Goal: Task Accomplishment & Management: Use online tool/utility

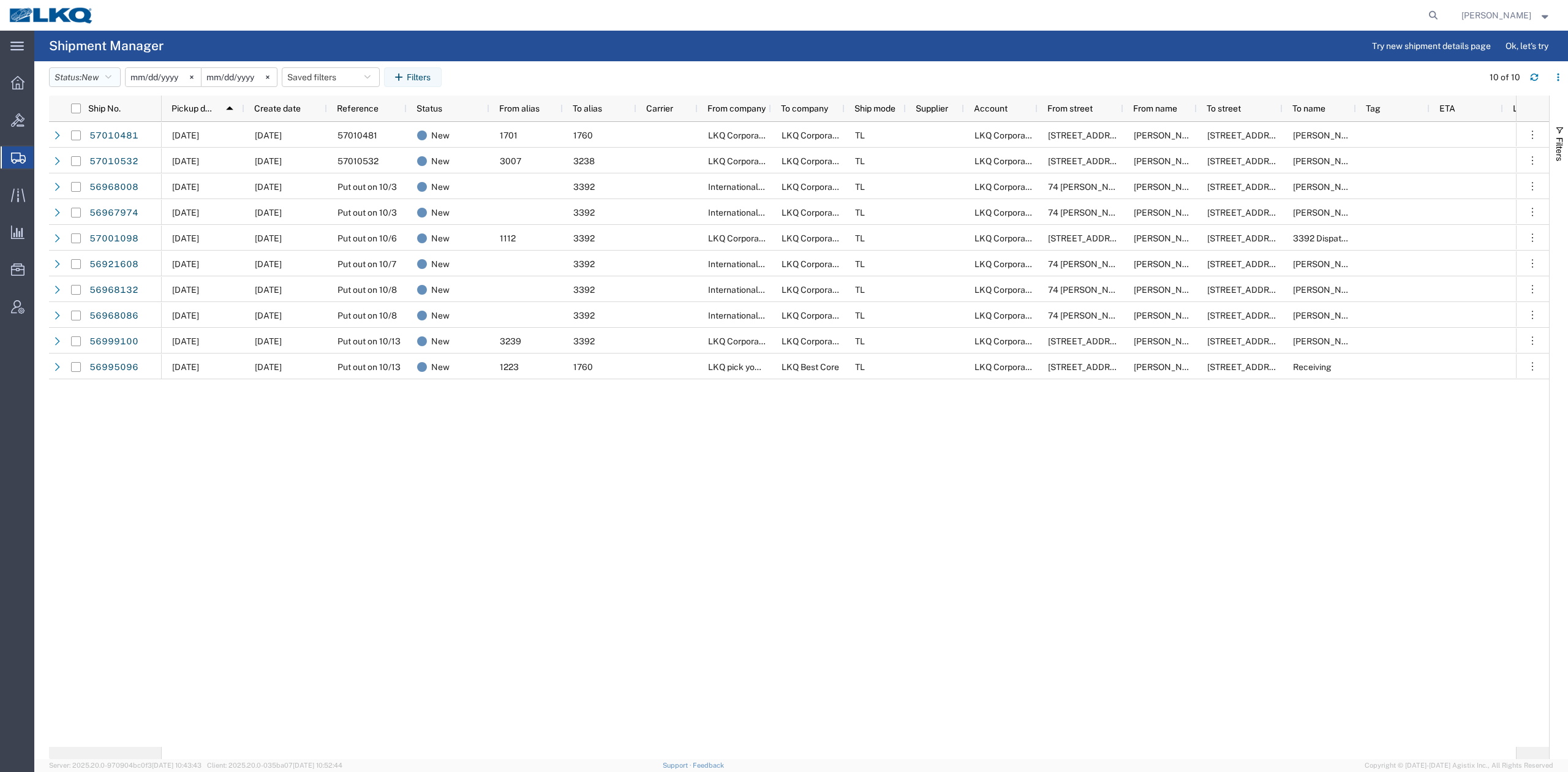
drag, startPoint x: 89, startPoint y: 79, endPoint x: 82, endPoint y: 138, distance: 59.4
click at [89, 78] on span "New" at bounding box center [90, 77] width 17 height 10
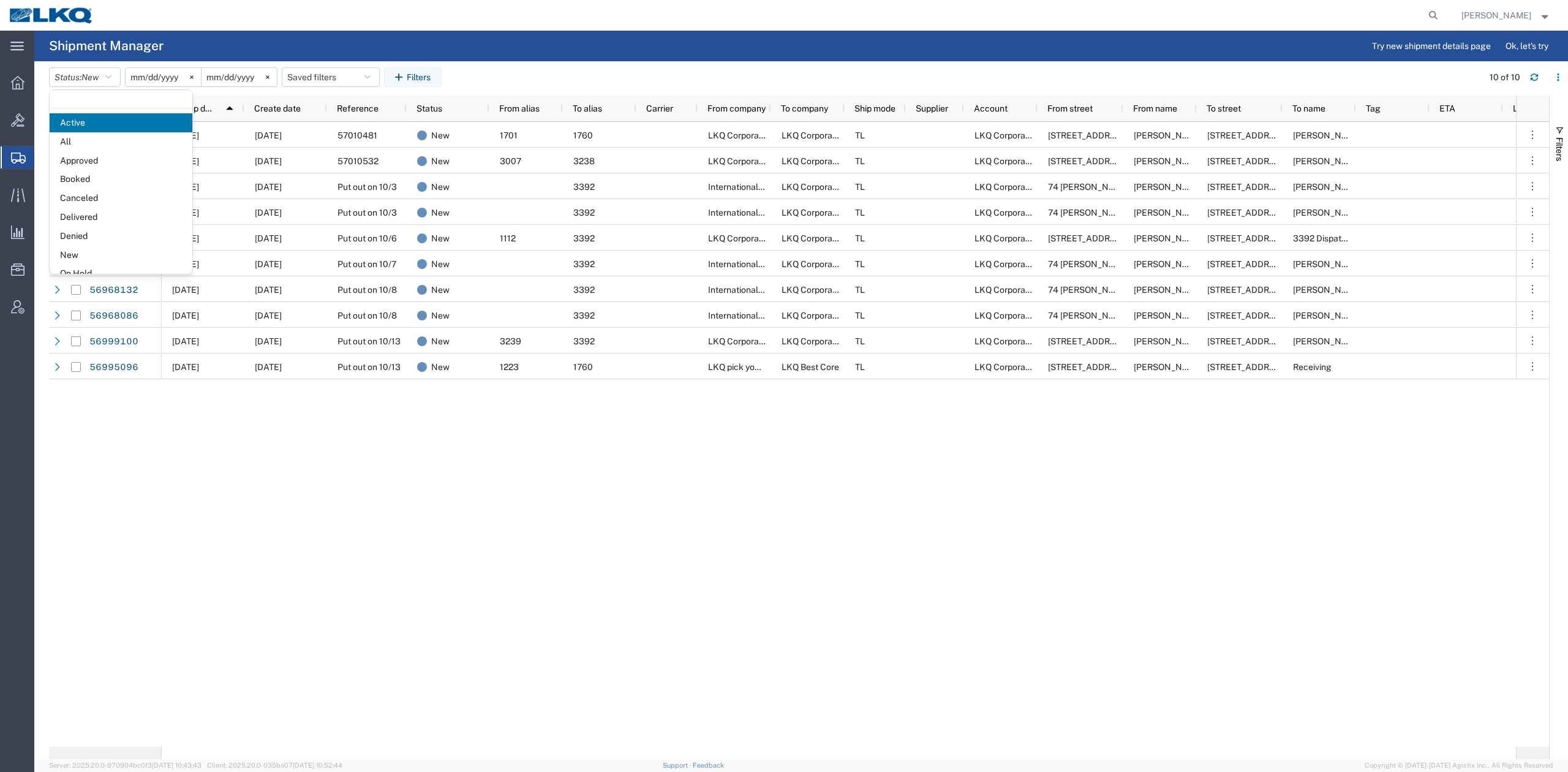
click at [82, 182] on span "Booked" at bounding box center [121, 179] width 142 height 19
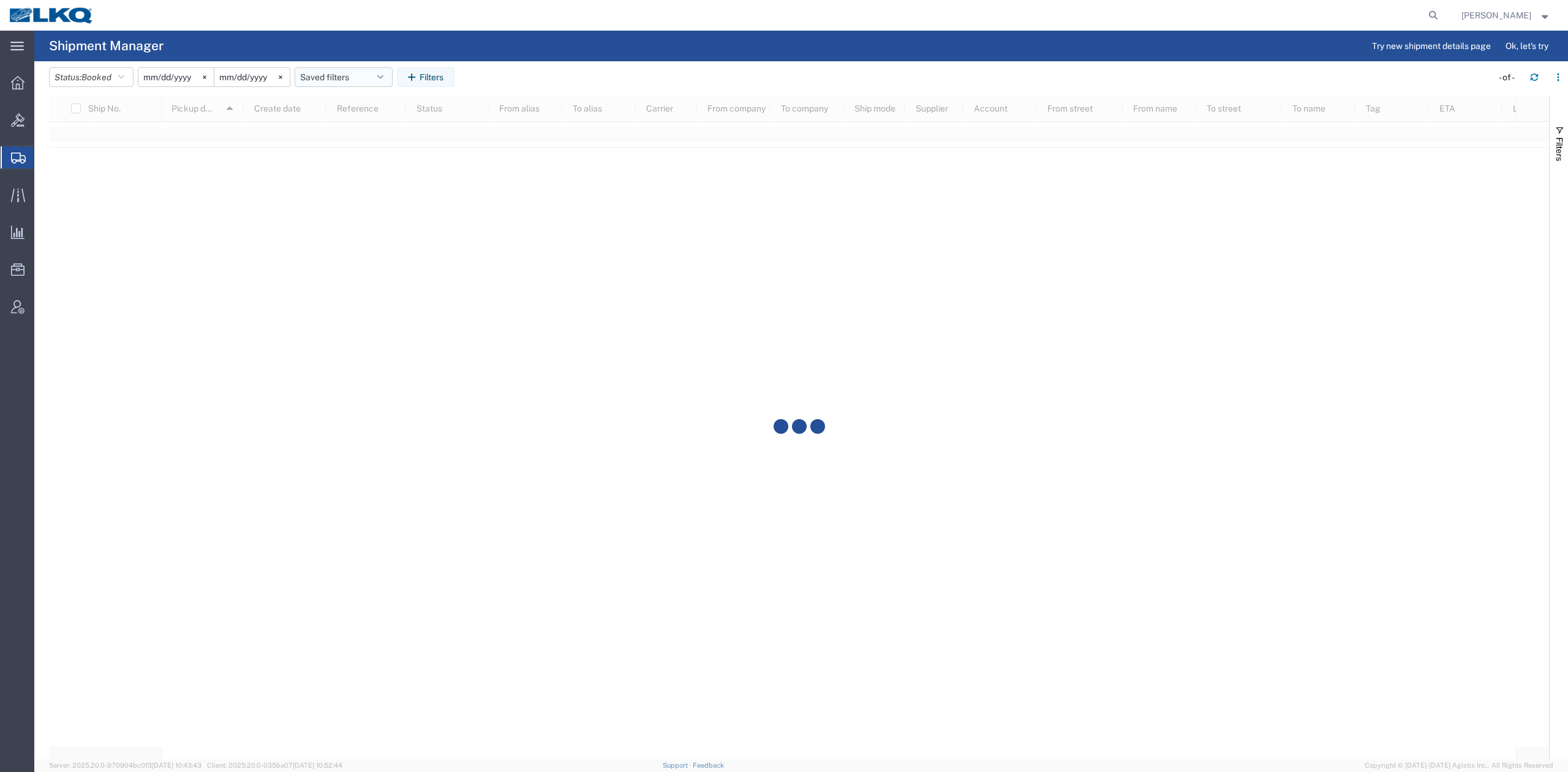
click at [328, 68] on button "Saved filters" at bounding box center [344, 77] width 98 height 20
click at [340, 151] on span "No PGW/LTL" at bounding box center [376, 153] width 161 height 22
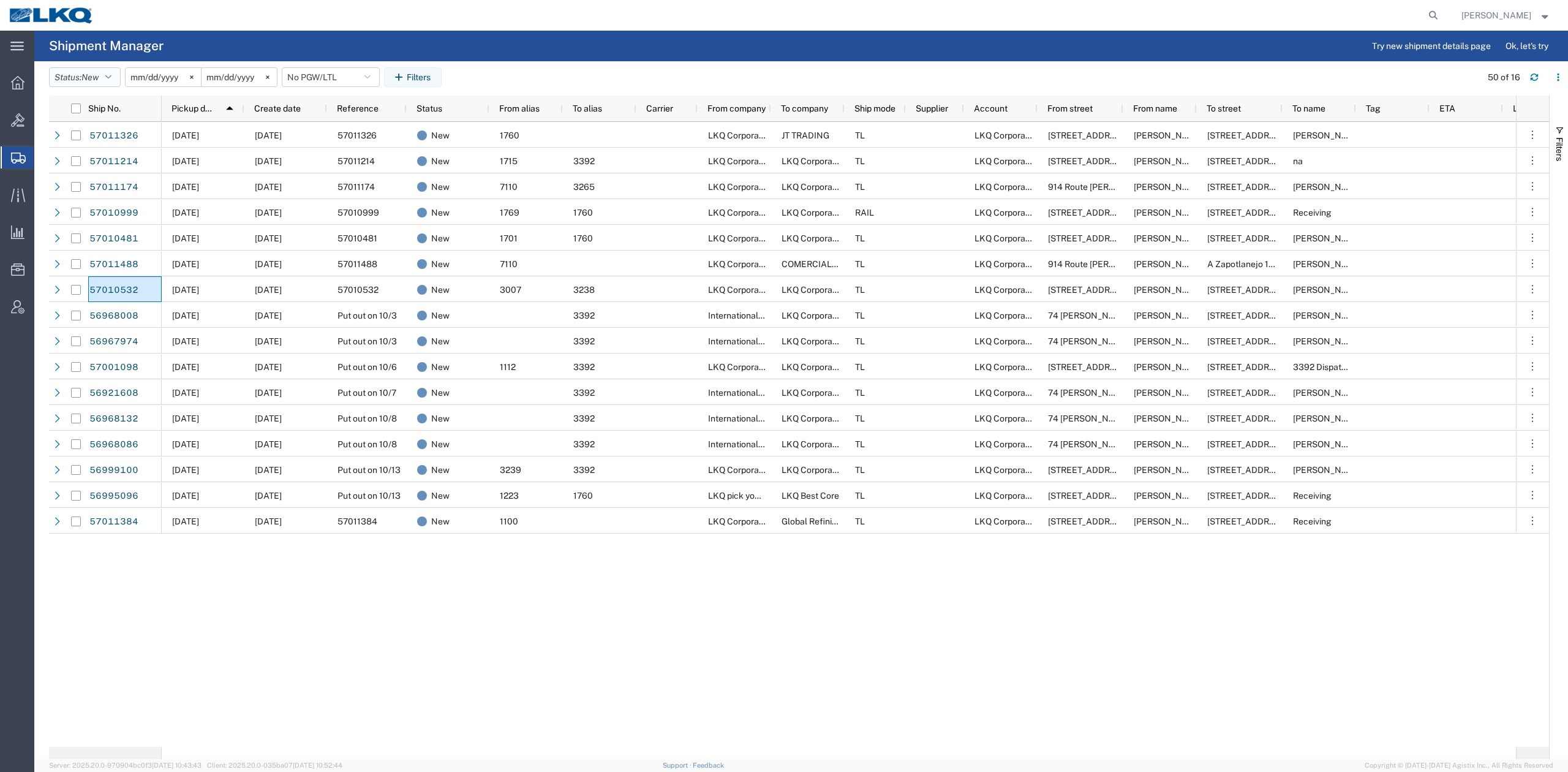
click at [84, 68] on button "Status: New" at bounding box center [85, 77] width 72 height 20
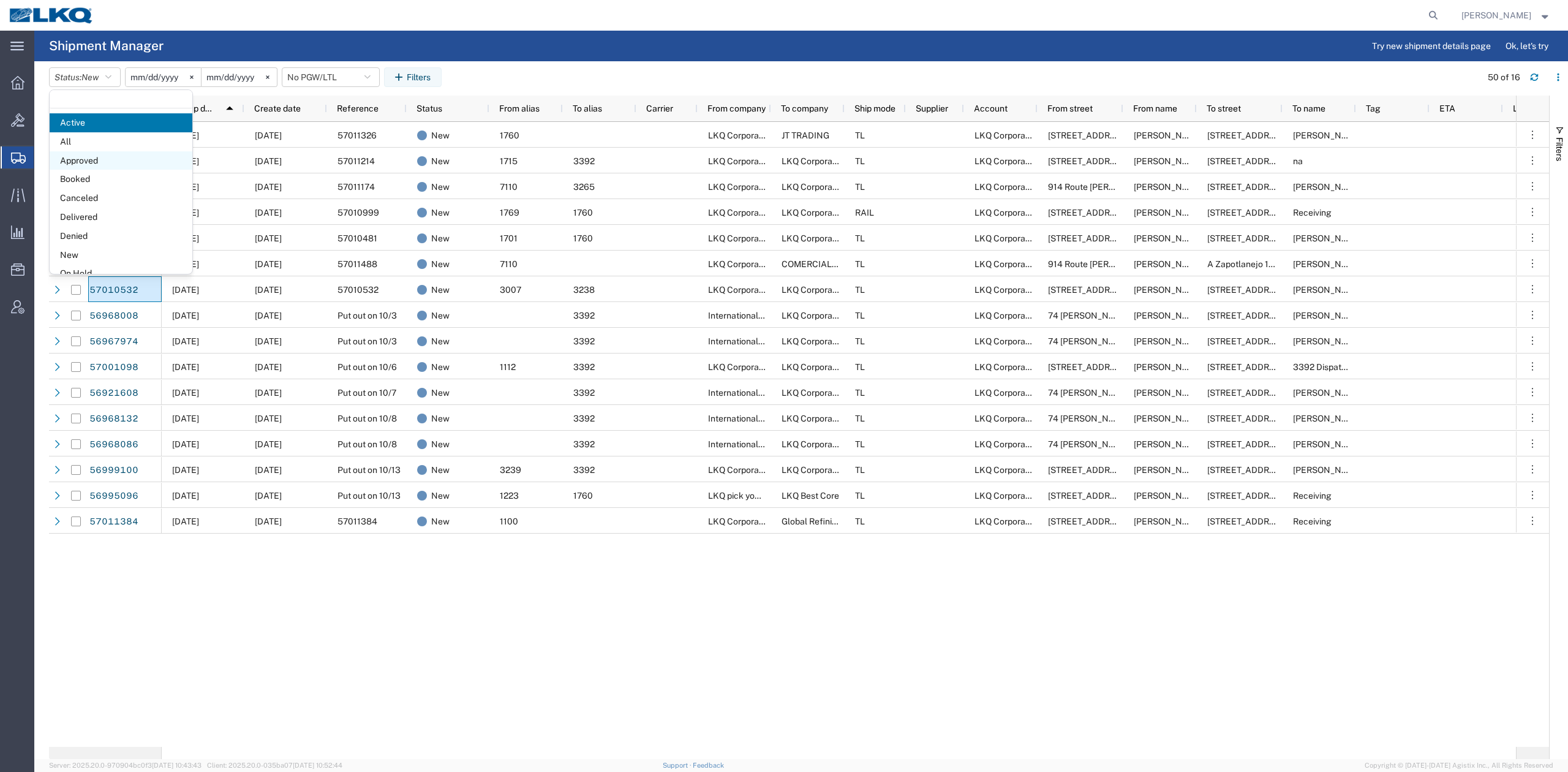
click at [89, 157] on span "Approved" at bounding box center [121, 161] width 142 height 19
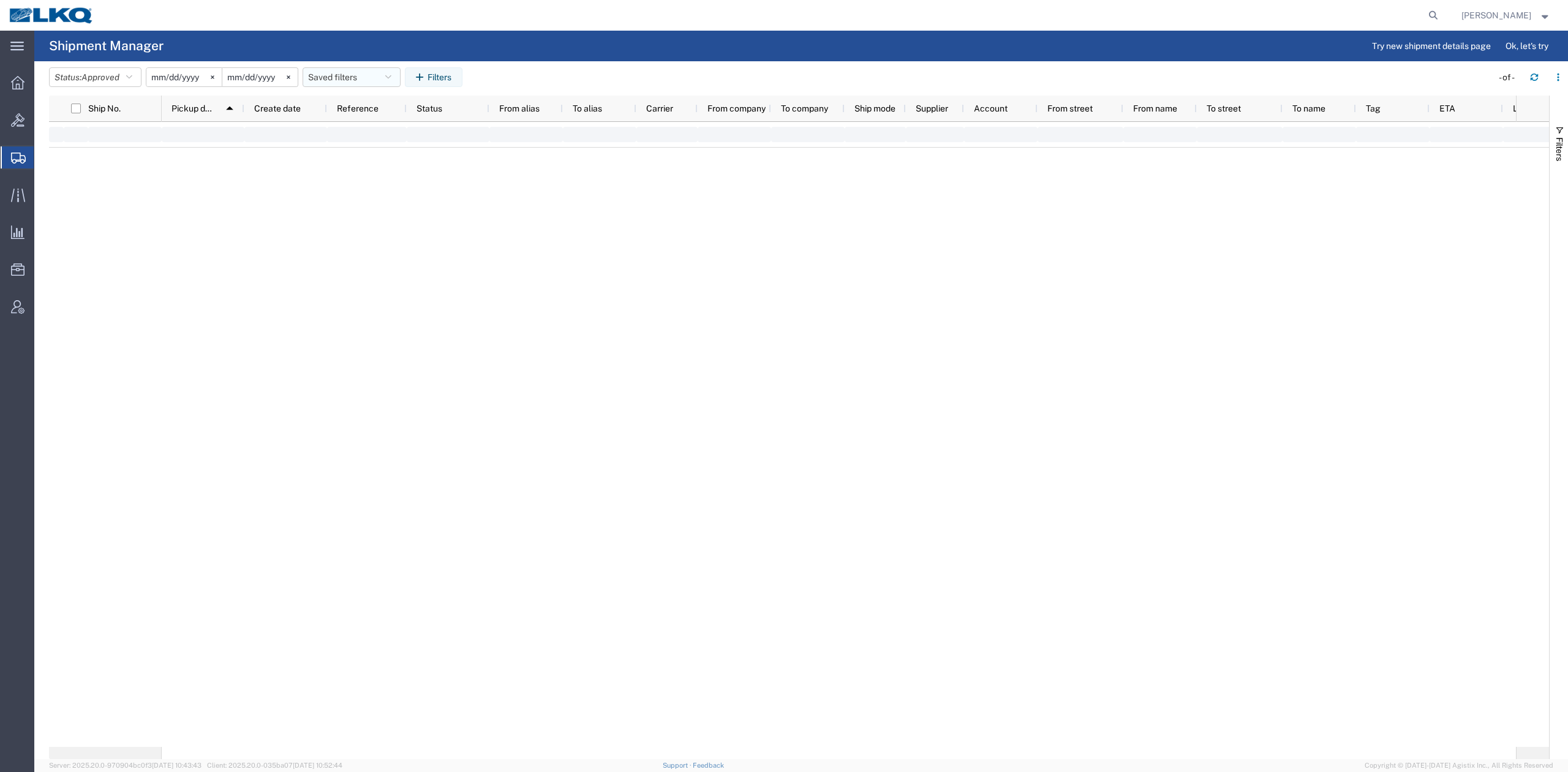
click at [355, 78] on button "Saved filters" at bounding box center [351, 77] width 98 height 20
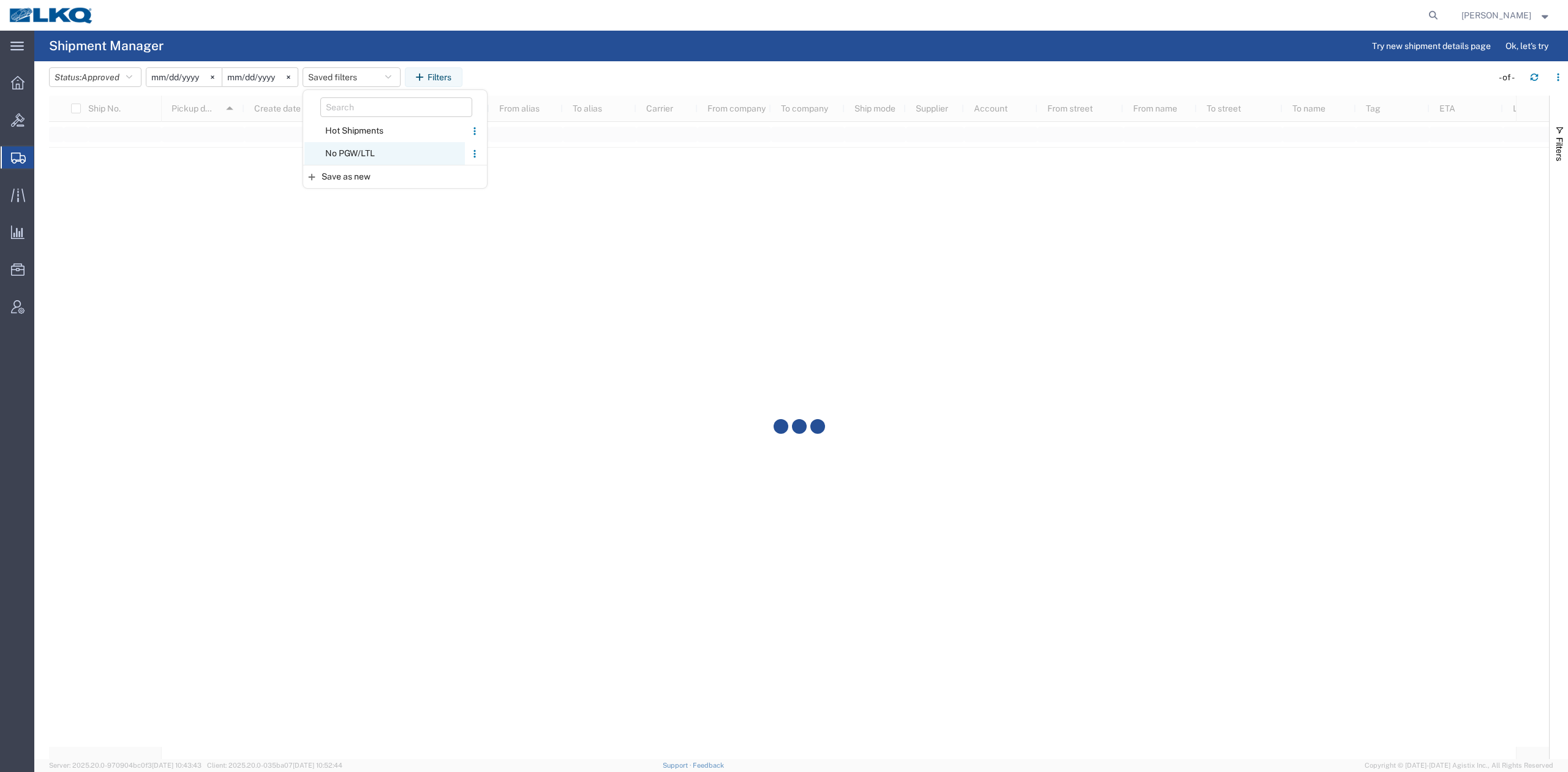
click at [360, 145] on span "No PGW/LTL" at bounding box center [385, 153] width 161 height 22
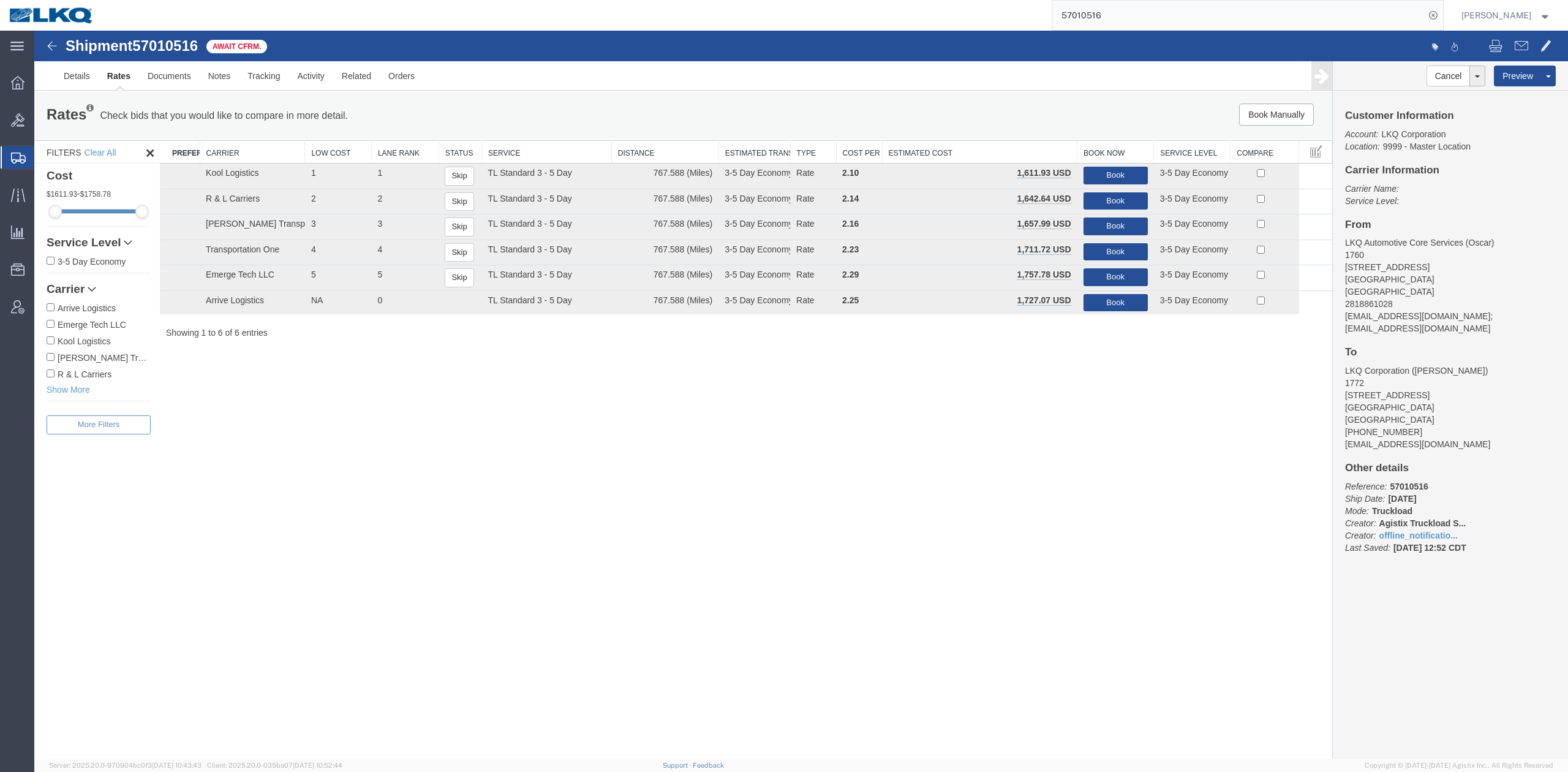
click at [1172, 22] on input "57010516" at bounding box center [1238, 15] width 372 height 29
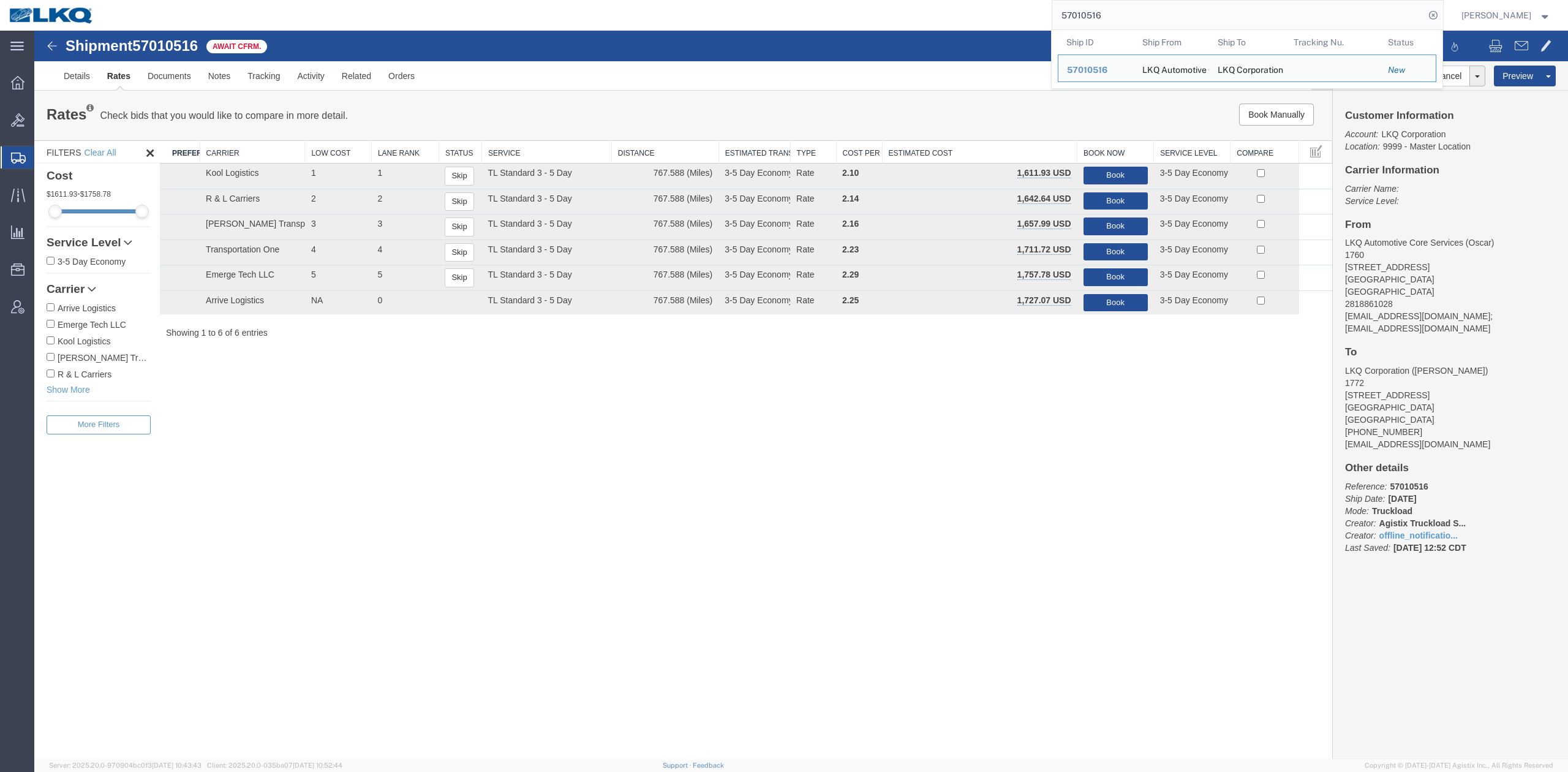
click at [1172, 22] on input "57010516" at bounding box center [1238, 15] width 372 height 29
paste input "6968773"
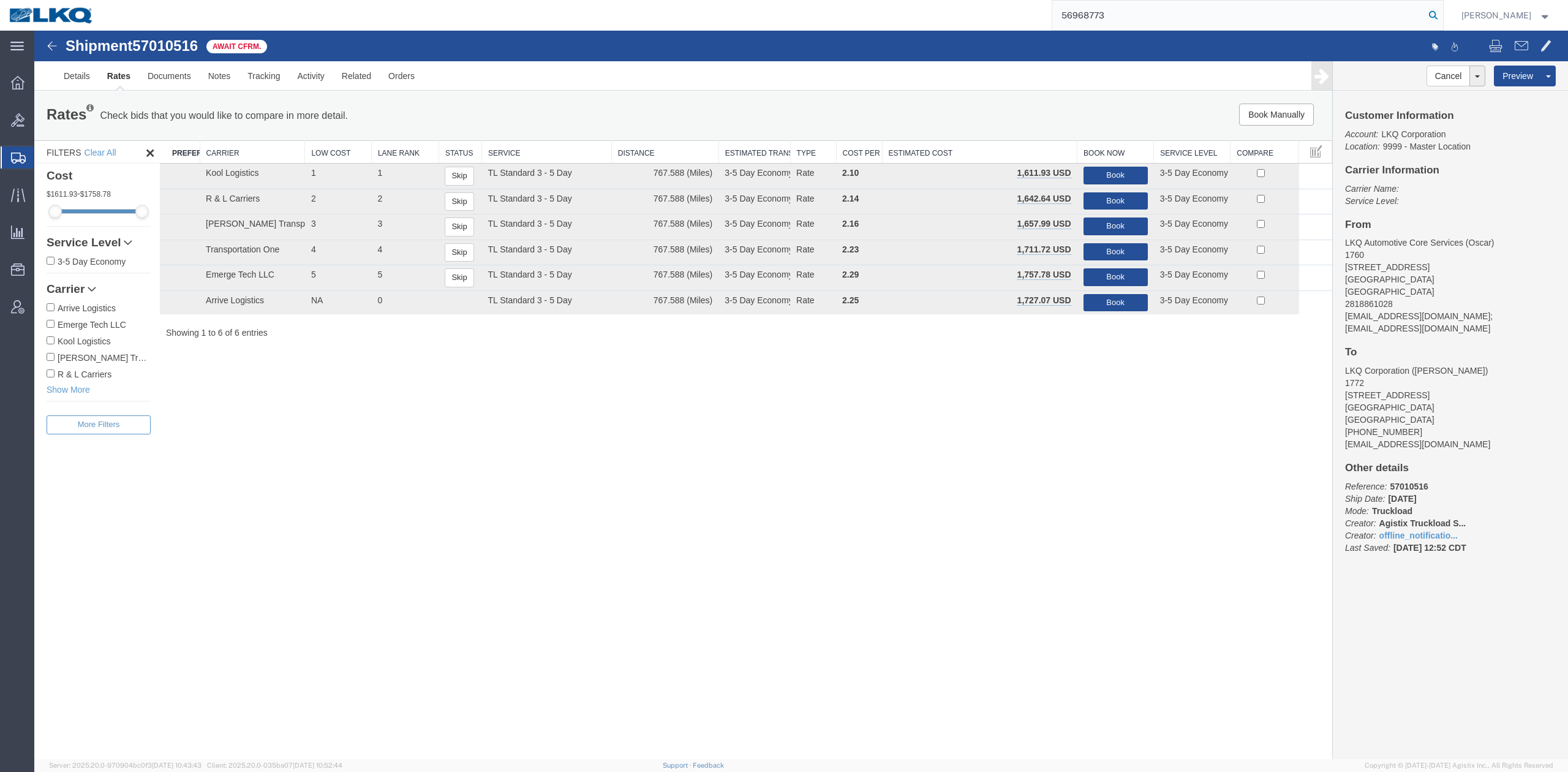
type input "56968773"
click at [1441, 20] on icon at bounding box center [1432, 15] width 17 height 17
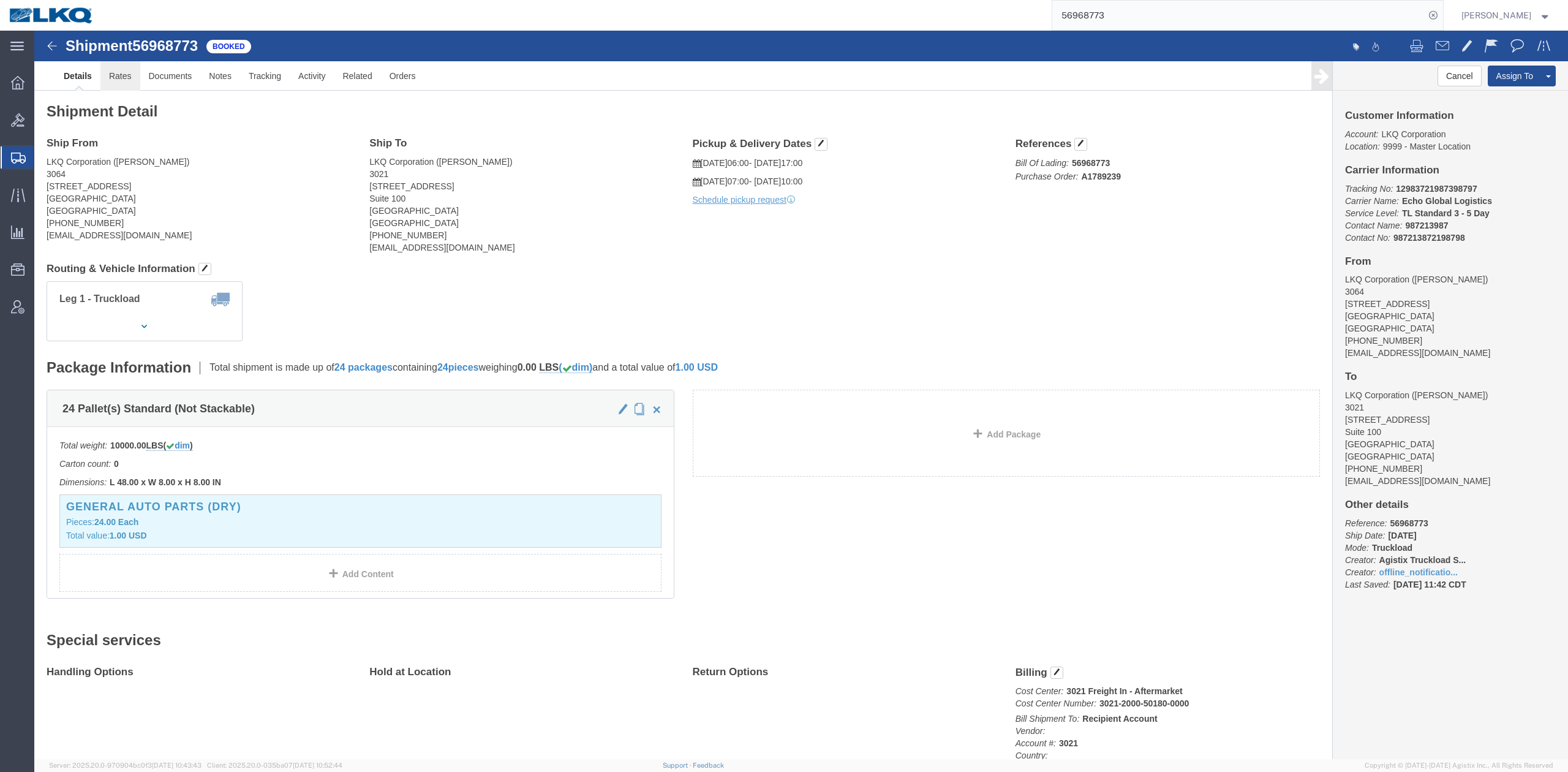
click link "Rates"
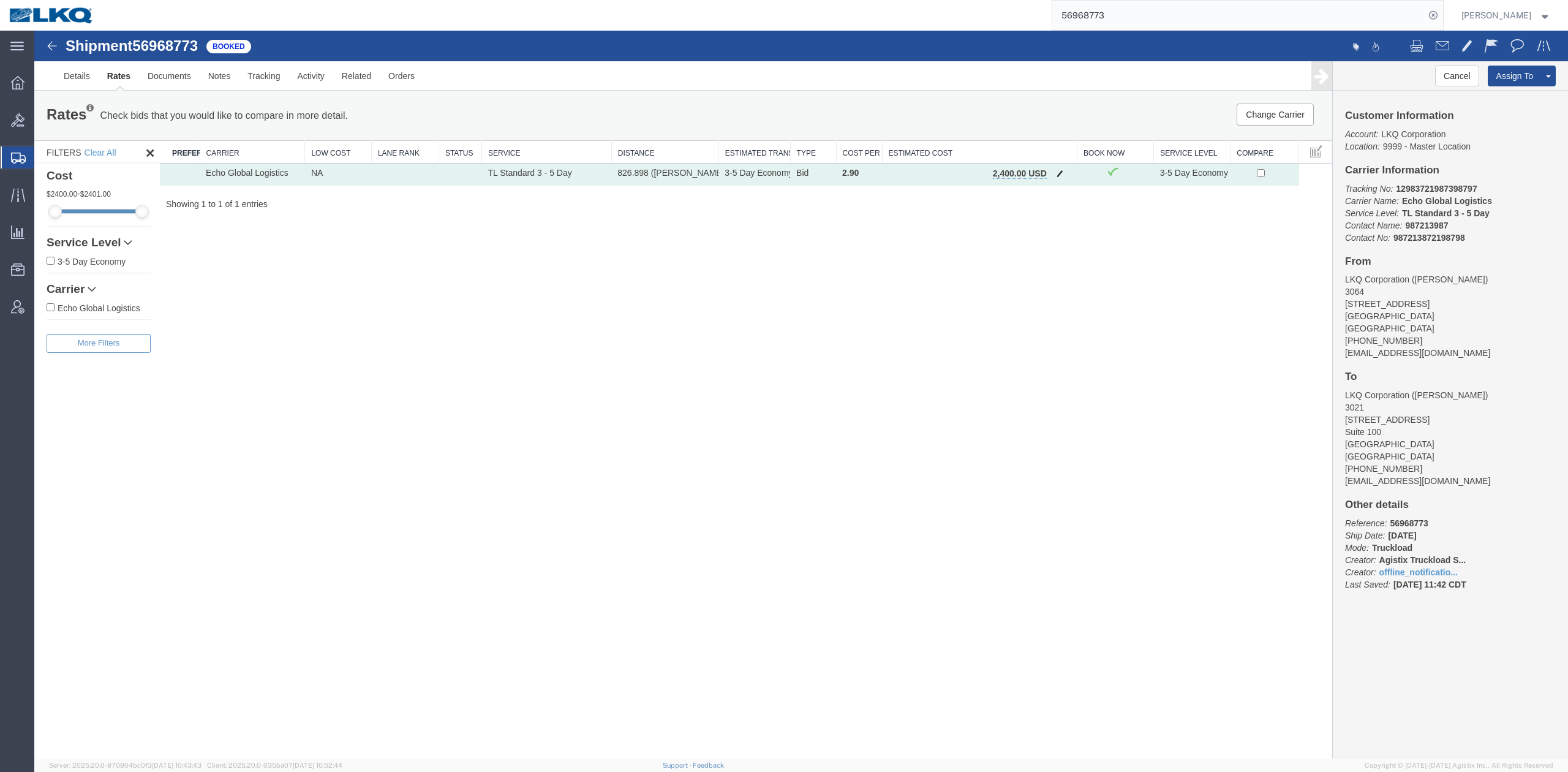
click at [1059, 172] on span "button" at bounding box center [1059, 173] width 7 height 8
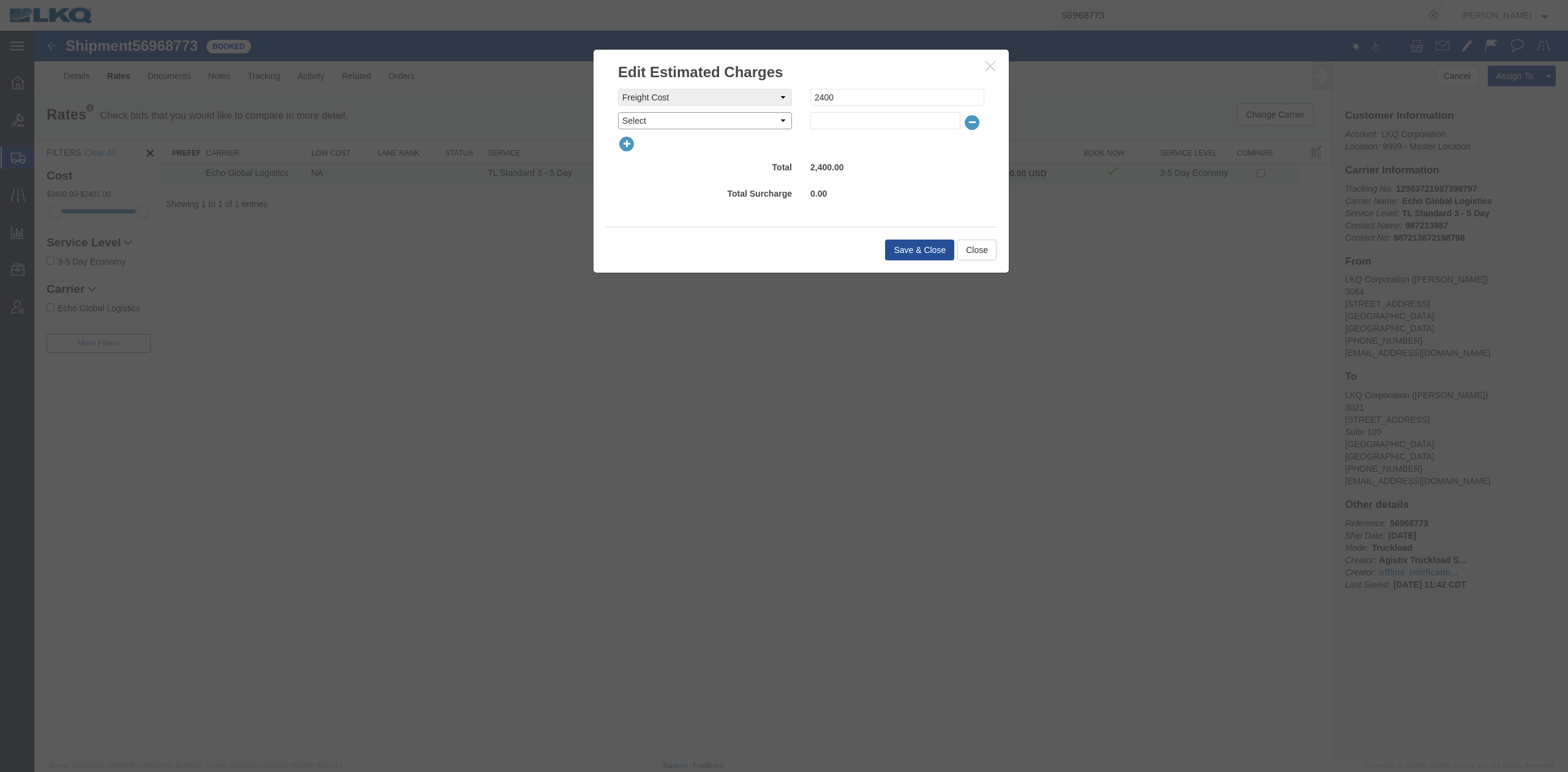
click at [643, 128] on select "Select AES Filing Accessorial Delivery Charge Additional Invoice Details Addres…" at bounding box center [704, 121] width 174 height 17
select select "OTHR"
click at [618, 112] on select "Select AES Filing Accessorial Delivery Charge Additional Invoice Details Addres…" at bounding box center [704, 121] width 174 height 17
type input "250"
click at [940, 261] on button "Save & Close" at bounding box center [919, 250] width 69 height 21
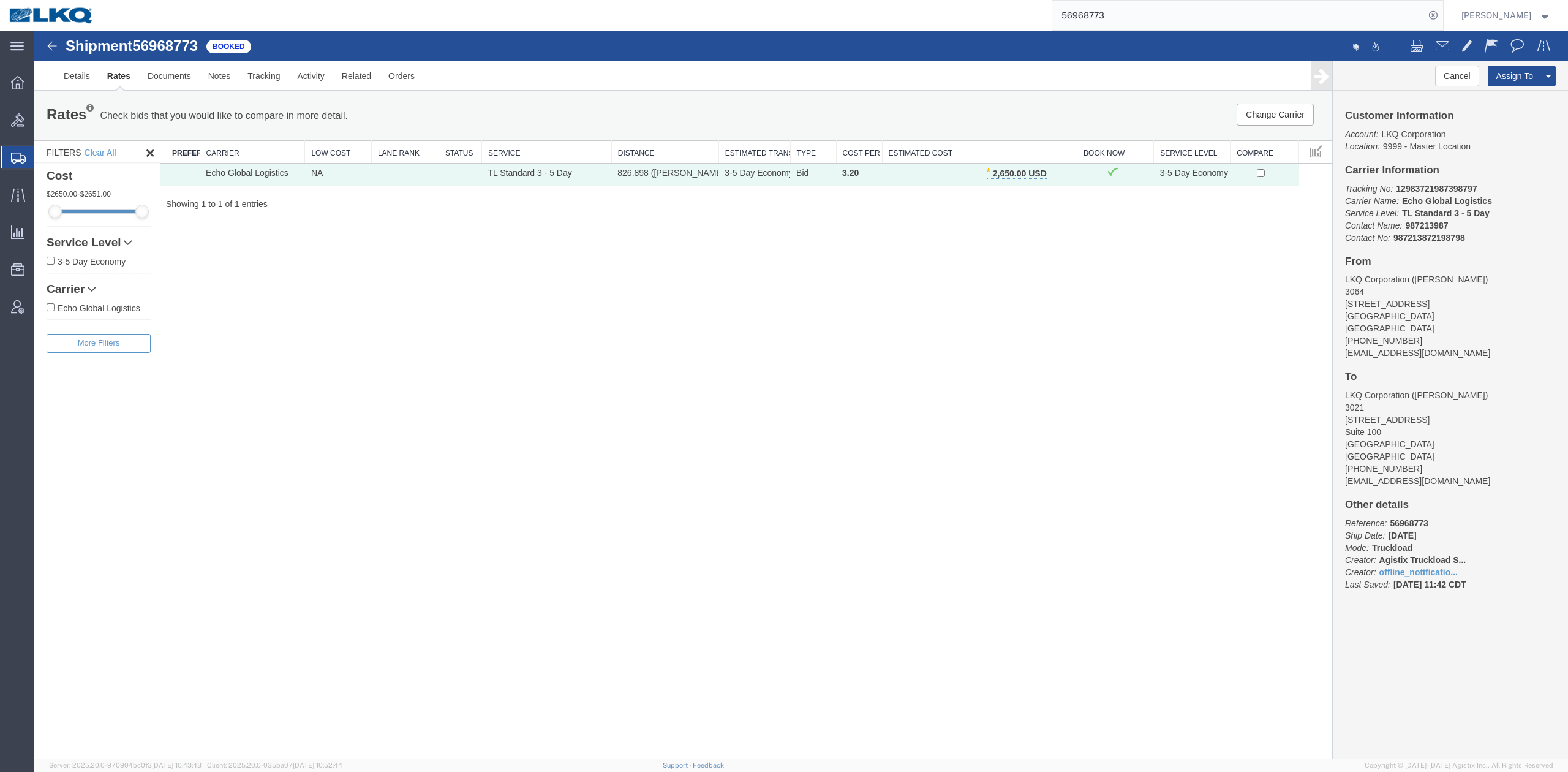
click at [1120, 23] on input "56968773" at bounding box center [1238, 15] width 372 height 29
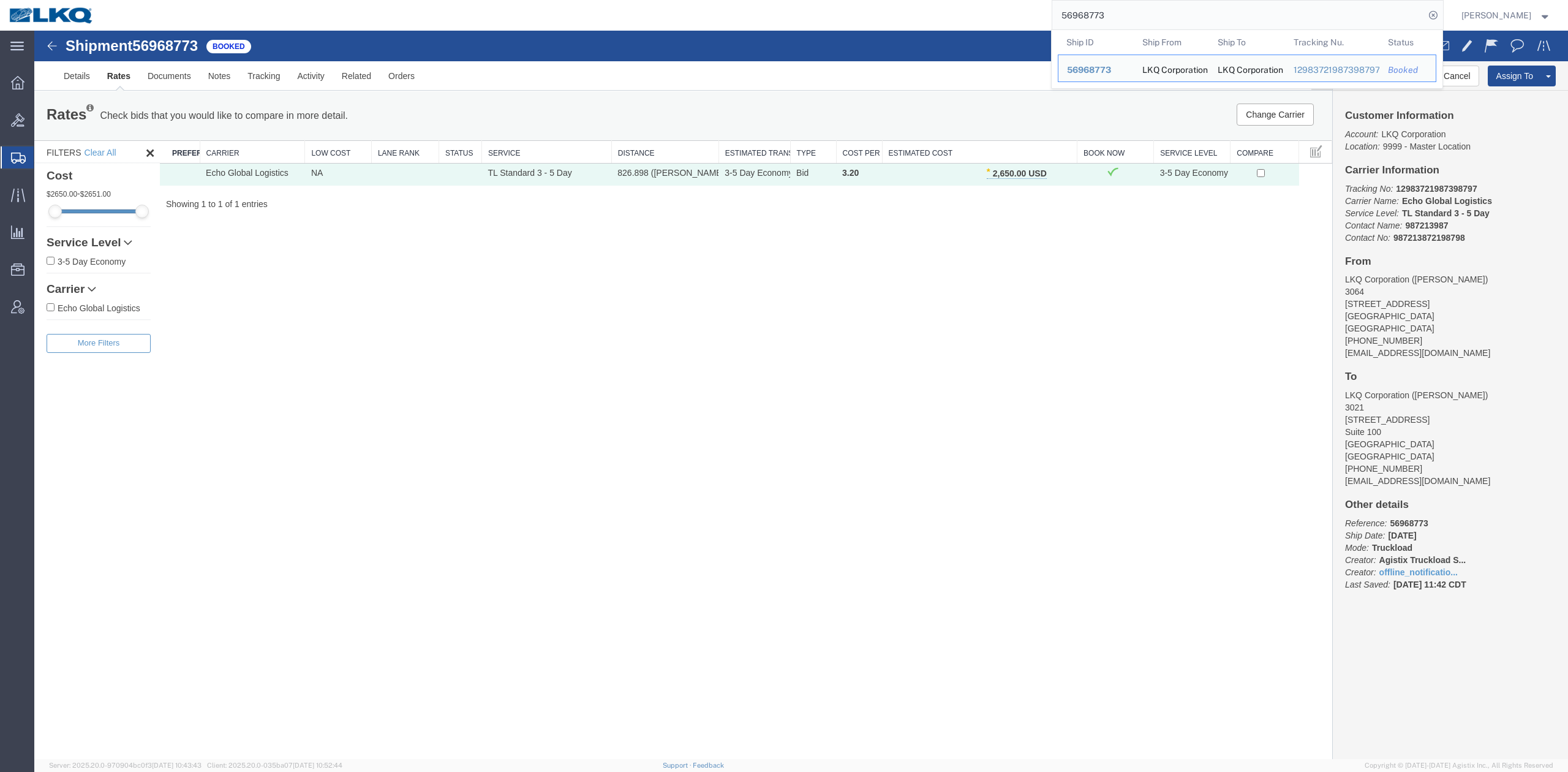
drag, startPoint x: 1120, startPoint y: 23, endPoint x: 1094, endPoint y: 1, distance: 34.1
click at [1120, 23] on input "56968773" at bounding box center [1238, 15] width 372 height 29
paste input "99290"
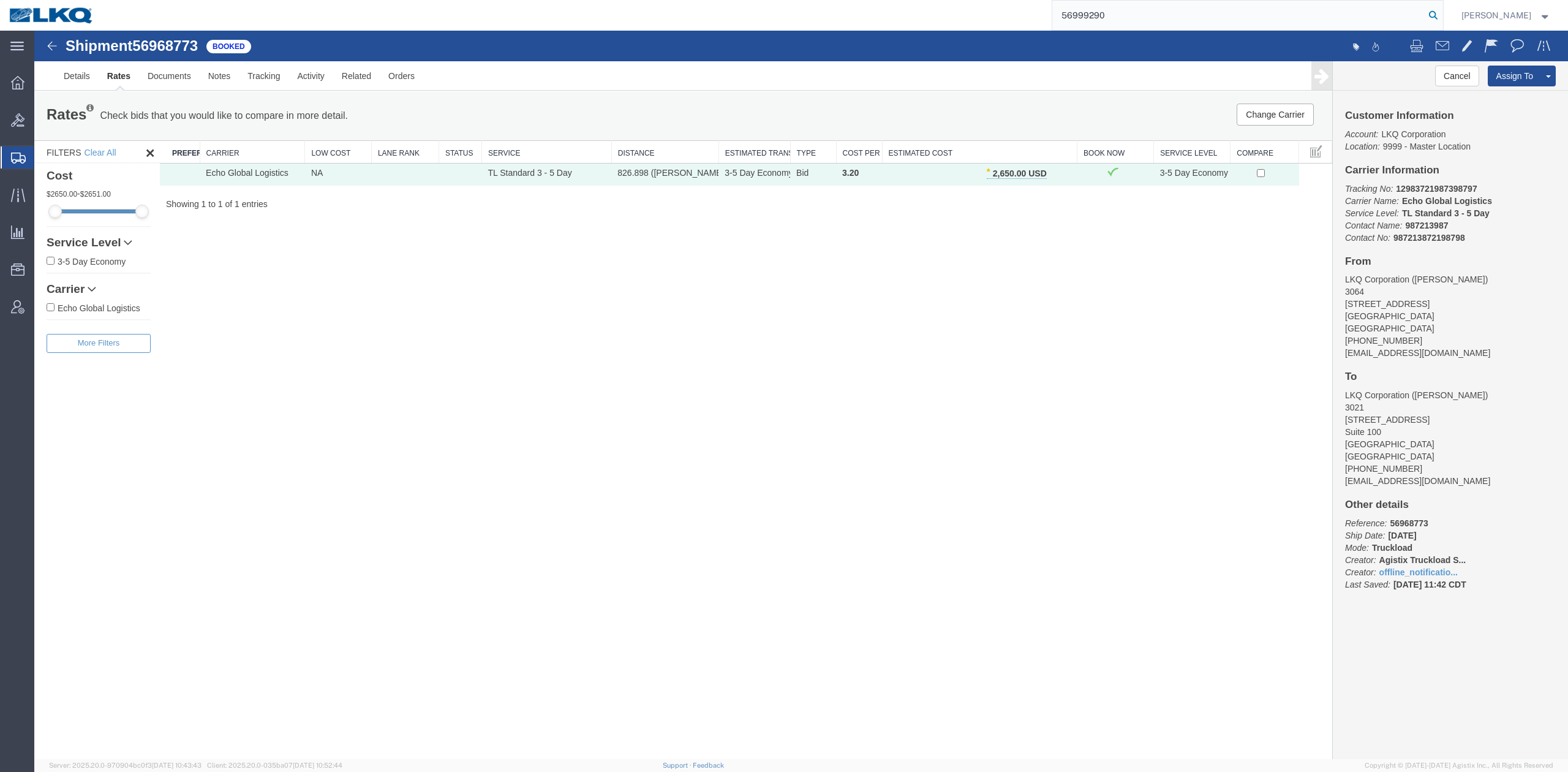
click at [1441, 15] on icon at bounding box center [1432, 15] width 17 height 17
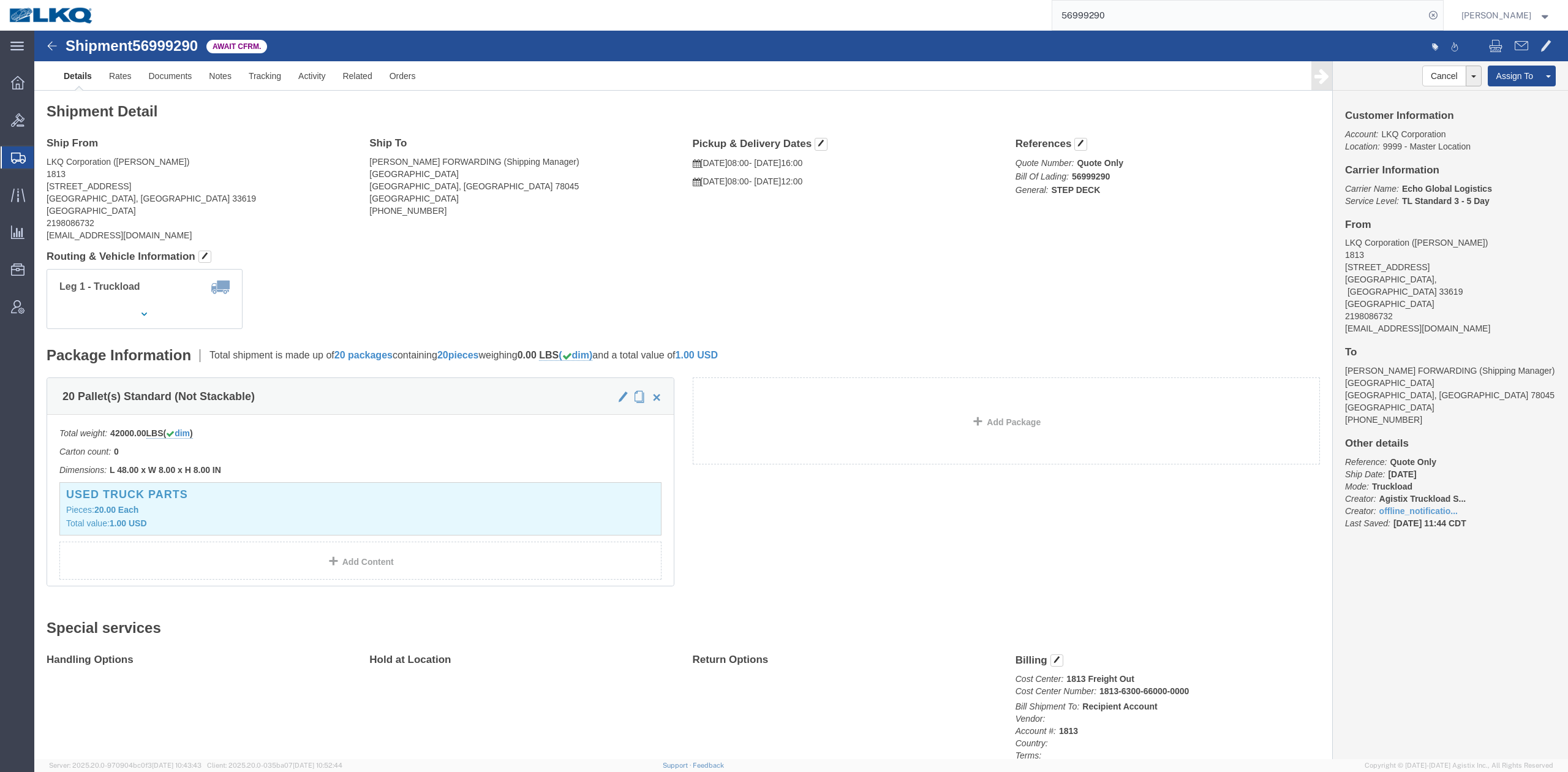
click at [1135, 16] on input "56999290" at bounding box center [1238, 15] width 372 height 29
paste input "7010931"
type input "57010931"
click at [1441, 13] on icon at bounding box center [1432, 15] width 17 height 17
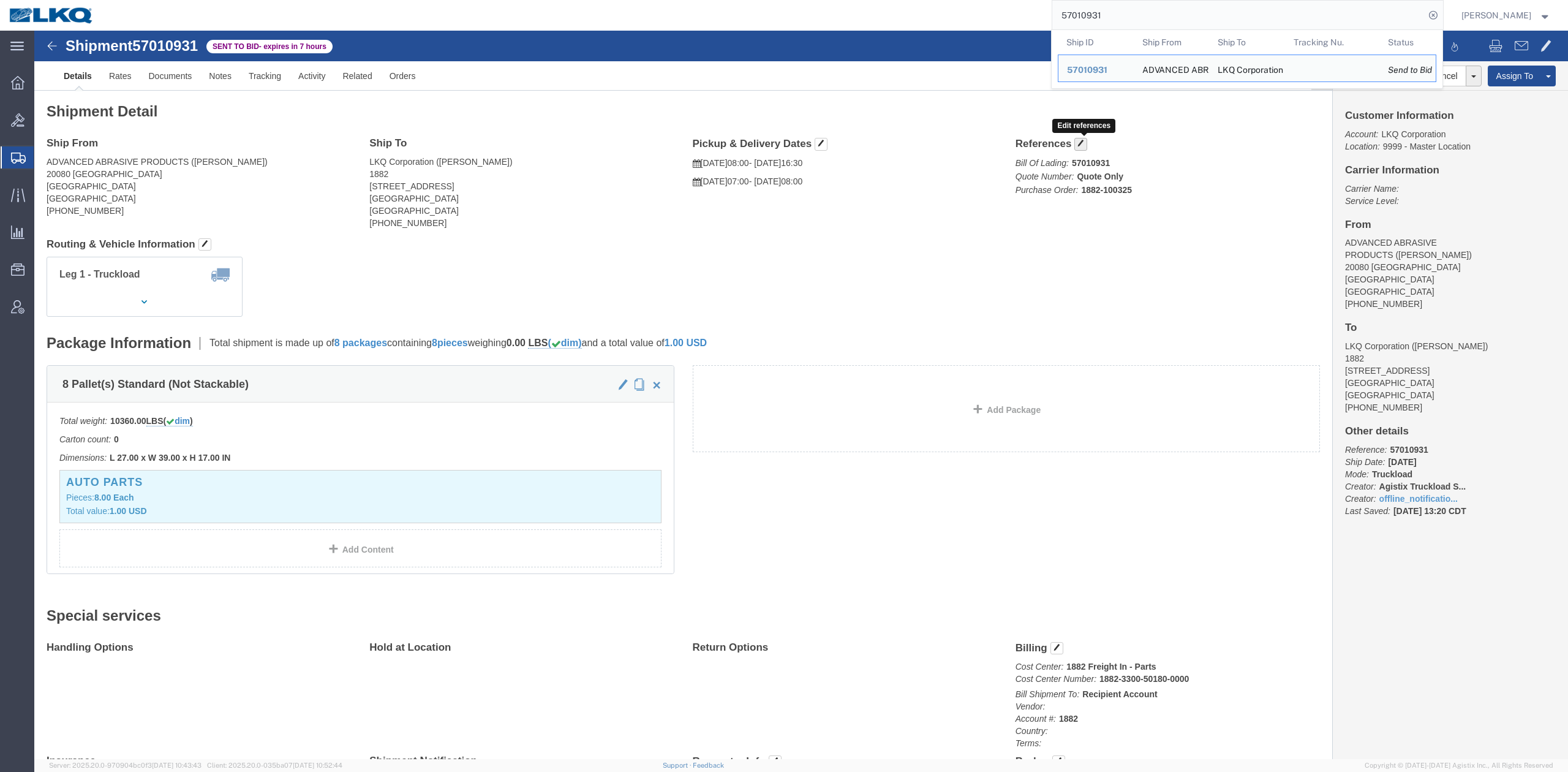
click span "button"
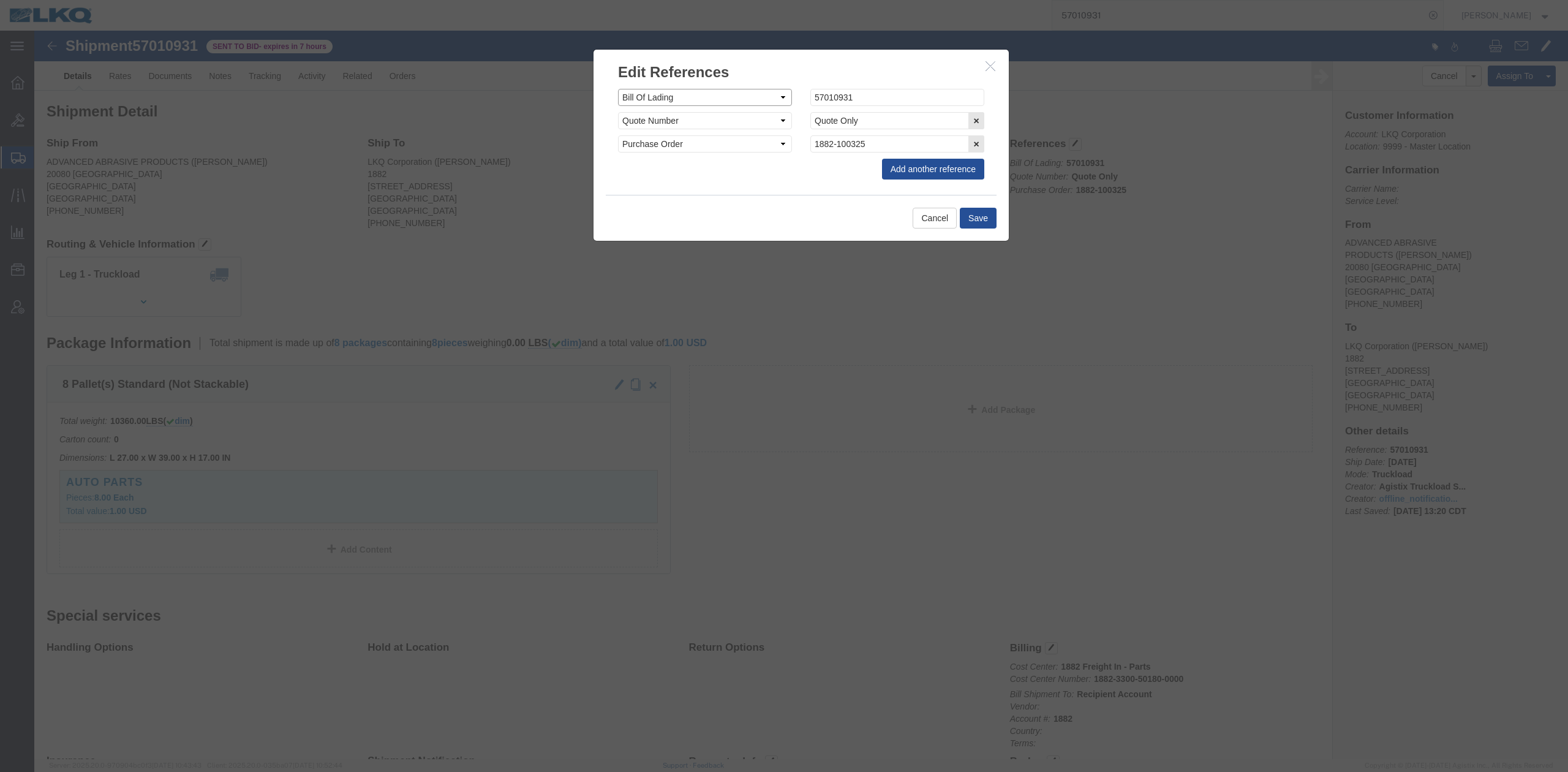
click select "Select Account Type Activity ID Airline Appointment Number ASN Batch Request # …"
select select "QUOTENUM"
click select "Select Account Type Activity ID Airline Appointment Number ASN Batch Request # …"
type input "Quote Only"
select select "BOL"
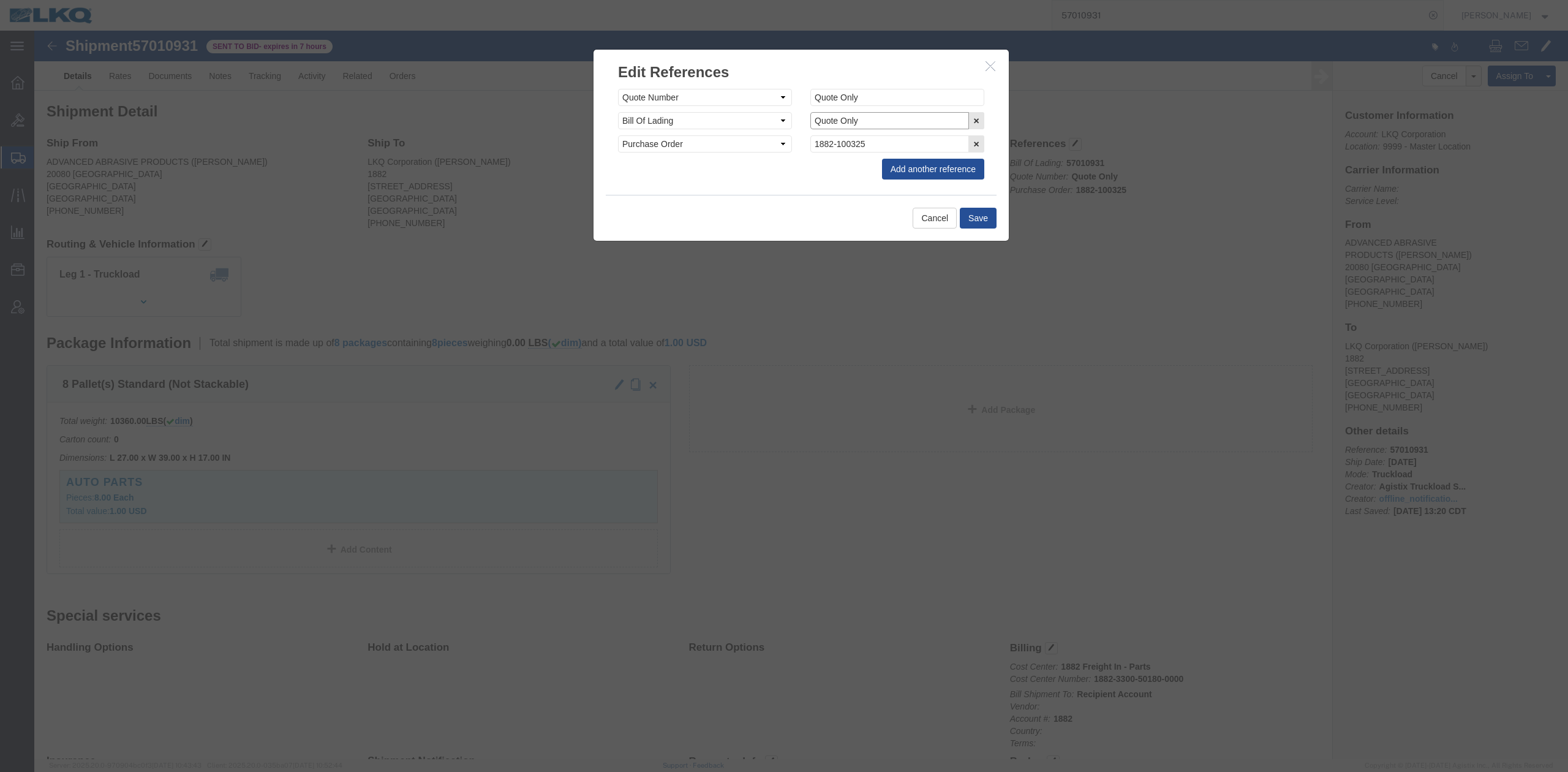
paste input "57010931"
type input "57010931"
click button "Save"
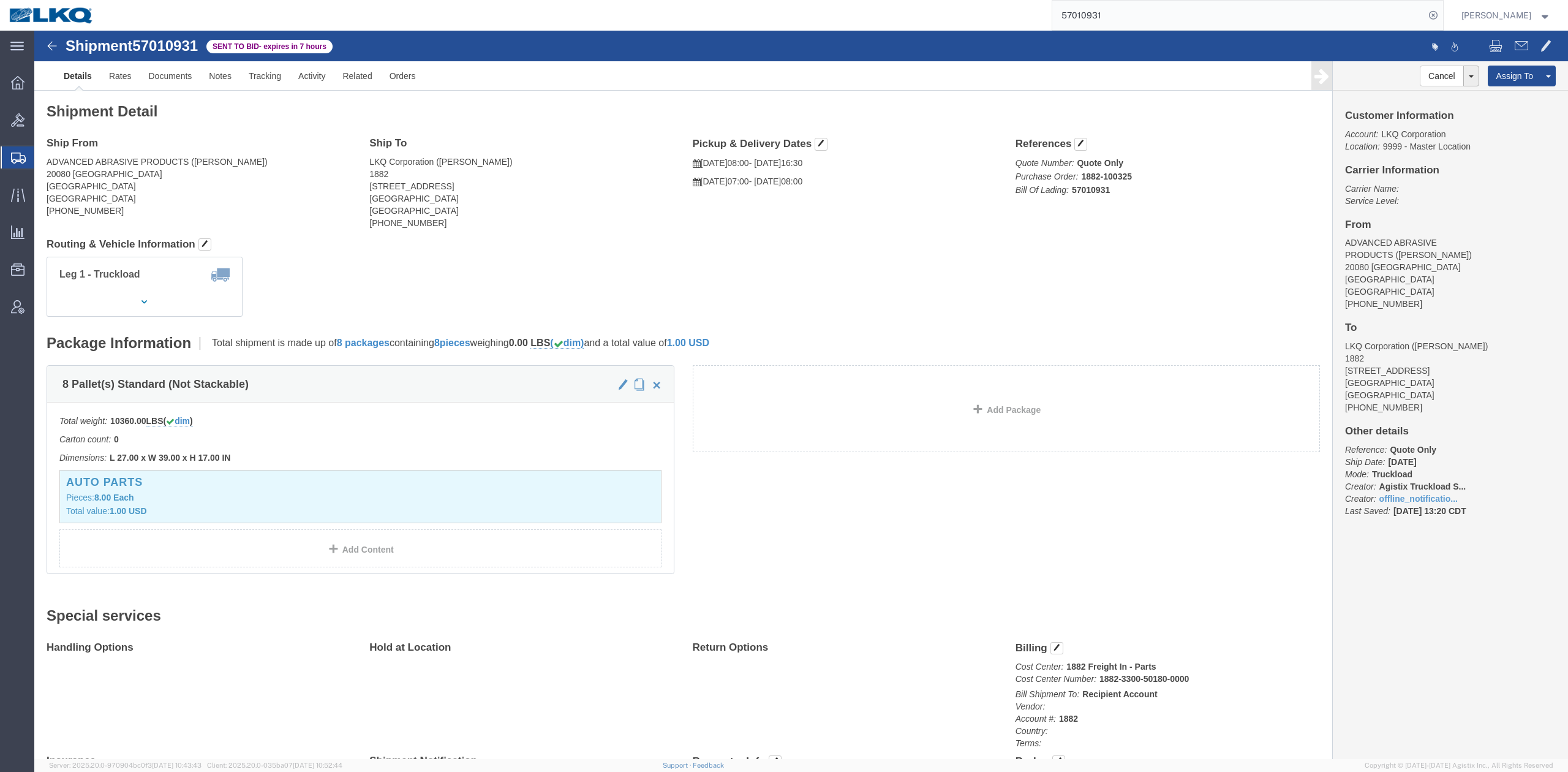
click icon "button"
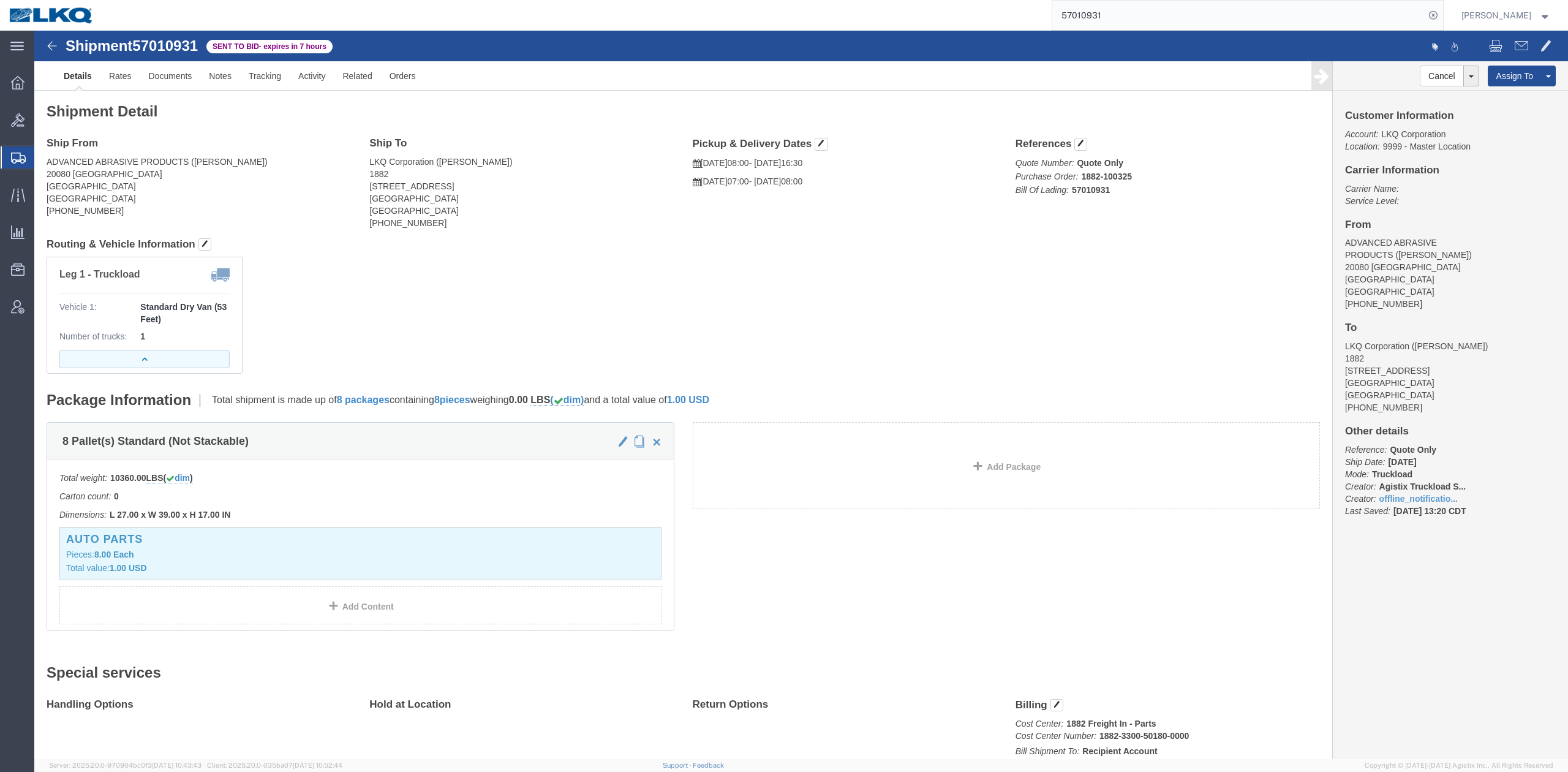
click button "button"
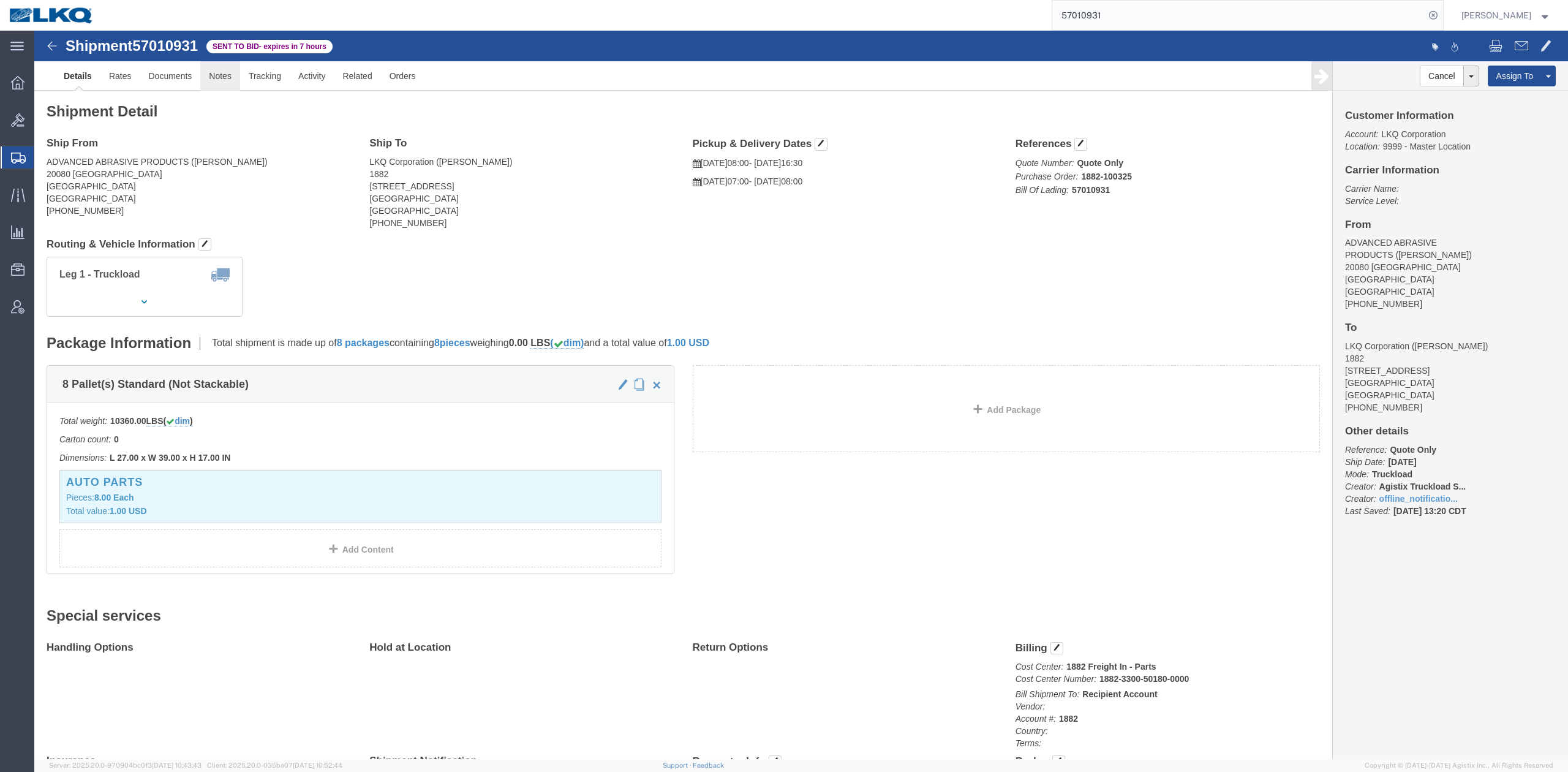
click link "Notes"
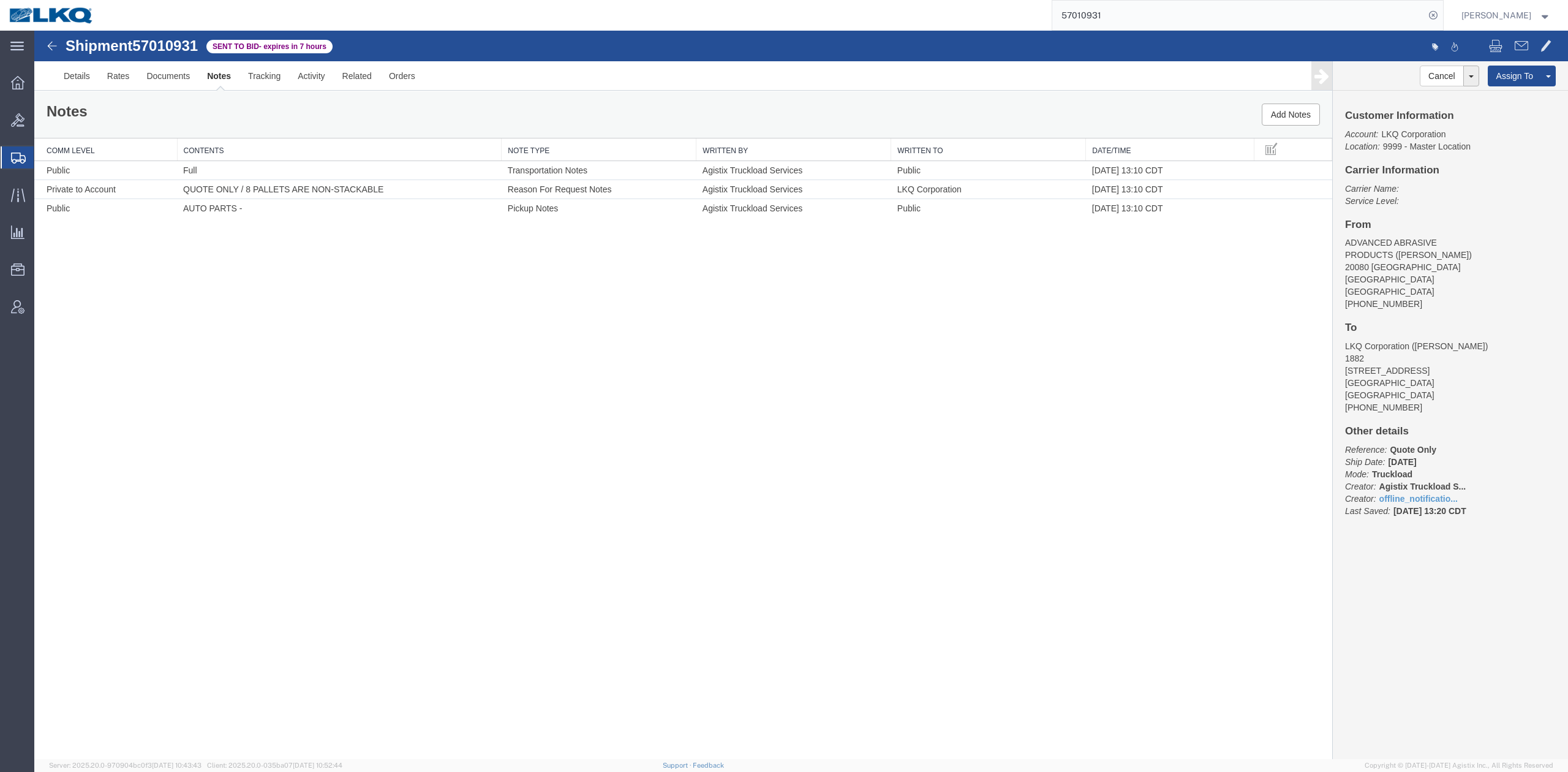
click at [1389, 23] on input "57010931" at bounding box center [1238, 15] width 372 height 29
type input "56984245"
click at [1441, 8] on icon at bounding box center [1432, 15] width 17 height 17
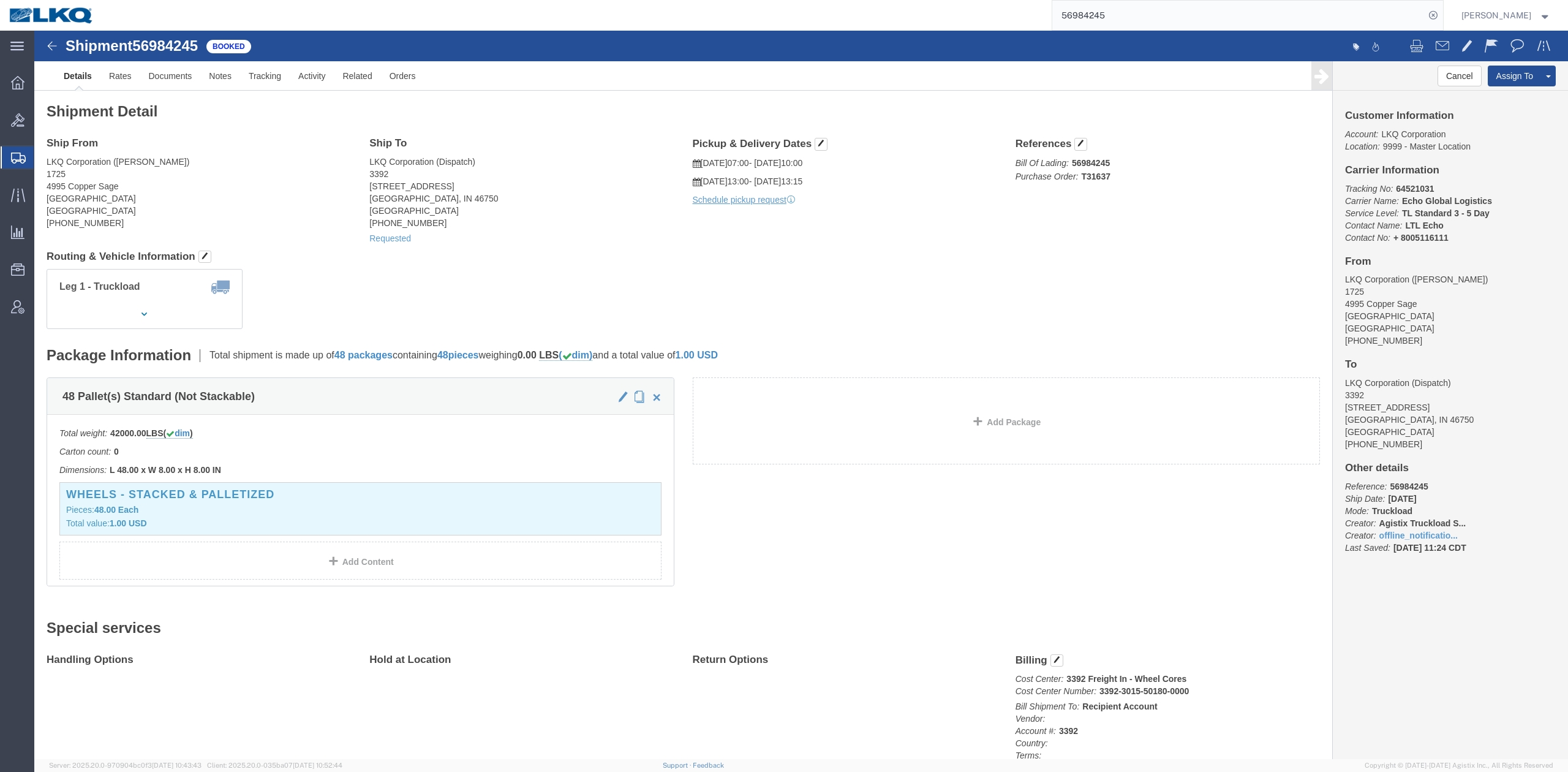
click div "References Bill Of Lading: 56984245 Purchase Order: T31637 Edit References Sele…"
click button "Cancel"
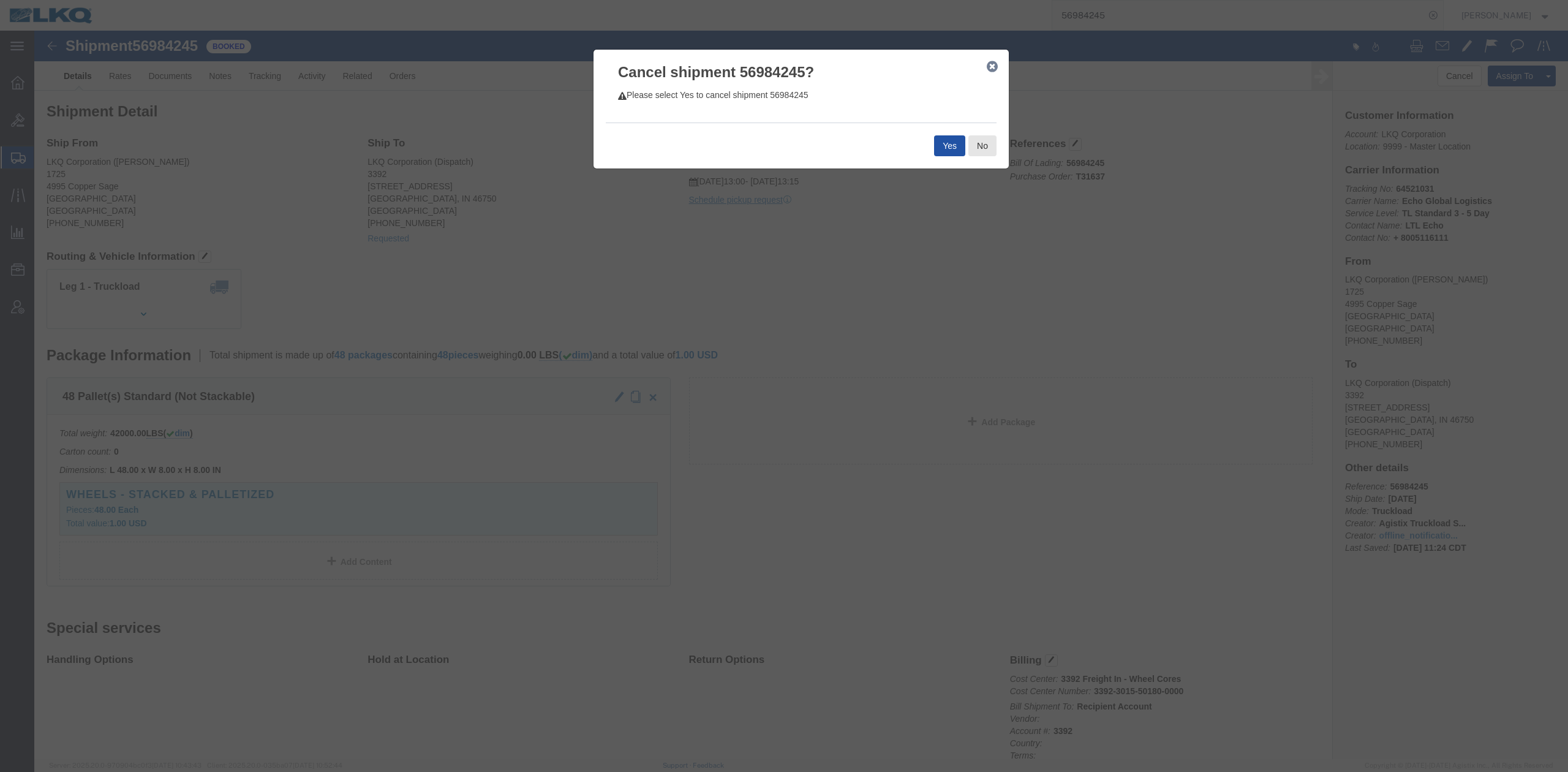
click button "Yes"
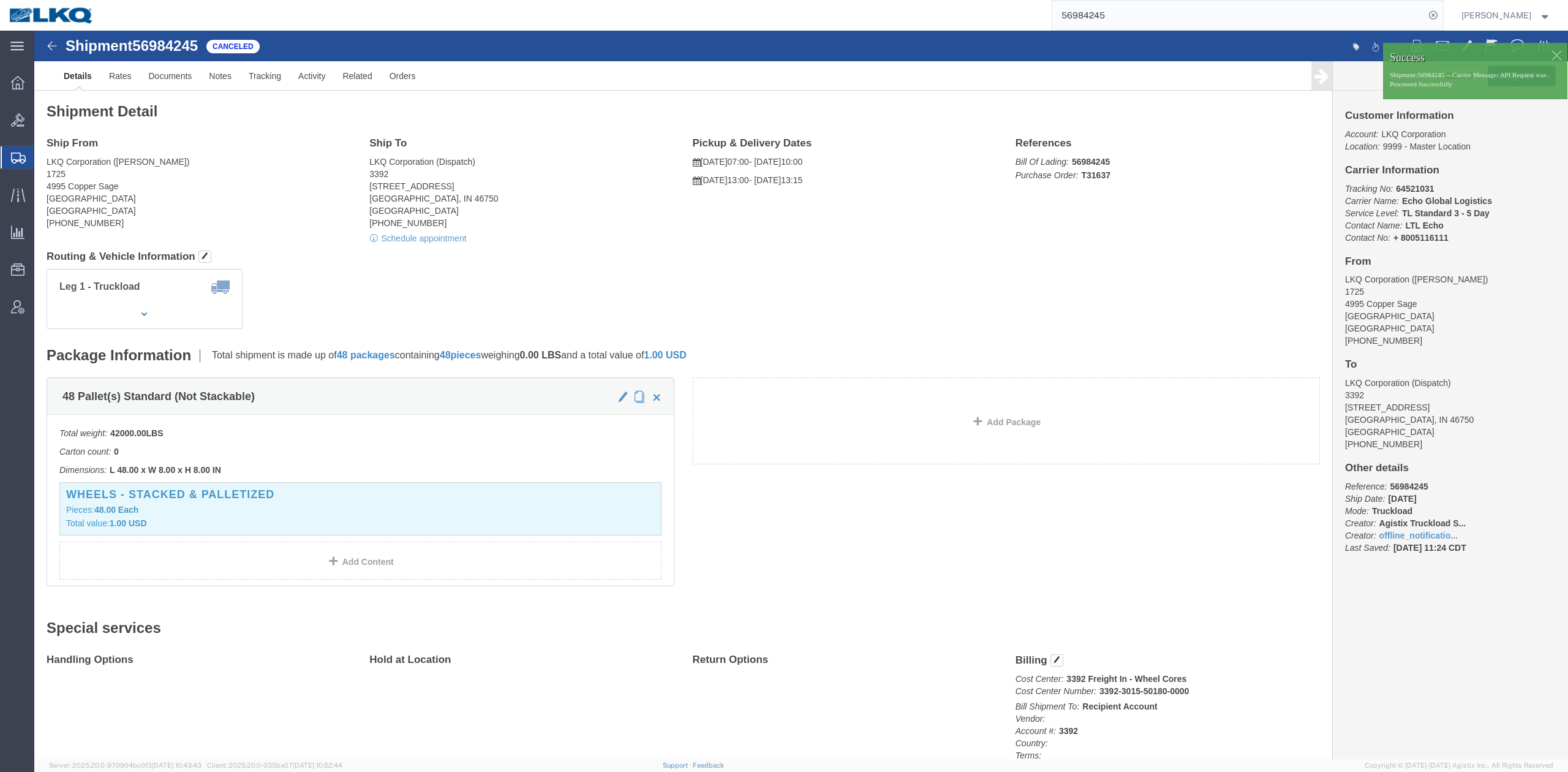
click h4 "Routing & Vehicle Information"
click div
click link "Clone Shipment"
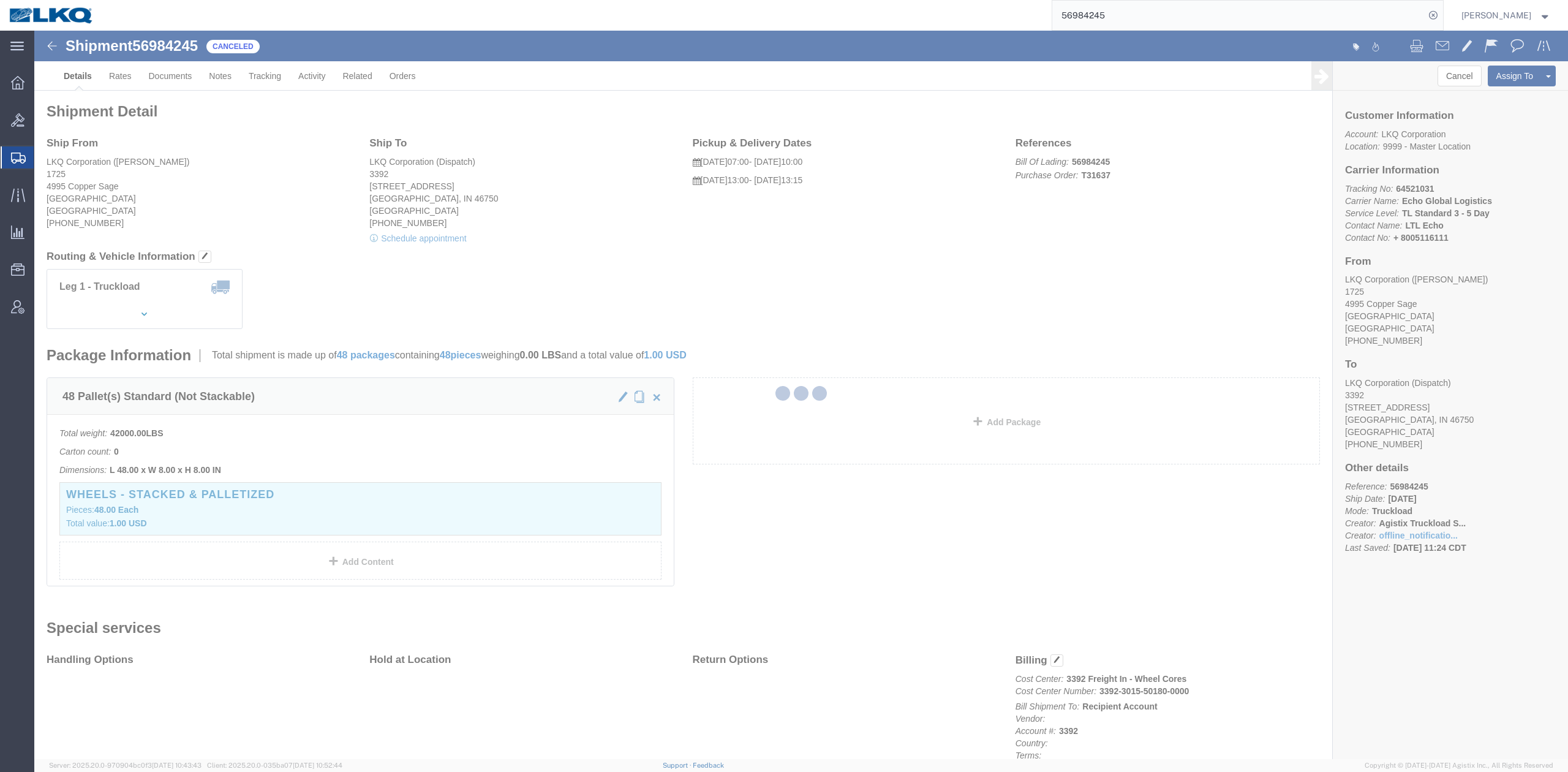
select select "27602"
select select "28018"
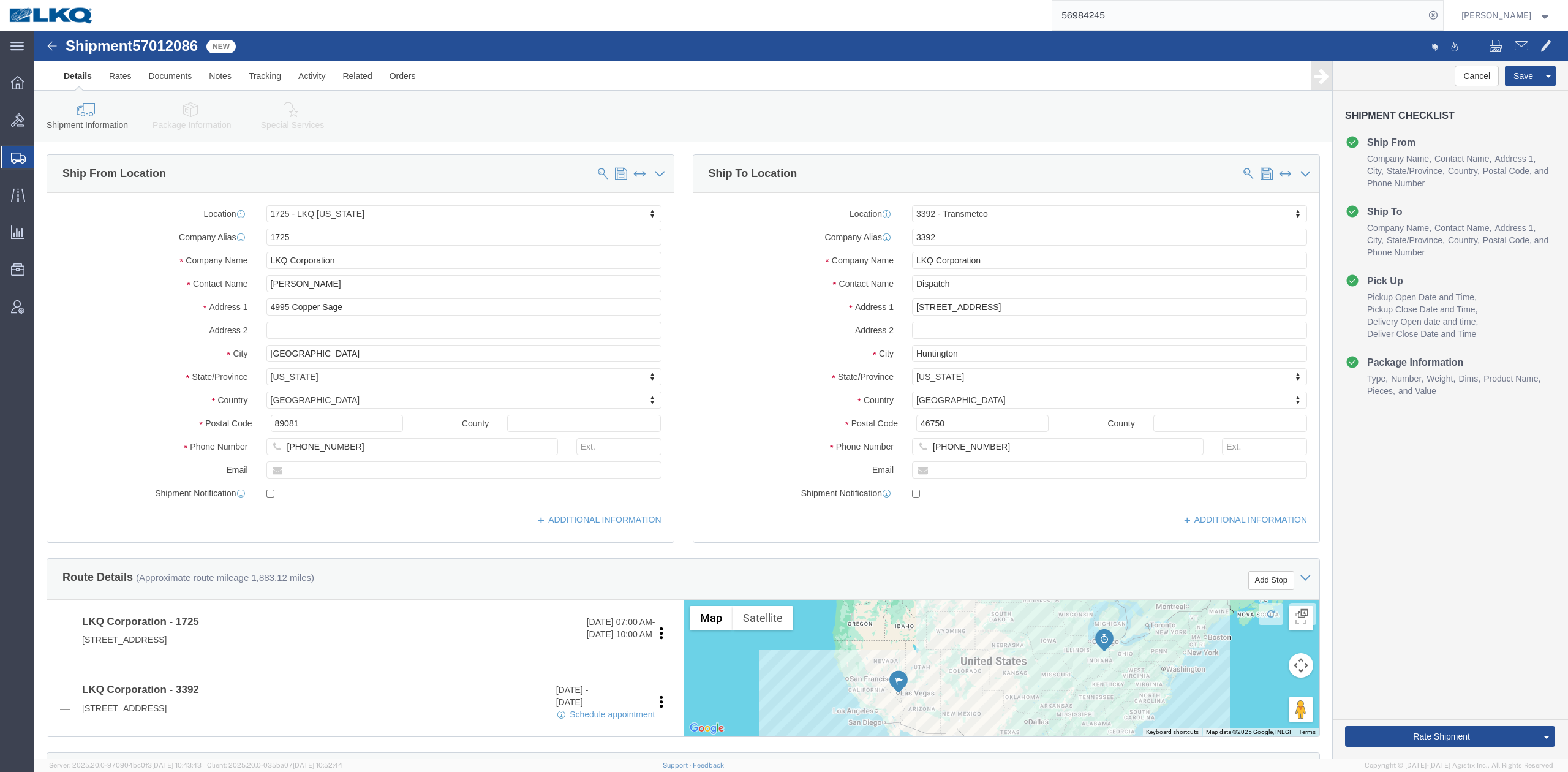
click span "57012086"
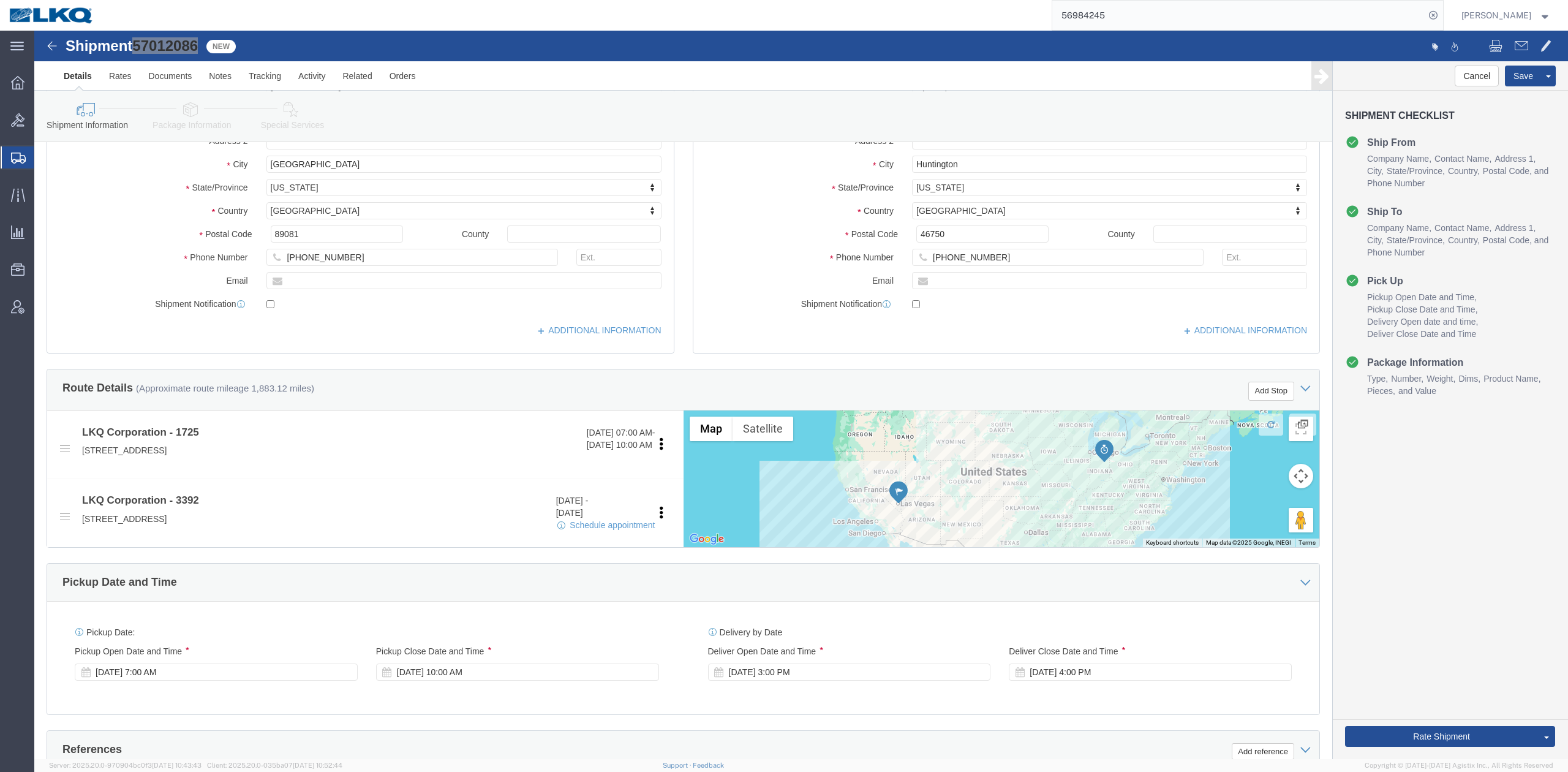
scroll to position [245, 0]
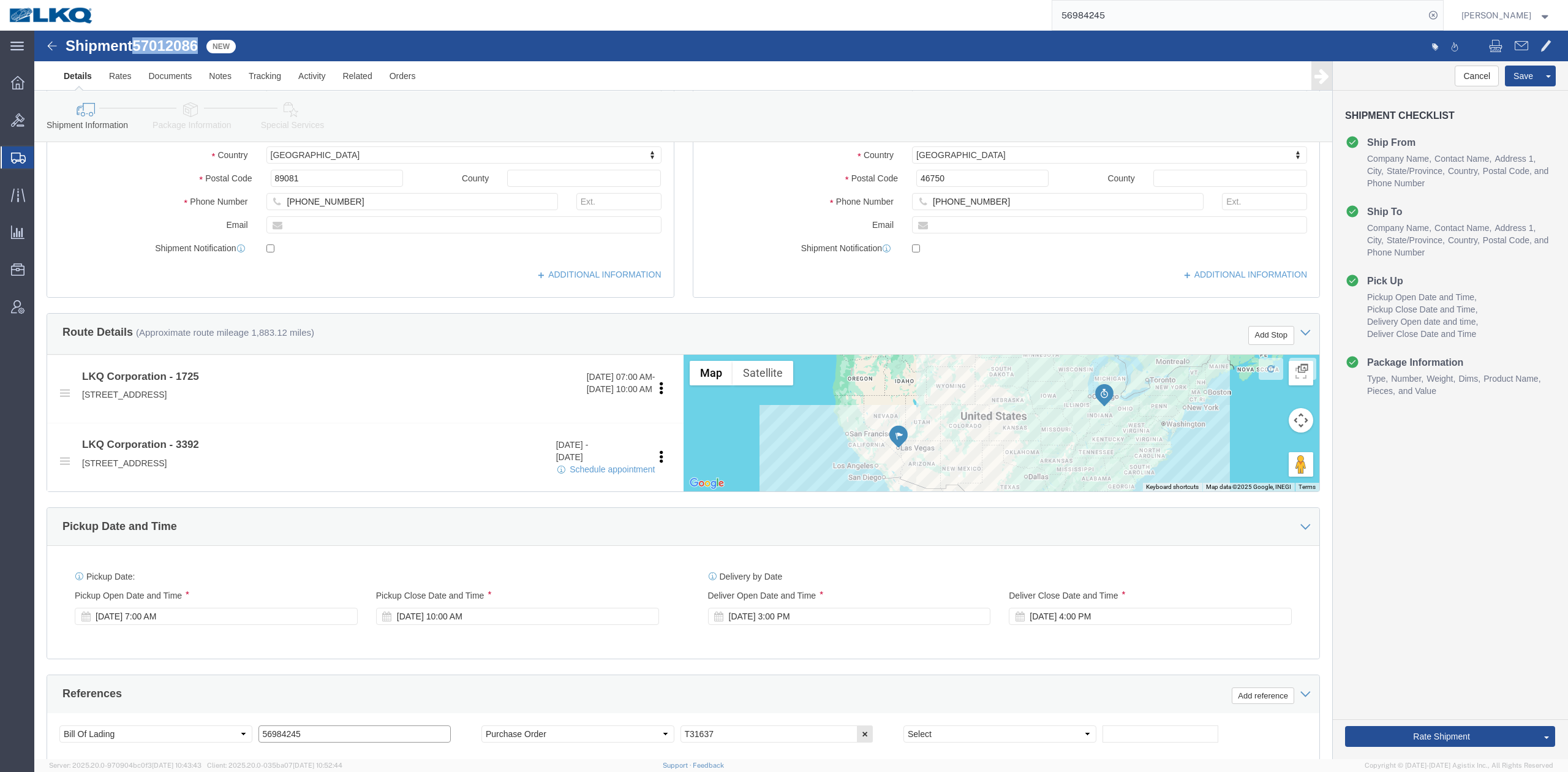
drag, startPoint x: 280, startPoint y: 703, endPoint x: 496, endPoint y: 688, distance: 216.5
click input "56984245"
paste input "7012086"
type input "57012086"
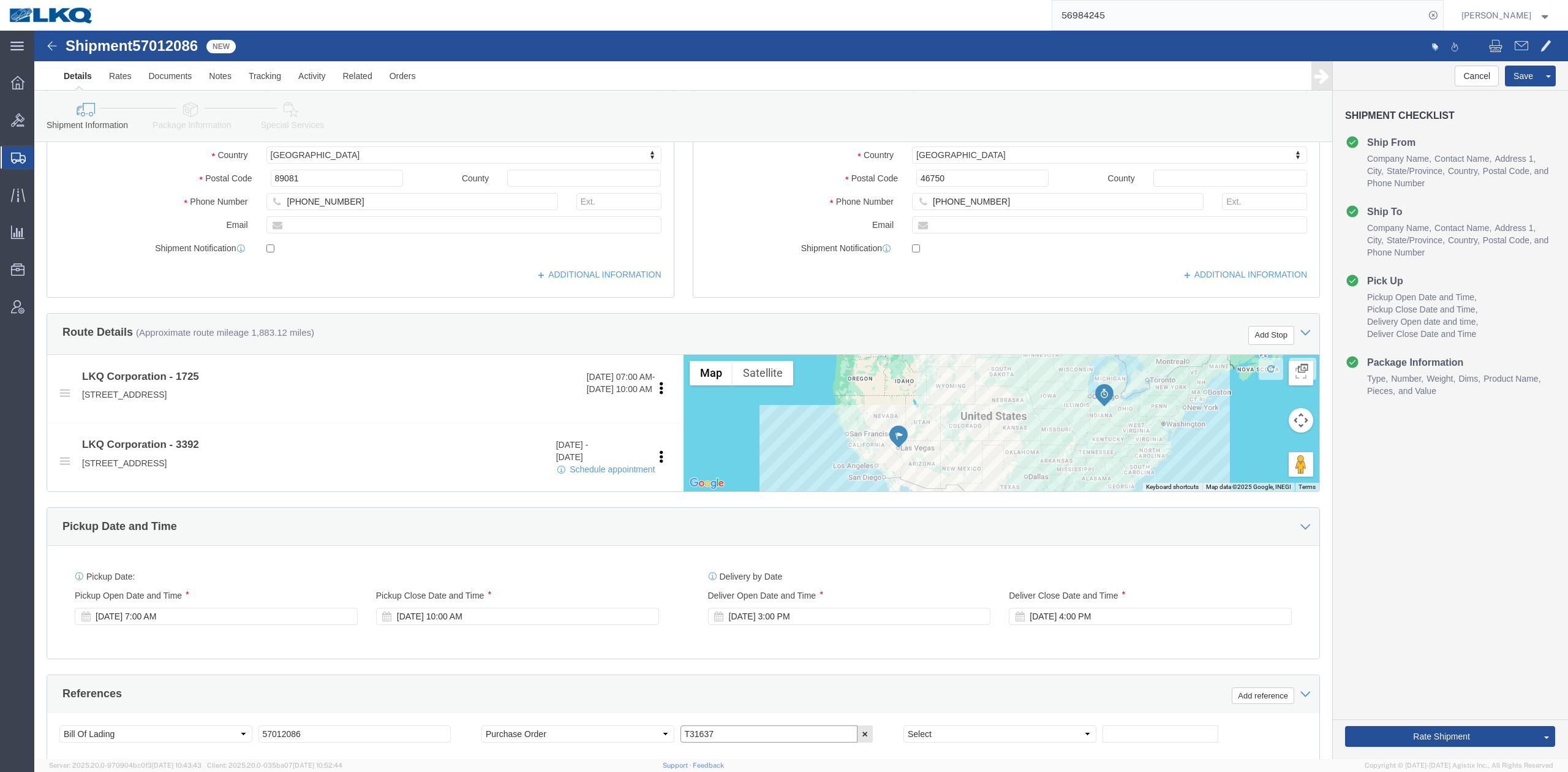
click input "T31637"
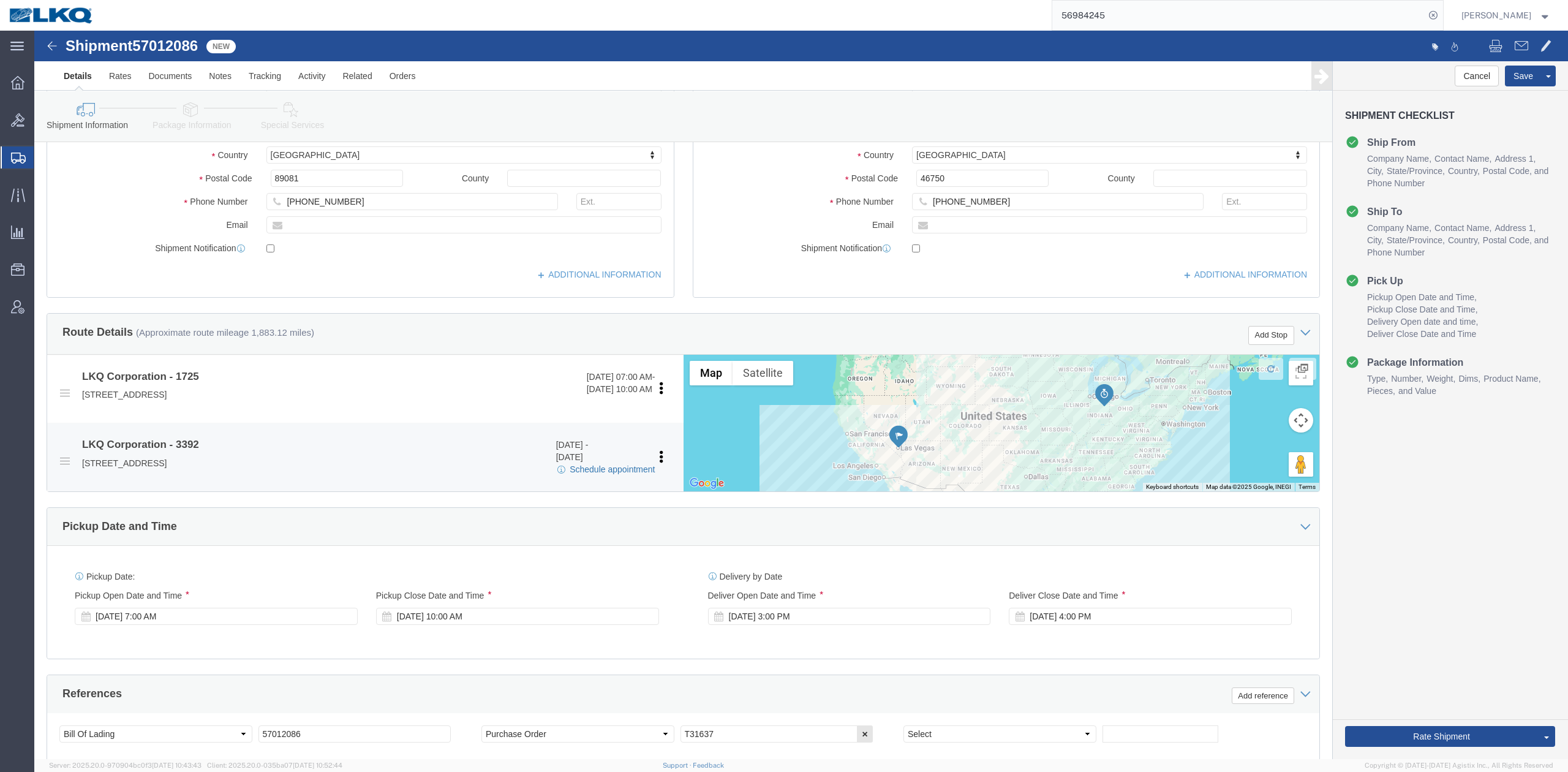
click link "Schedule appointment"
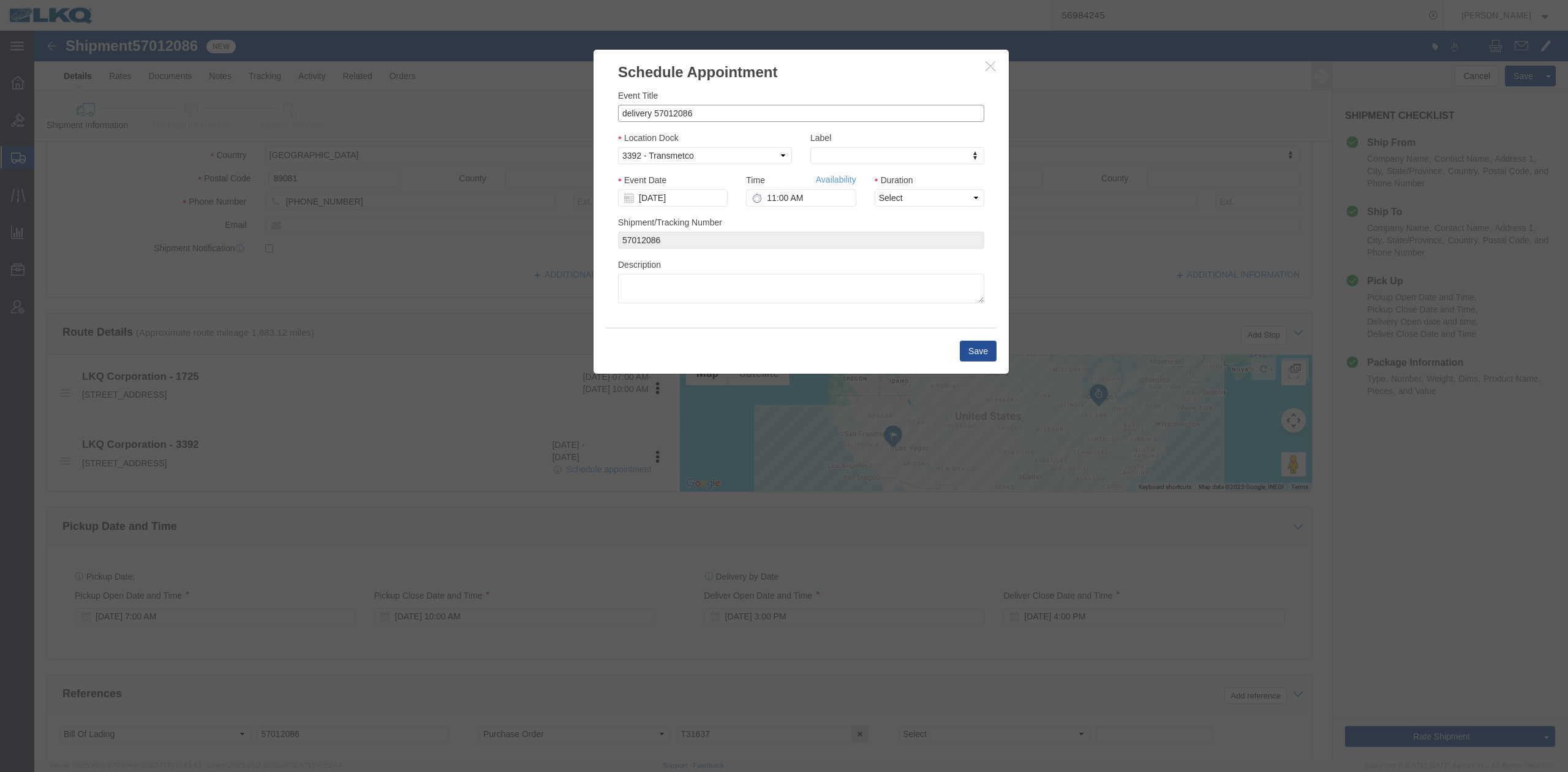
drag, startPoint x: 616, startPoint y: 80, endPoint x: 350, endPoint y: 68, distance: 266.3
click div "Schedule Appointment Event Title delivery 57012086 Location Dock Select 3392 - …"
paste input "T31637"
type input "57012086 North Las Vegas T31637 Skidded"
type input "l"
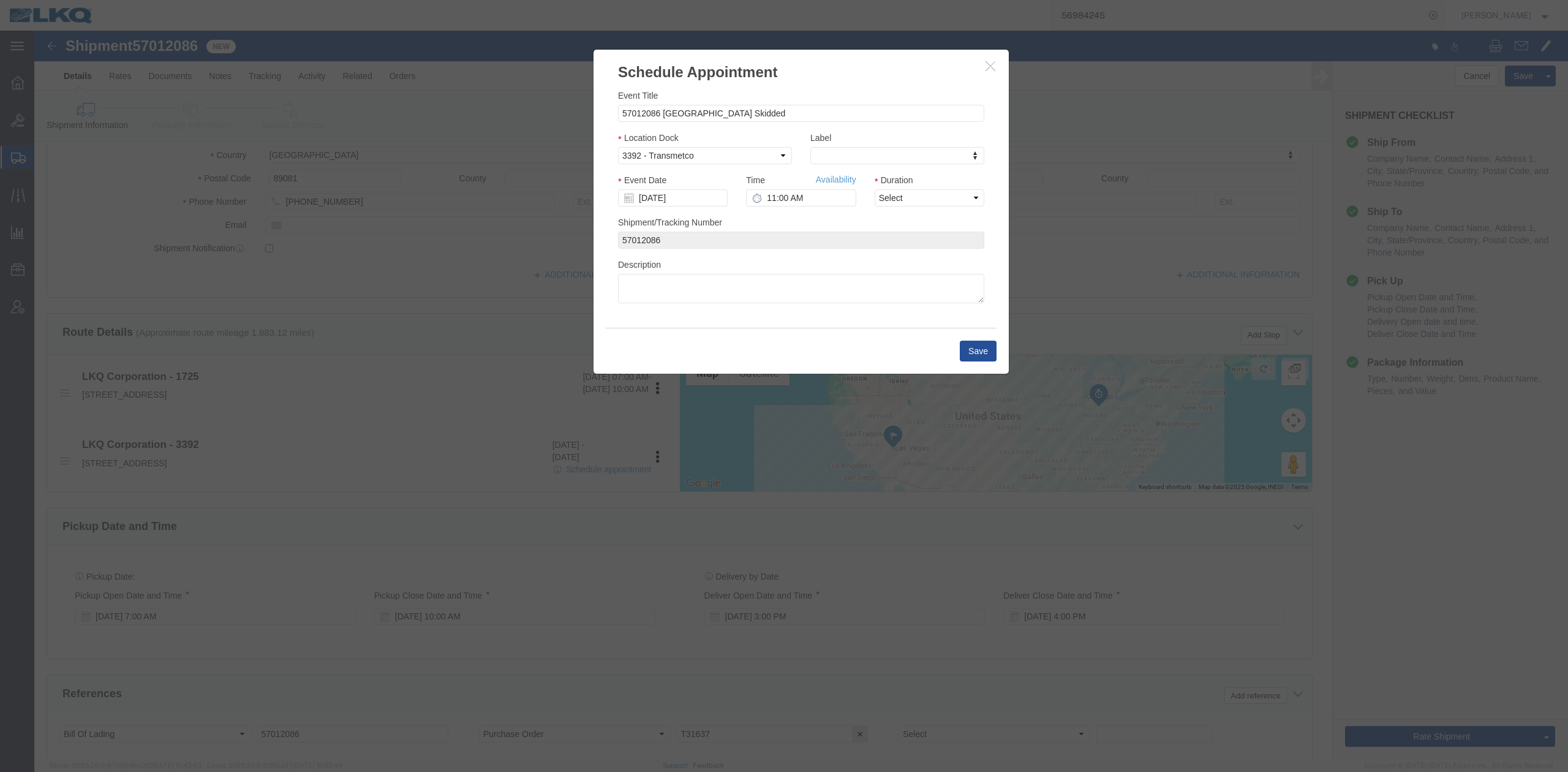
select select "22"
click div "Event Date 10/03/2025"
click input "[DATE]"
drag, startPoint x: 615, startPoint y: 242, endPoint x: 637, endPoint y: 231, distance: 24.6
click td "6"
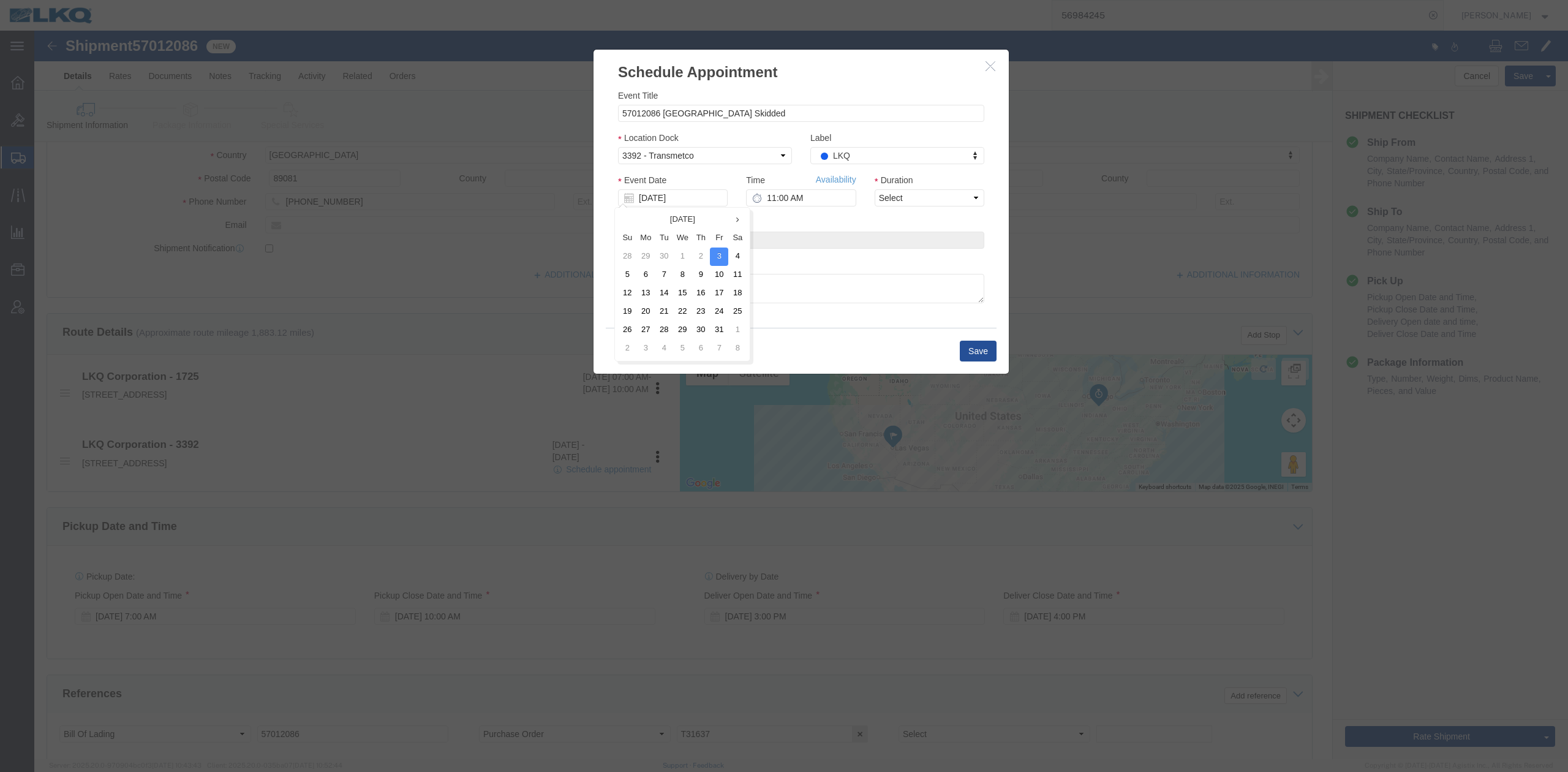
type input "[DATE]"
click input "11:00 AM"
type input "1:00 PM"
click select "Select 15 min 30 min 45 min 1 hr 2 hr 3 hr 4 hr"
select select "15"
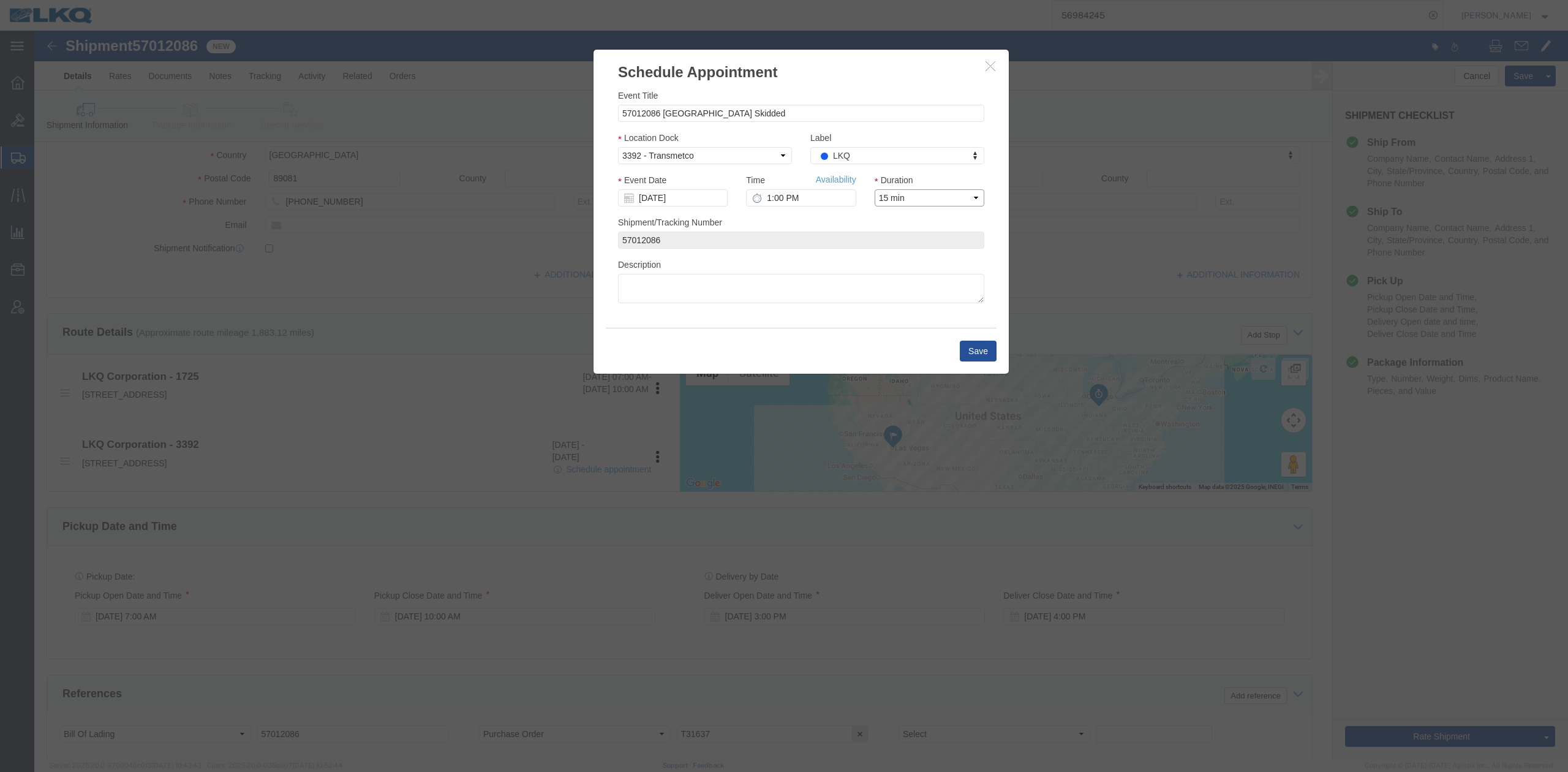
click select "Select 15 min 30 min 45 min 1 hr 2 hr 3 hr 4 hr"
click button "Save"
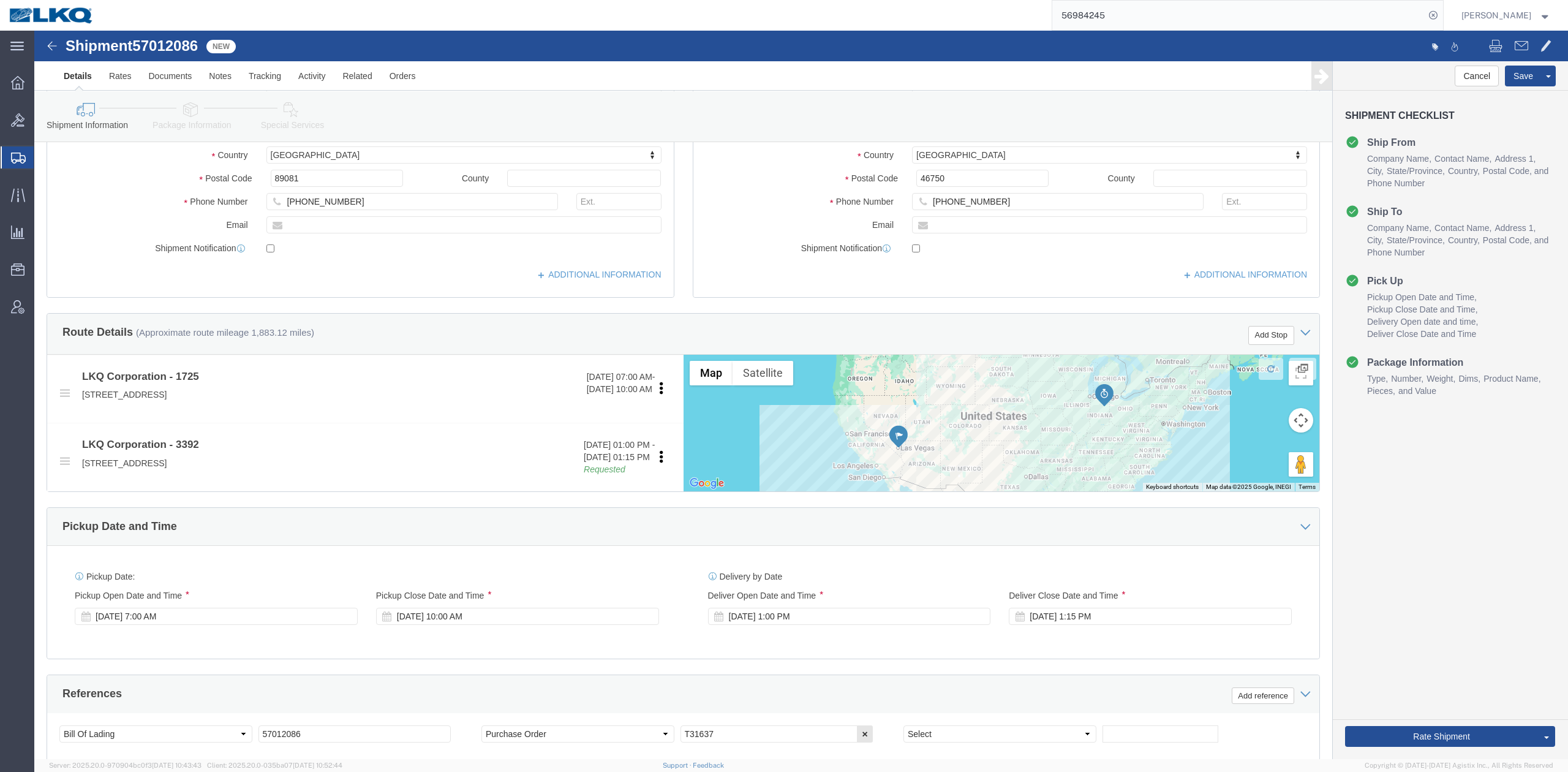
click span
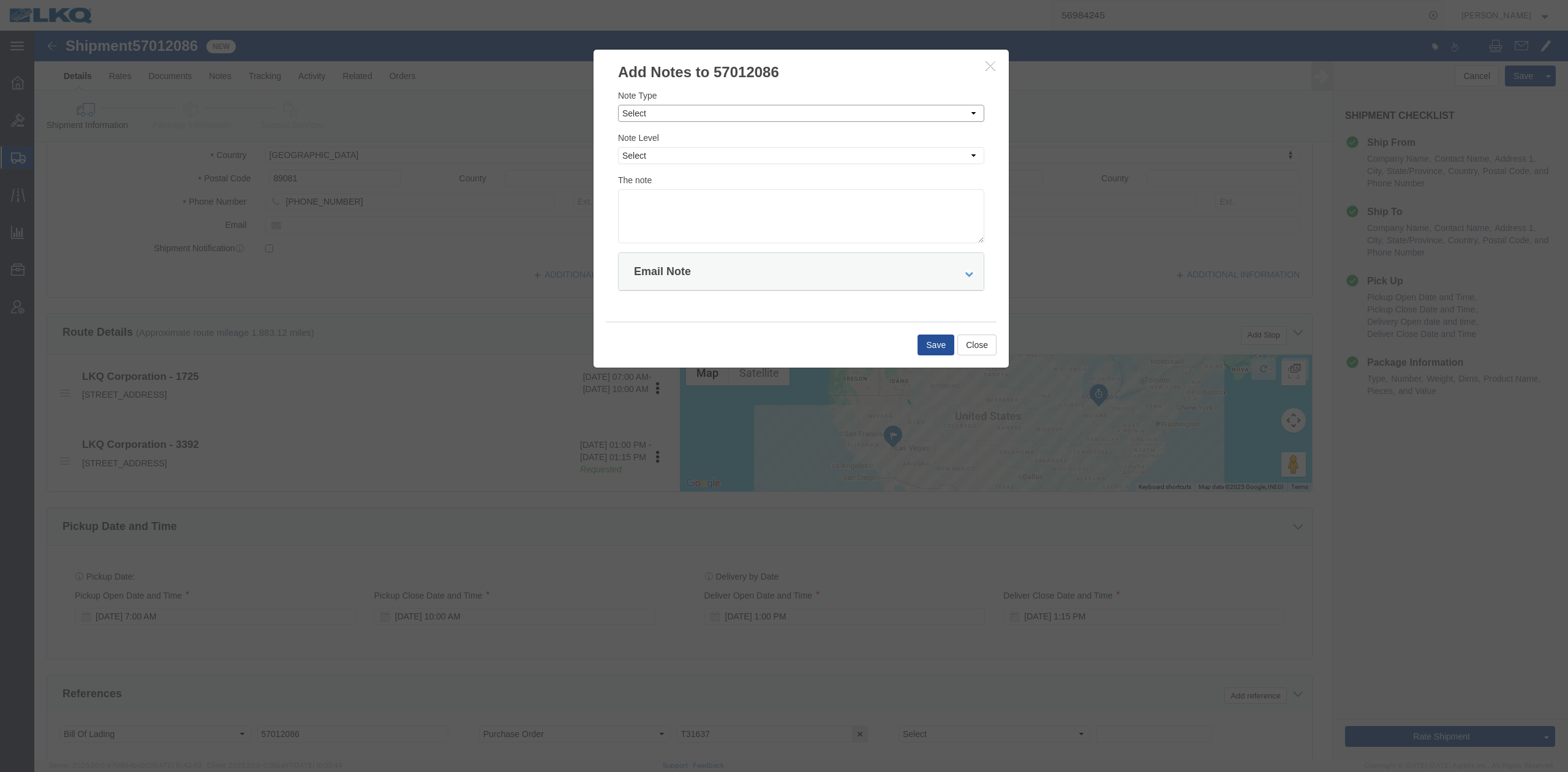
drag, startPoint x: 623, startPoint y: 76, endPoint x: 615, endPoint y: 91, distance: 17.0
click select "Select Approval Bid Notes Carrier Change Notes Claim Notes Content Hazmat Notes…"
select select "BID_NOTES"
click select "Select Approval Bid Notes Carrier Change Notes Claim Notes Content Hazmat Notes…"
click select "Select Private to Account Private to Vendor Public"
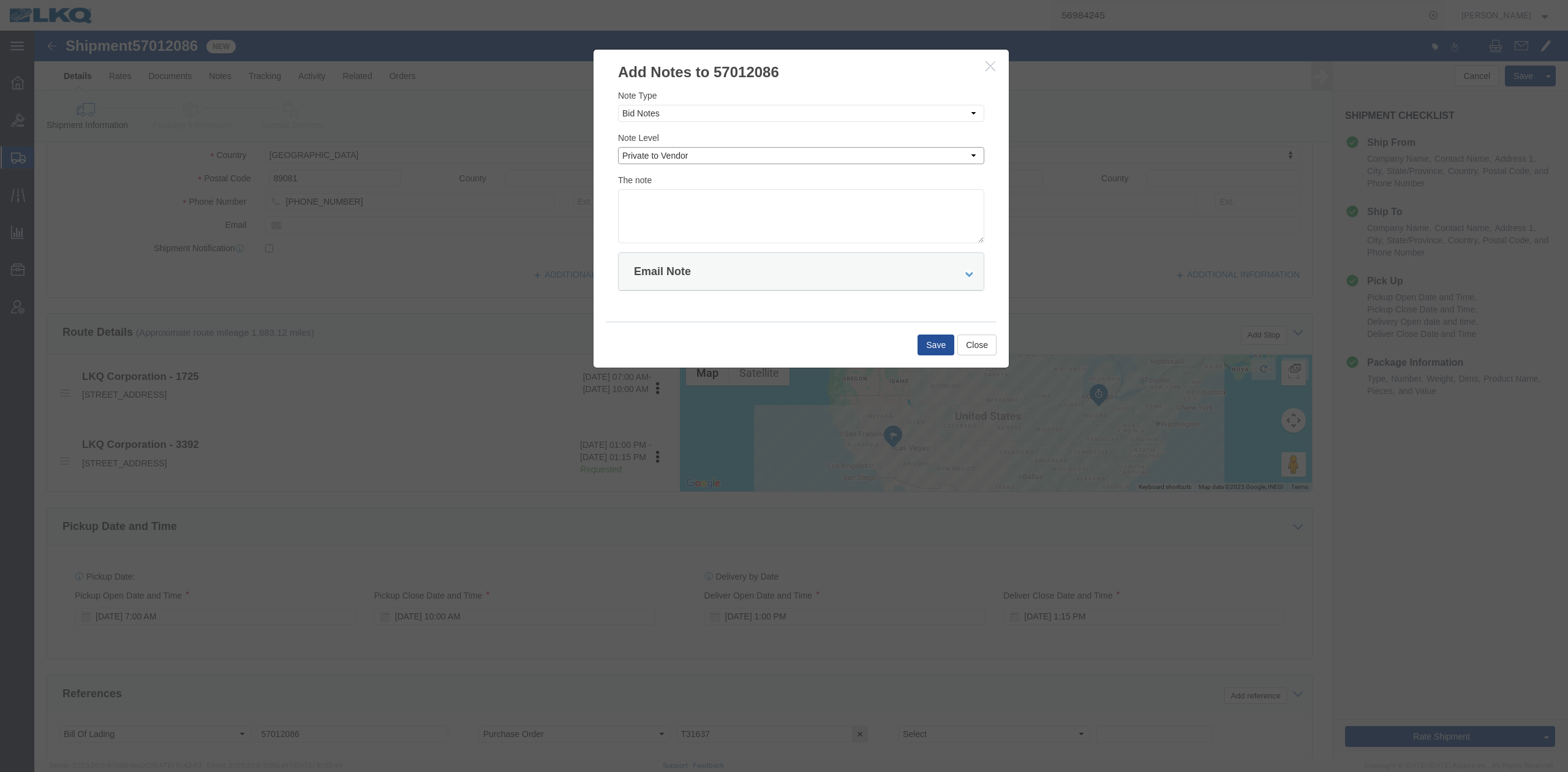
click select "Select Private to Account Private to Vendor Public"
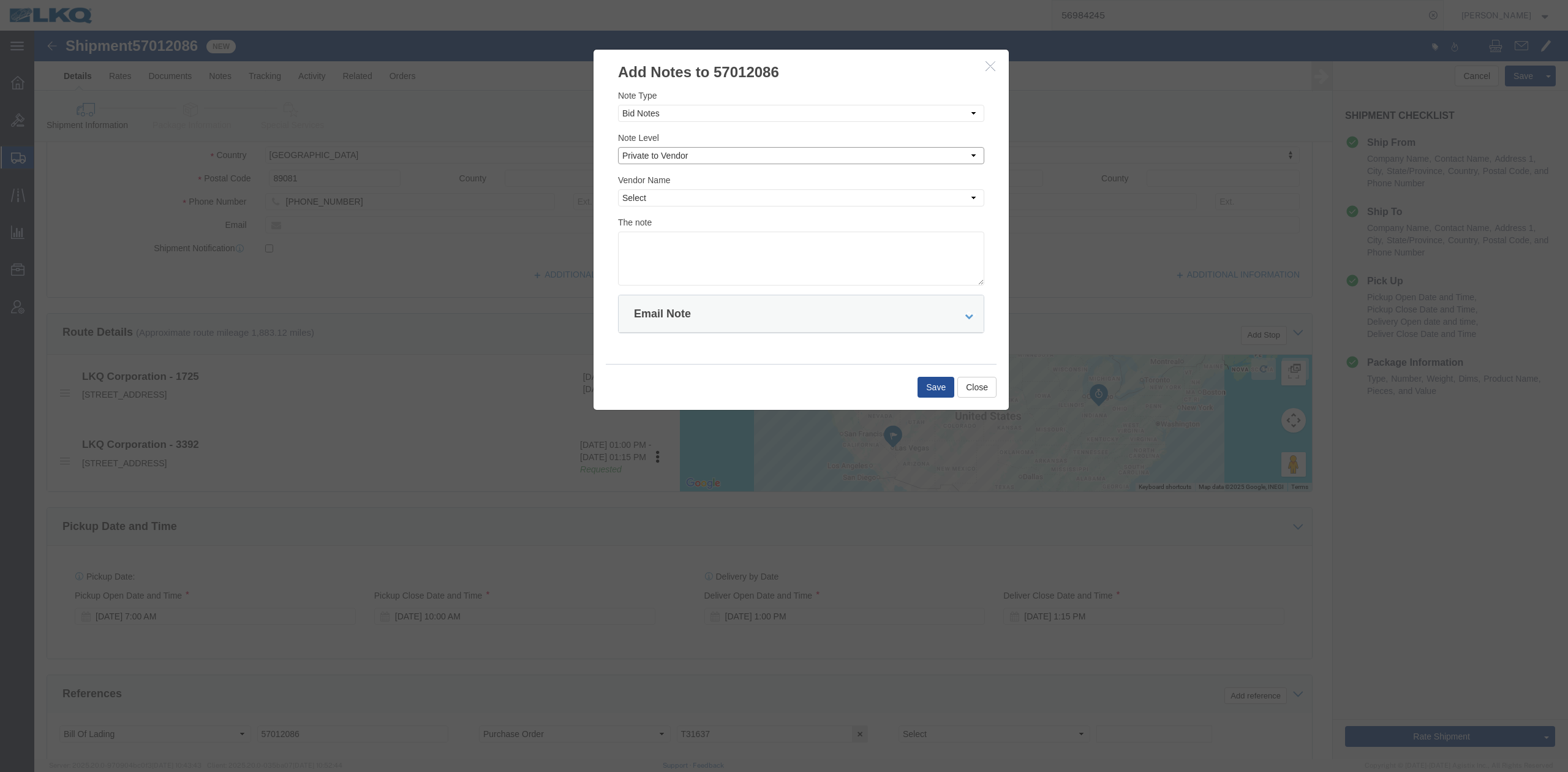
click select "Select Private to Account Private to Vendor Public"
select select "PRIVATE_TO_ACCOUNT"
click select "Select Private to Account Private to Vendor Public"
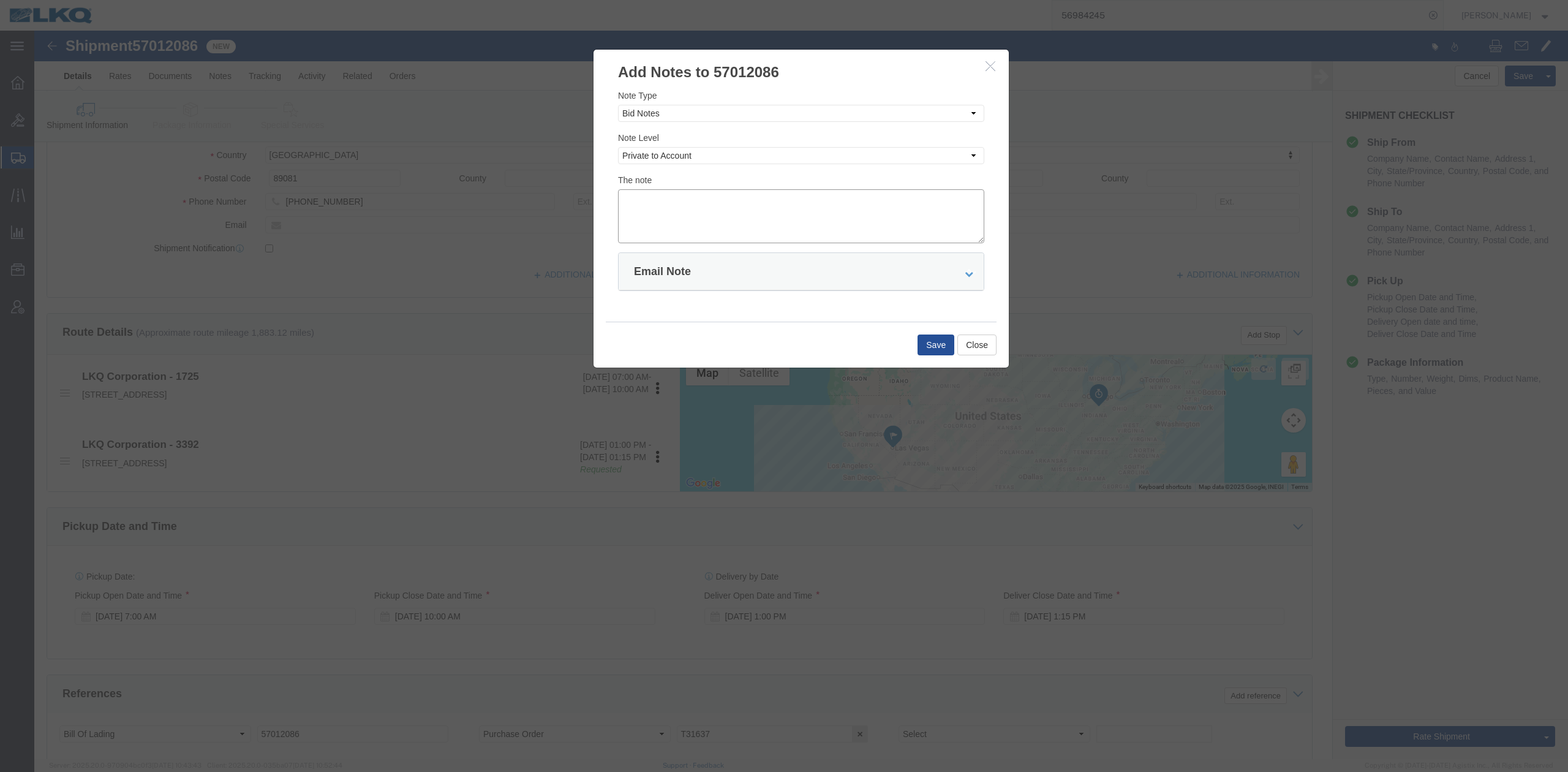
click textarea
type textarea "DAT: $3482"
click button "Save"
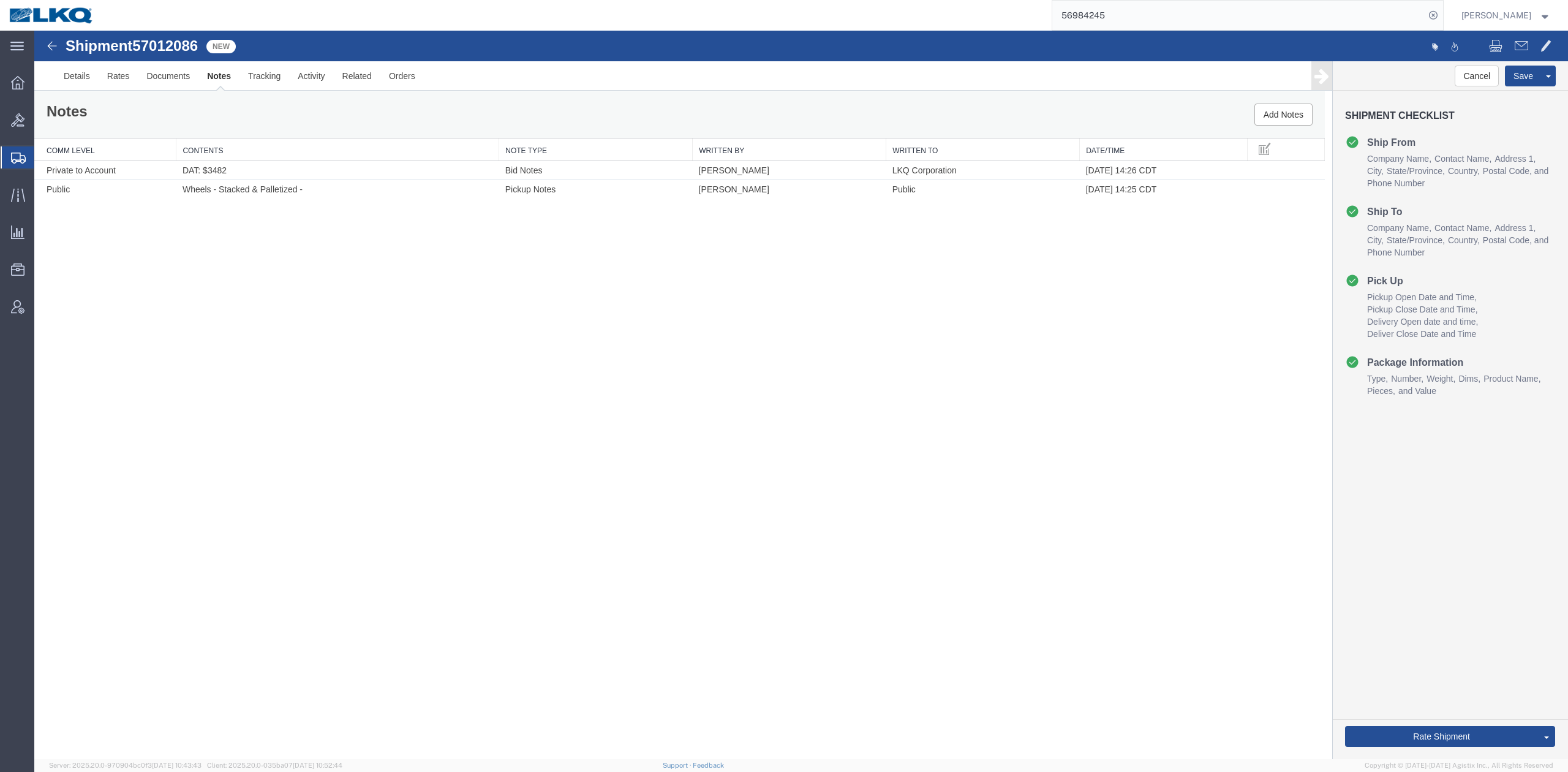
scroll to position [0, 0]
click at [1454, 685] on link "Send To Bid" at bounding box center [1501, 680] width 106 height 18
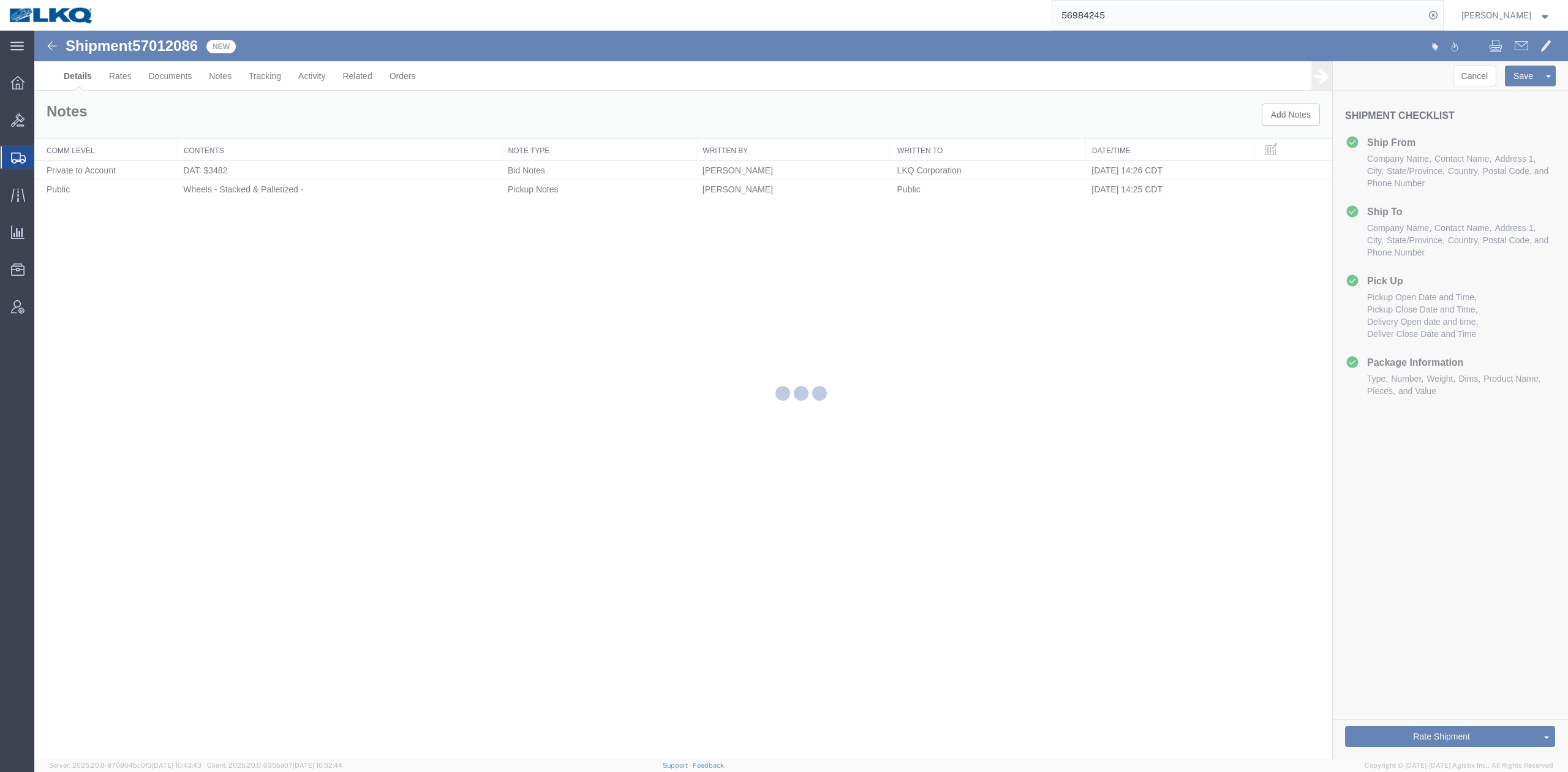
select select "27602"
select select "28018"
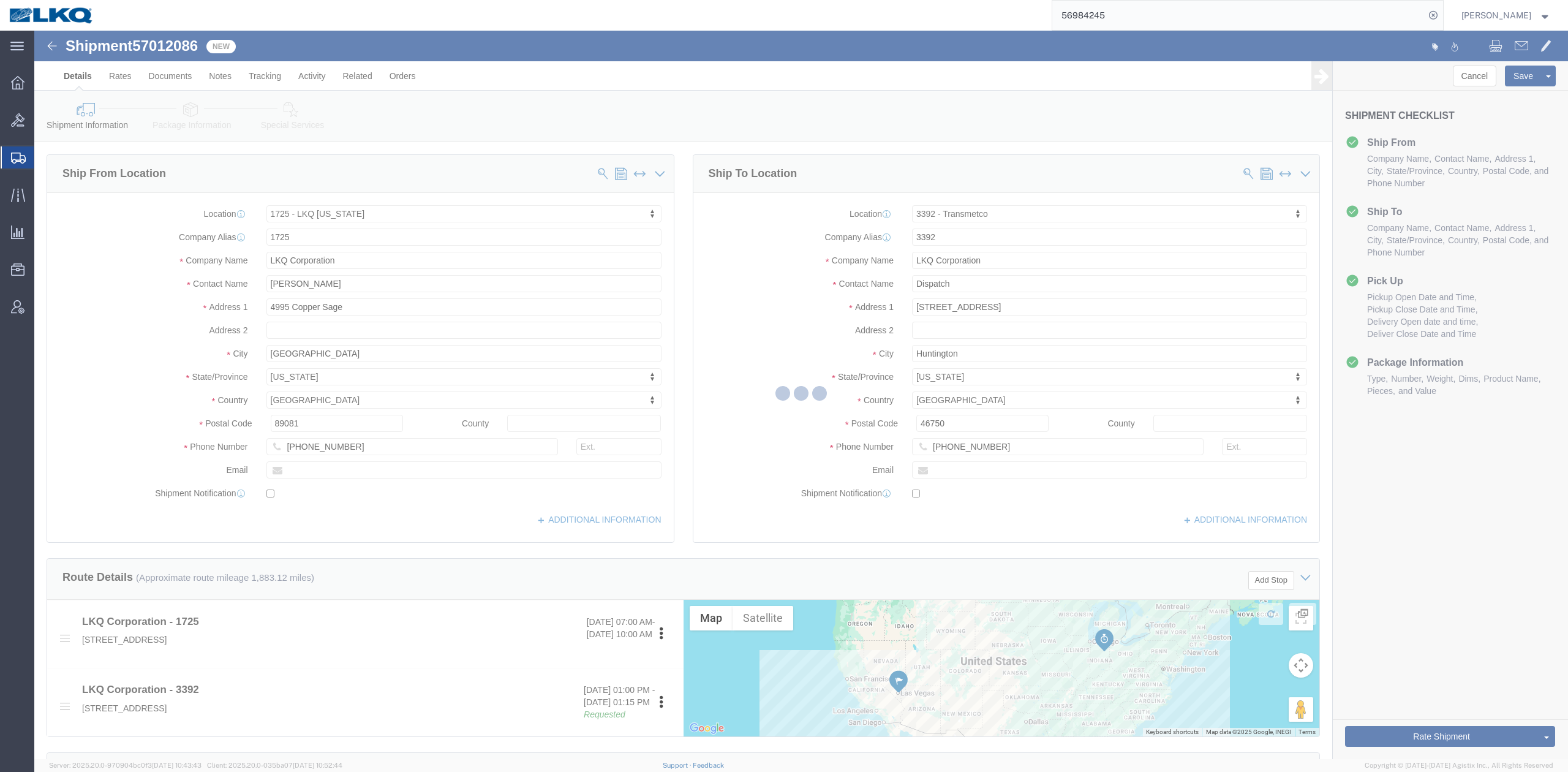
select select "TL"
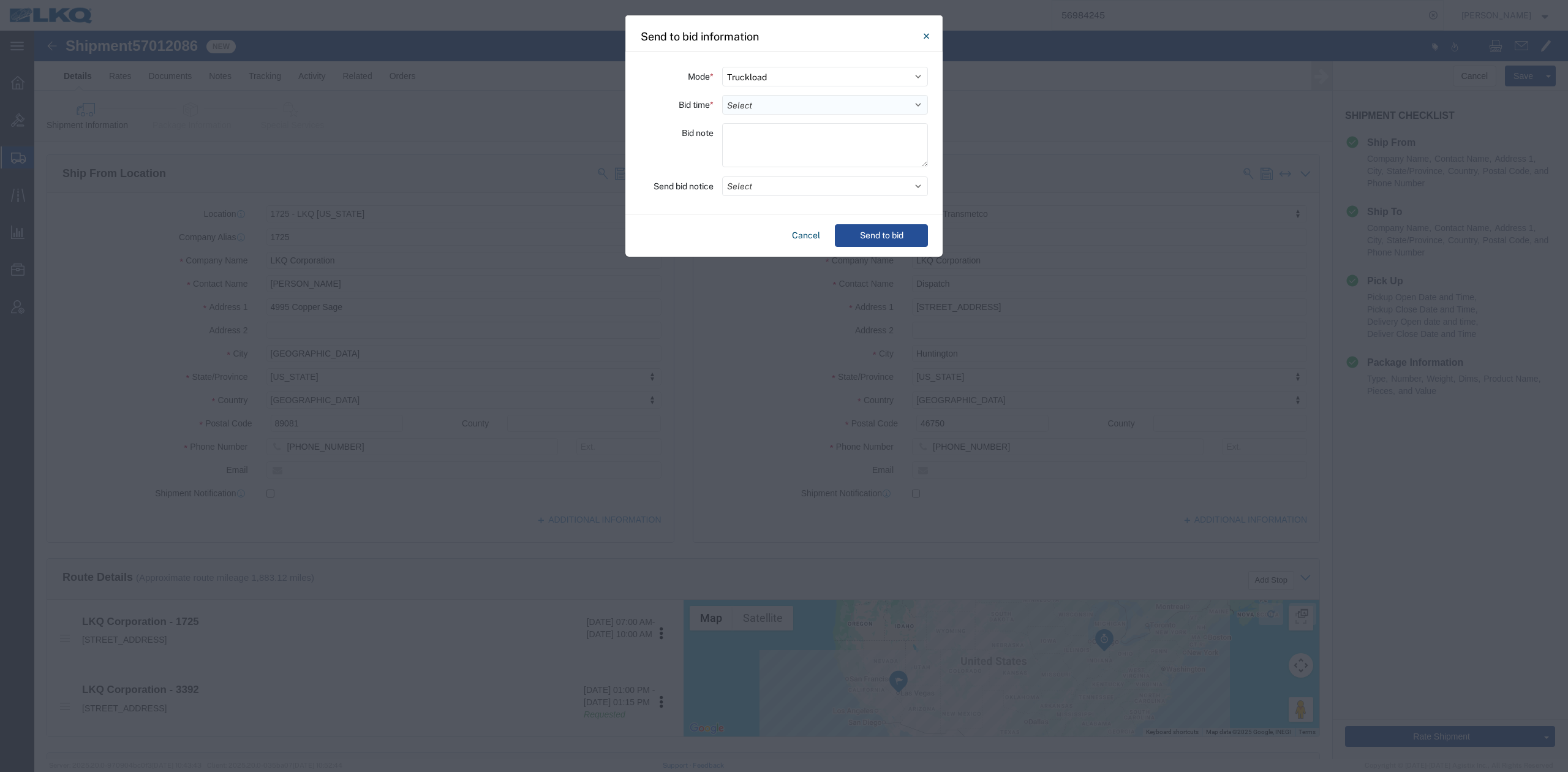
click at [772, 97] on select "Select 30 Min (Rush) 1 Hour (Rush) 2 Hours (Rush) 4 Hours (Rush) 8 Hours (Rush)…" at bounding box center [824, 105] width 206 height 20
select select "4"
click at [722, 95] on select "Select 30 Min (Rush) 1 Hour (Rush) 2 Hours (Rush) 4 Hours (Rush) 8 Hours (Rush)…" at bounding box center [824, 105] width 206 height 20
drag, startPoint x: 746, startPoint y: 162, endPoint x: 746, endPoint y: 171, distance: 9.0
click at [746, 164] on textarea at bounding box center [824, 145] width 206 height 44
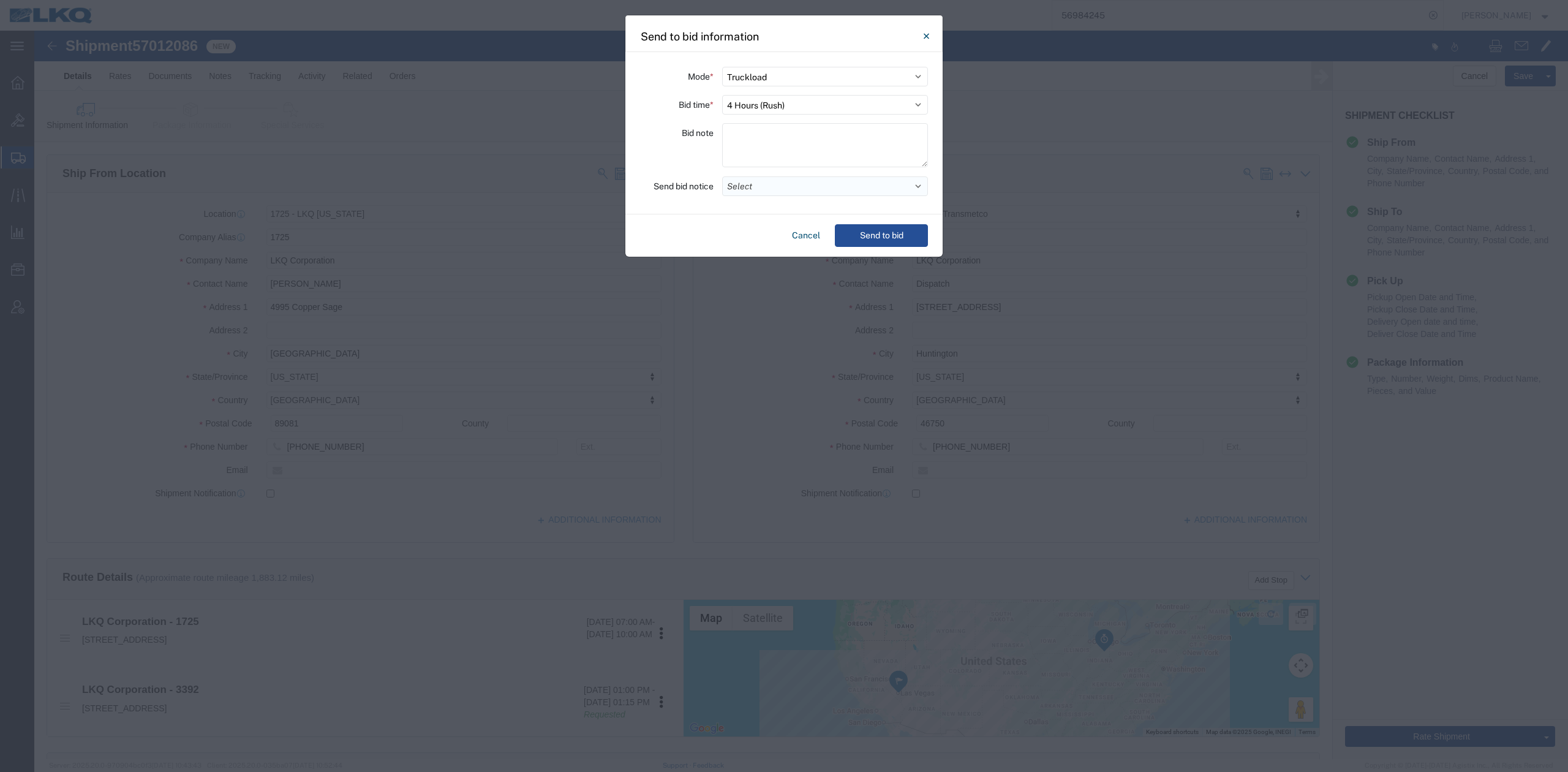
click at [745, 184] on button "Select" at bounding box center [824, 187] width 206 height 20
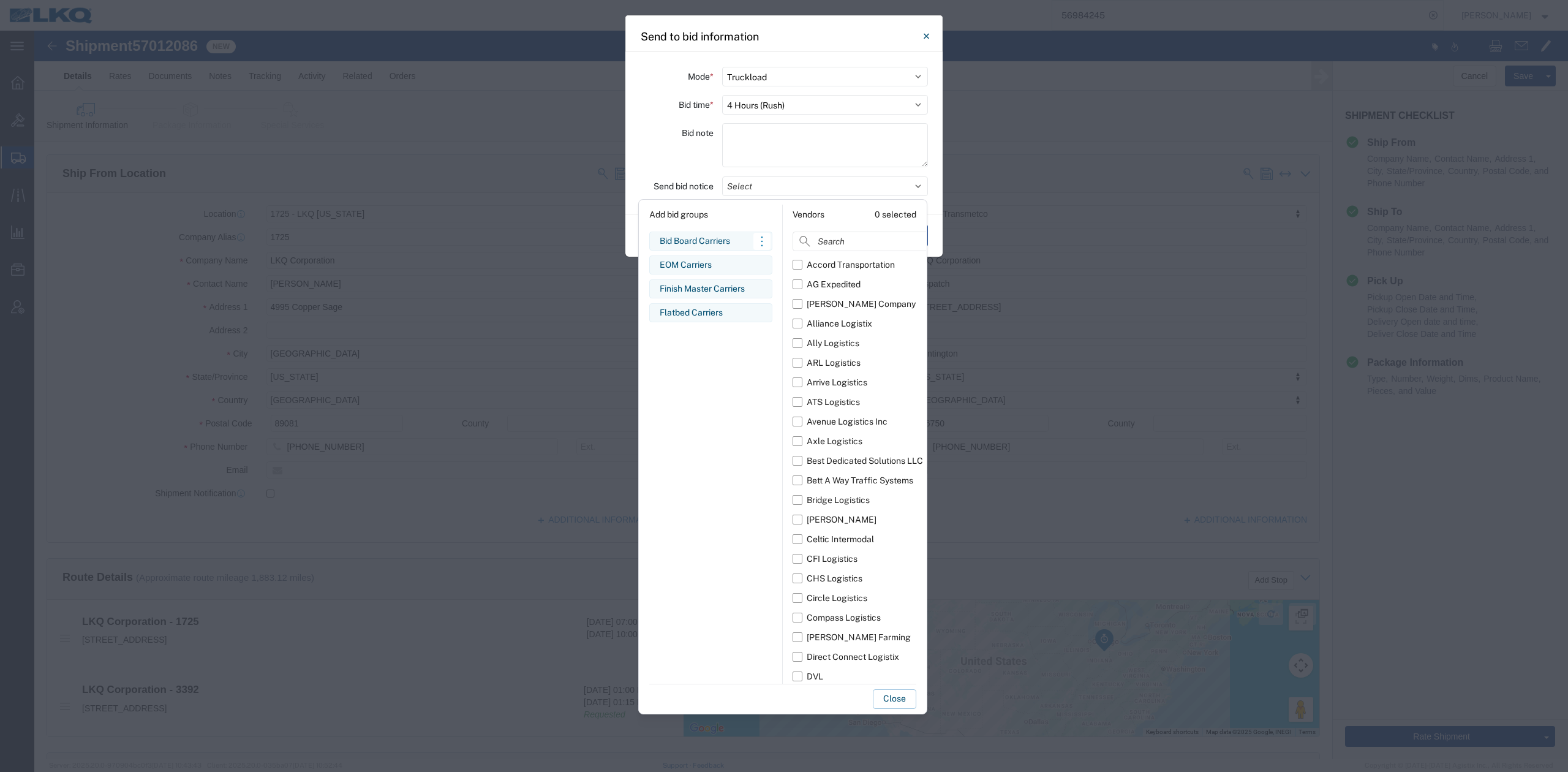
click at [703, 246] on div "Bid Board Carriers" at bounding box center [710, 241] width 102 height 12
click at [882, 706] on button "Close" at bounding box center [894, 700] width 43 height 20
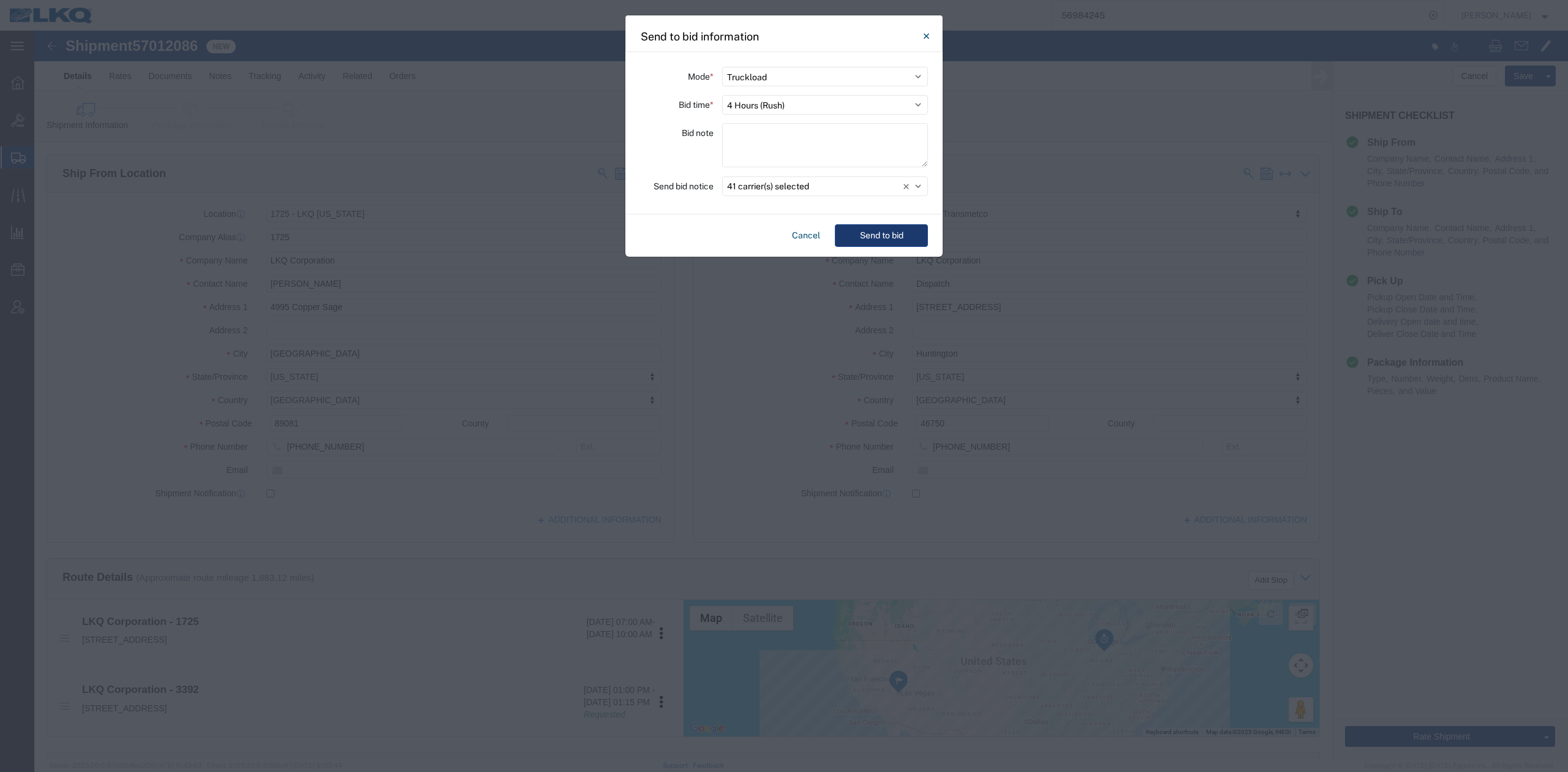
click at [882, 247] on div "Cancel Send to bid" at bounding box center [783, 236] width 317 height 42
click at [880, 242] on button "Send to bid" at bounding box center [881, 235] width 93 height 22
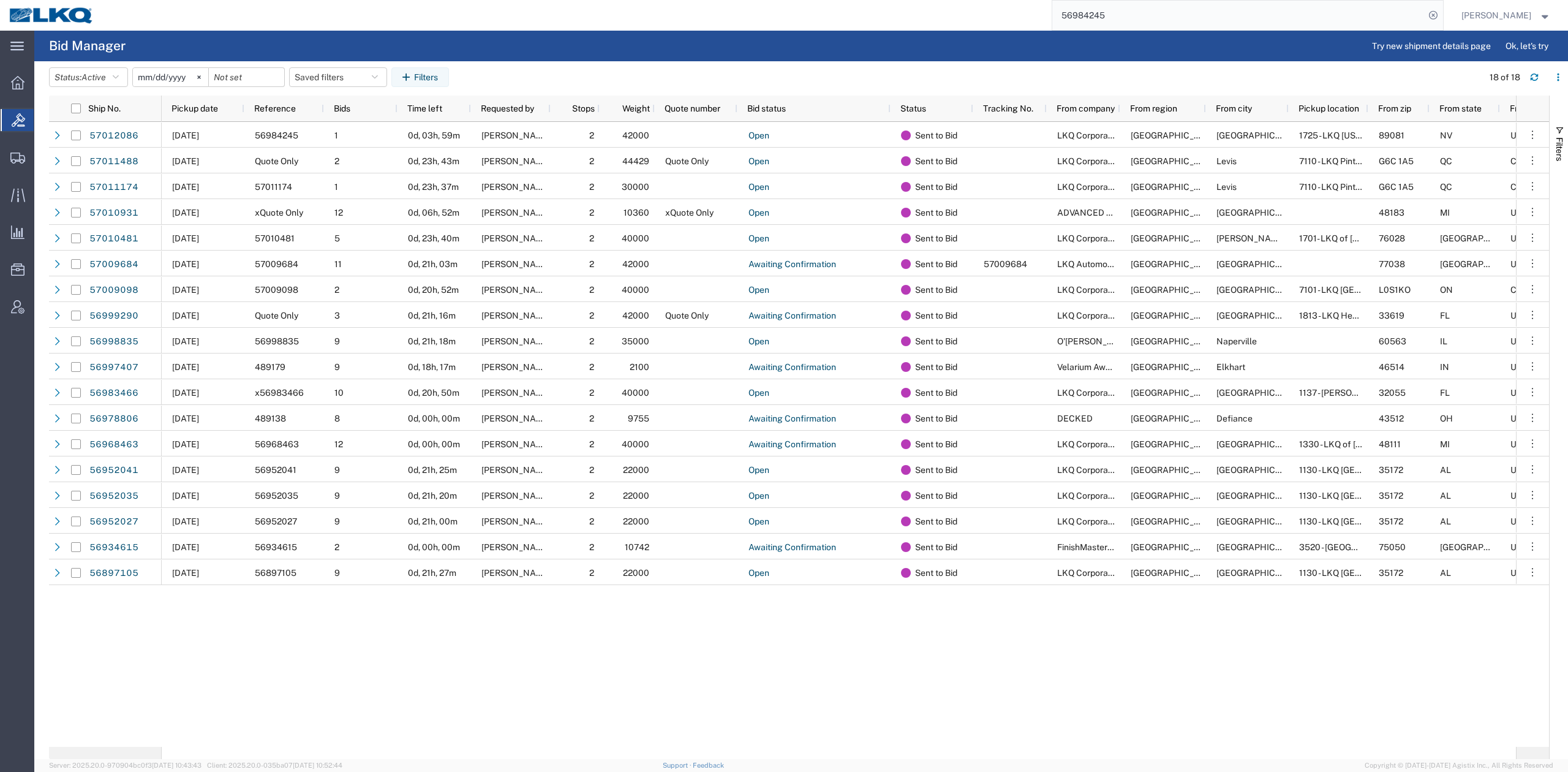
click at [1188, 8] on input "56984245" at bounding box center [1238, 15] width 372 height 29
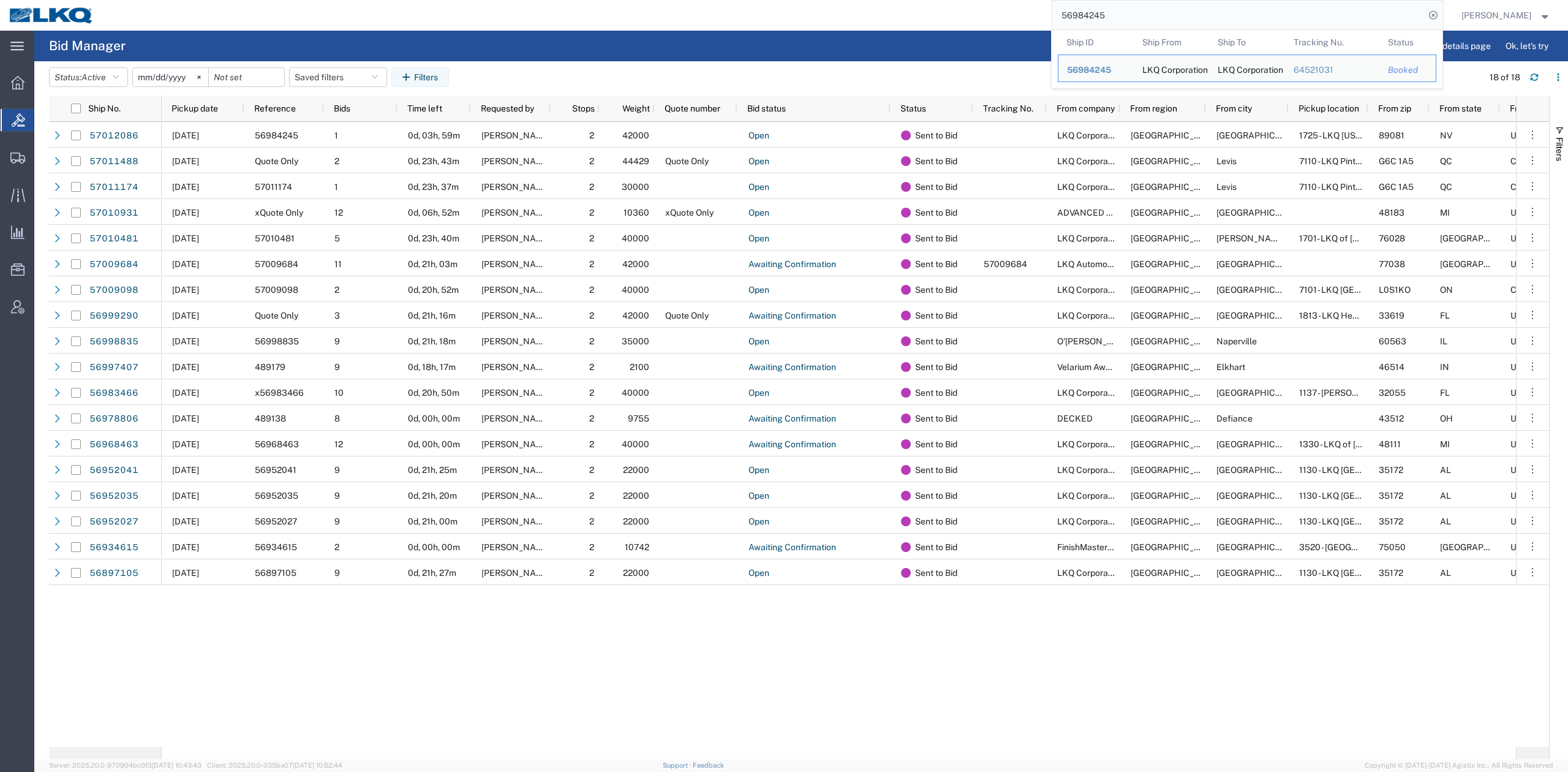
paste input "1765"
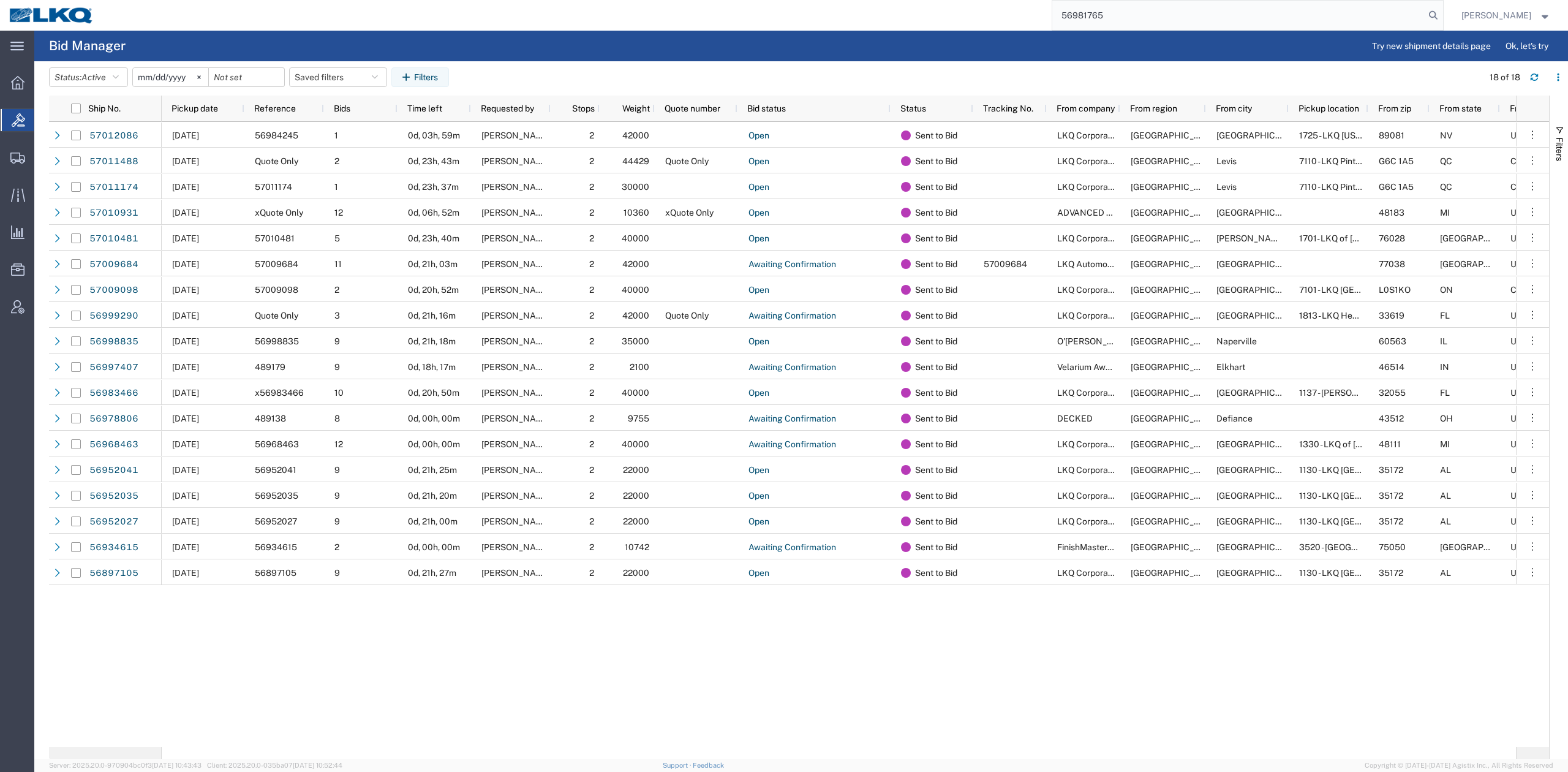
click at [1424, 12] on input "56981765" at bounding box center [1238, 15] width 372 height 29
click at [1441, 13] on icon at bounding box center [1432, 15] width 17 height 17
type input "56981765"
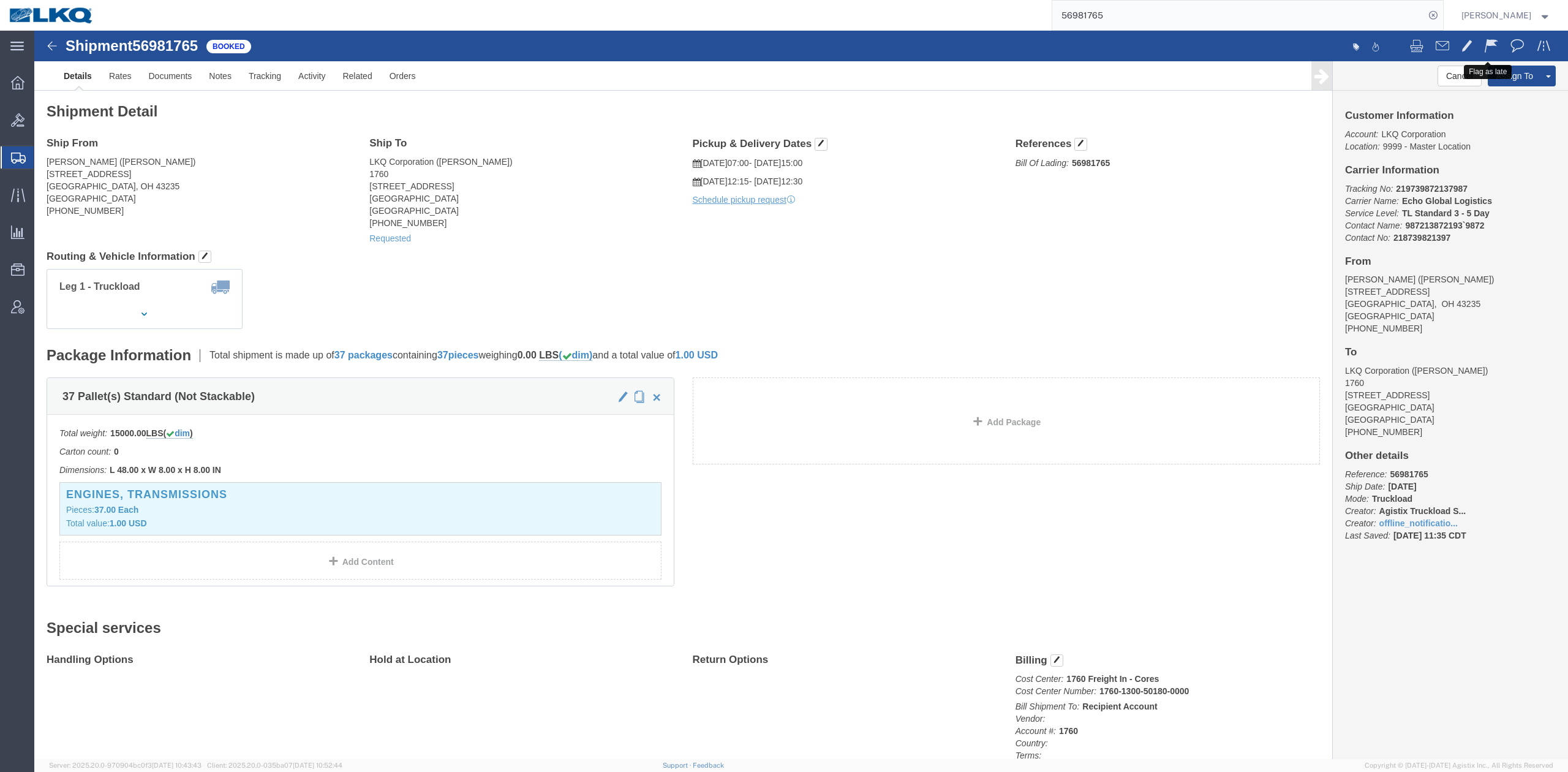
drag, startPoint x: 1447, startPoint y: 18, endPoint x: 1197, endPoint y: 85, distance: 258.8
click span
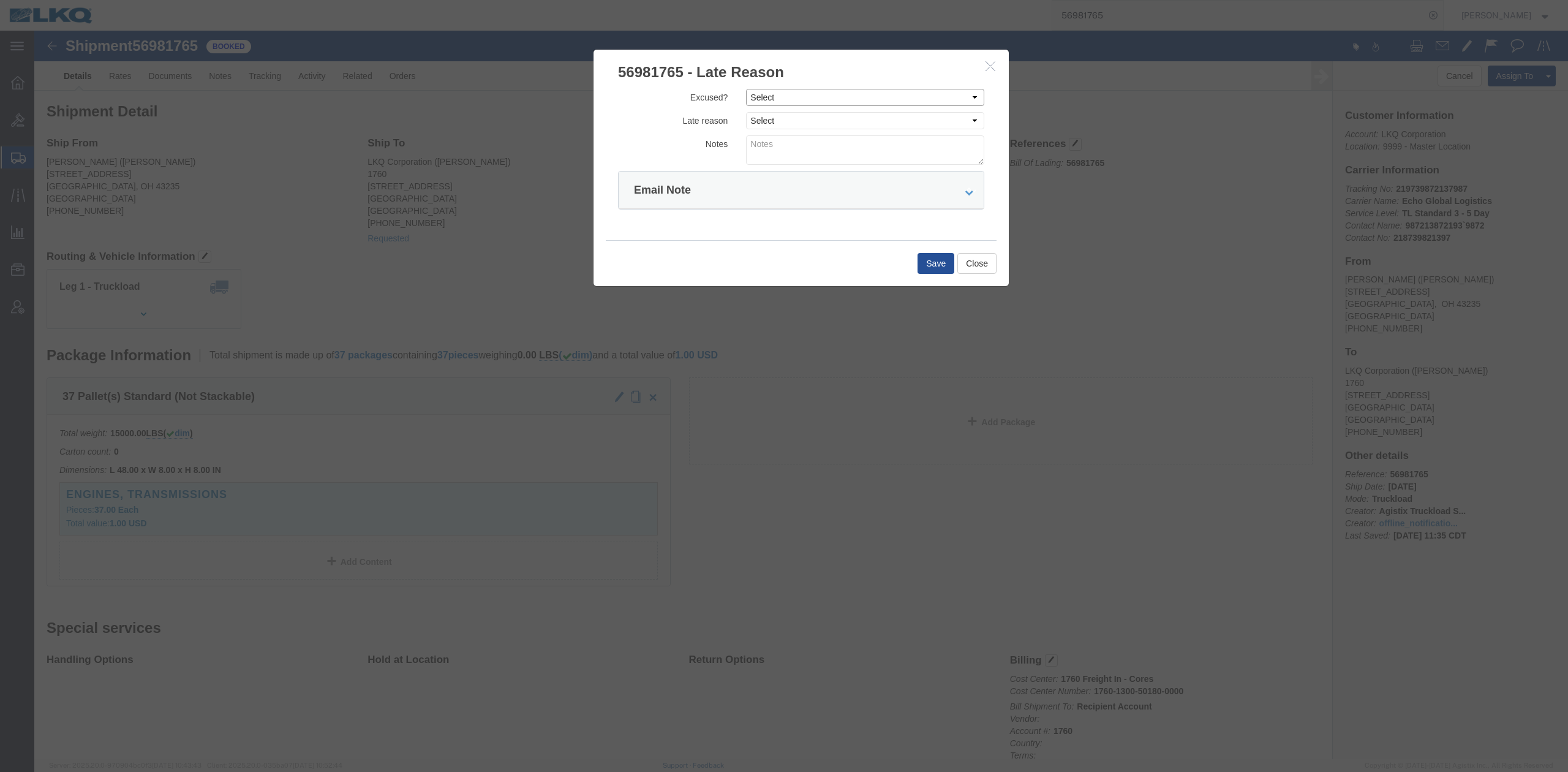
drag, startPoint x: 729, startPoint y: 68, endPoint x: 729, endPoint y: 75, distance: 7.0
click select "Select Excused Not Excused"
select select "NOT_EXCUSED"
click select "Select Excused Not Excused"
click select "Select Bad Carrier Data Carrier Admin Error Delay Accident Driver Error Lack of…"
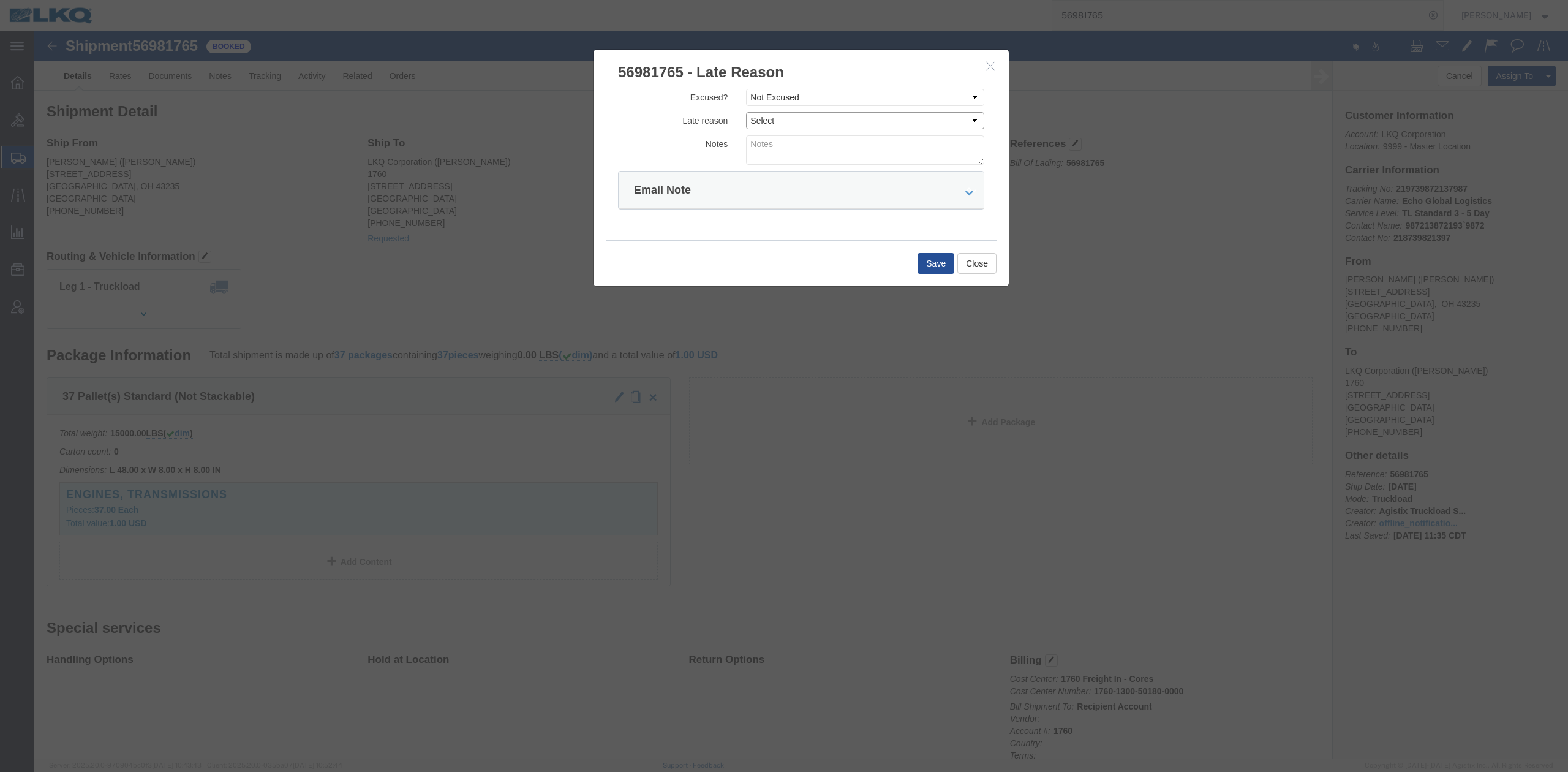
select select "DRIVER_ERROR"
click select "Select Bad Carrier Data Carrier Admin Error Delay Accident Driver Error Lack of…"
click textarea
type textarea "Pickup 10/2"
click div "Save Close"
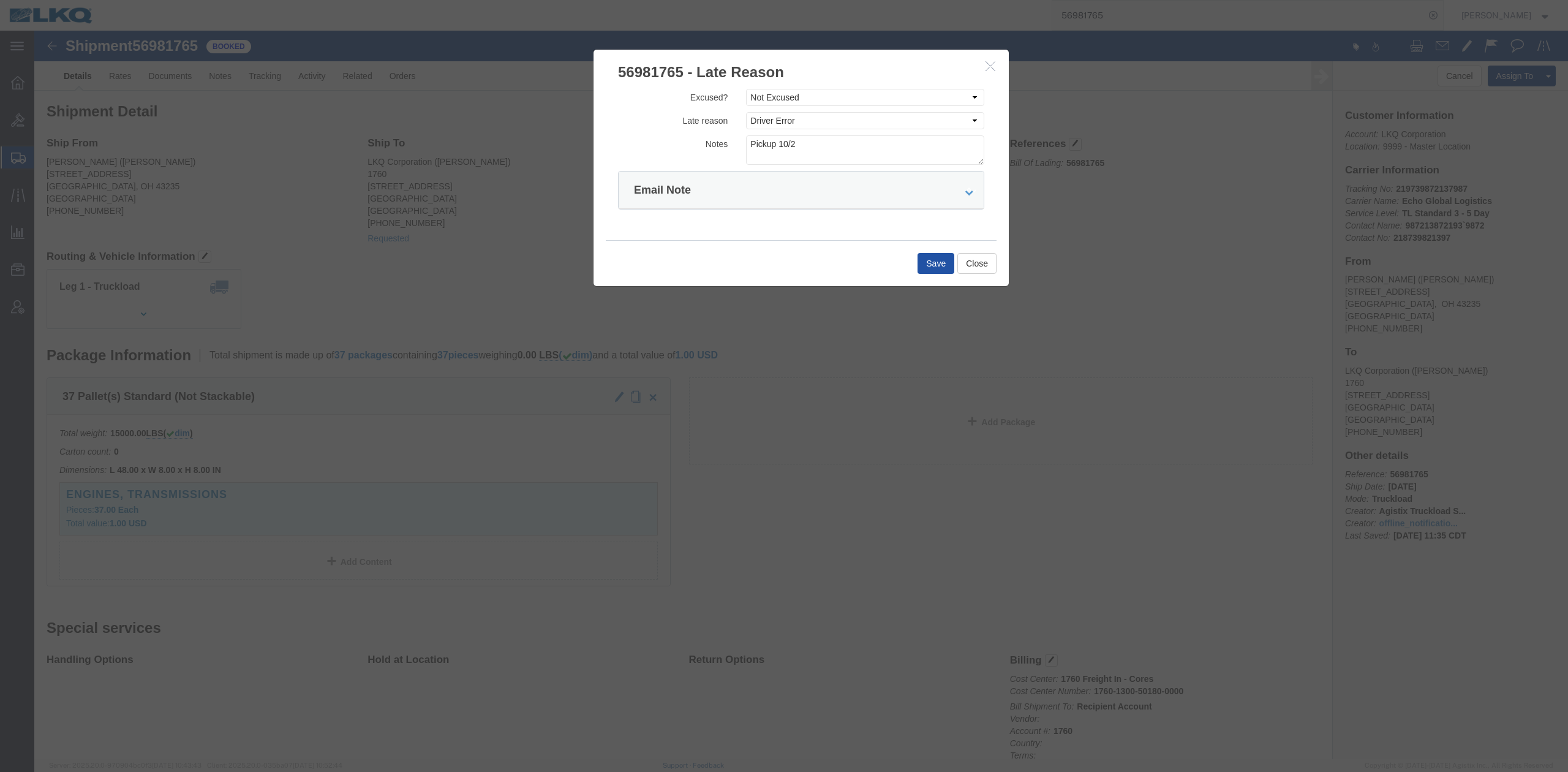
click button "Save"
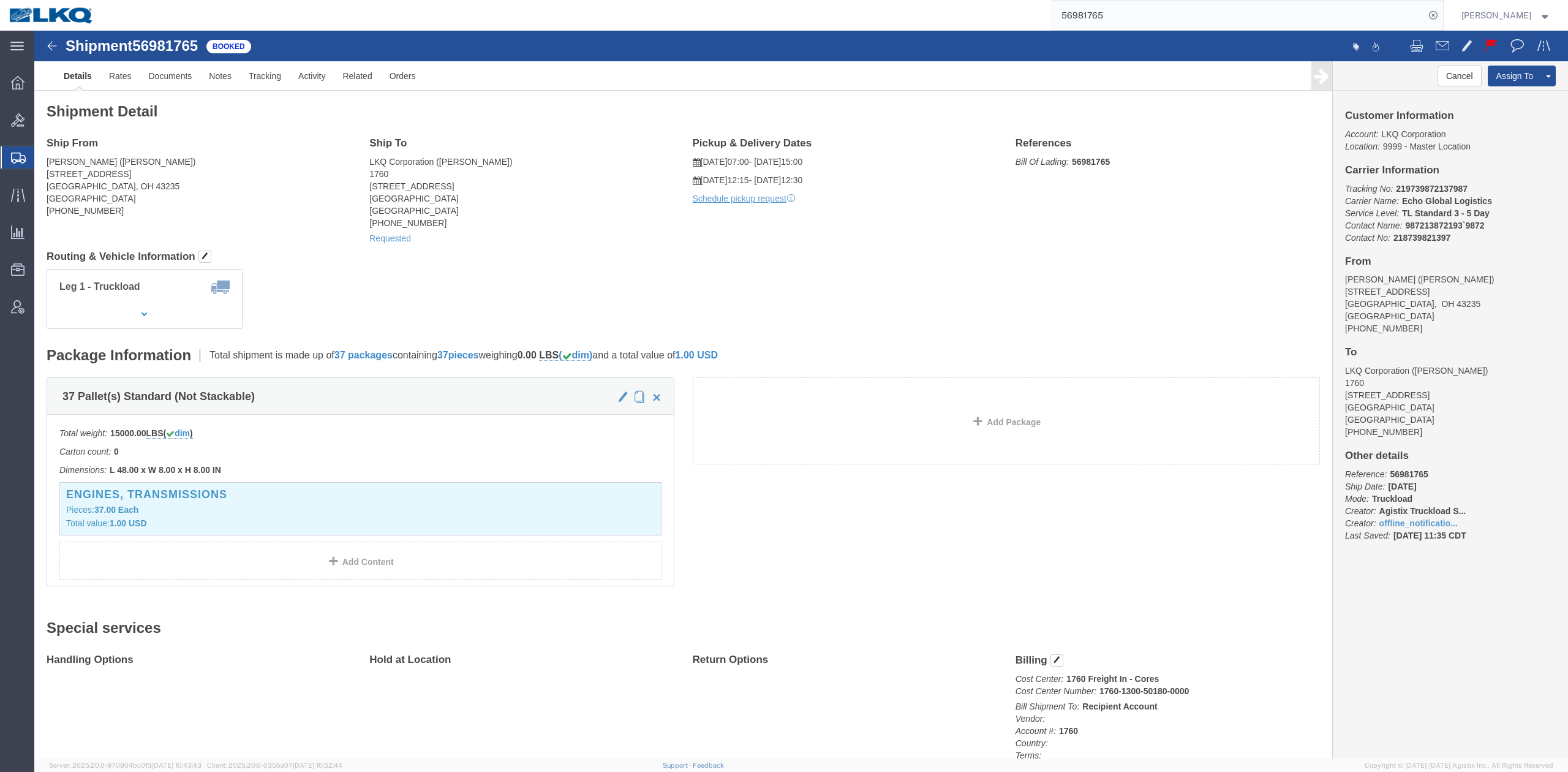
click at [1141, 2] on input "56981765" at bounding box center [1238, 15] width 372 height 29
paste input "837868"
click at [1441, 17] on icon at bounding box center [1432, 15] width 17 height 17
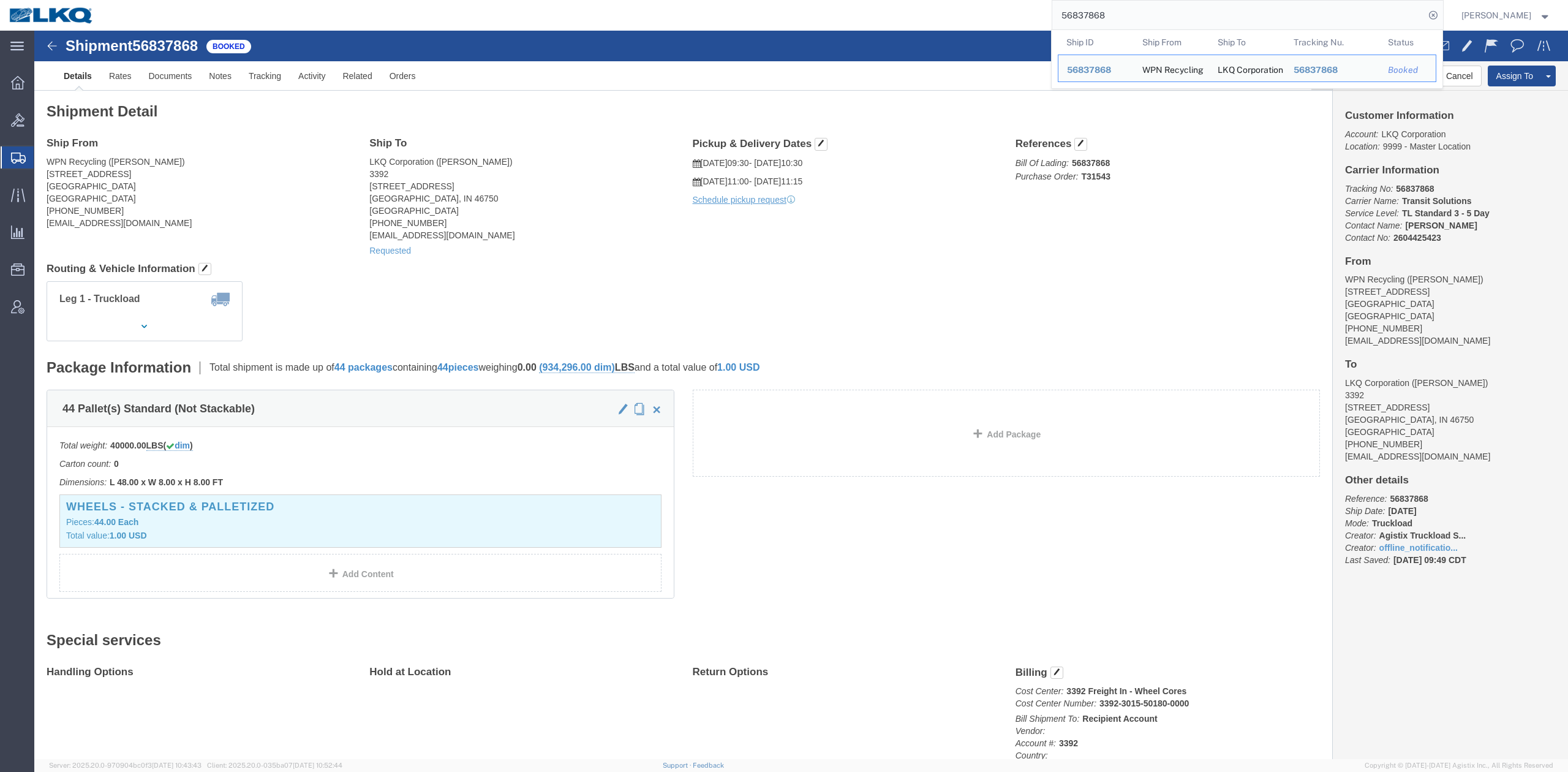
click at [1109, 3] on input "56837868" at bounding box center [1238, 15] width 372 height 29
paste input "926546"
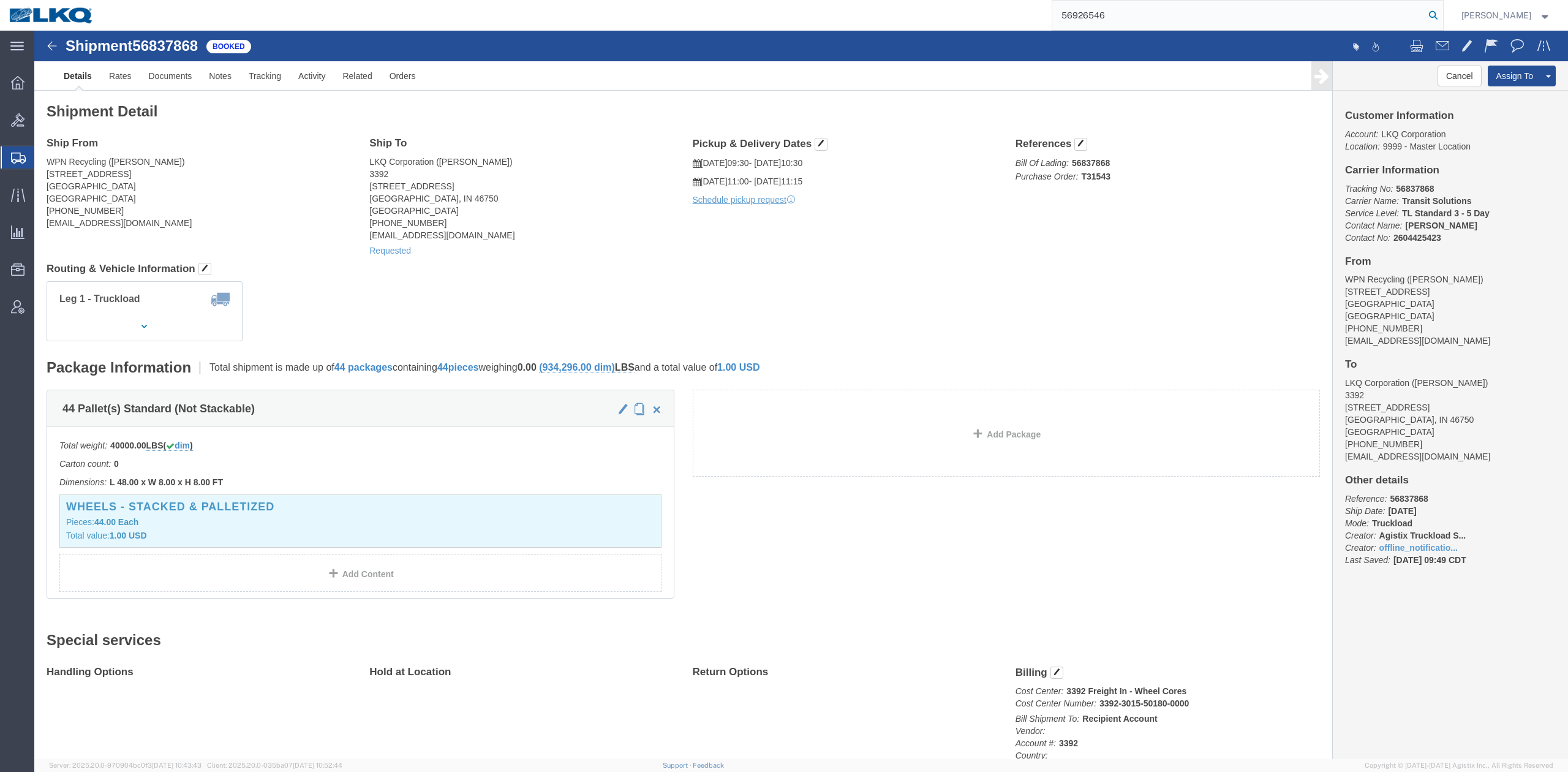
type input "56926546"
drag, startPoint x: 1457, startPoint y: 10, endPoint x: 1394, endPoint y: 5, distance: 63.2
click at [1441, 10] on icon at bounding box center [1432, 15] width 17 height 17
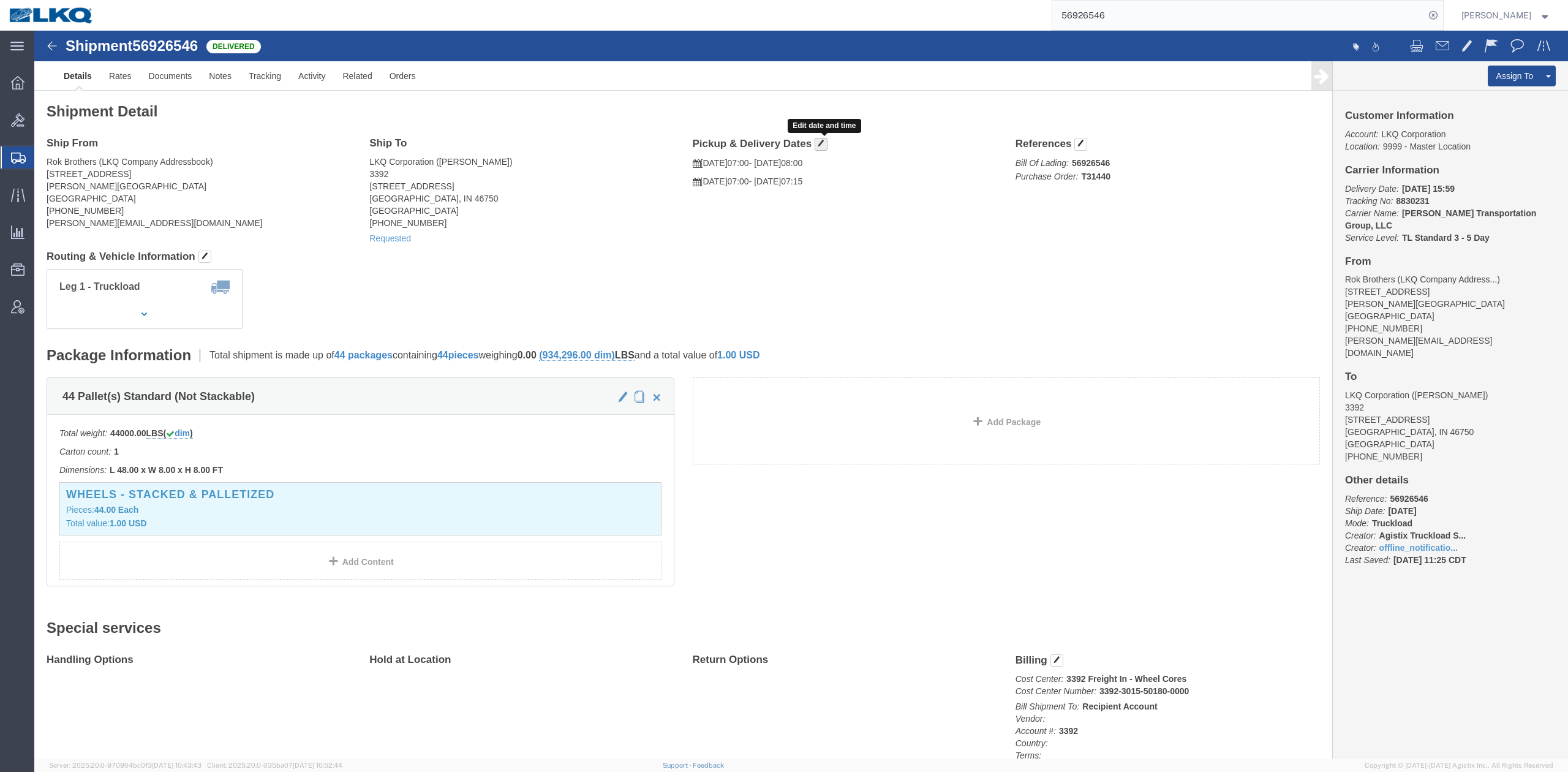
click span "button"
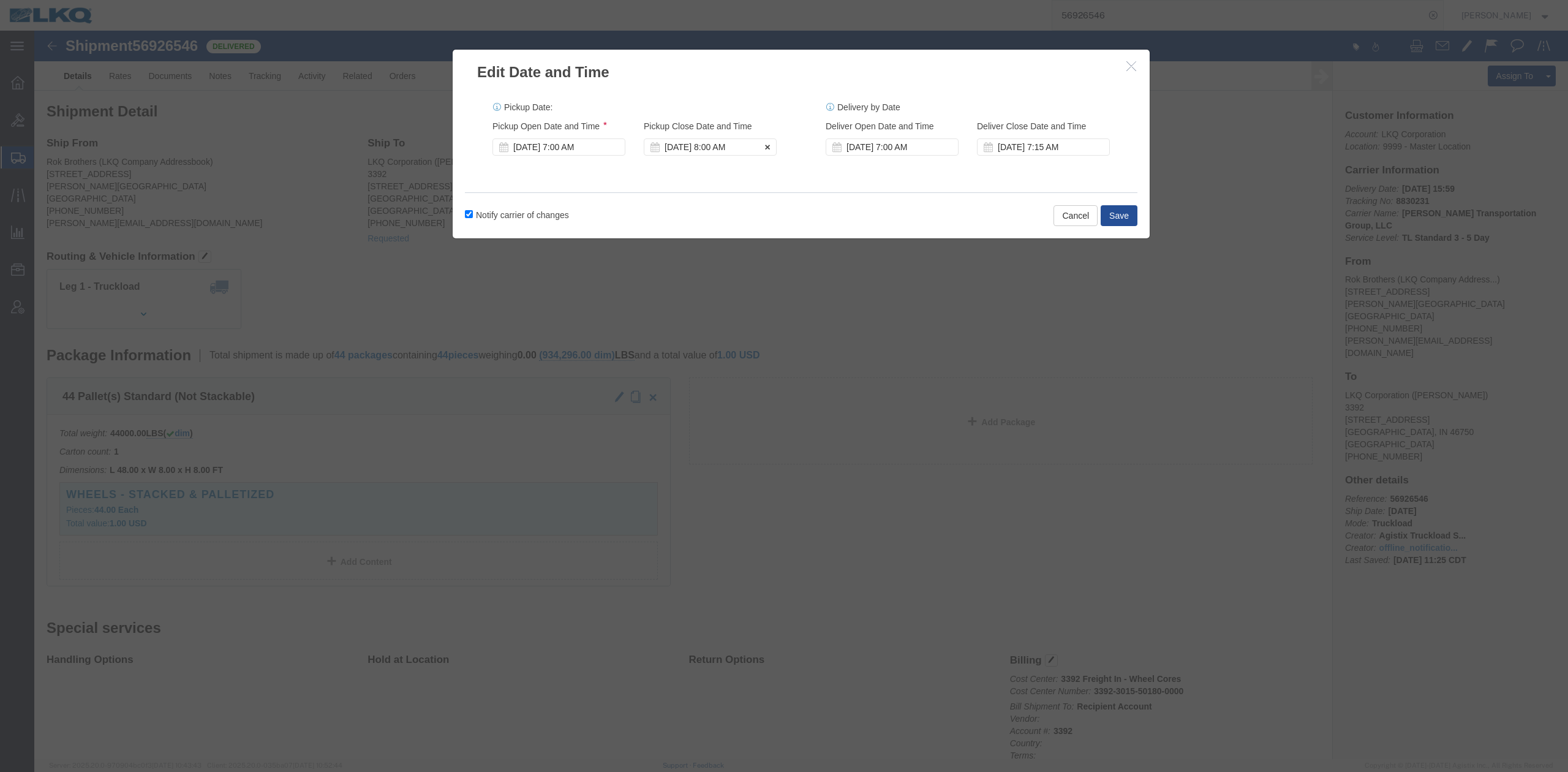
click div "Oct 01 2025 8:00 AM"
click div "Oct 01 2025 7:00 AM"
drag, startPoint x: 849, startPoint y: 157, endPoint x: 929, endPoint y: 168, distance: 80.8
click div "Pickup Date: Pickup Start Date Pickup Start Time Pickup Open Date and Time Oct …"
click button "Save"
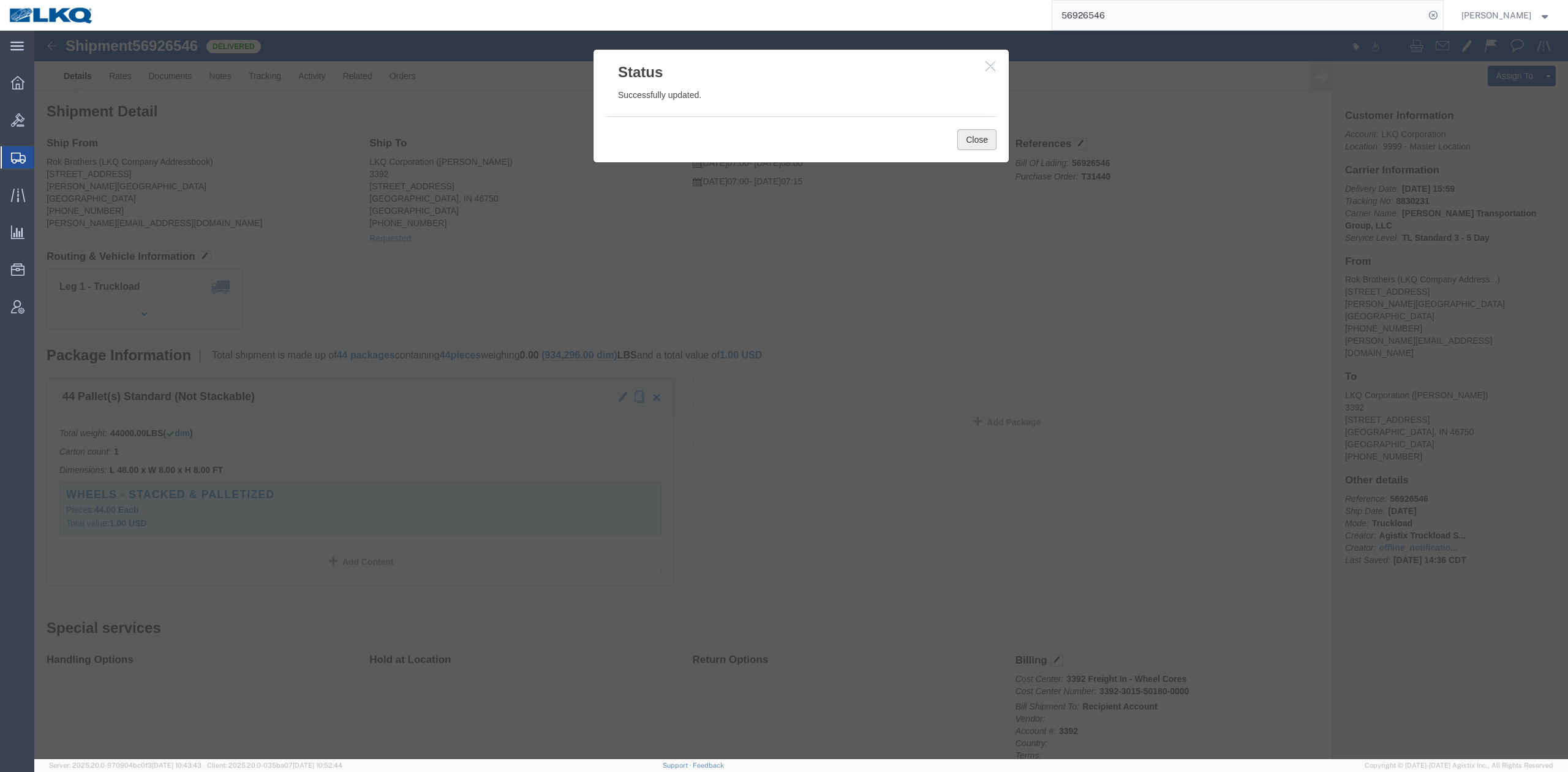
click button "Close"
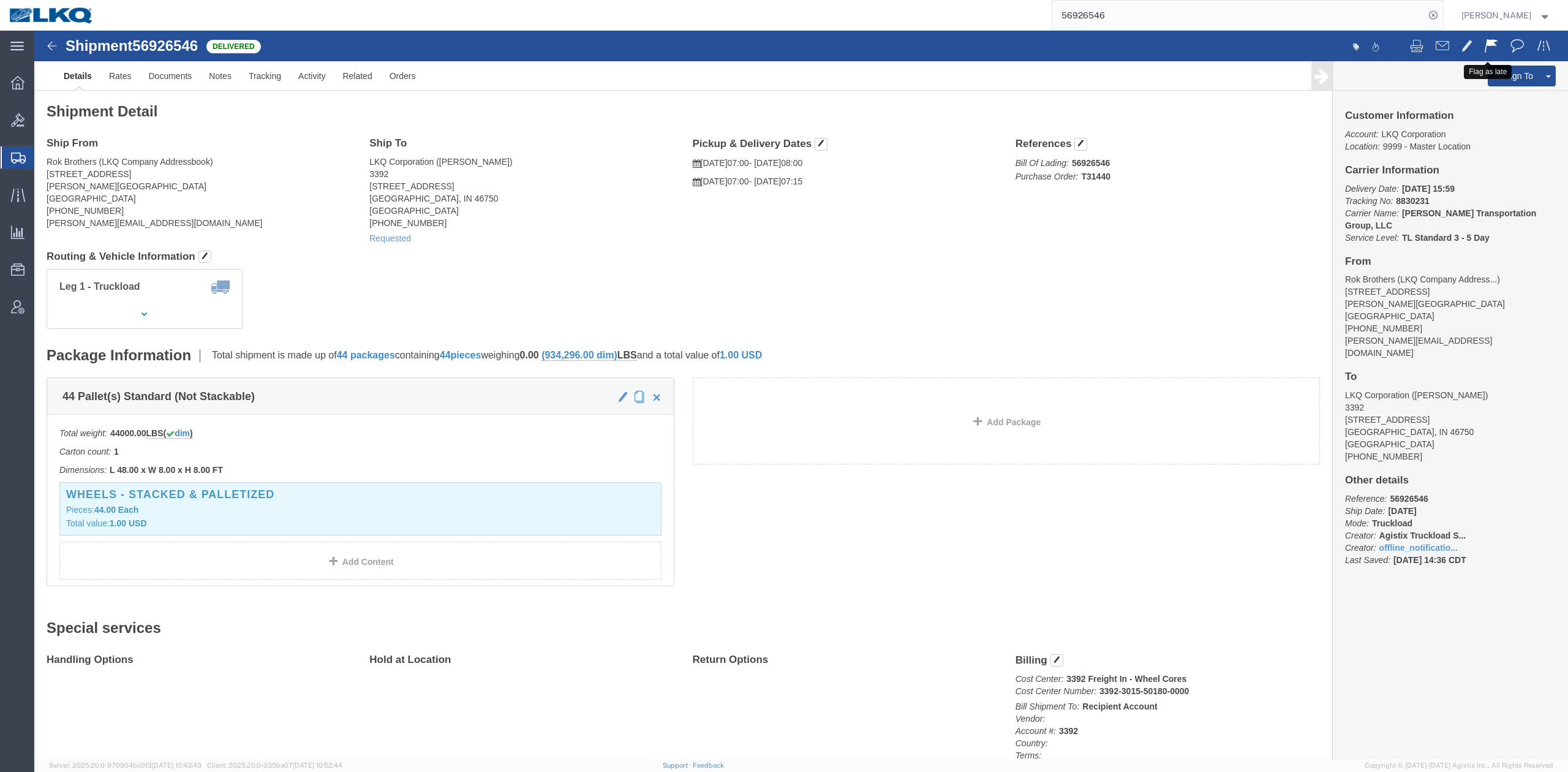
click span
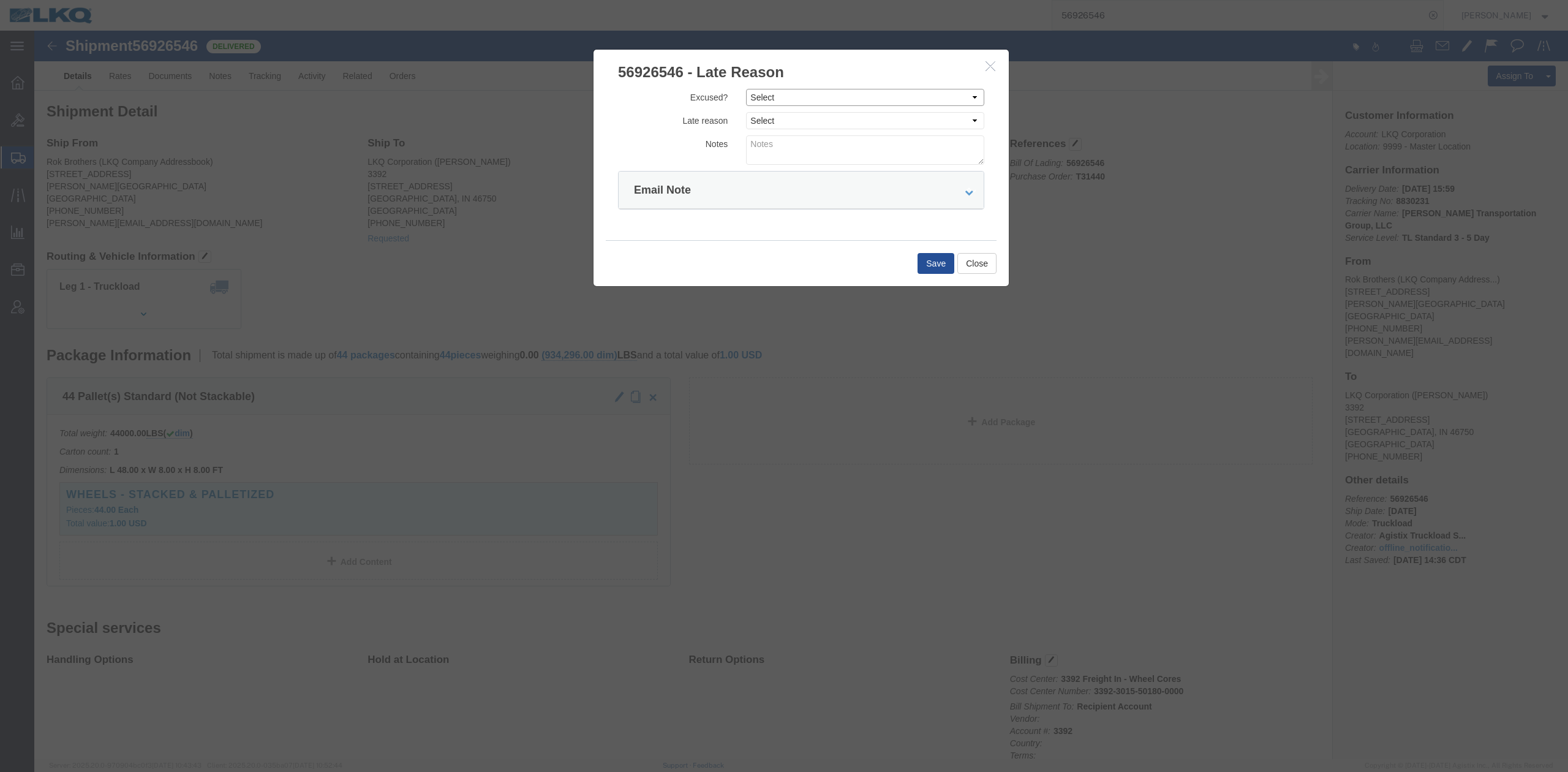
drag, startPoint x: 727, startPoint y: 65, endPoint x: 730, endPoint y: 75, distance: 10.4
click select "Select Excused Not Excused"
select select "NOT_EXCUSED"
click select "Select Excused Not Excused"
click select "Select Bad Carrier Data Carrier Admin Error Delay Accident Driver Error Lack of…"
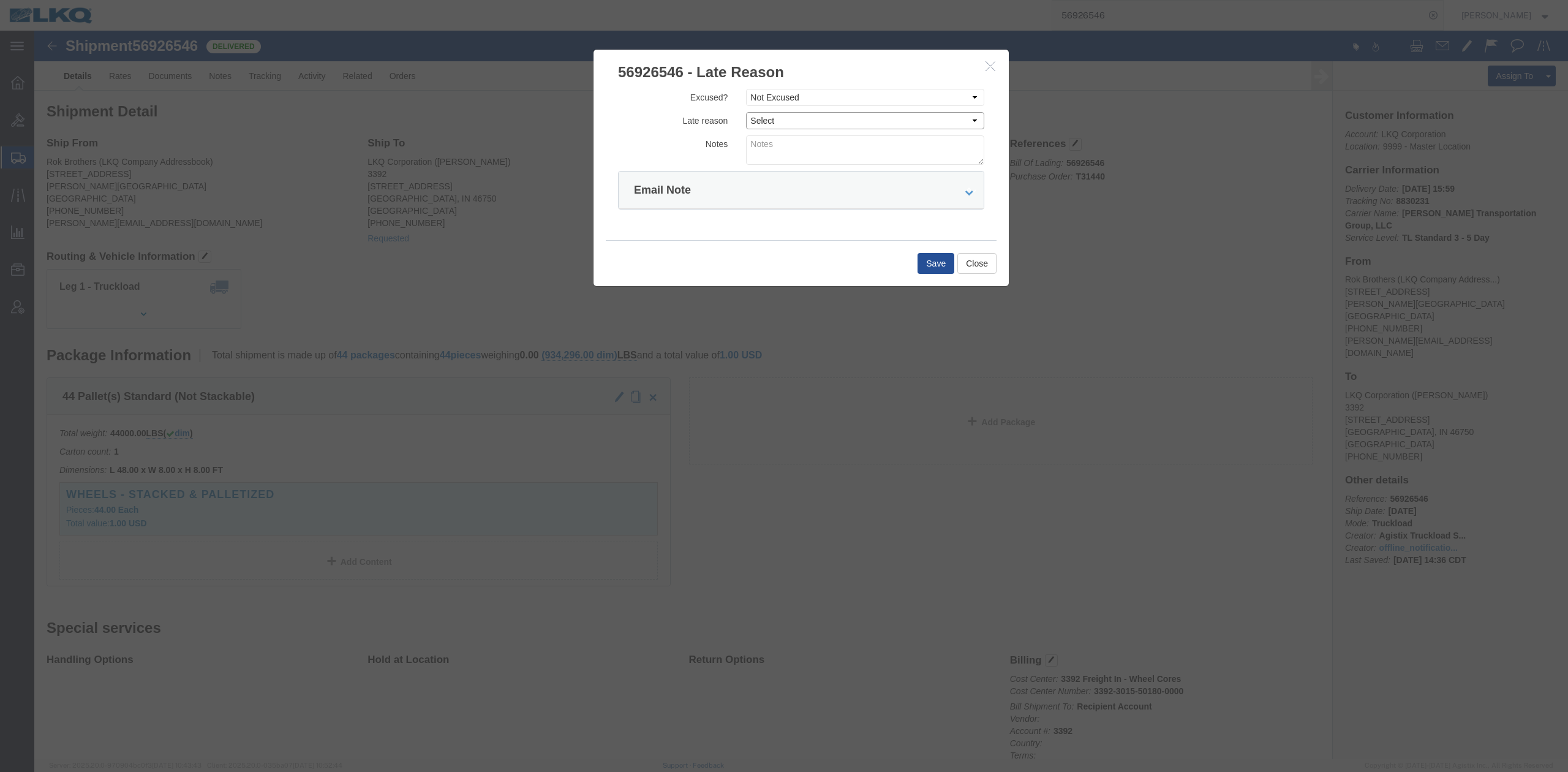
select select "DRIVER_ERROR"
click select "Select Bad Carrier Data Carrier Admin Error Delay Accident Driver Error Lack of…"
click textarea
type textarea "Pickup 10/1"
click button "Save"
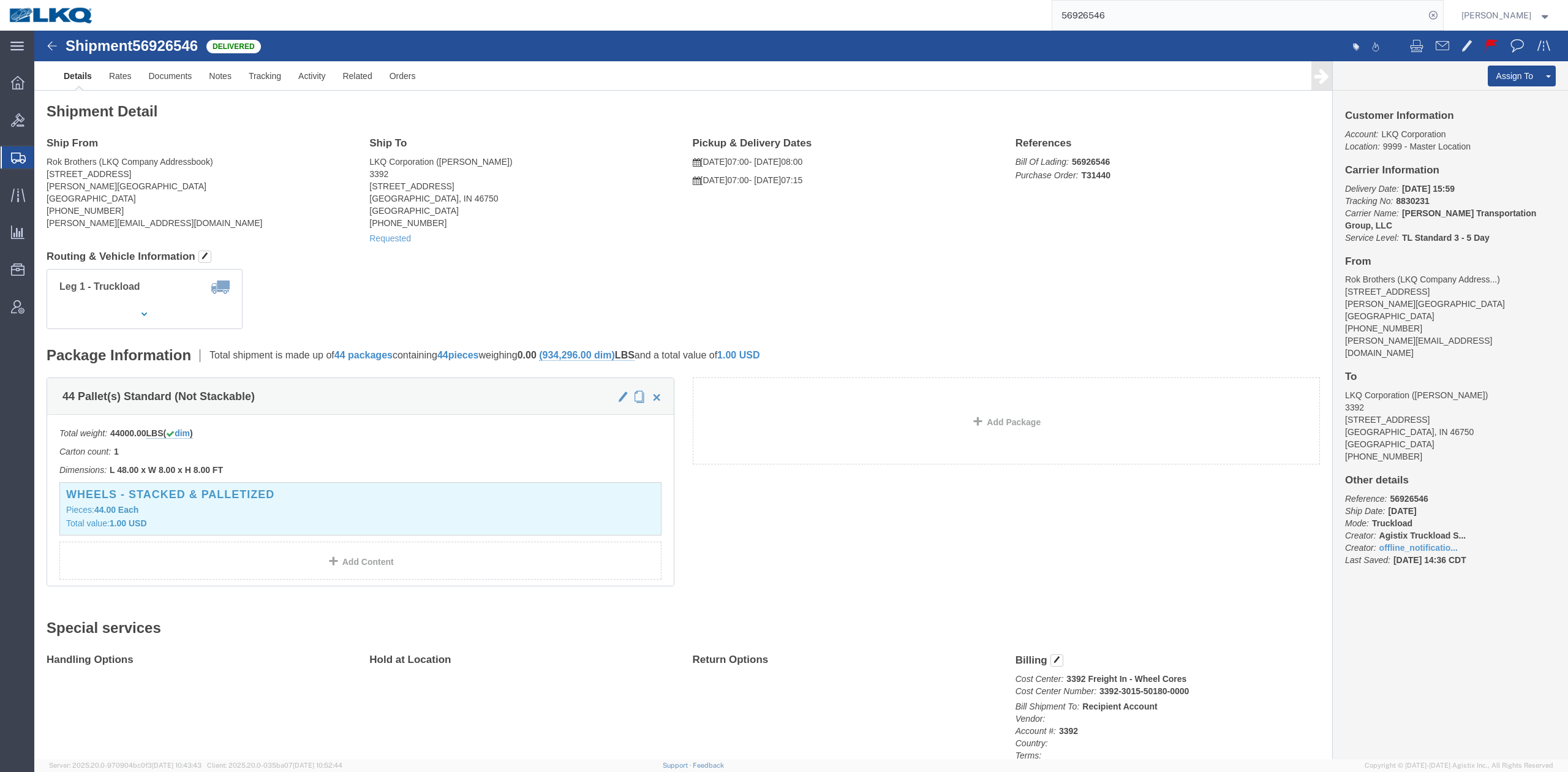
click at [1108, 10] on input "56926546" at bounding box center [1238, 15] width 372 height 29
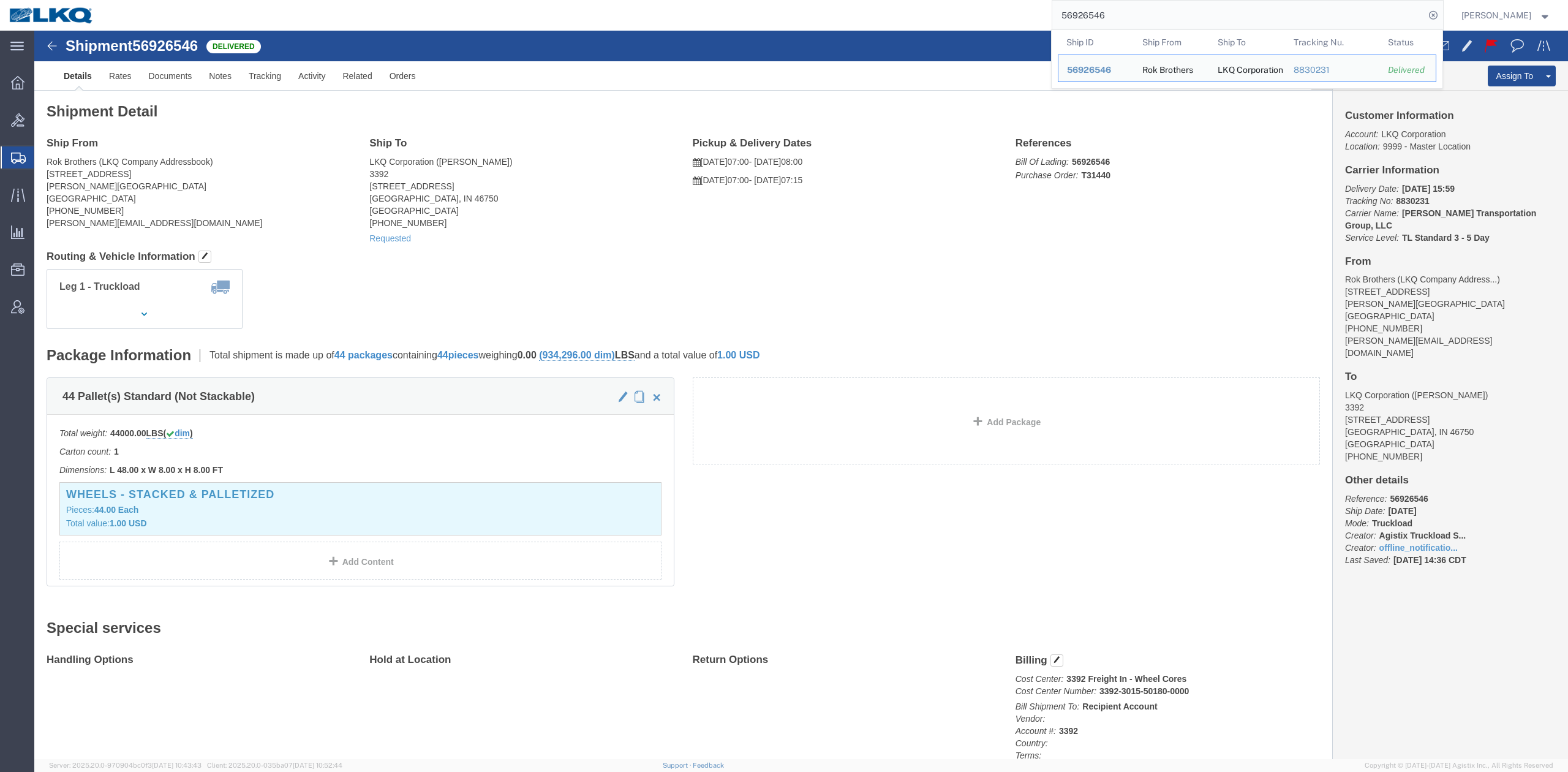
paste input "607111"
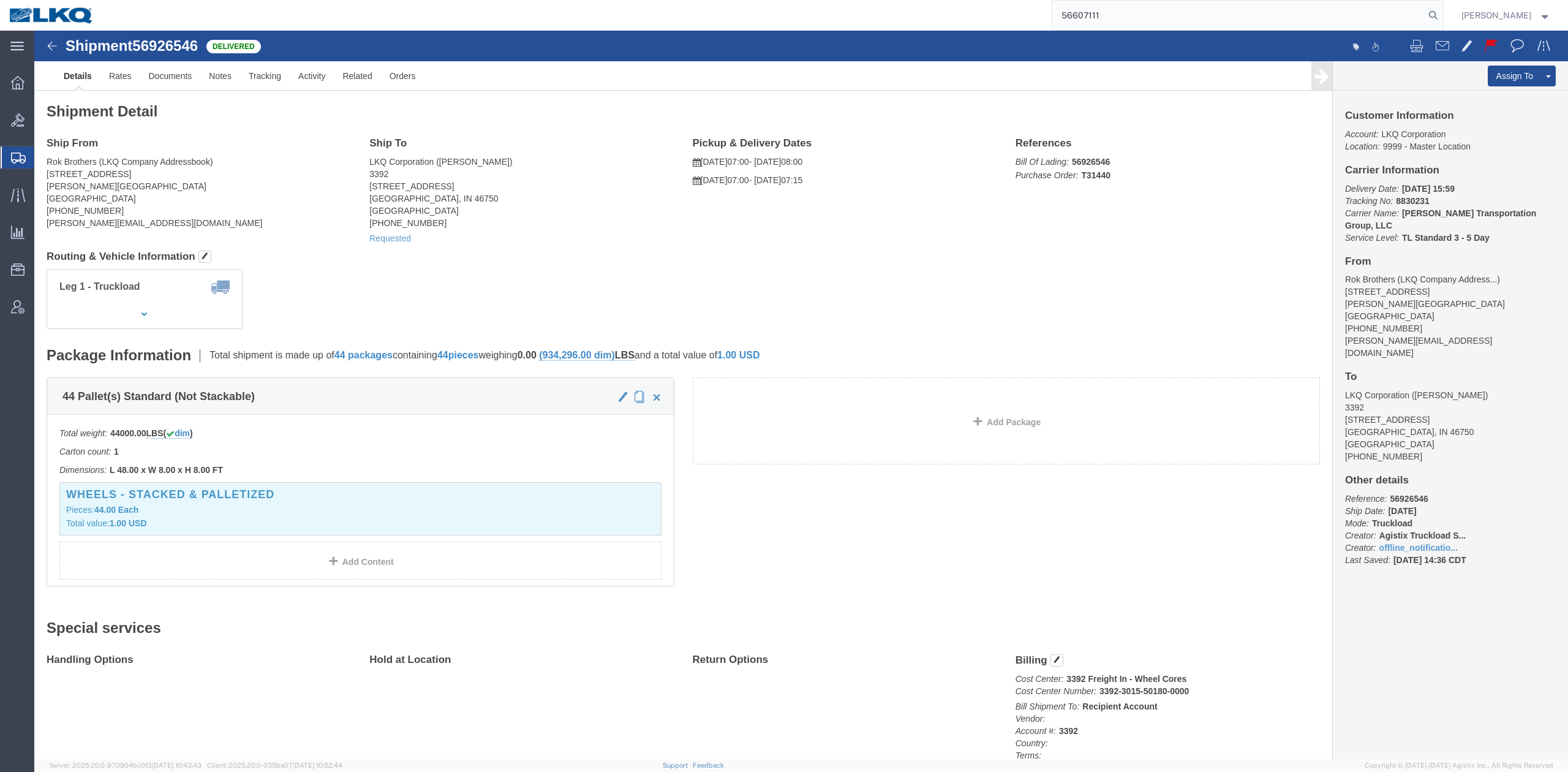
type input "56607111"
click at [1443, 11] on form "56607111" at bounding box center [1247, 15] width 392 height 31
click at [1441, 15] on icon at bounding box center [1432, 15] width 17 height 17
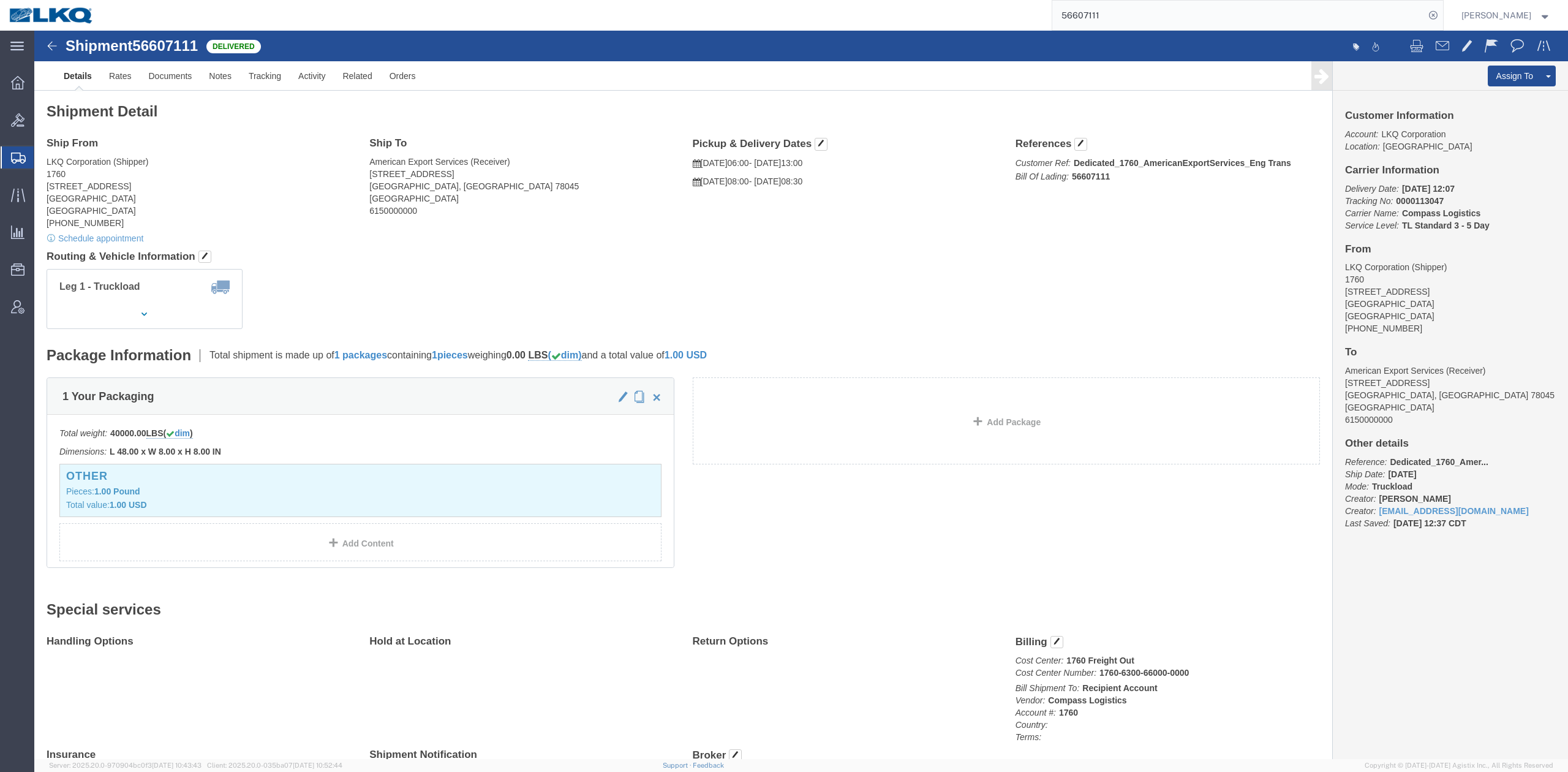
click h4 "Ship From"
click at [0, 0] on span "Shipment Manager" at bounding box center [0, 0] width 0 height 0
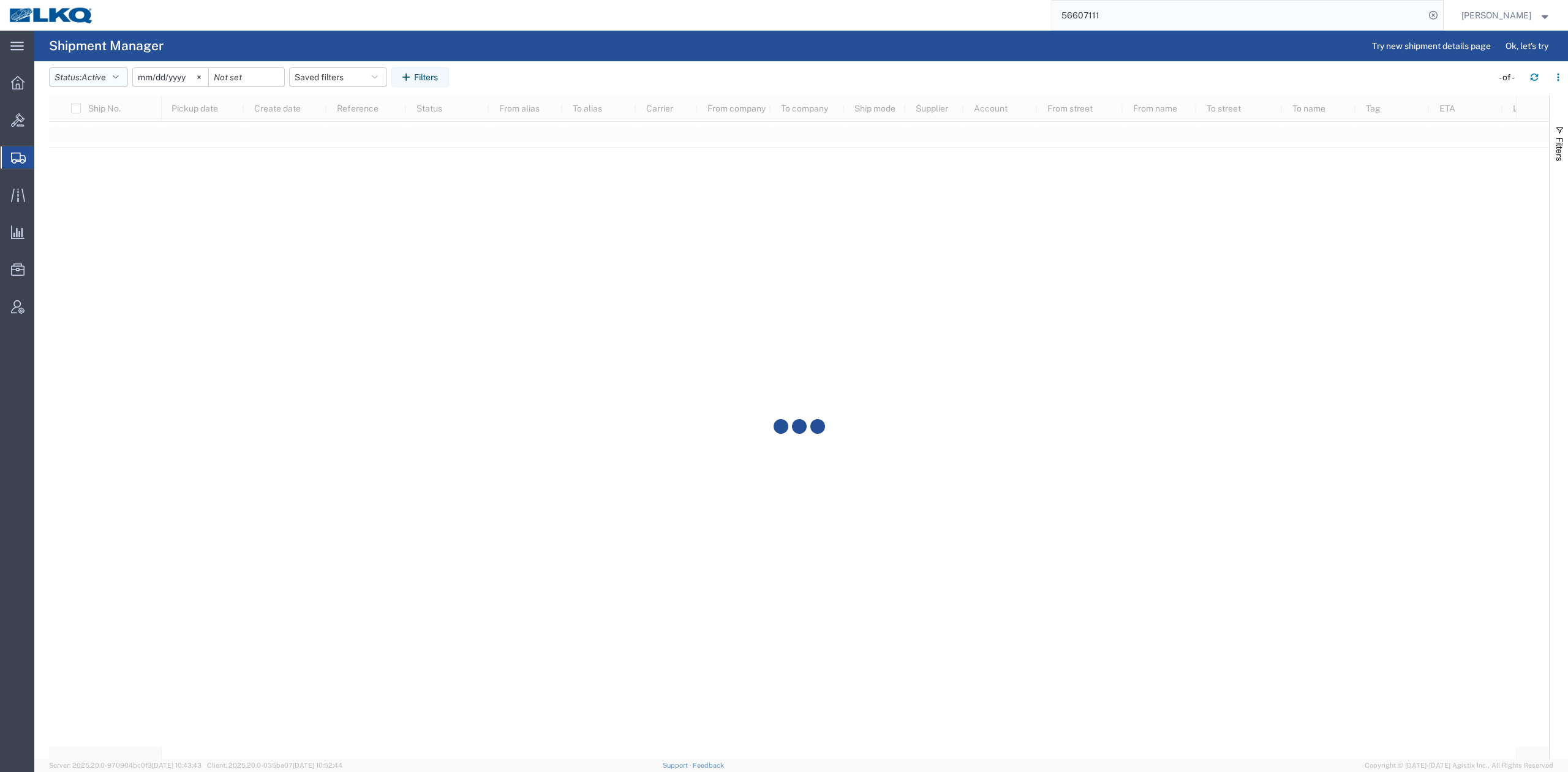
click at [117, 73] on icon "button" at bounding box center [115, 77] width 6 height 8
click at [101, 147] on span "All" at bounding box center [121, 142] width 142 height 19
click at [158, 82] on input "2025-09-02" at bounding box center [156, 77] width 76 height 18
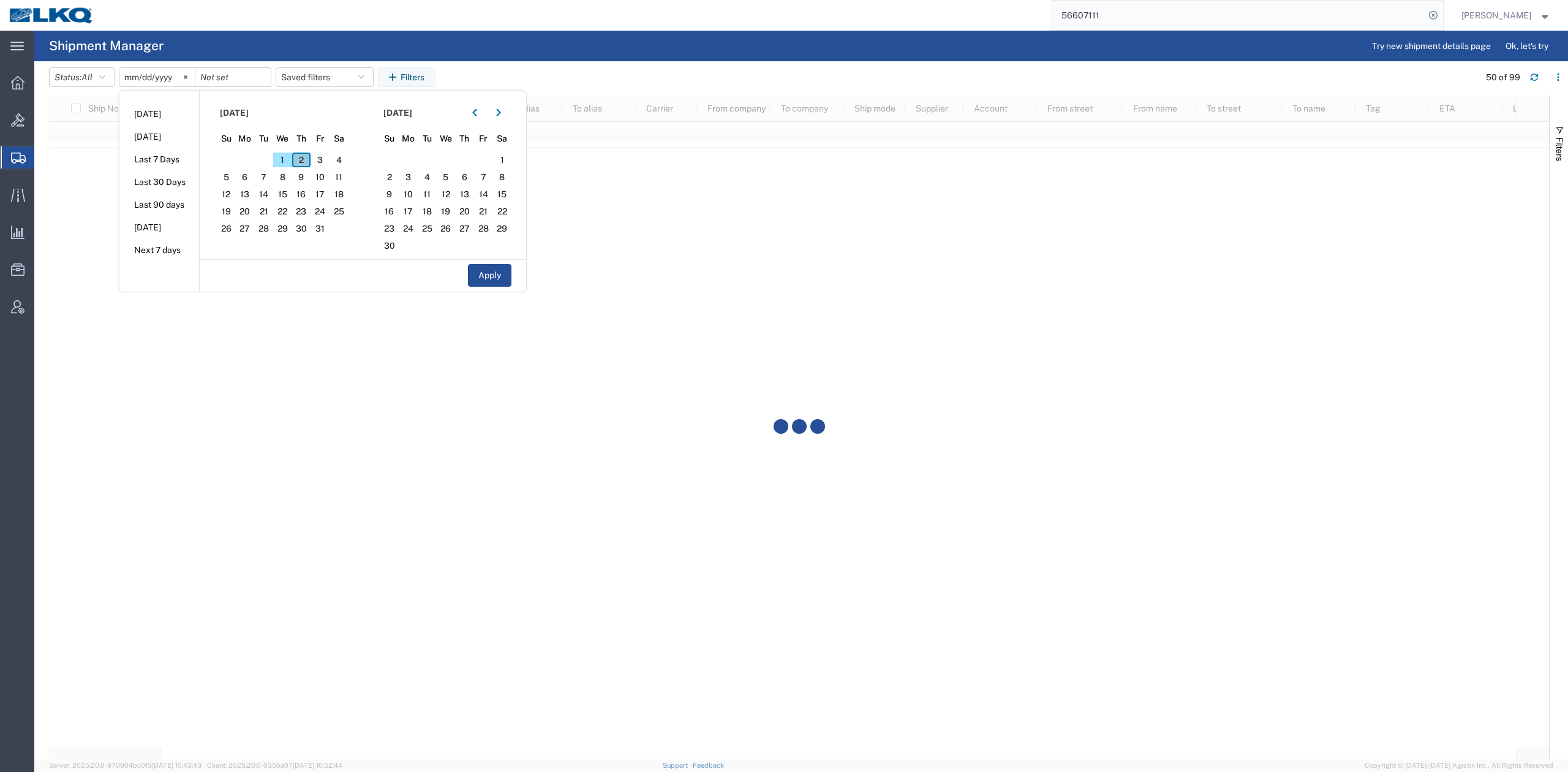
click at [305, 163] on span "2" at bounding box center [301, 160] width 19 height 15
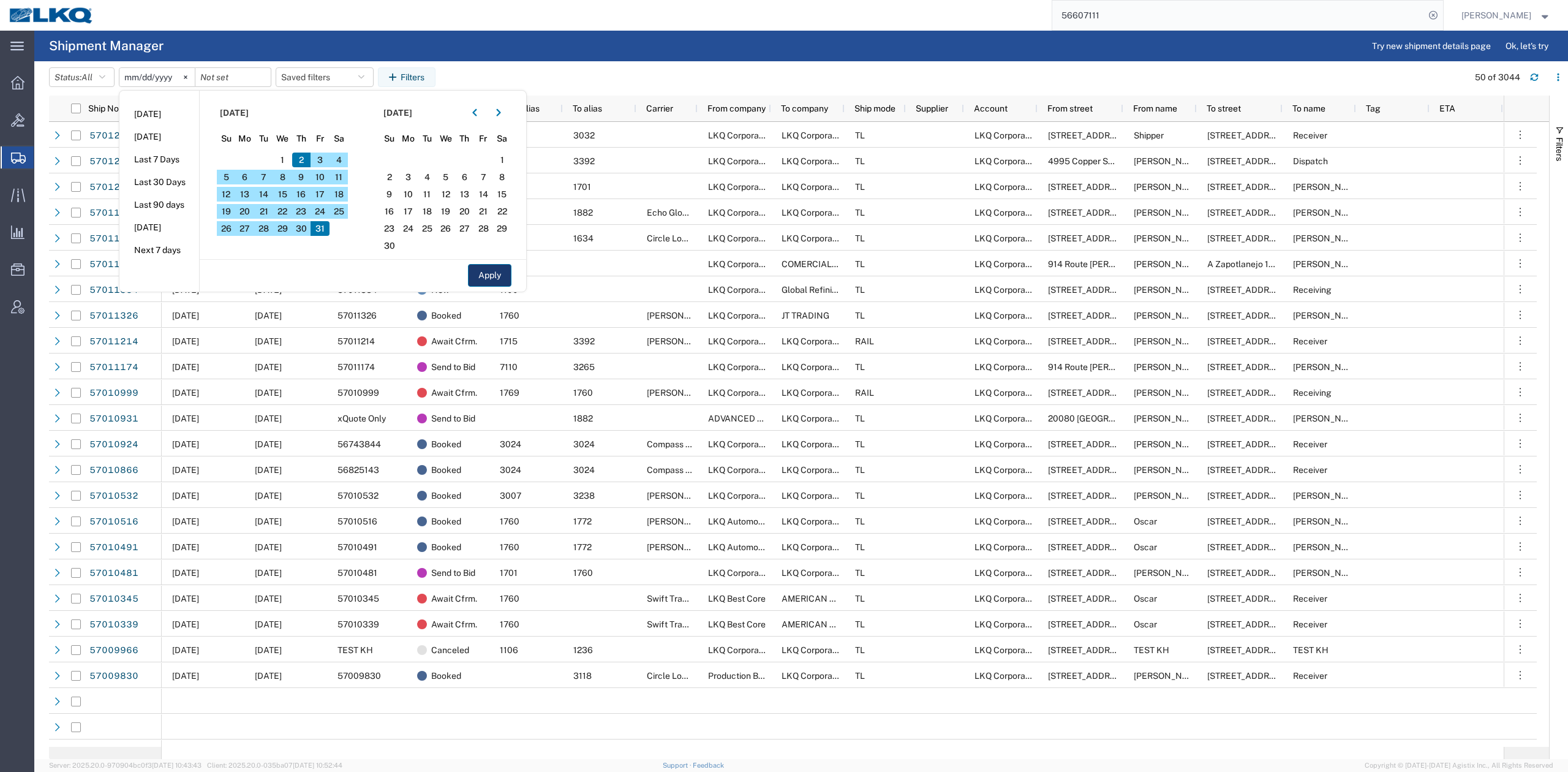
click at [490, 270] on button "Apply" at bounding box center [489, 275] width 43 height 22
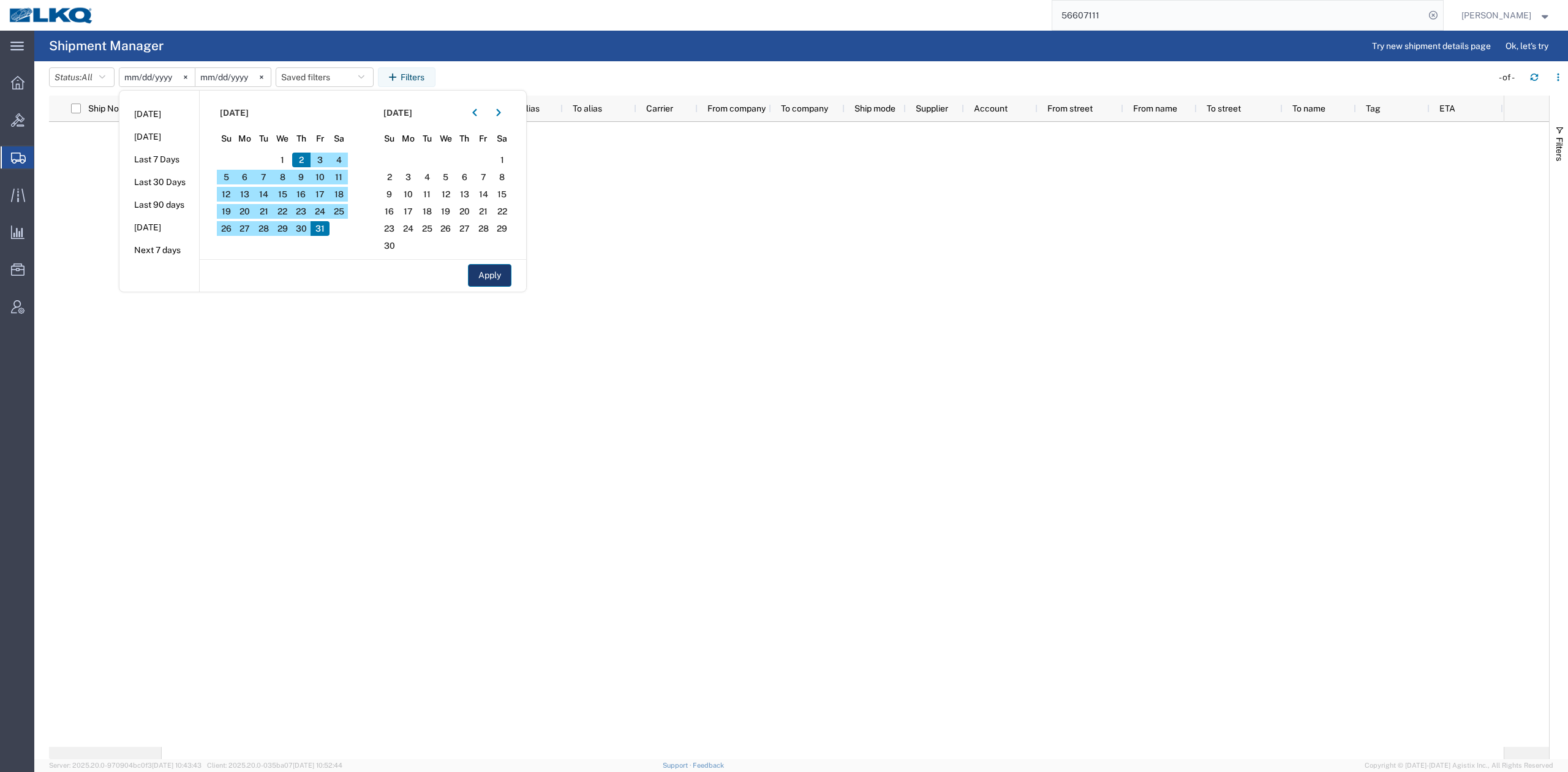
type input "2025-10-02"
type input "2025-10-31"
click at [1556, 120] on button "Filters" at bounding box center [1559, 142] width 18 height 66
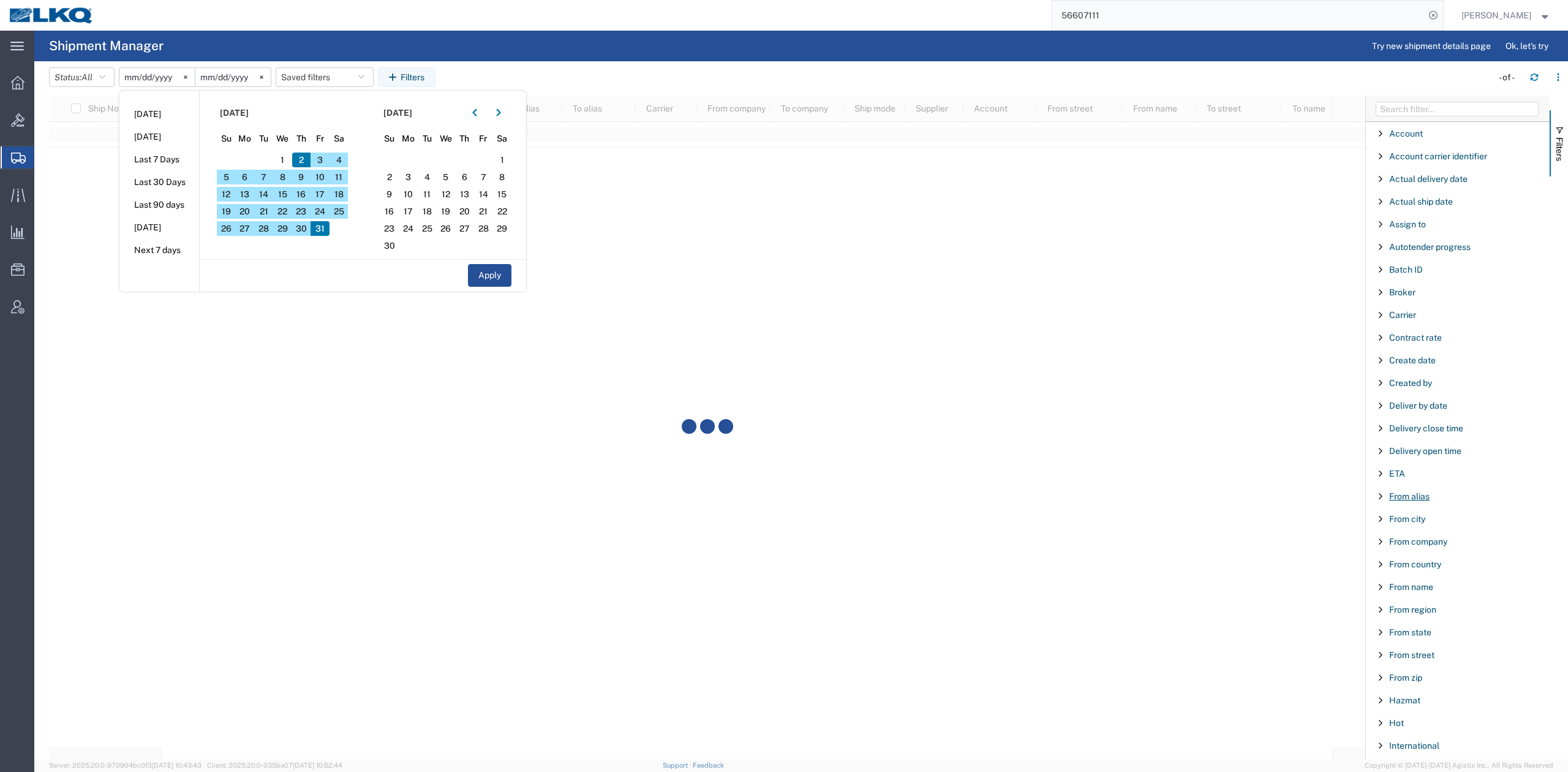
click at [1408, 500] on span "From alias" at bounding box center [1409, 496] width 41 height 10
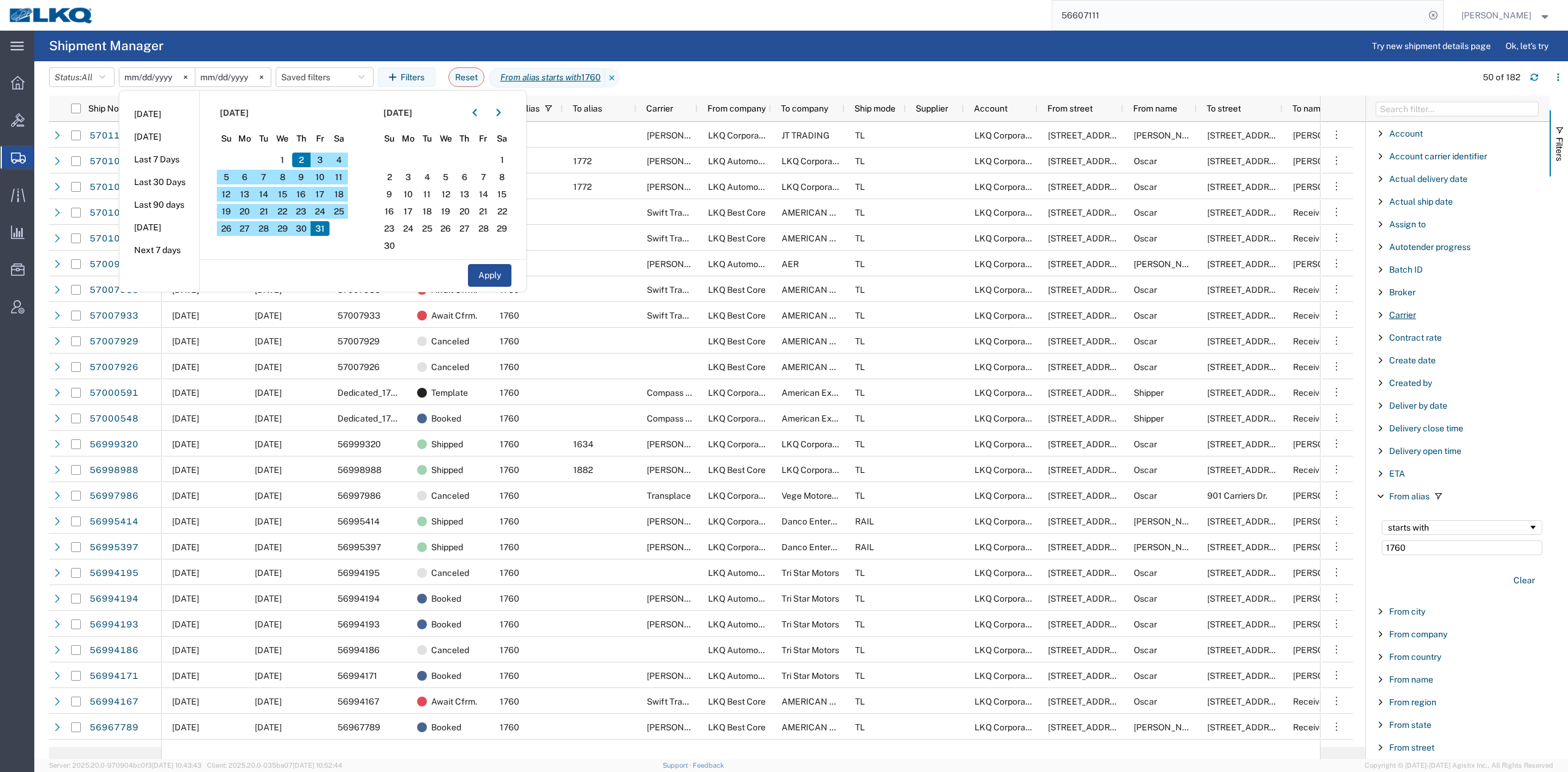
type input "1760"
click at [1401, 319] on span "Carrier" at bounding box center [1402, 315] width 27 height 10
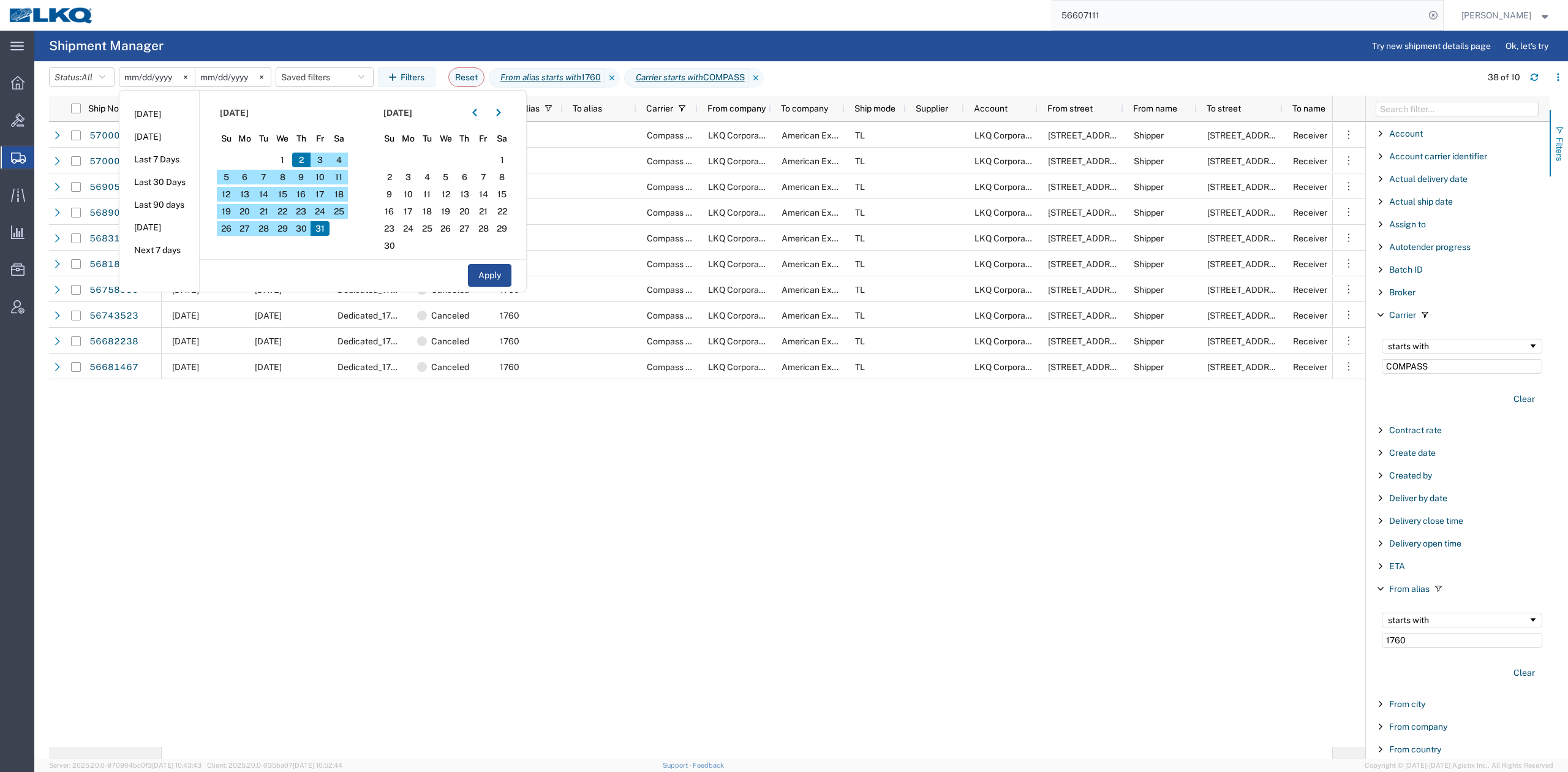
type input "COMPASS"
click at [1561, 150] on span "Filters" at bounding box center [1559, 149] width 10 height 24
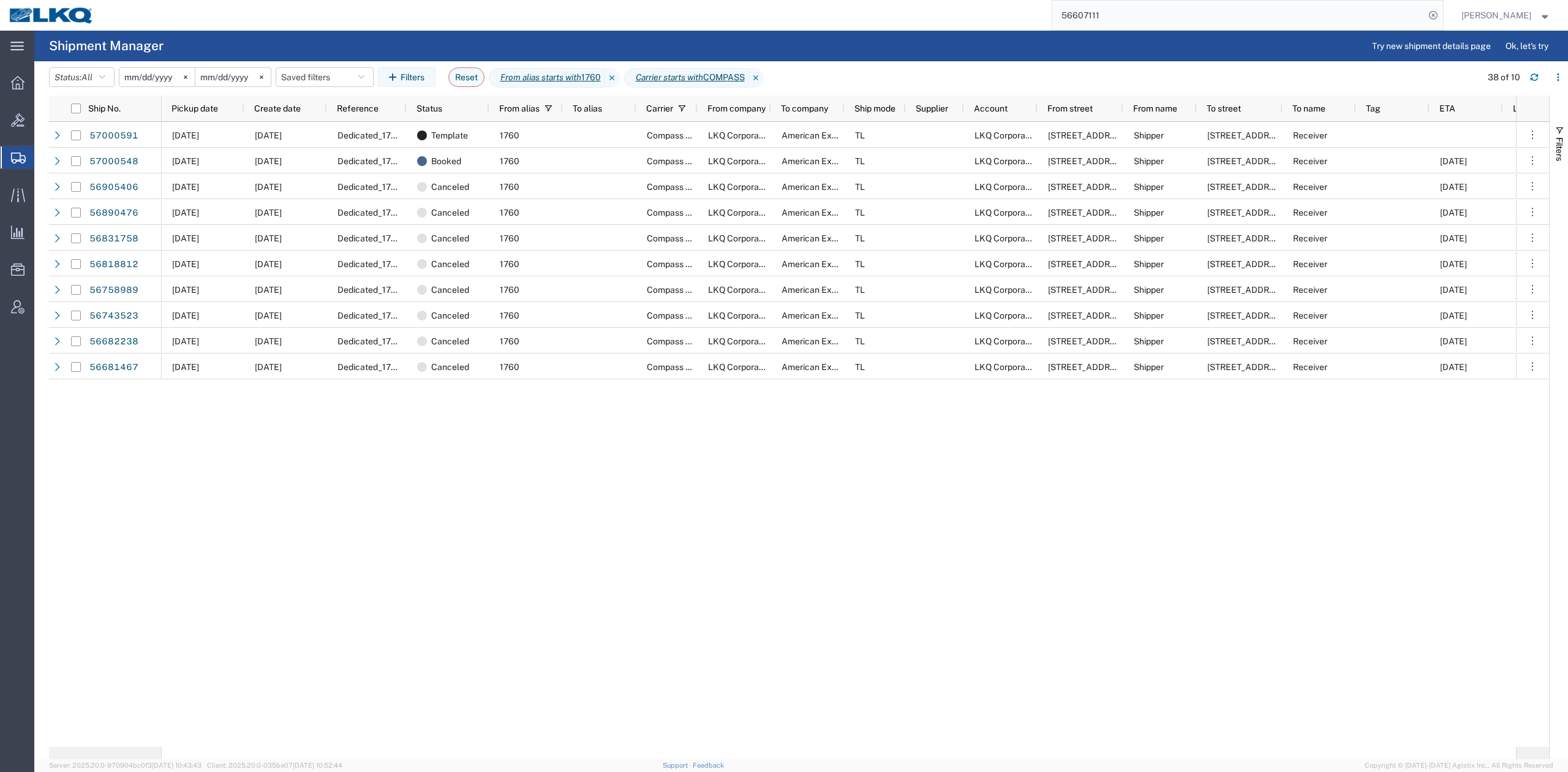
click at [650, 502] on div "10/06/2025 10/01/2025 Dedicated_1760_AmericanExportServices_Eng Trans Template …" at bounding box center [838, 434] width 1354 height 625
click at [215, 103] on span "Pickup date" at bounding box center [195, 108] width 47 height 10
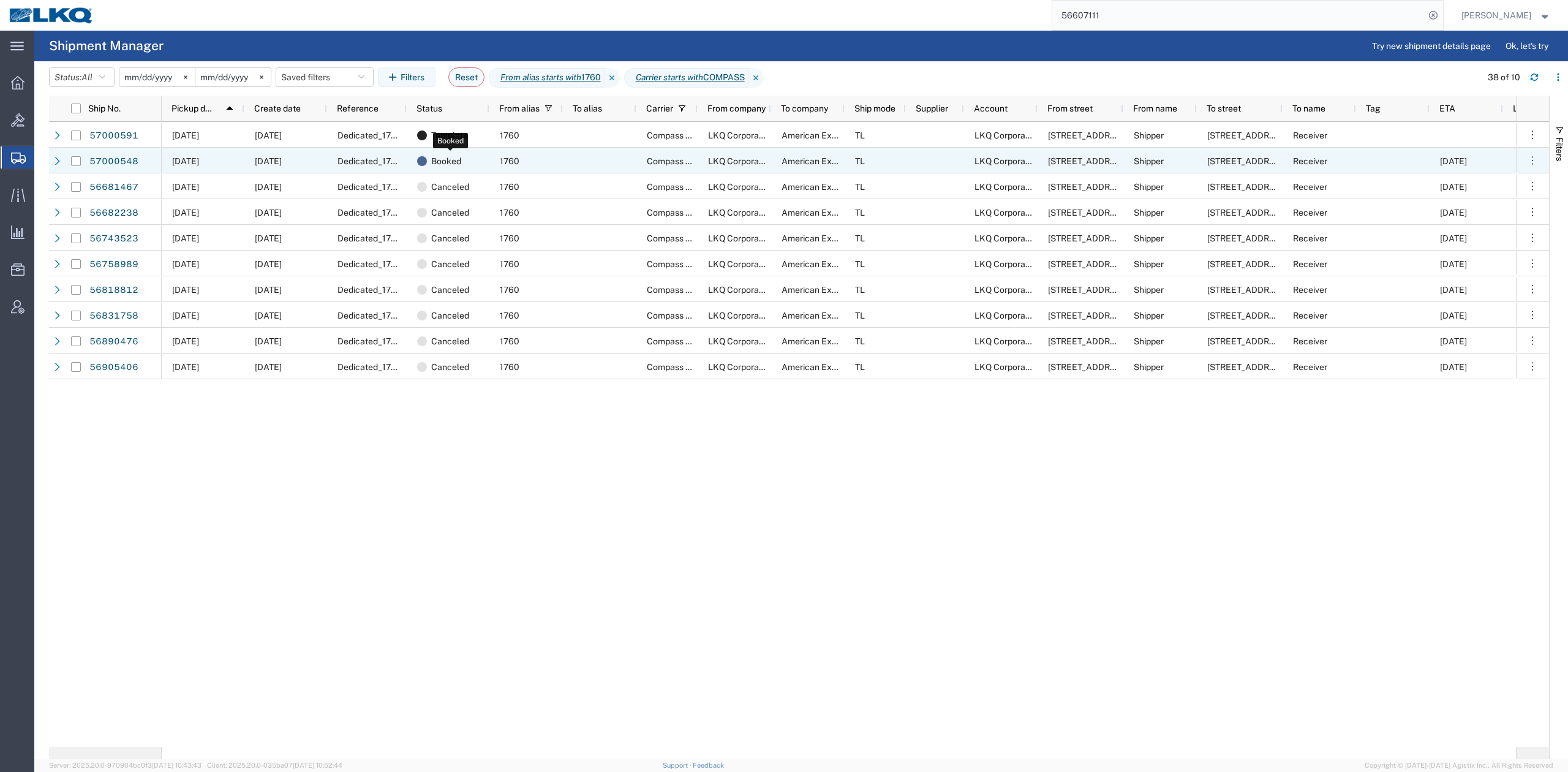
click at [476, 163] on div "Booked" at bounding box center [450, 161] width 67 height 26
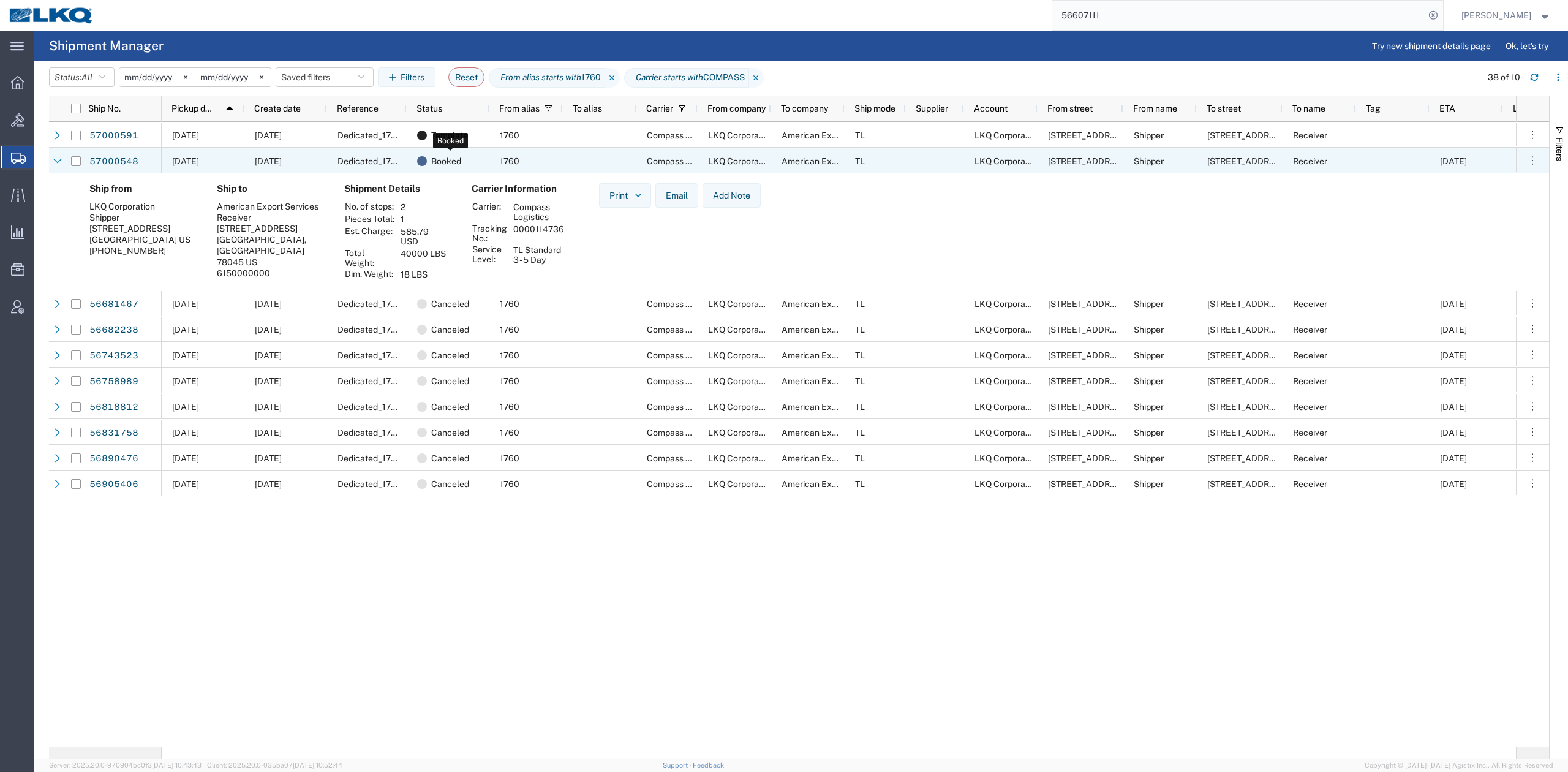
click at [476, 163] on div "Booked" at bounding box center [450, 161] width 67 height 26
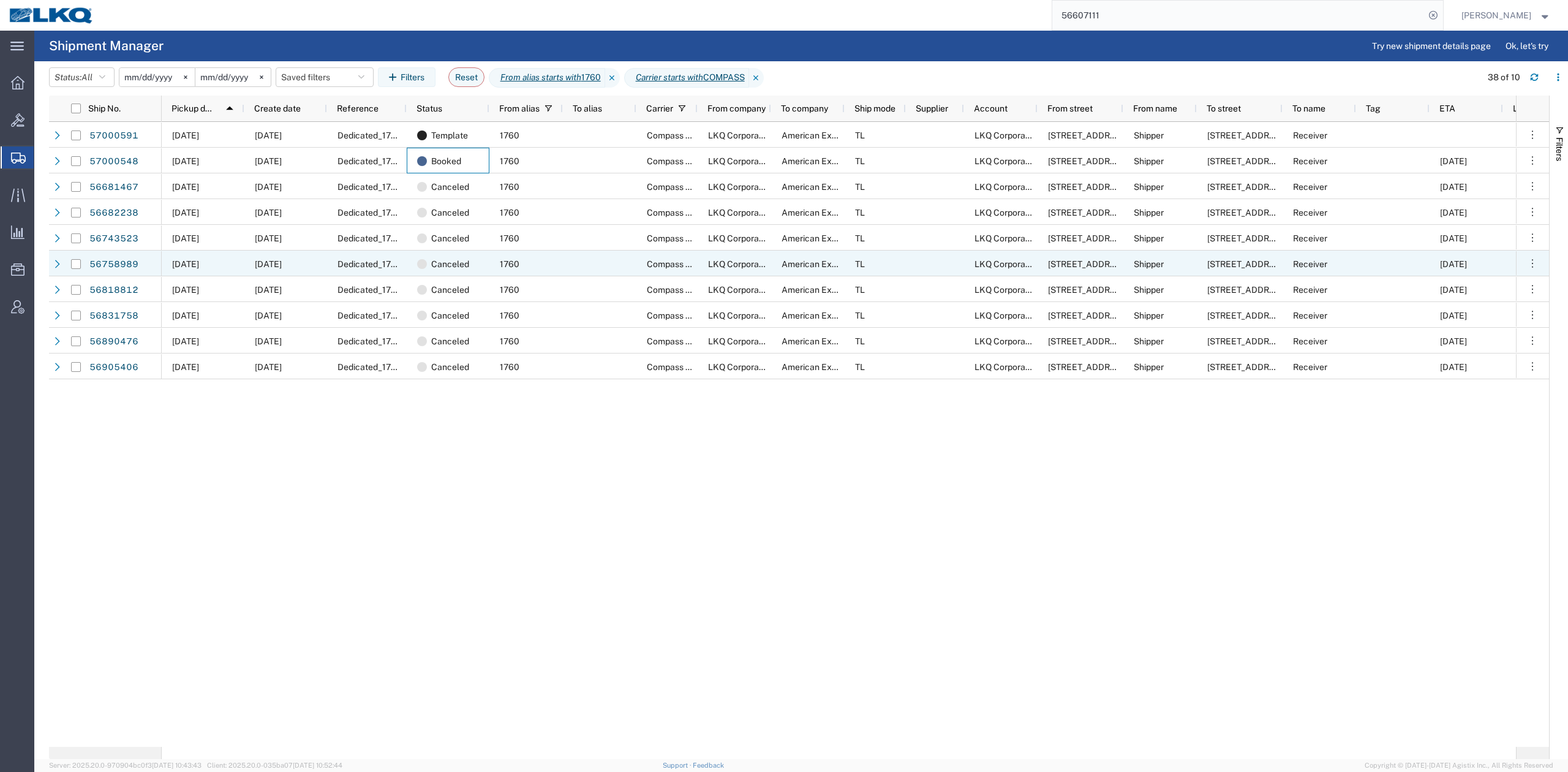
click at [513, 549] on div "10/06/2025 10/01/2025 Dedicated_1760_AmericanExportServices_Eng Trans Template …" at bounding box center [838, 434] width 1354 height 625
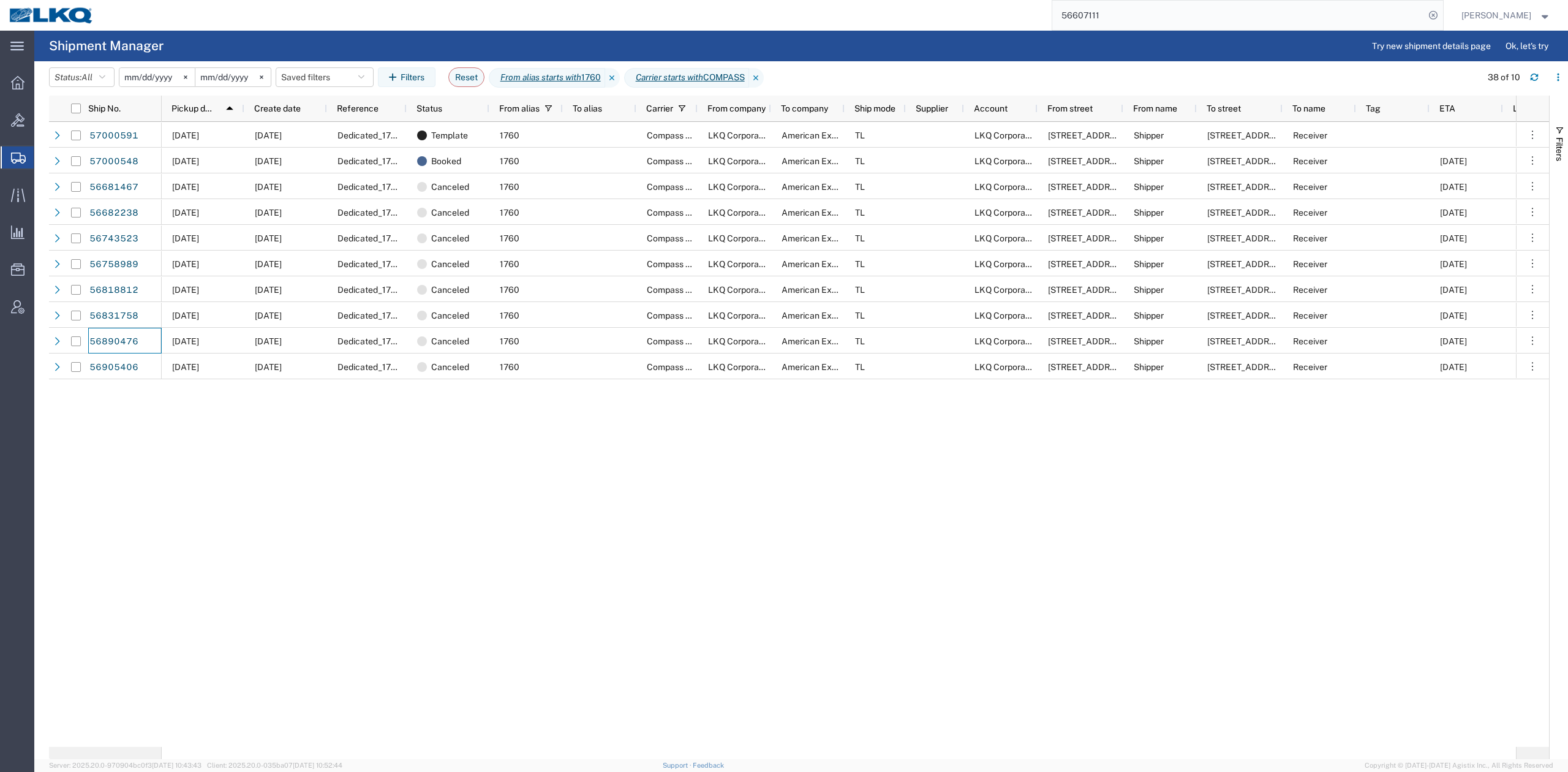
click at [1167, 17] on input "56607111" at bounding box center [1238, 15] width 372 height 29
paste input "7012423"
click at [1424, 17] on input "57012423" at bounding box center [1238, 15] width 372 height 29
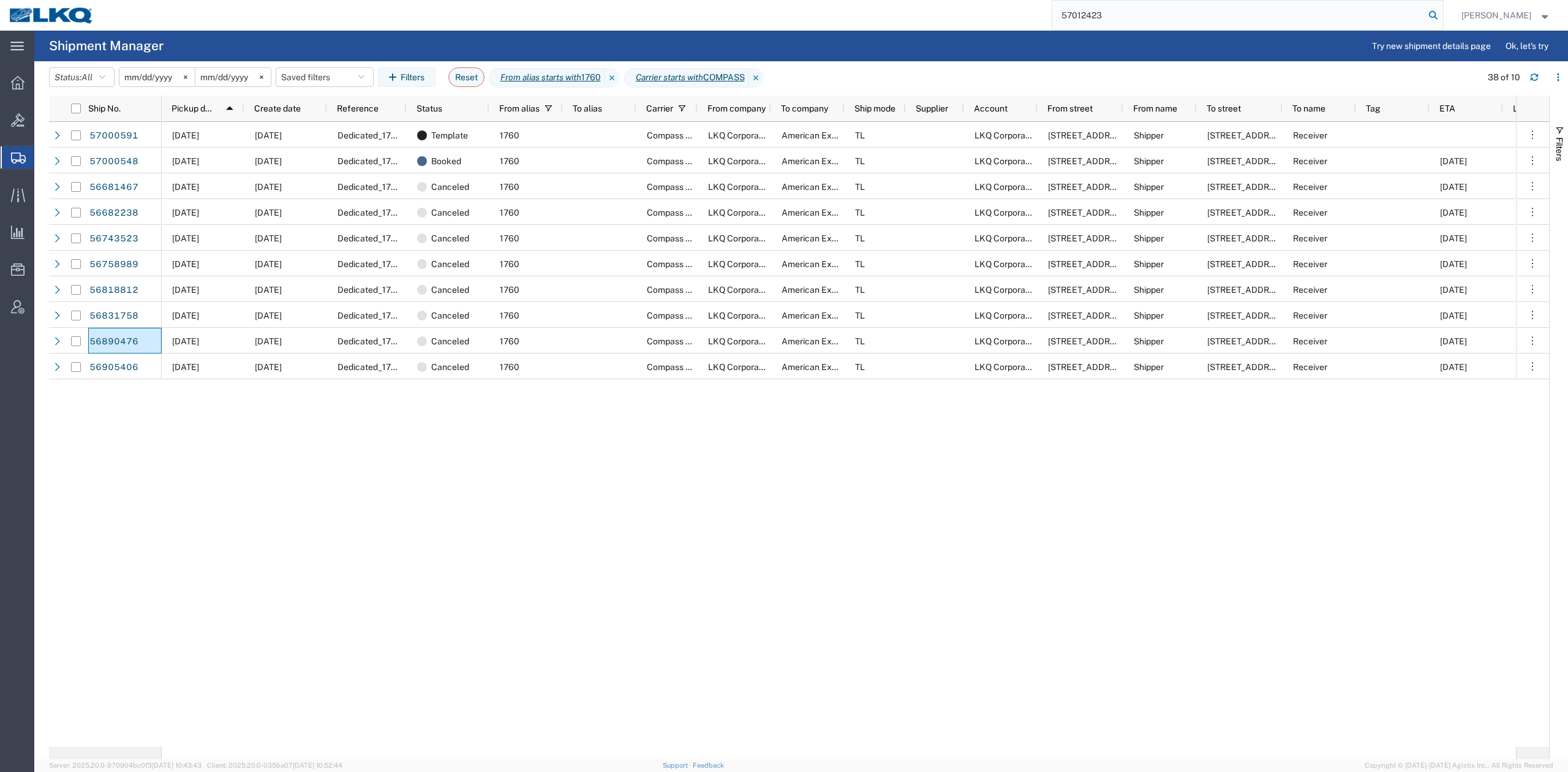
click at [1443, 16] on form "57012423" at bounding box center [1247, 15] width 392 height 31
click at [1441, 16] on icon at bounding box center [1432, 15] width 17 height 17
type input "57012423"
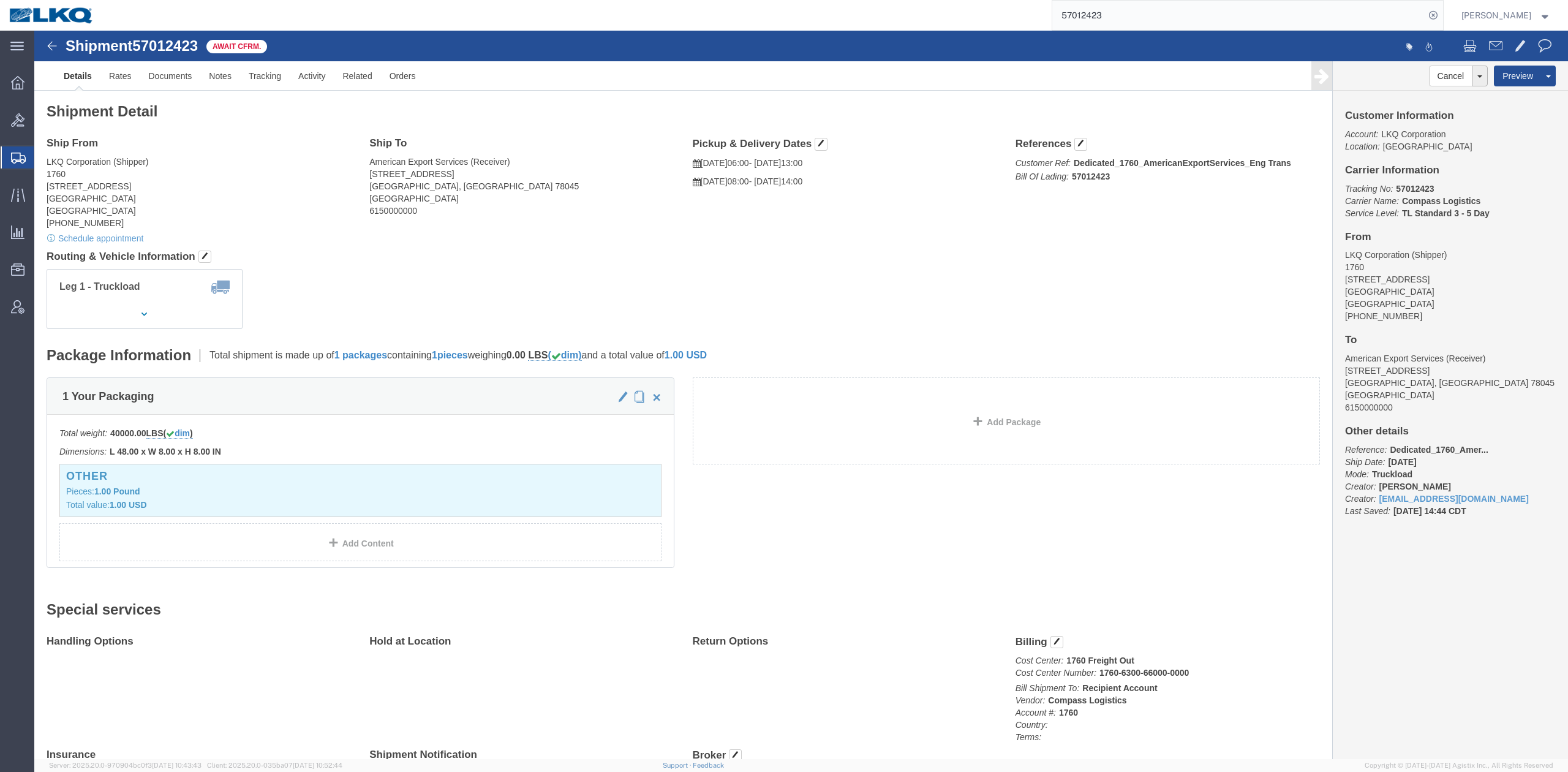
drag, startPoint x: 1394, startPoint y: 65, endPoint x: 877, endPoint y: 143, distance: 522.9
click link "Withdraw Shipment"
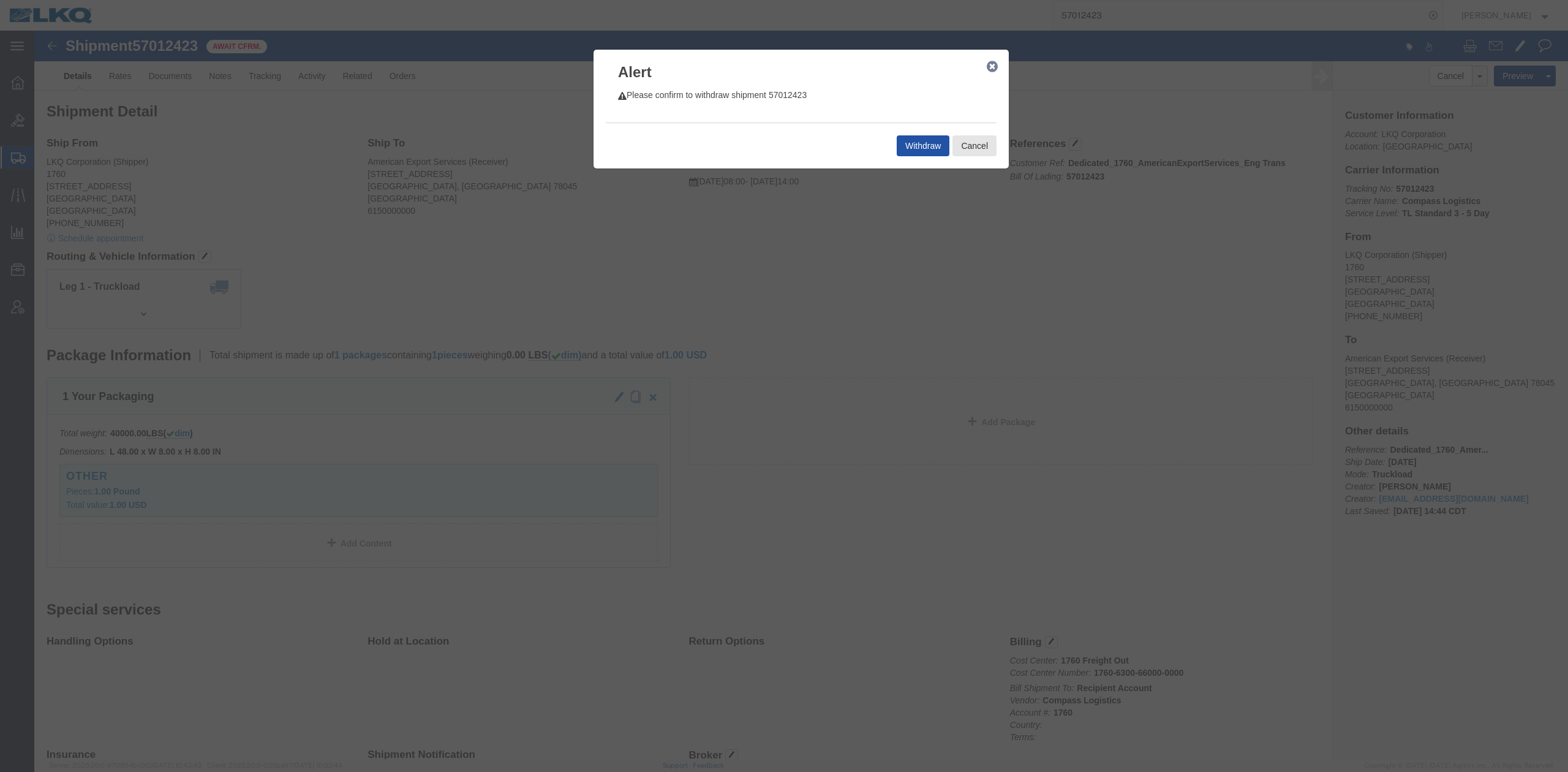
click button "Withdraw"
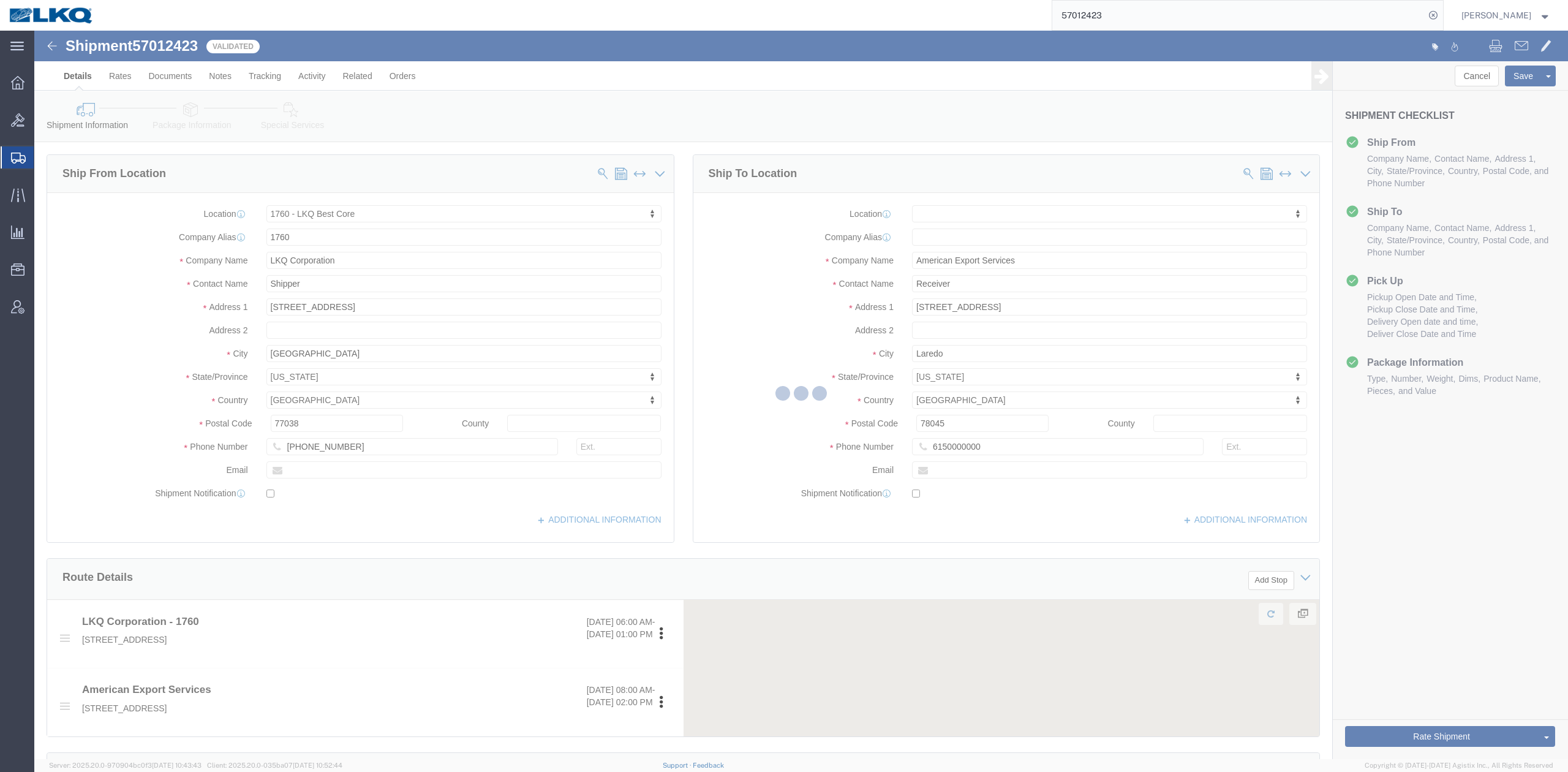
select select "27634"
select select
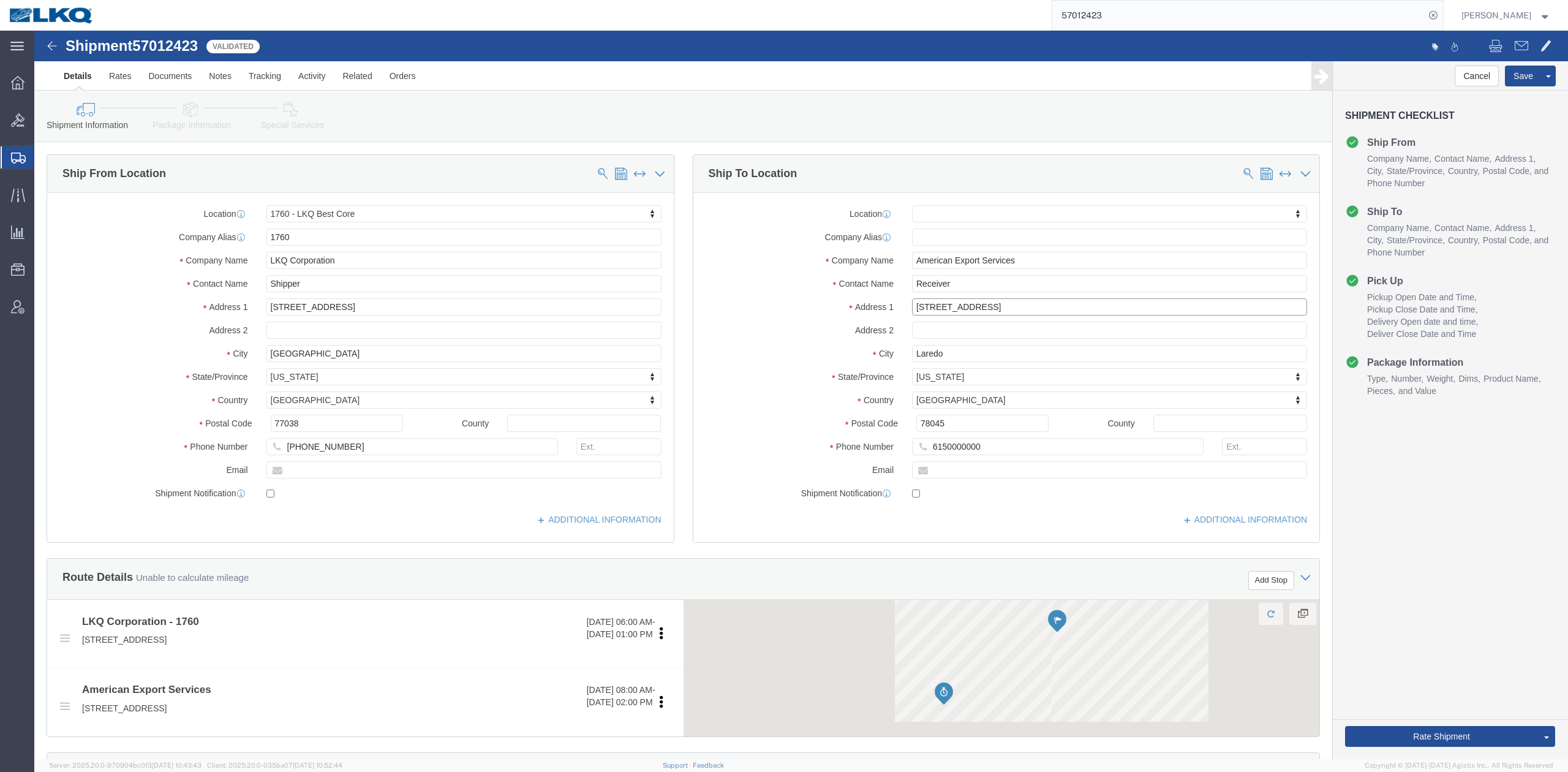
click input "417 Nafta Blvd Milo Industrial Park"
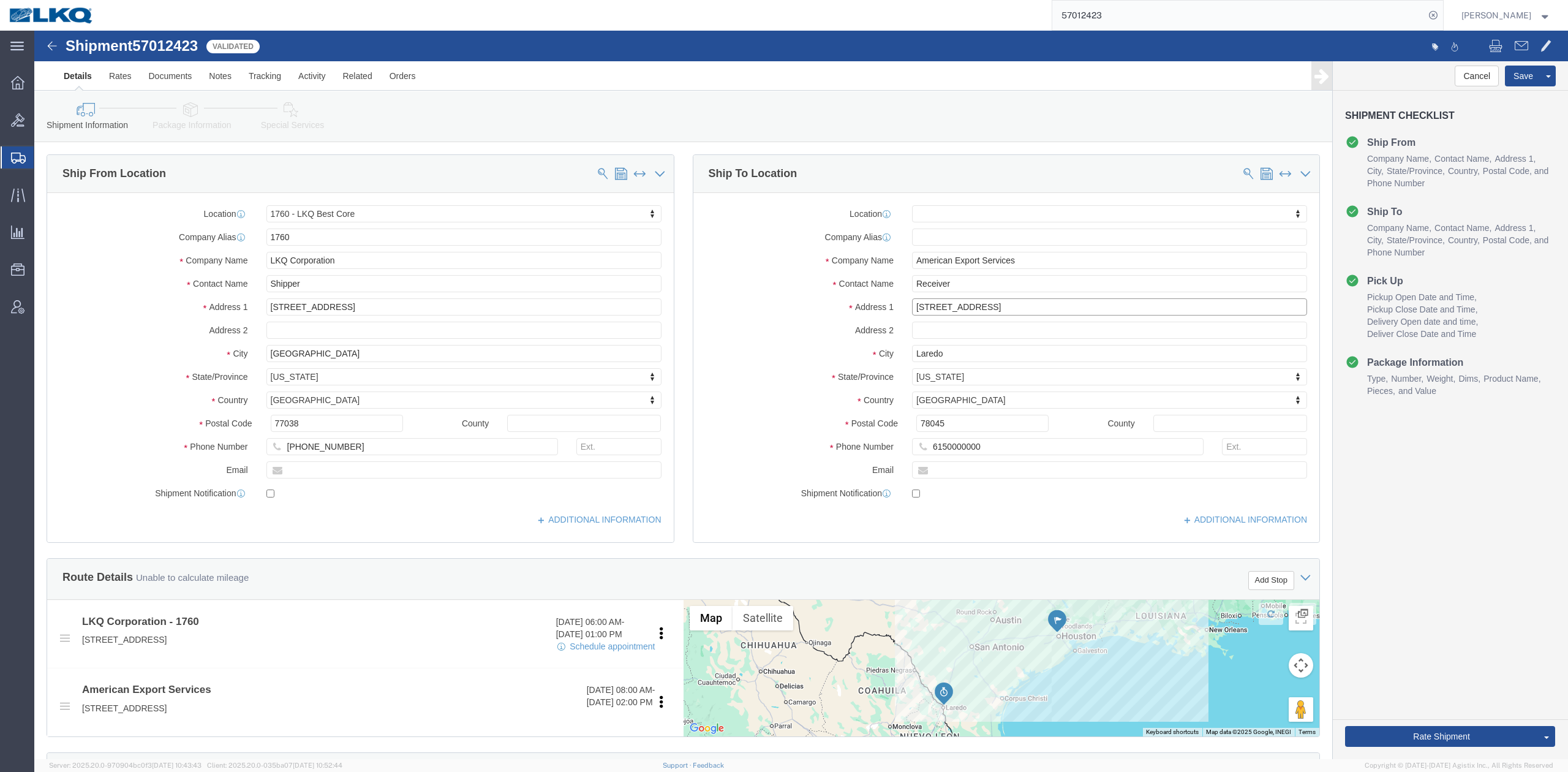
type input "1152 Reuthinger Pkwy"
drag, startPoint x: 833, startPoint y: 289, endPoint x: 1303, endPoint y: 615, distance: 572.0
click div "Location My Profile Location 1100 - LKQ Crystal River 1103 - LKQ Ft Myers 1106 …"
select select
click button "Rate Shipment"
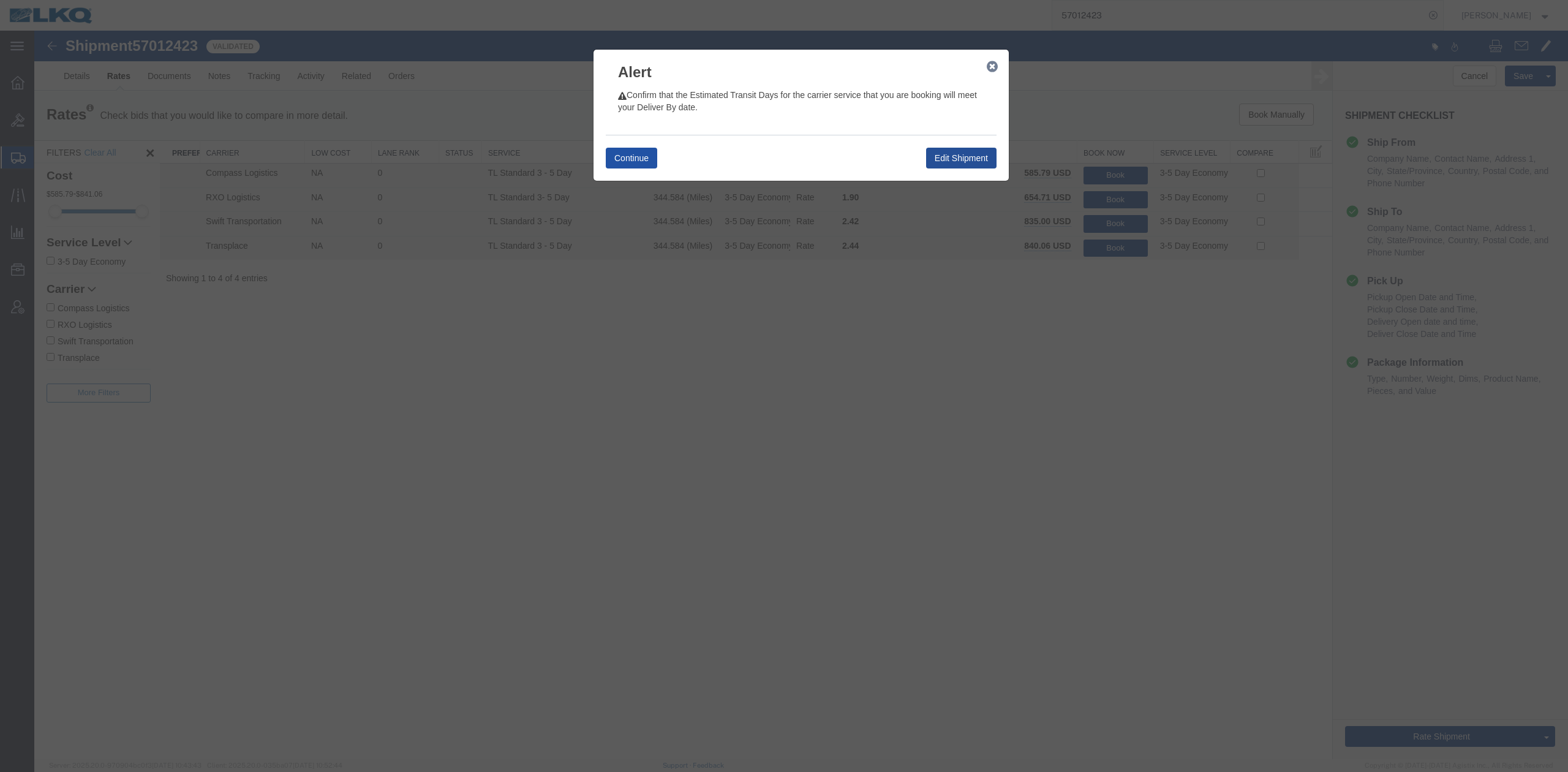
click at [647, 155] on button "Continue" at bounding box center [632, 157] width 52 height 21
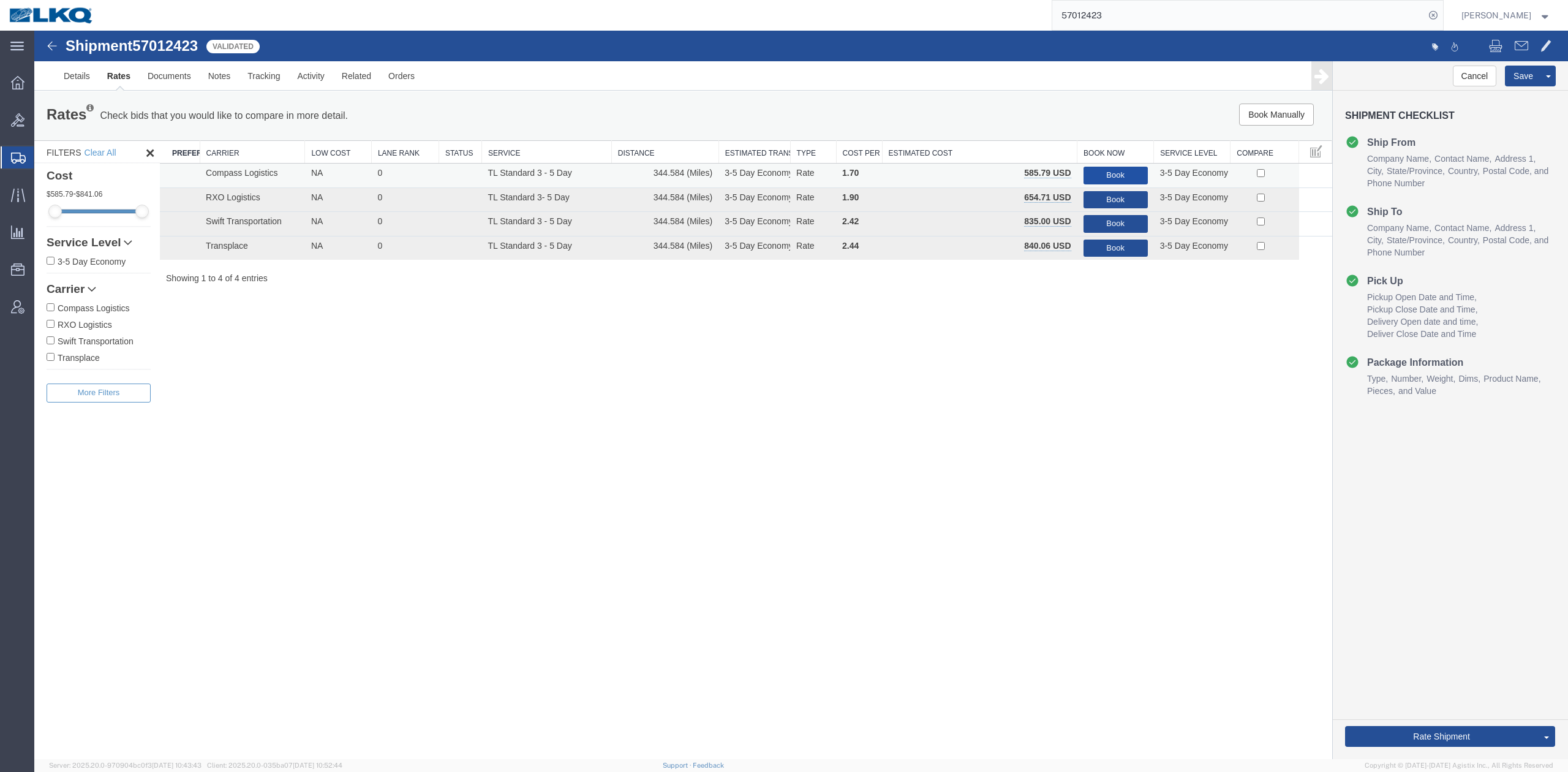
click at [1128, 170] on button "Book" at bounding box center [1115, 175] width 64 height 17
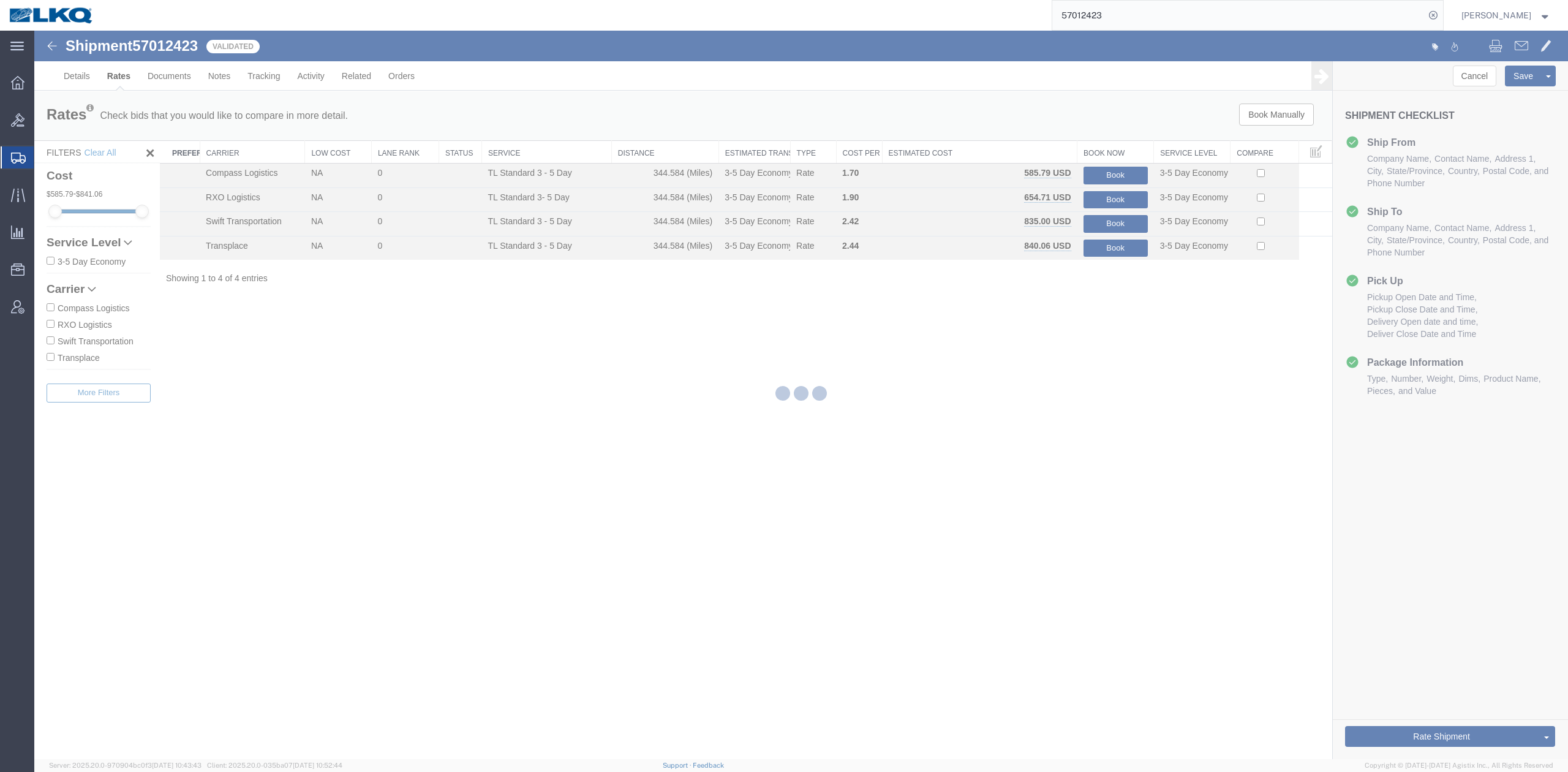
drag, startPoint x: 1128, startPoint y: 15, endPoint x: 1152, endPoint y: 98, distance: 86.4
click at [1127, 20] on input "57012423" at bounding box center [1238, 15] width 372 height 29
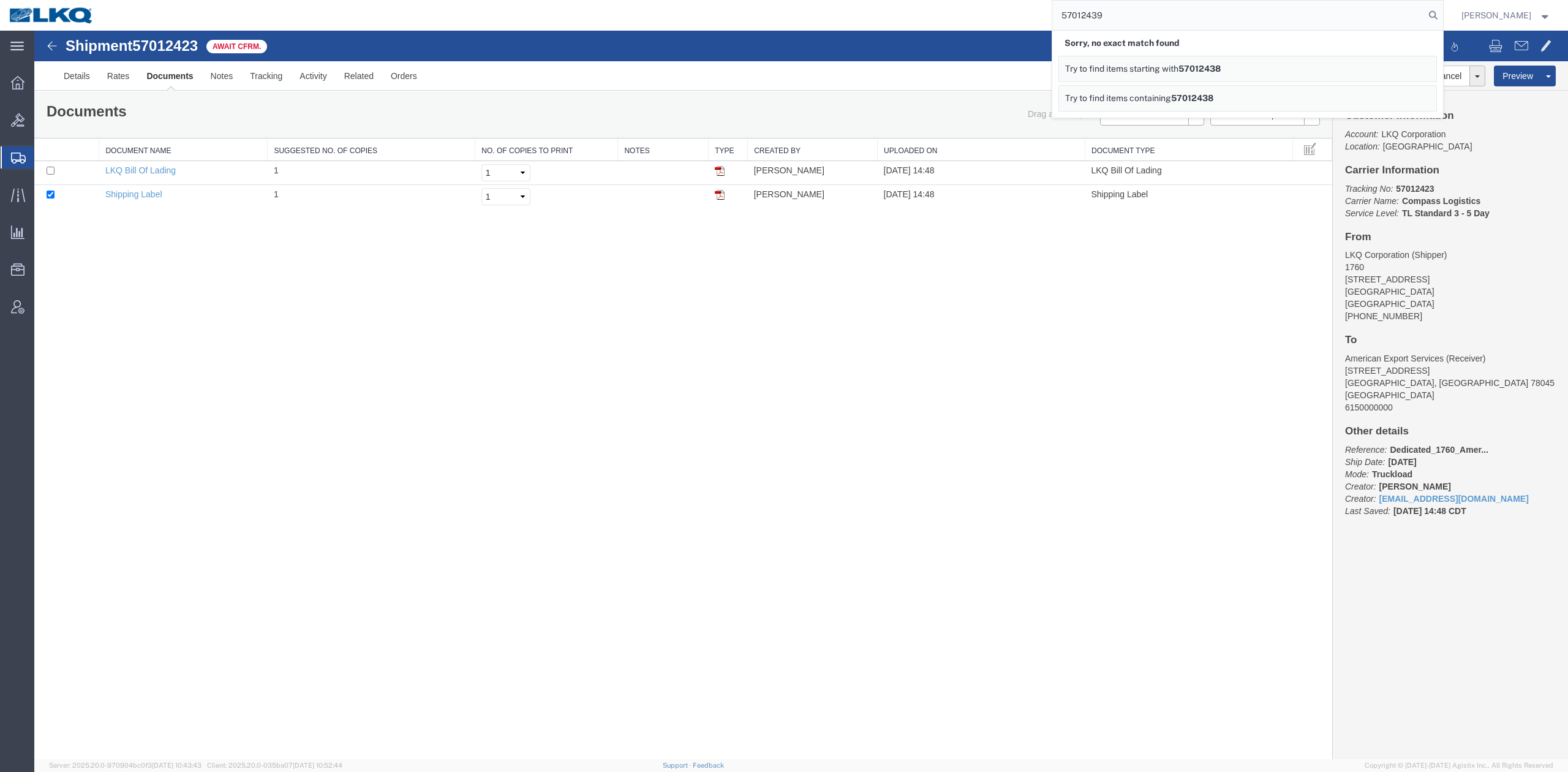
type input "57012439"
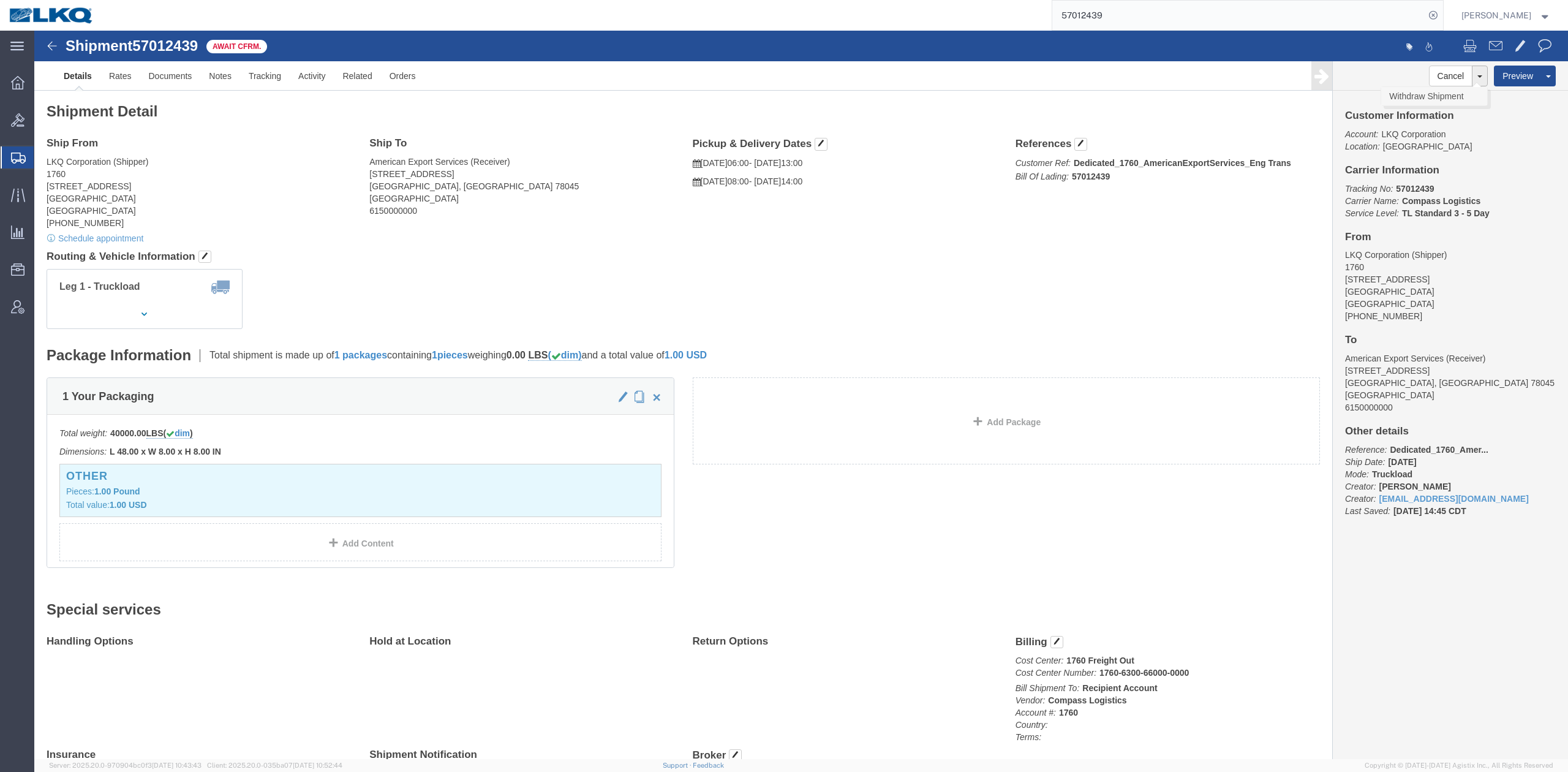
click link "Withdraw Shipment"
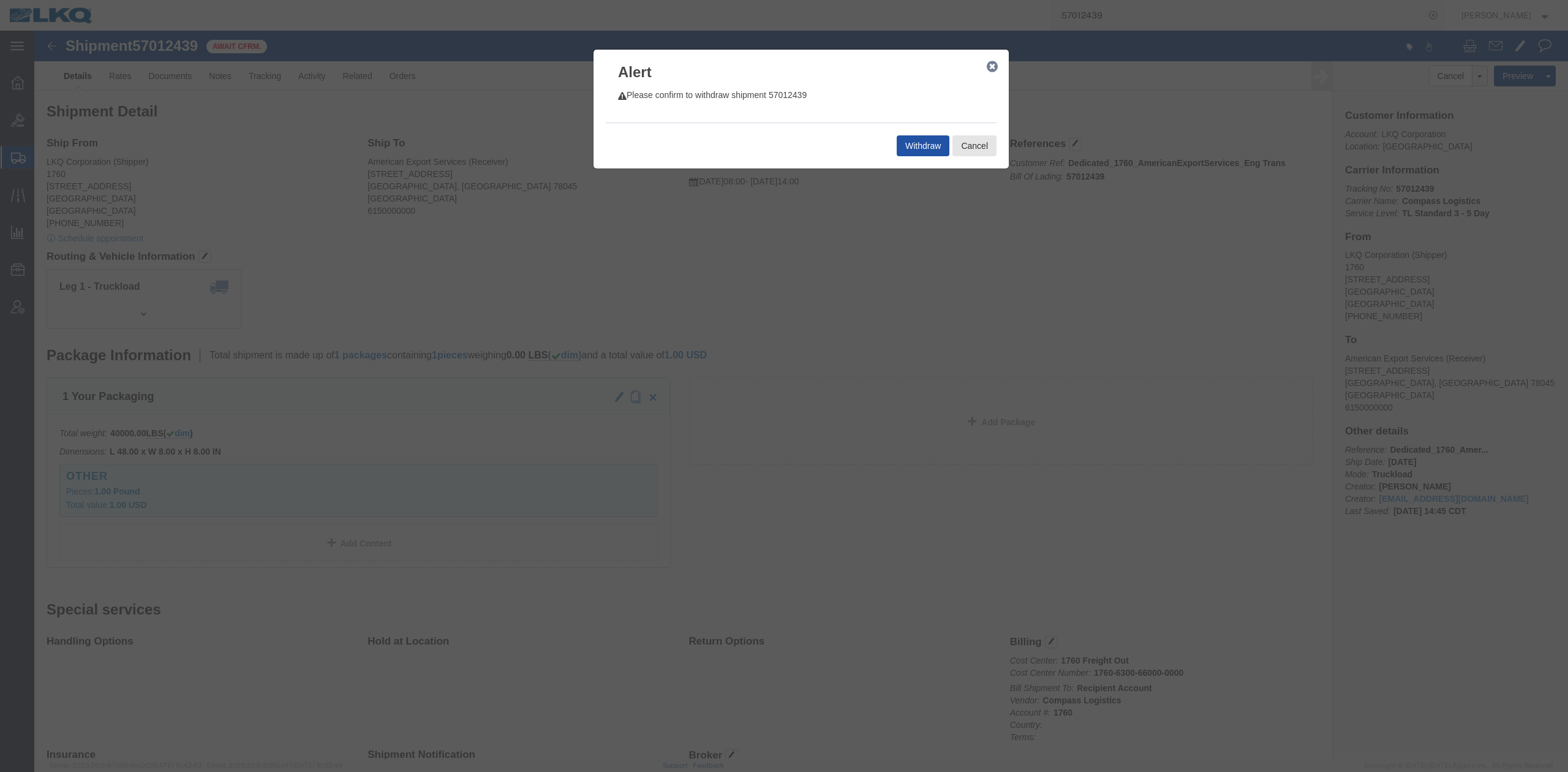
click button "Withdraw"
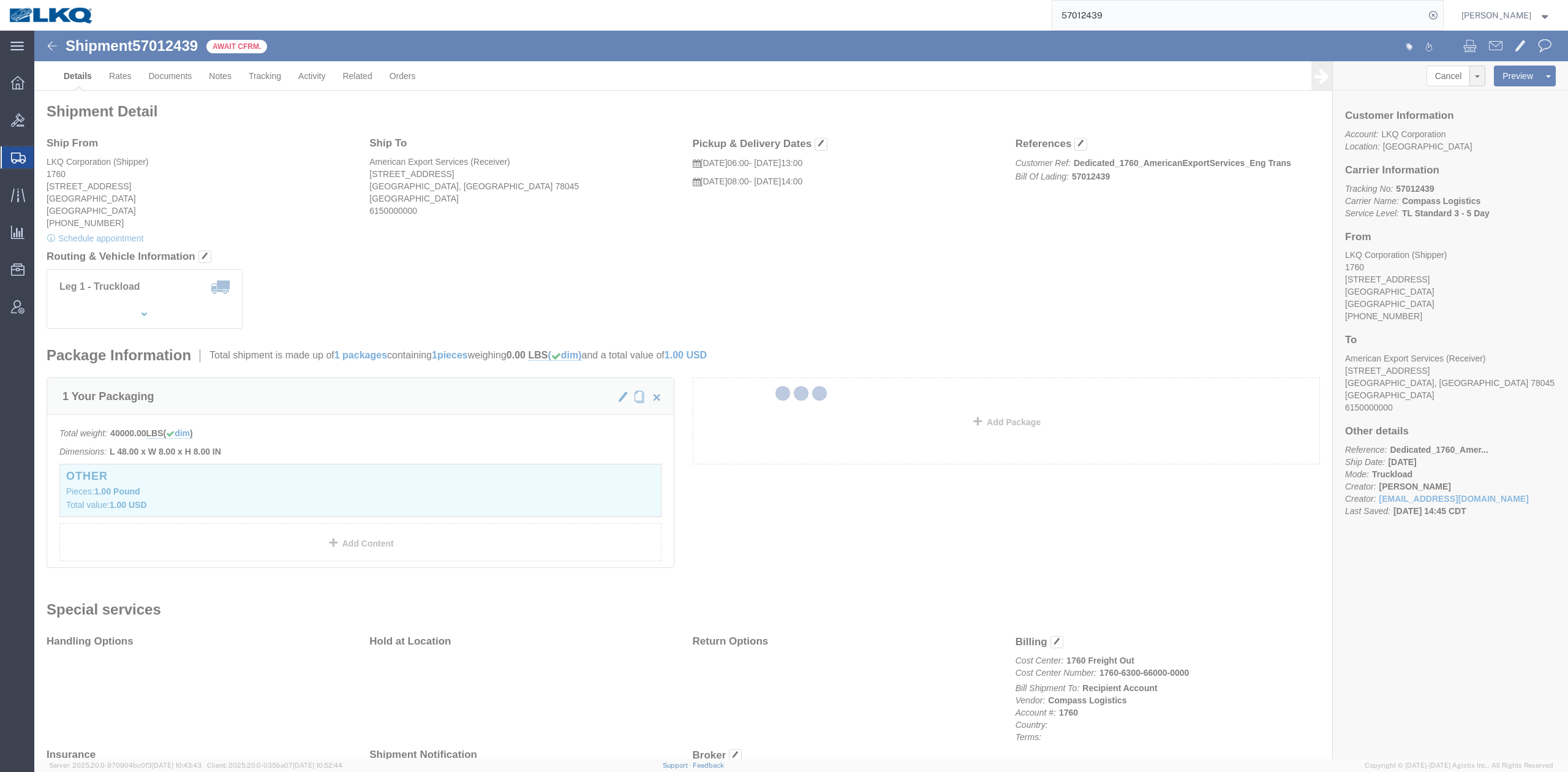
select select "27634"
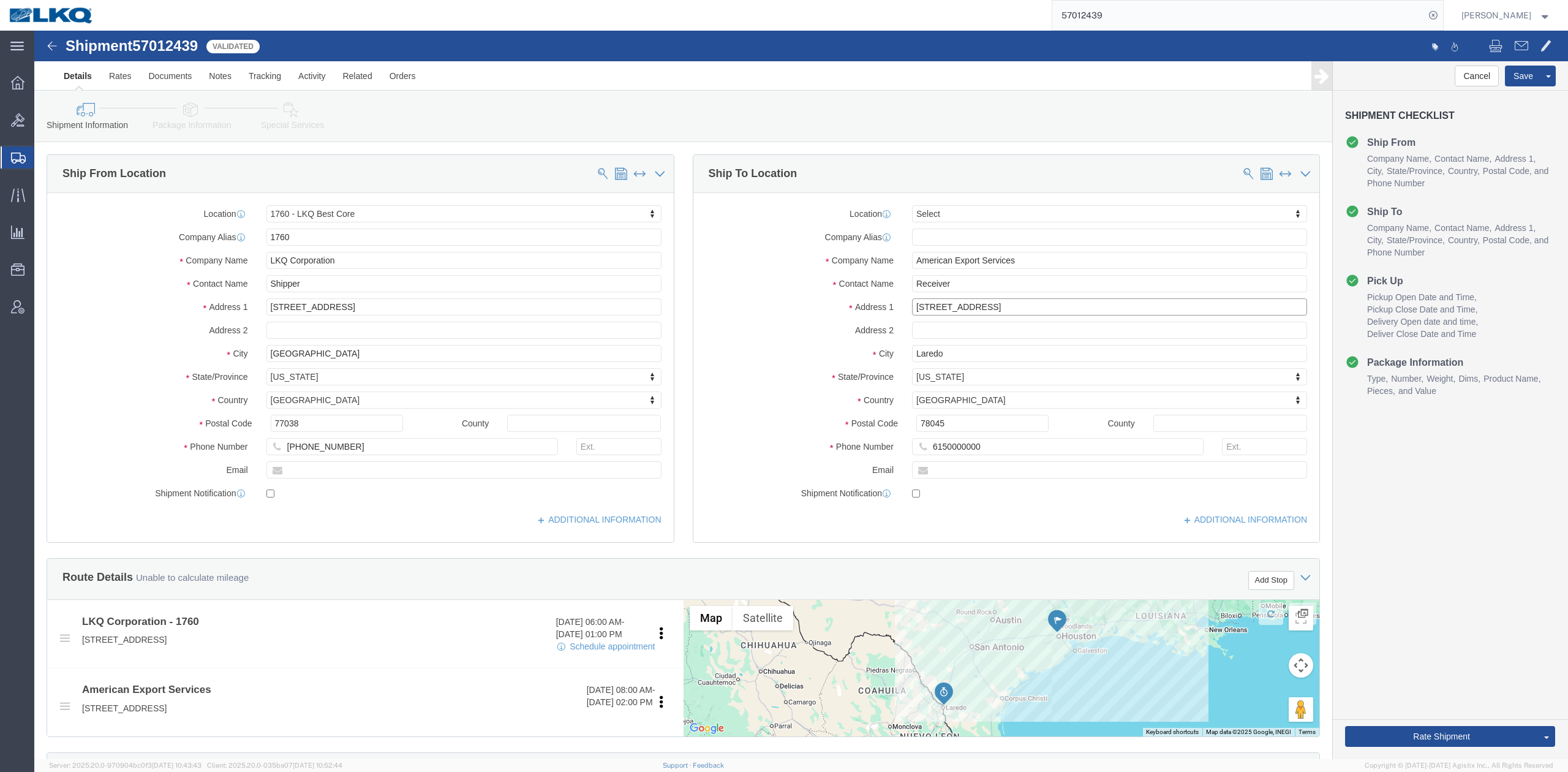
click input "417 Nafta Blvd Milo Industrial Park"
type input "1152 Reuthinger Pkwy"
click label "Company Alias"
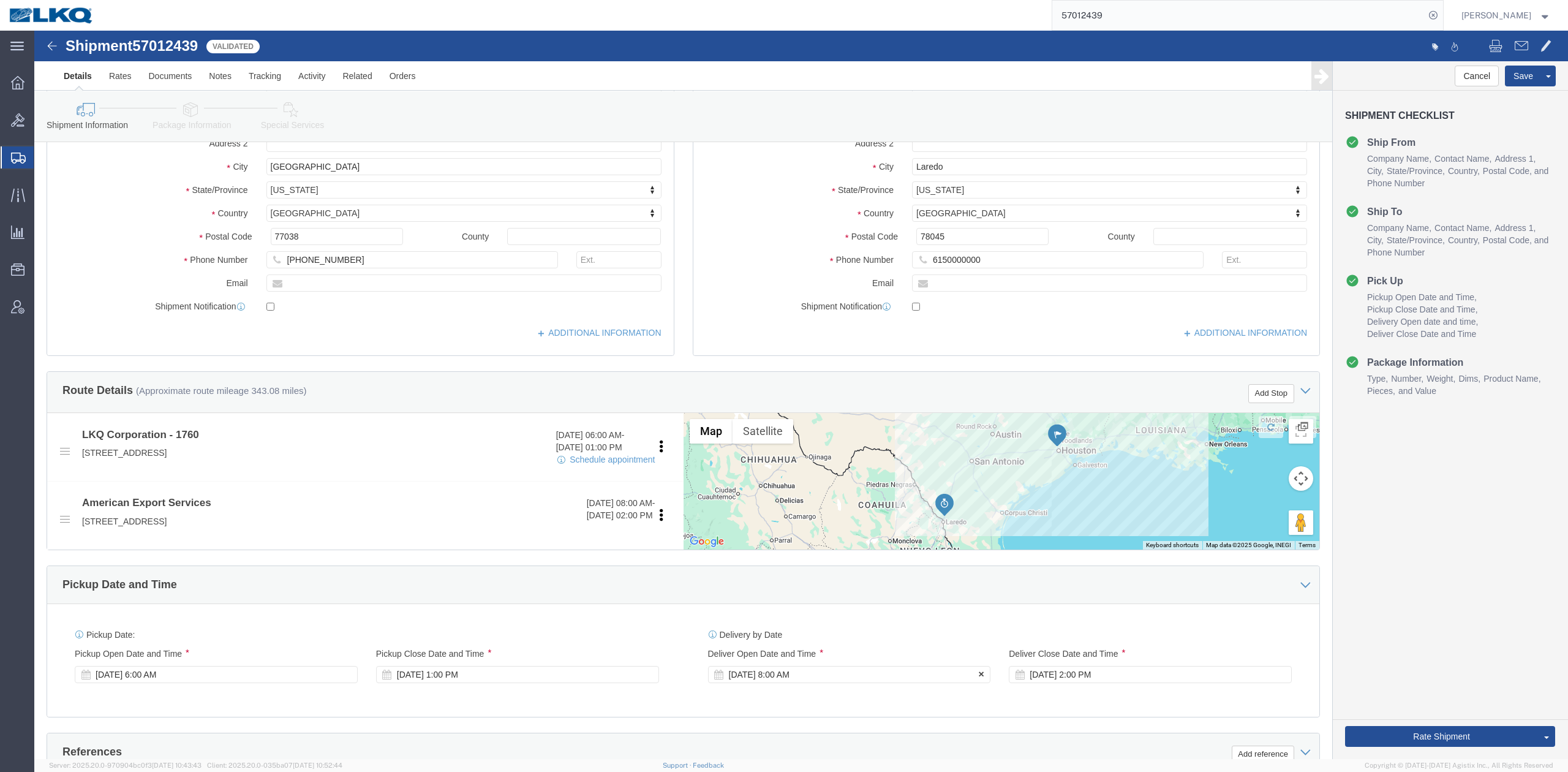
scroll to position [408, 0]
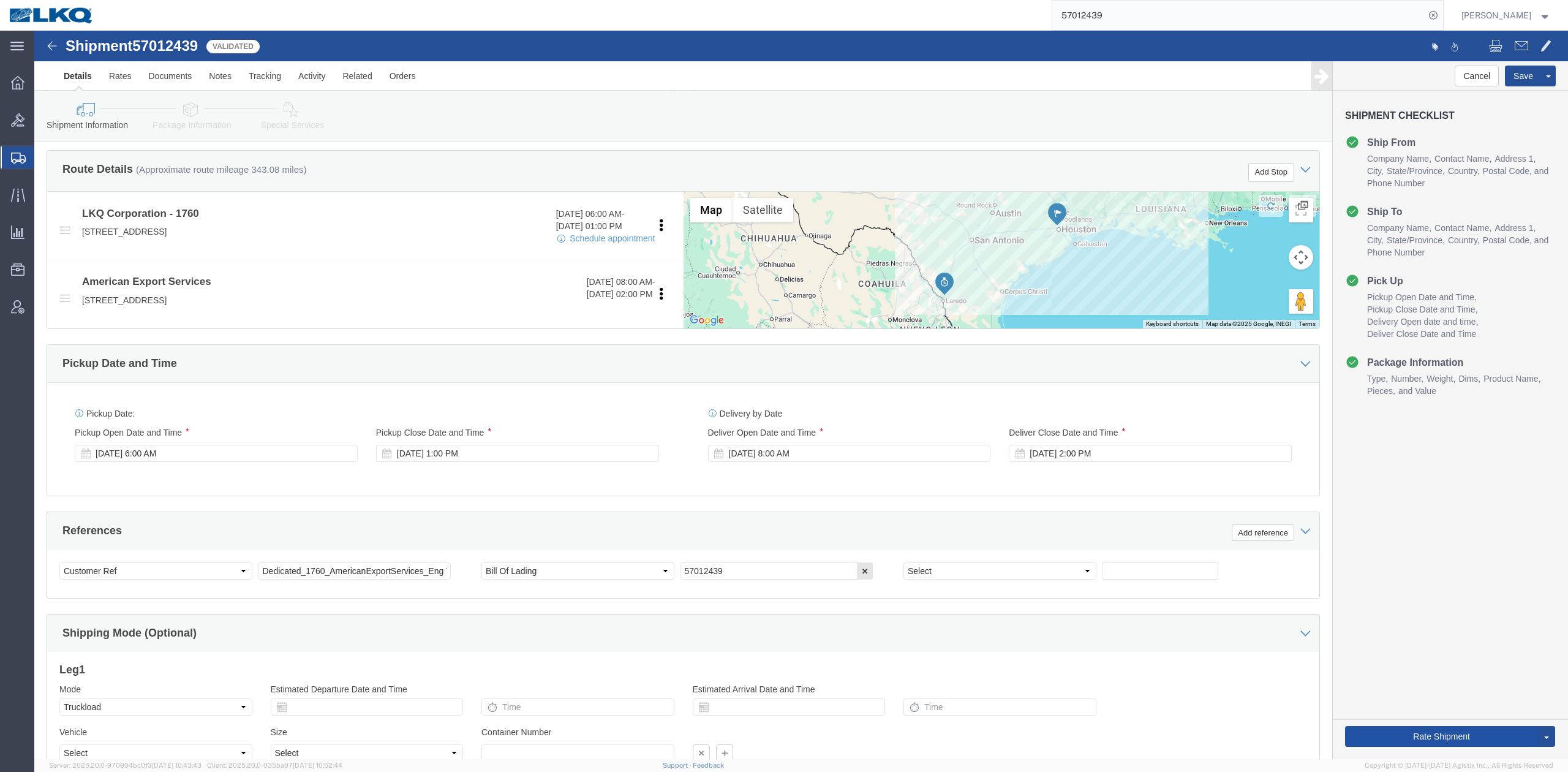
click button "Rate Shipment"
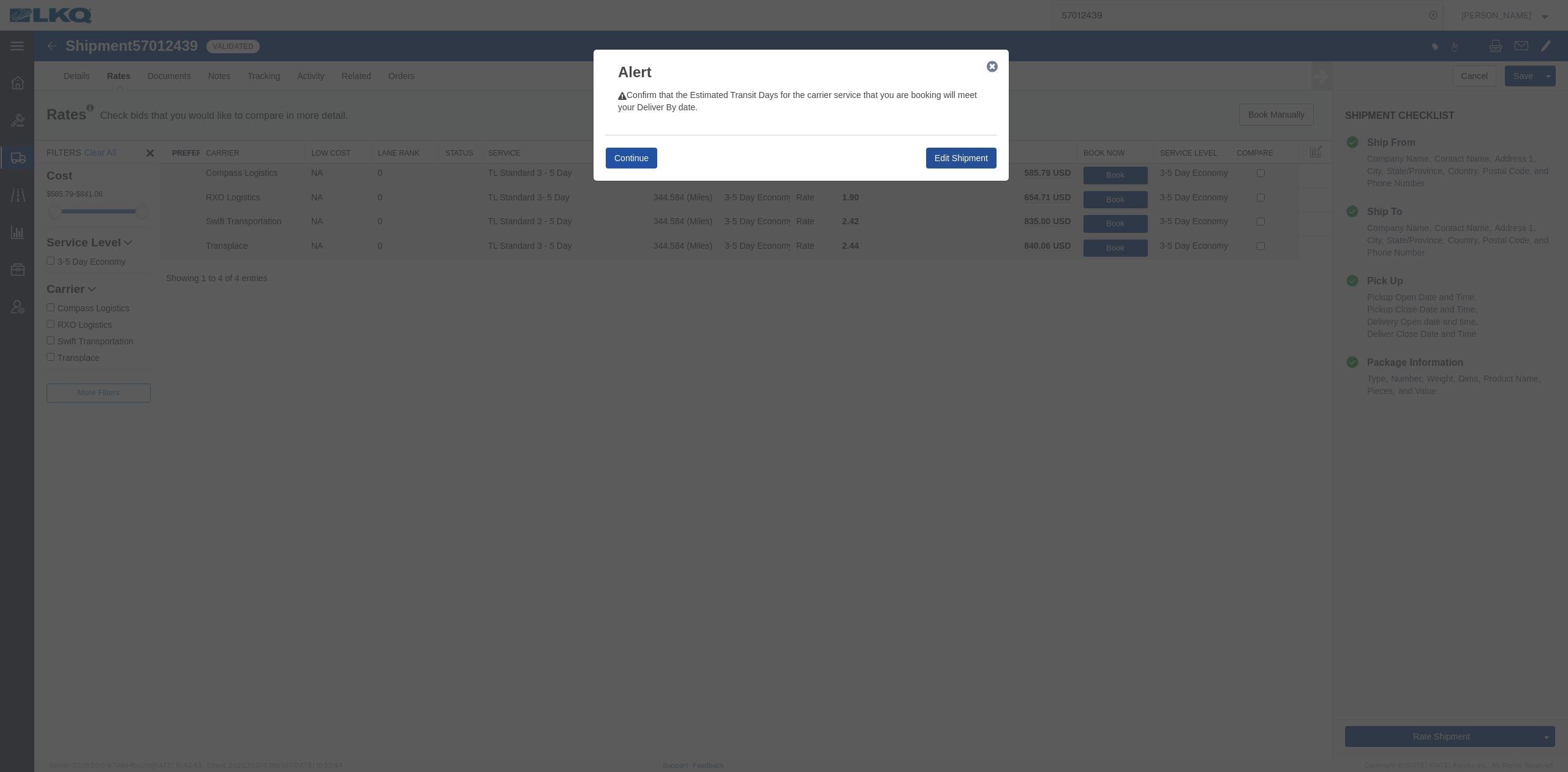
drag, startPoint x: 644, startPoint y: 147, endPoint x: 637, endPoint y: 154, distance: 9.9
click at [643, 148] on div "Continue Edit Shipment" at bounding box center [801, 157] width 390 height 46
click at [631, 159] on button "Continue" at bounding box center [632, 157] width 52 height 21
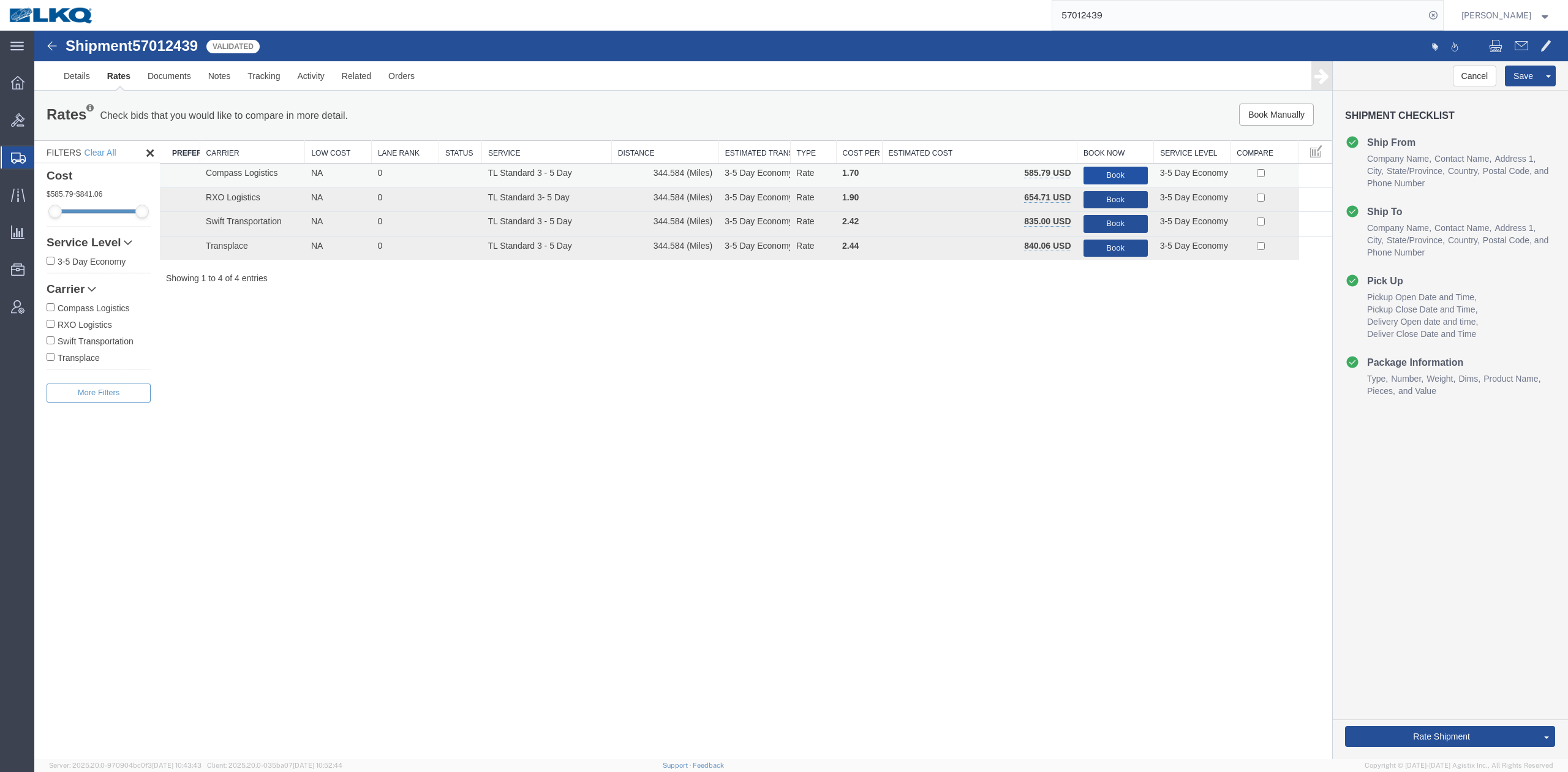
click at [1095, 177] on button "Book" at bounding box center [1115, 175] width 64 height 17
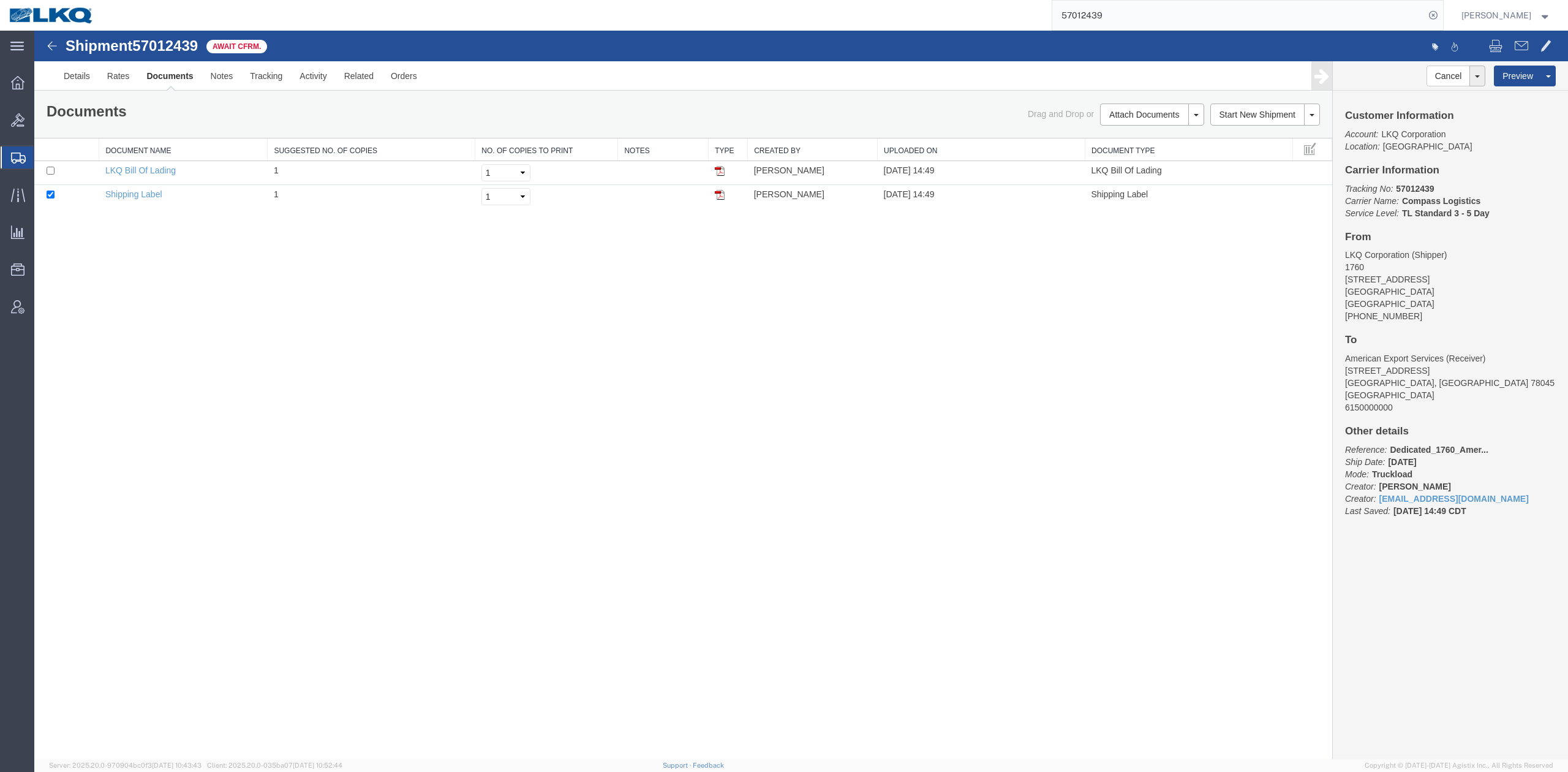
click at [1166, 20] on input "57012439" at bounding box center [1238, 15] width 372 height 29
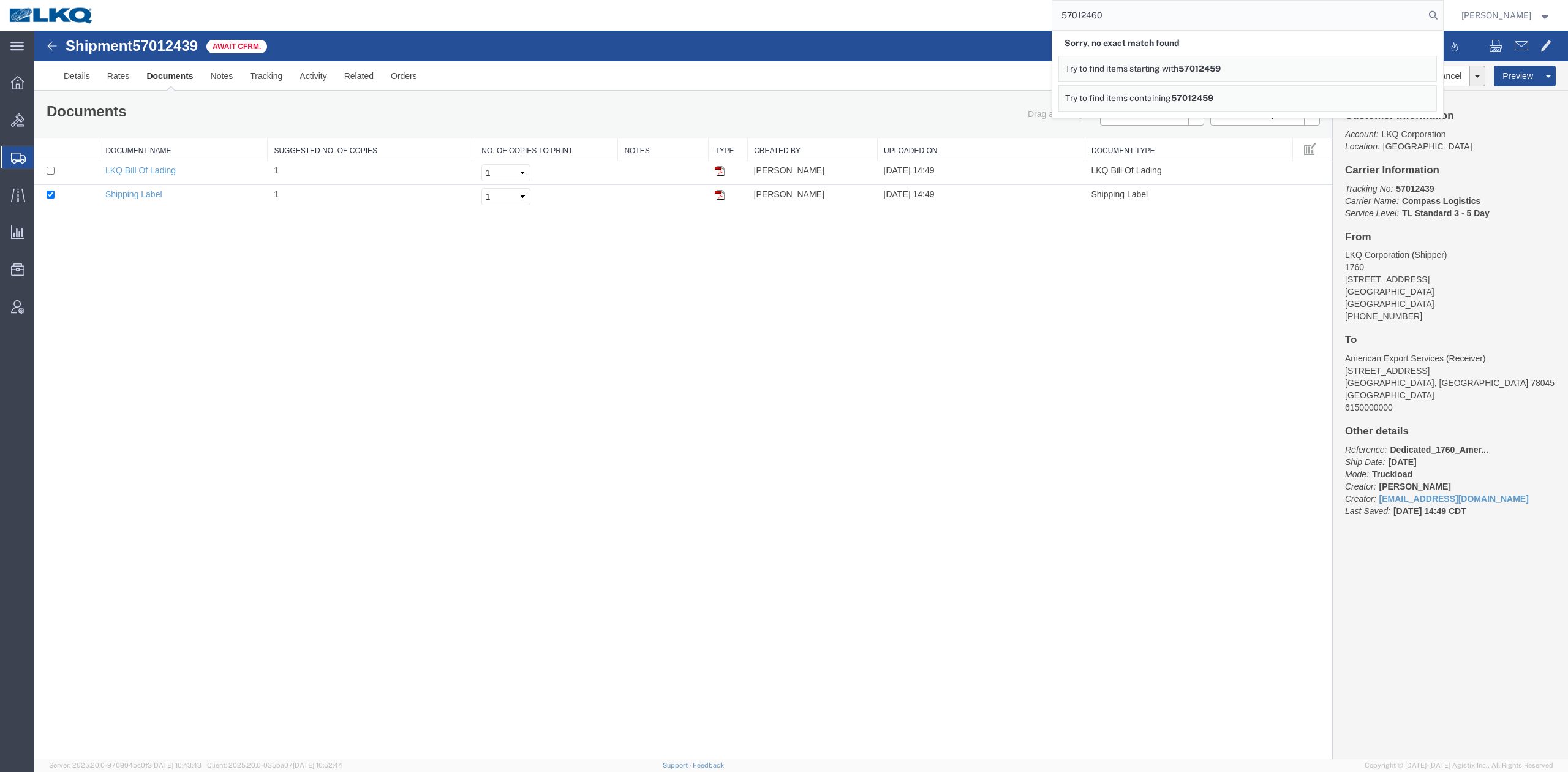
type input "57012460"
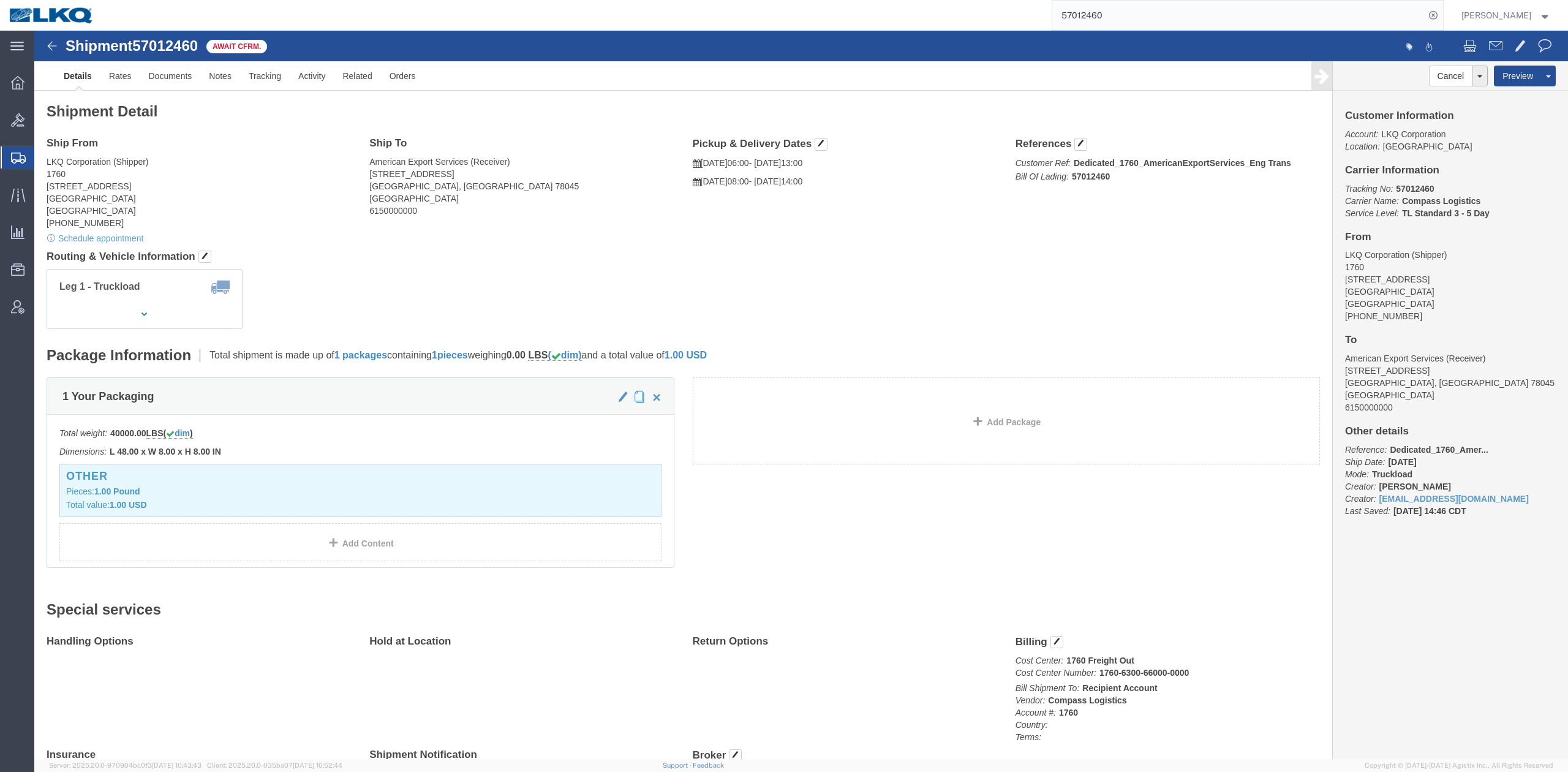
click span "57012460"
copy span "57012460"
click link "Withdraw Shipment"
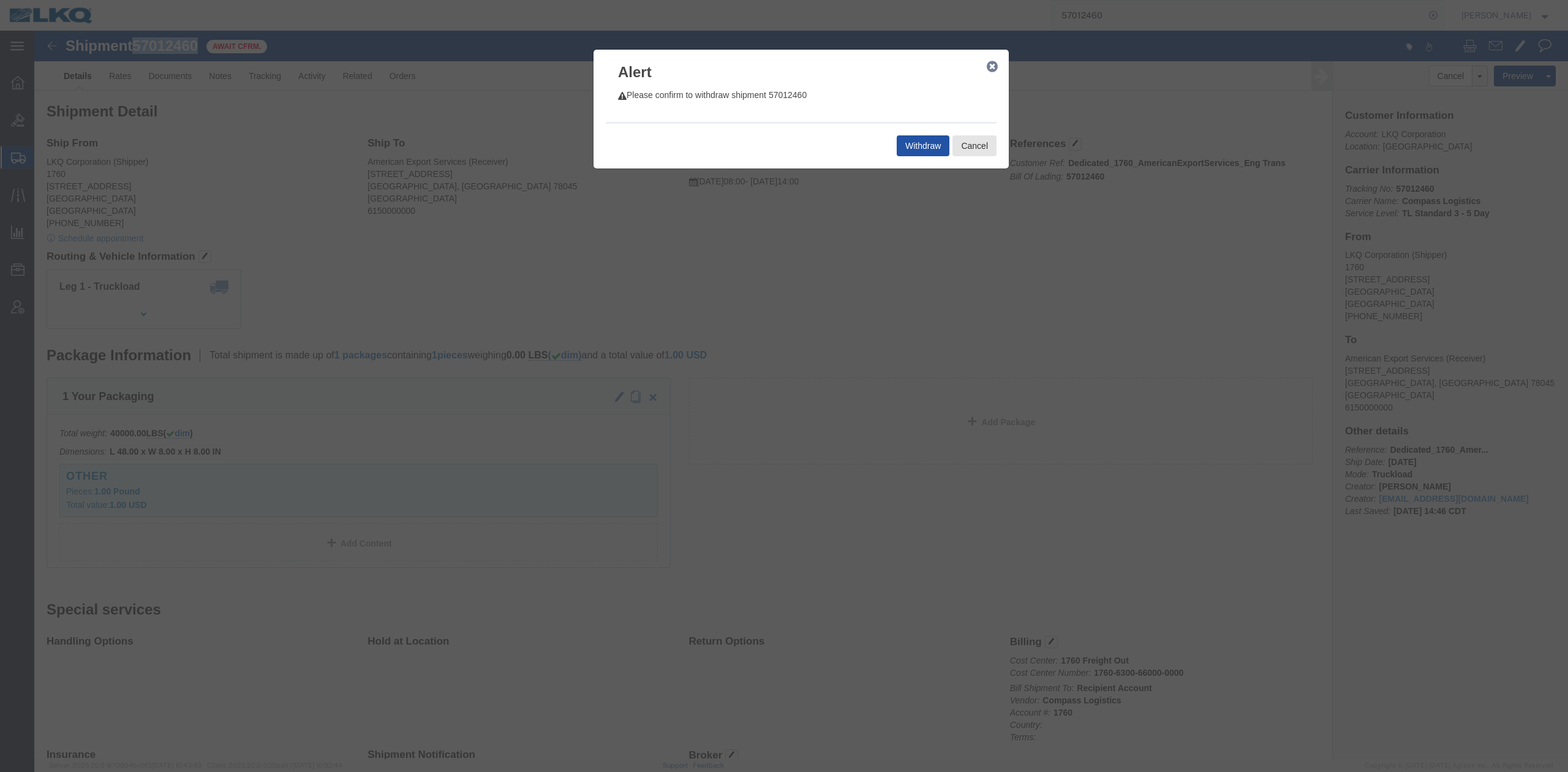
click button "Withdraw"
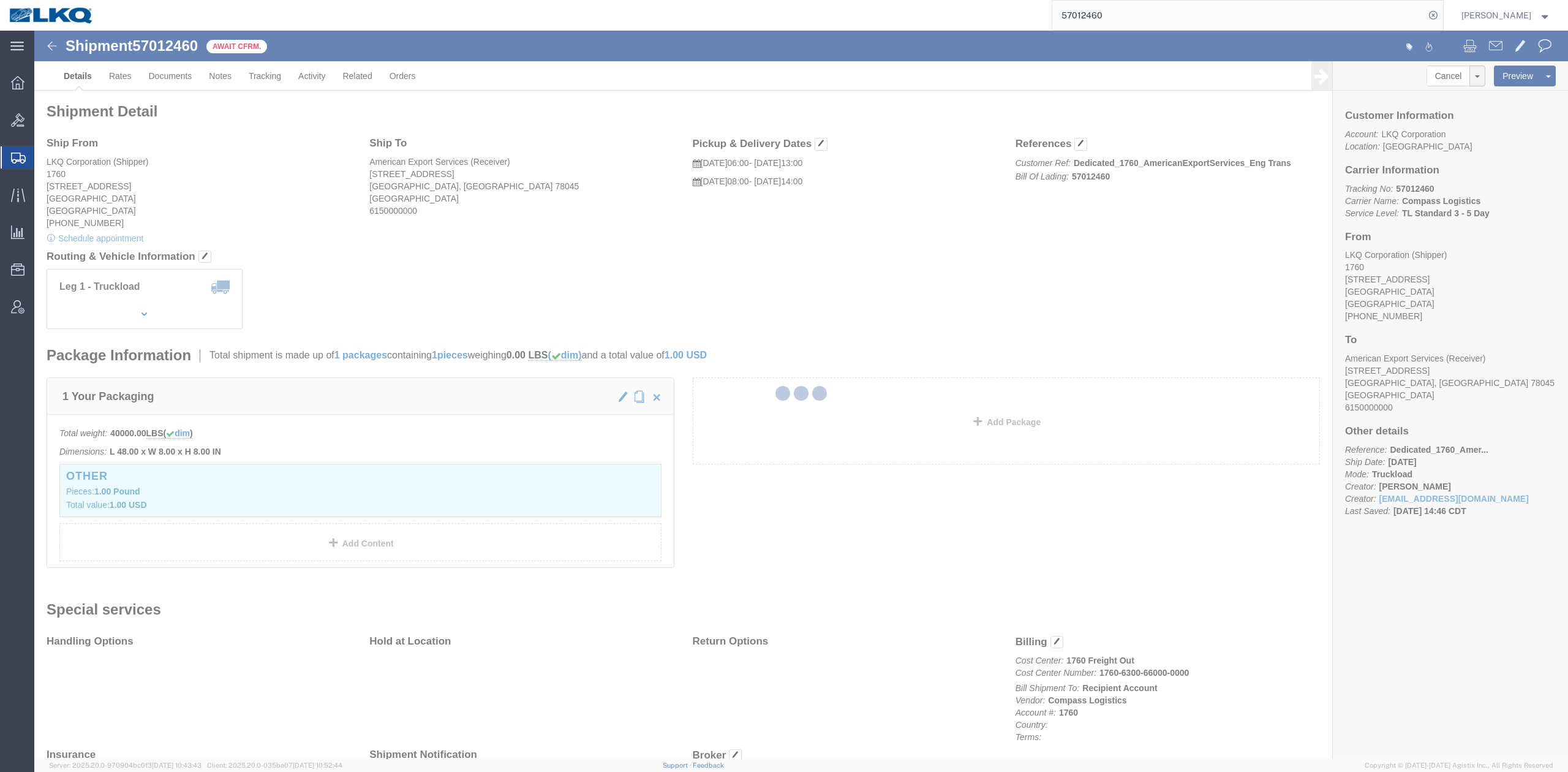
select select "27634"
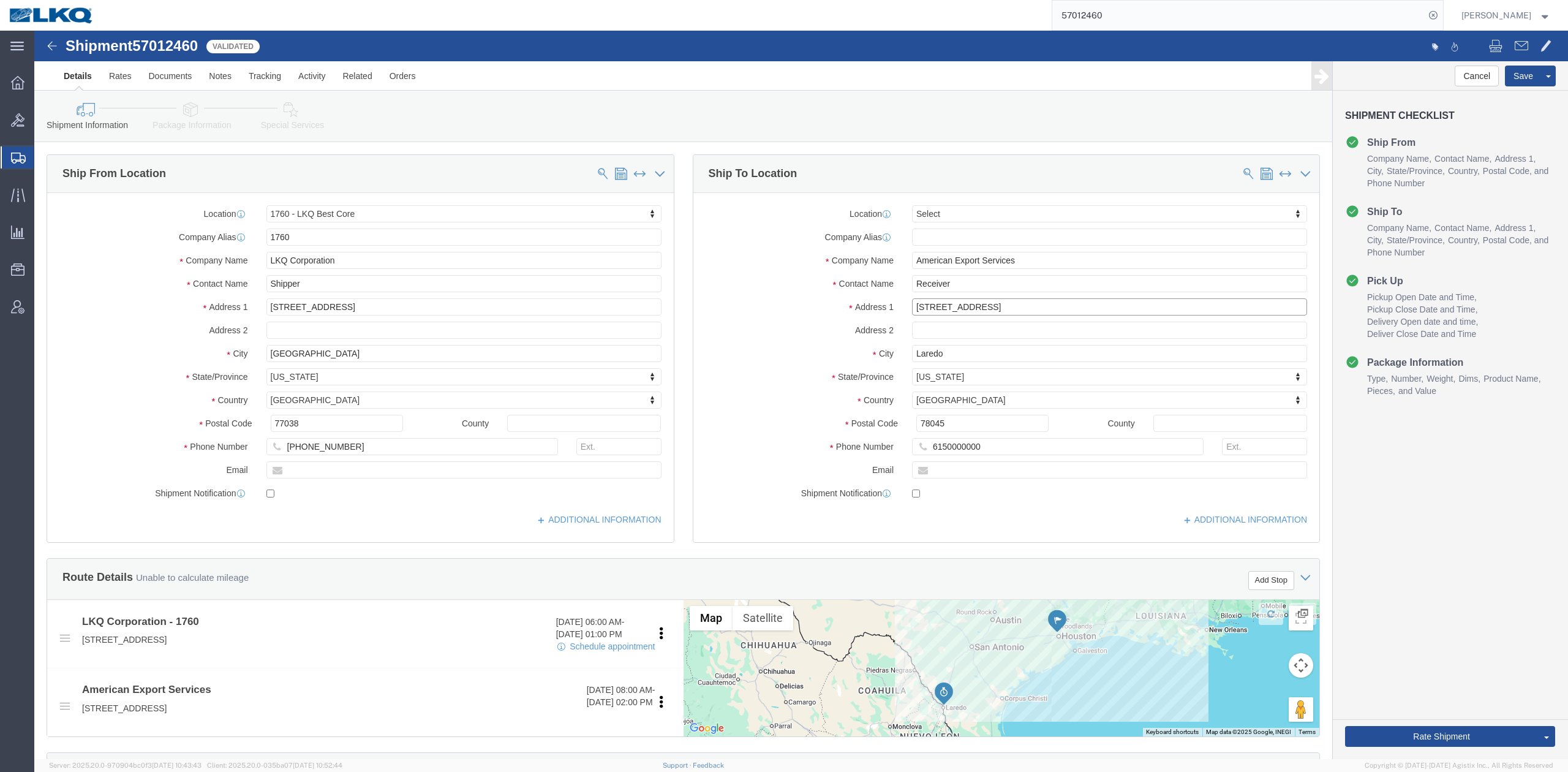
click input "417 Nafta Blvd Milo Industrial Park"
type input "1152 Reuthinger Pkwy"
click div "Address 1 1152 Reuthinger Pkwy"
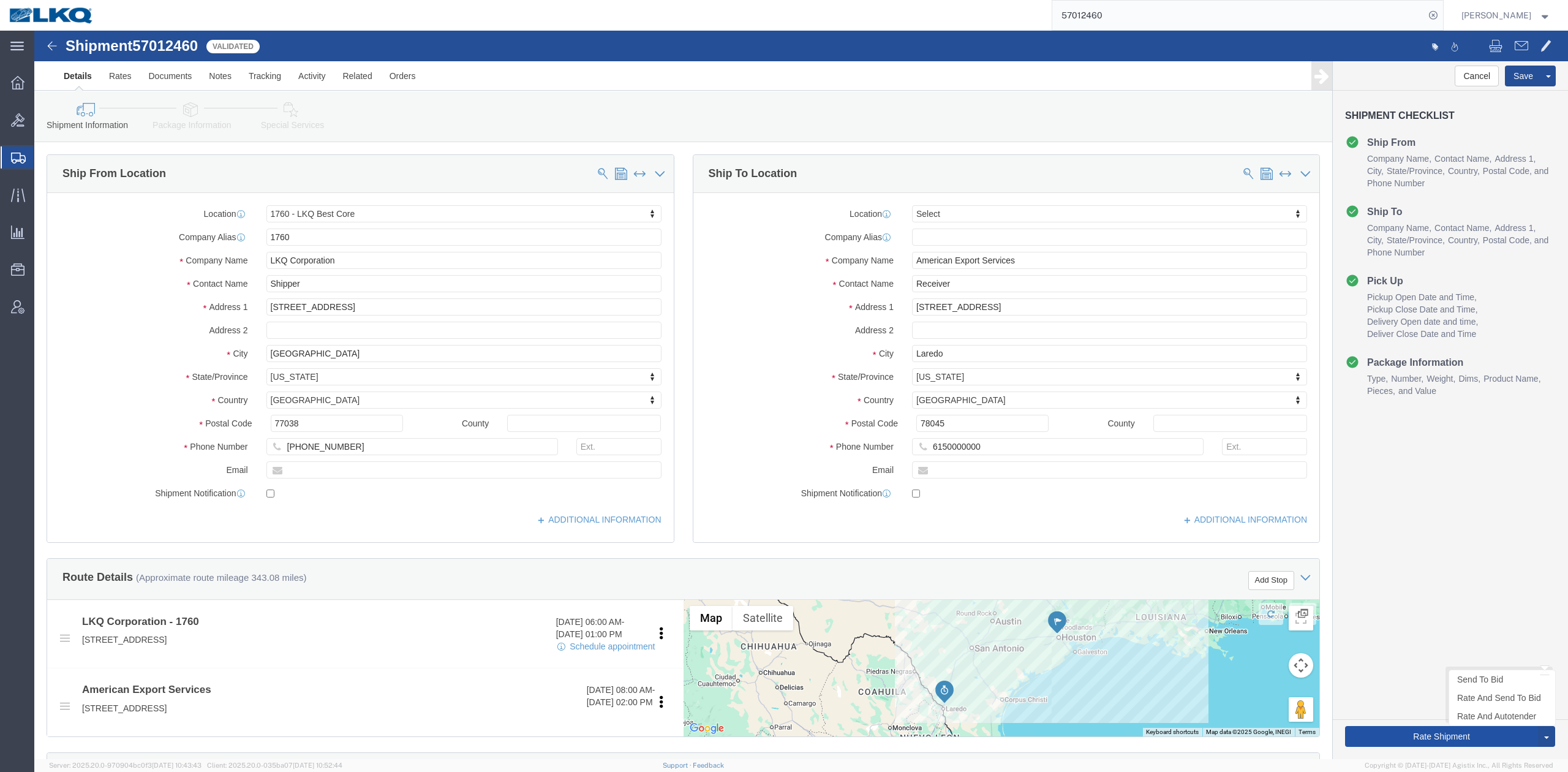
click button "Rate Shipment"
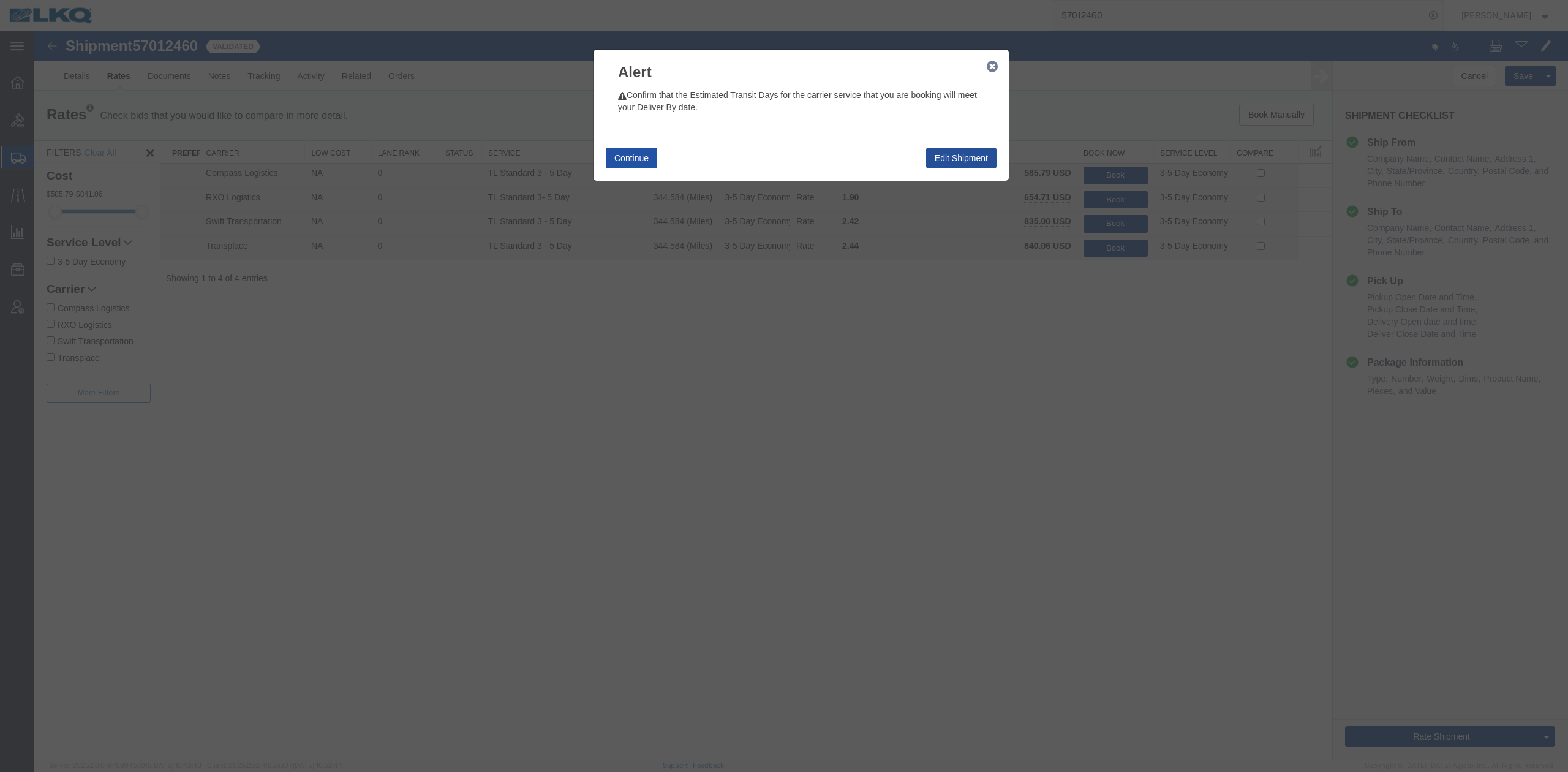
click at [643, 161] on button "Continue" at bounding box center [632, 157] width 52 height 21
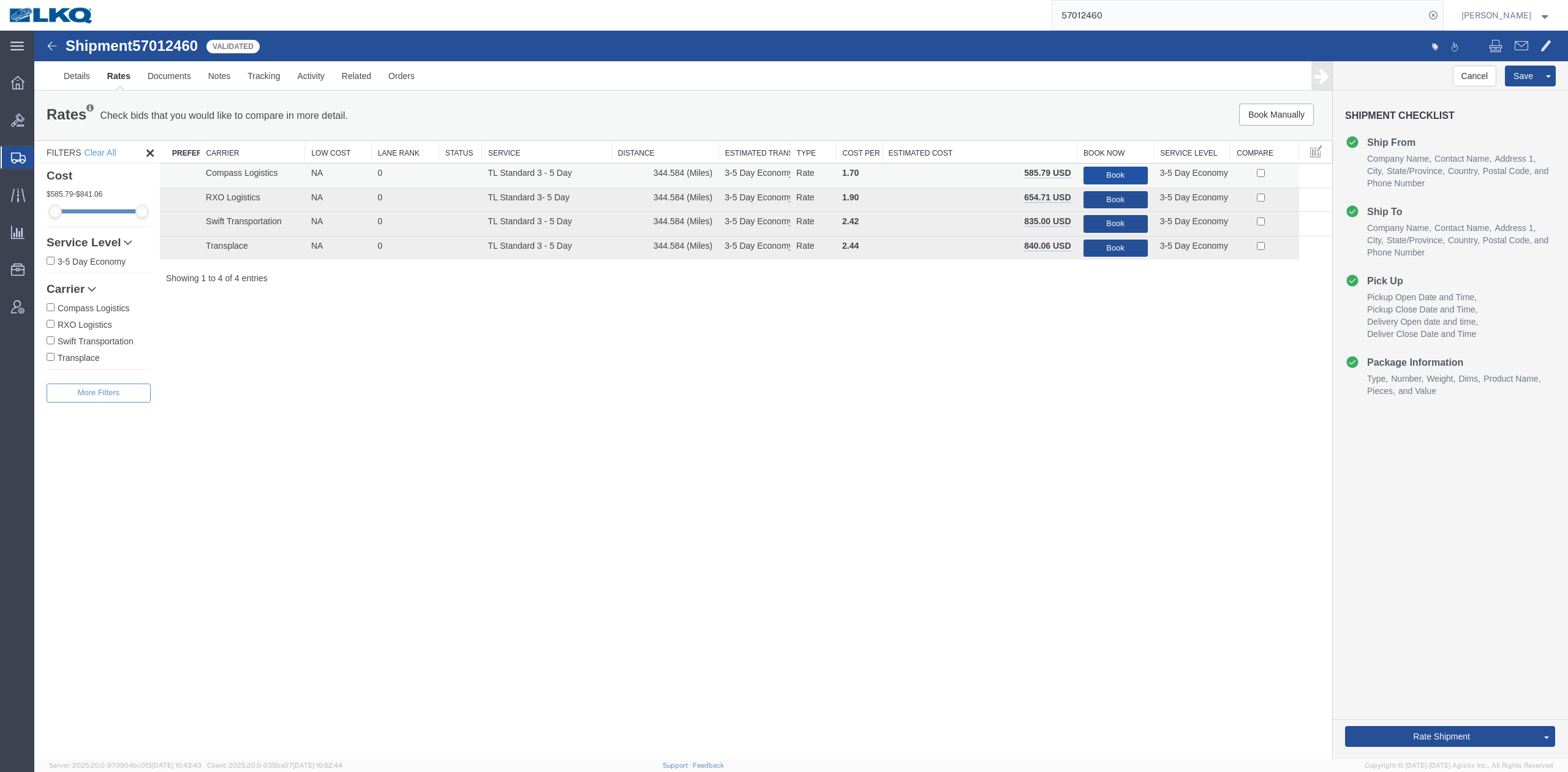
click at [1094, 179] on button "Book" at bounding box center [1115, 175] width 64 height 17
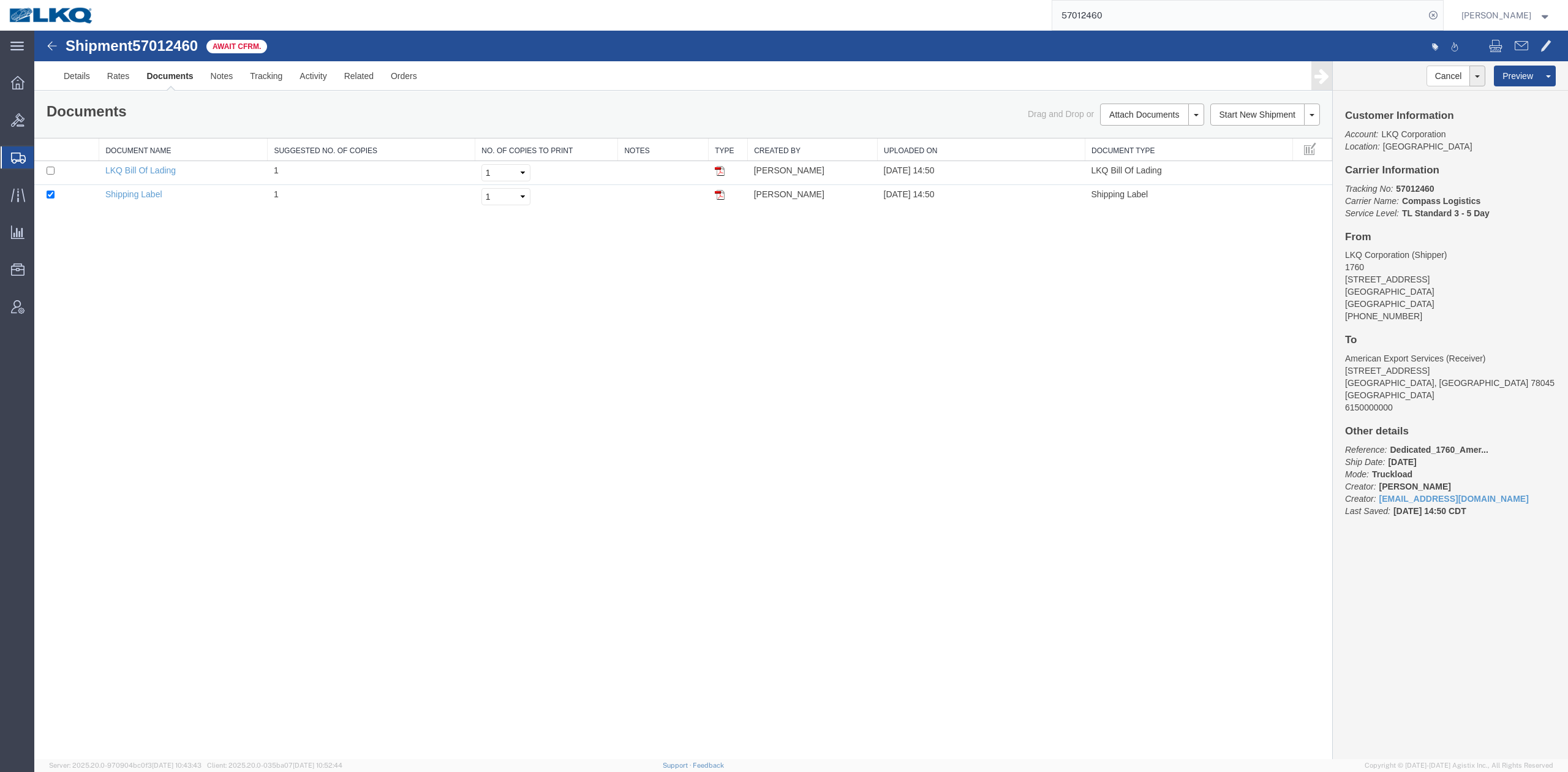
click at [1203, 5] on input "57012460" at bounding box center [1238, 15] width 372 height 29
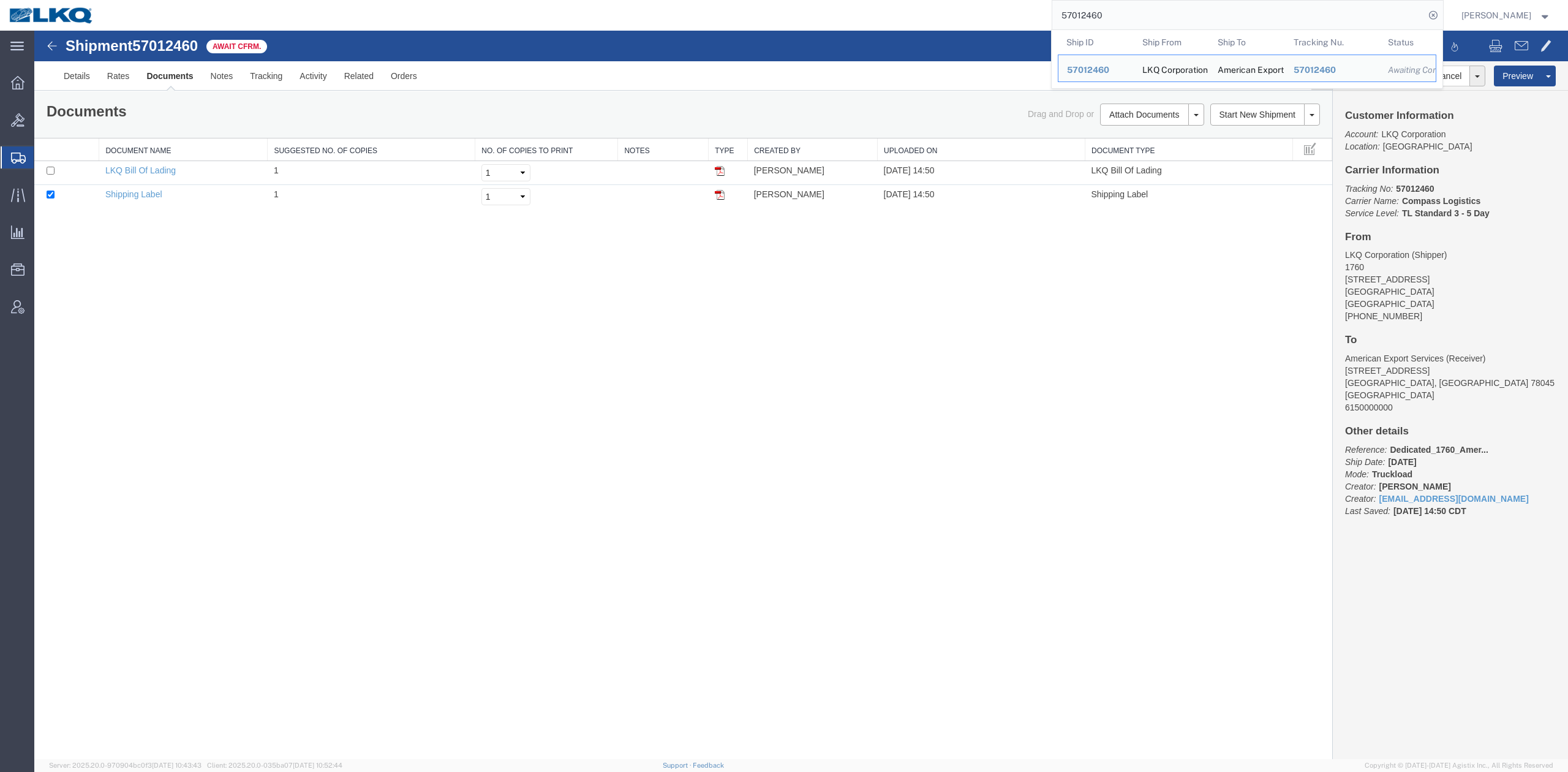
click at [1203, 5] on input "57012460" at bounding box center [1238, 15] width 372 height 29
paste input "380"
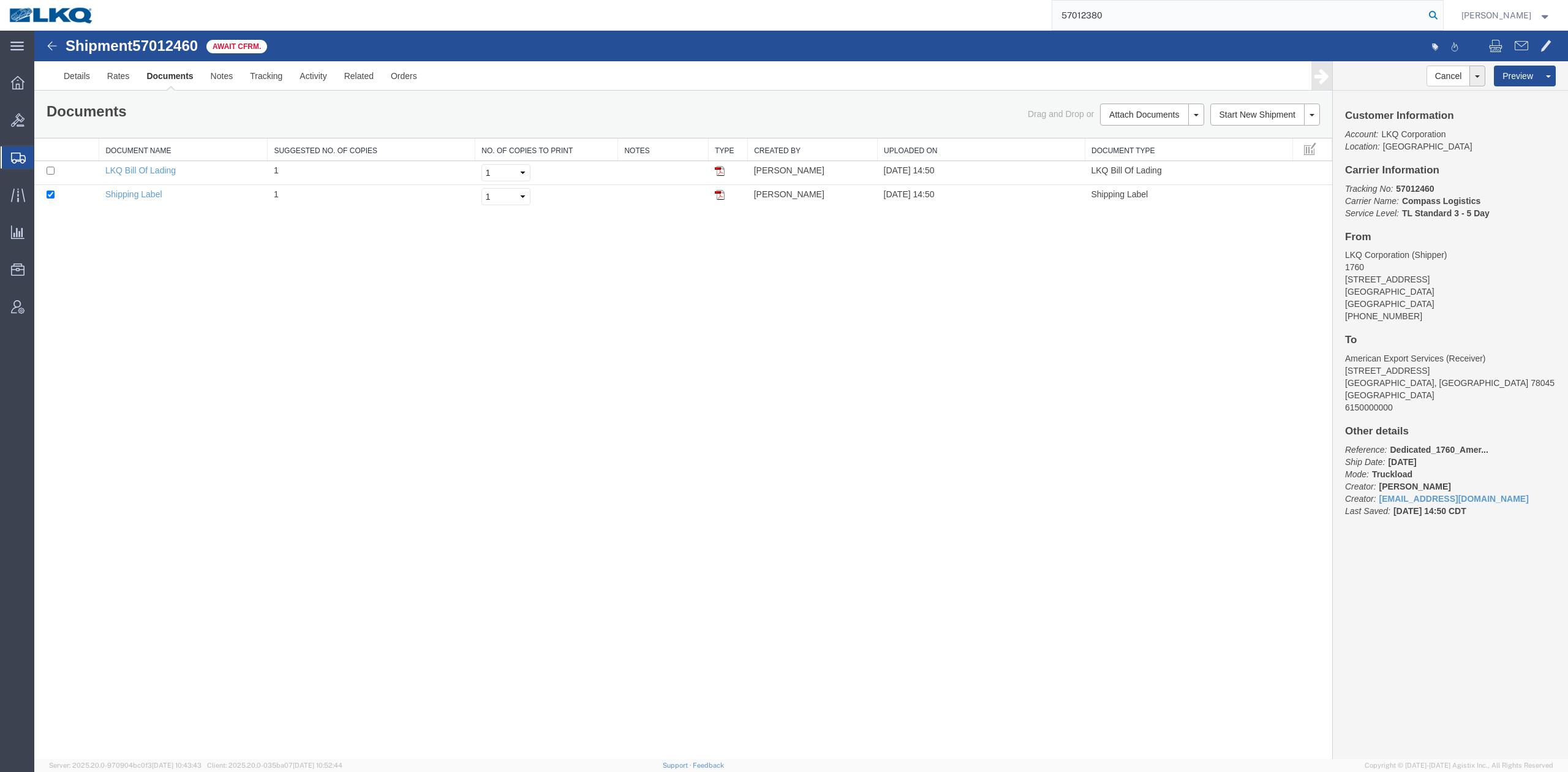
click at [1441, 17] on icon at bounding box center [1432, 15] width 17 height 17
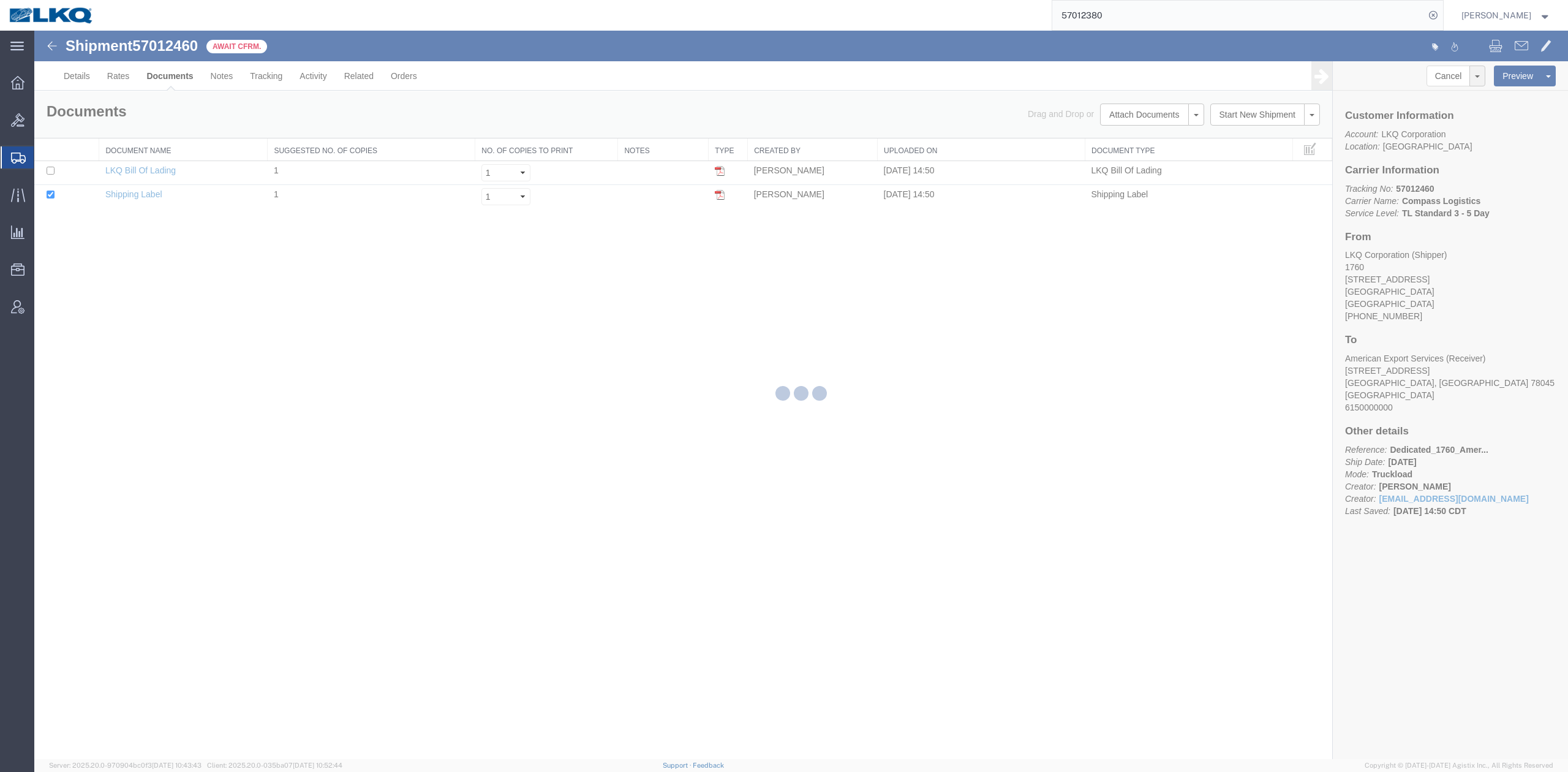
click at [1122, 13] on input "57012380" at bounding box center [1238, 15] width 372 height 29
paste input "98"
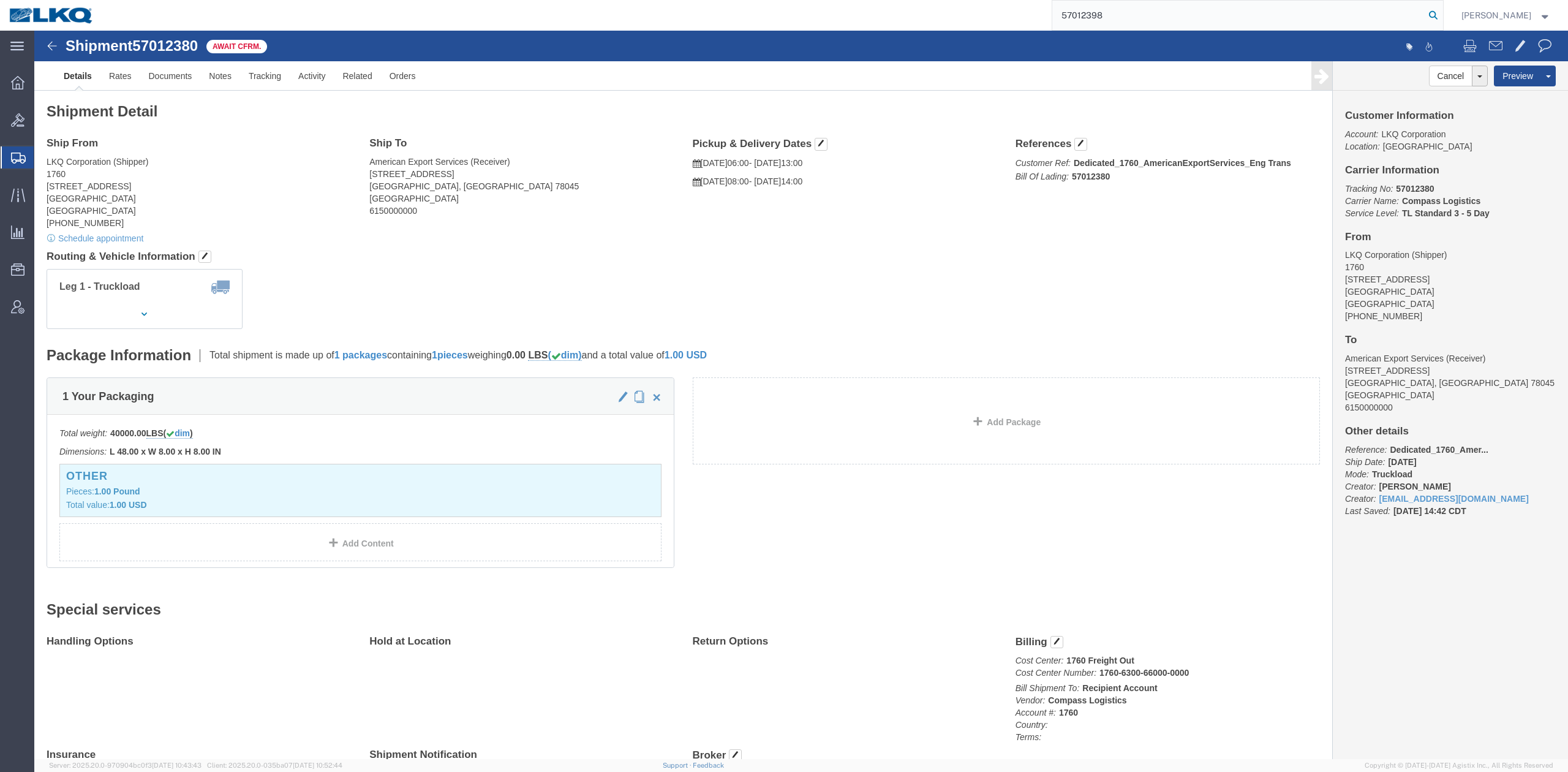
click at [1443, 13] on form "57012398" at bounding box center [1247, 15] width 392 height 31
click at [1441, 15] on icon at bounding box center [1432, 15] width 17 height 17
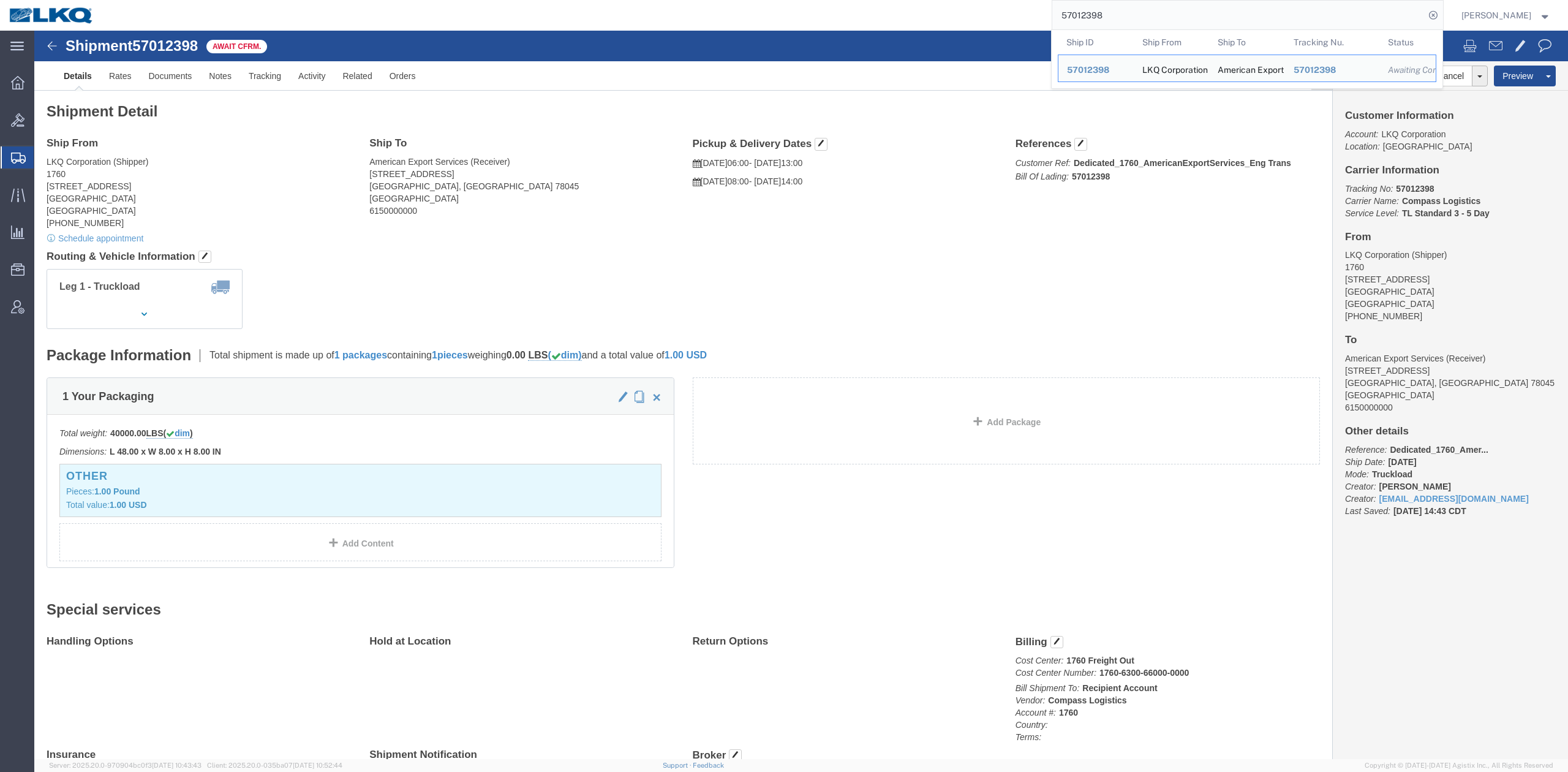
click at [1103, 11] on input "57012398" at bounding box center [1238, 15] width 372 height 29
paste input "0999"
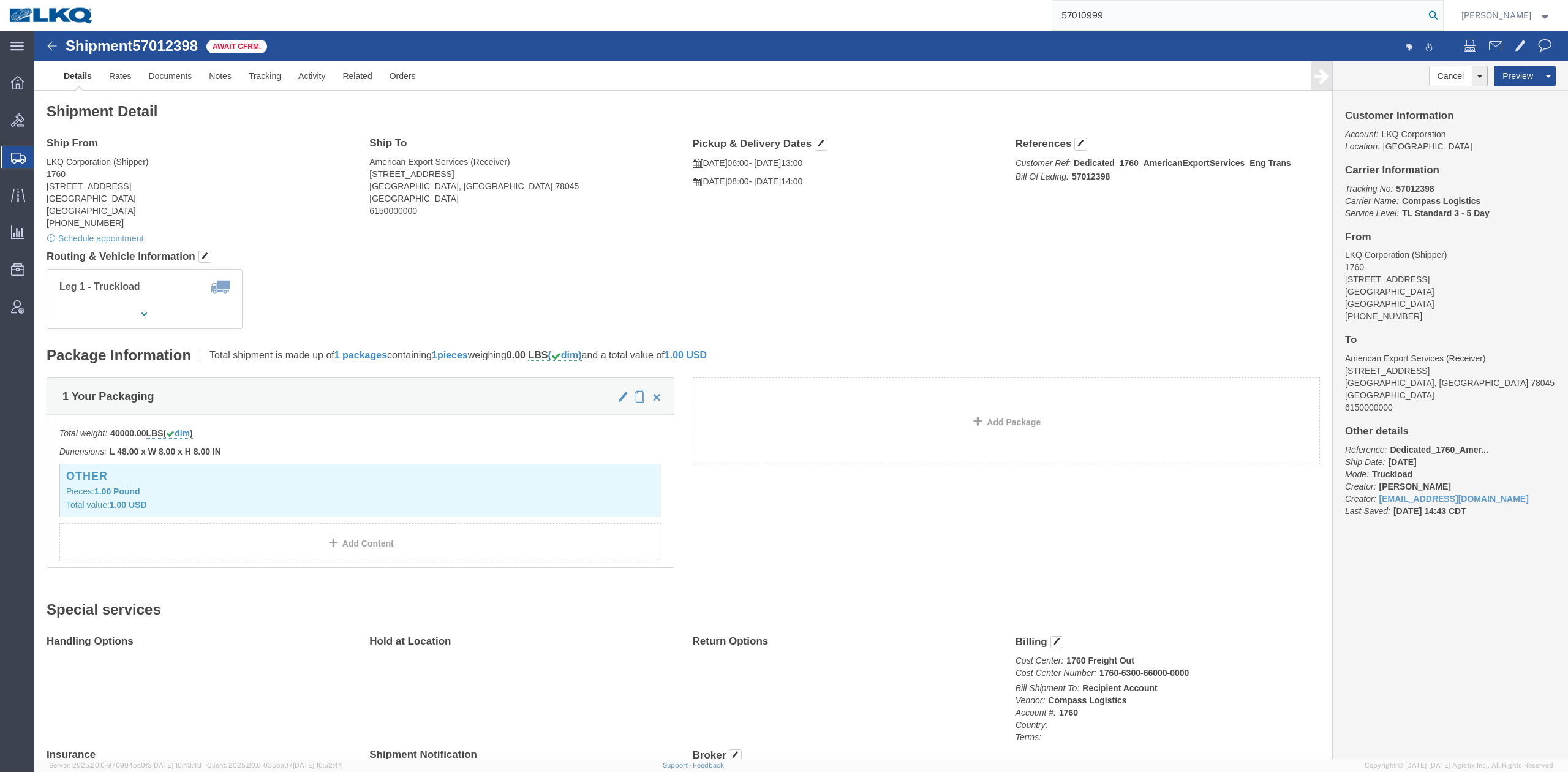
click at [1441, 11] on icon at bounding box center [1432, 15] width 17 height 17
type input "57010999"
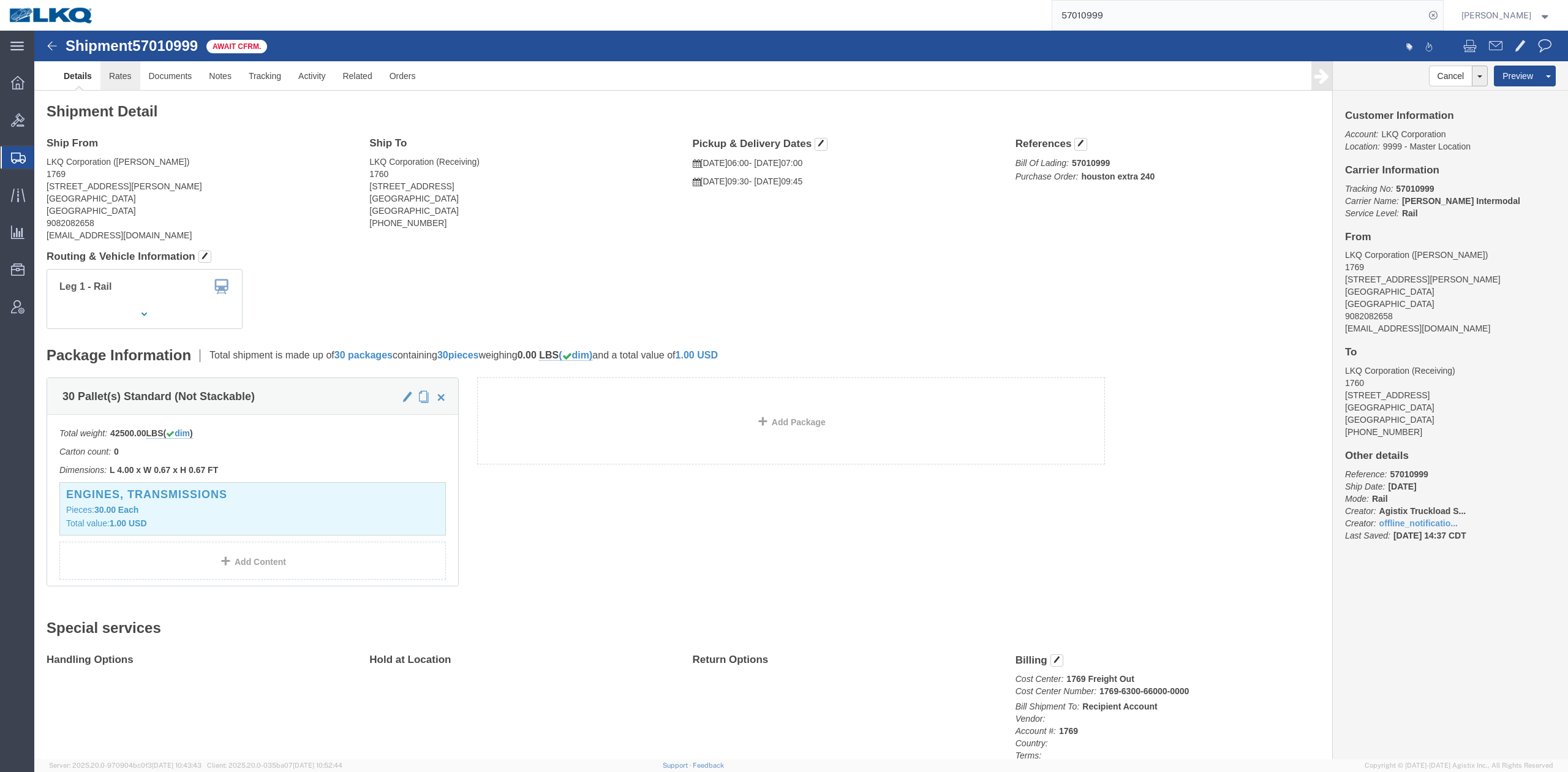
drag, startPoint x: 120, startPoint y: 72, endPoint x: 86, endPoint y: 42, distance: 45.3
click link "Rates"
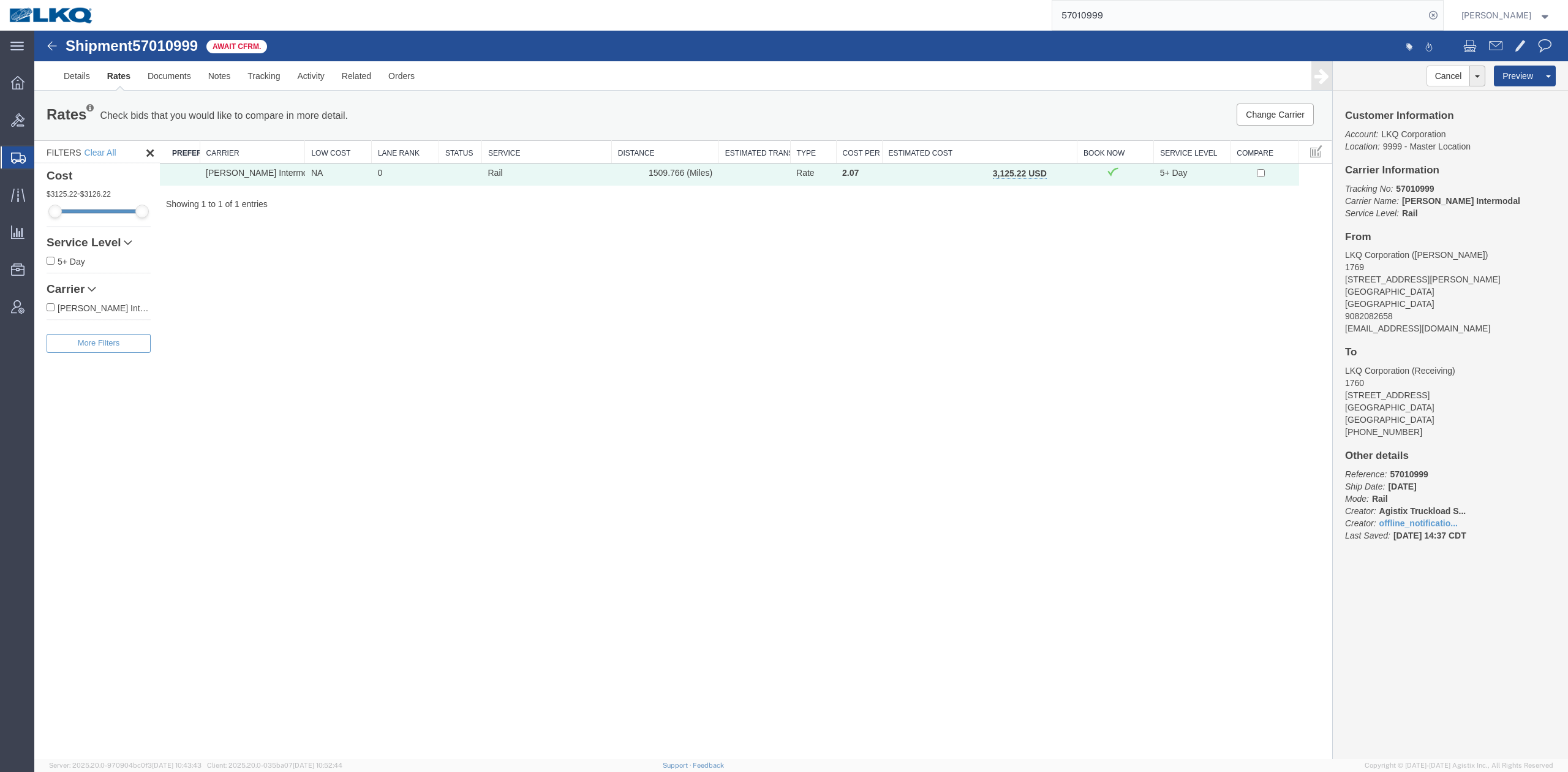
click at [0, 0] on span "Create Shipment" at bounding box center [0, 0] width 0 height 0
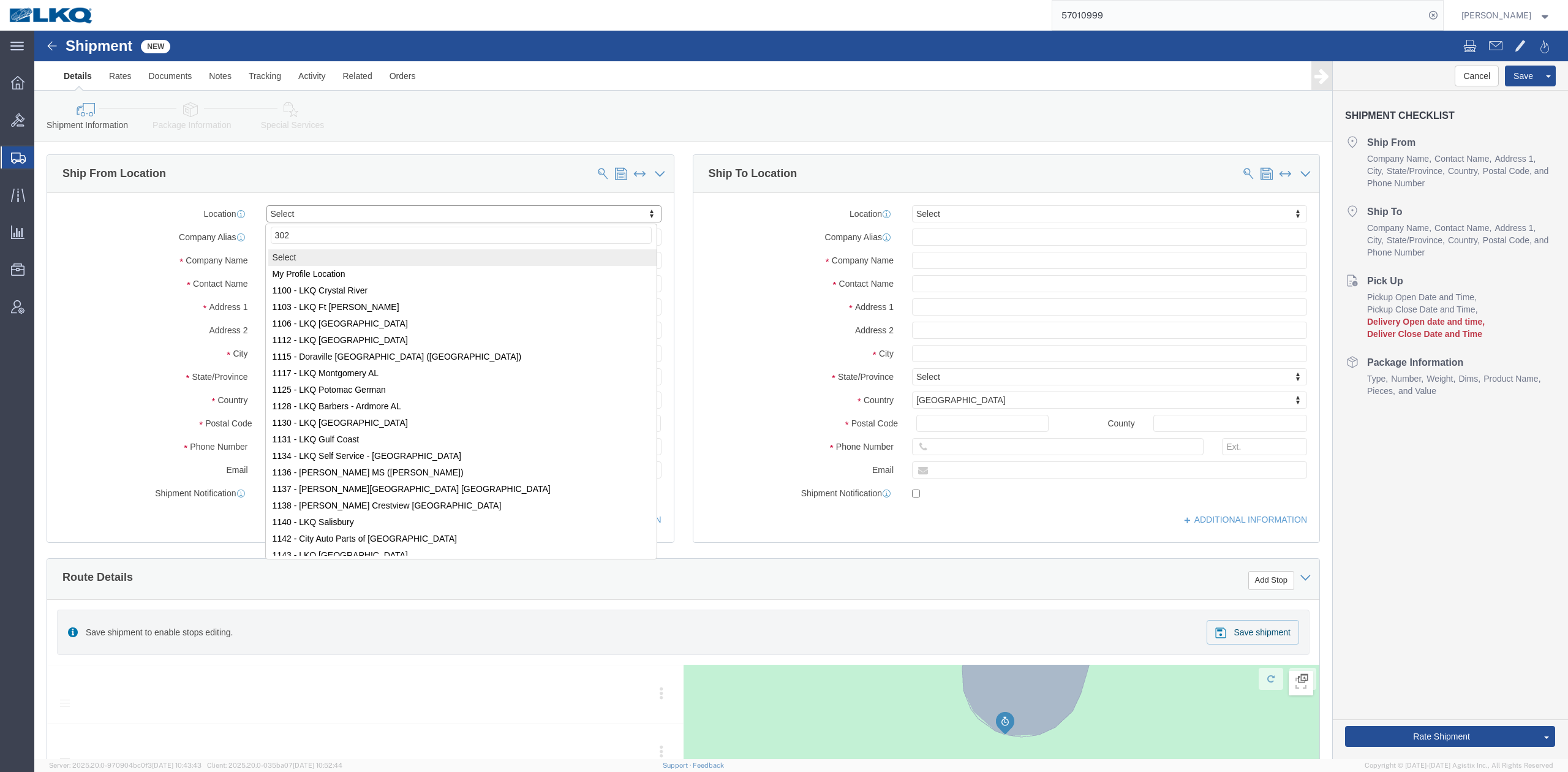
type input "3021"
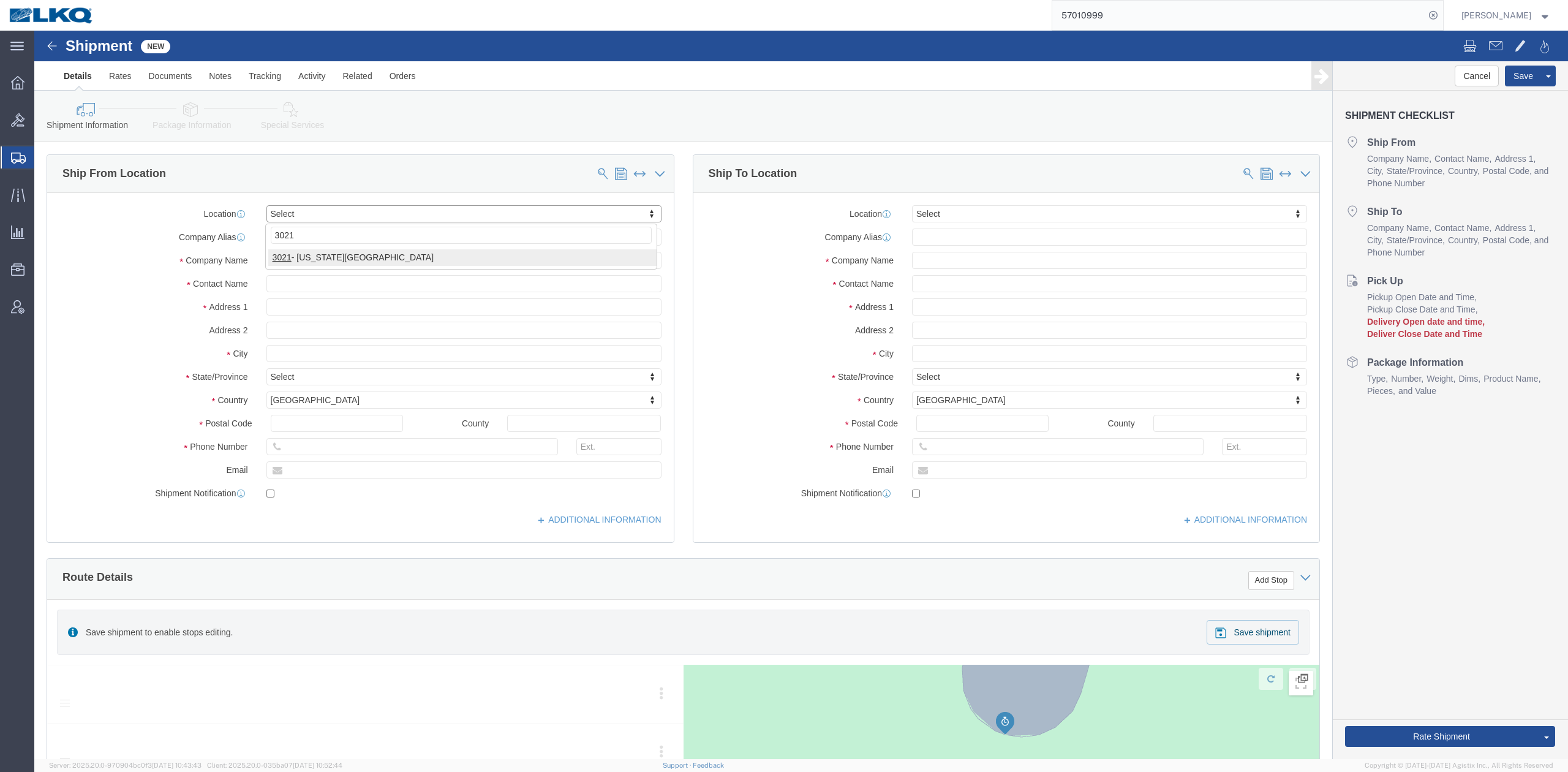
select select "27738"
select select "KS"
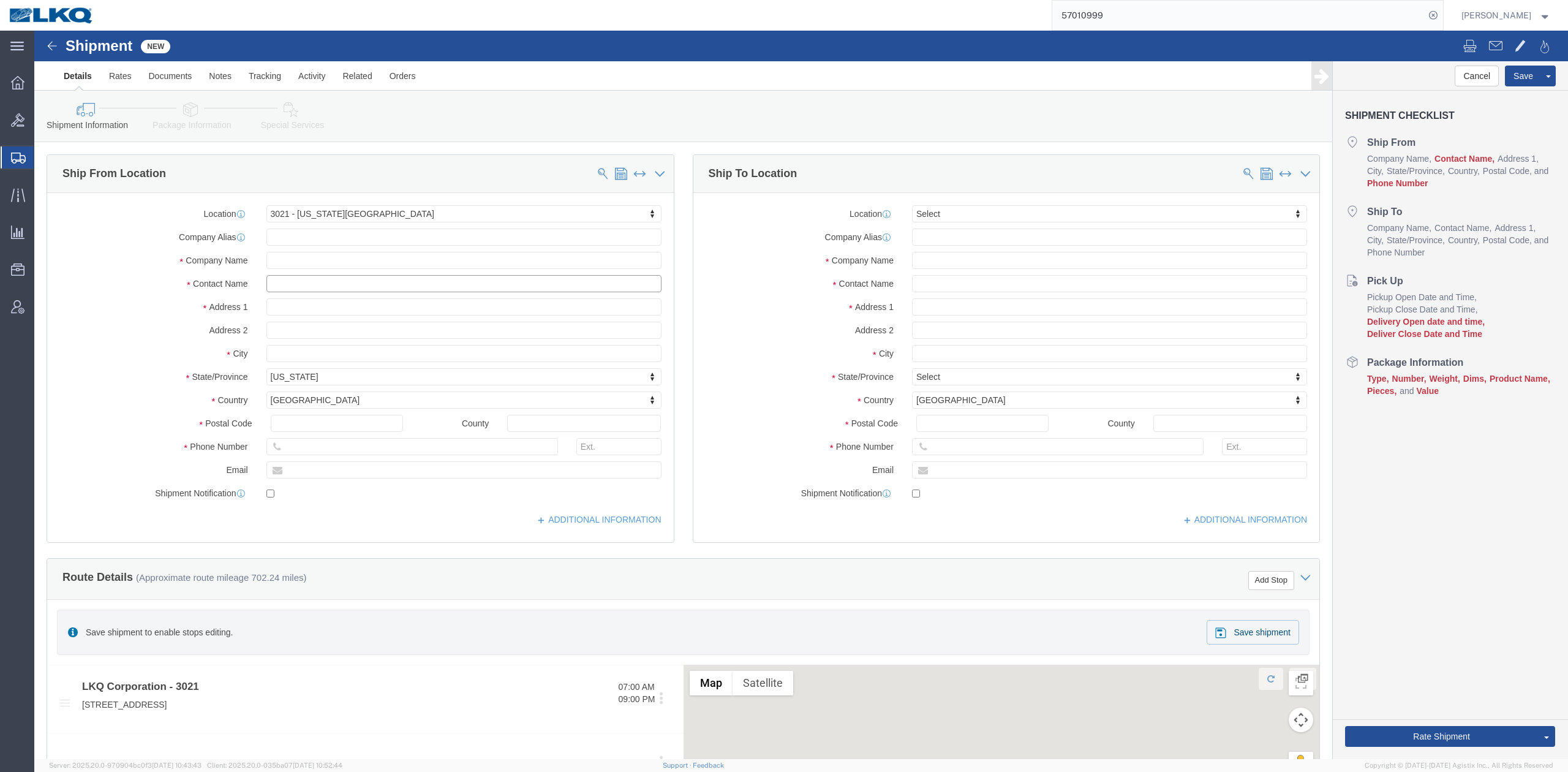
click input "text"
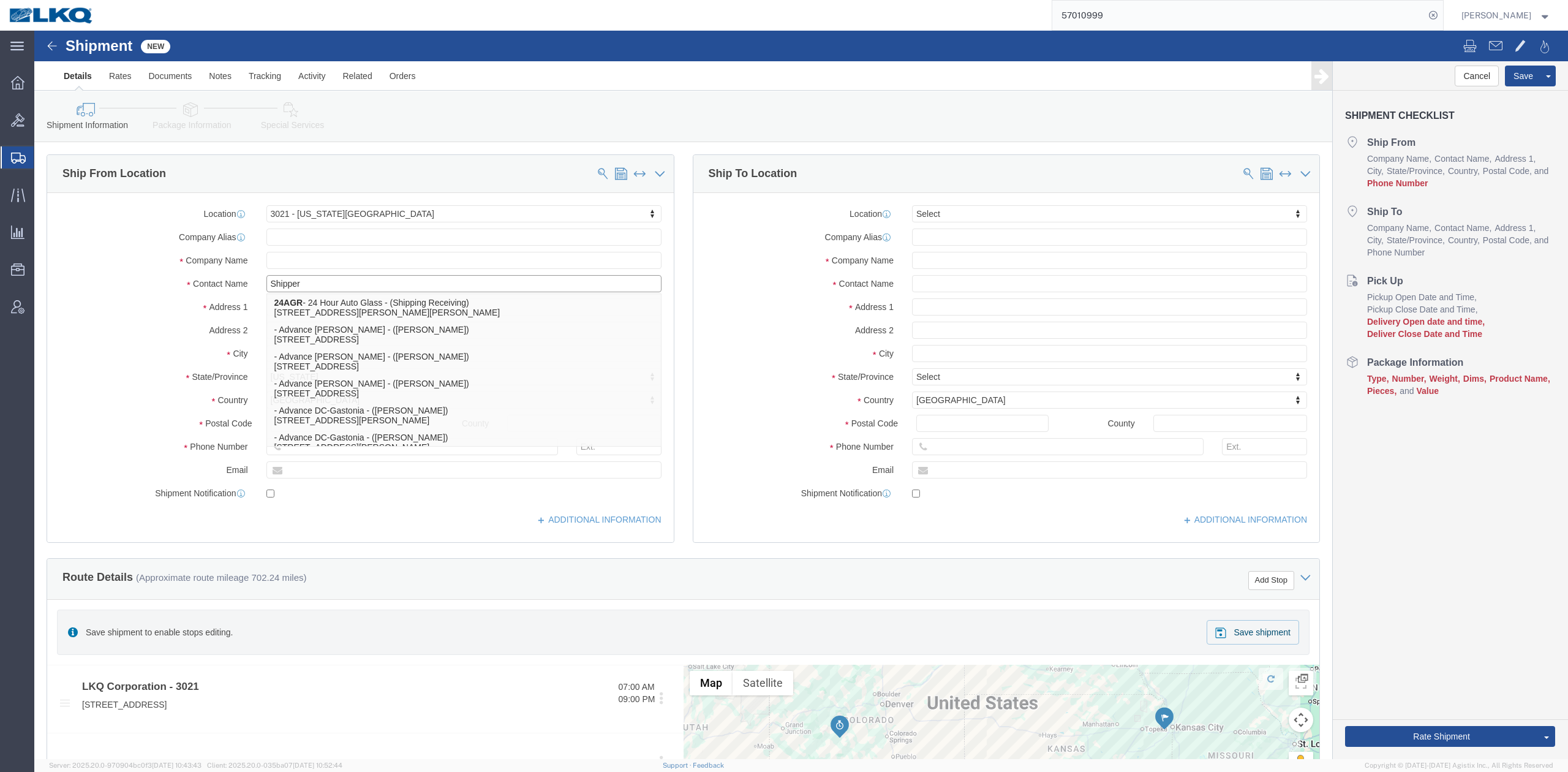
type input "Shipper"
click div "Ship From Location Location 3021 - Kansas City MO Select My Profile Location 11…"
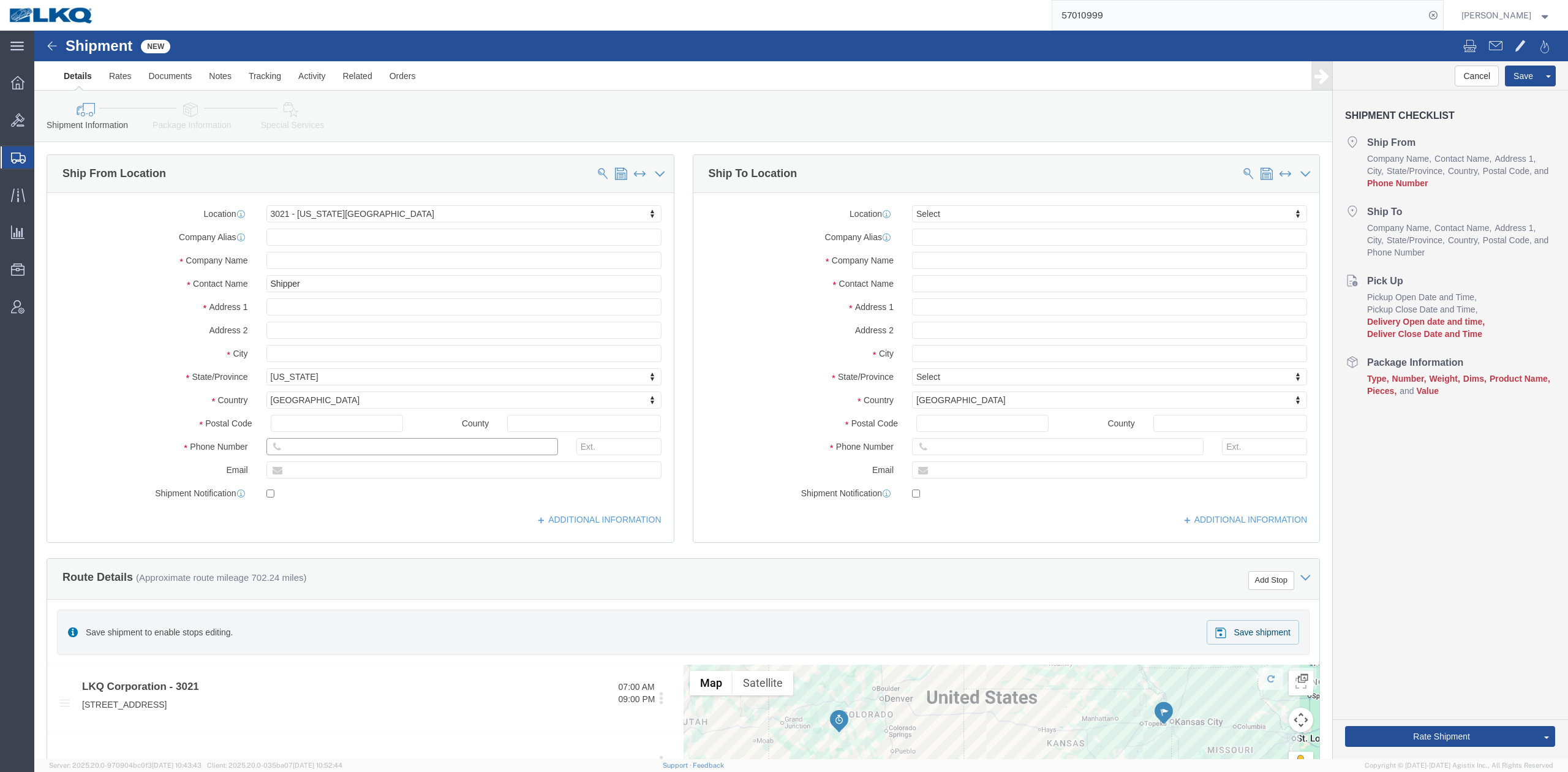
click input "text"
type input "6150000000"
click label "Address 2"
type input "w"
type input "winni"
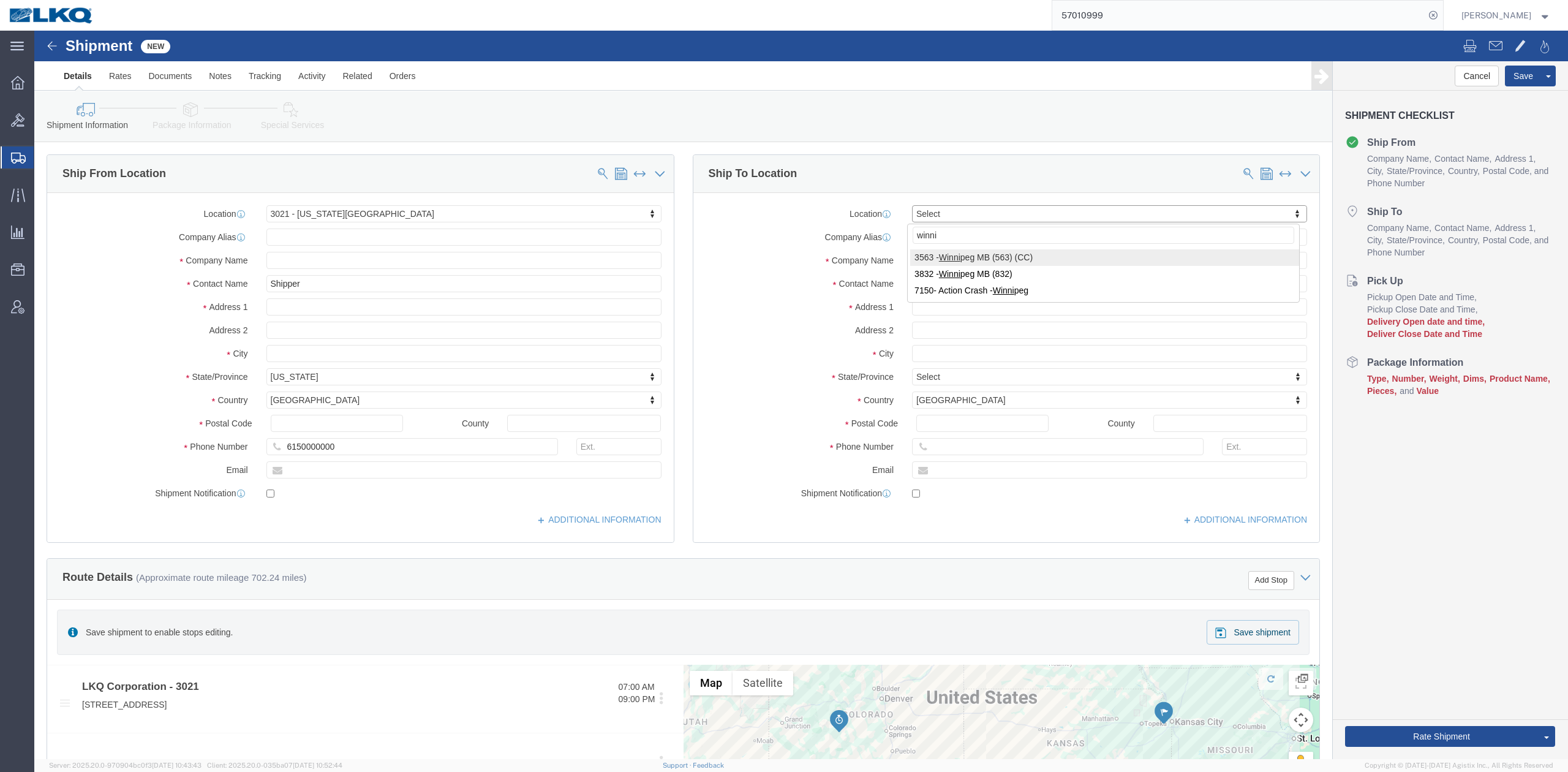
select select "28042"
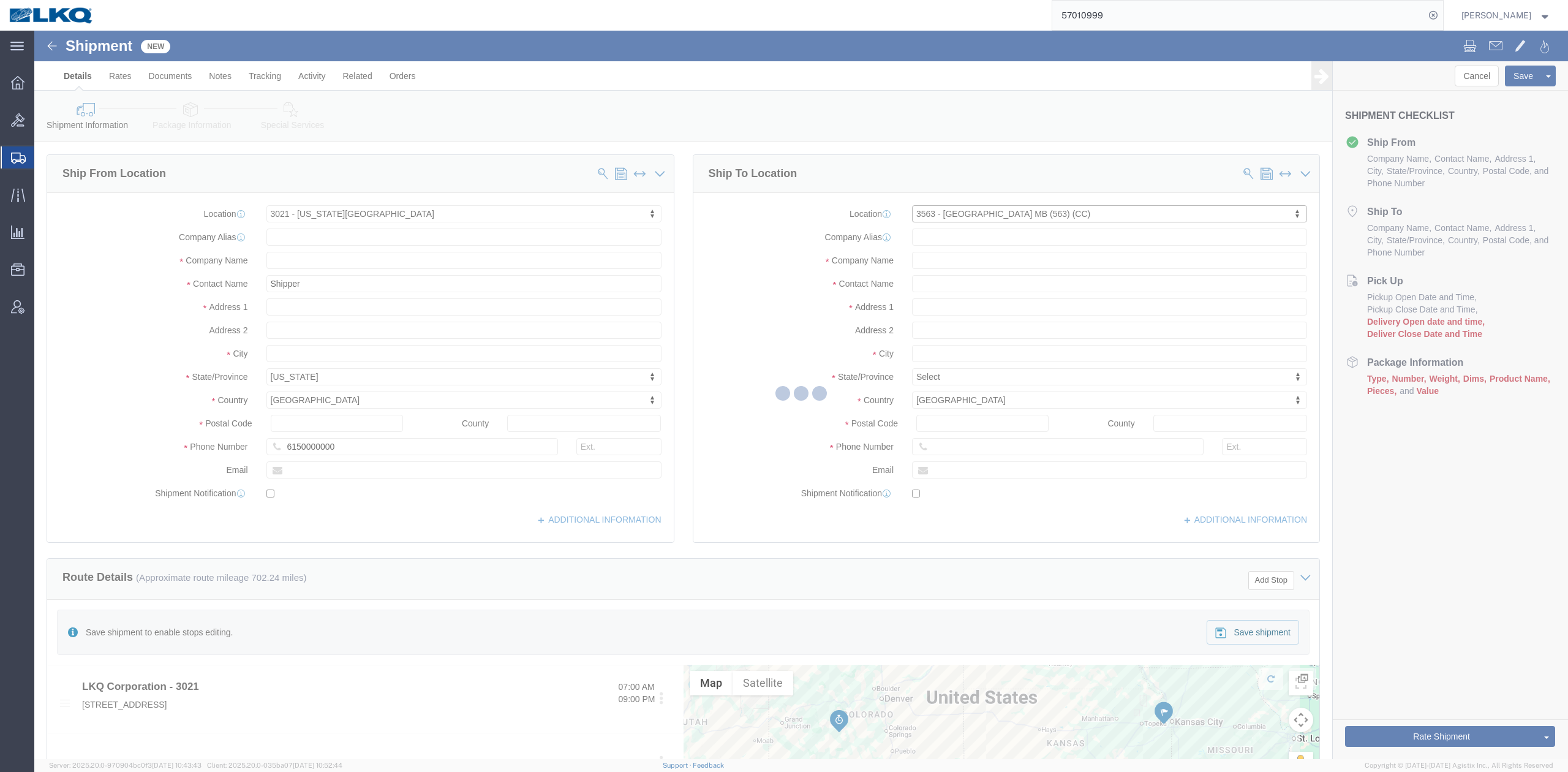
select select "MB"
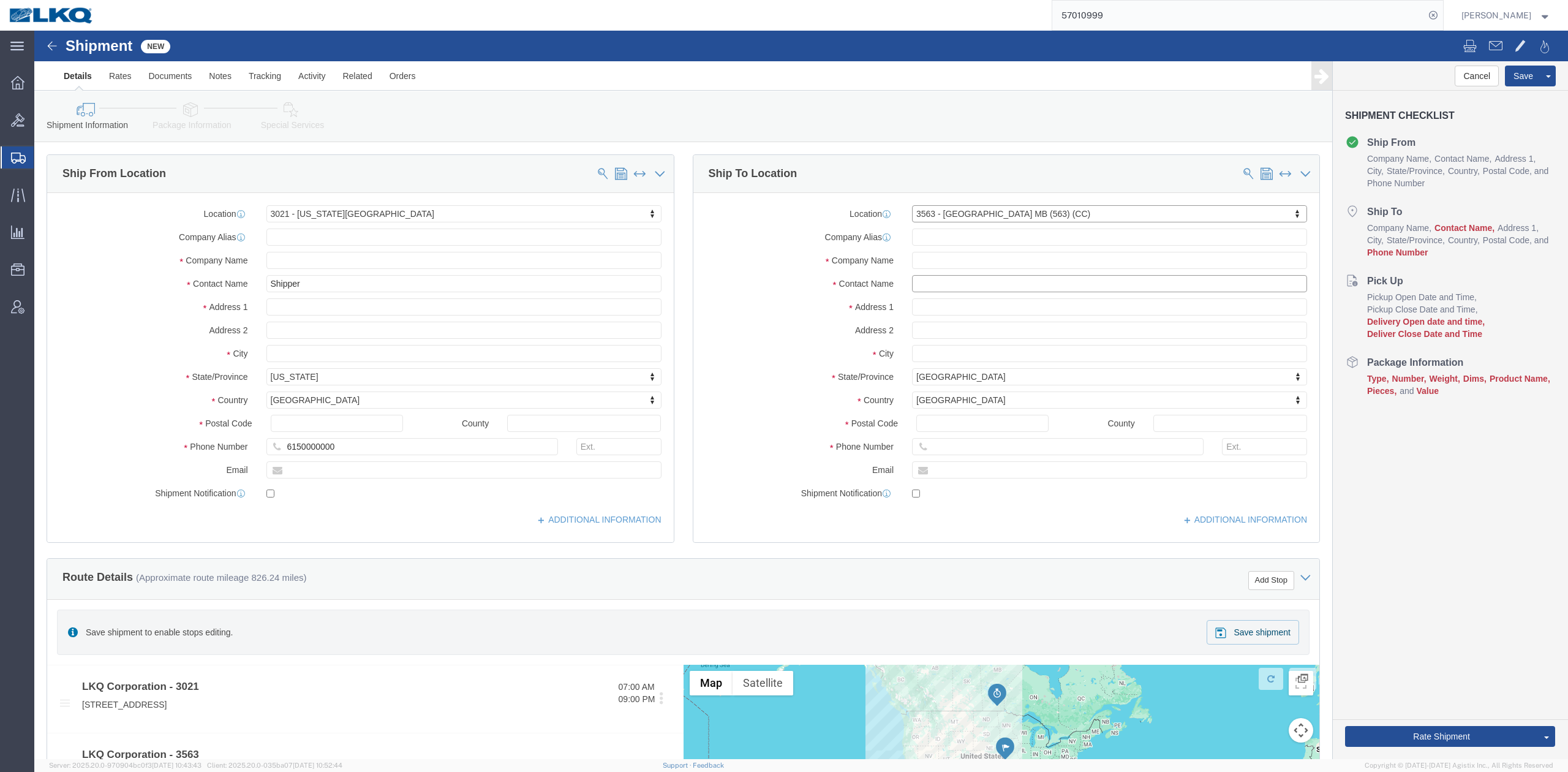
click input "text"
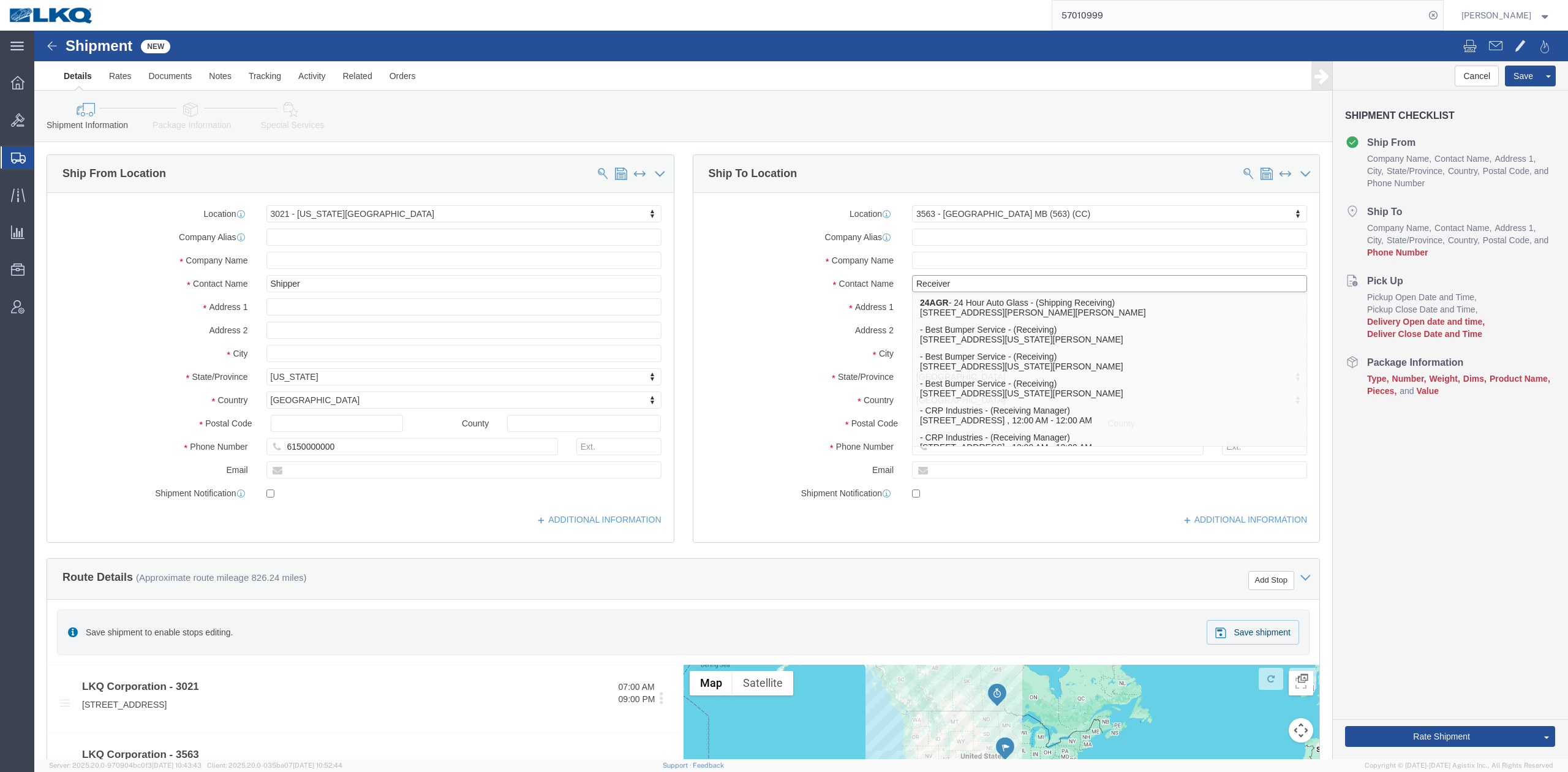
type input "Receiver"
click div "Company Name"
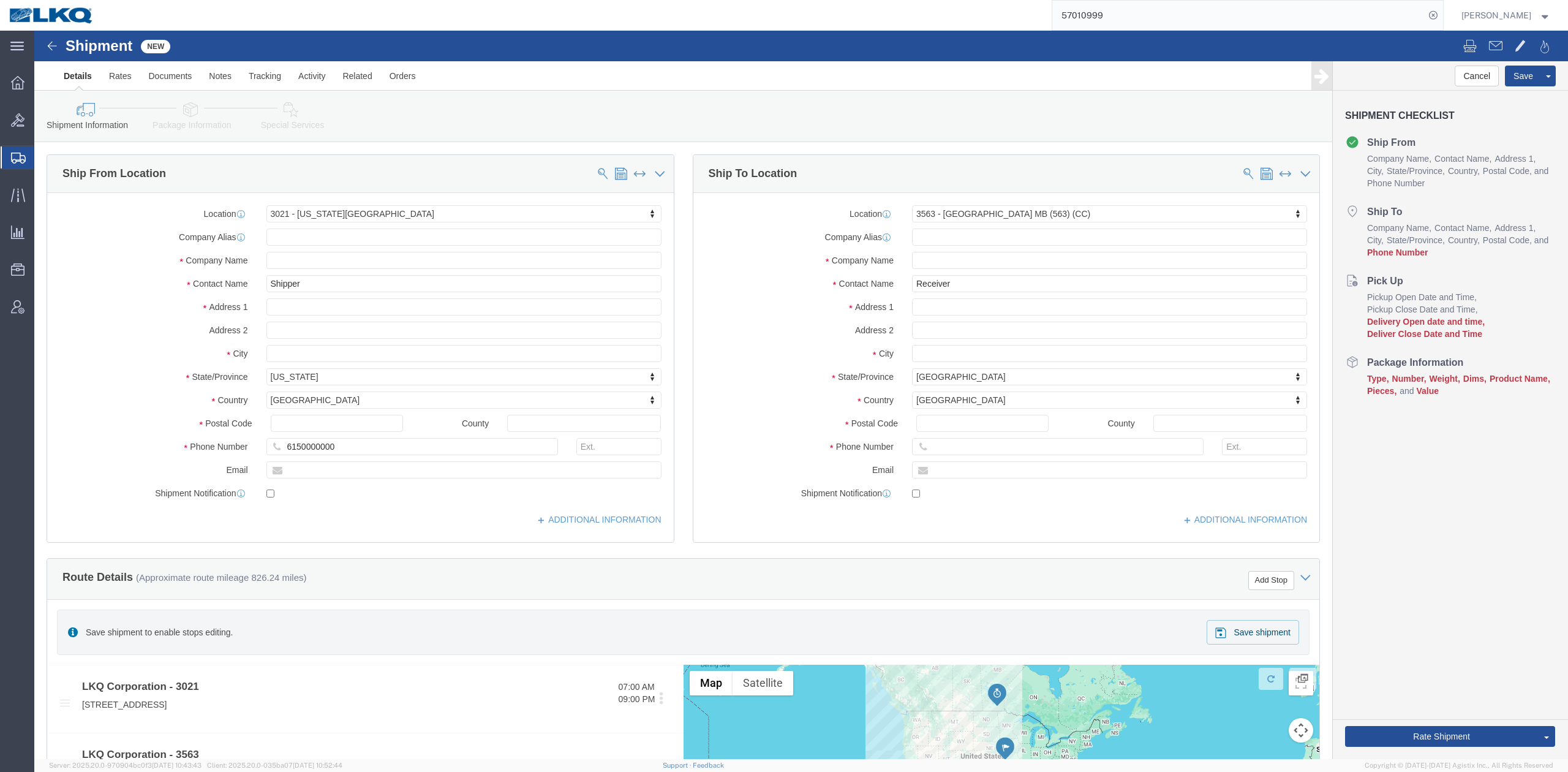
click div "Postal Code"
click input "text"
type input "6150000000"
click label "Address 1"
click icon
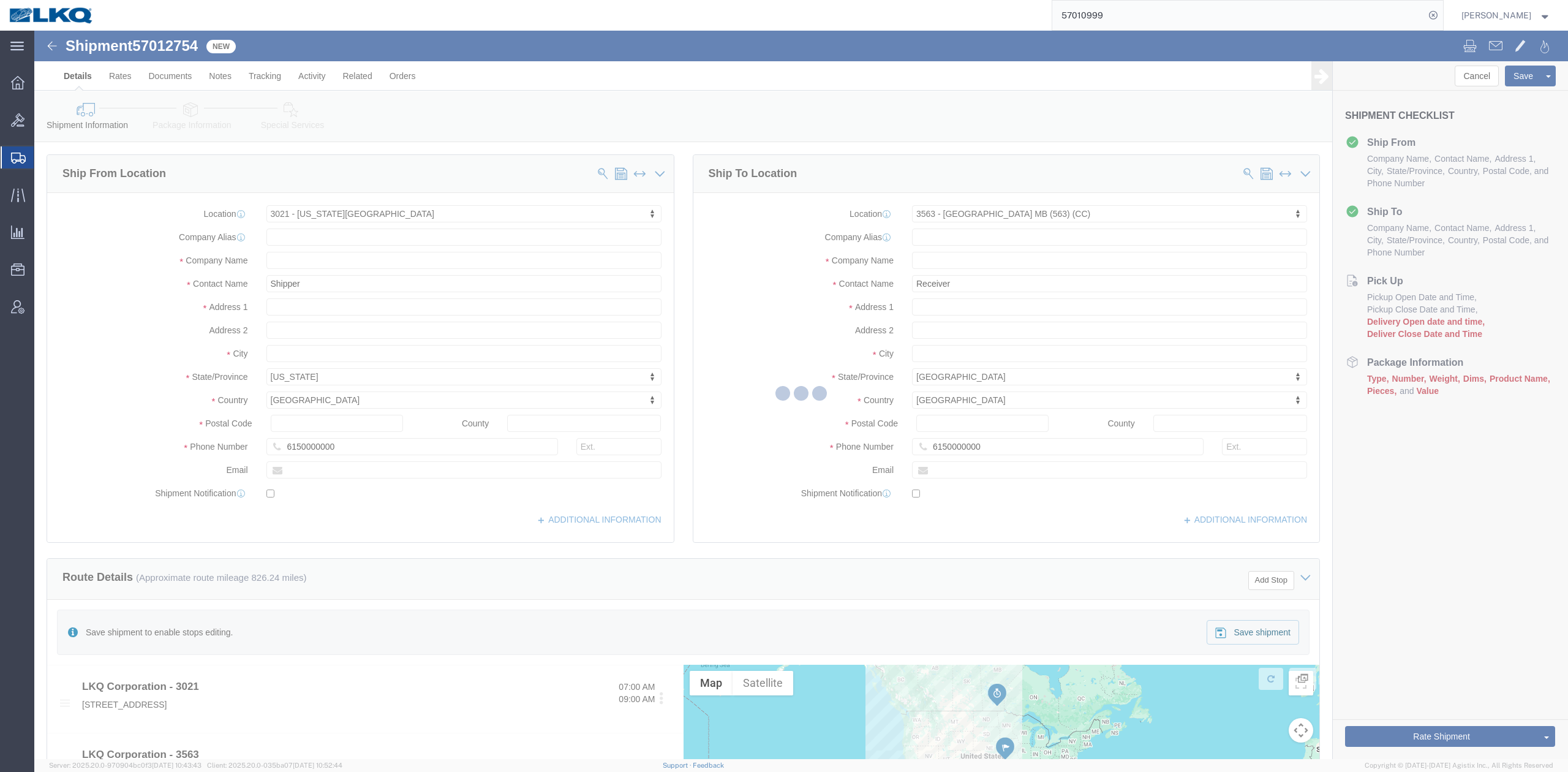
select select "27738"
select select "28042"
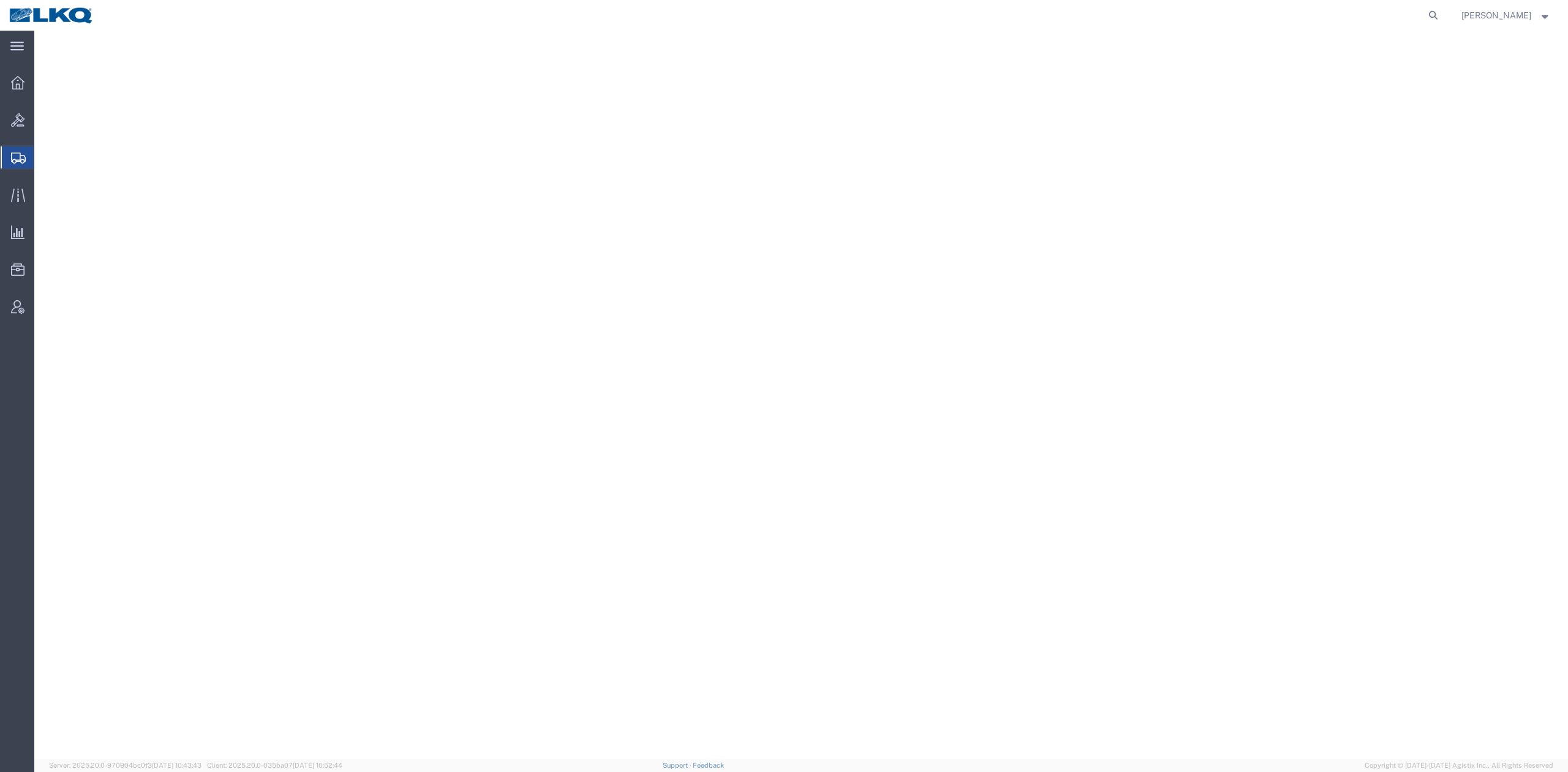
select select "28716"
select select "27634"
select select "28128"
select select
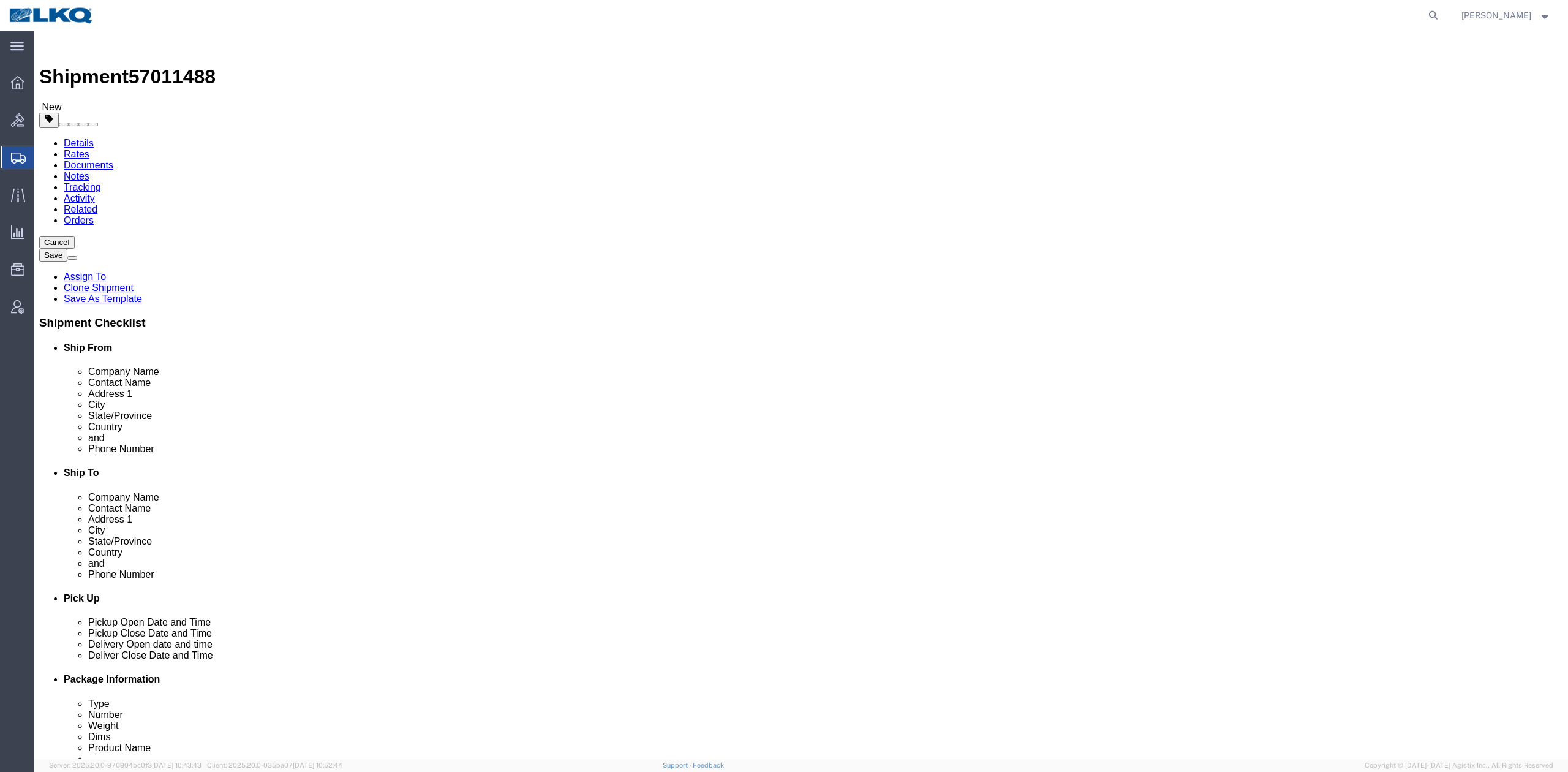
click span "57011488"
copy span "57011488"
click link "Notes"
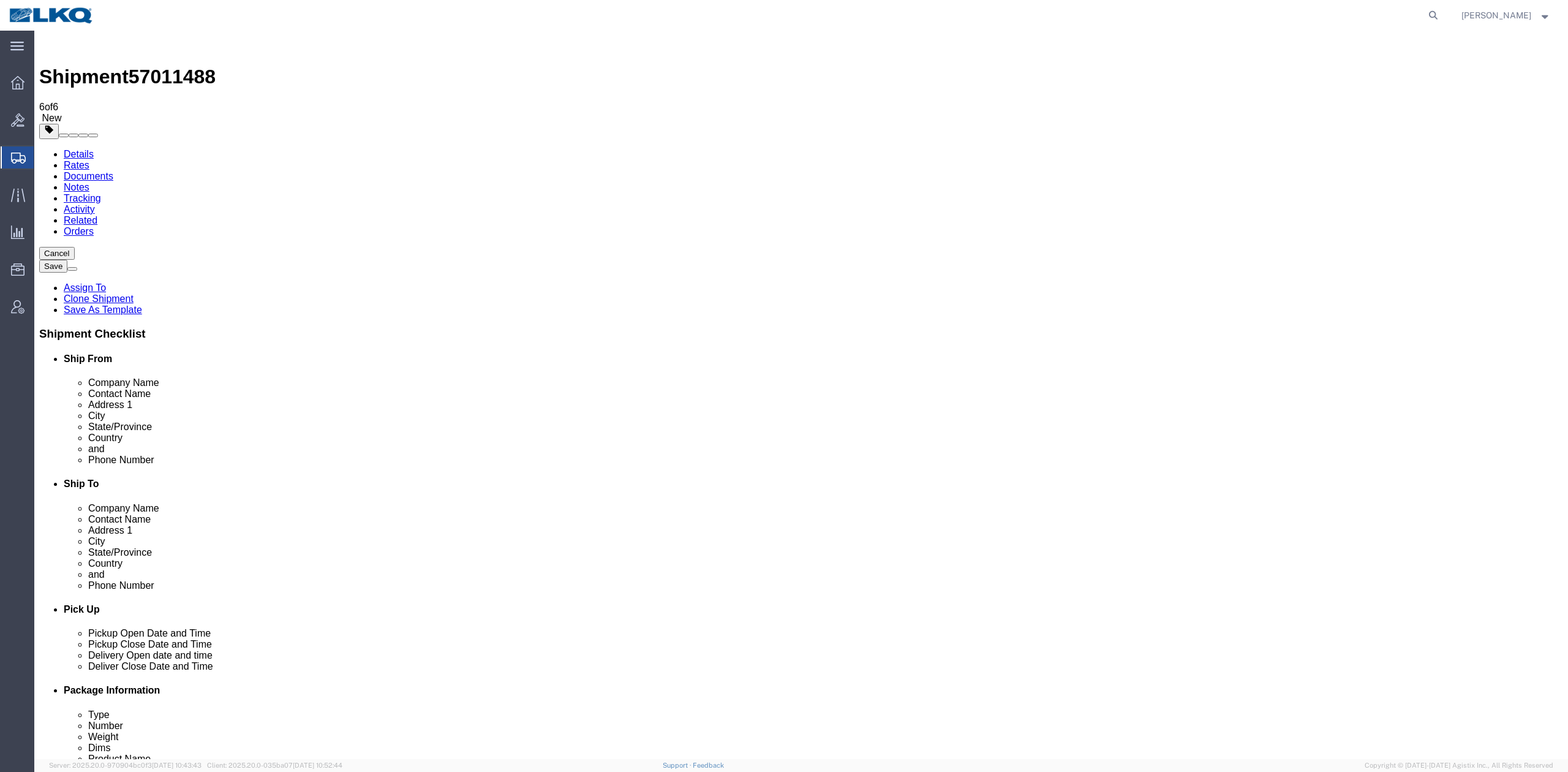
click at [81, 149] on link "Details" at bounding box center [79, 154] width 30 height 11
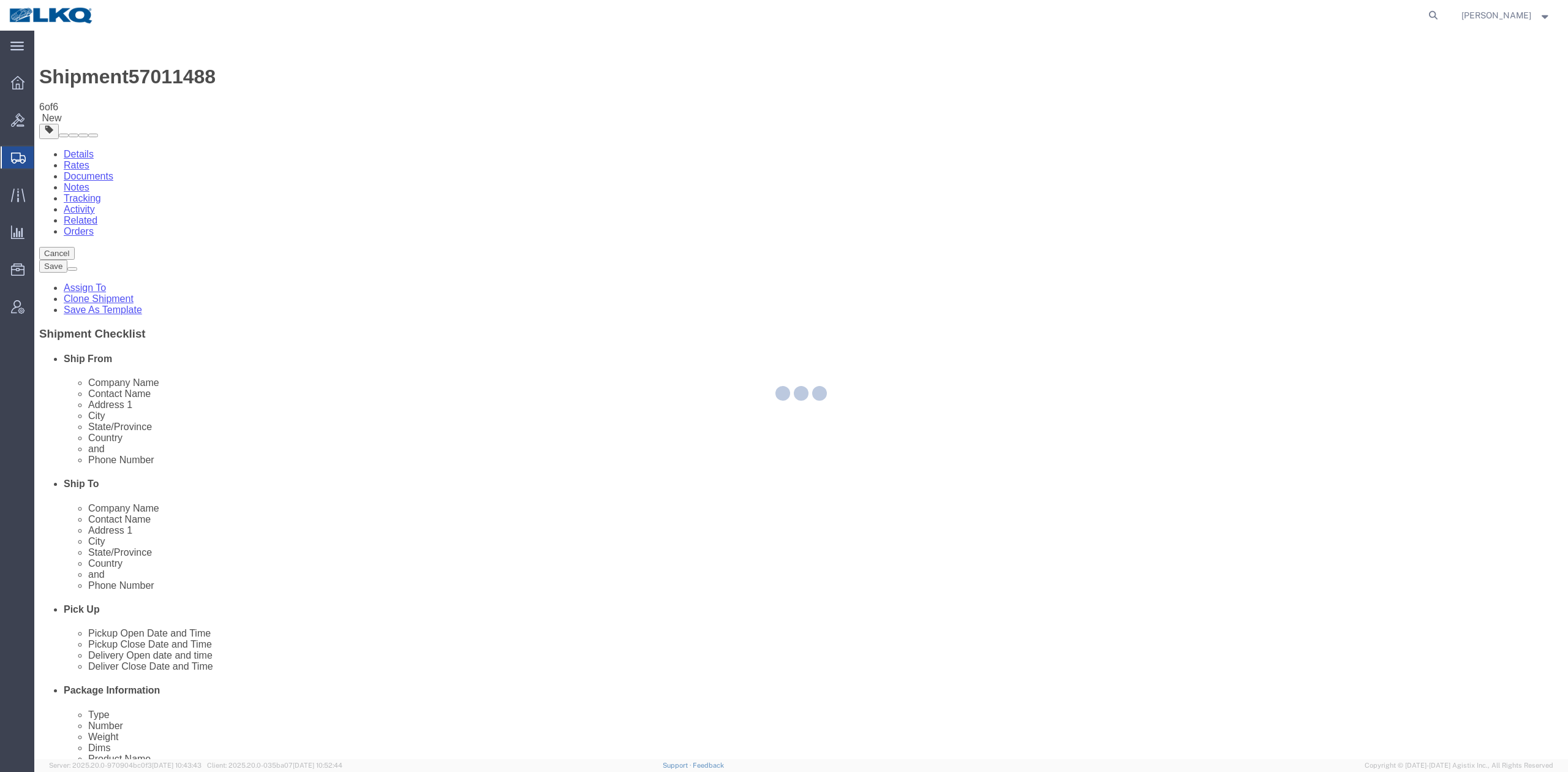
select select "28128"
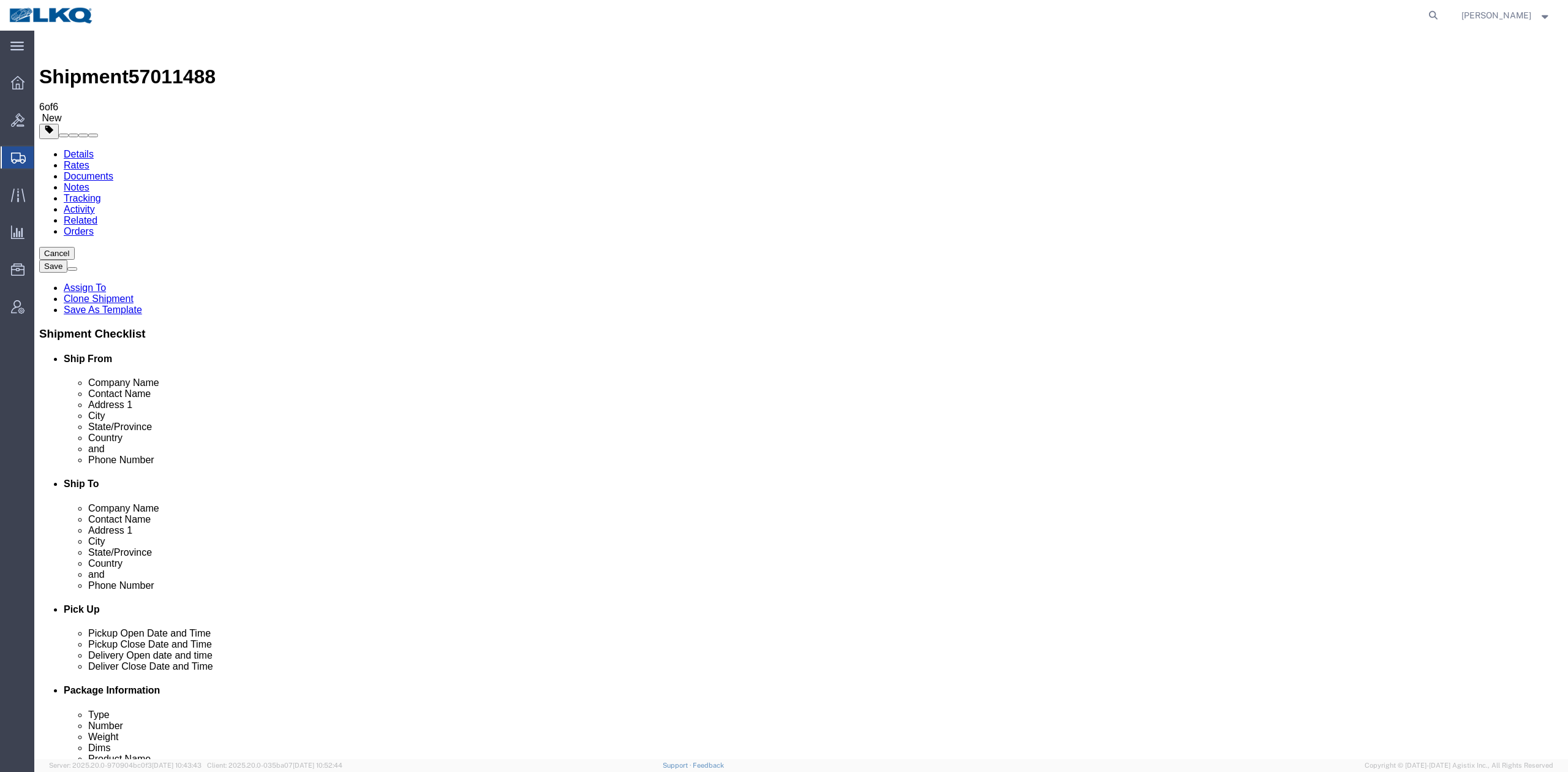
click icon
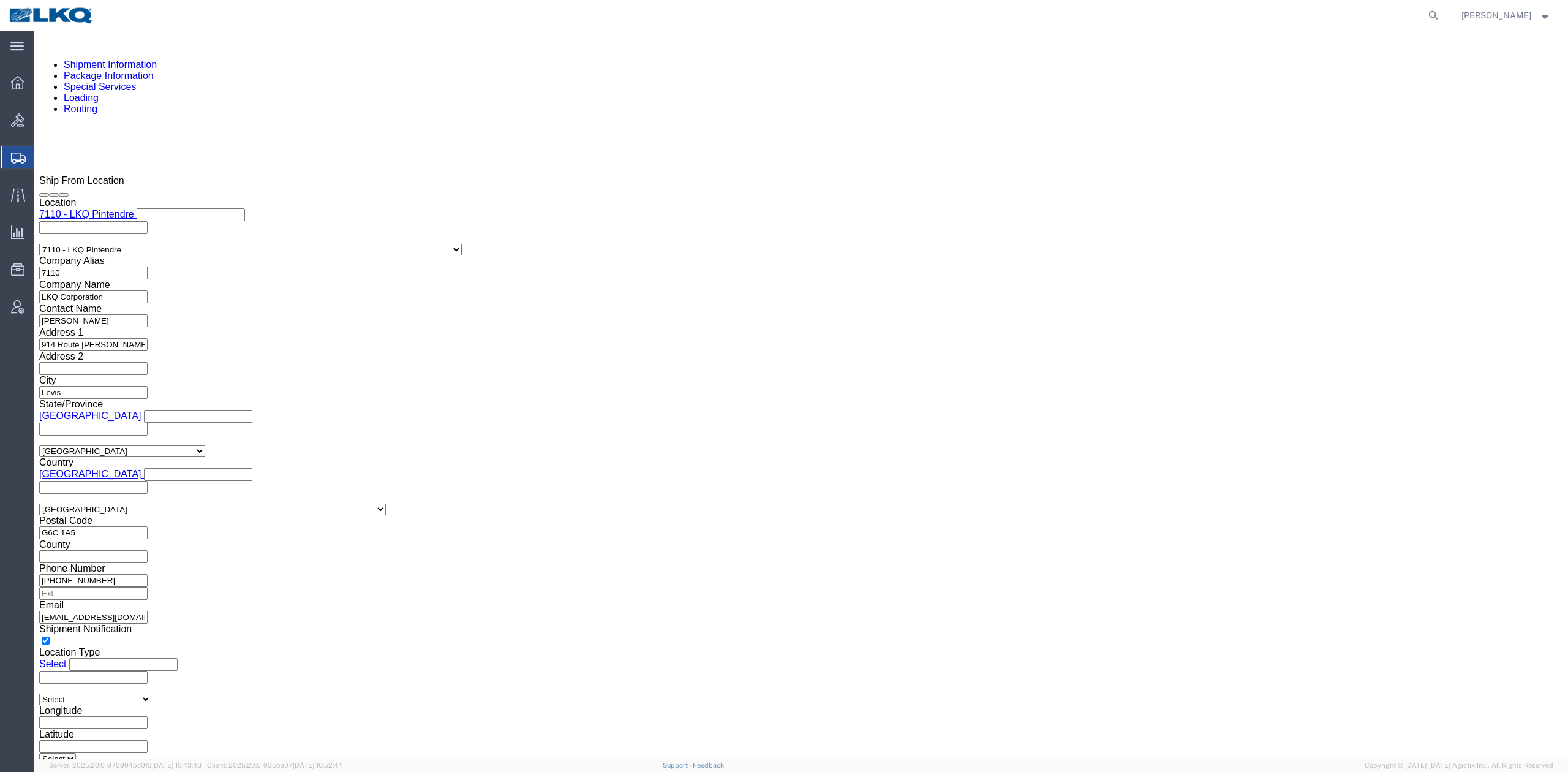
scroll to position [980, 0]
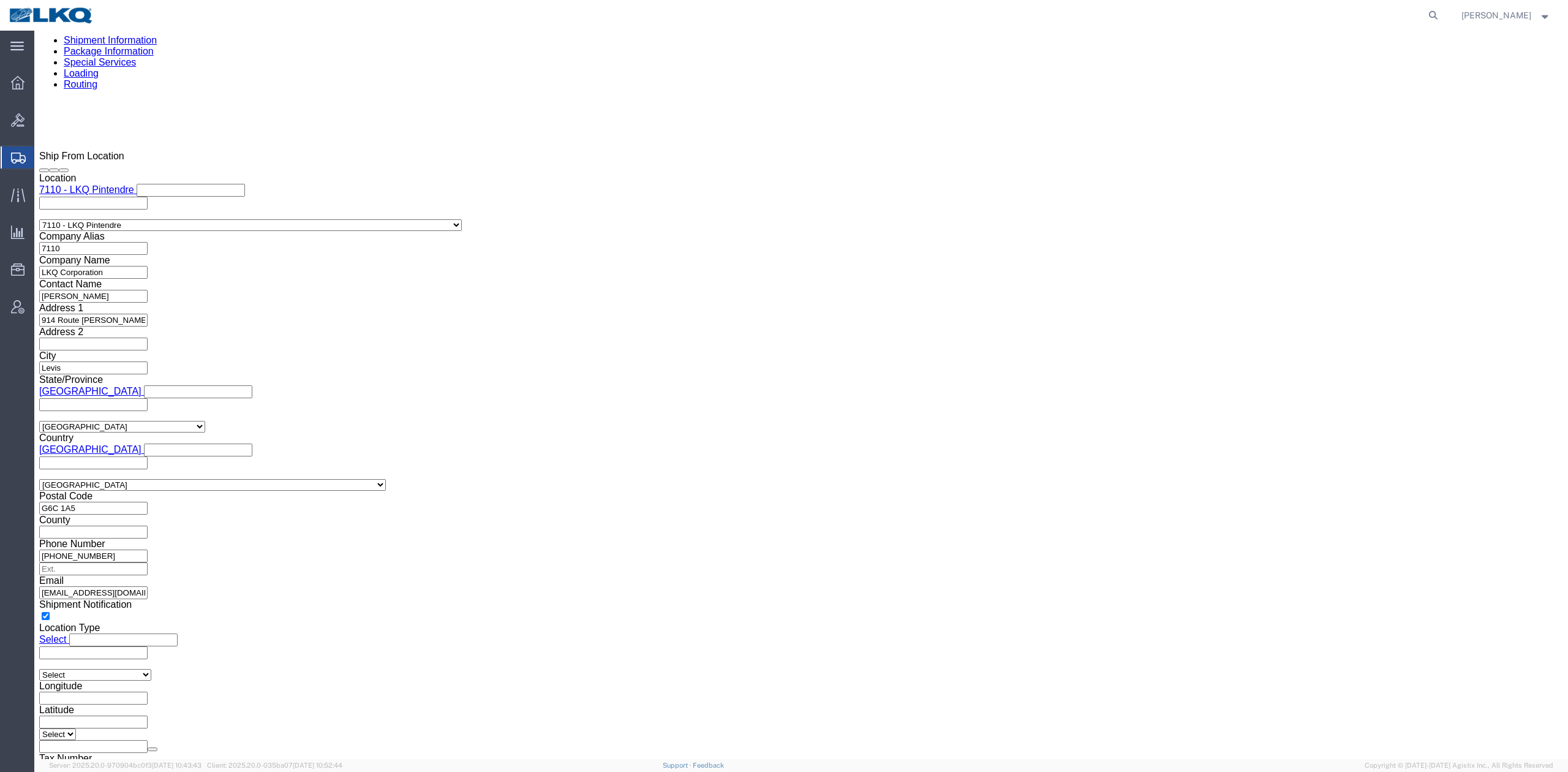
drag, startPoint x: 147, startPoint y: 87, endPoint x: 62, endPoint y: 81, distance: 85.2
click link "Package Information"
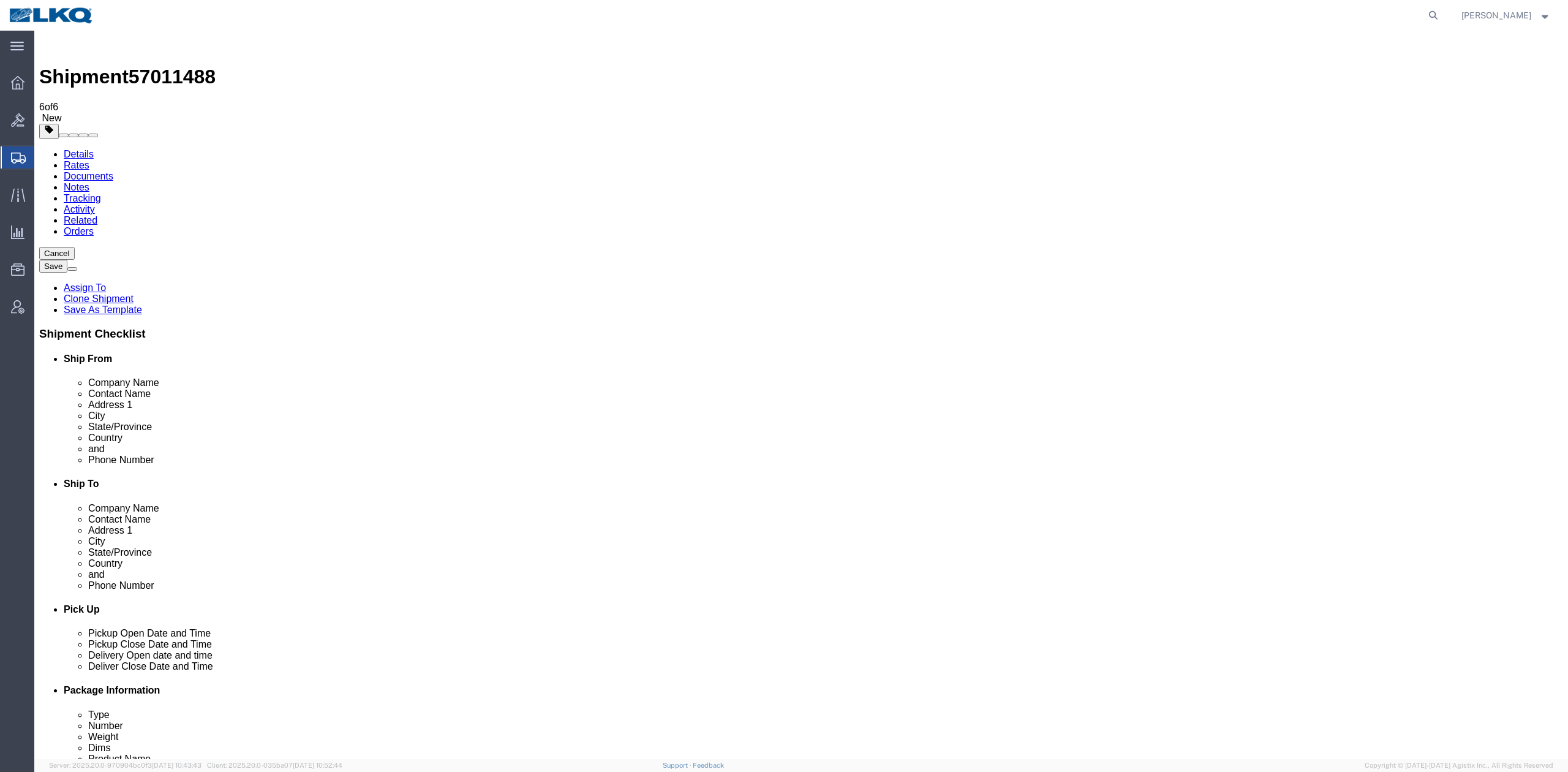
click icon
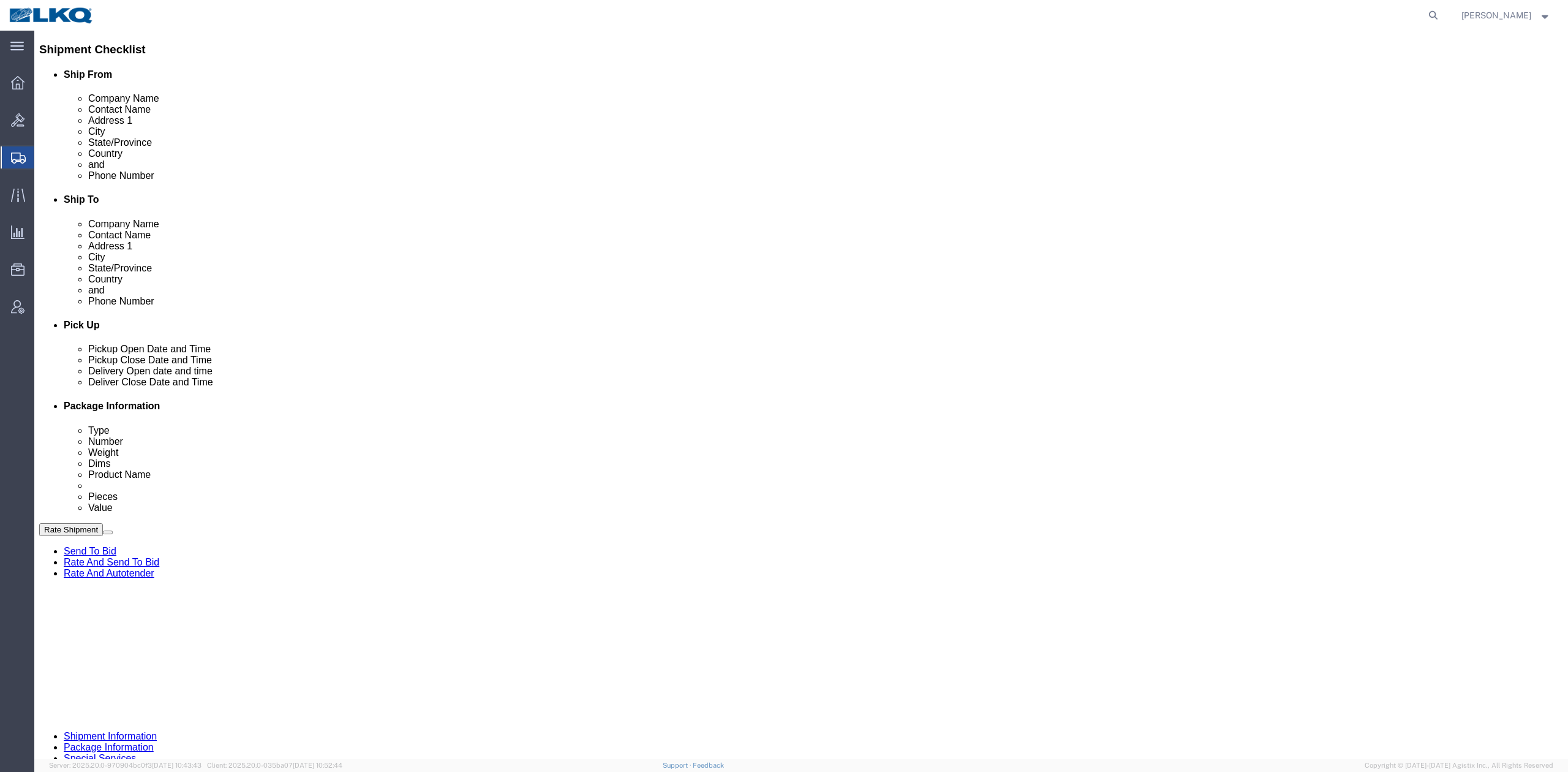
scroll to position [491, 0]
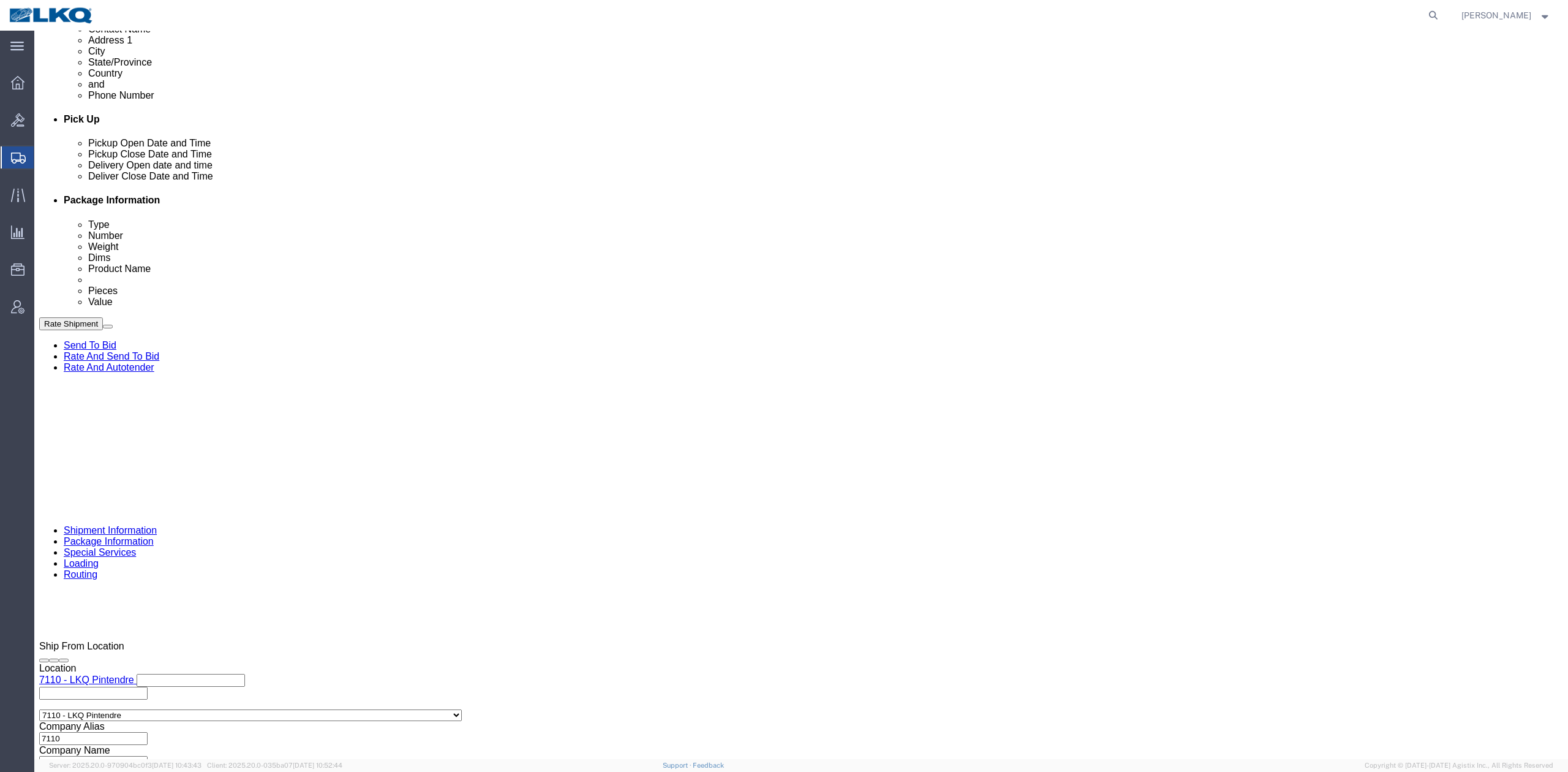
click select "Select Account Type Activity ID Airline Appointment Number ASN Batch Request # …"
select select "QUOTENUM"
click select "Select Account Type Activity ID Airline Appointment Number ASN Batch Request # …"
type input "Quote Only"
select select "BOL"
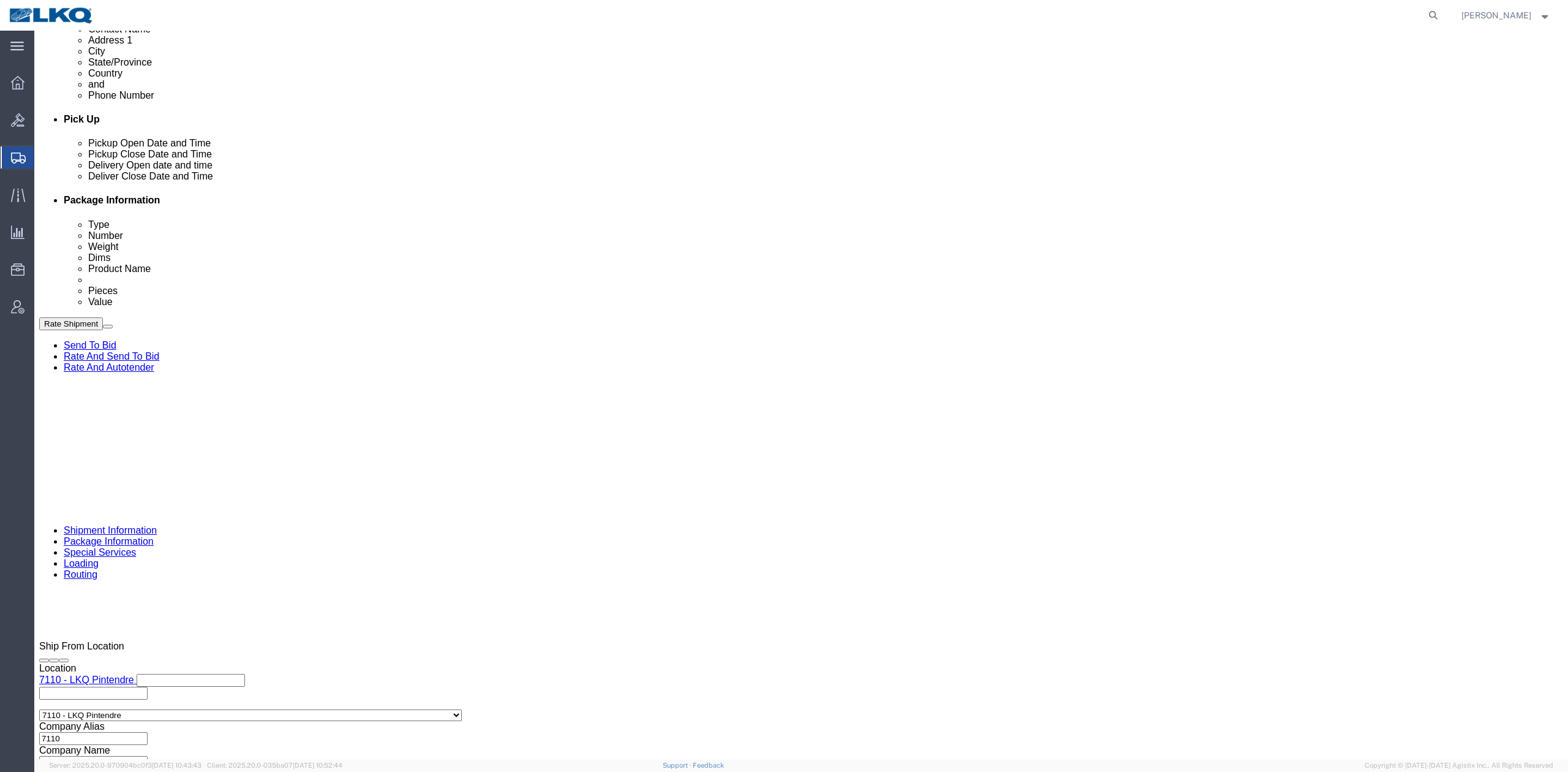
paste input "57011488"
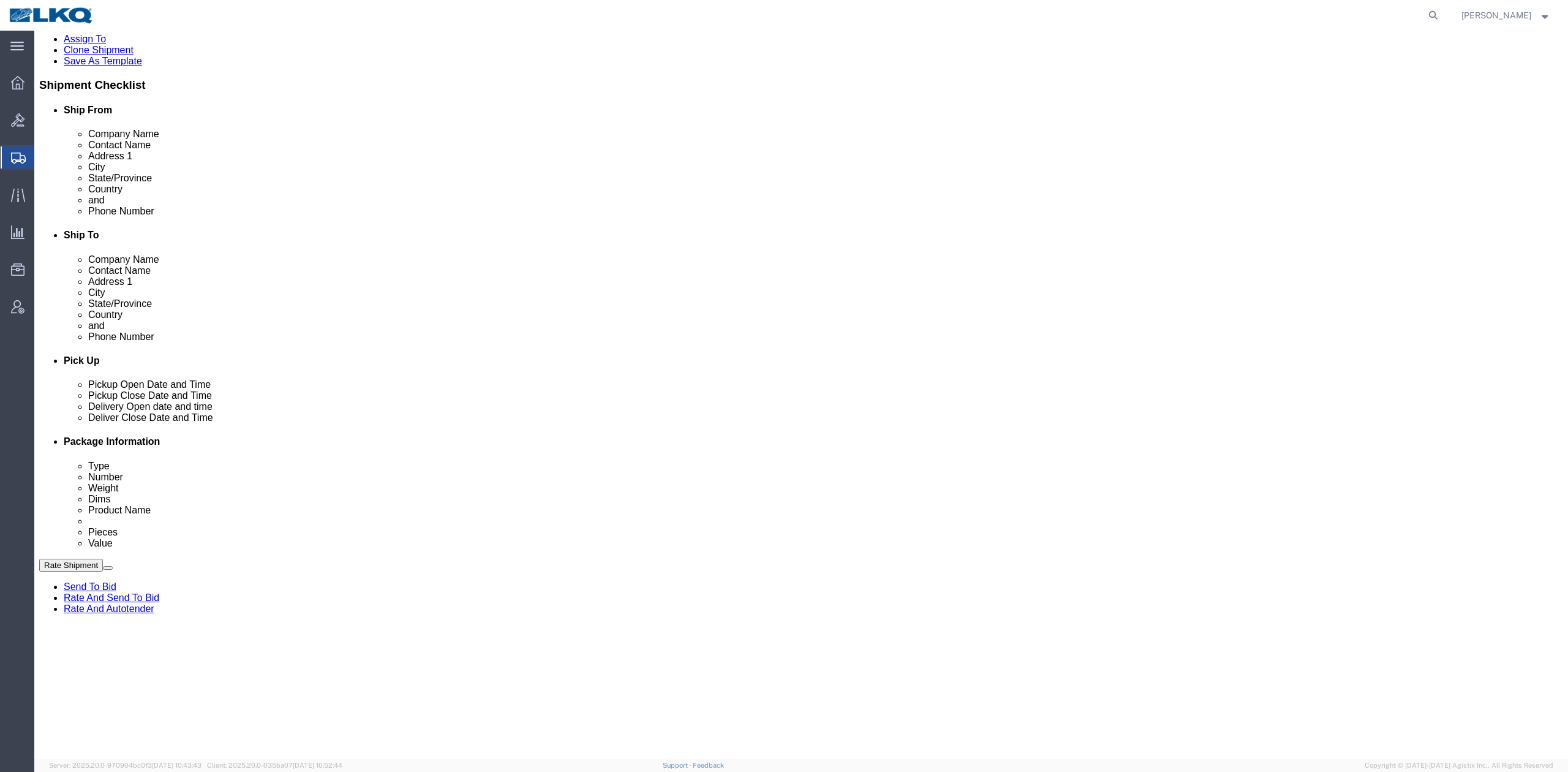
type input "57011488"
click div "Oct 08 2025 8:00 AM"
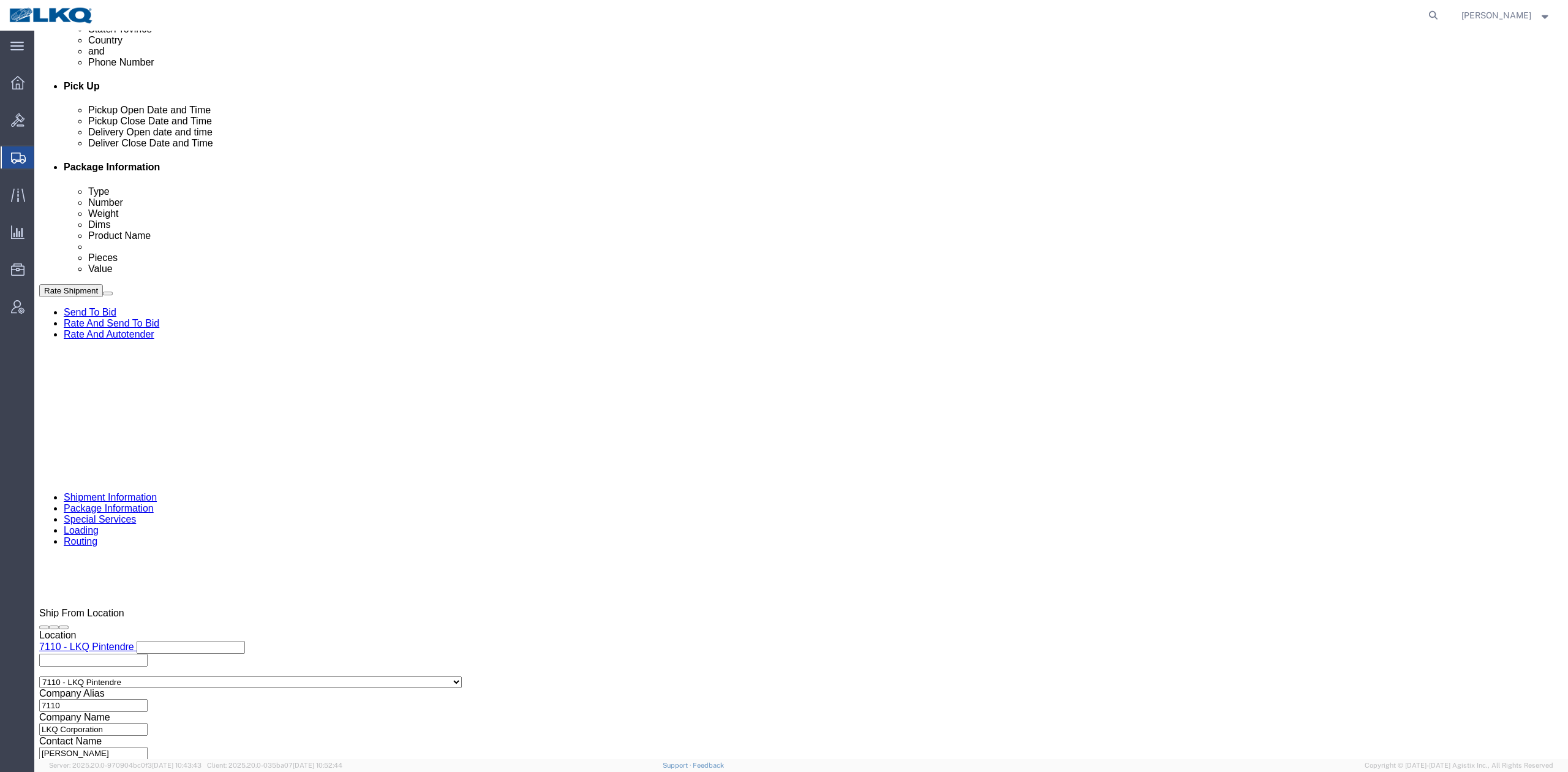
click div "References Add reference"
click div "Oct 10 2025 1:00 PM"
click div "Pickup Date: Pickup Start Date Pickup Start Time Pickup Open Date and Time Oct …"
click div "Oct 18 2025 8:00 AM"
click div
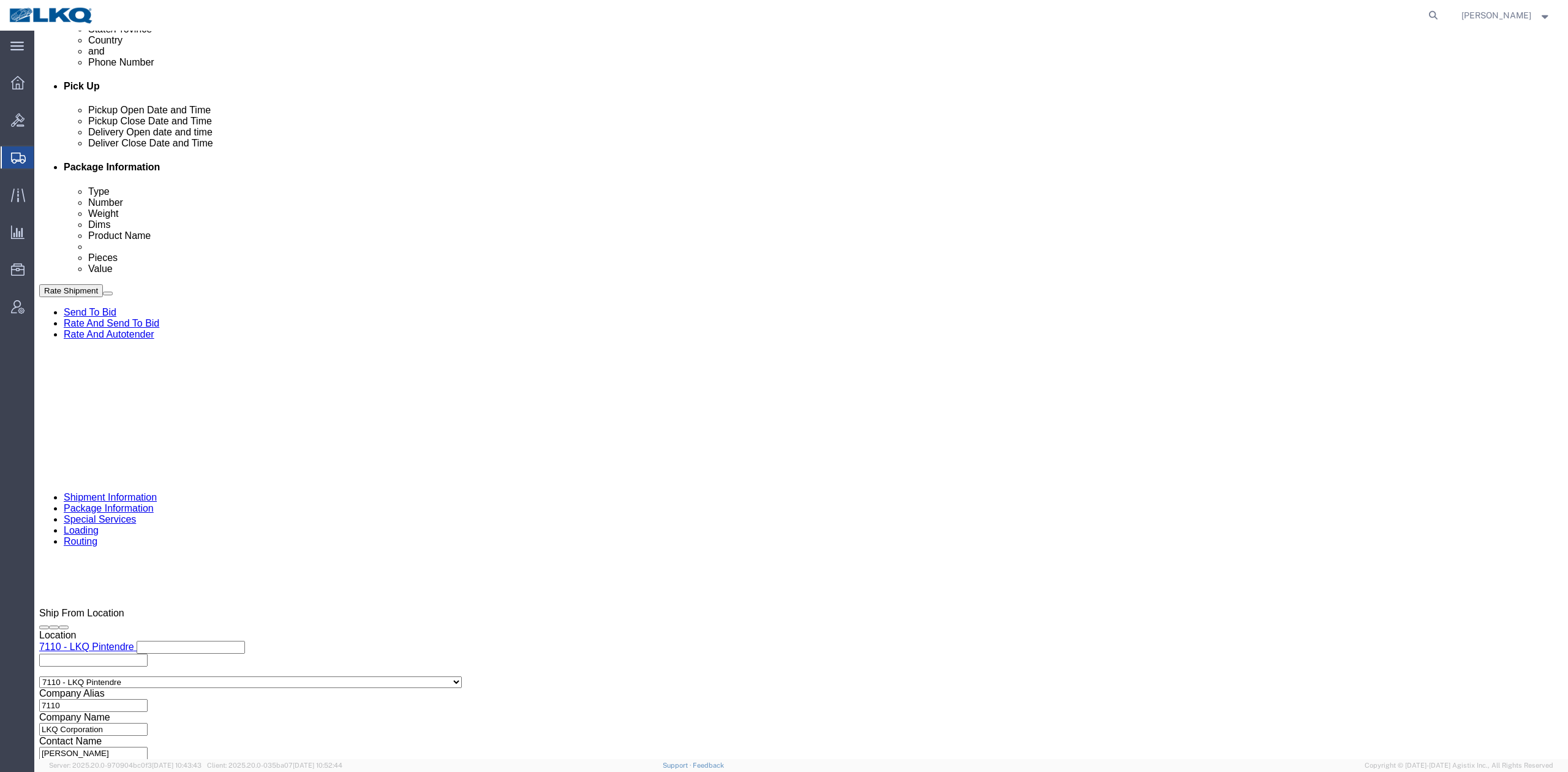
type input "11:00 AM"
click button "Apply"
click div "Ship From Location Location 7110 - LKQ Pintendre Select My Profile Location 110…"
click link "Send To Bid"
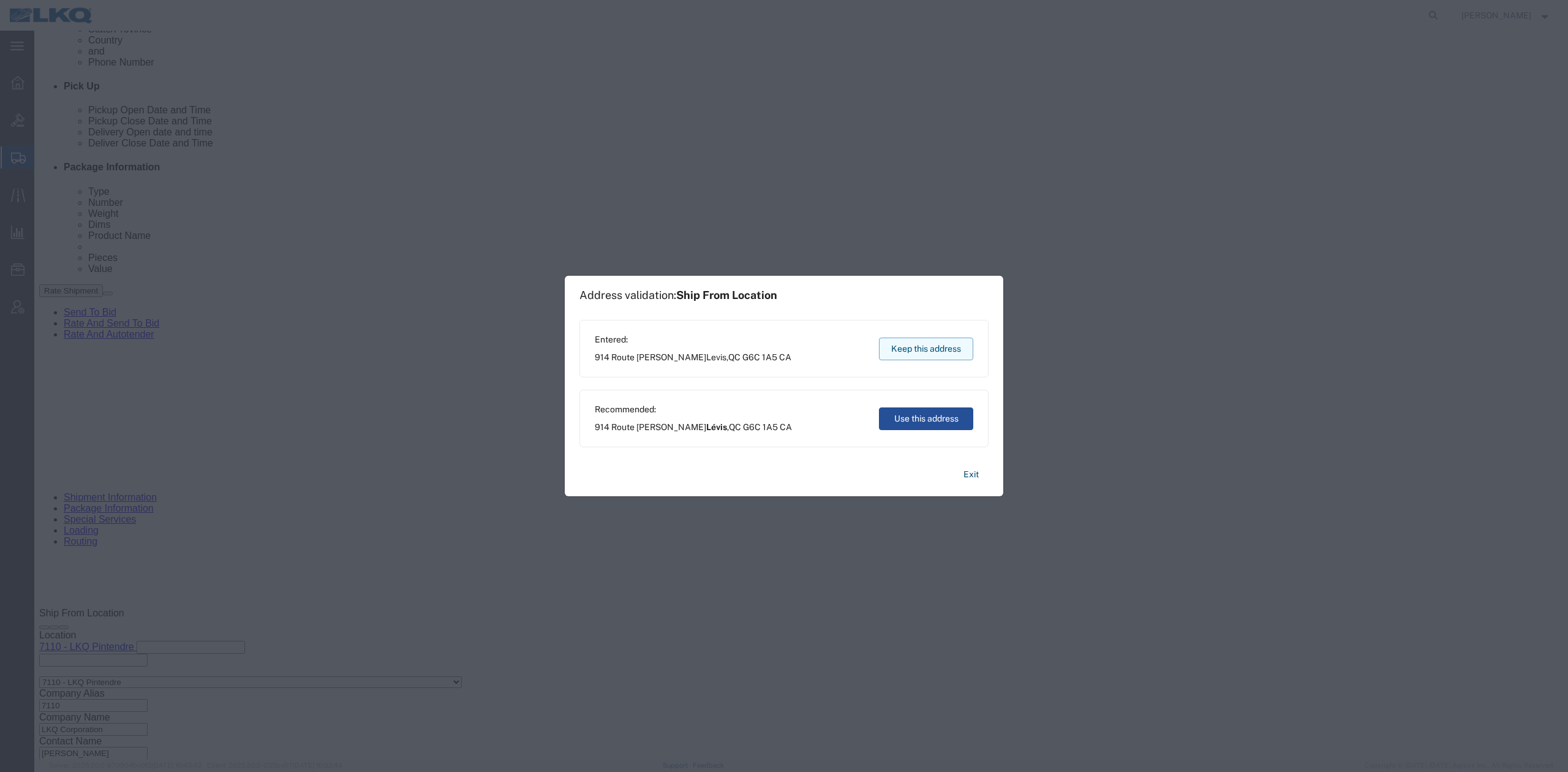
click at [912, 338] on button "Keep this address" at bounding box center [925, 348] width 94 height 22
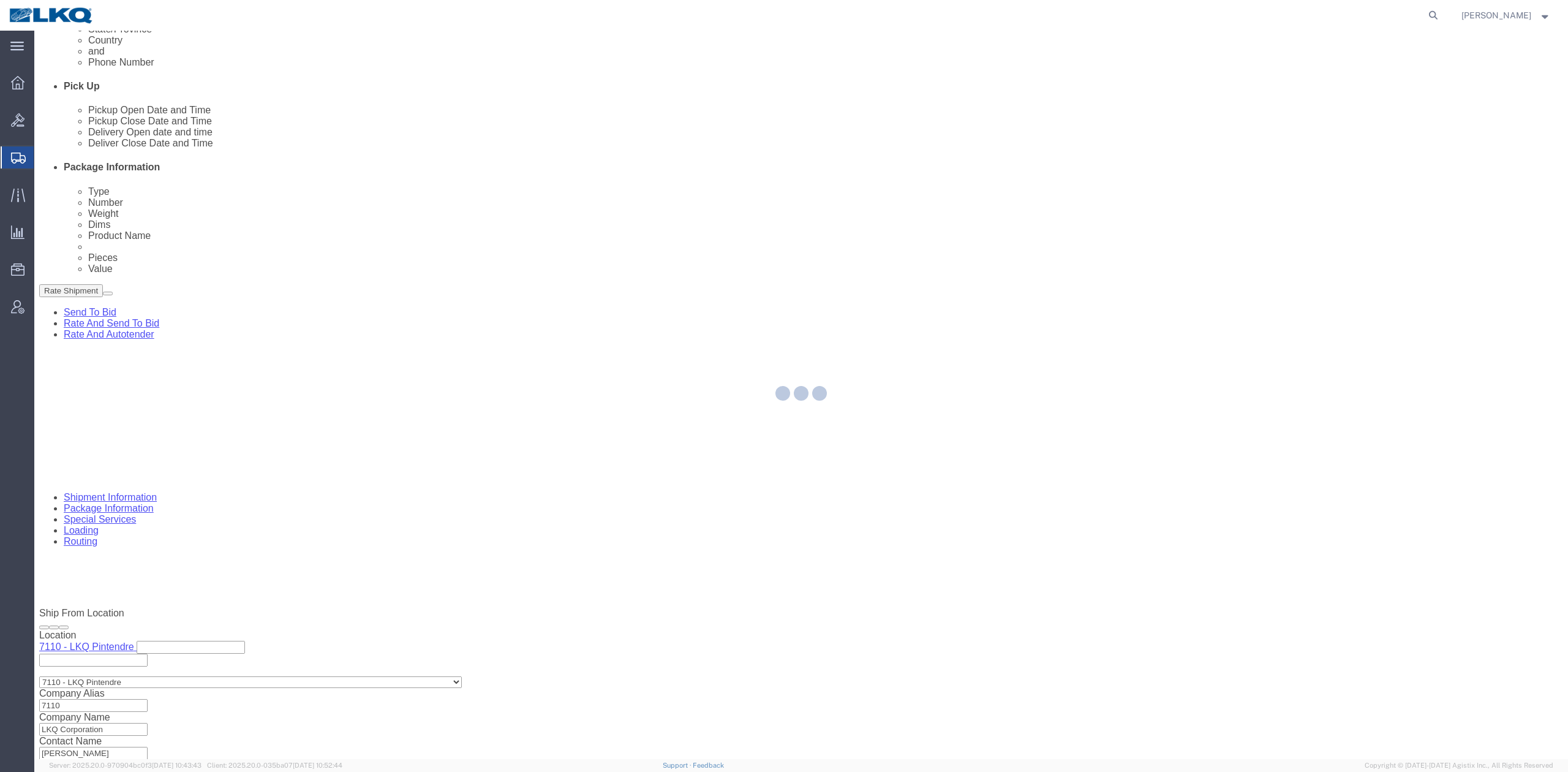
select select "TL"
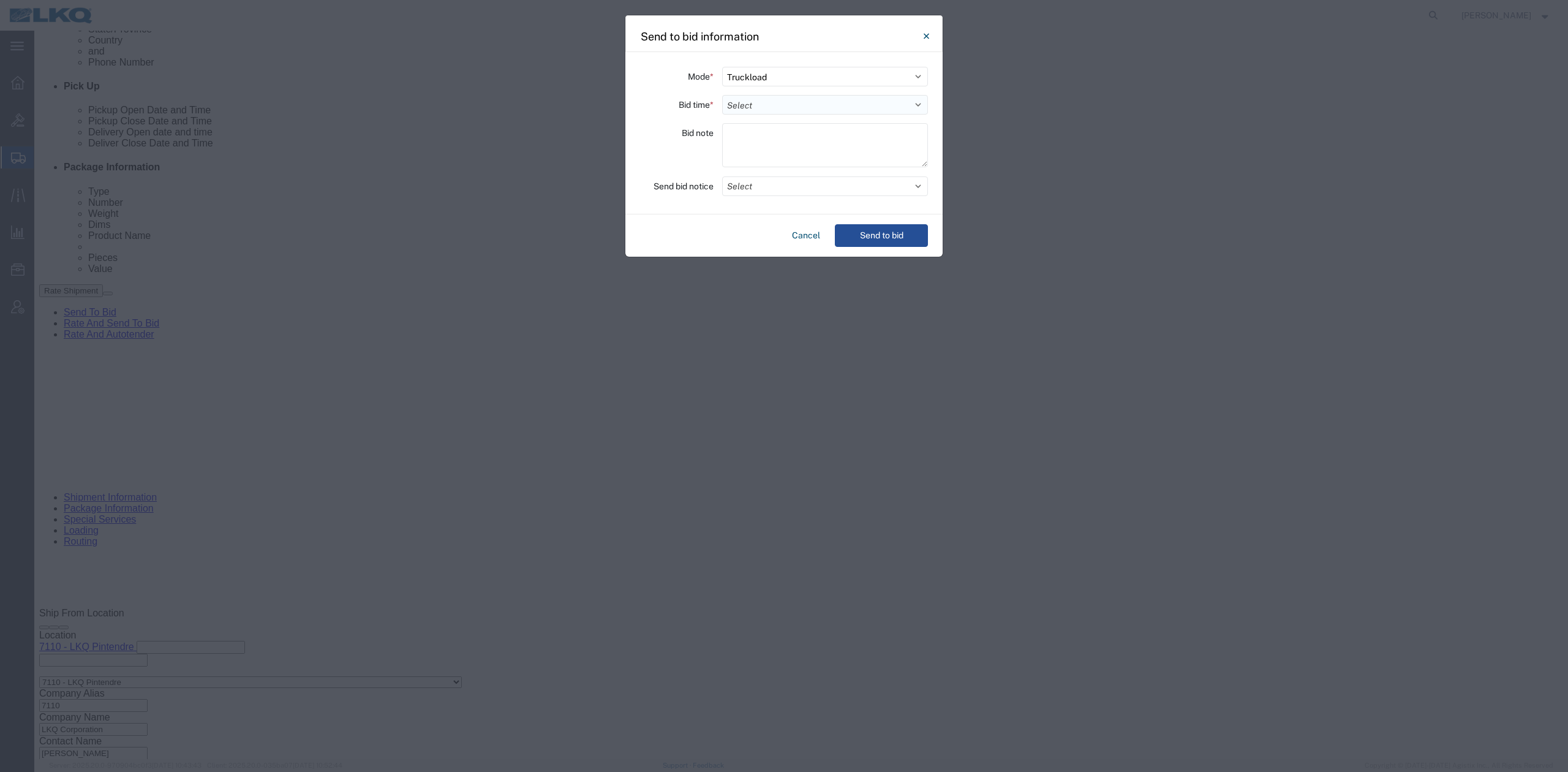
drag, startPoint x: 764, startPoint y: 101, endPoint x: 764, endPoint y: 111, distance: 10.0
click at [764, 101] on select "Select 30 Min (Rush) 1 Hour (Rush) 2 Hours (Rush) 4 Hours (Rush) 8 Hours (Rush)…" at bounding box center [824, 105] width 206 height 20
click at [722, 95] on select "Select 30 Min (Rush) 1 Hour (Rush) 2 Hours (Rush) 4 Hours (Rush) 8 Hours (Rush)…" at bounding box center [824, 105] width 206 height 20
select select "24"
click at [738, 187] on button "Select" at bounding box center [824, 187] width 206 height 20
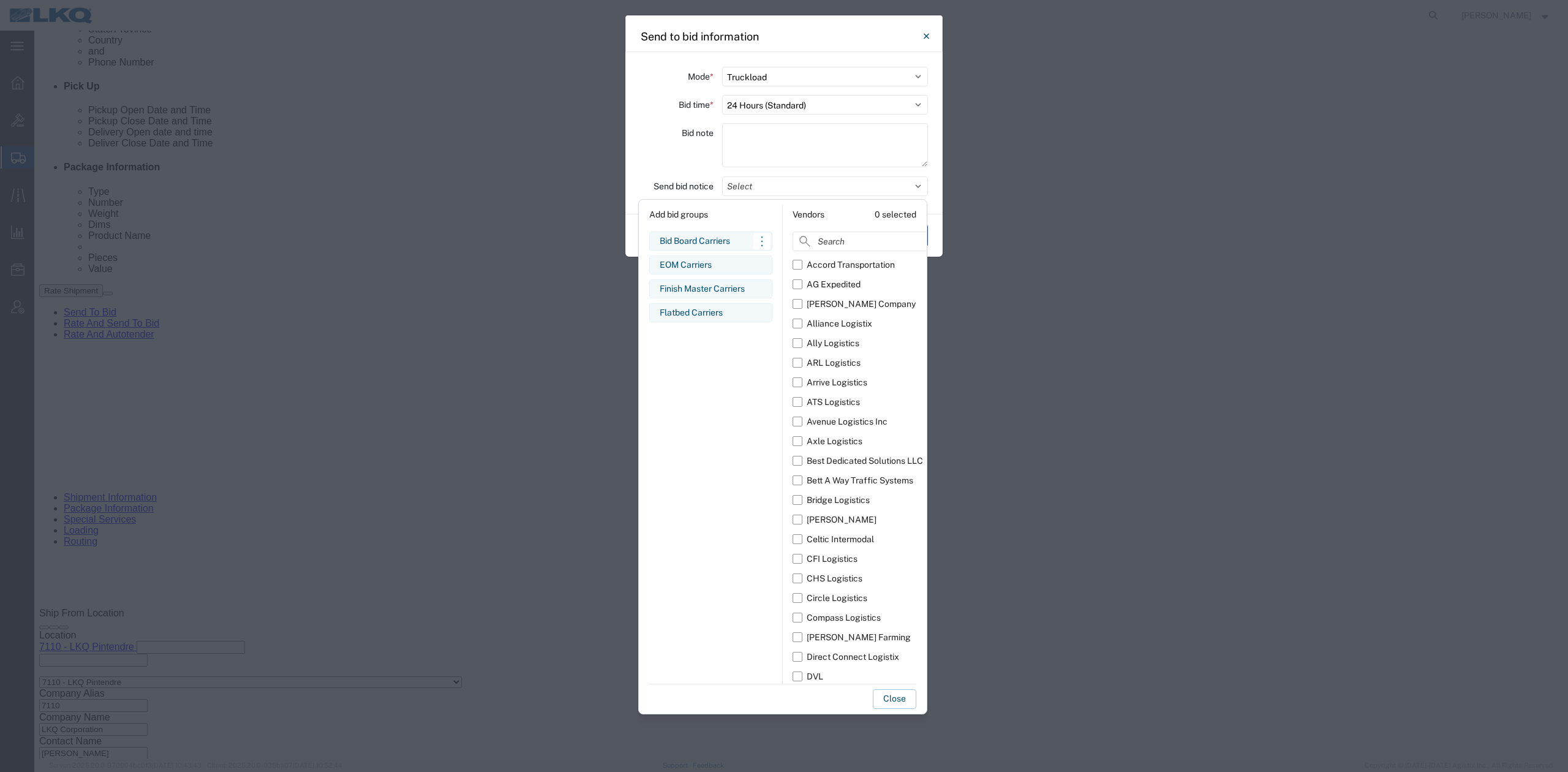
click at [686, 238] on div "Bid Board Carriers" at bounding box center [710, 241] width 102 height 12
click at [891, 696] on button "Close" at bounding box center [894, 700] width 43 height 20
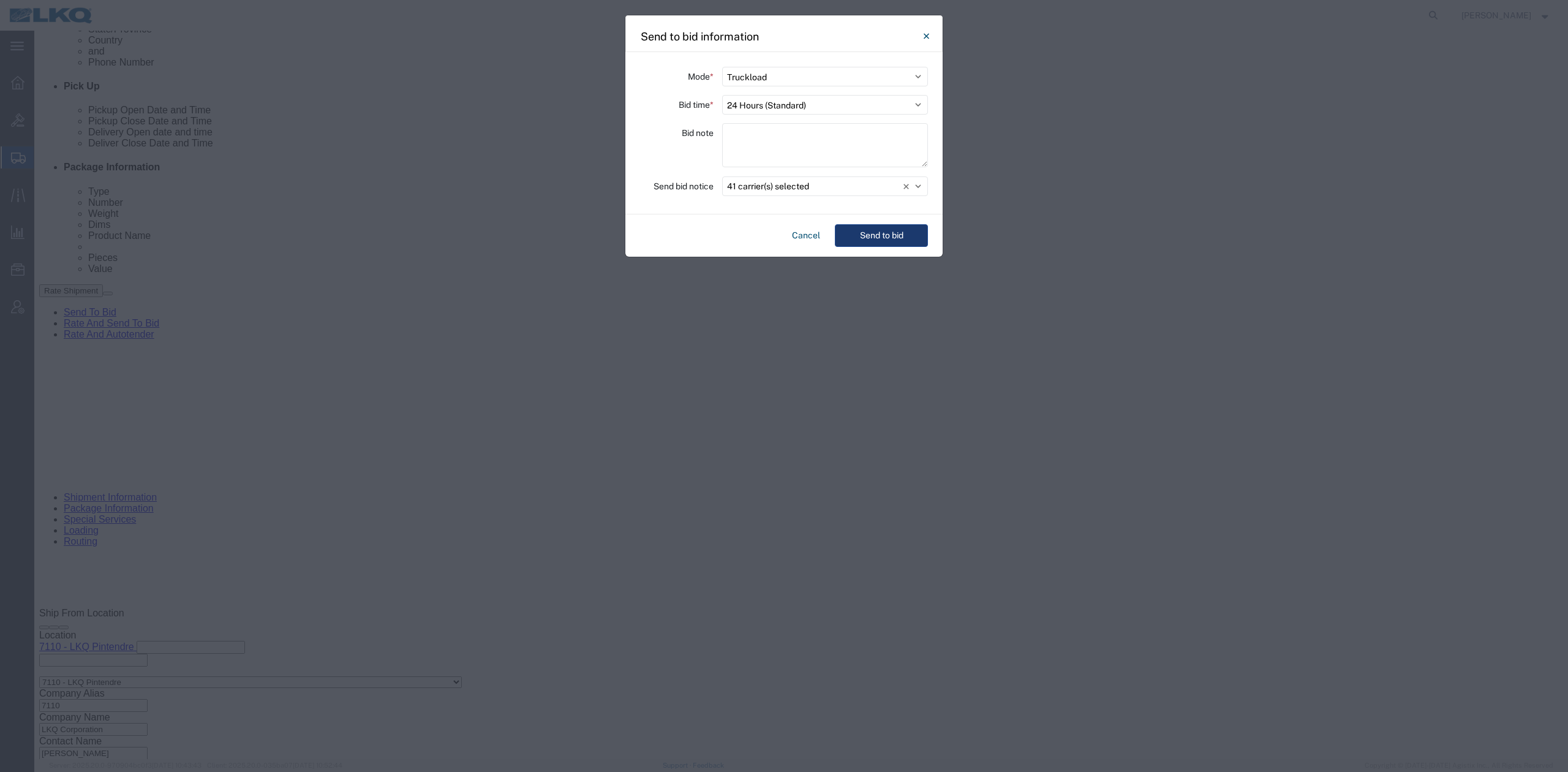
drag, startPoint x: 847, startPoint y: 212, endPoint x: 860, endPoint y: 228, distance: 20.6
click at [850, 218] on agx-send-to-bid "Mode * Select Small Parcel Truckload Air Rail Less than Truckload Ocean Freight…" at bounding box center [783, 155] width 317 height 205
click at [860, 228] on button "Send to bid" at bounding box center [881, 235] width 93 height 22
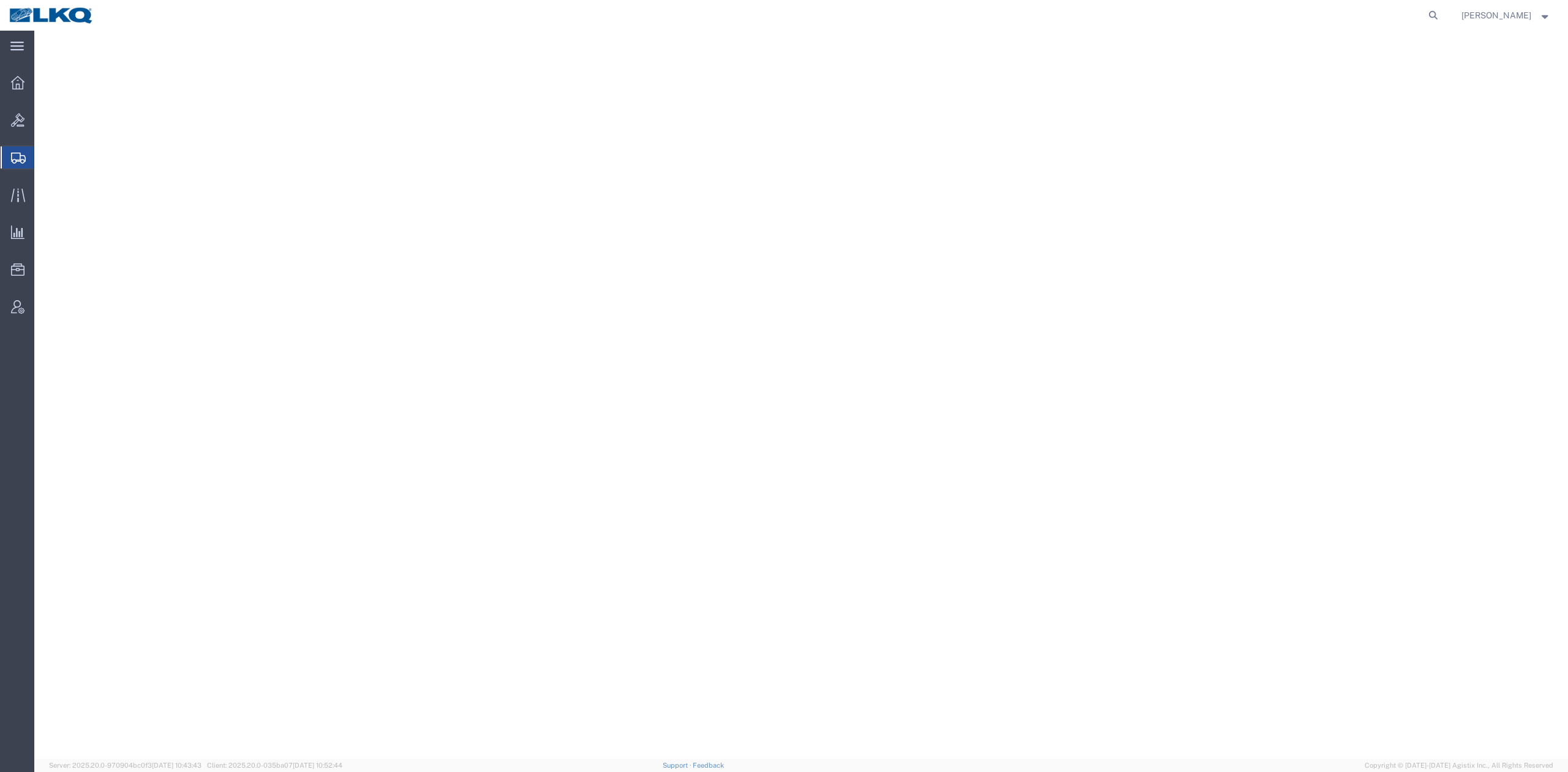
select select "27634"
select select
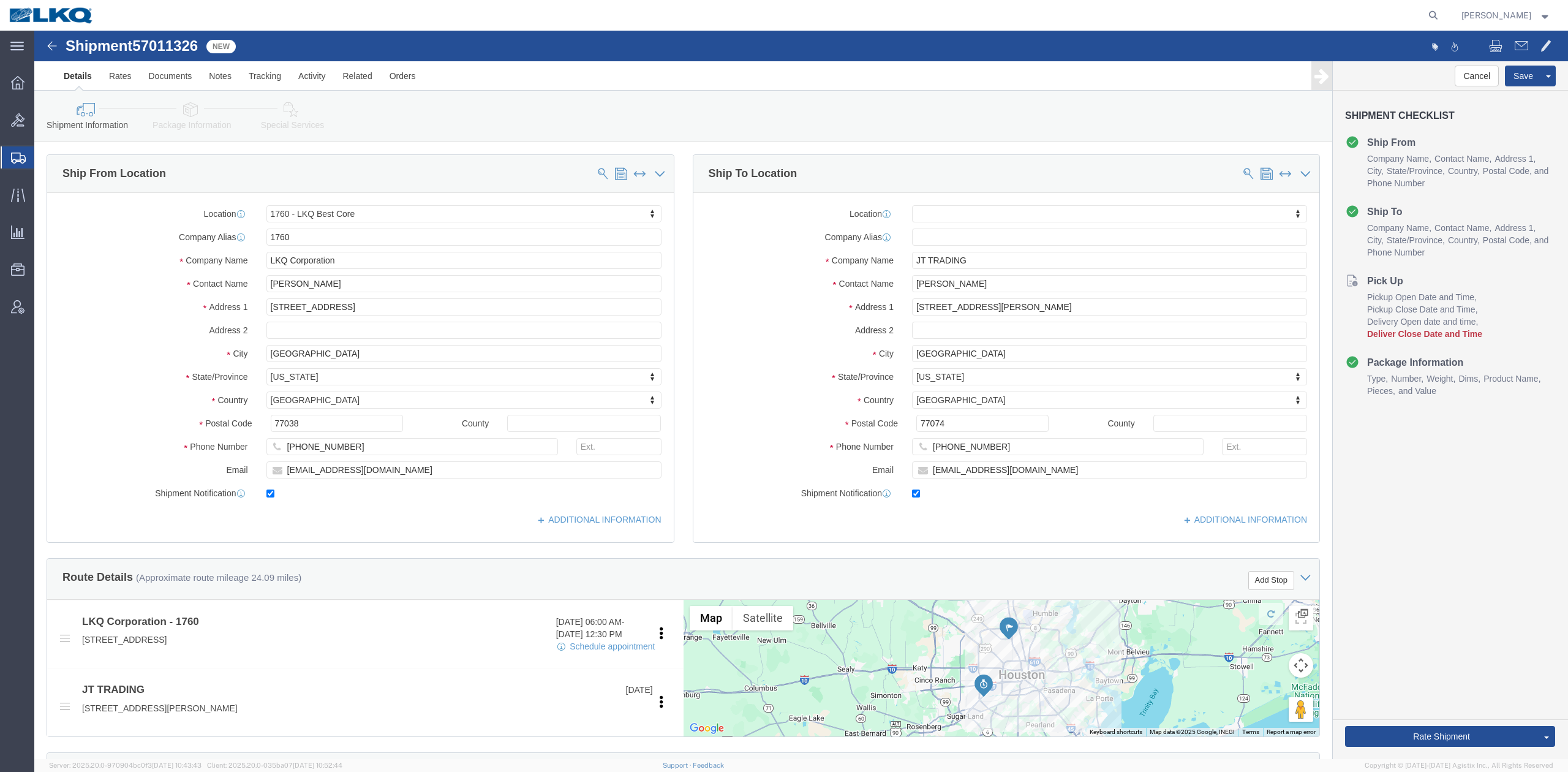
click span "57011326"
copy span "57011326"
click link "Notes"
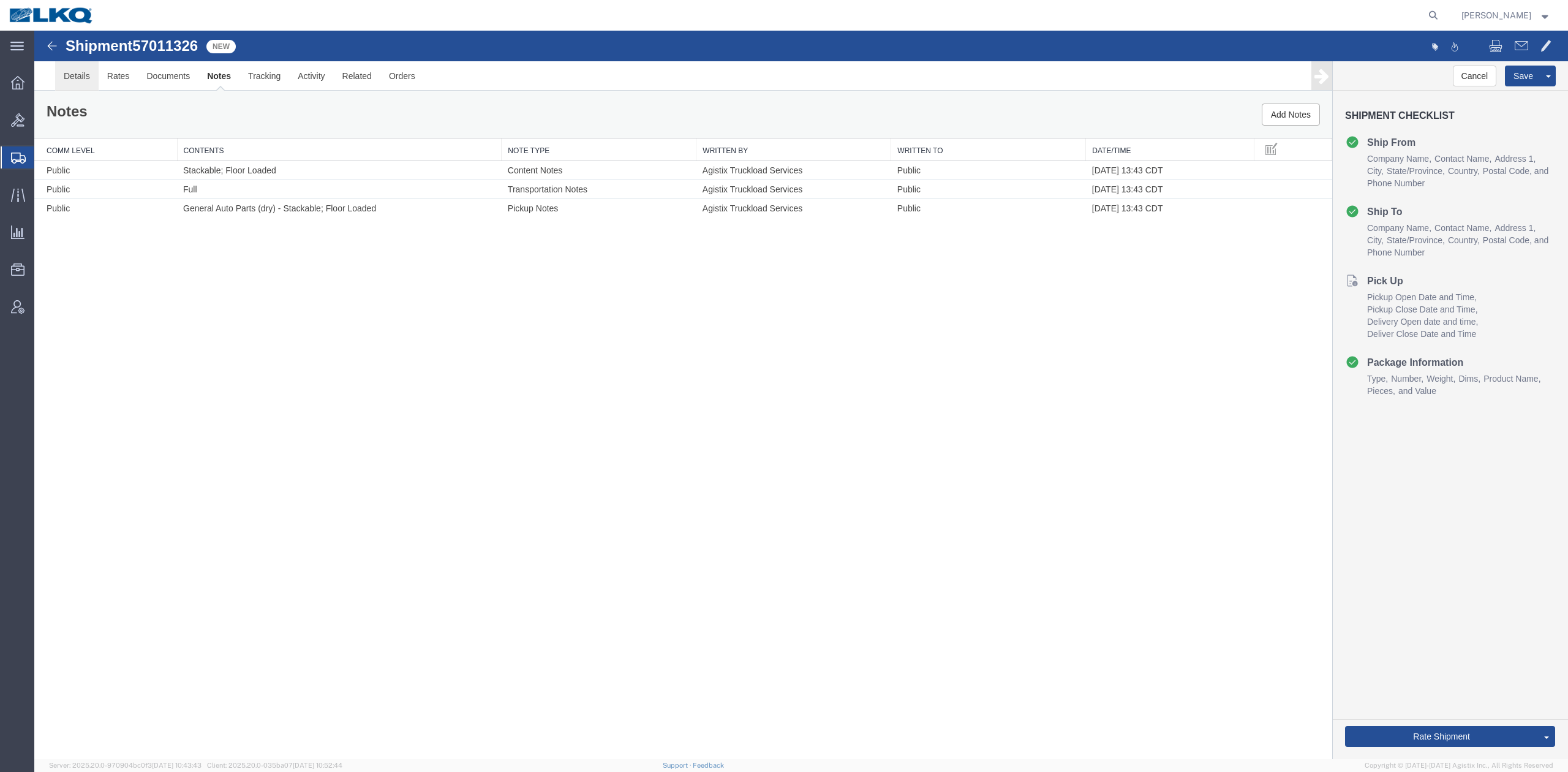
click at [79, 70] on link "Details" at bounding box center [77, 76] width 43 height 29
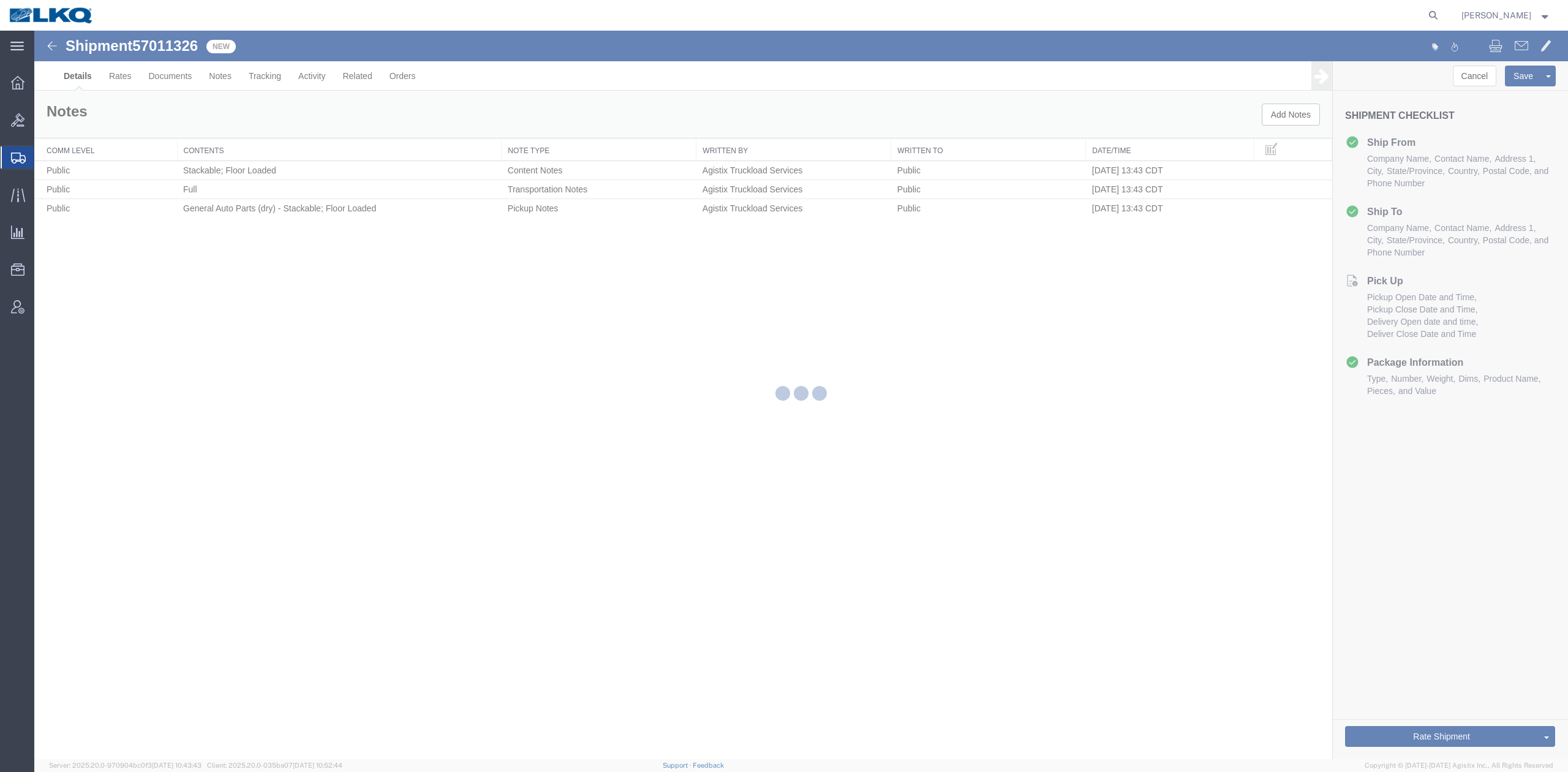
select select "27634"
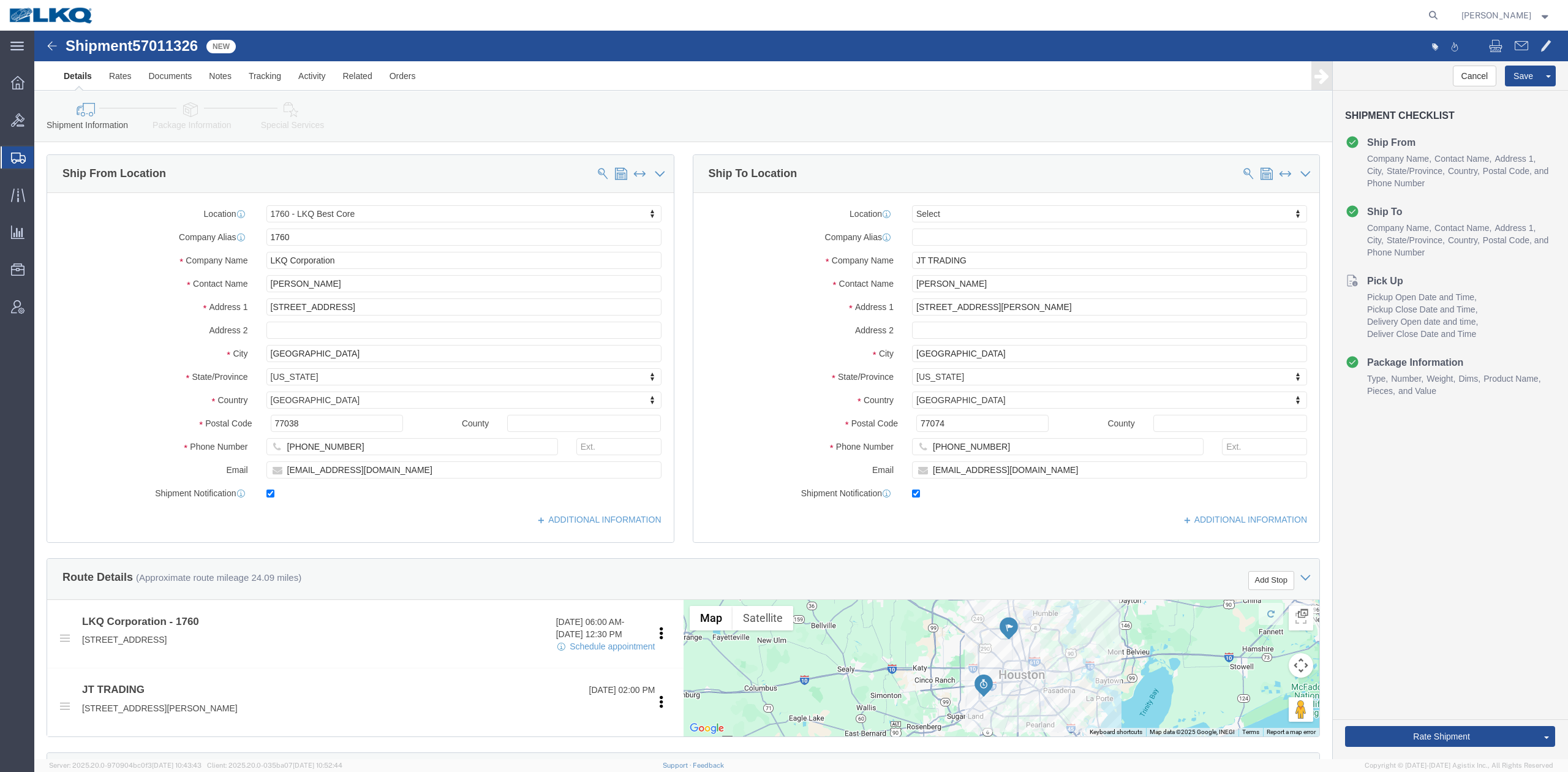
click icon
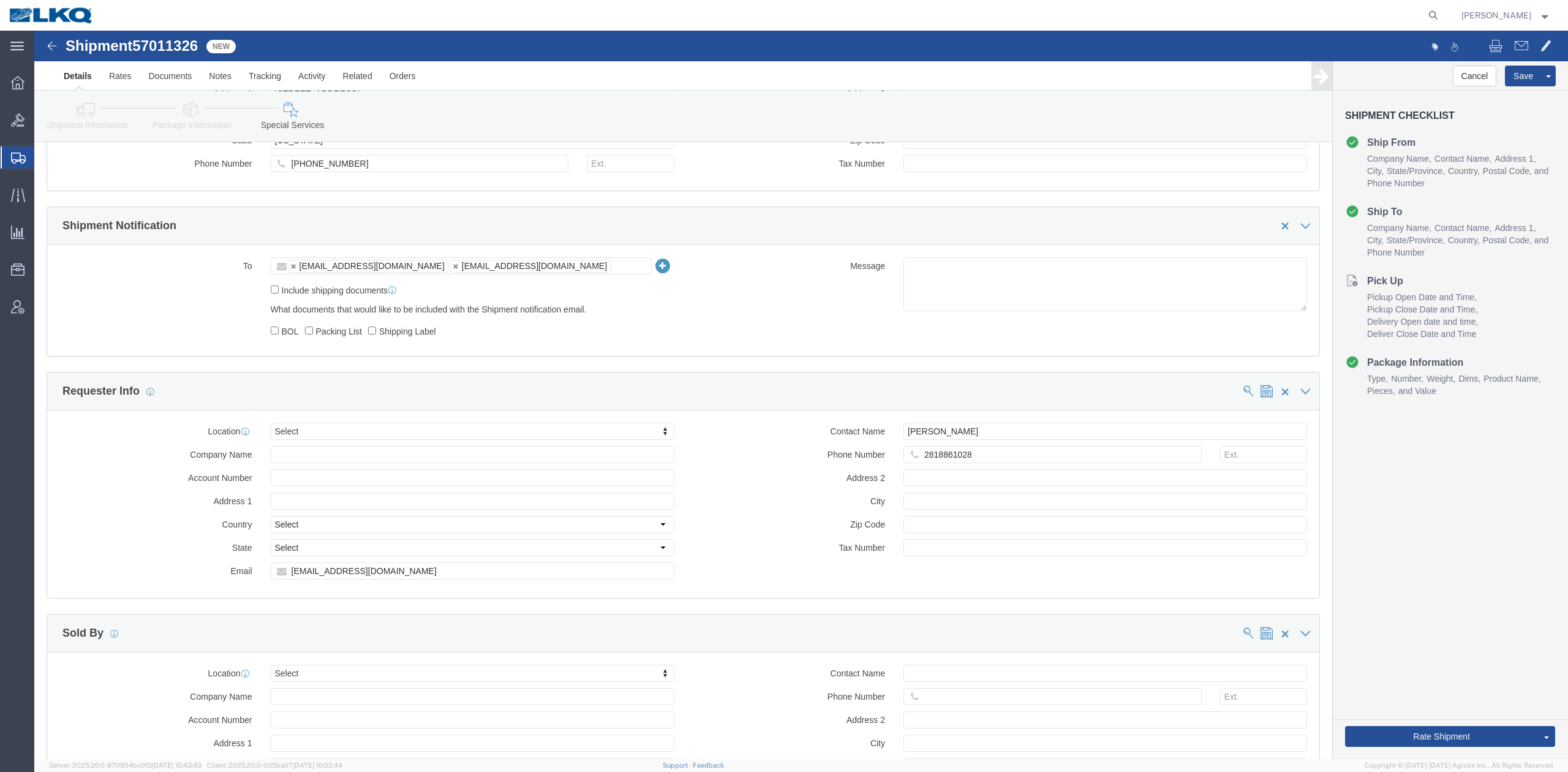
scroll to position [899, 0]
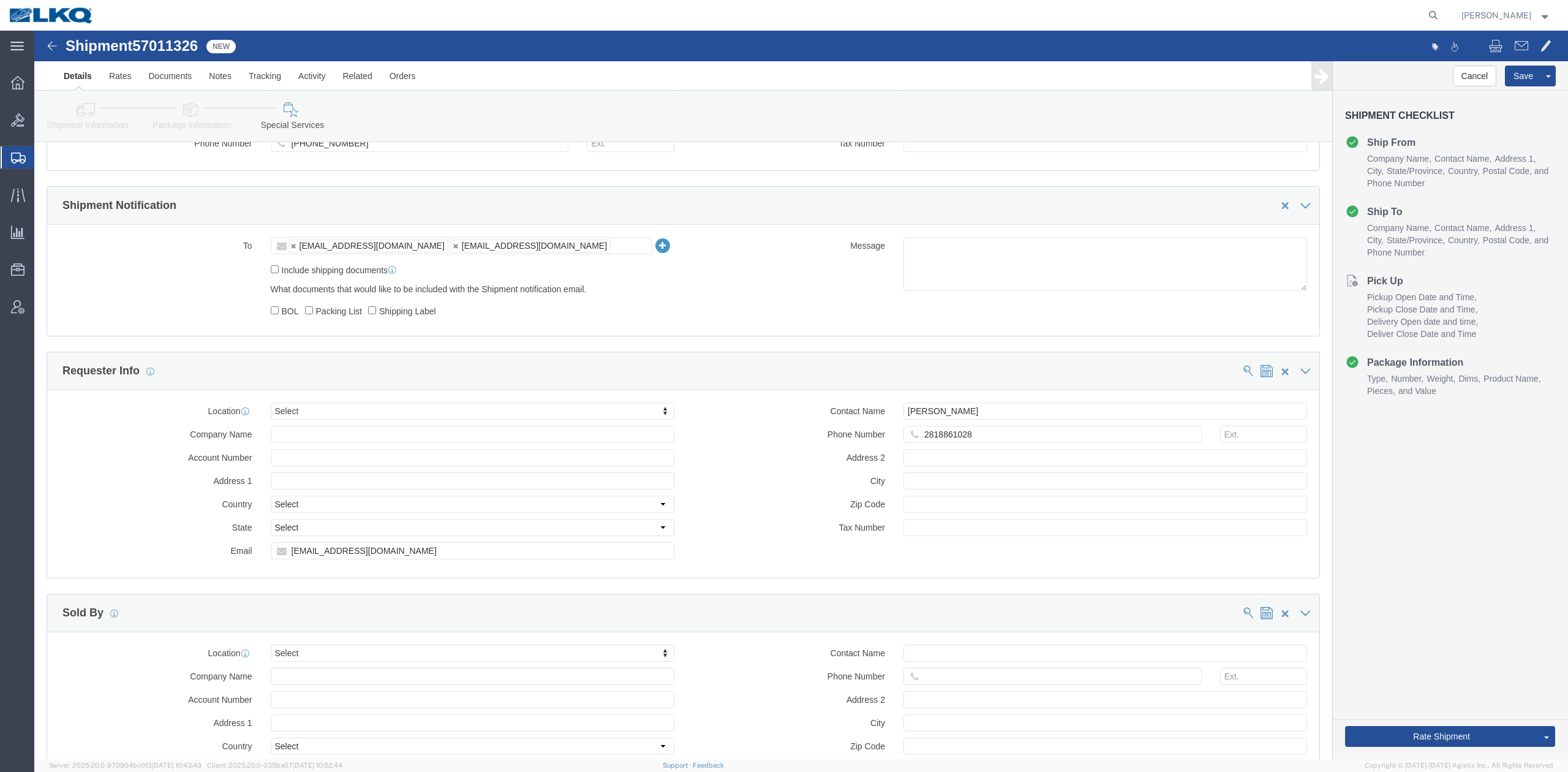
click link "Package Information"
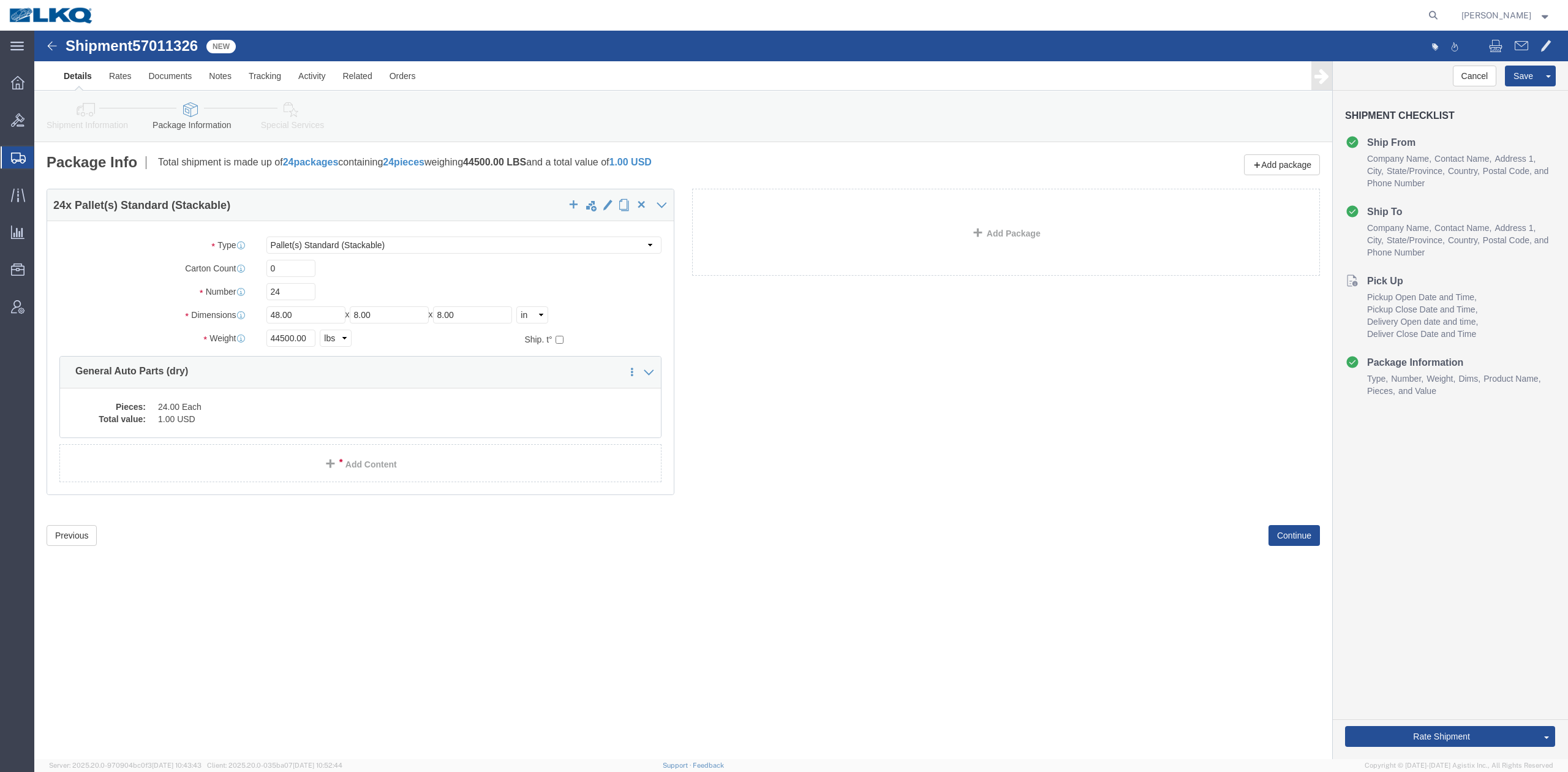
click icon
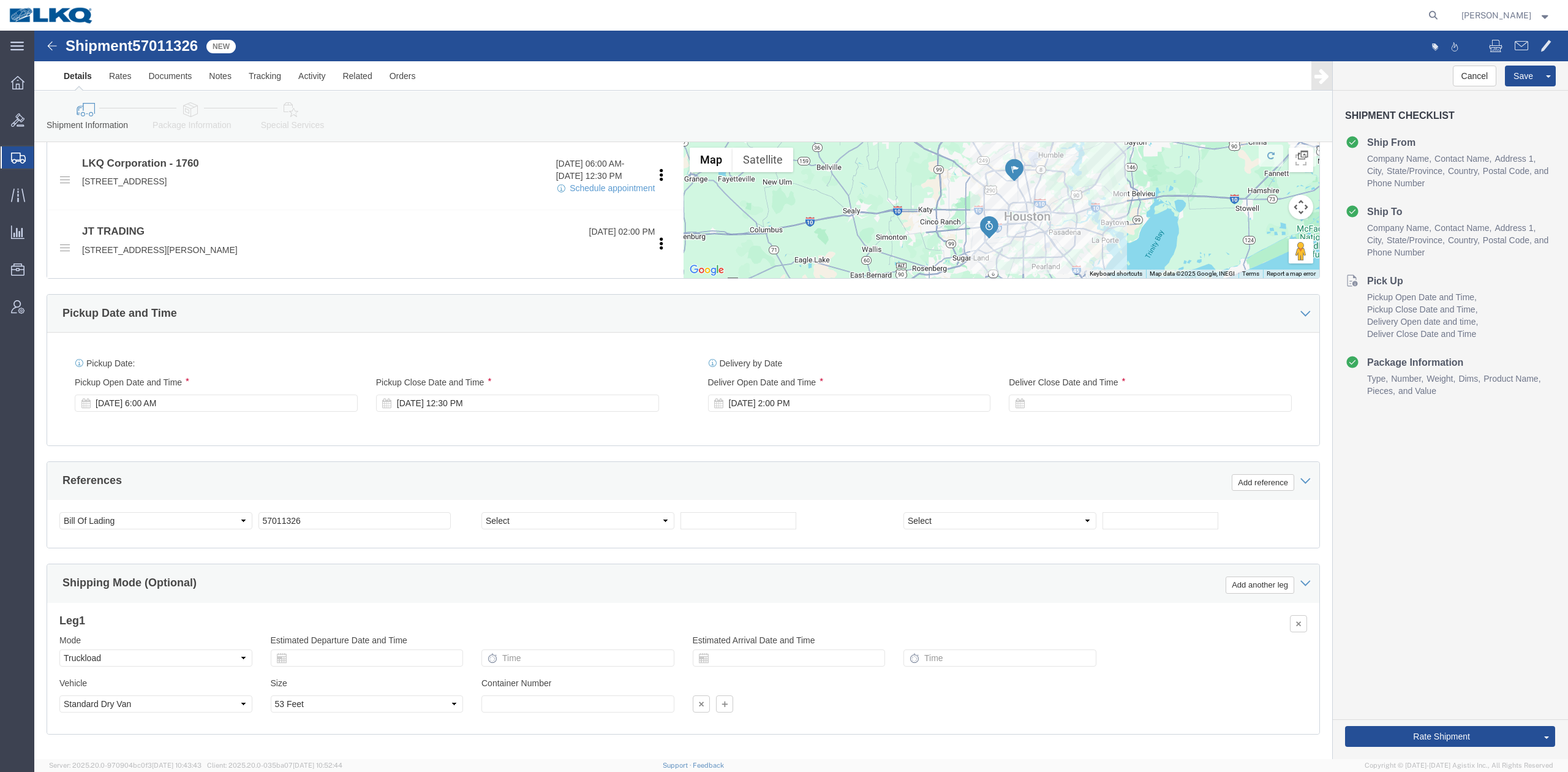
scroll to position [523, 0]
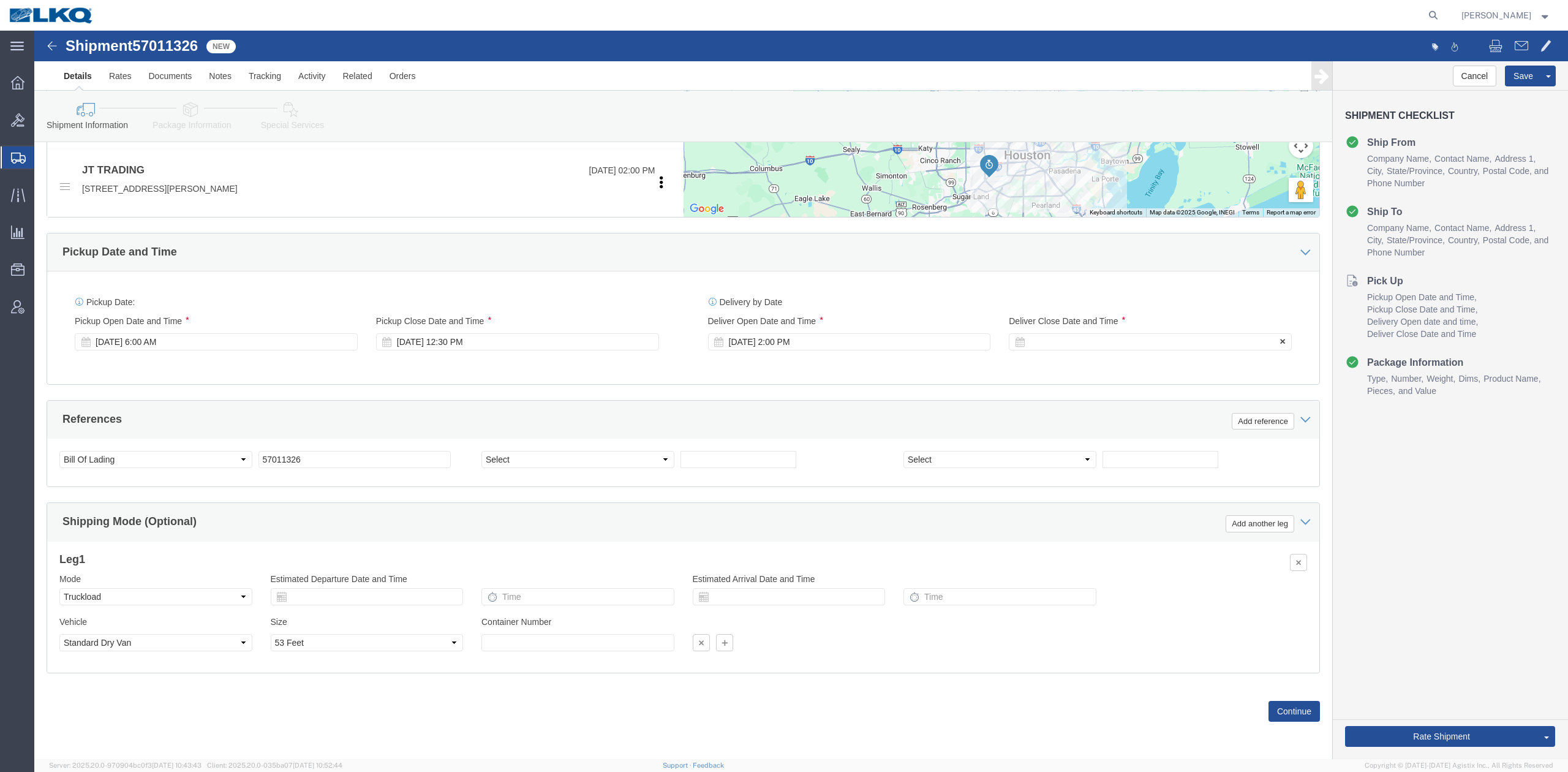
click div
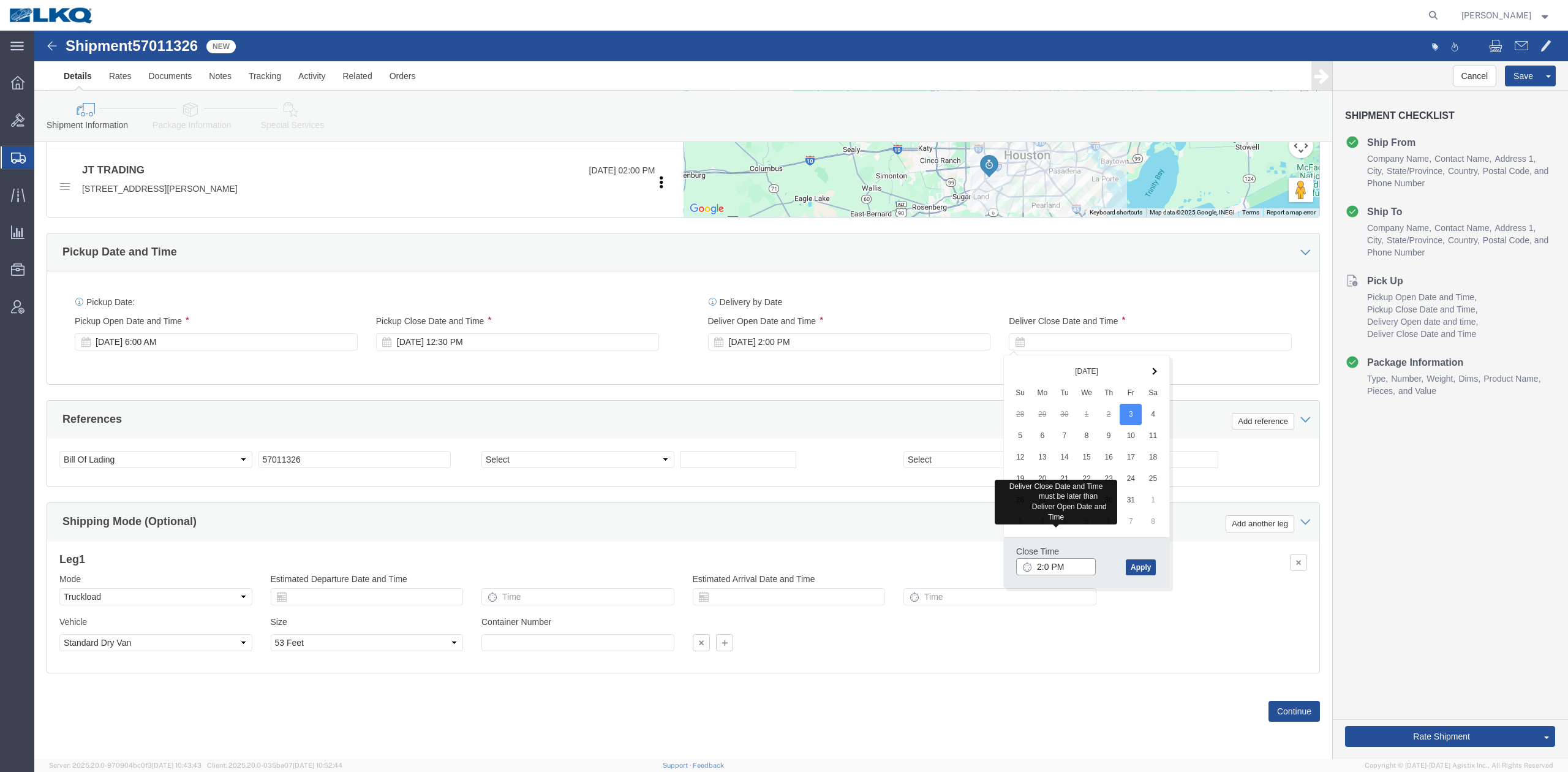
type input "2:01 PM"
click button "Apply"
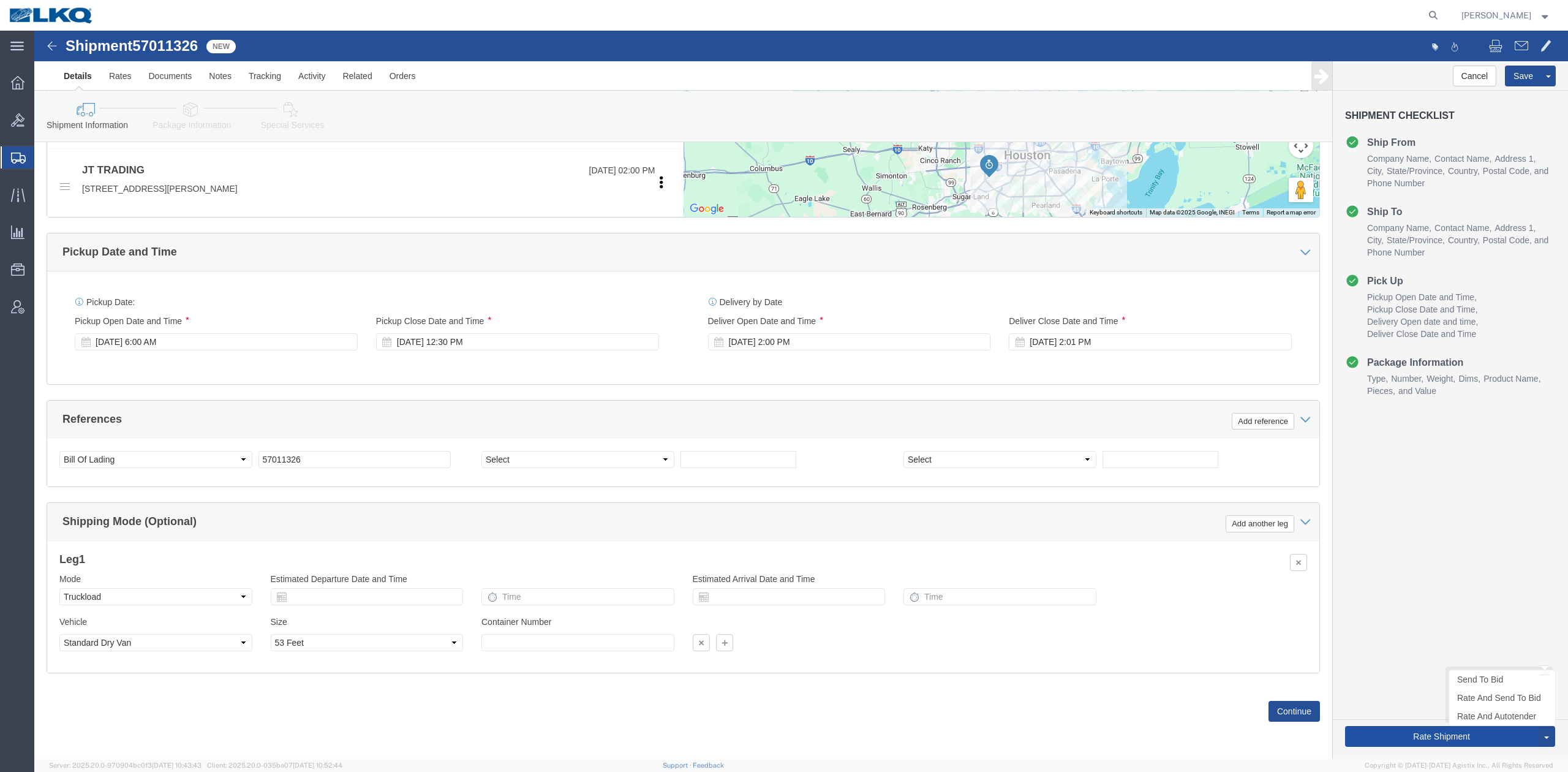
click button "Rate Shipment"
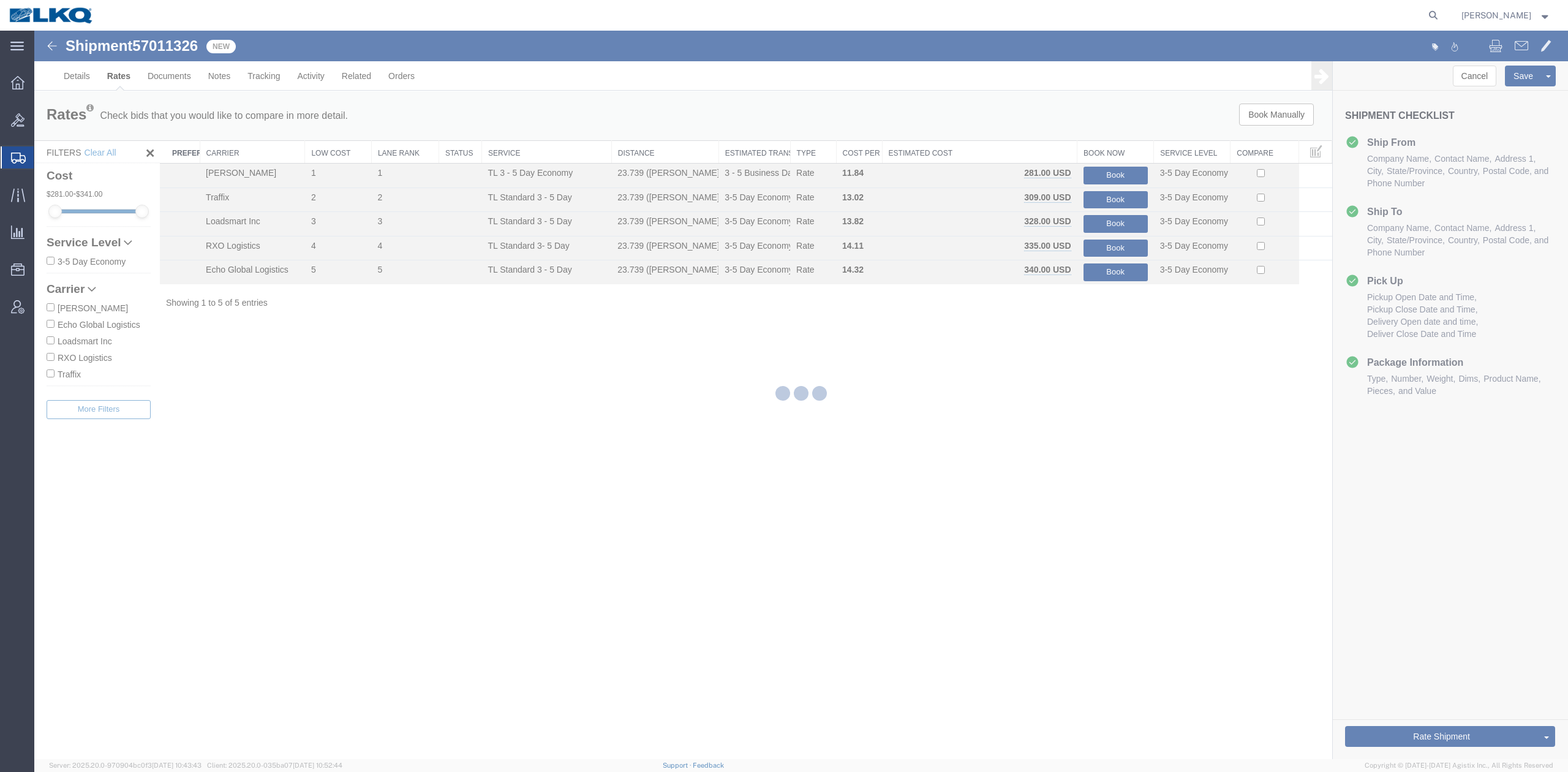
scroll to position [0, 0]
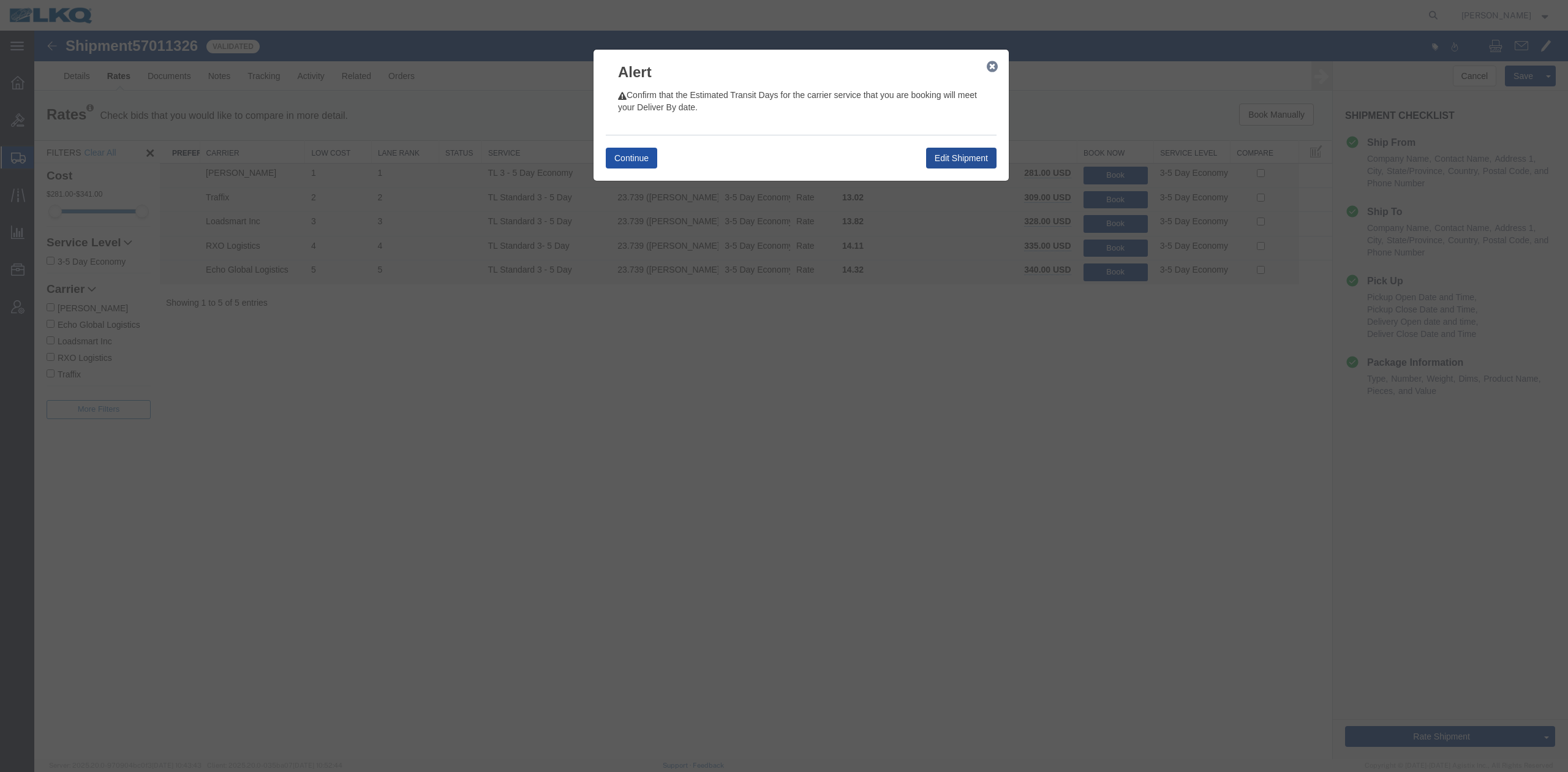
click at [653, 159] on button "Continue" at bounding box center [632, 157] width 52 height 21
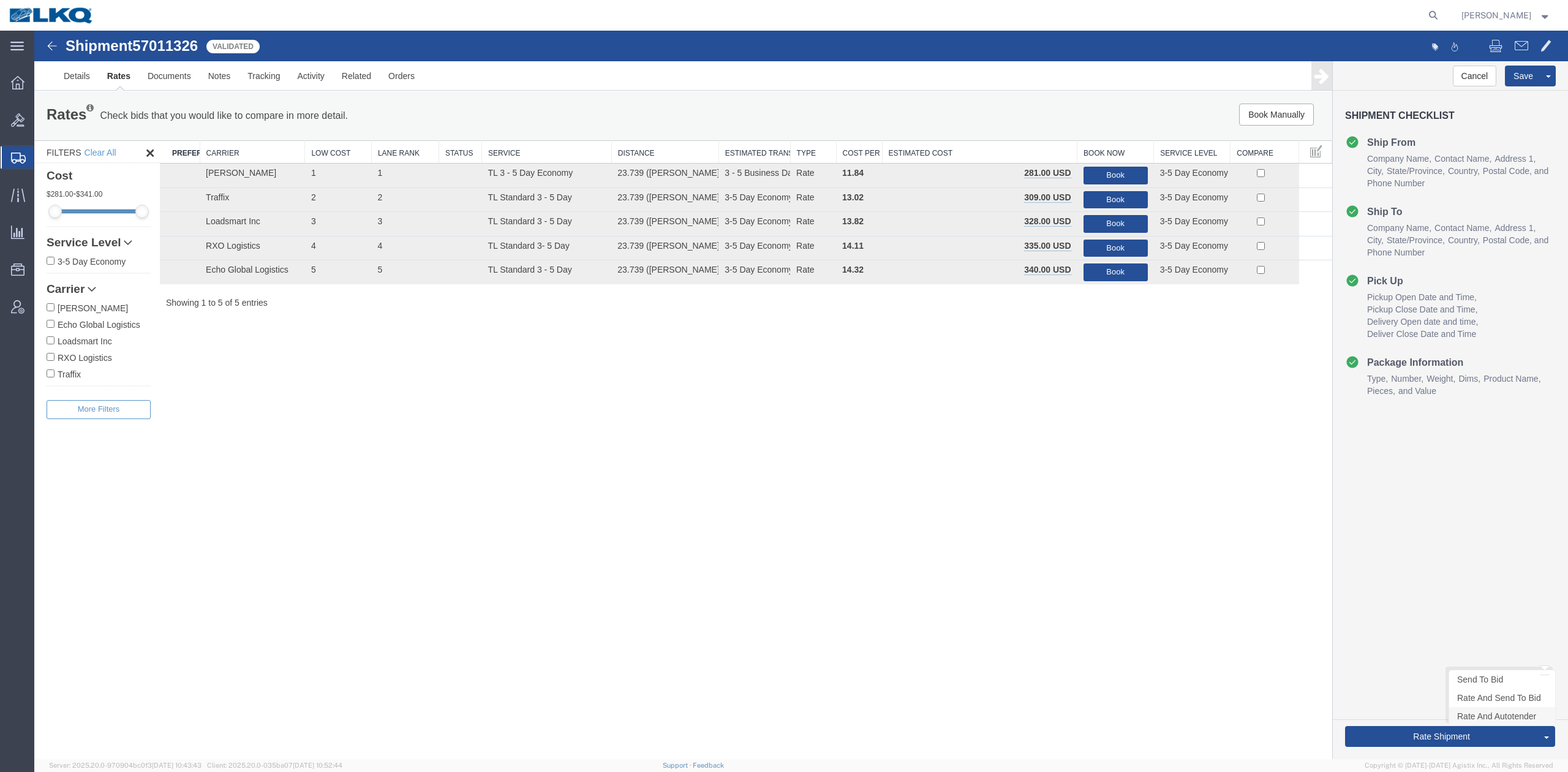
click at [1478, 718] on link "Rate And Autotender" at bounding box center [1501, 716] width 106 height 18
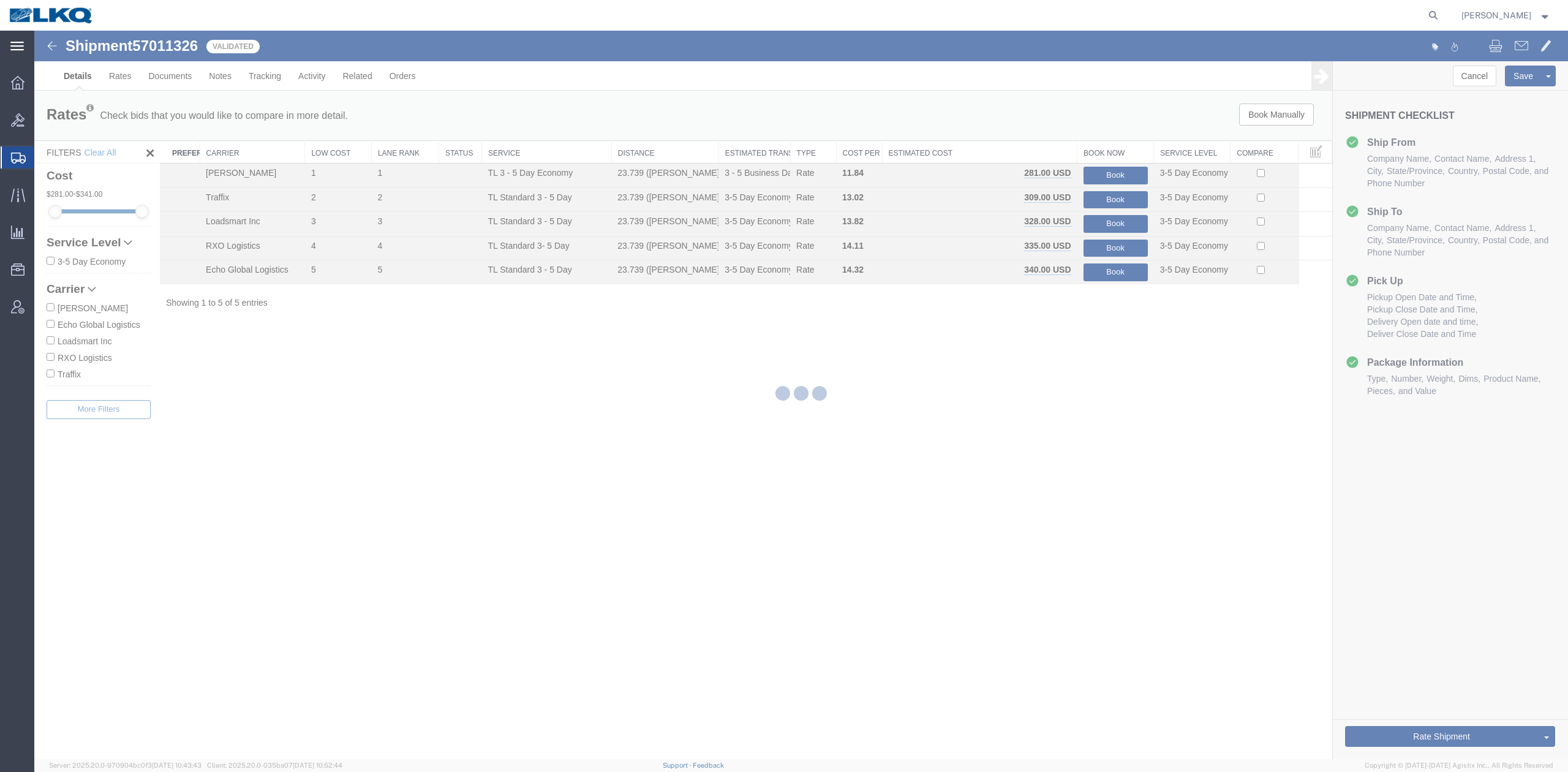
select select "27634"
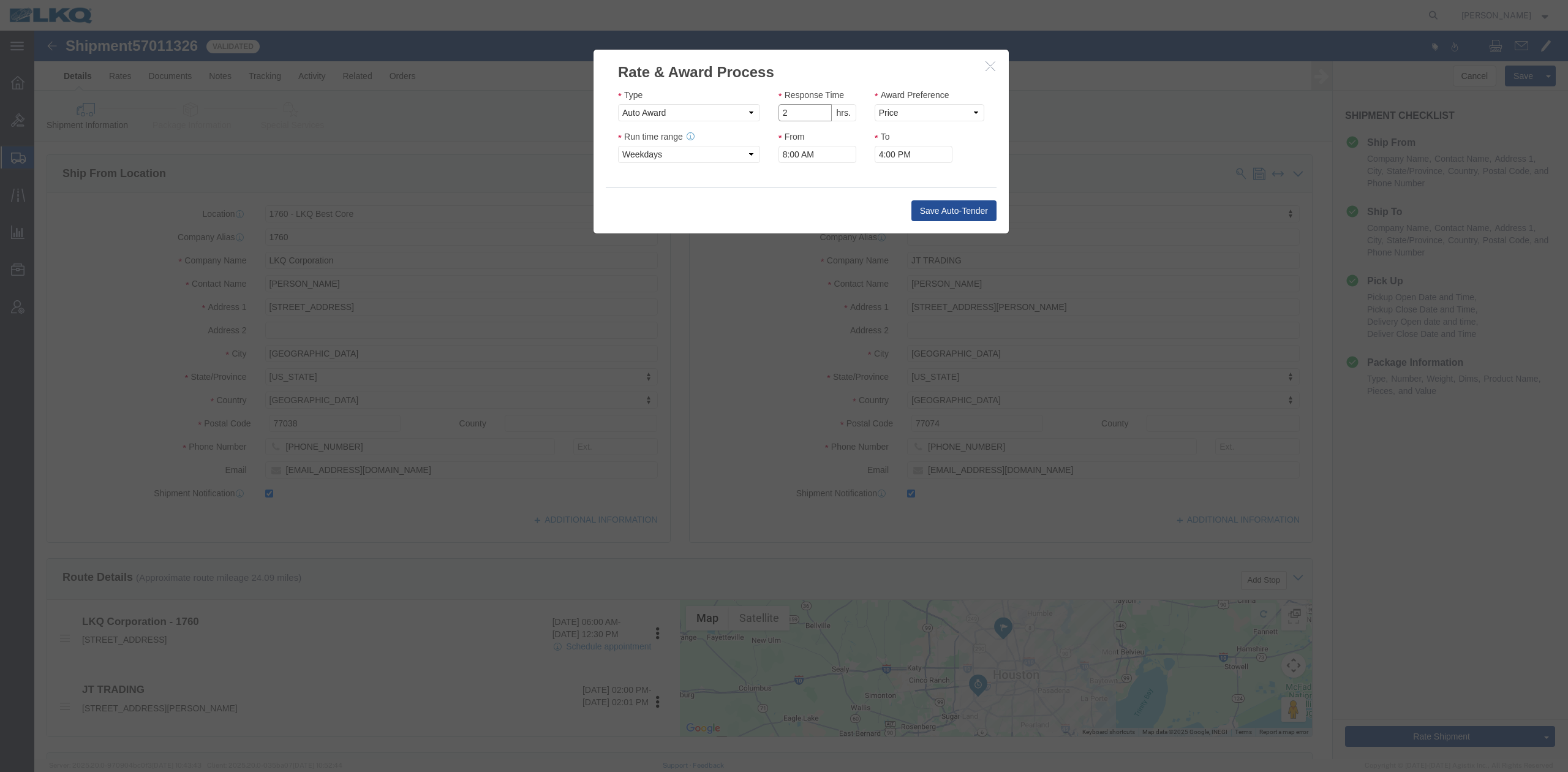
click input "2"
type input "1"
click input "1"
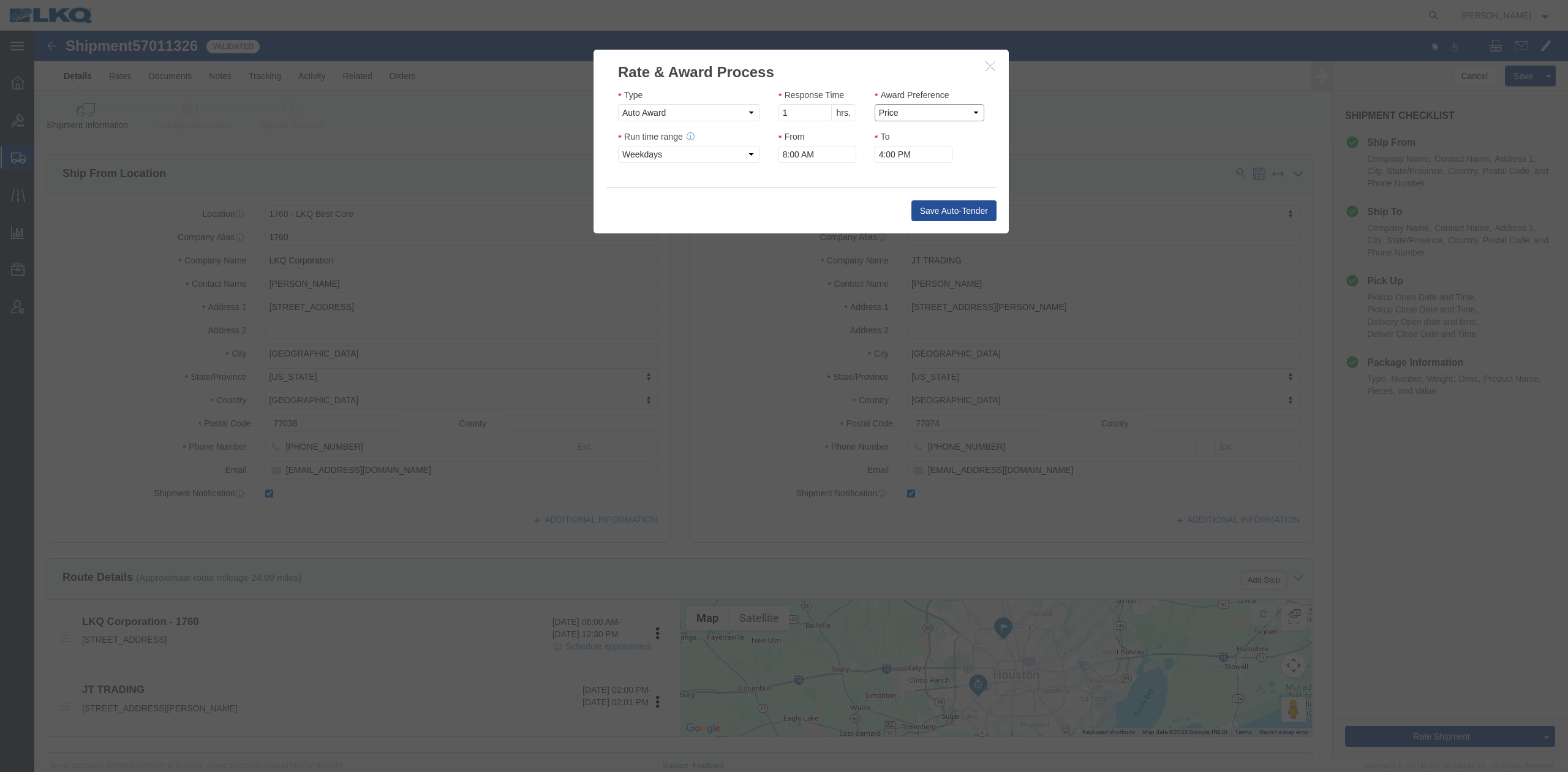
drag, startPoint x: 856, startPoint y: 77, endPoint x: 859, endPoint y: 89, distance: 12.4
click select "Price Carrier Rank"
select select "LANE_RANK"
click select "Price Carrier Rank"
click select "hrs. min."
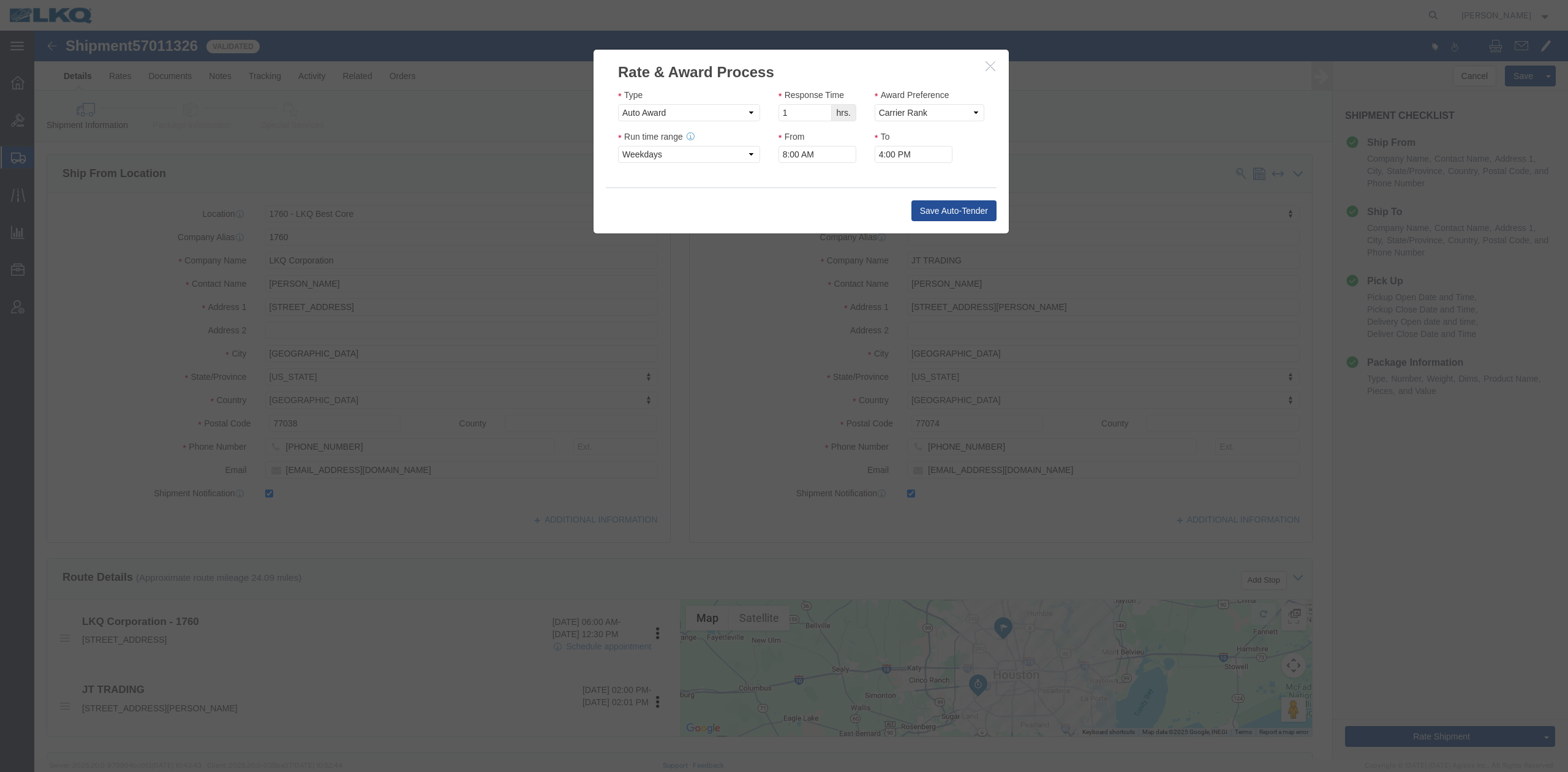
select select "m"
click select "hrs. min."
click input "1"
type input "45"
click div "From 8:00 AM"
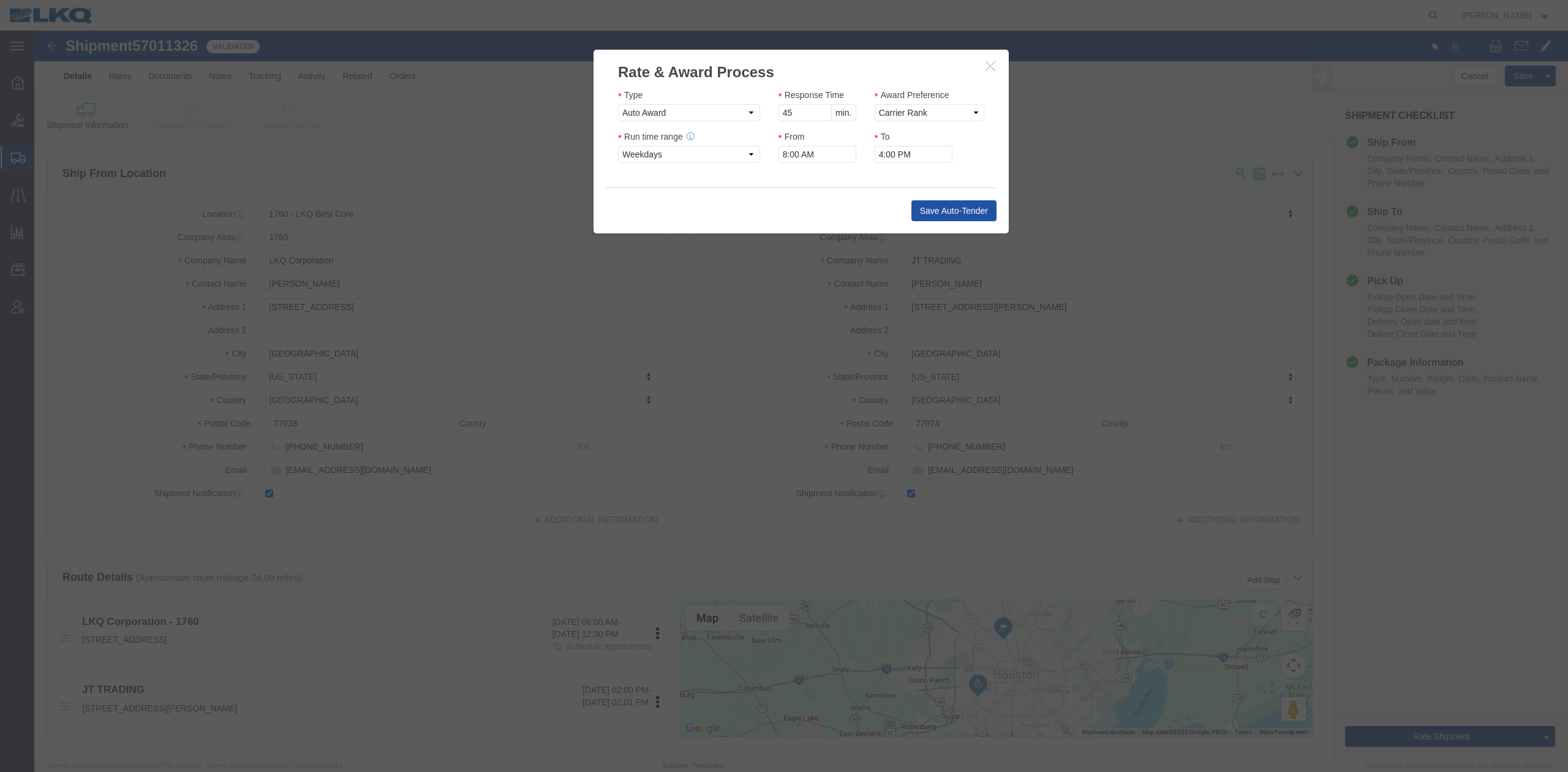
click button "Save Auto-Tender"
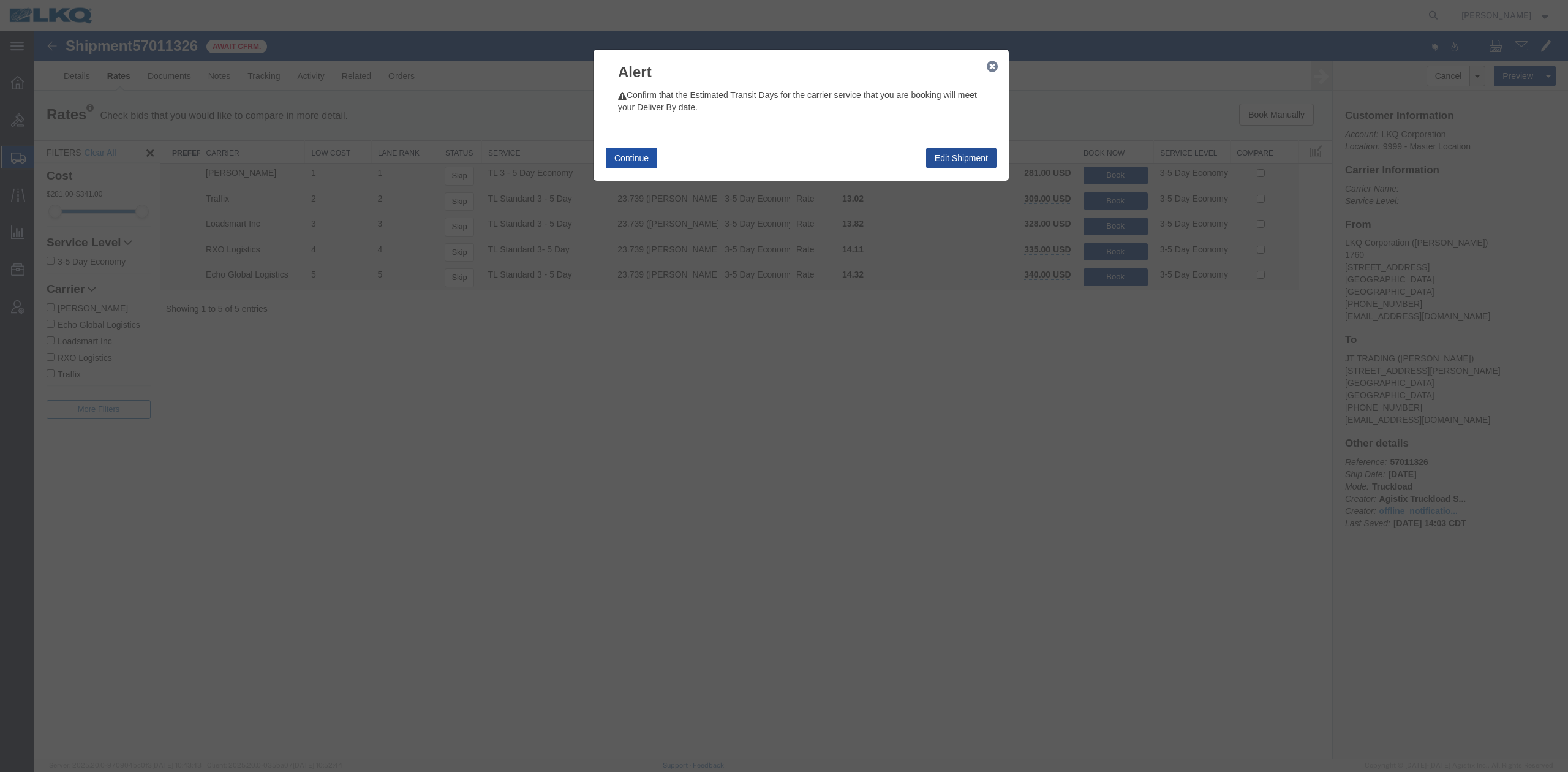
click at [630, 160] on button "Continue" at bounding box center [632, 157] width 52 height 21
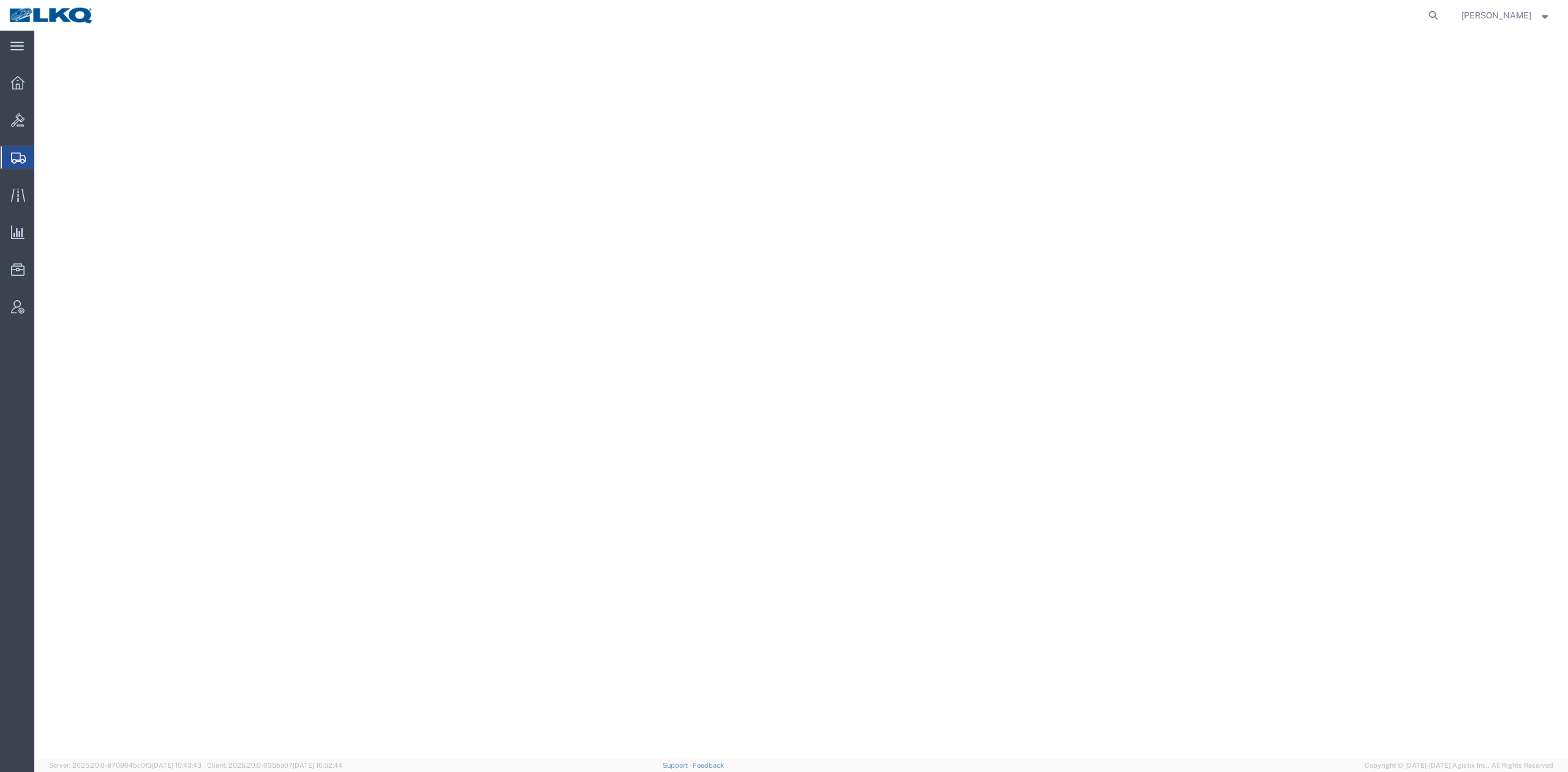
select select "28128"
select select "27968"
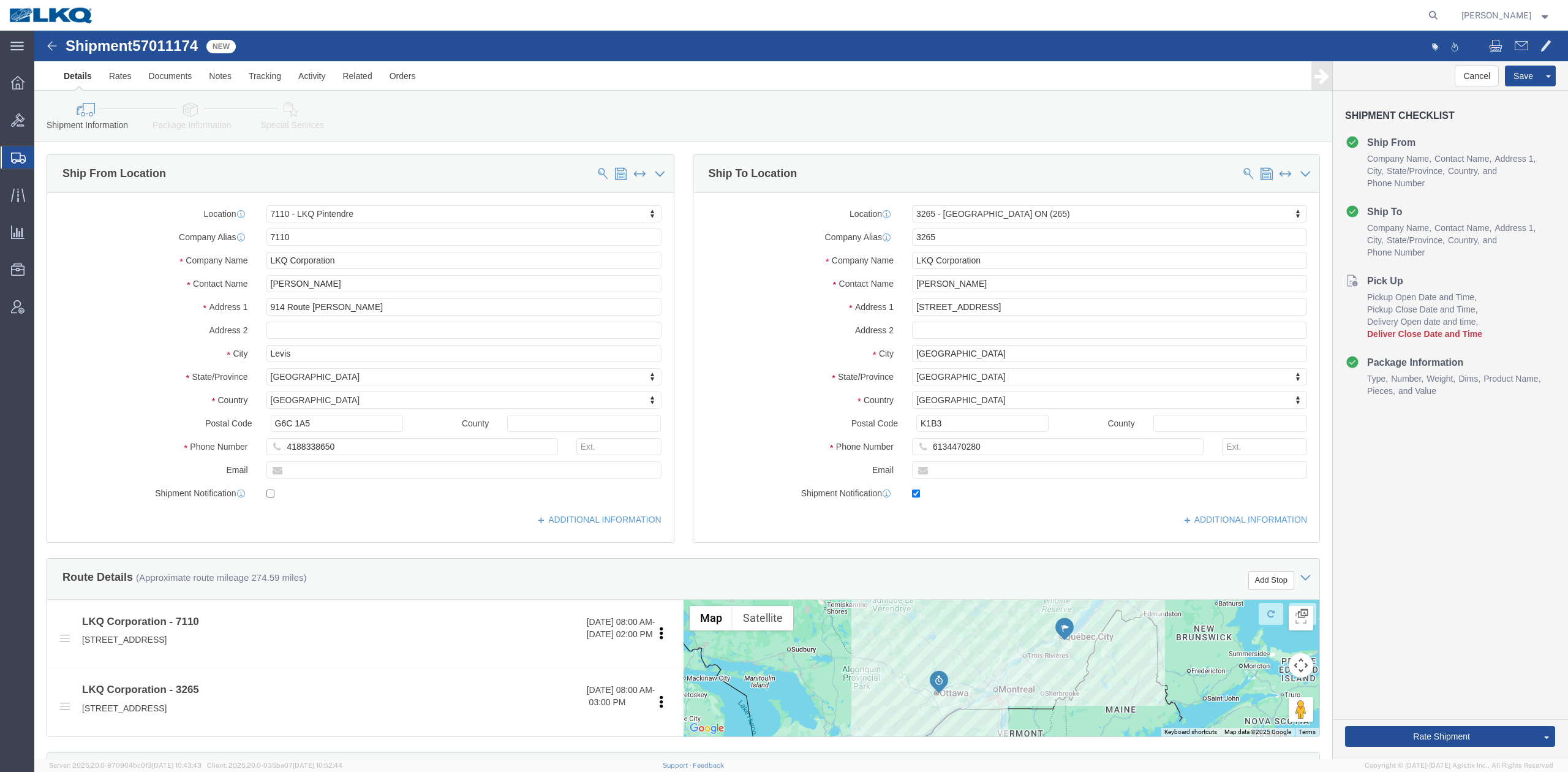
click span "57011174"
click link "Notes"
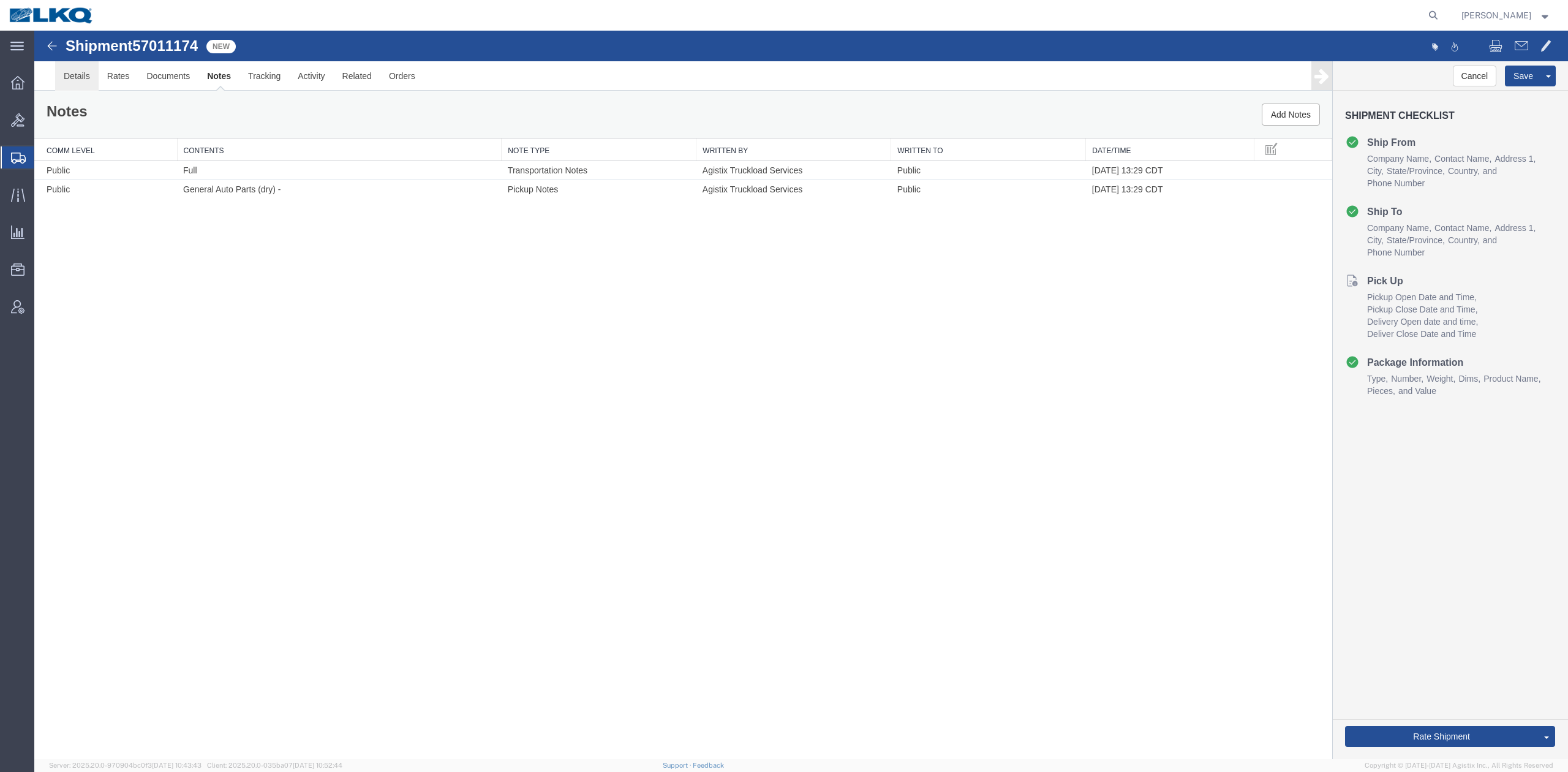
click at [86, 72] on link "Details" at bounding box center [77, 76] width 43 height 29
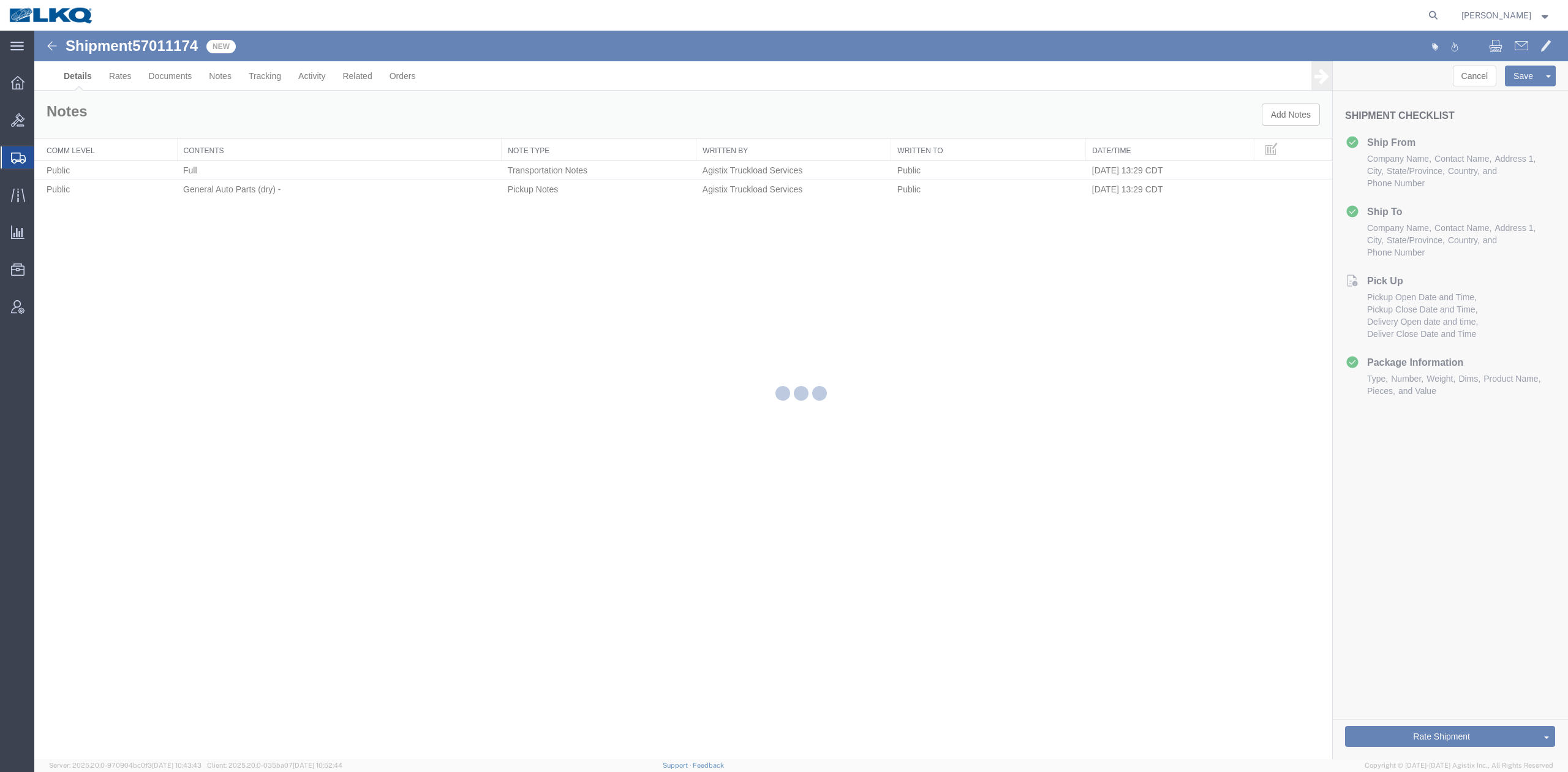
select select "28128"
select select "27968"
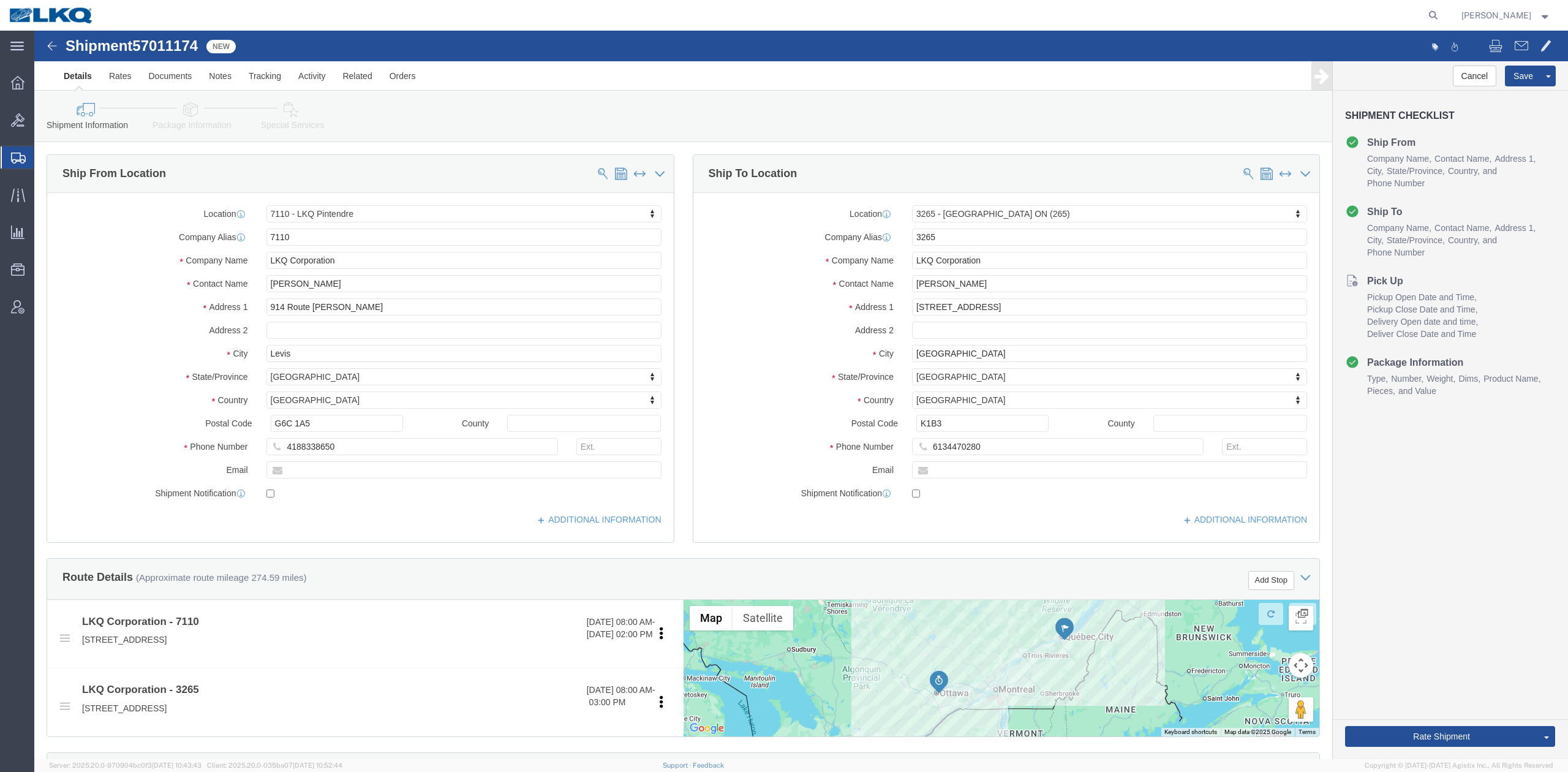
click span "57011174"
copy span "57011174"
click div "Shipment Information Package Information Special Services Loading Routing"
click icon
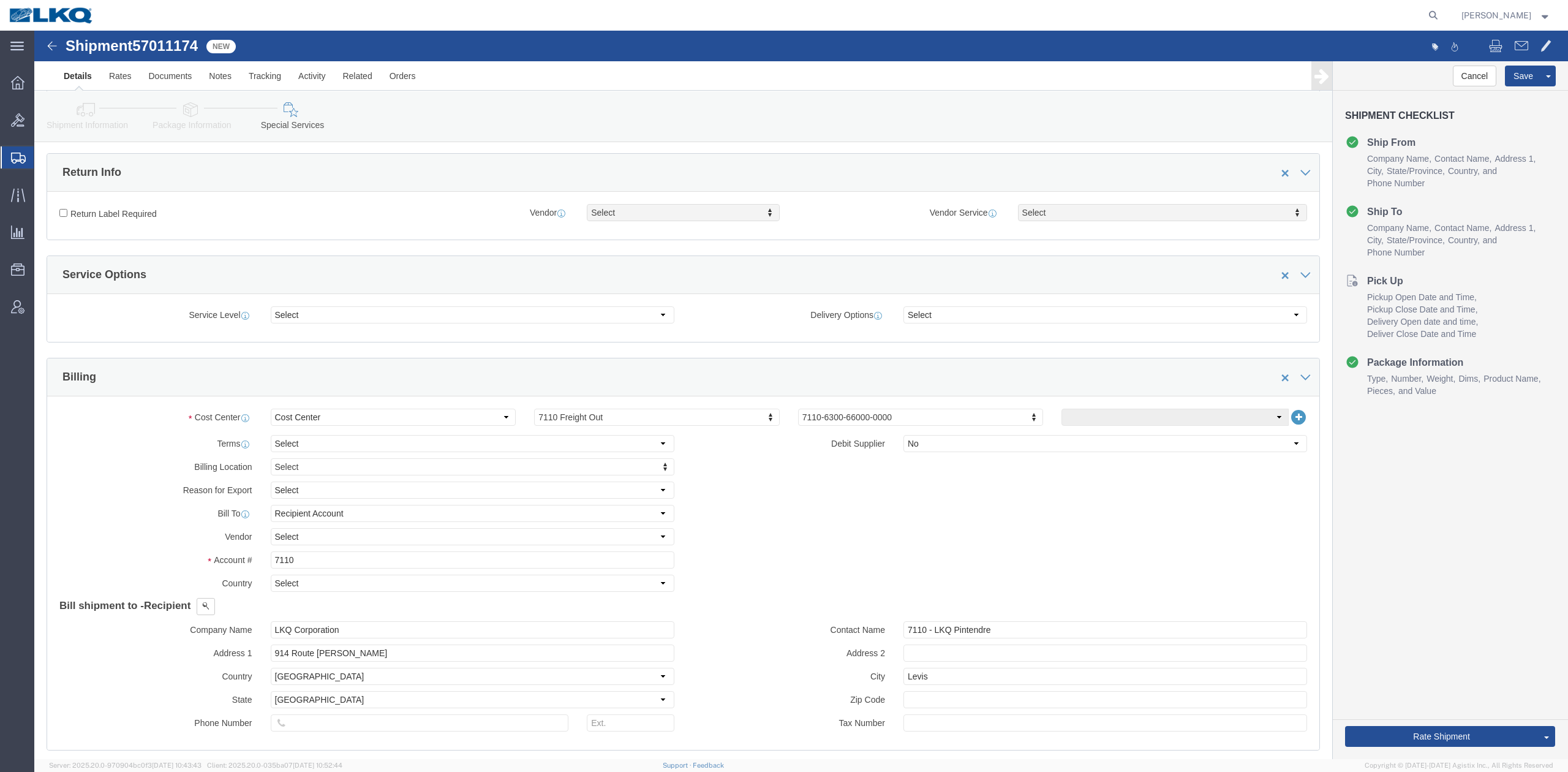
scroll to position [735, 0]
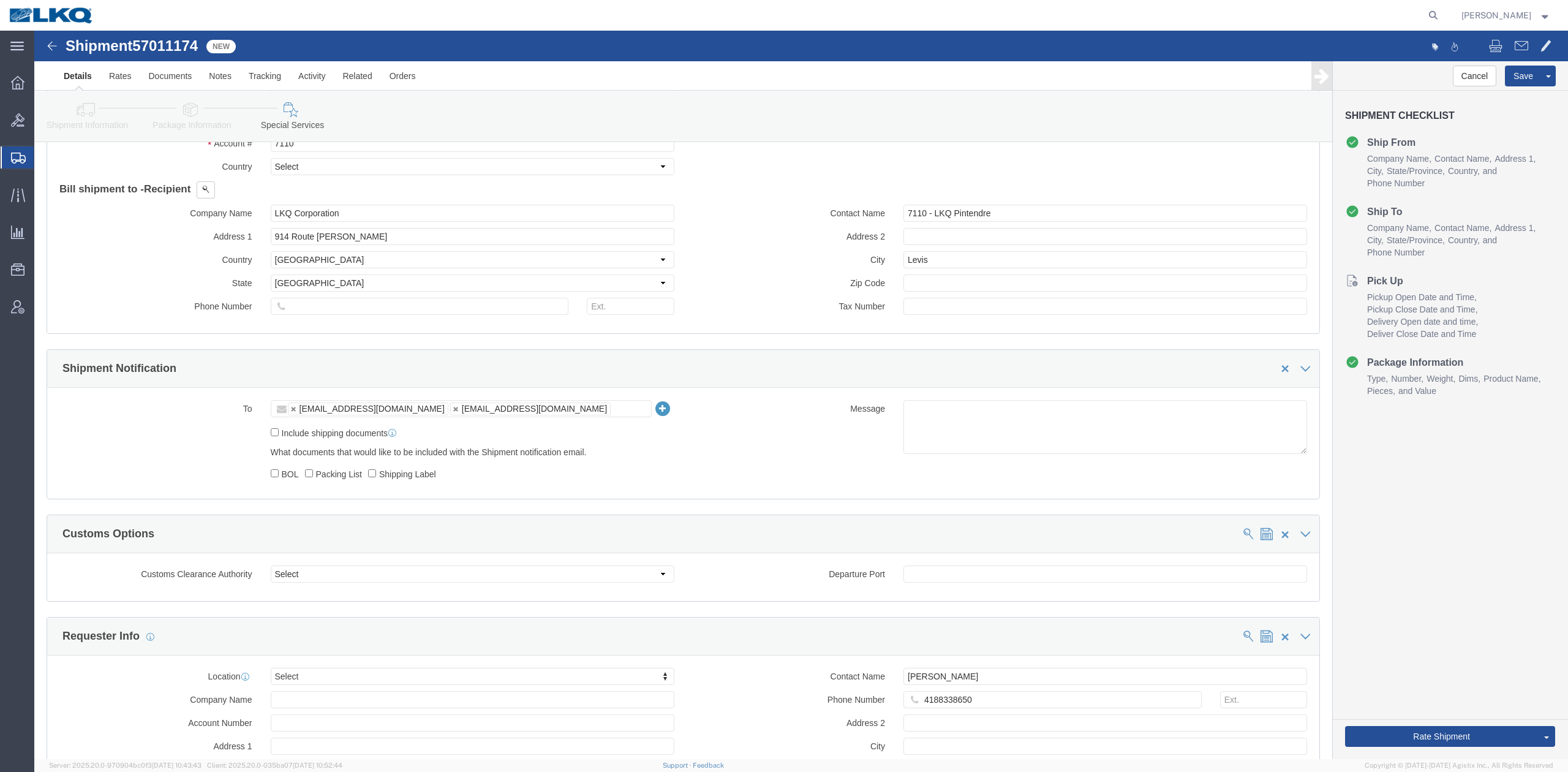
click icon
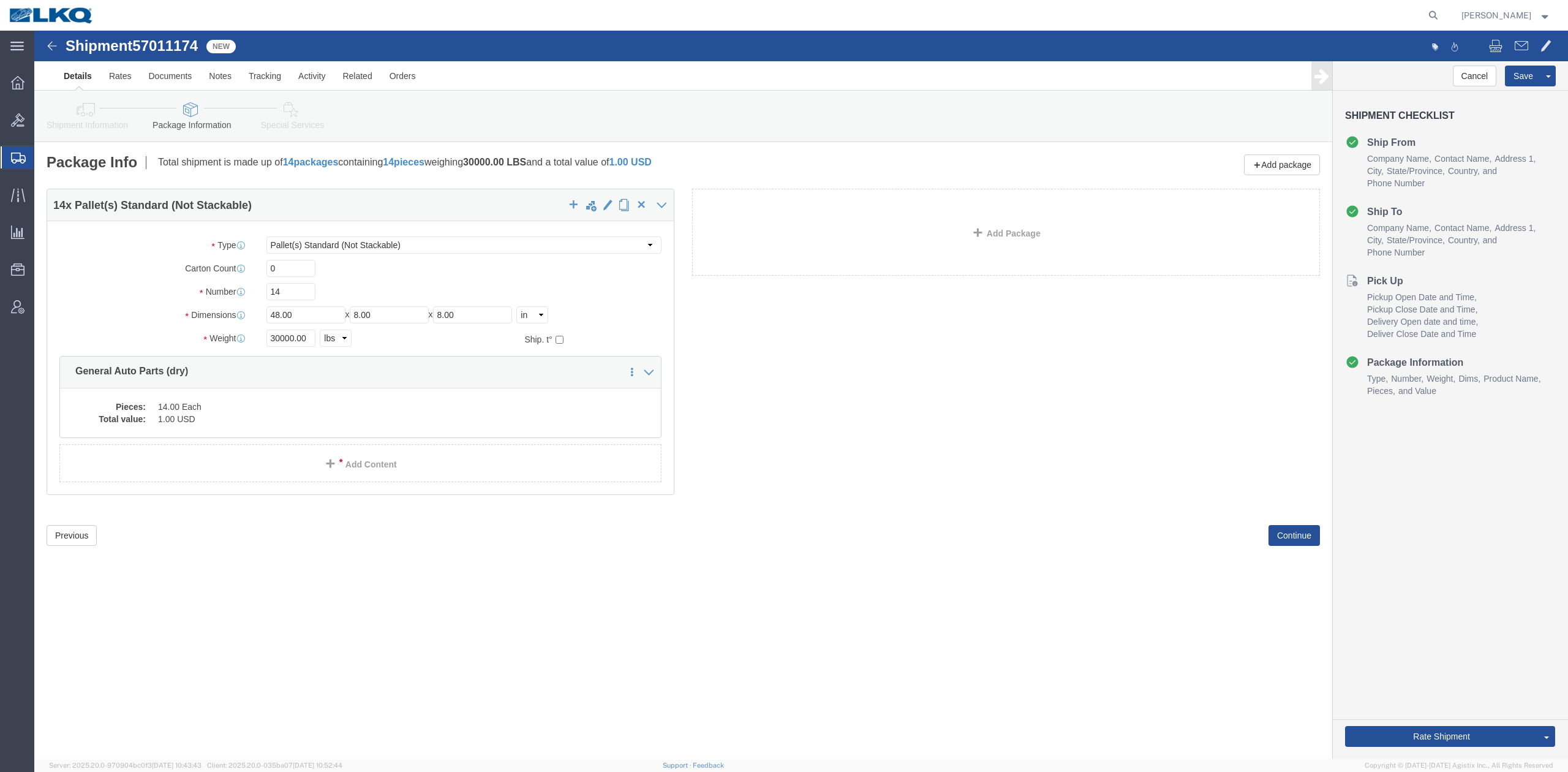
click link "Shipment Information"
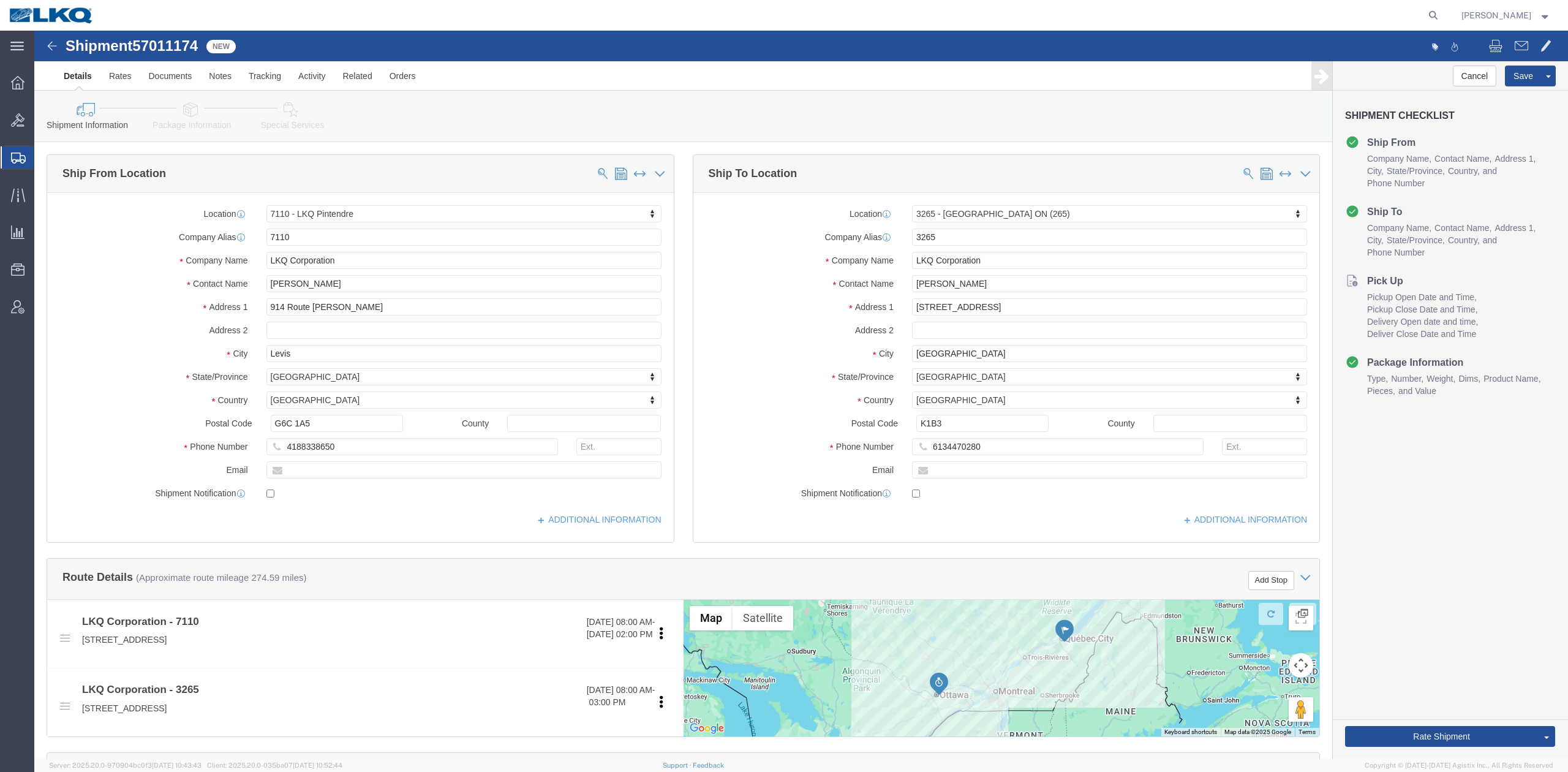
scroll to position [245, 0]
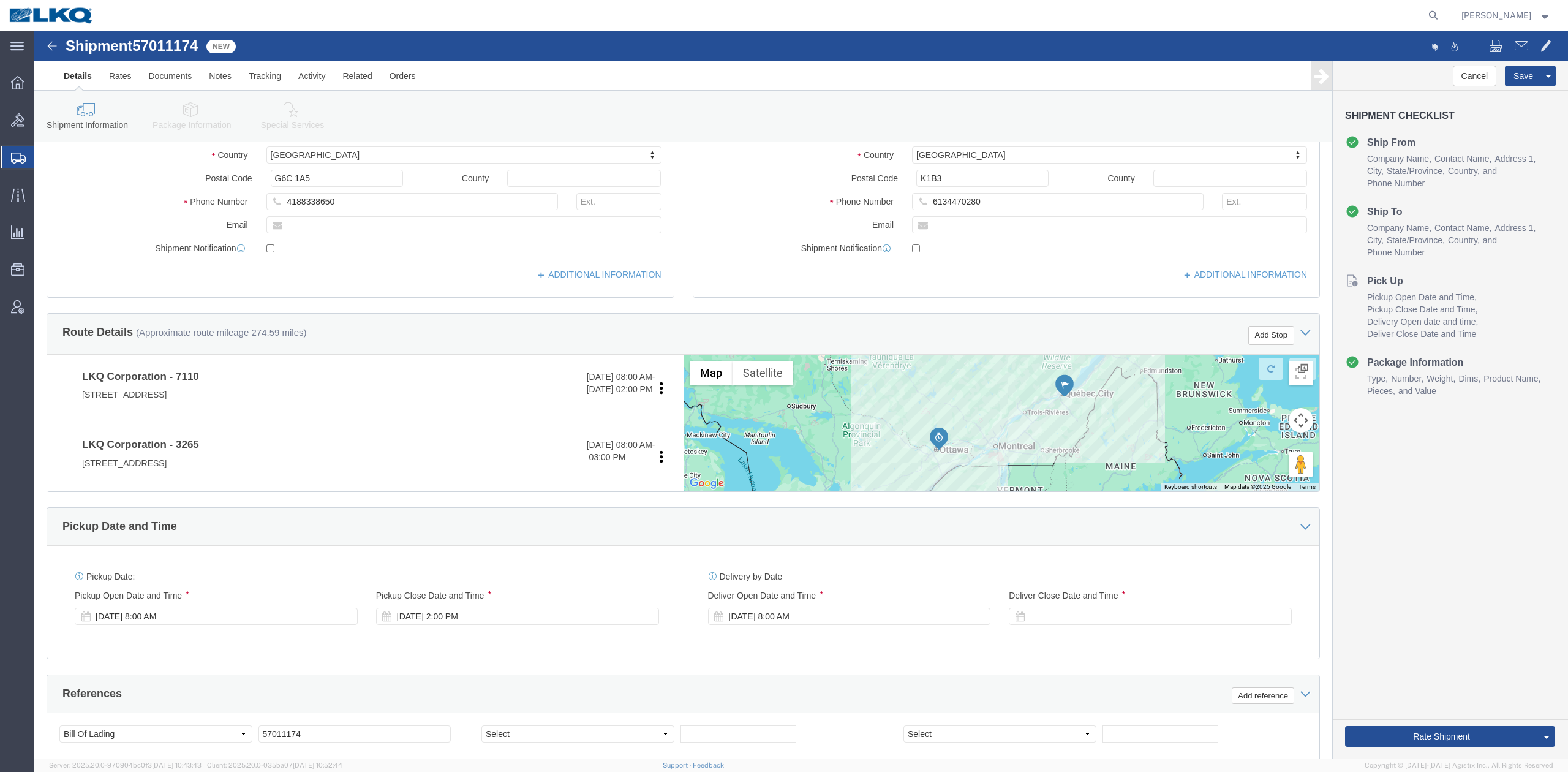
click div "Oct 03 2025 8:00 AM"
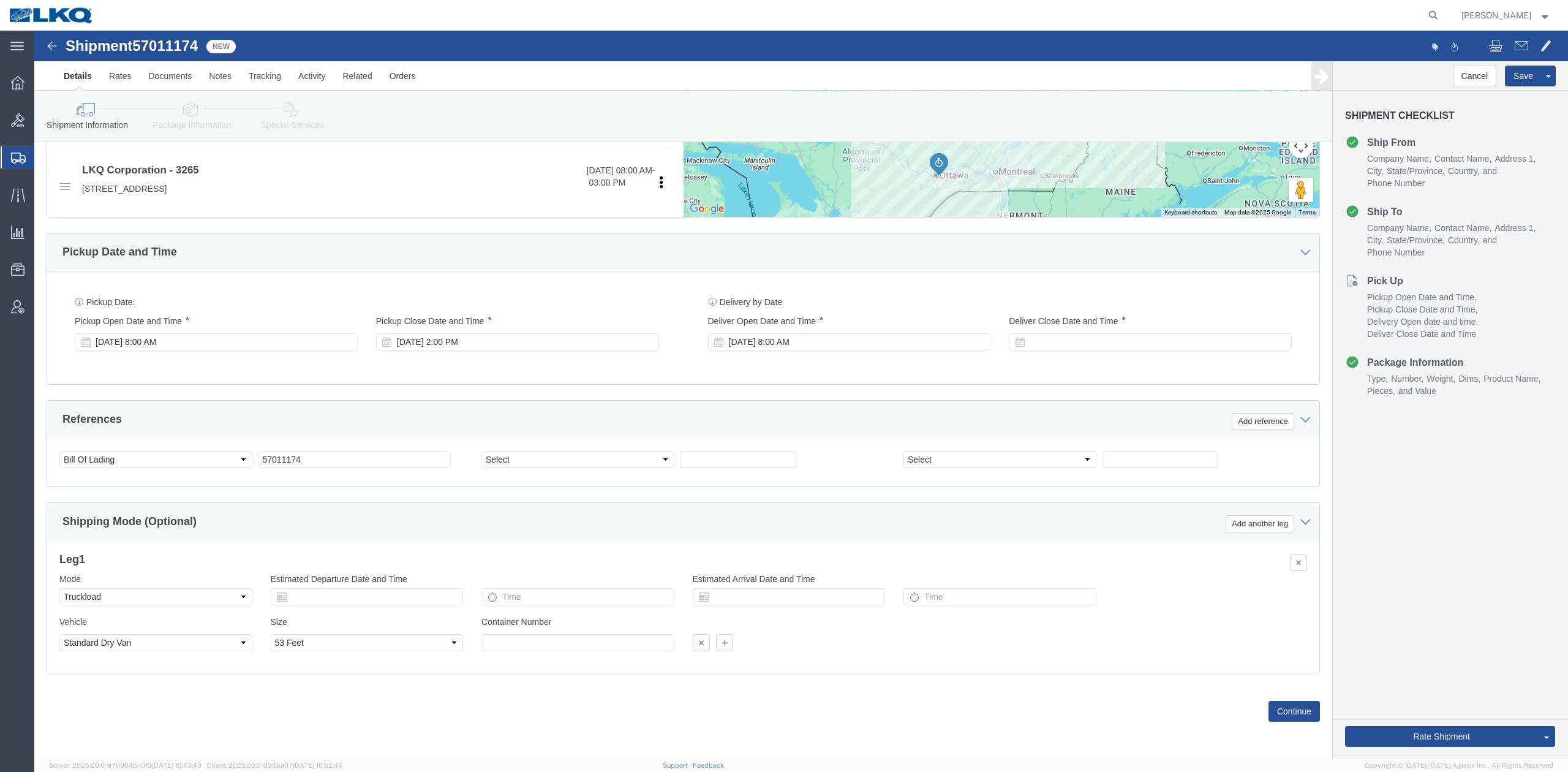
click div "References Add reference"
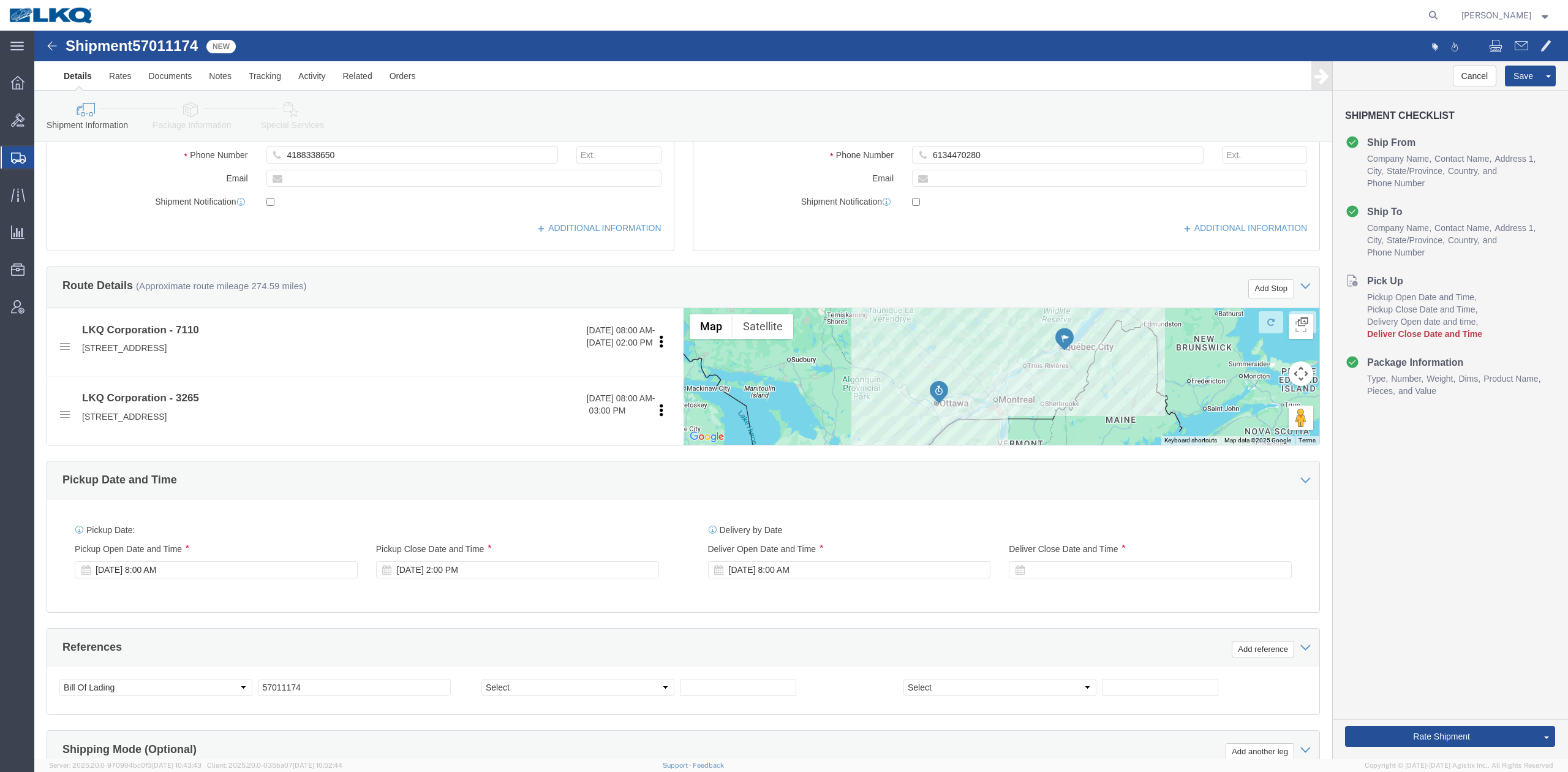
scroll to position [278, 0]
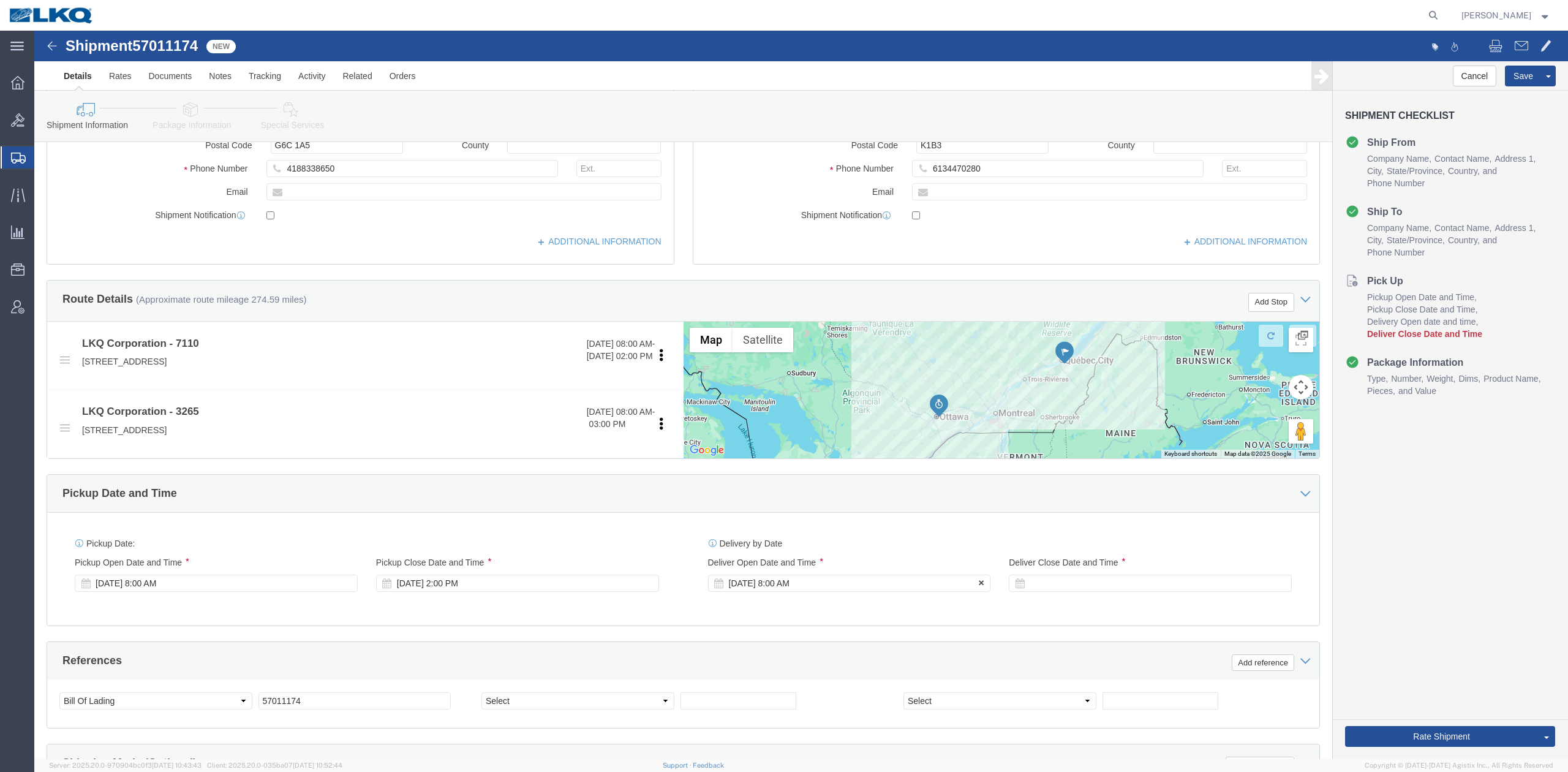
click div "Oct 08 2025 8:00 AM"
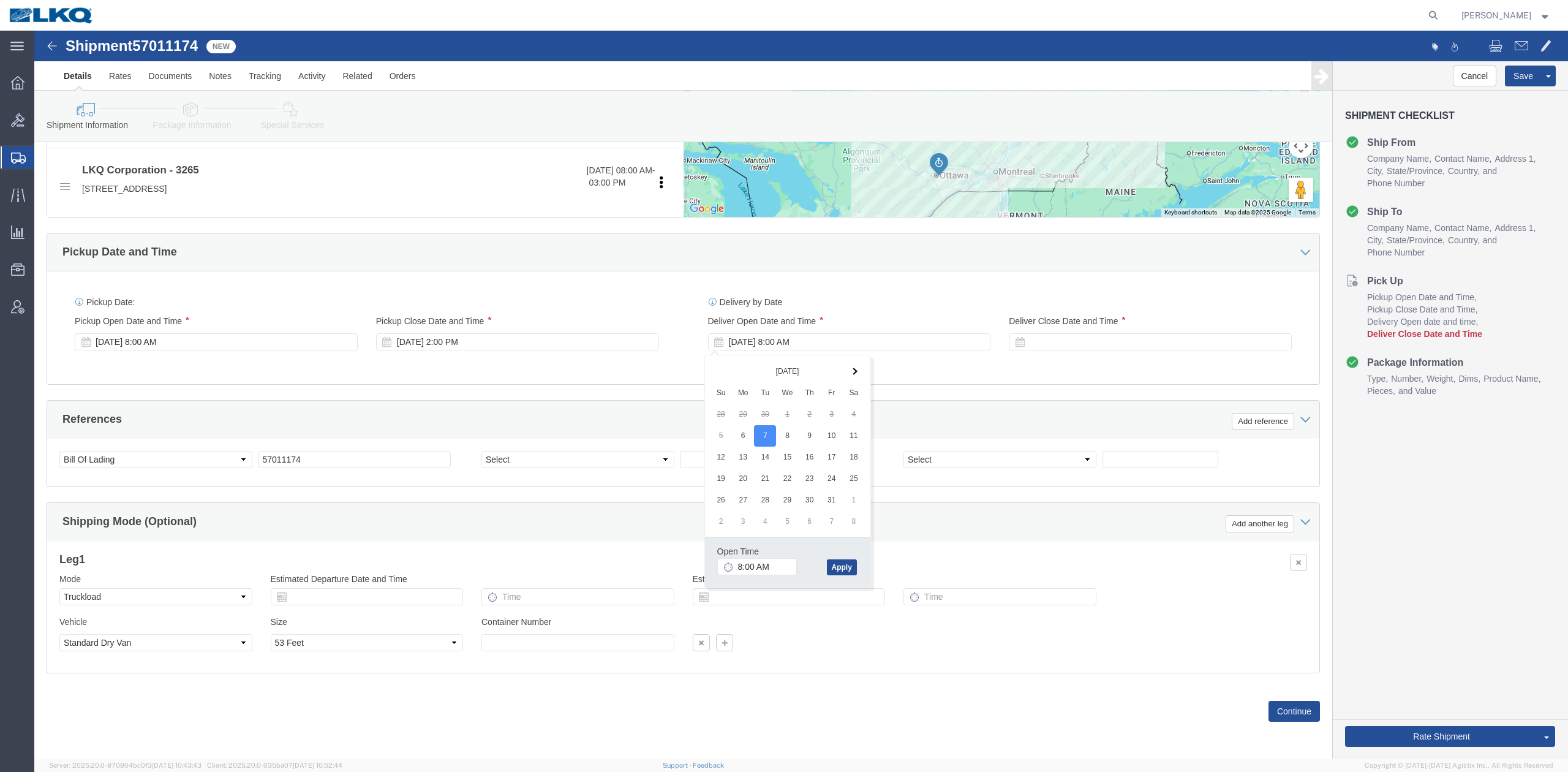
click div "References Add reference"
click div
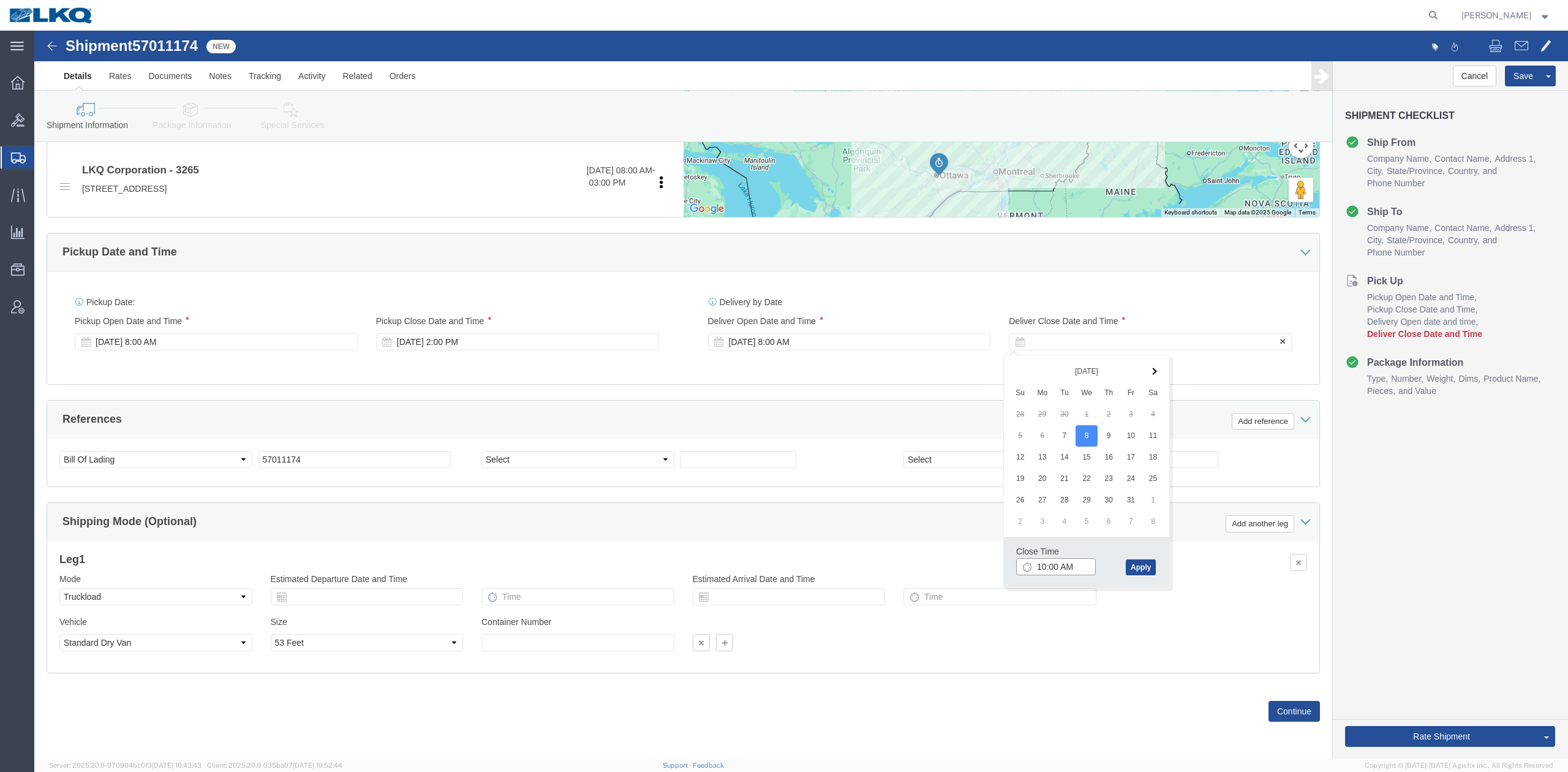
type input "11:00 AM"
click button "Apply"
click div "Ship From Location Location 7110 - LKQ Pintendre Select My Profile Location 110…"
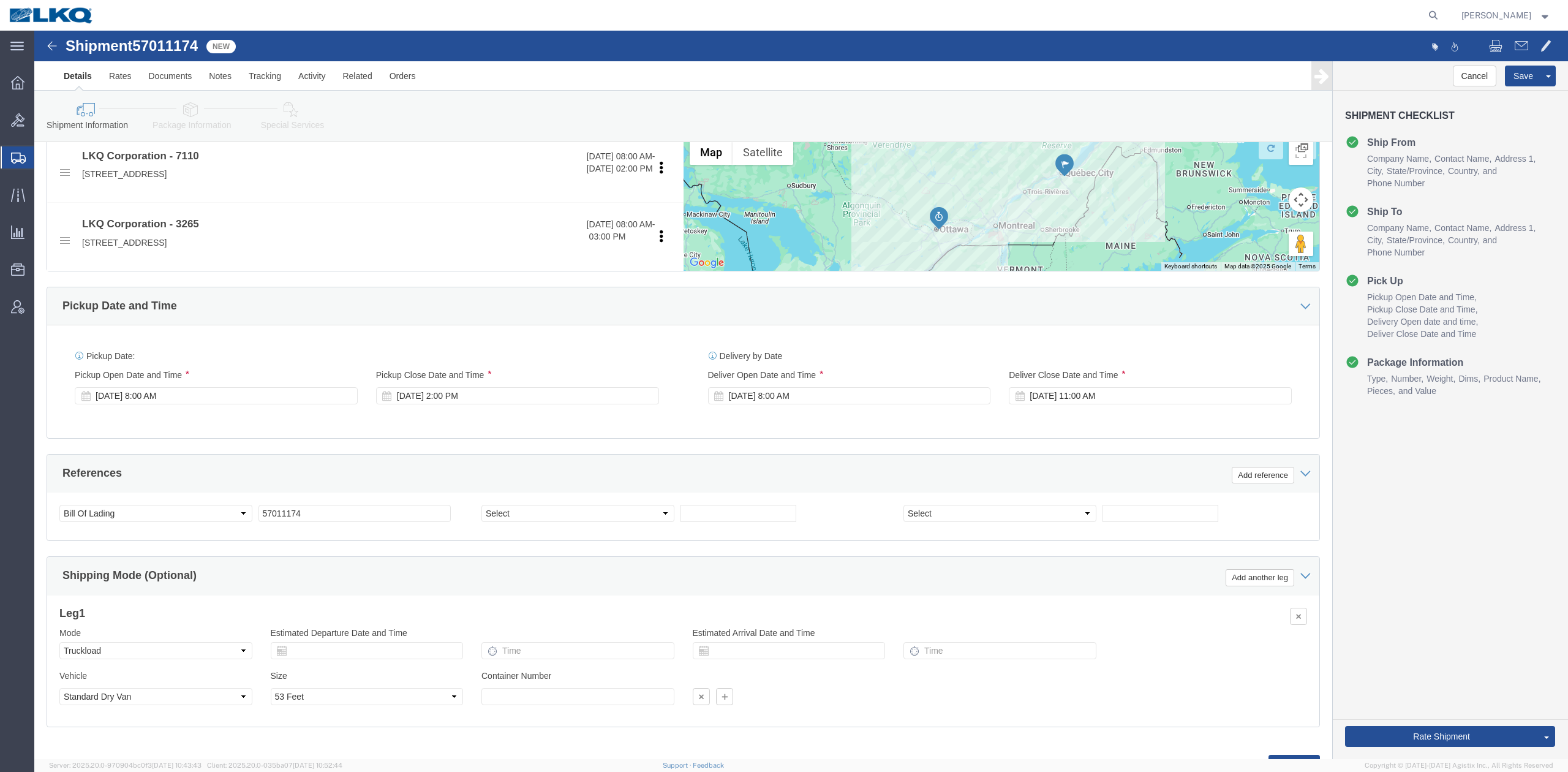
scroll to position [441, 0]
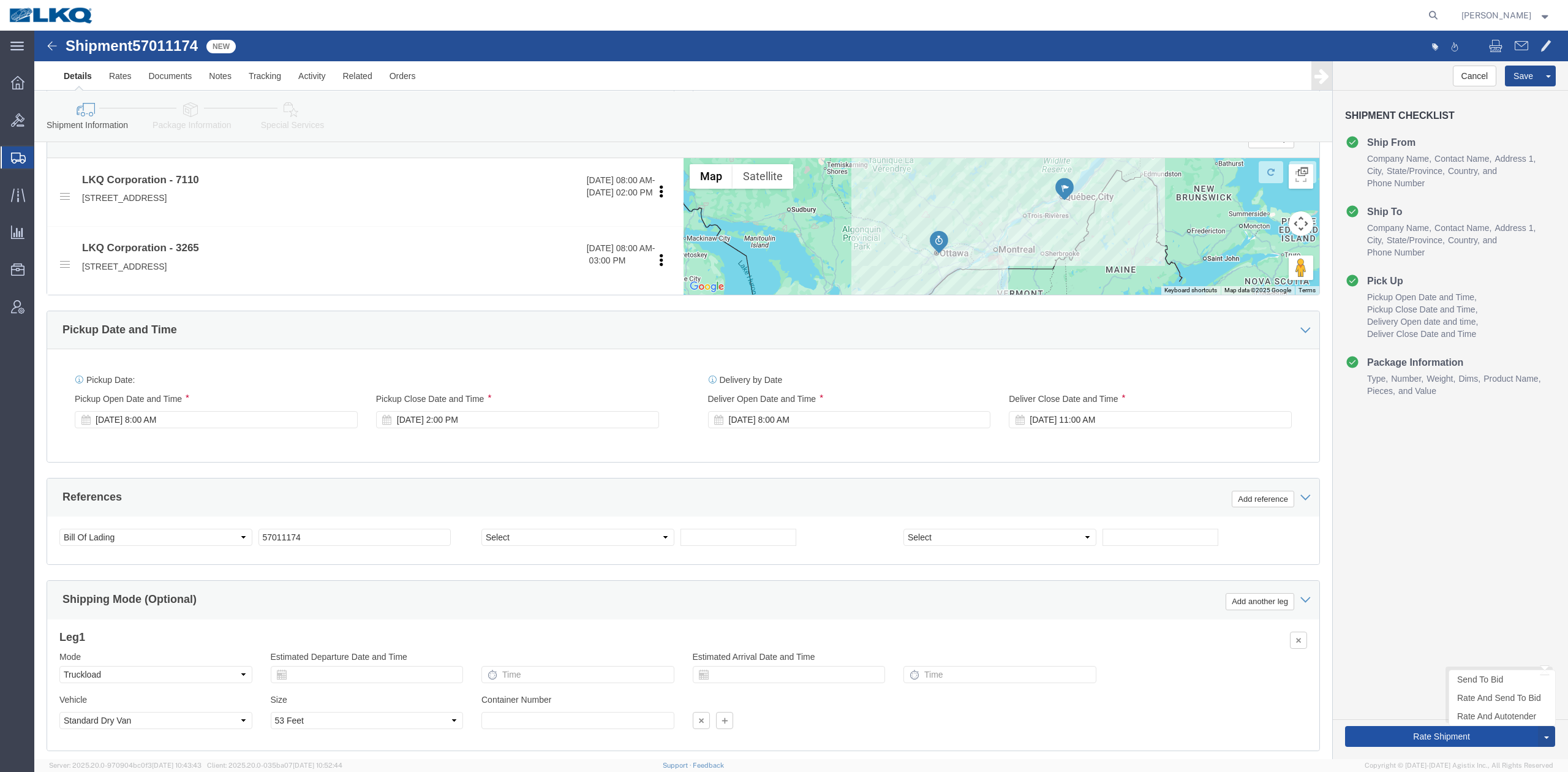
click button "Rate Shipment"
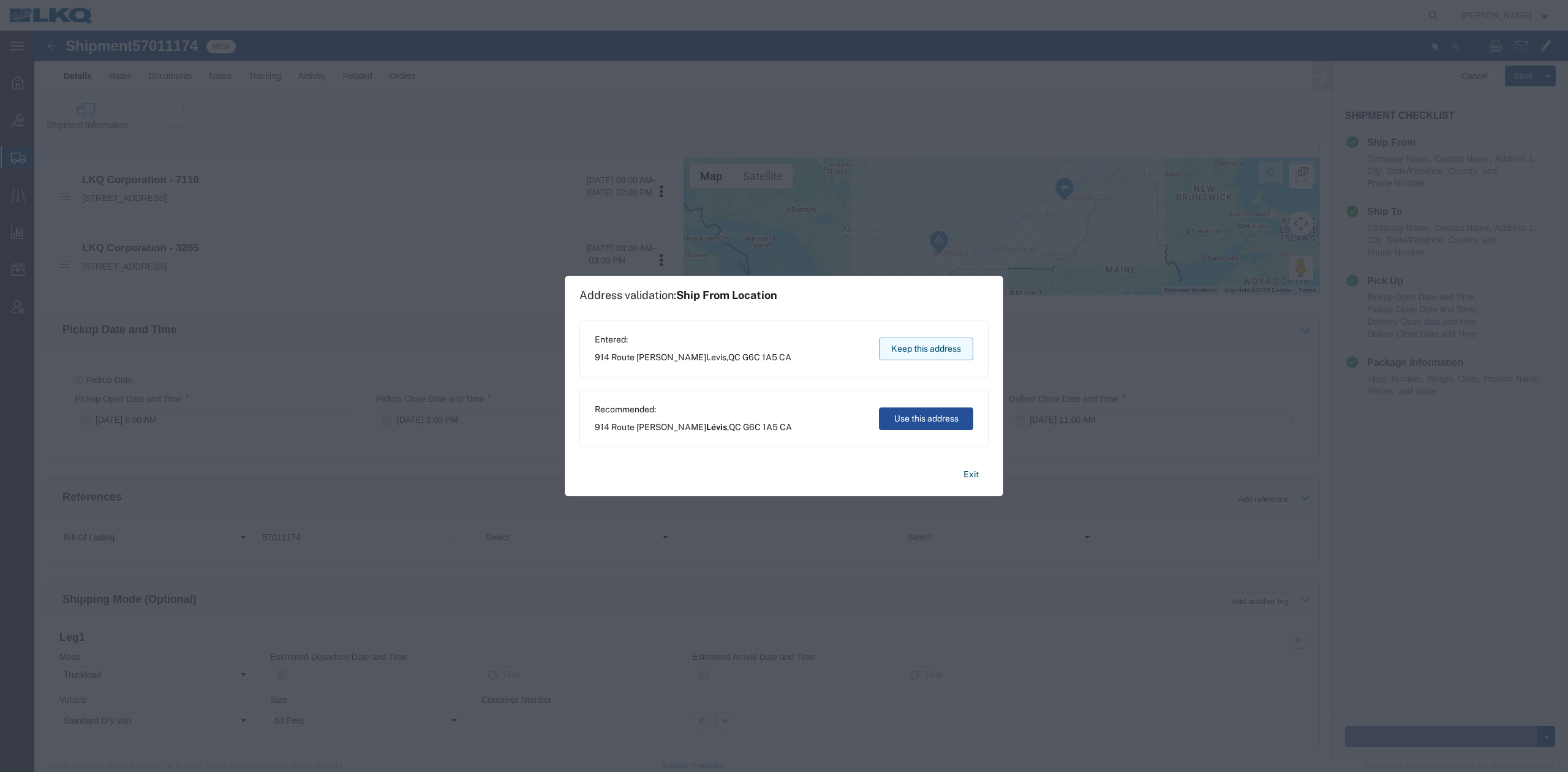
click at [921, 341] on button "Keep this address" at bounding box center [925, 348] width 94 height 22
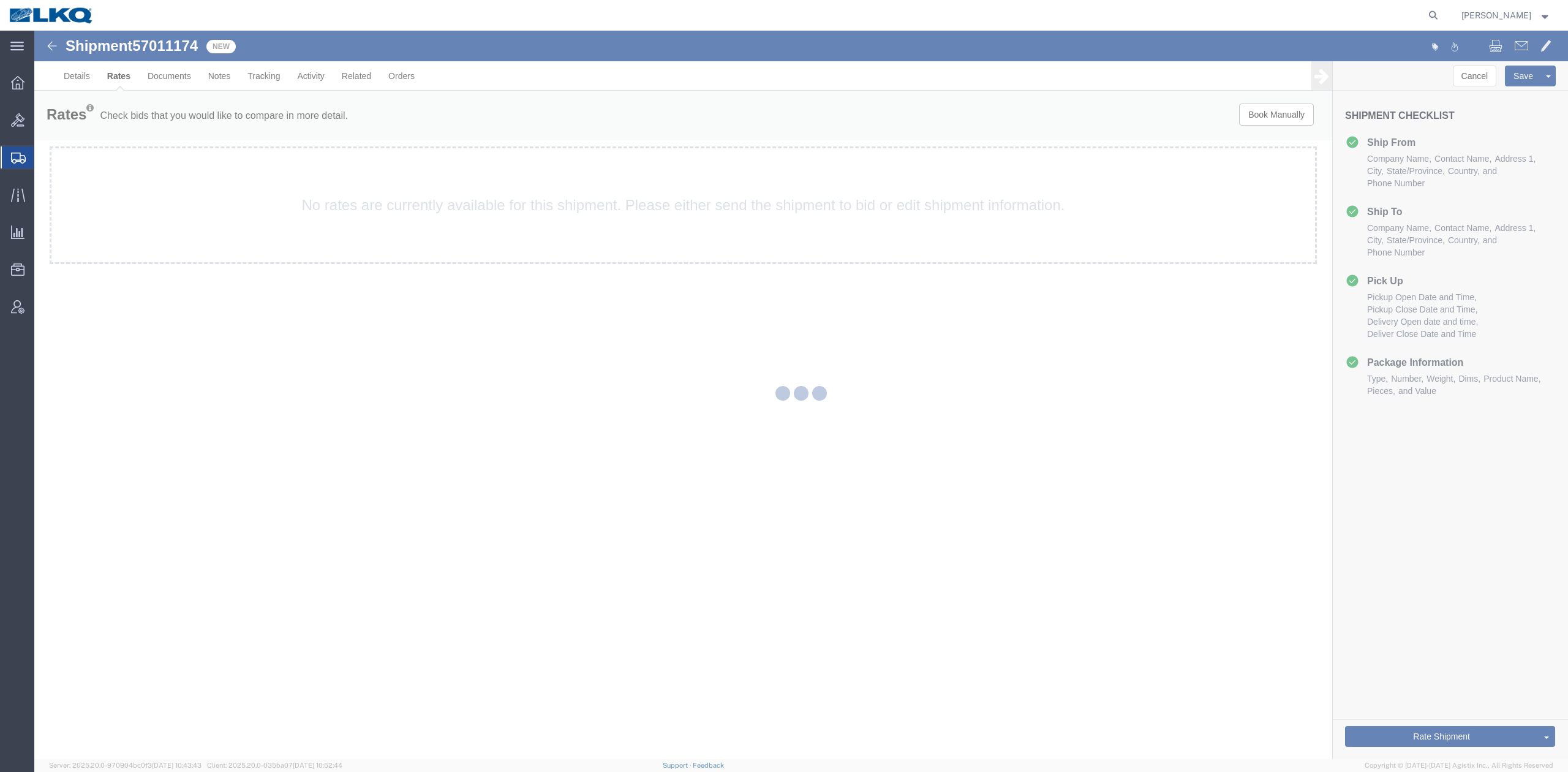
scroll to position [0, 0]
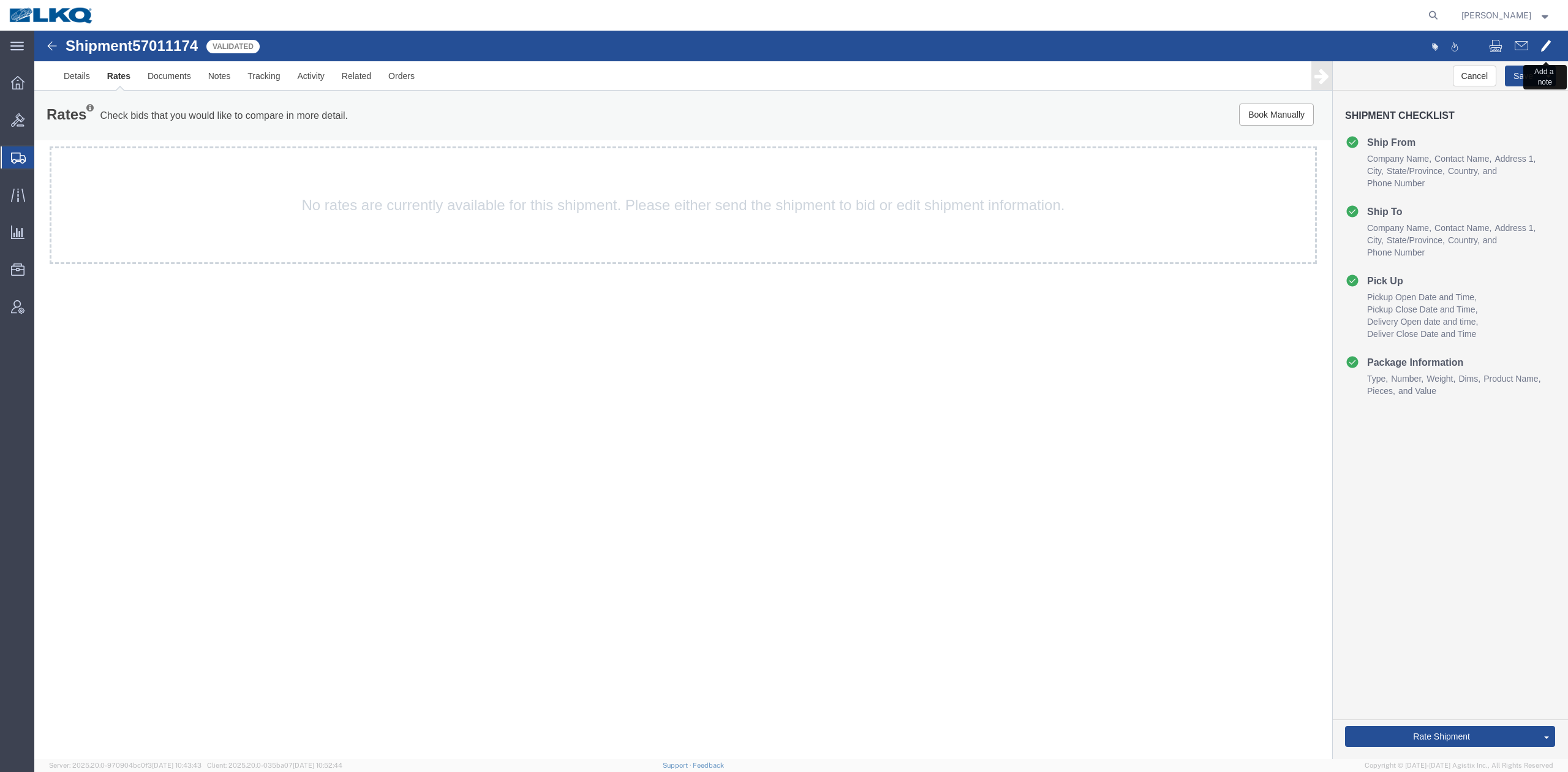
click at [1545, 37] on button at bounding box center [1546, 47] width 23 height 26
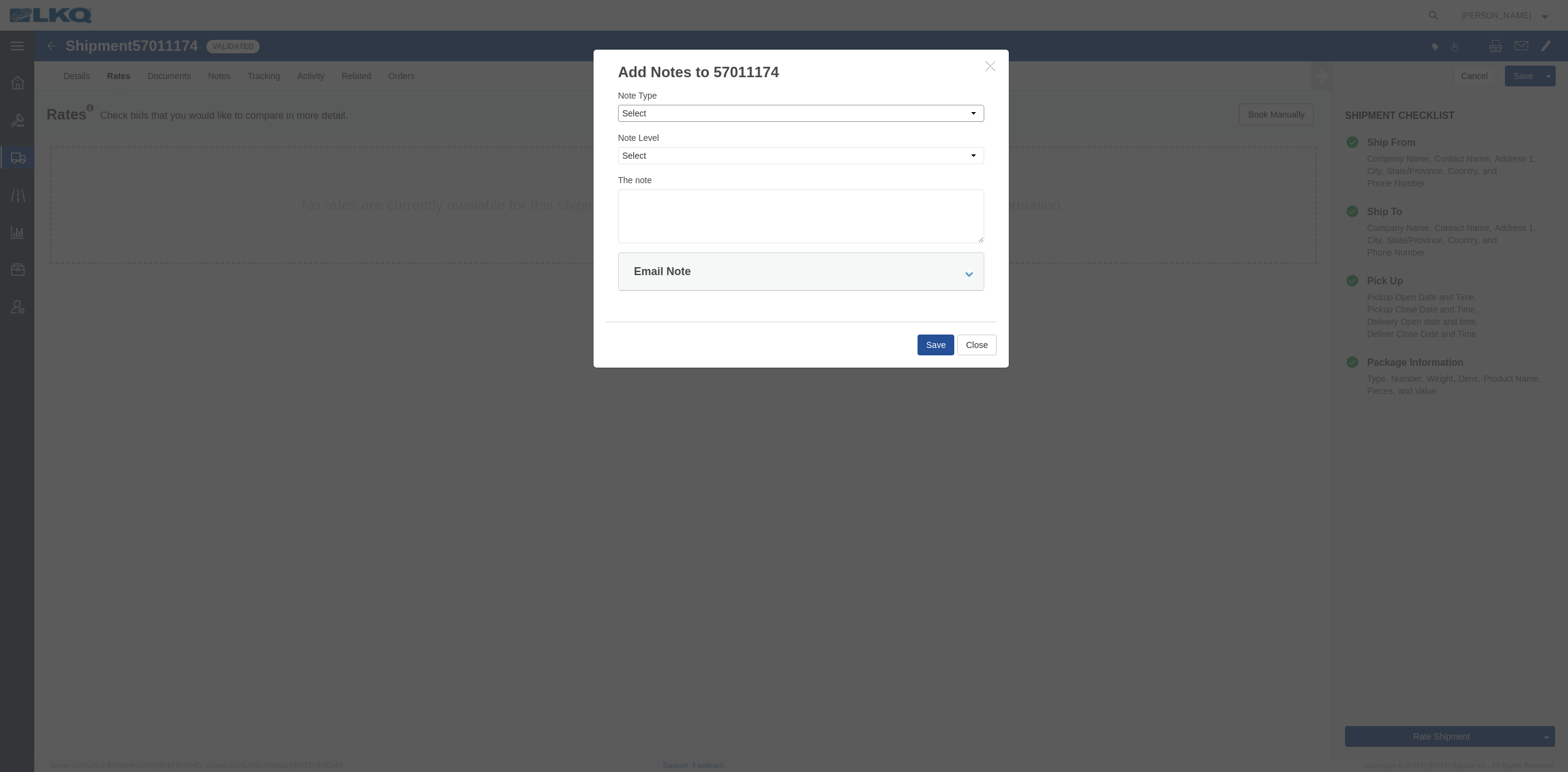
drag, startPoint x: 677, startPoint y: 111, endPoint x: 677, endPoint y: 122, distance: 11.0
click at [677, 111] on select "Select Approval Bid Notes Carrier Change Notes Claim Notes Content Hazmat Notes…" at bounding box center [801, 113] width 366 height 17
click at [618, 105] on select "Select Approval Bid Notes Carrier Change Notes Claim Notes Content Hazmat Notes…" at bounding box center [801, 113] width 366 height 17
drag, startPoint x: 657, startPoint y: 112, endPoint x: 657, endPoint y: 121, distance: 9.0
click at [657, 121] on select "Select Approval Bid Notes Carrier Change Notes Claim Notes Content Hazmat Notes…" at bounding box center [801, 113] width 366 height 17
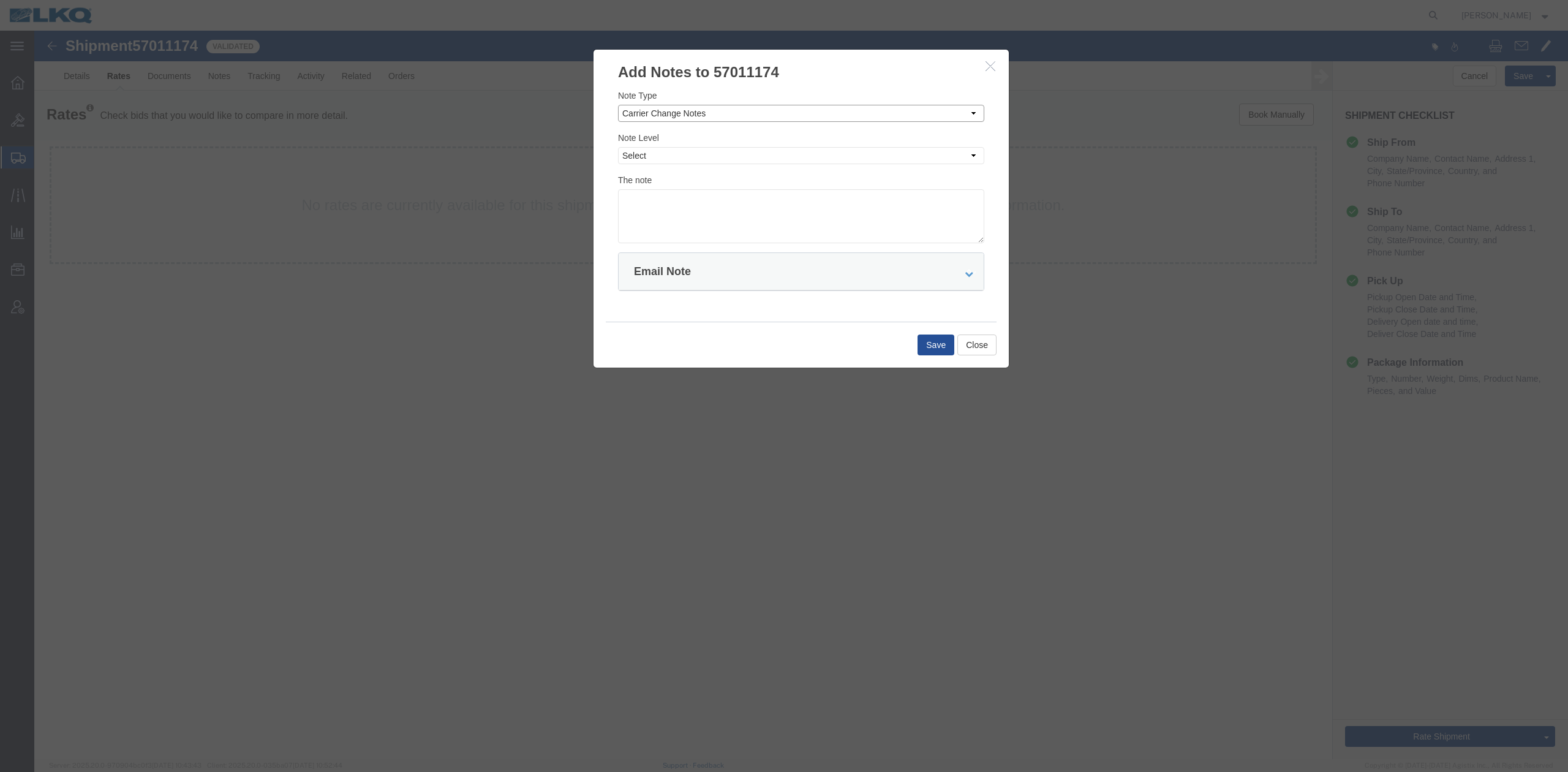
select select "BID_NOTES"
click at [618, 105] on select "Select Approval Bid Notes Carrier Change Notes Claim Notes Content Hazmat Notes…" at bounding box center [801, 113] width 366 height 17
click at [648, 159] on select "Select Private to Account Private to Vendor Public" at bounding box center [801, 156] width 366 height 17
select select "PRIVATE_TO_ACCOUNT"
click at [618, 147] on select "Select Private to Account Private to Vendor Public" at bounding box center [801, 156] width 366 height 17
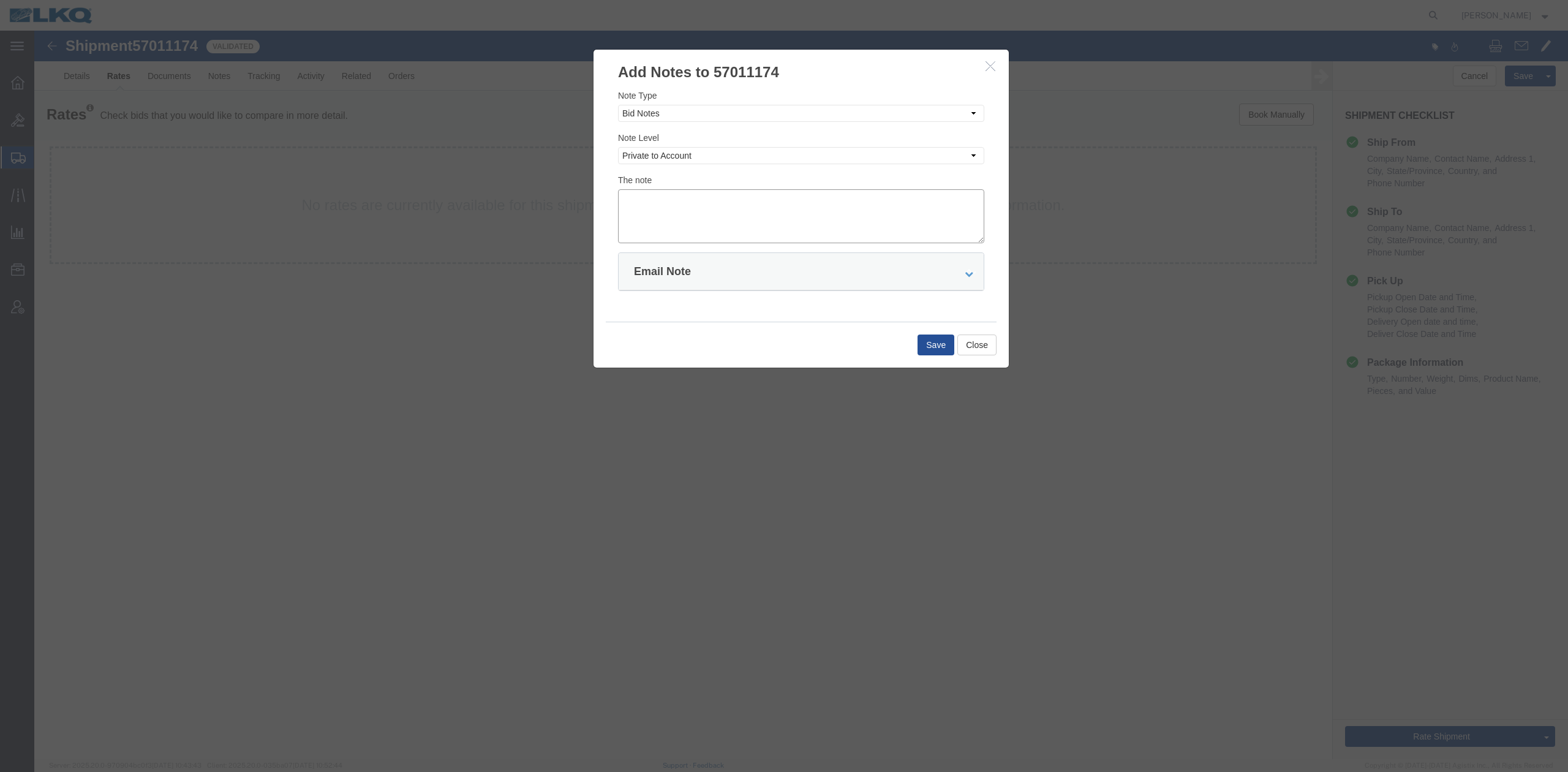
click at [660, 199] on textarea at bounding box center [801, 216] width 366 height 54
type textarea "DAT: $701"
click at [915, 342] on div "Save Close" at bounding box center [801, 344] width 390 height 46
click at [933, 341] on button "Save" at bounding box center [935, 345] width 37 height 21
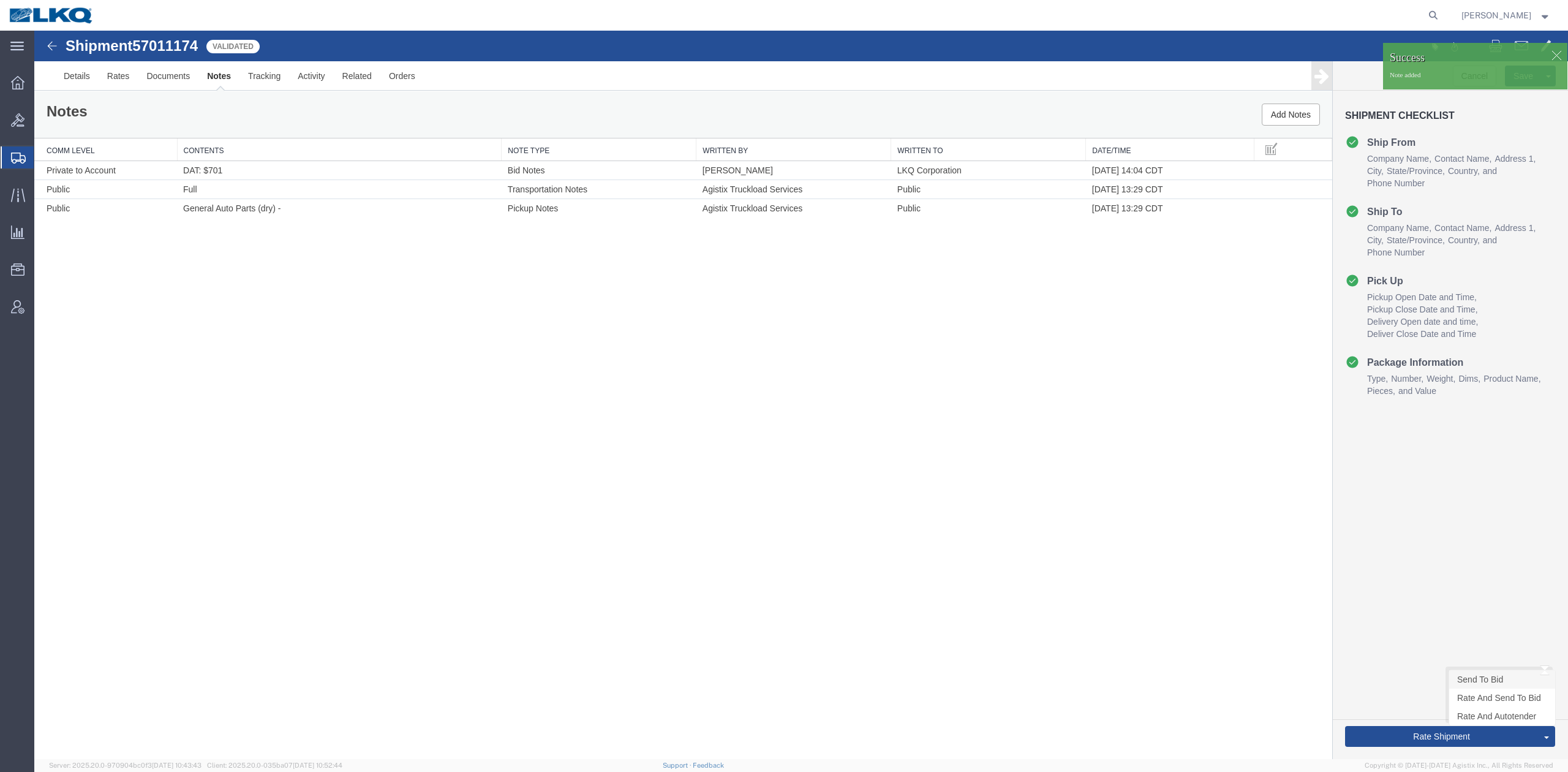
click at [1468, 680] on link "Send To Bid" at bounding box center [1501, 680] width 106 height 18
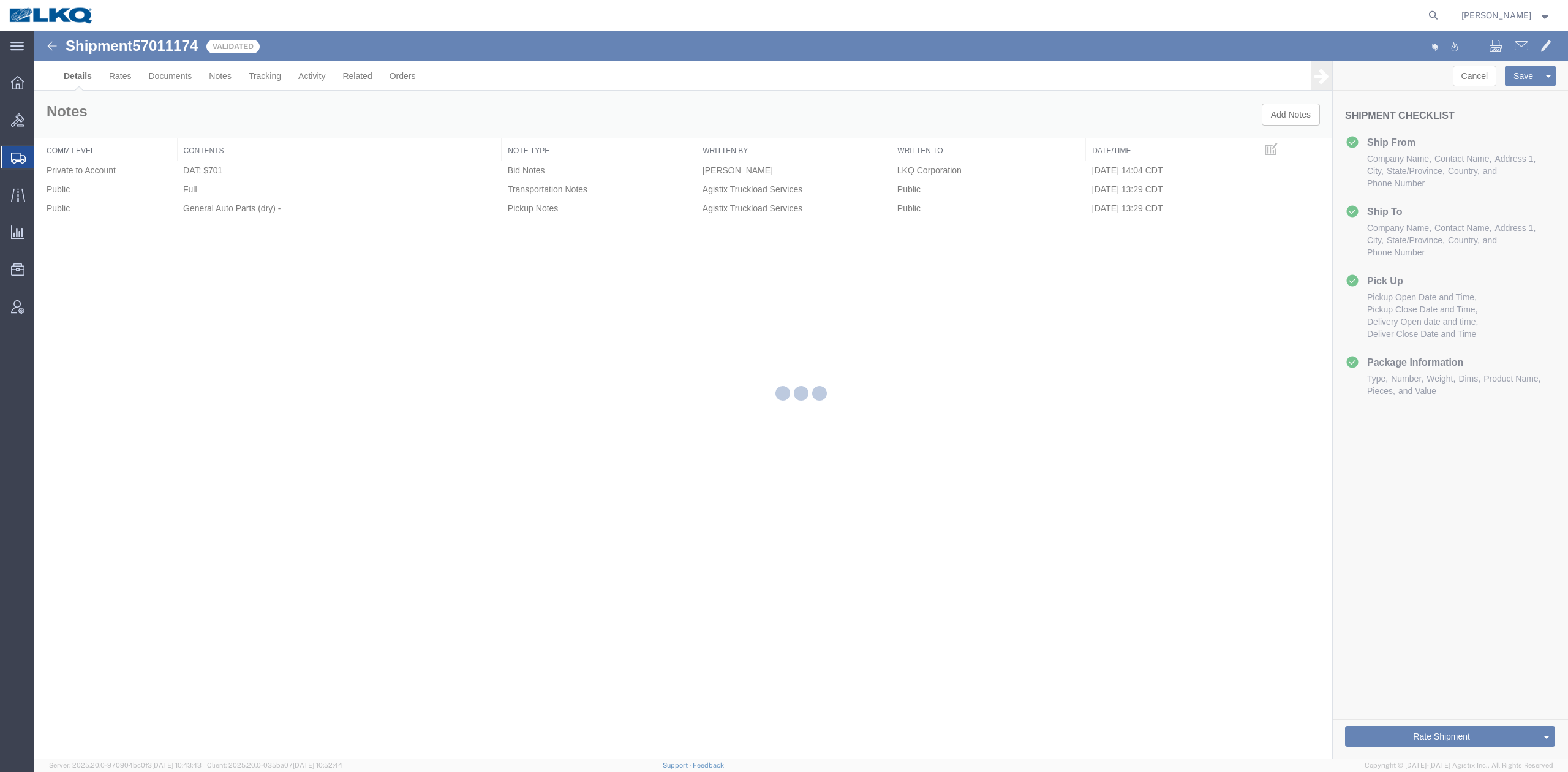
select select "28128"
select select "27968"
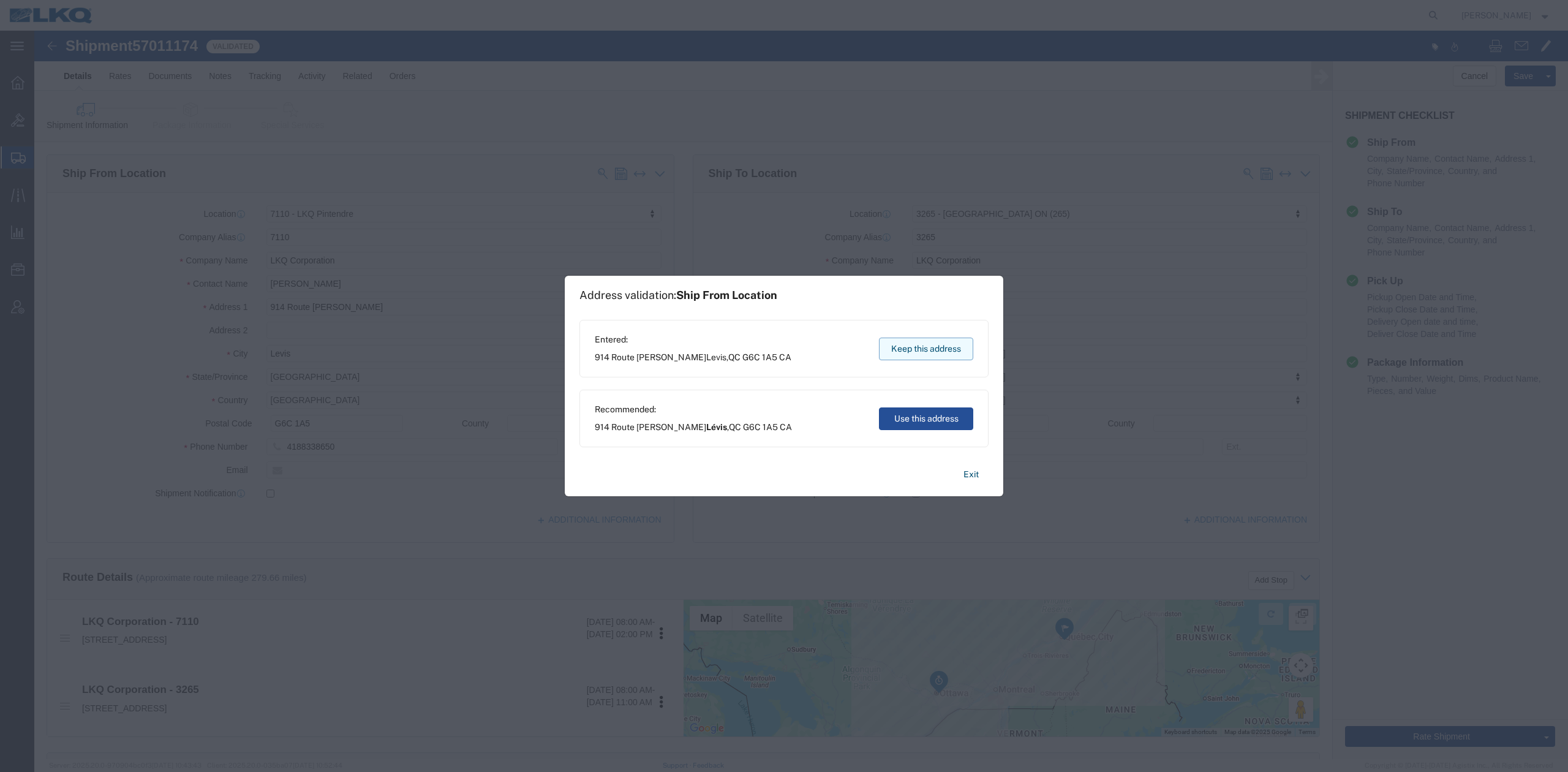
click at [912, 356] on button "Keep this address" at bounding box center [925, 348] width 94 height 22
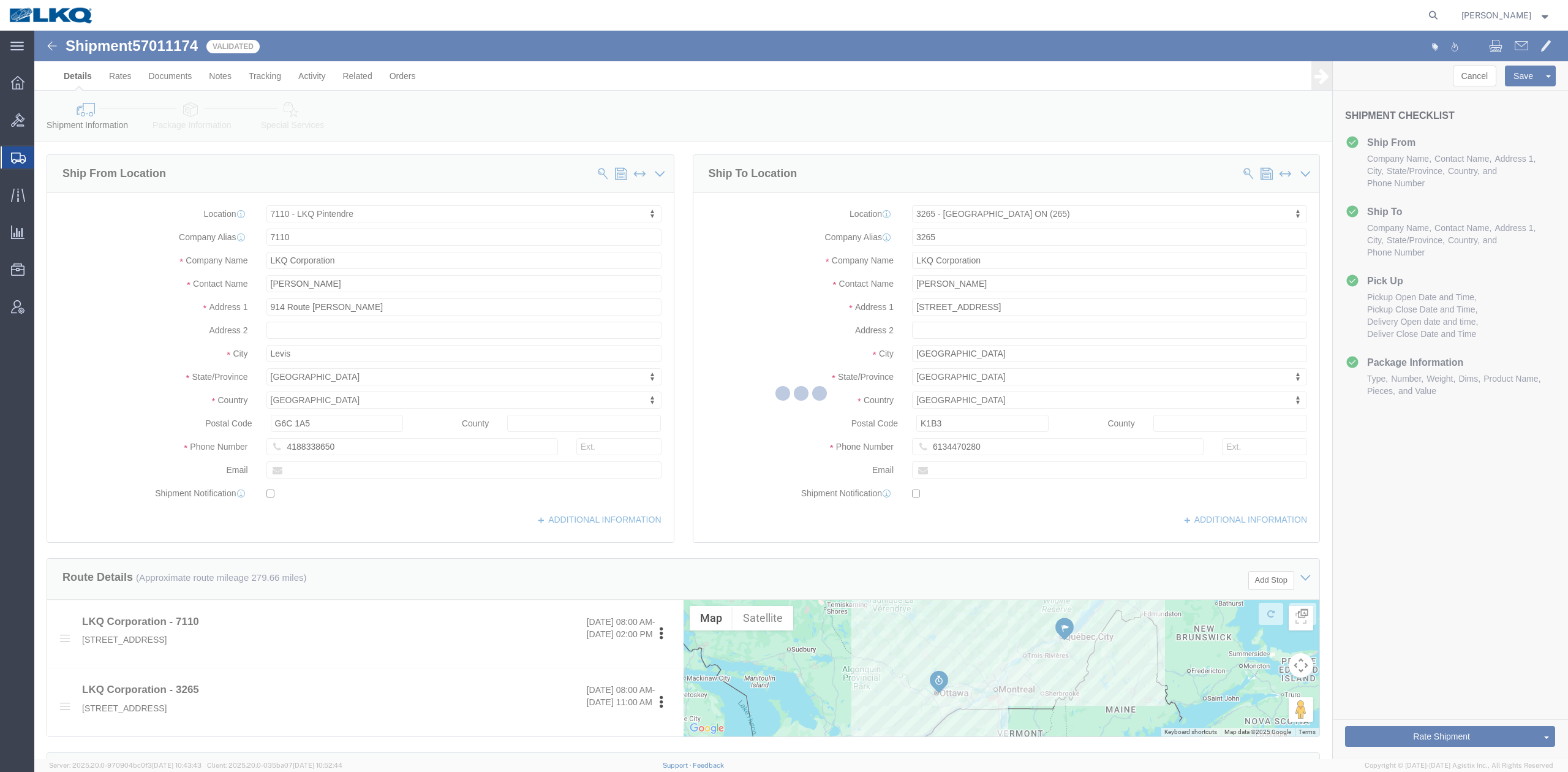
select select "TL"
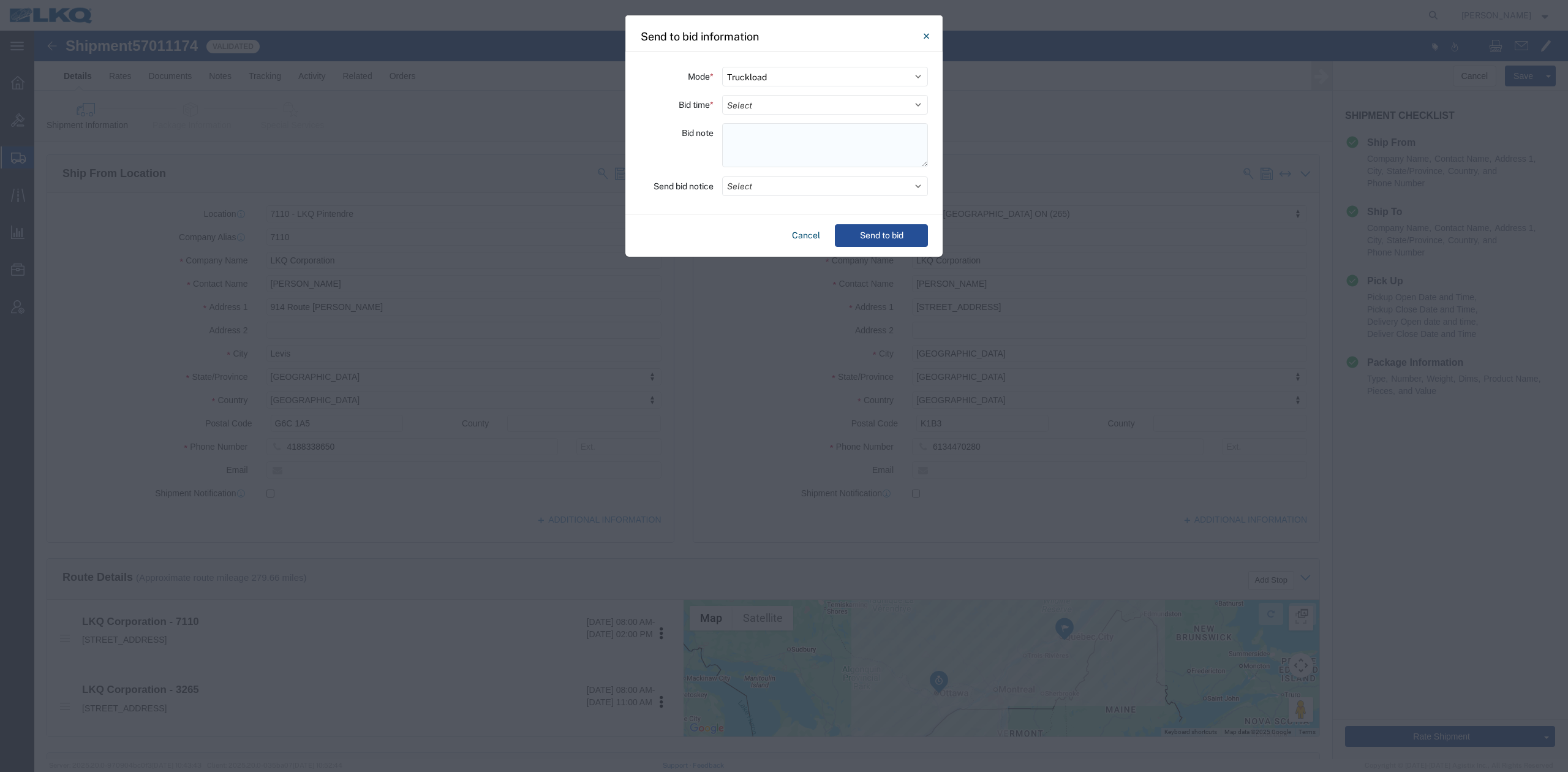
drag, startPoint x: 740, startPoint y: 98, endPoint x: 758, endPoint y: 146, distance: 51.3
click at [741, 98] on select "Select 30 Min (Rush) 1 Hour (Rush) 2 Hours (Rush) 4 Hours (Rush) 8 Hours (Rush)…" at bounding box center [824, 105] width 206 height 20
select select "24"
click at [722, 95] on select "Select 30 Min (Rush) 1 Hour (Rush) 2 Hours (Rush) 4 Hours (Rush) 8 Hours (Rush)…" at bounding box center [824, 105] width 206 height 20
drag, startPoint x: 766, startPoint y: 189, endPoint x: 703, endPoint y: 242, distance: 82.3
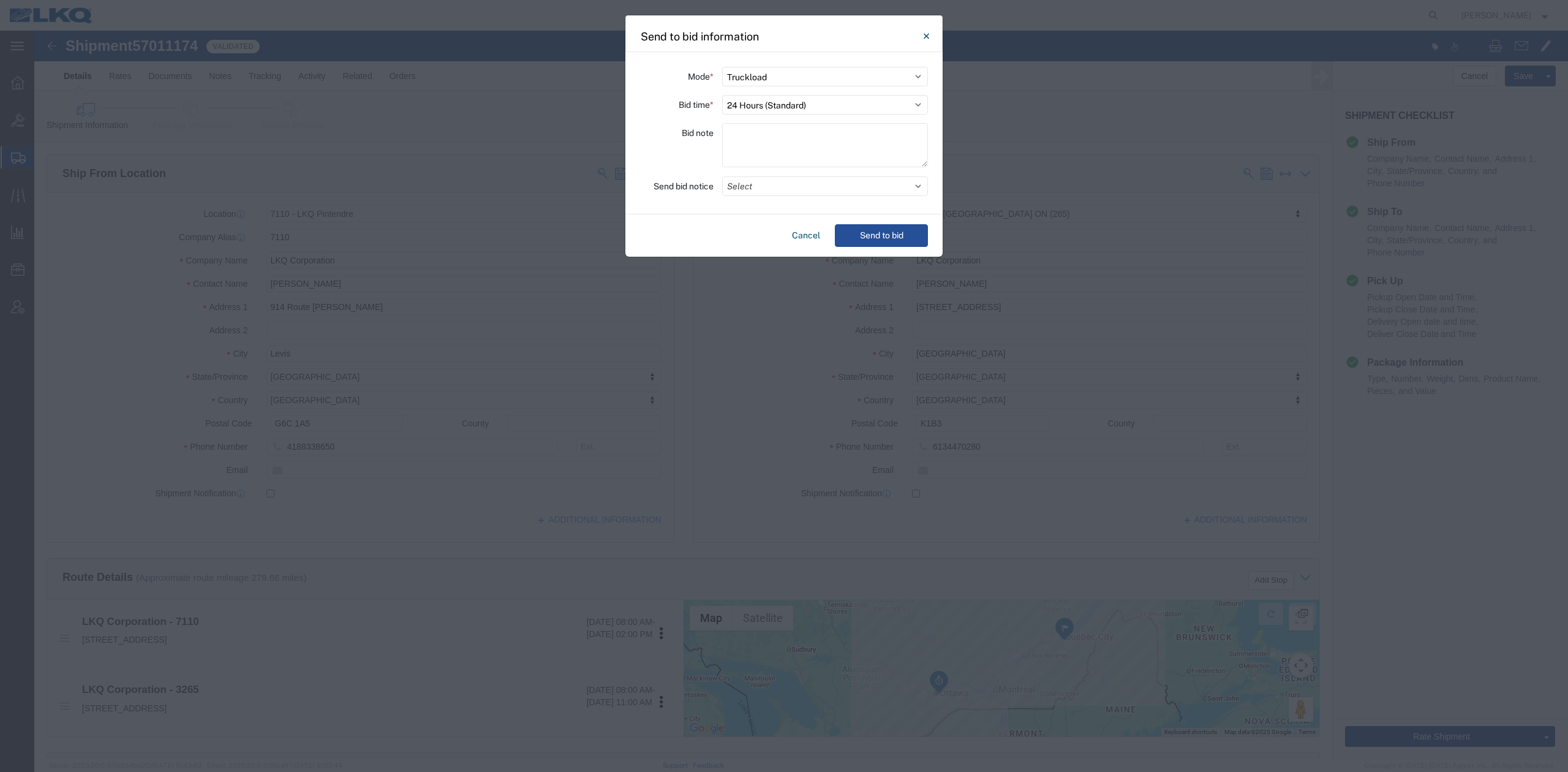
click at [765, 189] on button "Select" at bounding box center [824, 187] width 206 height 20
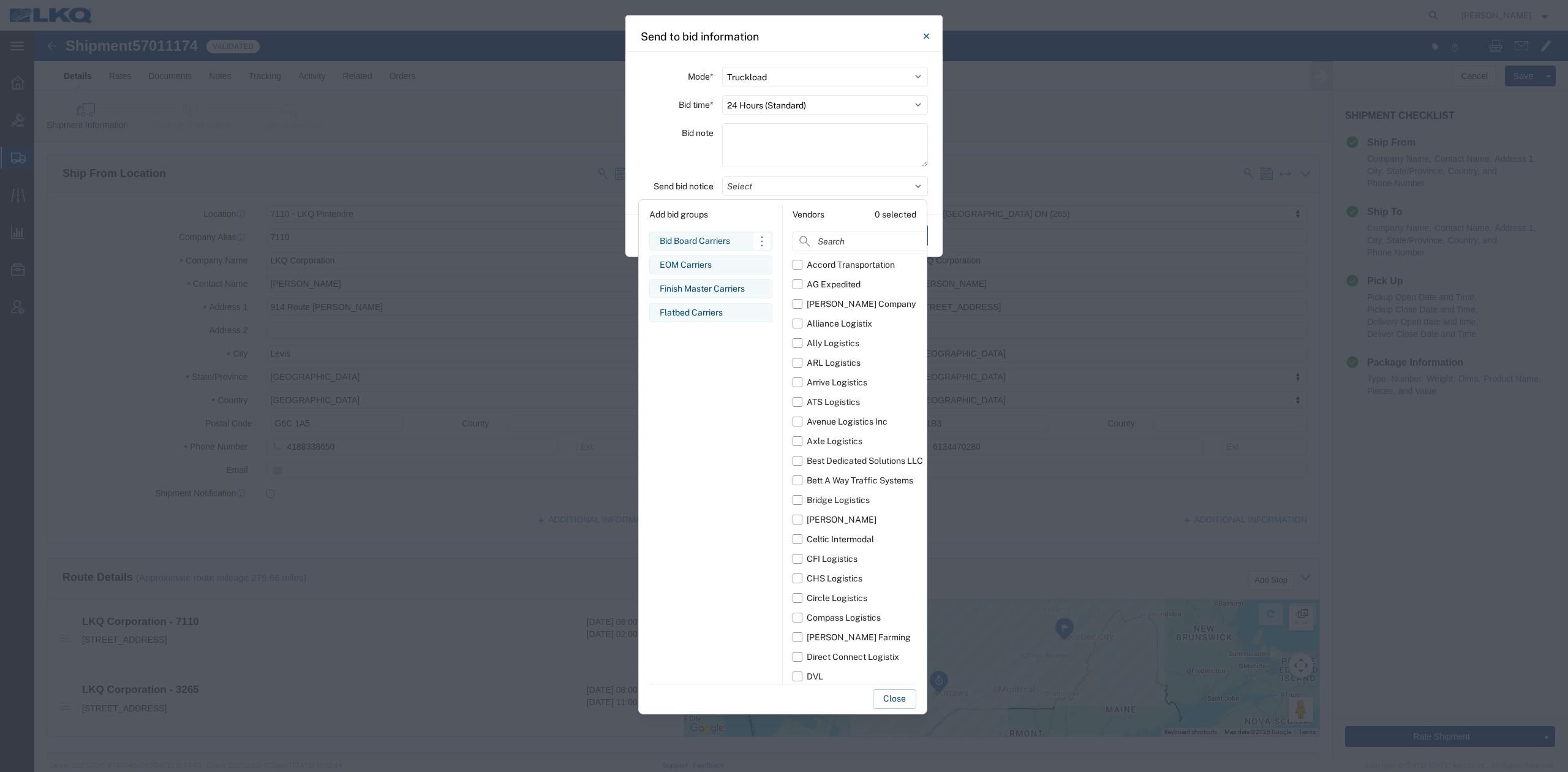
click at [693, 245] on div "Bid Board Carriers" at bounding box center [710, 241] width 102 height 12
click at [888, 697] on button "Close" at bounding box center [894, 700] width 43 height 20
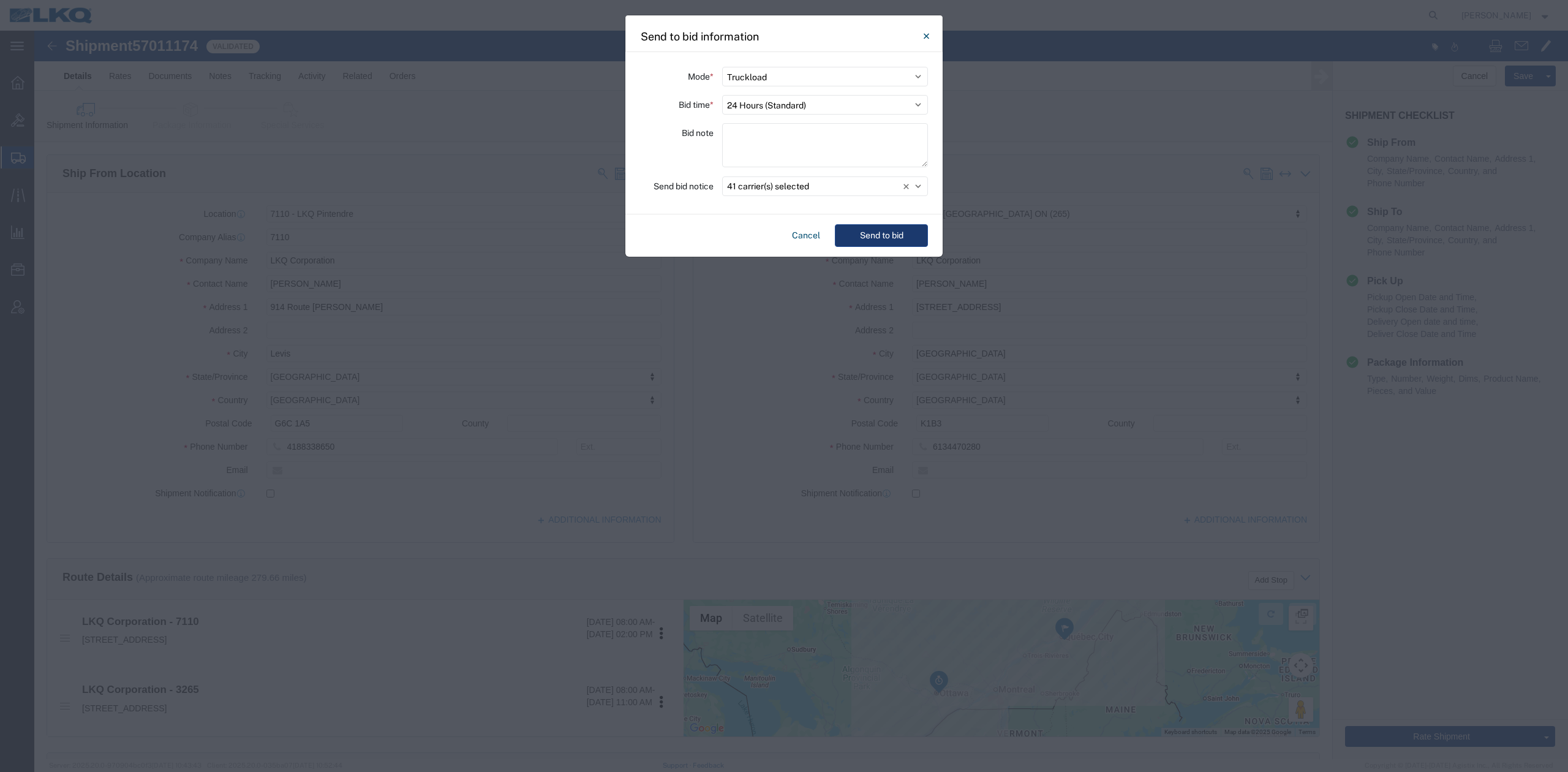
click at [887, 236] on button "Send to bid" at bounding box center [881, 235] width 93 height 22
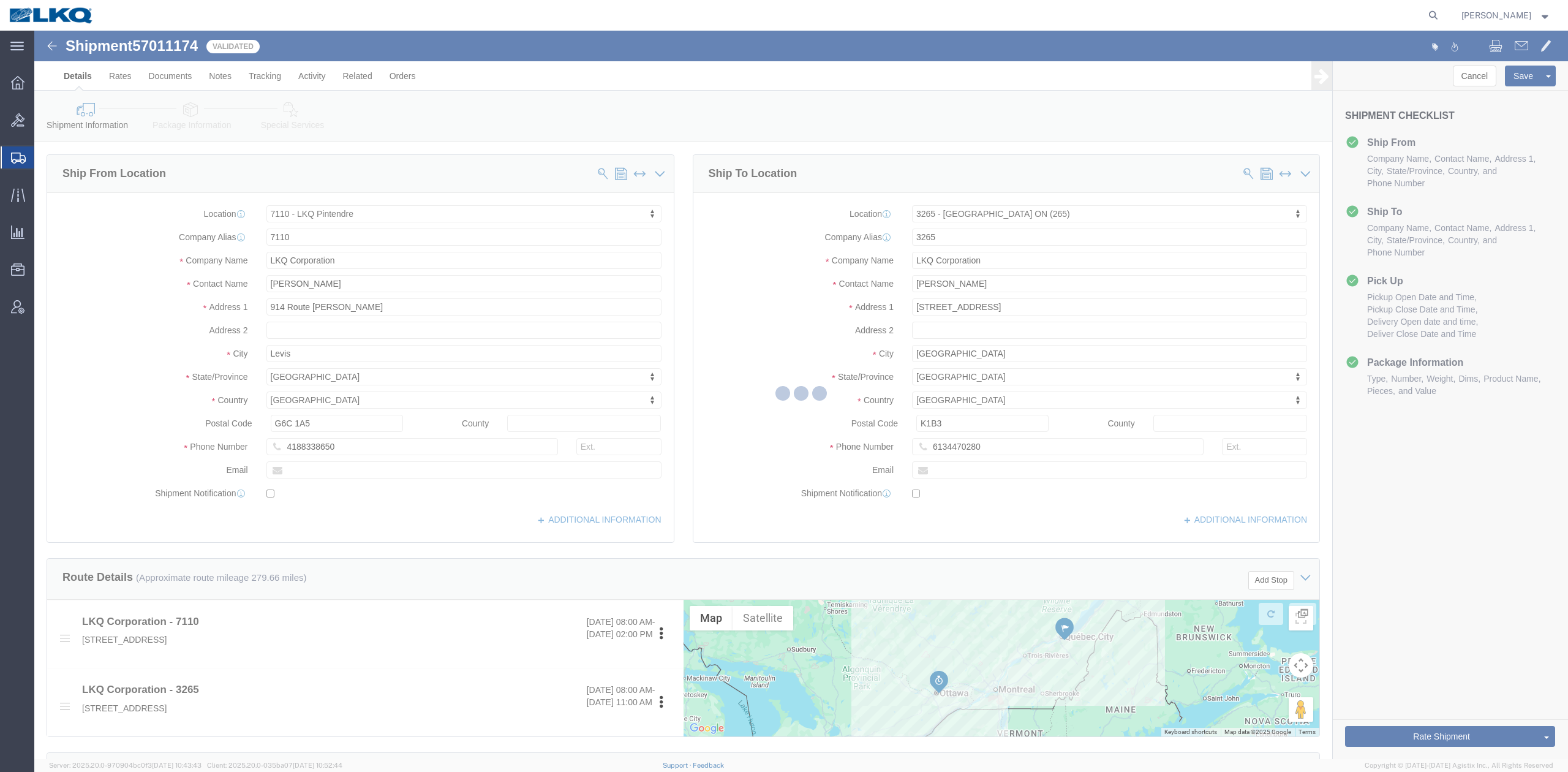
click at [685, 273] on div at bounding box center [801, 395] width 1533 height 729
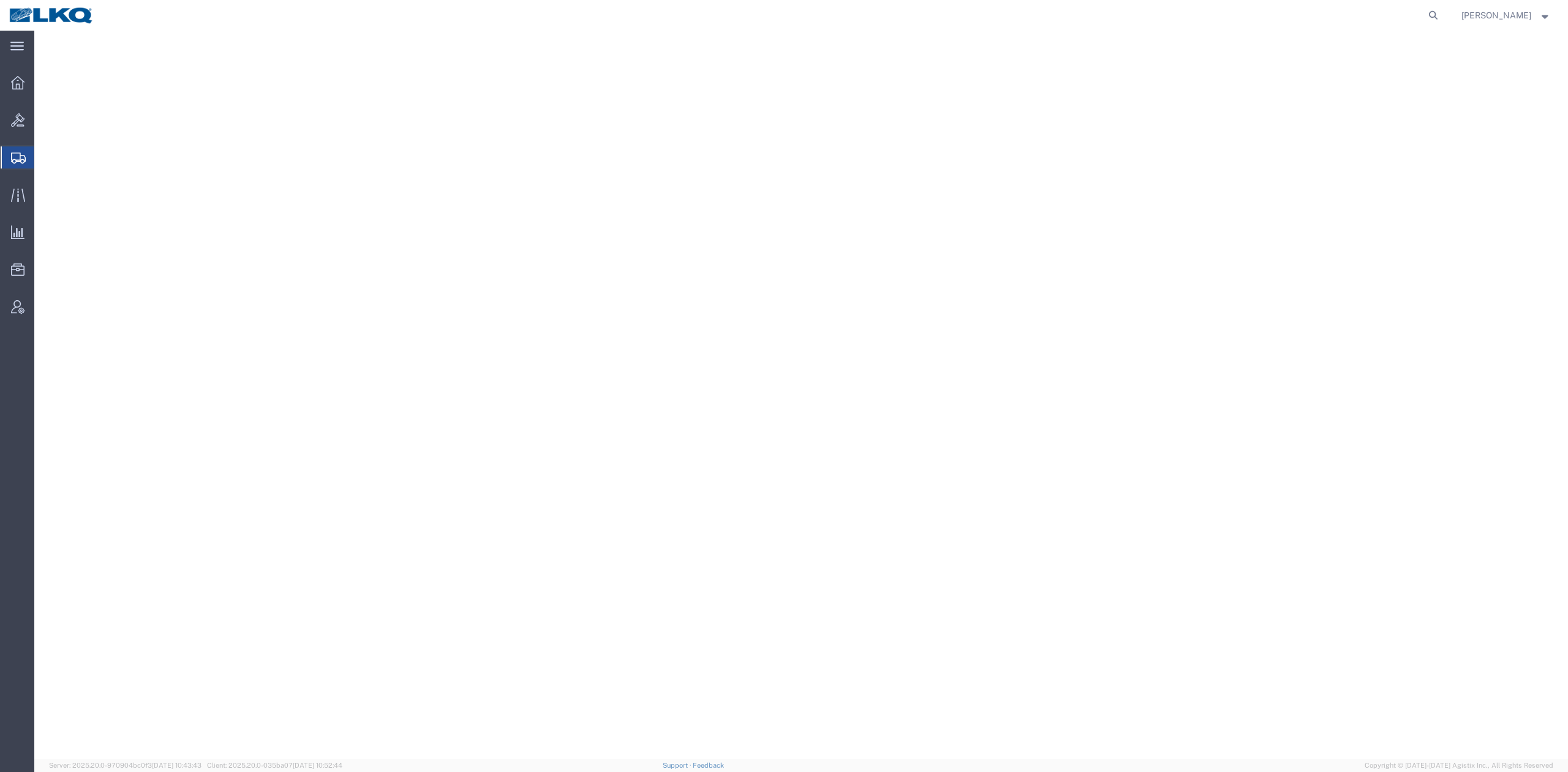
select select "27592"
select select "27634"
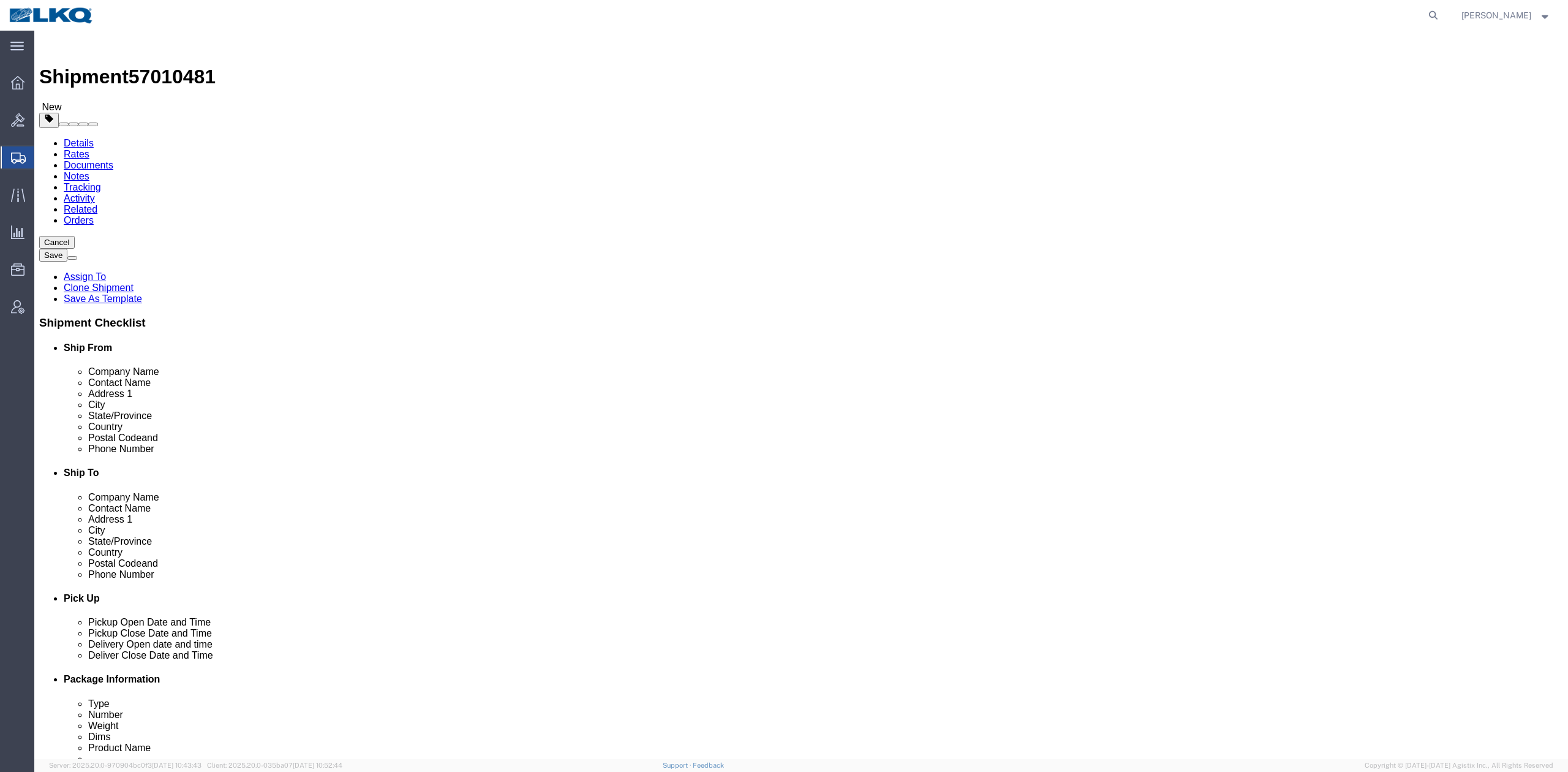
click span "57010481"
copy span "57010481"
click link "Notes"
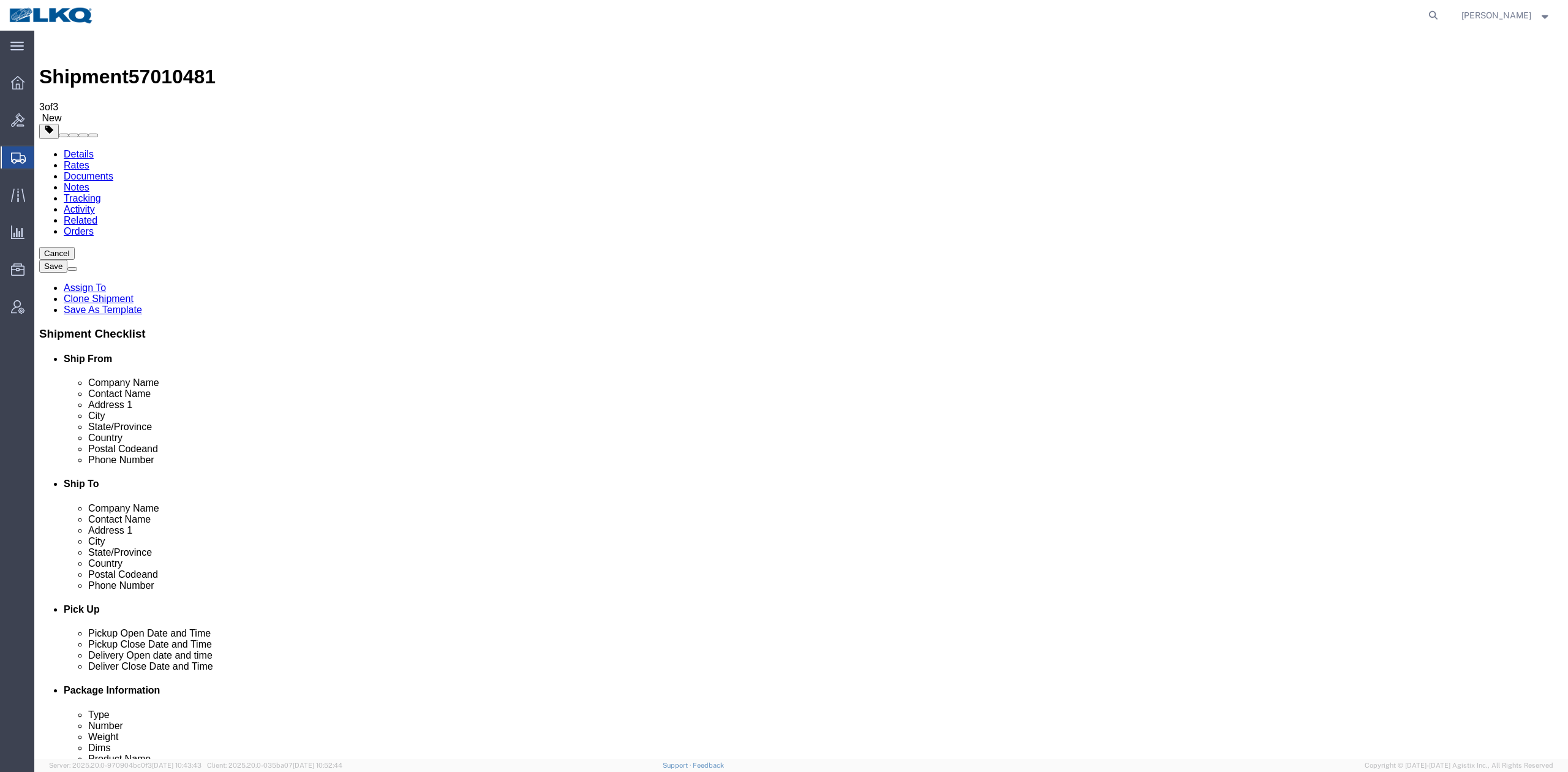
drag, startPoint x: 200, startPoint y: 76, endPoint x: 151, endPoint y: 47, distance: 56.9
click at [166, 66] on span "57010481" at bounding box center [172, 77] width 87 height 22
click at [180, 66] on span "57010481" at bounding box center [172, 77] width 87 height 22
copy span "57010481"
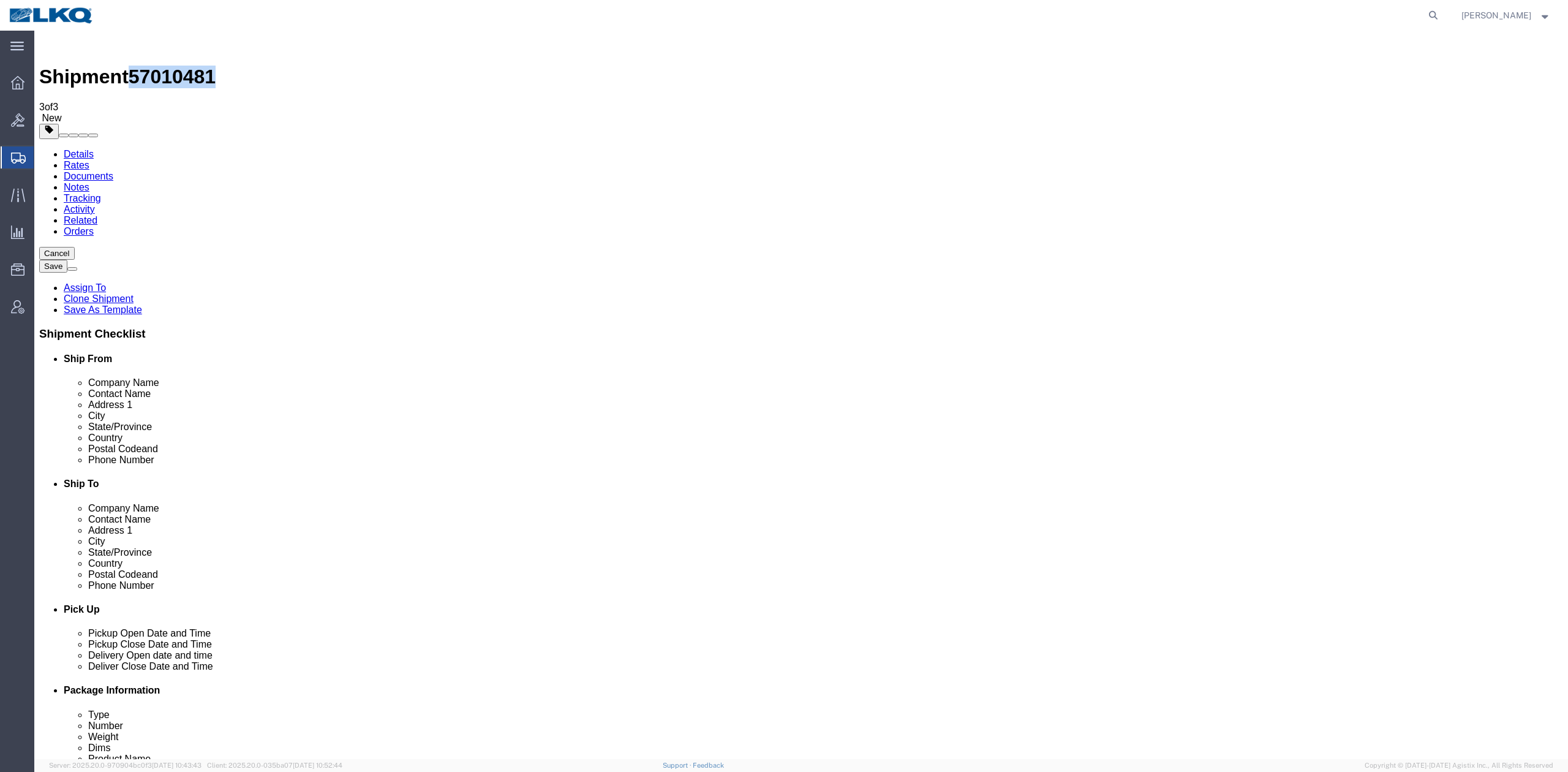
click at [86, 149] on link "Details" at bounding box center [79, 154] width 30 height 11
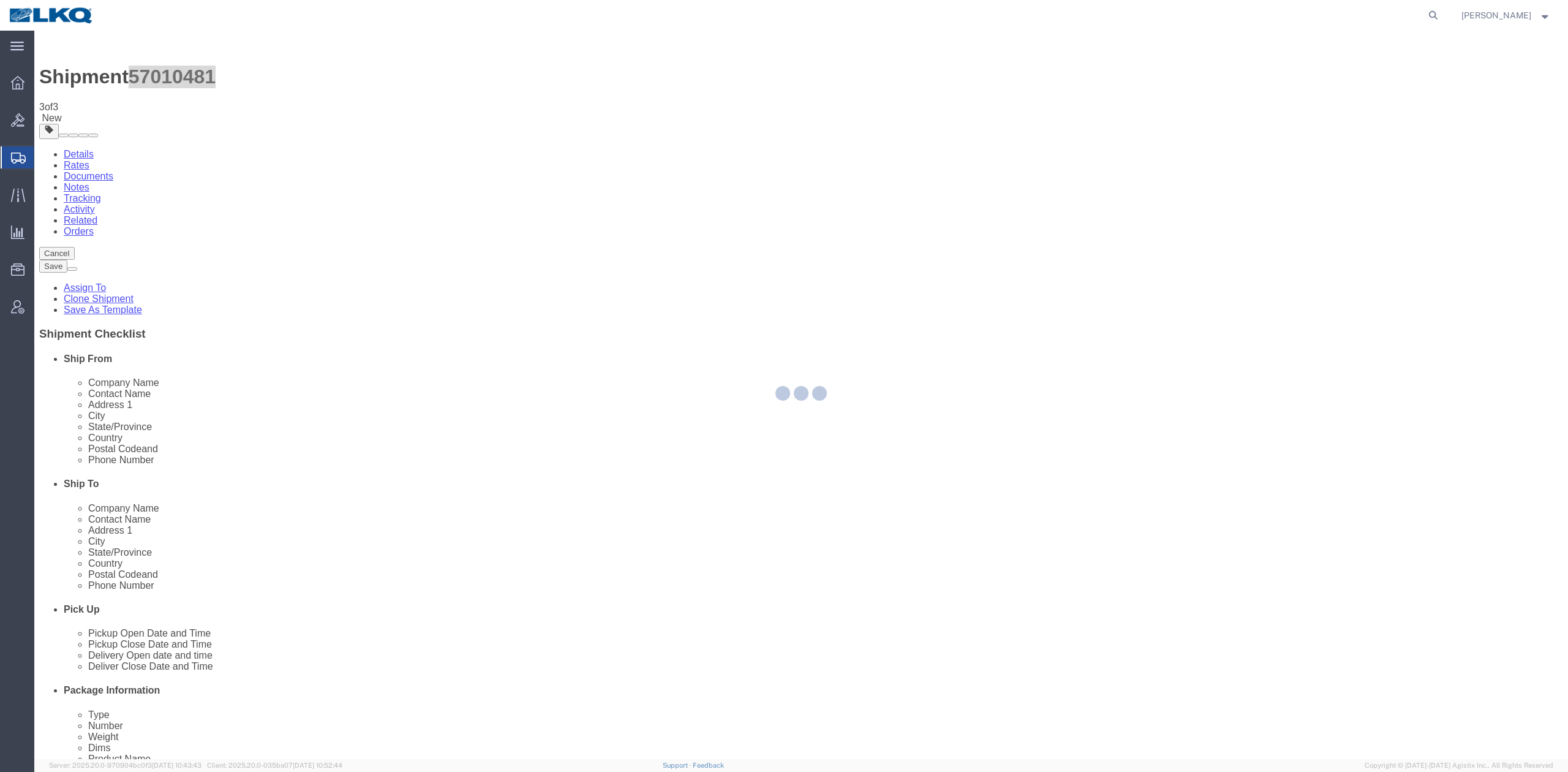
select select "27592"
select select "27634"
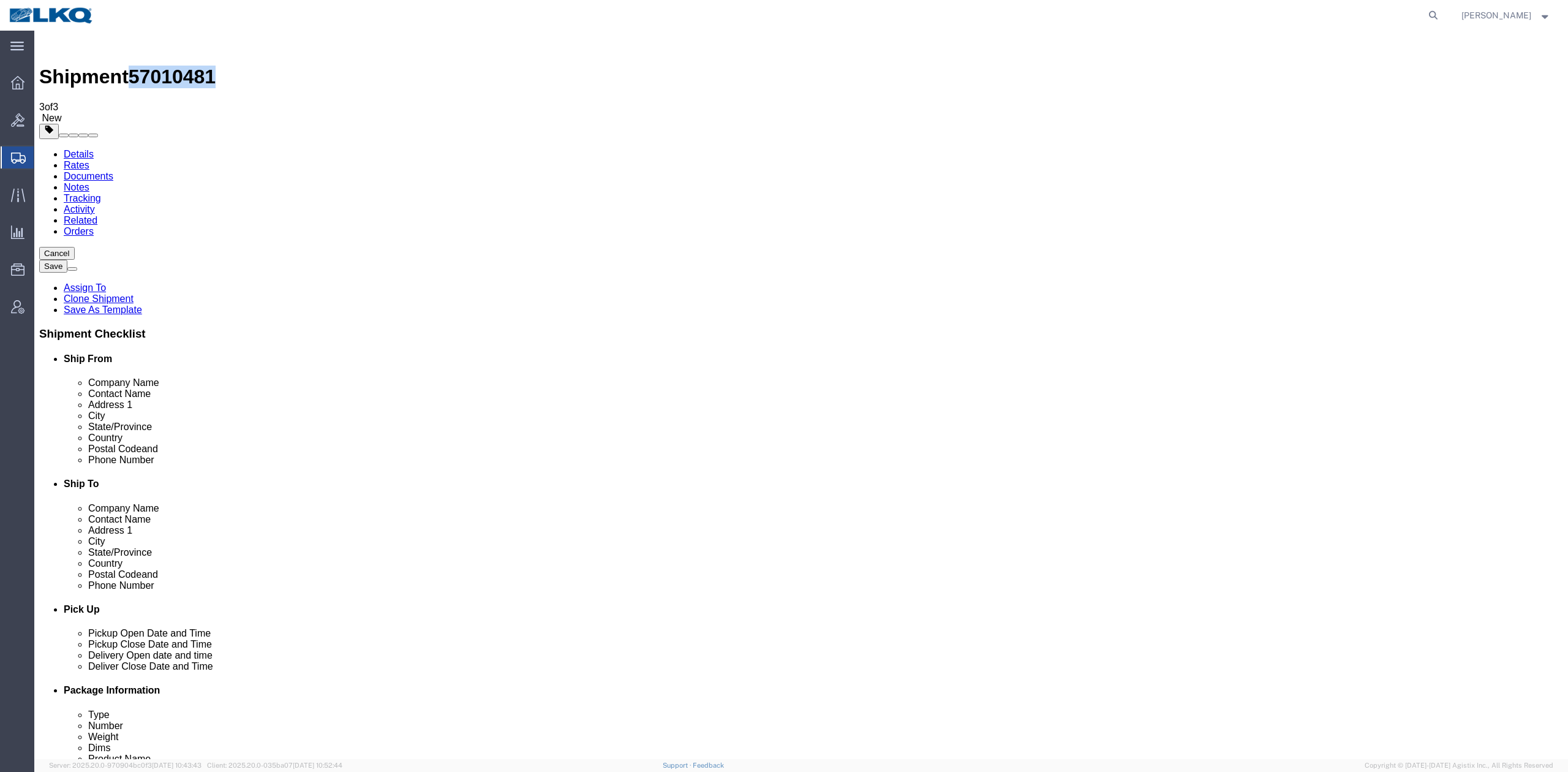
click link "Special Services"
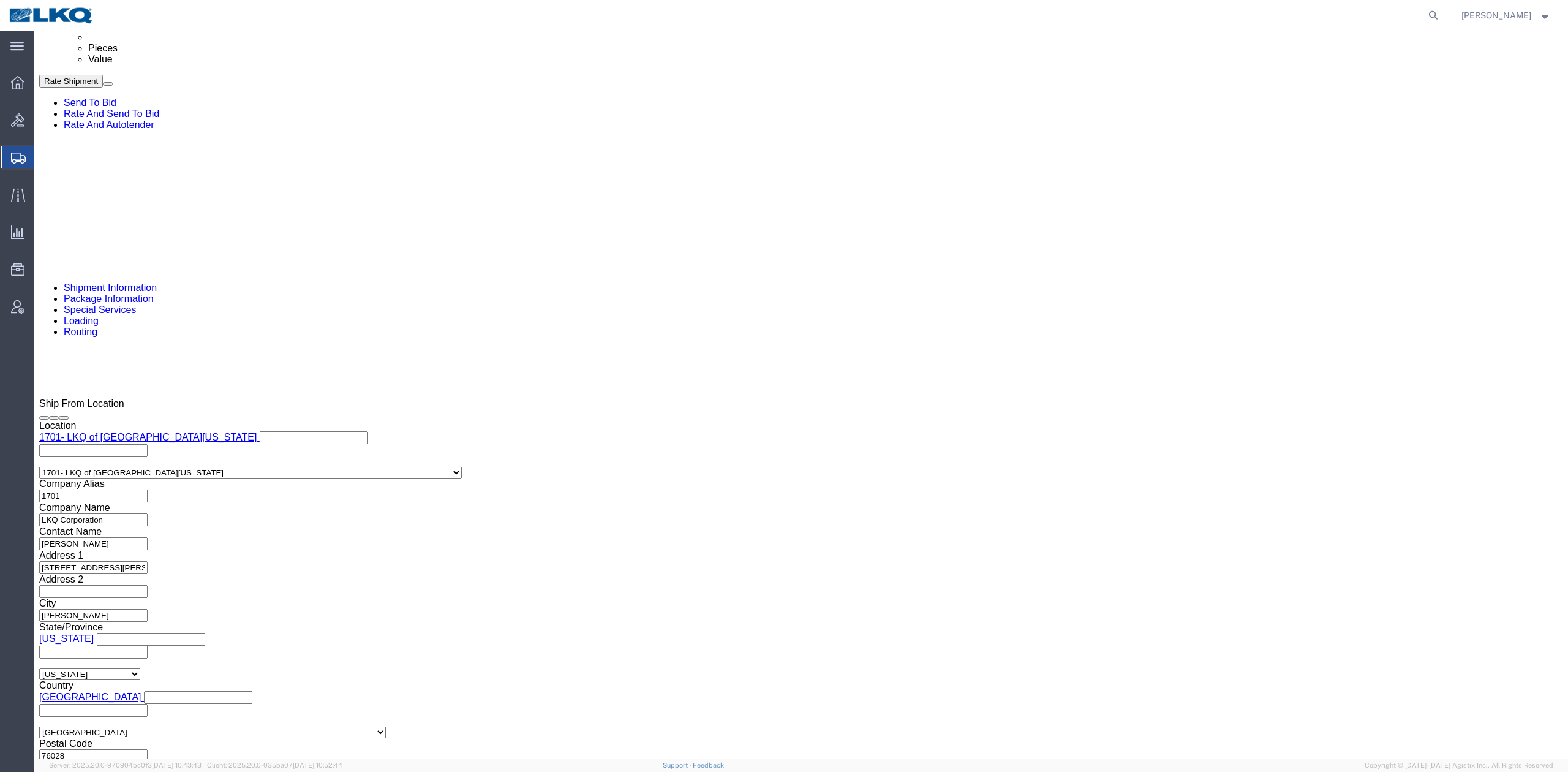
scroll to position [735, 0]
click icon
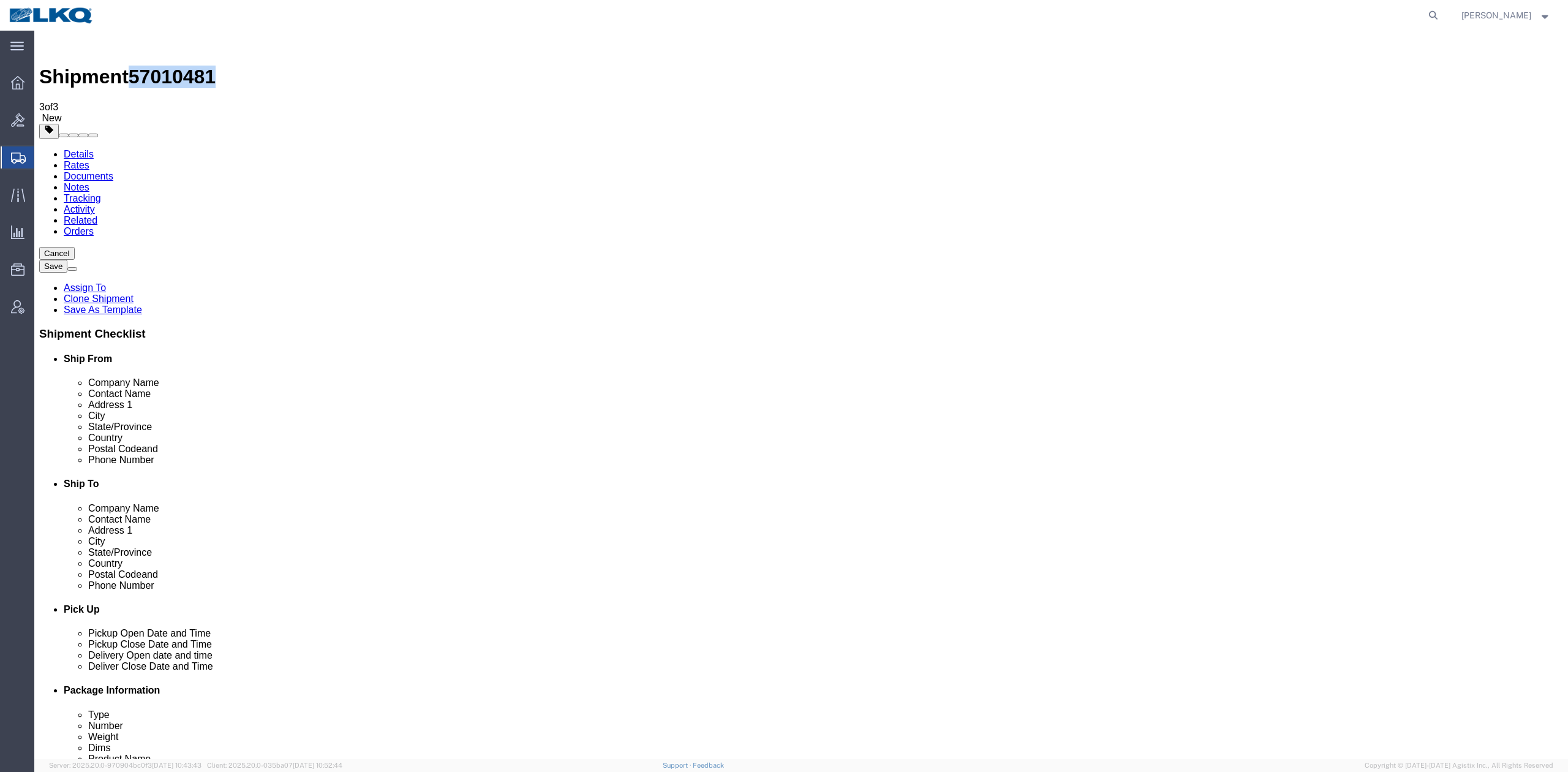
drag, startPoint x: 47, startPoint y: 88, endPoint x: 623, endPoint y: 321, distance: 621.3
click link "Shipment Information"
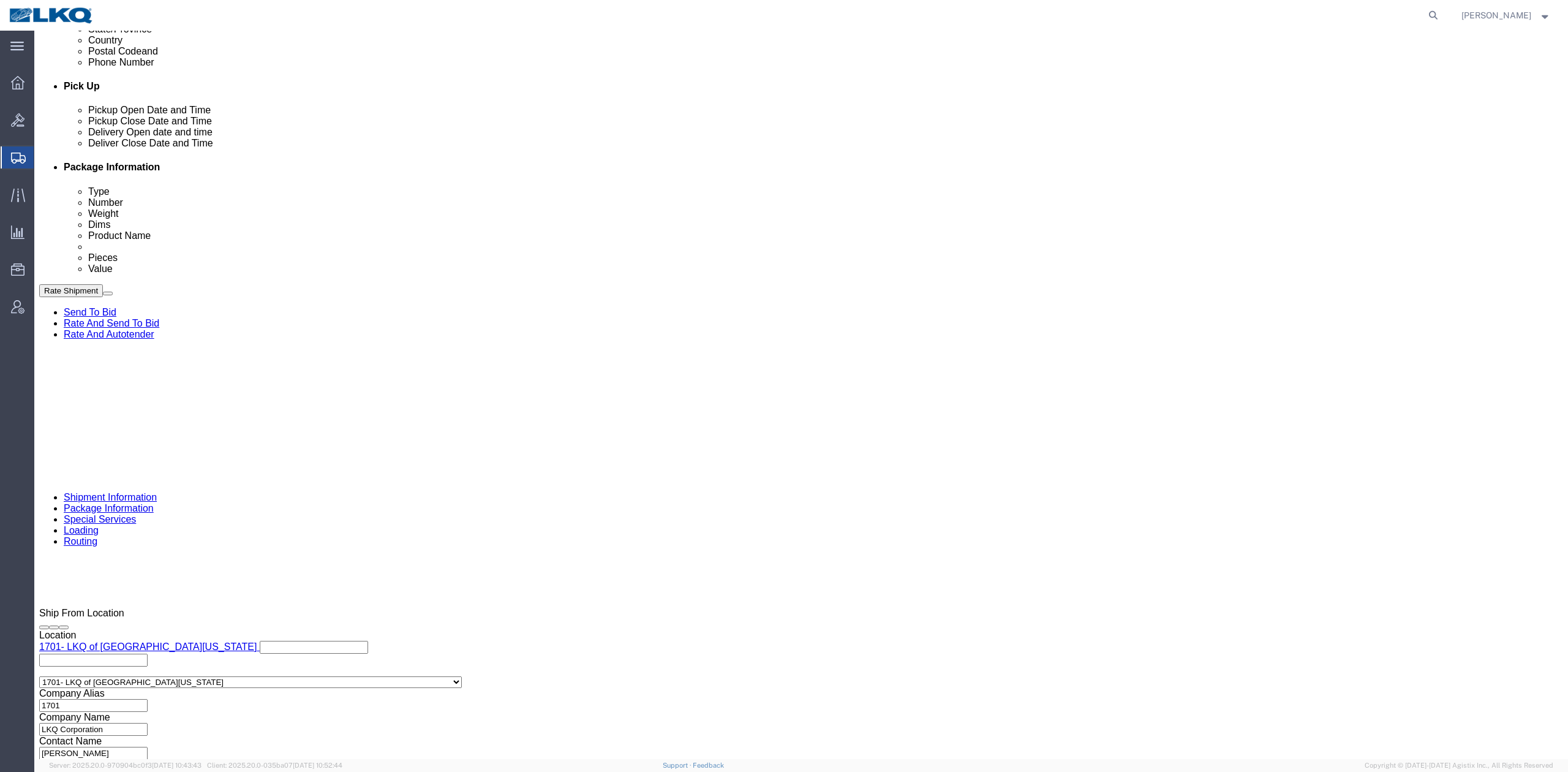
scroll to position [441, 0]
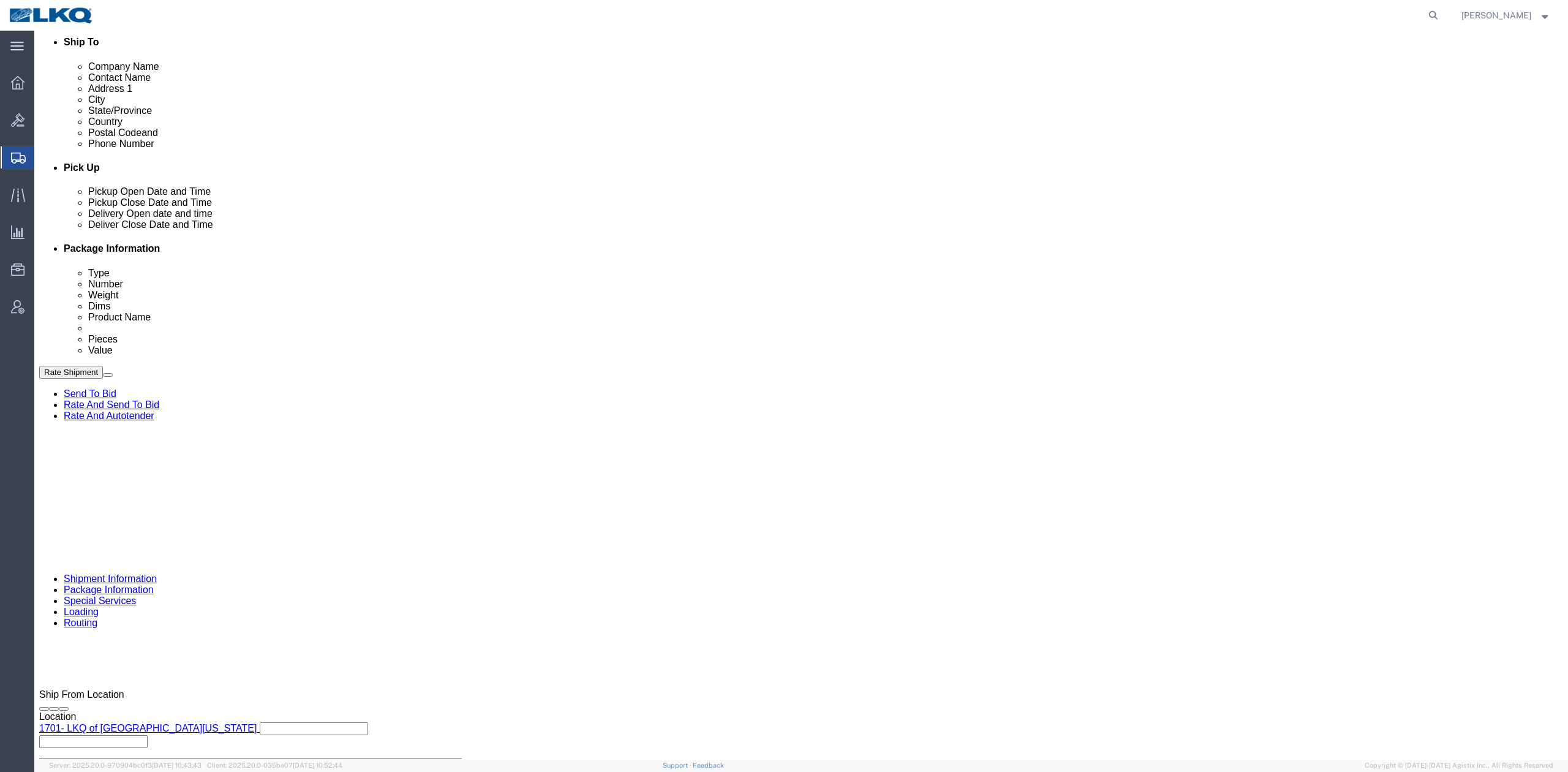
click link "Schedule appointment"
select select
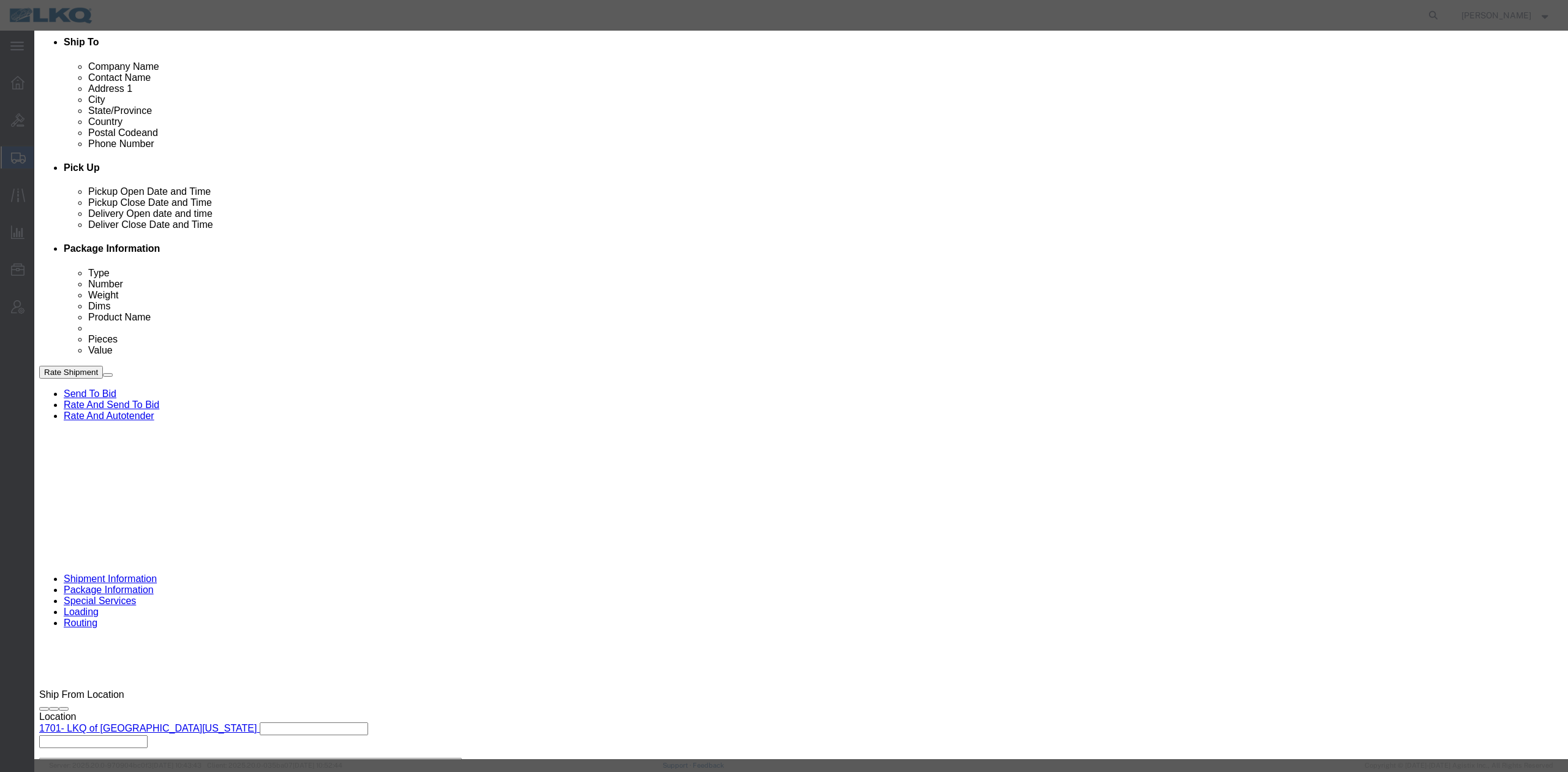
click div "Location Dock Select 1760 - LKQ Best Core 1760 - Outbound Loads"
drag, startPoint x: 615, startPoint y: 119, endPoint x: 615, endPoint y: 131, distance: 12.0
click select "Select 1760 - LKQ Best Core 1760 - Outbound Loads"
select select "1"
click select "Select 1760 - LKQ Best Core 1760 - Outbound Loads"
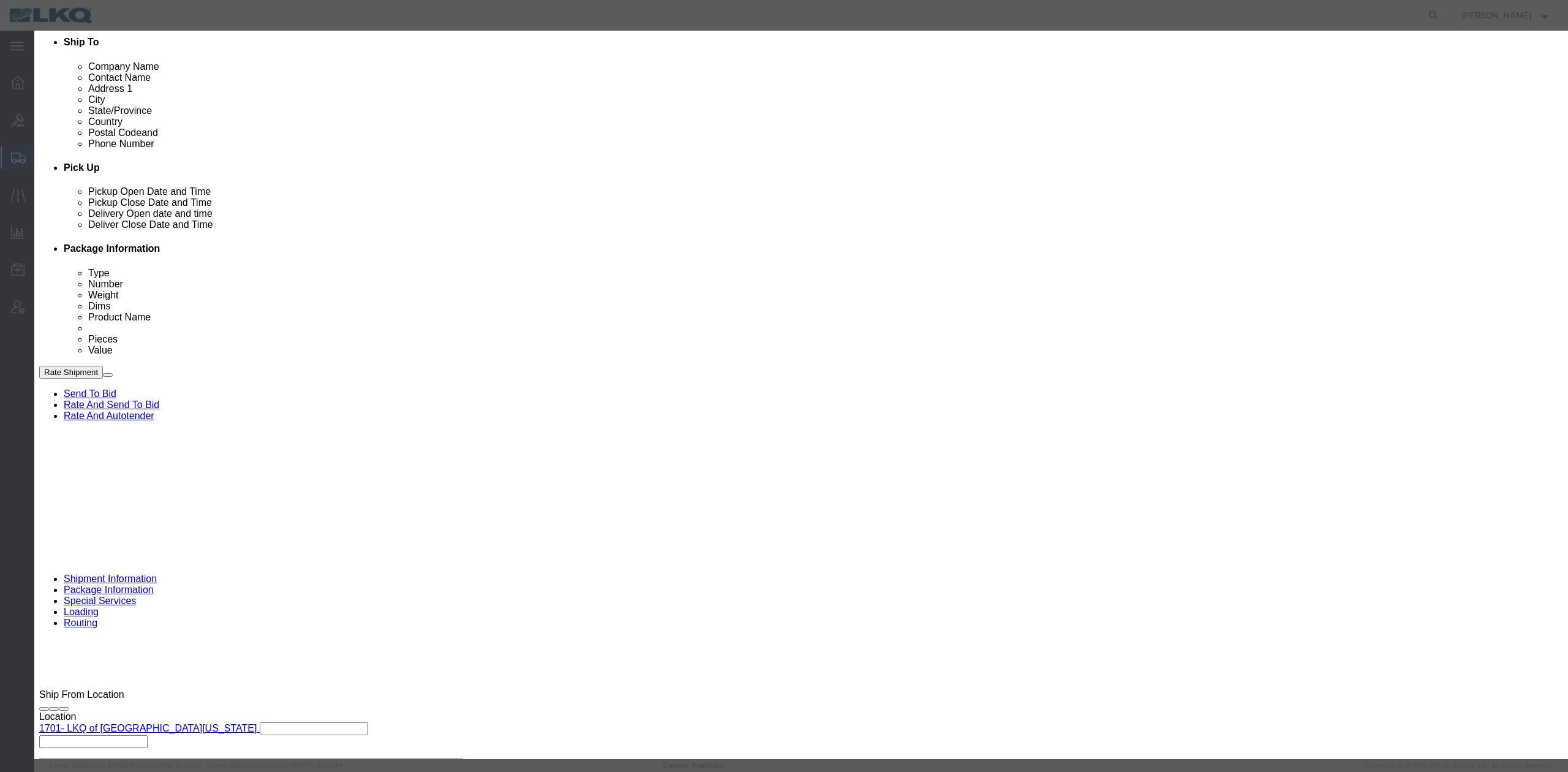
click input "10/06/2025"
click td "7"
type input "10/07/2025"
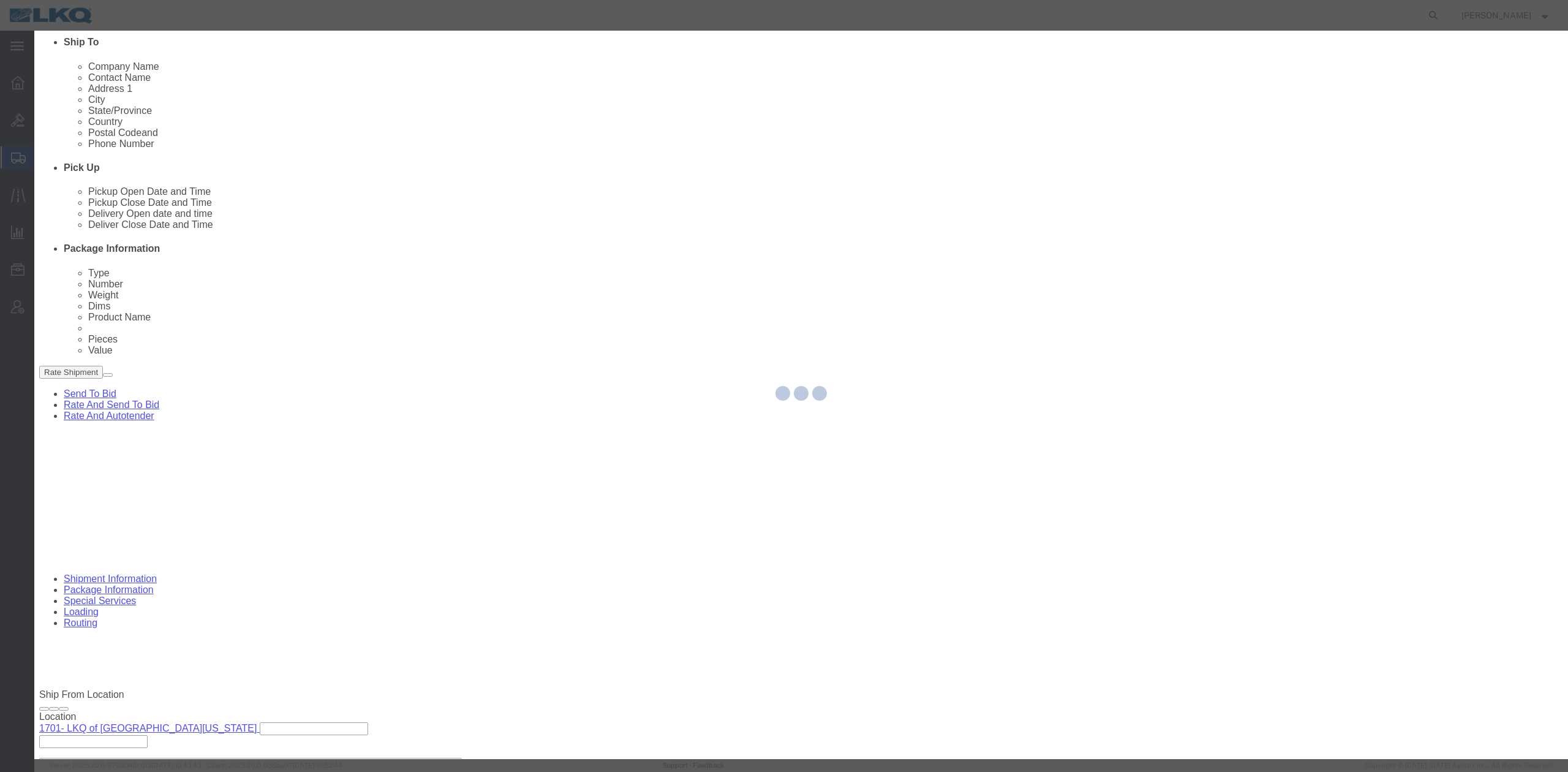
click at [897, 200] on div at bounding box center [801, 395] width 1533 height 729
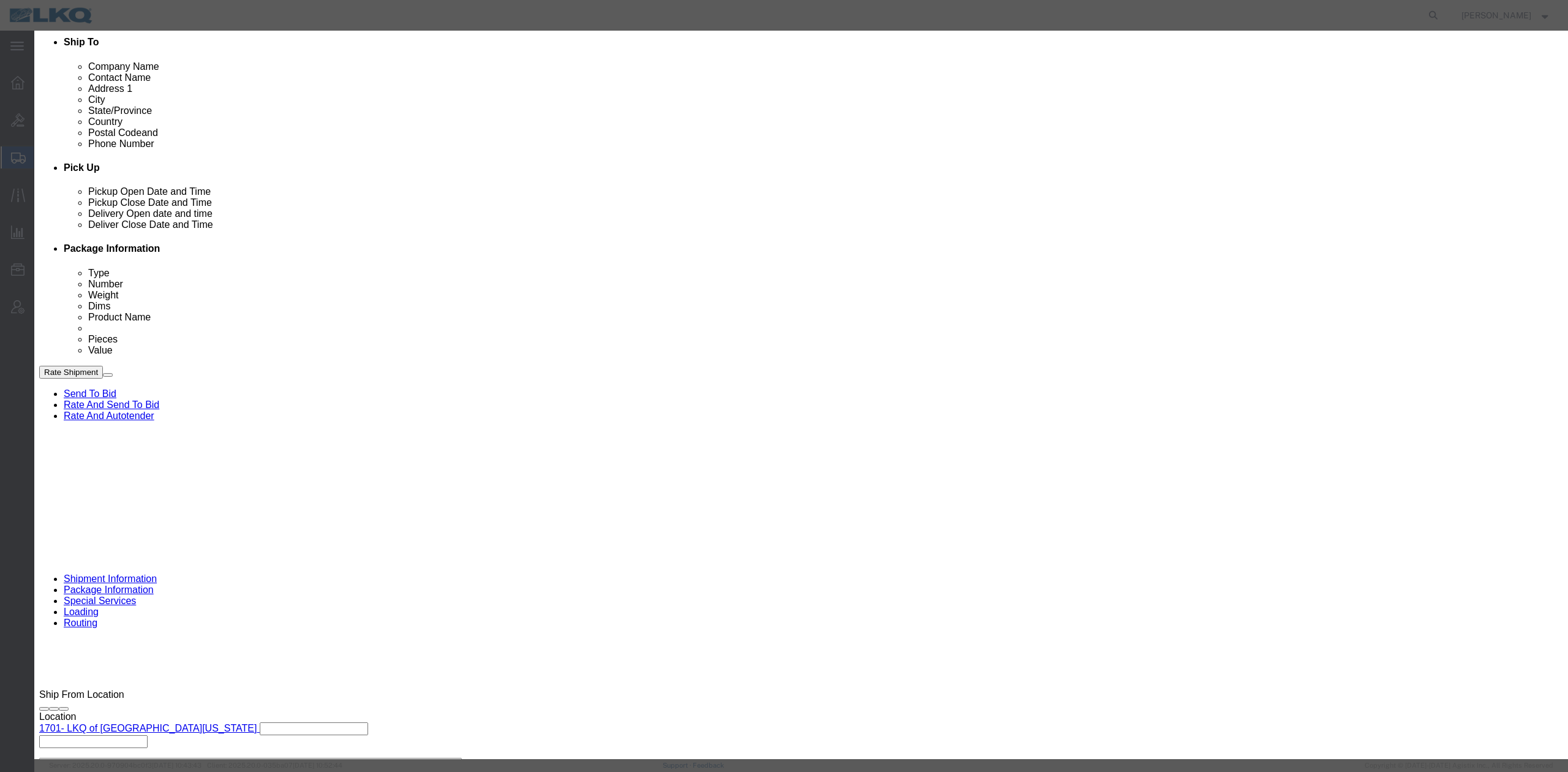
drag, startPoint x: 897, startPoint y: 200, endPoint x: 863, endPoint y: 171, distance: 44.7
click select "Select 15 min 30 min 45 min 1 hr 2 hr 3 hr 4 hr"
drag, startPoint x: 855, startPoint y: 162, endPoint x: 856, endPoint y: 171, distance: 9.1
click select "Select 15 min 30 min 45 min 1 hr 2 hr 3 hr 4 hr"
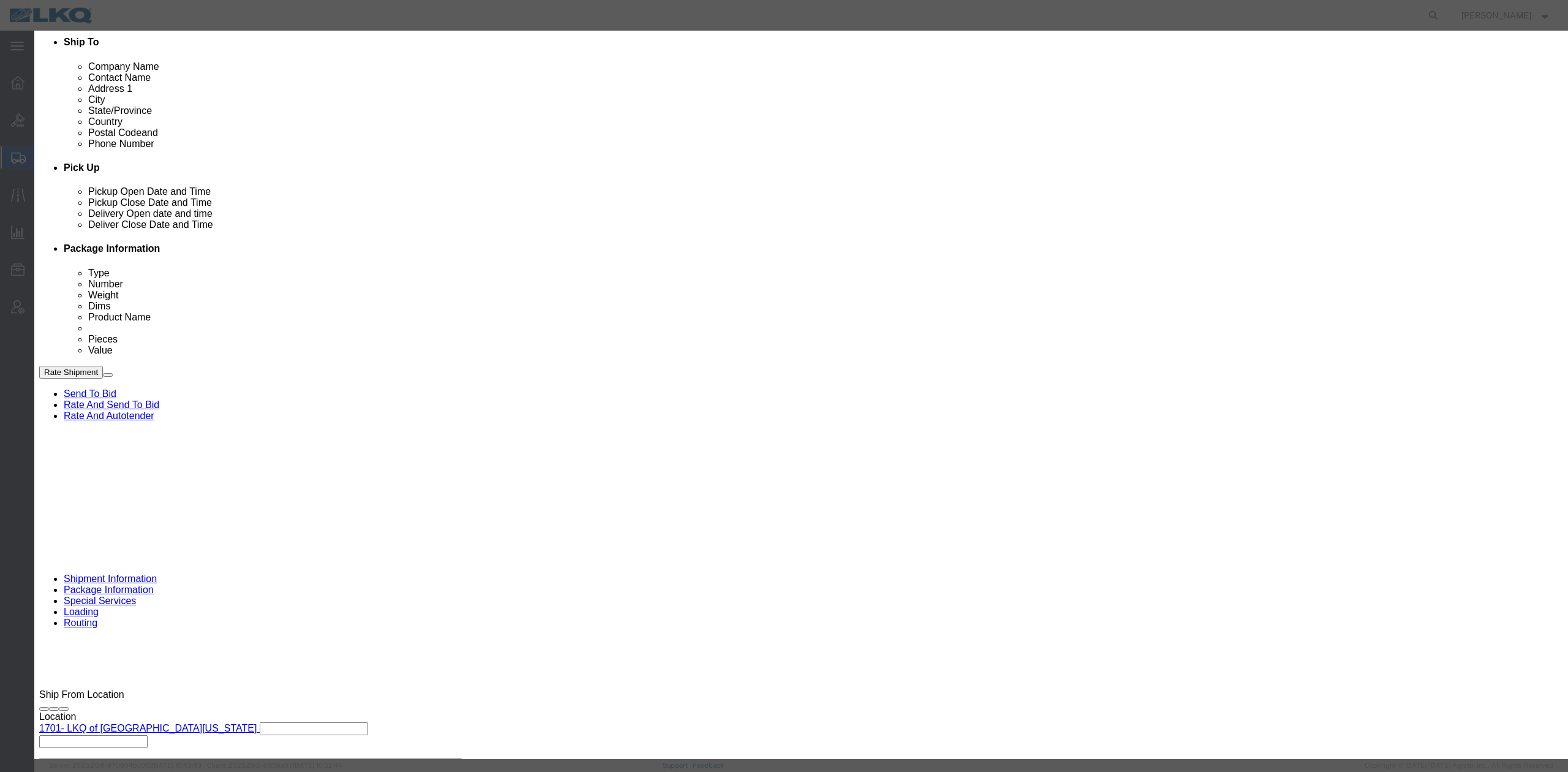
select select "15"
click select "Select 15 min 30 min 45 min 1 hr 2 hr 3 hr 4 hr"
click link "Availability"
click icon "button"
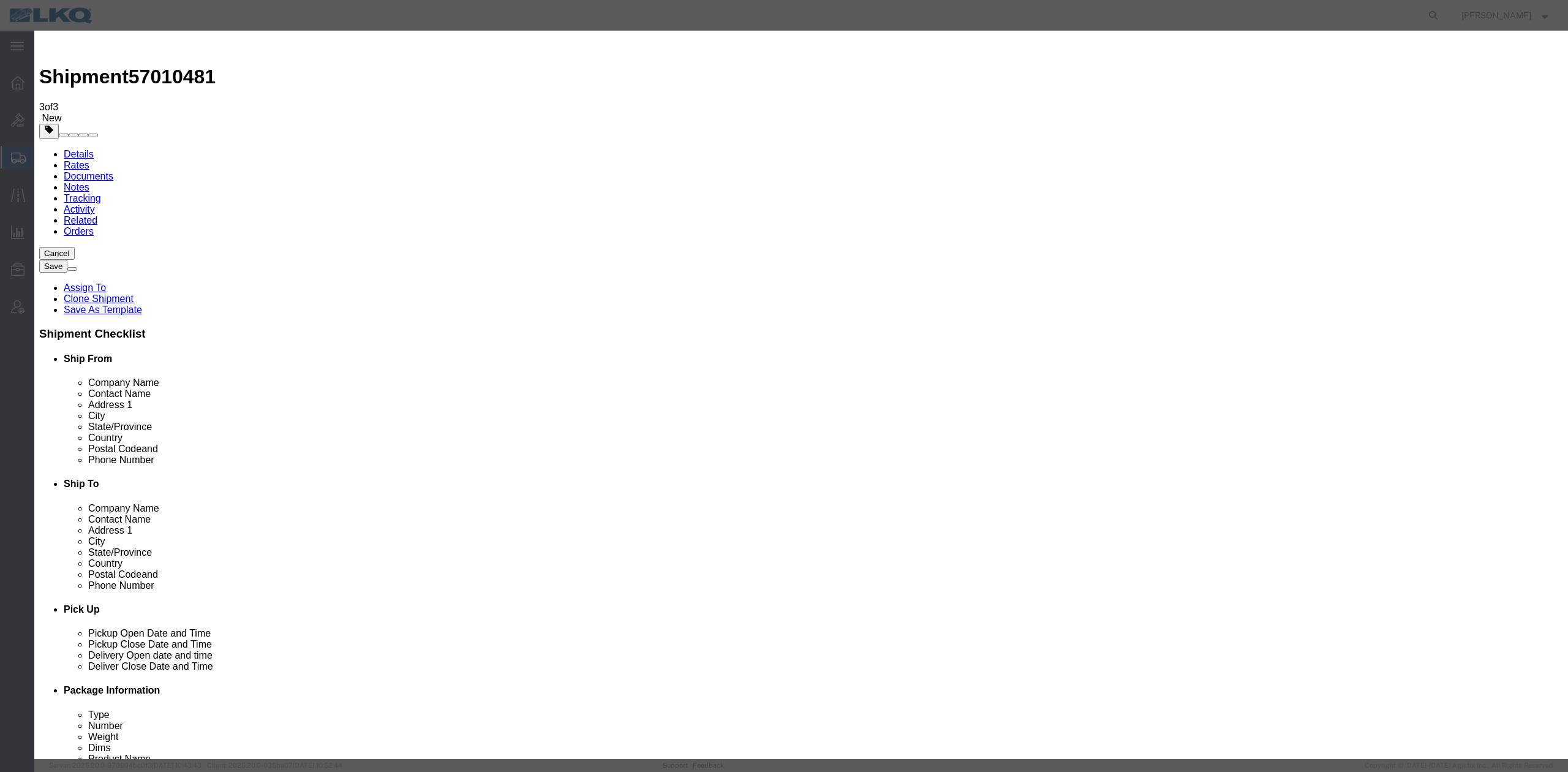
click input "3:00 PM"
type input "9:15 AM"
click button "Save"
drag, startPoint x: 894, startPoint y: 130, endPoint x: 31, endPoint y: 189, distance: 865.0
click button "Ok"
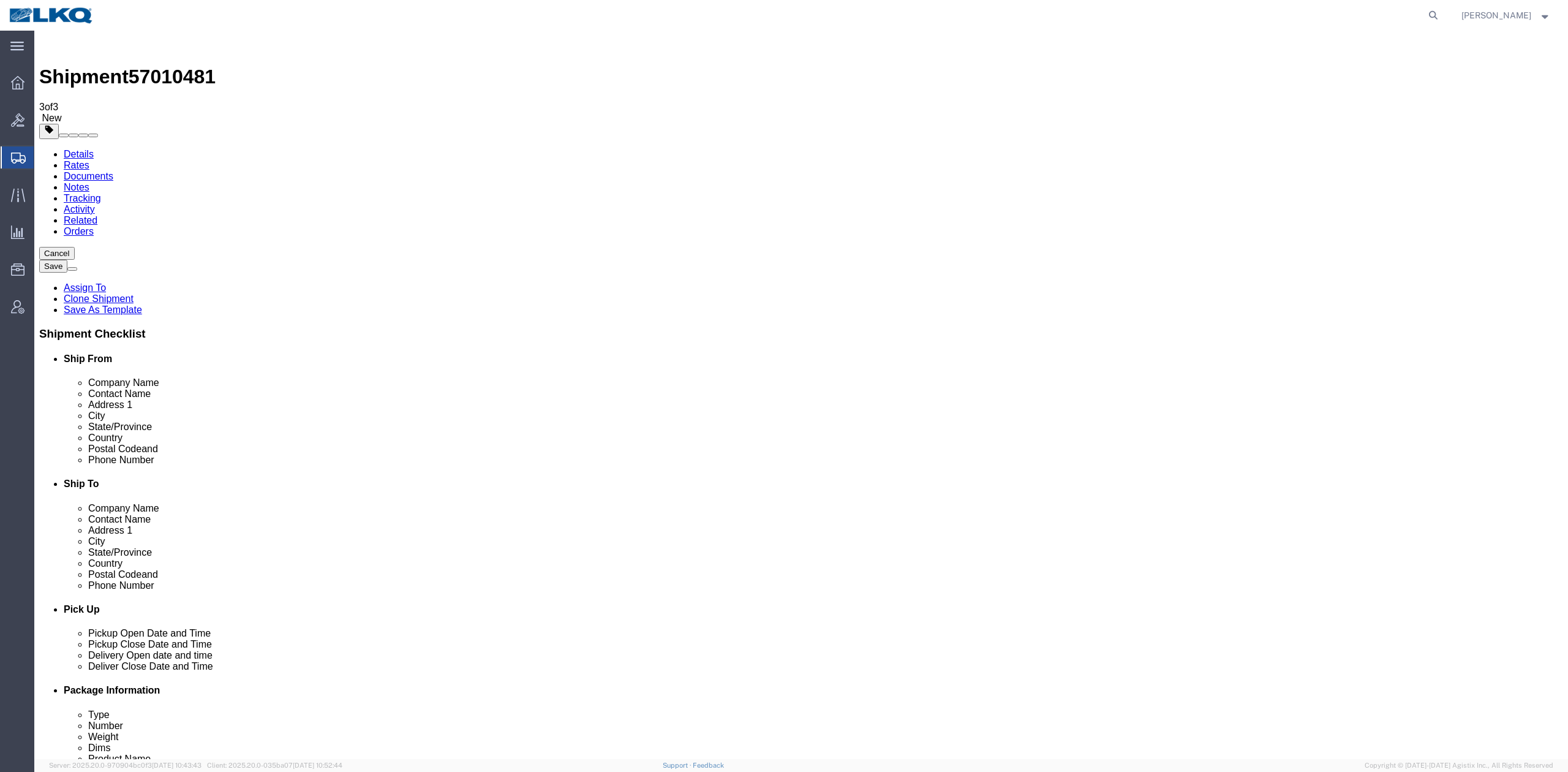
click button "Rate Shipment"
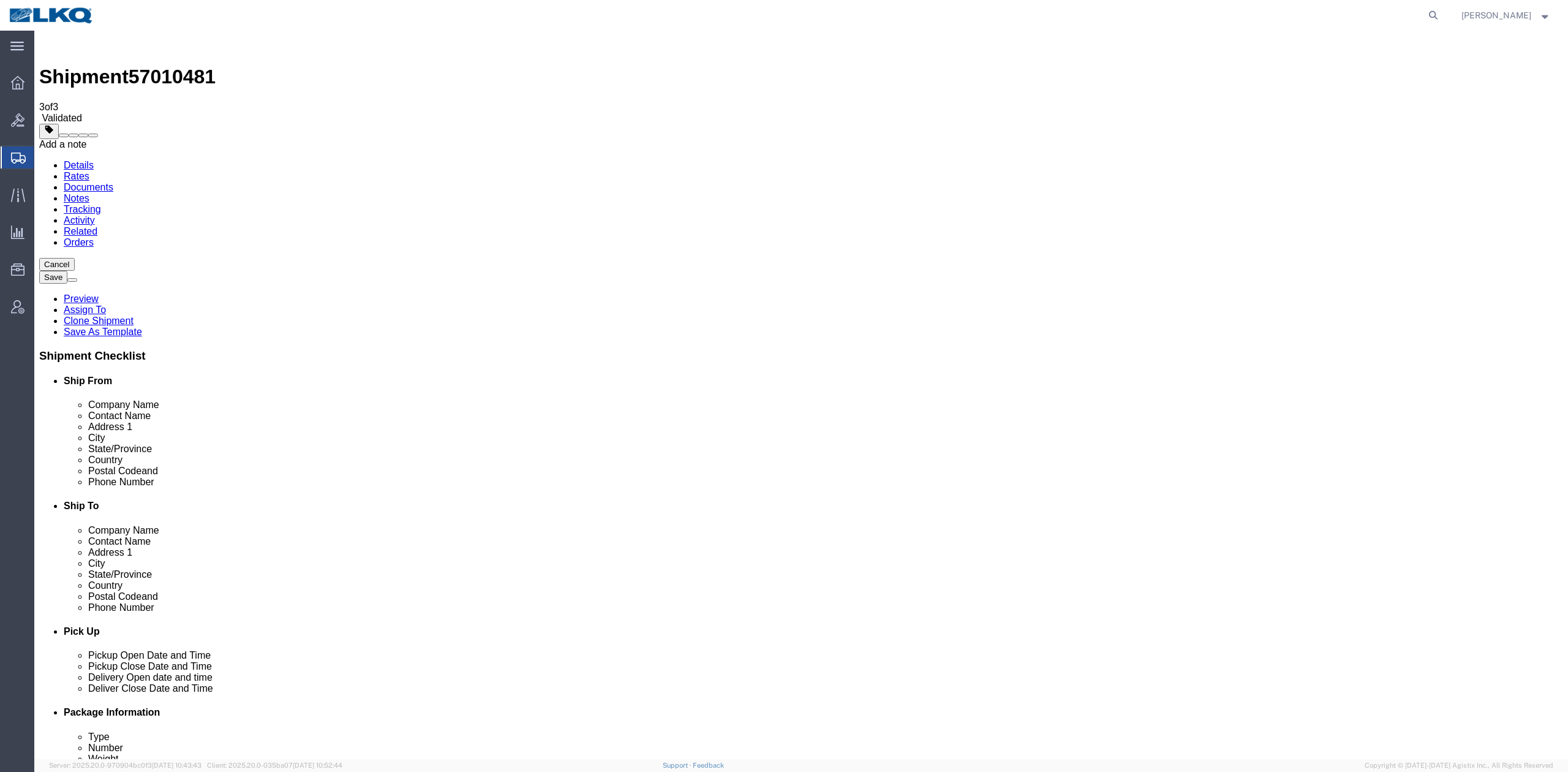
click at [93, 136] on span at bounding box center [93, 136] width 0 height 0
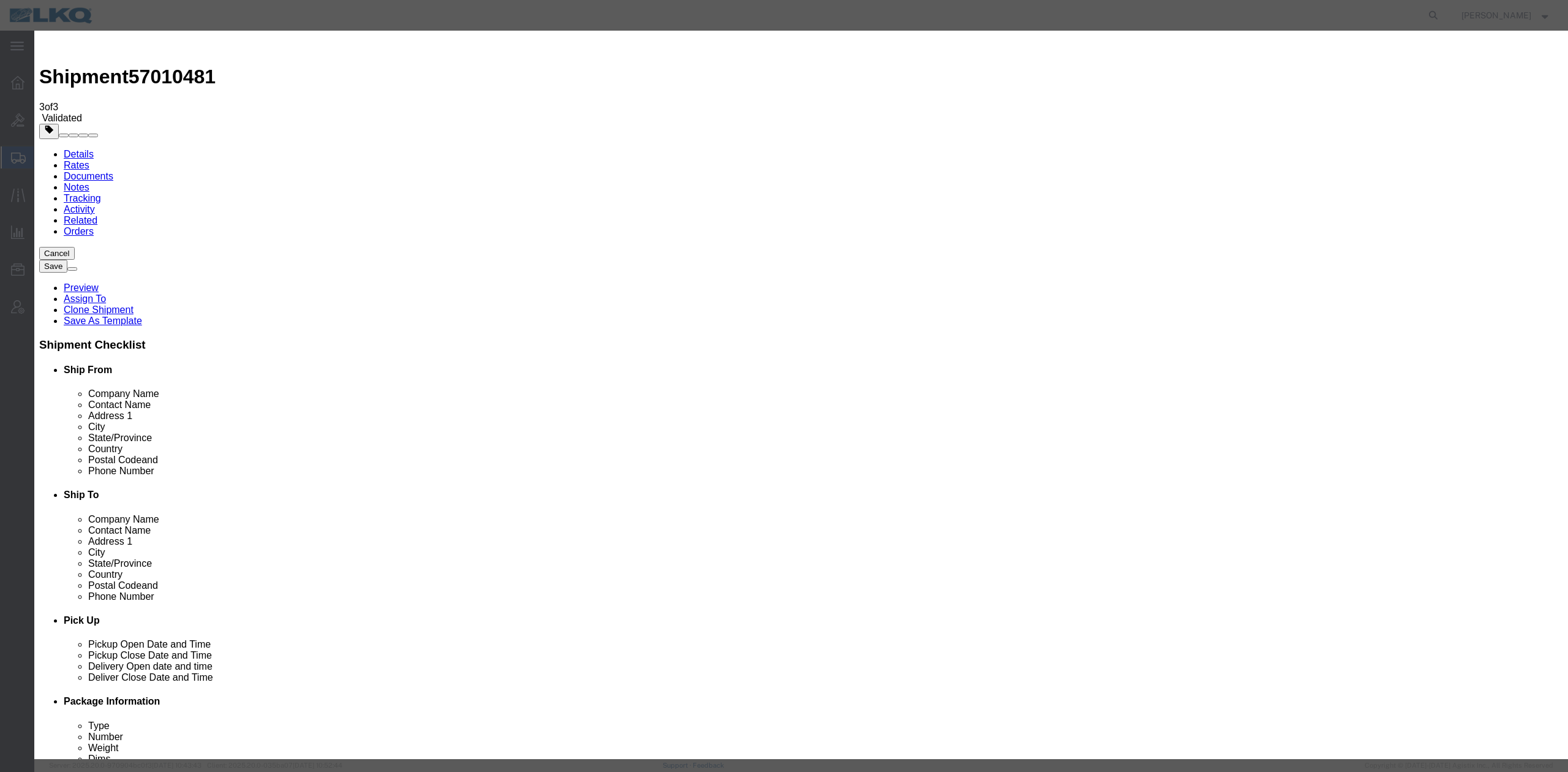
drag, startPoint x: 691, startPoint y: 107, endPoint x: 682, endPoint y: 119, distance: 15.0
select select "BID_NOTES"
drag, startPoint x: 654, startPoint y: 157, endPoint x: 655, endPoint y: 164, distance: 7.1
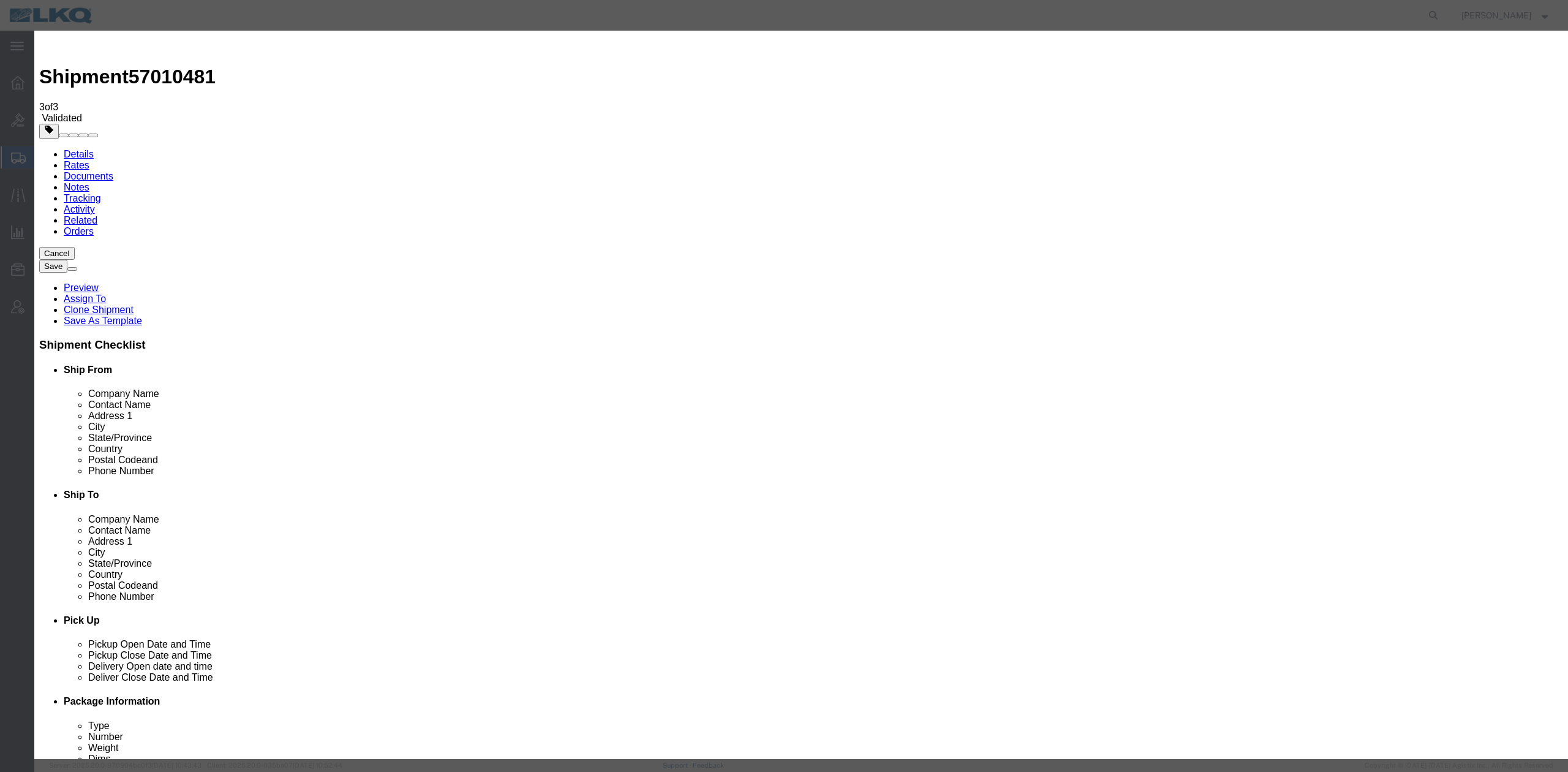
select select "PRIVATE_TO_ACCOUNT"
type textarea "DAT: $591"
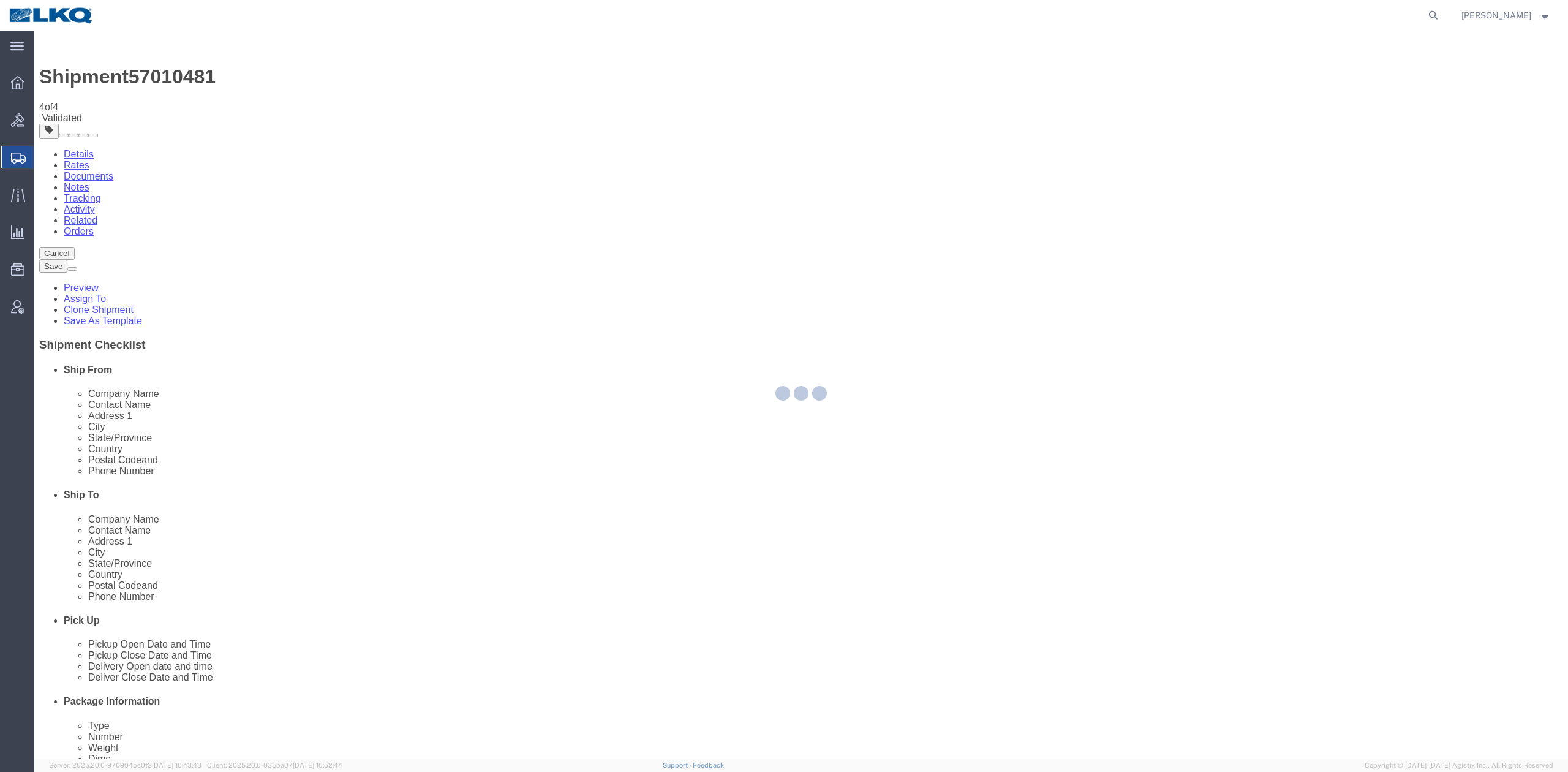
select select "27592"
select select "27634"
select select "TL"
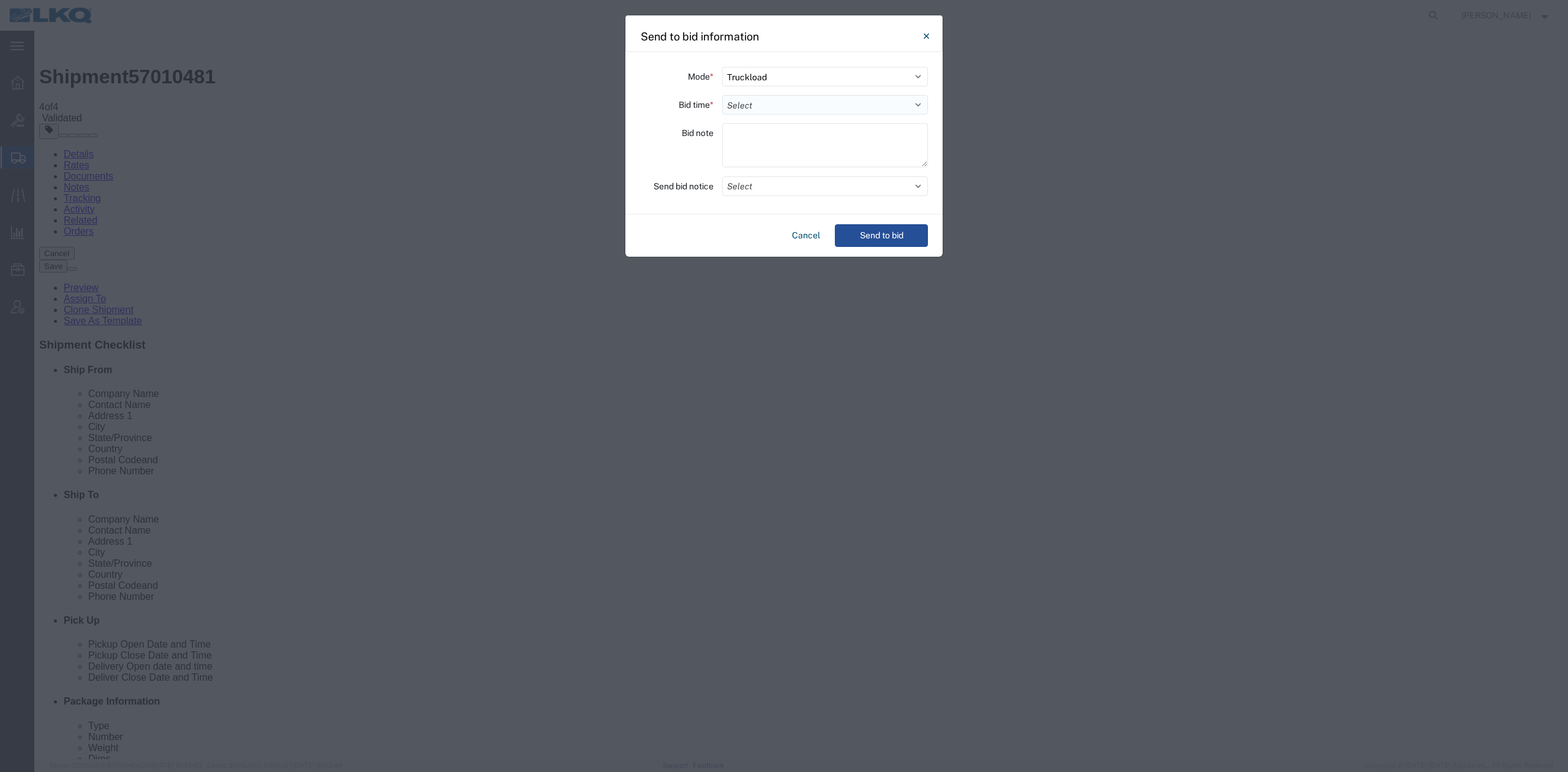
click at [768, 103] on select "Select 30 Min (Rush) 1 Hour (Rush) 2 Hours (Rush) 4 Hours (Rush) 8 Hours (Rush)…" at bounding box center [824, 105] width 206 height 20
select select "24"
click at [722, 95] on select "Select 30 Min (Rush) 1 Hour (Rush) 2 Hours (Rush) 4 Hours (Rush) 8 Hours (Rush)…" at bounding box center [824, 105] width 206 height 20
click at [746, 182] on button "Select" at bounding box center [824, 187] width 206 height 20
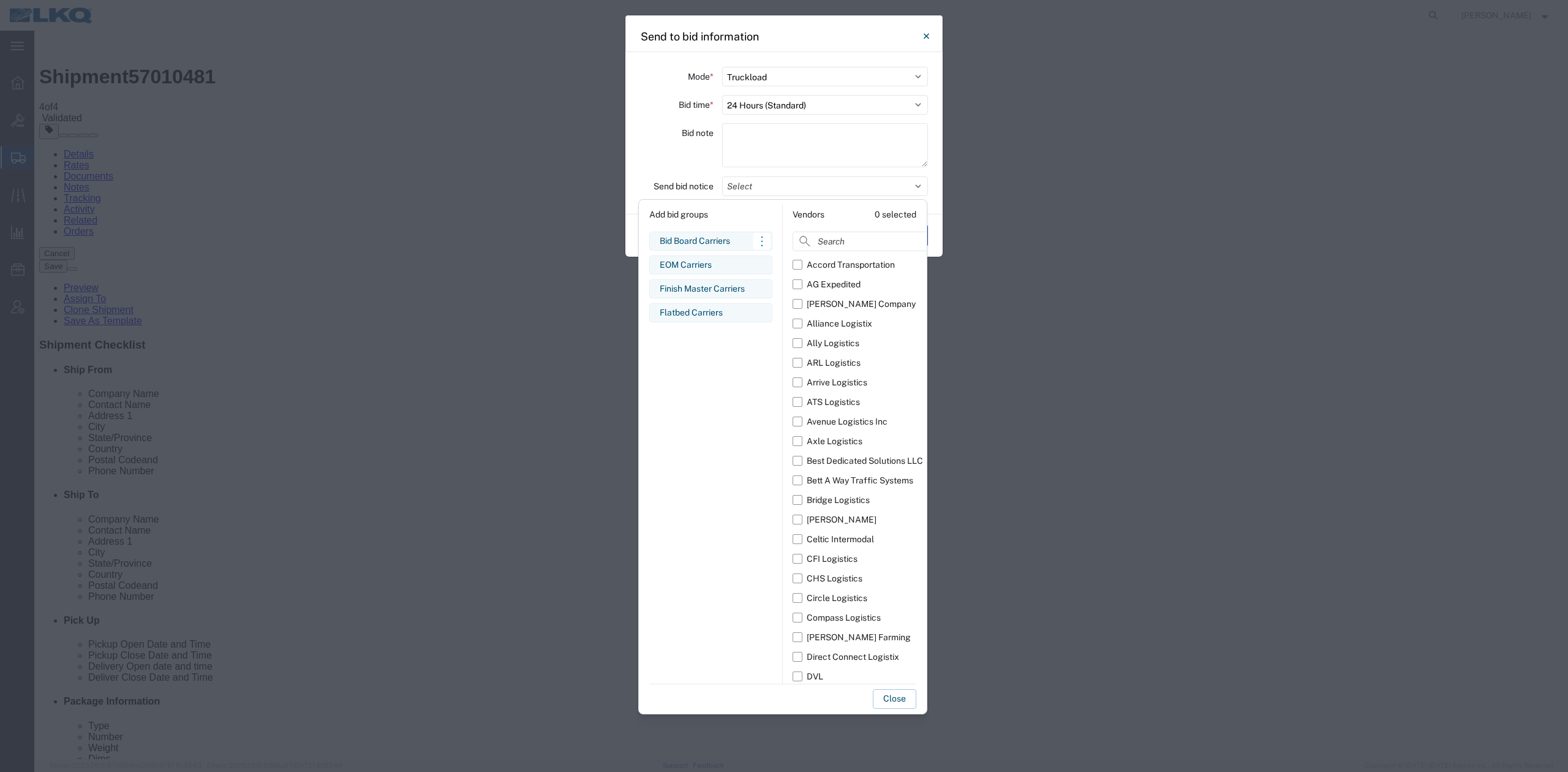
click at [693, 242] on div "Bid Board Carriers" at bounding box center [710, 241] width 102 height 12
drag, startPoint x: 898, startPoint y: 701, endPoint x: 904, endPoint y: 456, distance: 245.1
click at [896, 700] on button "Close" at bounding box center [894, 700] width 43 height 20
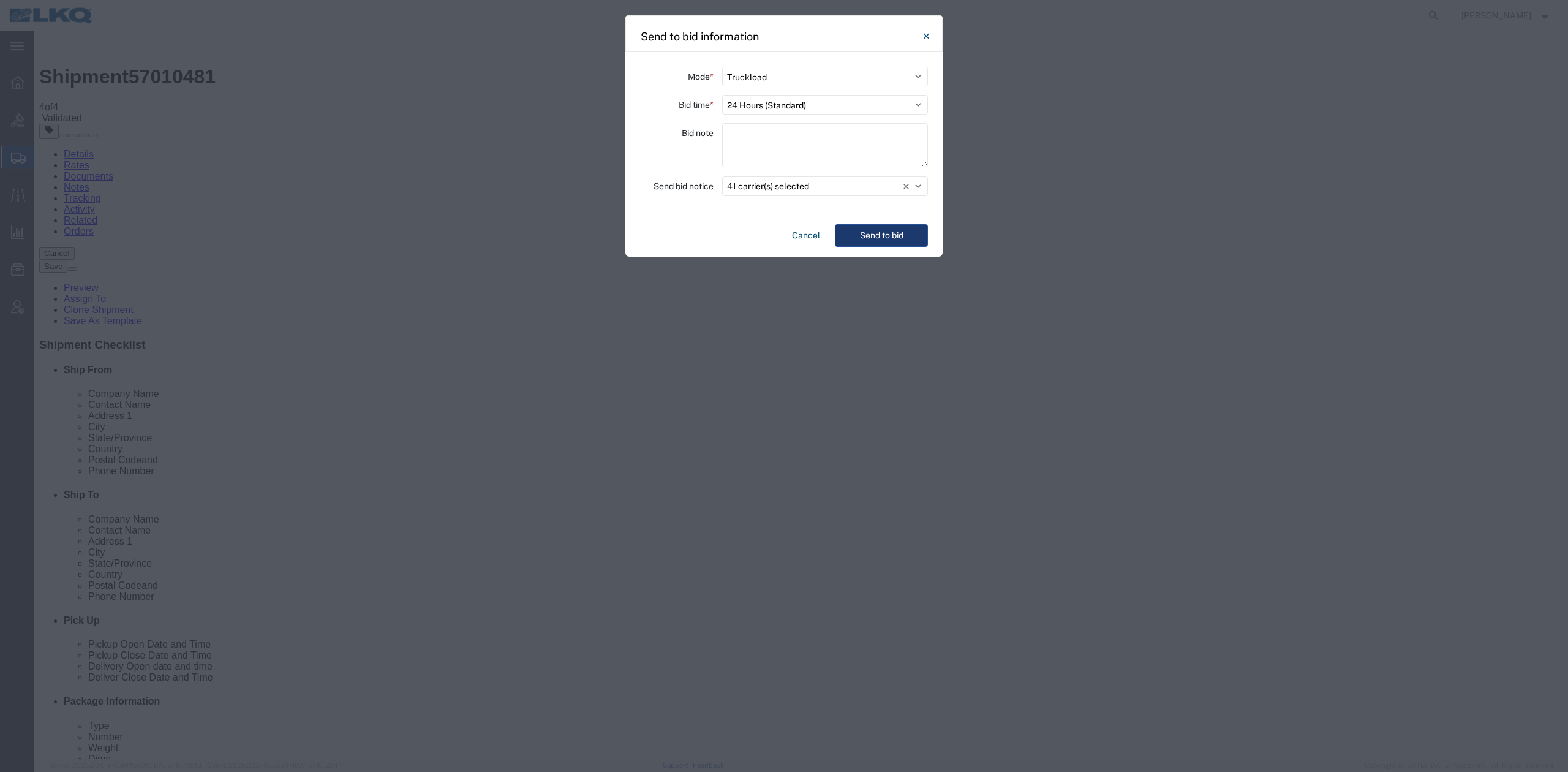
click at [878, 236] on button "Send to bid" at bounding box center [881, 235] width 93 height 22
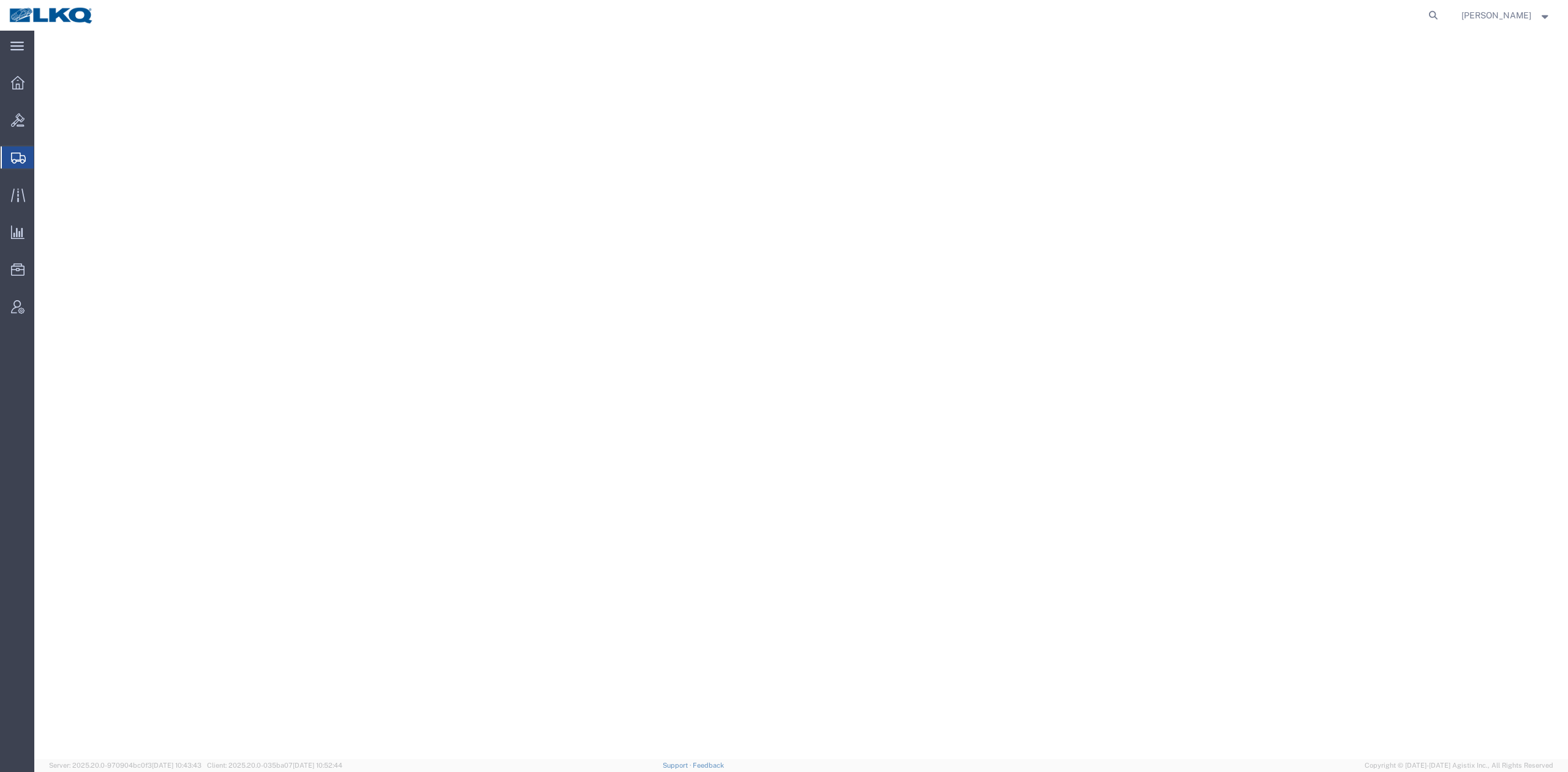
select select "27724"
select select "27940"
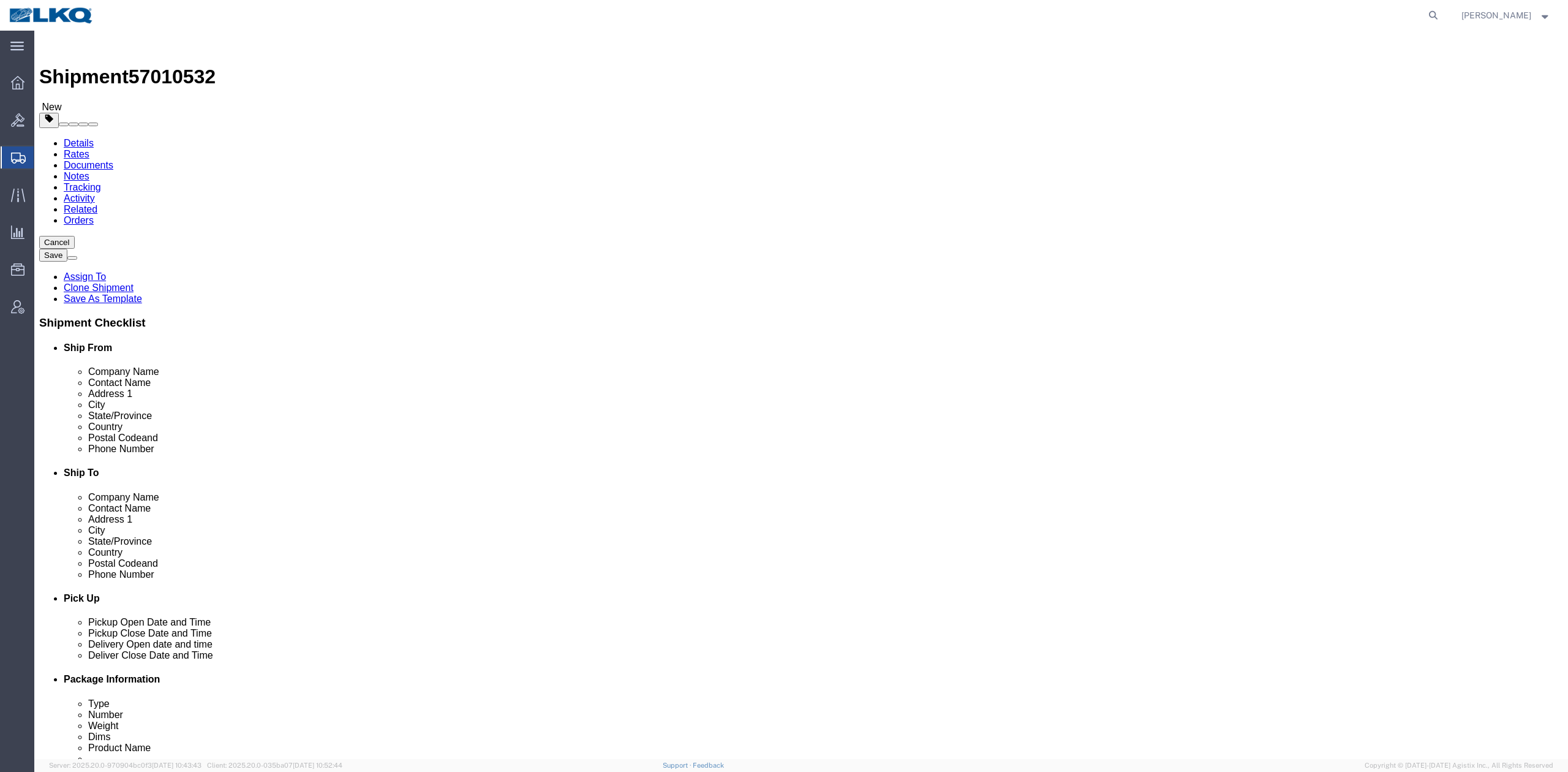
click span "57010532"
copy span "57010532"
drag, startPoint x: 172, startPoint y: 38, endPoint x: 195, endPoint y: 45, distance: 24.0
click link "Notes"
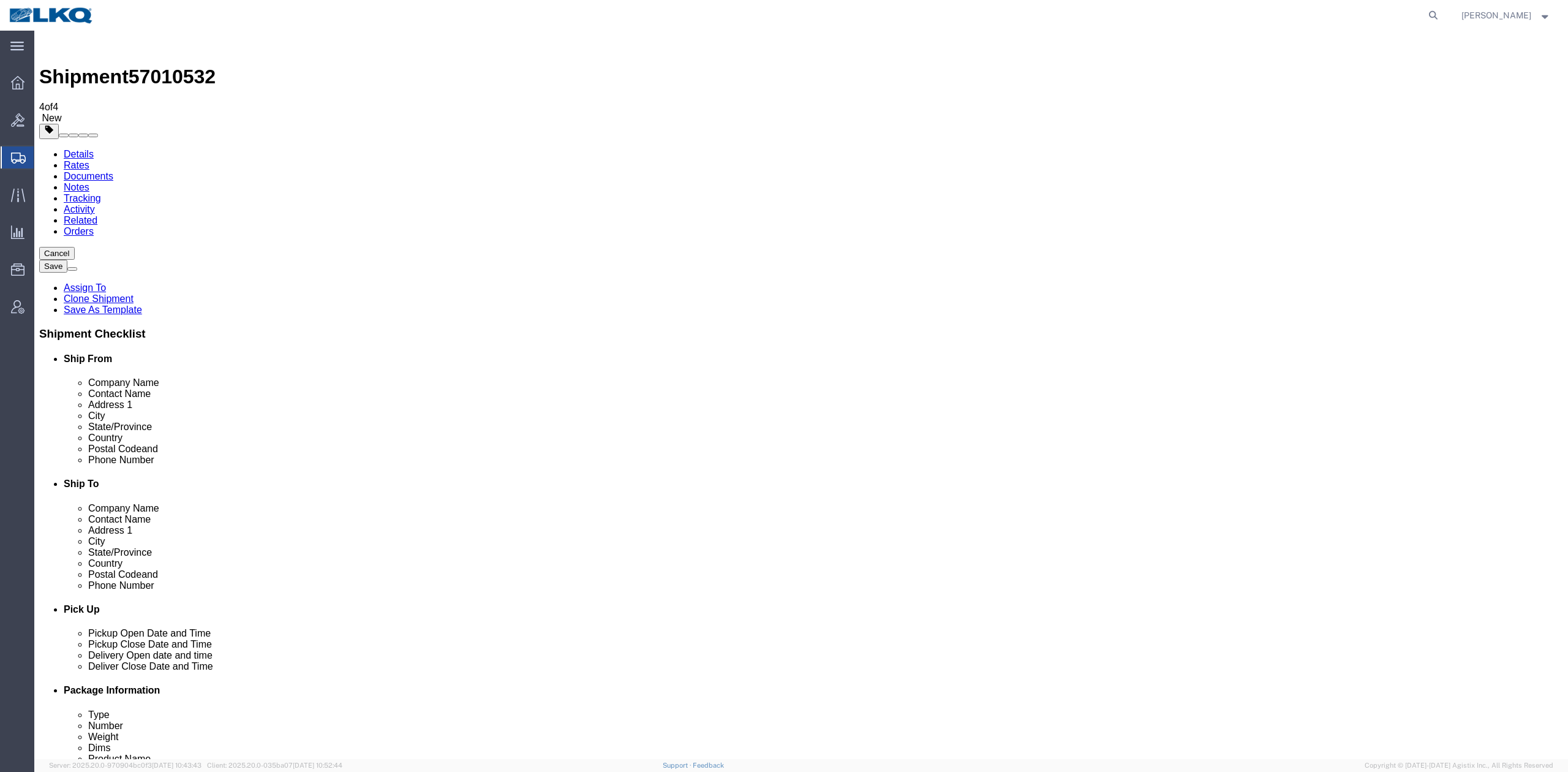
click at [171, 66] on span "57010532" at bounding box center [172, 77] width 87 height 22
click at [169, 66] on span "57010532" at bounding box center [172, 77] width 87 height 22
copy span "57010532"
click at [88, 149] on link "Details" at bounding box center [79, 154] width 30 height 11
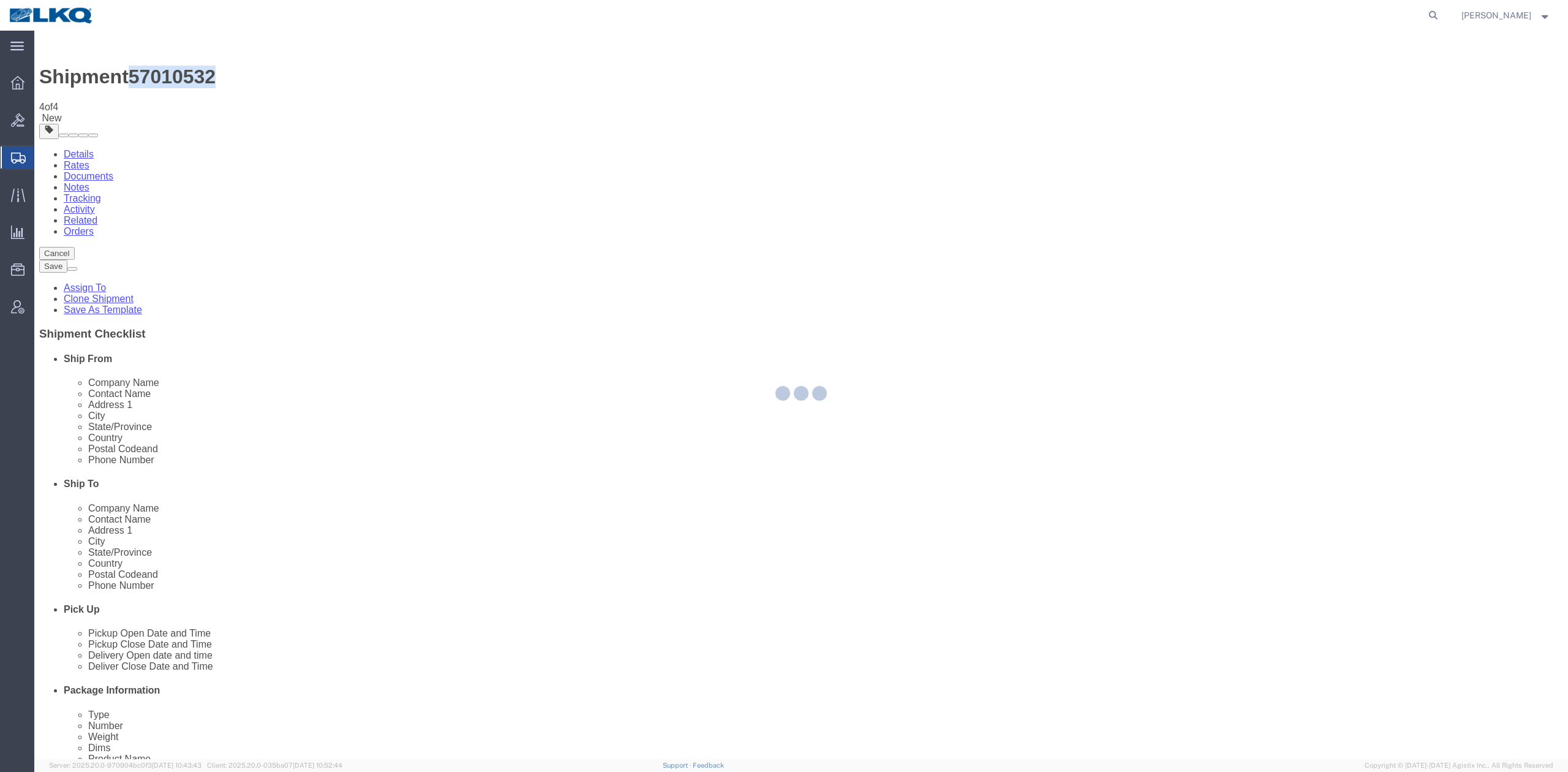
select select "27724"
select select "27940"
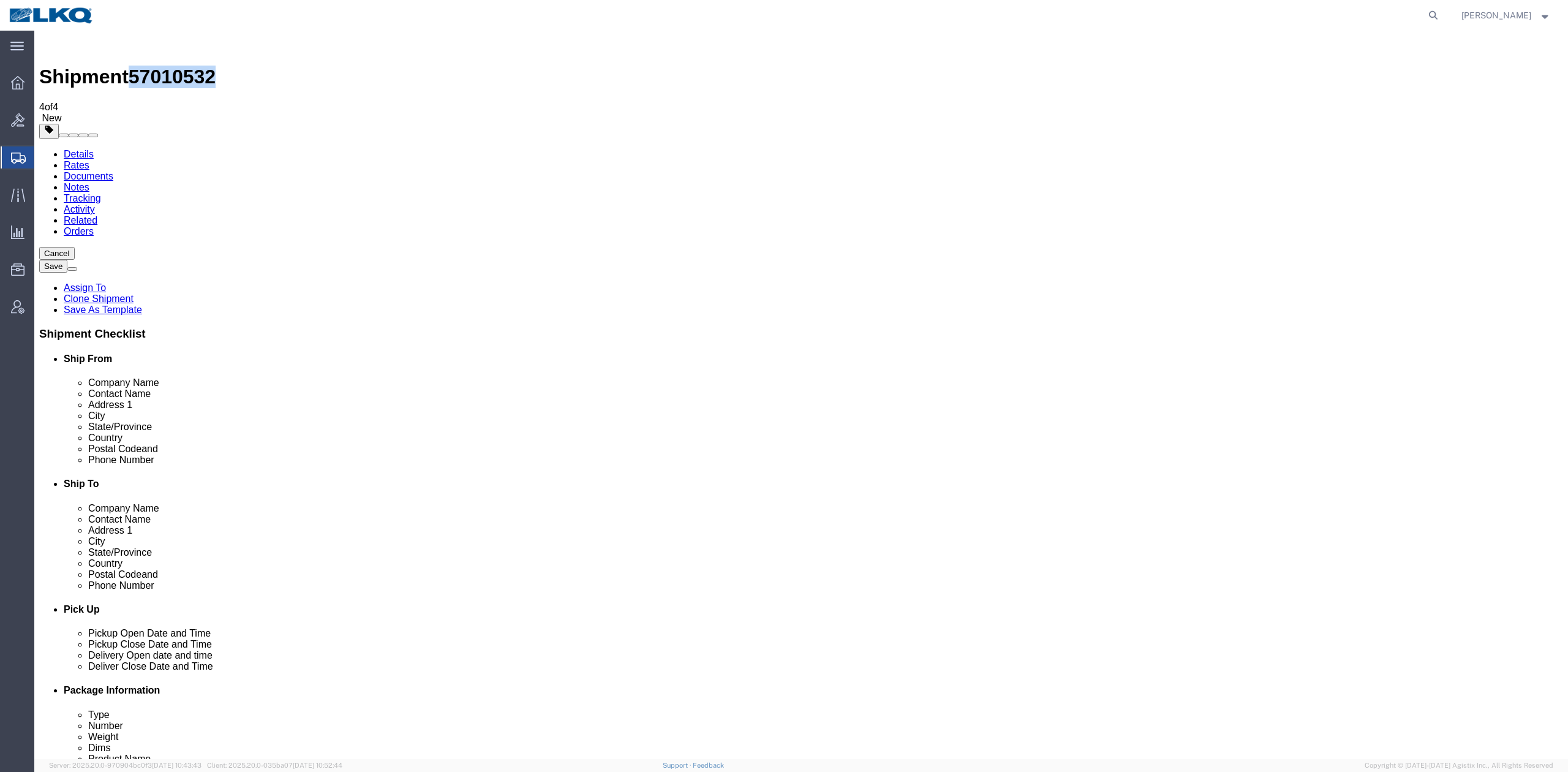
click link "Special Services"
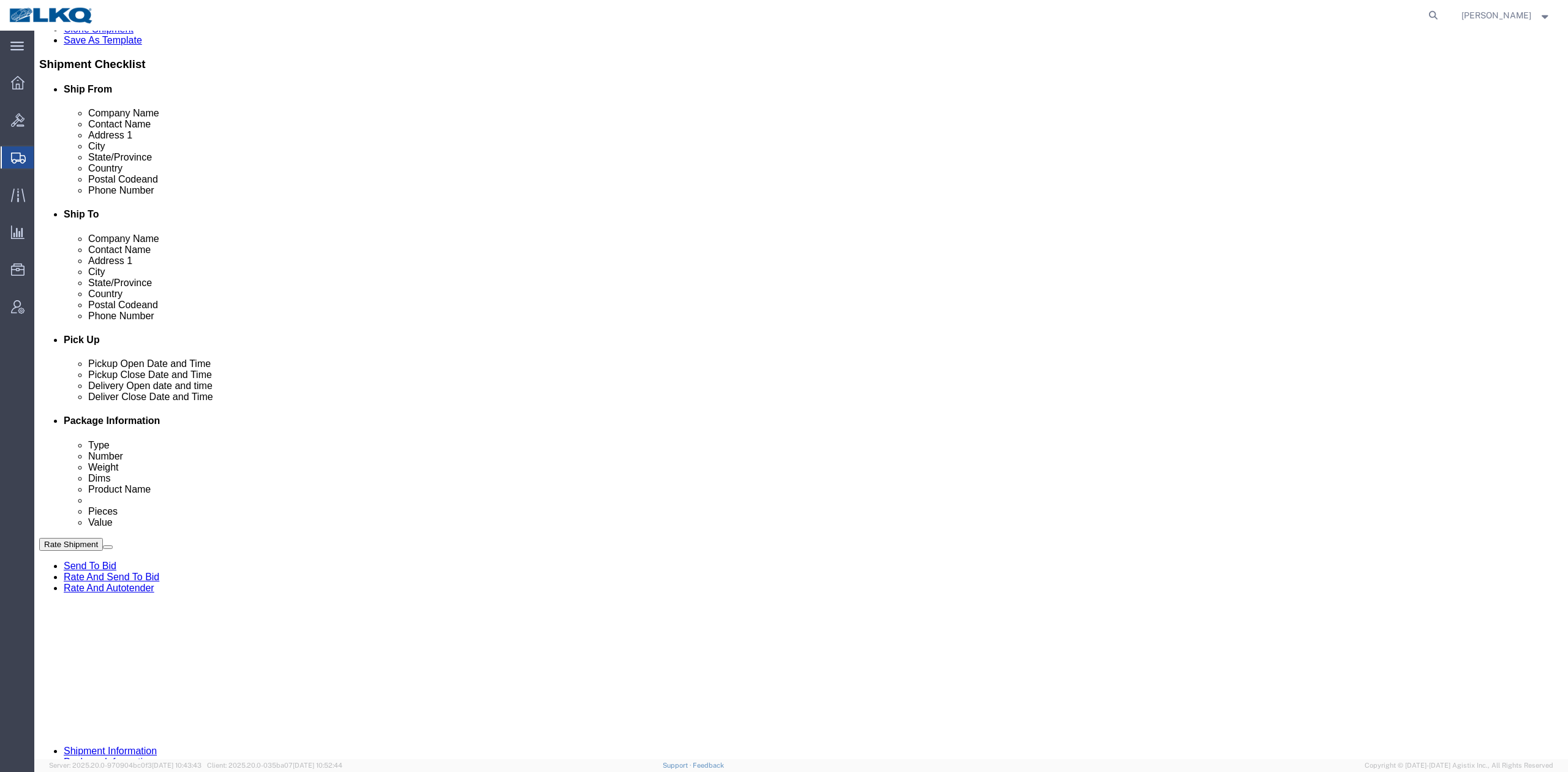
scroll to position [653, 0]
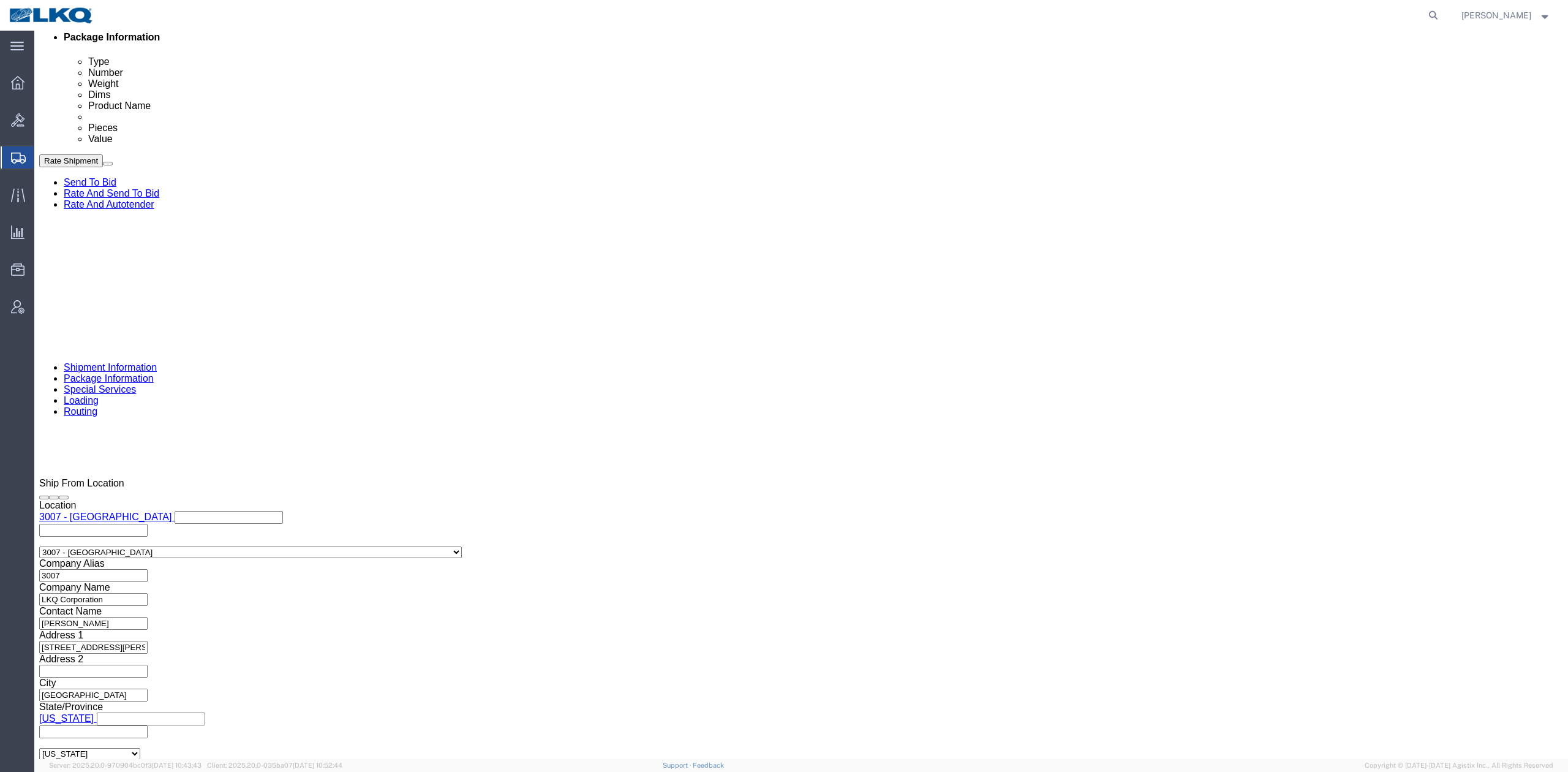
drag, startPoint x: 177, startPoint y: 92, endPoint x: 96, endPoint y: 92, distance: 81.0
click link "Package Information"
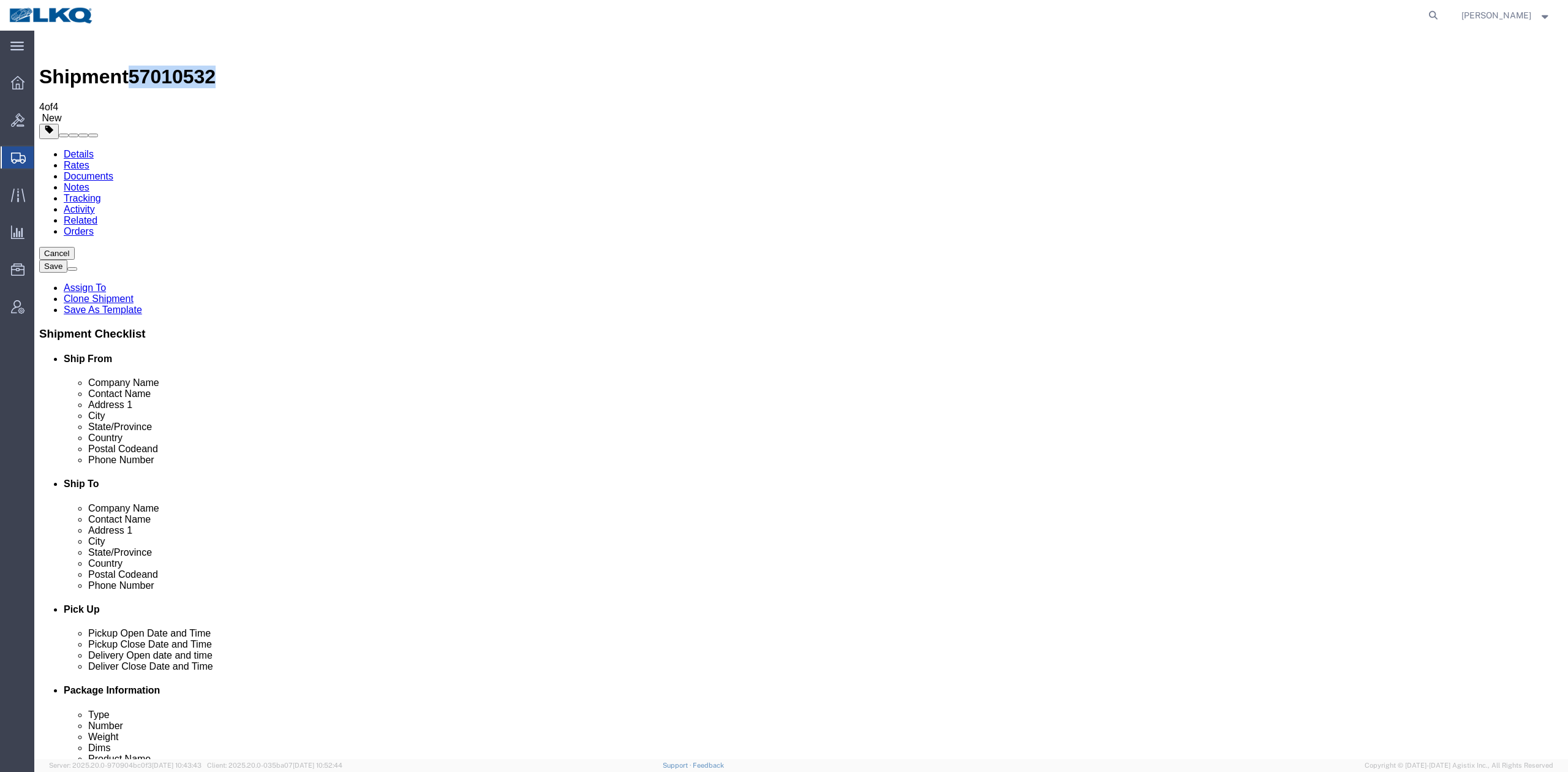
drag, startPoint x: 64, startPoint y: 87, endPoint x: 31, endPoint y: 92, distance: 33.4
click link "Shipment Information"
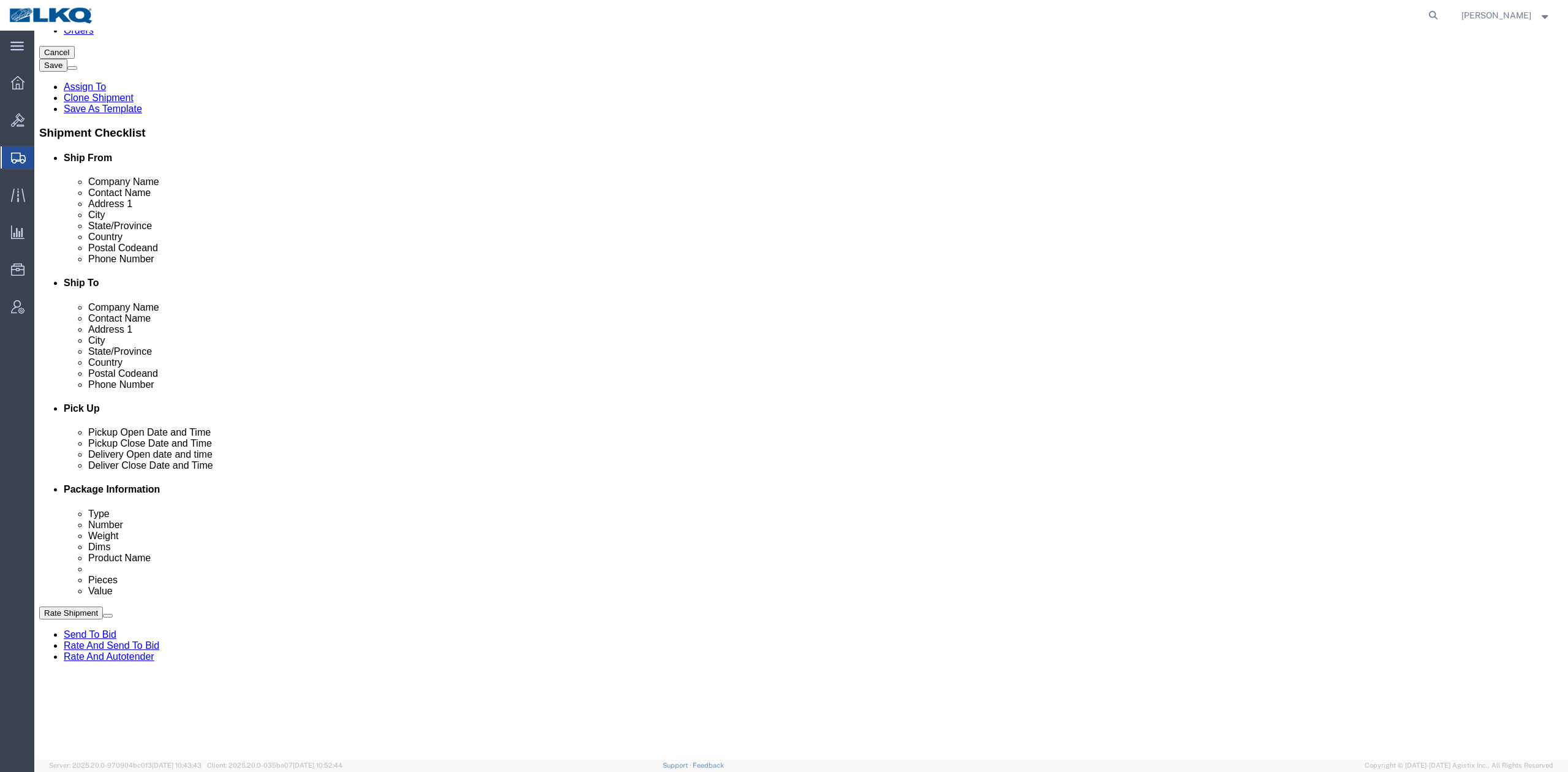
scroll to position [408, 0]
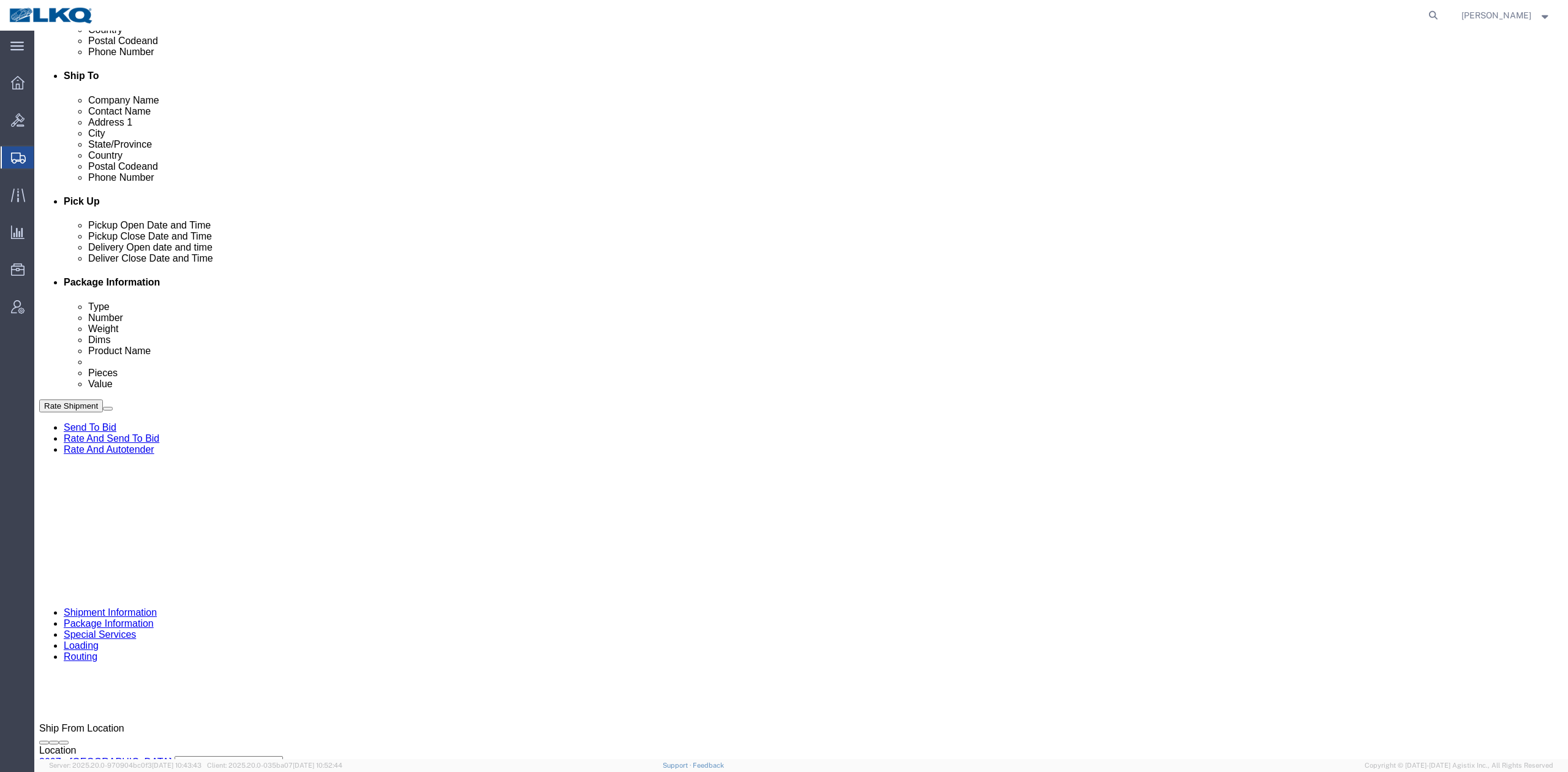
click div
type input "2:00 PM"
click button "Apply"
click div "Pickup Date: Pickup Start Date Pickup Start Time Pickup Open Date and Time [DAT…"
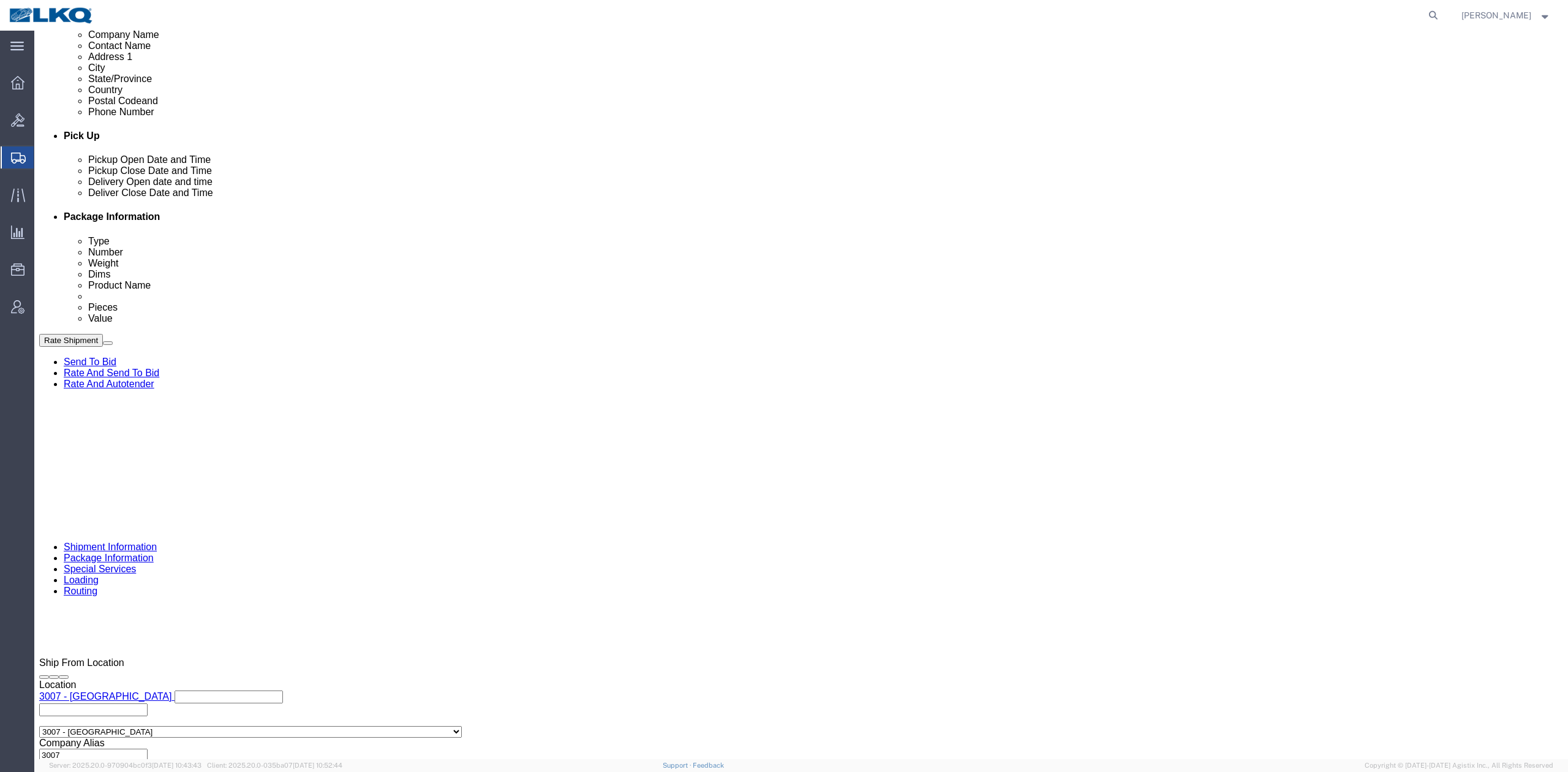
scroll to position [523, 0]
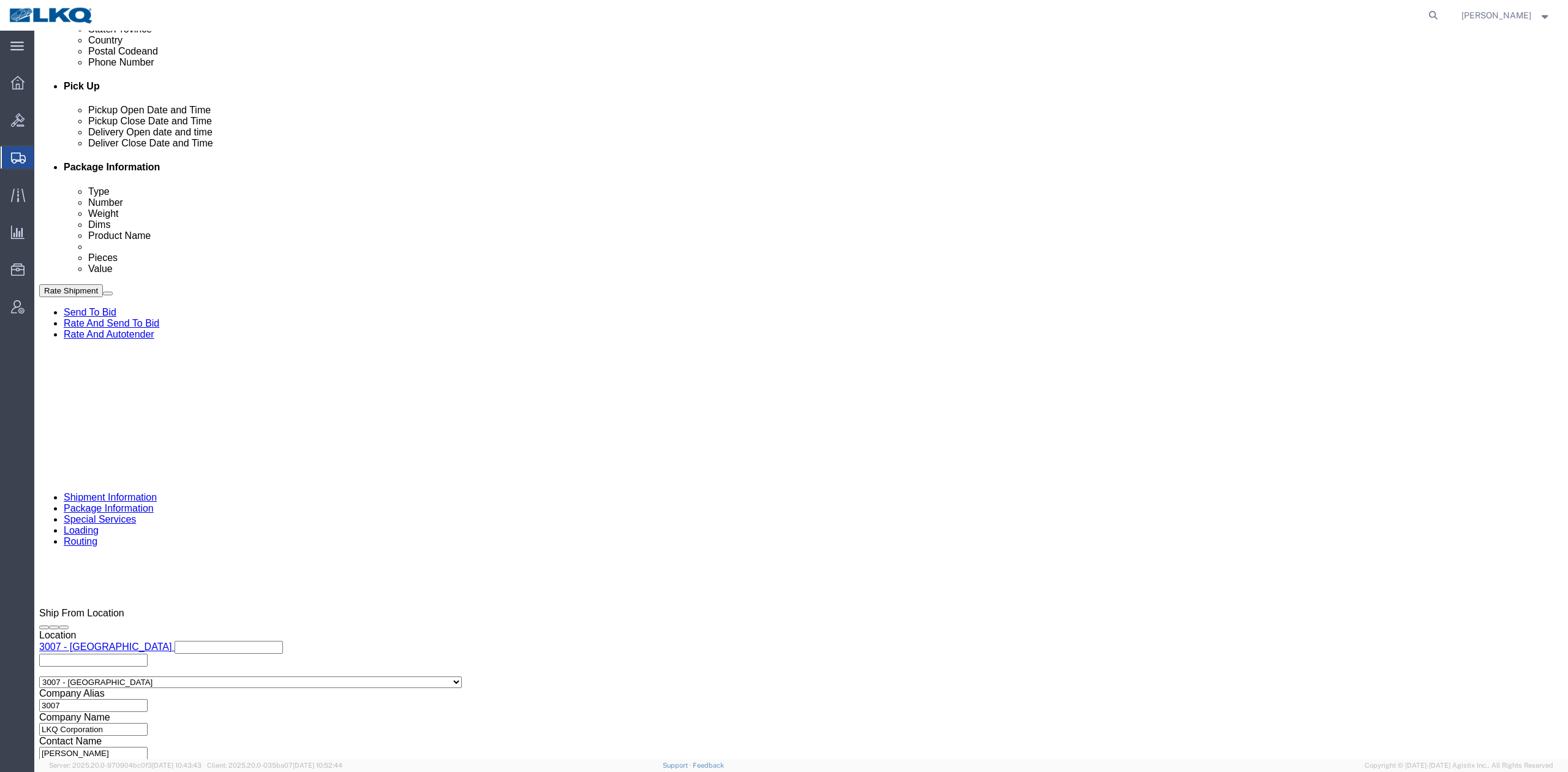
click button "Rate Shipment"
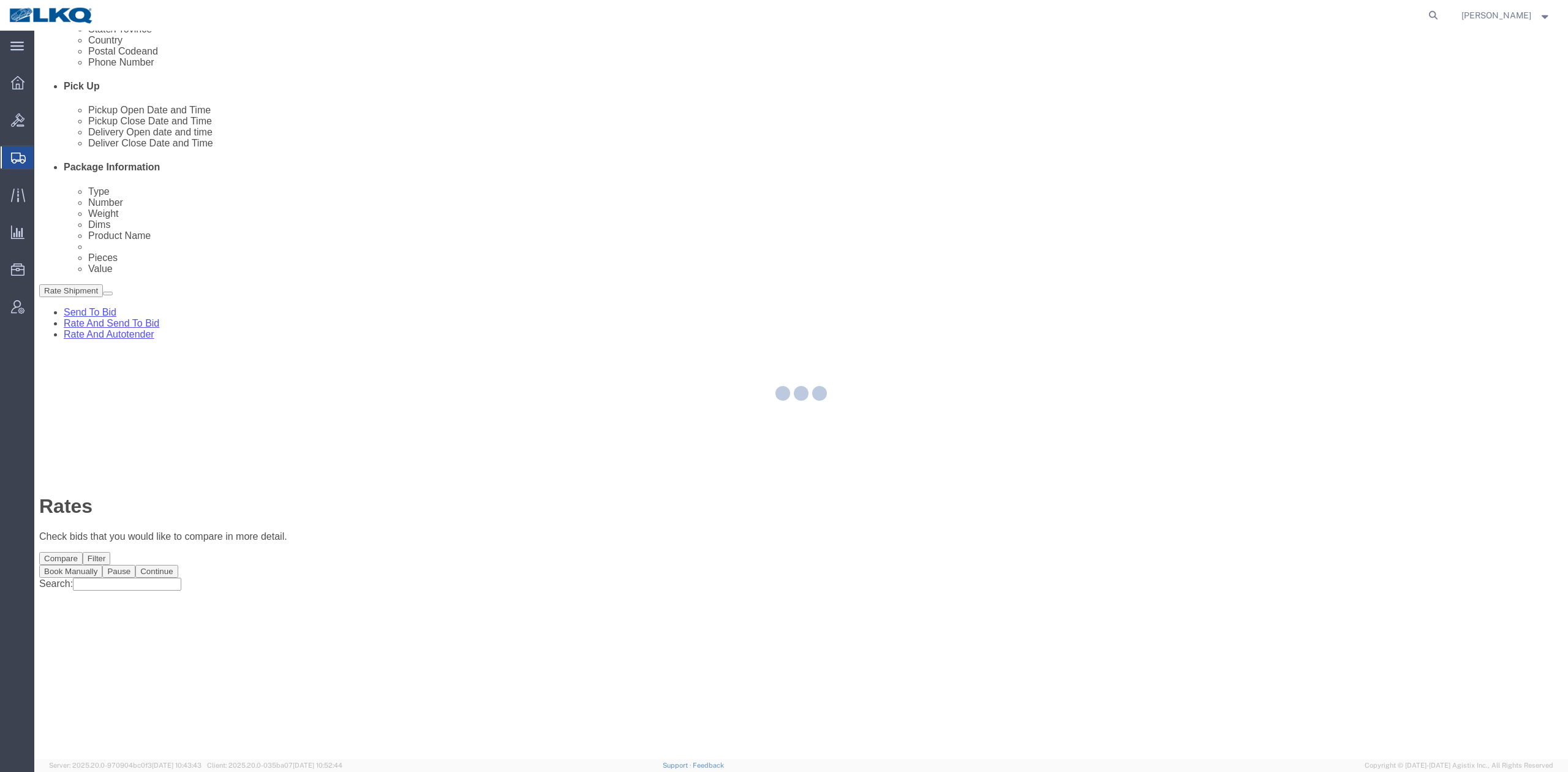
scroll to position [0, 0]
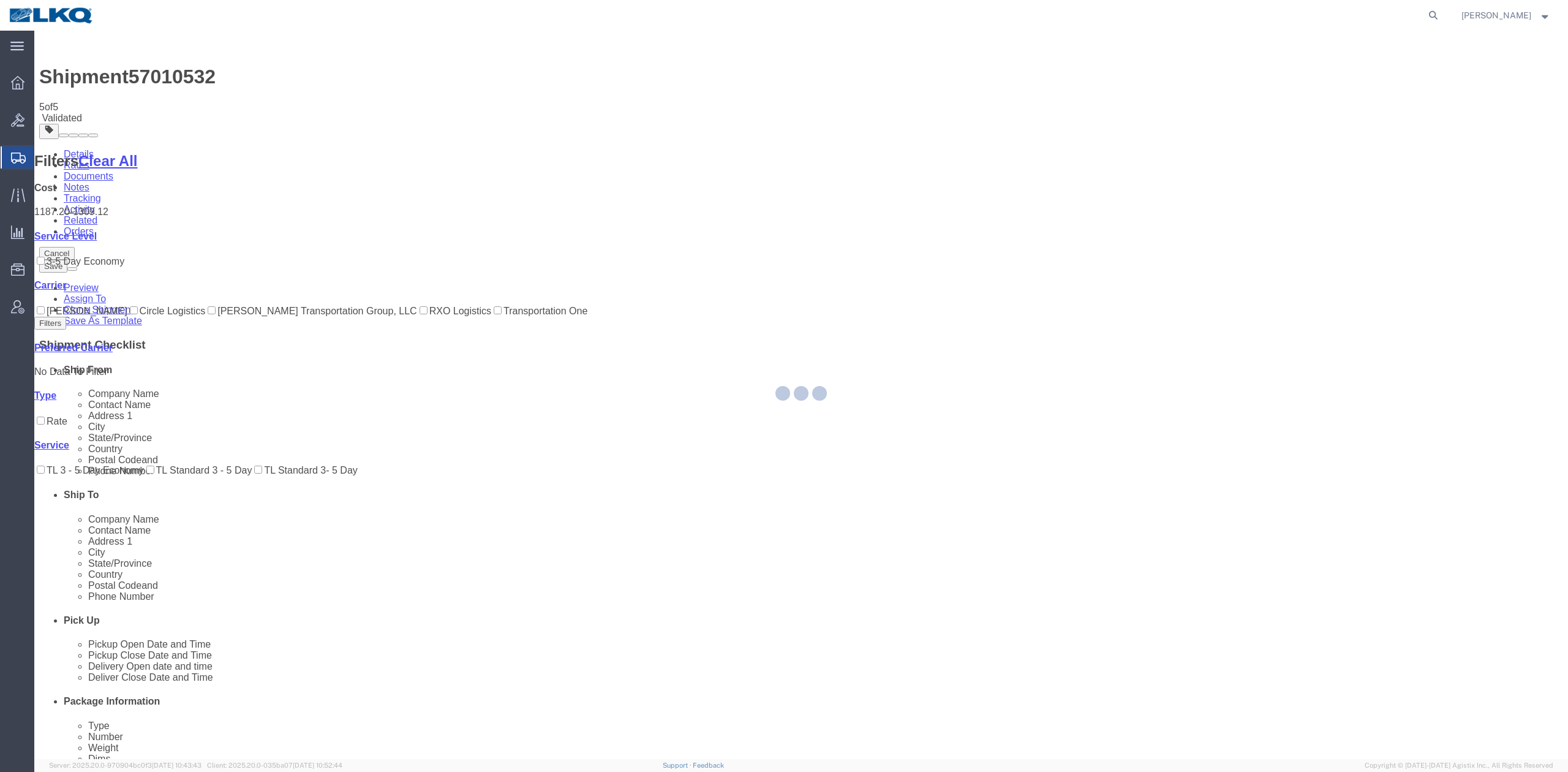
click at [707, 382] on div at bounding box center [801, 395] width 1533 height 729
select select "27724"
select select "27940"
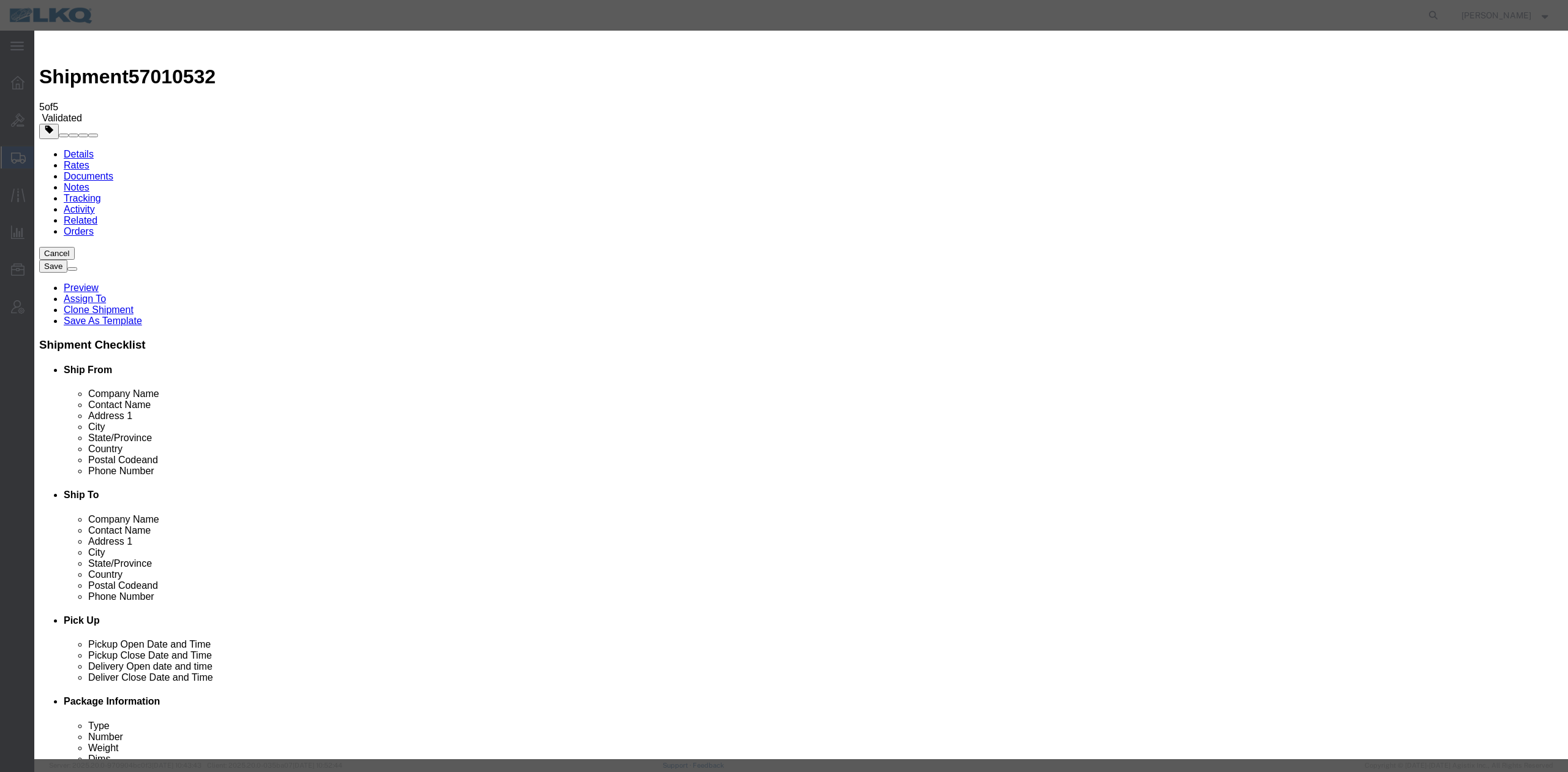
type input "2"
click input "2"
drag, startPoint x: 877, startPoint y: 80, endPoint x: 875, endPoint y: 90, distance: 10.2
click select "Price Carrier Rank"
select select "LANE_RANK"
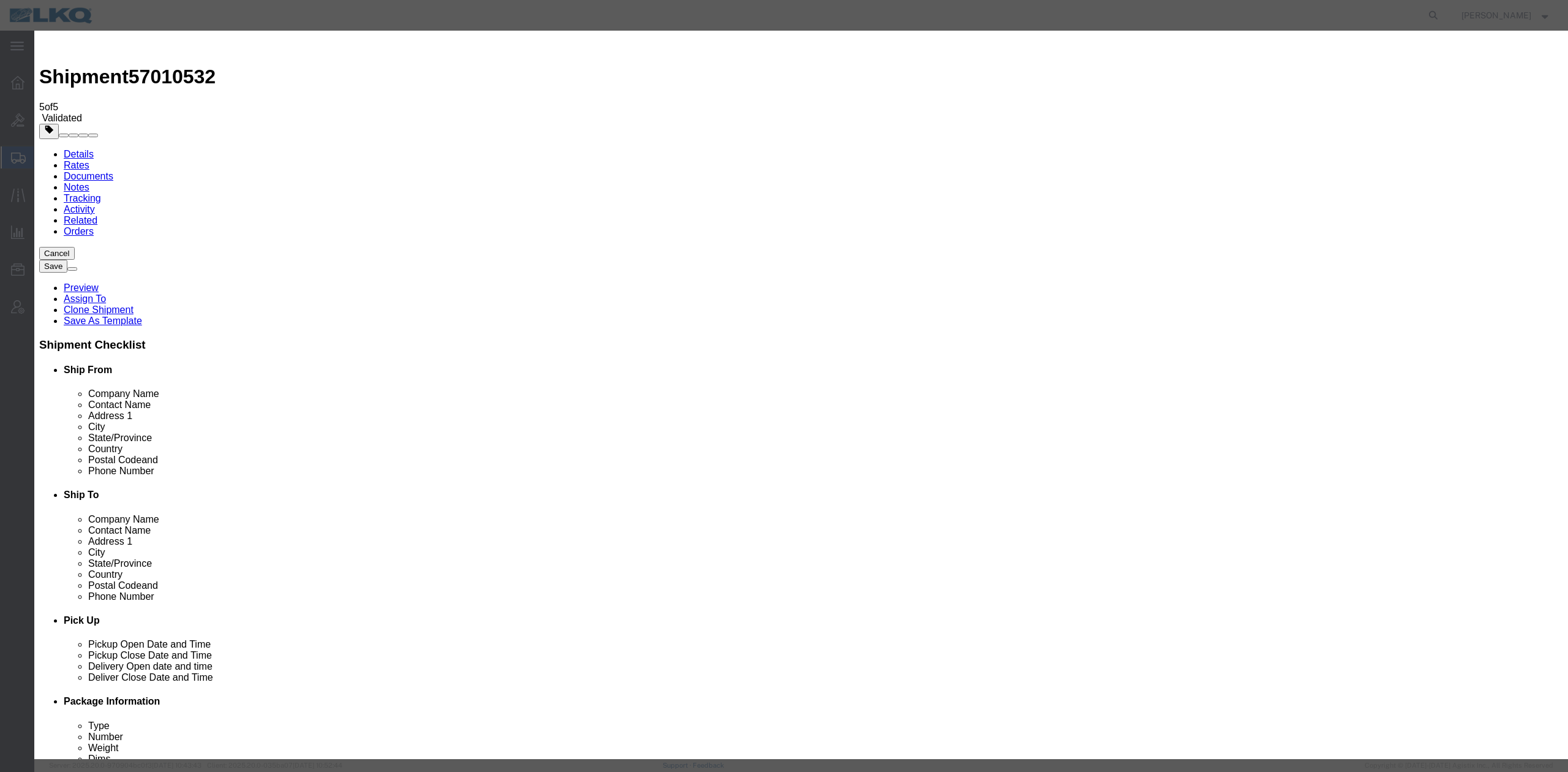
click select "Price Carrier Rank"
click button "Save Auto-Tender"
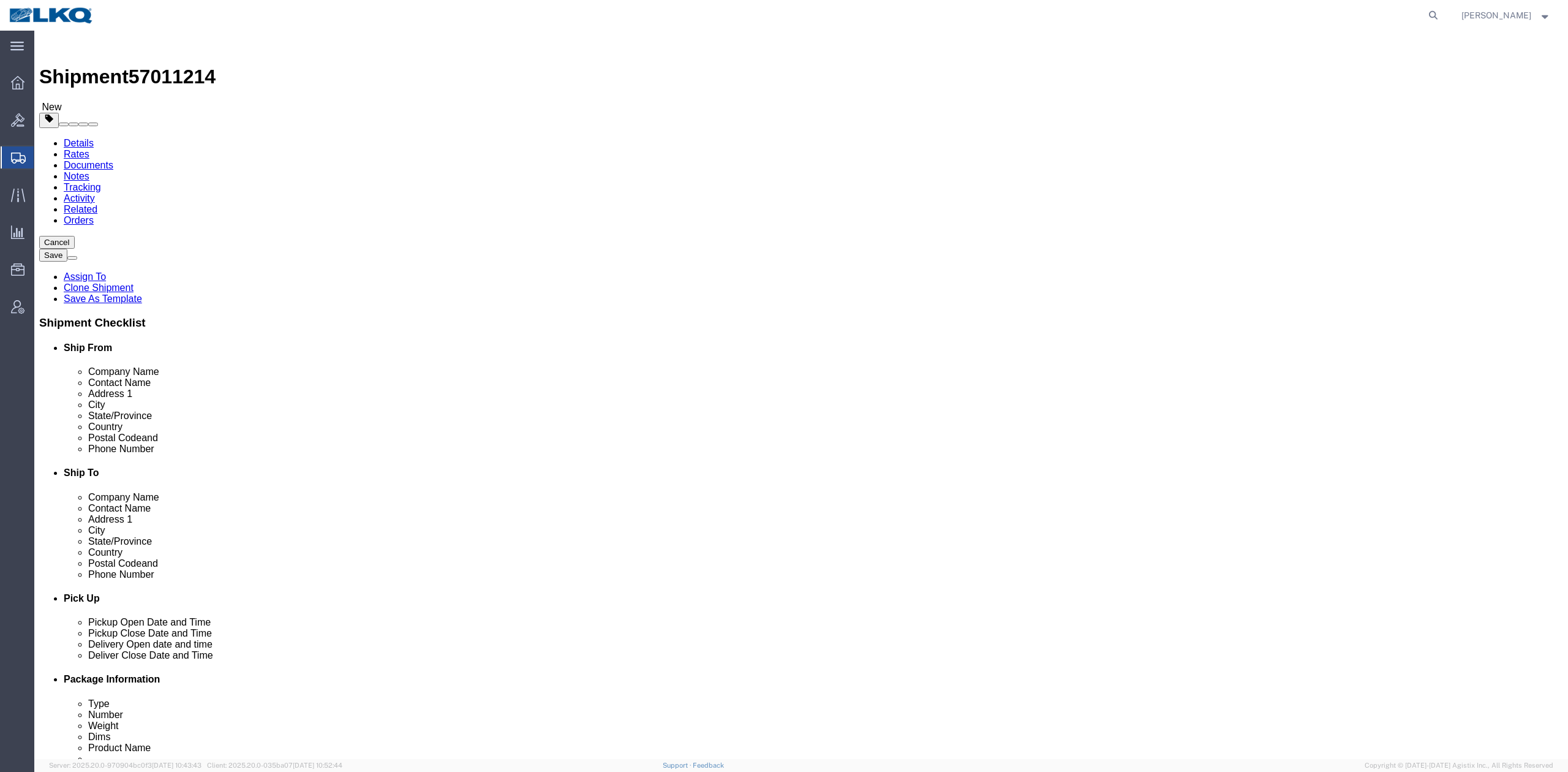
select select "27600"
select select "28018"
click span "57011214"
copy span "57011214"
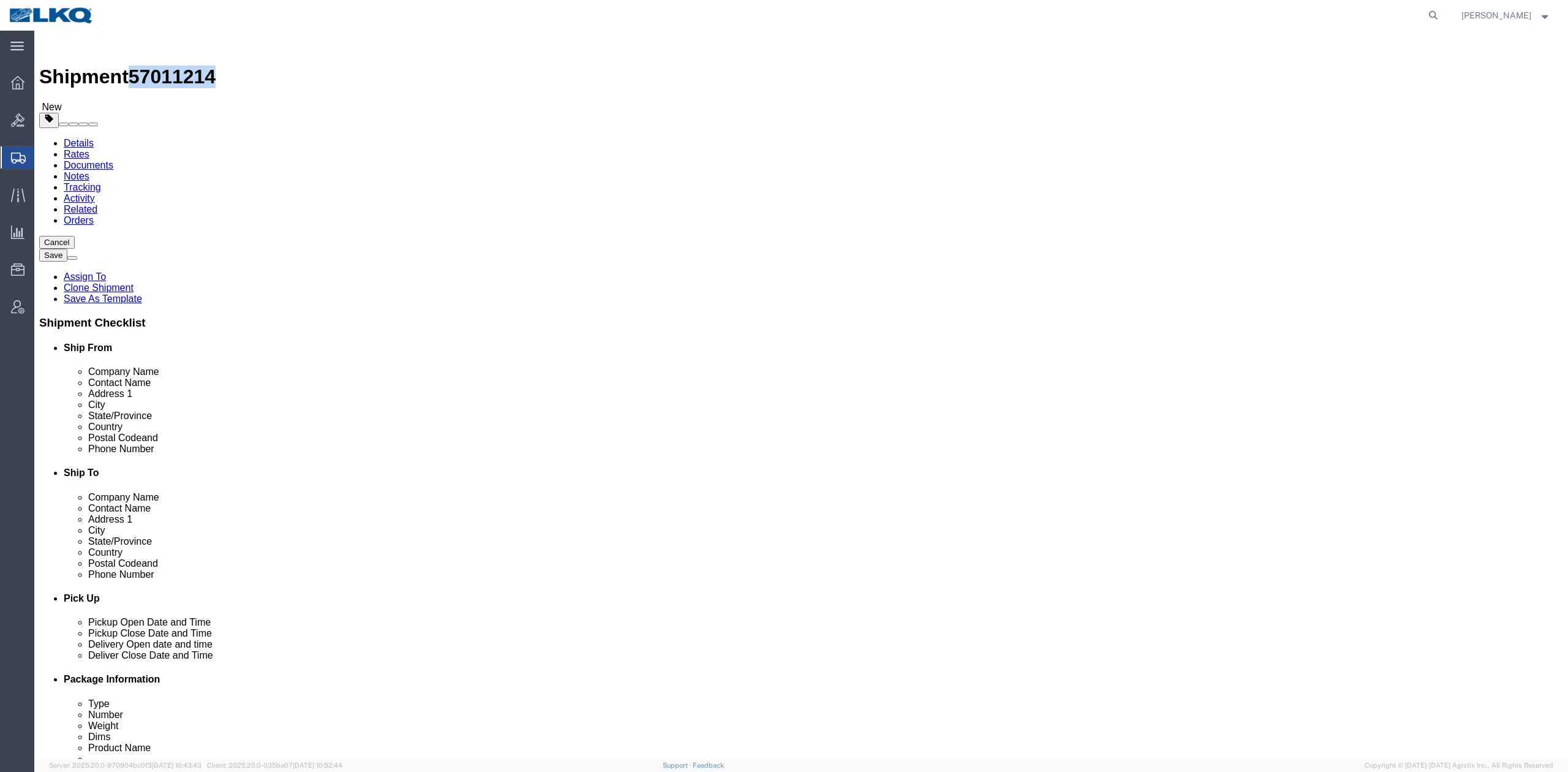
click link "Notes"
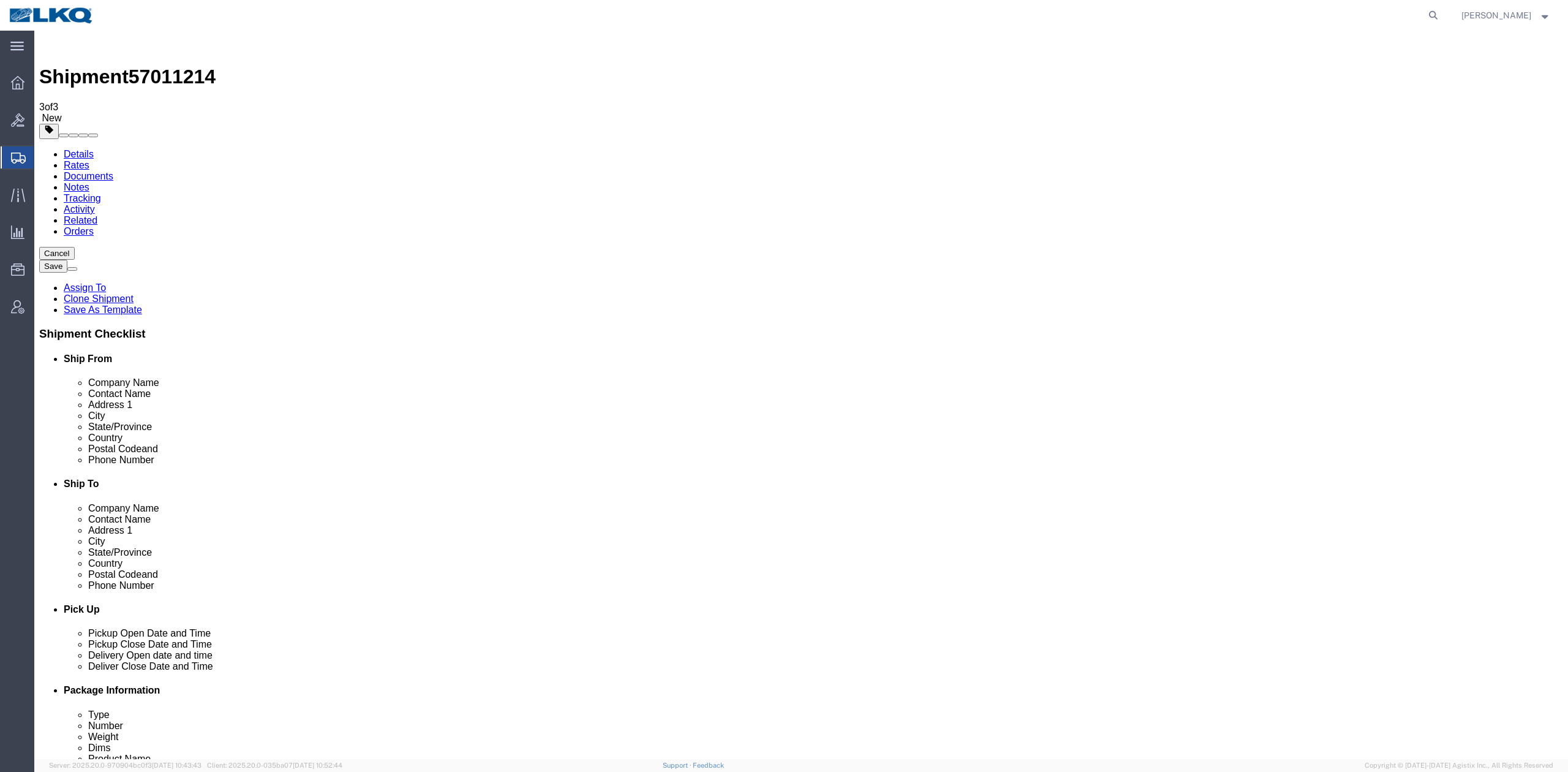
click at [83, 149] on link "Details" at bounding box center [79, 154] width 30 height 11
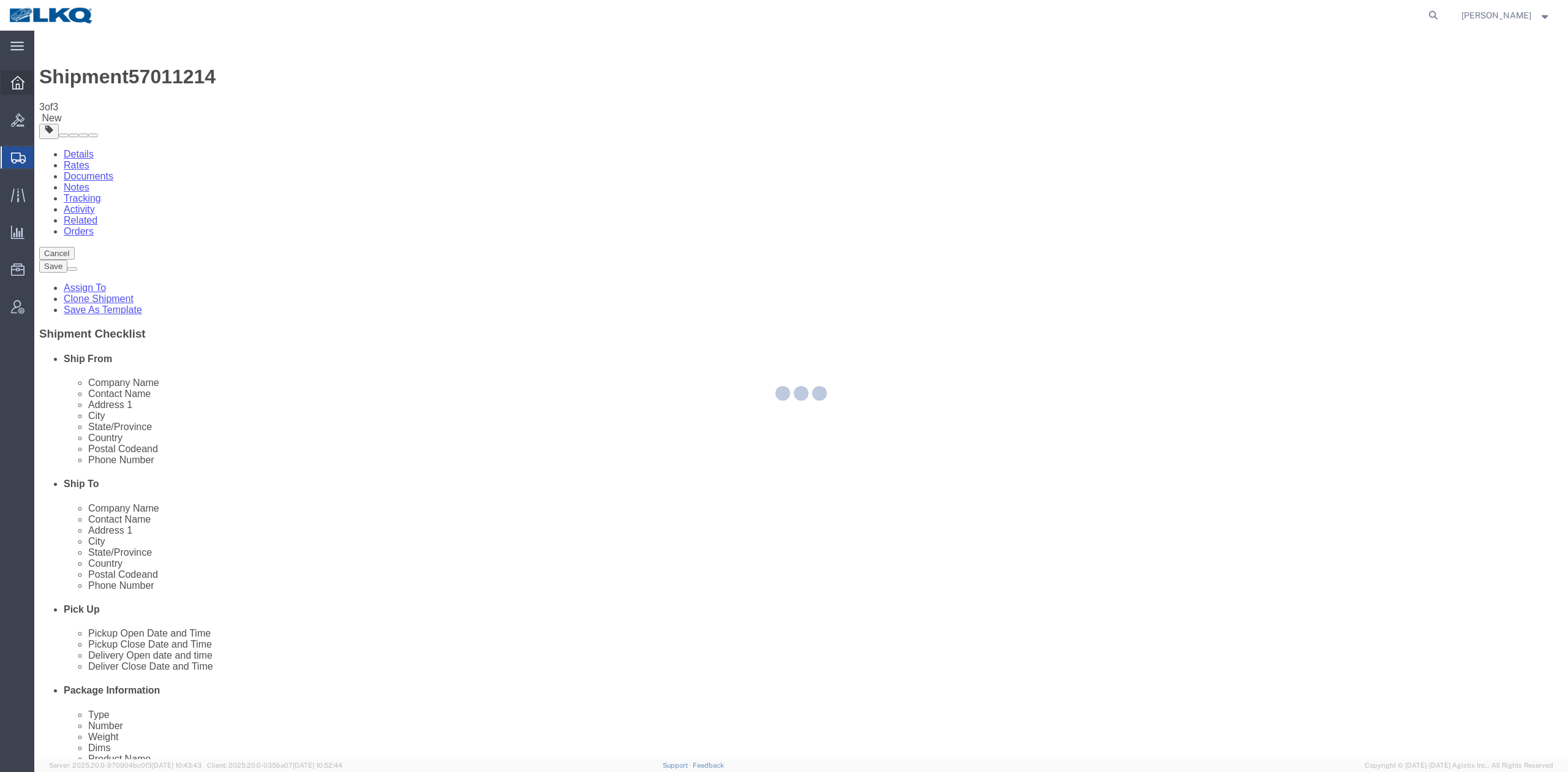
select select "27600"
select select "28018"
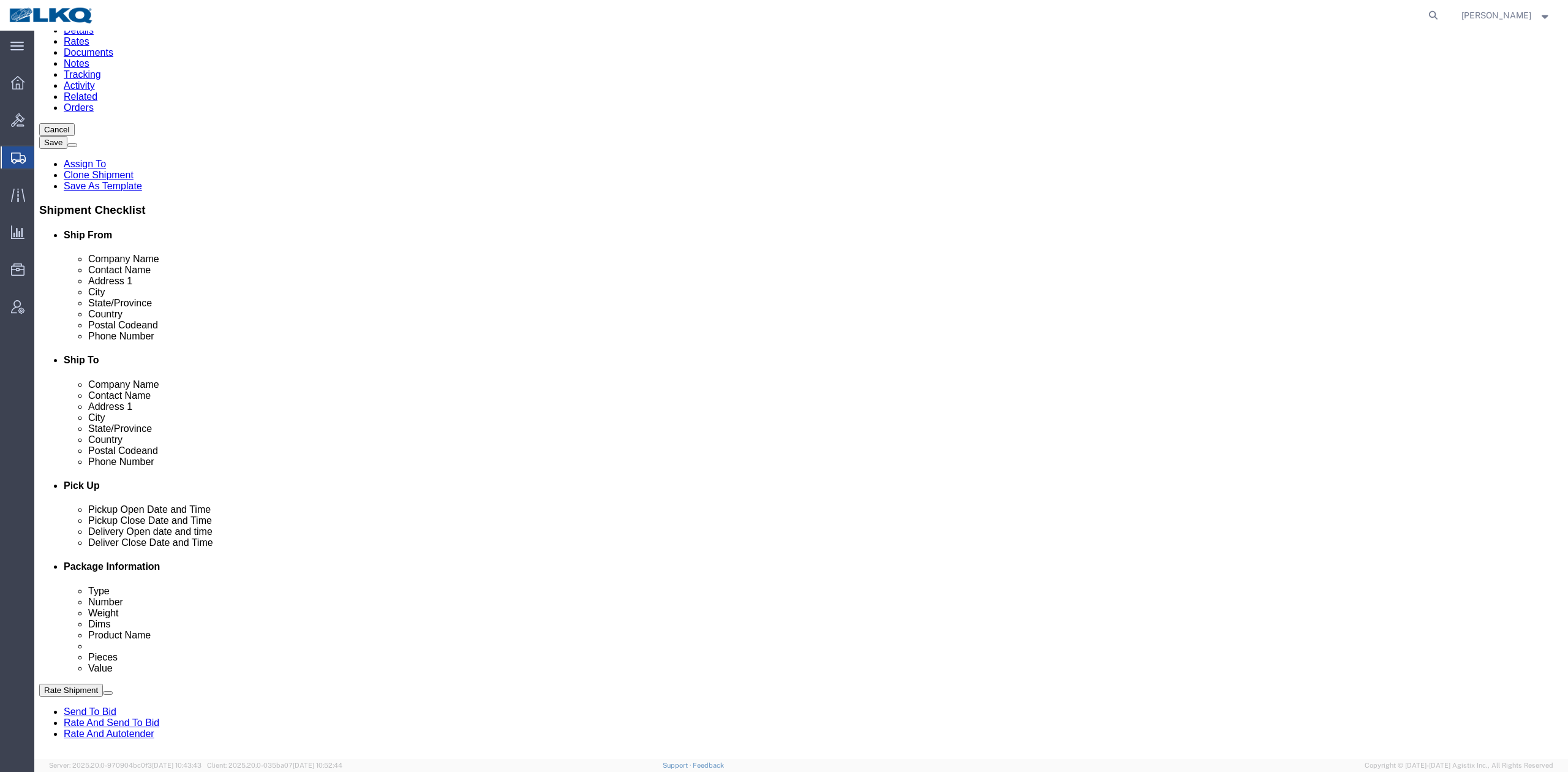
scroll to position [326, 0]
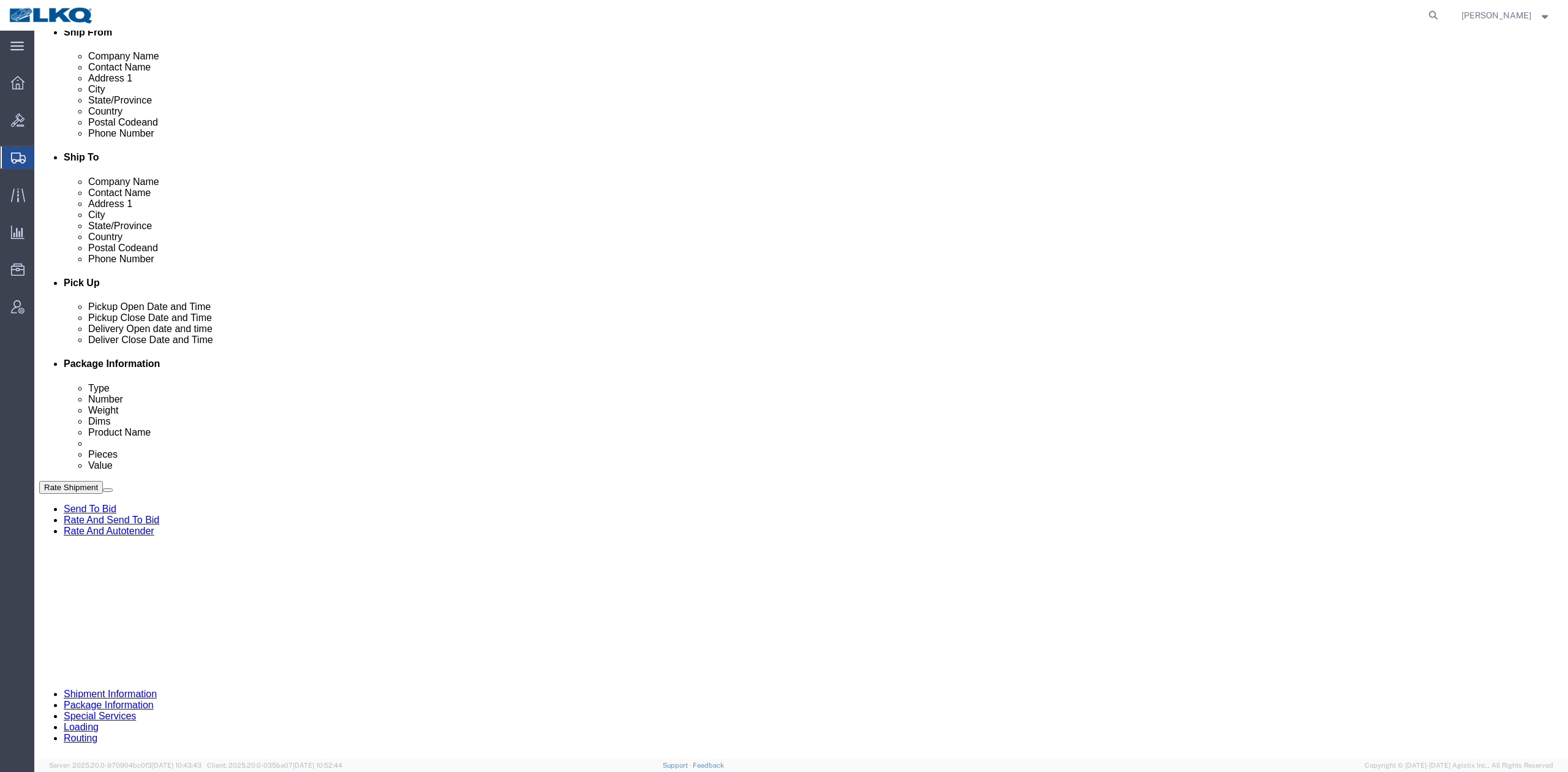
drag, startPoint x: 191, startPoint y: 509, endPoint x: 171, endPoint y: 488, distance: 29.0
click div "[DATE] 10:00 AM"
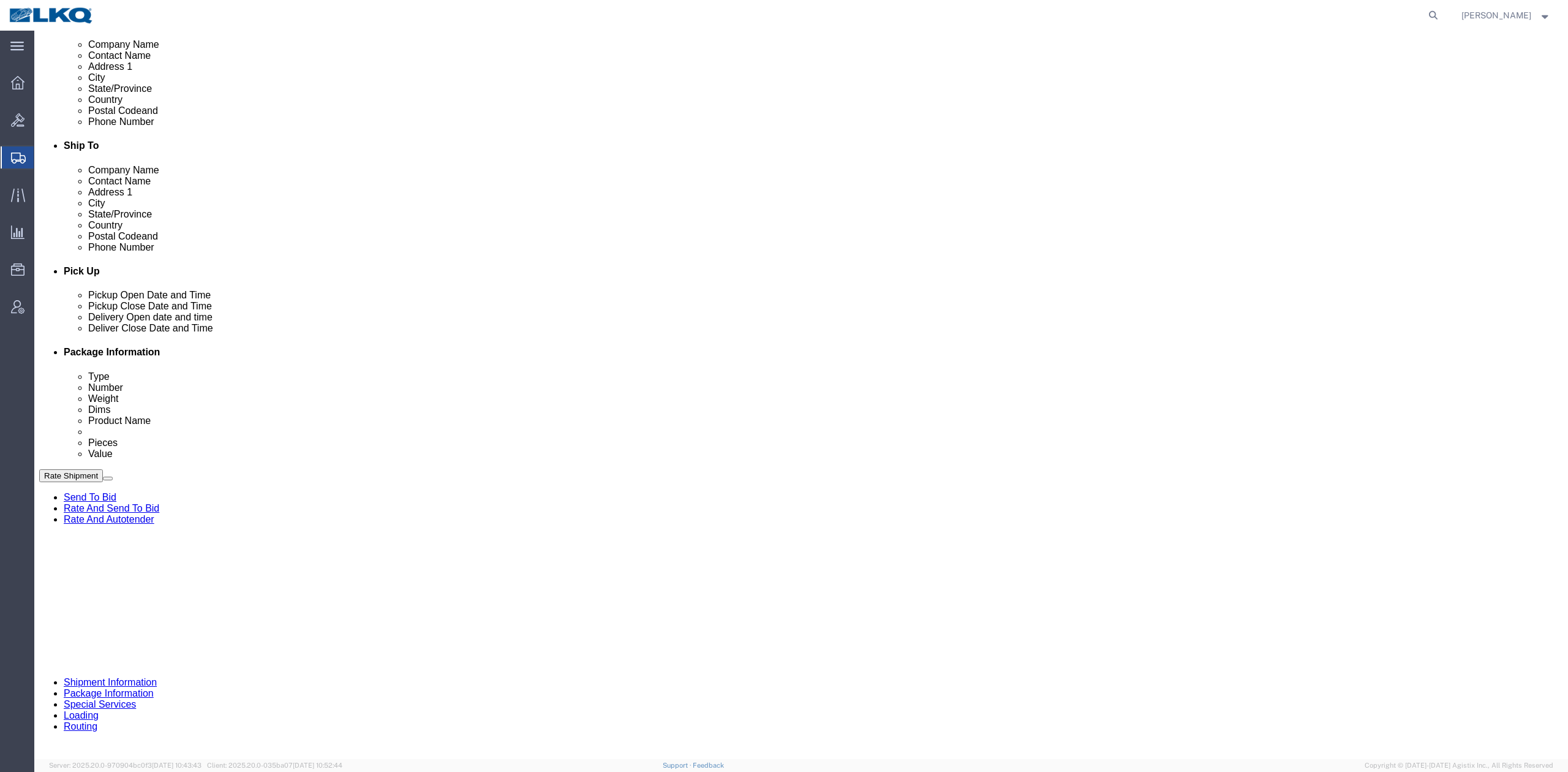
drag, startPoint x: 305, startPoint y: 575, endPoint x: 365, endPoint y: 530, distance: 75.0
click div "References Add reference"
click div "Pickup Start Date Pickup Start Time Pickup Open Date and Time [DATE] 10:00 AM P…"
click div "[DATE] 3:00 PM"
click div "Ship From Location Location 1715 - LKQ [GEOGRAPHIC_DATA][US_STATE] Select My Pr…"
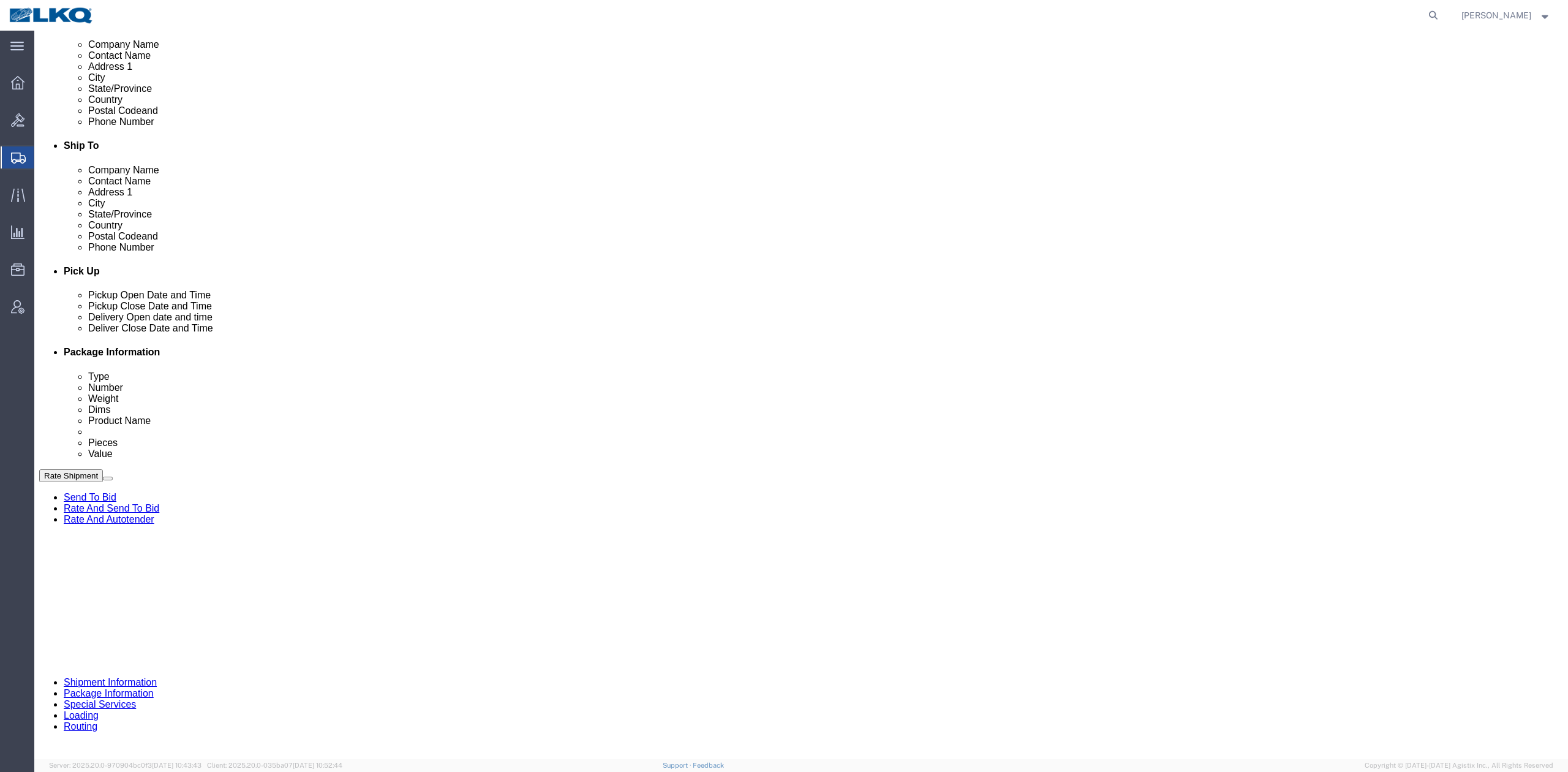
click input "t31643"
click input "T31643"
type input "T31643"
click div "Pickup Date: Pickup Start Date Pickup Start Time Pickup Open Date and Time [DAT…"
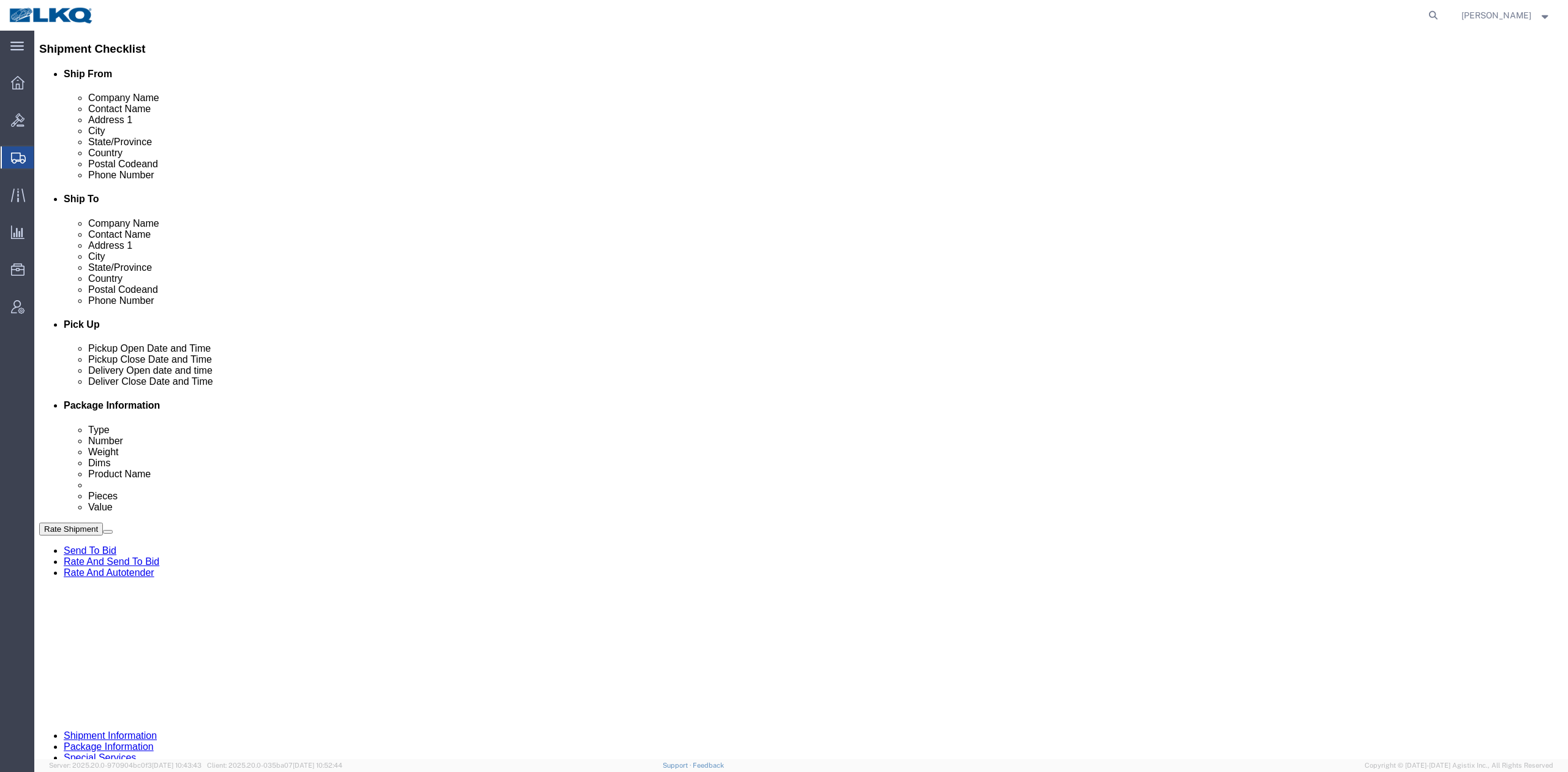
scroll to position [257, 0]
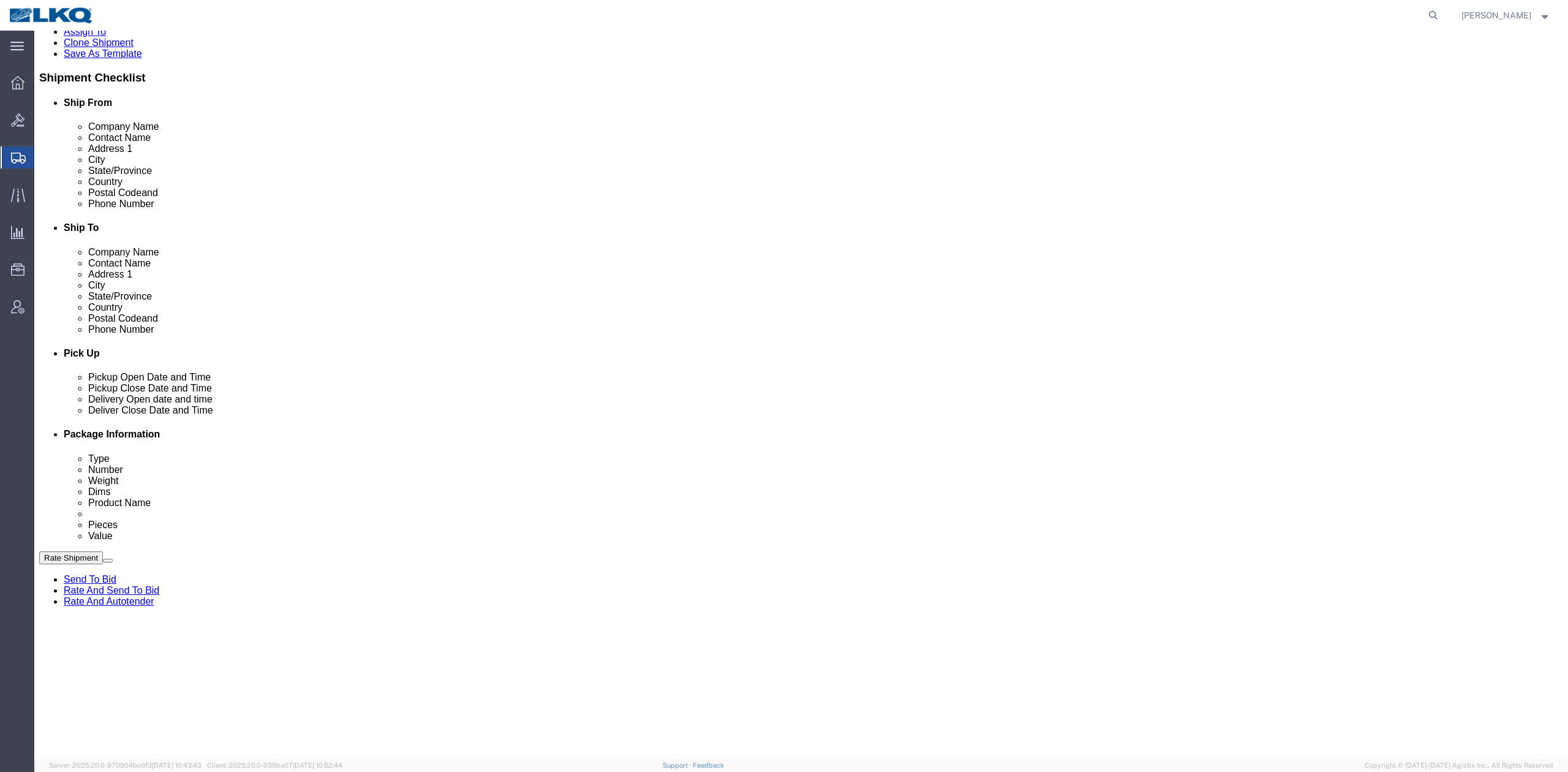
click button "Save"
click link "Package Information"
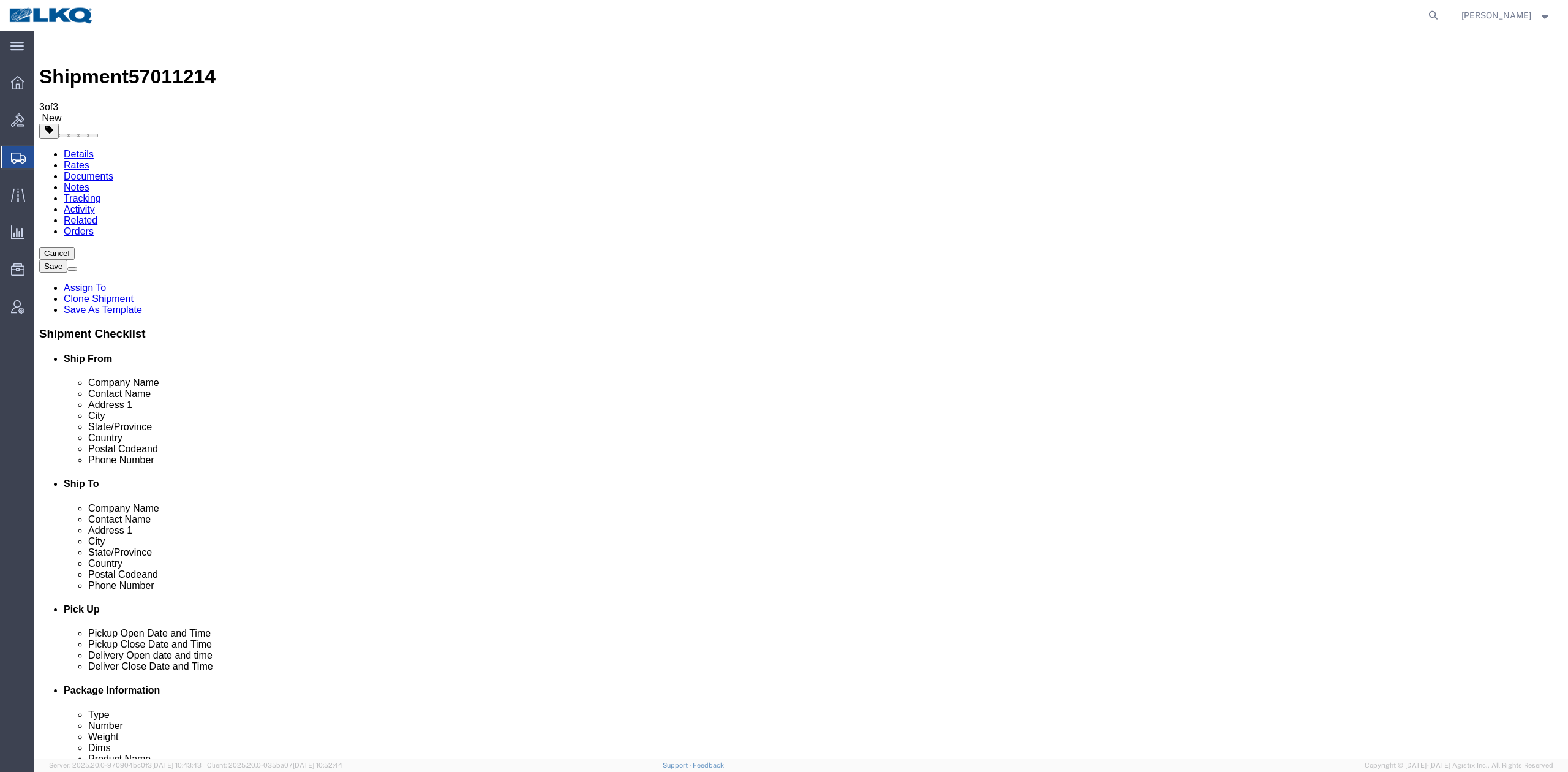
click link "Shipment Information"
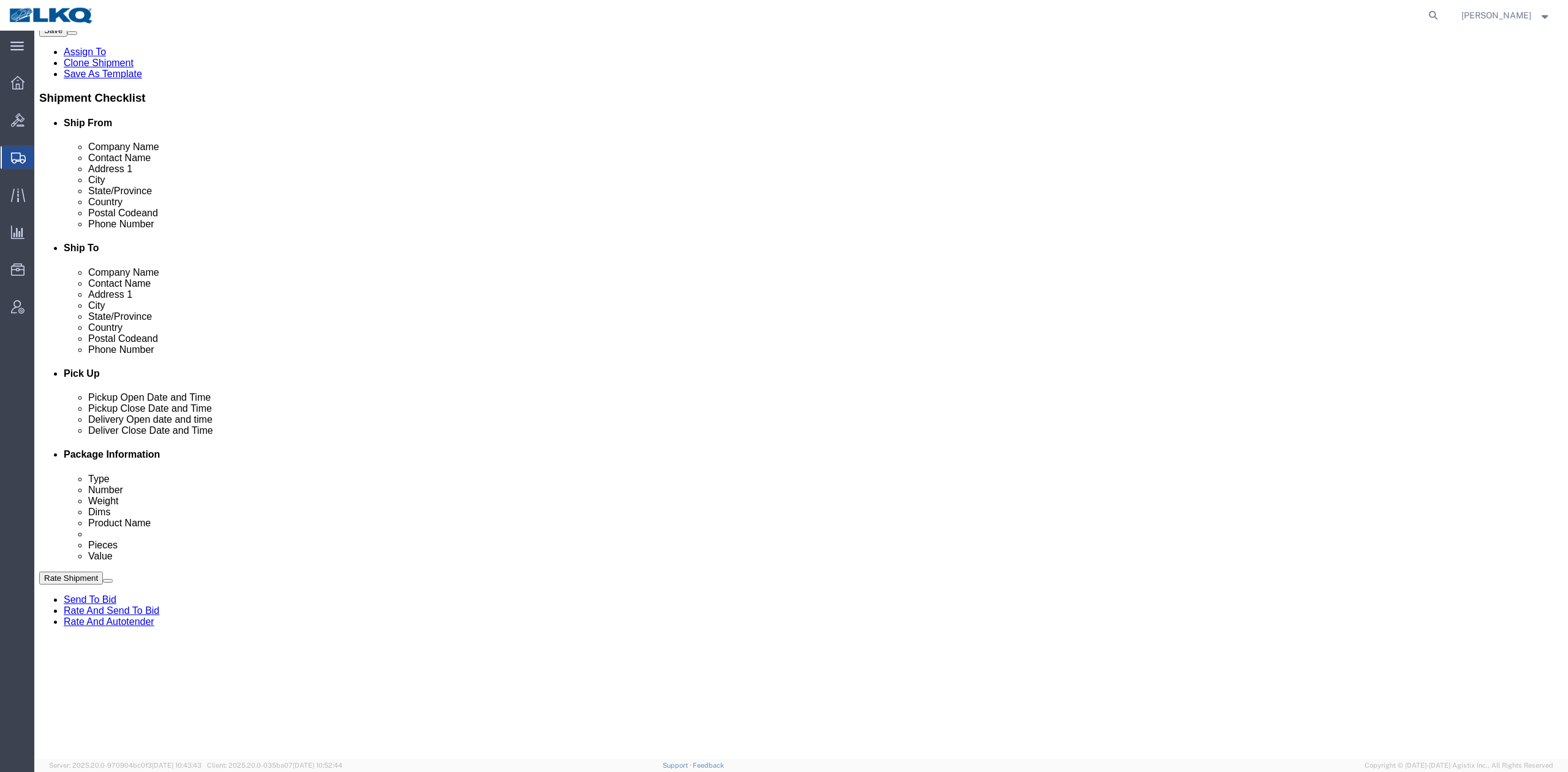
scroll to position [245, 0]
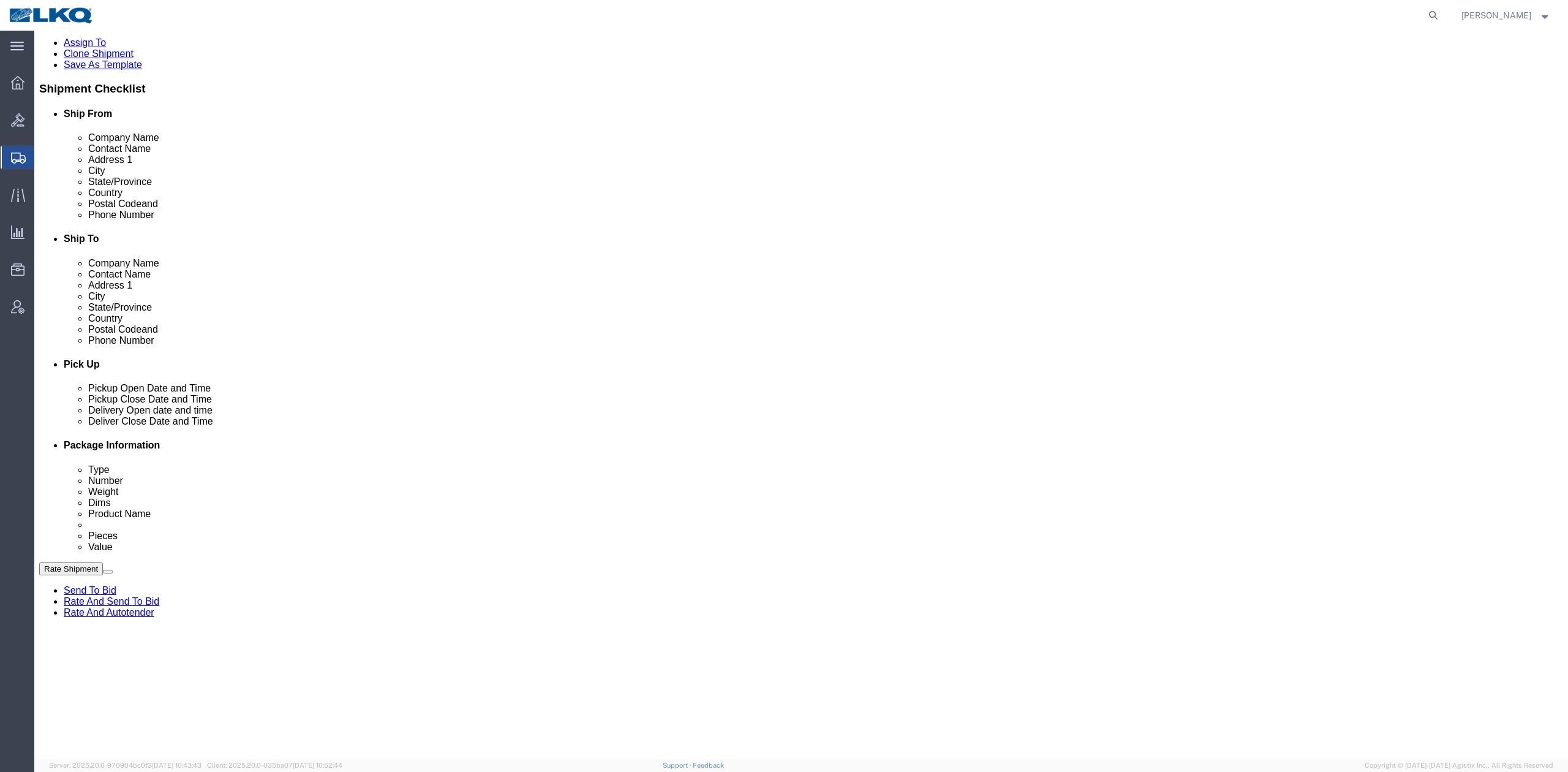
click link "Schedule appointment"
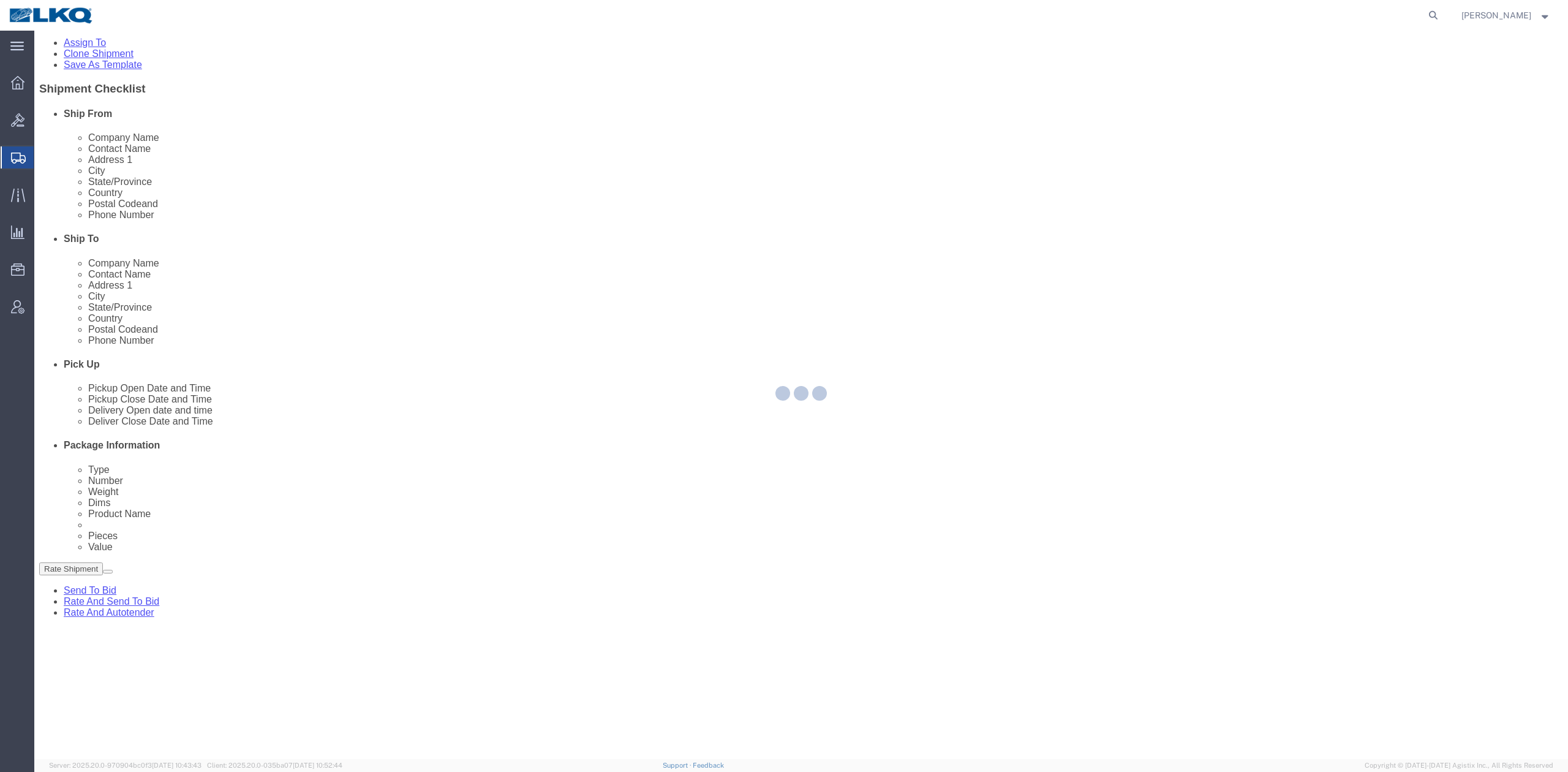
select select
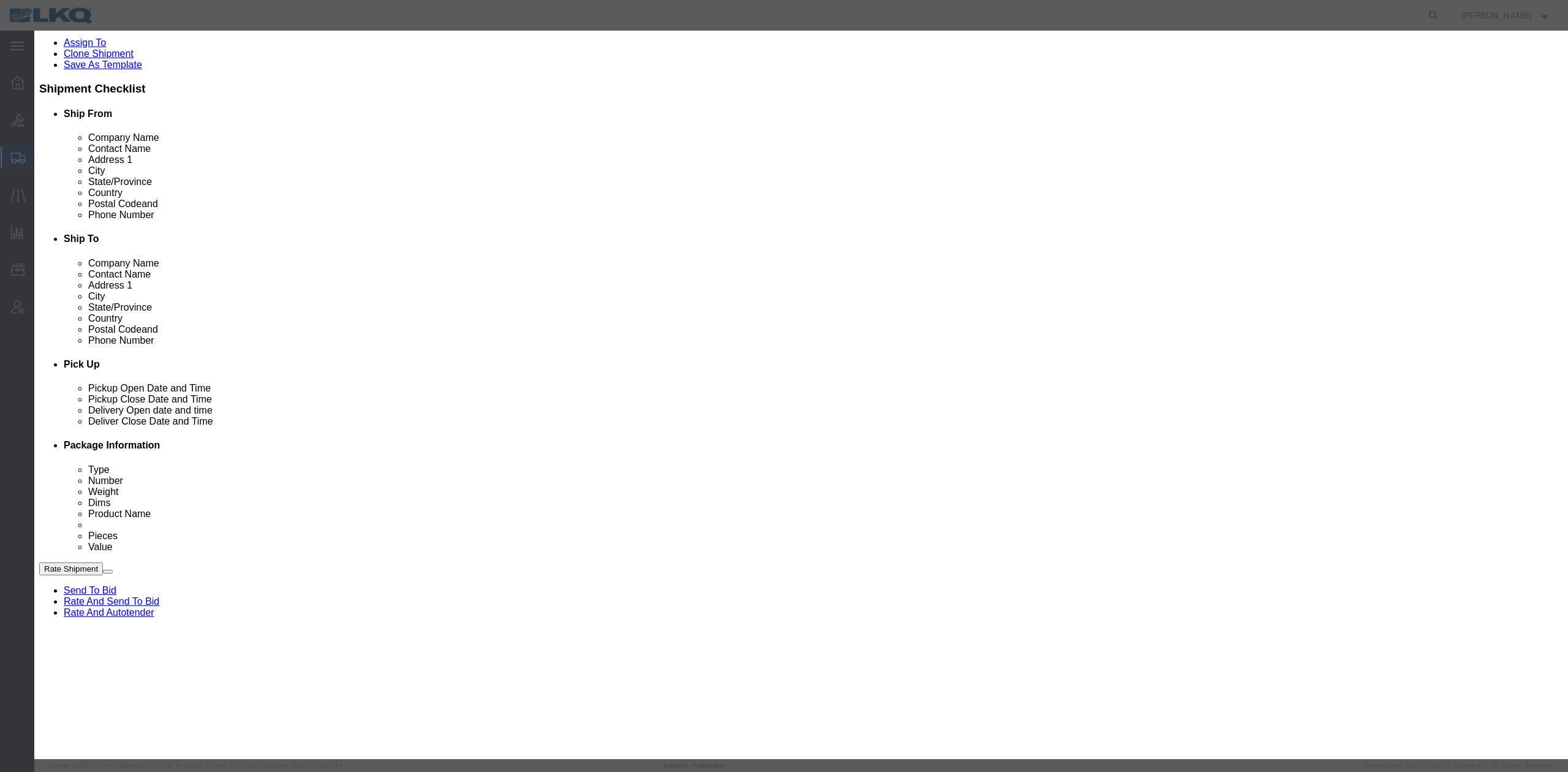
drag, startPoint x: 618, startPoint y: 80, endPoint x: 356, endPoint y: 82, distance: 262.0
click div "Schedule Appointment Event Title delivery 57011214 Location Dock Select 3392 - …"
paste input "T31643"
type input "57011214 [PERSON_NAME] T31643 Skidded"
type input "l"
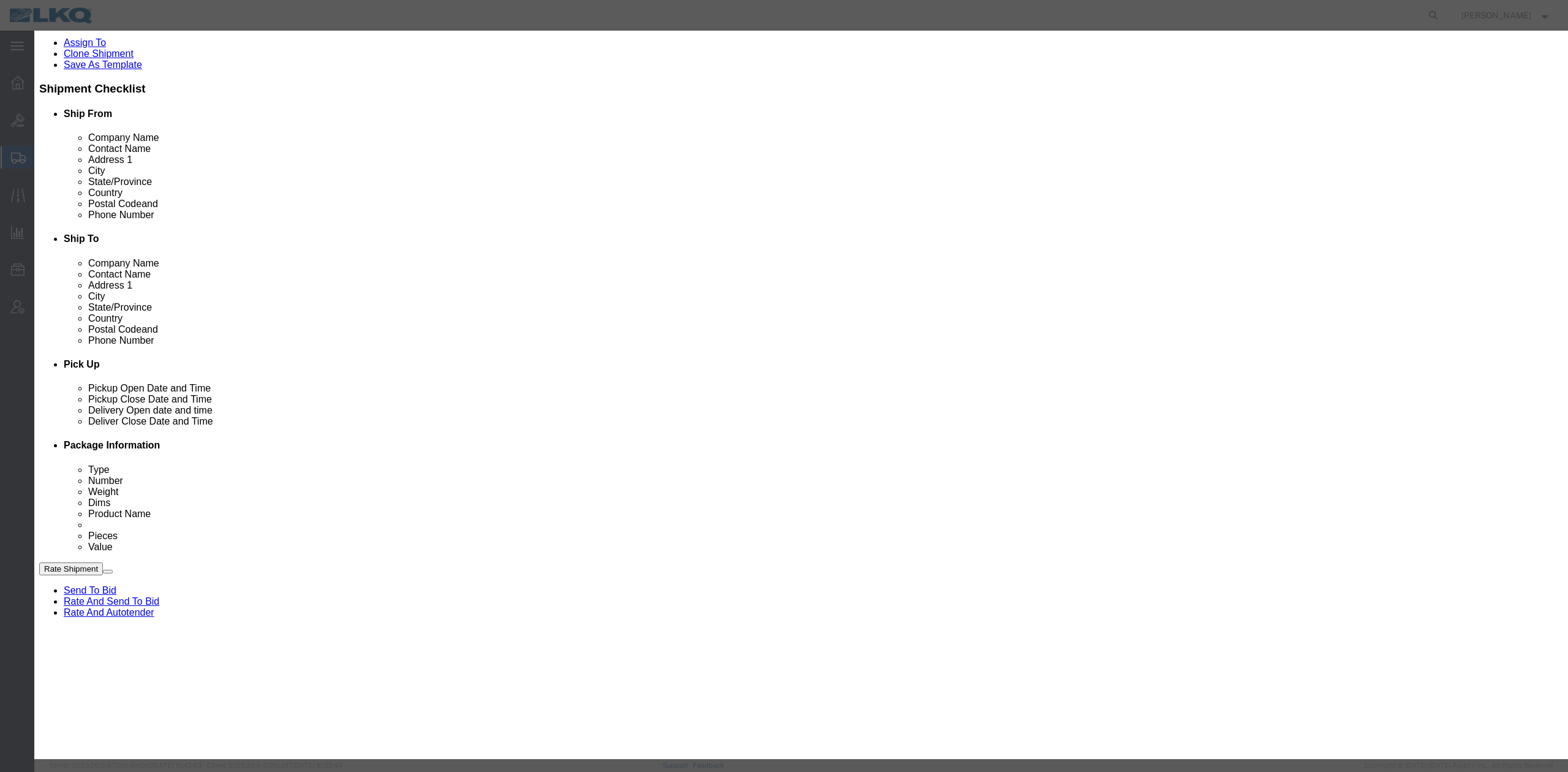
type input "lk"
select select "22"
click input "[DATE]"
click td "13"
type input "[DATE]"
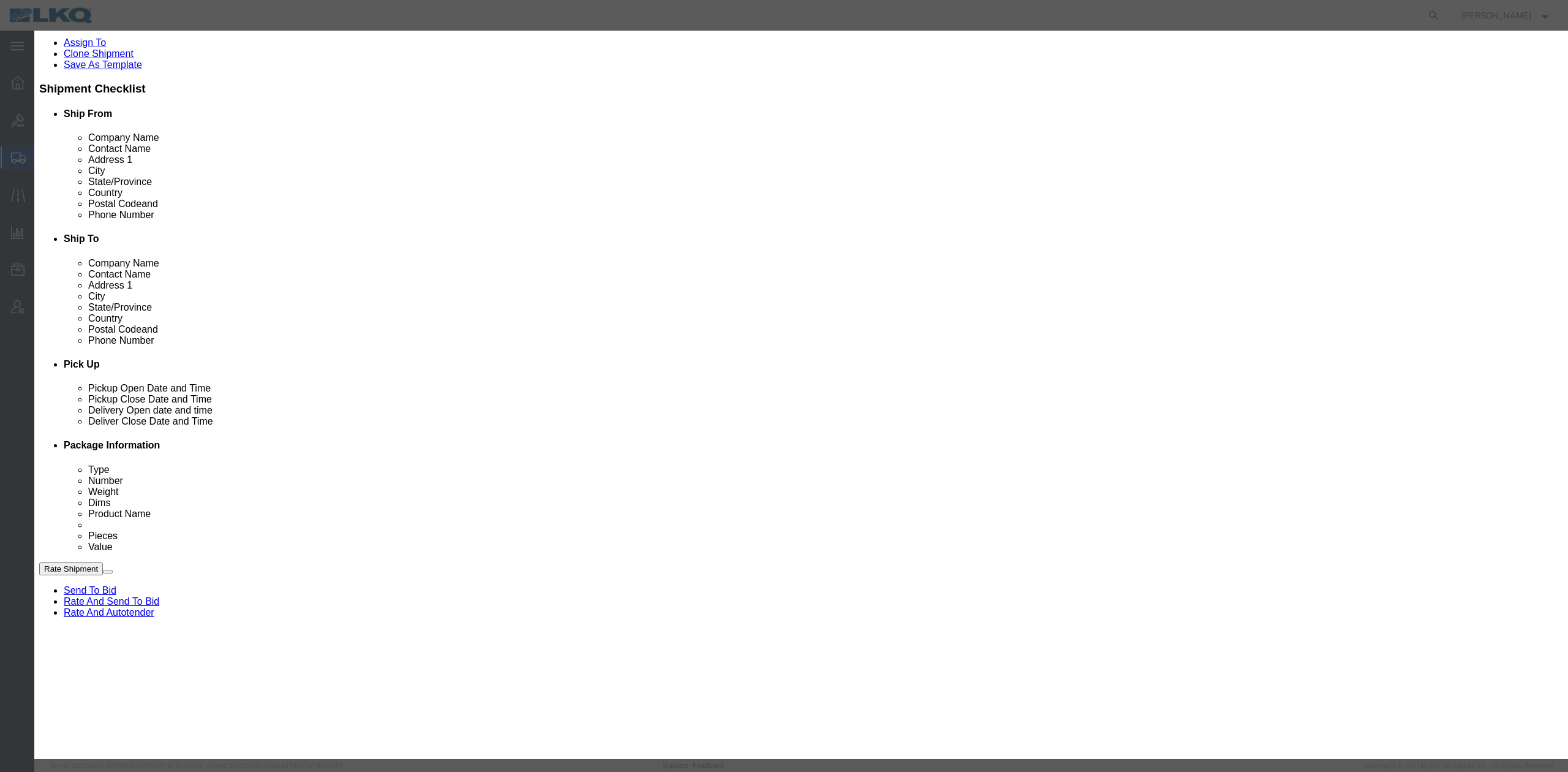
drag, startPoint x: 910, startPoint y: 201, endPoint x: 875, endPoint y: 173, distance: 44.8
click select "Select 15 min 30 min 45 min 1 hr 2 hr 3 hr 4 hr"
select select "15"
click select "Select 15 min 30 min 45 min 1 hr 2 hr 3 hr 4 hr"
click link "Availability"
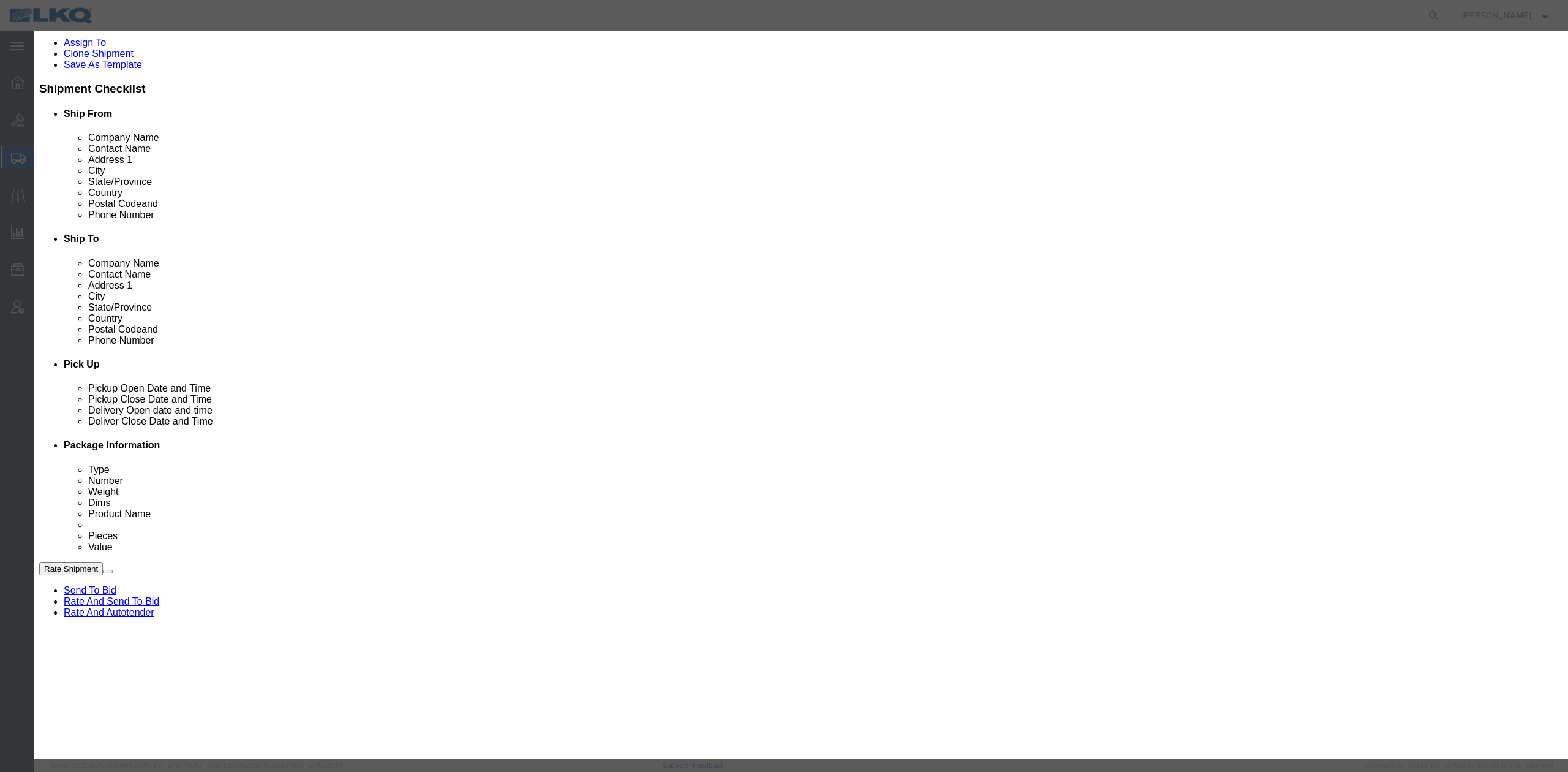
click icon "button"
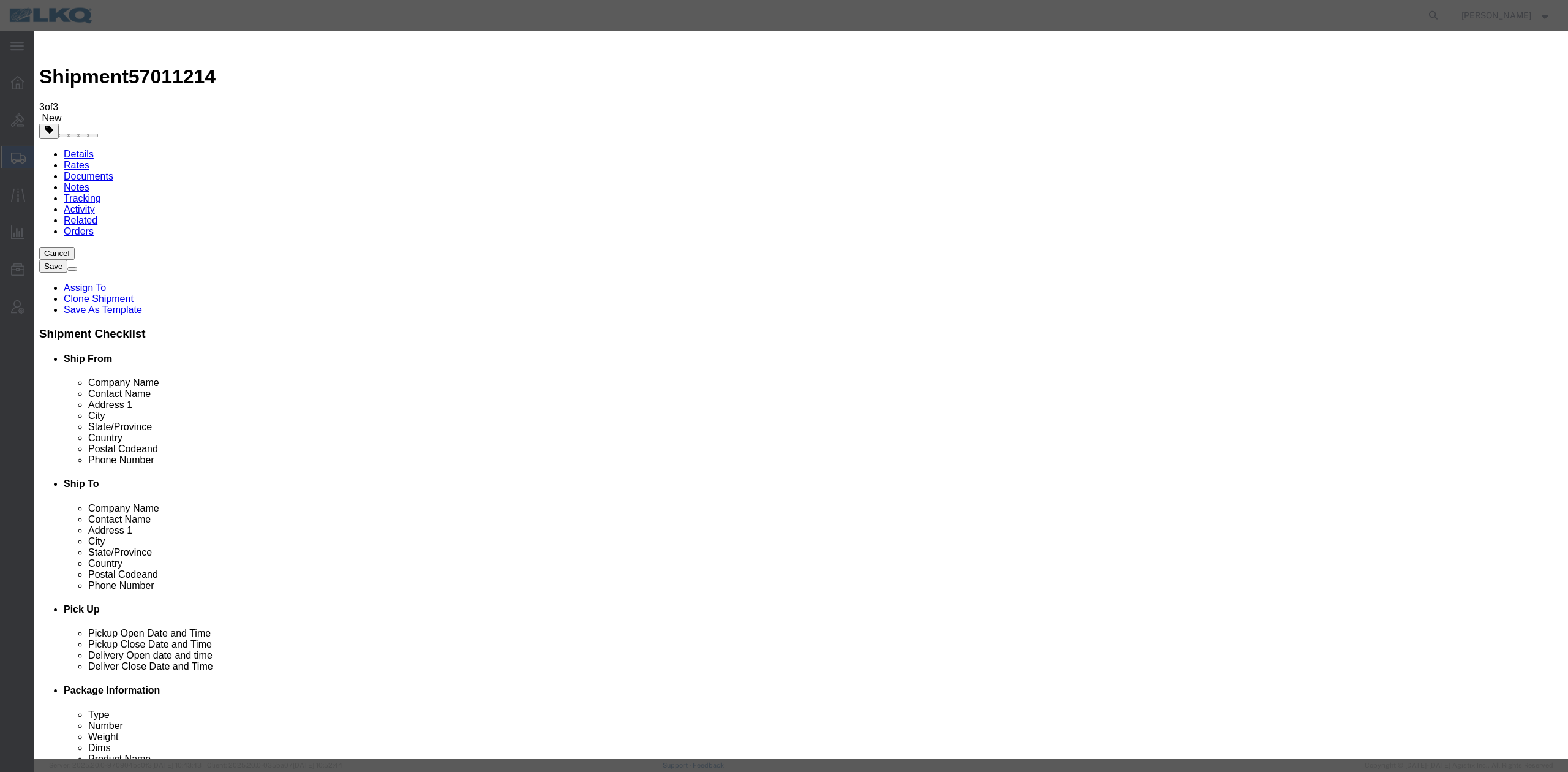
click input "4:00 PM"
type input "1:00 PM"
click button "Save"
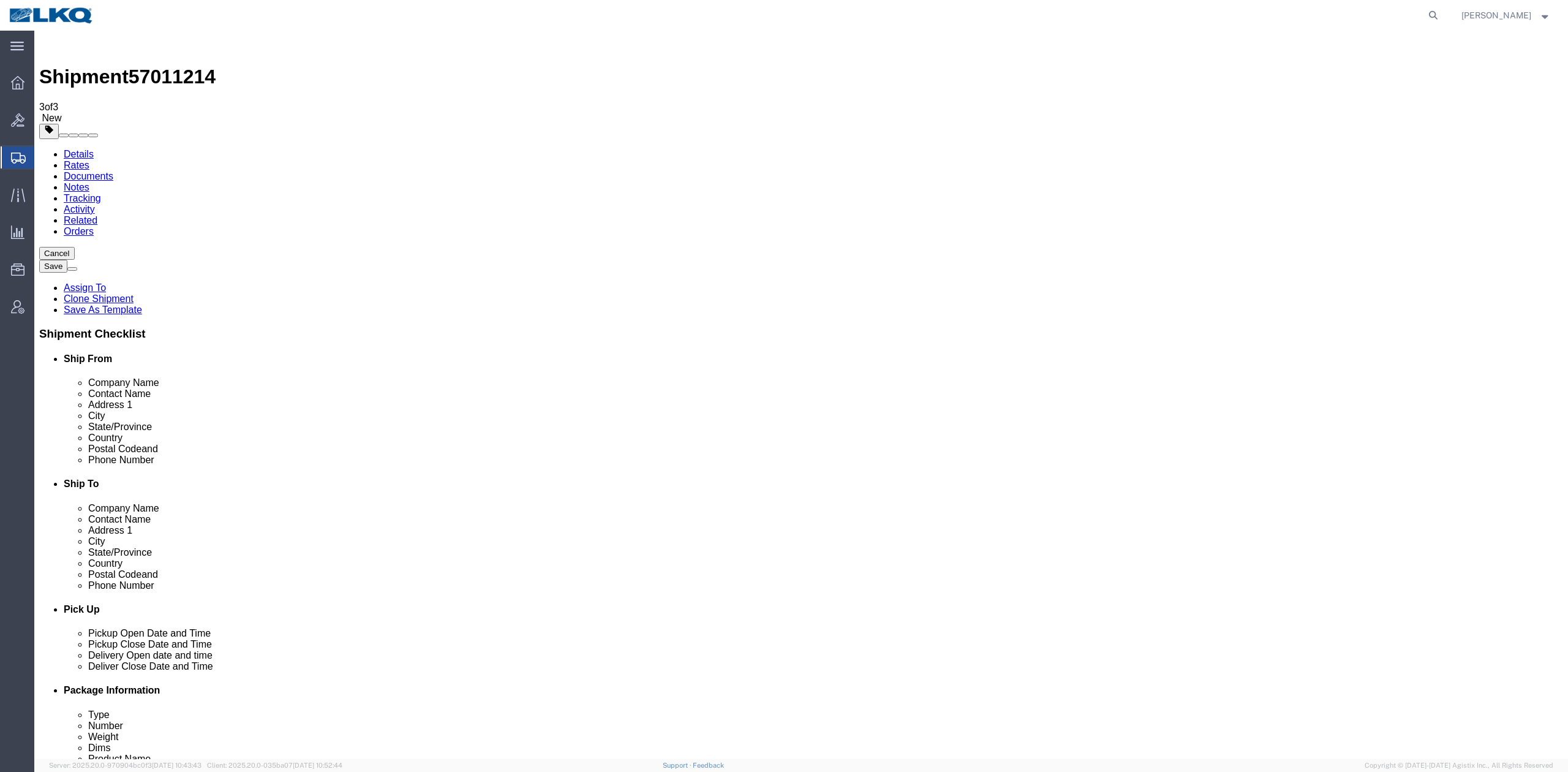
click span "57011214"
copy span "57011214"
click icon
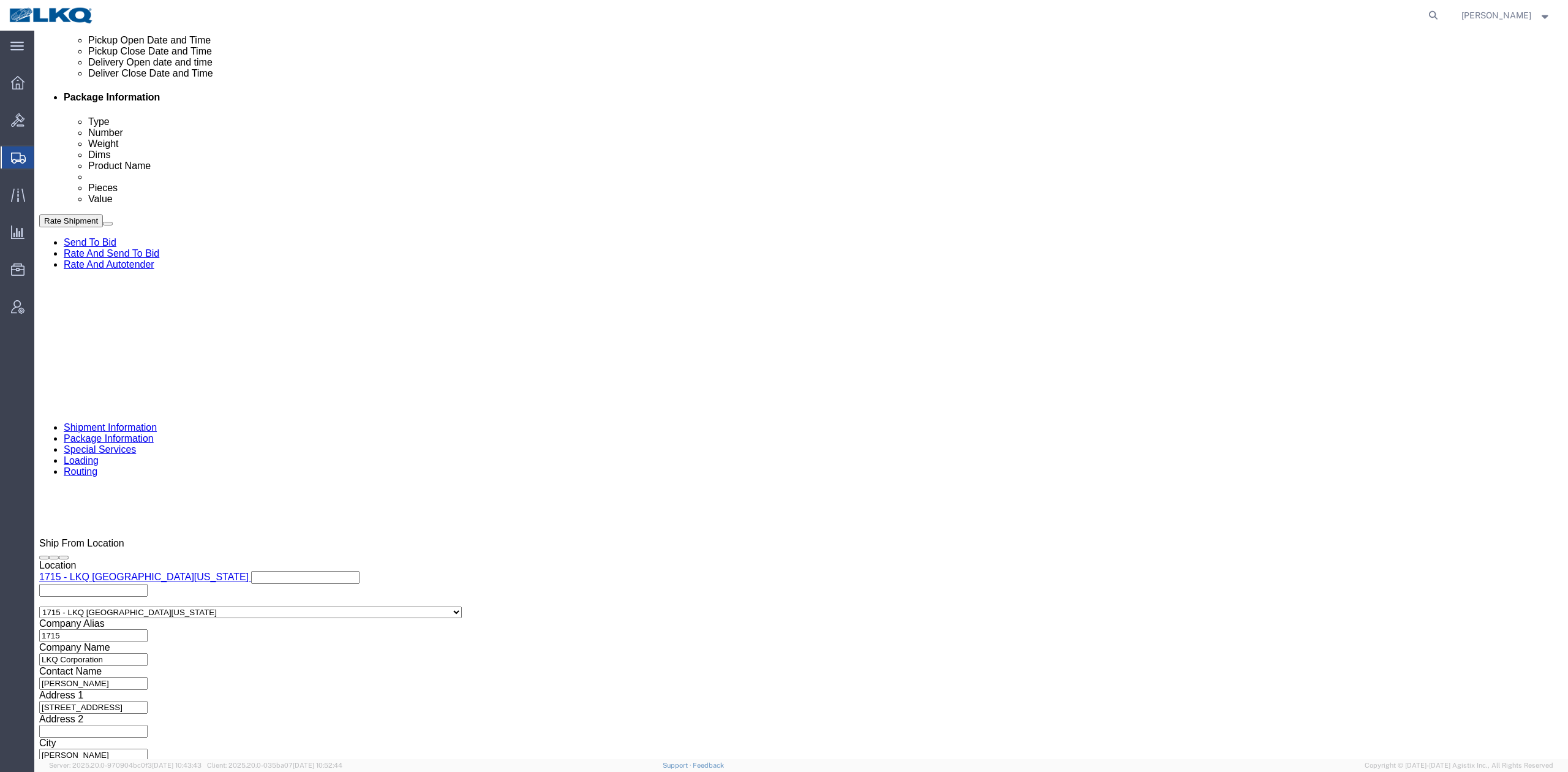
scroll to position [817, 0]
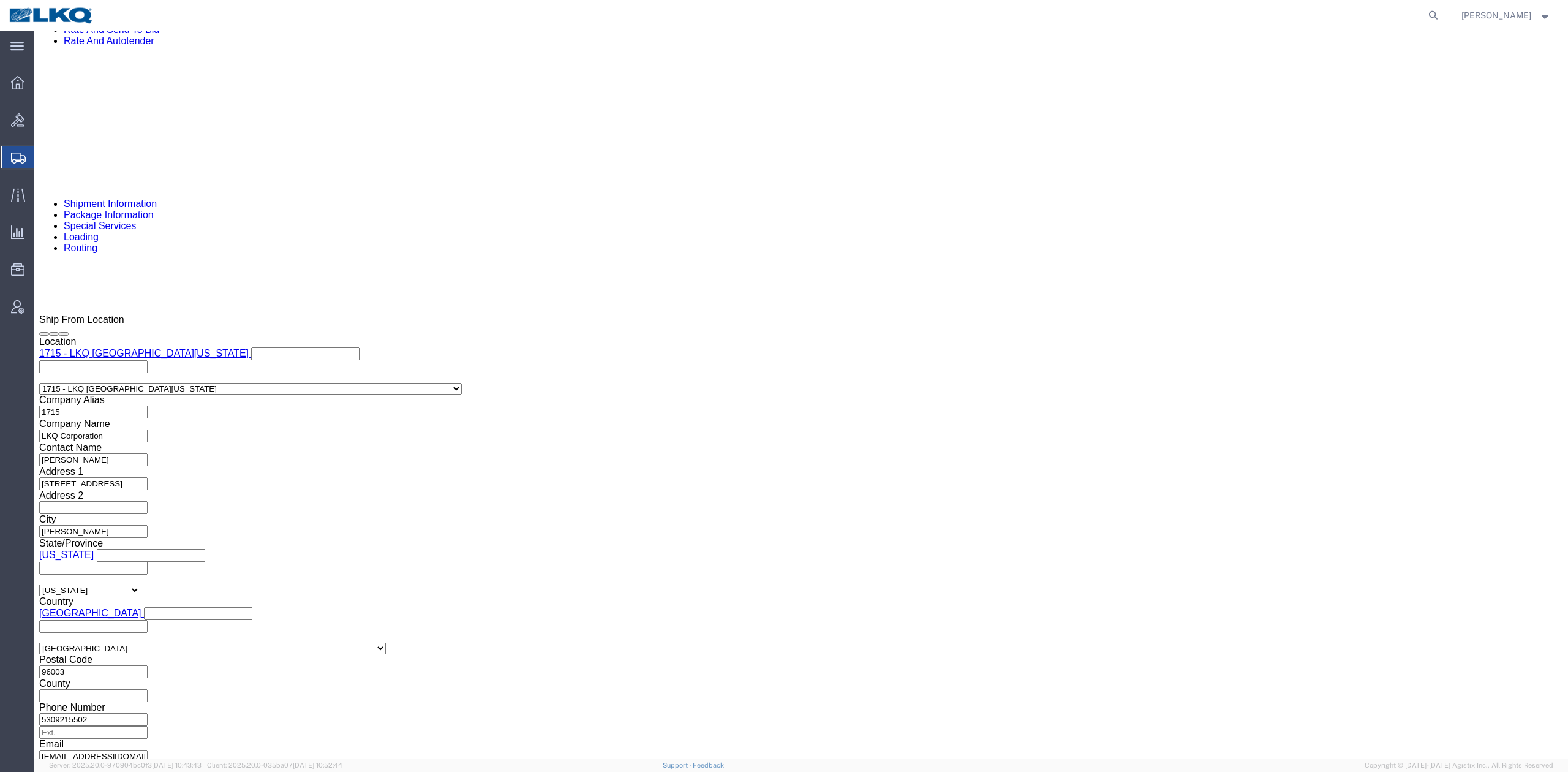
click link "Shipment Information"
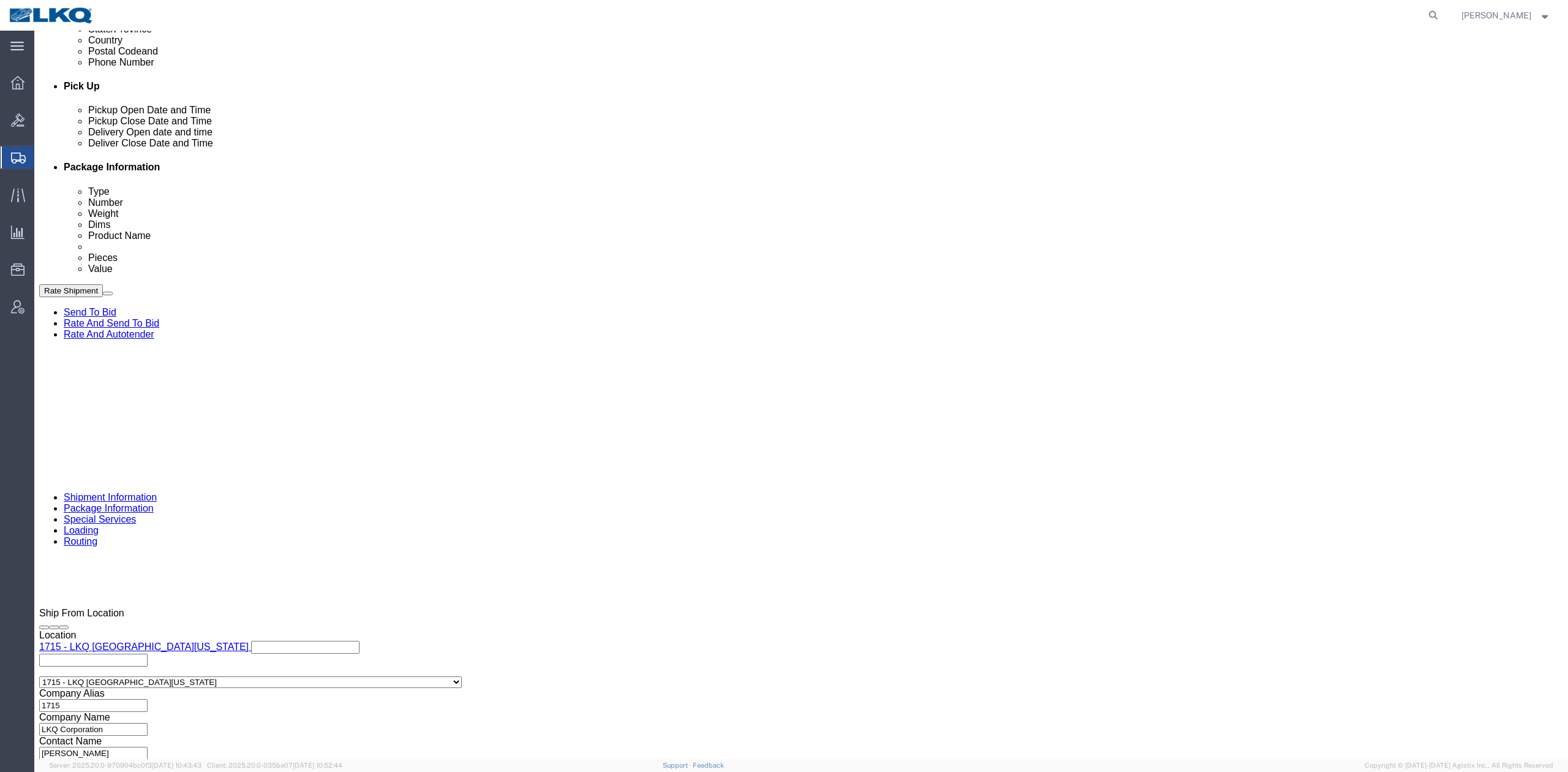
click select "Select Air Less than Truckload Multi-Leg Ocean Freight Rail Small Parcel Truckl…"
select select "RAIL"
click select "Select Air Less than Truckload Multi-Leg Ocean Freight Rail Small Parcel Truckl…"
click button "Rate Shipment"
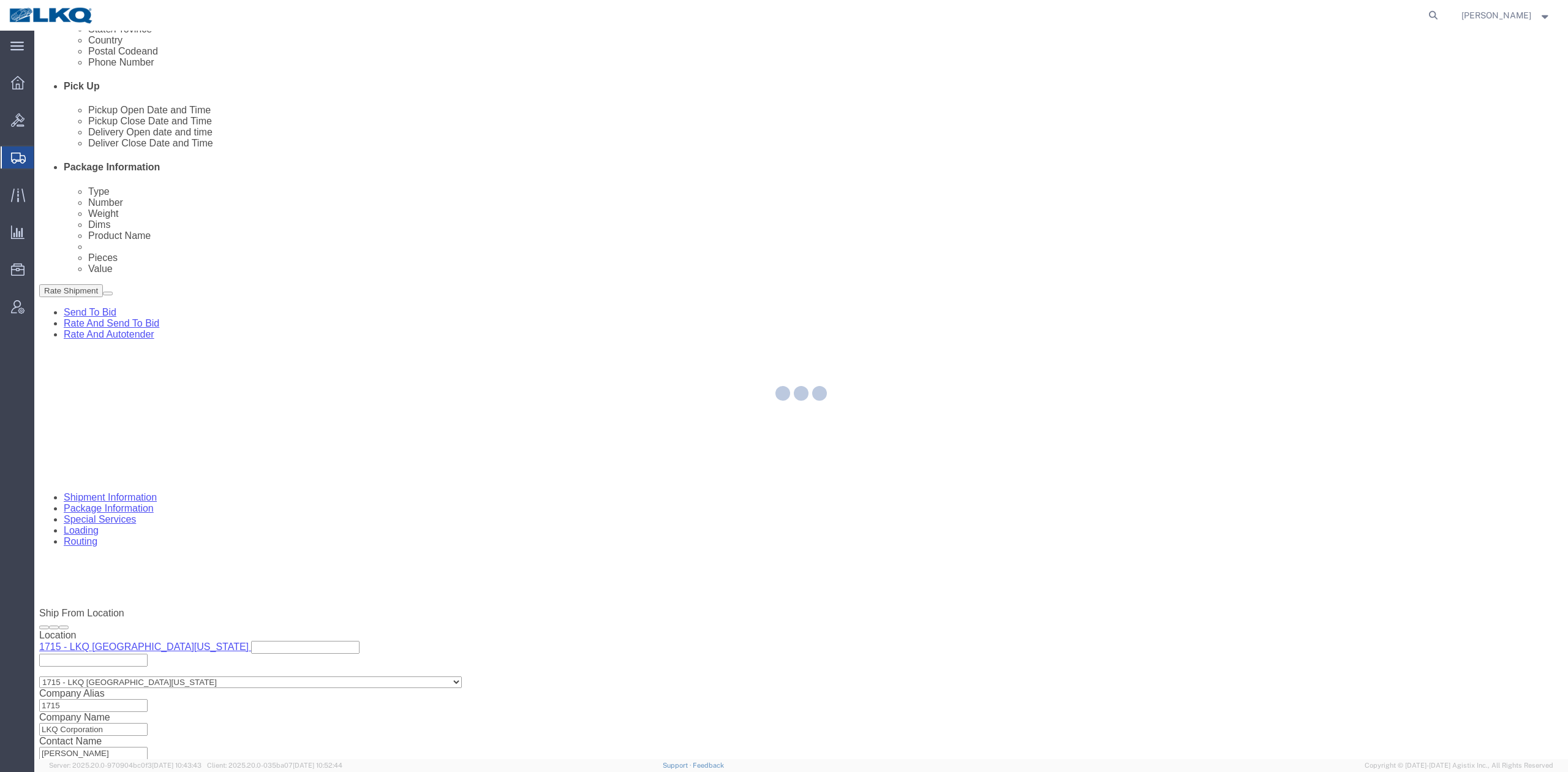
select select "27600"
select select "28018"
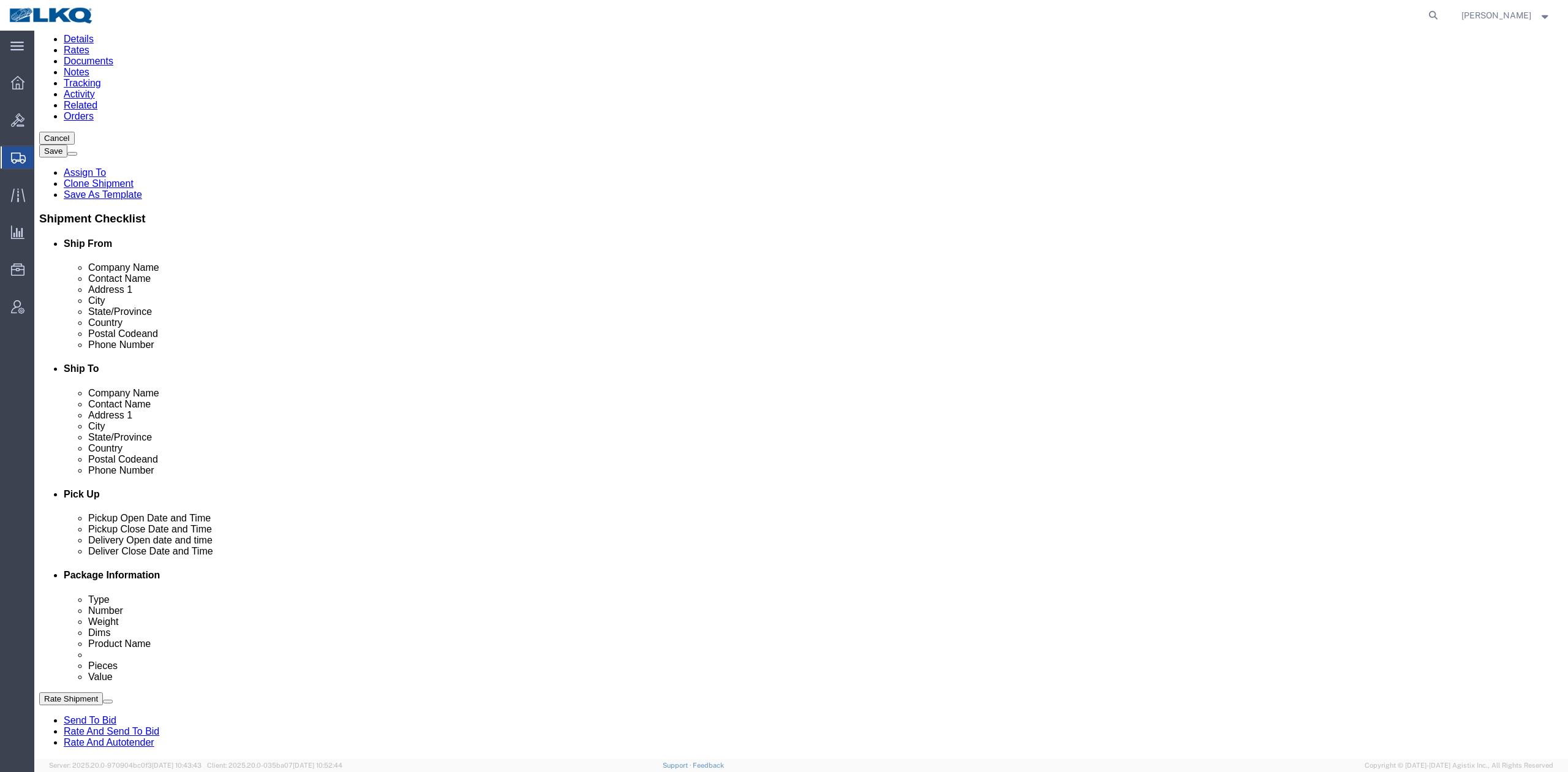
scroll to position [0, 0]
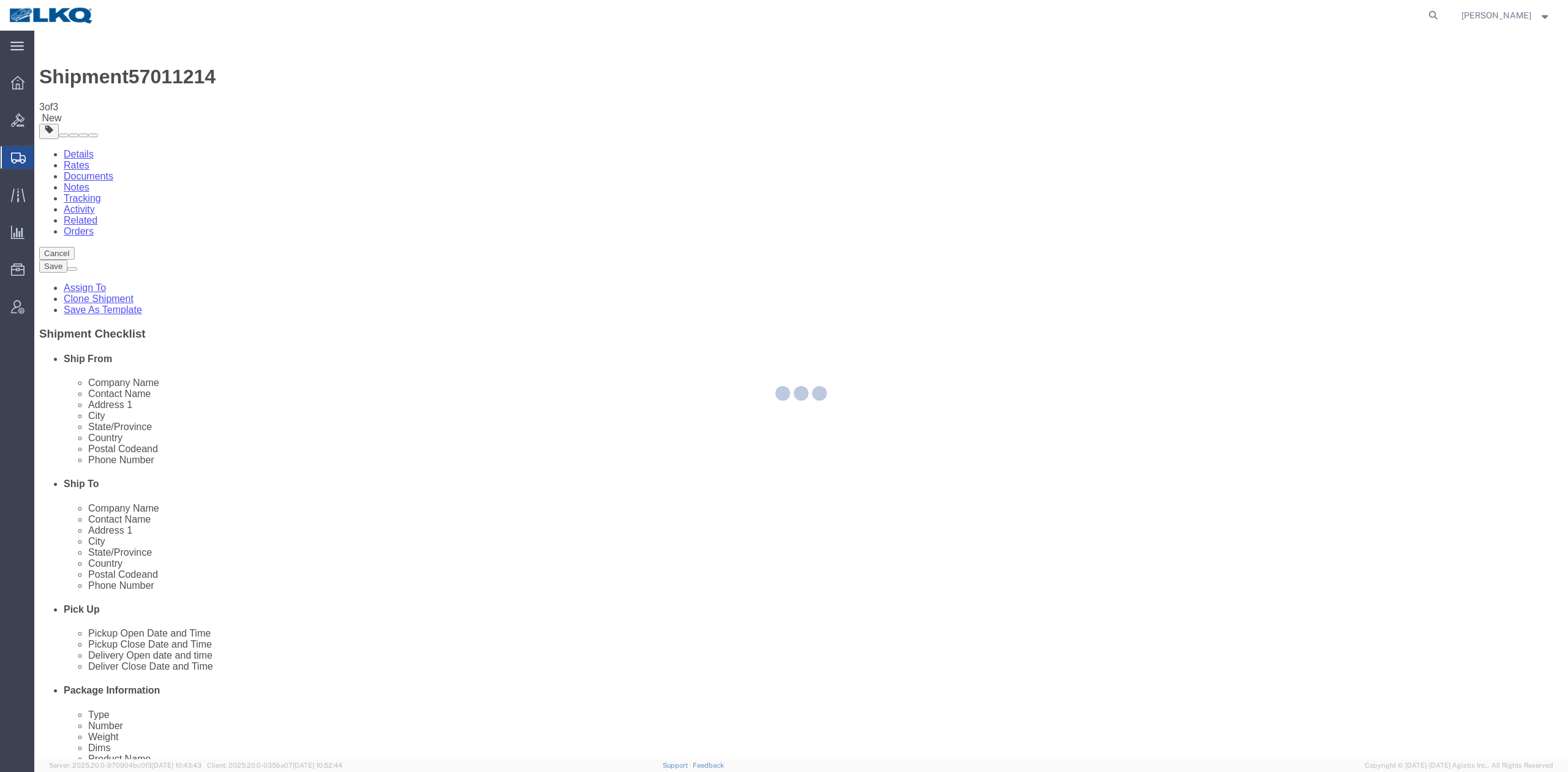
type input "3353"
type input "02368"
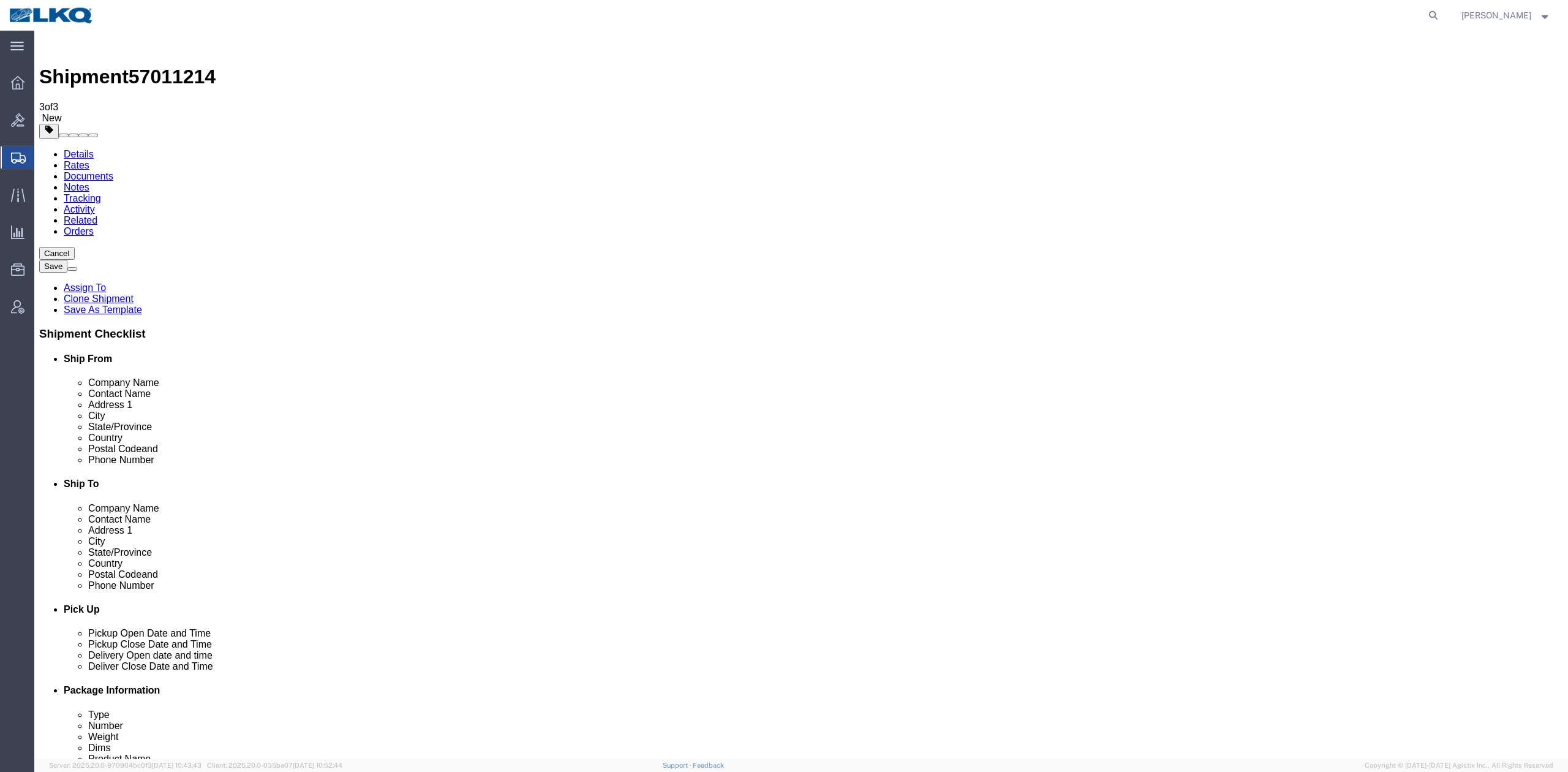
select select "MA"
drag, startPoint x: 965, startPoint y: 270, endPoint x: 931, endPoint y: 237, distance: 47.4
type input "3392"
select select "28018"
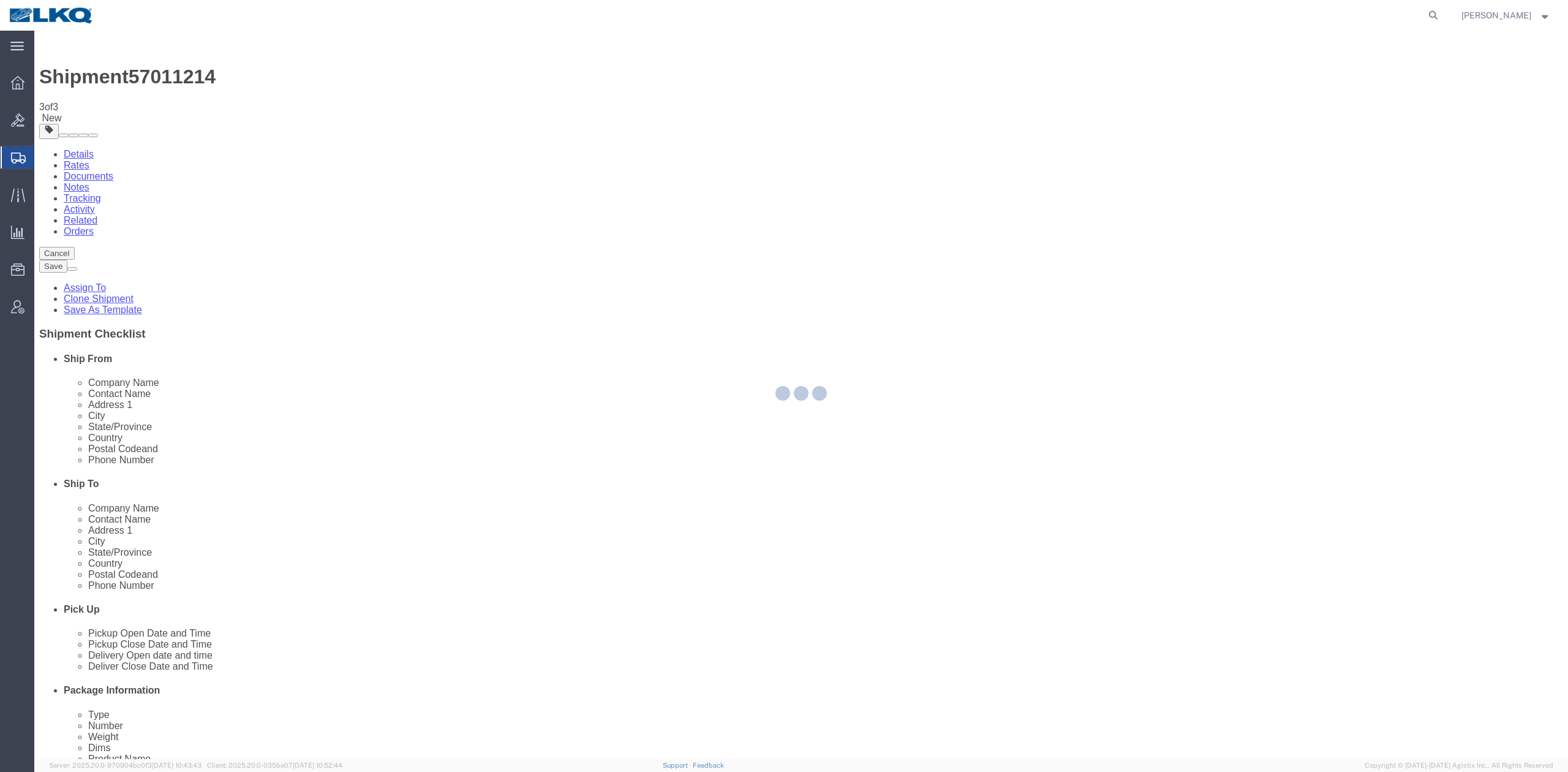
type input "3392"
type input "46750"
type input "[PHONE_NUMBER]"
select select "IN"
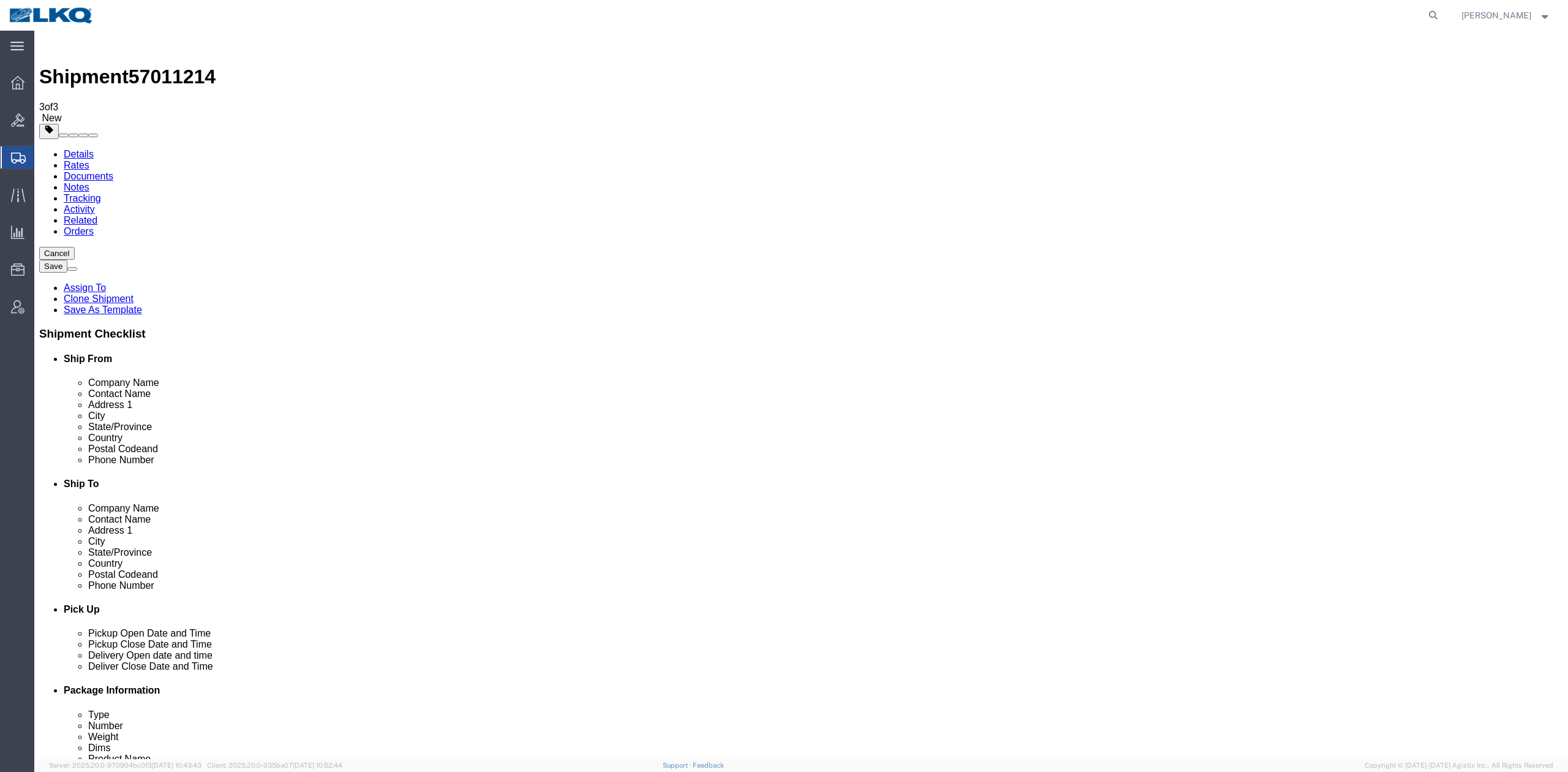
click input "na"
type input "Receiver"
click label "Address 1"
click button "Rate Shipment"
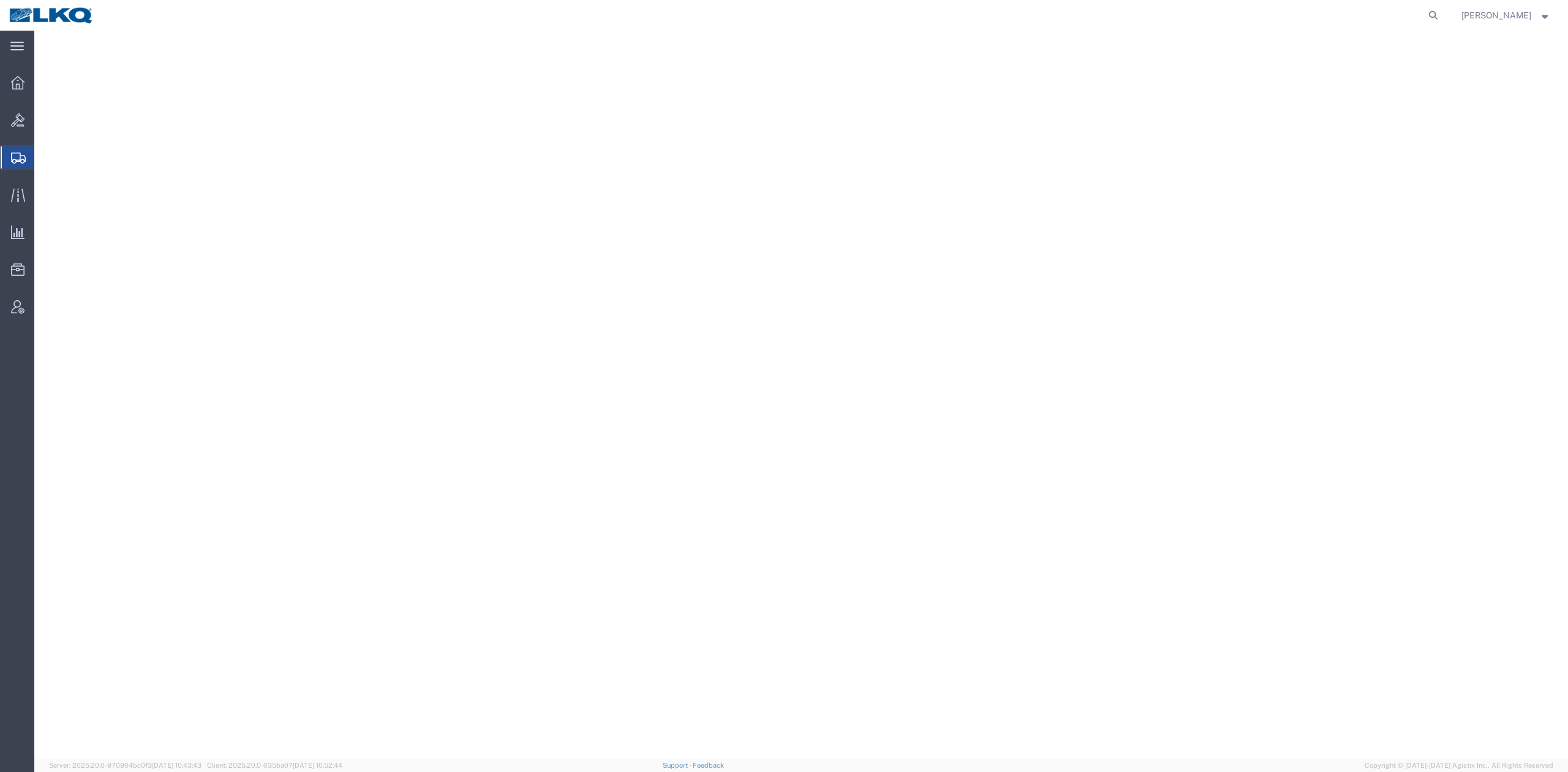
select select "27714"
select select "27708"
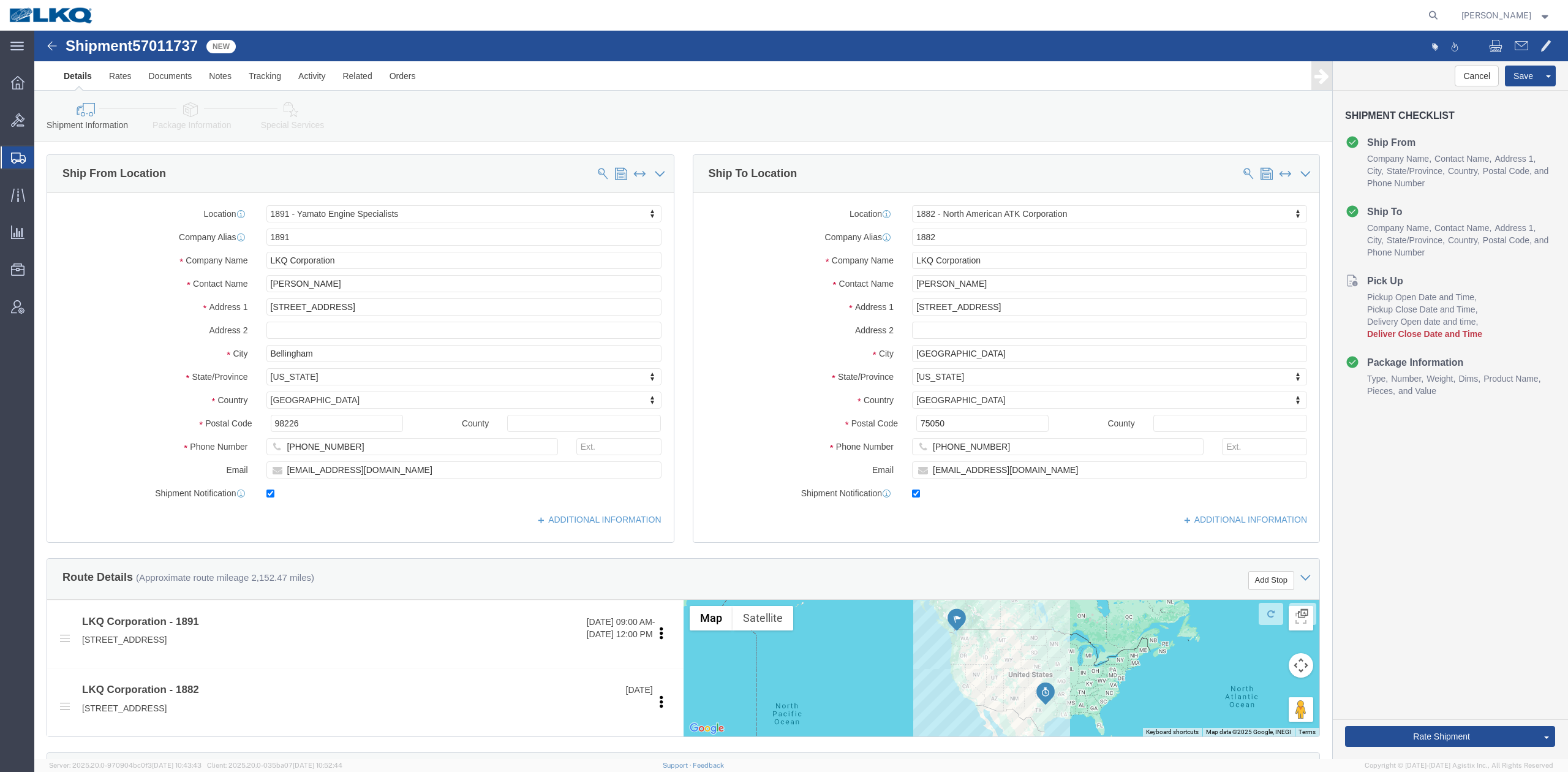
click span "57011737"
copy span "57011737"
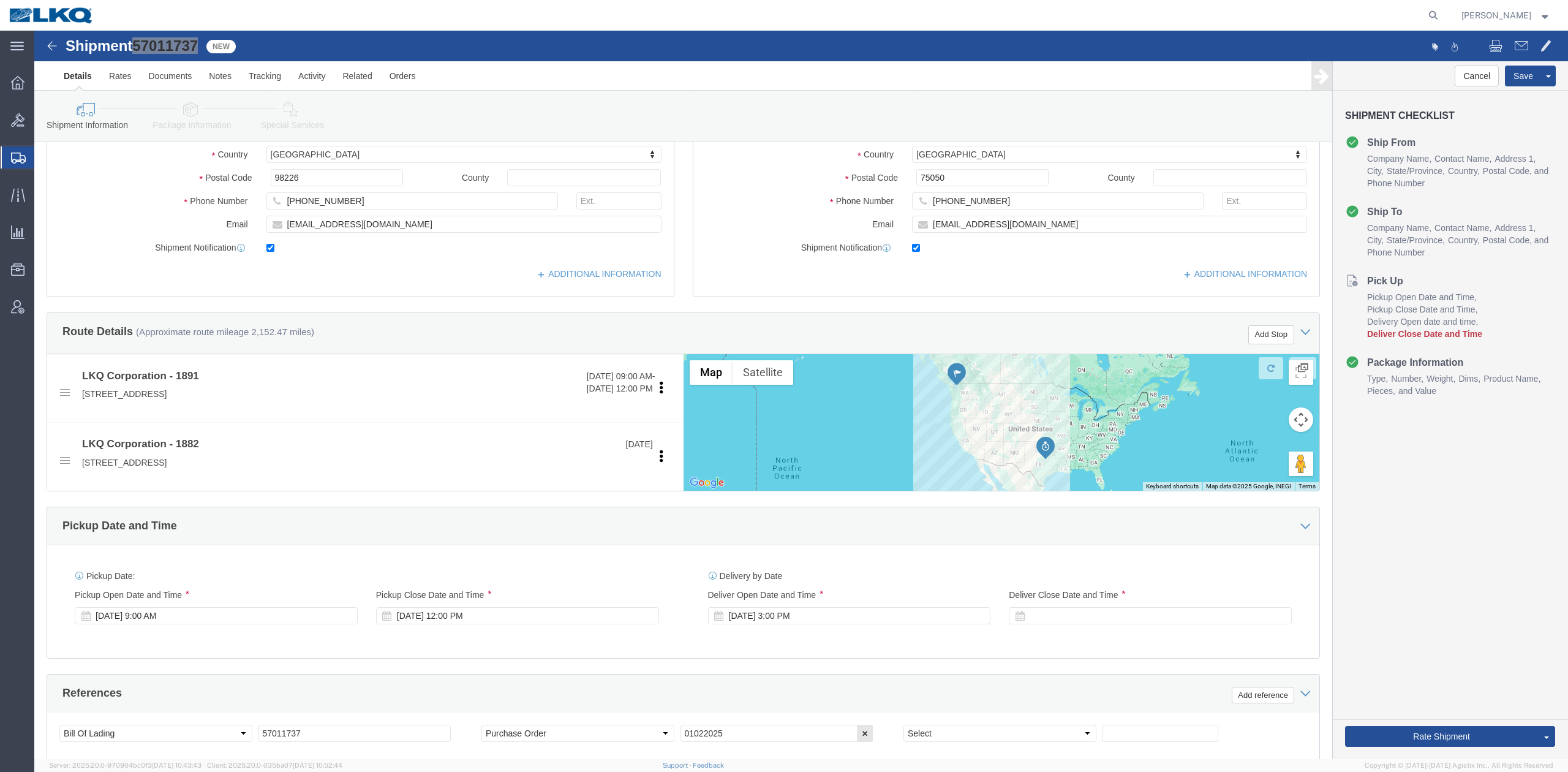
scroll to position [408, 0]
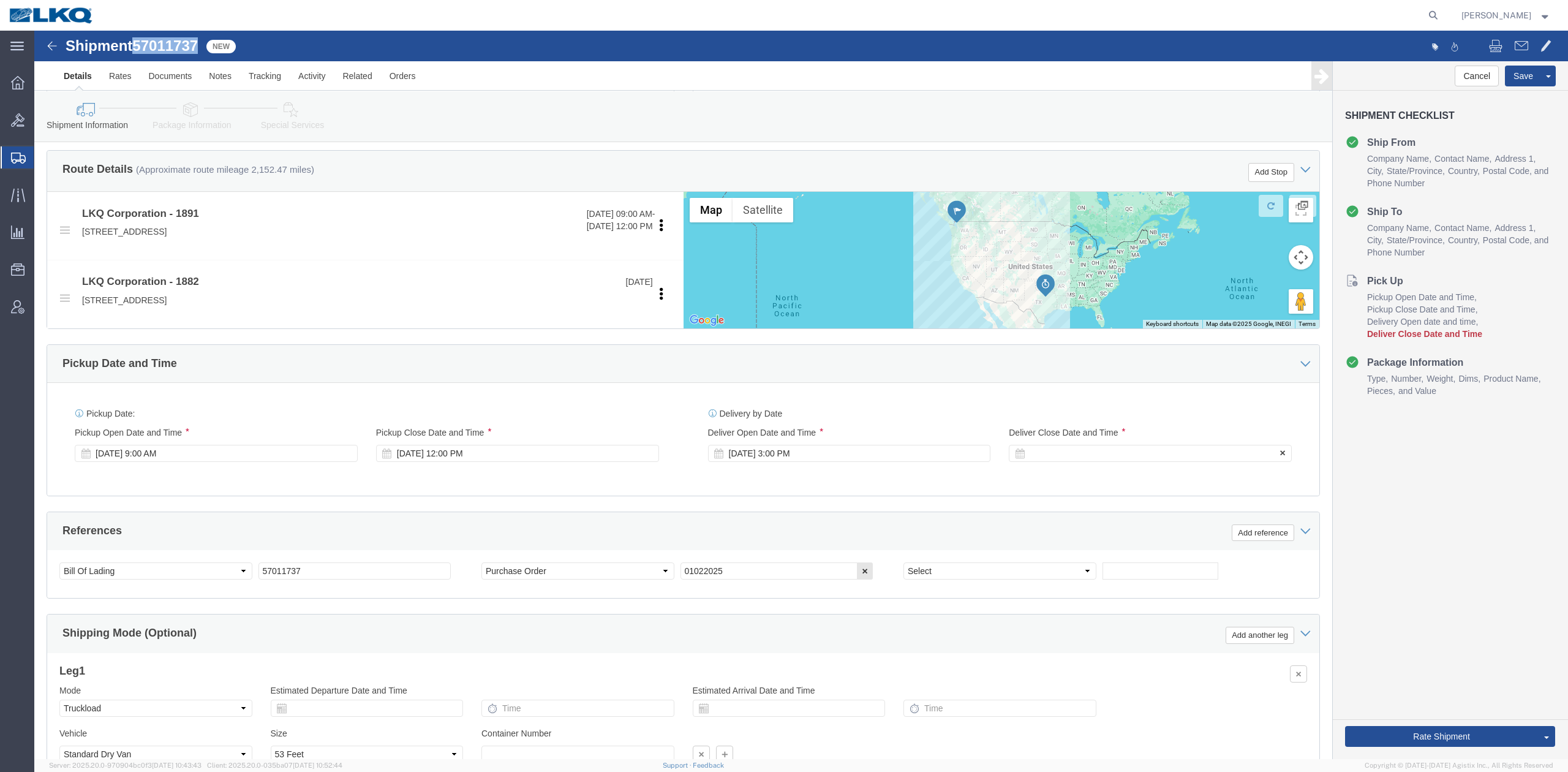
click div
drag, startPoint x: 817, startPoint y: 367, endPoint x: 795, endPoint y: 421, distance: 58.3
click div "Delivery by Date Delivery Start Date Delivery Start Time Deliver Open Date and …"
click div "[DATE] 3:00 PM"
type input "8:00 AM"
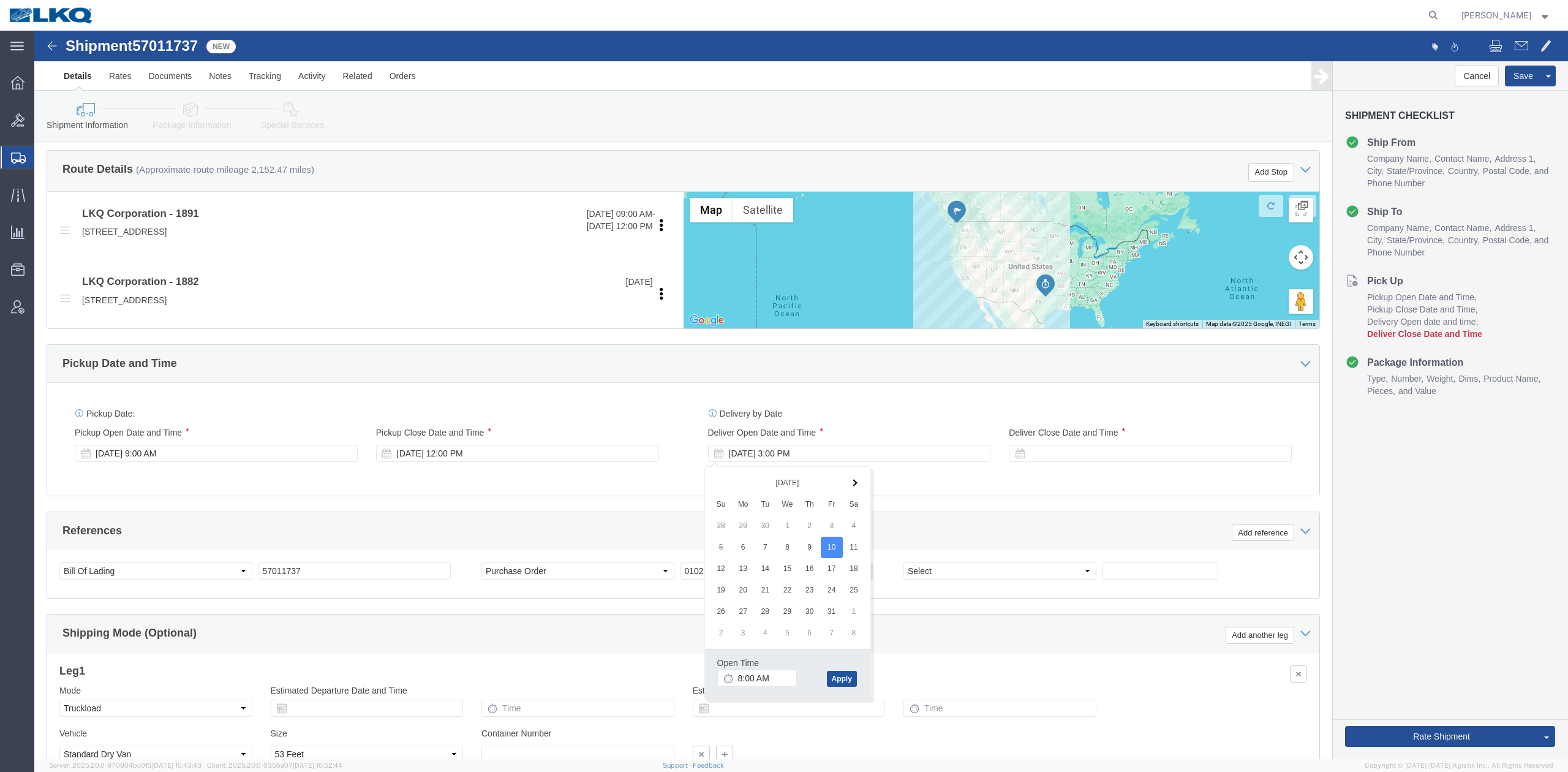
click button "Apply"
click div
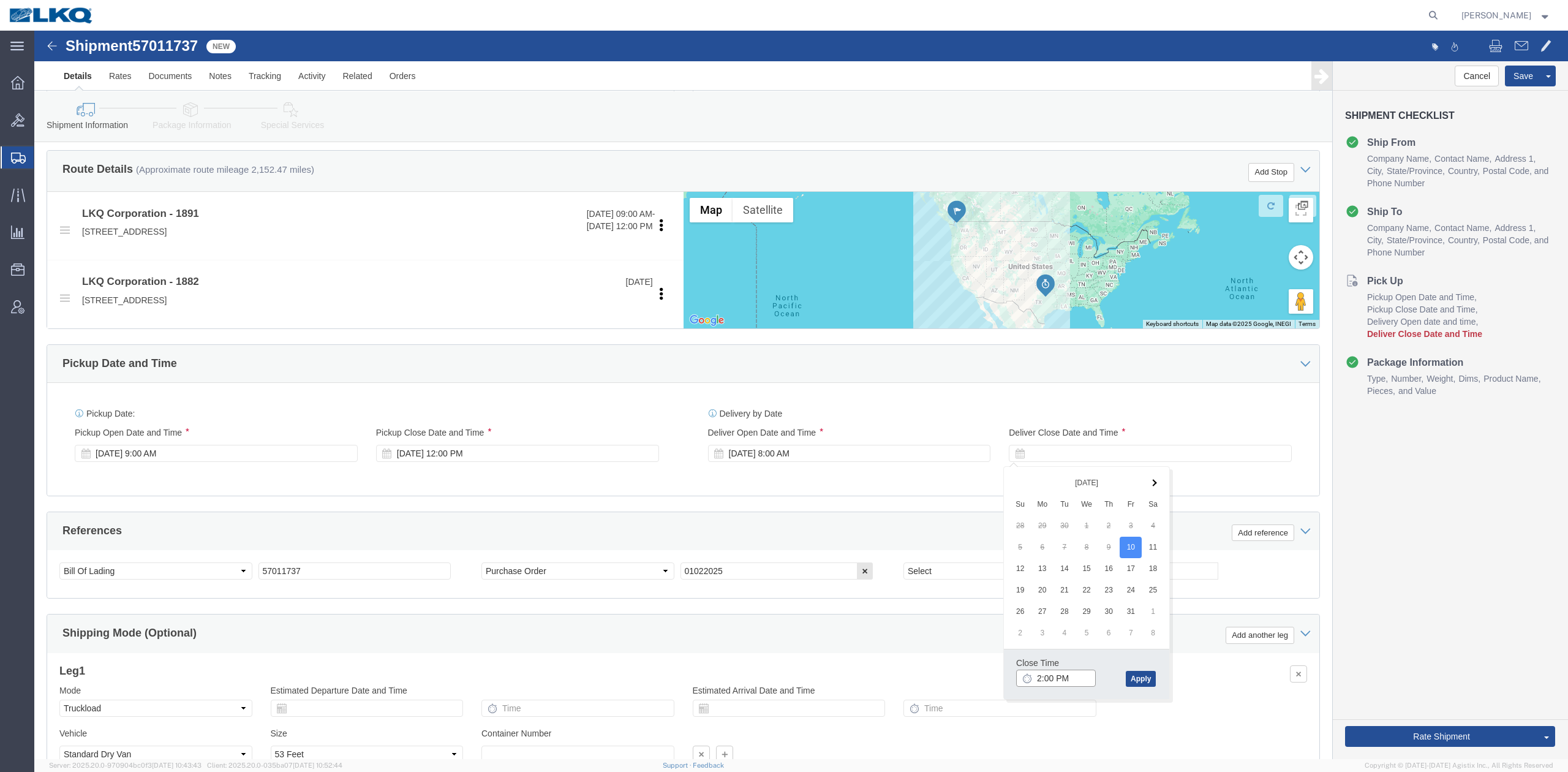
type input "1:00 PM"
click button "Apply"
click button "Rate Shipment"
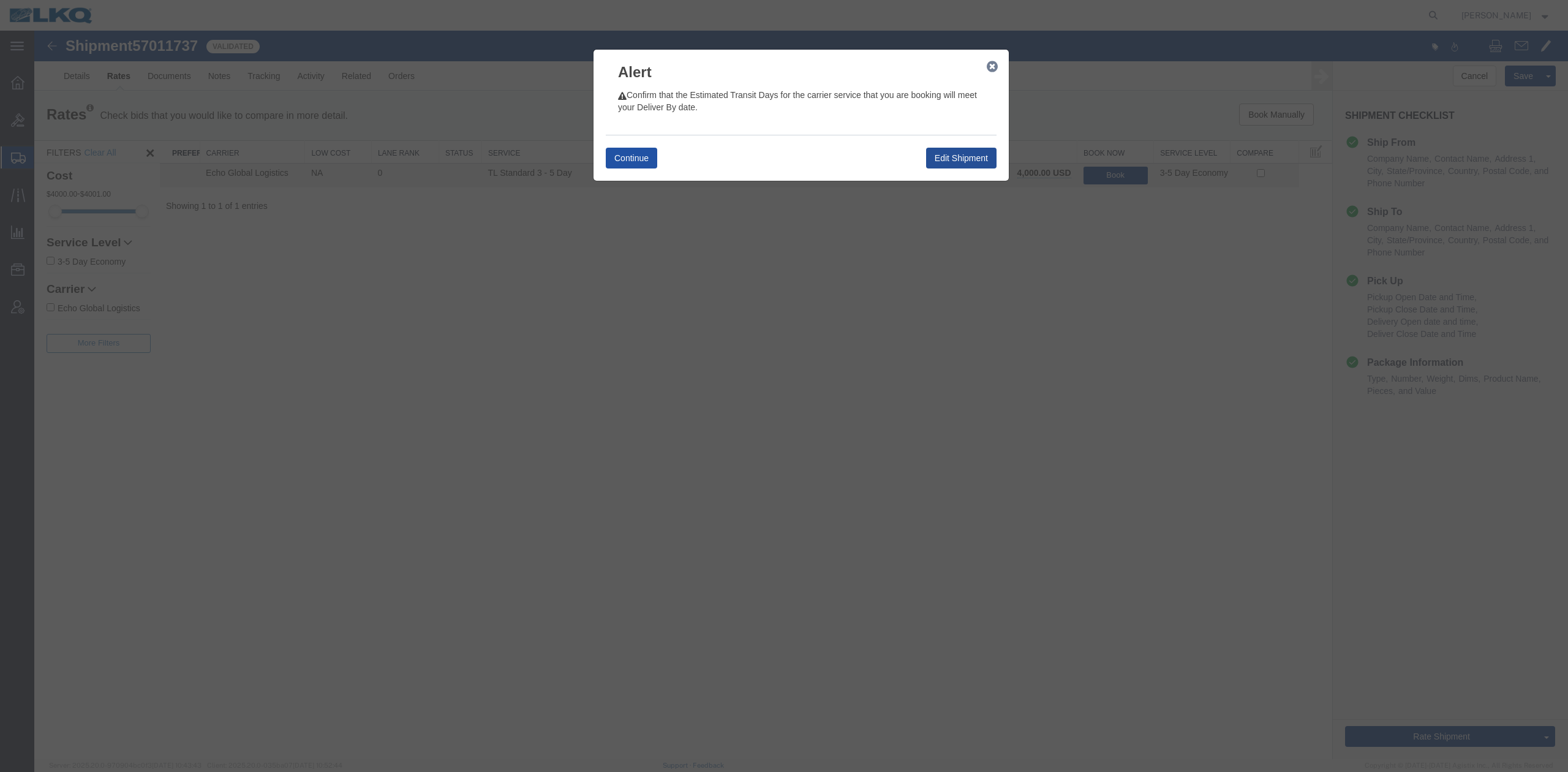
click at [639, 162] on button "Continue" at bounding box center [632, 157] width 52 height 21
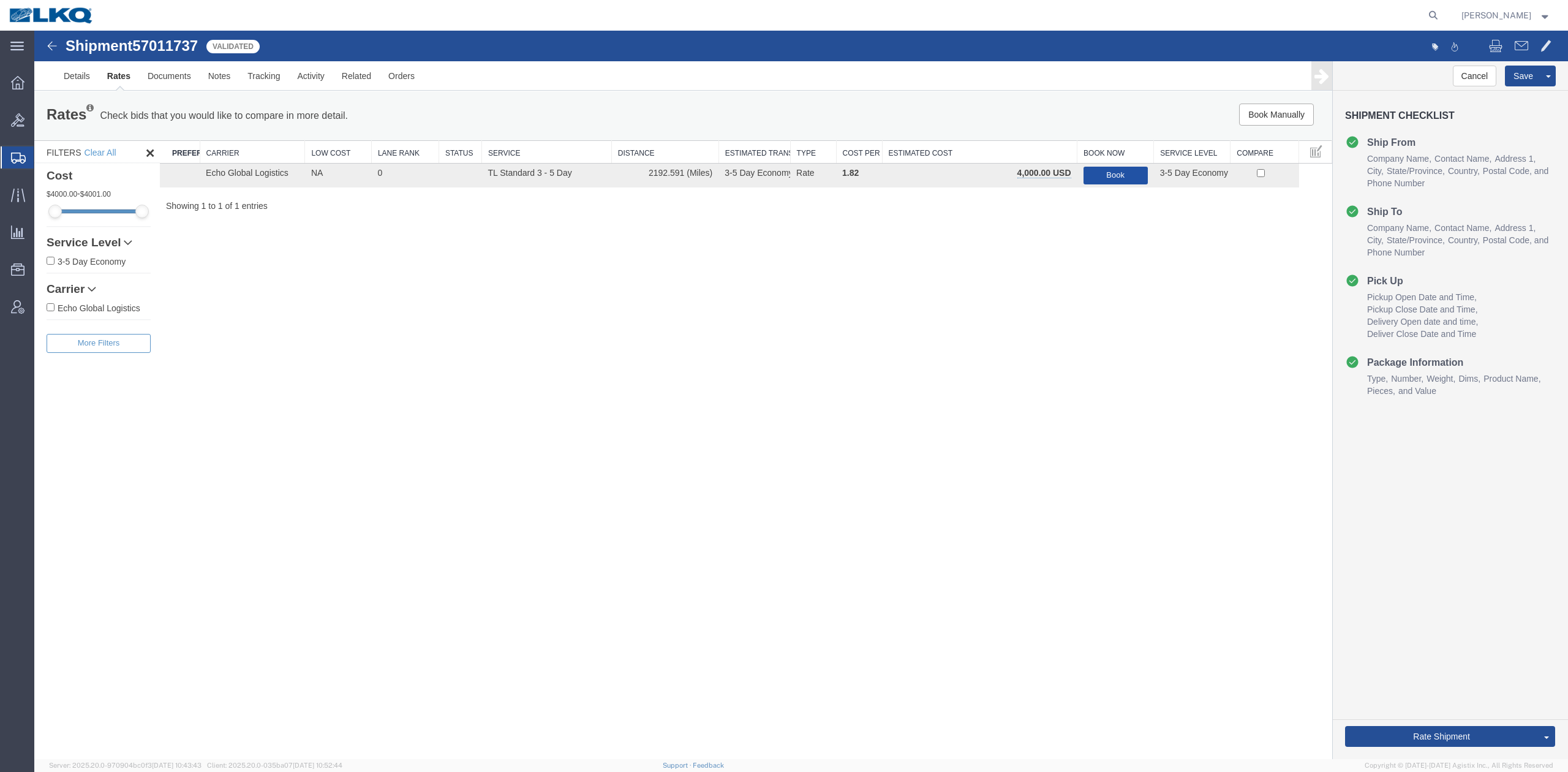
click at [1113, 175] on button "Book" at bounding box center [1115, 175] width 64 height 17
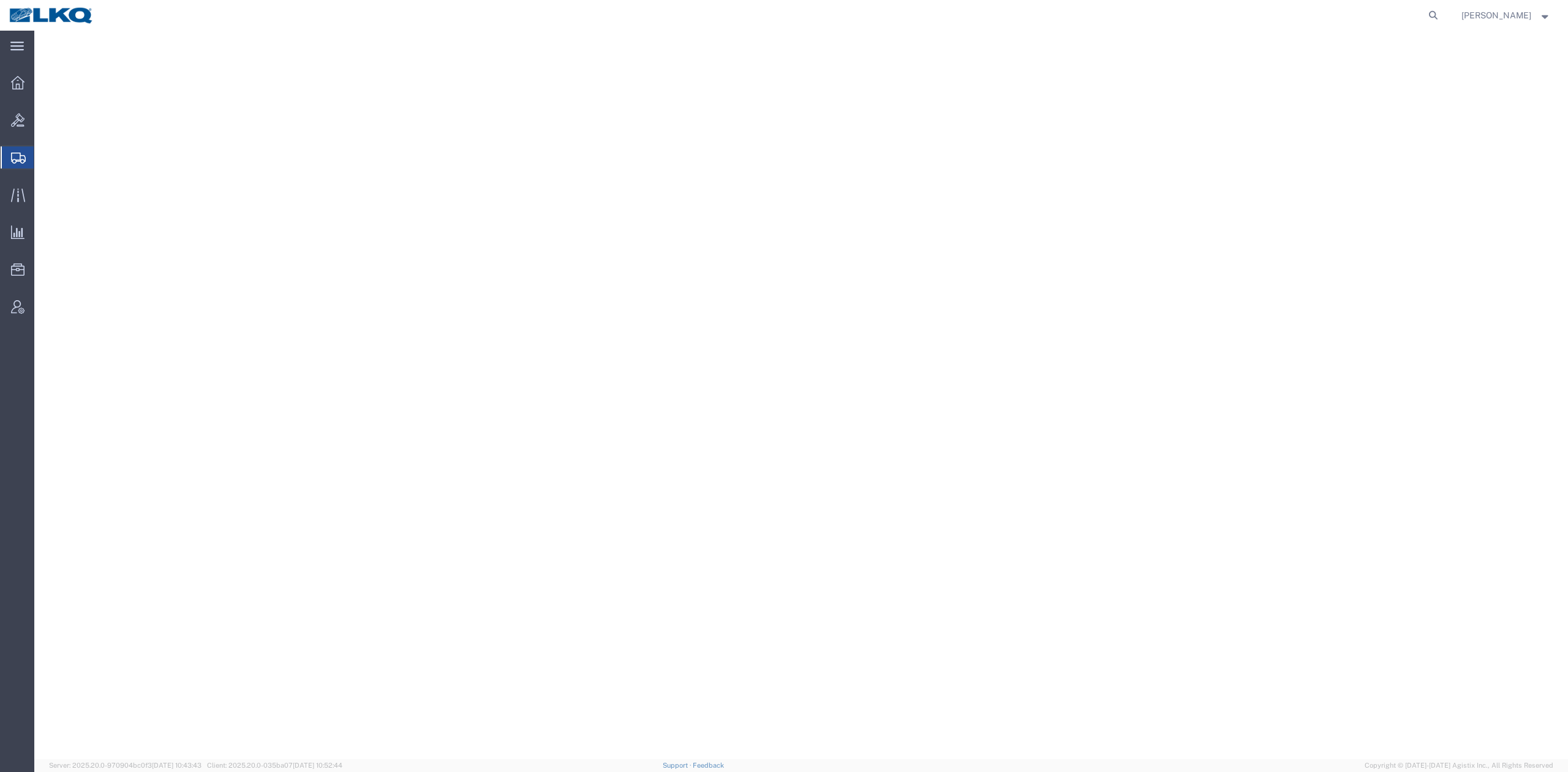
select select "27380"
select select "28712"
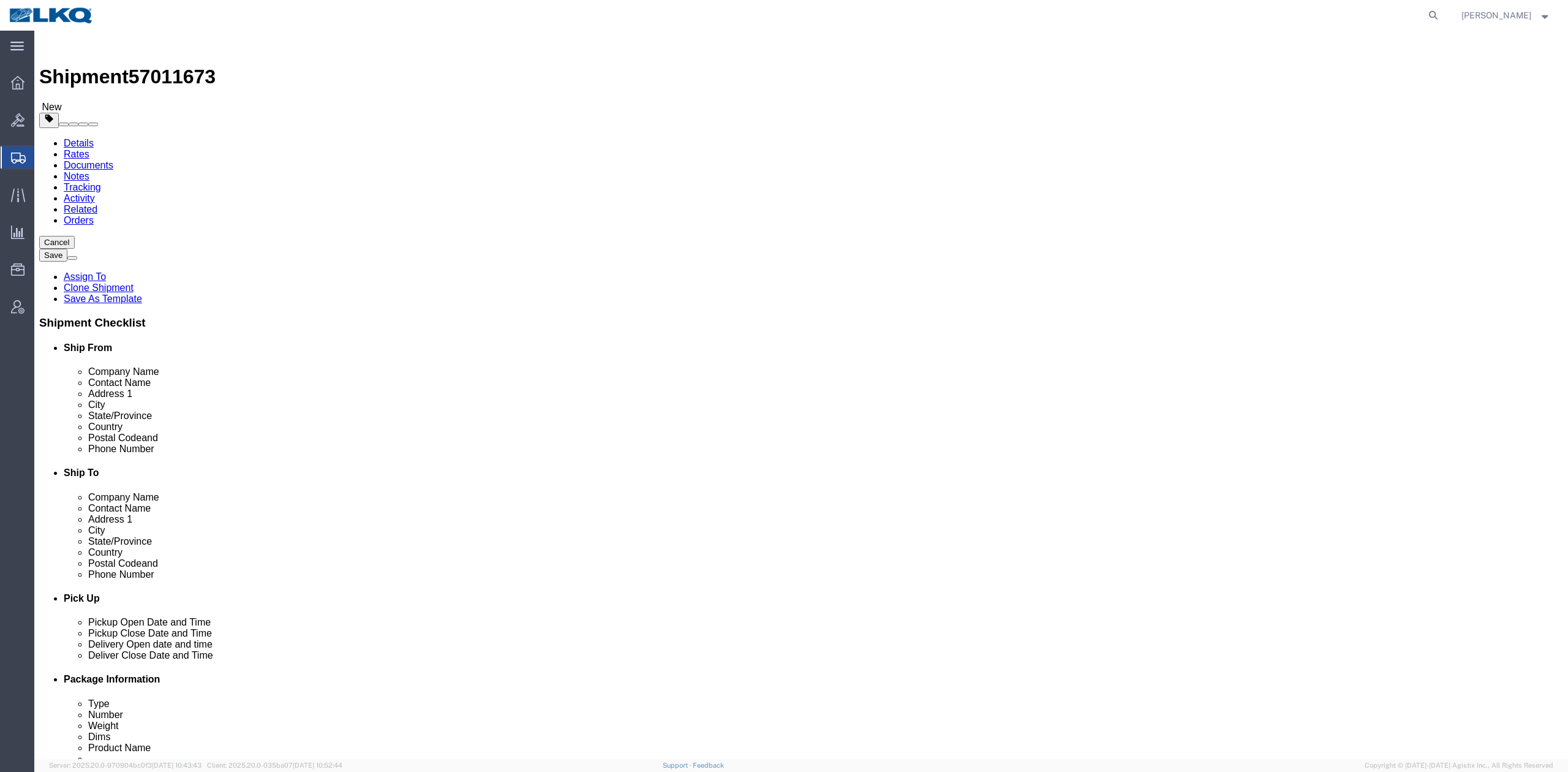
click span "57011673"
click link "Notes"
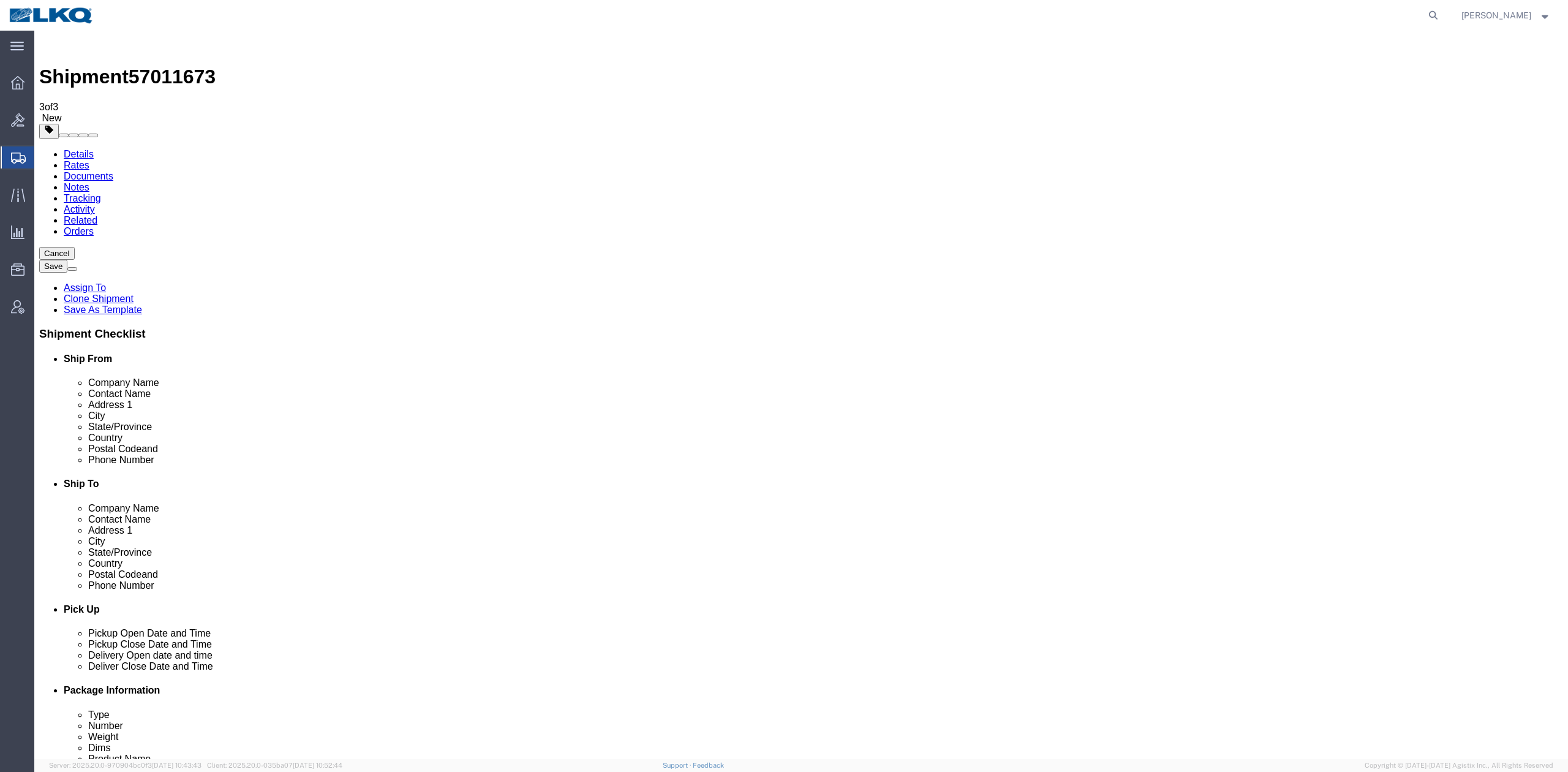
click at [84, 149] on link "Details" at bounding box center [79, 154] width 30 height 11
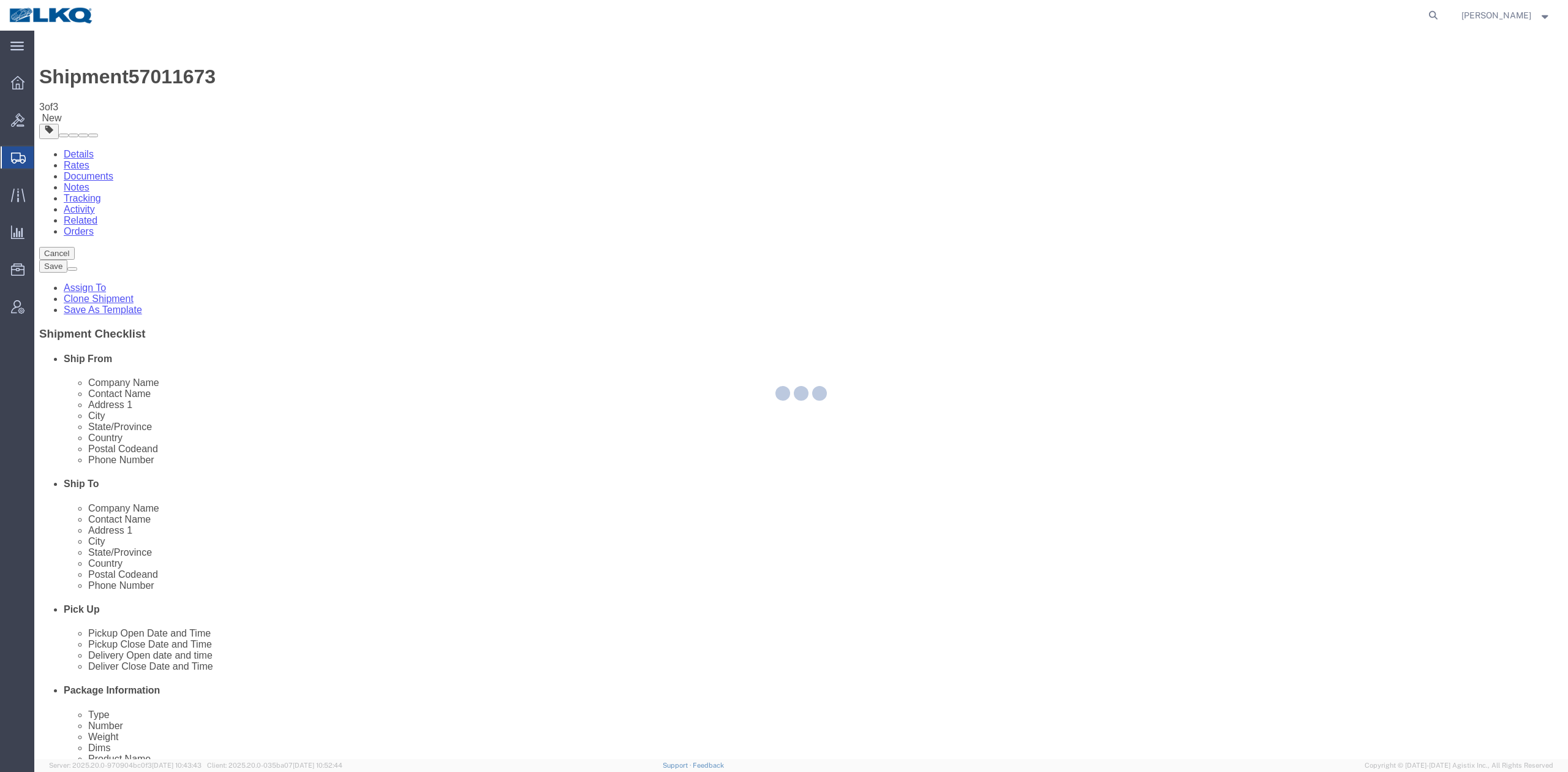
select select "27380"
select select "28712"
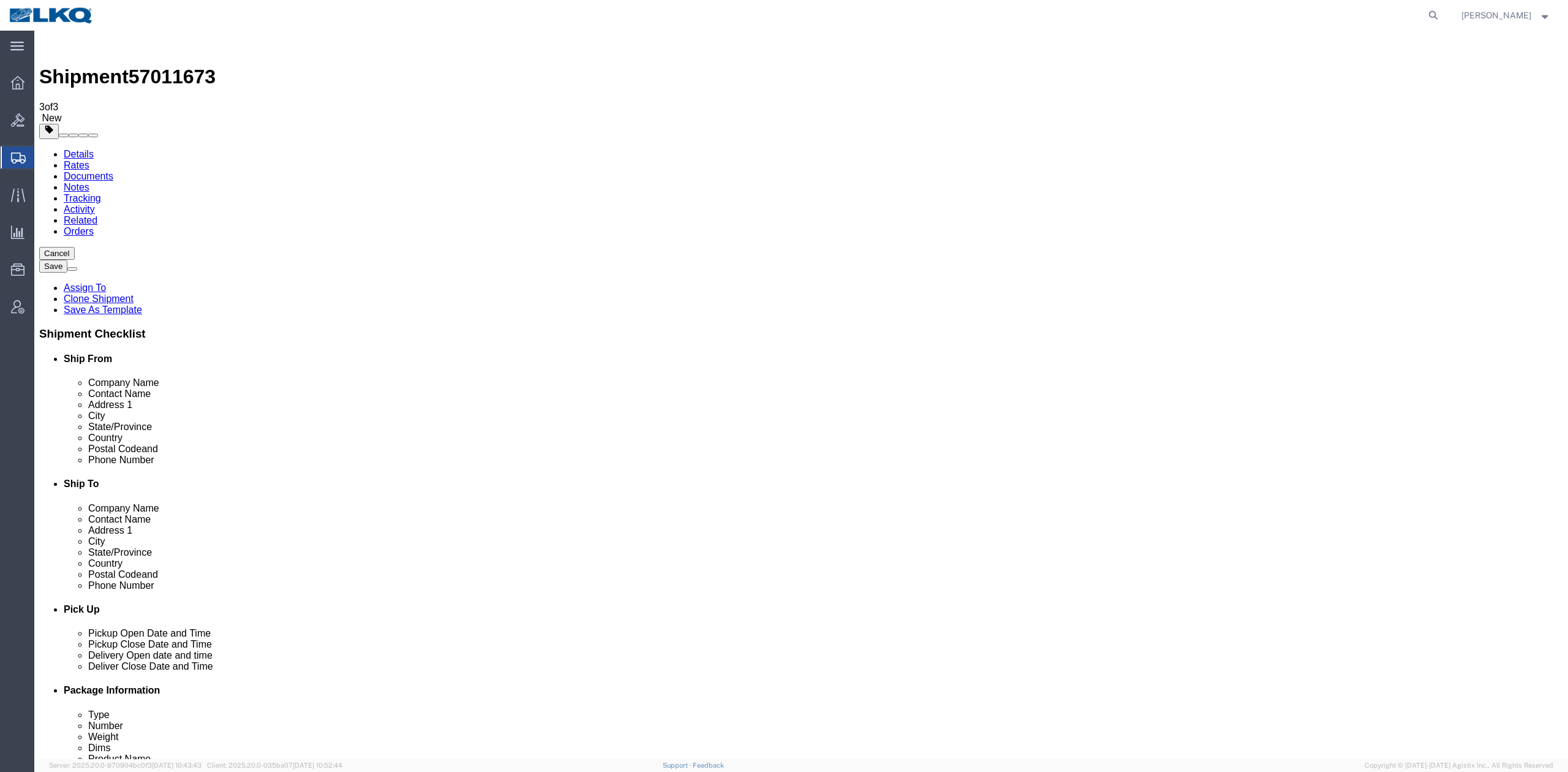
click span "57011673"
copy span "57011673"
drag, startPoint x: 249, startPoint y: 70, endPoint x: 304, endPoint y: 168, distance: 112.4
click icon
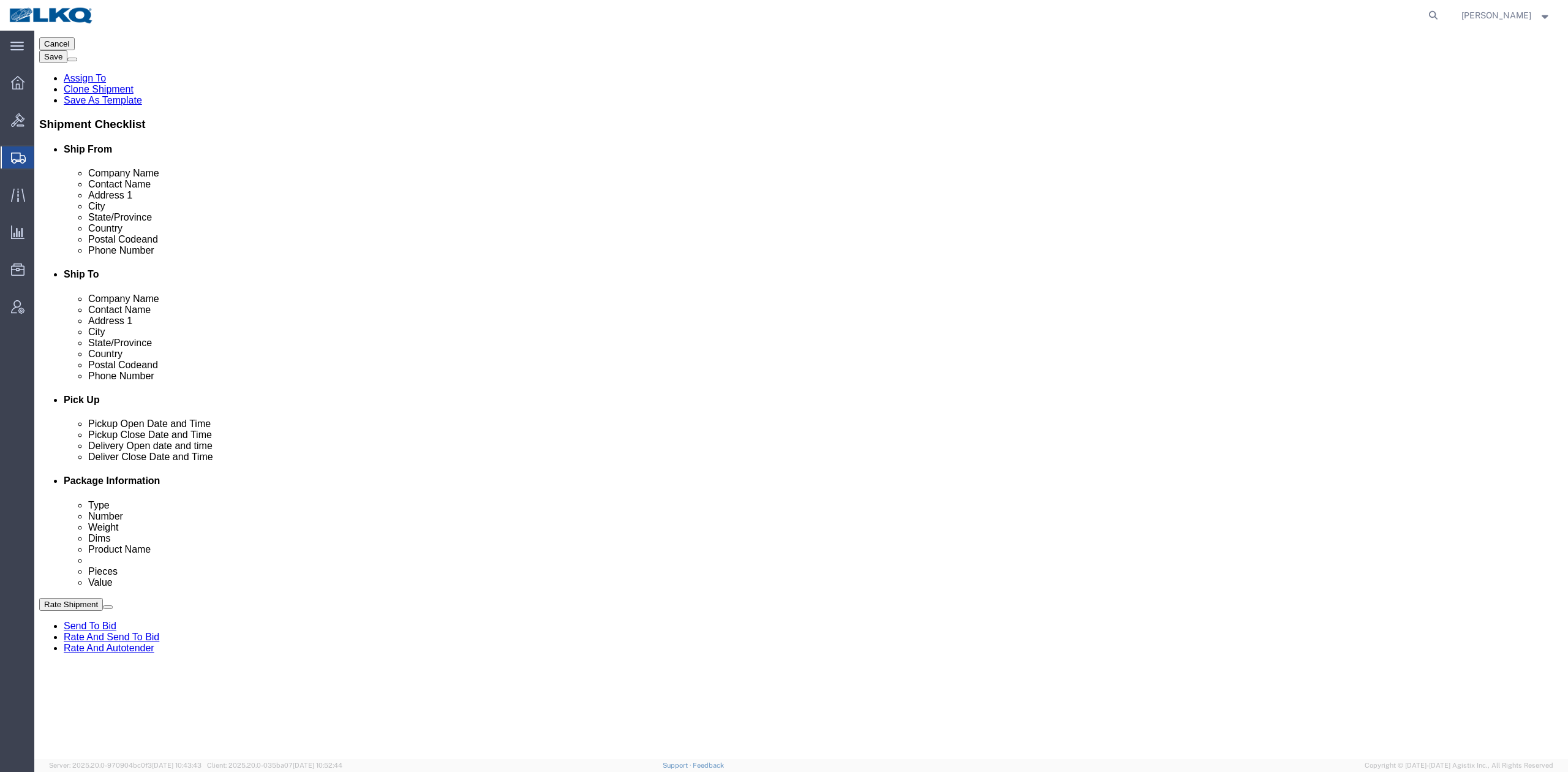
scroll to position [735, 0]
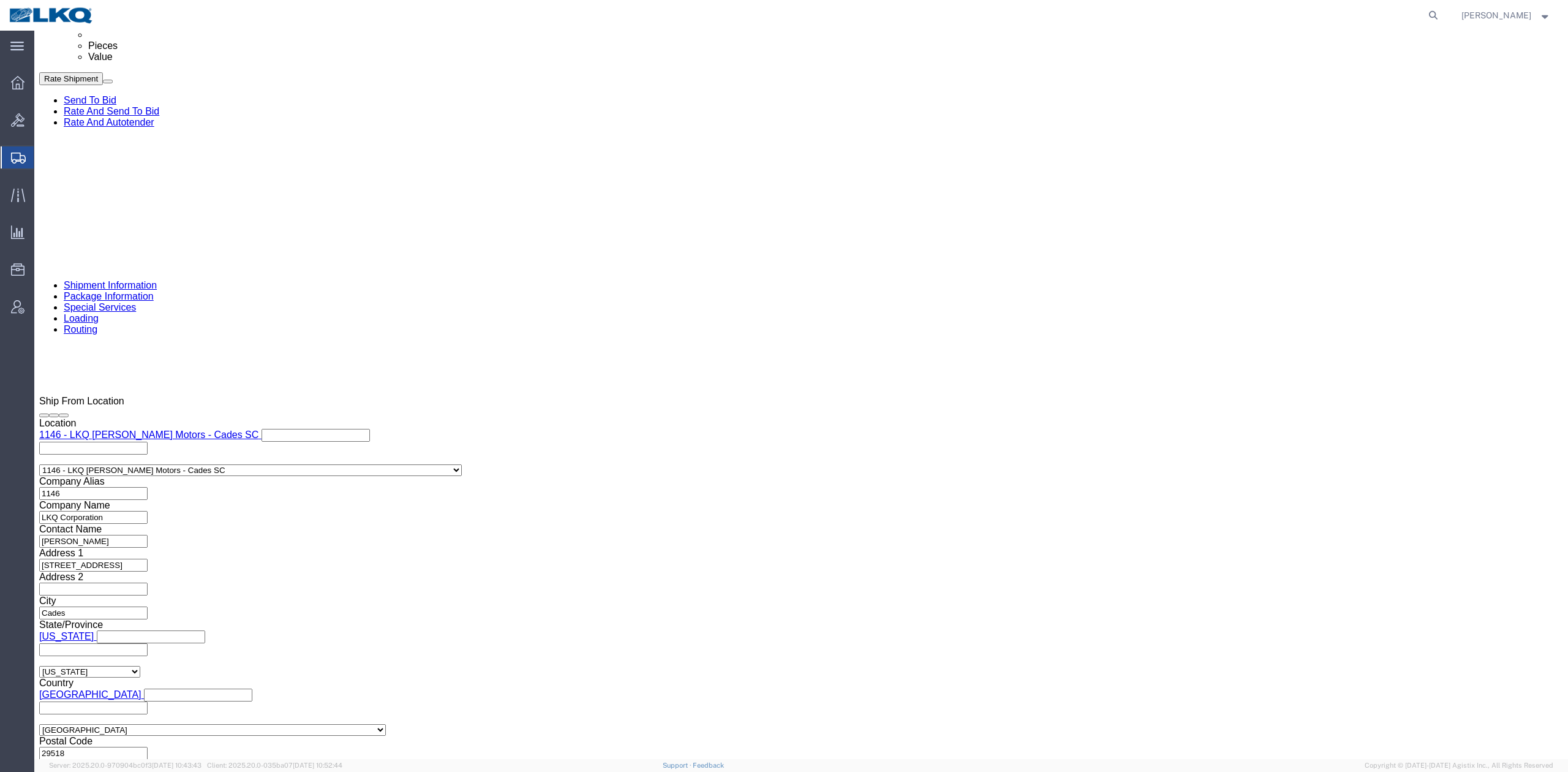
click link "Package Information"
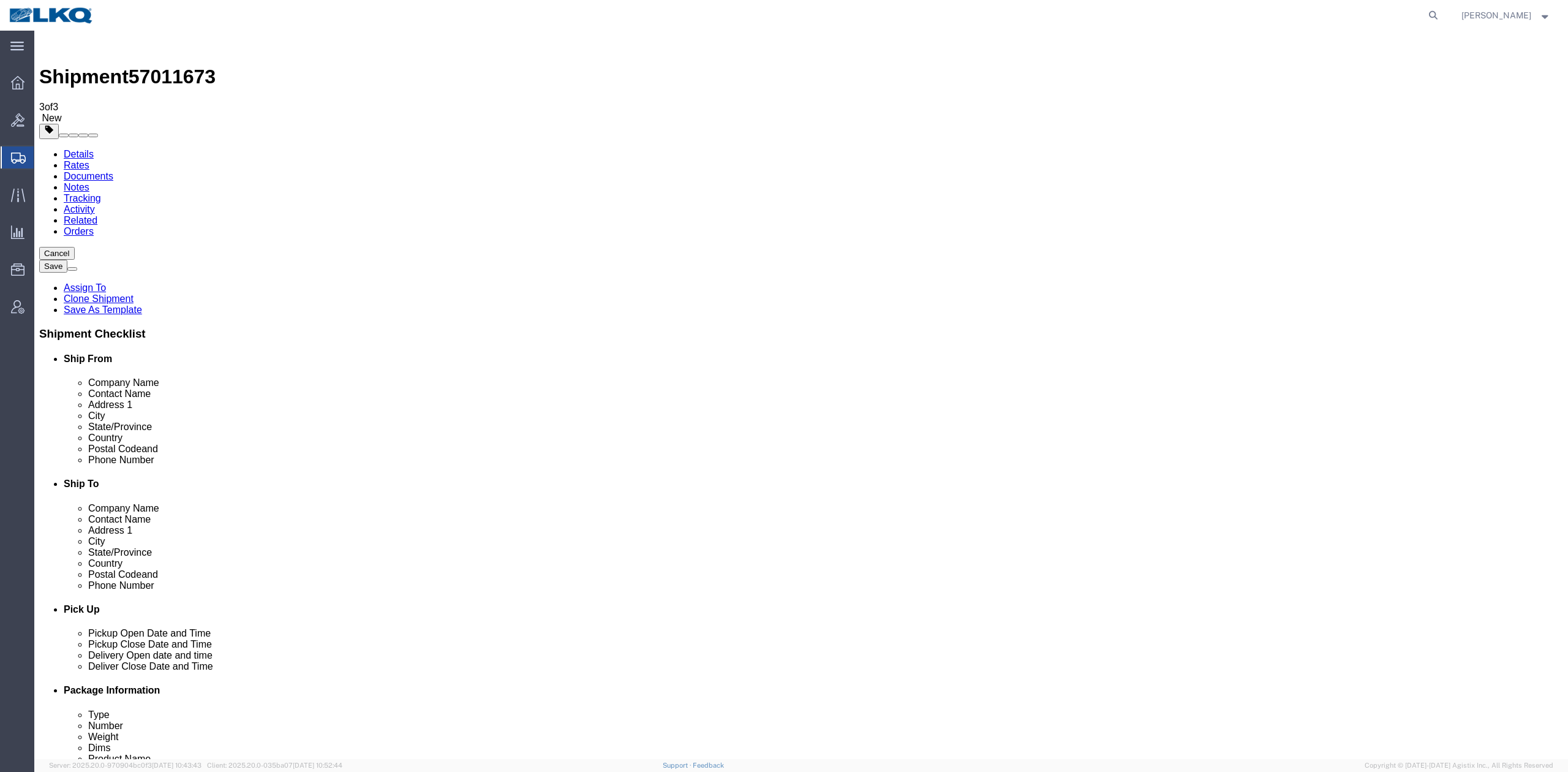
click link "Shipment Information"
click link "Schedule appointment"
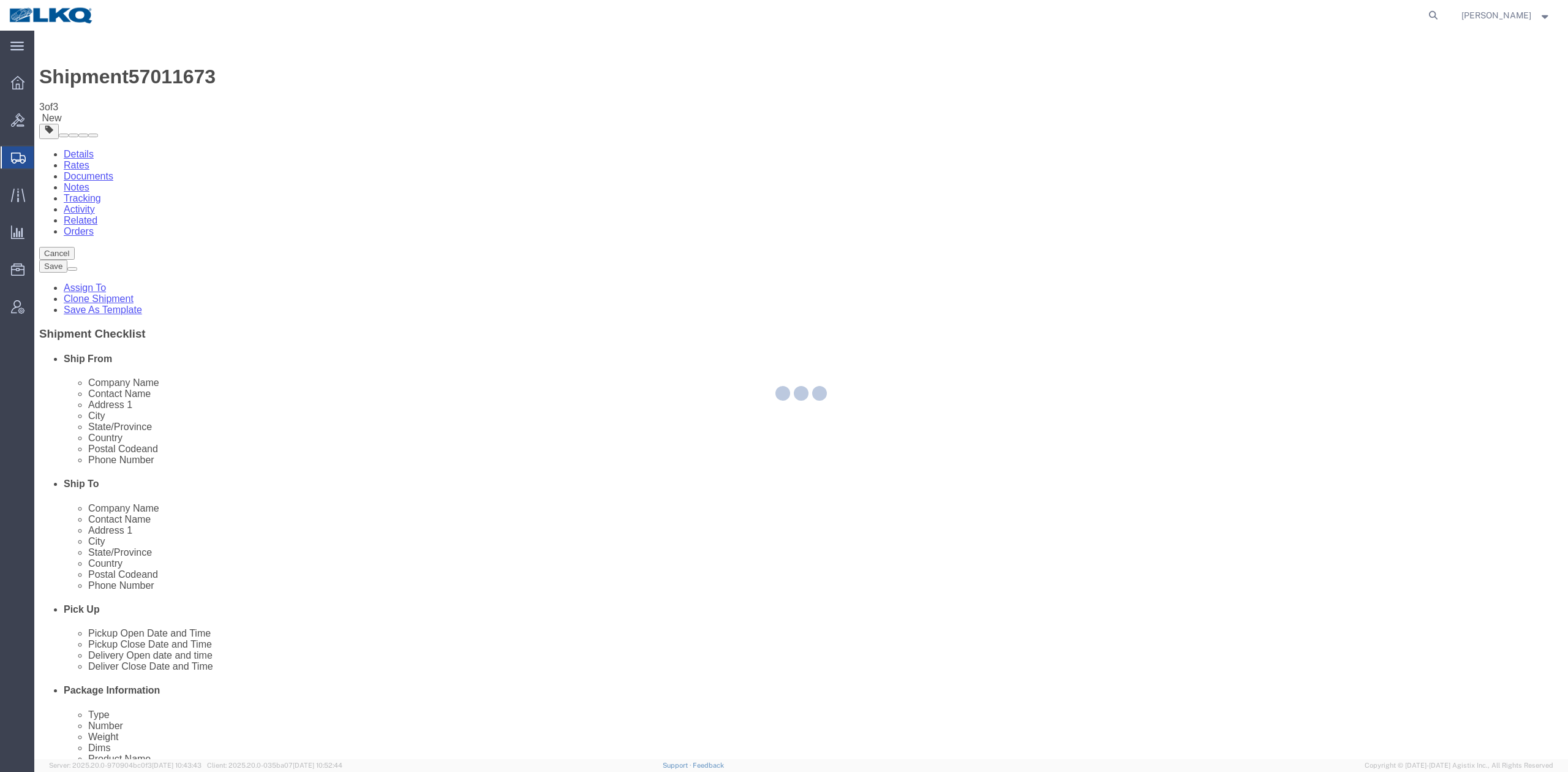
select select
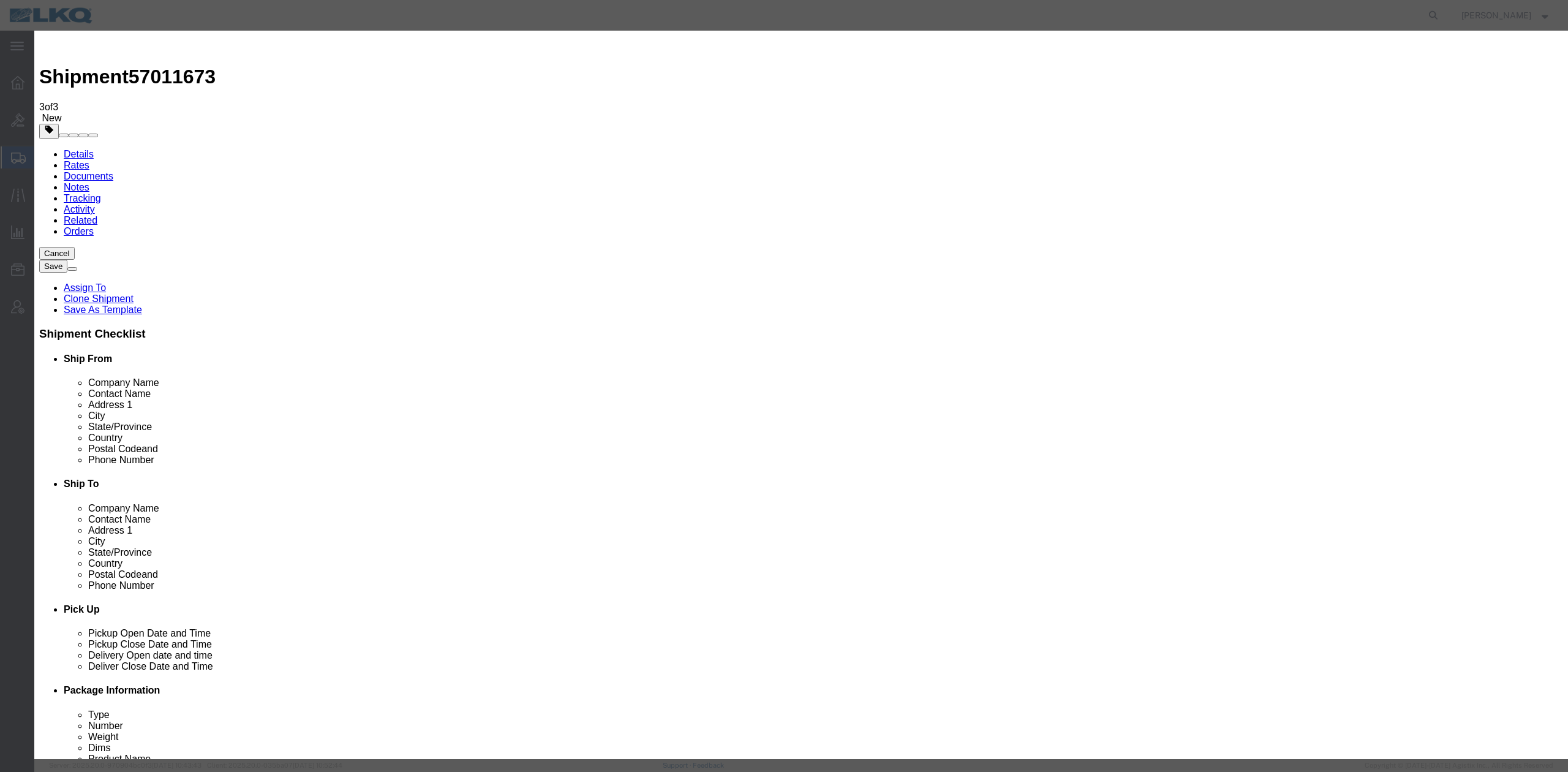
click input "10/07/2025"
click td "8"
type input "[DATE]"
drag, startPoint x: 886, startPoint y: 200, endPoint x: 852, endPoint y: 169, distance: 46.0
click select "Select 15 min 30 min 45 min 1 hr 2 hr 3 hr 4 hr"
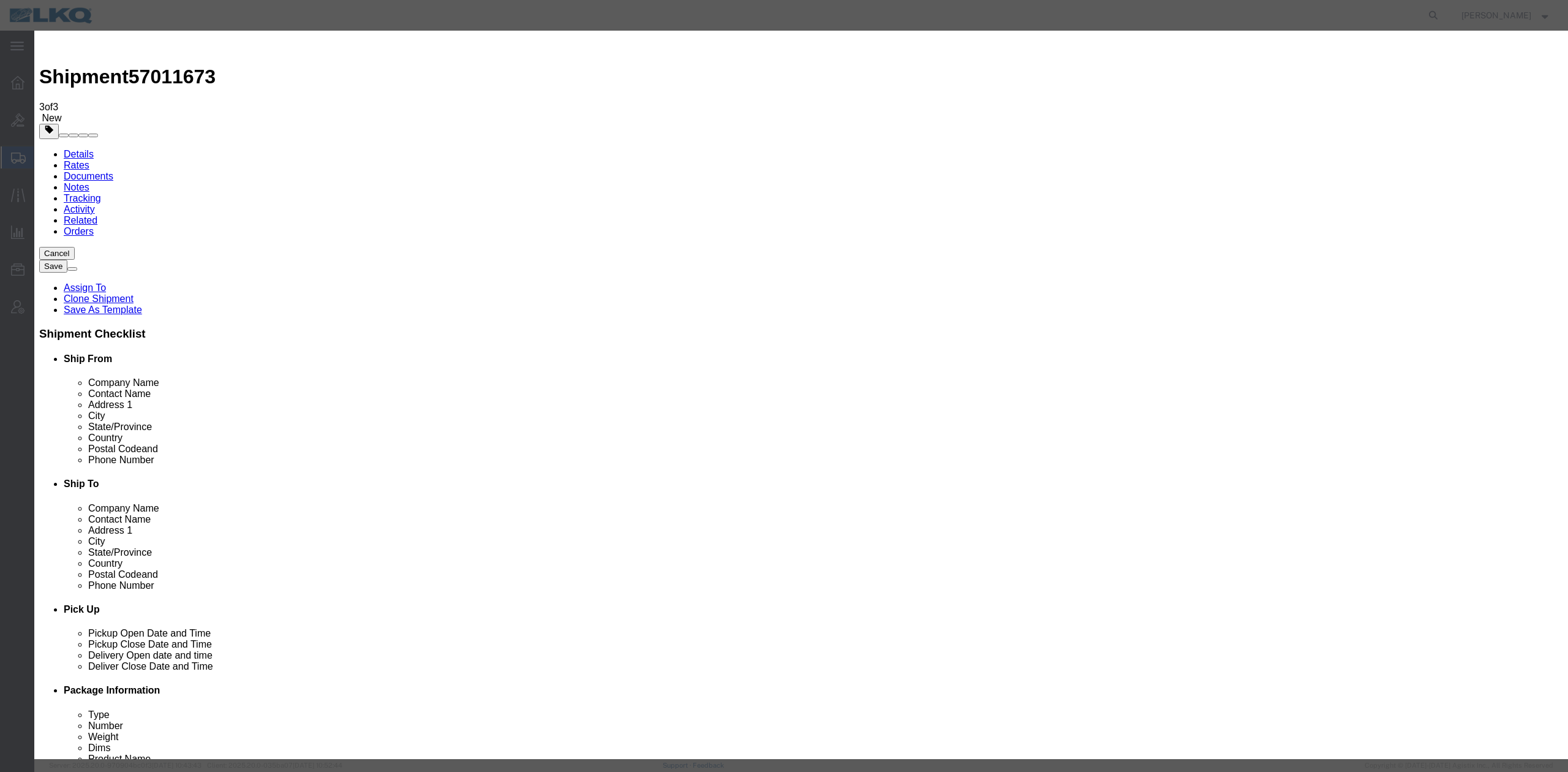
select select "15"
click select "Select 15 min 30 min 45 min 1 hr 2 hr 3 hr 4 hr"
click link "Availability"
click icon "button"
click input "4:00 PM"
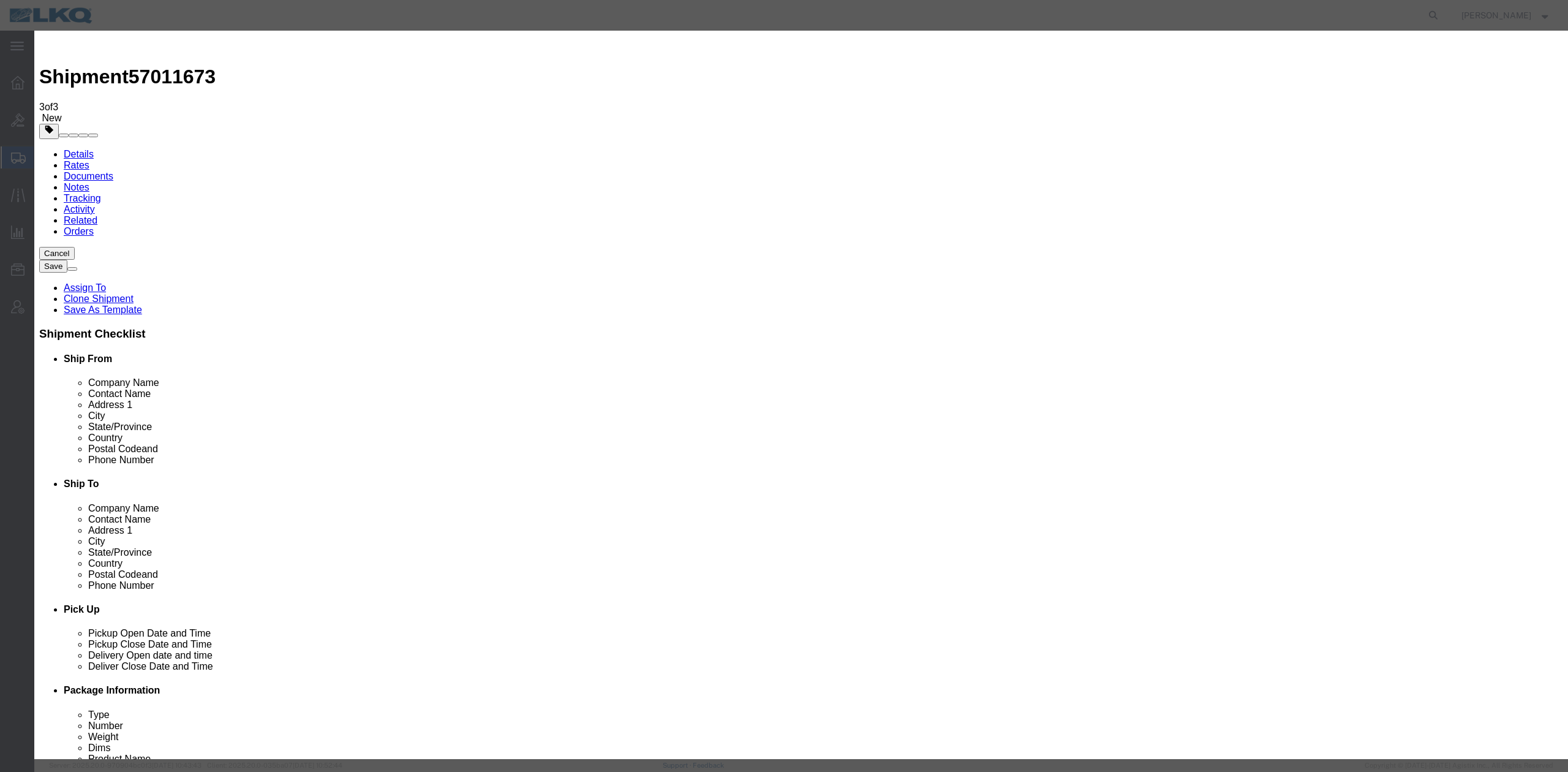
type input "7:00 AM"
click button "Save"
click button "Ok"
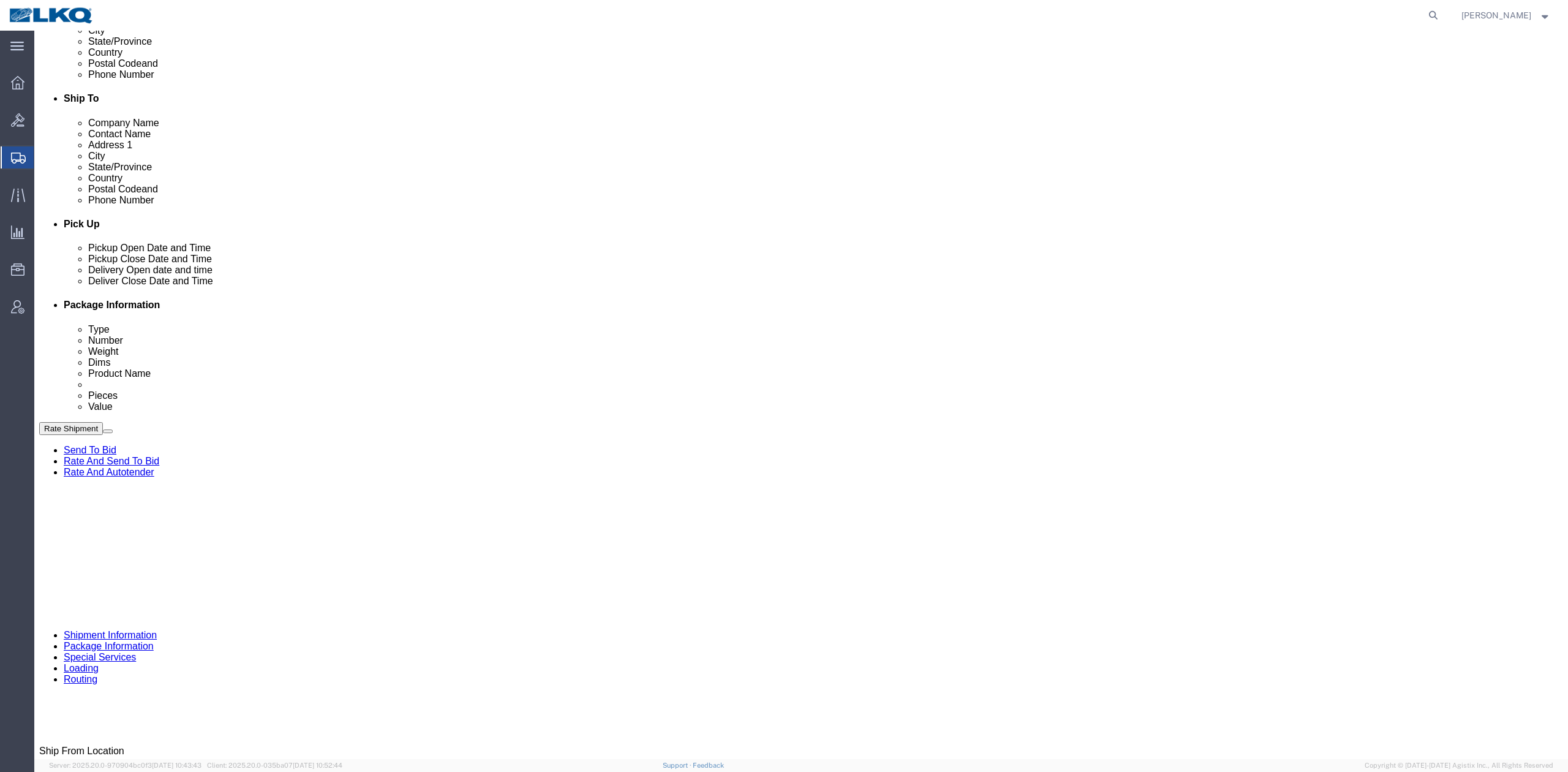
scroll to position [361, 0]
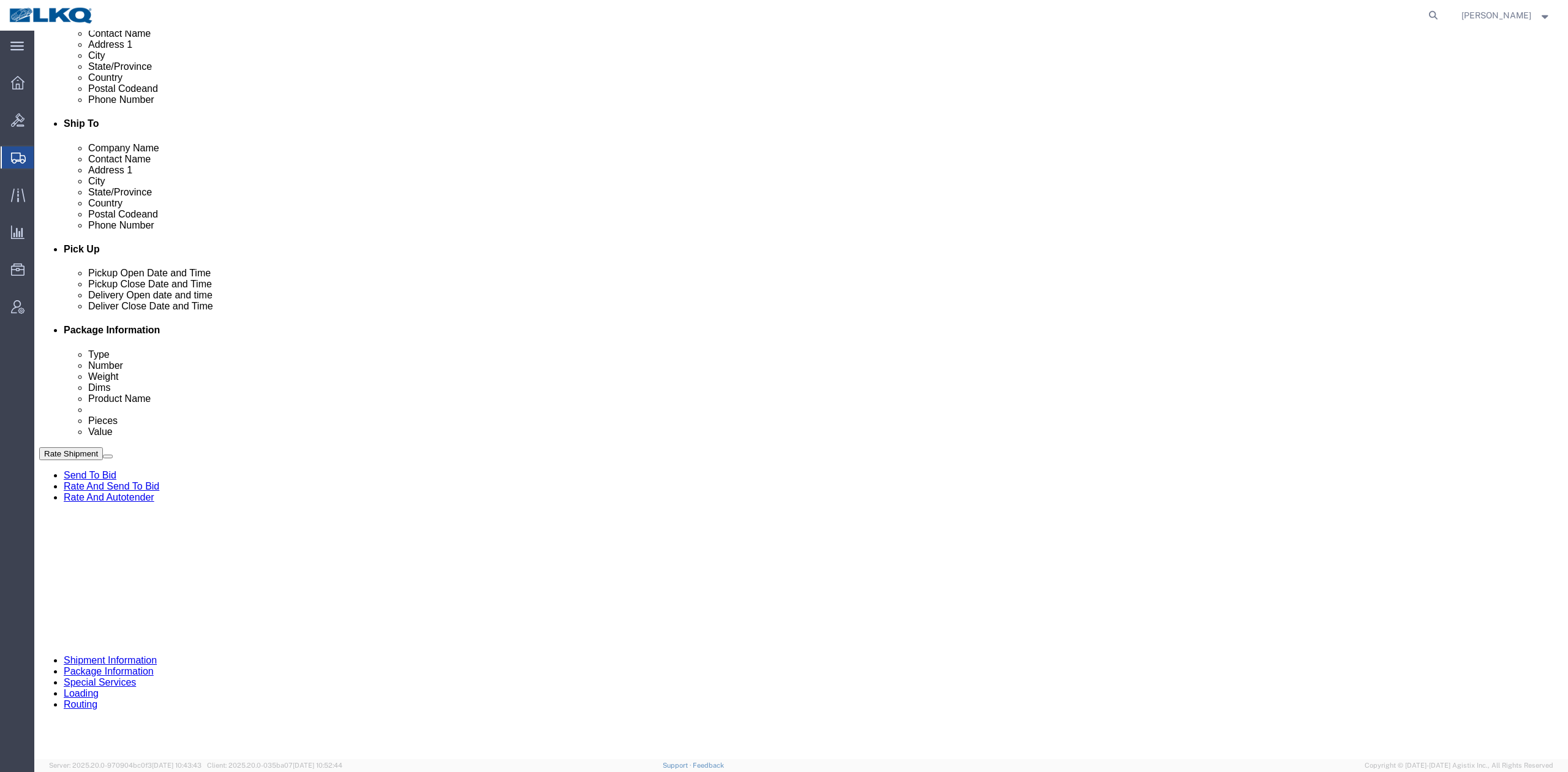
click button "Rate Shipment"
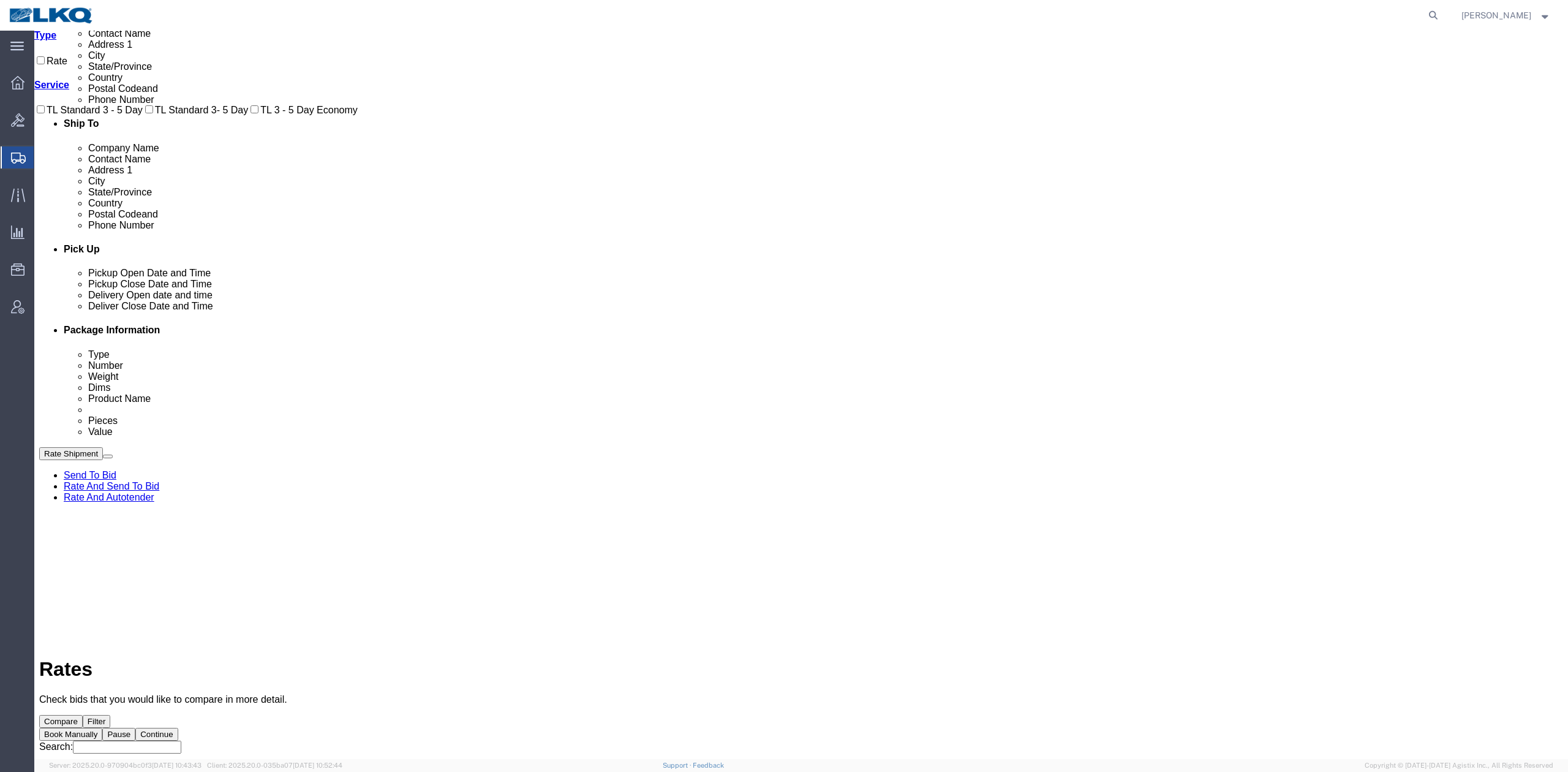
scroll to position [0, 0]
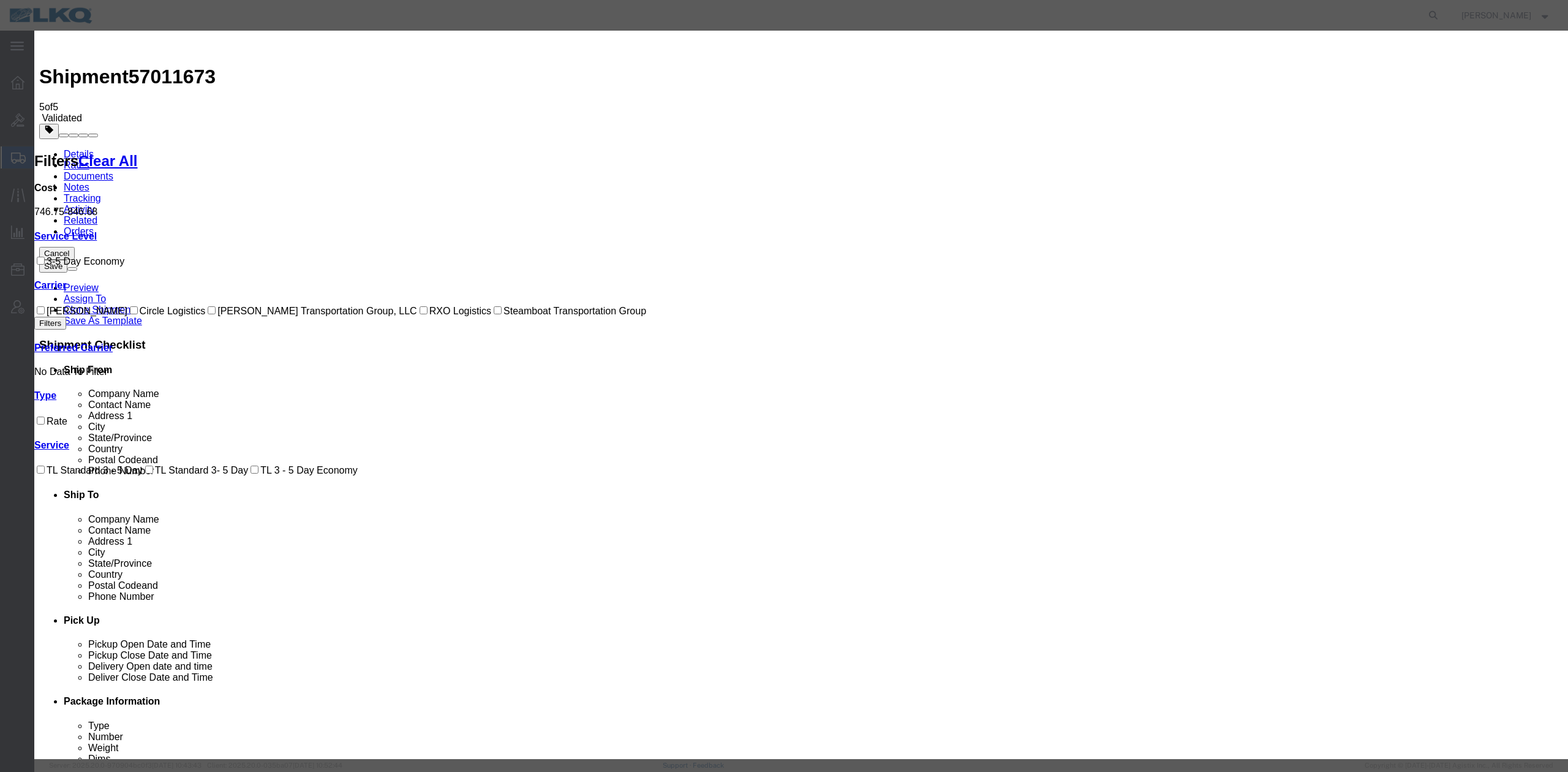
drag, startPoint x: 629, startPoint y: 157, endPoint x: 645, endPoint y: 237, distance: 81.6
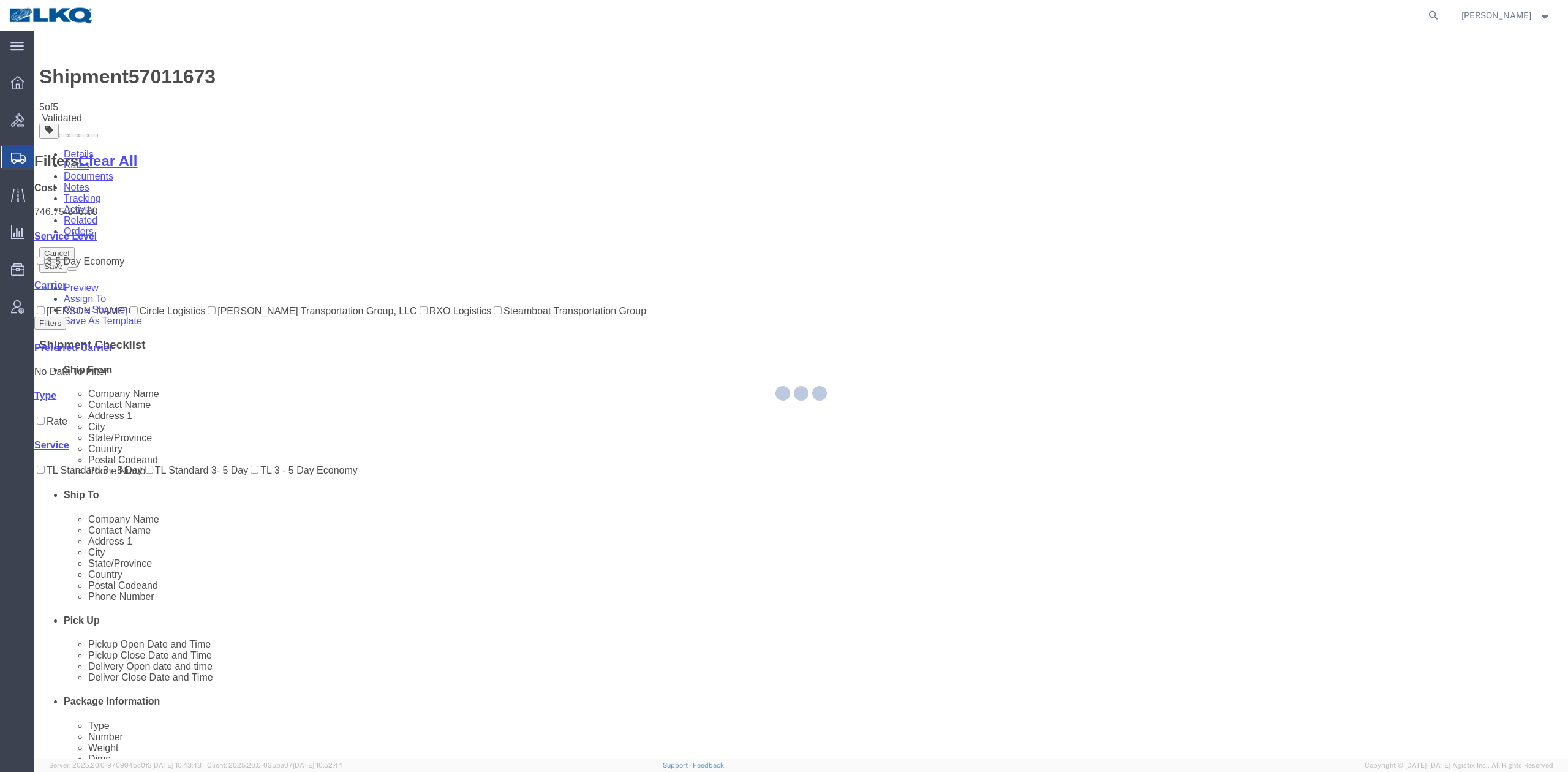
select select "27380"
select select "28712"
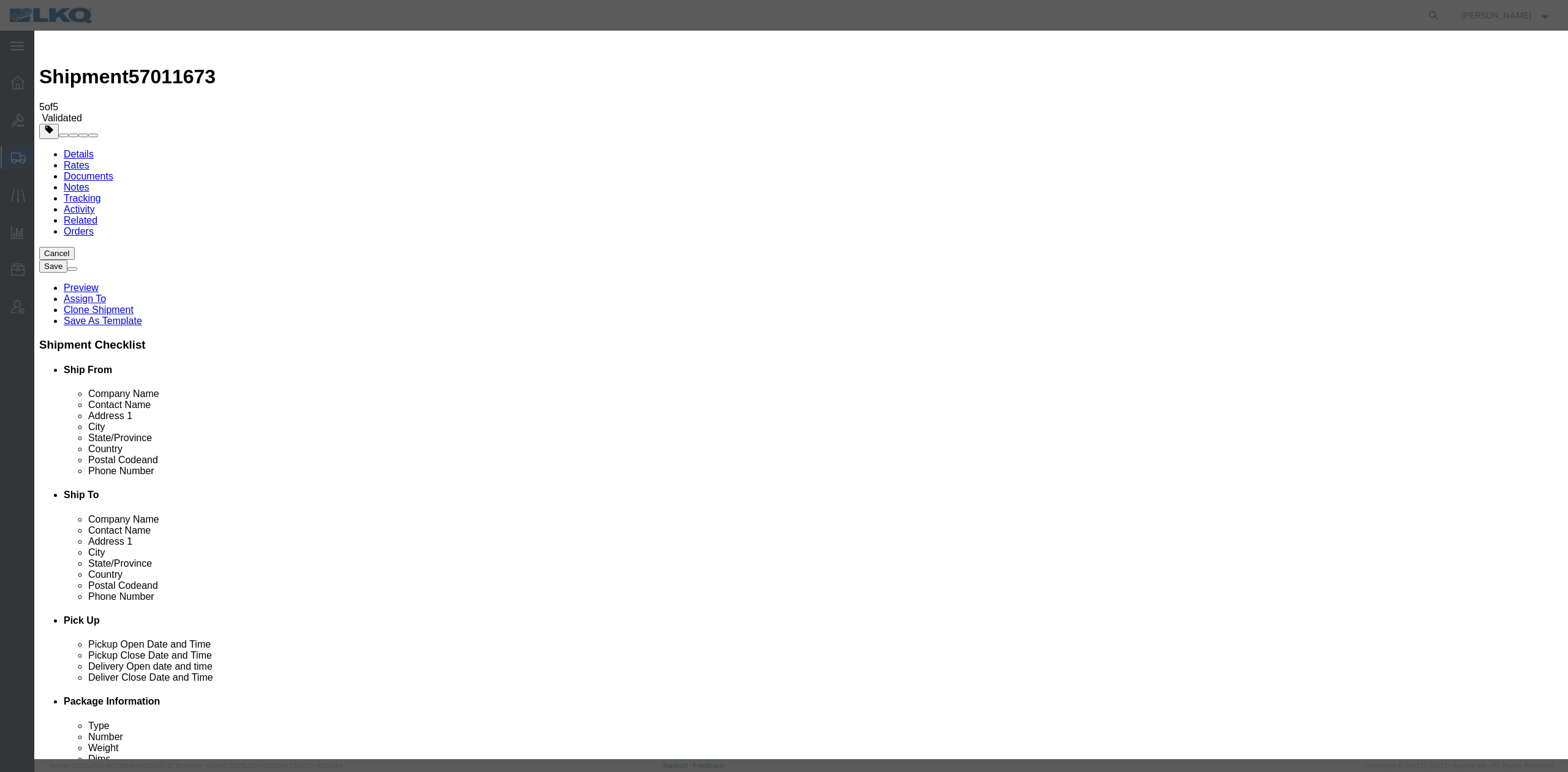
drag, startPoint x: 785, startPoint y: 85, endPoint x: 857, endPoint y: 88, distance: 72.1
type input "2"
click input "2"
click div "Award Preference Price Carrier Rank"
select select "LANE_RANK"
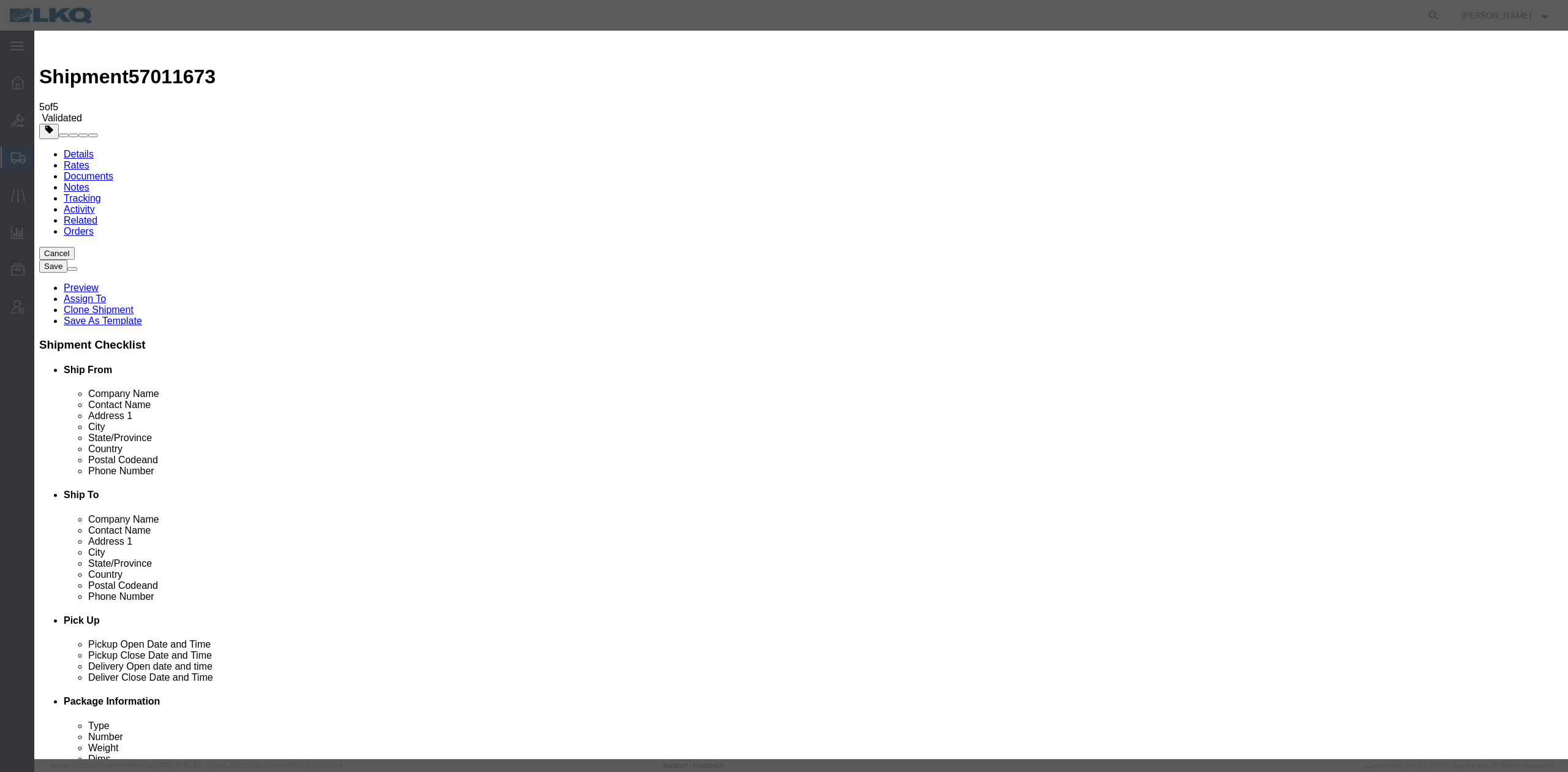
click select "Price Carrier Rank"
drag, startPoint x: 903, startPoint y: 161, endPoint x: 905, endPoint y: 177, distance: 16.1
click div "Save Auto-Tender"
click button "Save Auto-Tender"
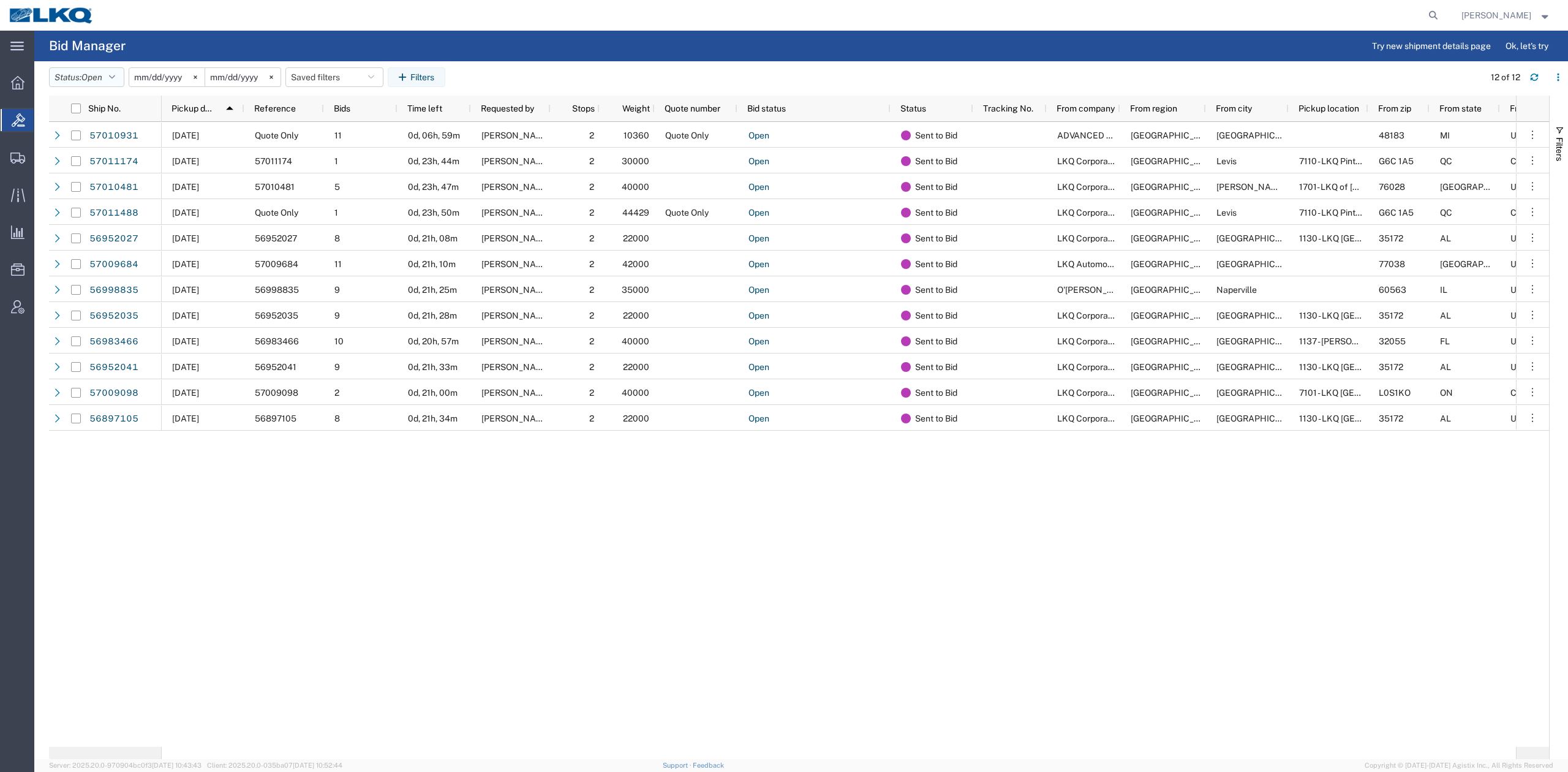
click at [117, 69] on button "Status: Open" at bounding box center [87, 77] width 76 height 20
click at [98, 196] on span "Expired" at bounding box center [121, 198] width 142 height 19
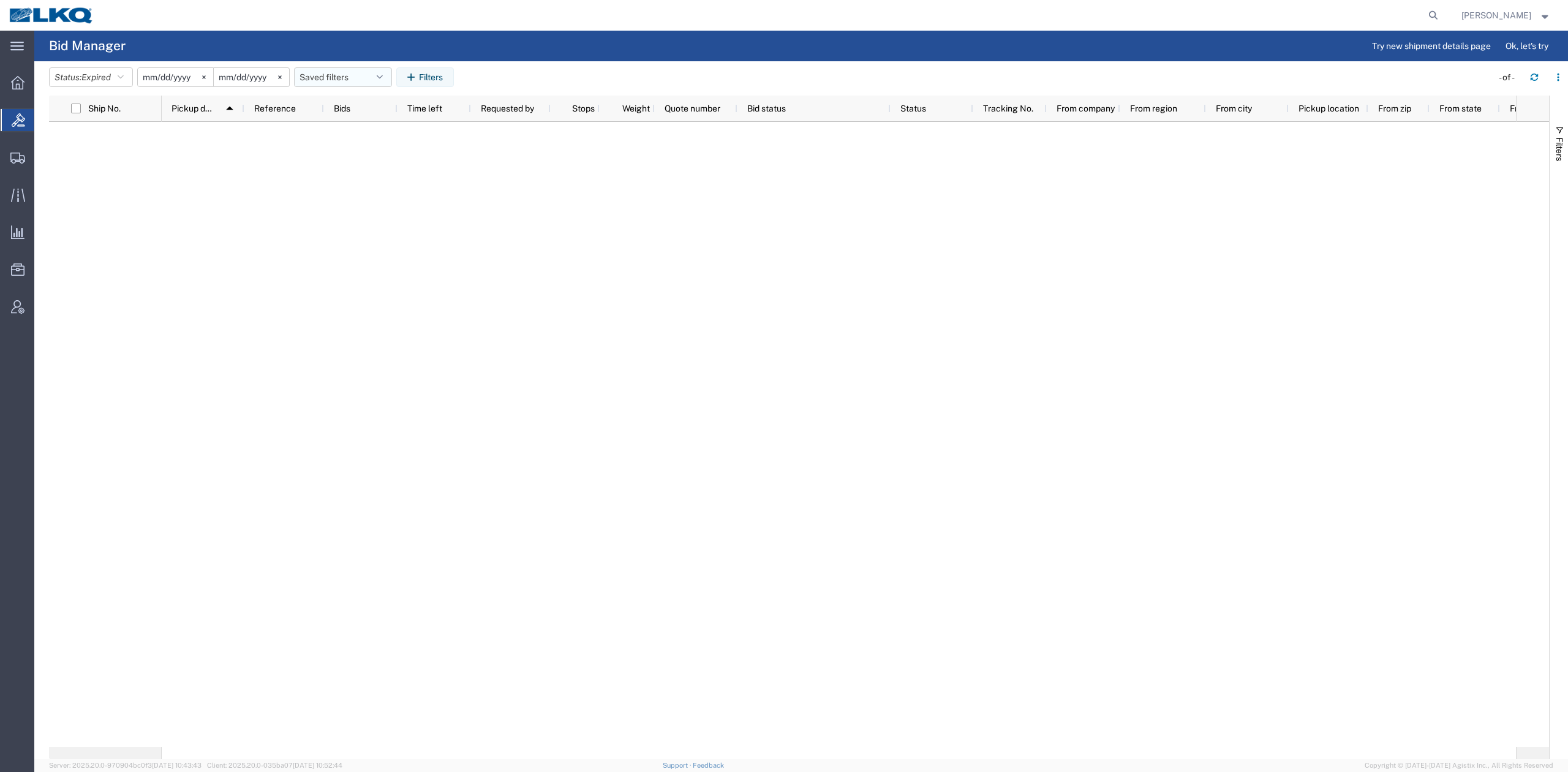
click at [355, 77] on button "Saved filters" at bounding box center [343, 77] width 98 height 20
click at [360, 132] on span "No PGW/LTL" at bounding box center [375, 130] width 161 height 22
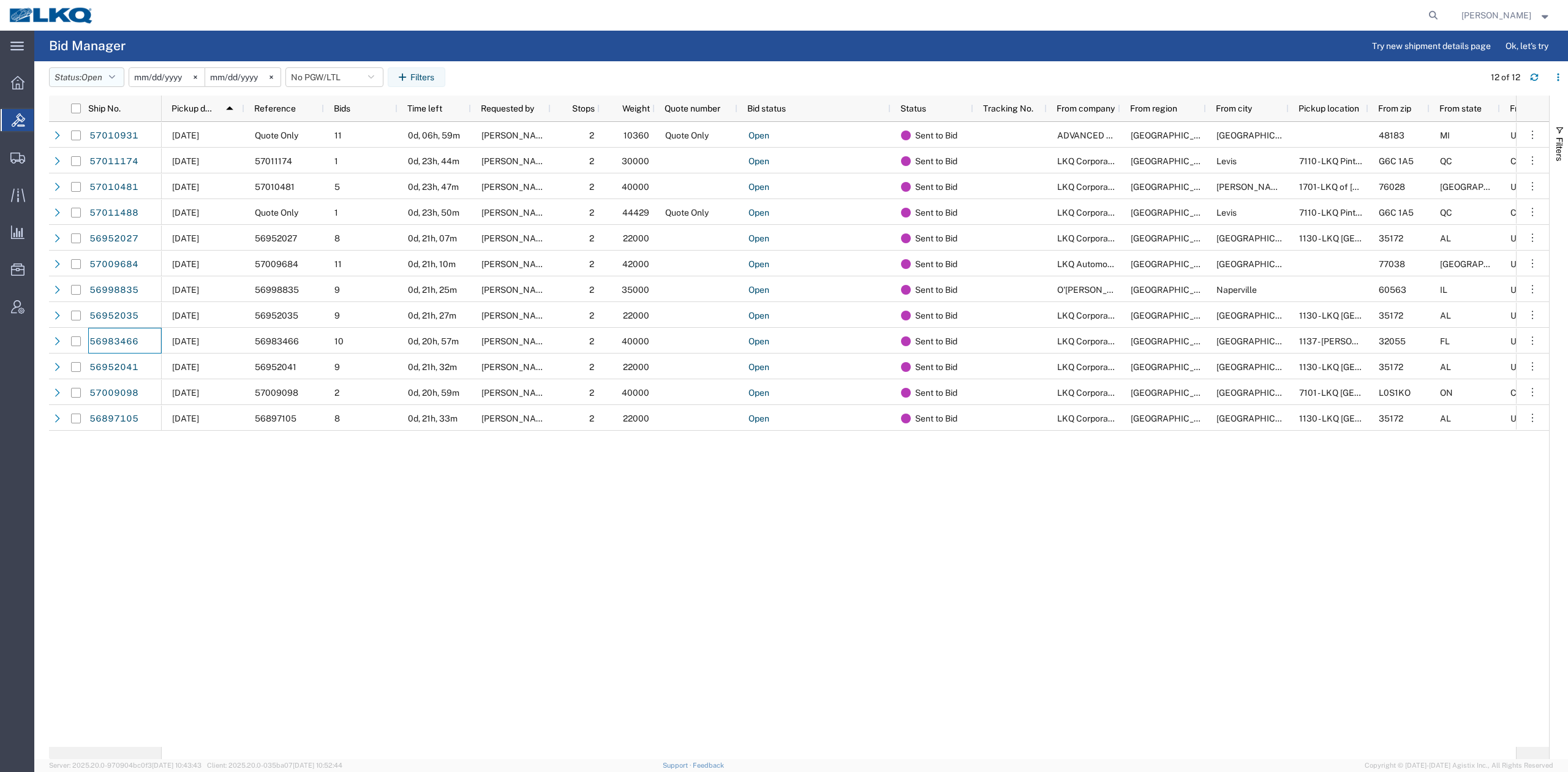
click at [102, 74] on span "Open" at bounding box center [92, 77] width 21 height 10
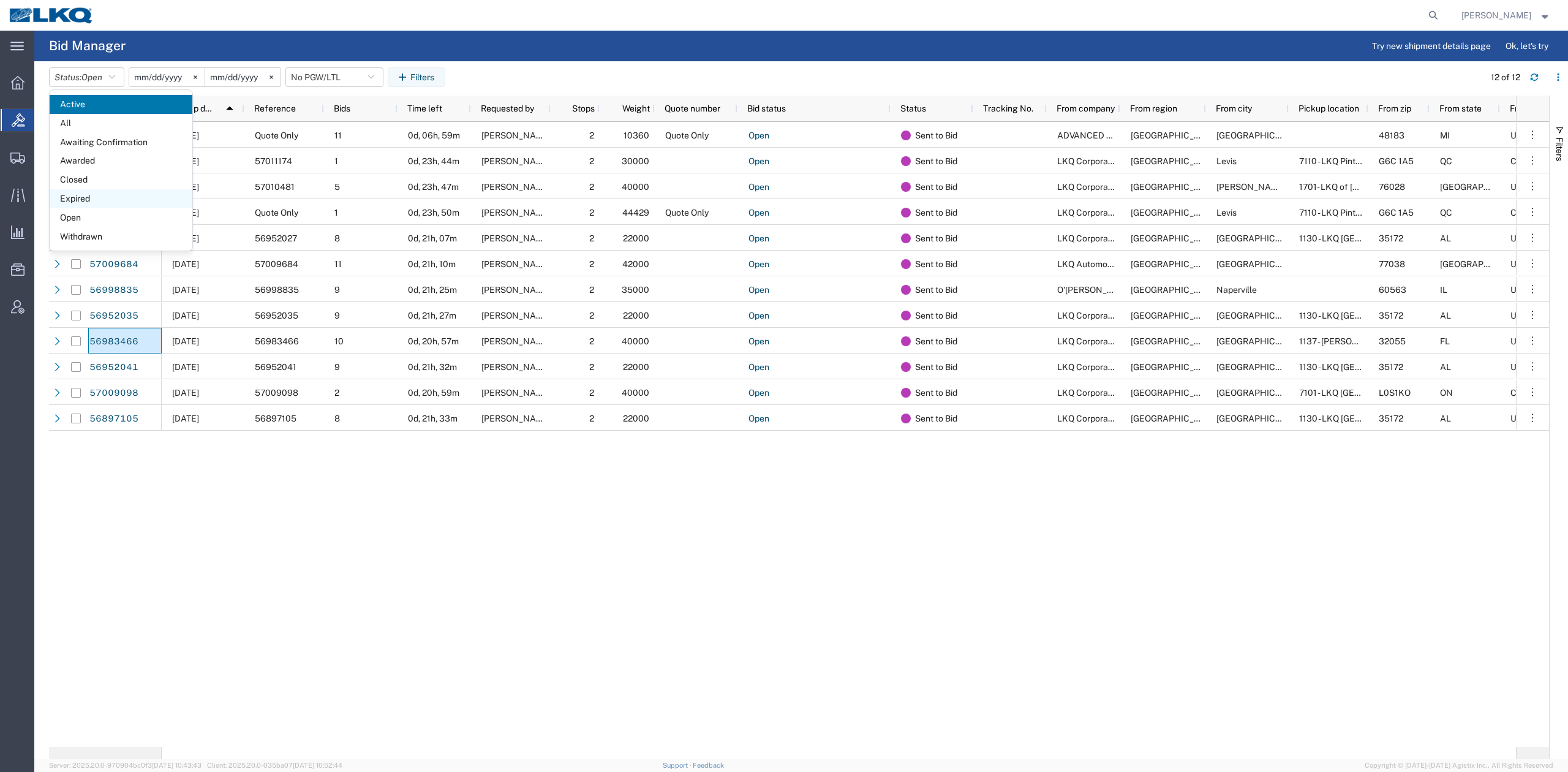
click at [103, 197] on span "Expired" at bounding box center [121, 198] width 142 height 19
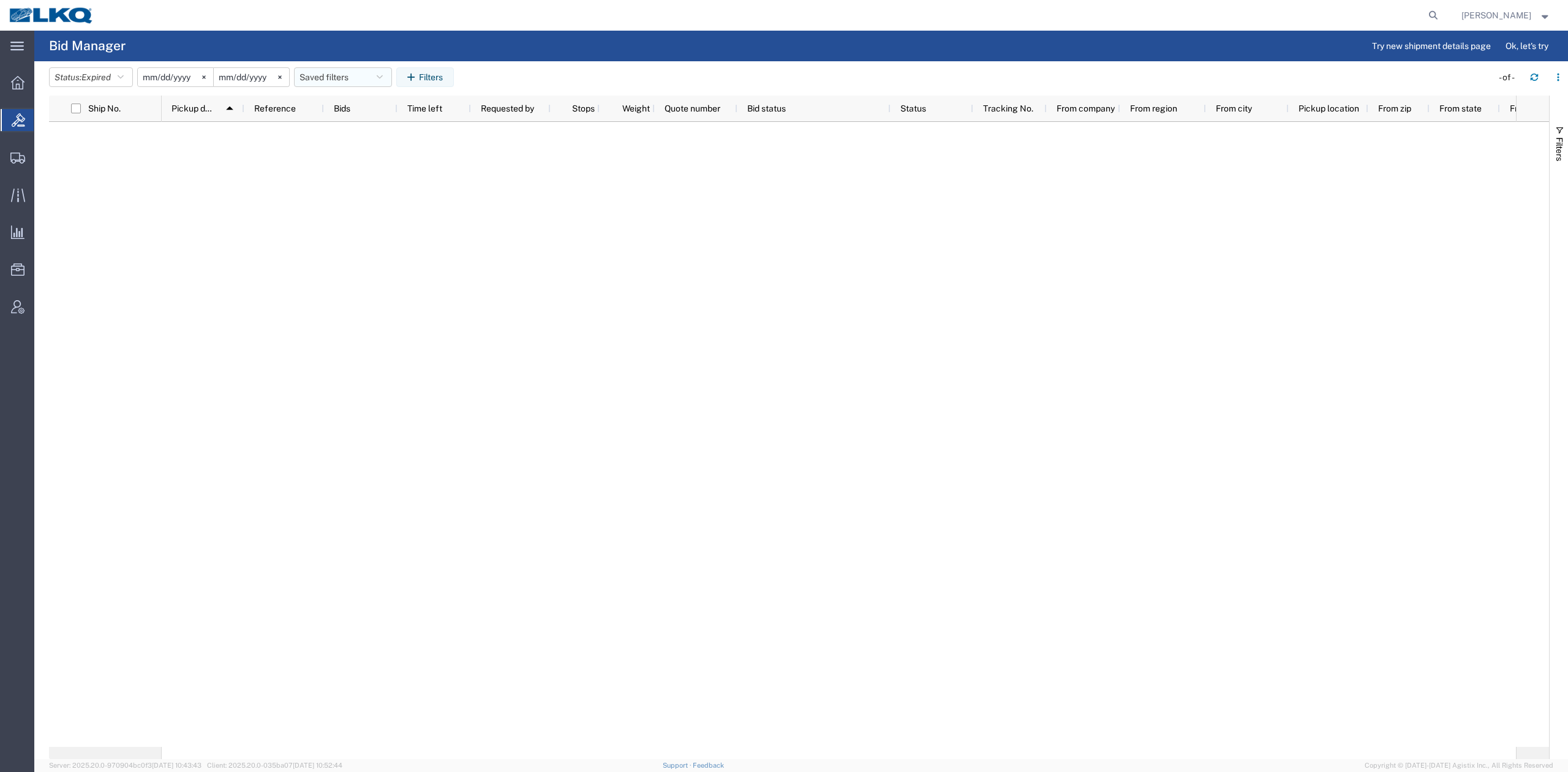
drag, startPoint x: 360, startPoint y: 73, endPoint x: 358, endPoint y: 88, distance: 15.1
click at [360, 73] on button "Saved filters" at bounding box center [343, 77] width 98 height 20
click at [364, 135] on span "No PGW/LTL" at bounding box center [375, 130] width 161 height 22
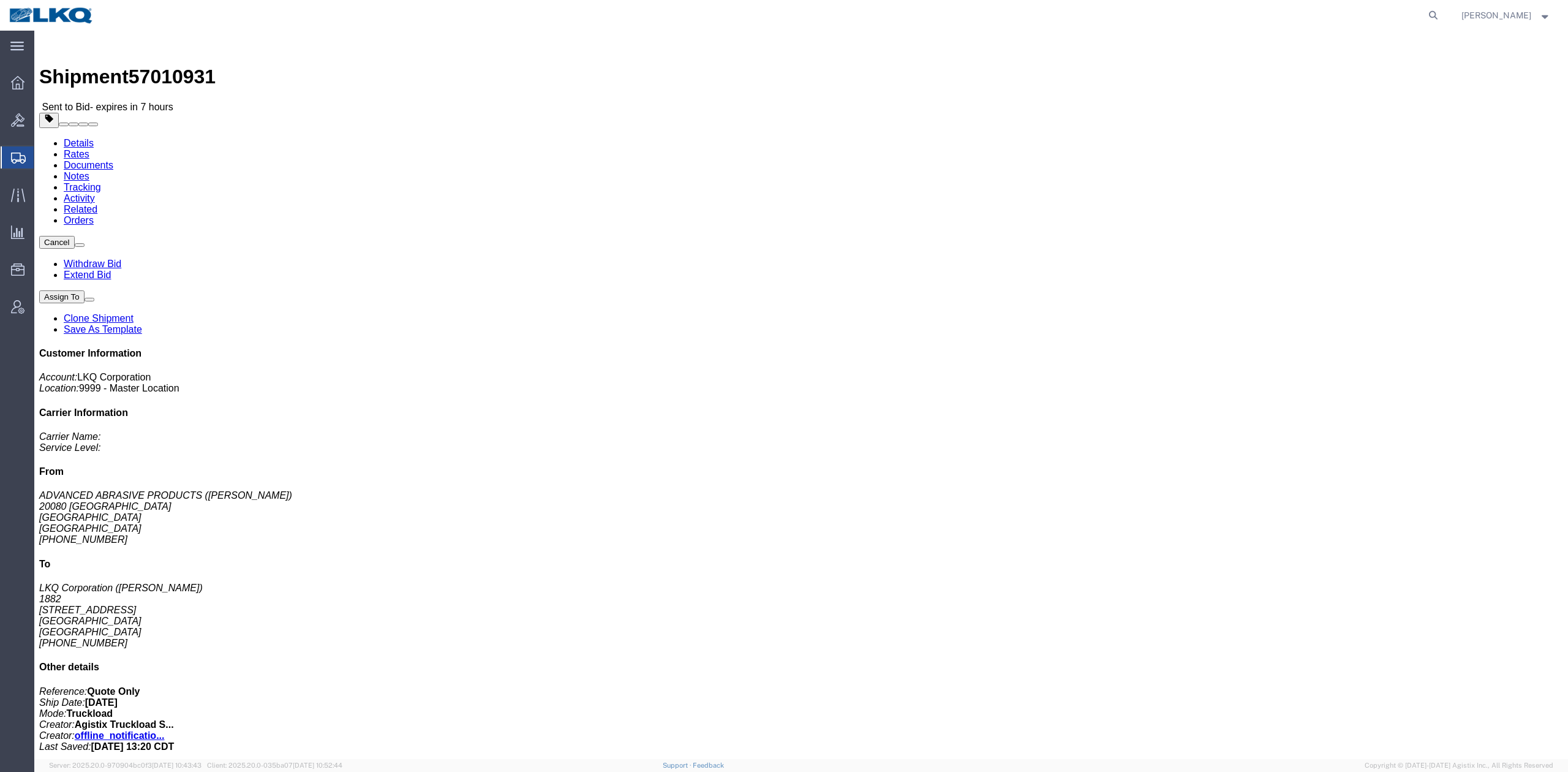
click h4 "References"
drag, startPoint x: 1040, startPoint y: 112, endPoint x: 1018, endPoint y: 107, distance: 22.6
click button "button"
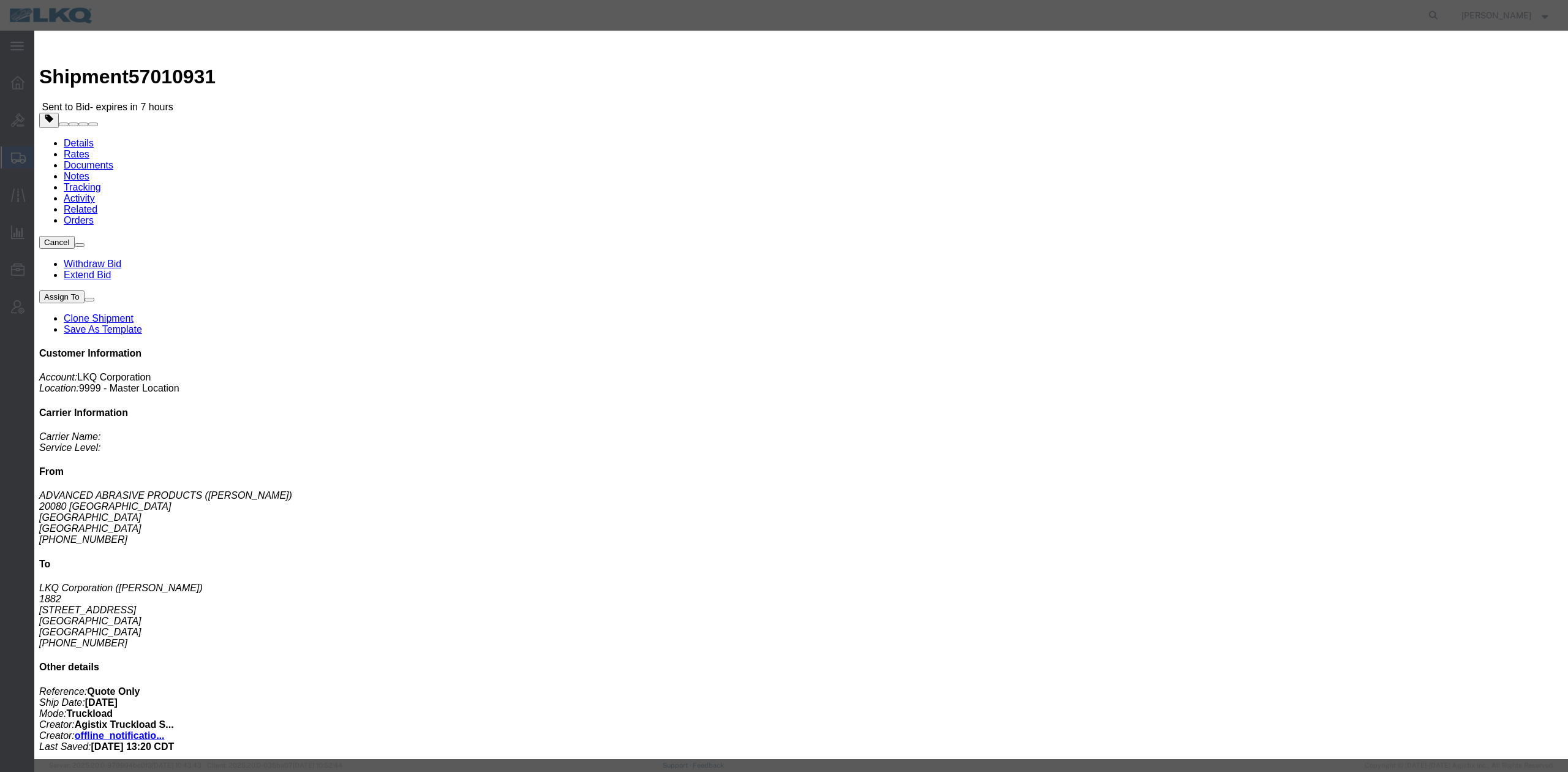
click input "Quote Only"
type input "xQuote Only"
click div "Cancel Save"
click button "Save"
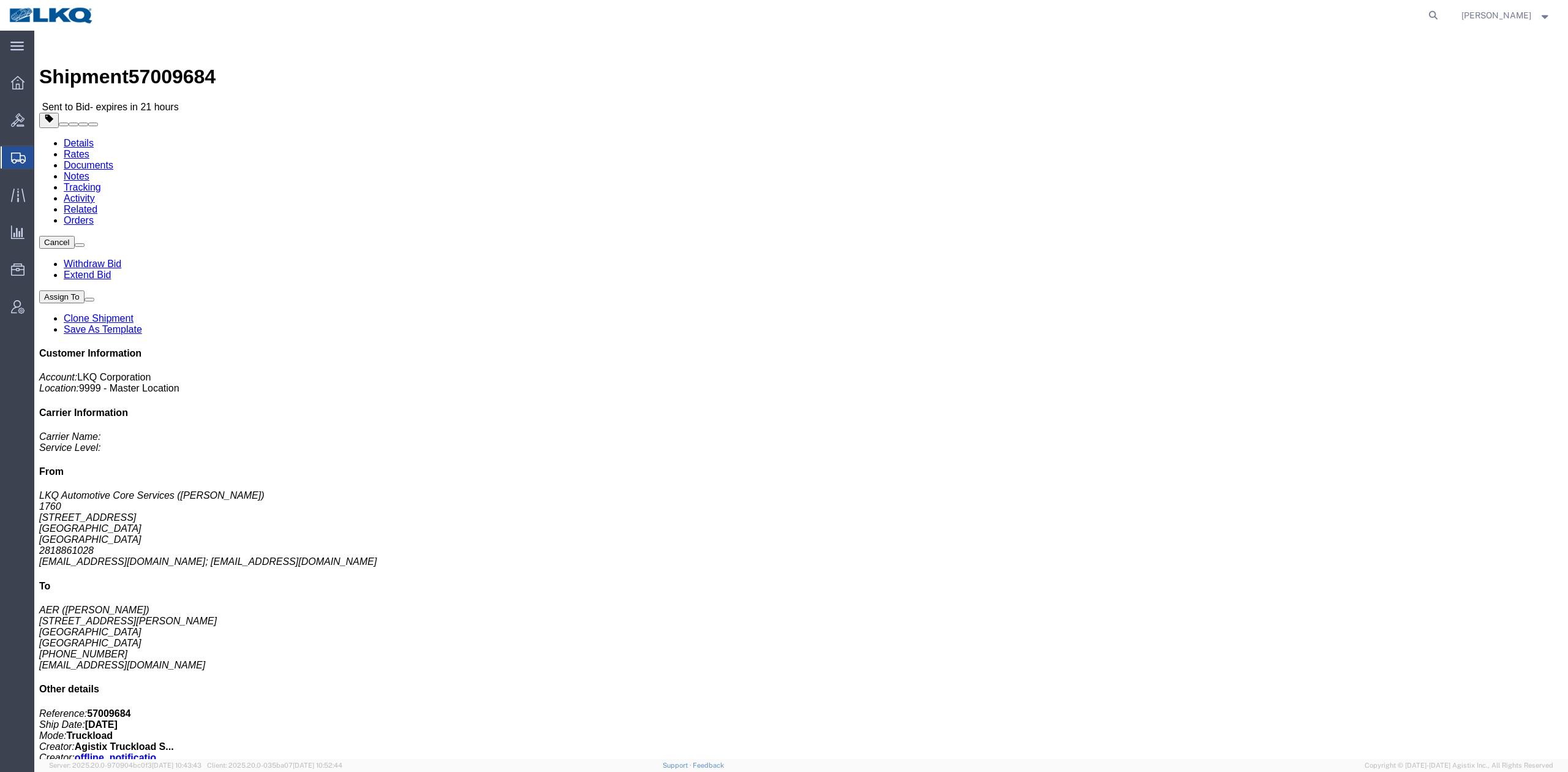
click link "Rates"
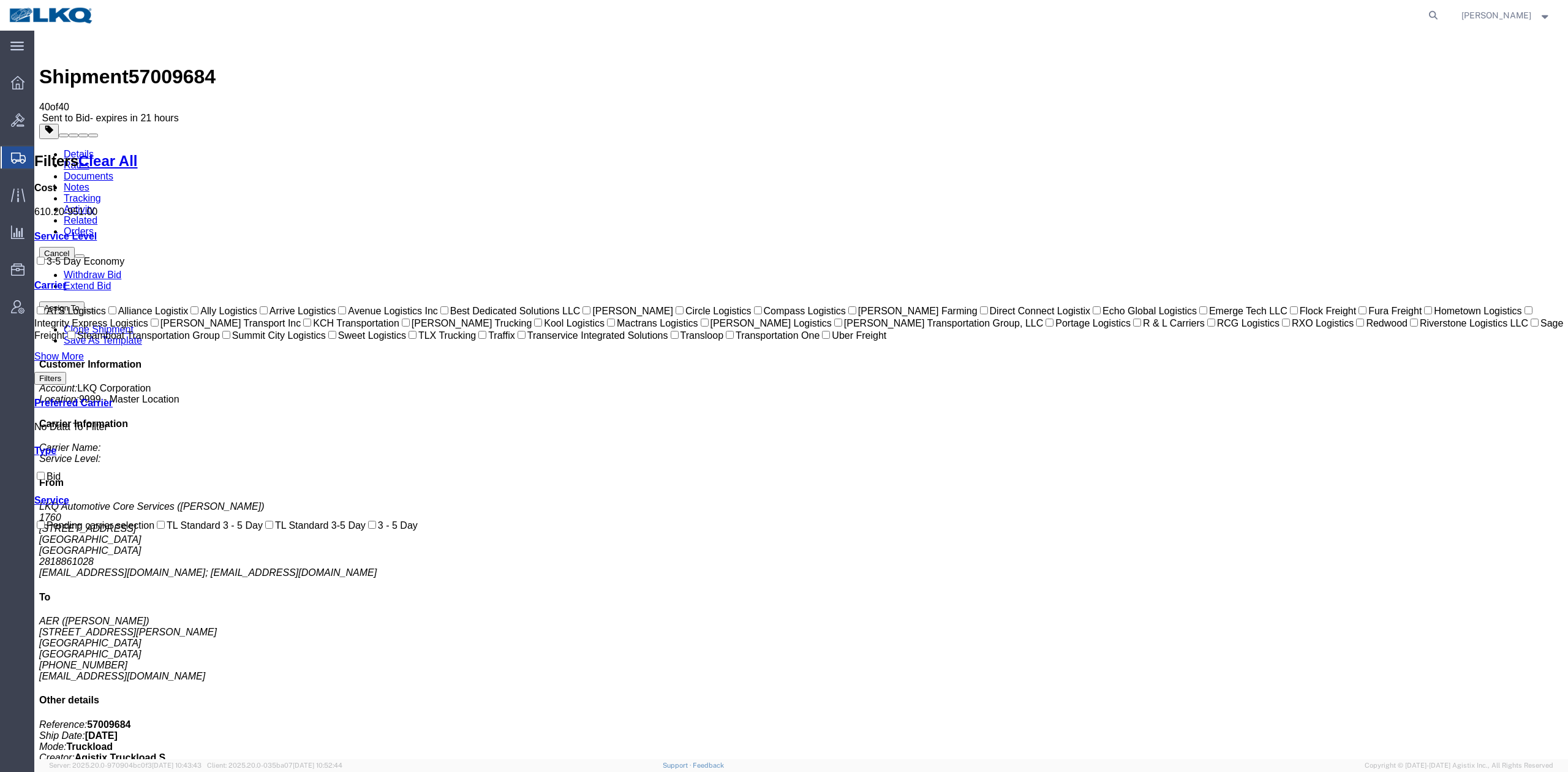
drag, startPoint x: 938, startPoint y: 156, endPoint x: 882, endPoint y: 128, distance: 62.6
click at [89, 182] on link "Notes" at bounding box center [77, 187] width 26 height 11
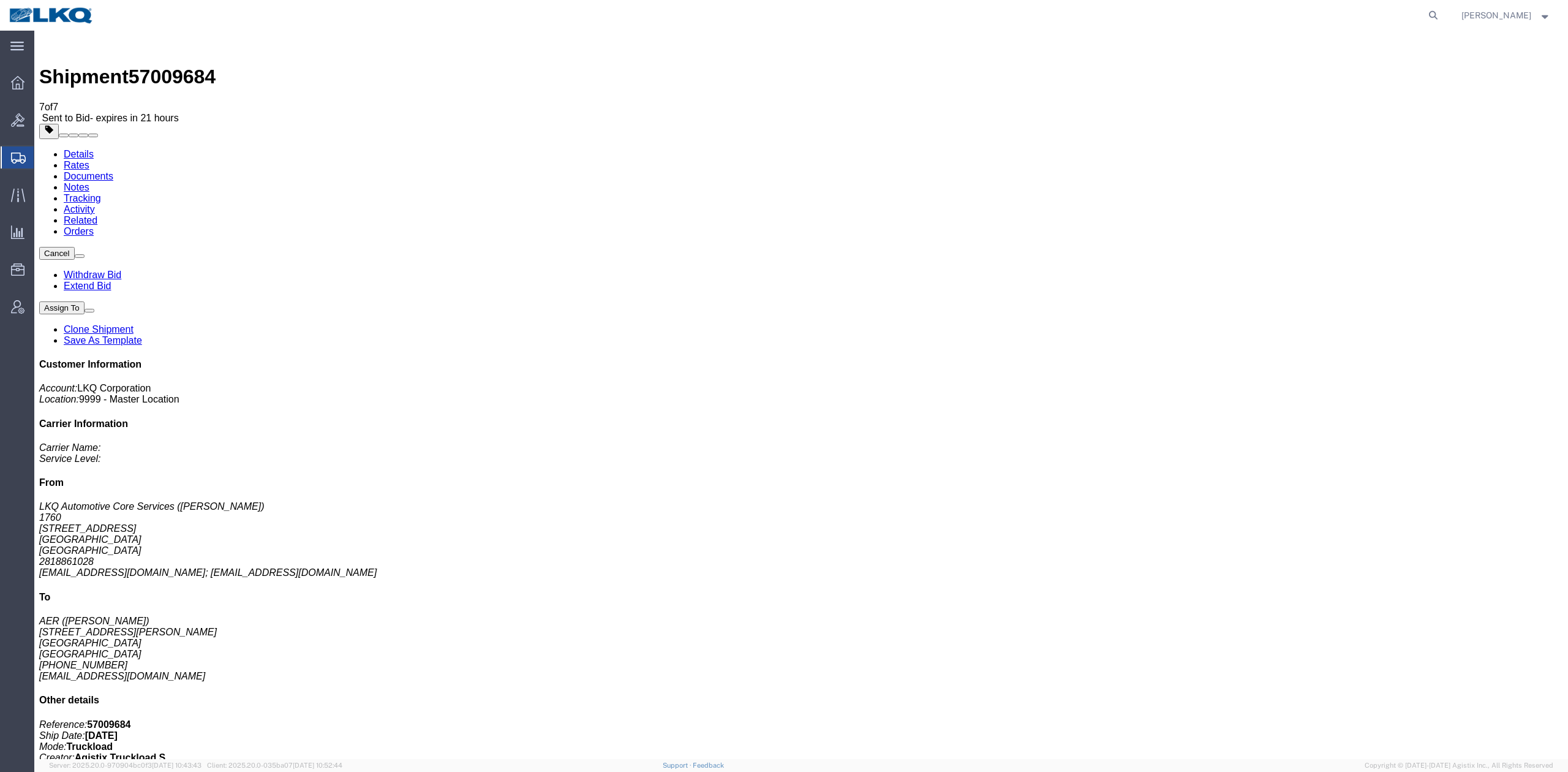
click at [89, 160] on link "Rates" at bounding box center [77, 165] width 26 height 11
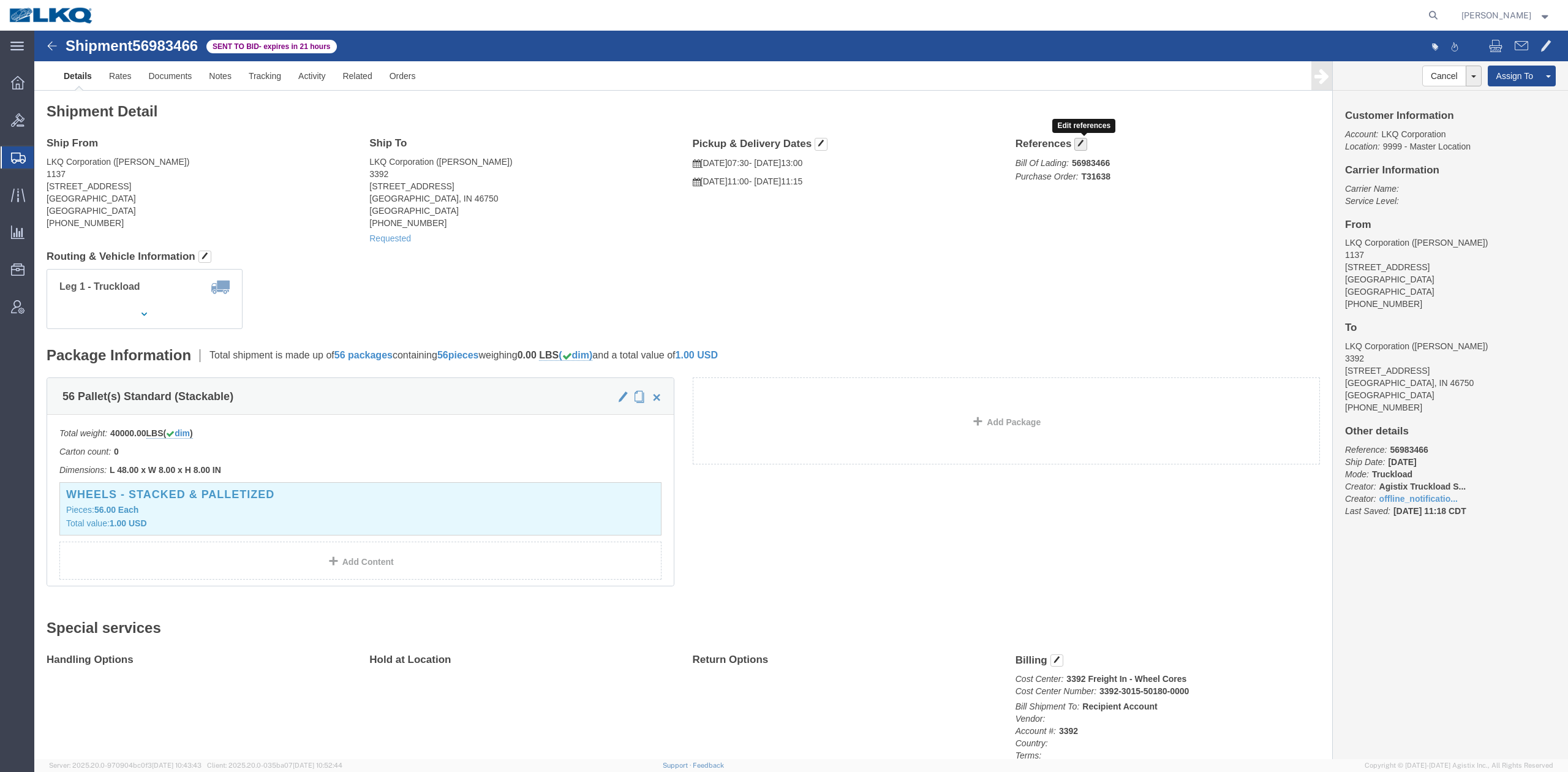
click button "button"
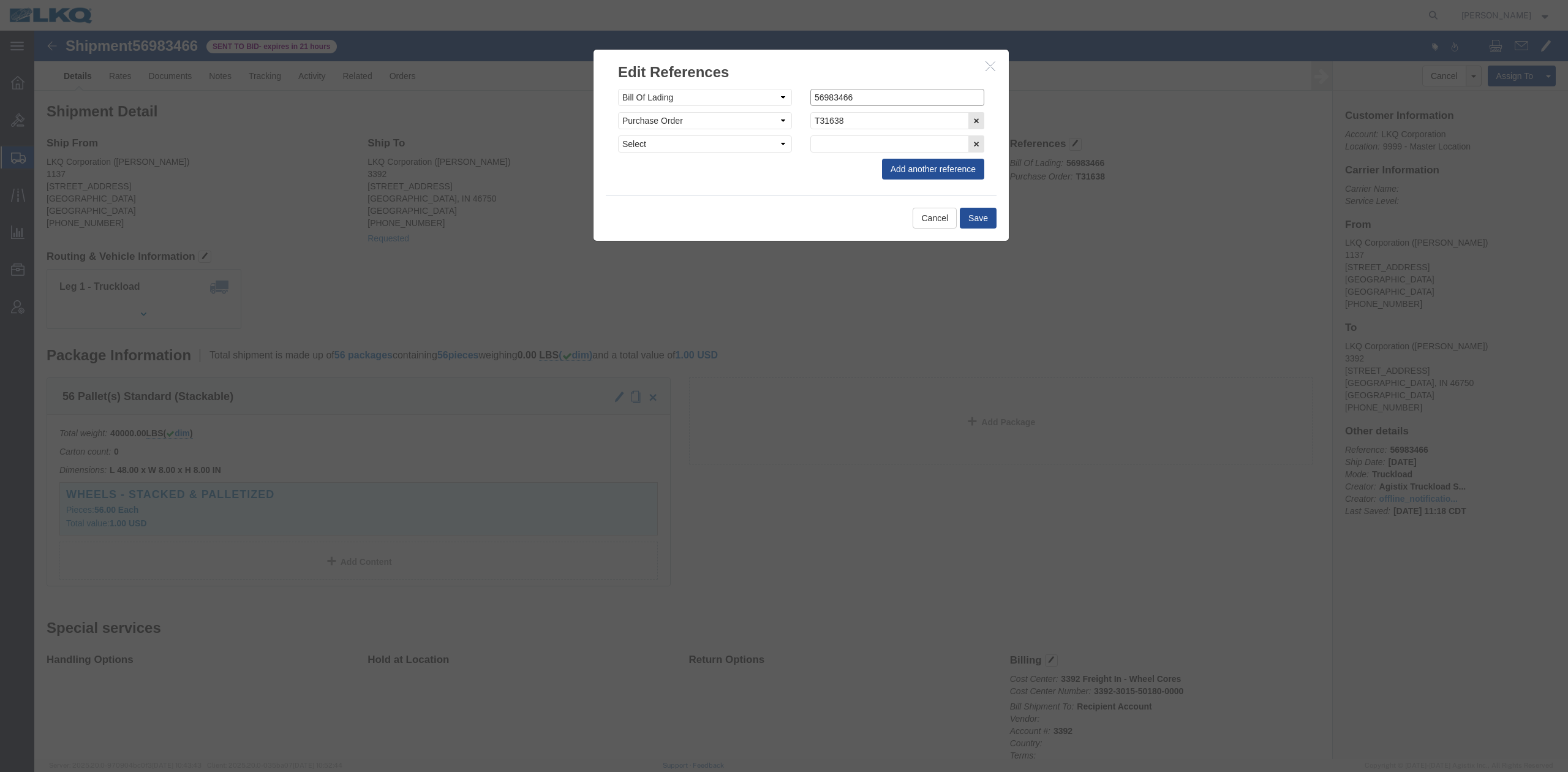
click input "56983466"
paste input "56983466"
type input "x56983466"
click button "Save"
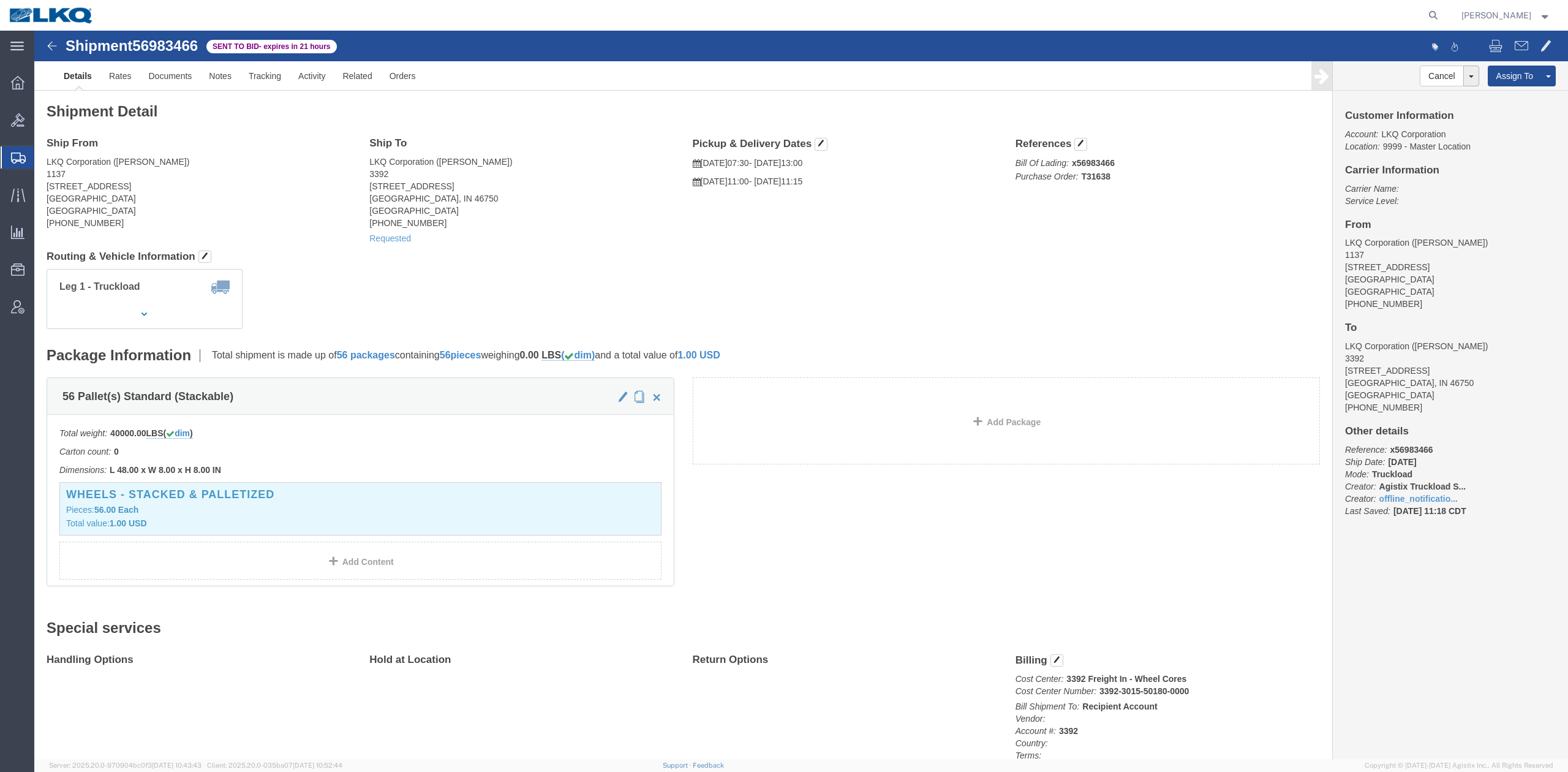
click h4 "Routing & Vehicle Information"
click link "Notes"
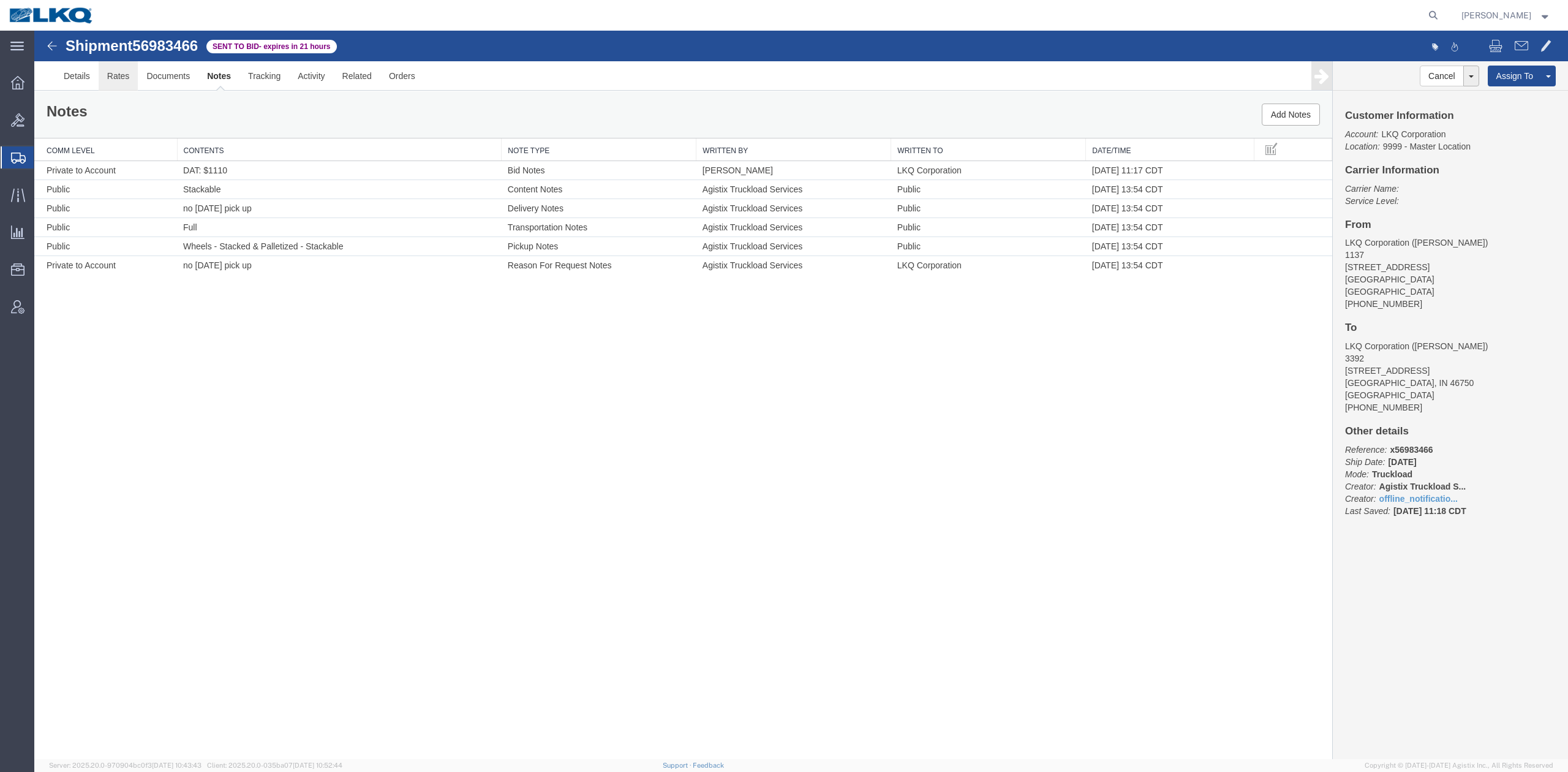
click at [123, 77] on link "Rates" at bounding box center [118, 76] width 40 height 29
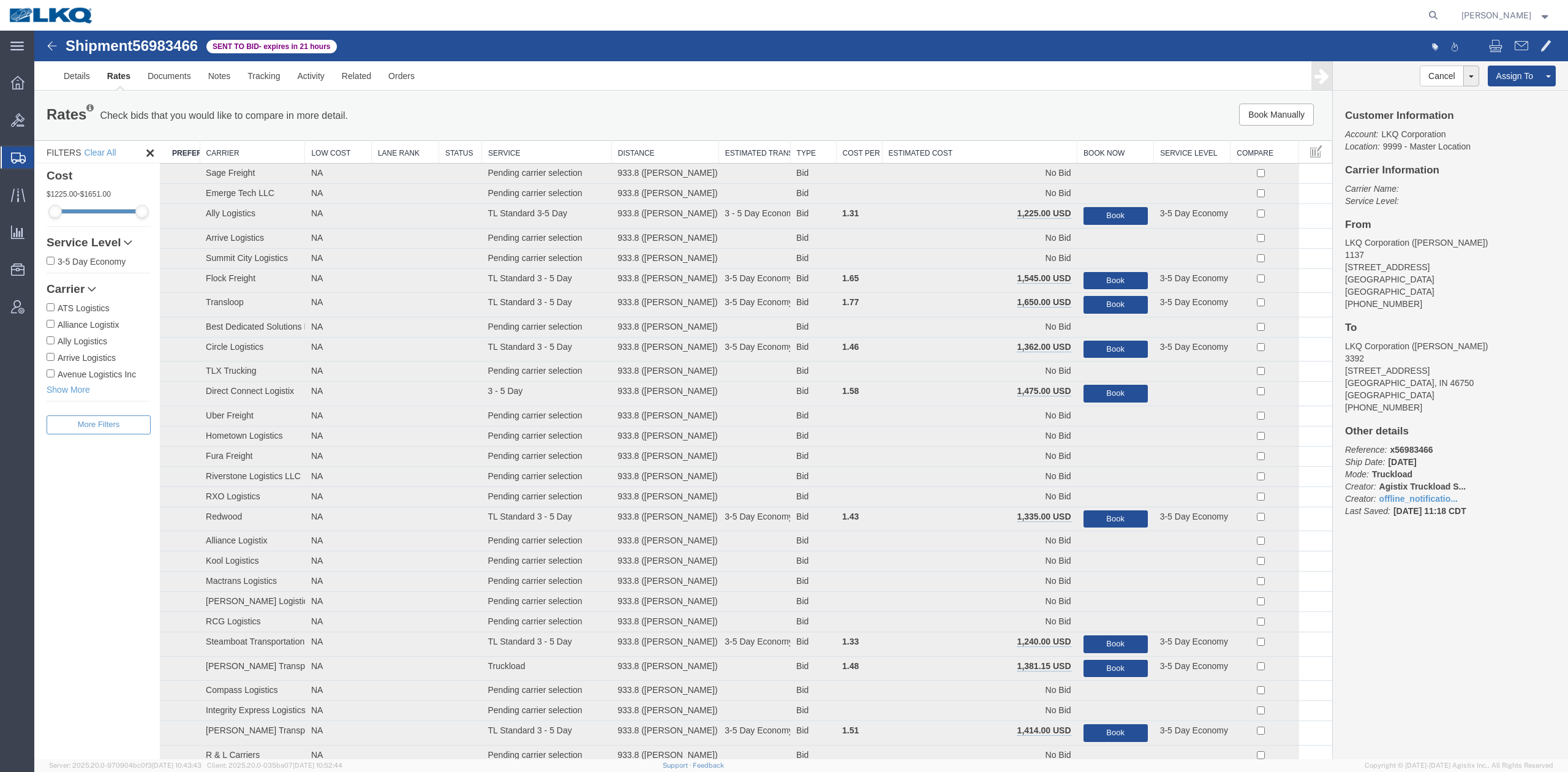
click at [968, 155] on th "Estimated Cost" at bounding box center [980, 152] width 196 height 22
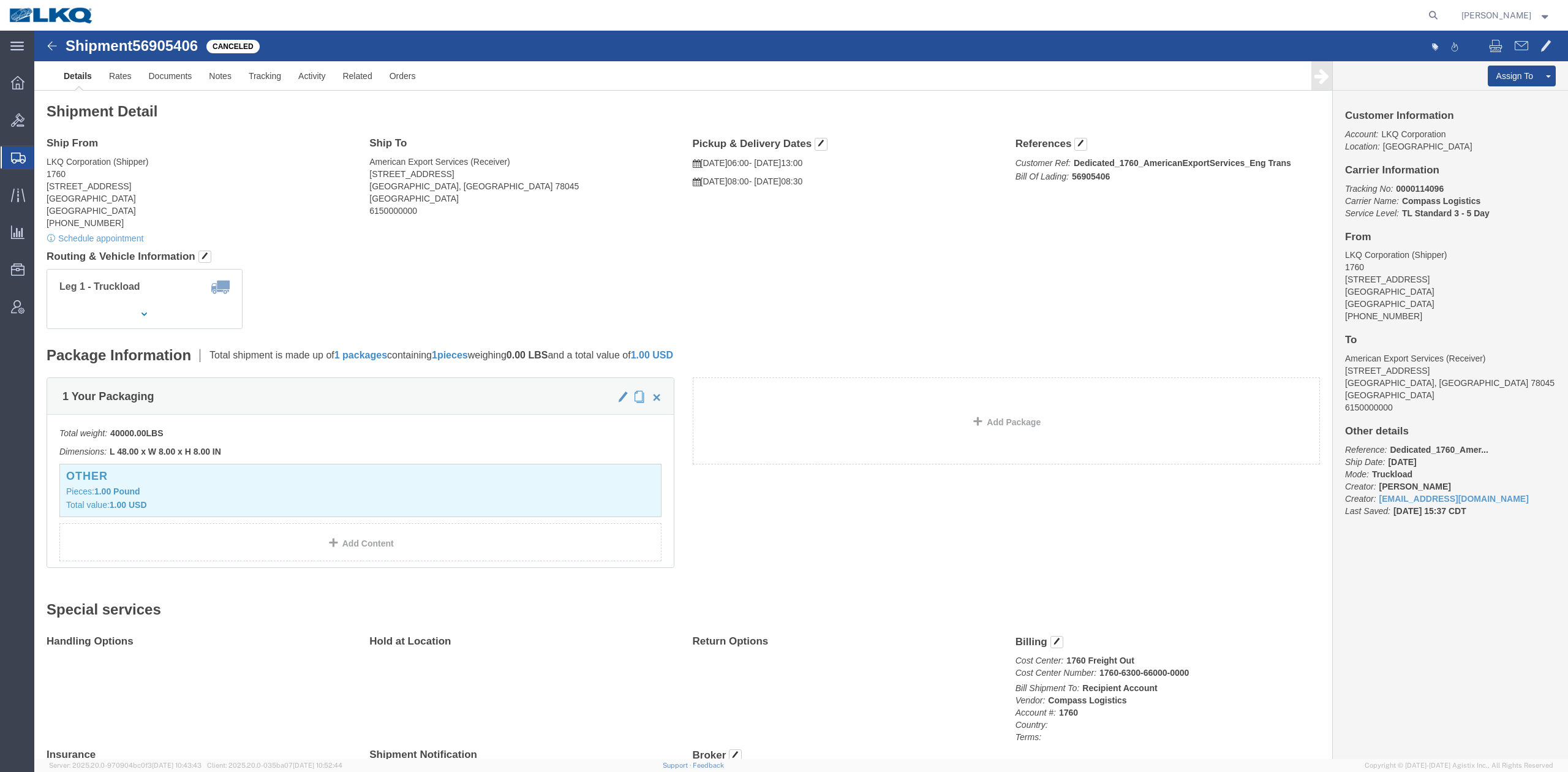
drag, startPoint x: 1447, startPoint y: 66, endPoint x: 1076, endPoint y: 102, distance: 372.7
click link "Clone Shipment"
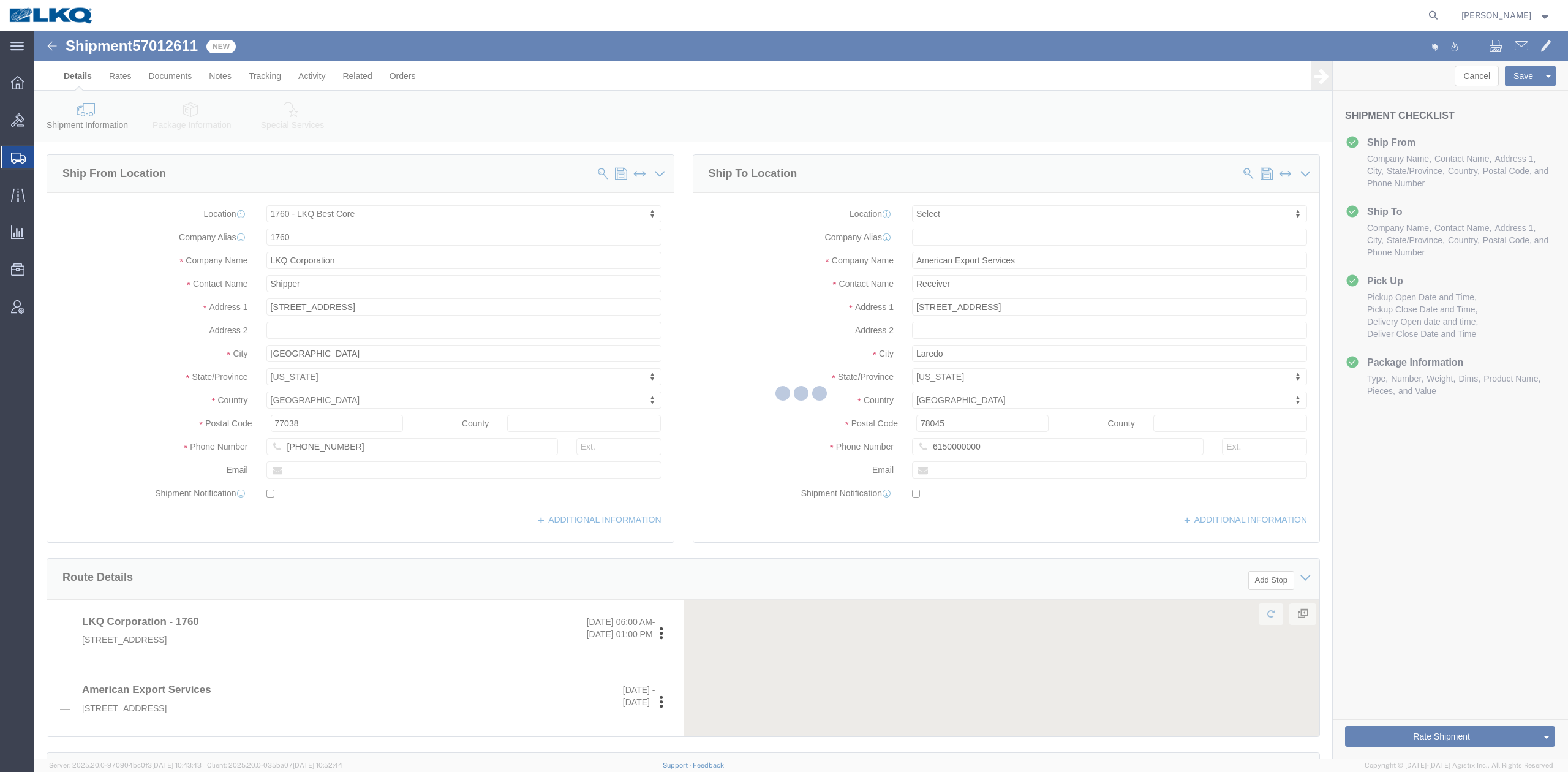
select select "27634"
select select
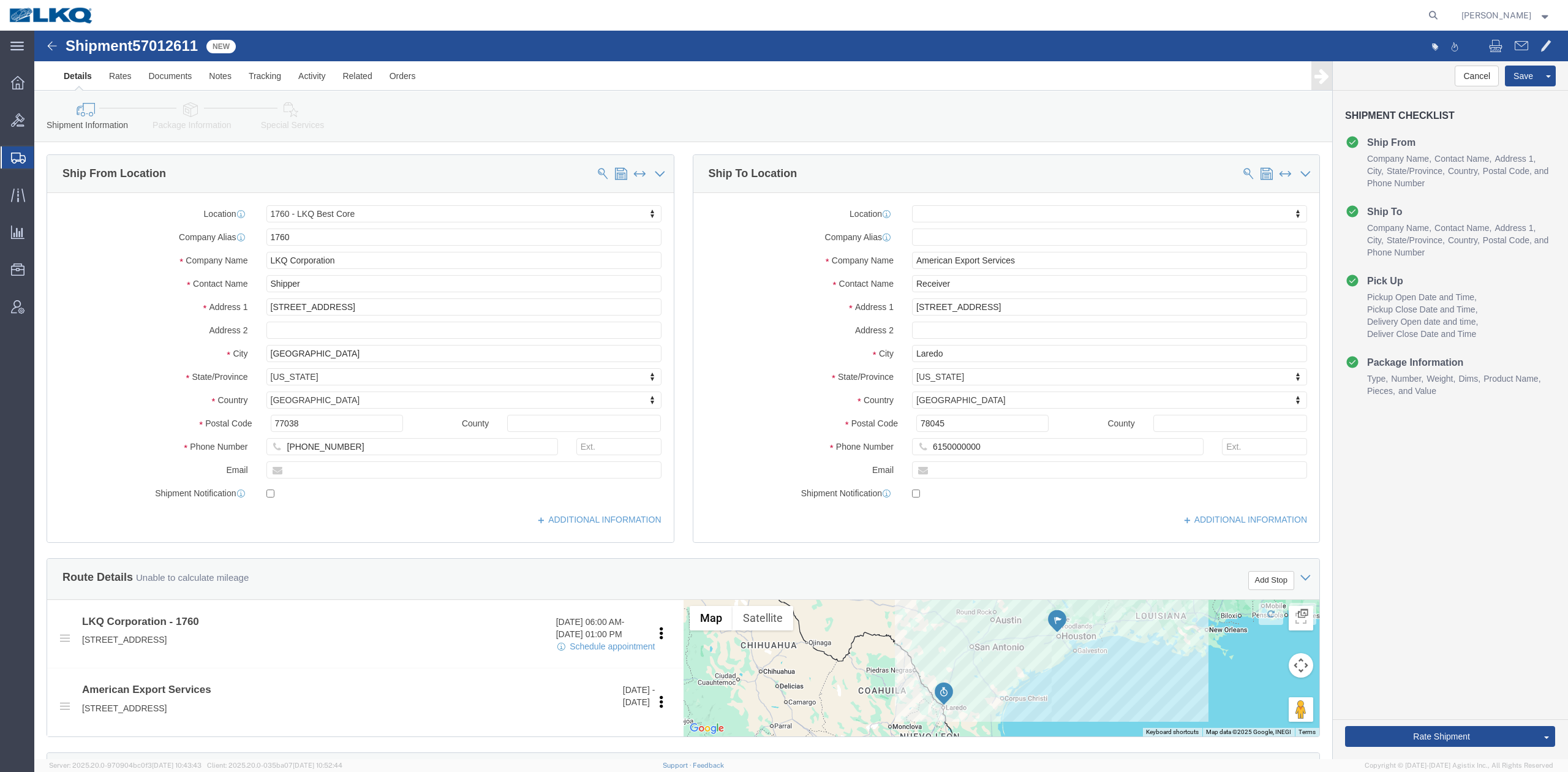
click span "57012611"
copy span "57012611"
click input "[STREET_ADDRESS]"
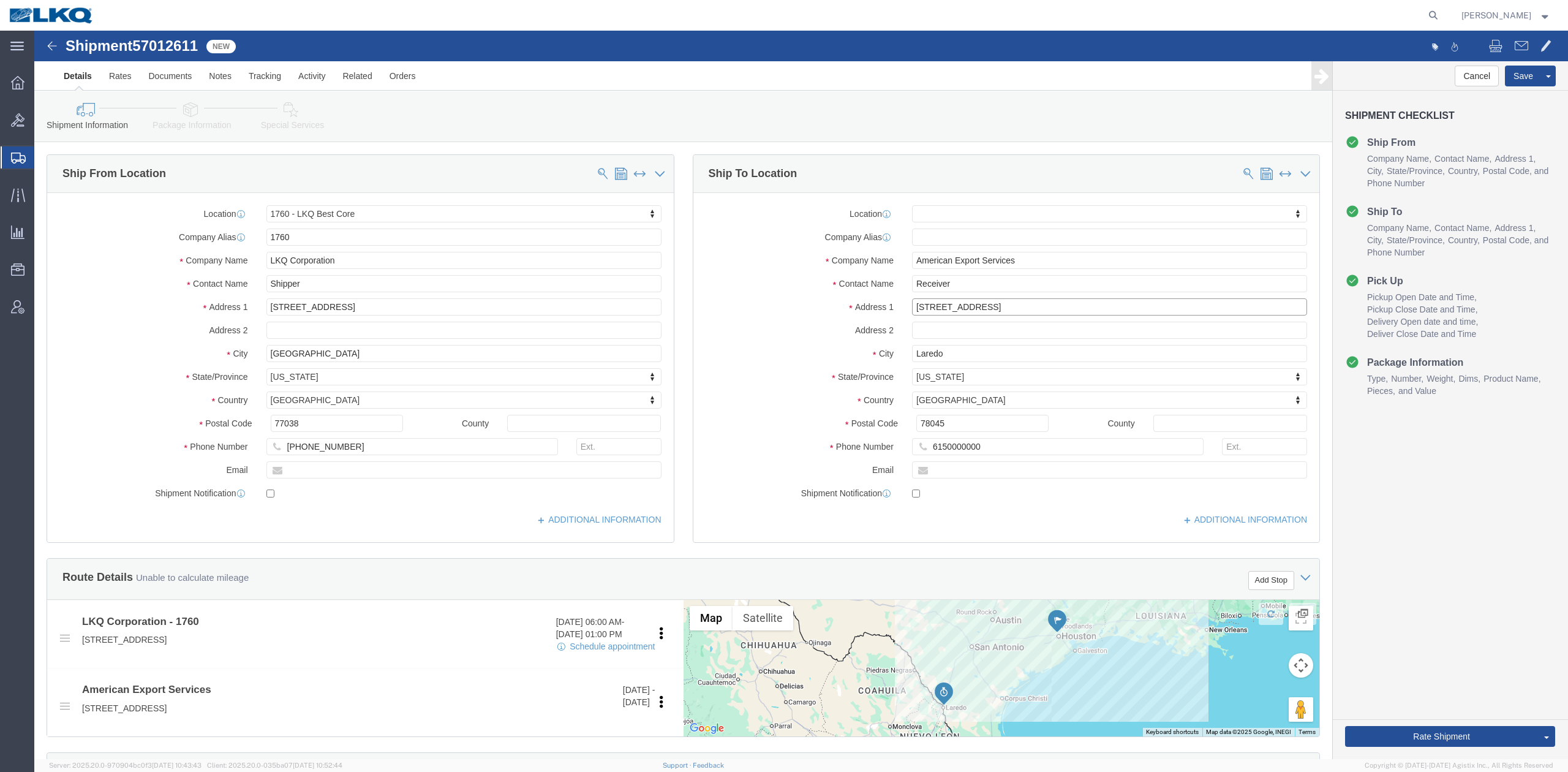
click input "[STREET_ADDRESS]"
type input "1152 Reuthinger Pkwy"
select select
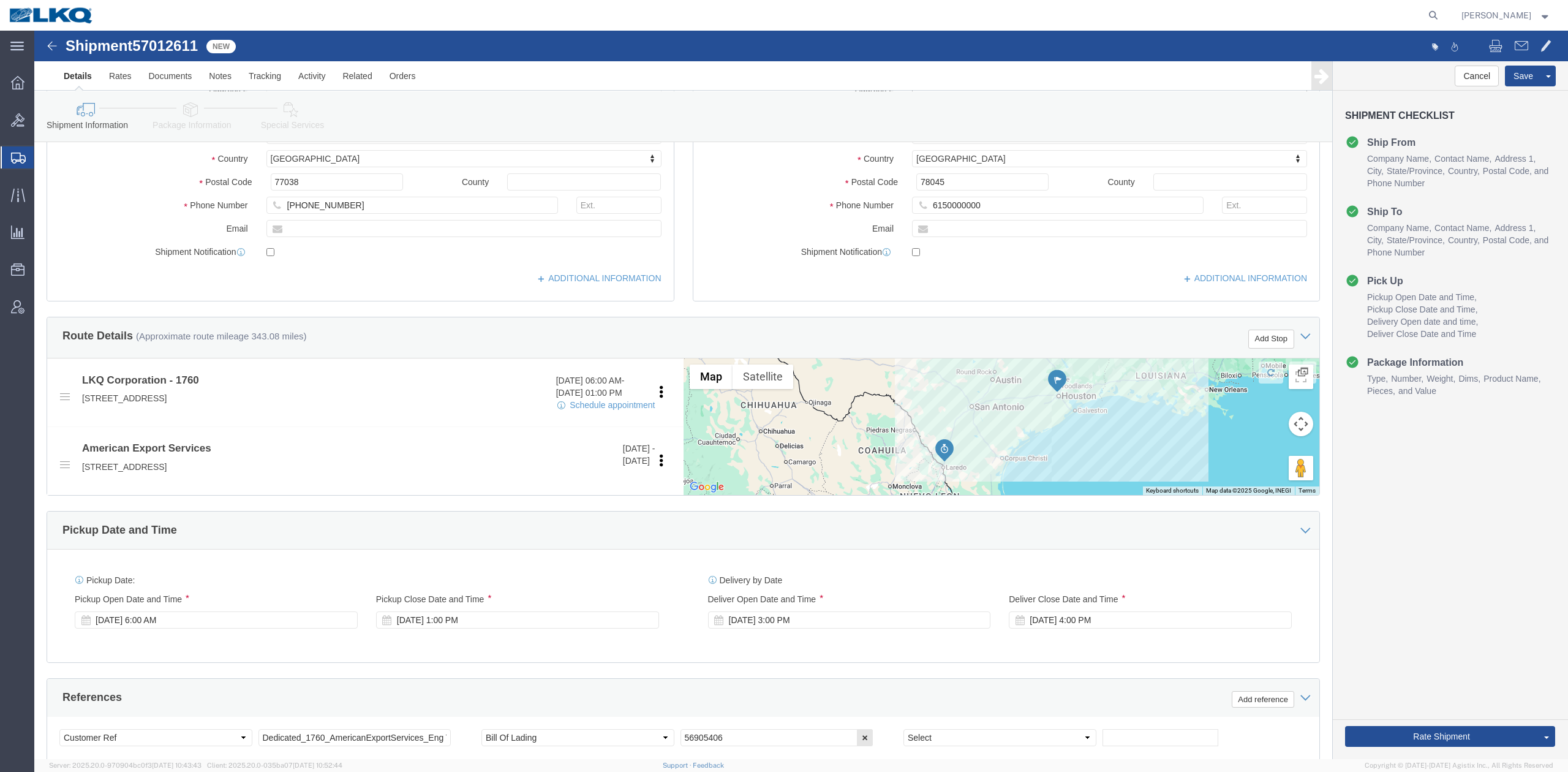
scroll to position [245, 0]
click input "56905406"
paste input "7012611"
type input "57012611"
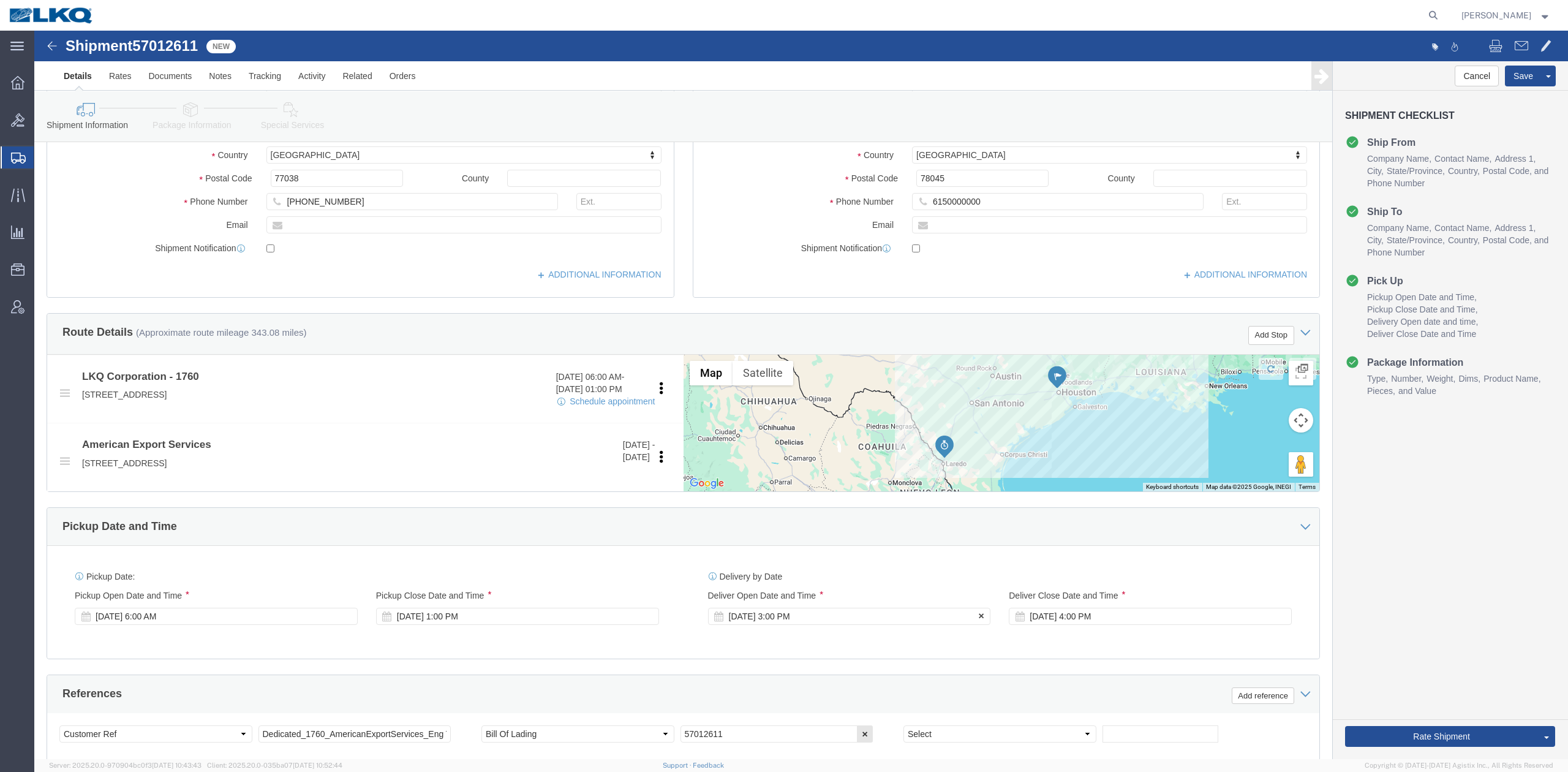
click div "Oct 29 2025 3:00 PM"
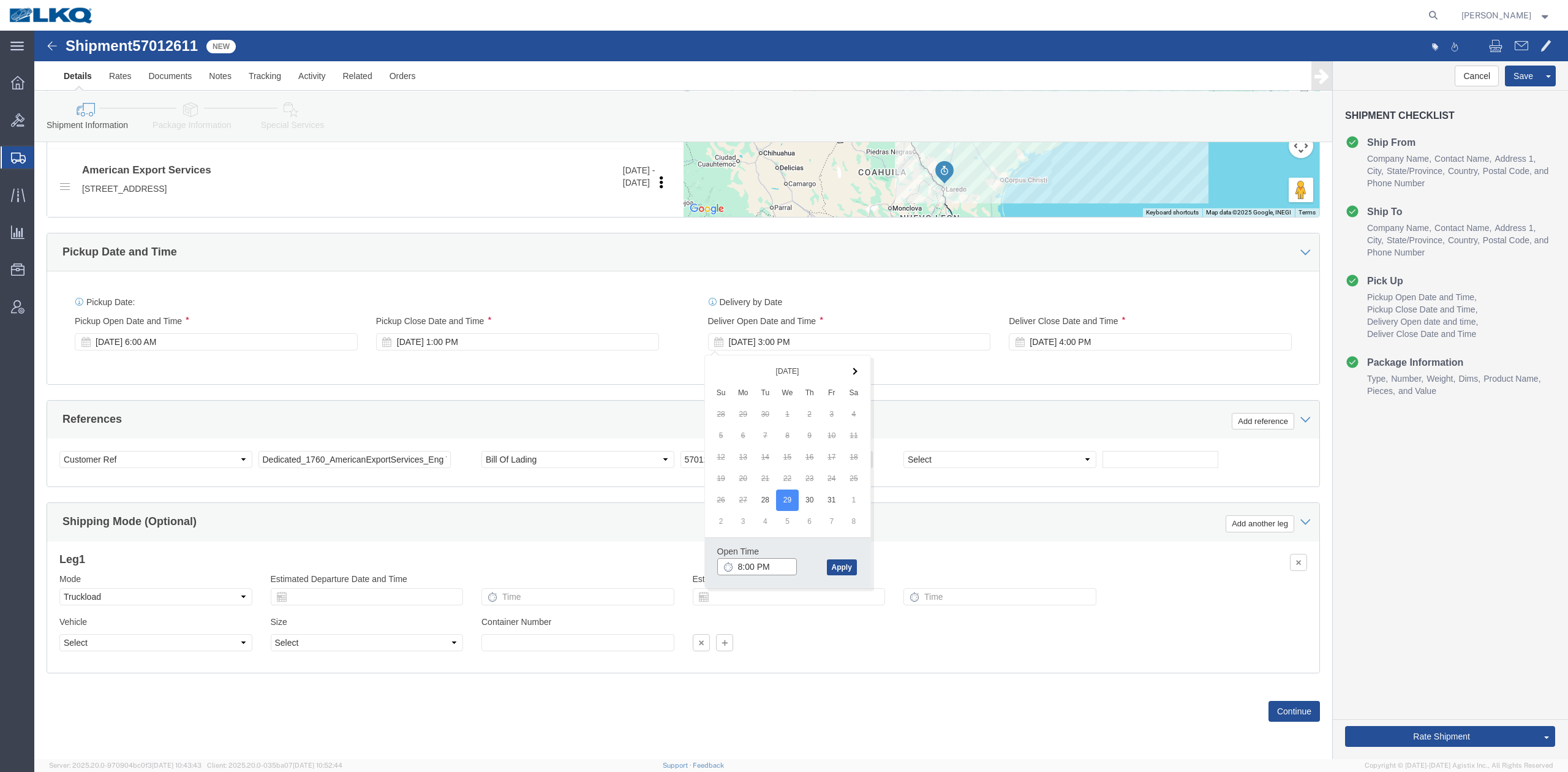
type input "8:00 AM"
click button "Apply"
click label "Deliver Close Date and Time"
click div "Oct 29 2025 4:00 PM"
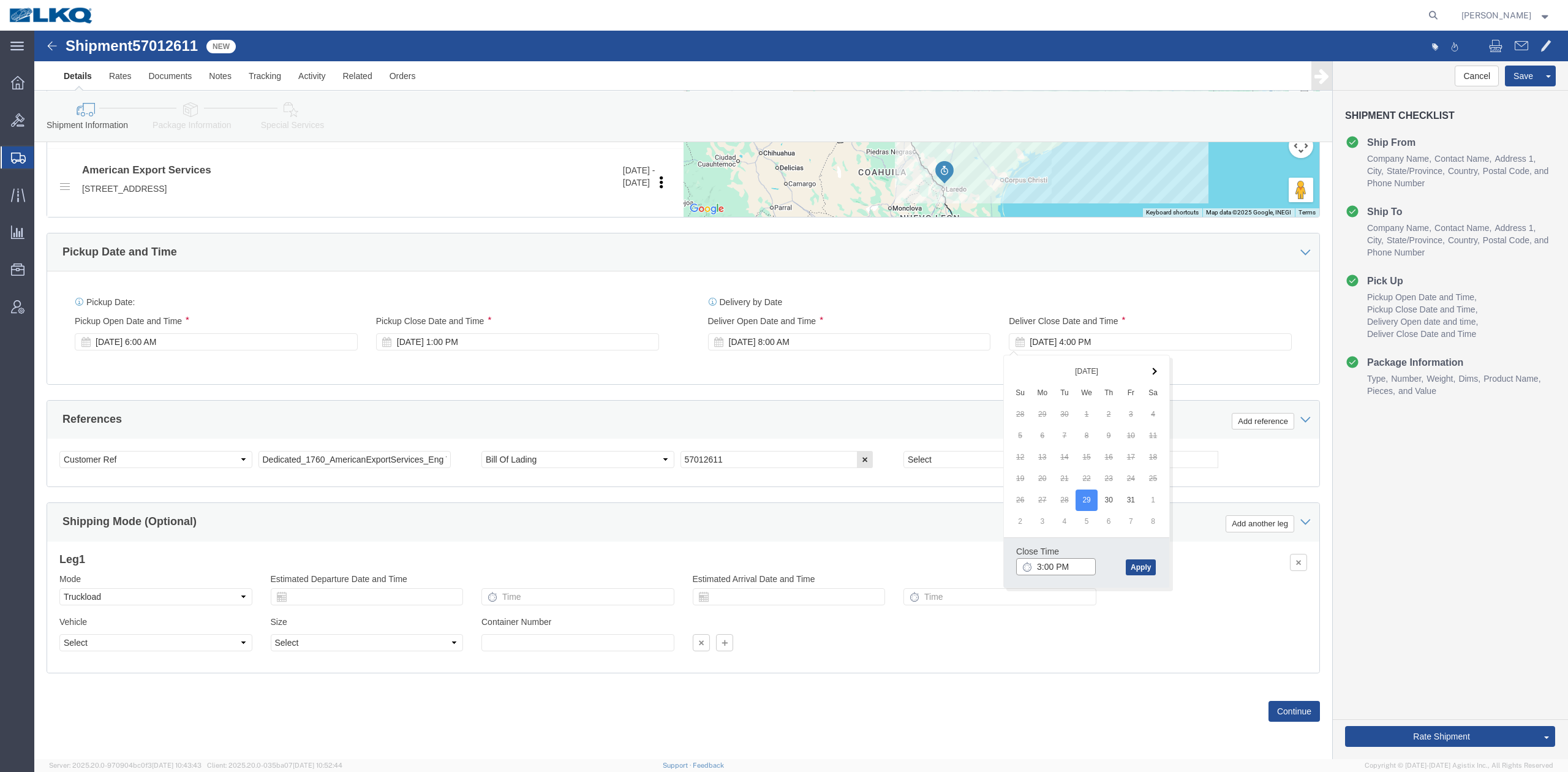
type input "2:00 PM"
click button "Apply"
click button "Rate Shipment"
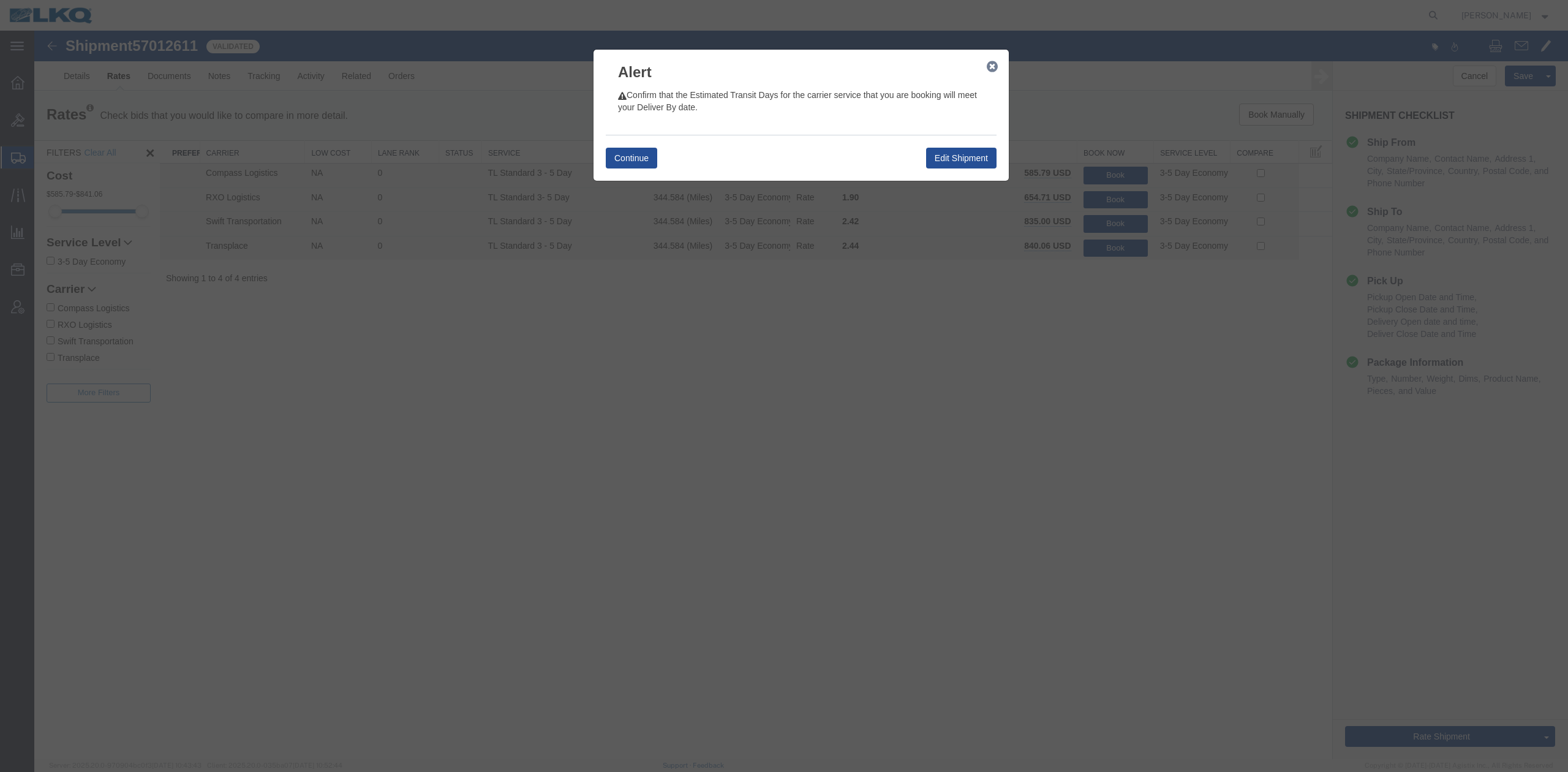
click at [618, 169] on div "Continue Edit Shipment" at bounding box center [801, 157] width 390 height 46
click at [618, 168] on div "Continue Edit Shipment" at bounding box center [801, 157] width 390 height 46
click at [623, 162] on button "Continue" at bounding box center [632, 157] width 52 height 21
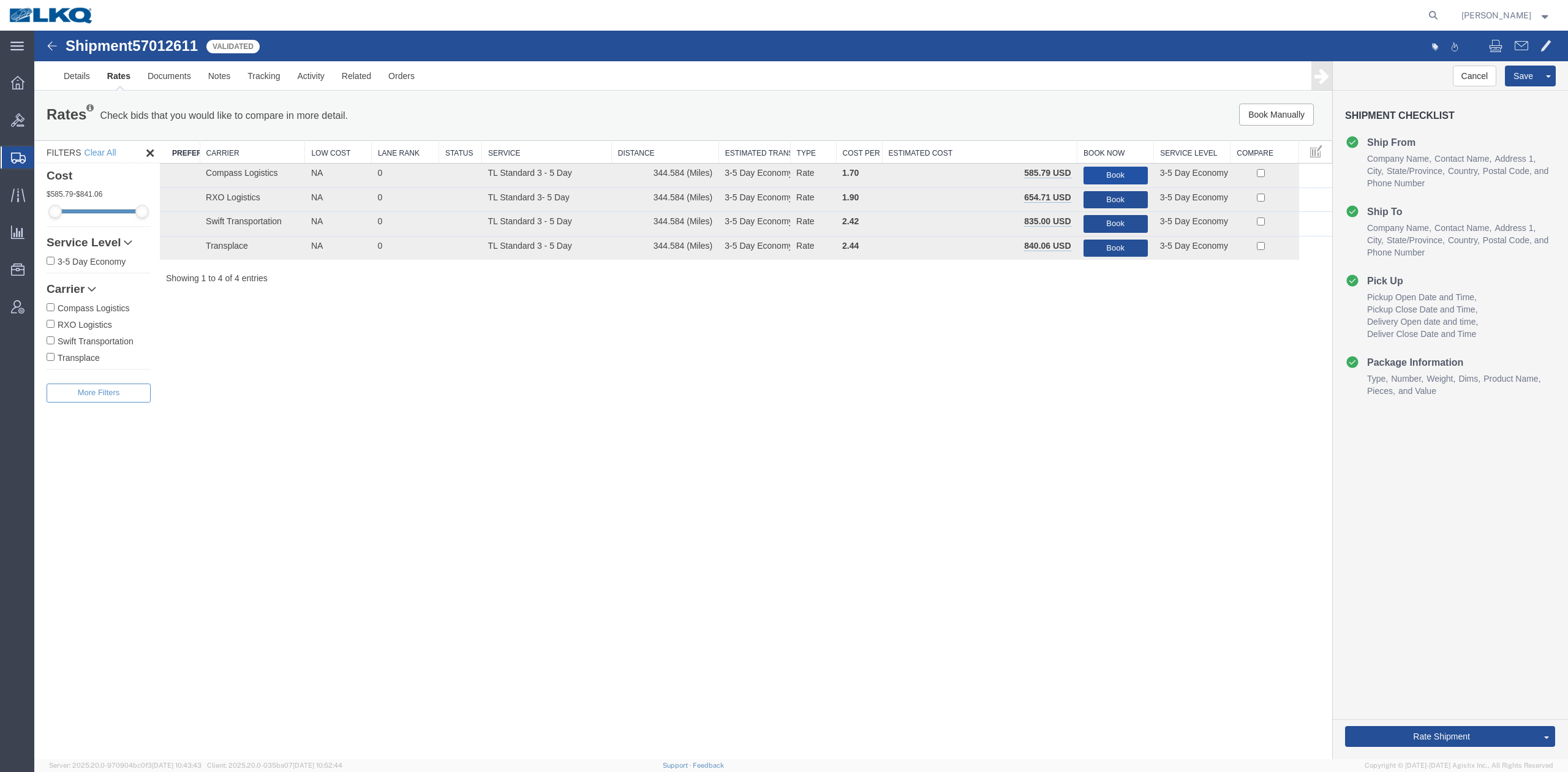
click at [1118, 169] on button "Book" at bounding box center [1115, 175] width 64 height 17
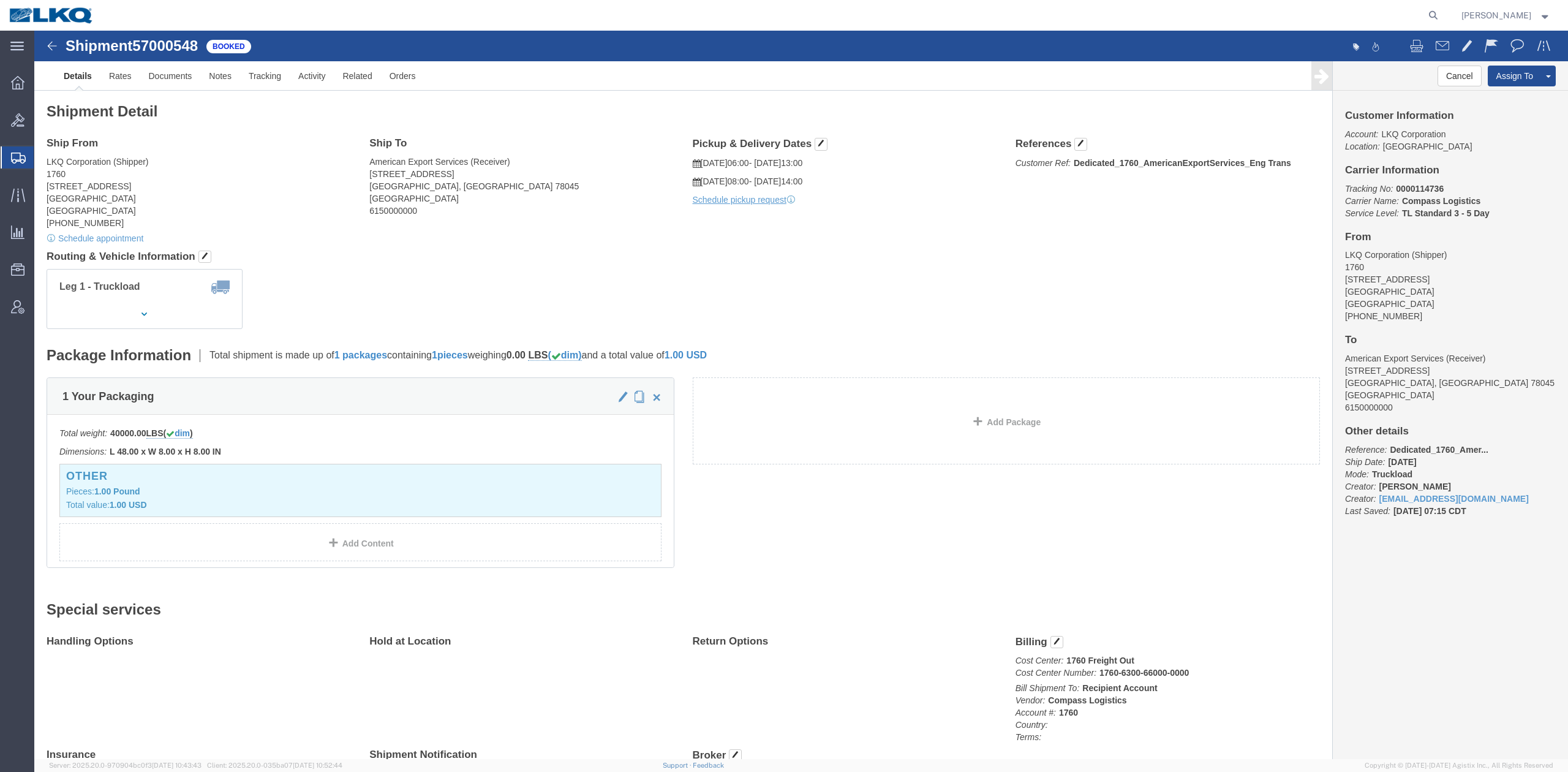
click h4 "Routing & Vehicle Information"
click div "Leg 1 - Truckload Number of trucks: 1"
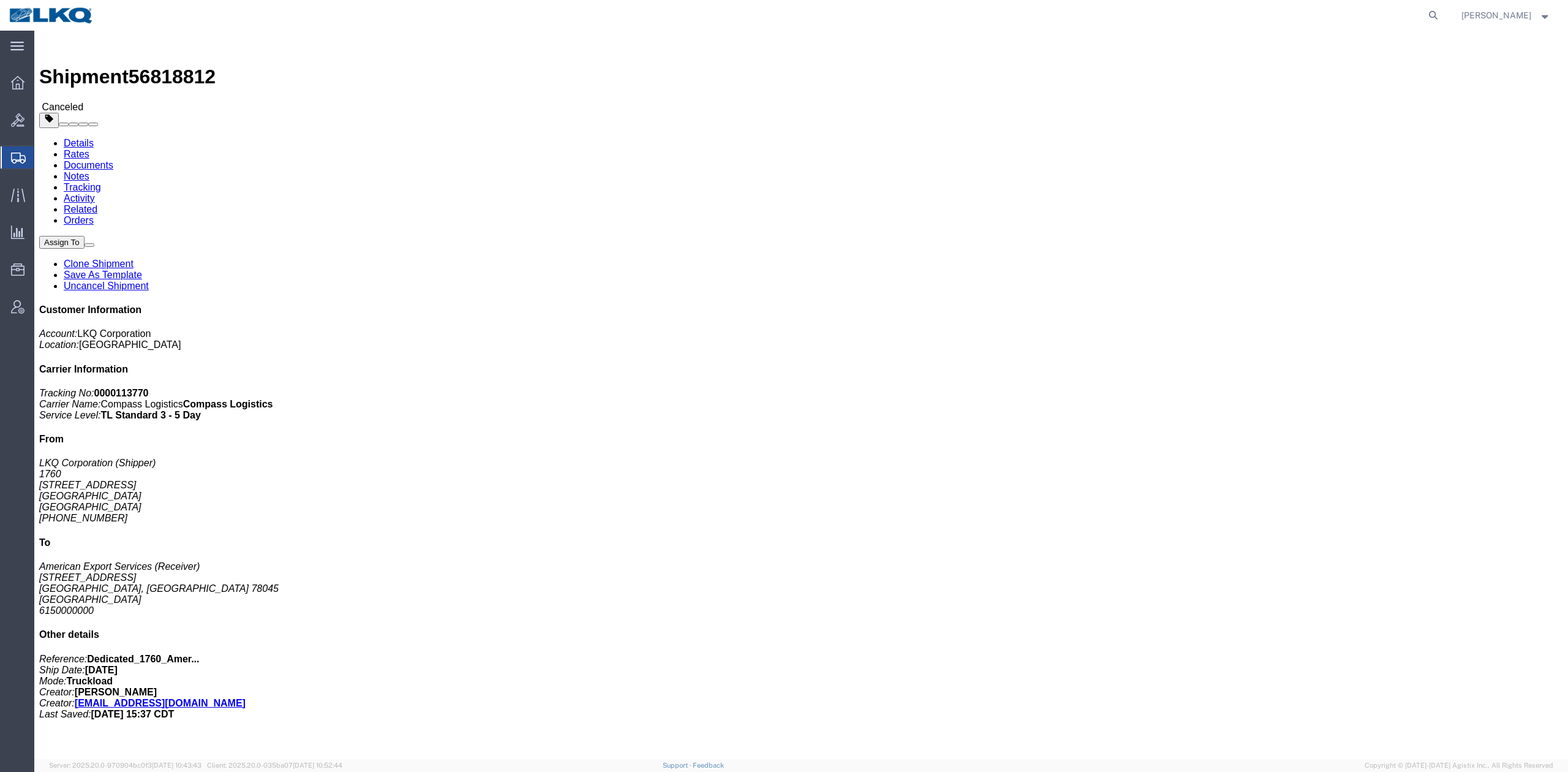
drag, startPoint x: 1451, startPoint y: 64, endPoint x: 1436, endPoint y: 67, distance: 15.3
click link "Clone Shipment"
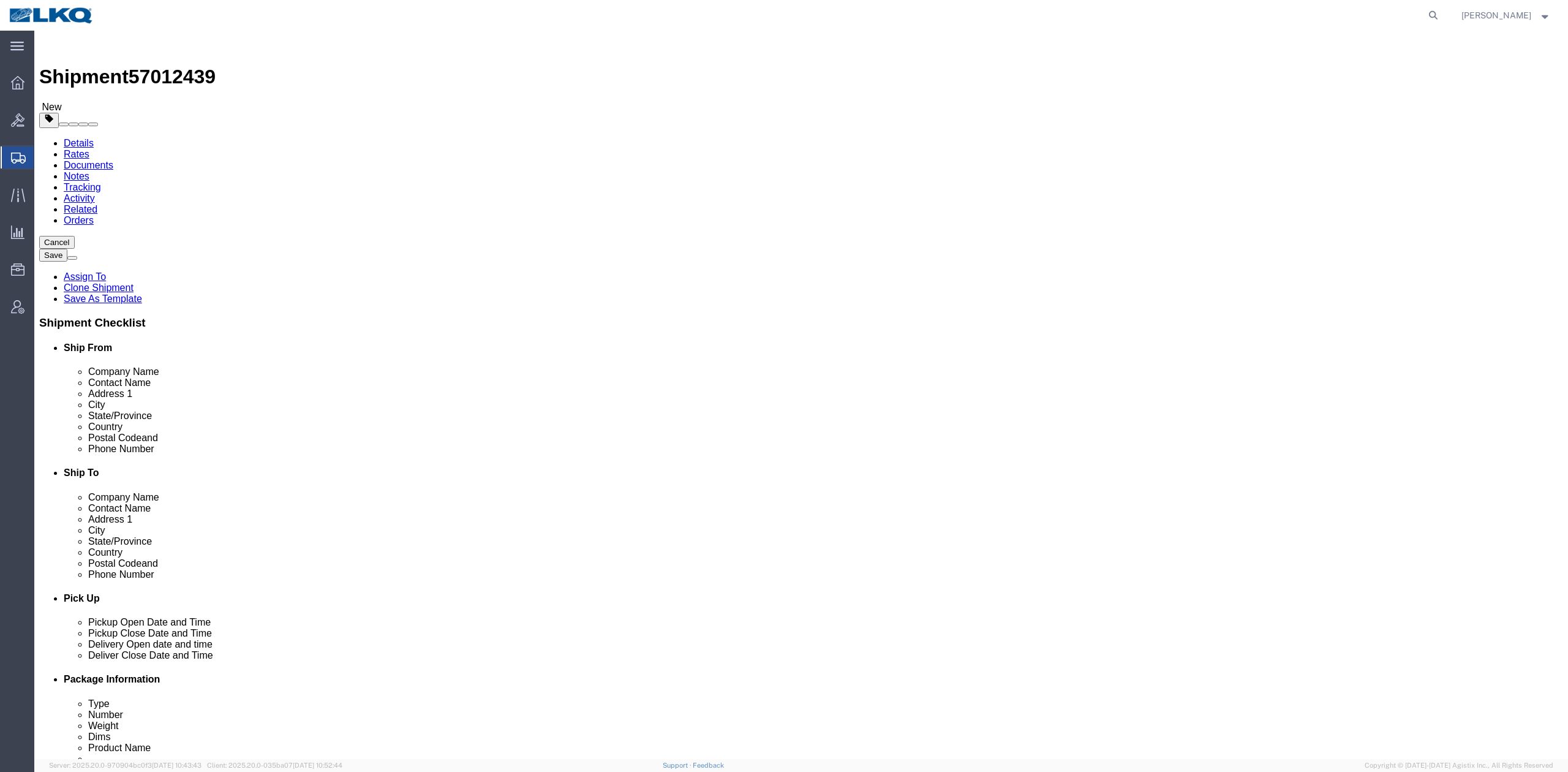
click span "57012439"
select select "27634"
select select
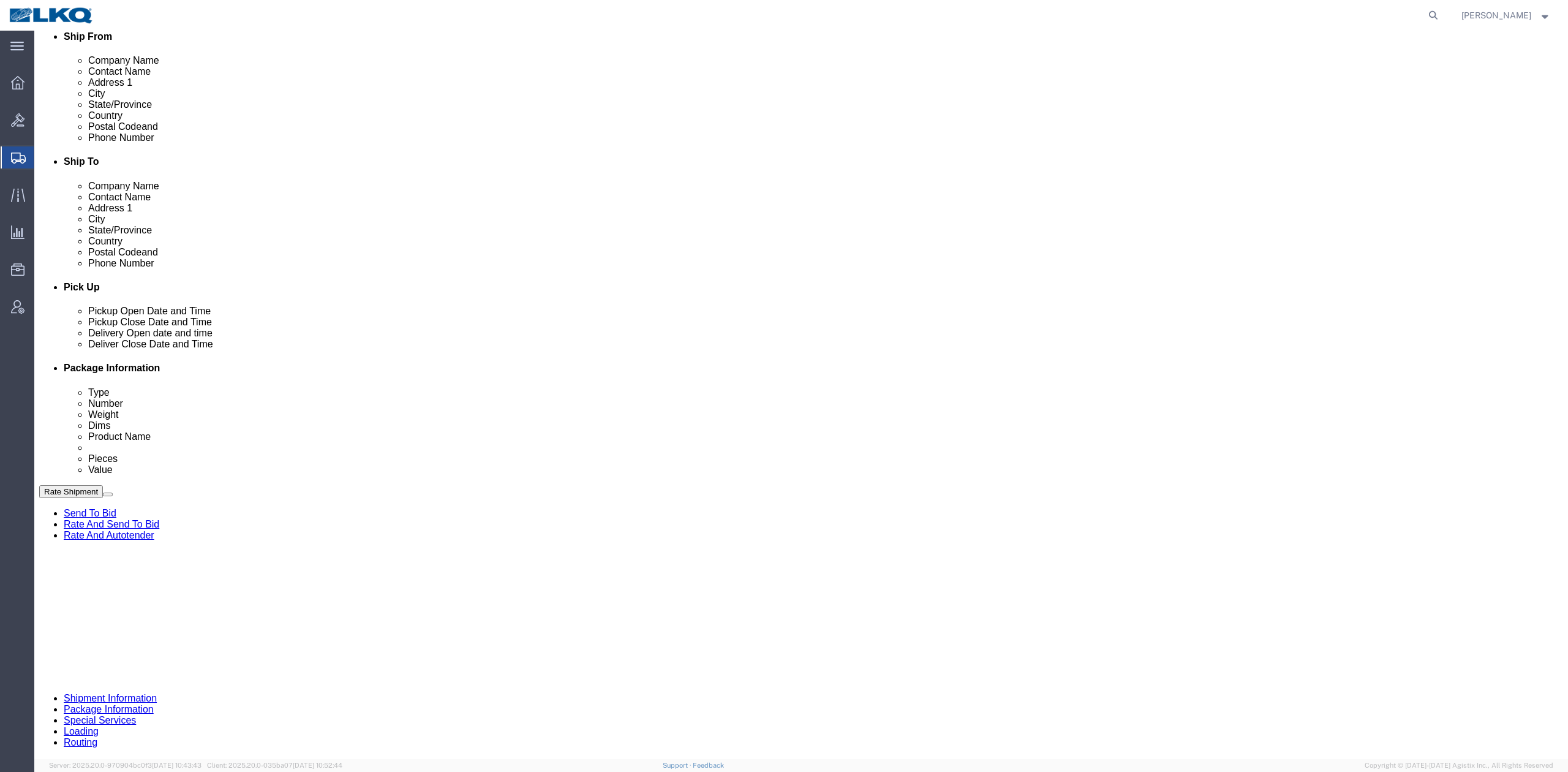
scroll to position [491, 0]
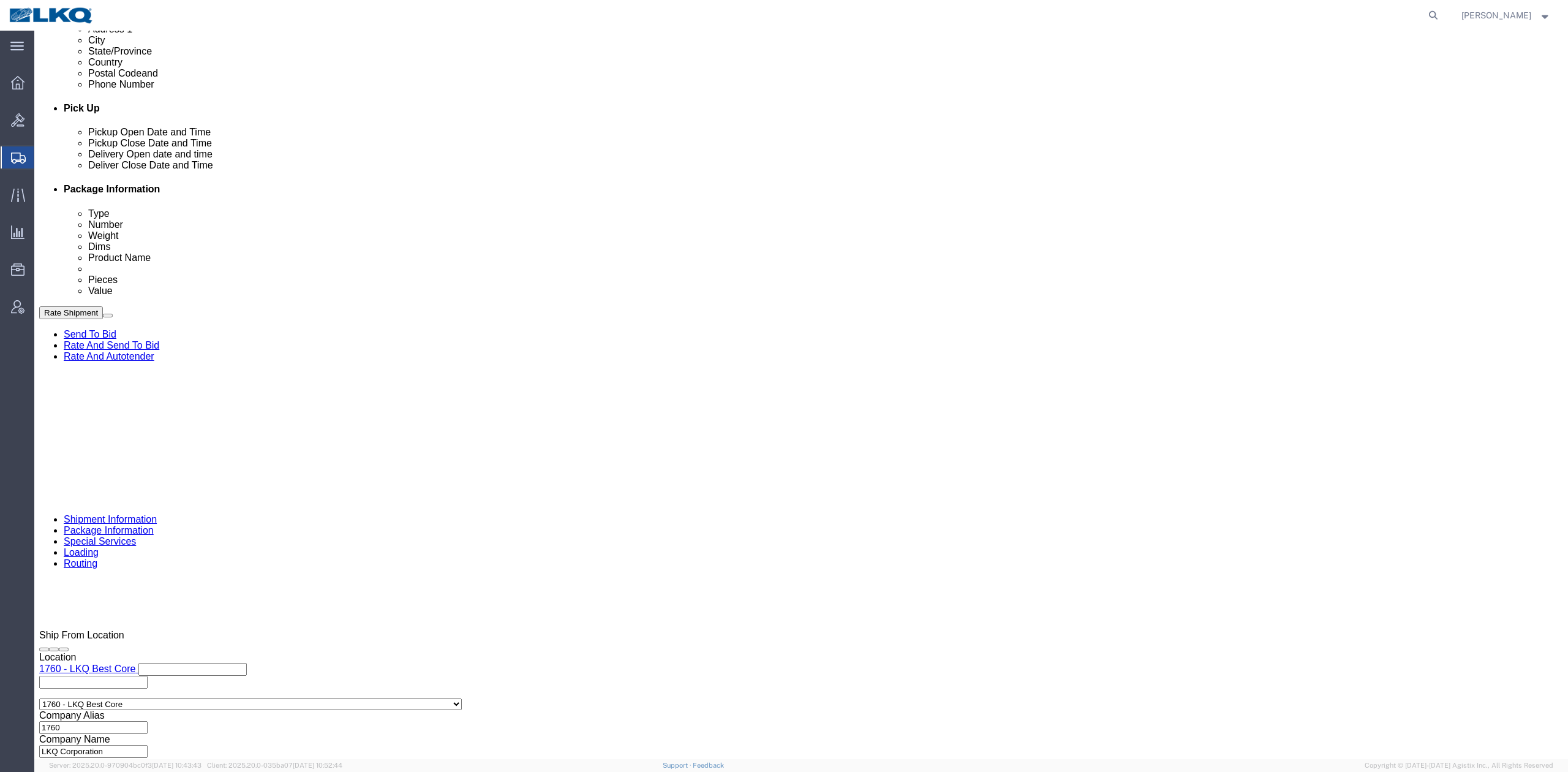
drag, startPoint x: 673, startPoint y: 465, endPoint x: 753, endPoint y: 414, distance: 94.9
click input "56818812"
paste input "7012439"
type input "57012439"
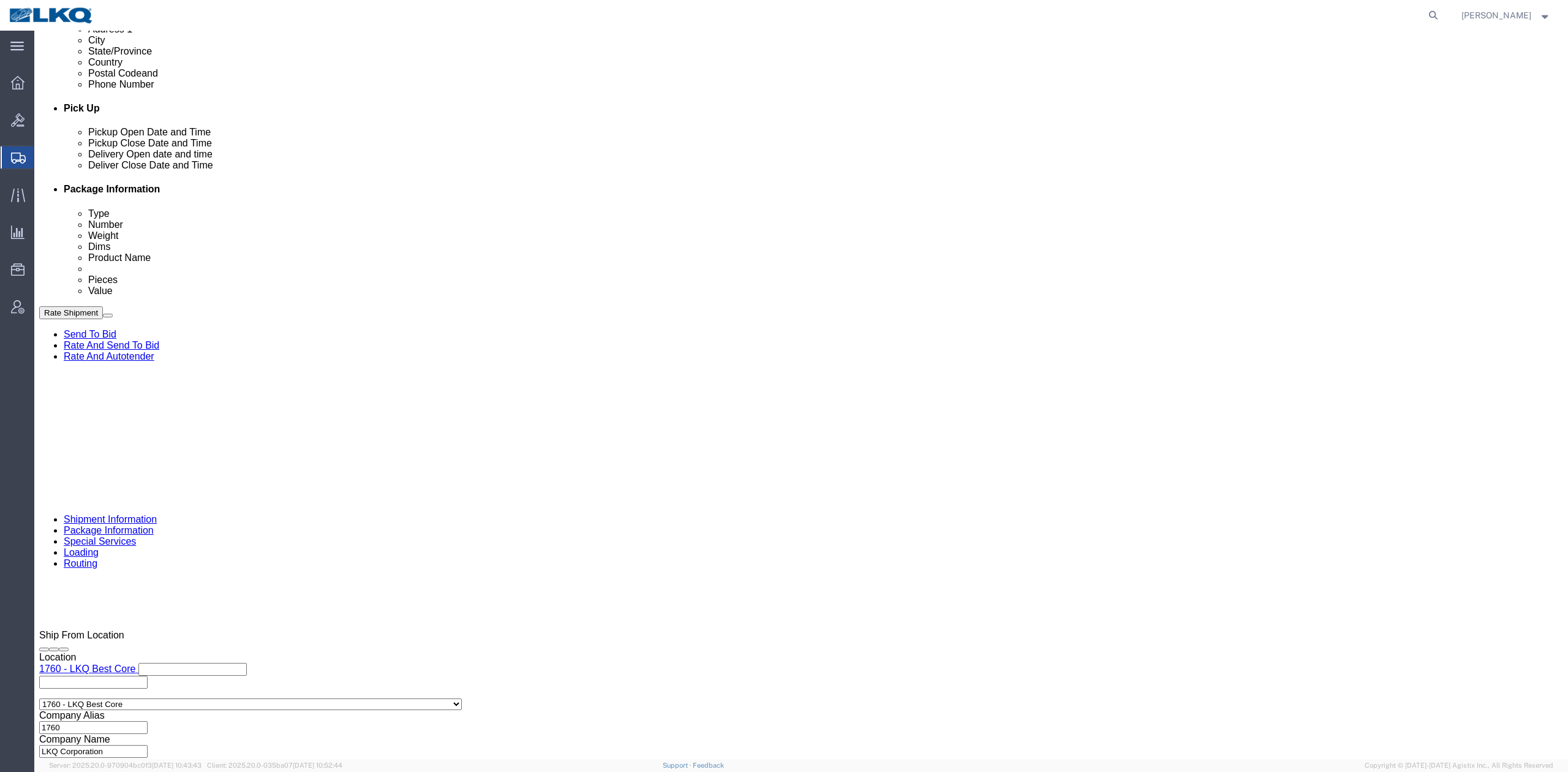
click div "[DATE] 3:00 PM"
type input "8:00 AM"
click button "Apply"
click div "Delivery Start Date Delivery Start Time Deliver Open Date and Time Oct 21 2025 …"
click div "Oct 21 2025 4:00 PM"
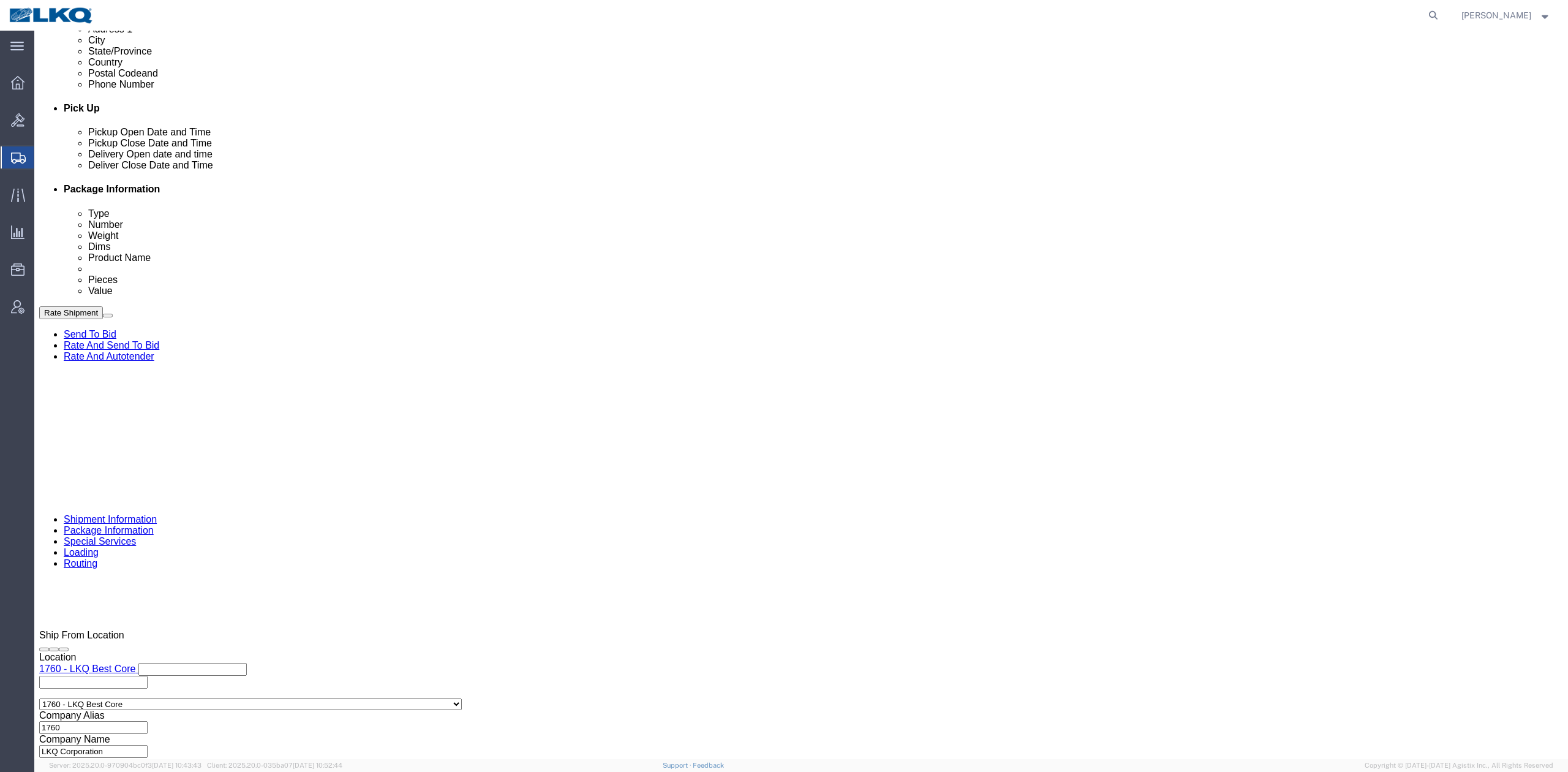
type input "2:00 PM"
click button "Apply"
click button "Rate Shipment"
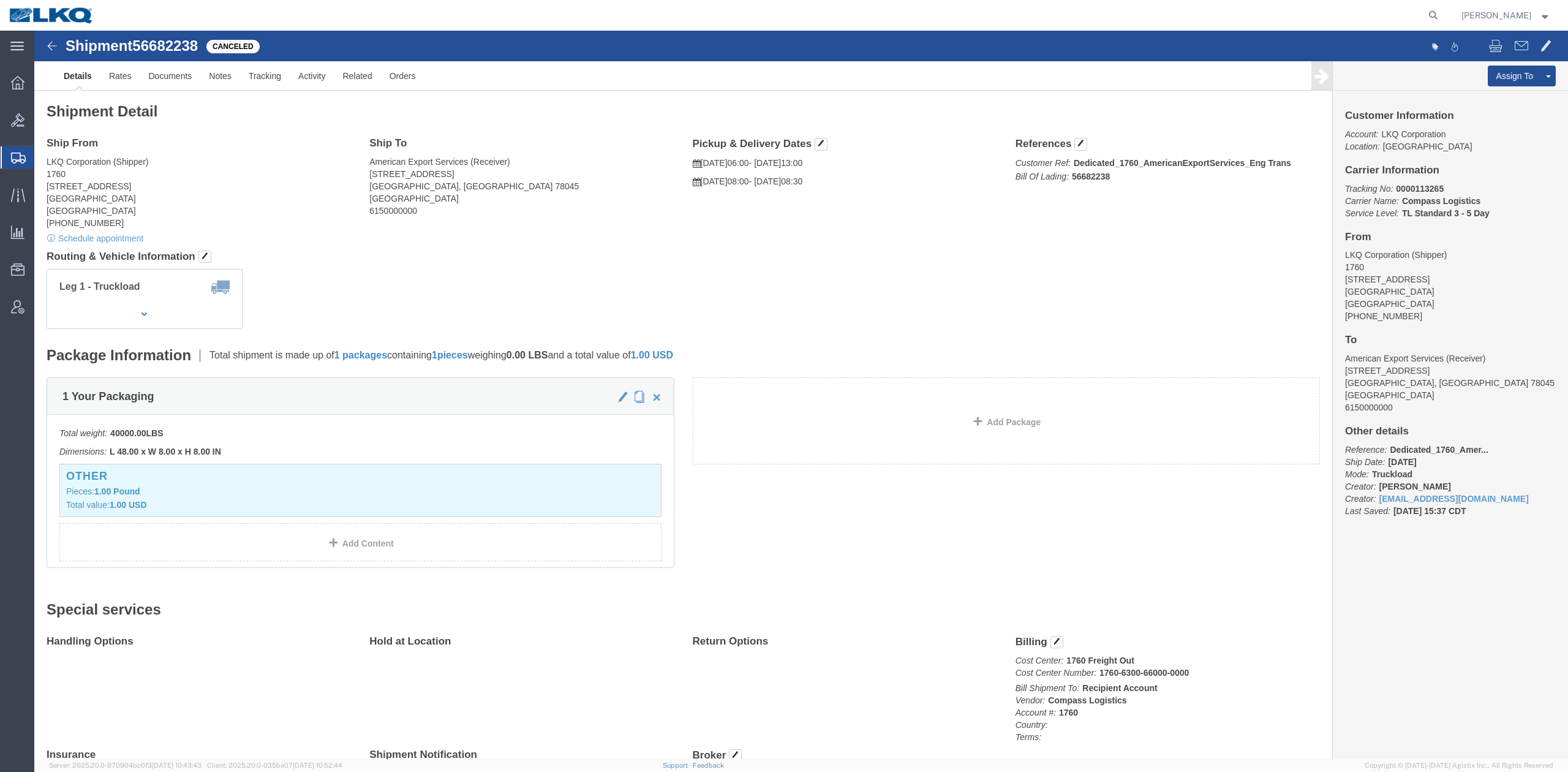
click link "Clone Shipment"
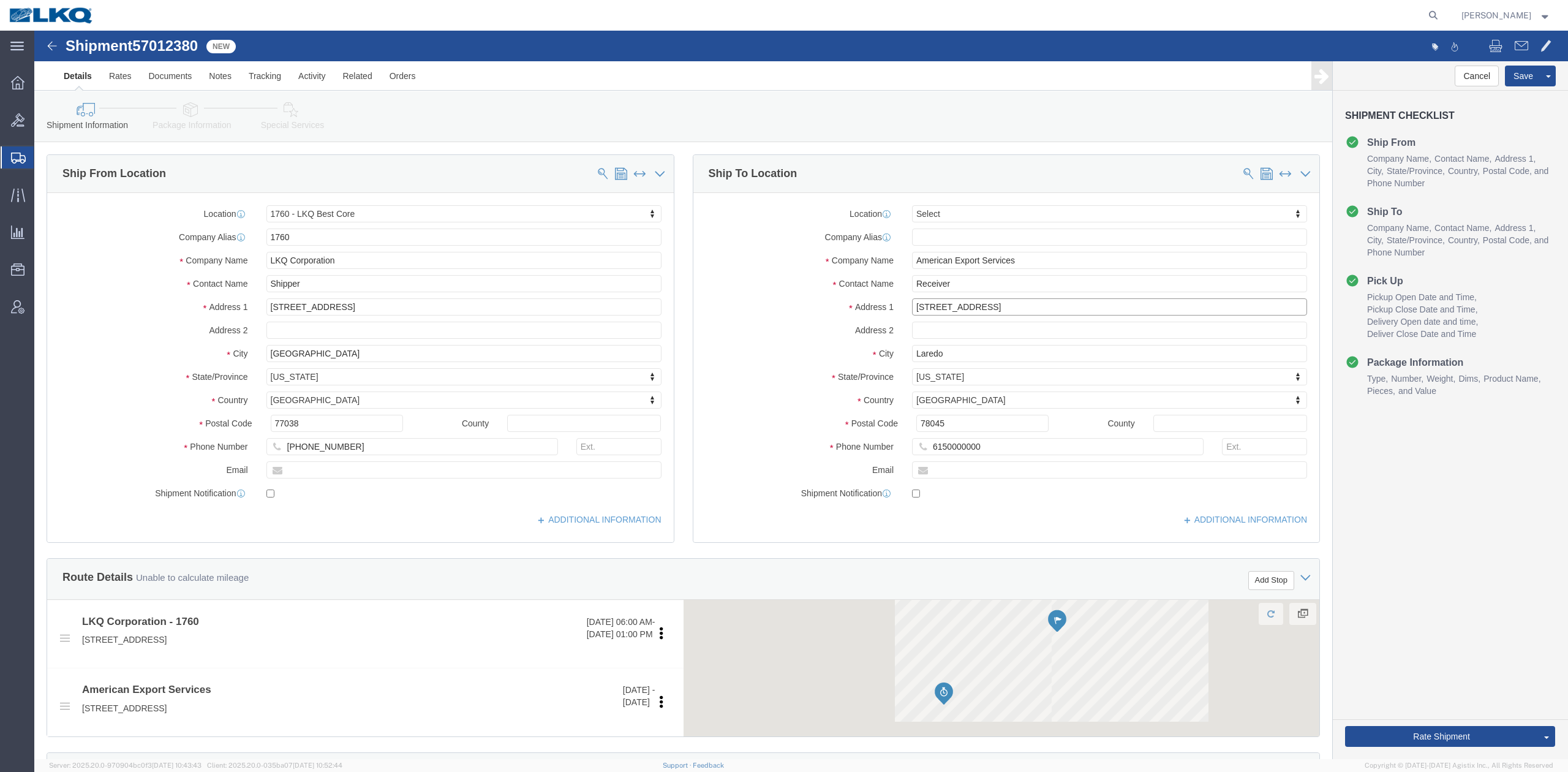
click input "[STREET_ADDRESS]"
select select "27634"
select select
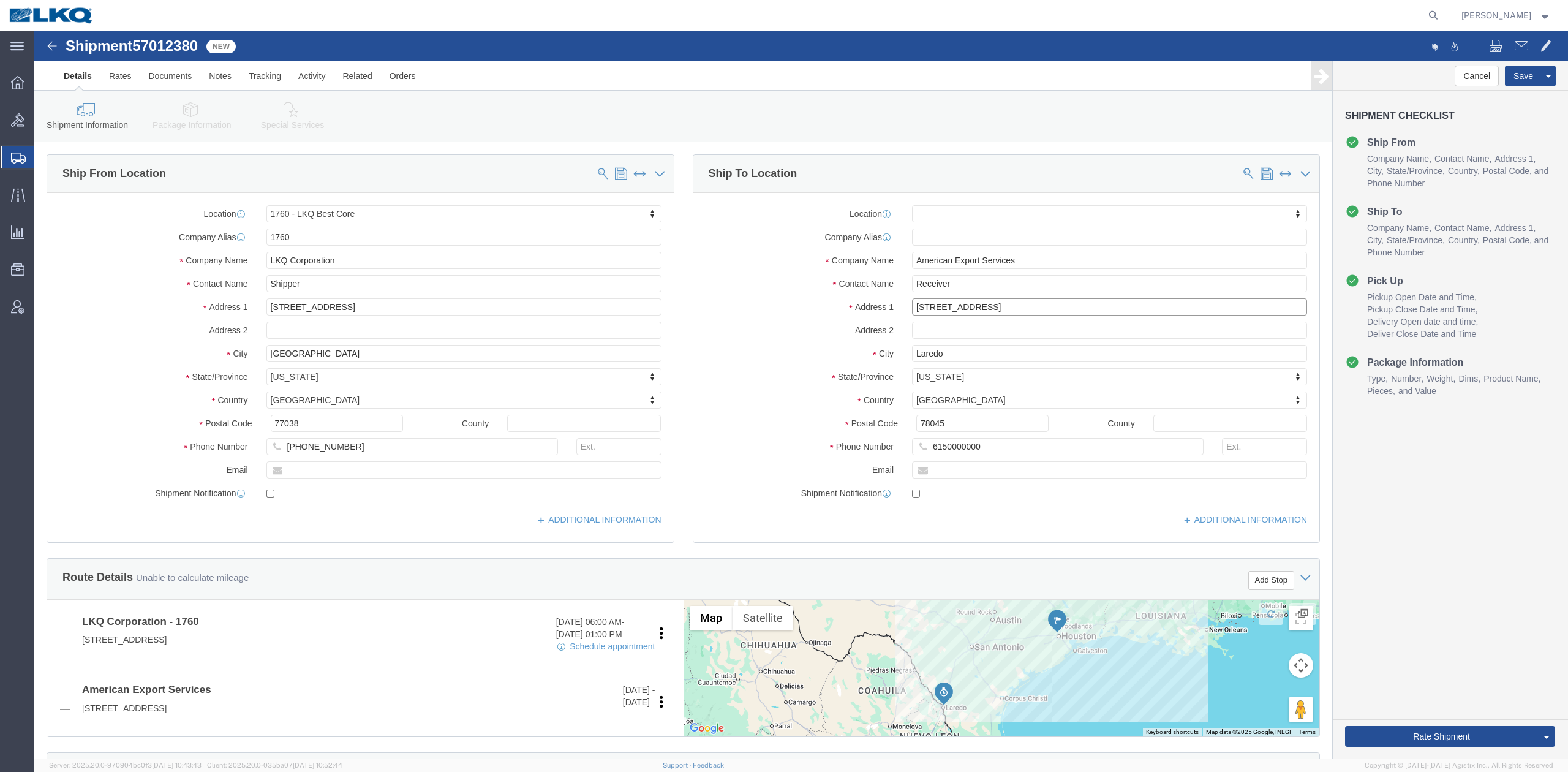
type input "[STREET_ADDRESS]"
click label "Company Name"
select select
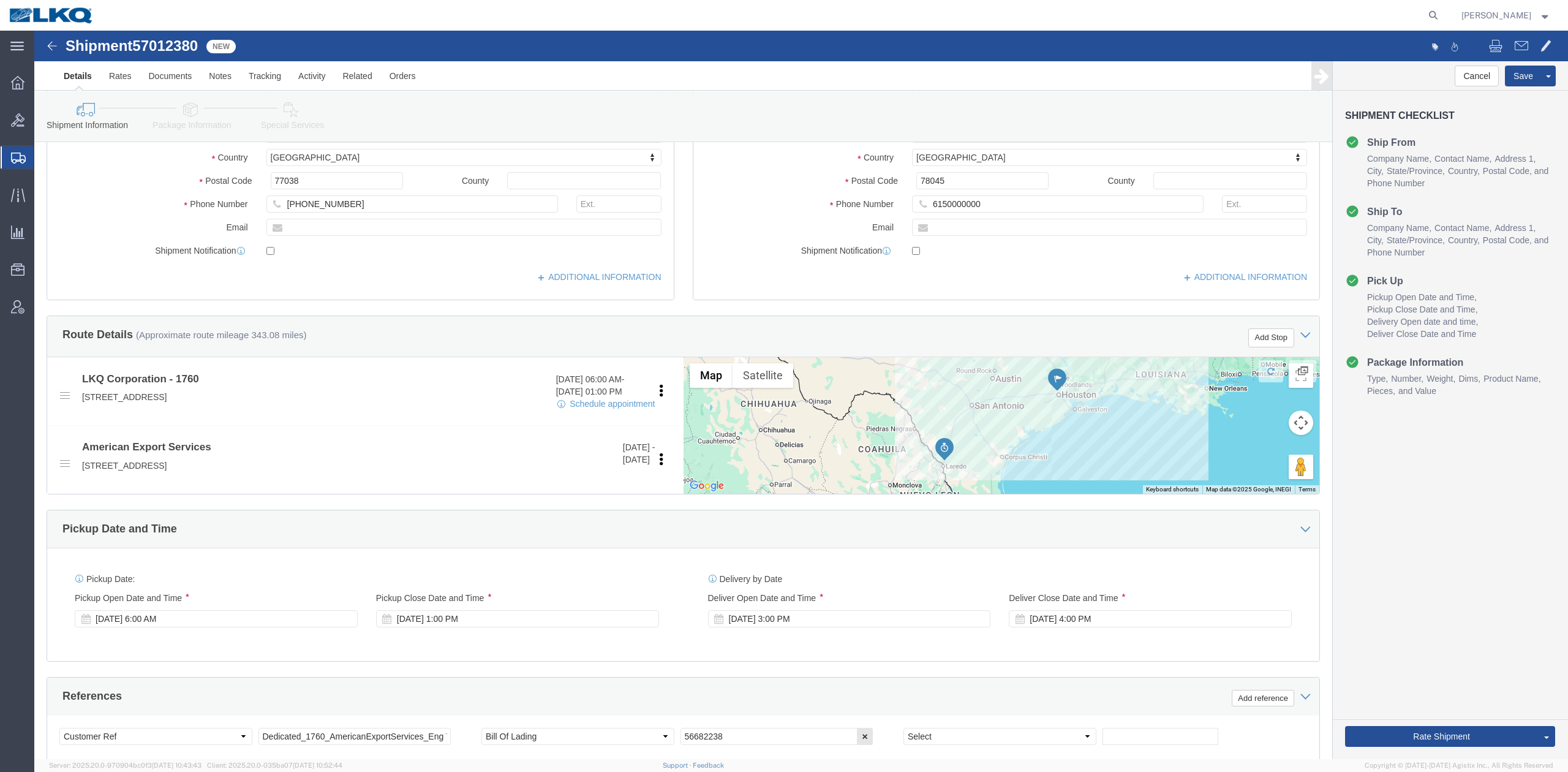
scroll to position [245, 0]
click div "Oct 08 2025 3:00 PM"
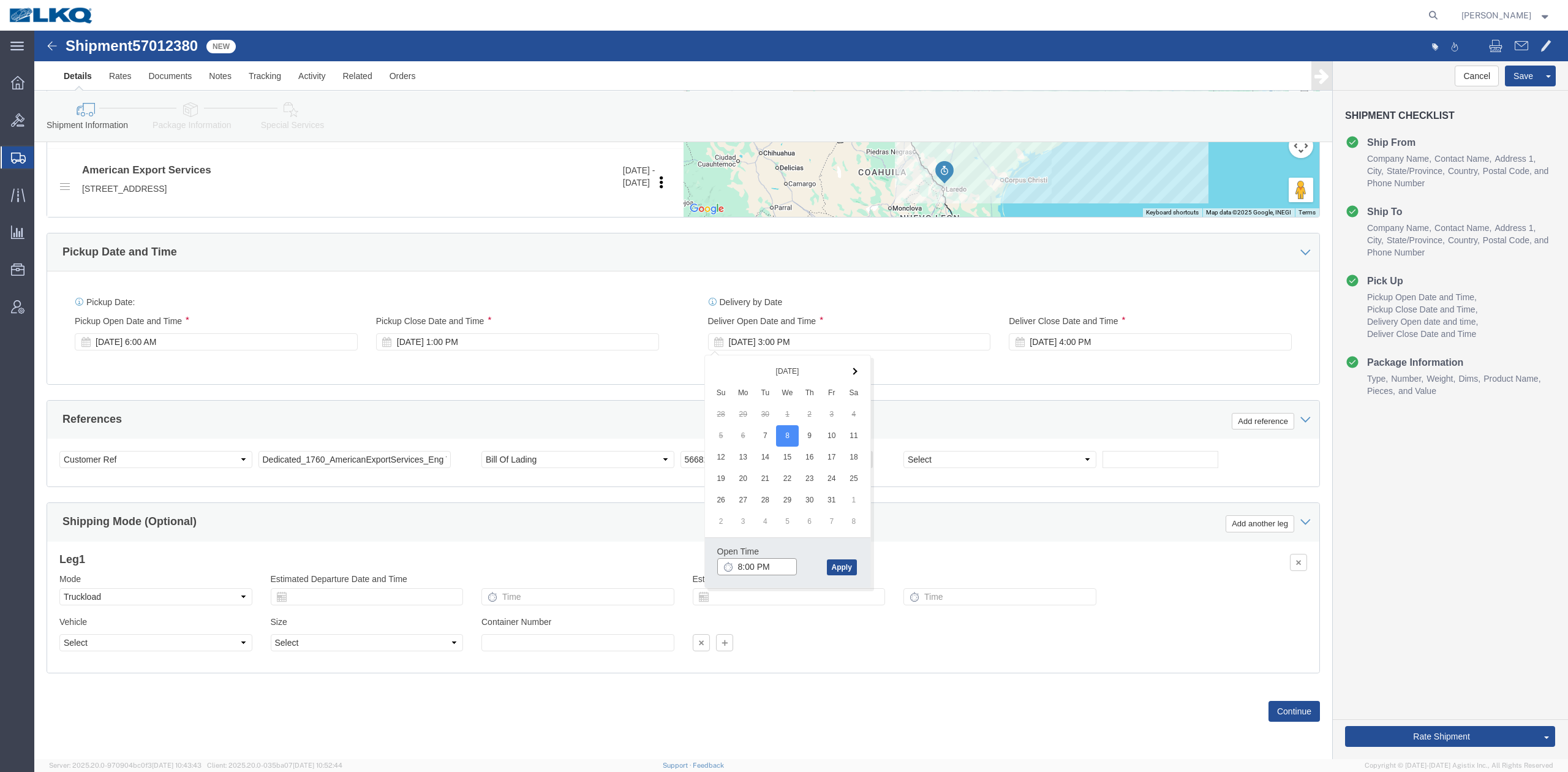
type input "8:00 AM"
click button "Apply"
click div "Oct 08 2025 4:00 PM"
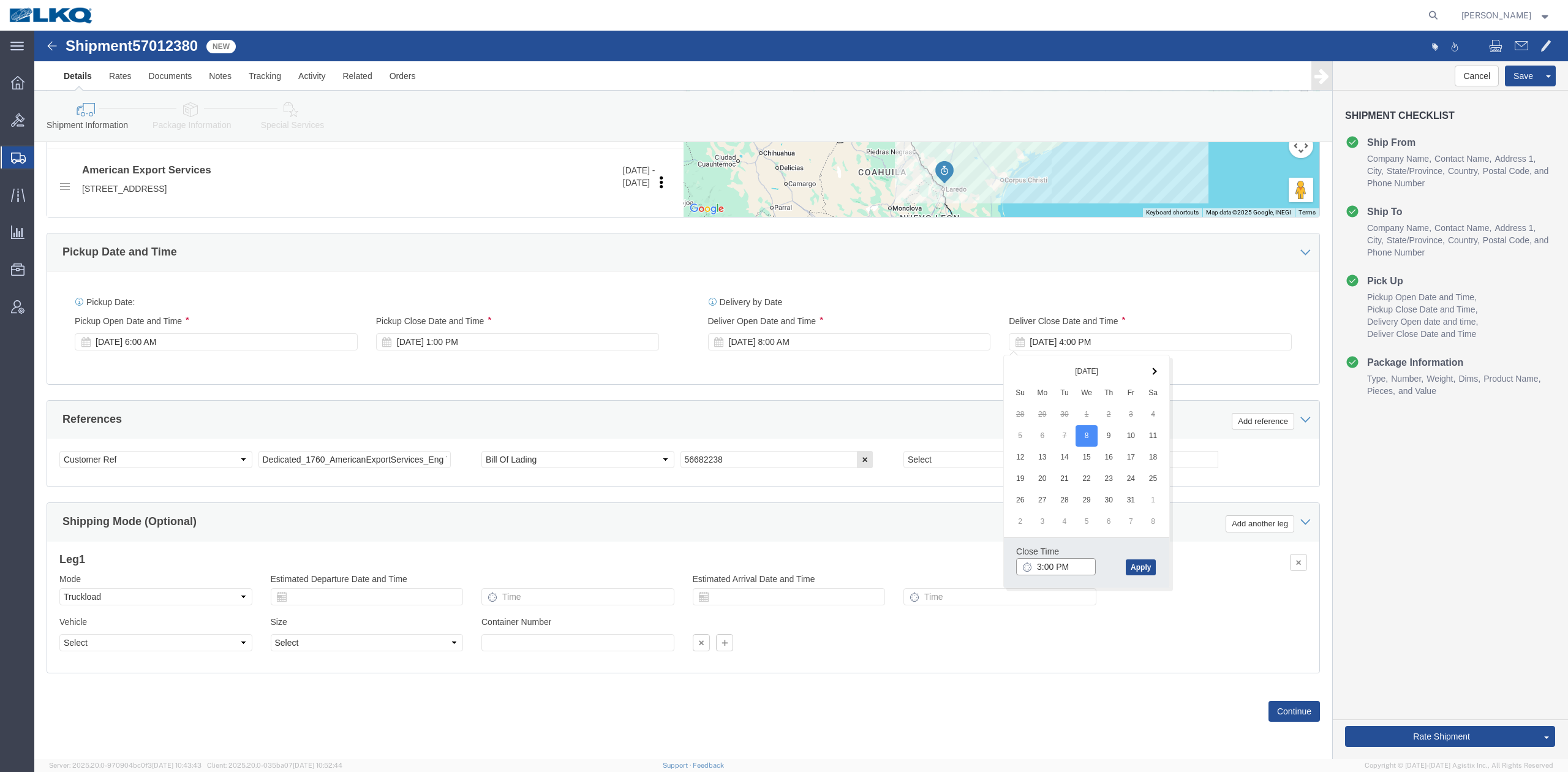
type input "2:00 PM"
click button "Apply"
click span "57012380"
copy span "57012380"
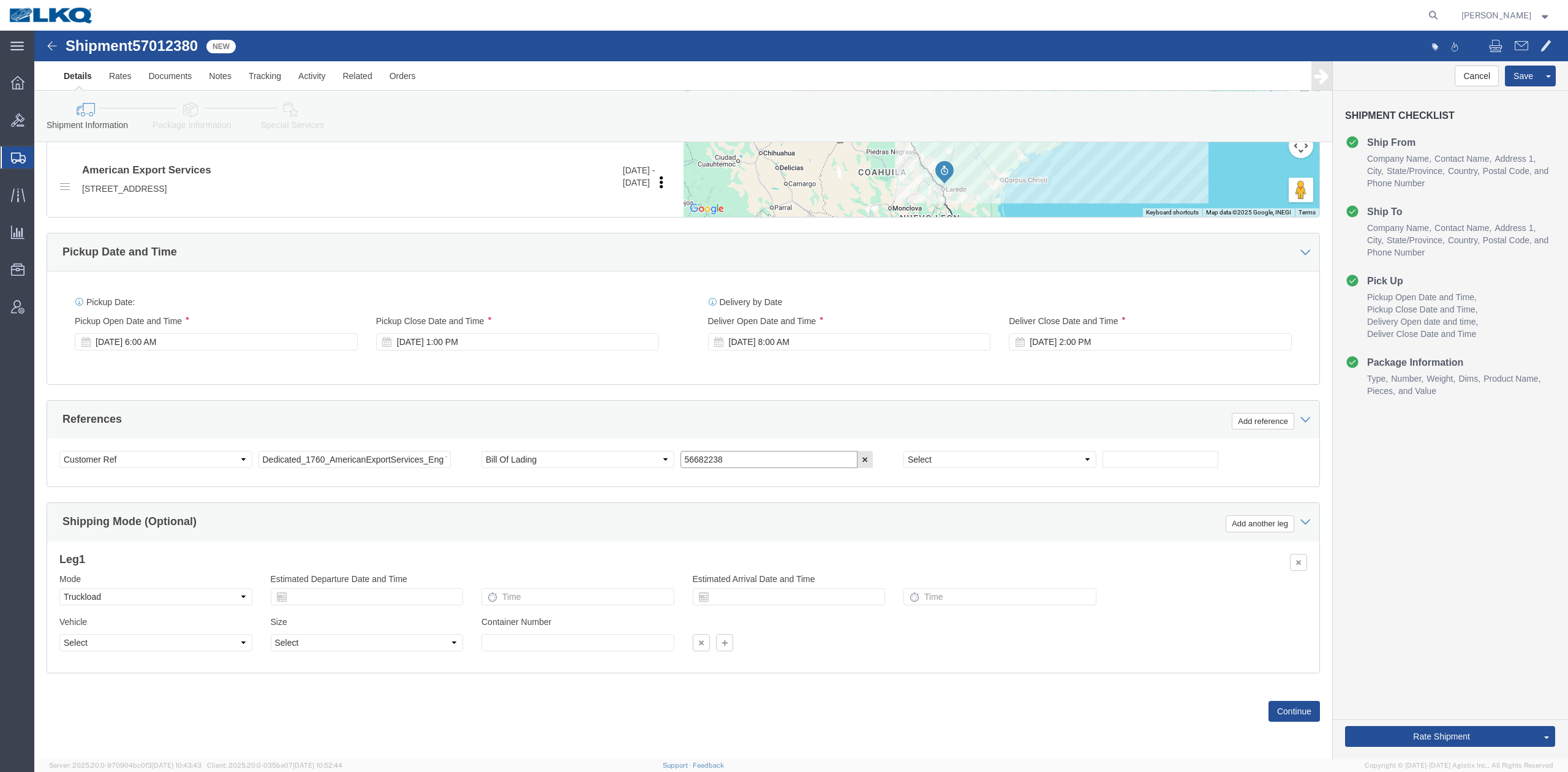
click input "56682238"
paste input "7012380"
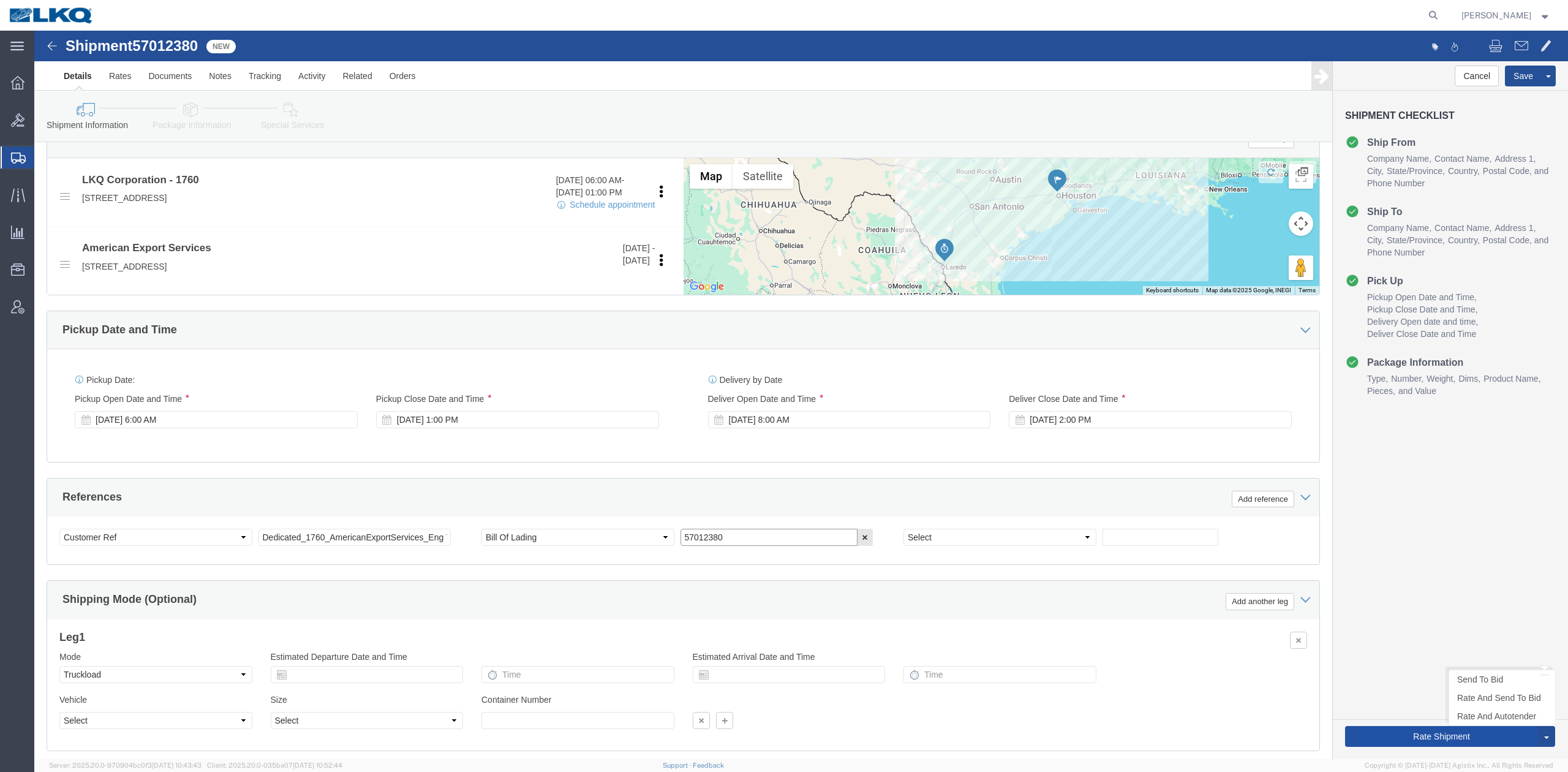
type input "57012380"
click button "Rate Shipment"
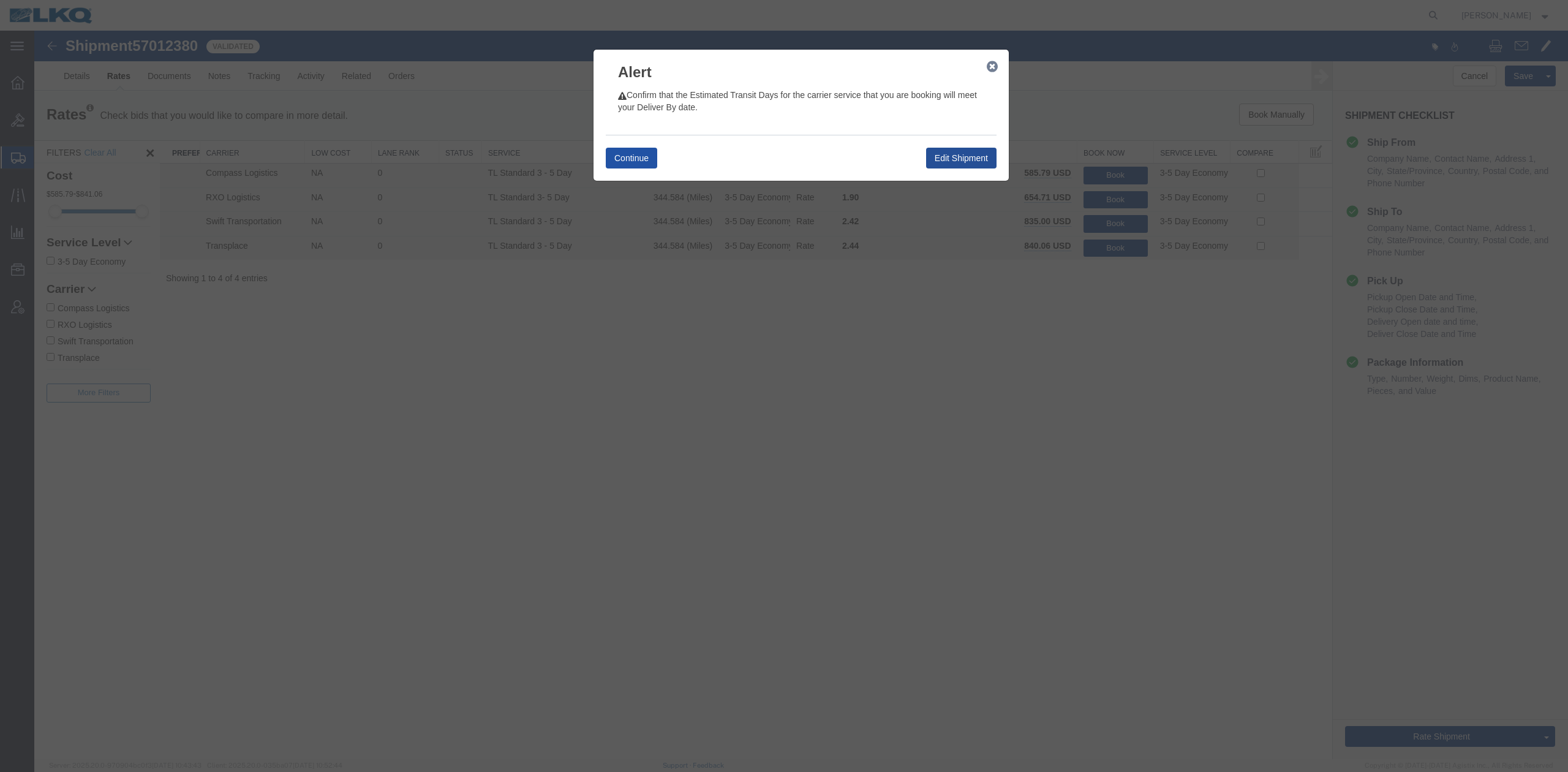
click at [620, 158] on button "Continue" at bounding box center [632, 157] width 52 height 21
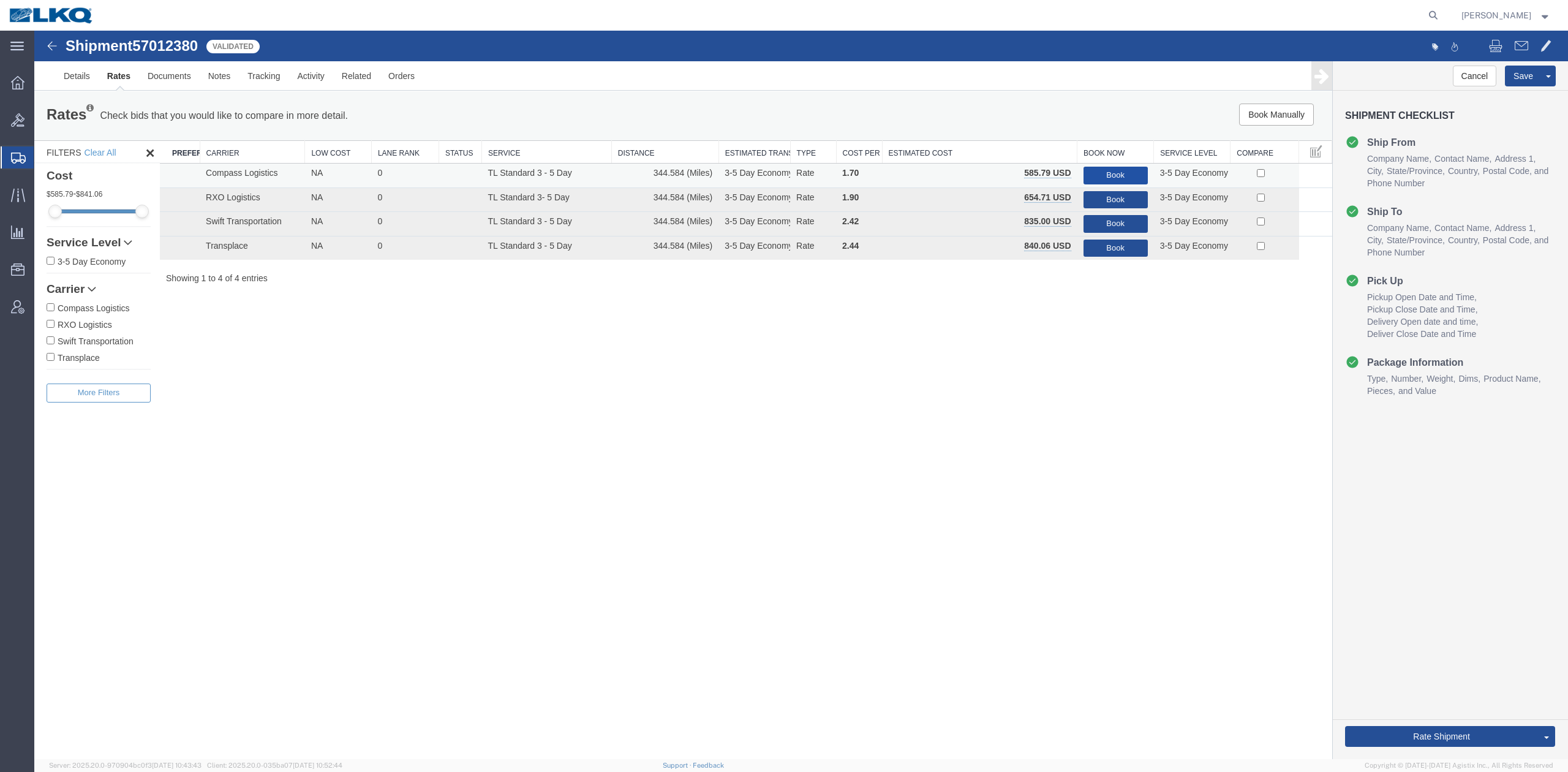
click at [1107, 171] on button "Book" at bounding box center [1115, 175] width 64 height 17
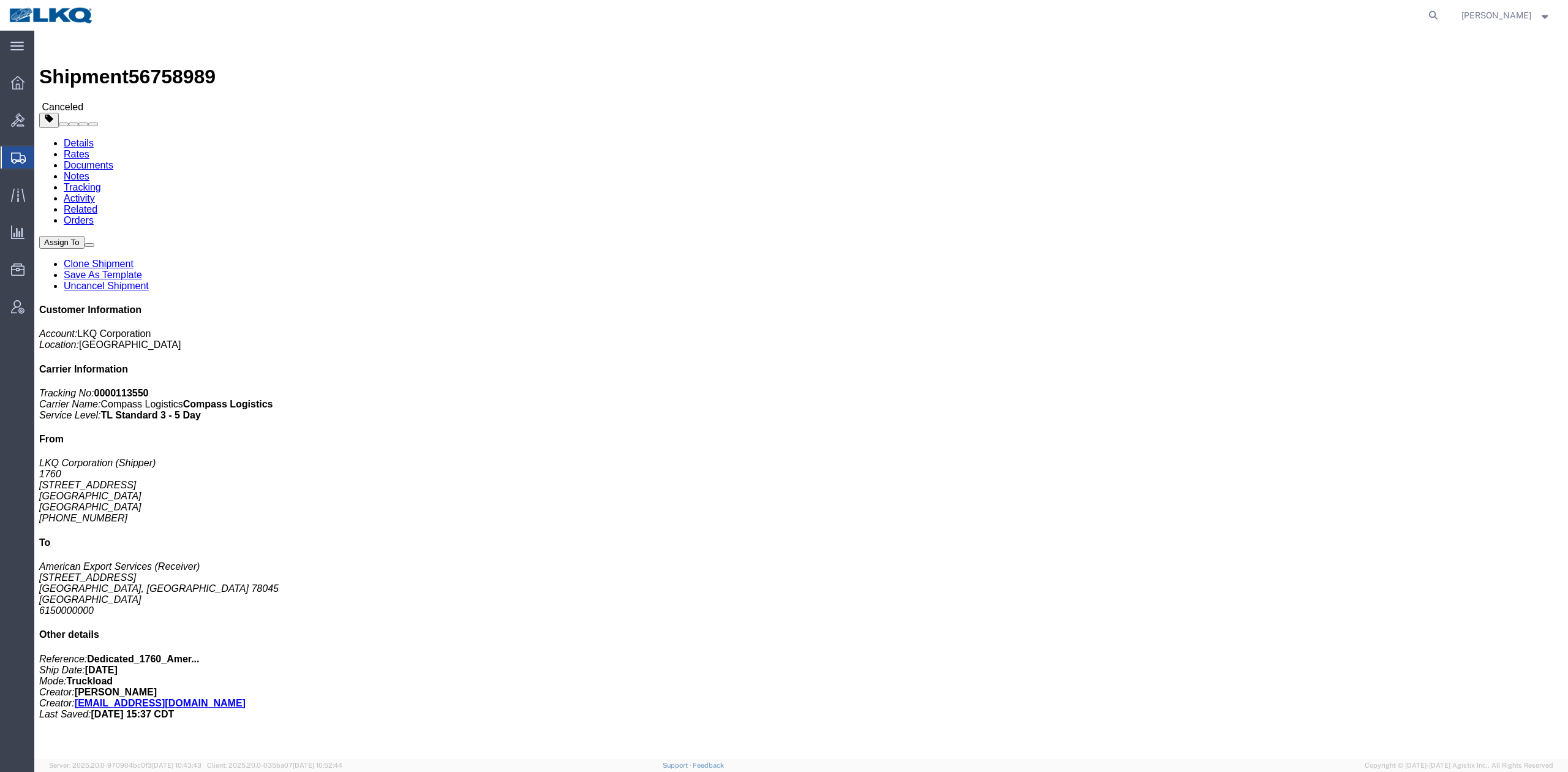
drag, startPoint x: 1463, startPoint y: 62, endPoint x: 1394, endPoint y: 82, distance: 71.8
click link "Clone Shipment"
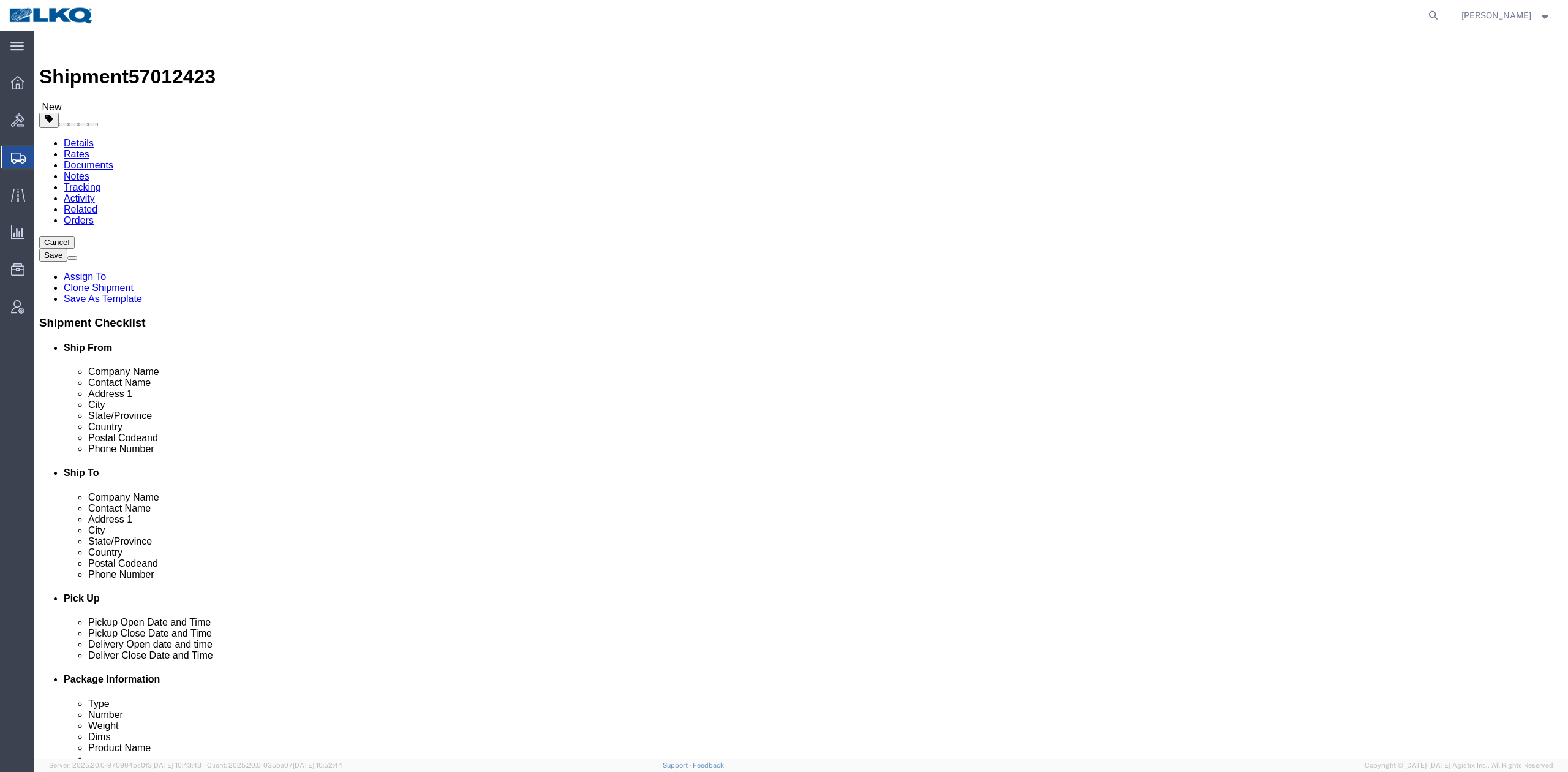
select select "27634"
select select
click span "57012423"
copy span "57012423"
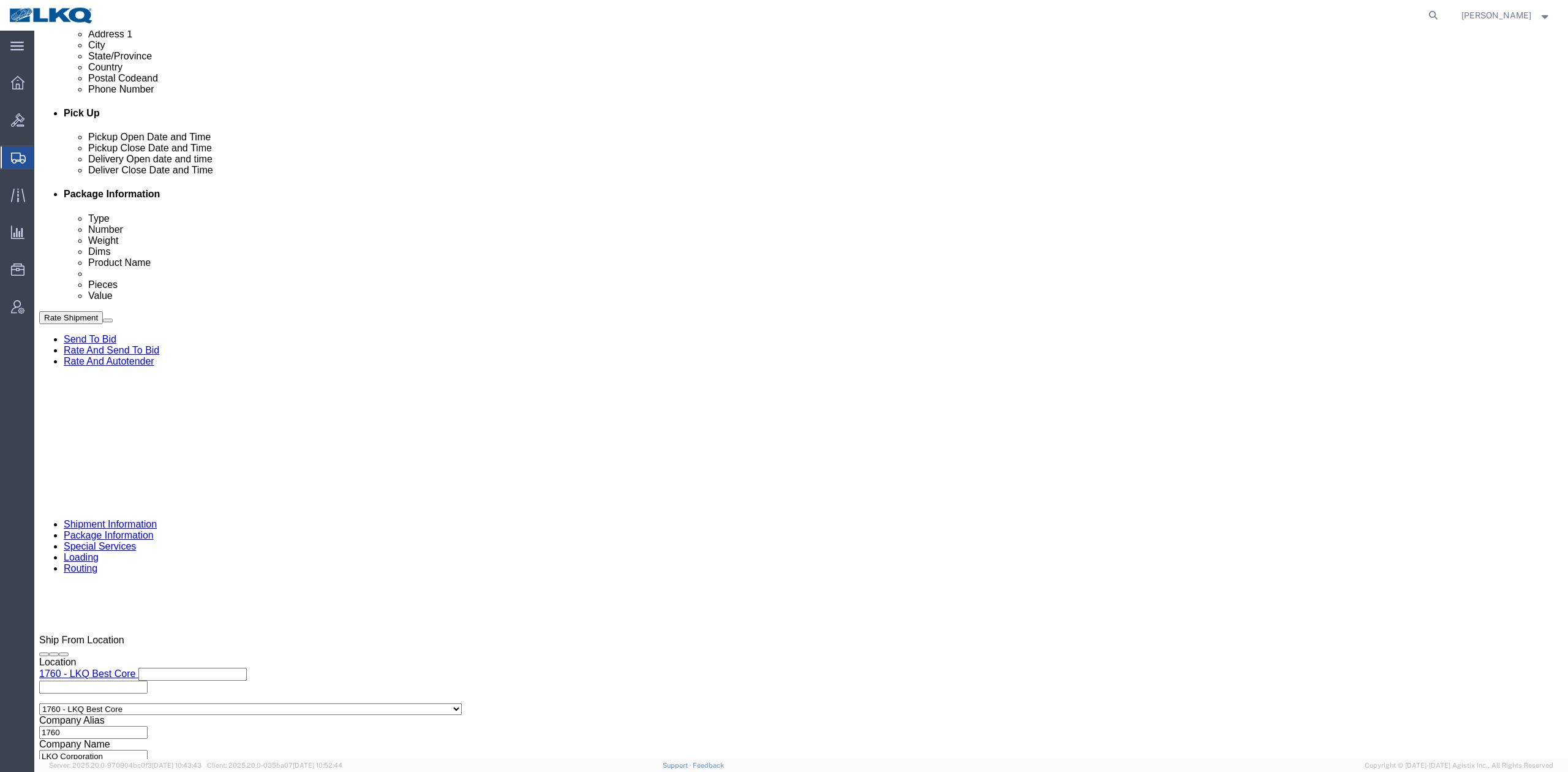
scroll to position [491, 0]
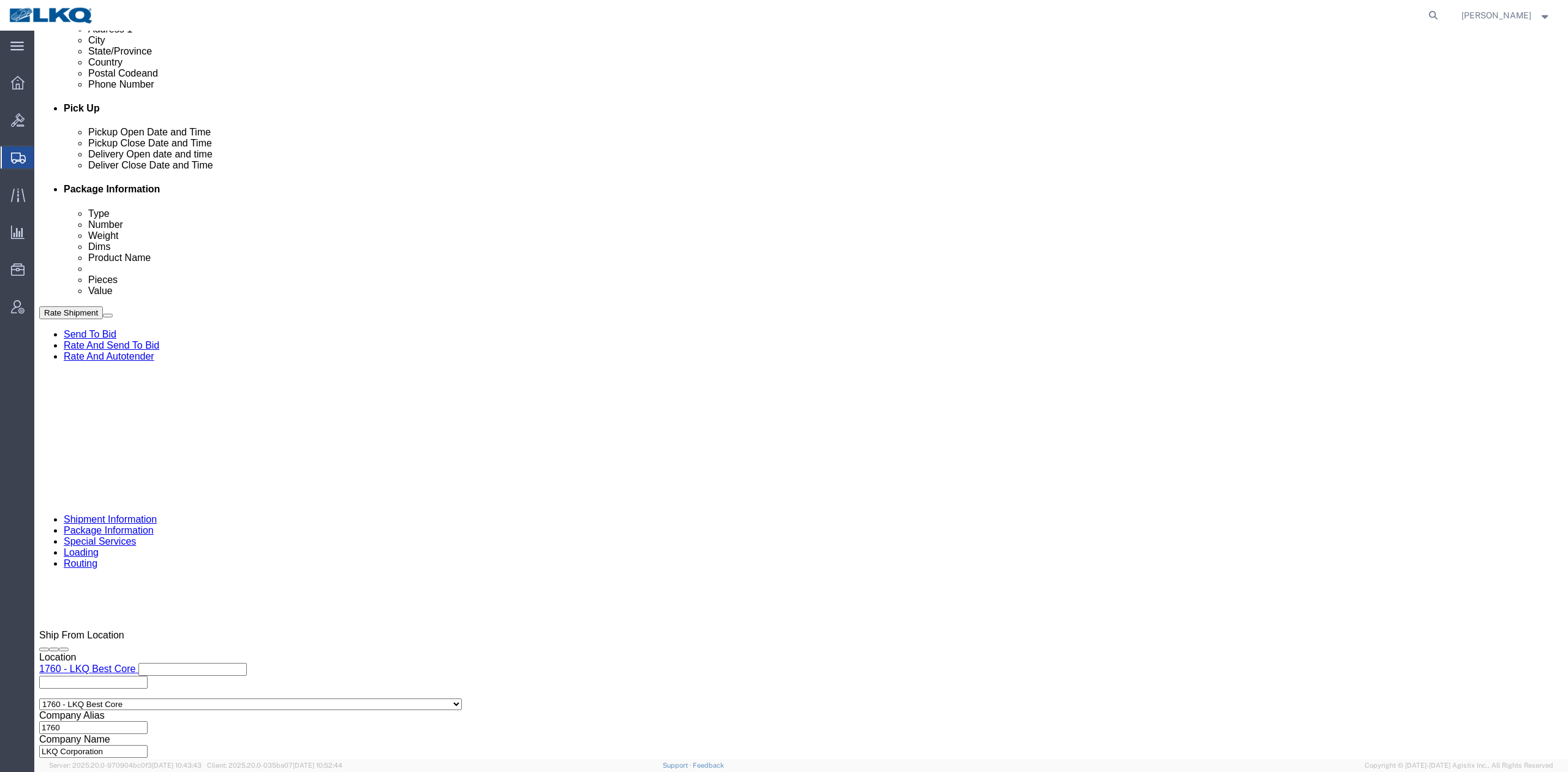
click input "56758989"
paste input "7012423"
type input "57012423"
click div "[DATE] 3:00 PM"
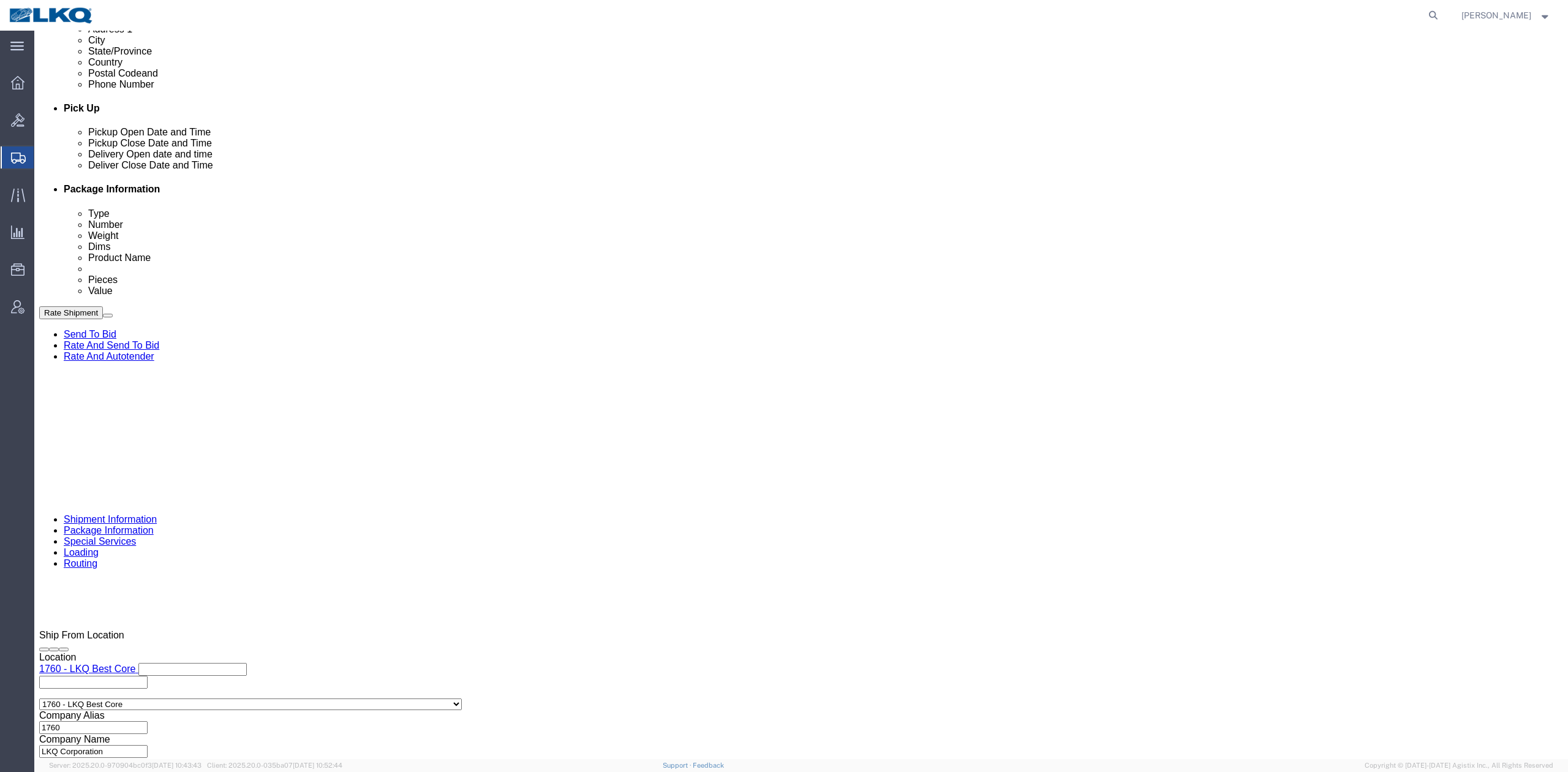
type input "8:00 AM"
click button "Apply"
click div "[DATE] 4:00 PM"
type input "2:00 PM"
click button "Apply"
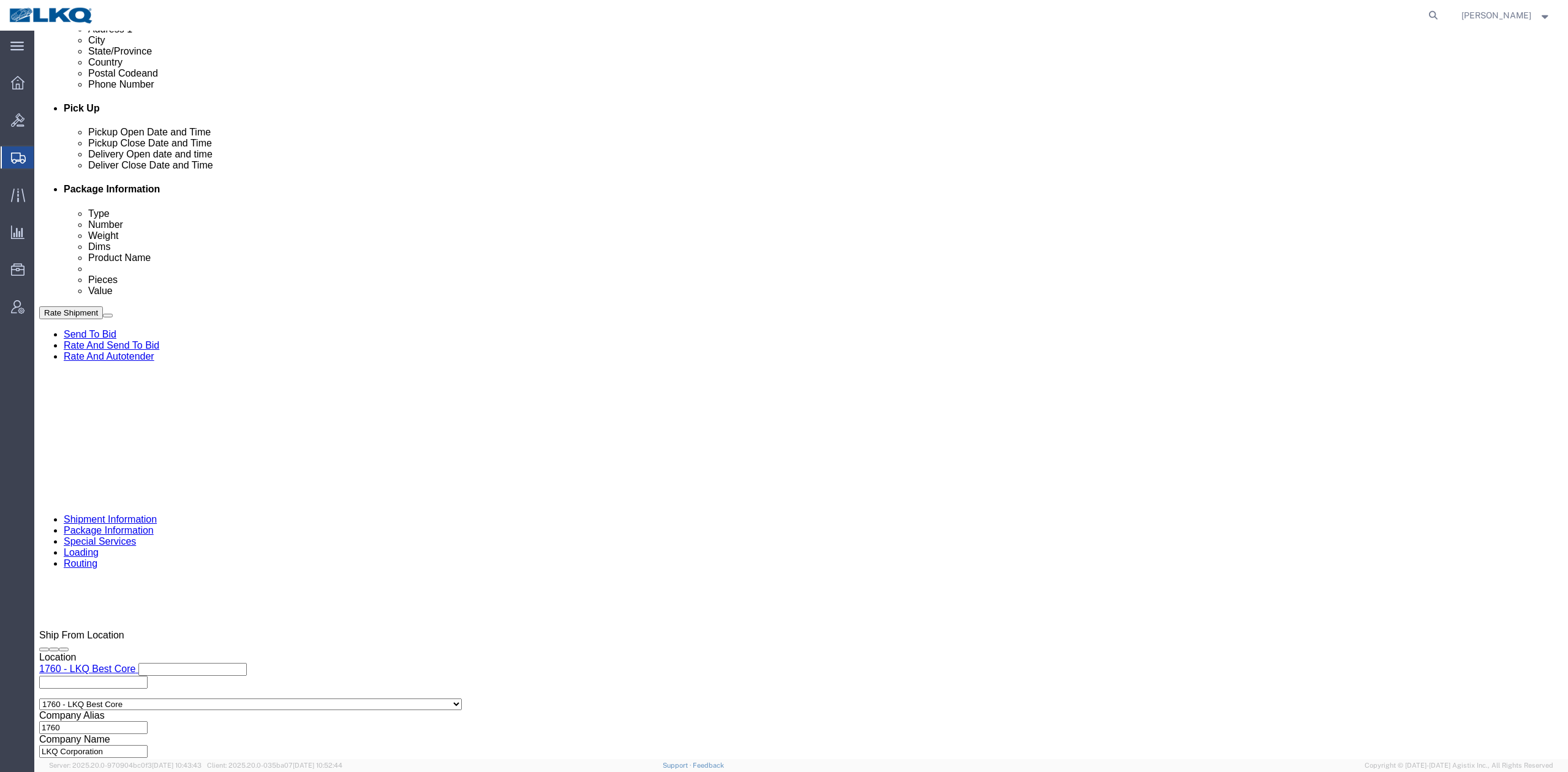
click button "Rate Shipment"
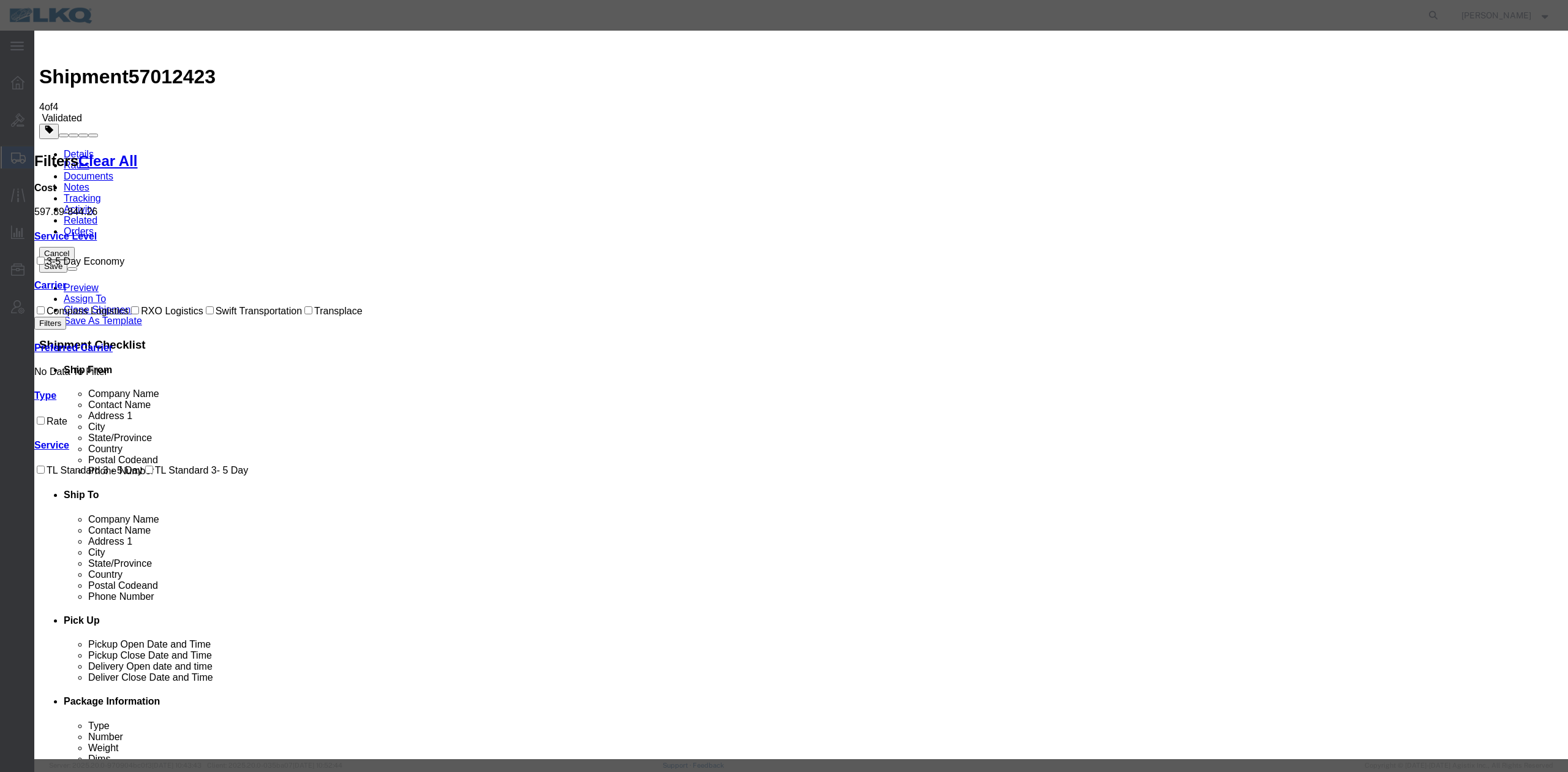
drag, startPoint x: 636, startPoint y: 154, endPoint x: 572, endPoint y: 150, distance: 64.1
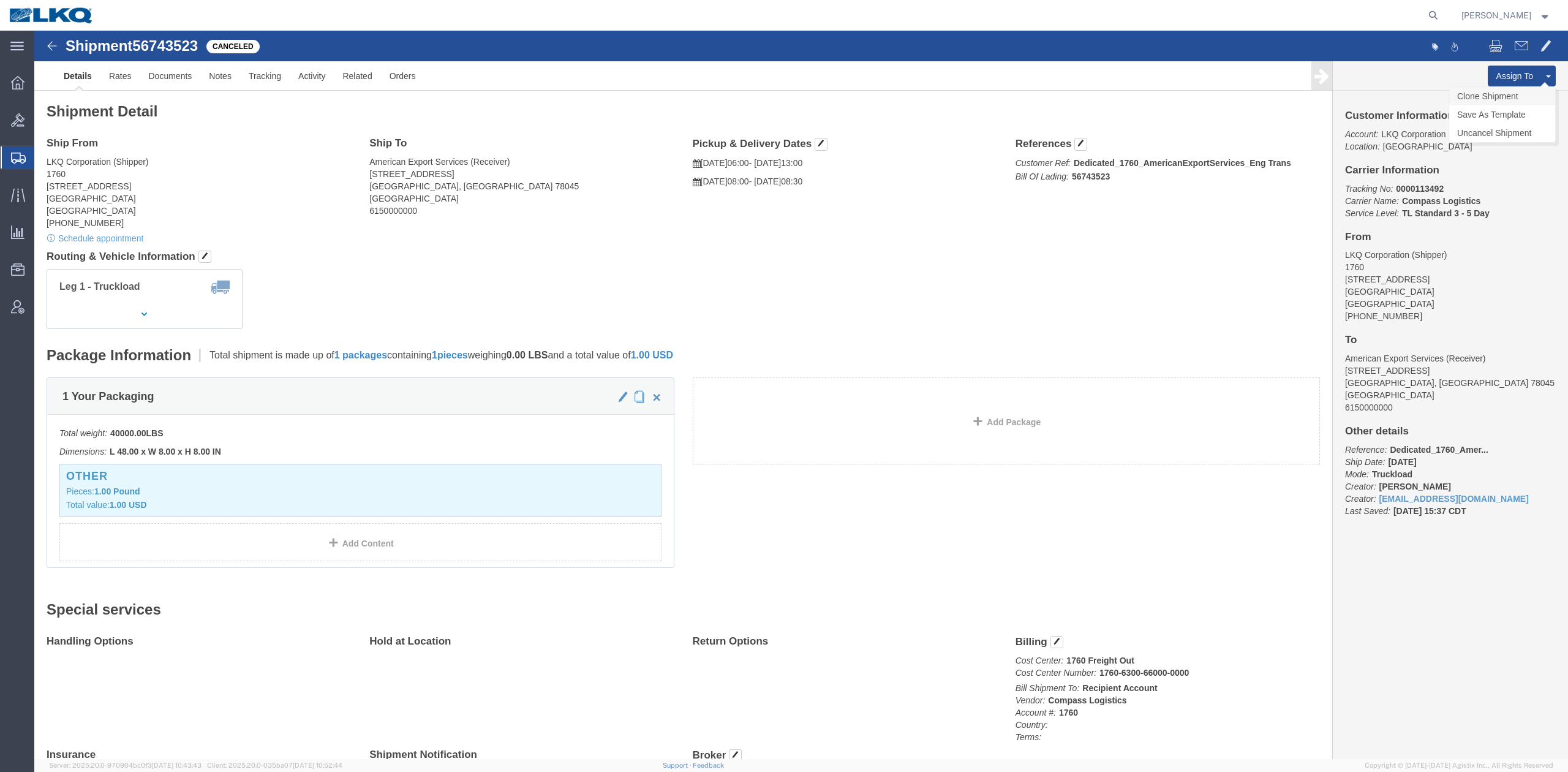
click link "Clone Shipment"
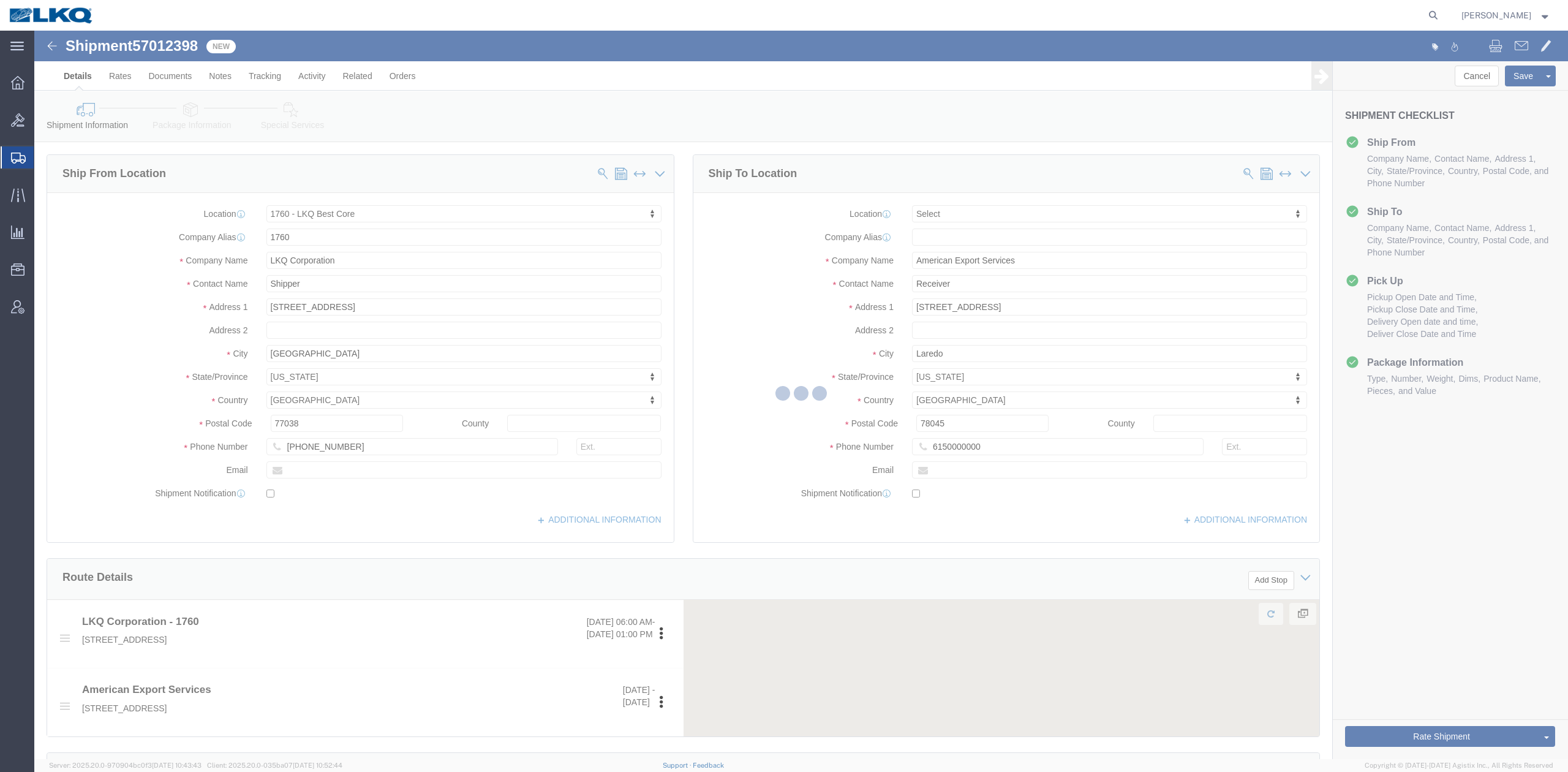
select select "27634"
select select
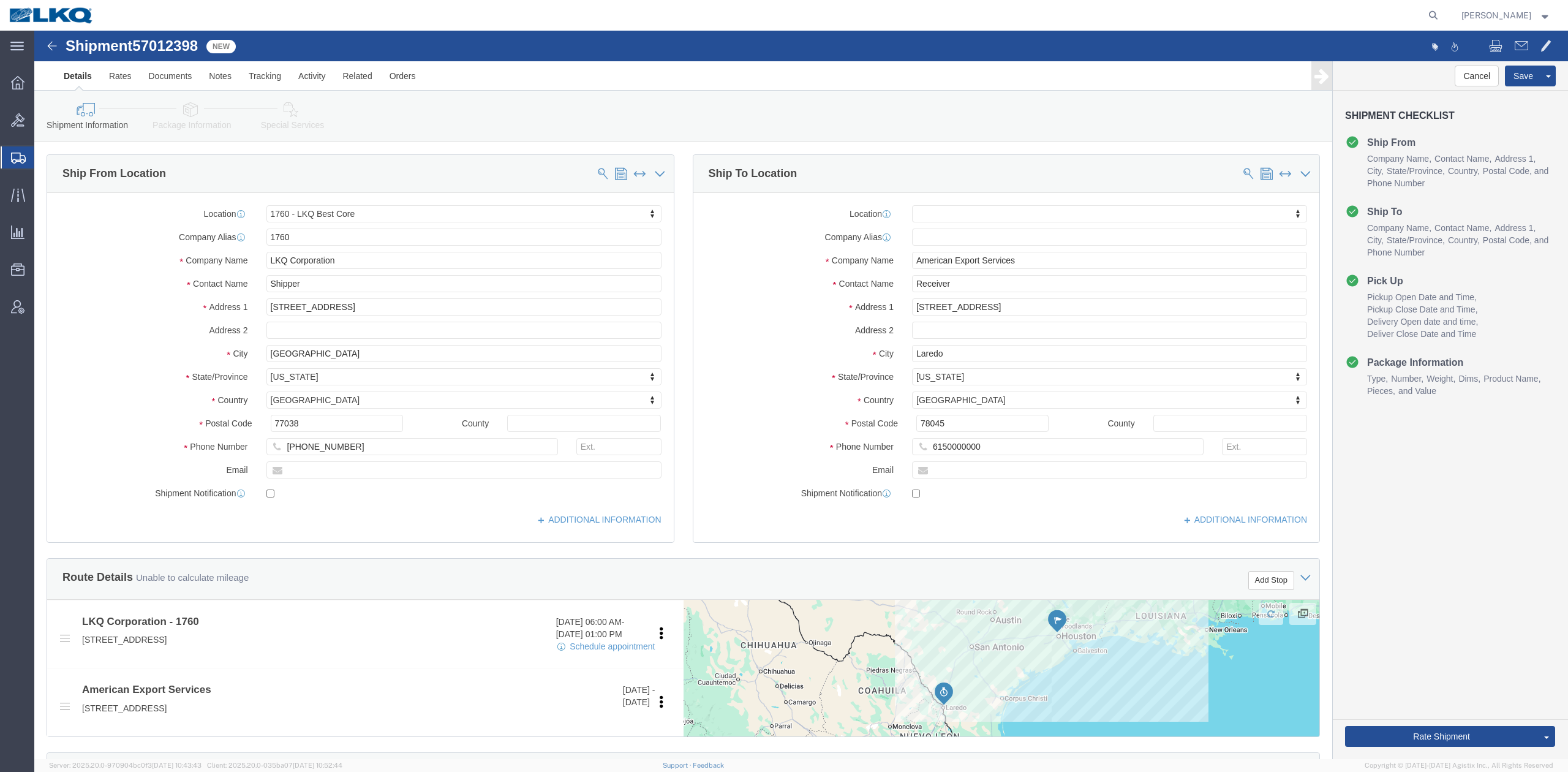
click span "57012398"
click input "[STREET_ADDRESS]"
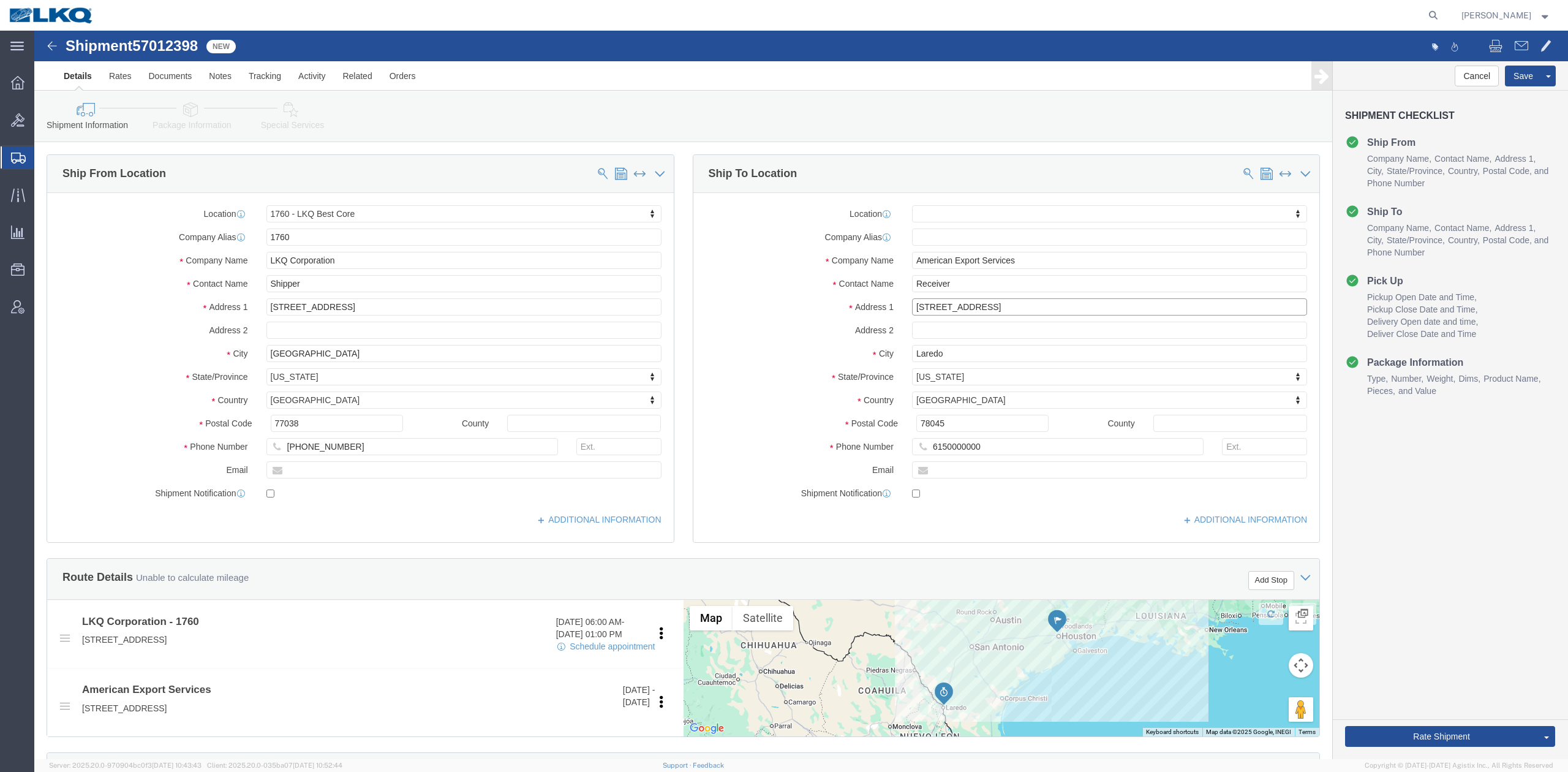
click input "[STREET_ADDRESS]"
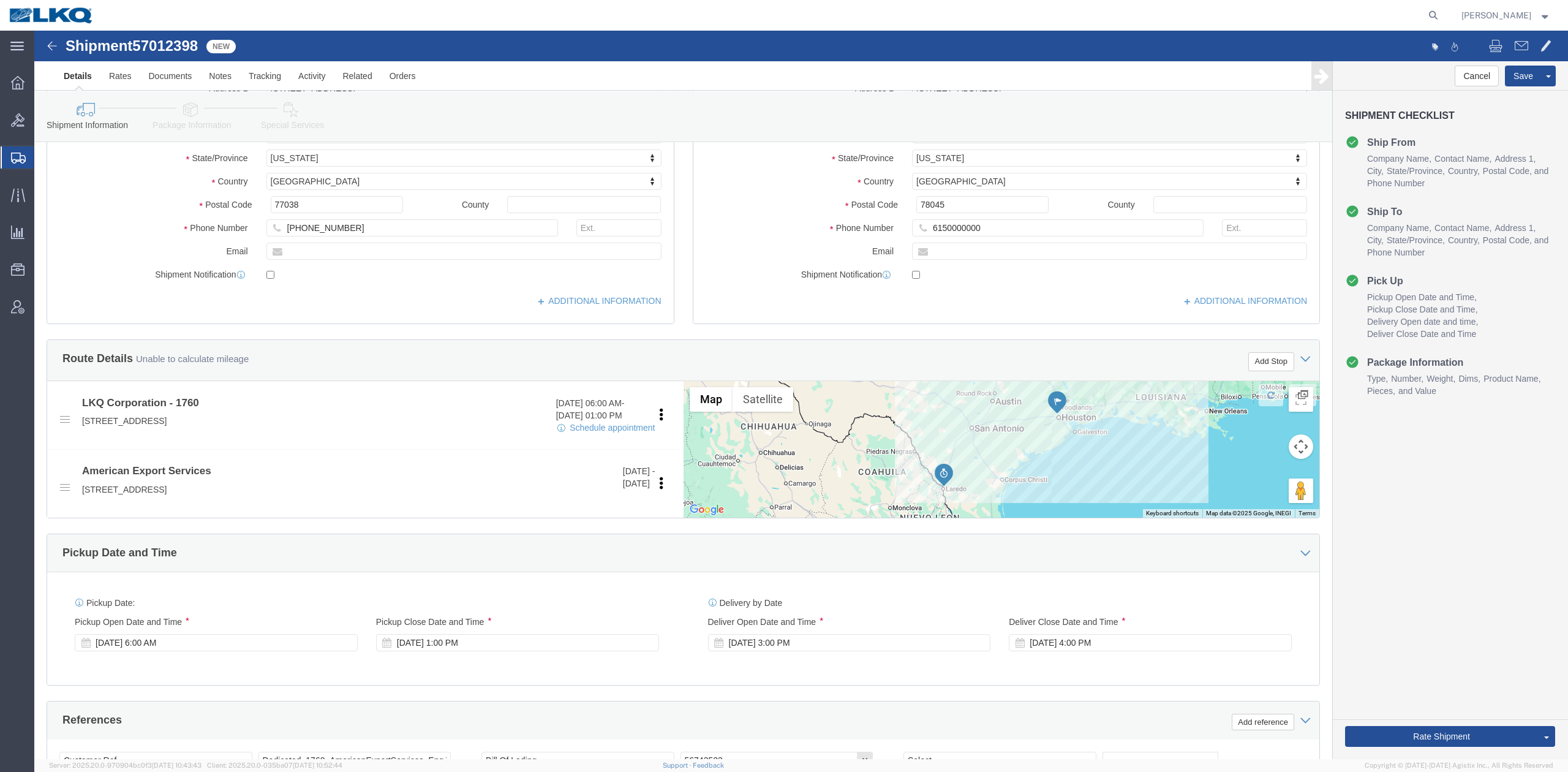
scroll to position [491, 0]
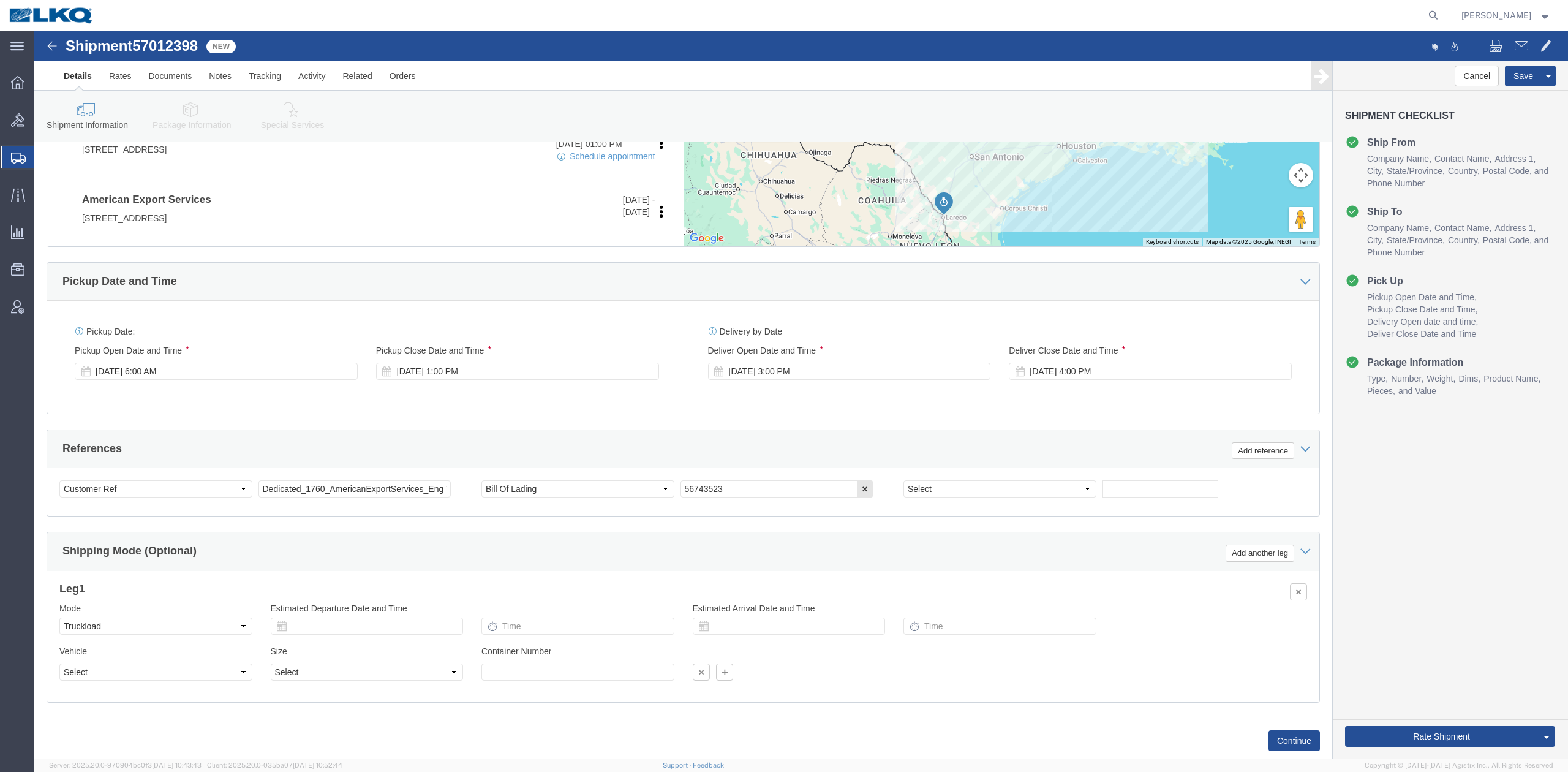
type input "[STREET_ADDRESS]"
drag, startPoint x: 698, startPoint y: 465, endPoint x: 761, endPoint y: 351, distance: 130.2
click input "56743523"
paste input "7012398"
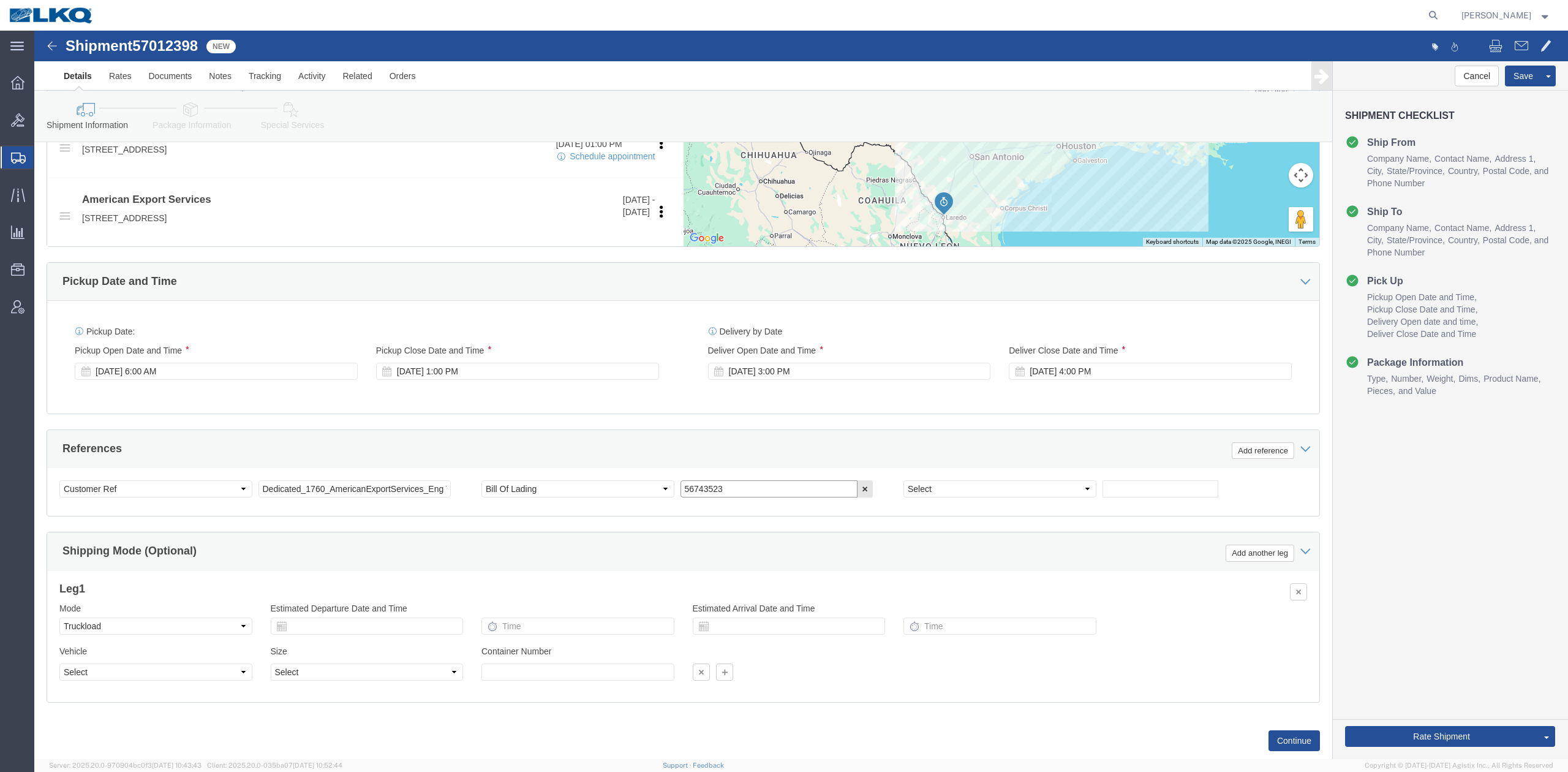
type input "57012398"
select select
type input "57012398"
click div "[DATE] 3:00 PM"
type input "8:00 AM"
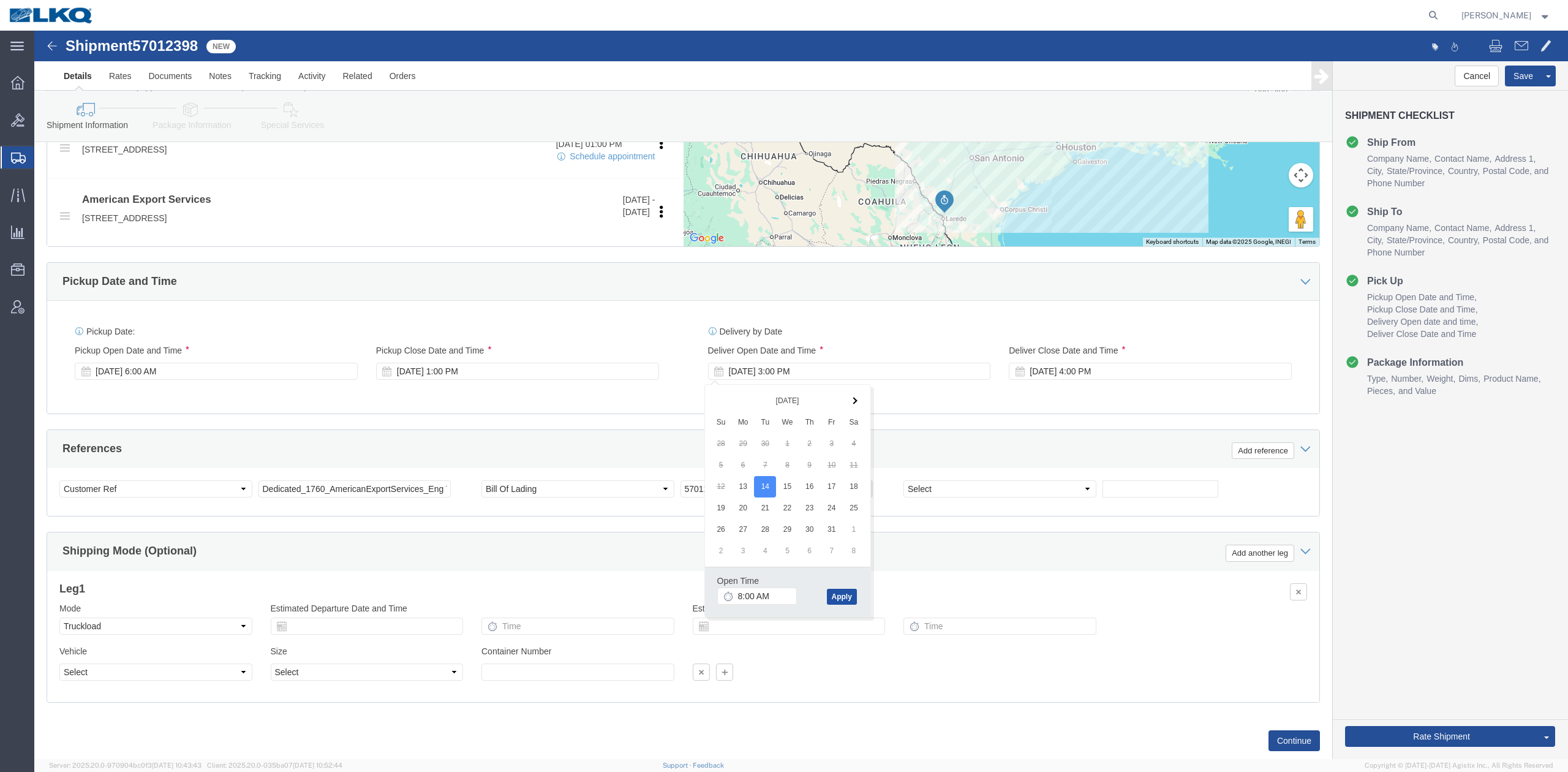
click button "Apply"
click div "Oct 14 2025 4:00 PM"
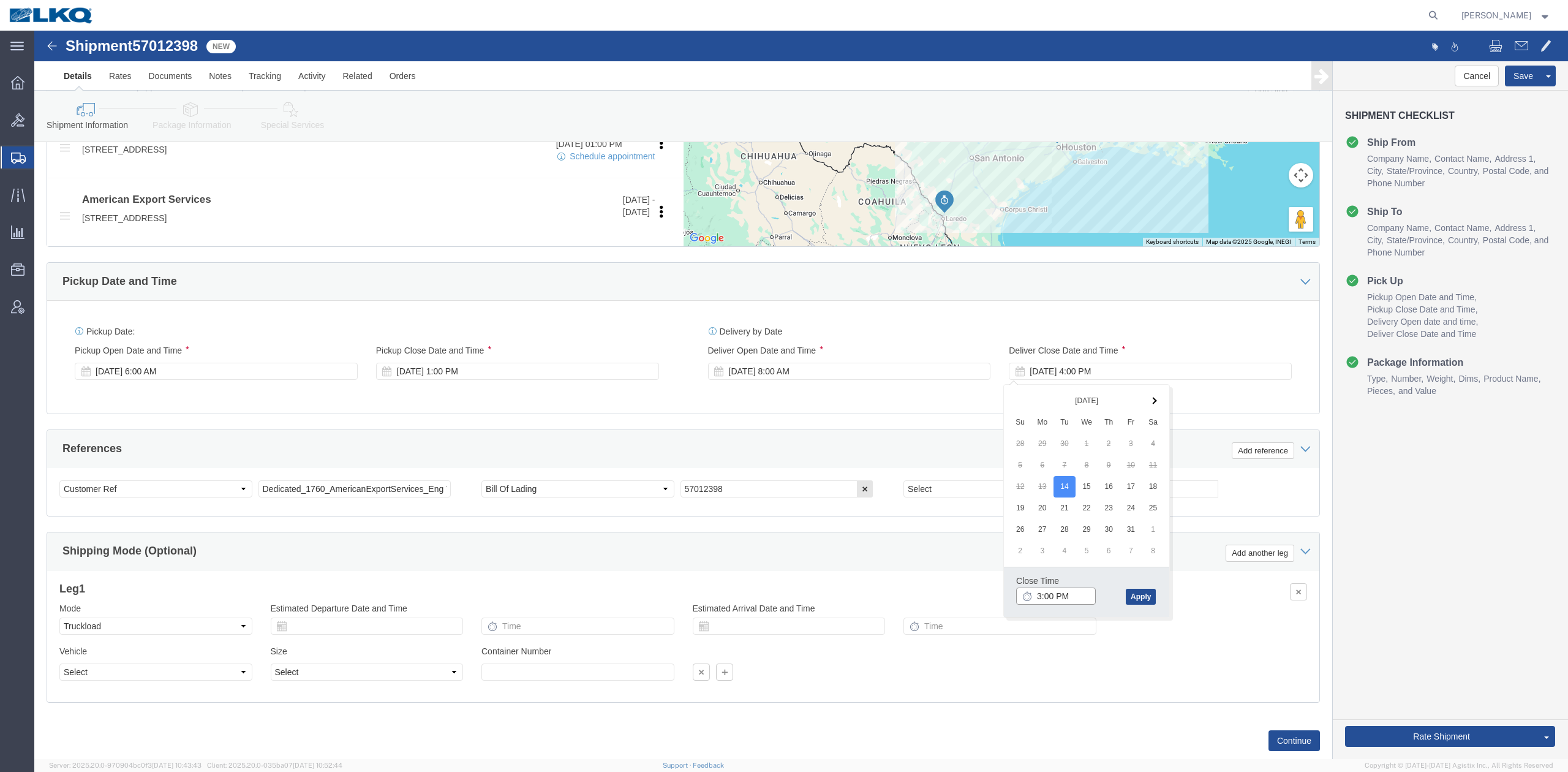
type input "2:00 PM"
click button "Apply"
click button "Rate Shipment"
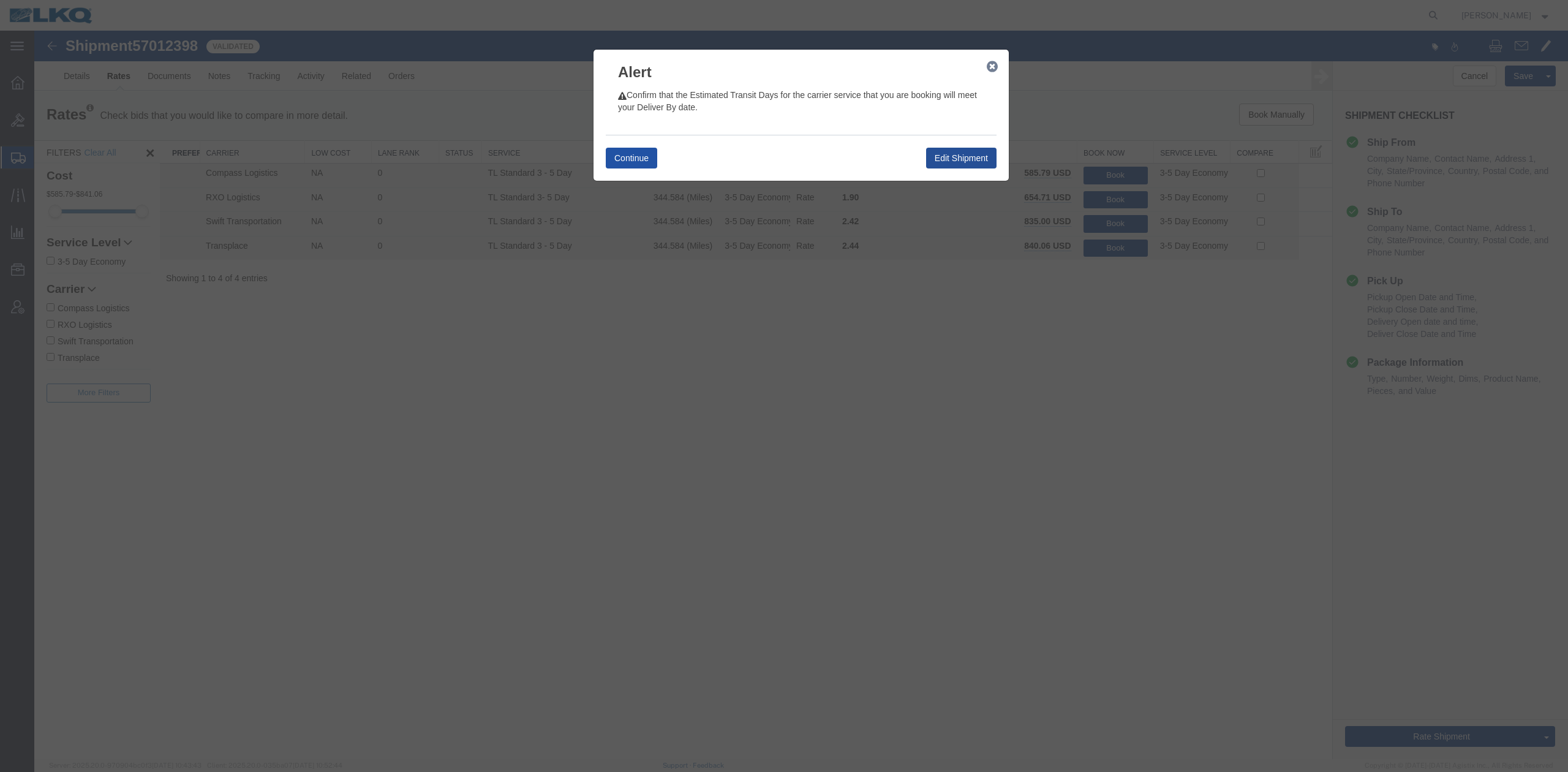
click at [618, 168] on button "Continue" at bounding box center [632, 157] width 52 height 21
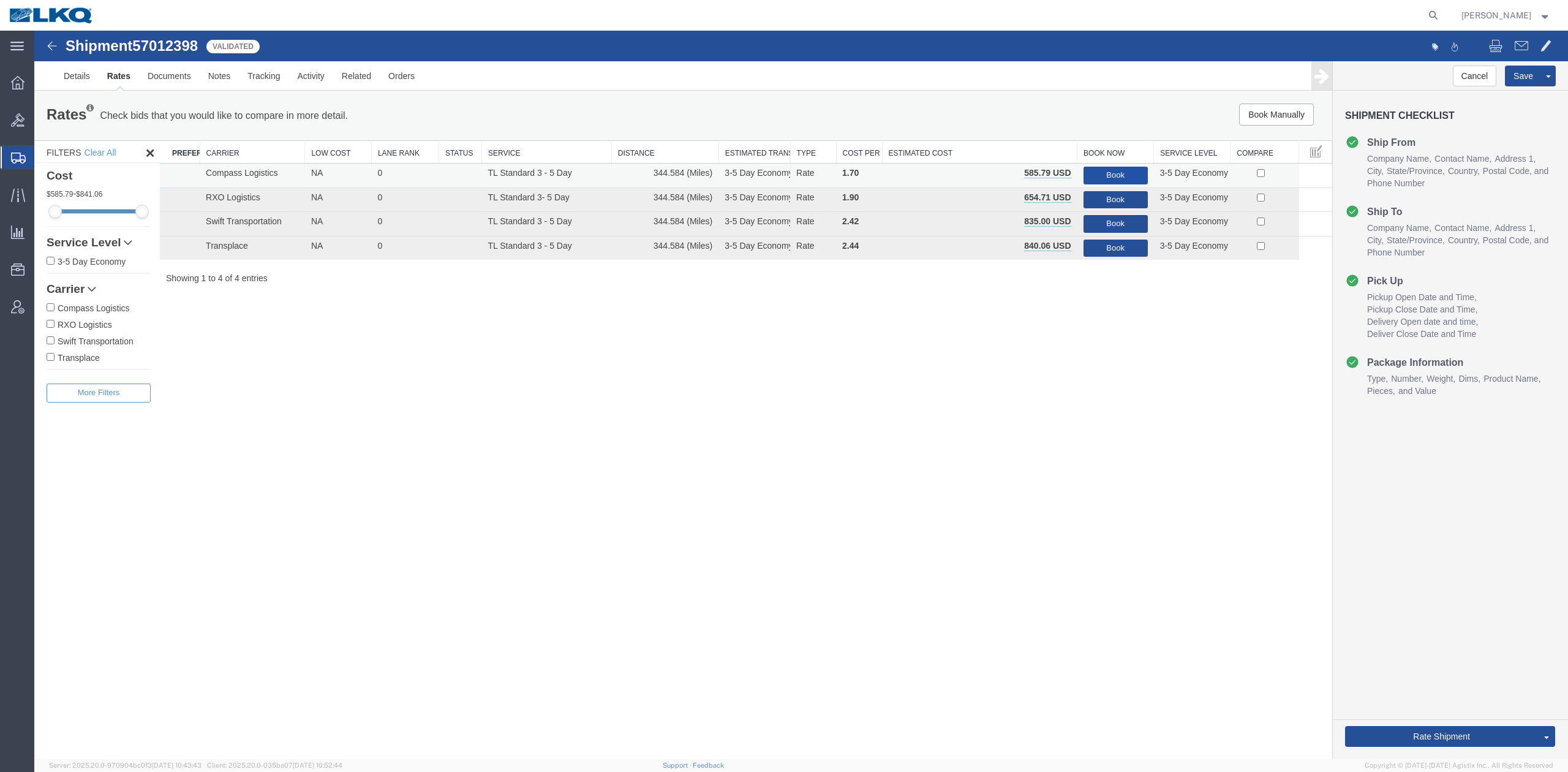
click at [1096, 175] on button "Book" at bounding box center [1115, 175] width 64 height 17
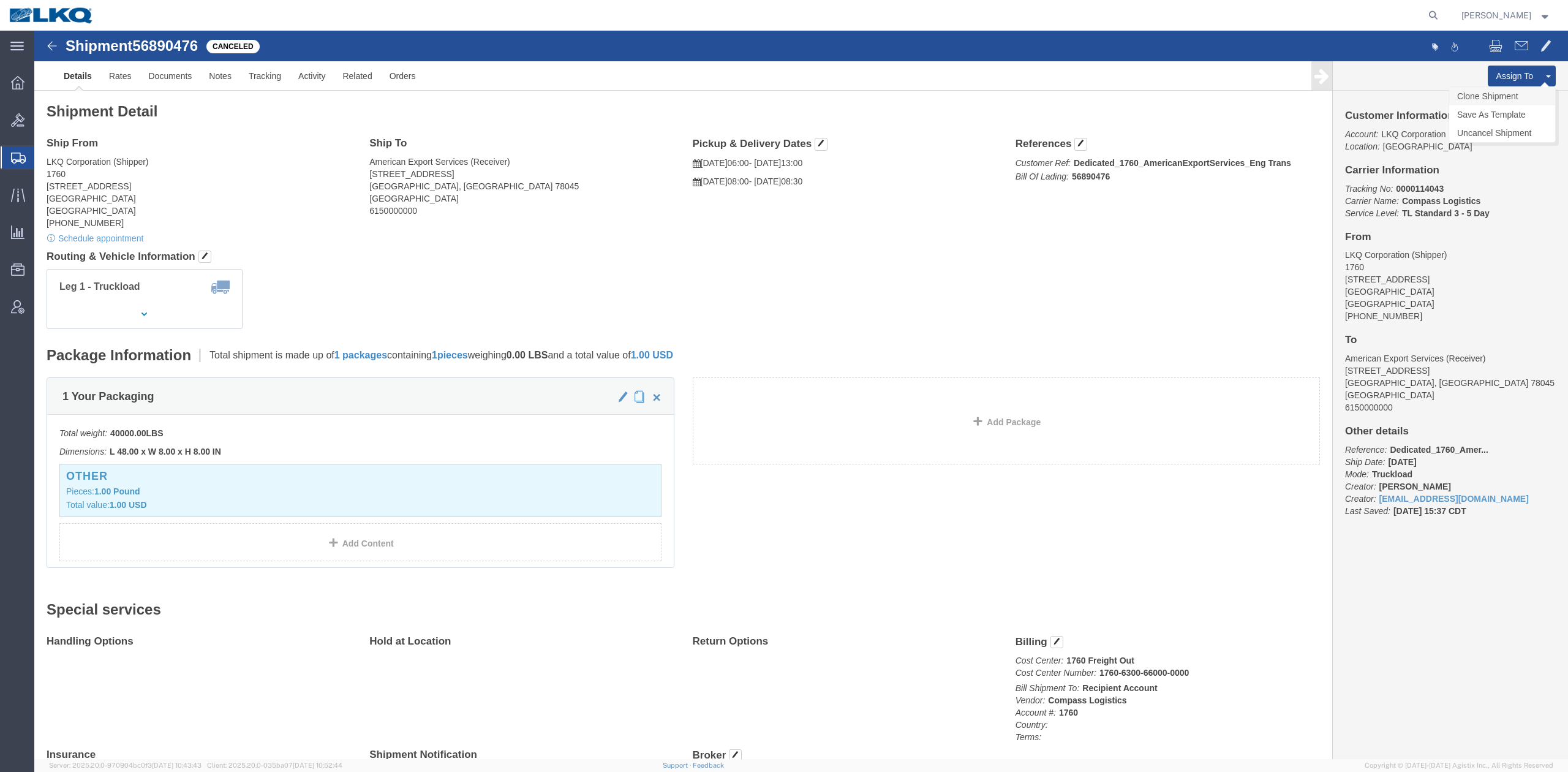
click link "Clone Shipment"
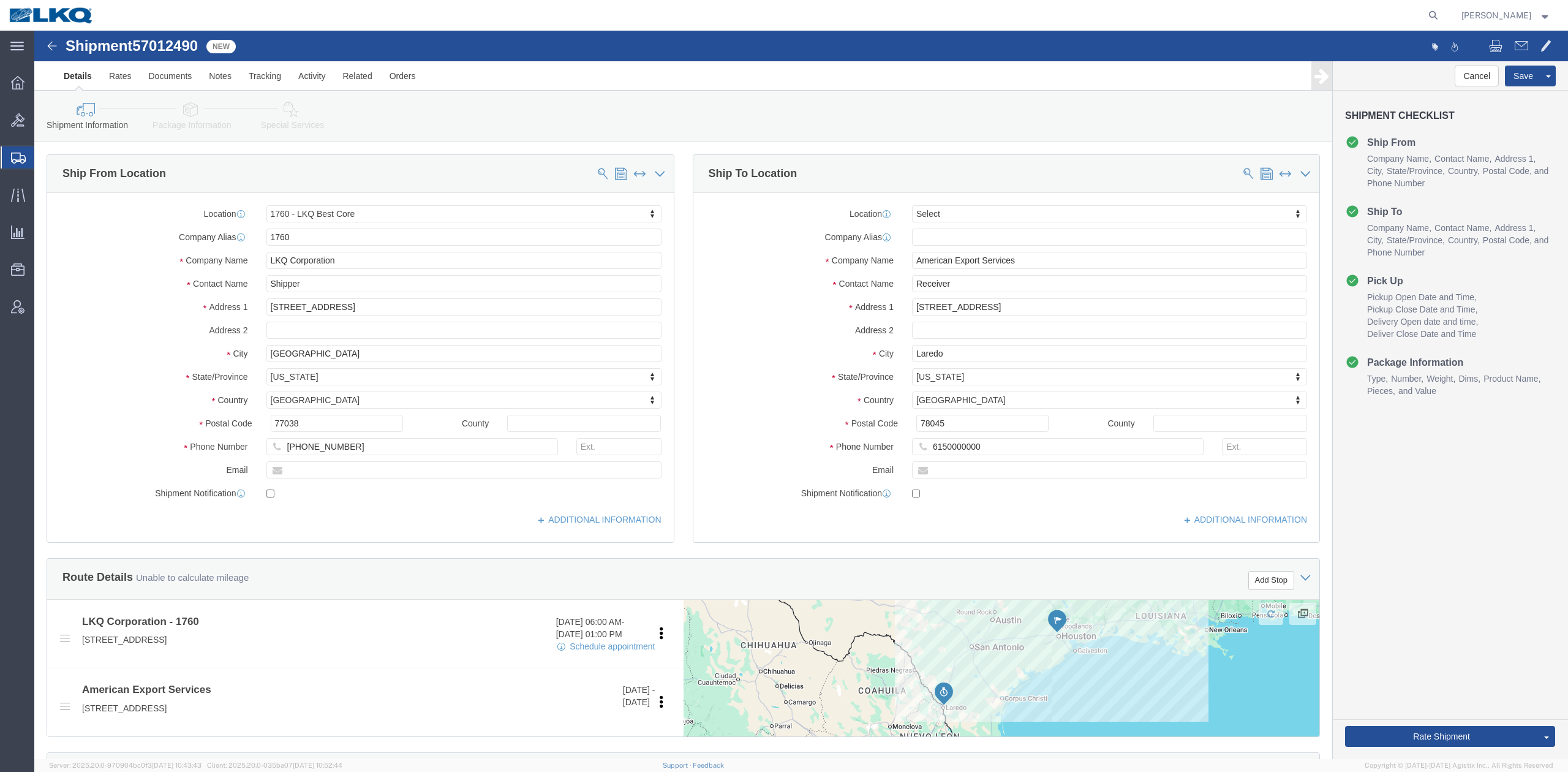
click span "57012490"
select select "27634"
select select
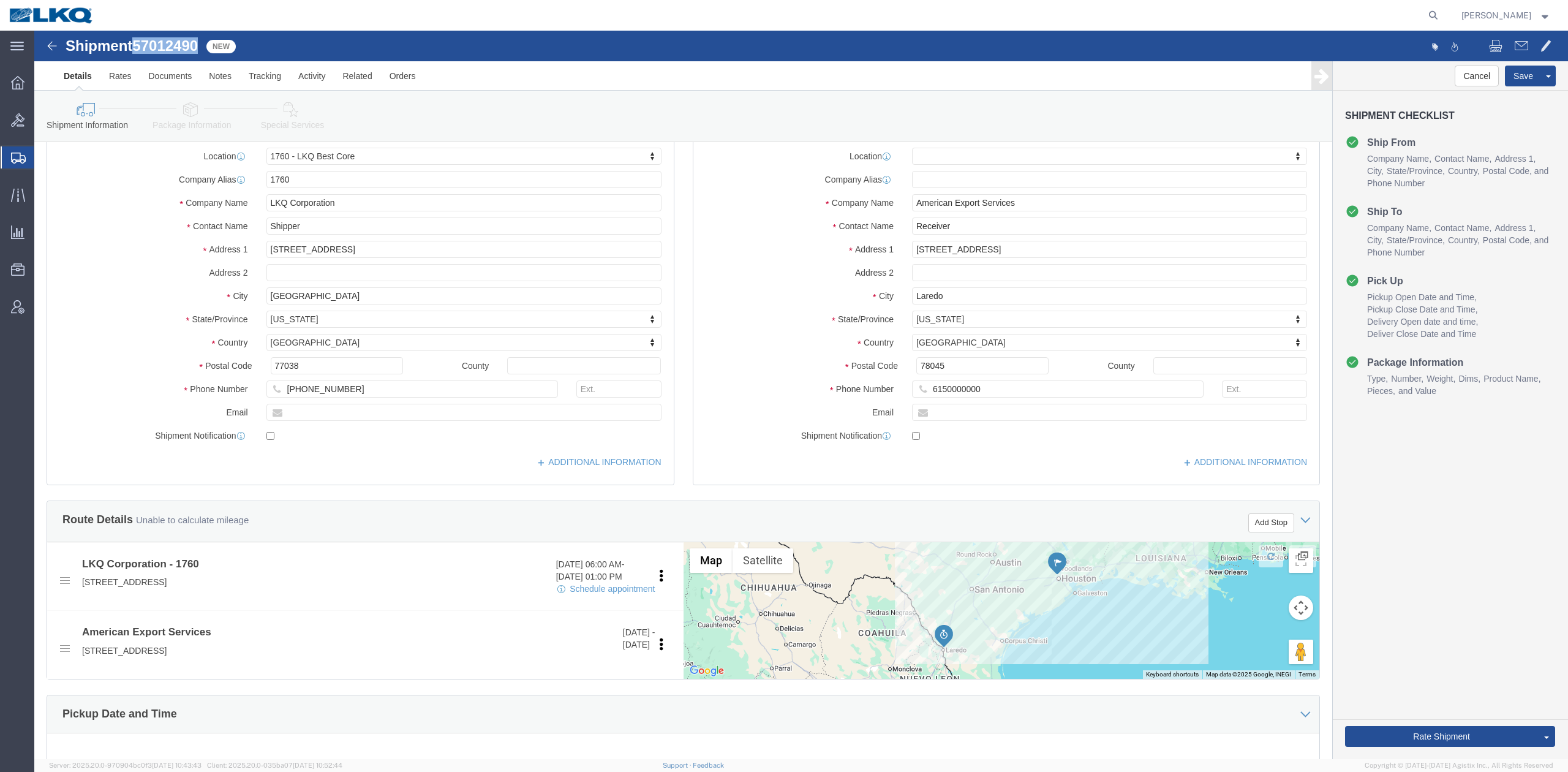
scroll to position [523, 0]
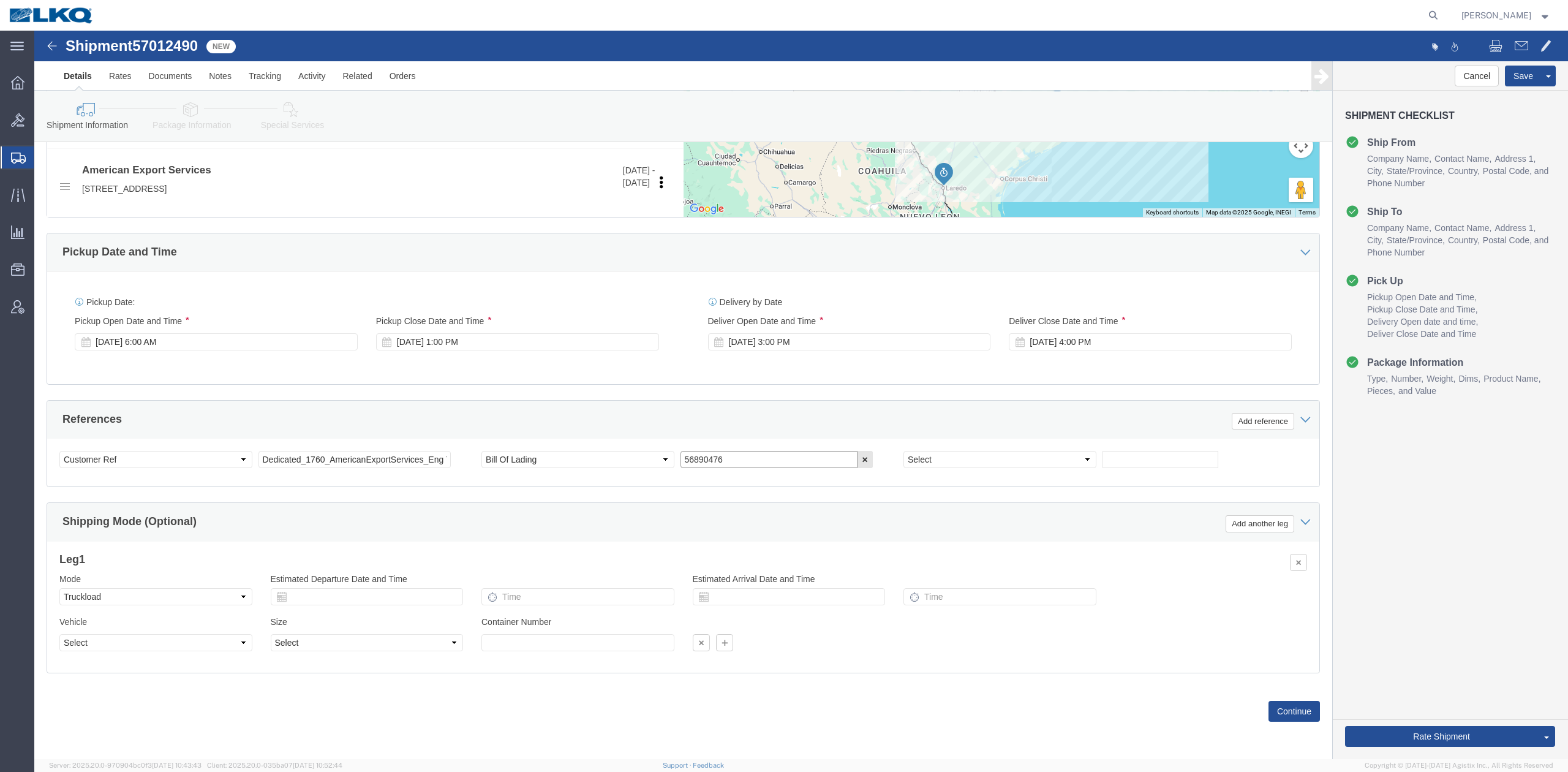
click input "56890476"
paste input "7012490"
type input "57012490"
click div "Oct 28 2025 3:00 PM"
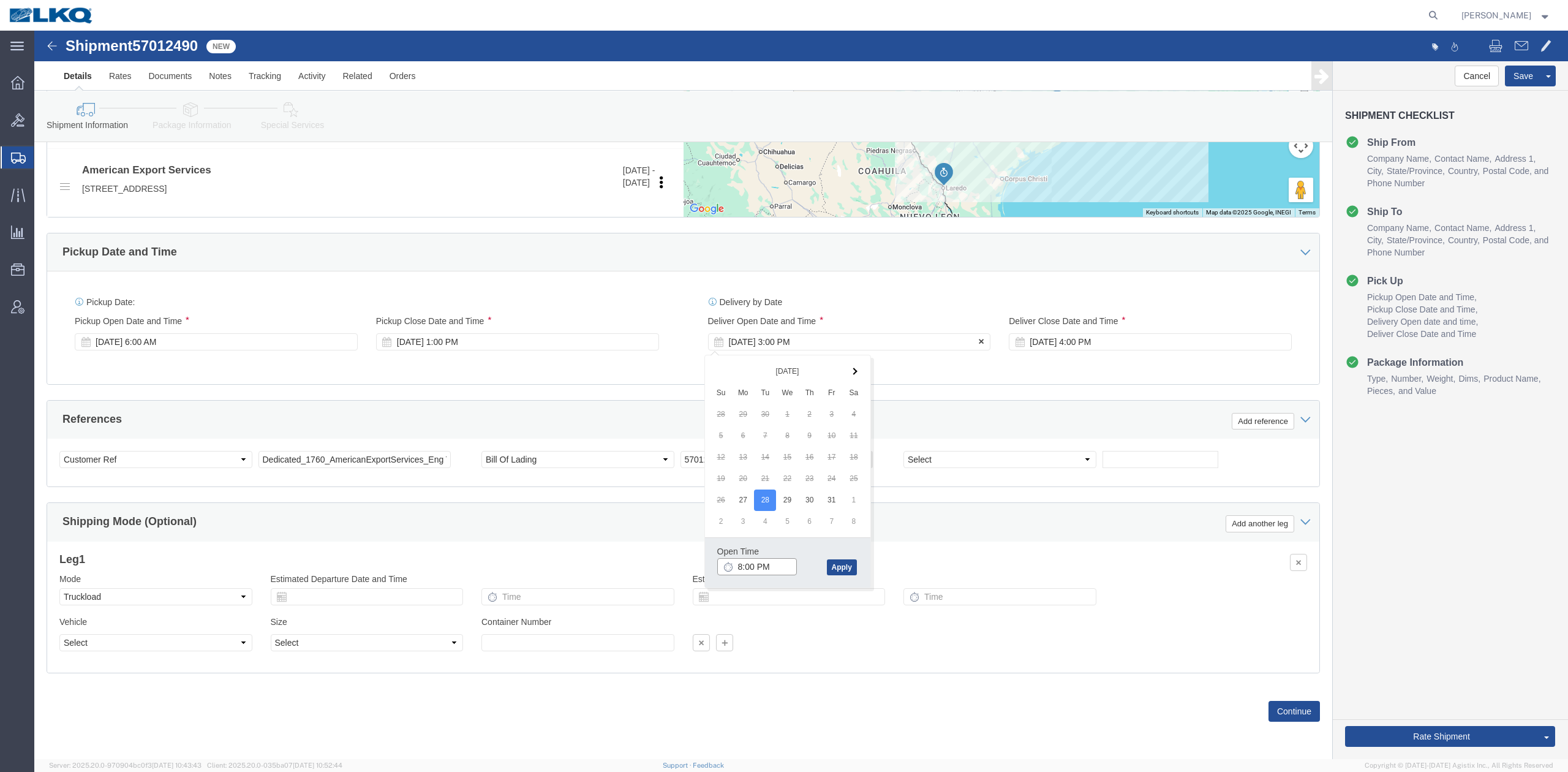
type input "8:00 AM"
click button "Apply"
click div "Oct 28 2025 4:00 PM"
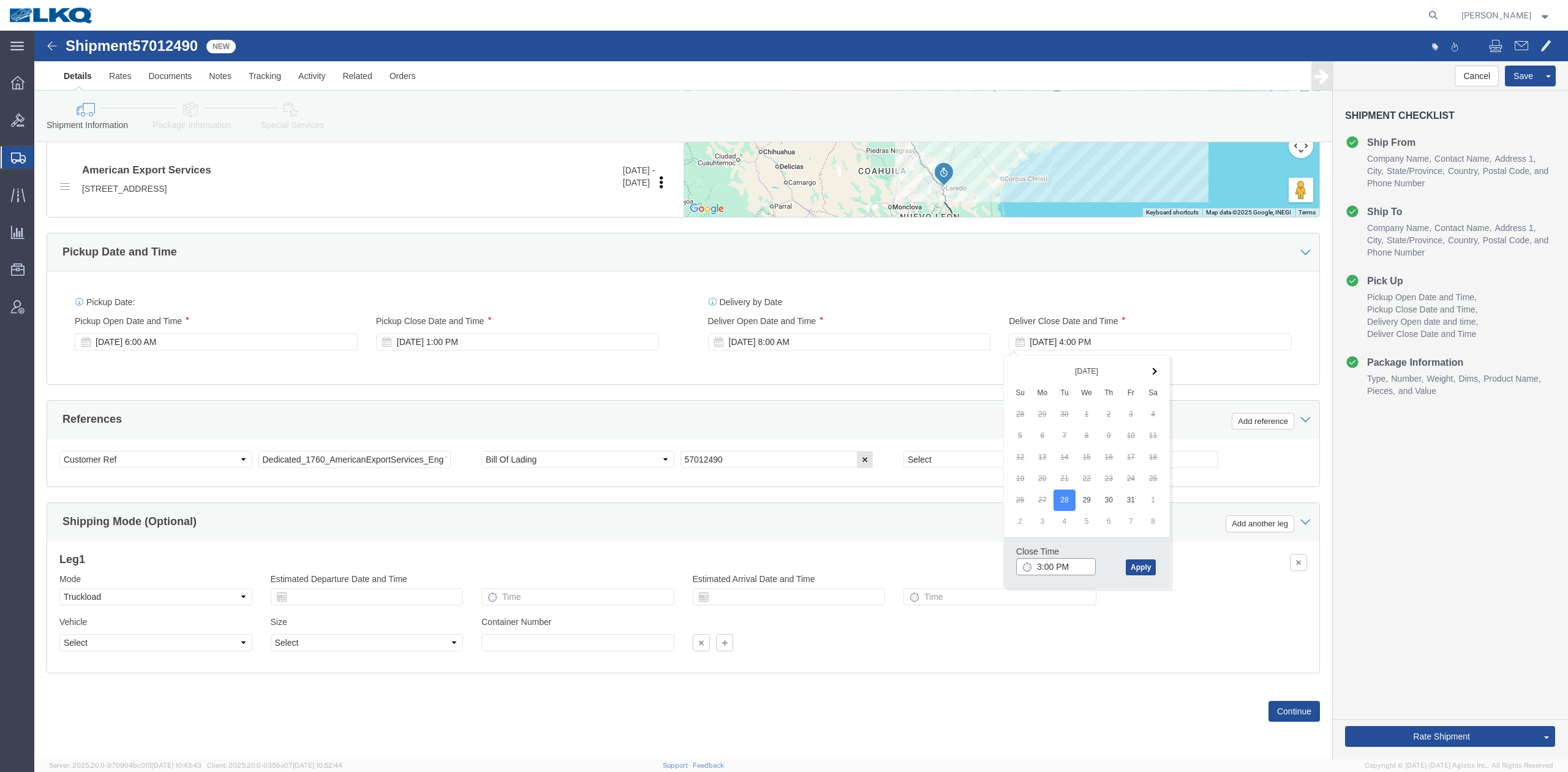
type input "2:00 PM"
click button "Apply"
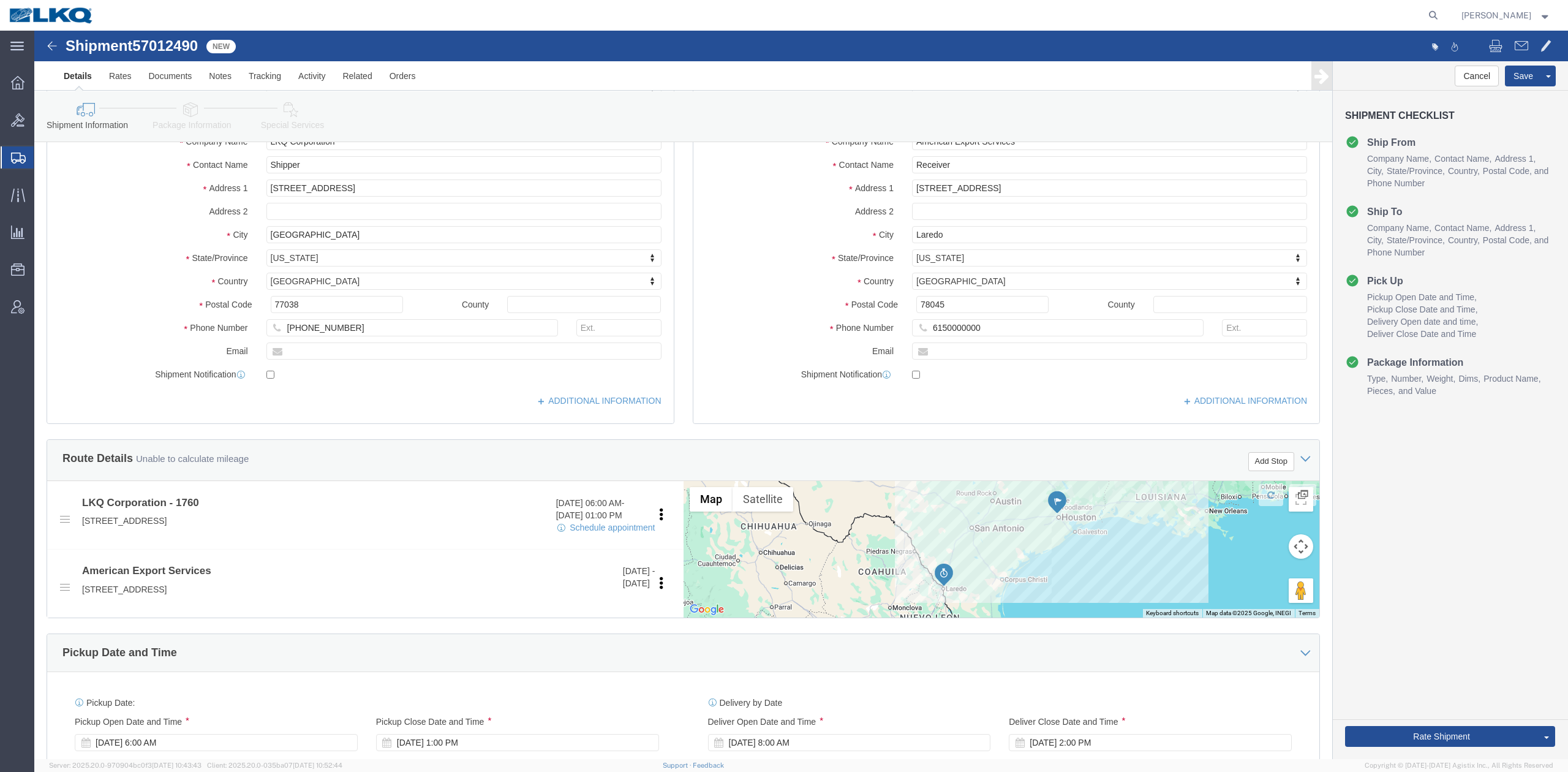
scroll to position [33, 0]
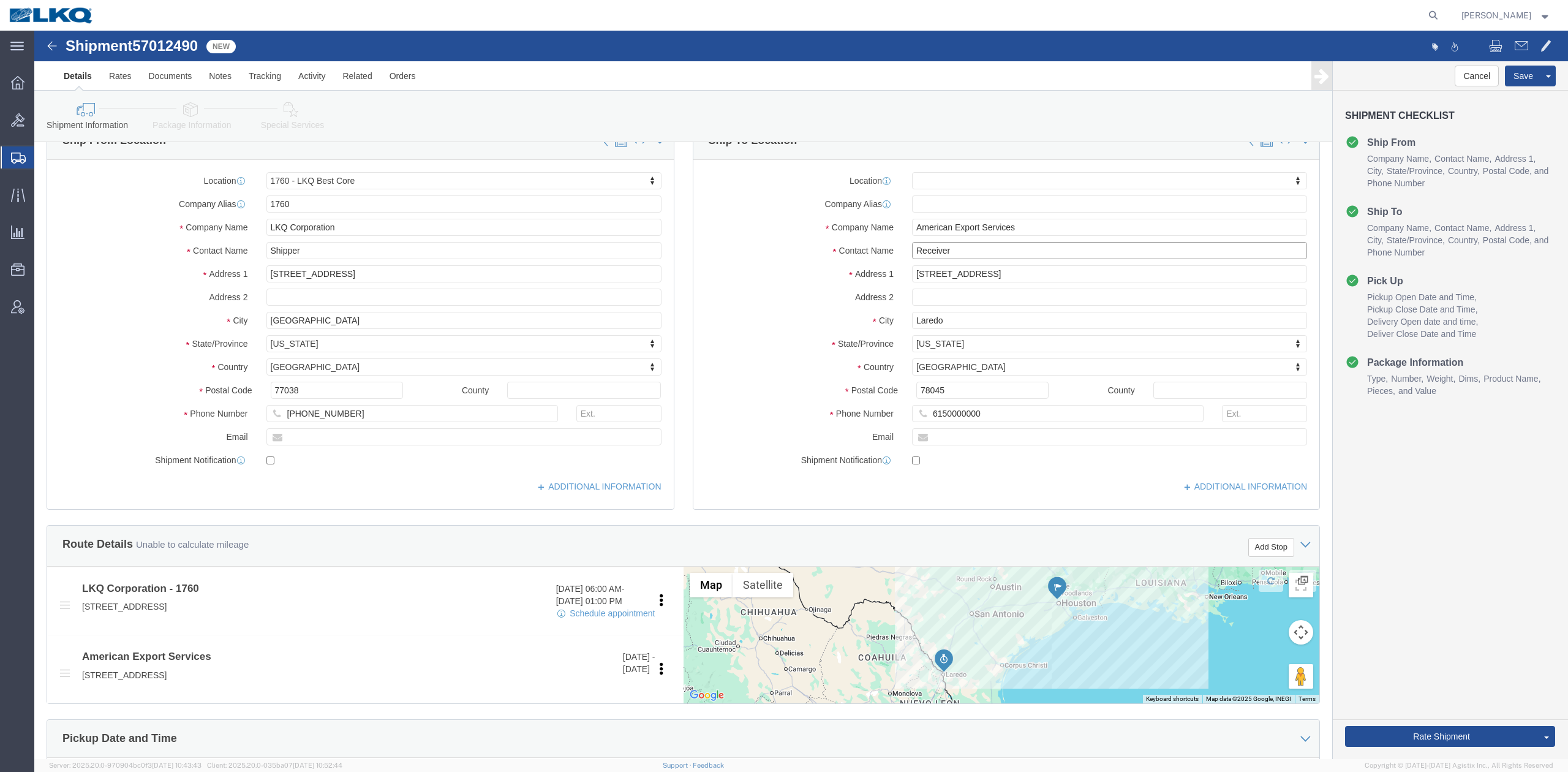
drag, startPoint x: 917, startPoint y: 225, endPoint x: 915, endPoint y: 237, distance: 12.2
click input "Receiver"
click input "417 Nafta Blvd Milo Industrial Park"
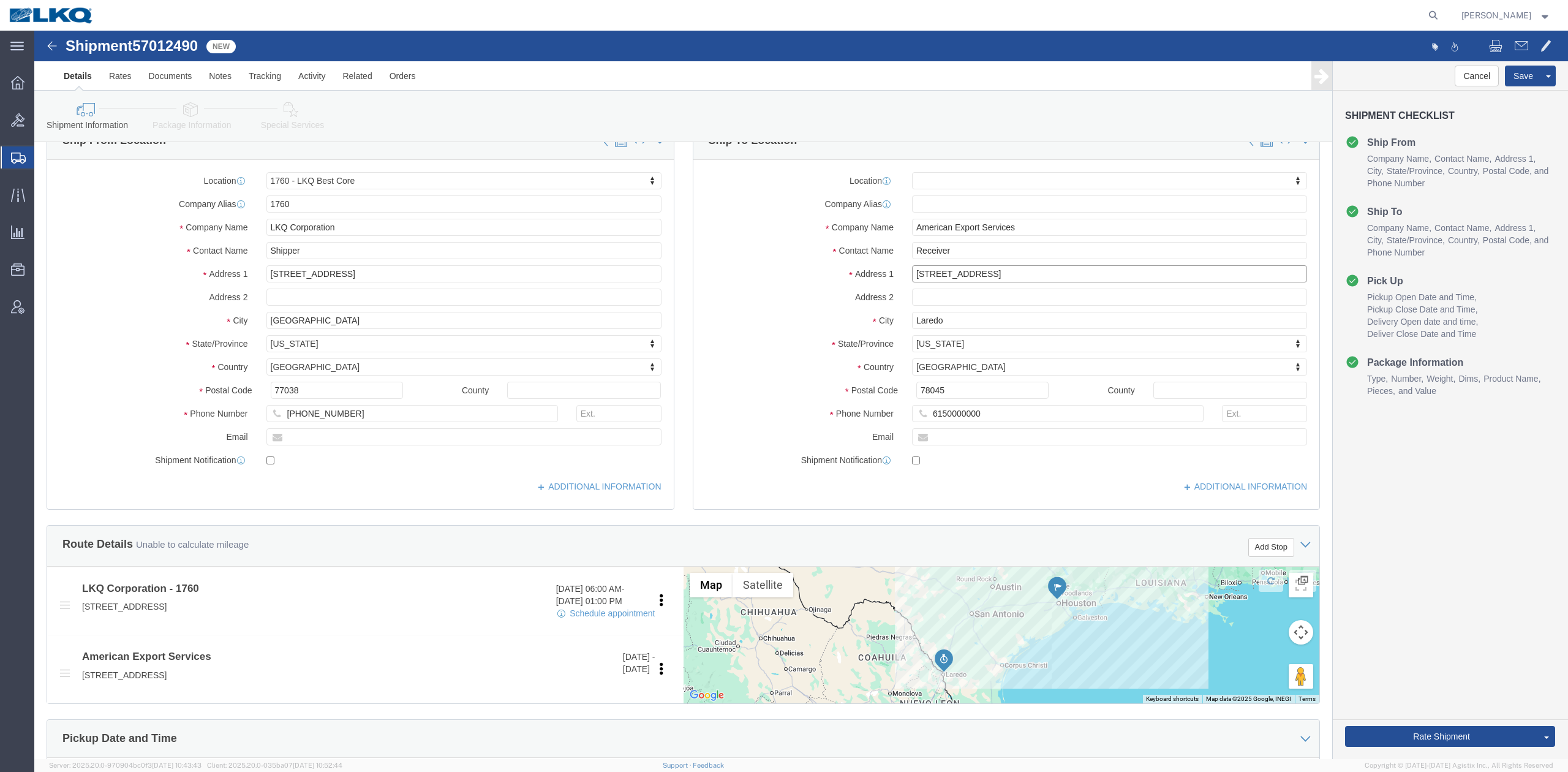
type input "1152 Reuthinger Pkwy"
click div "Location My Profile Location 1100 - LKQ Crystal River 1103 - LKQ Ft Myers 1106 …"
select select
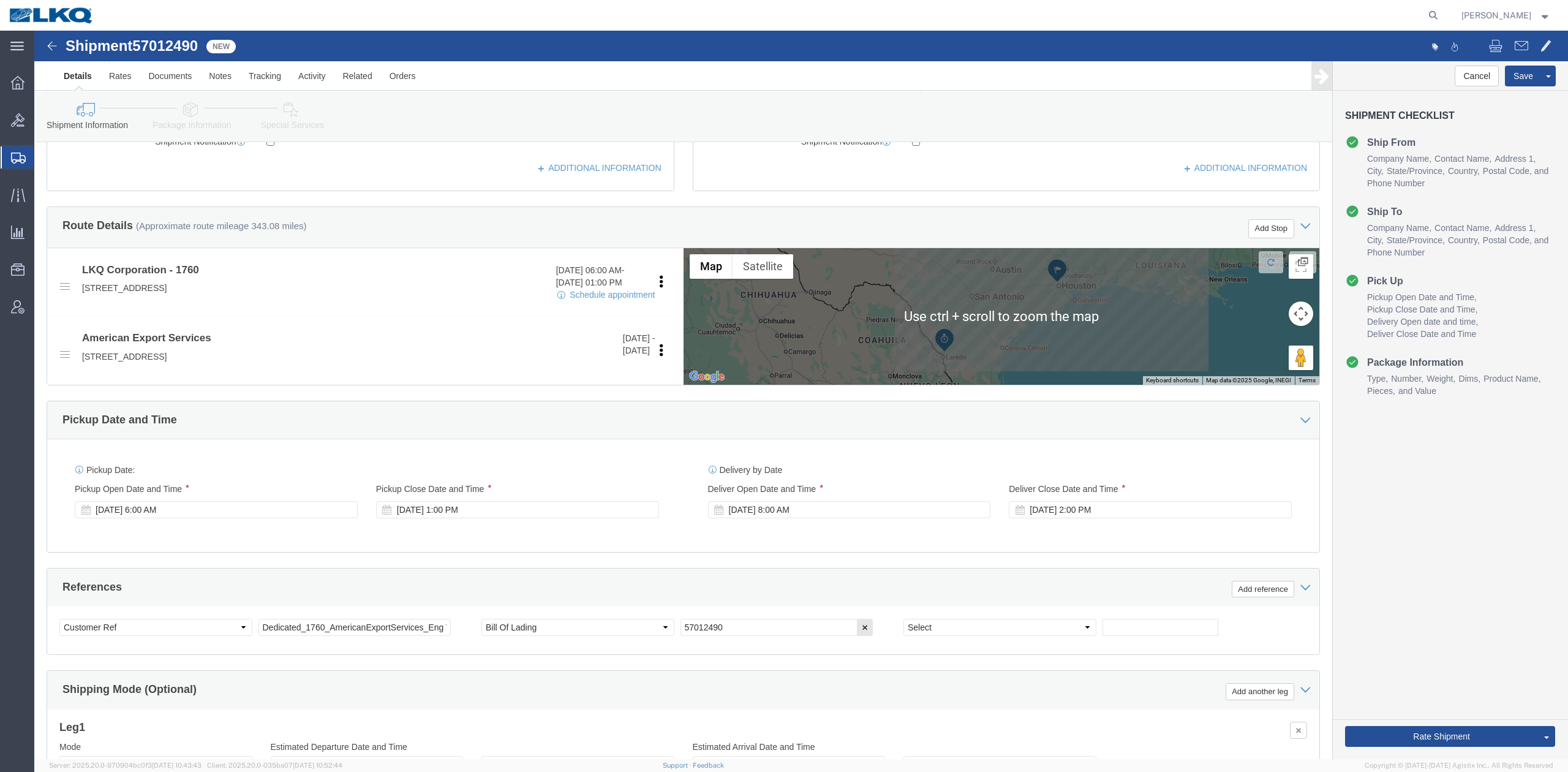
scroll to position [361, 0]
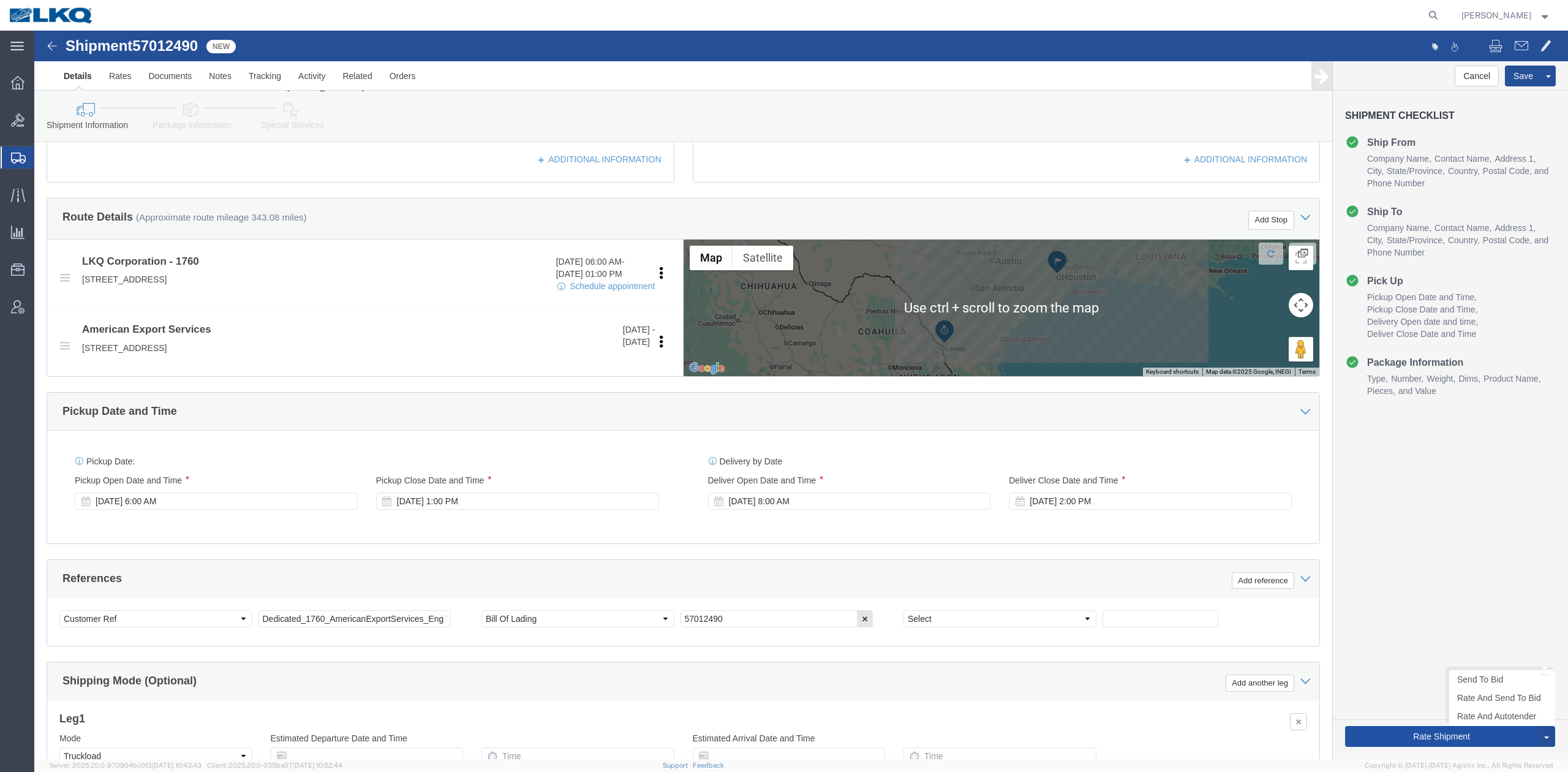
click button "Rate Shipment"
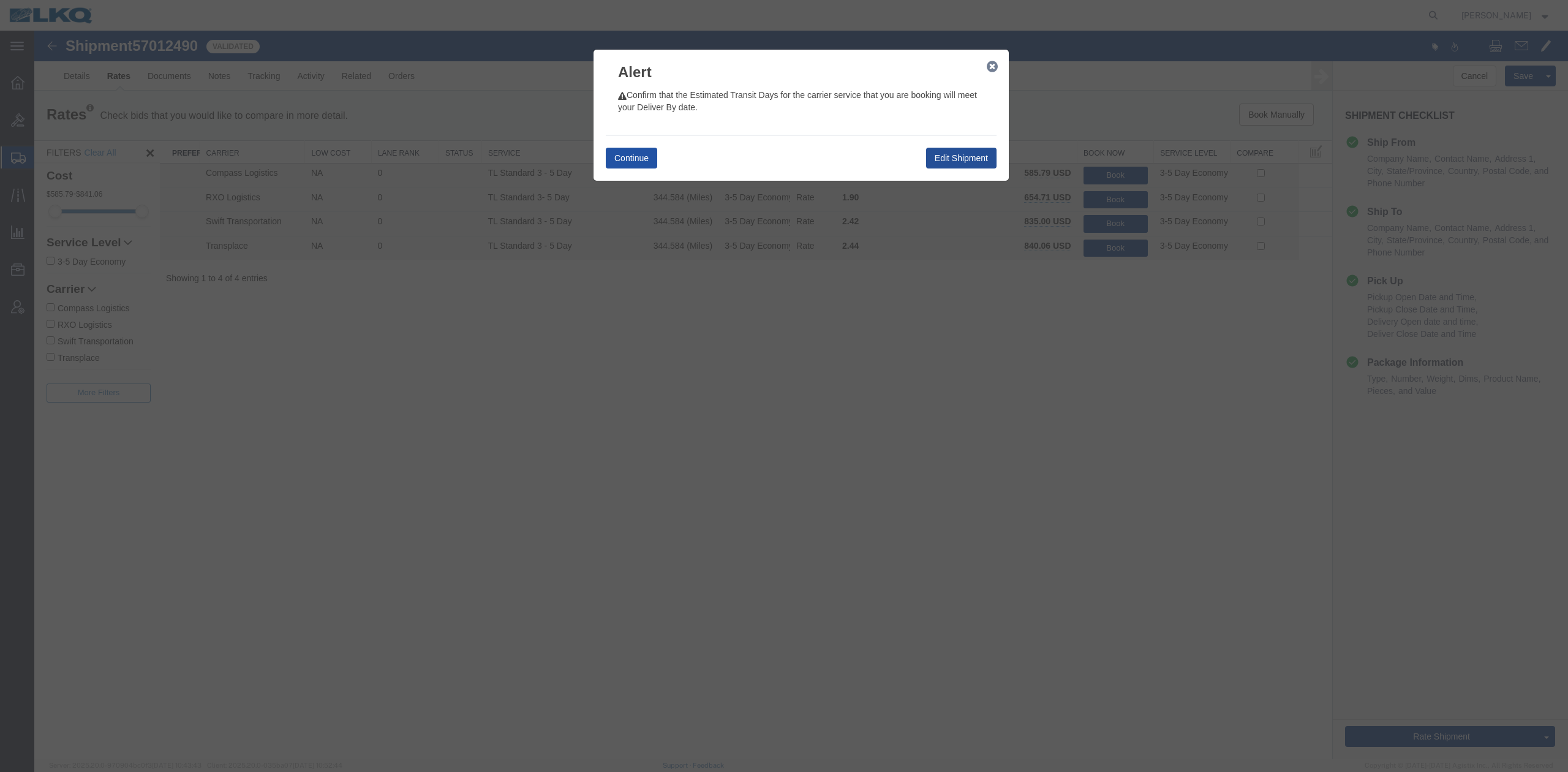
click at [644, 155] on button "Continue" at bounding box center [632, 157] width 52 height 21
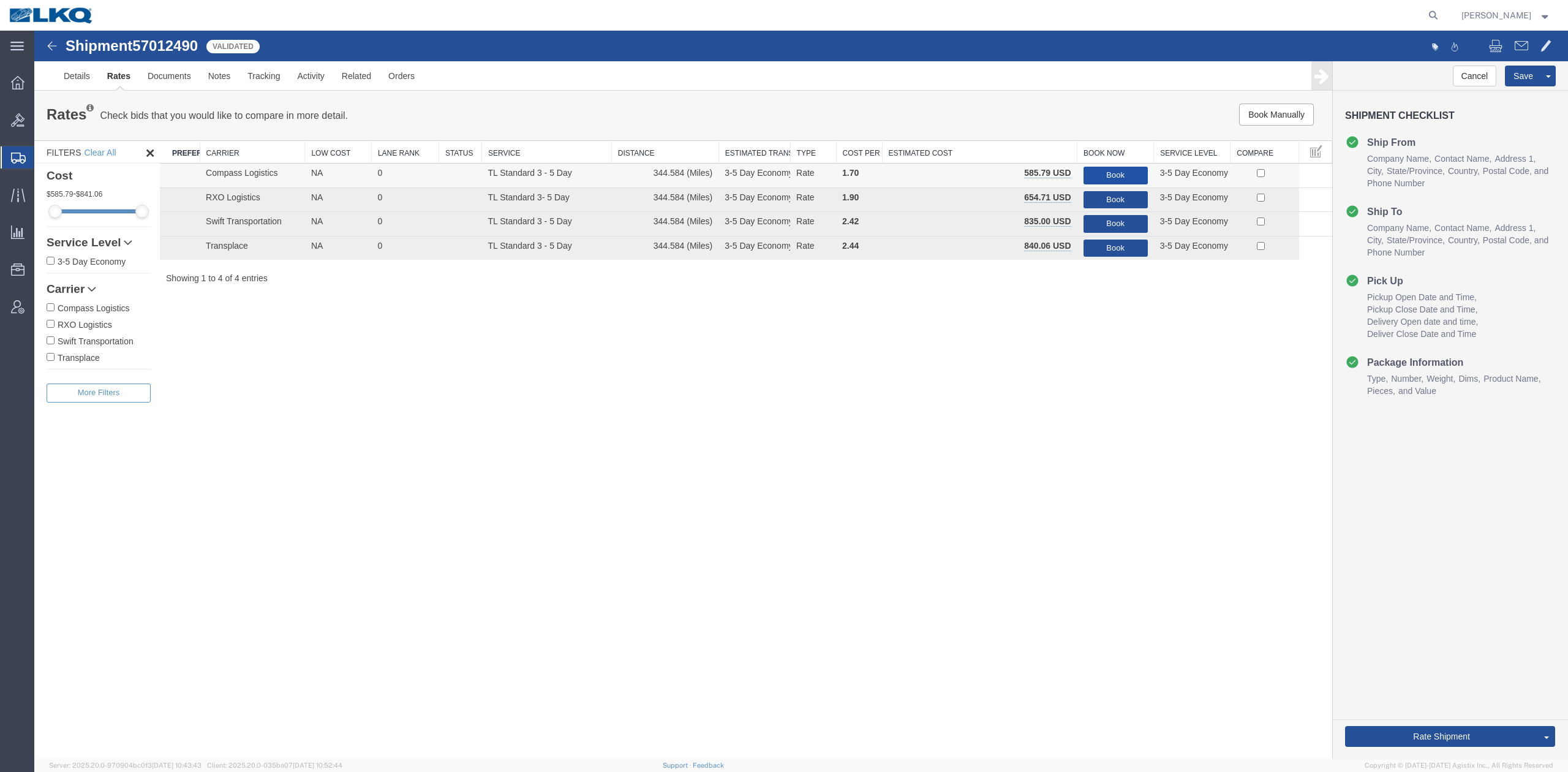
click at [1099, 172] on button "Book" at bounding box center [1115, 175] width 64 height 17
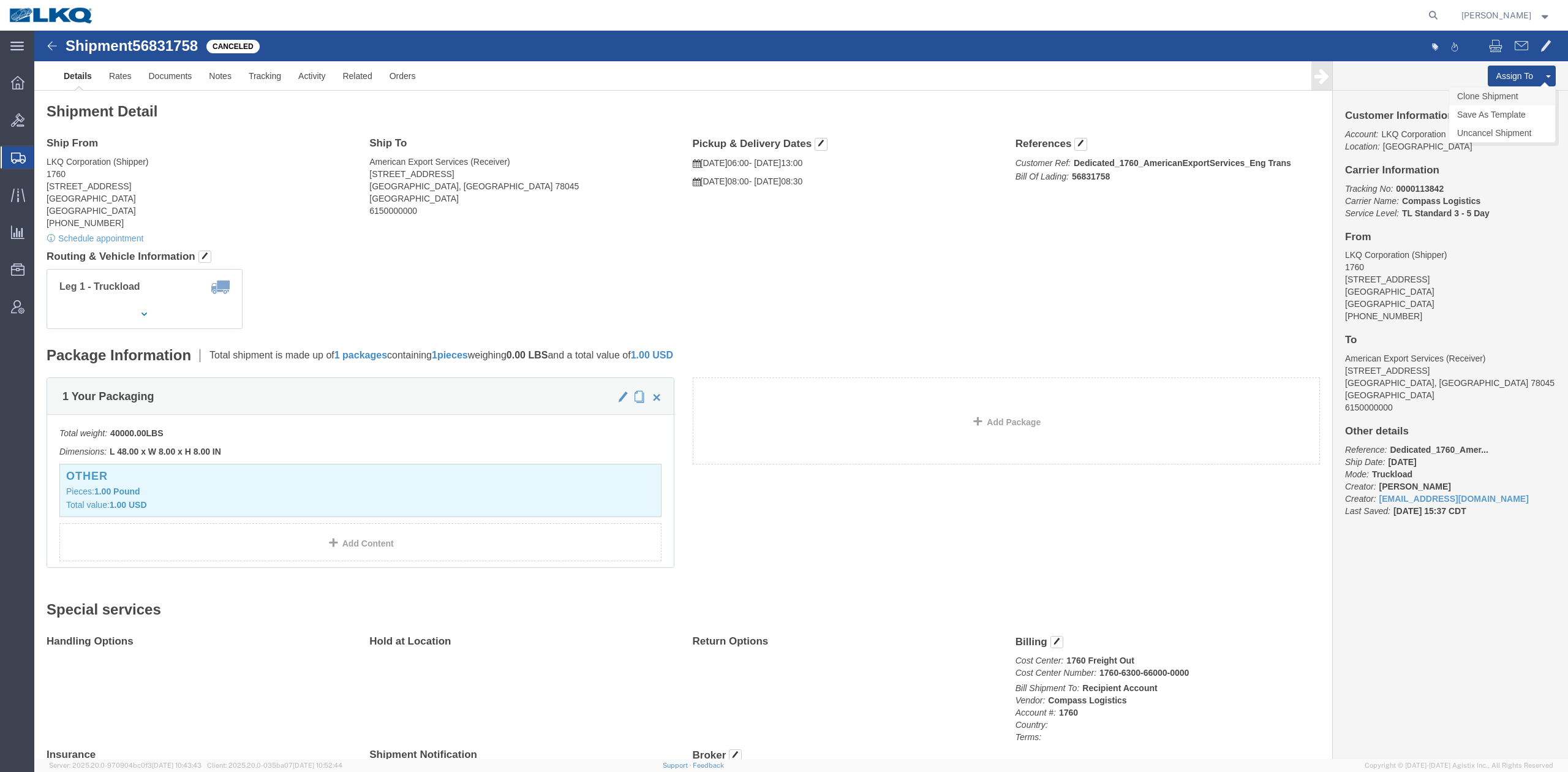
click link "Clone Shipment"
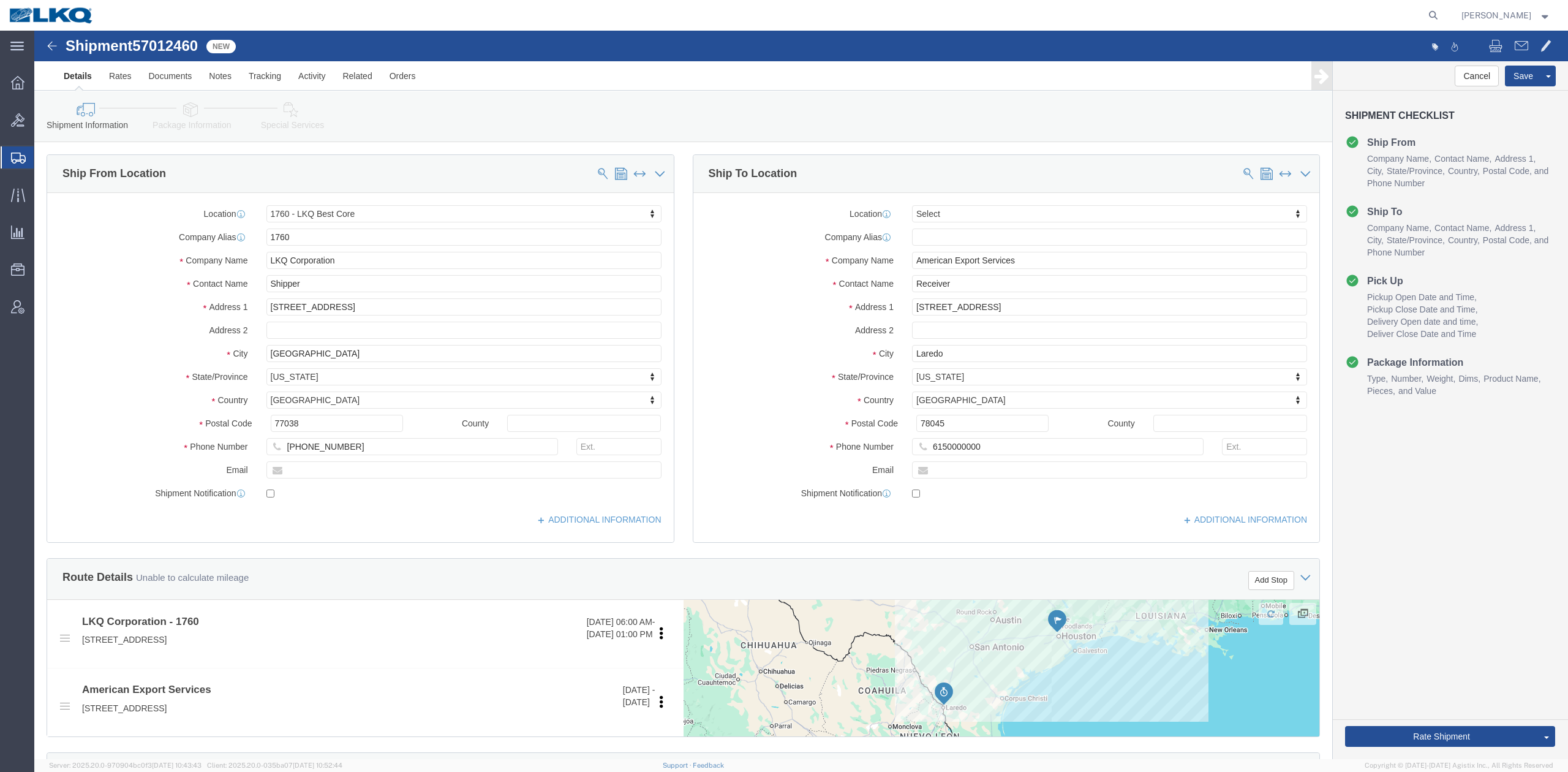
click span "57012460"
select select "27634"
select select
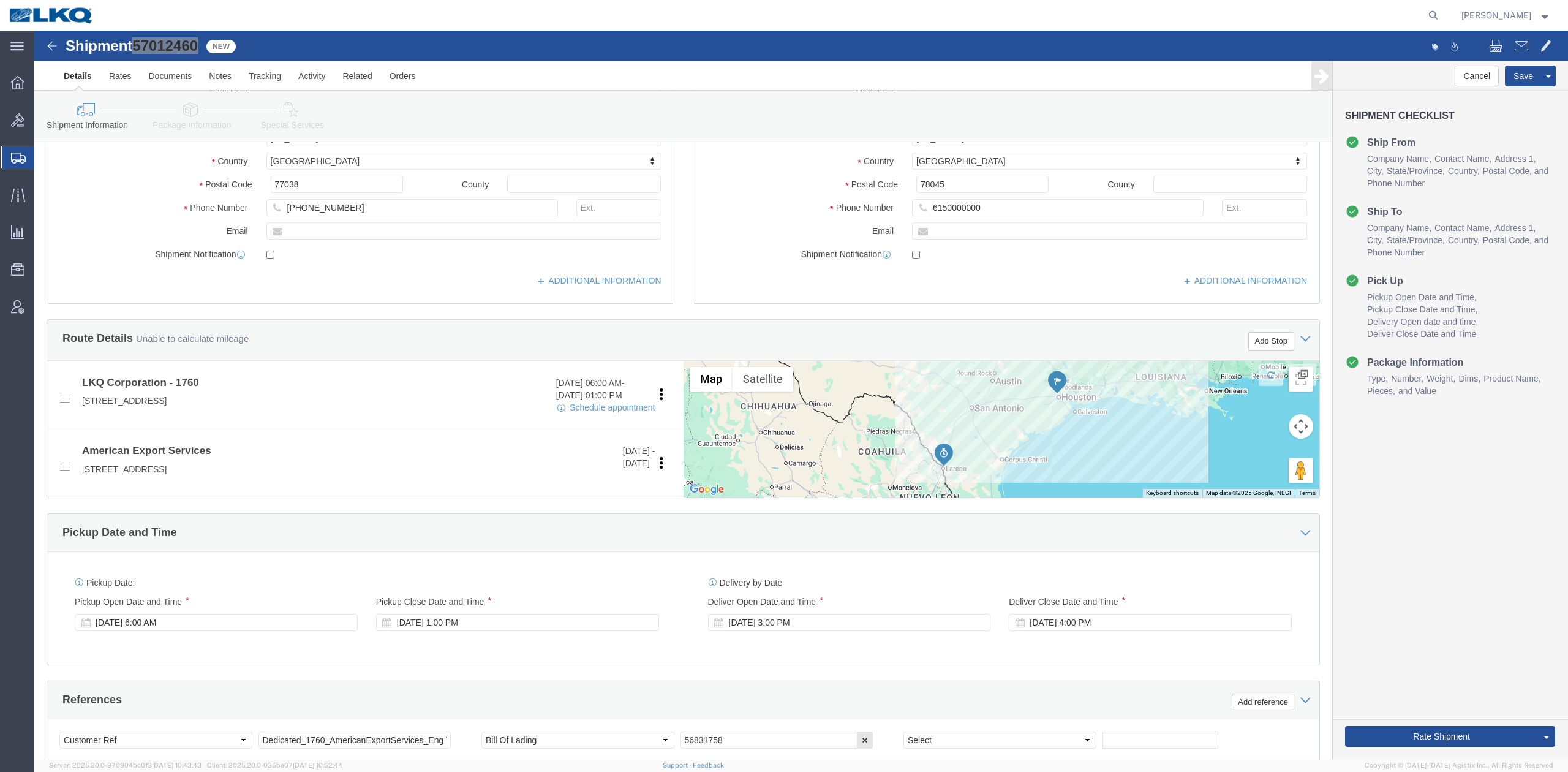
scroll to position [408, 0]
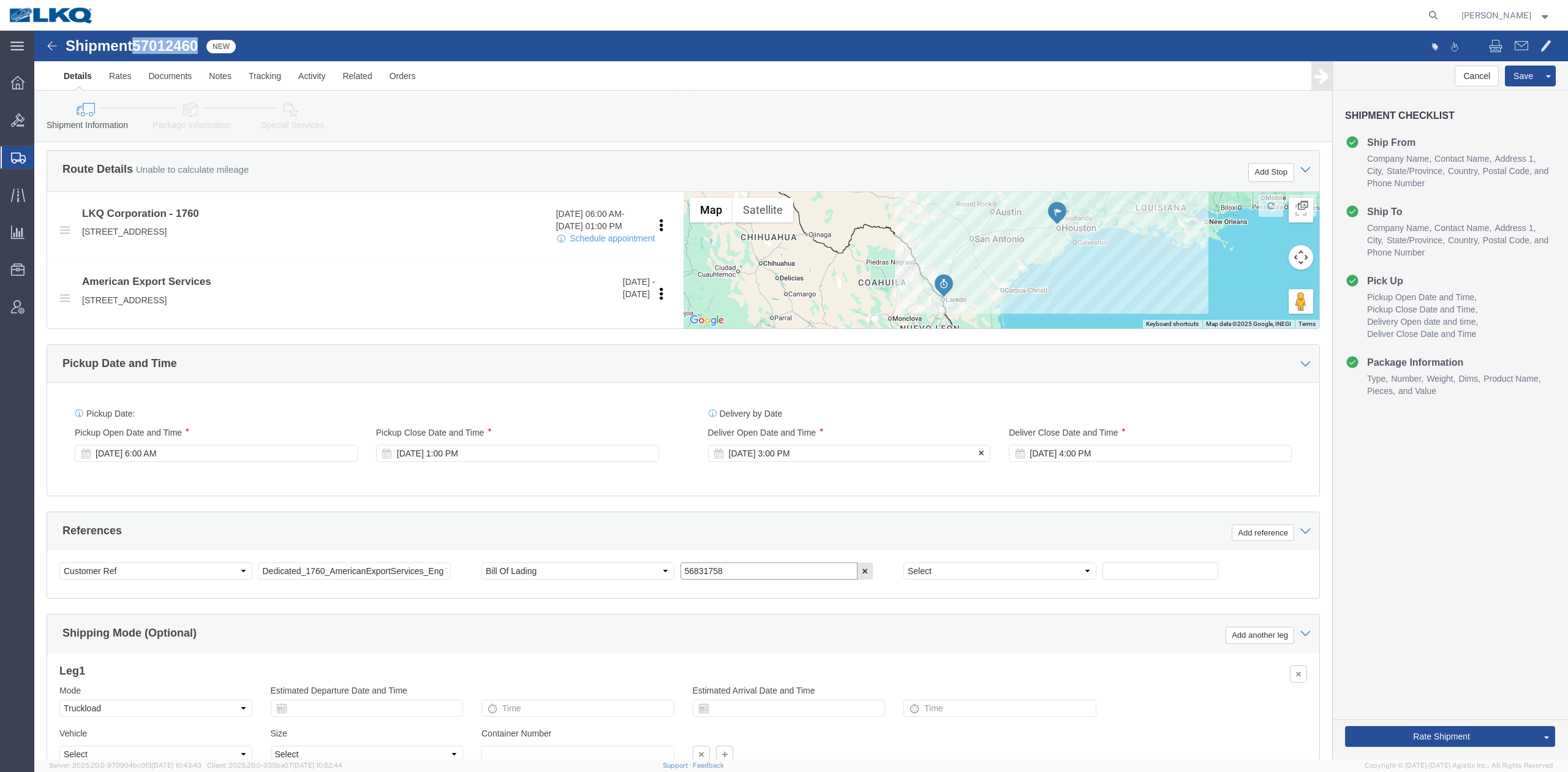
drag, startPoint x: 687, startPoint y: 539, endPoint x: 760, endPoint y: 428, distance: 132.9
click input "56831758"
paste input "7012460"
type input "57012460"
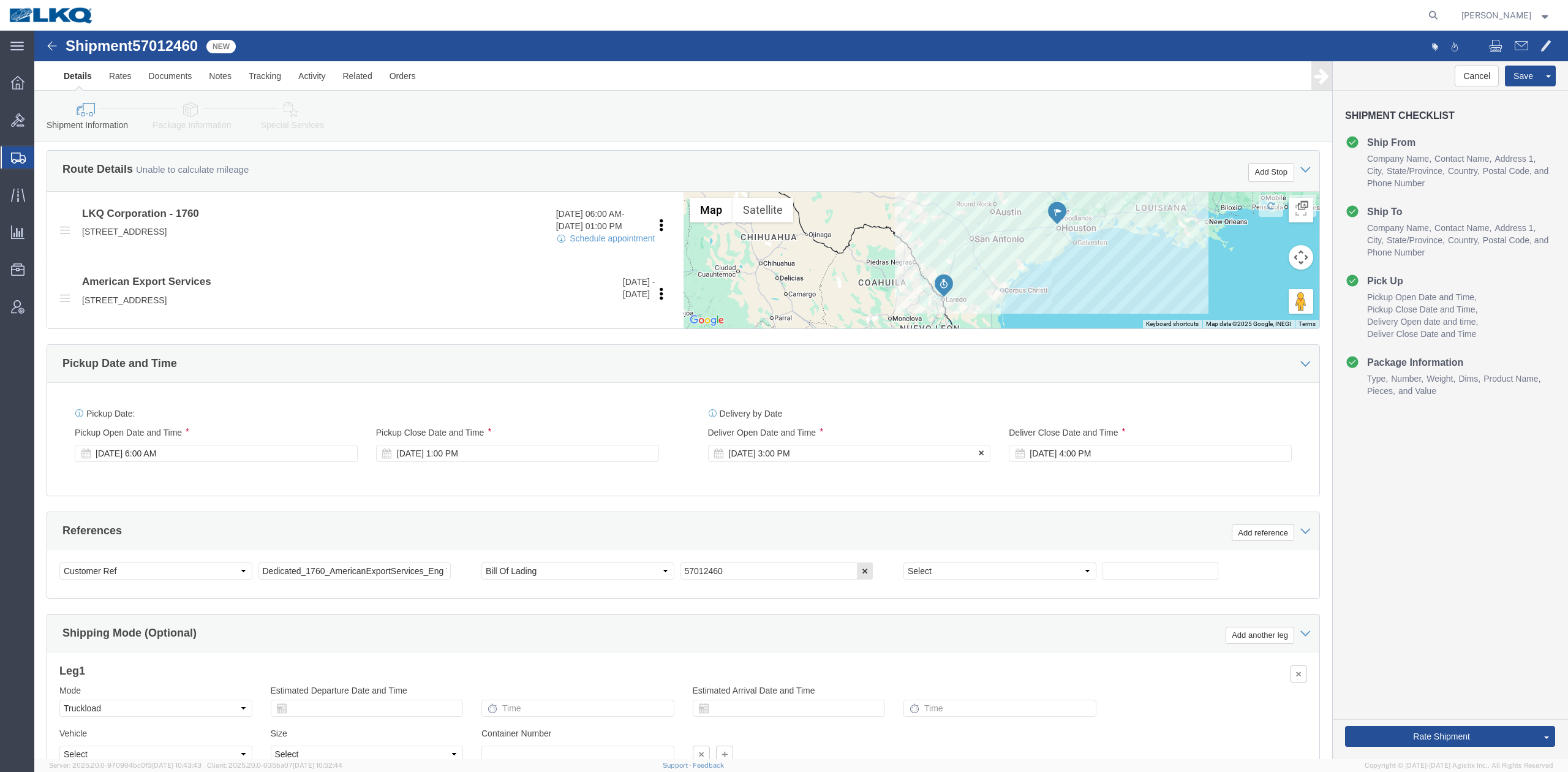
click div "Oct 22 2025 3:00 PM"
type input "8:00 AM"
click button "Apply"
click div "Oct 22 2025 4:00 PM"
type input "2:00 PM"
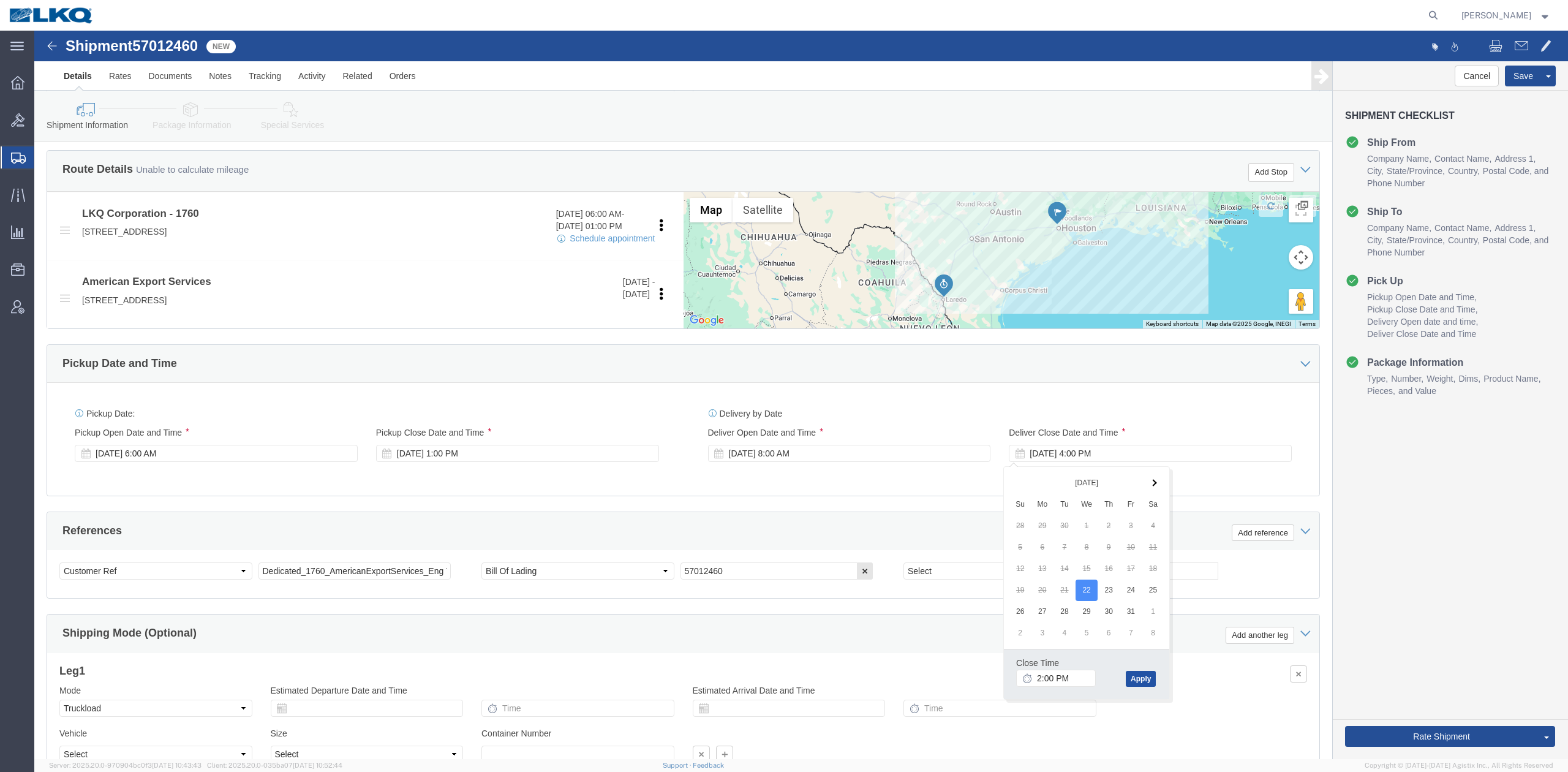
click button "Apply"
click button "Rate Shipment"
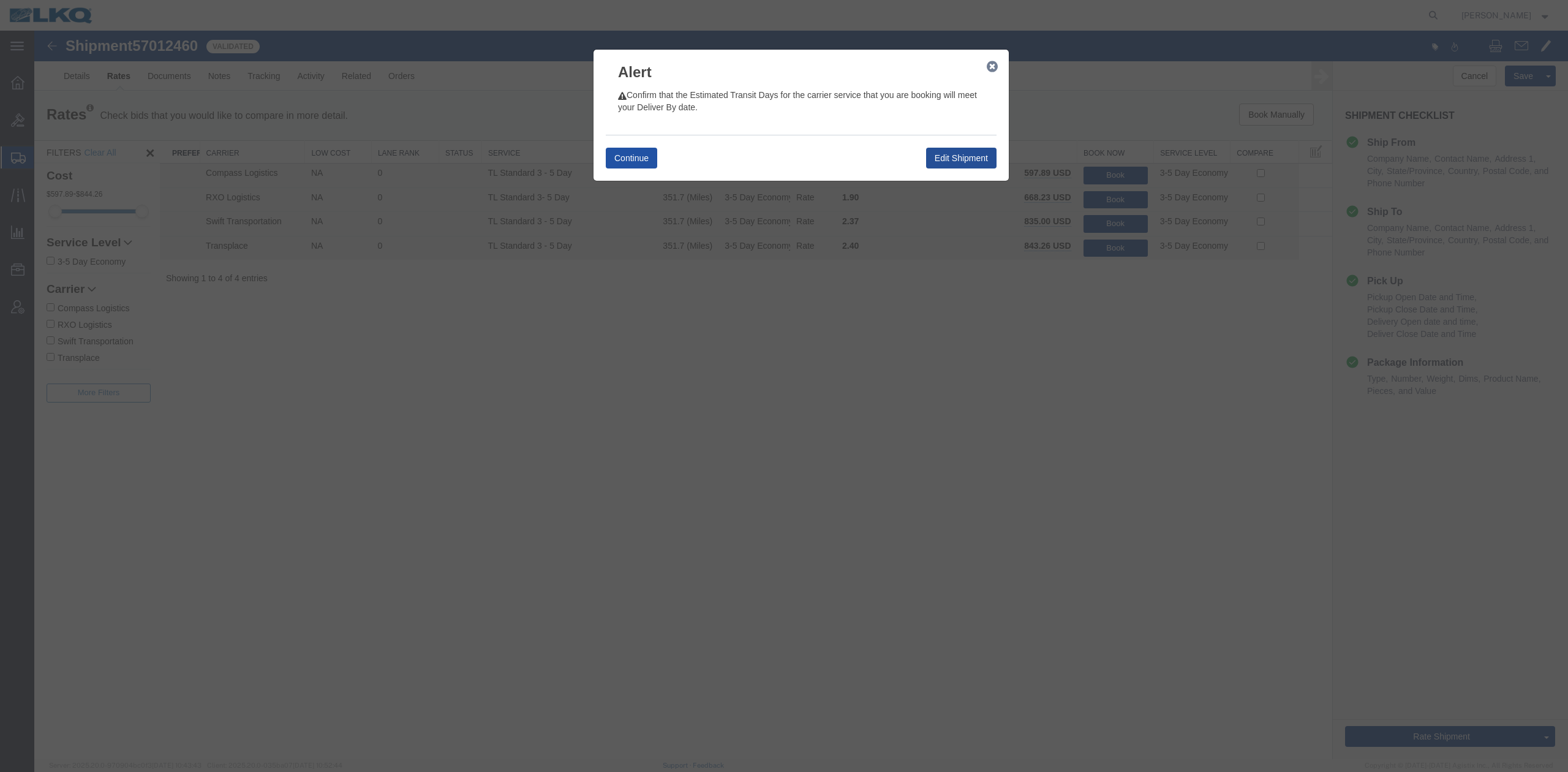
click at [616, 152] on button "Continue" at bounding box center [632, 157] width 52 height 21
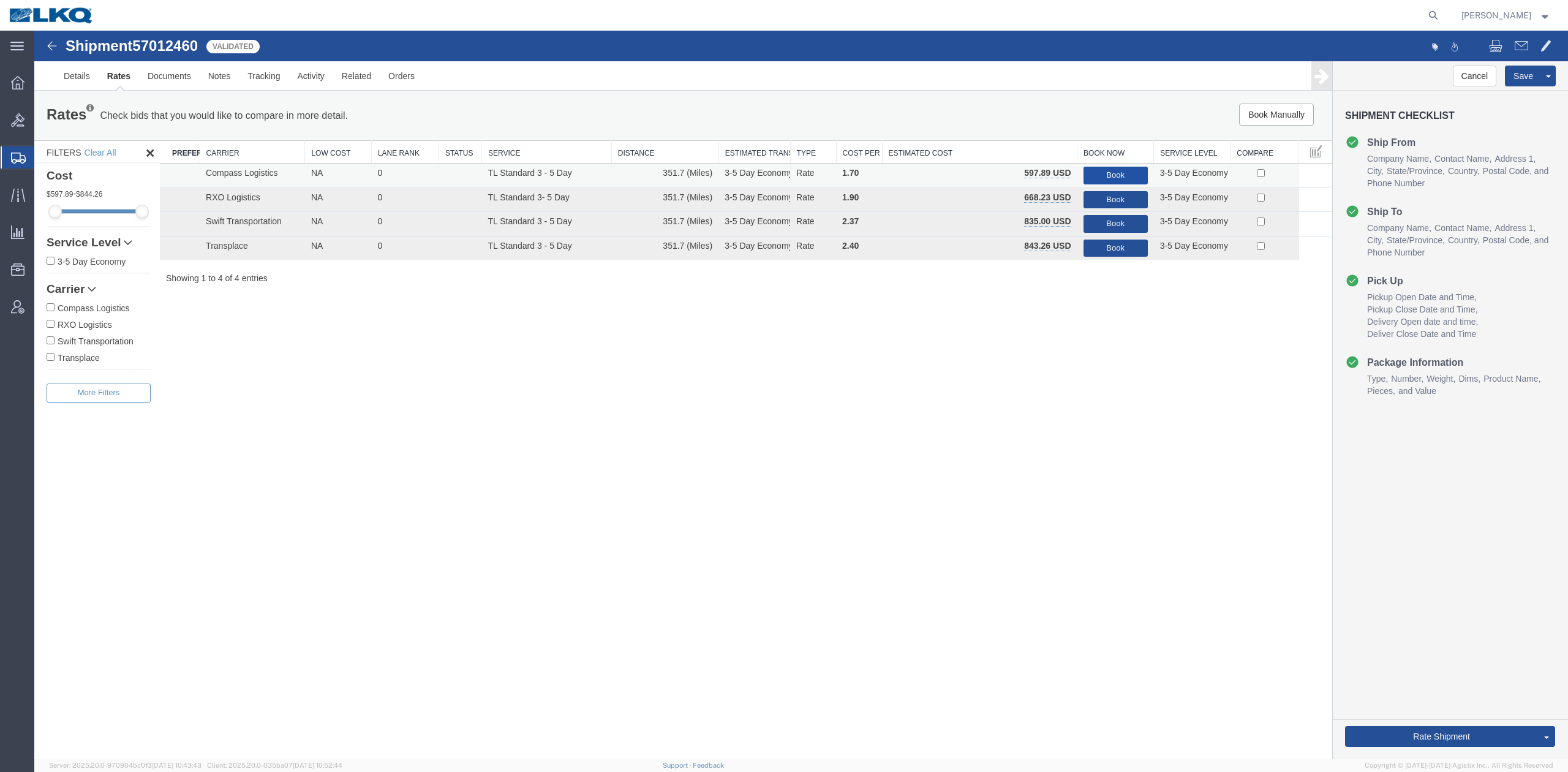
click at [1108, 175] on button "Book" at bounding box center [1115, 175] width 64 height 17
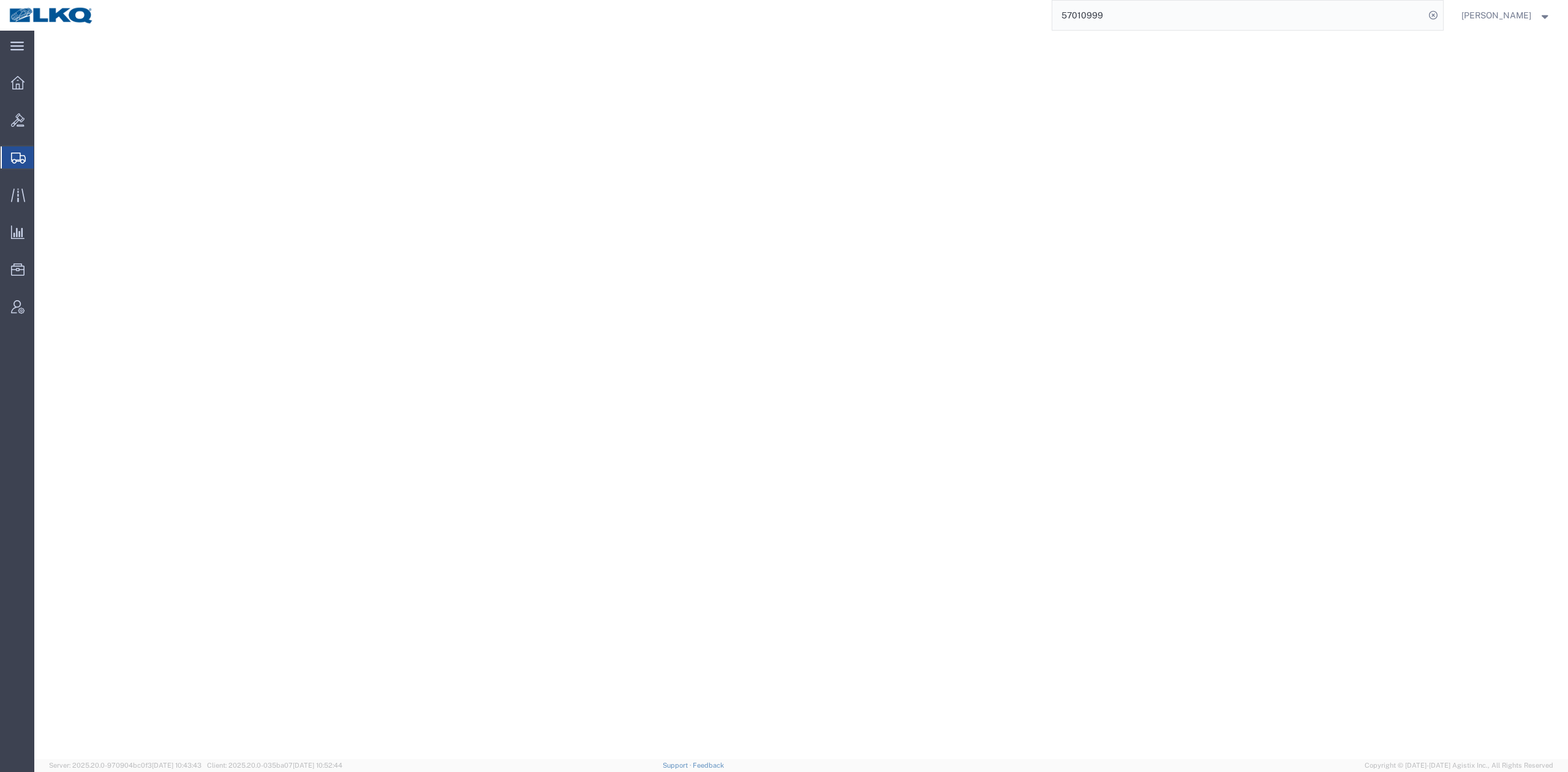
select select "27738"
select select "28042"
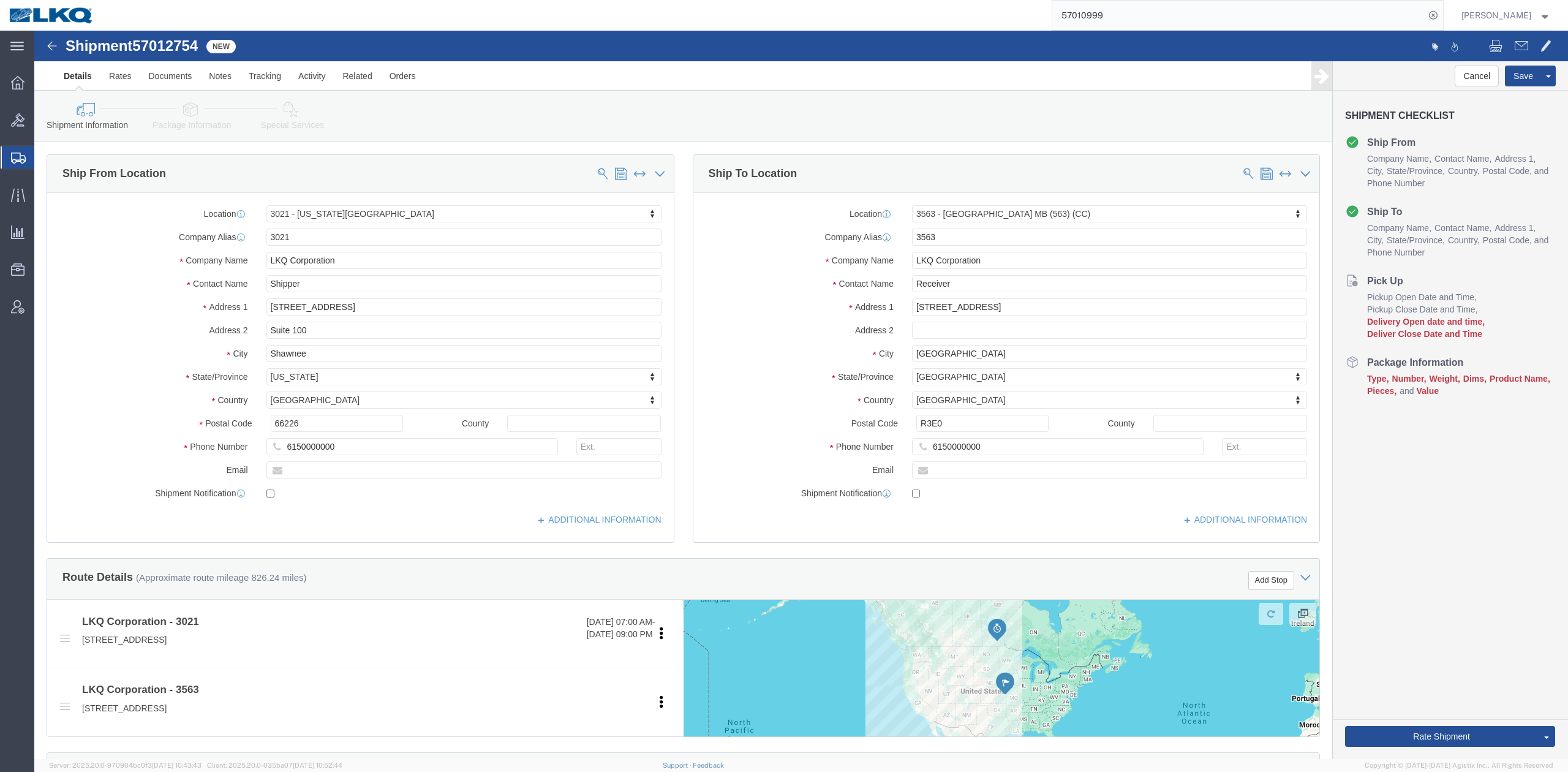
select select
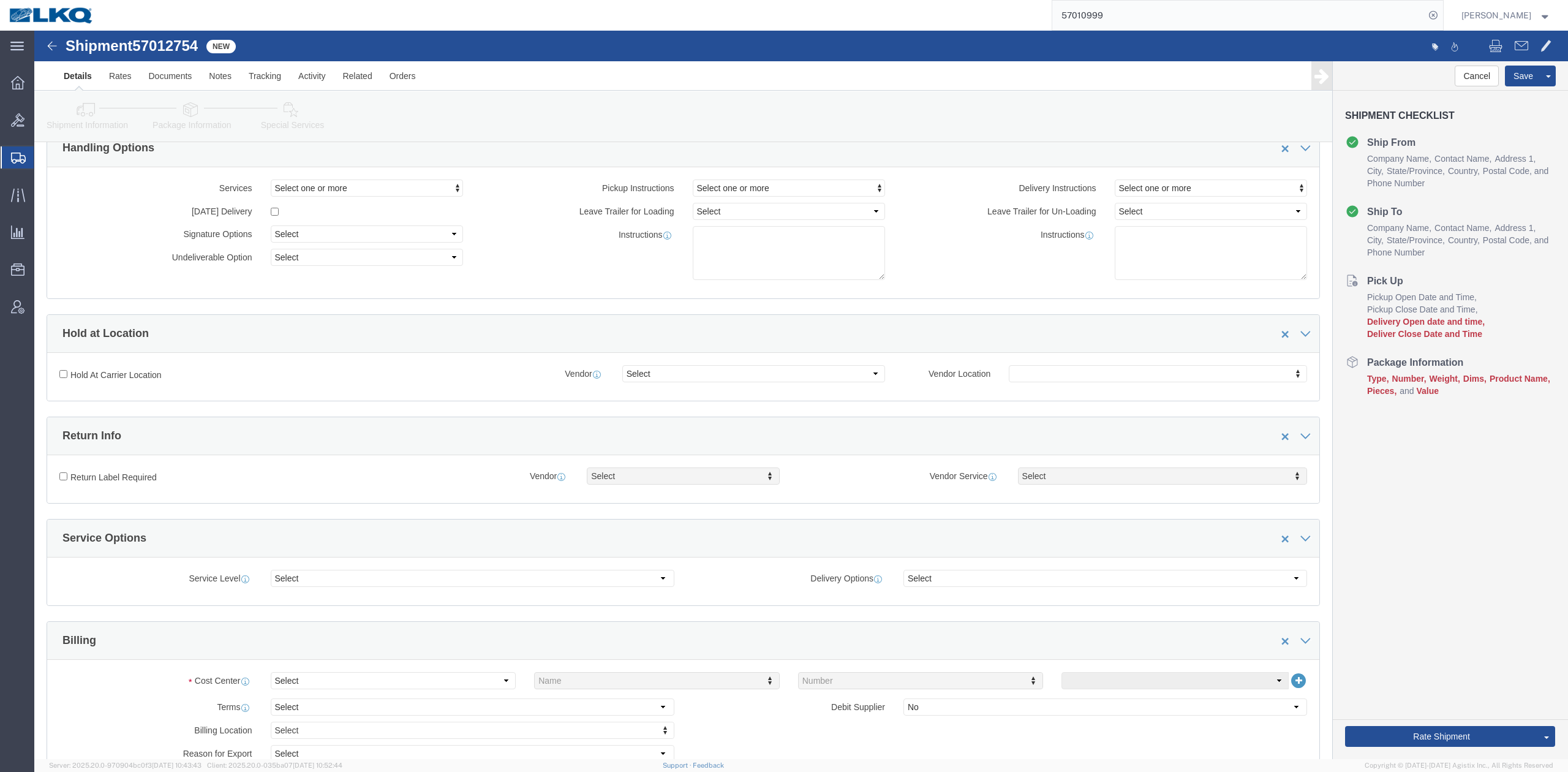
scroll to position [245, 0]
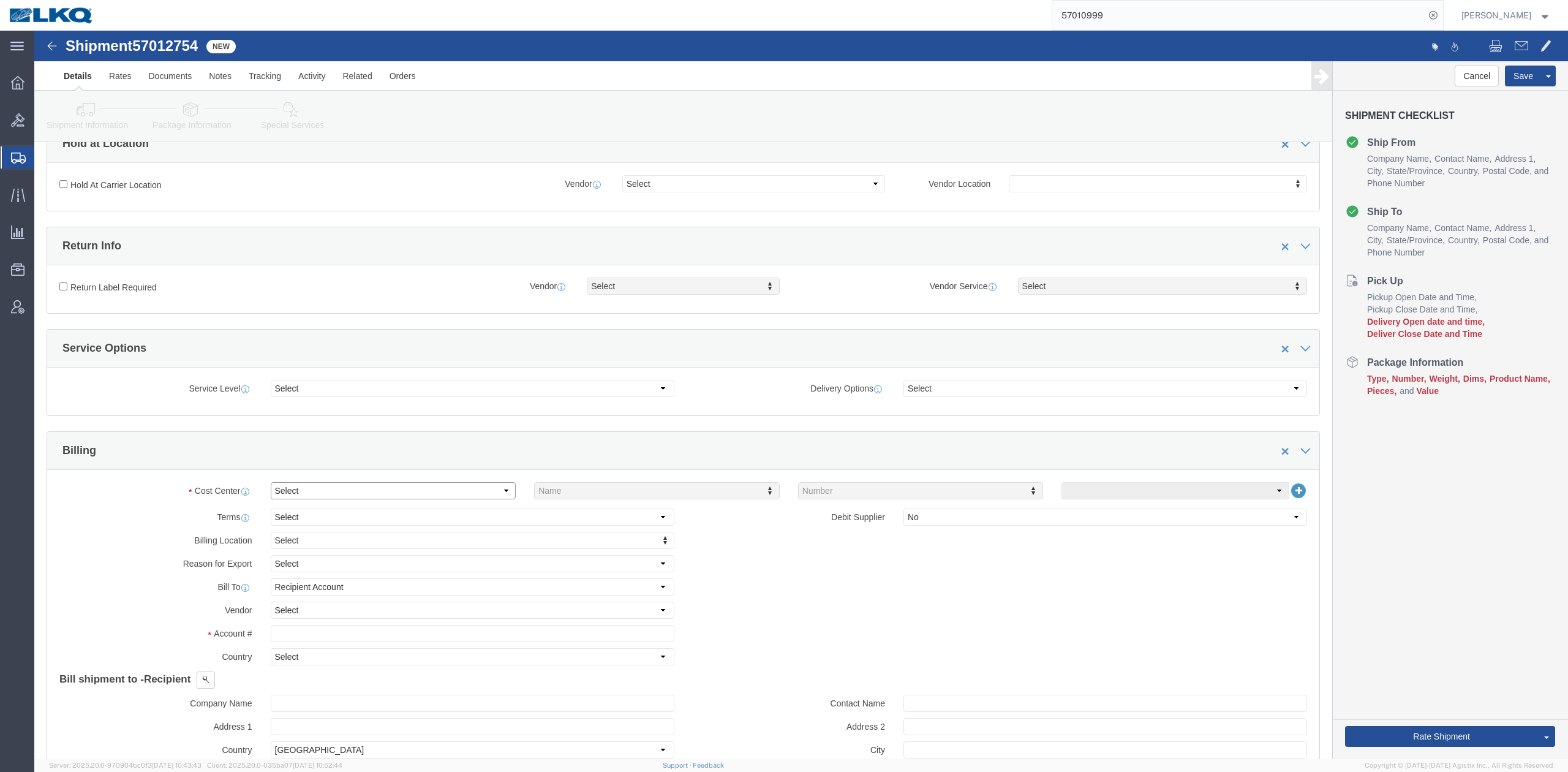
click select "Select Buyer Cost Center Department Operations Number Order Number Sales Person"
select select "COSTCENTER"
click select "Select Buyer Cost Center Department Operations Number Order Number Sales Person"
type input "3021"
click input "text"
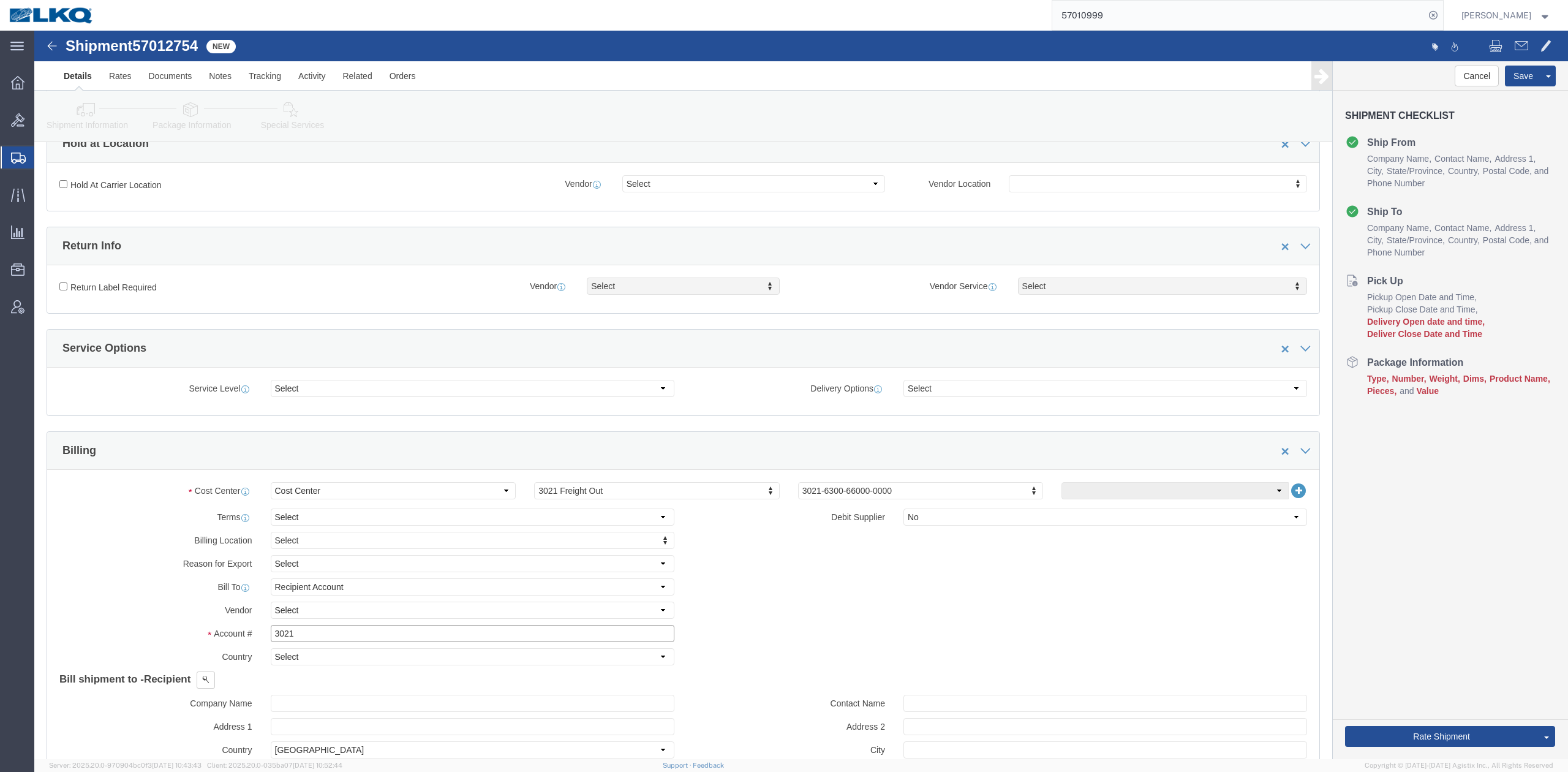
type input "3021"
click ul "Shipment Information Package Information Special Services Loading Routing"
click icon
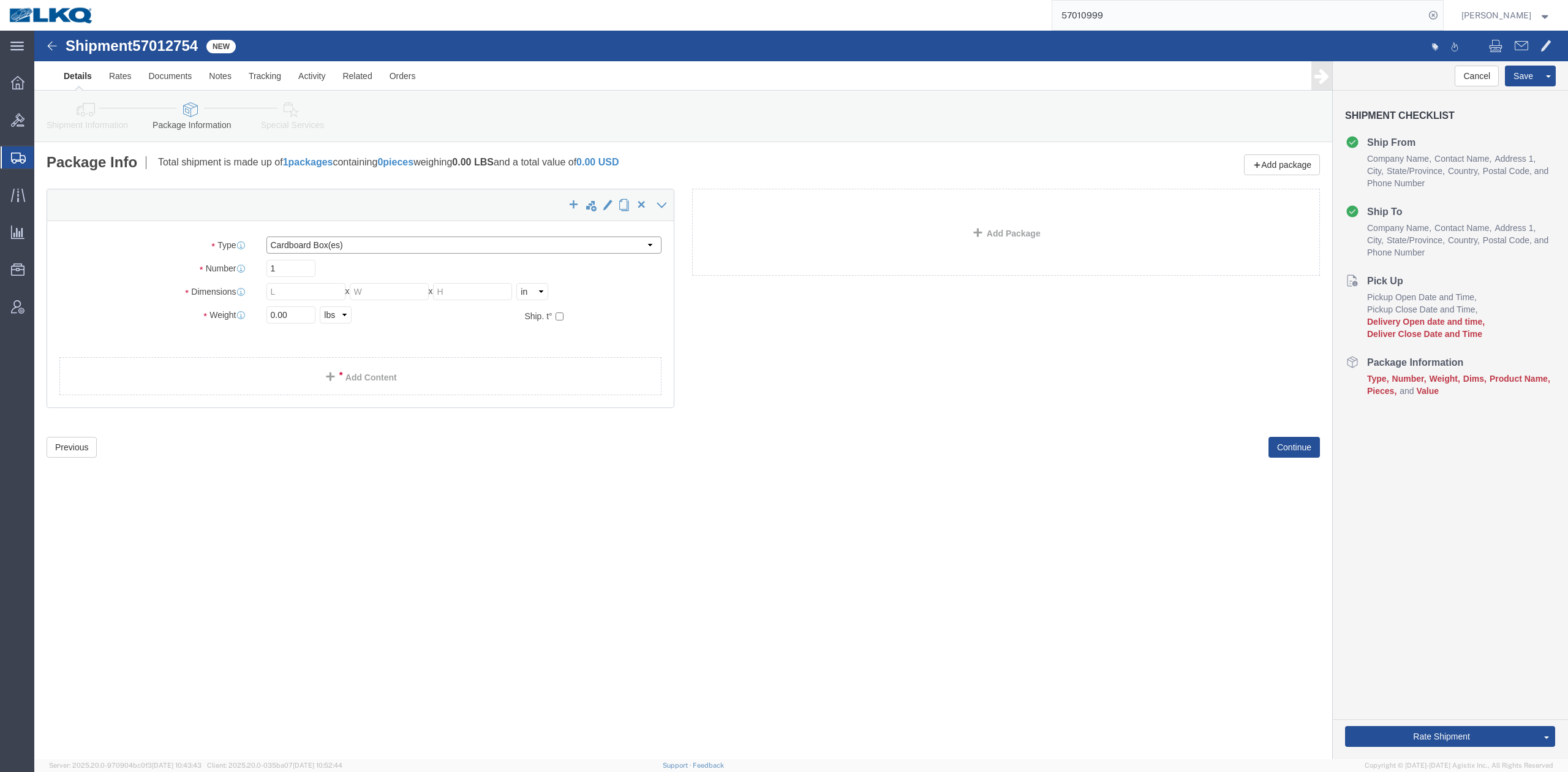
click select "Select Bale(s) Basket(s) Bolt(s) Bottle(s) Buckets Bulk Bundle(s) Can(s) Cardbo…"
select select "YRPK"
click select "Select Bale(s) Basket(s) Bolt(s) Bottle(s) Buckets Bulk Bundle(s) Can(s) Cardbo…"
type input "2"
type input "r8"
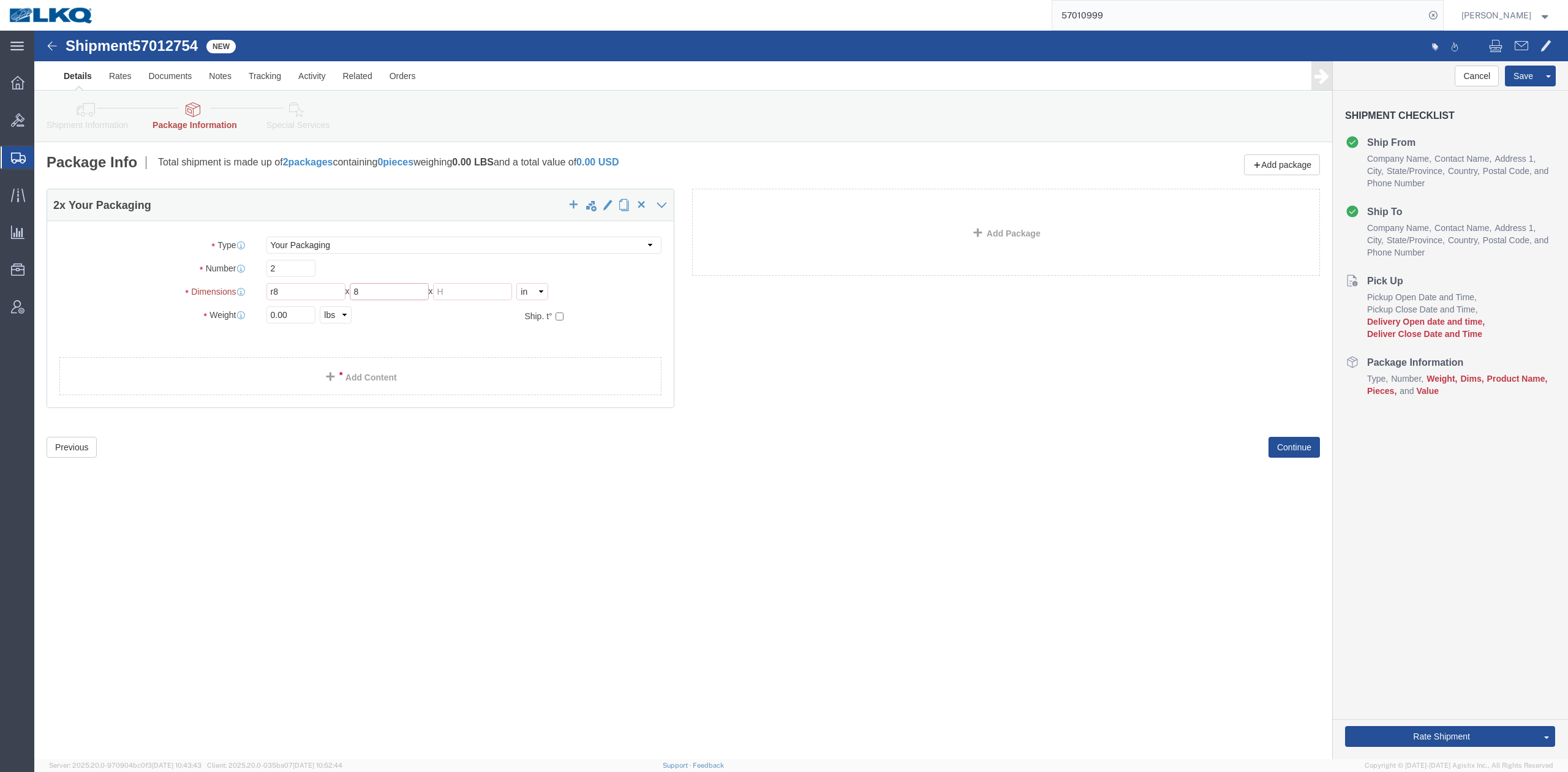
type input "8"
type input "3450"
click input "r8"
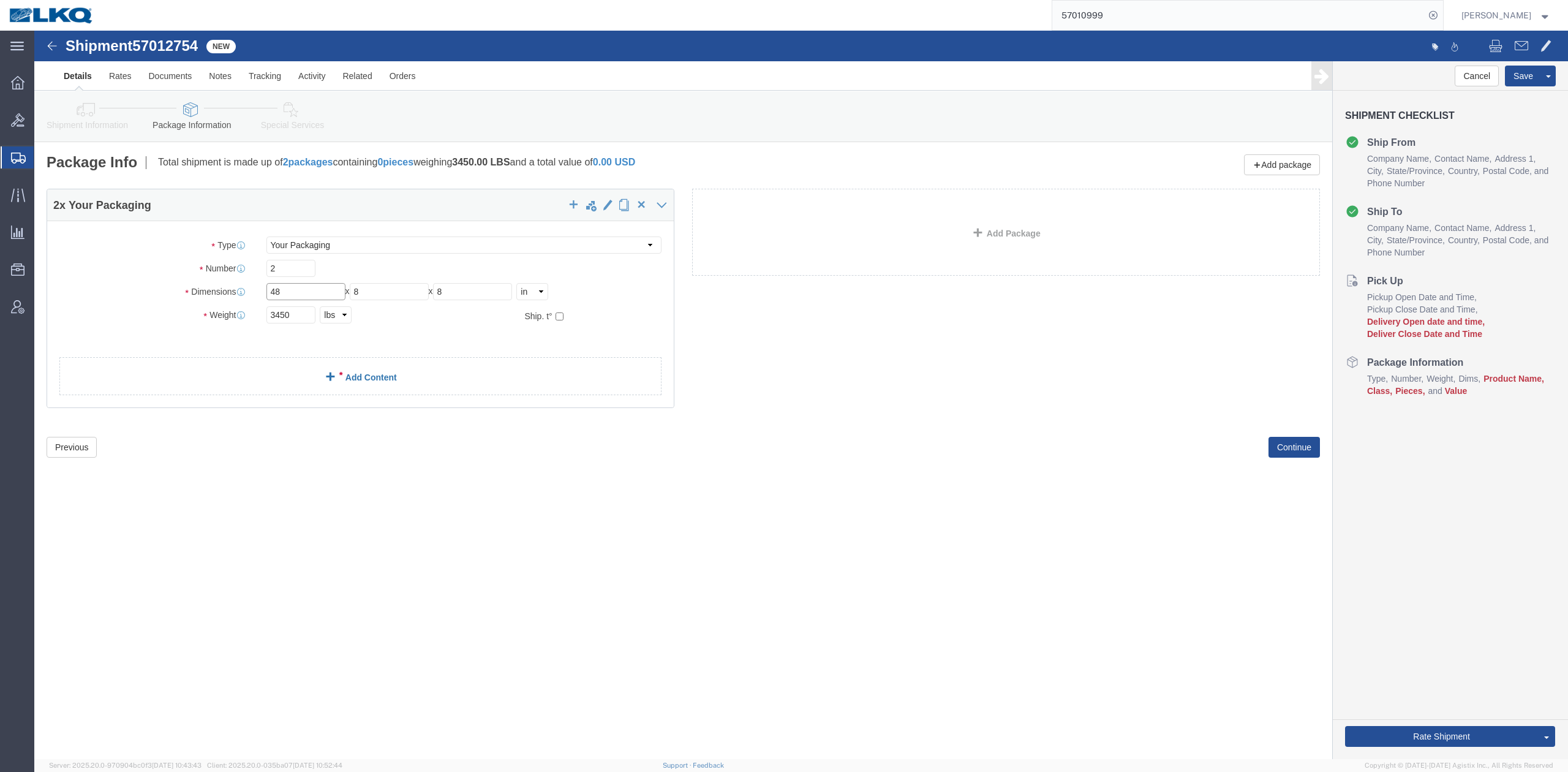
type input "48"
click link "Add Content"
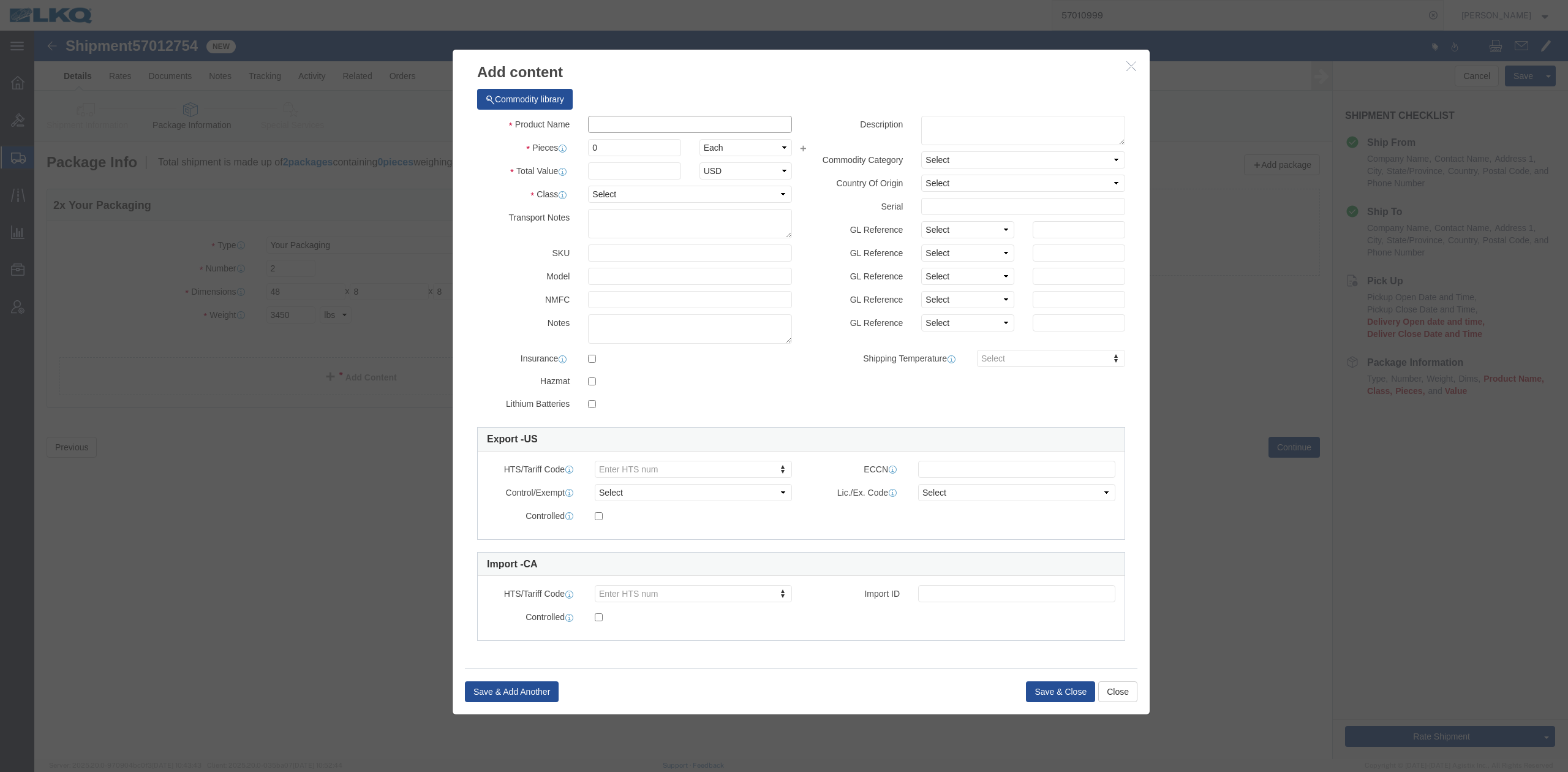
drag, startPoint x: 625, startPoint y: 124, endPoint x: 591, endPoint y: 92, distance: 46.7
click input "text"
type input "oth"
click td "Model:"
select select "LBS"
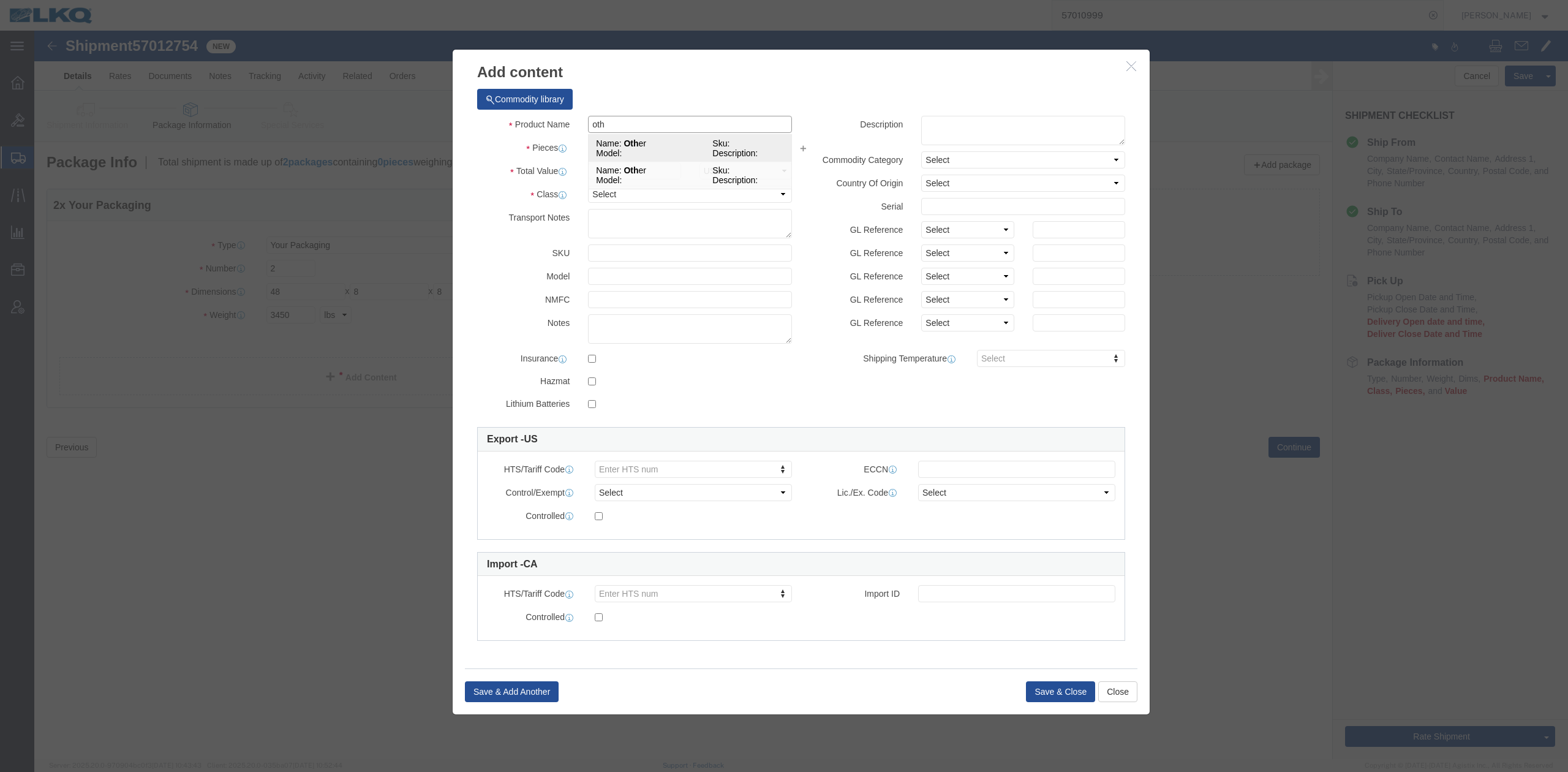
select select "USD"
select select
checkbox input "false"
type input "Other"
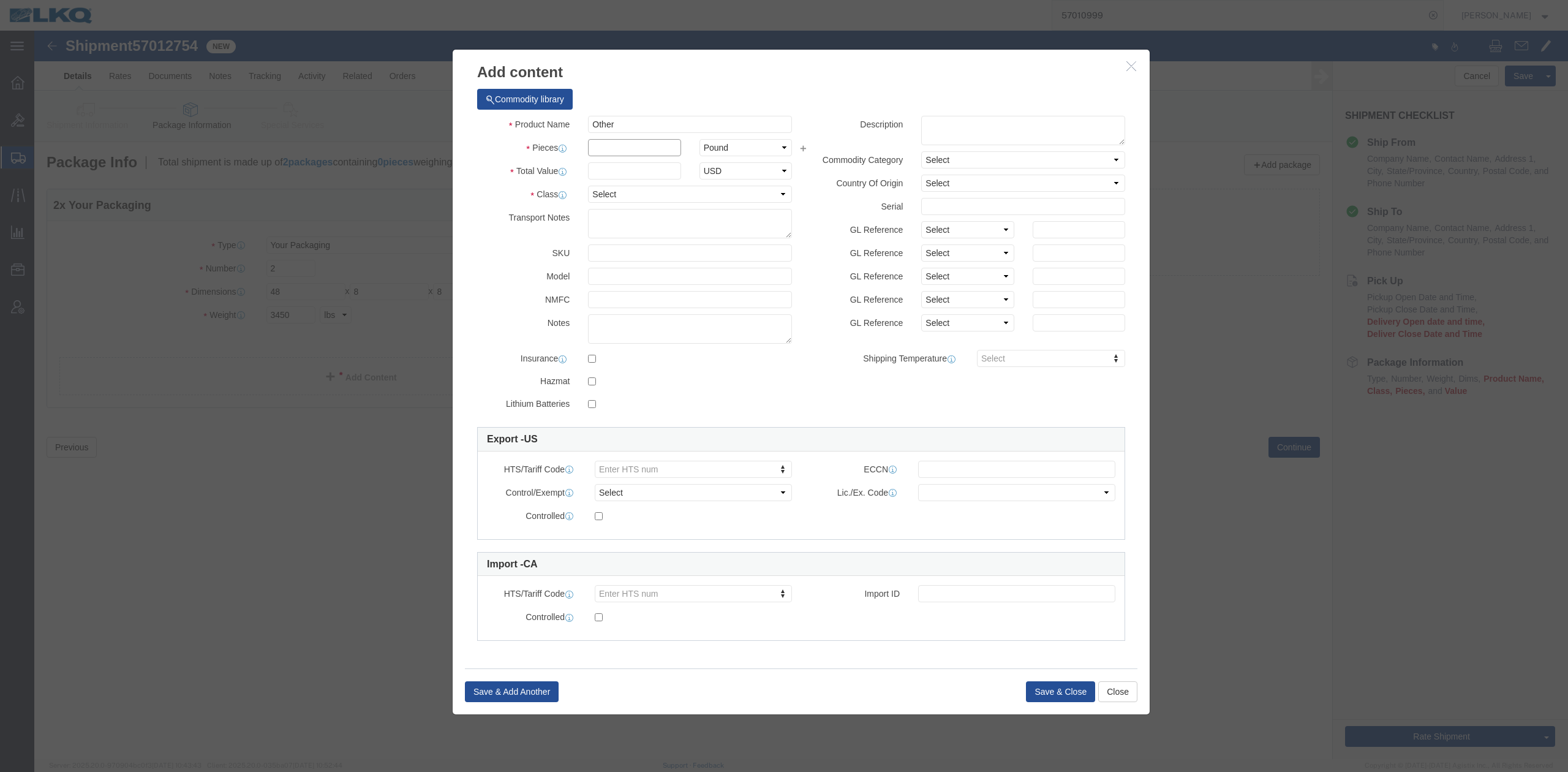
click input "text"
type input "2"
drag, startPoint x: 558, startPoint y: 134, endPoint x: 560, endPoint y: 141, distance: 7.3
click input "text"
type input "1"
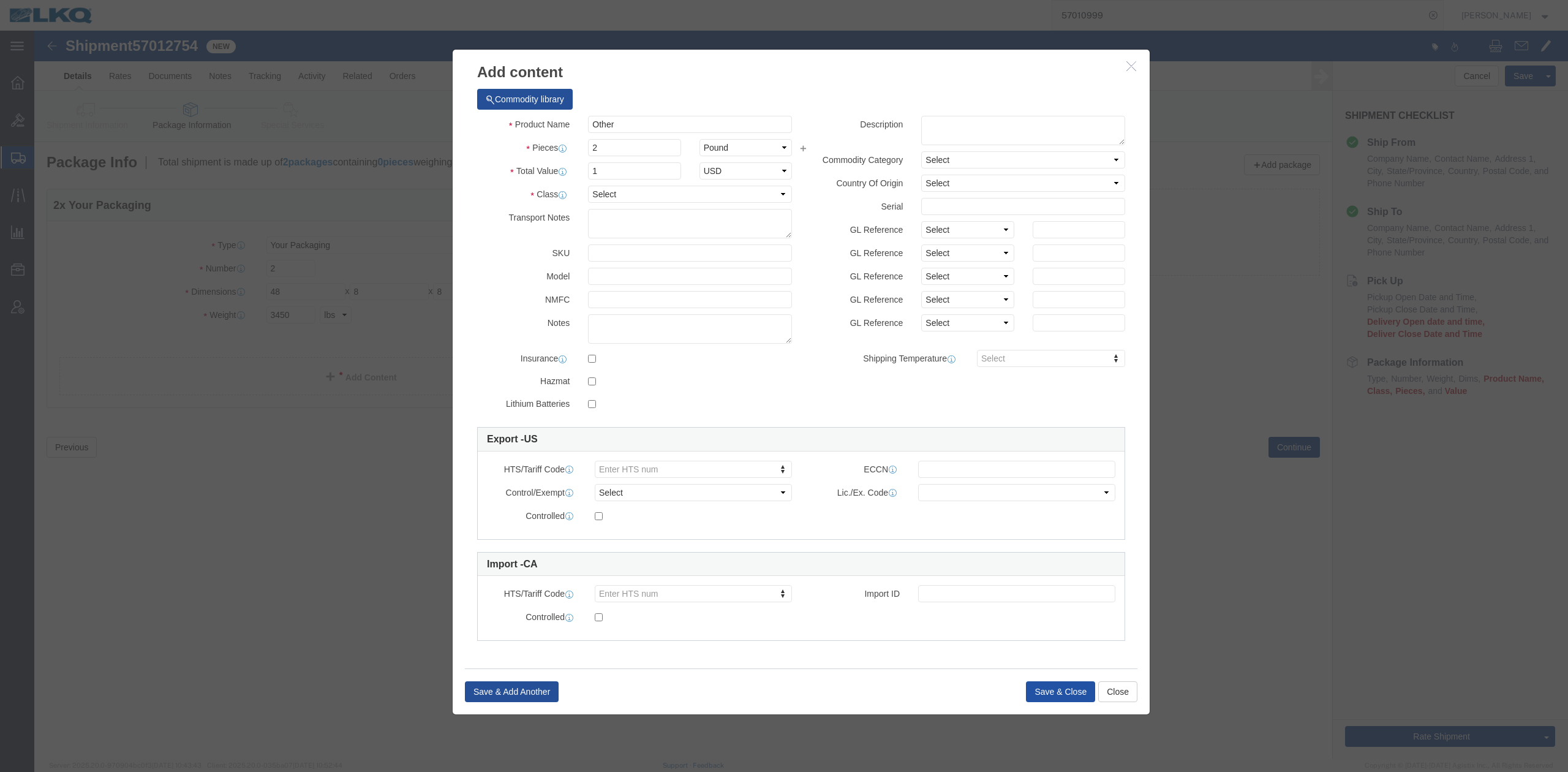
click button "Save & Close"
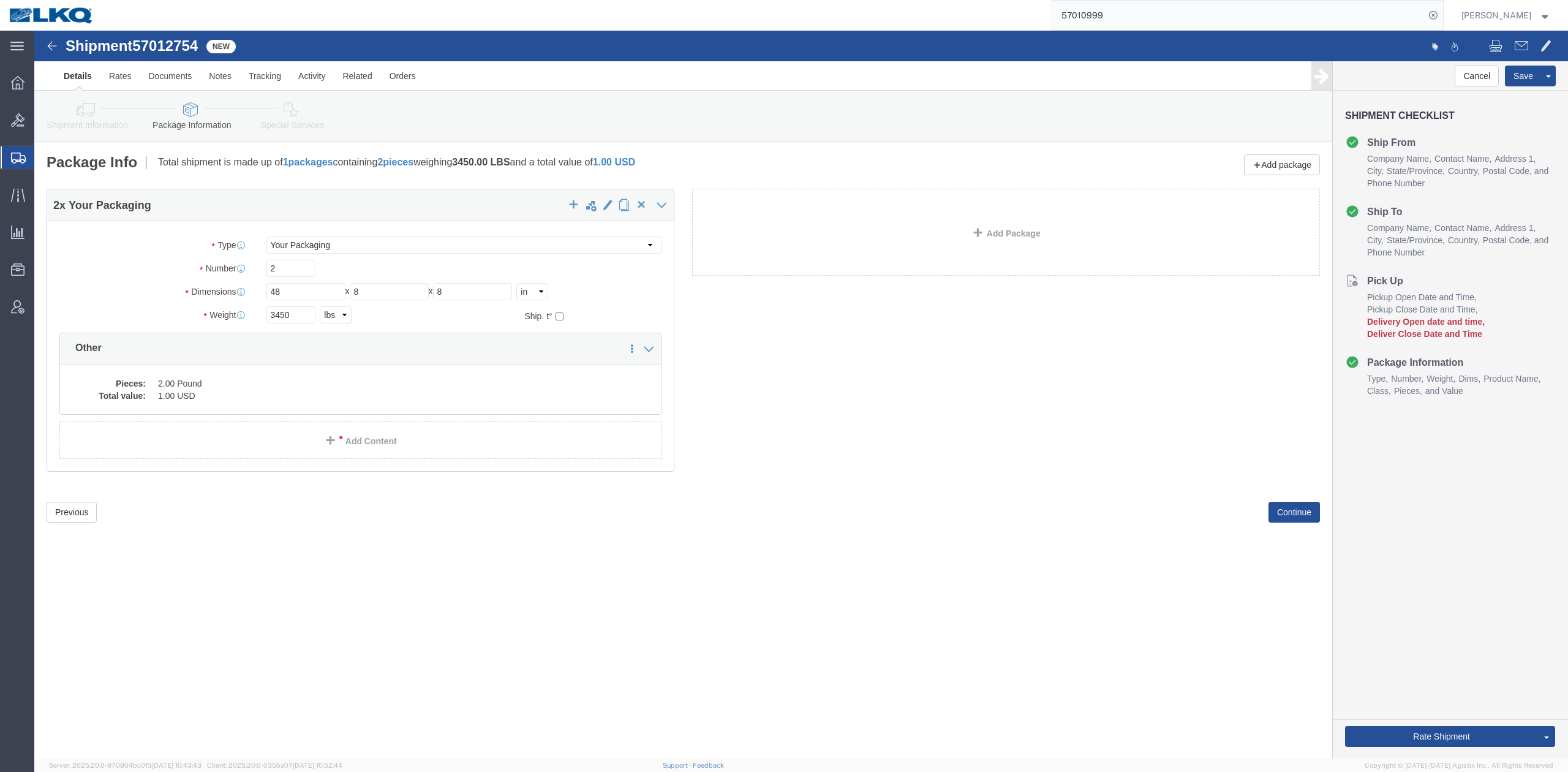
click icon
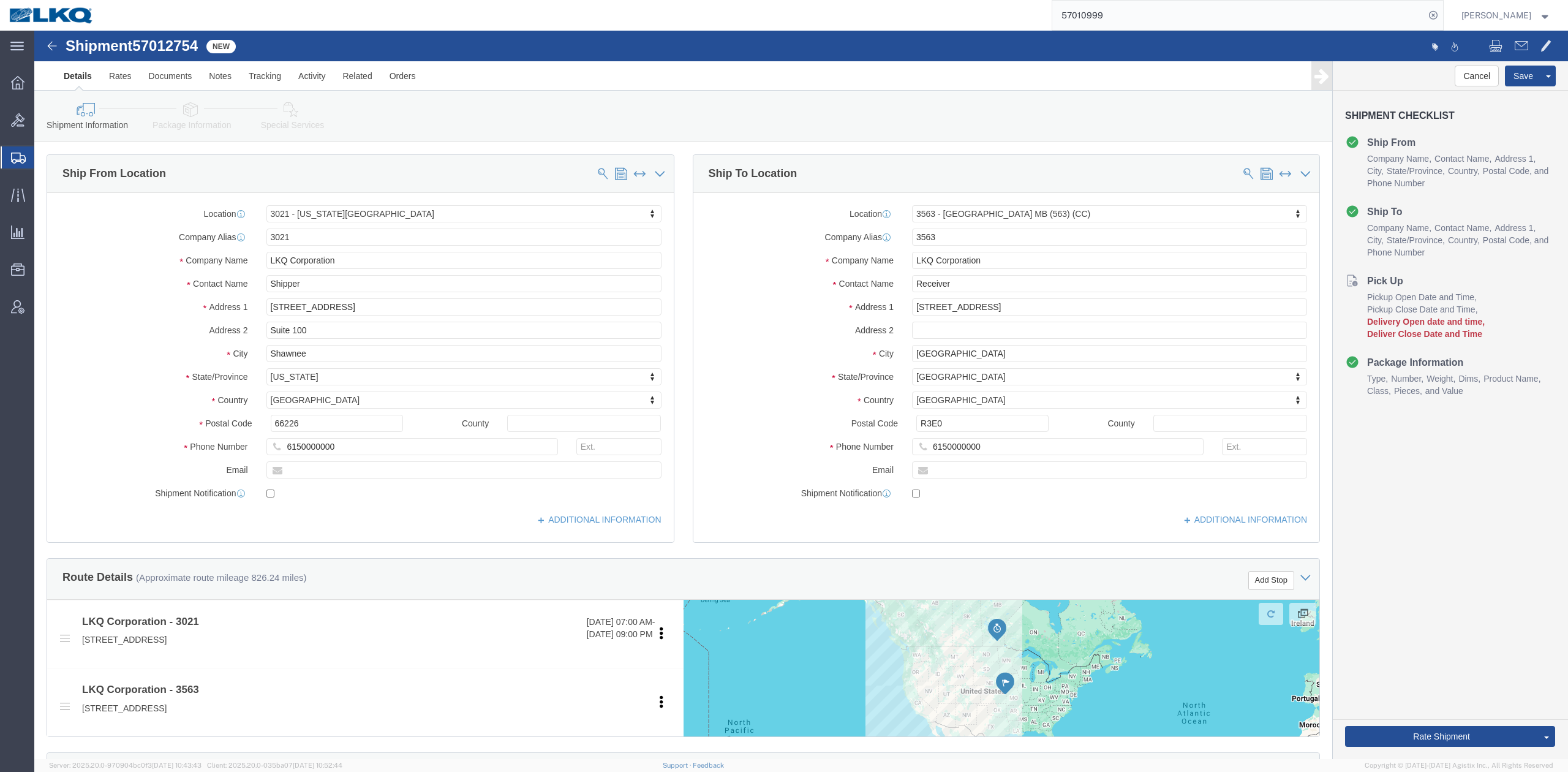
click span "57012754"
copy span "57012754"
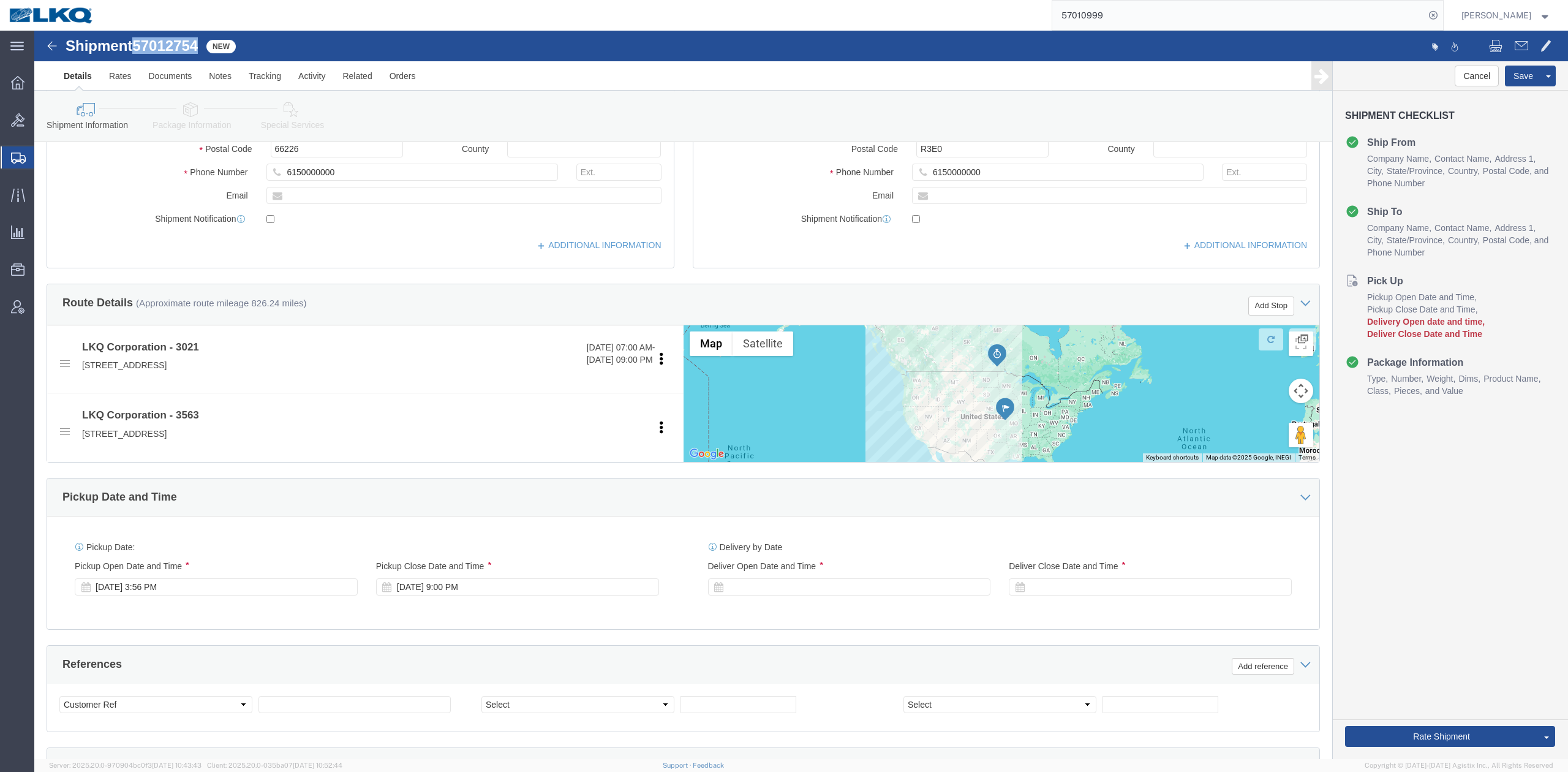
scroll to position [491, 0]
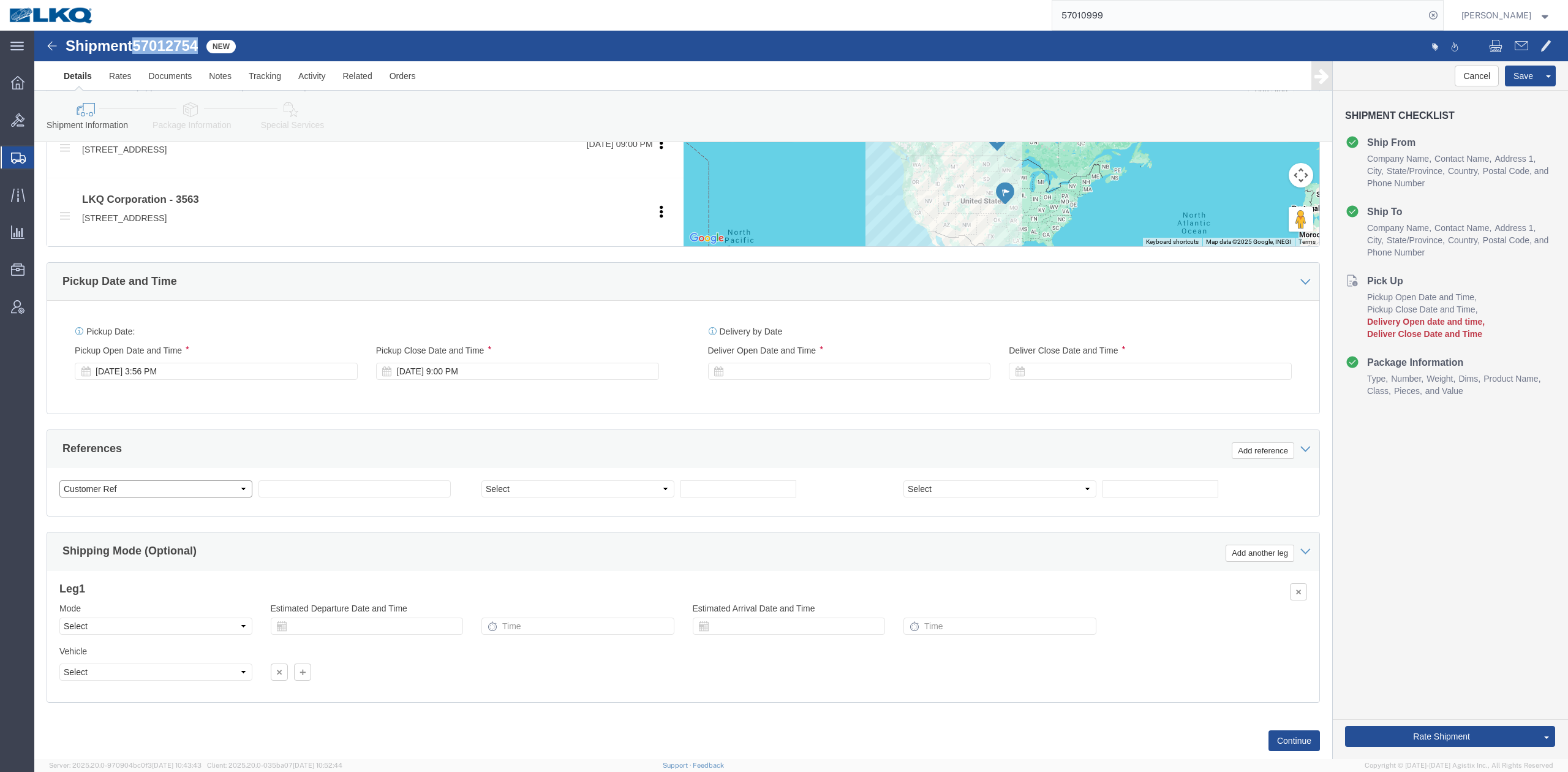
click select "Select Account Type Activity ID Airline Appointment Number ASN Batch Request # …"
select select "BOL"
click select "Select Account Type Activity ID Airline Appointment Number ASN Batch Request # …"
paste input "57012754"
type input "57012754"
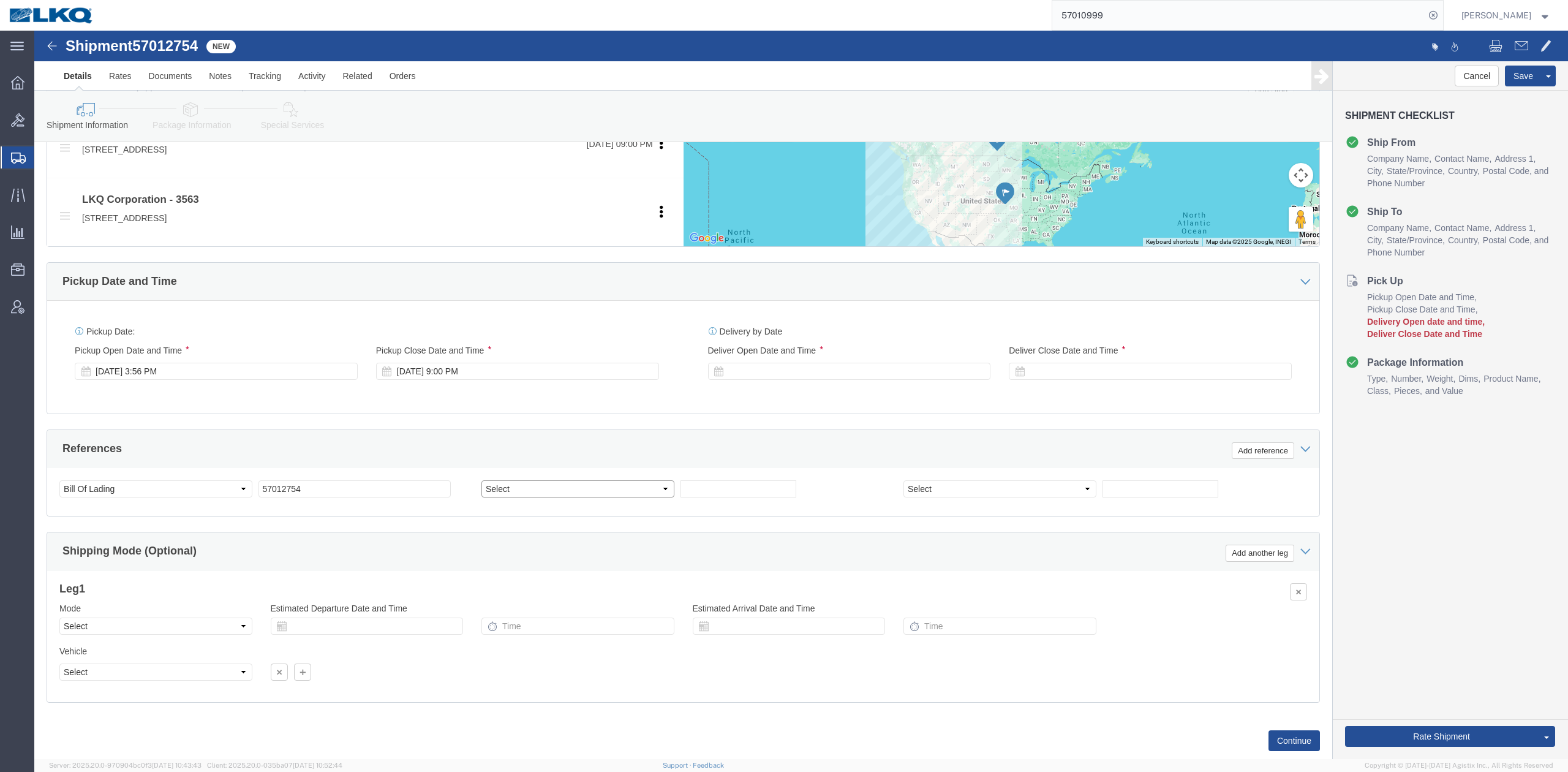
click select "Select Account Type Activity ID Airline Appointment Number ASN Batch Request # …"
select select "PURCHORD"
click select "Select Account Type Activity ID Airline Appointment Number ASN Batch Request # …"
paste input "WP167476"
type input "WP167476"
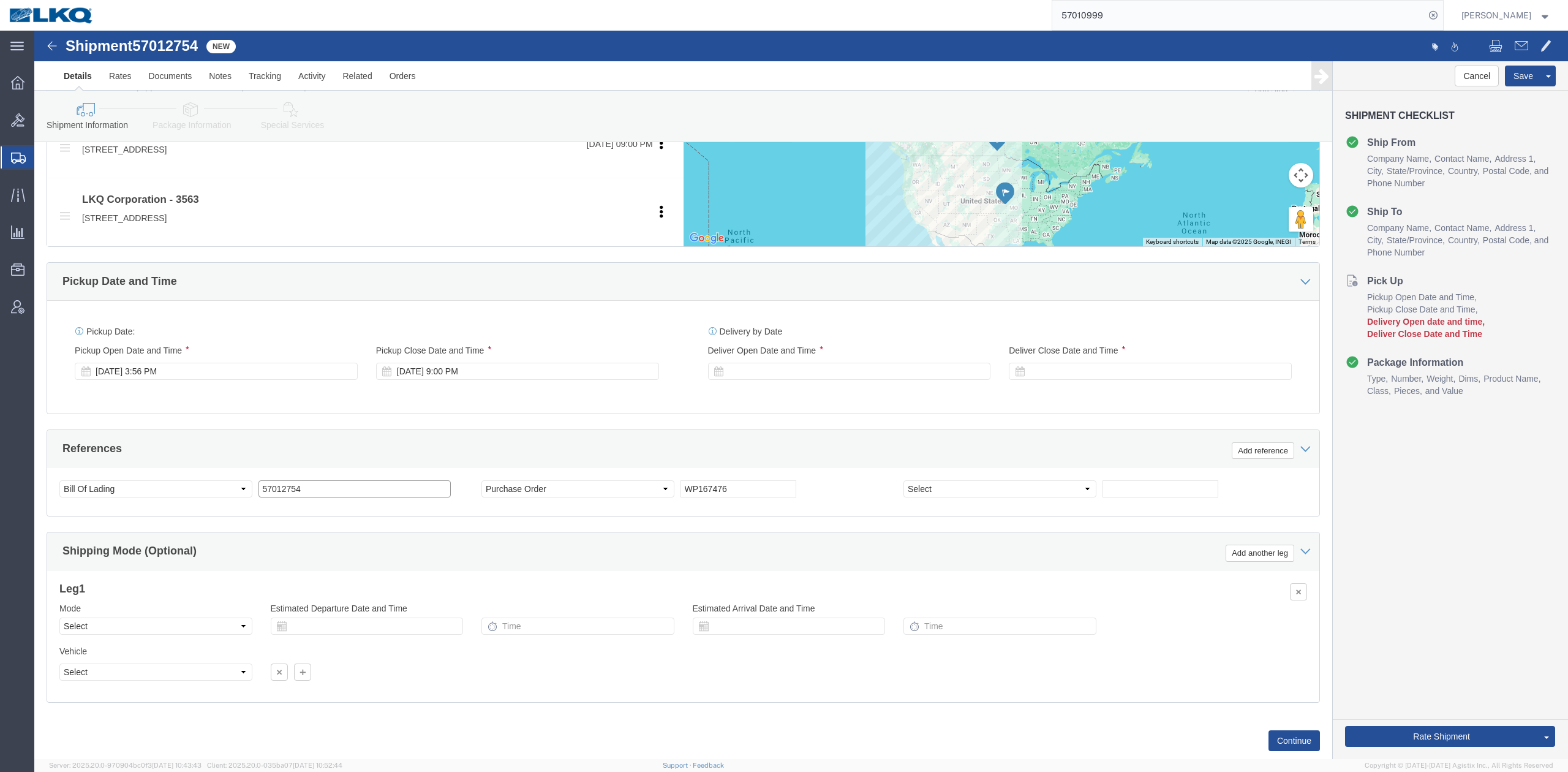
click input "57012754"
click div "References Add reference"
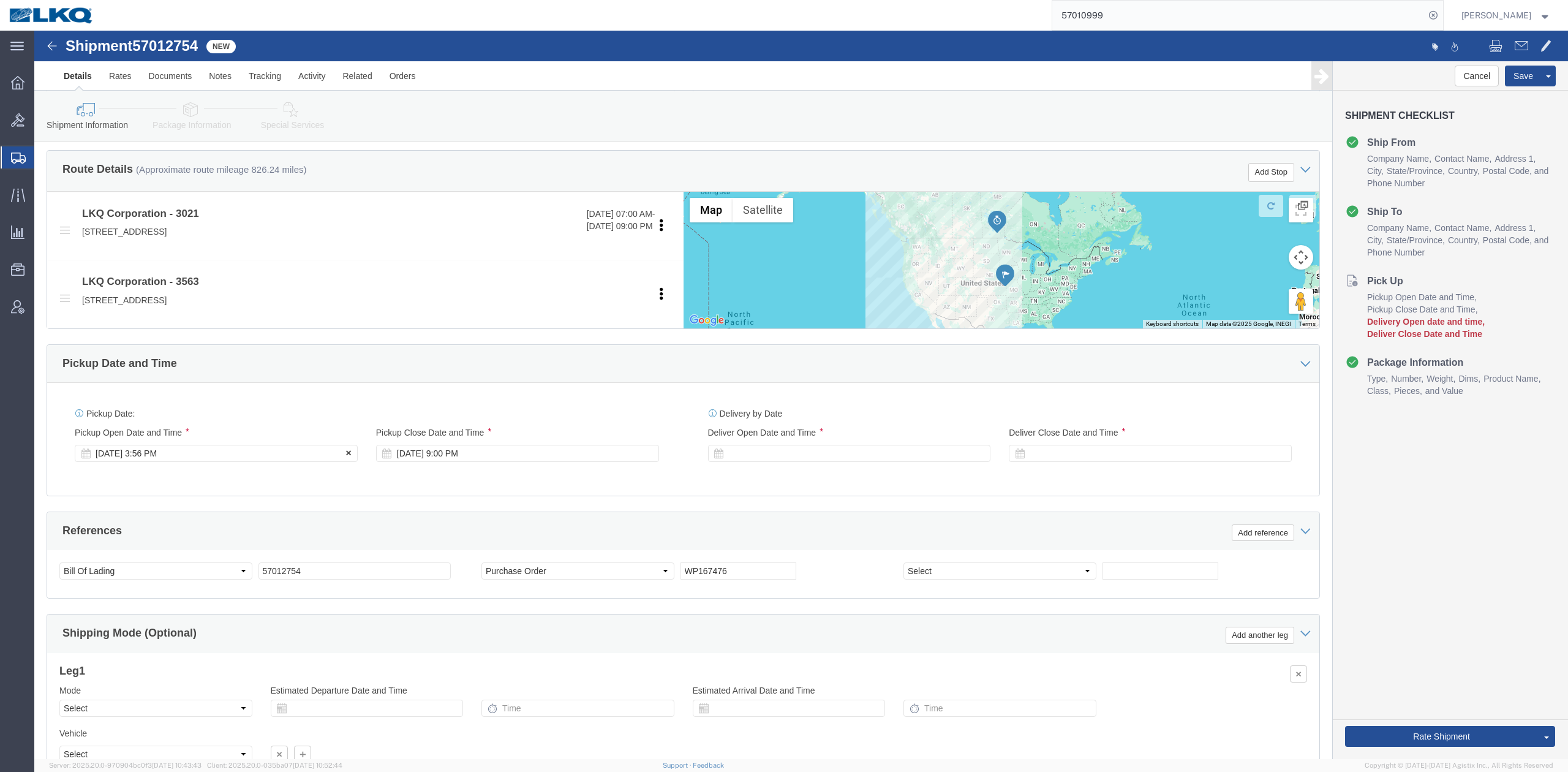
click div "[DATE] 3:56 PM"
type input "4:00 PM"
click button "Apply"
click div
click button "Apply"
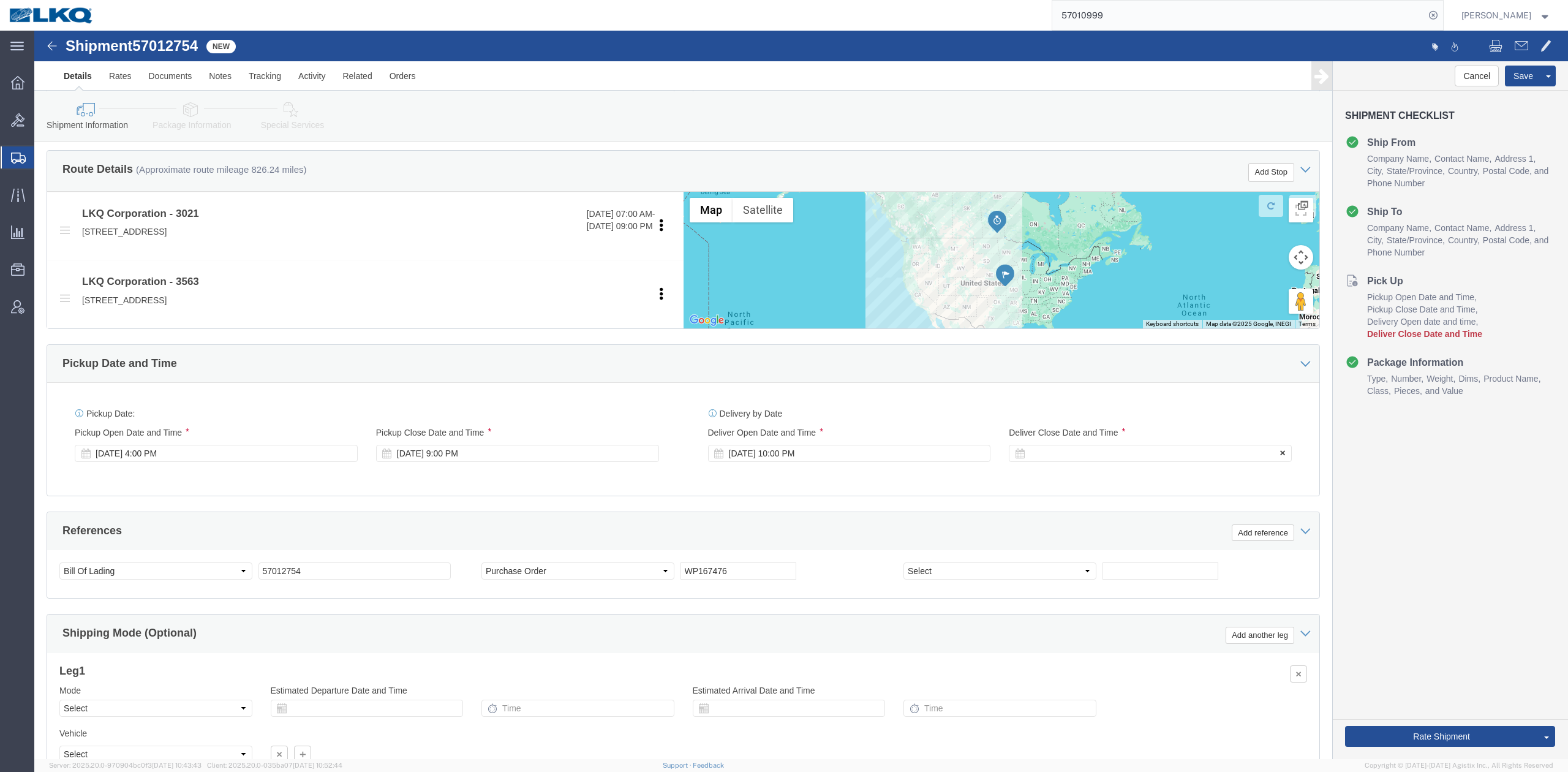
click div
click button "Apply"
click div "Pickup Date: Pickup Start Date Pickup Start Time Pickup Open Date and Time [DAT…"
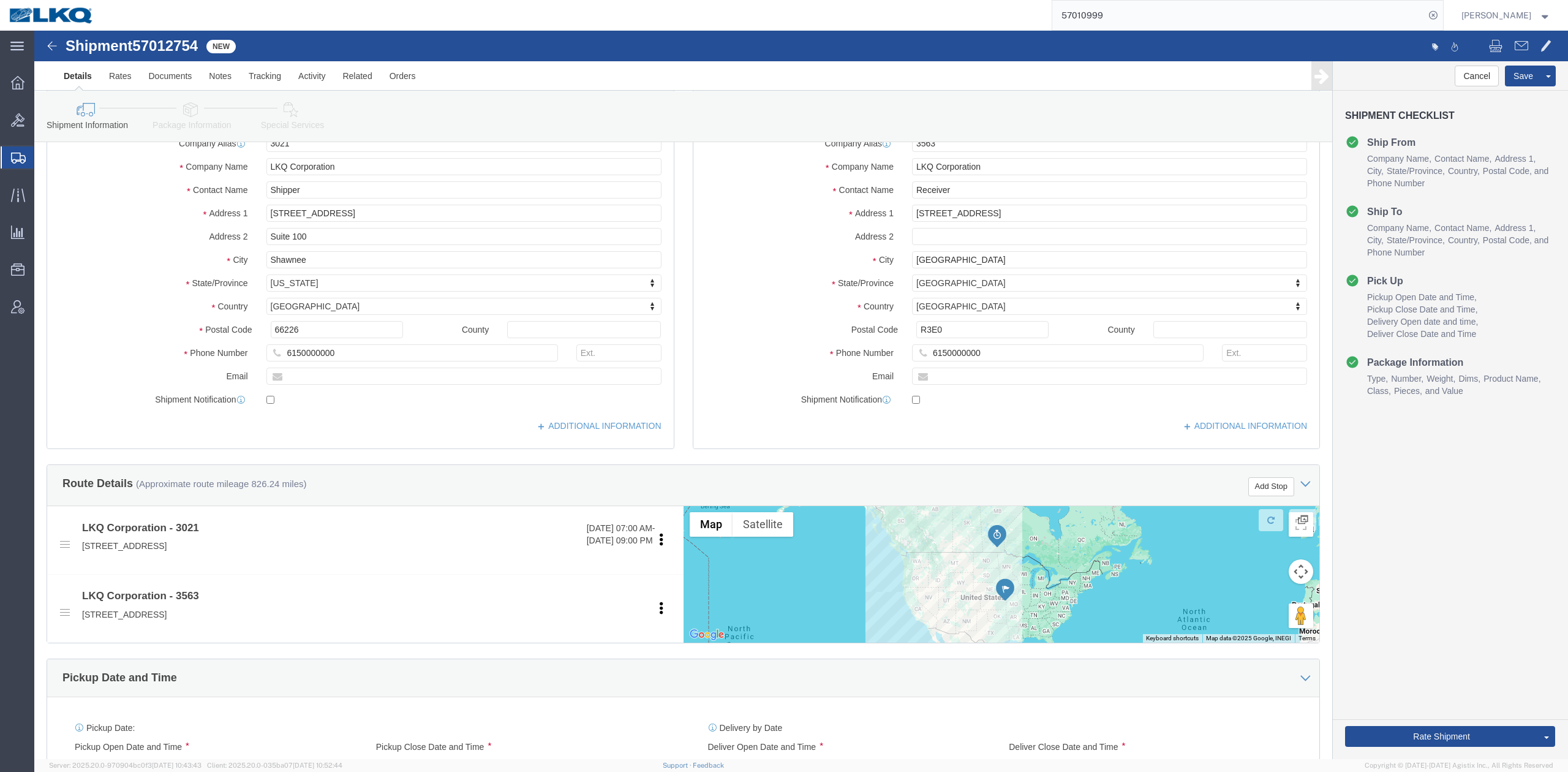
scroll to position [0, 0]
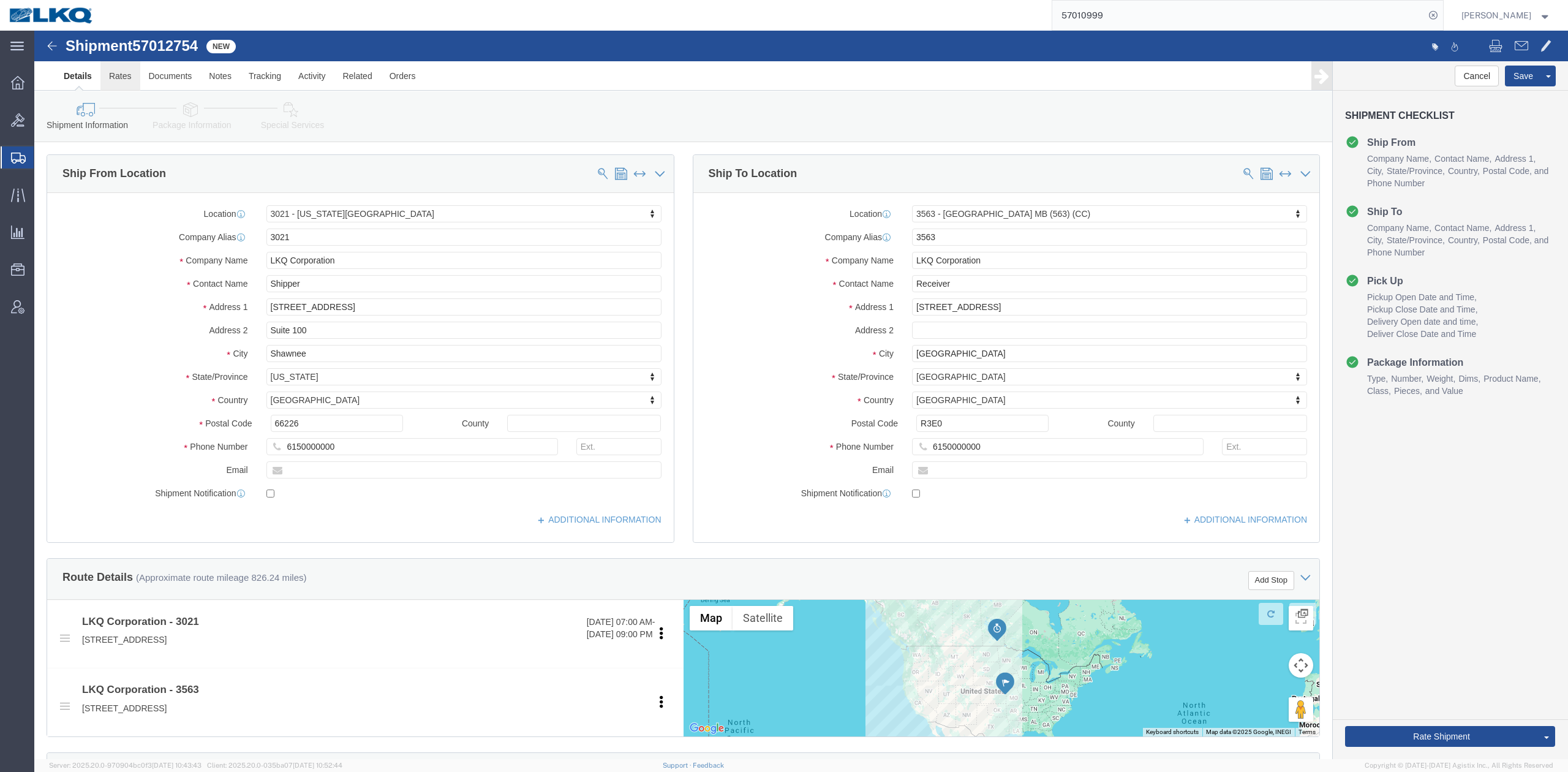
click link "Rates"
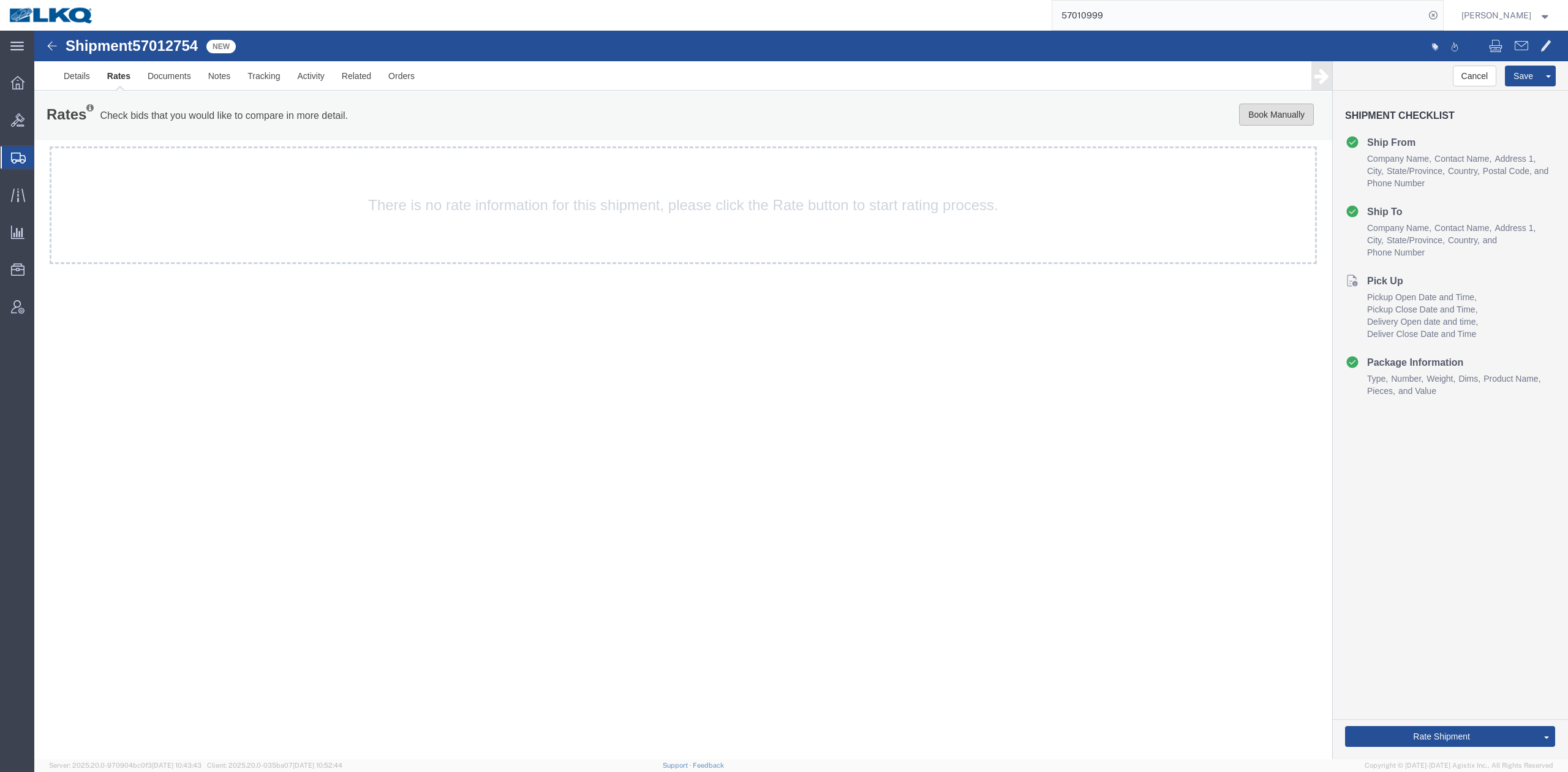
click at [1271, 117] on button "Book Manually" at bounding box center [1276, 114] width 75 height 22
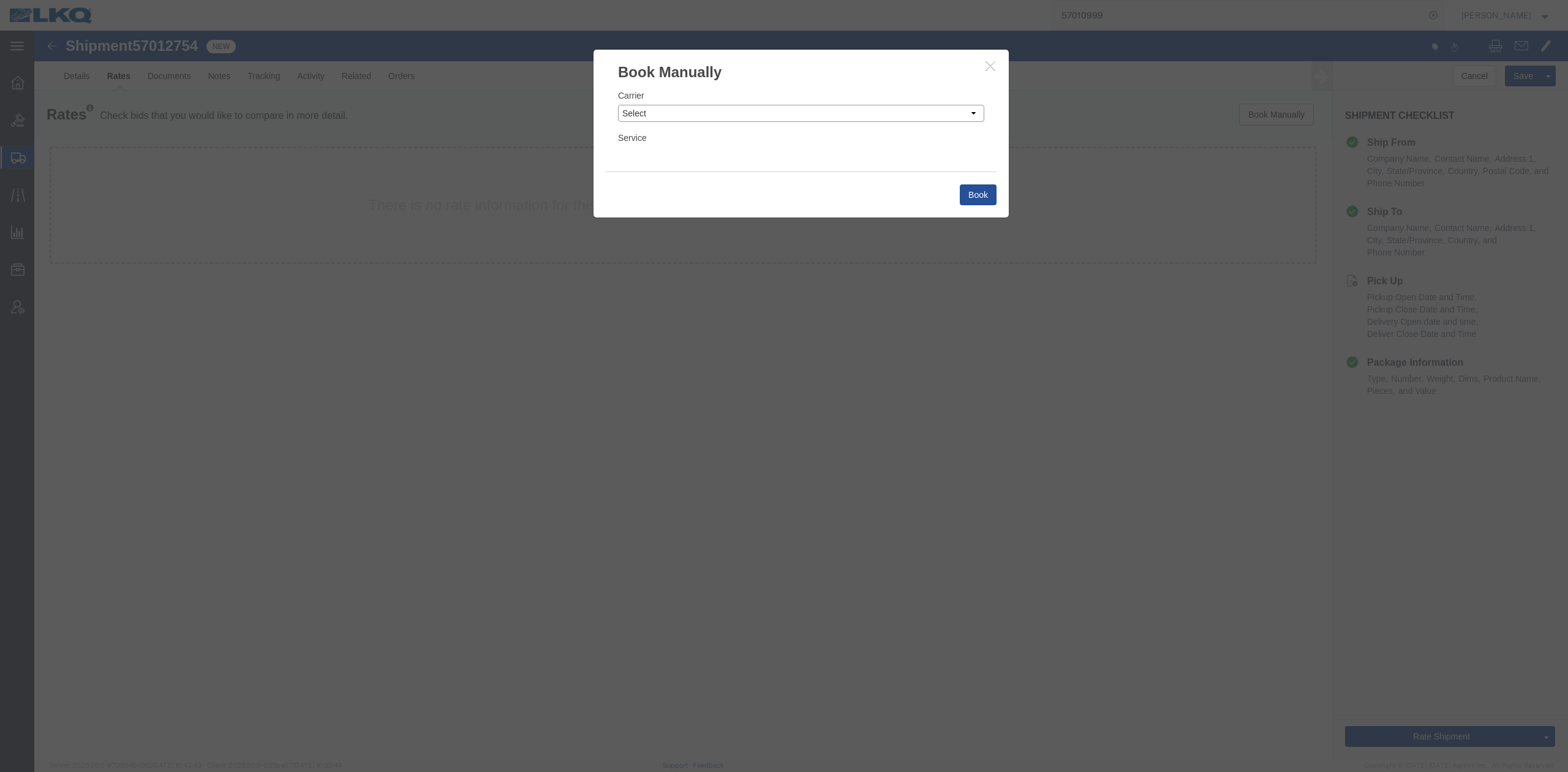
click at [669, 112] on select "Select Add New Carrier (and default service) AG Expedited ARL Logistics ATS Log…" at bounding box center [801, 113] width 366 height 17
select select "4622"
click at [618, 105] on select "Select Add New Carrier (and default service) AG Expedited ARL Logistics ATS Log…" at bounding box center [801, 113] width 366 height 17
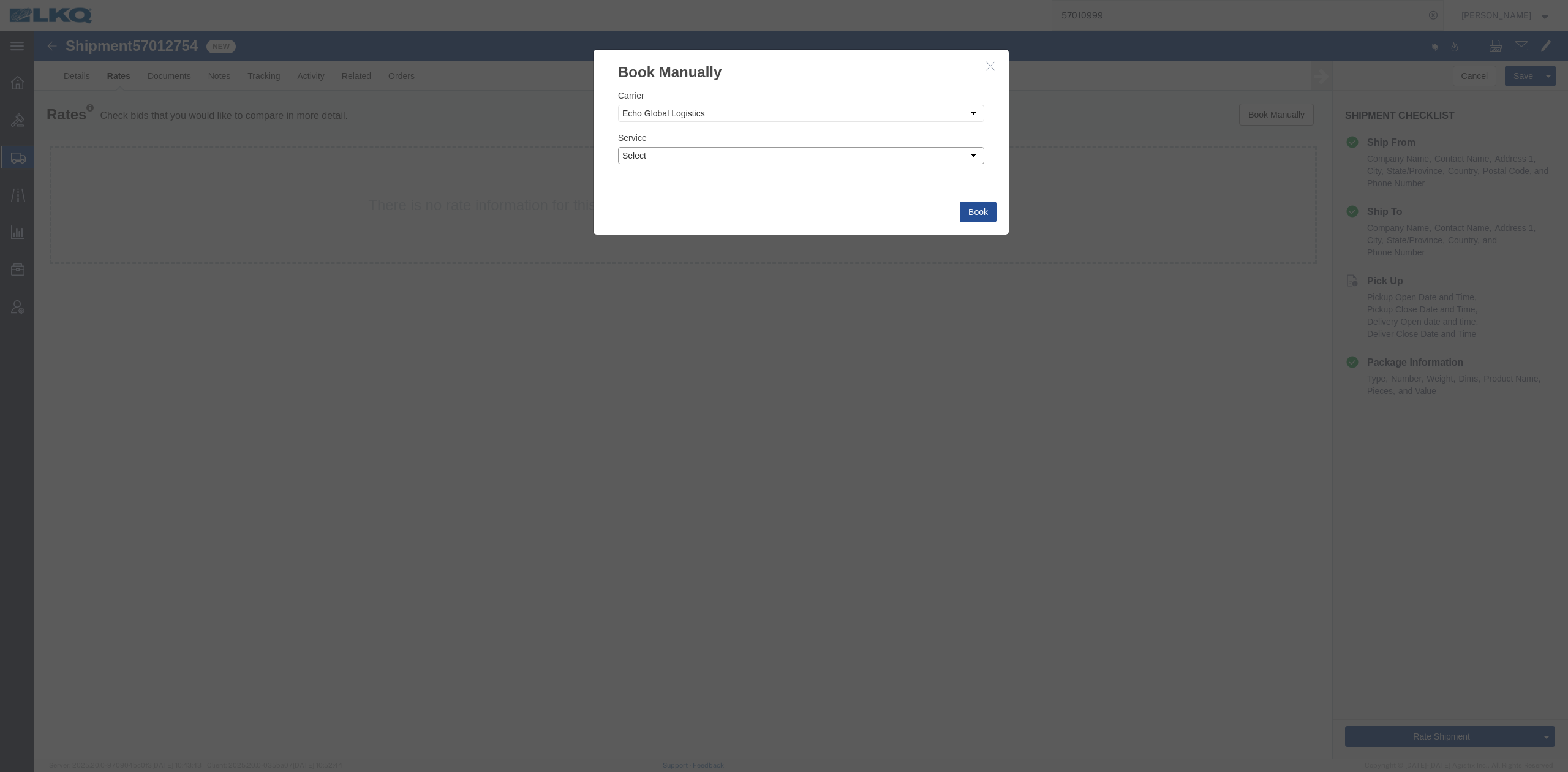
click at [660, 158] on select "Select Guaranteed Next Day LTL Standard 3-5 Day Rail TL Standard 3 - 5 Day" at bounding box center [801, 156] width 366 height 17
select select "13989"
click at [618, 147] on select "Select Guaranteed Next Day LTL Standard 3-5 Day Rail TL Standard 3 - 5 Day" at bounding box center [801, 156] width 366 height 17
click at [987, 214] on button "Book" at bounding box center [978, 212] width 37 height 21
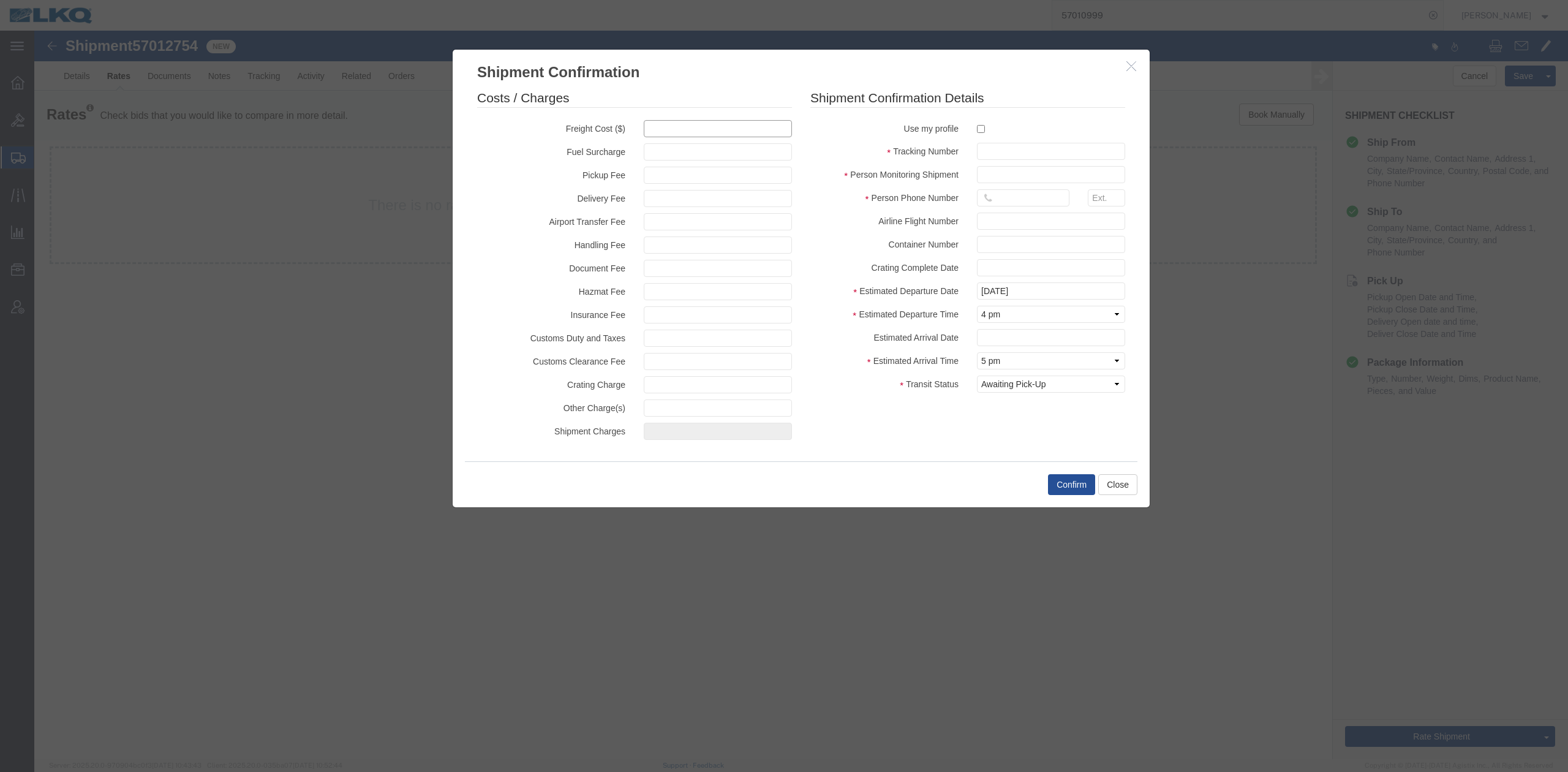
click at [727, 123] on input "text" at bounding box center [717, 128] width 148 height 17
type input "1350"
type input "1,350.00"
click at [998, 150] on input "text" at bounding box center [1051, 151] width 148 height 17
paste input "57012754"
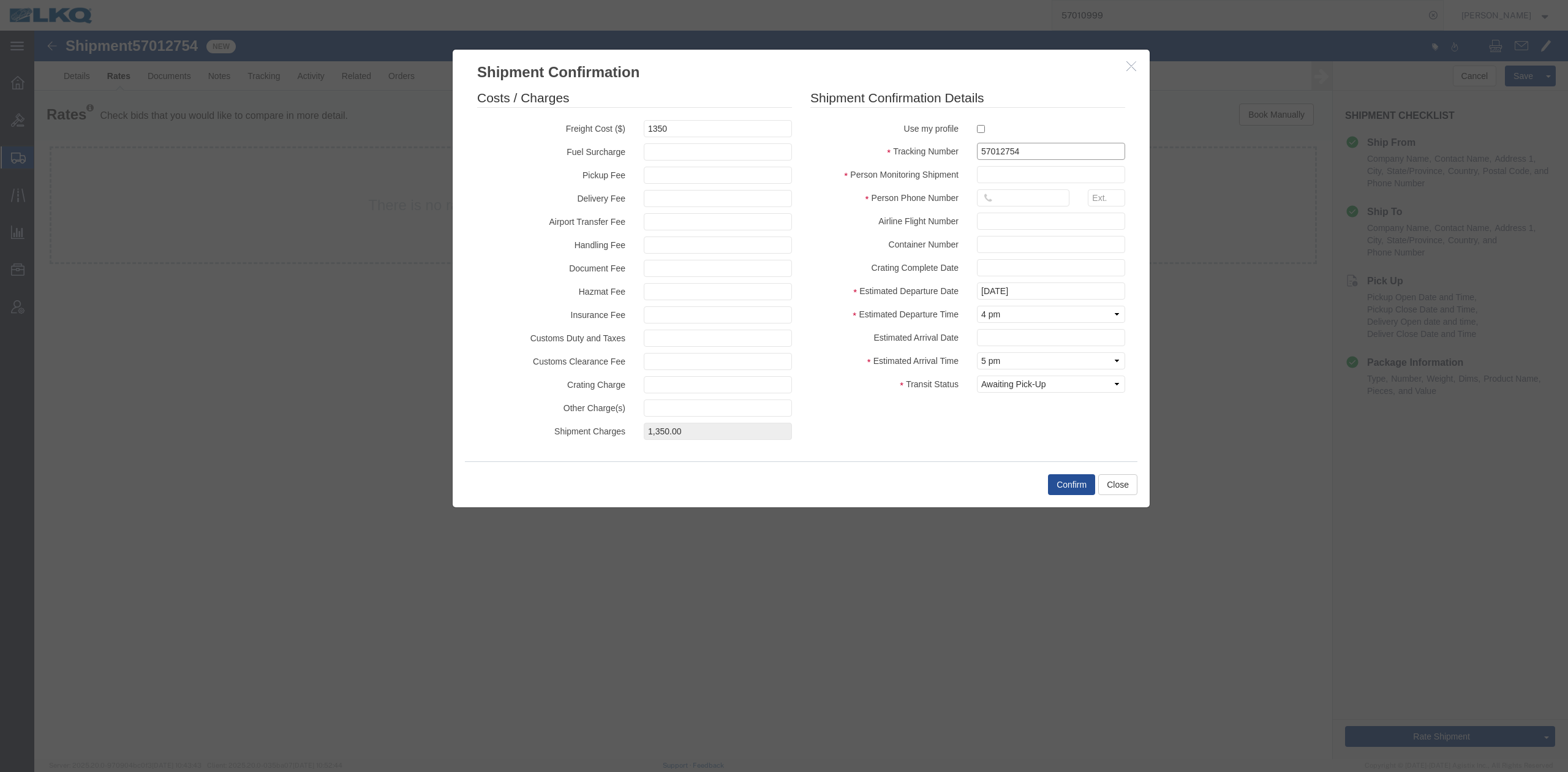
type input "57012754"
click at [1012, 172] on input "text" at bounding box center [1051, 174] width 148 height 17
type input "N/A"
drag, startPoint x: 1032, startPoint y: 200, endPoint x: 1032, endPoint y: 207, distance: 7.0
click at [1032, 200] on input "text" at bounding box center [1023, 197] width 92 height 17
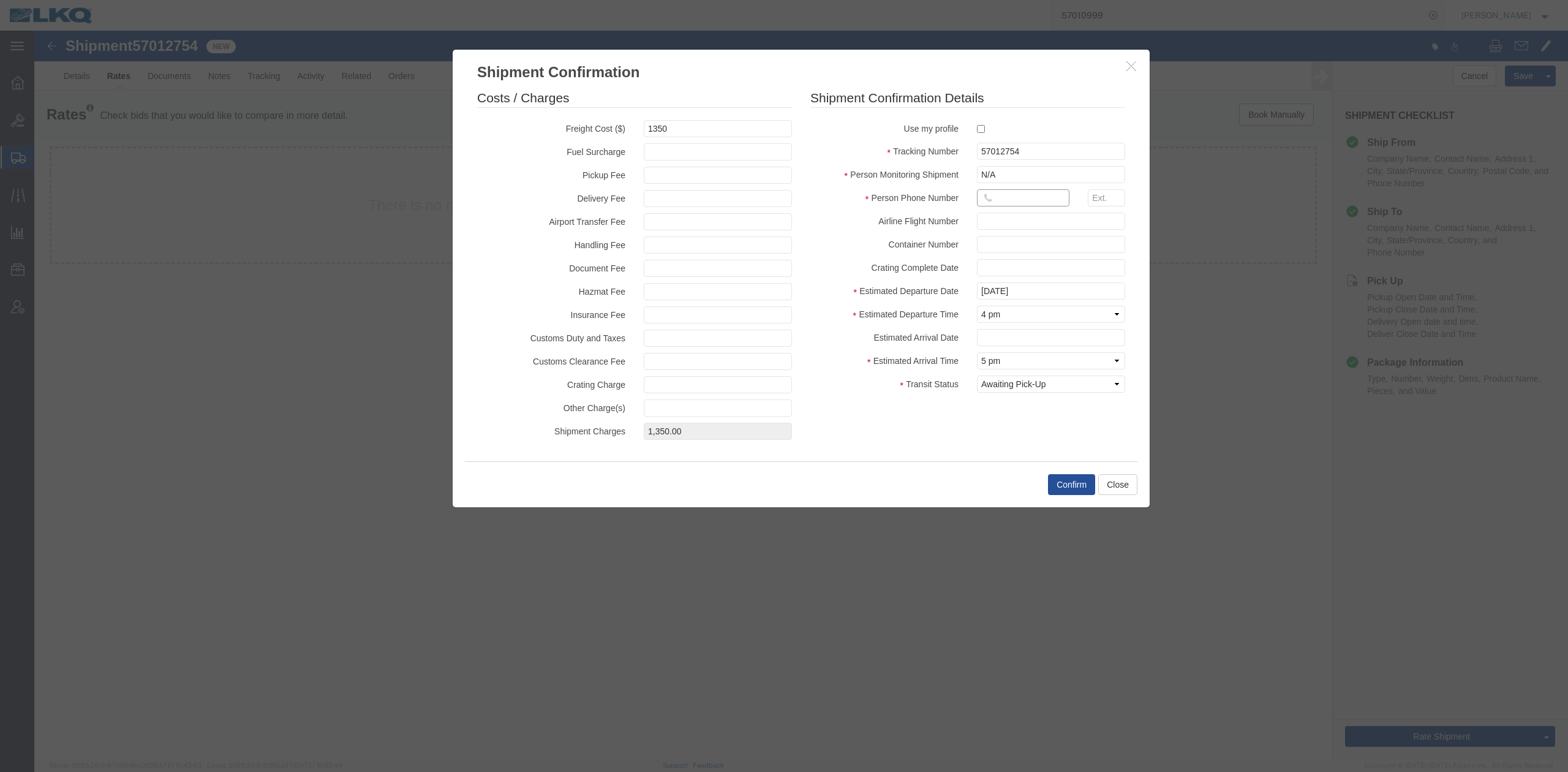
type input "615-000-0000"
click at [1070, 491] on button "Confirm" at bounding box center [1071, 484] width 47 height 21
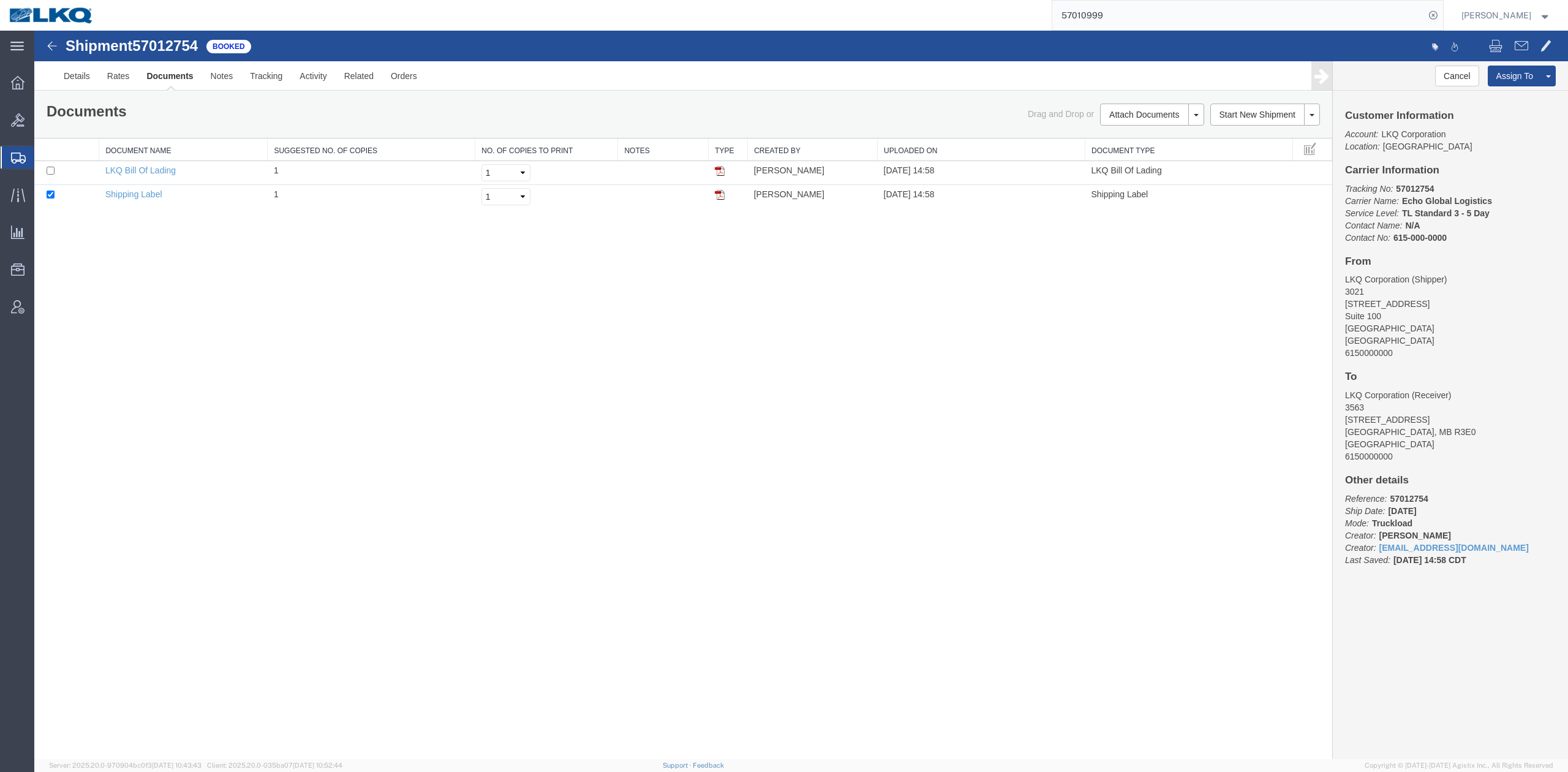
click at [1098, 12] on input "57010999" at bounding box center [1238, 15] width 372 height 29
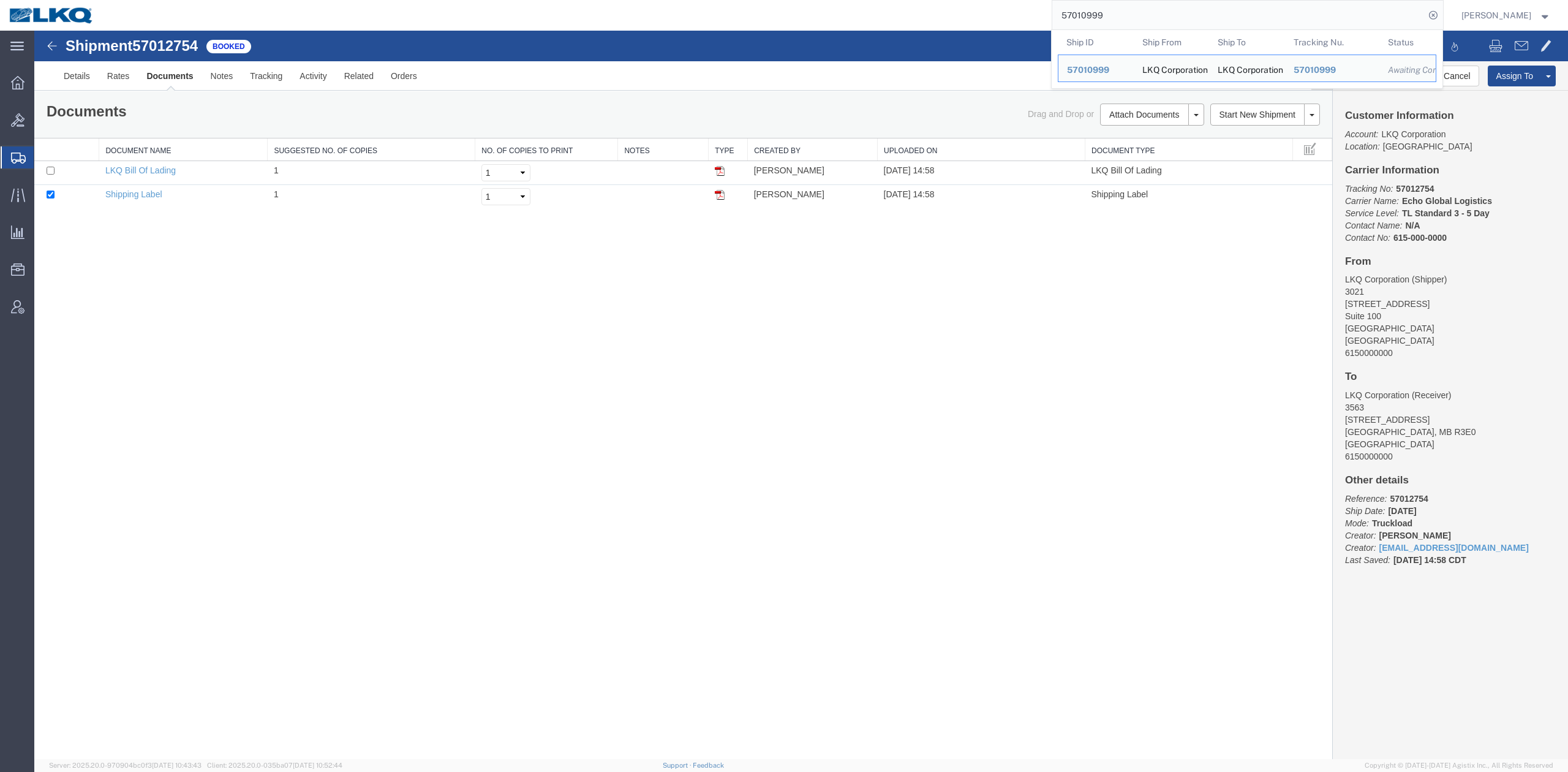
paste input "6983466"
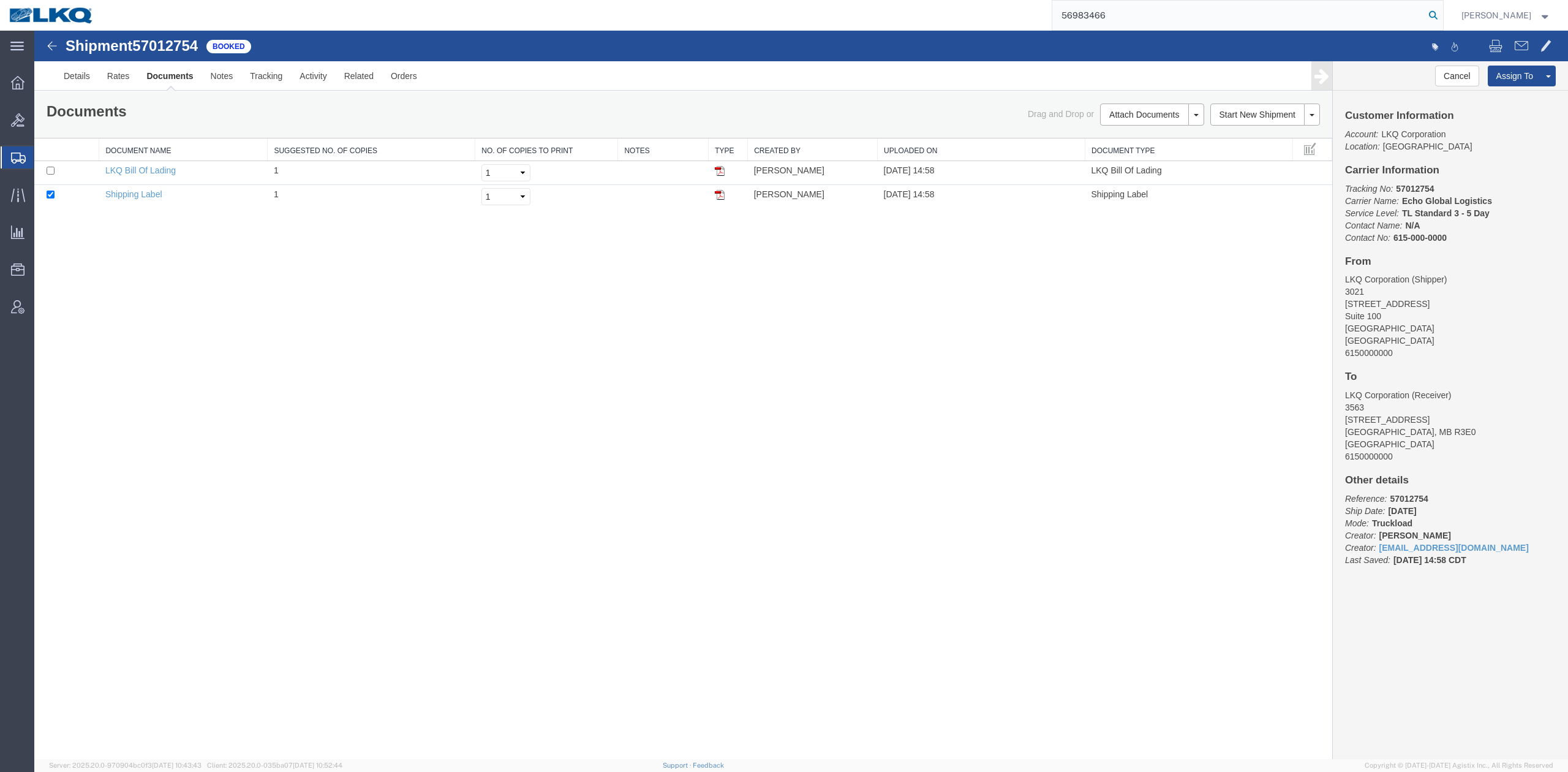
click at [1441, 12] on icon at bounding box center [1432, 15] width 17 height 17
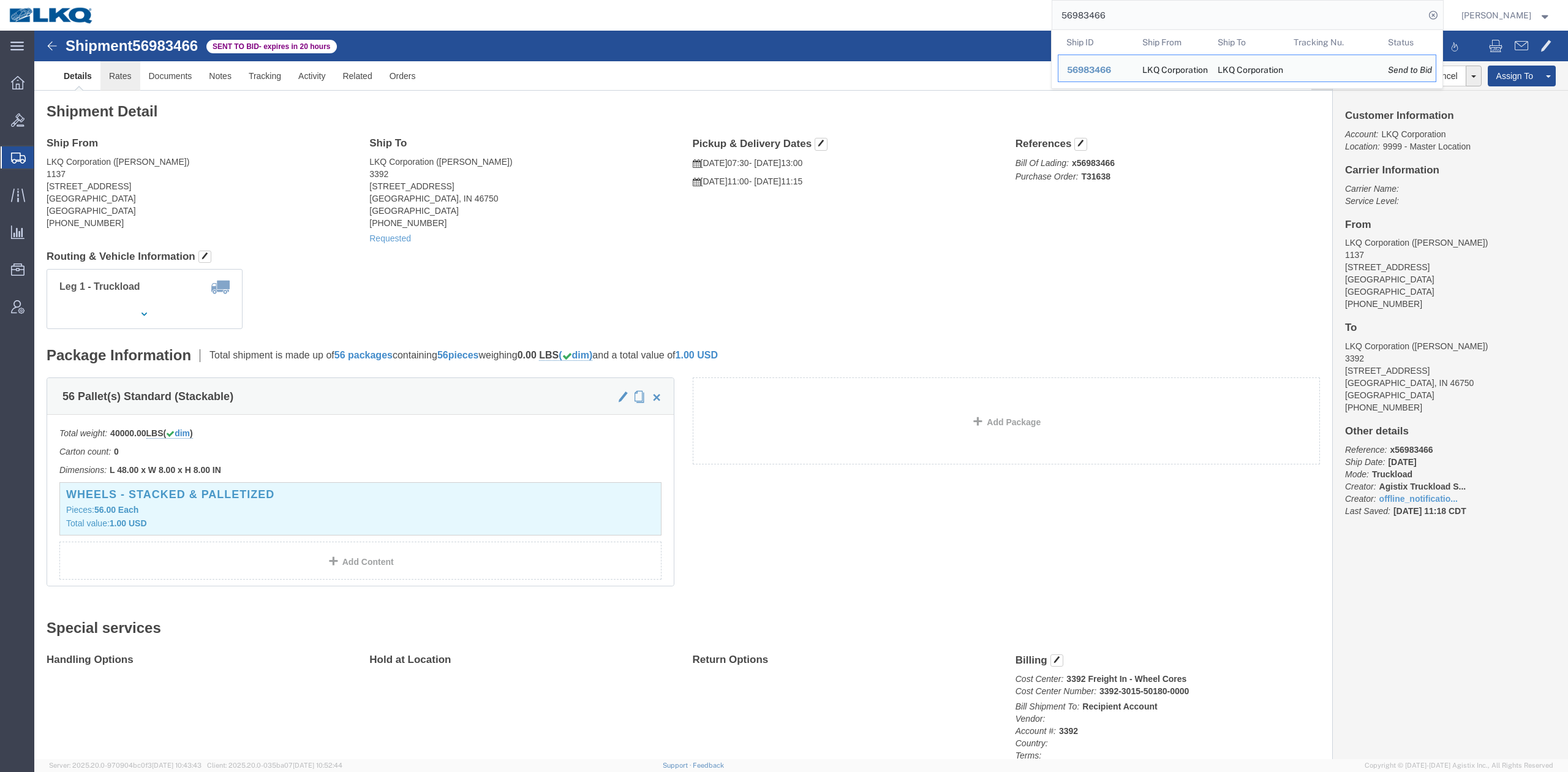
click link "Rates"
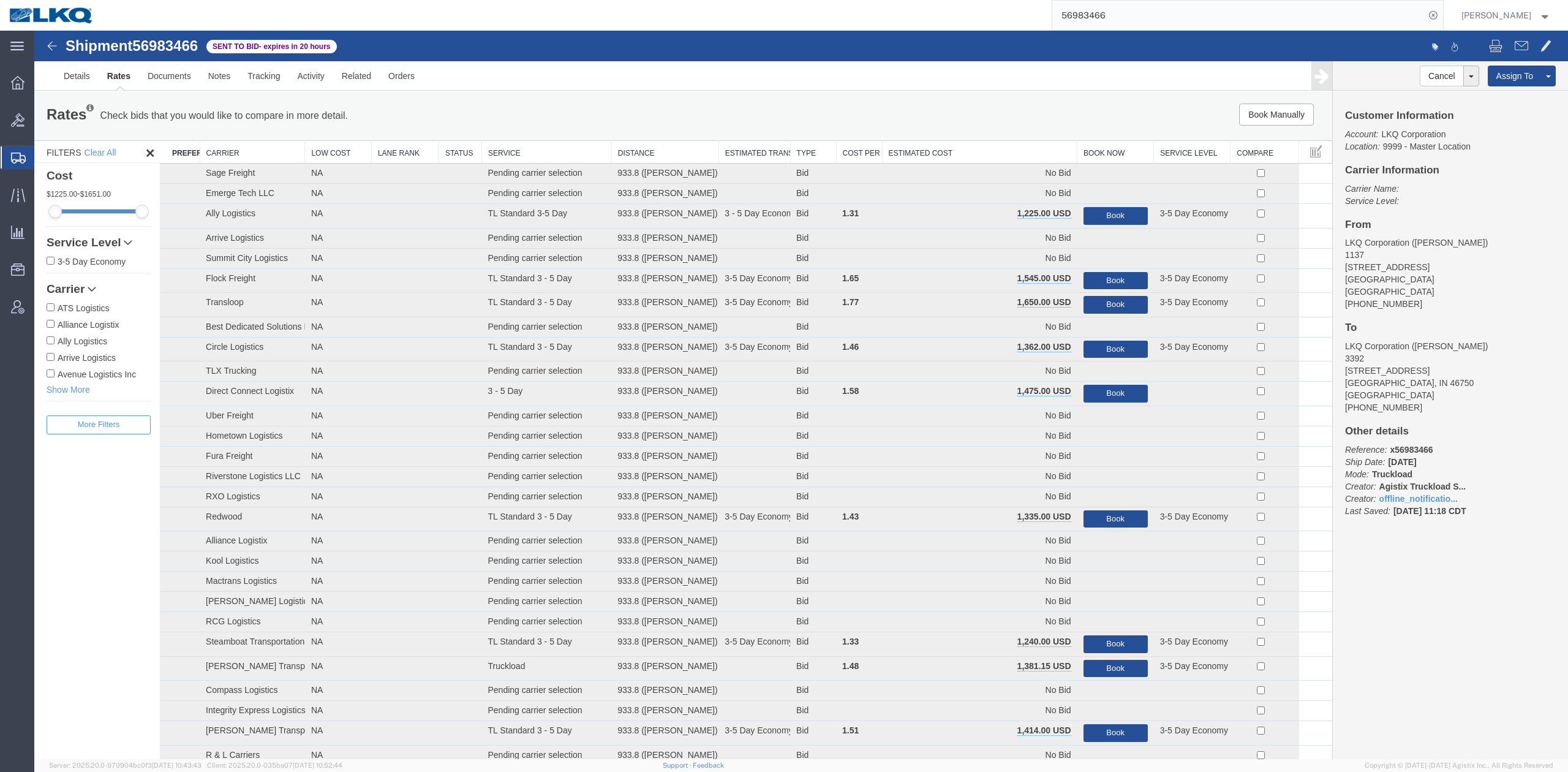
drag, startPoint x: 995, startPoint y: 148, endPoint x: 902, endPoint y: 103, distance: 103.3
click at [995, 147] on th "Estimated Cost" at bounding box center [980, 152] width 196 height 22
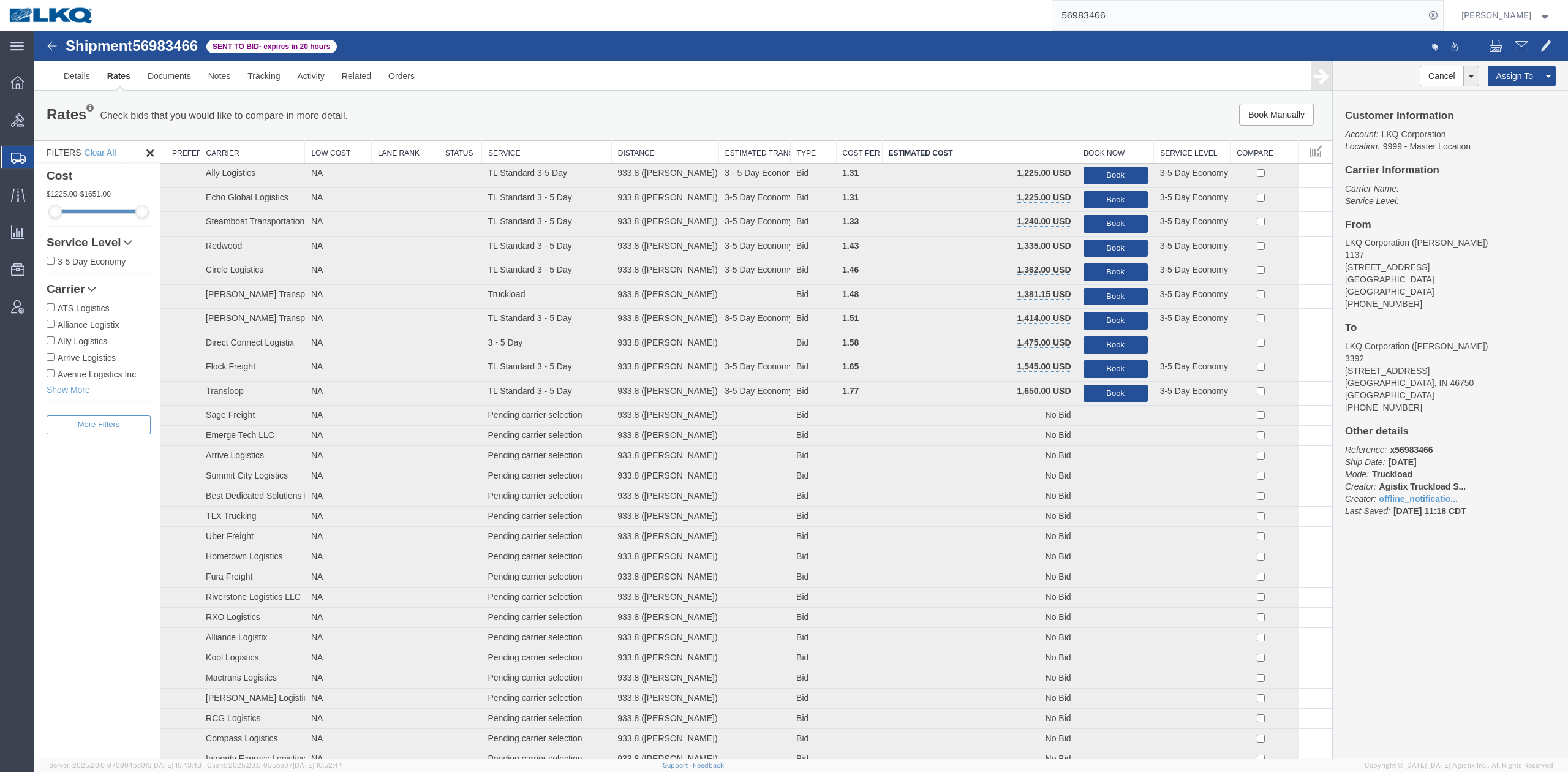
click at [1262, 26] on input "56983466" at bounding box center [1238, 15] width 372 height 29
paste input "23594"
type input "56923594"
click at [1441, 16] on icon at bounding box center [1432, 15] width 17 height 17
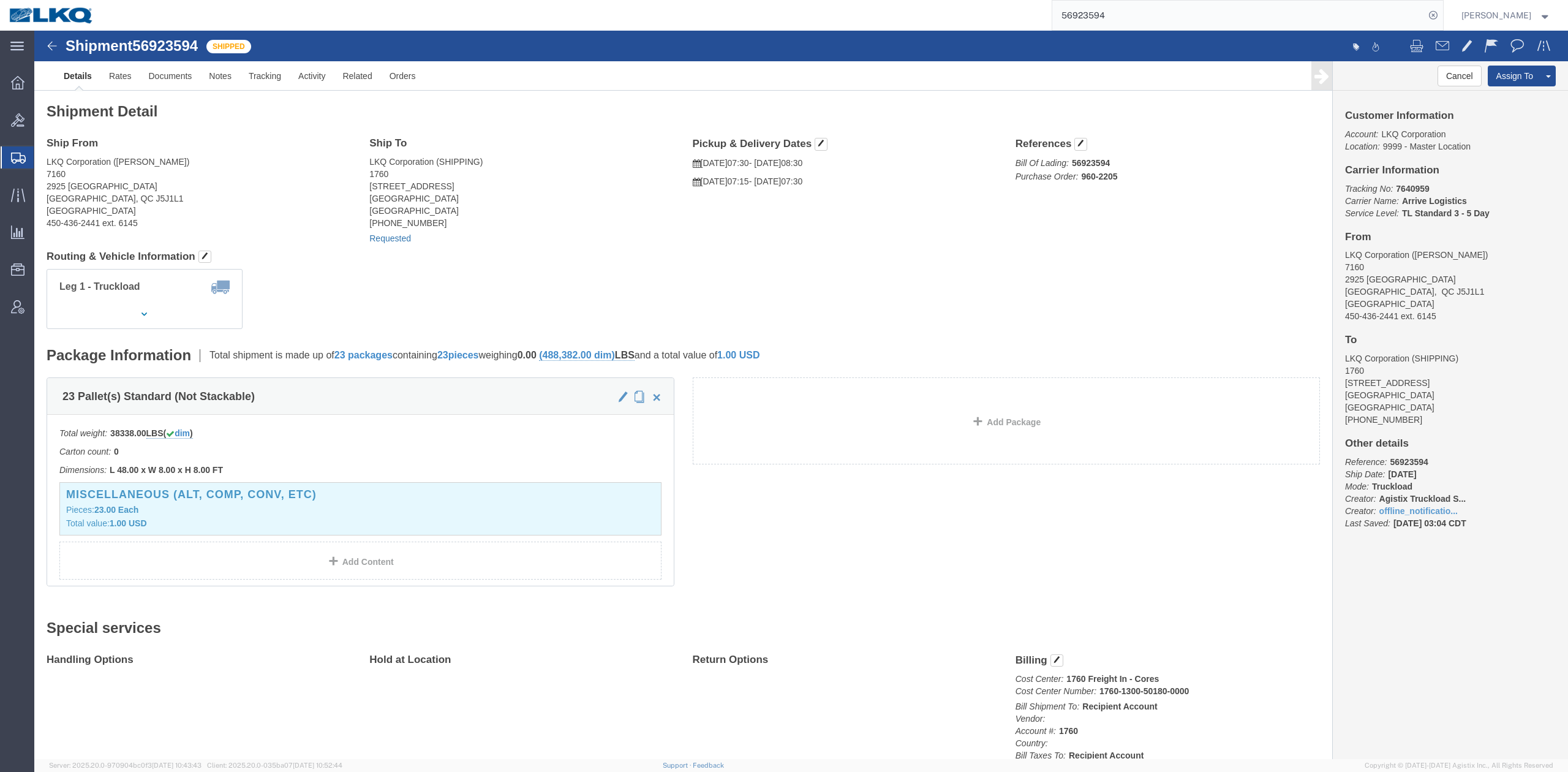
drag, startPoint x: 366, startPoint y: 201, endPoint x: 364, endPoint y: 210, distance: 9.2
click div "Requested"
click link "Requested"
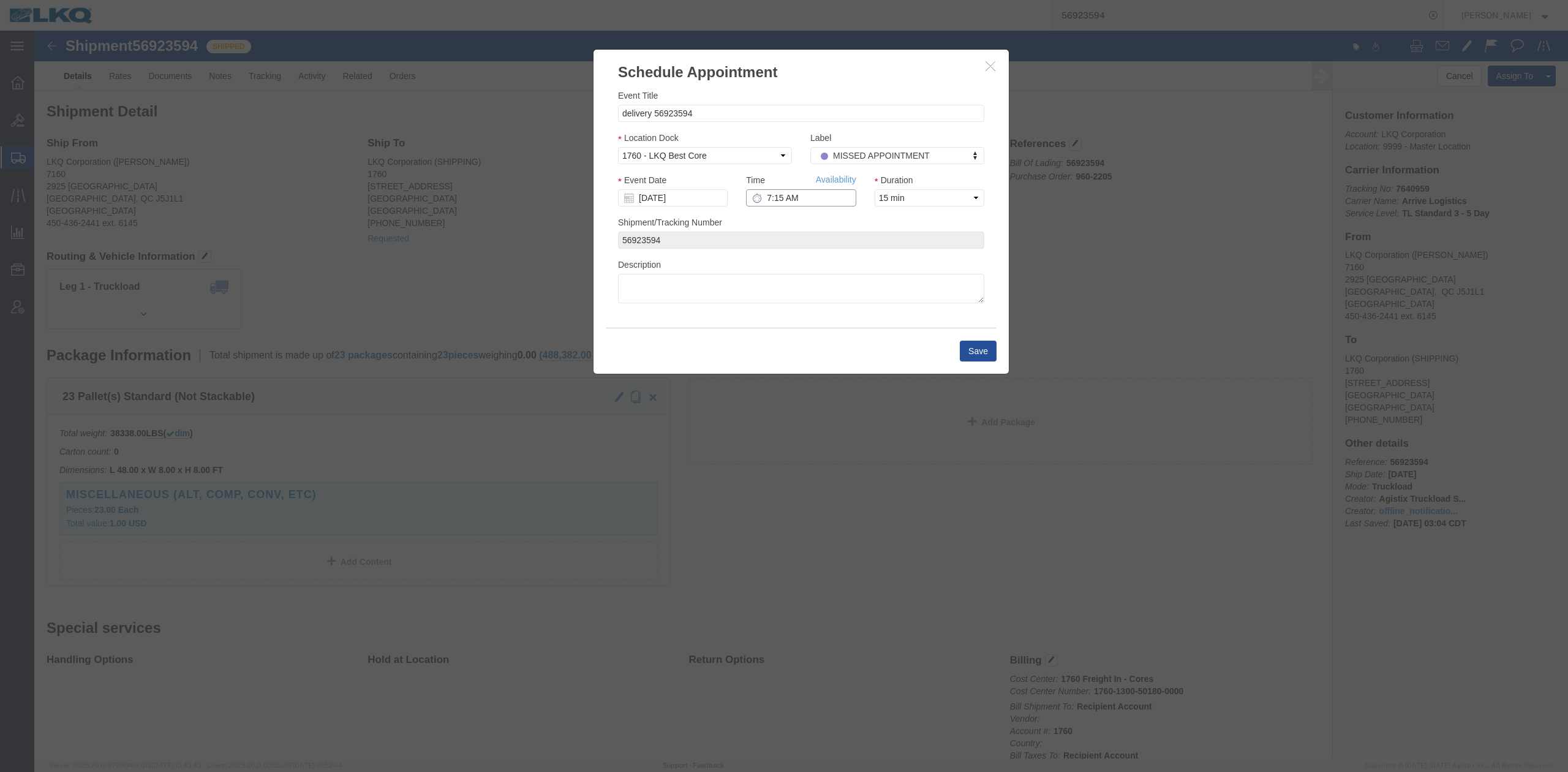
click input "7:15 AM"
type input "11:45 AM"
click input "[DATE]"
click td "3"
click button "Save"
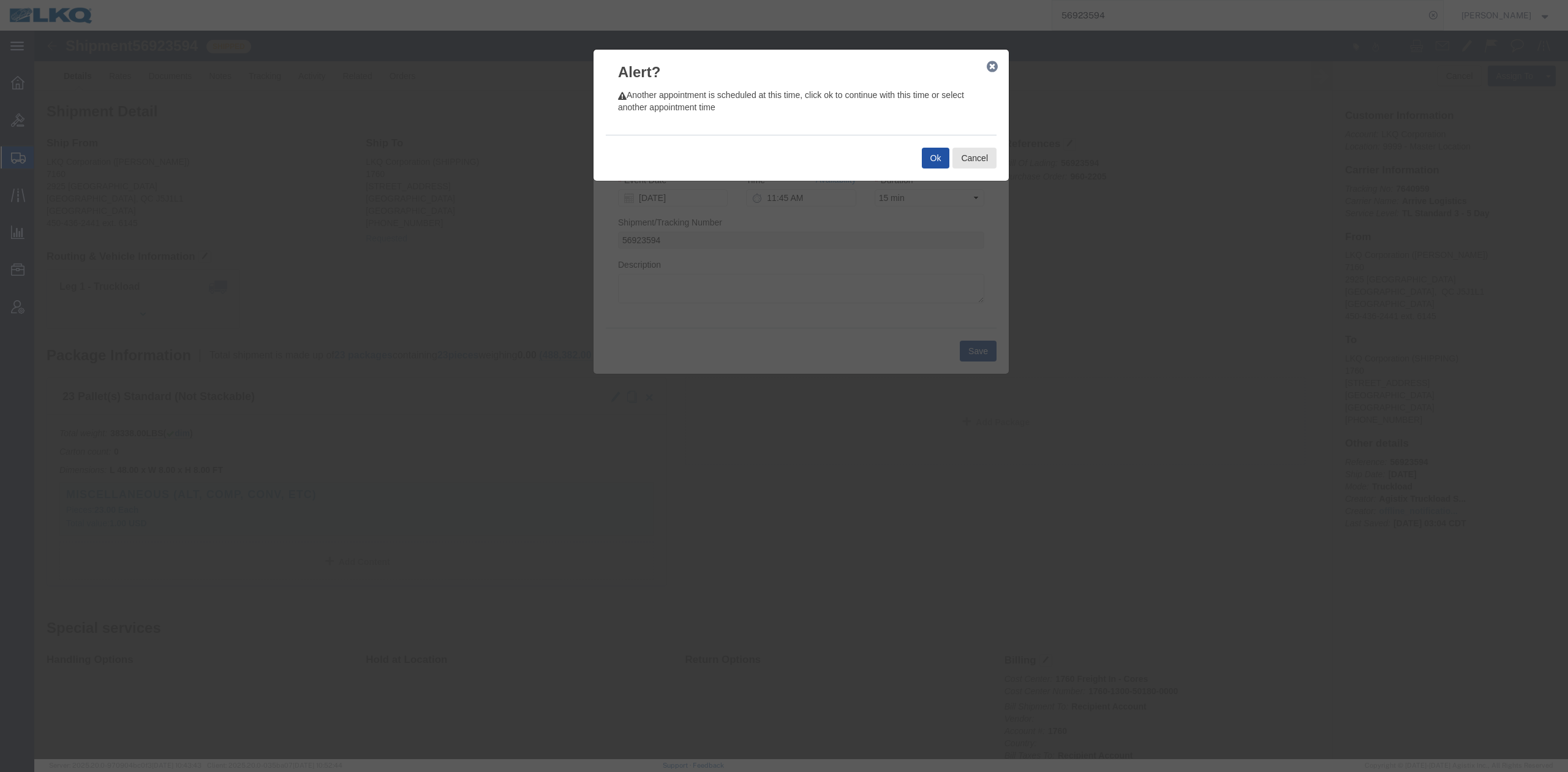
click button "Ok"
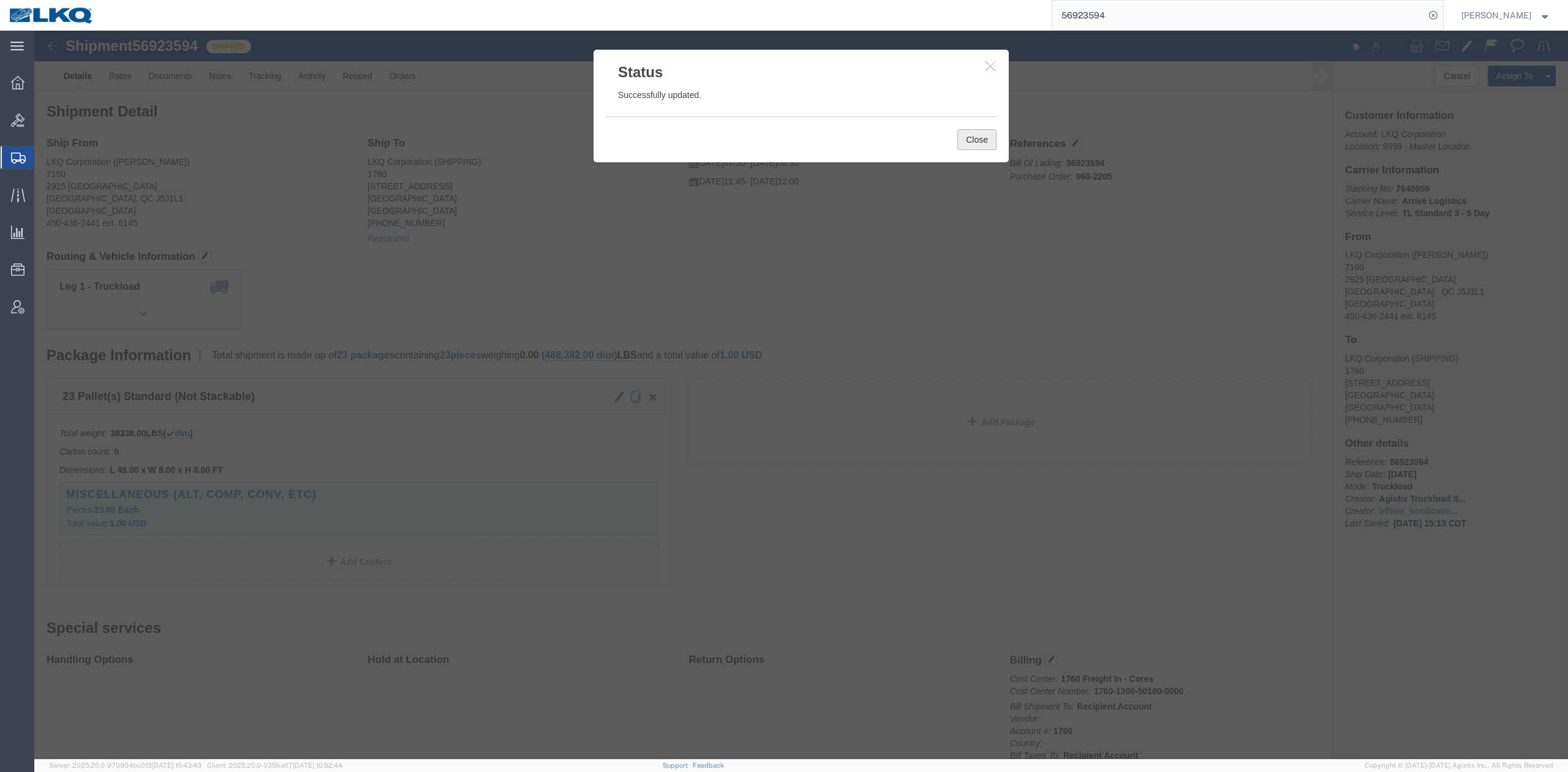
drag, startPoint x: 939, startPoint y: 112, endPoint x: 1447, endPoint y: 68, distance: 509.9
click button "Close"
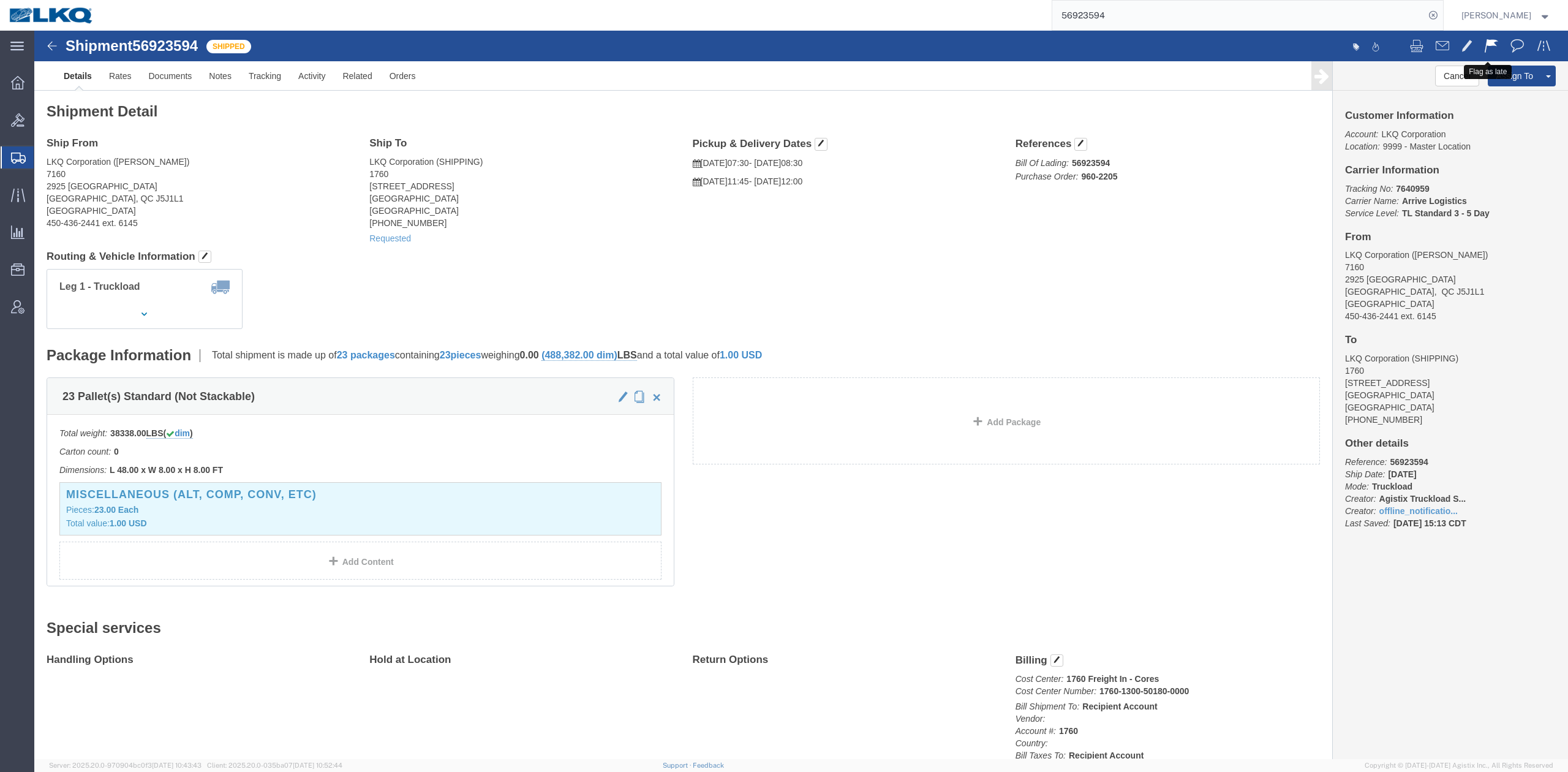
click span
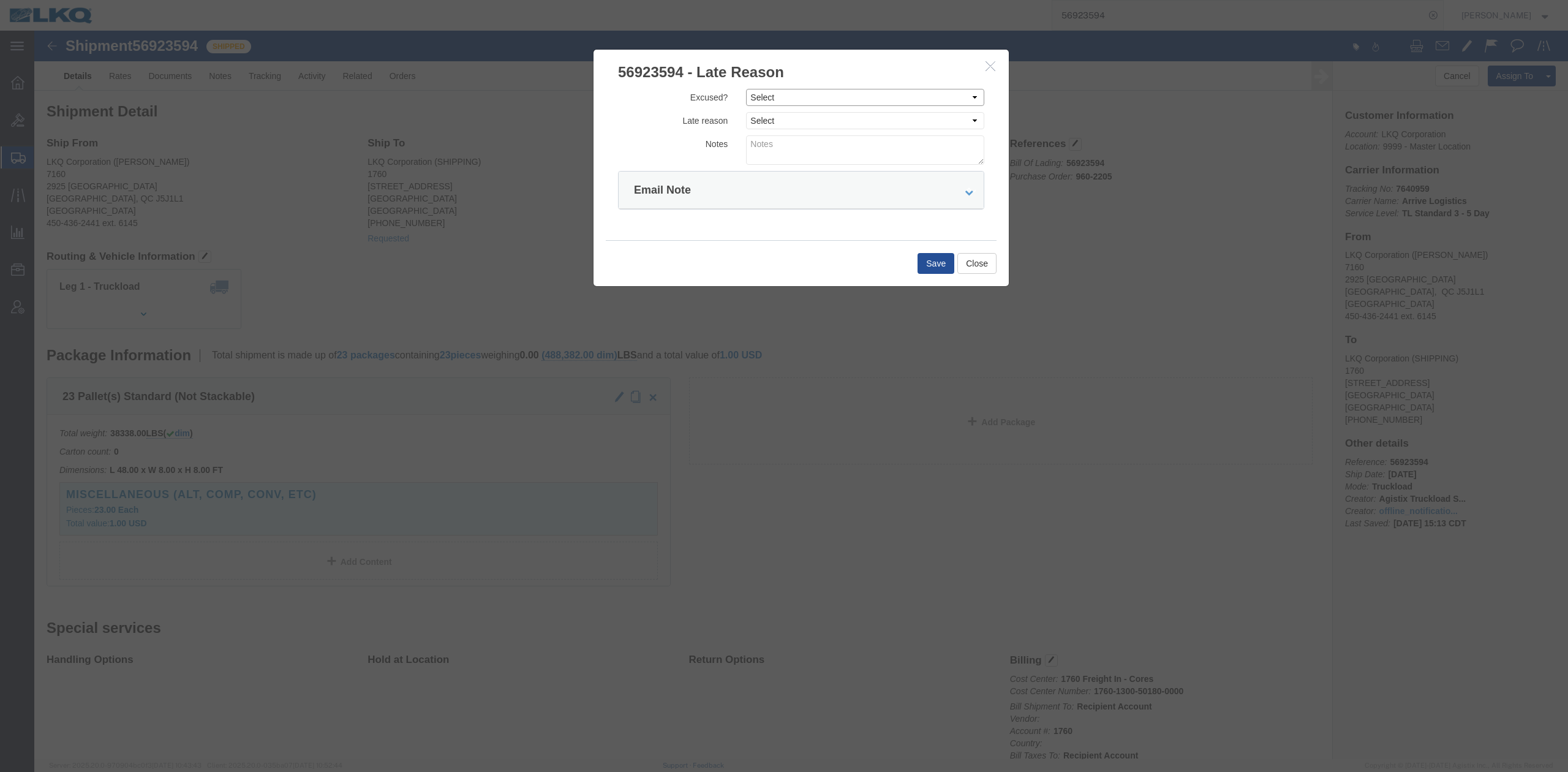
click select "Select Excused Not Excused"
select select "NOT_EXCUSED"
click select "Select Excused Not Excused"
click select "Select Bad Carrier Data Carrier Admin Error Delay Accident Driver Error Lack of…"
select select "DRIVER_ERROR"
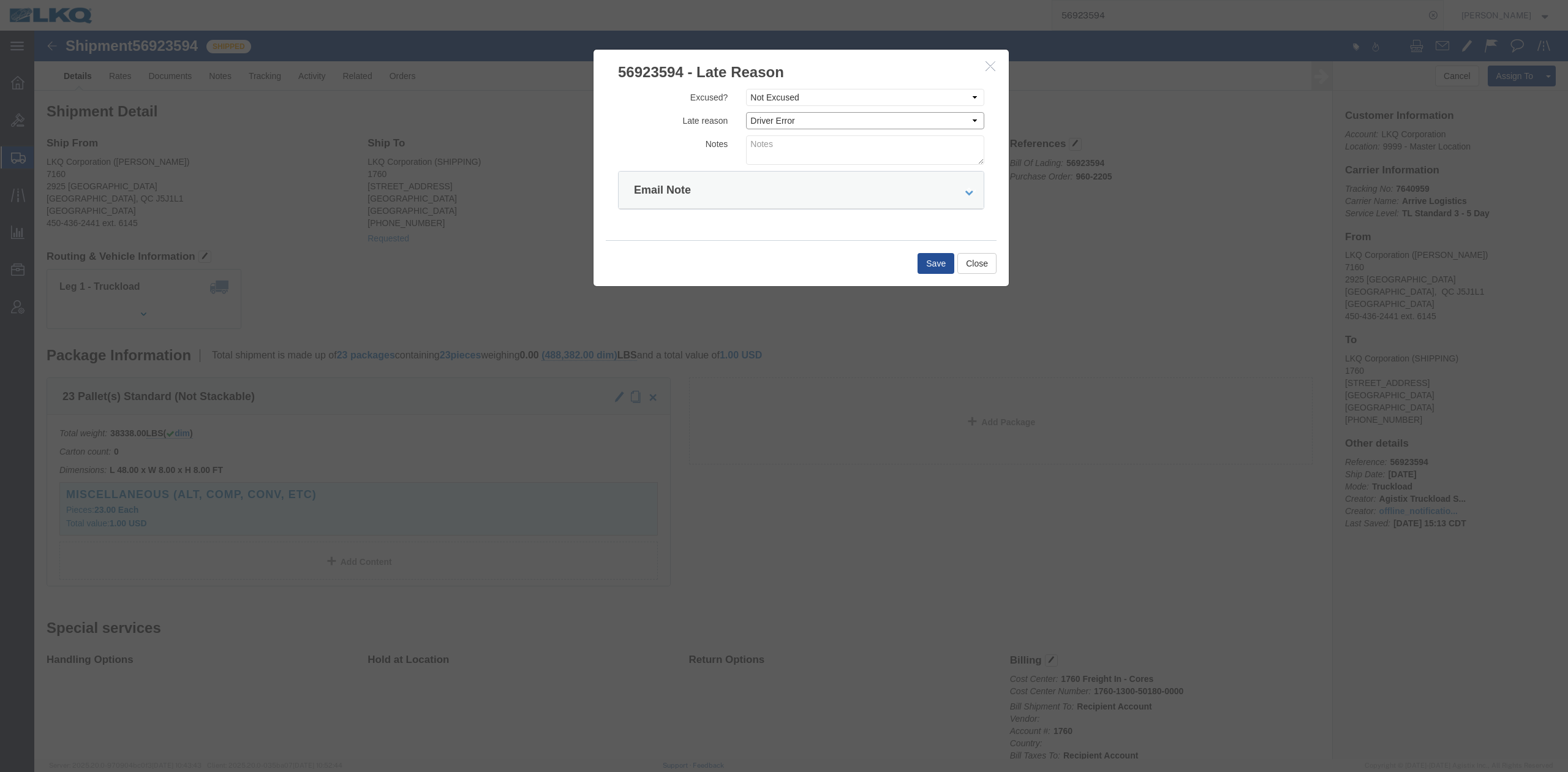
click select "Select Bad Carrier Data Carrier Admin Error Delay Accident Driver Error Lack of…"
click textarea
type textarea "Delivery 10/2"
click button "Save"
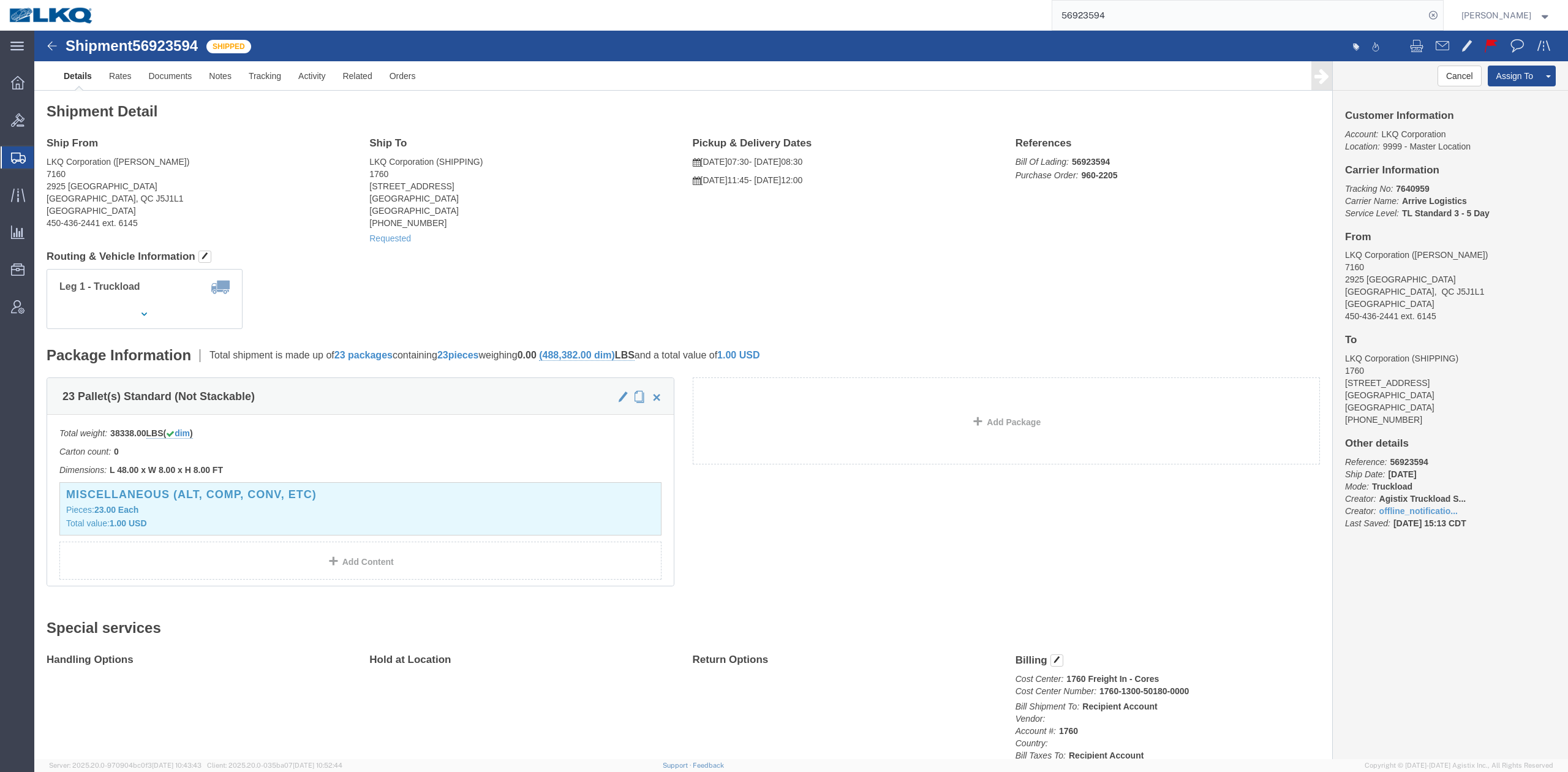
click address "LKQ Corporation ([PERSON_NAME]) 7160 2925 [GEOGRAPHIC_DATA] [GEOGRAPHIC_DATA] 4…"
click at [0, 0] on span "Location Appointment" at bounding box center [0, 0] width 0 height 0
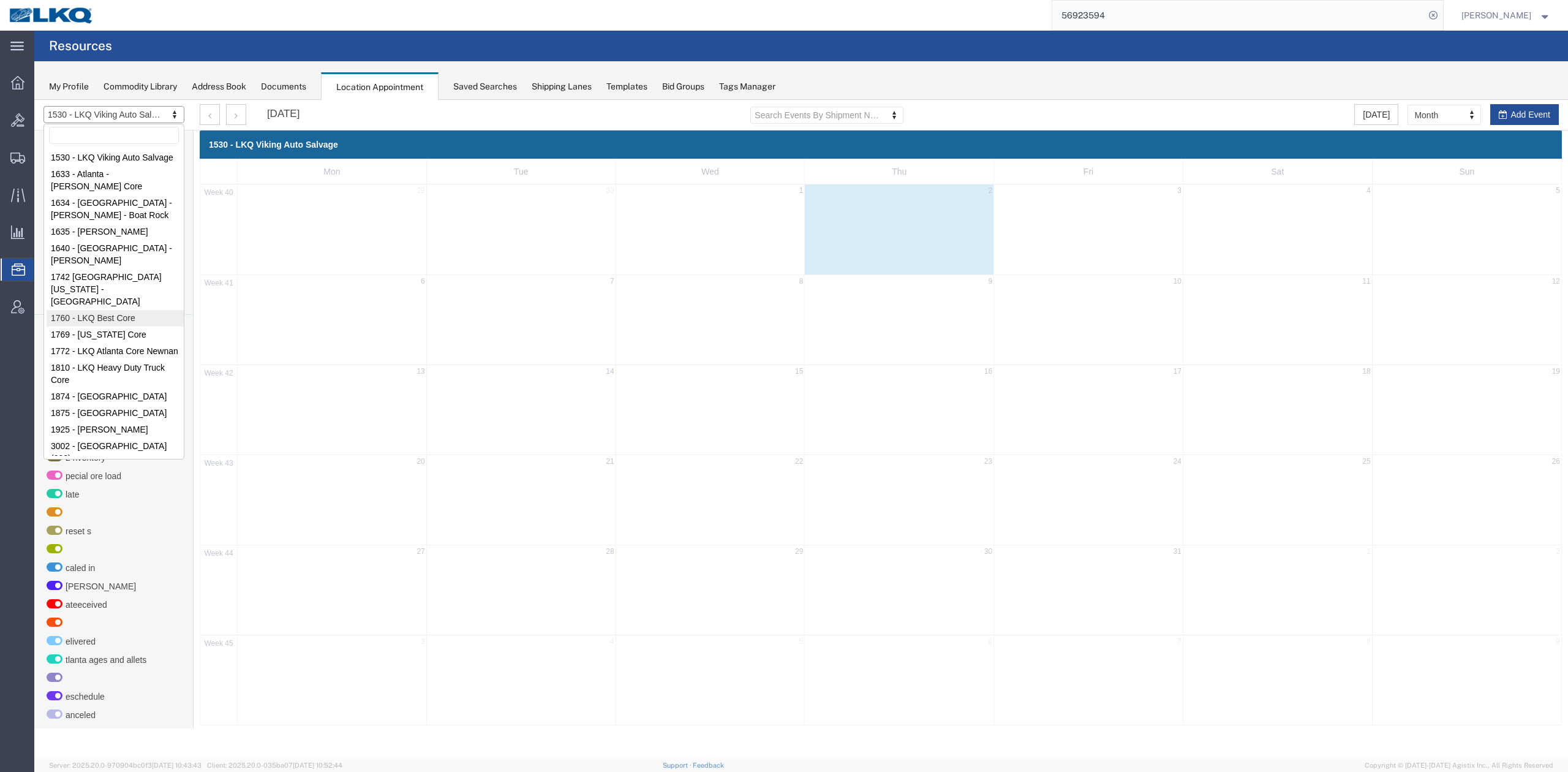
select select "27634"
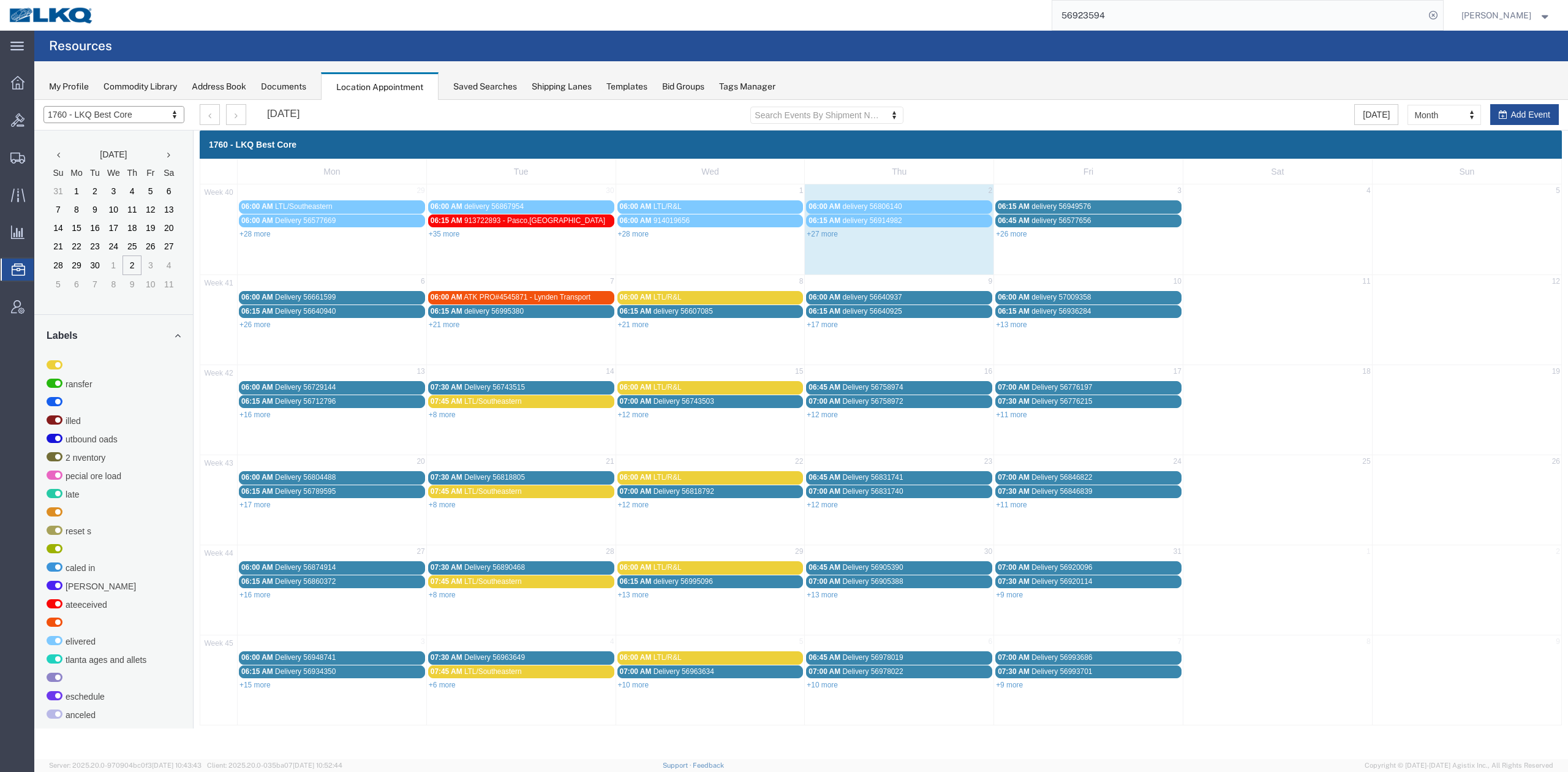
drag, startPoint x: 1441, startPoint y: 114, endPoint x: 1442, endPoint y: 122, distance: 8.1
select select "agendaWeek"
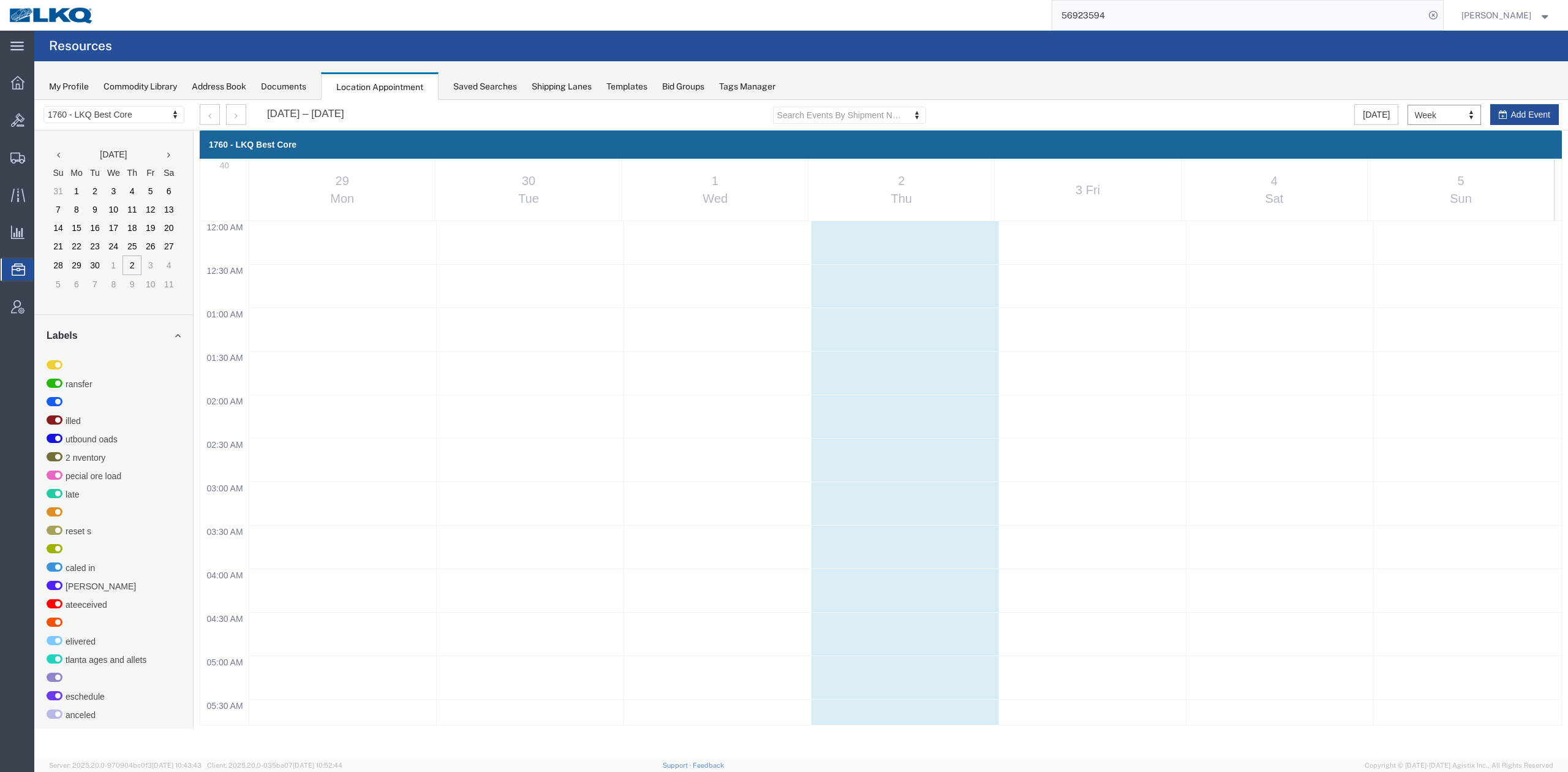
scroll to position [525, 0]
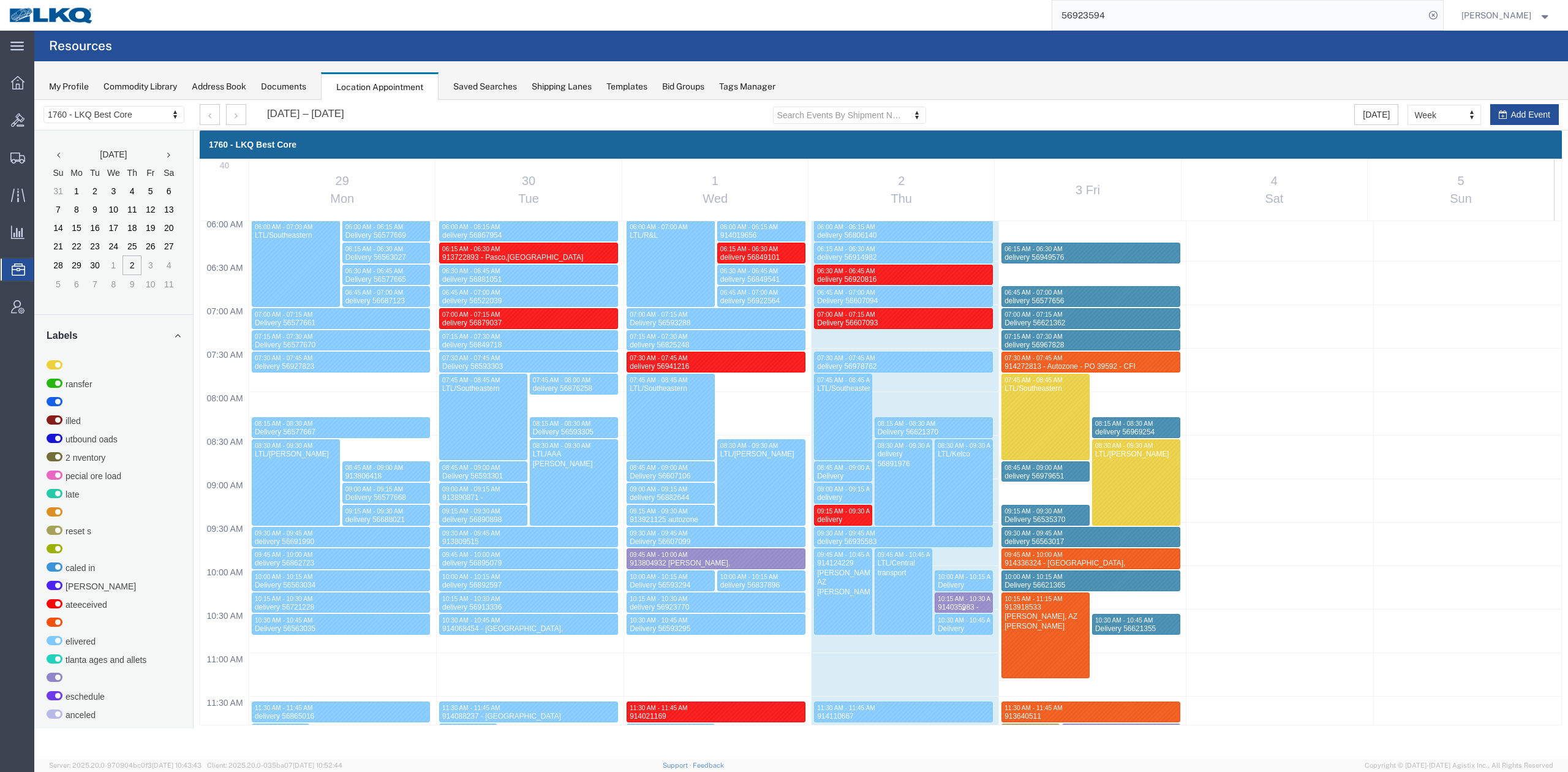
click at [958, 595] on span "10:15 AM - 10:30 AM" at bounding box center [965, 599] width 57 height 7
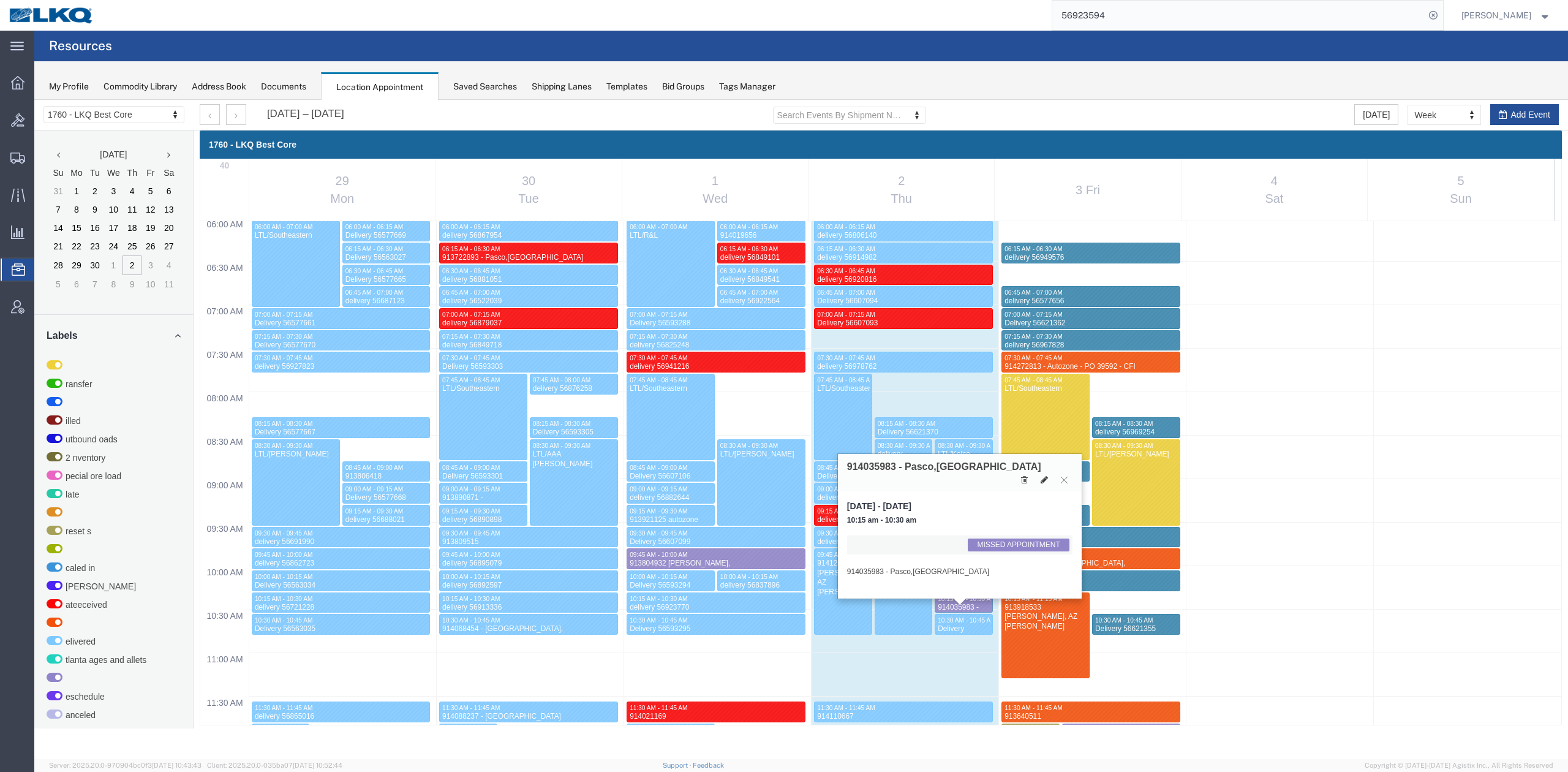
click at [1042, 474] on button at bounding box center [1044, 480] width 17 height 12
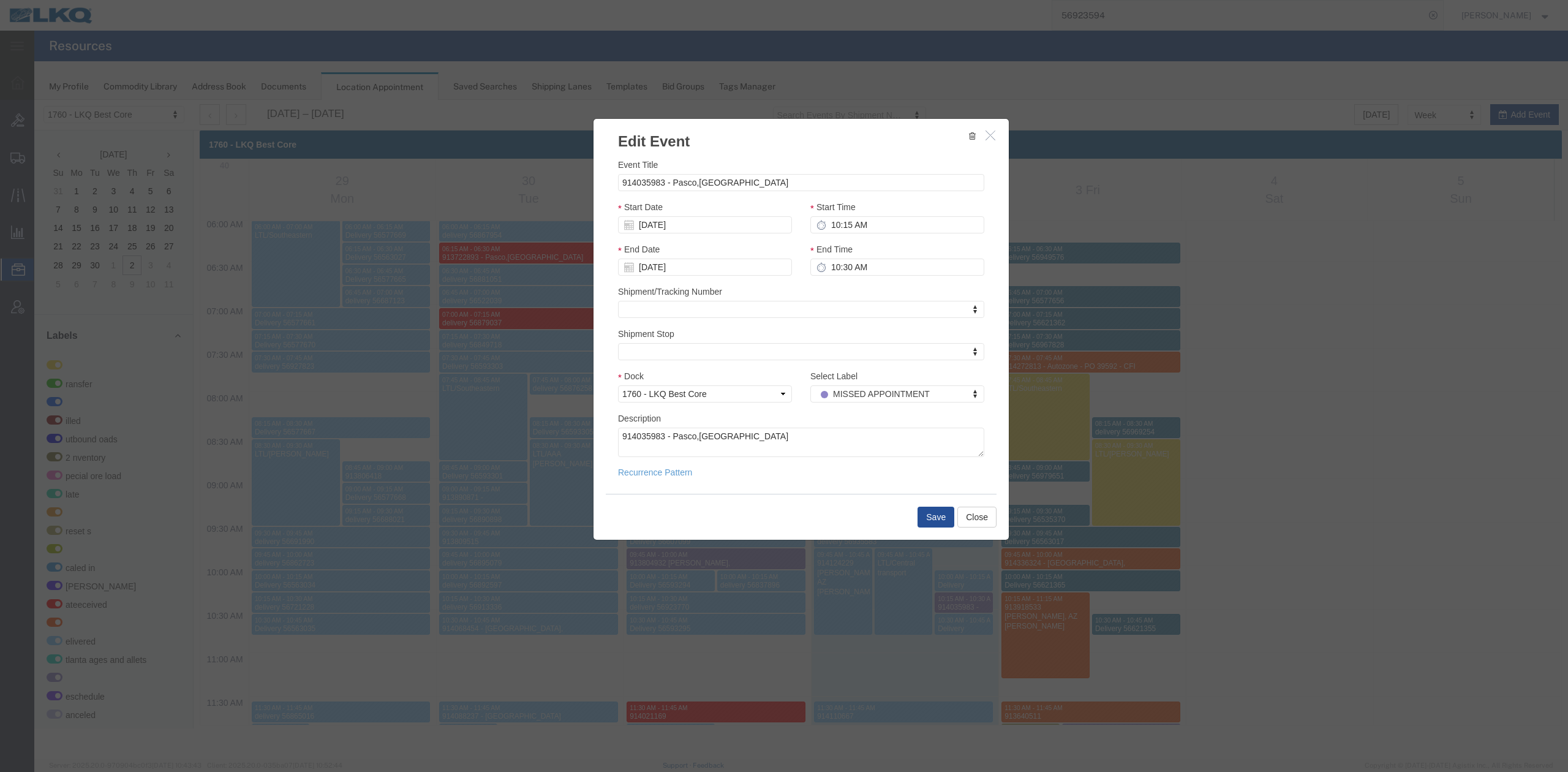
click at [689, 217] on div "Start Date 10/02/2025" at bounding box center [704, 217] width 174 height 33
click at [683, 224] on input "[DATE]" at bounding box center [704, 225] width 174 height 17
click at [716, 280] on td "3" at bounding box center [719, 284] width 18 height 18
type input "[DATE]"
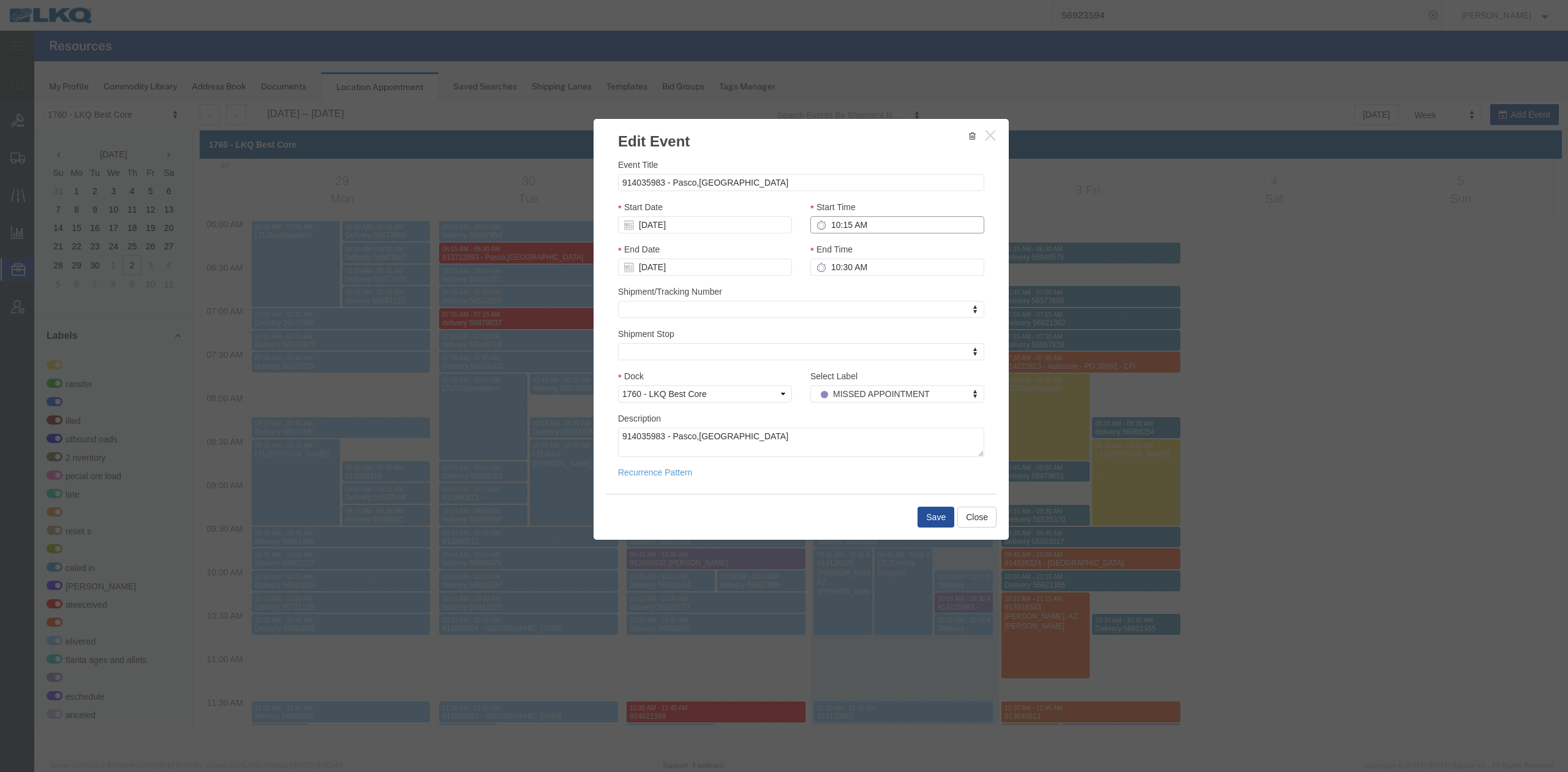
click at [850, 227] on input "10:15 AM" at bounding box center [896, 225] width 174 height 17
type input "12:15 AM"
type input "1:15 AM"
type input "12:30 AM"
type input "1:30 AM"
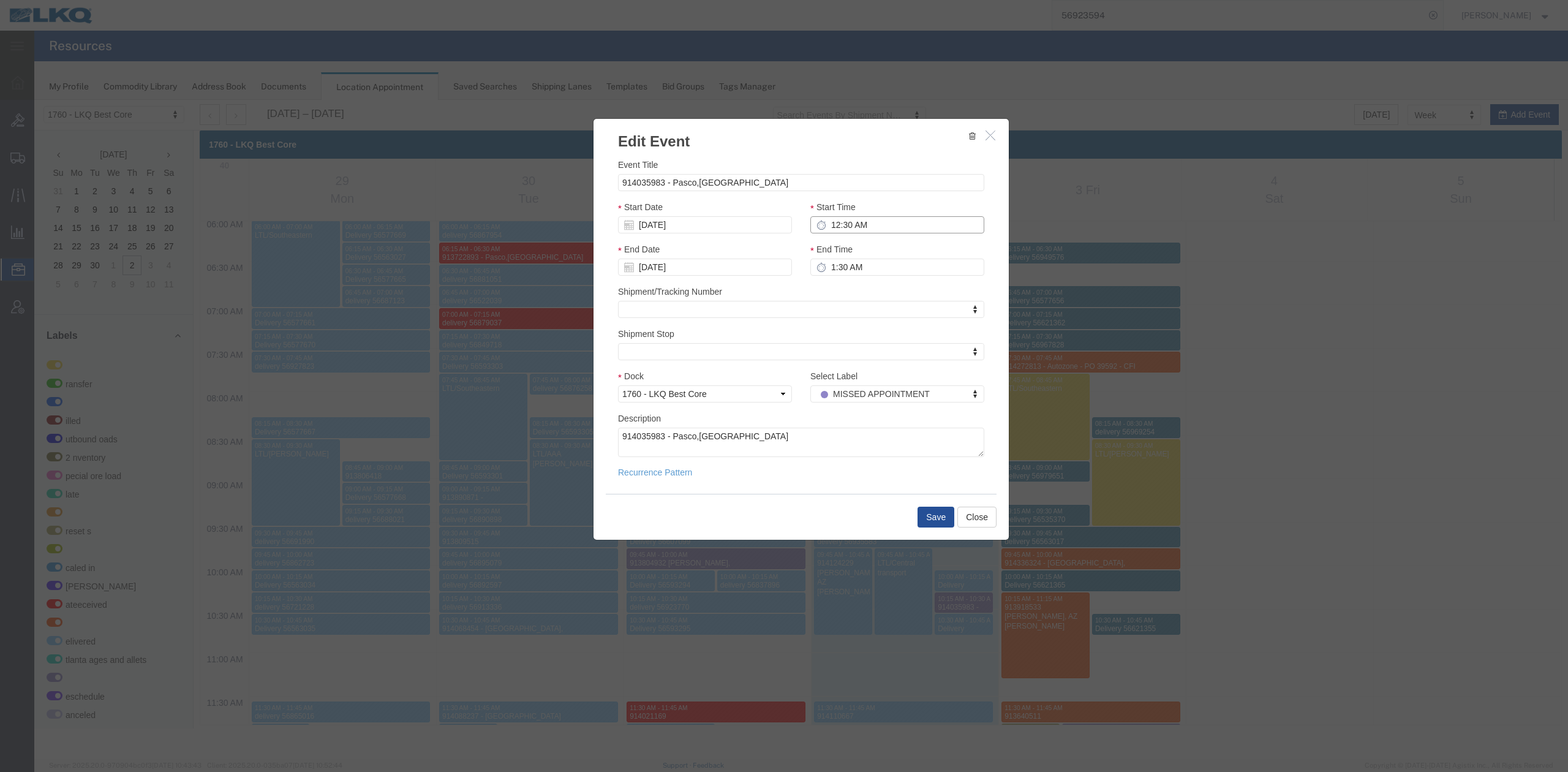
type input "12:30 PM"
type input "1:30 PM"
type input "12:30 PM"
type input "12:45 PM"
click at [941, 527] on button "Save" at bounding box center [935, 516] width 37 height 21
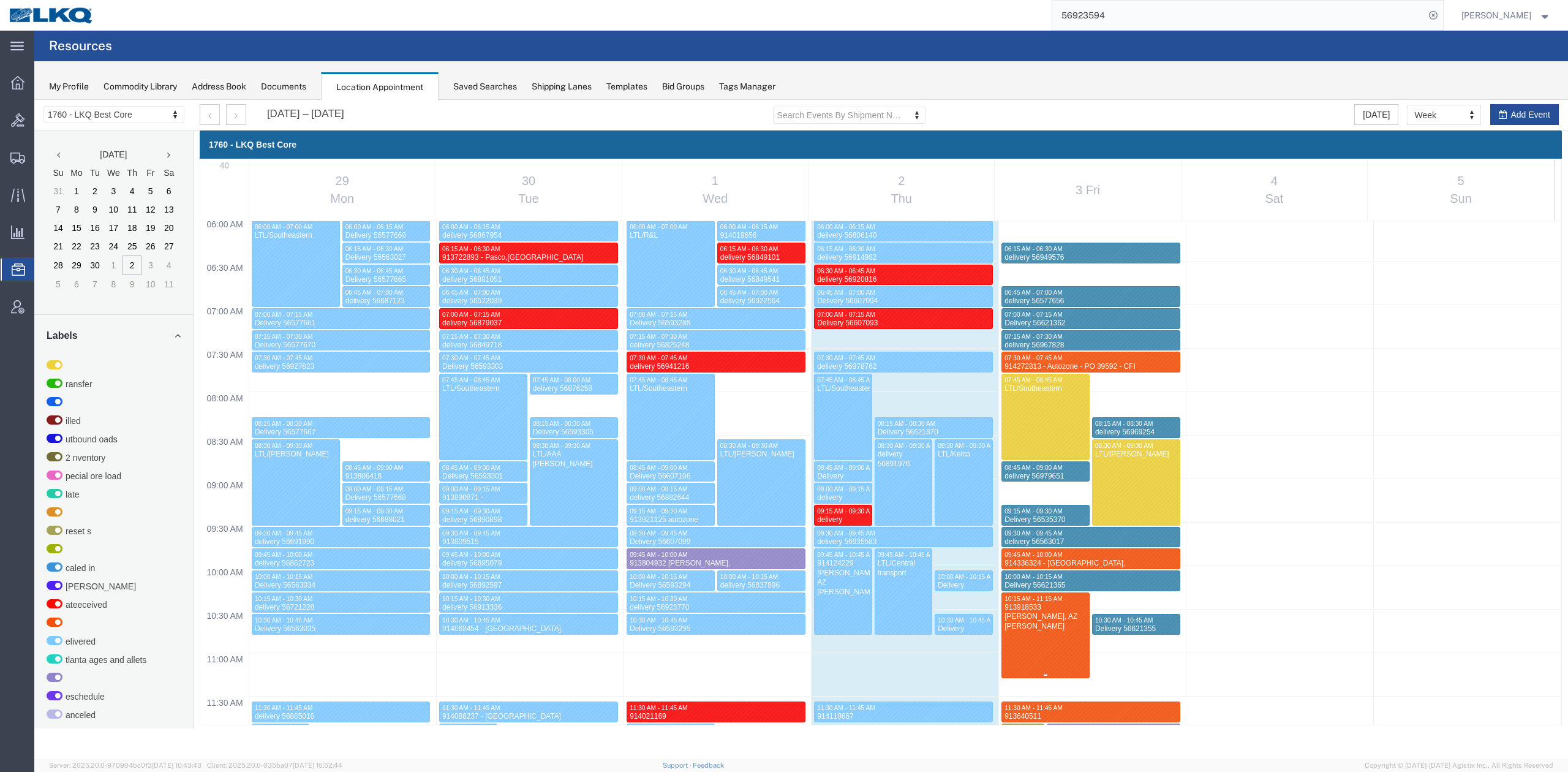
click at [1044, 620] on div "913918533 Tolleson, AZ Rudolph Freight" at bounding box center [1045, 617] width 83 height 28
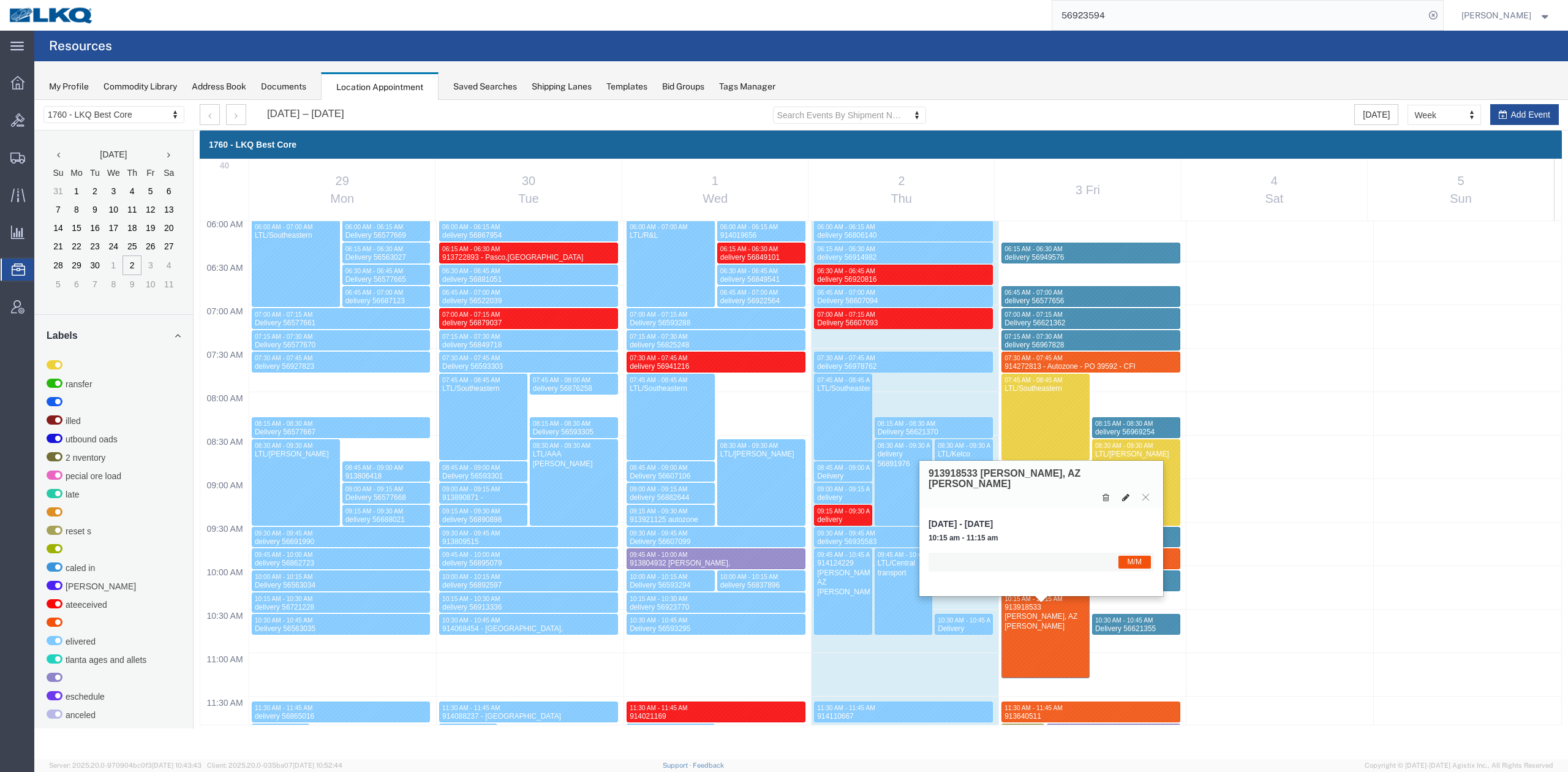
click at [1128, 491] on button at bounding box center [1125, 496] width 17 height 12
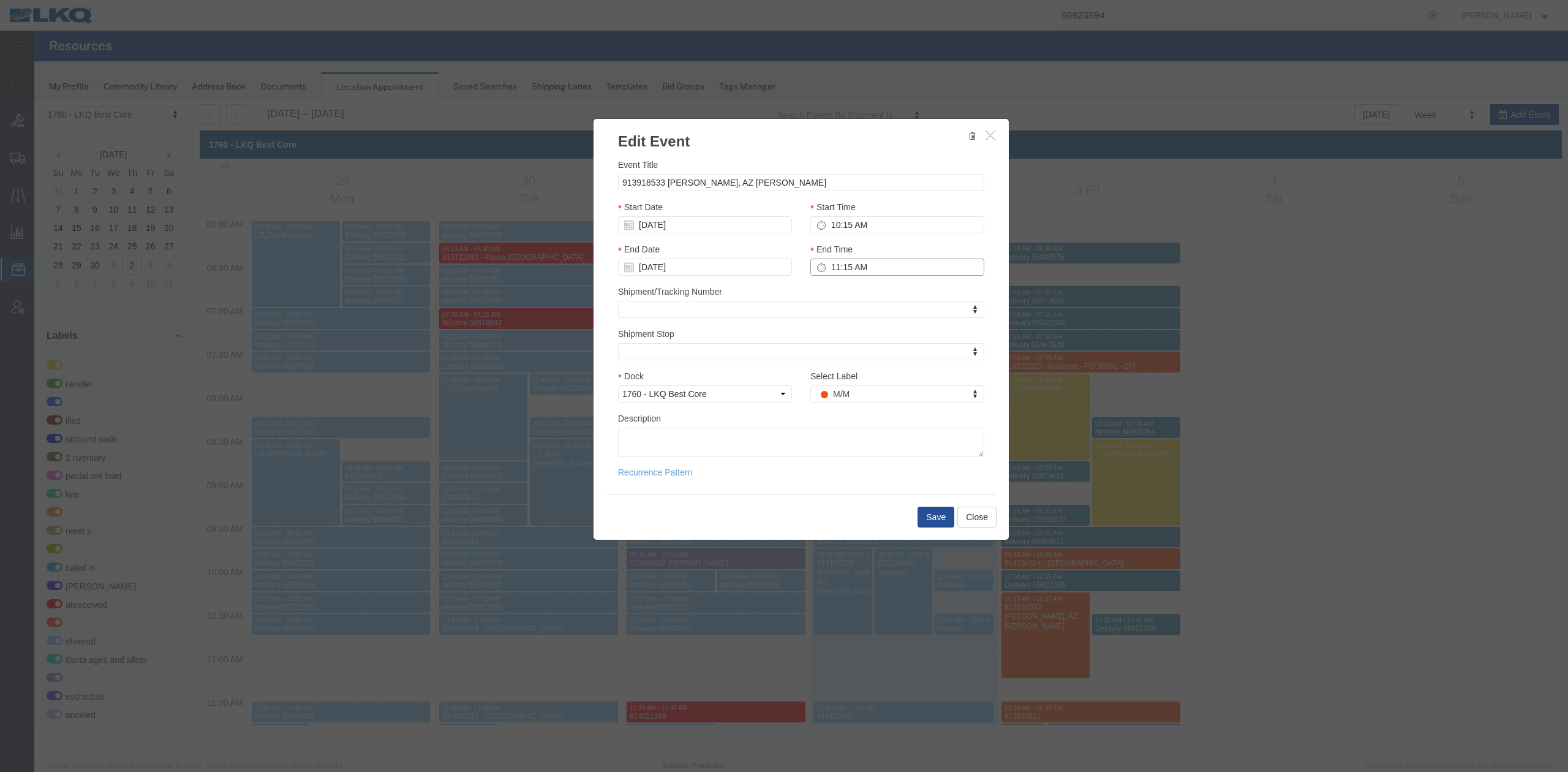
click at [882, 275] on input "11:15 AM" at bounding box center [896, 266] width 174 height 17
click at [805, 295] on div "Shipment/Tracking Number Shipment/Tracking Number Shipment/Tracking Number" at bounding box center [801, 301] width 366 height 33
drag, startPoint x: 833, startPoint y: 268, endPoint x: 814, endPoint y: 356, distance: 90.0
click at [833, 270] on input "11:15 AM" at bounding box center [896, 266] width 174 height 17
type input "10:30 AM"
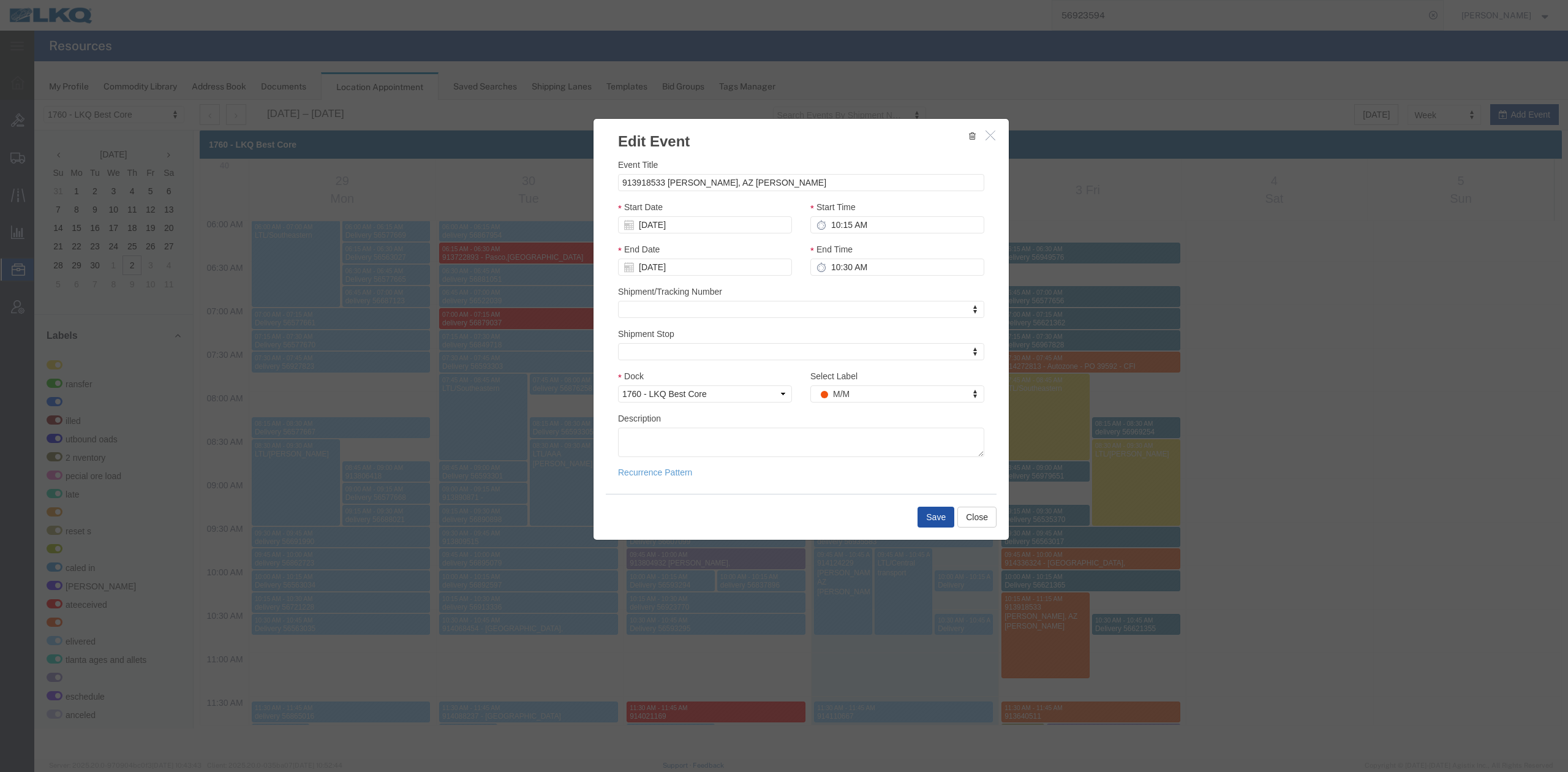
click at [930, 512] on button "Save" at bounding box center [935, 516] width 37 height 21
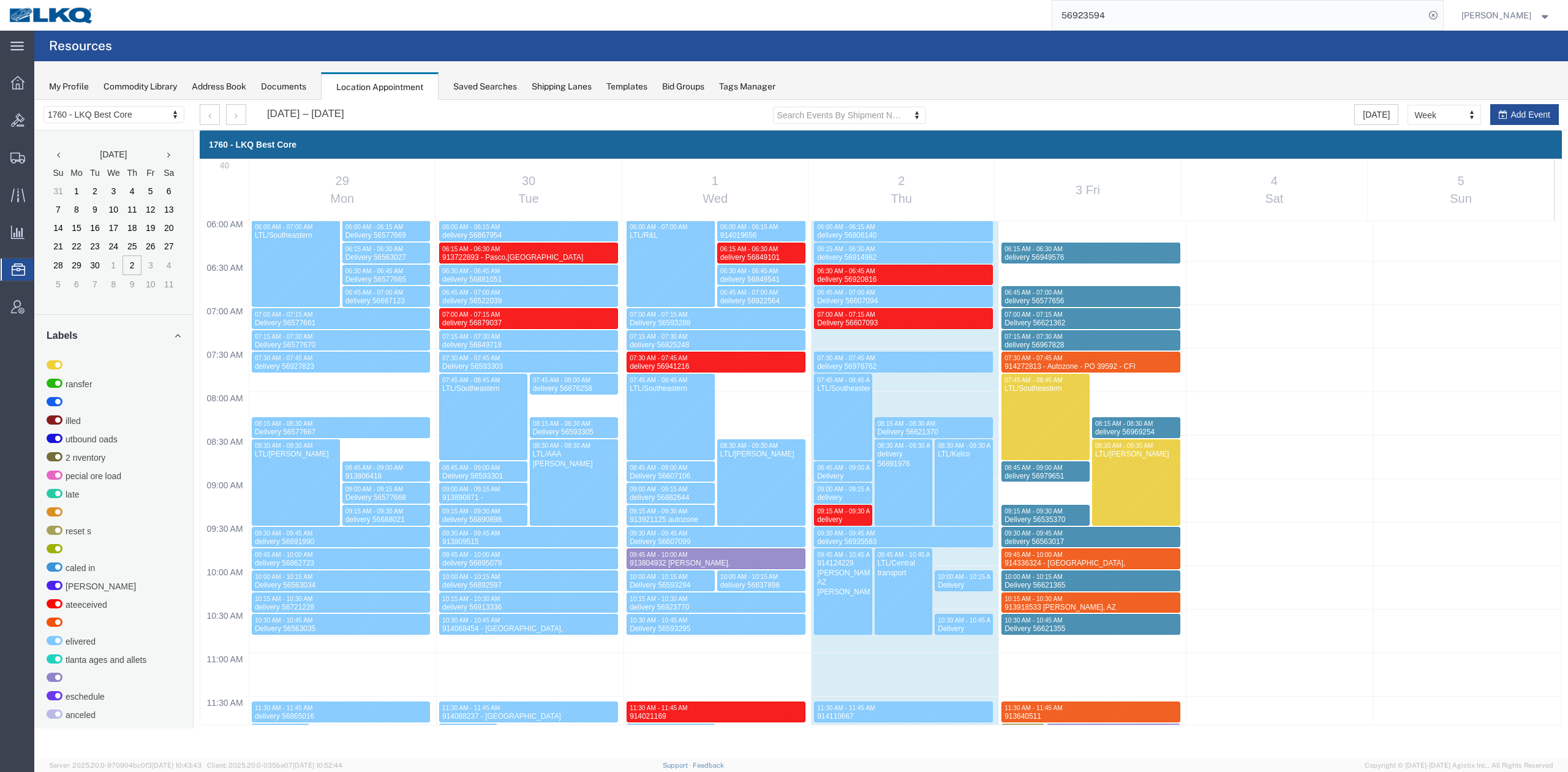
scroll to position [855, 0]
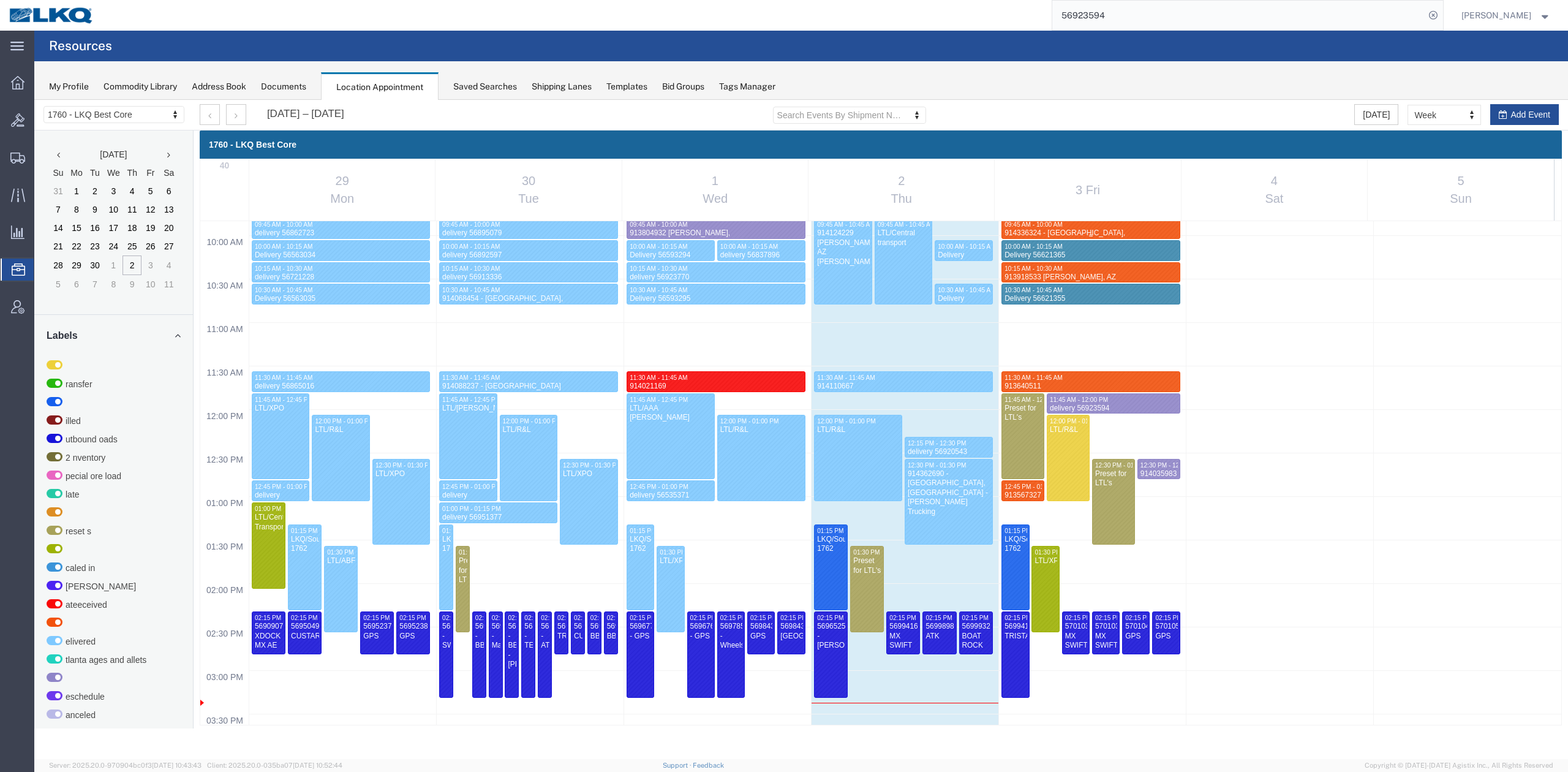
click at [1081, 232] on div "914336324 - Lavonia, GA - truck 1 - Rudolph freight" at bounding box center [1090, 242] width 173 height 28
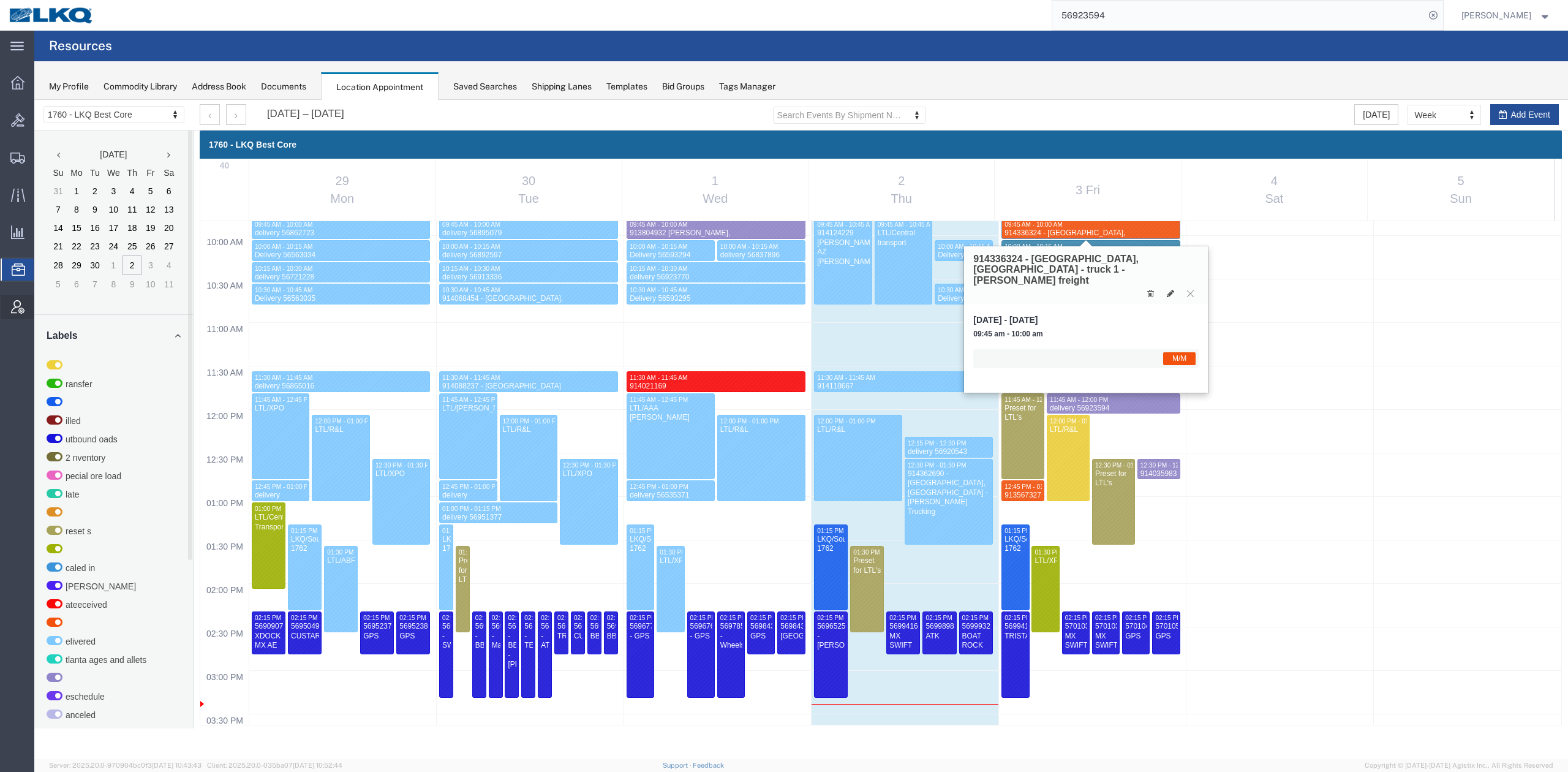
click at [18, 306] on icon at bounding box center [17, 307] width 13 height 13
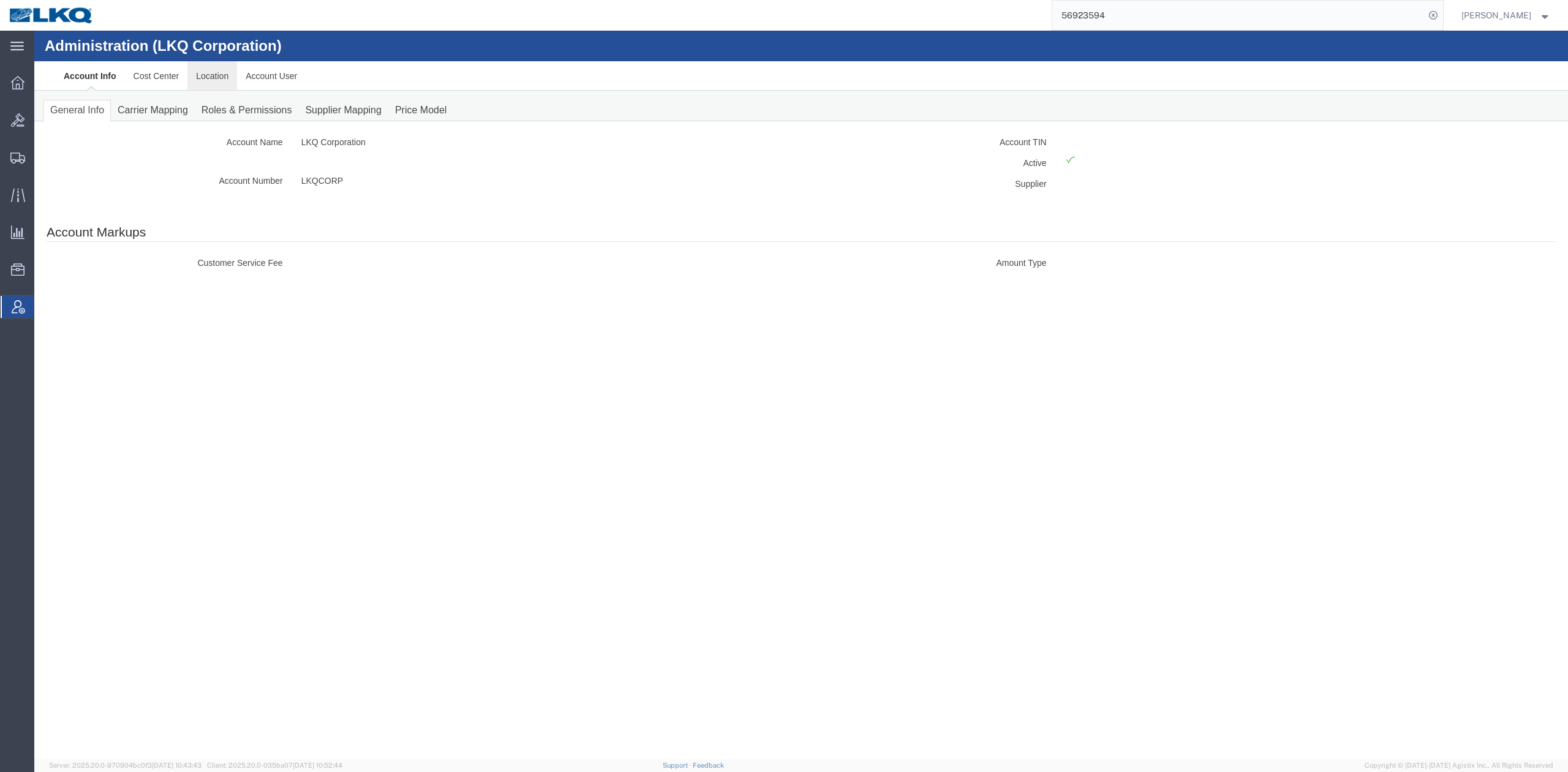
click at [219, 78] on link "Location" at bounding box center [212, 76] width 50 height 29
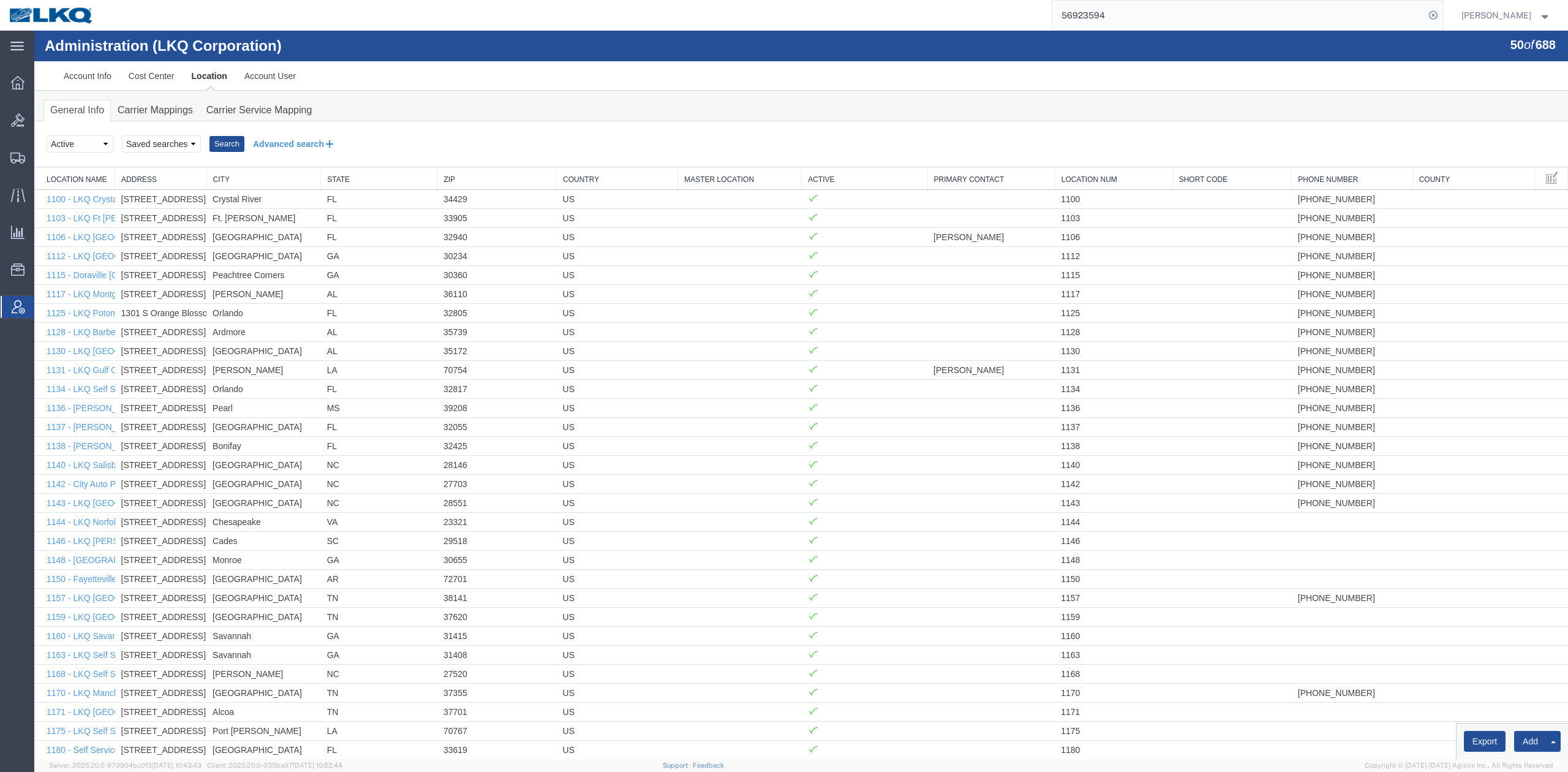
click at [280, 145] on button "Advanced search" at bounding box center [295, 143] width 100 height 21
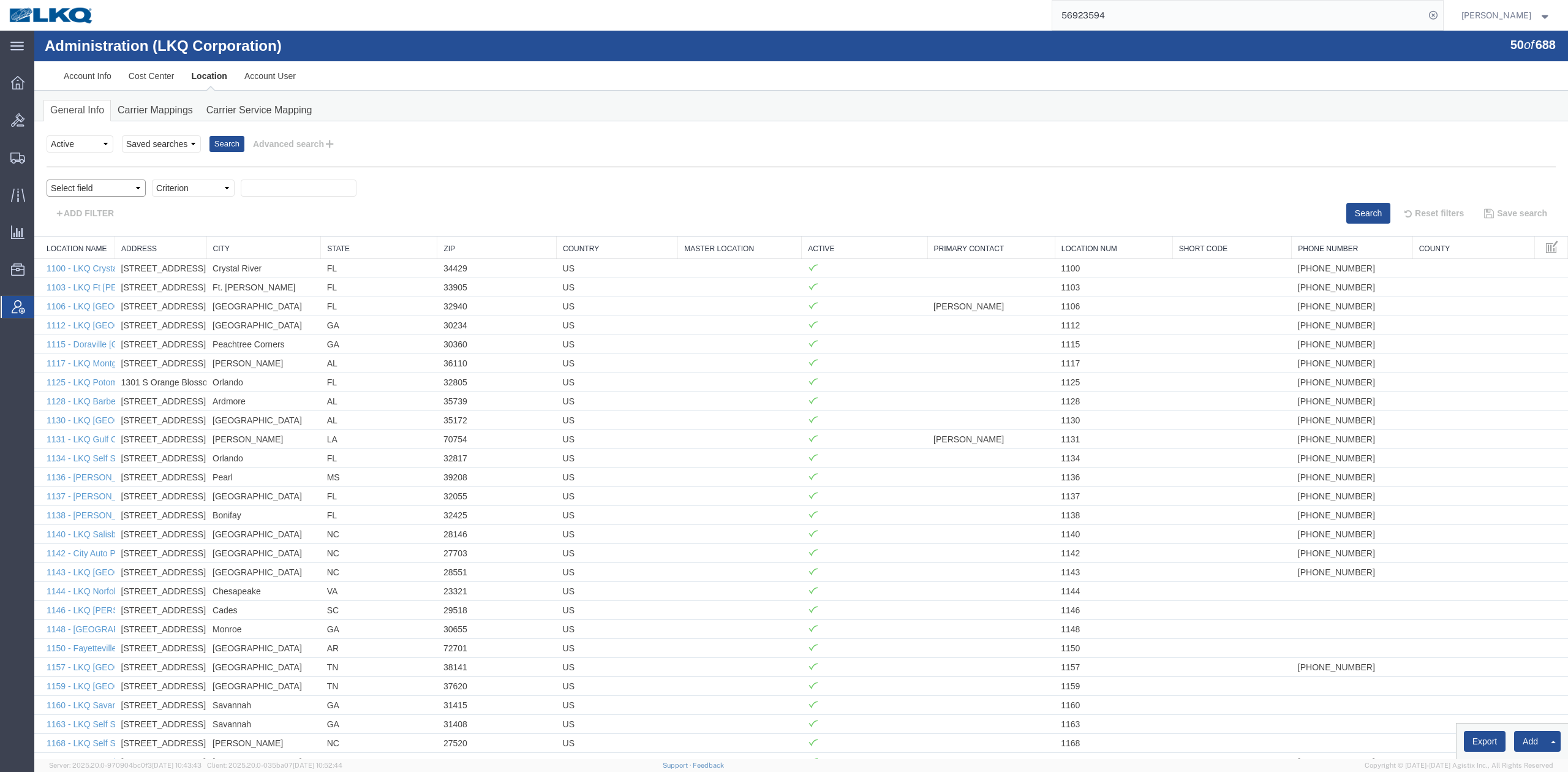
click at [99, 192] on select "Select field Address City Country County Location Name Location Num Master Loca…" at bounding box center [96, 188] width 99 height 17
select select "locationNum"
click at [47, 180] on select "Select field Address City Country County Location Name Location Num Master Loca…" at bounding box center [96, 188] width 99 height 17
drag, startPoint x: 221, startPoint y: 189, endPoint x: 216, endPoint y: 197, distance: 9.4
click at [221, 189] on select "Criterion contains does not contain is is blank is not blank starts with" at bounding box center [192, 188] width 82 height 17
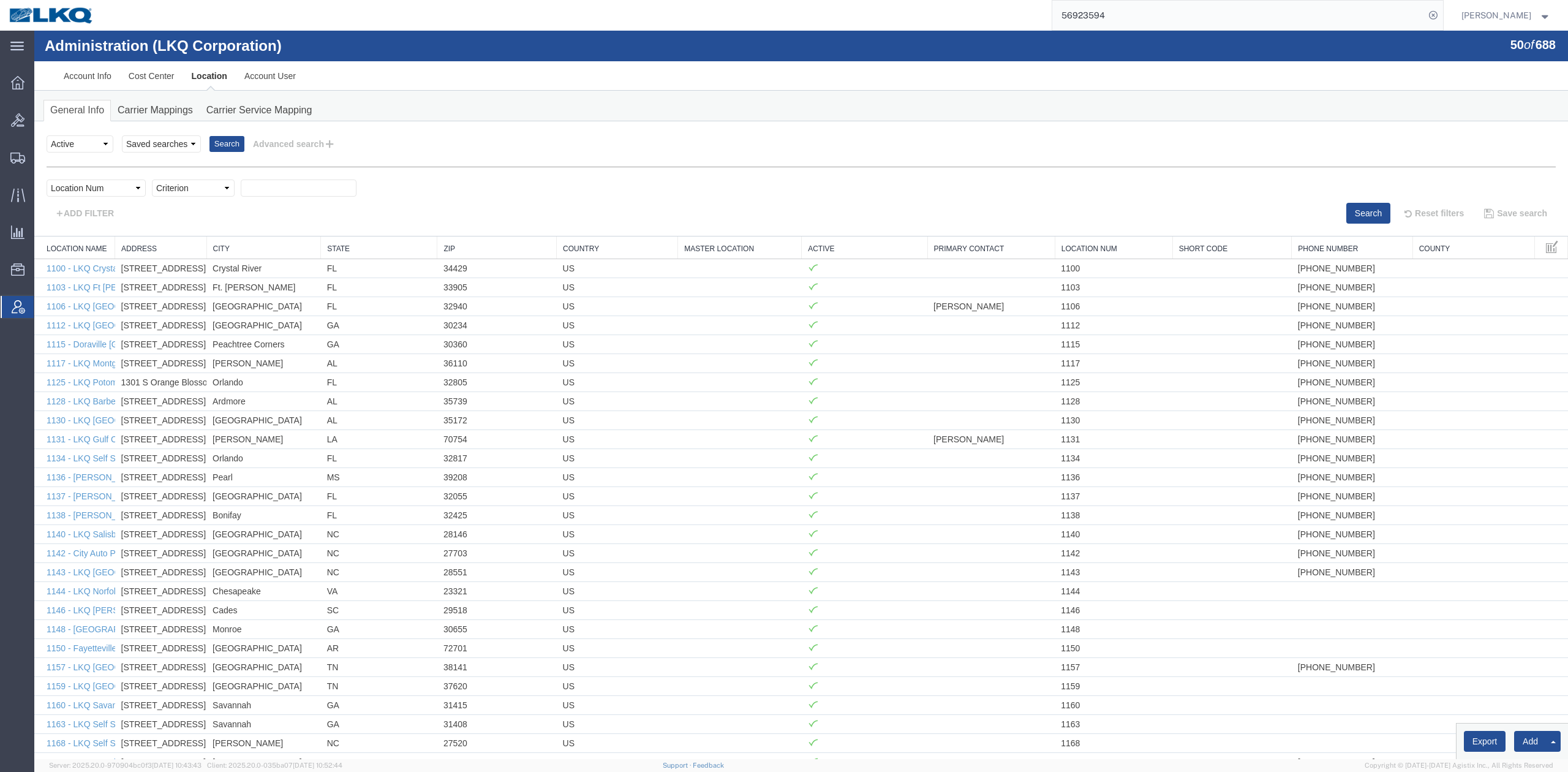
select select "contains"
click at [151, 180] on select "Criterion contains does not contain is is blank is not blank starts with" at bounding box center [192, 188] width 82 height 17
click at [285, 192] on input "text" at bounding box center [298, 188] width 116 height 17
type input "1312"
click at [1353, 212] on button "Search" at bounding box center [1367, 213] width 44 height 21
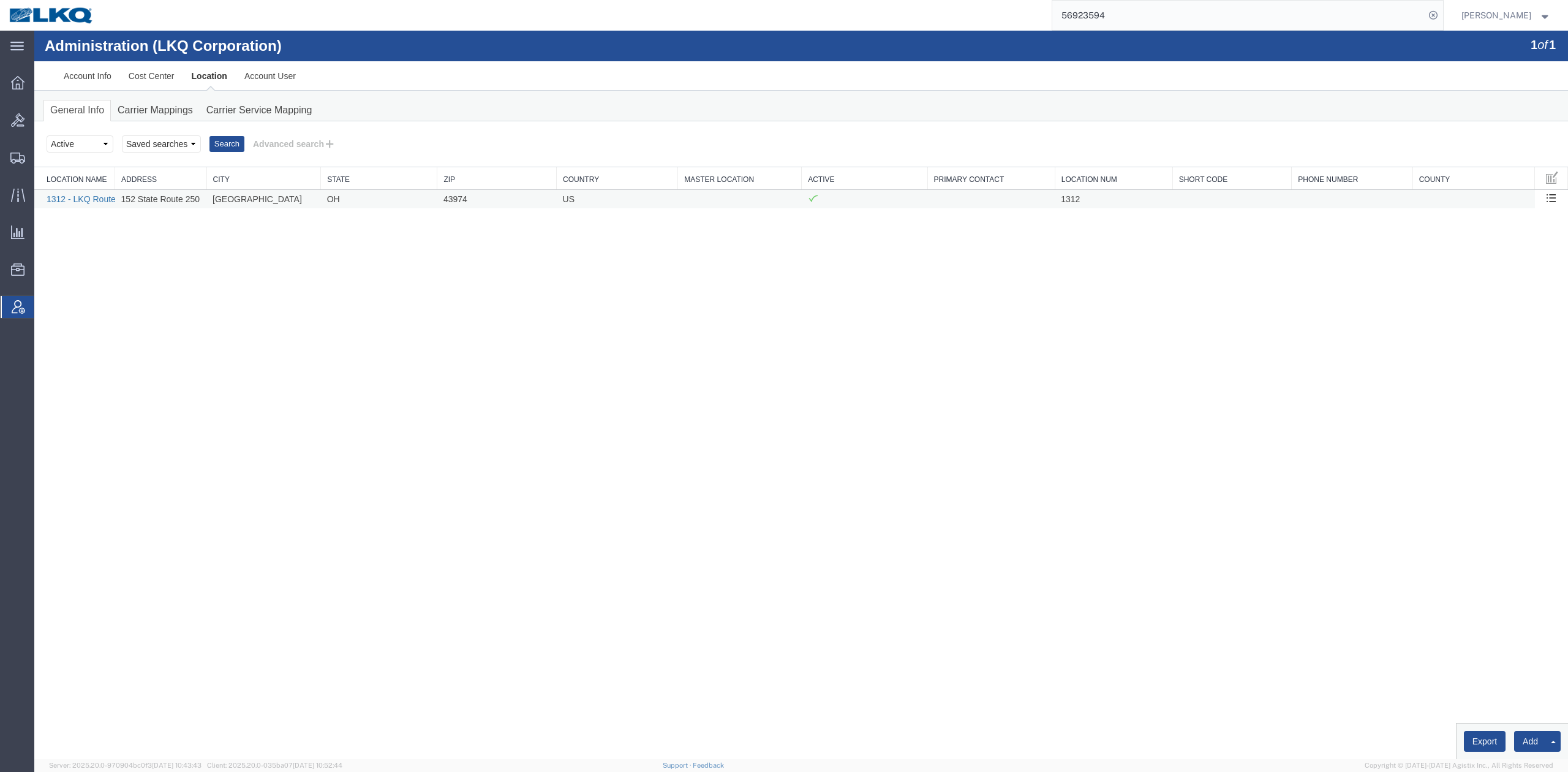
click at [96, 196] on link "1312 - LKQ Route 250 Auto Parts - [GEOGRAPHIC_DATA] [GEOGRAPHIC_DATA]" at bounding box center [205, 199] width 316 height 10
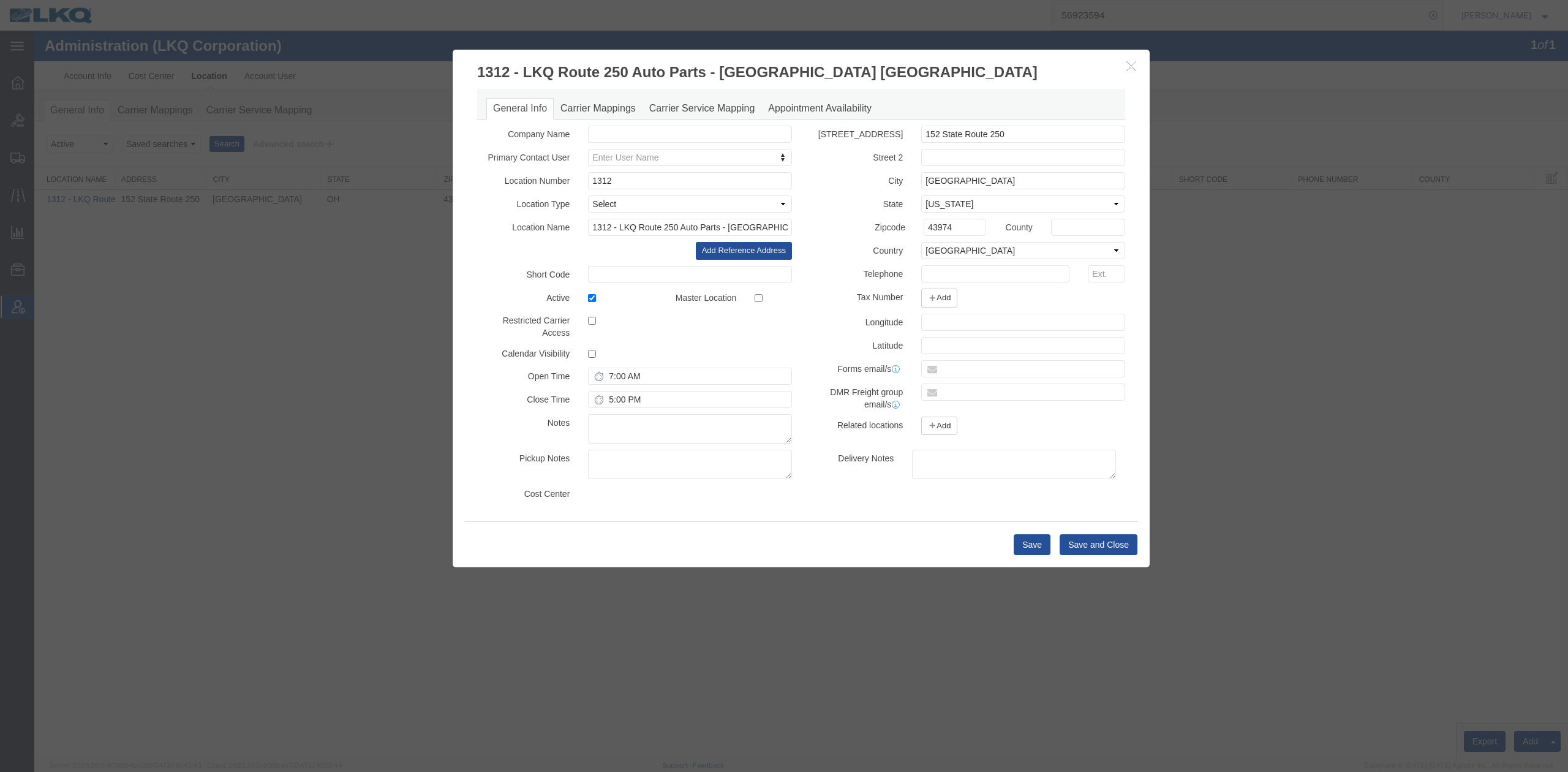
select select "COSTCENTER"
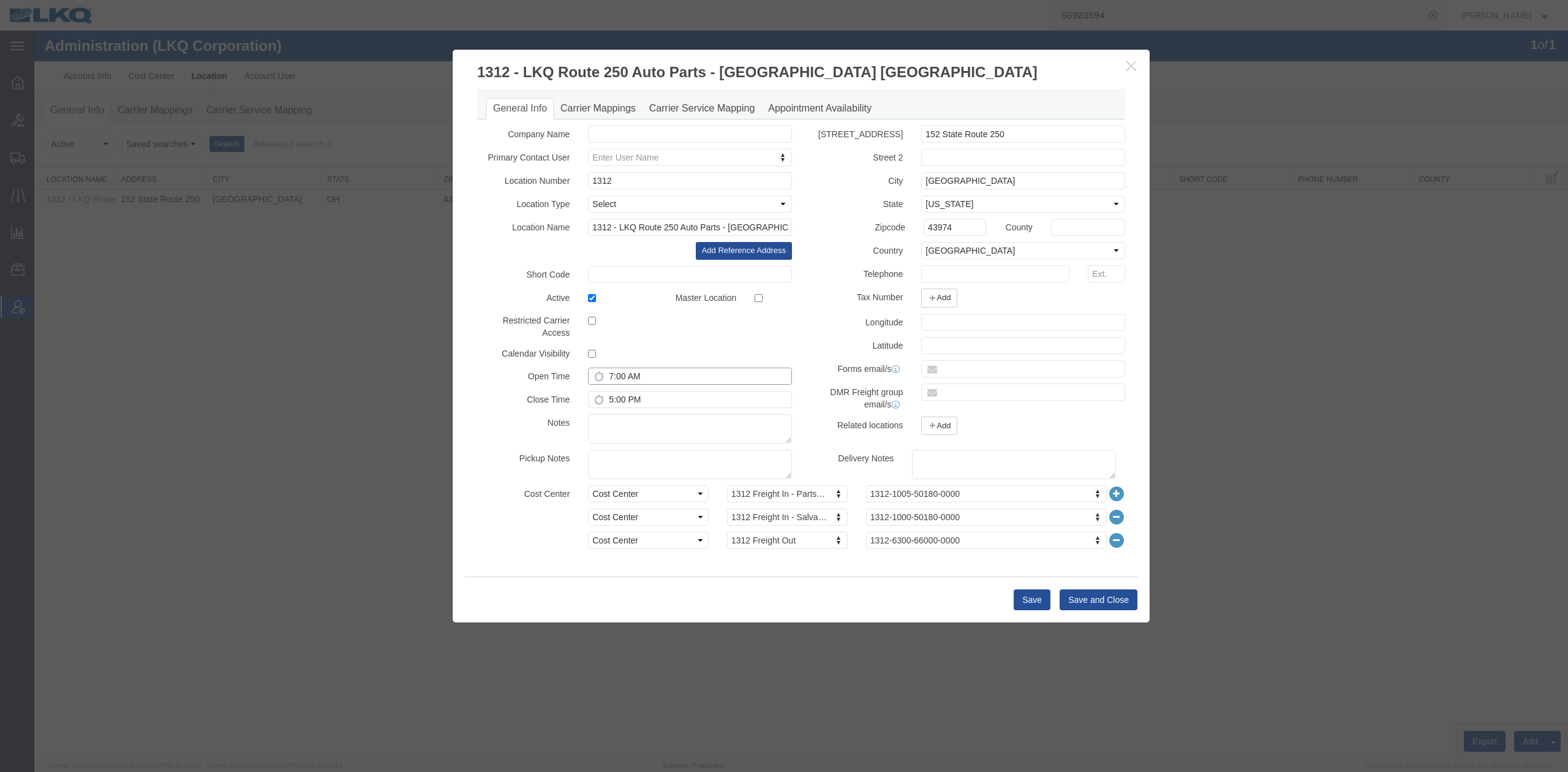
click at [618, 376] on input "7:00 AM" at bounding box center [689, 376] width 204 height 17
type input "11:00 AM"
click at [626, 401] on input "5:00 PM" at bounding box center [689, 399] width 204 height 17
type input "2:00 PM"
click at [1091, 606] on button "Save and Close" at bounding box center [1098, 600] width 77 height 21
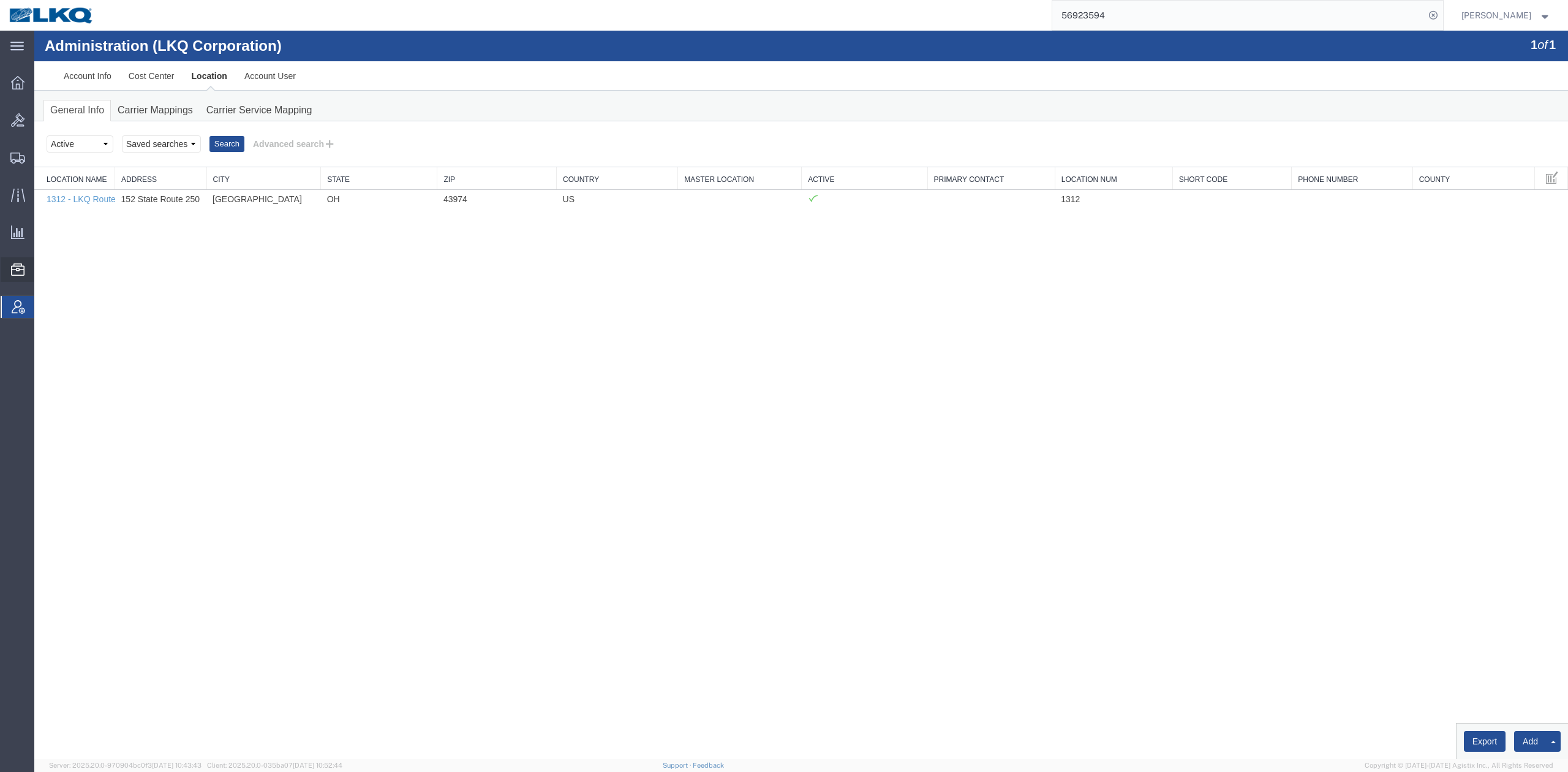
click at [0, 0] on span "Templates" at bounding box center [0, 0] width 0 height 0
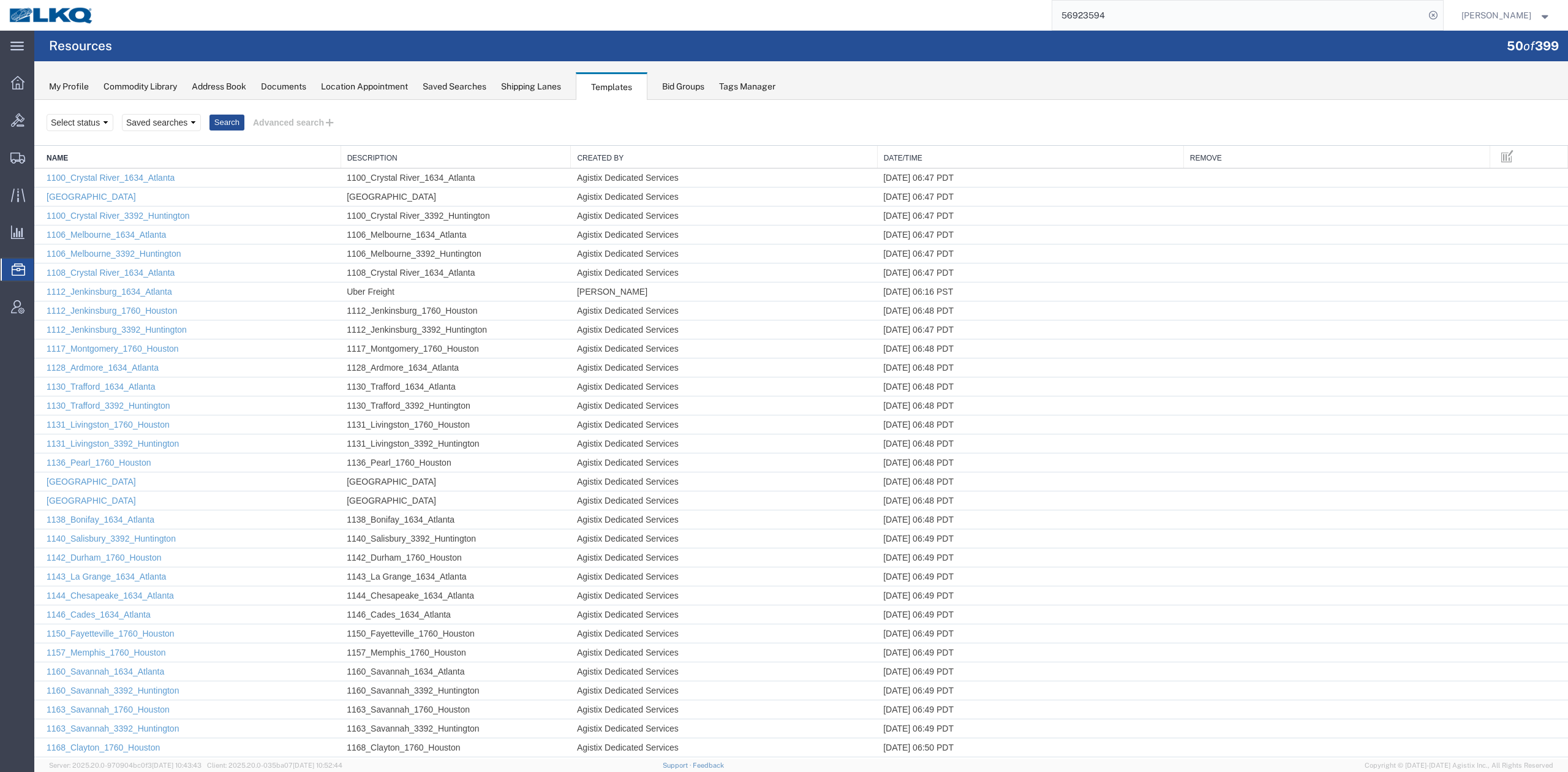
click at [179, 162] on link "Name" at bounding box center [191, 158] width 288 height 11
click at [161, 159] on link "Name" at bounding box center [191, 158] width 288 height 11
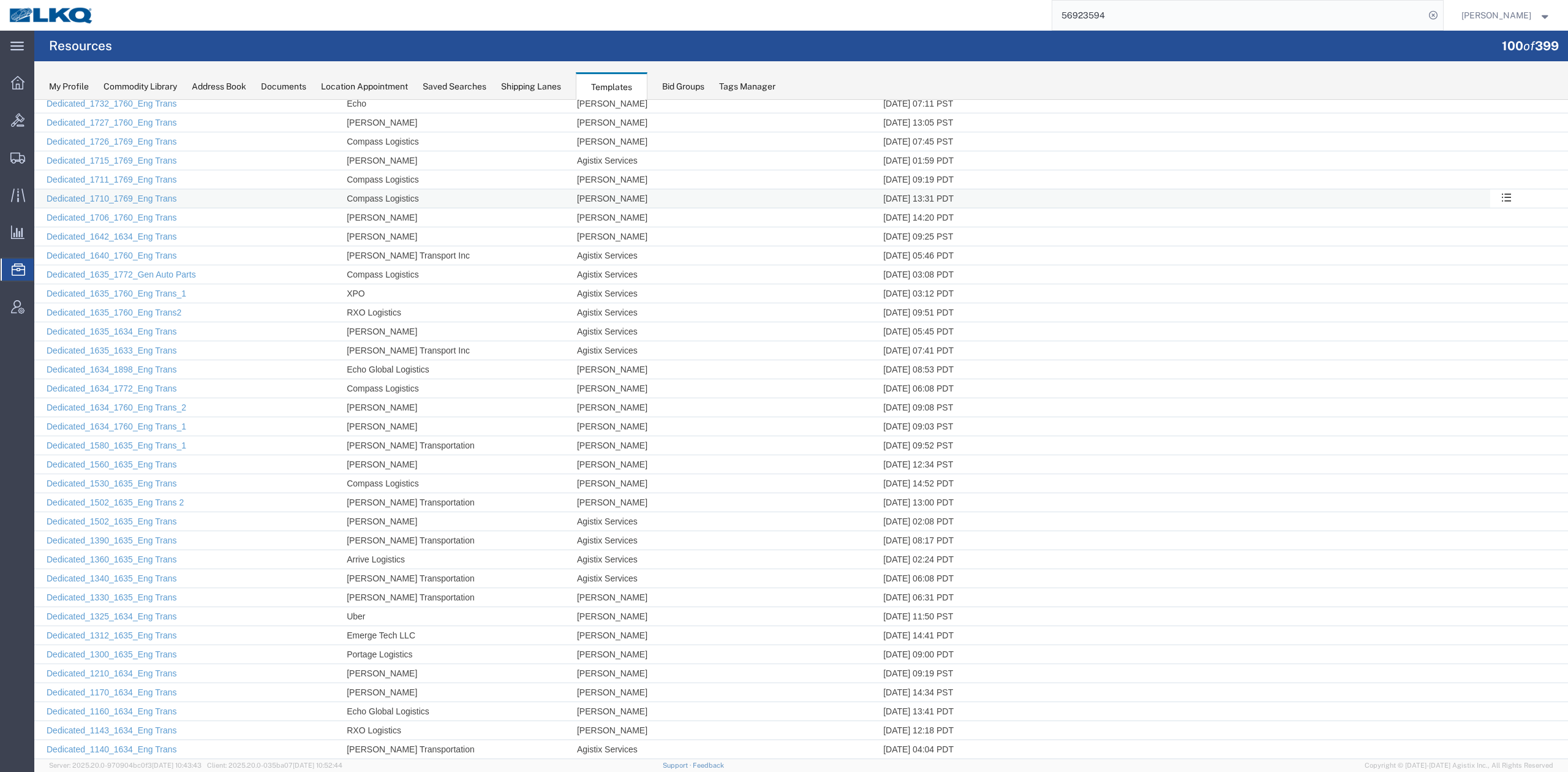
scroll to position [1342, 0]
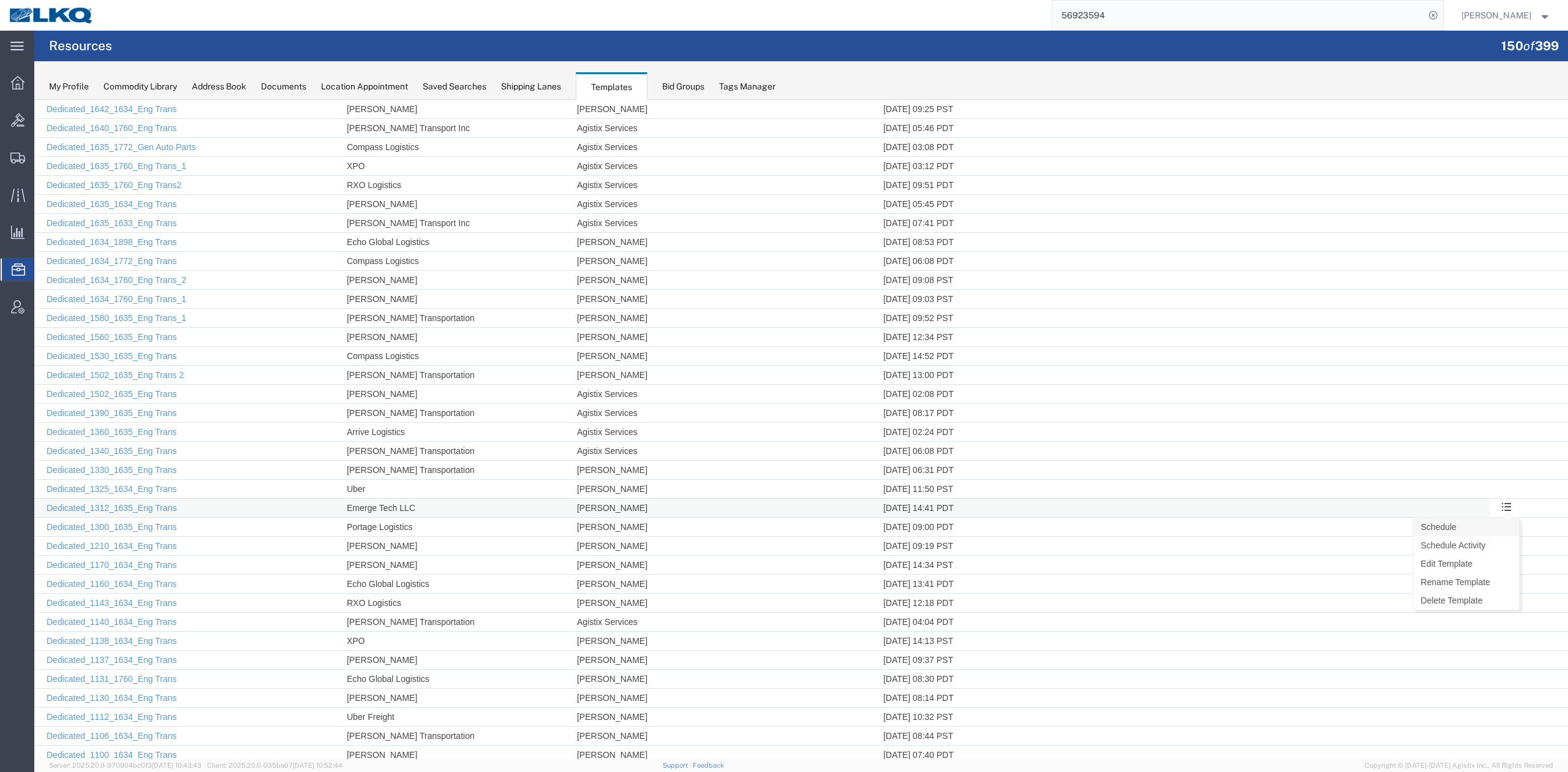
click at [1486, 536] on link "Schedule" at bounding box center [1465, 527] width 106 height 18
select select "THURSDAY"
select select "FRIDAY"
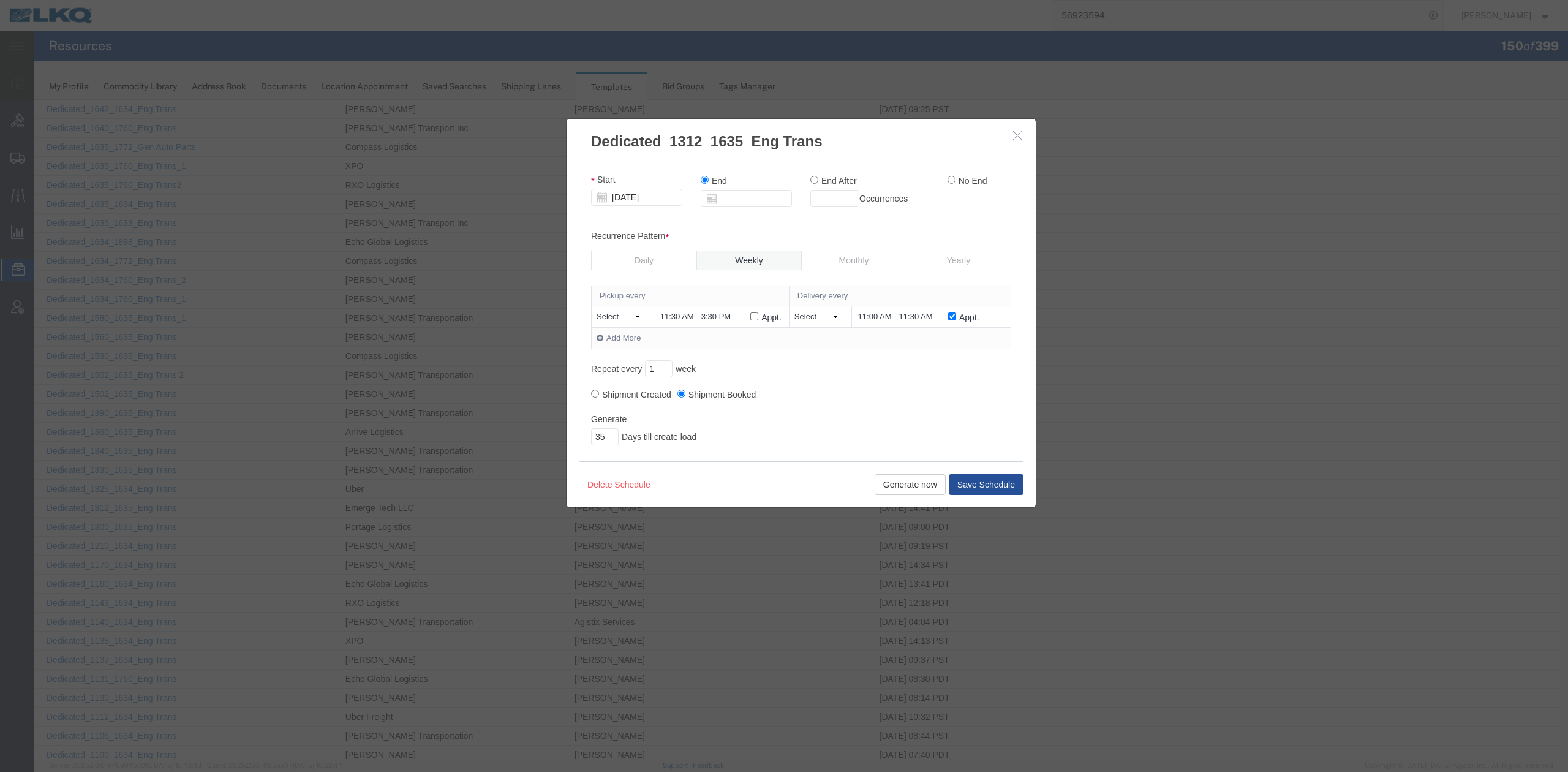
click at [687, 320] on input "11:30 AM" at bounding box center [677, 316] width 35 height 12
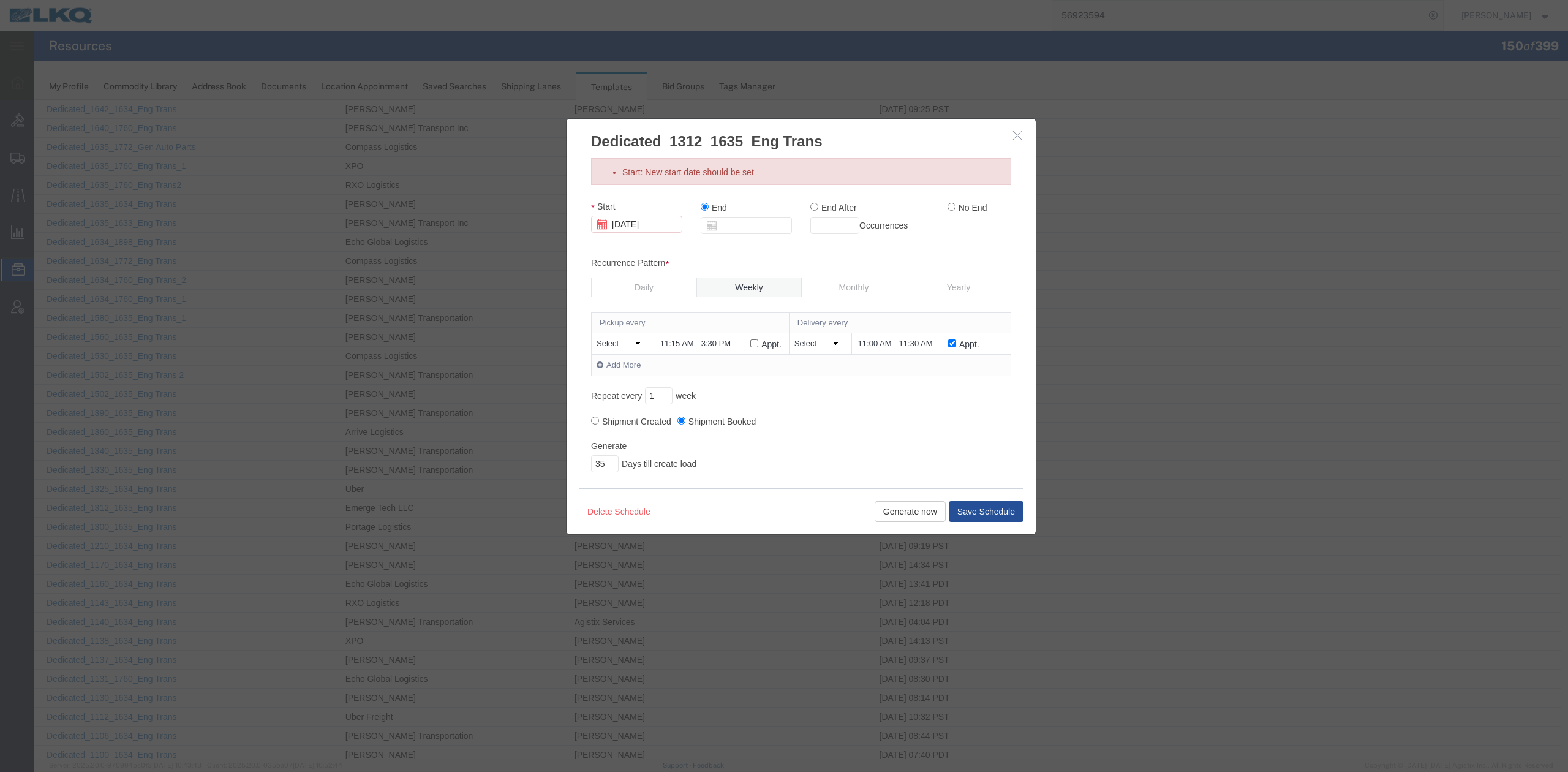
type input "11:00 AM"
click at [717, 348] on input "3:30 PM" at bounding box center [717, 343] width 35 height 12
type input "2:00 PM"
click at [662, 227] on input "10/02/2025" at bounding box center [637, 224] width 92 height 17
click at [692, 281] on td "3" at bounding box center [692, 284] width 18 height 18
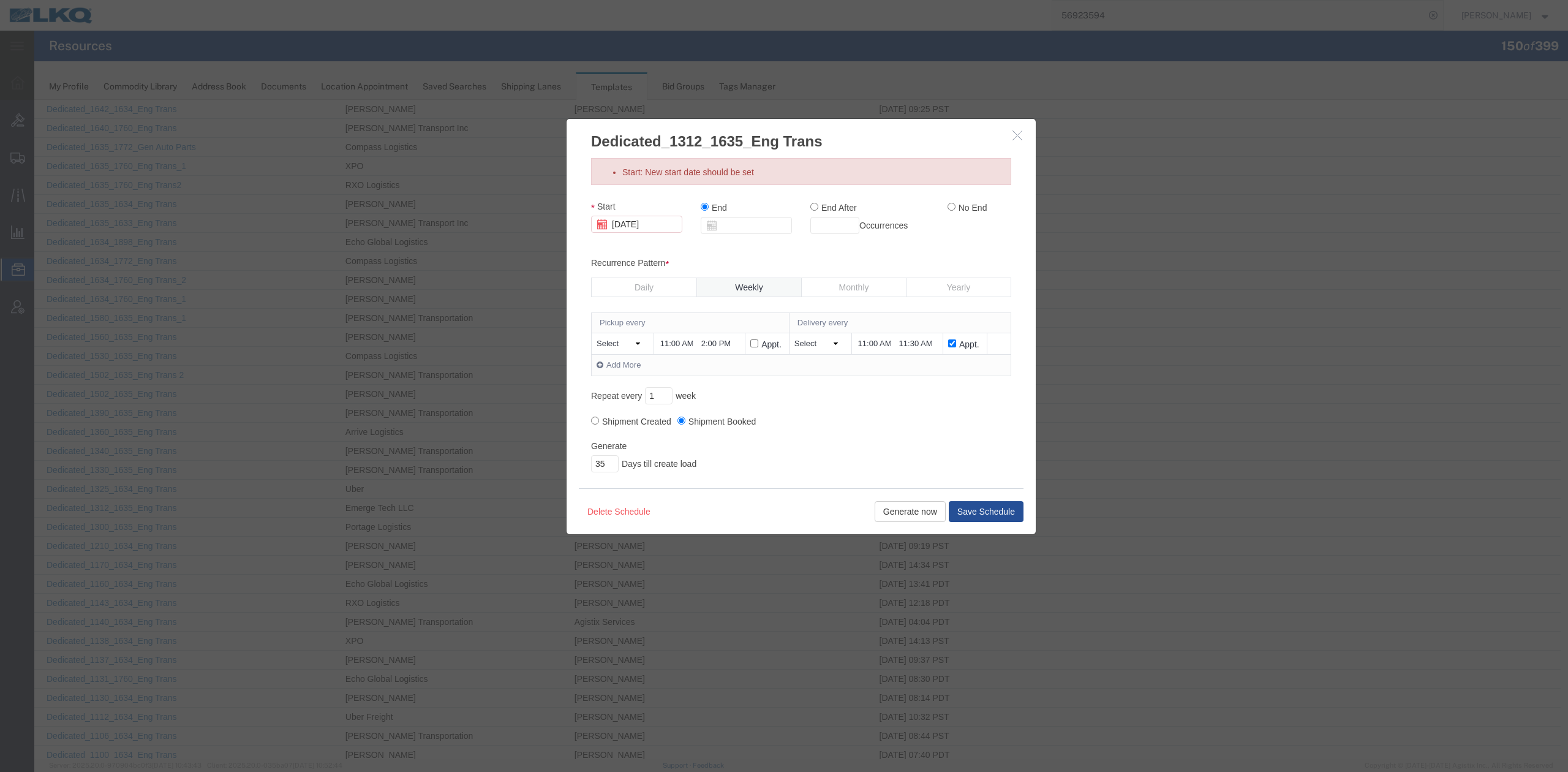
click at [949, 207] on input "No End" at bounding box center [951, 207] width 8 height 8
radio input "true"
click at [988, 512] on button "Save Schedule" at bounding box center [986, 511] width 75 height 21
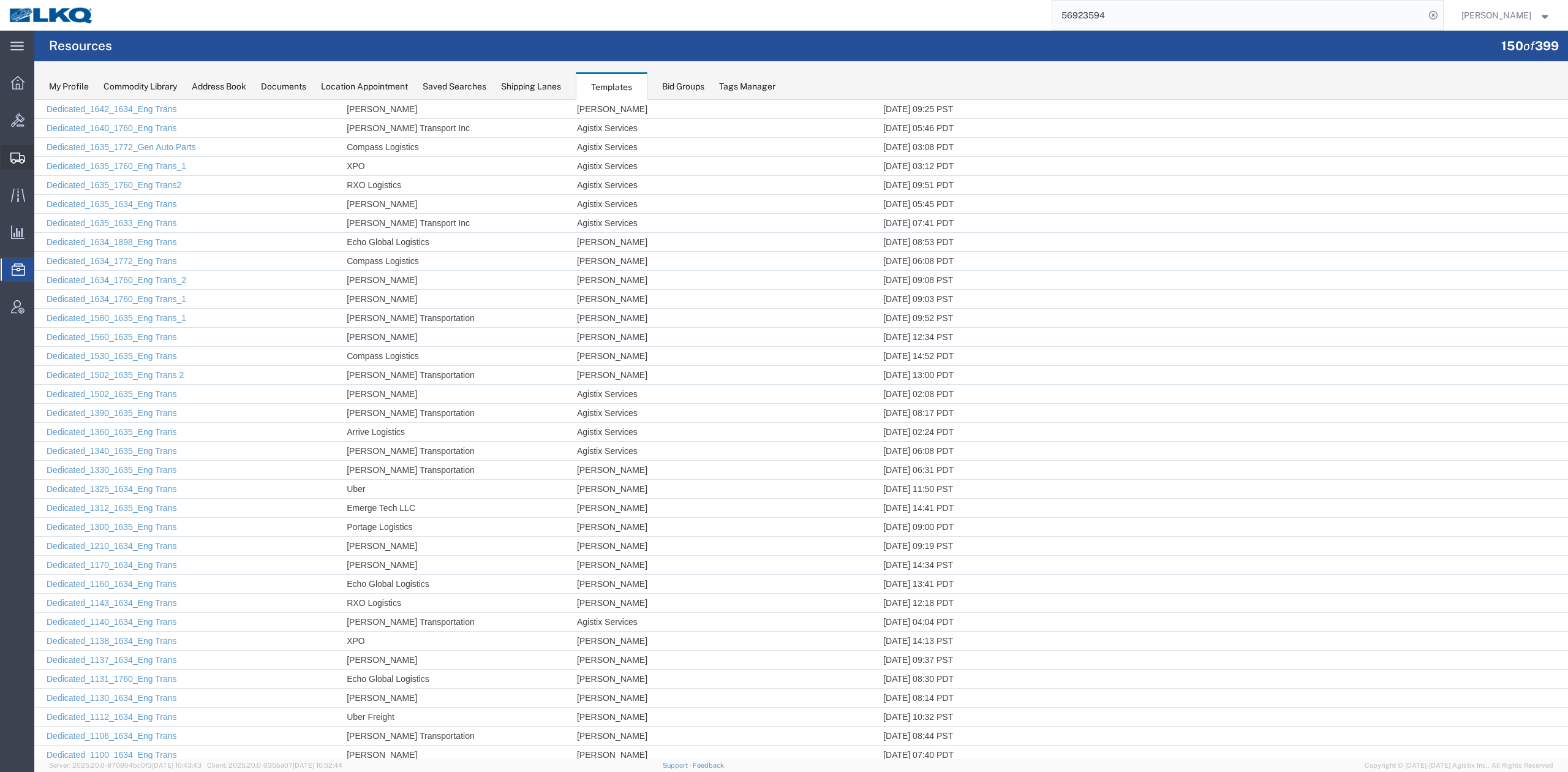
click at [0, 0] on span "Shipment Manager" at bounding box center [0, 0] width 0 height 0
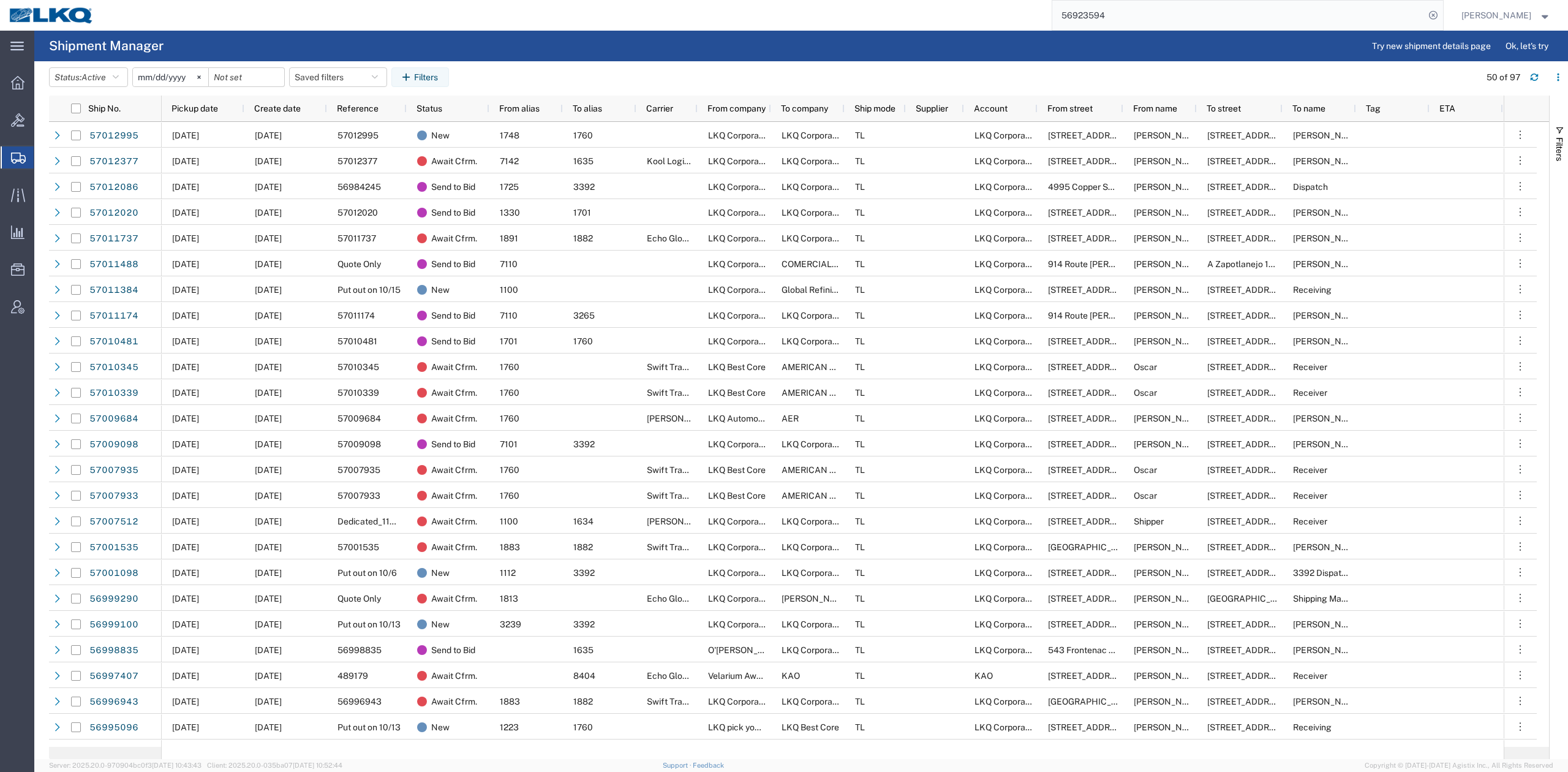
click at [1145, 11] on input "56923594" at bounding box center [1238, 15] width 372 height 29
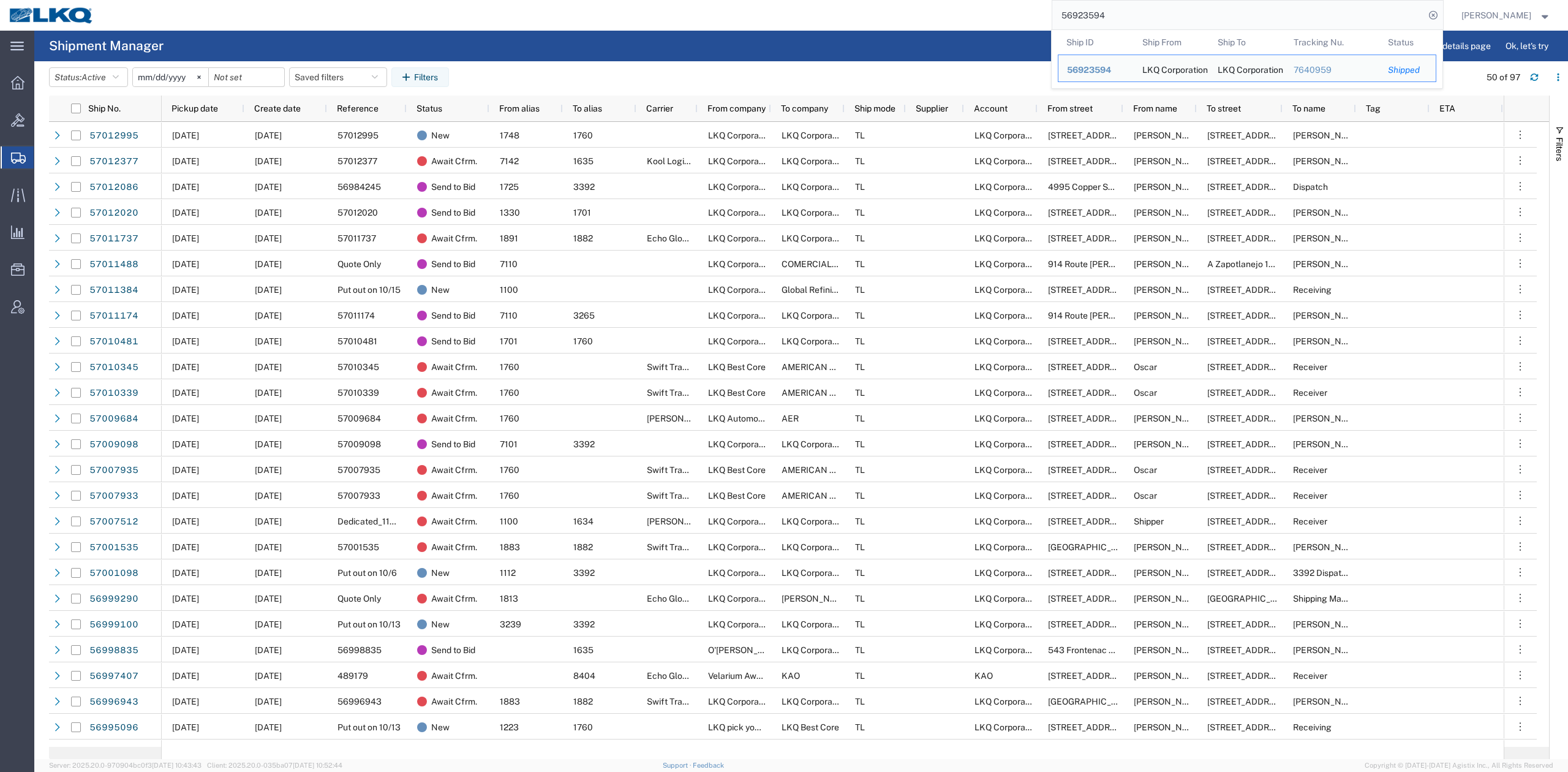
paste input "640957"
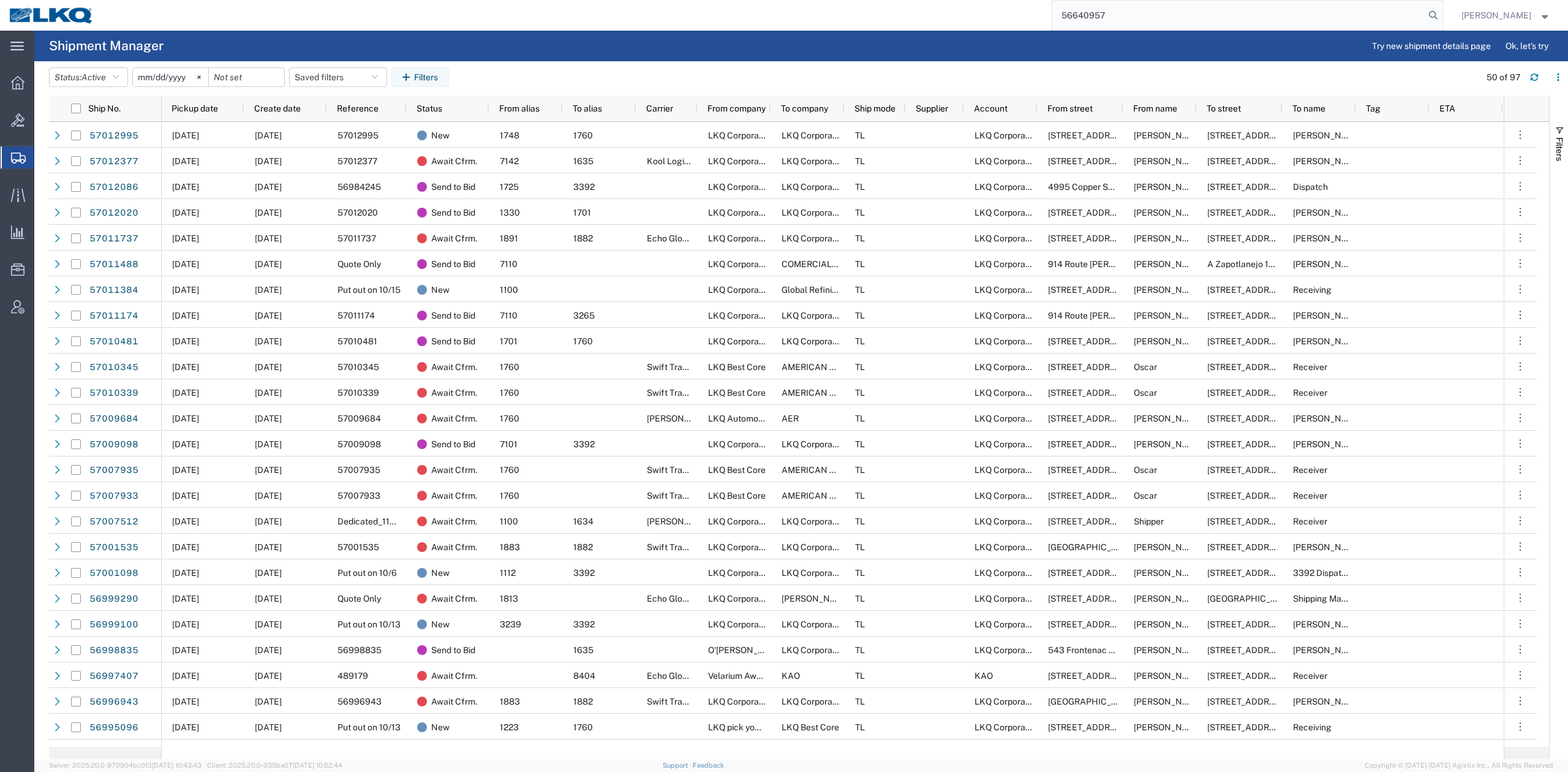
click at [1443, 8] on form "56640957" at bounding box center [1247, 15] width 392 height 31
click at [1441, 11] on icon at bounding box center [1432, 15] width 17 height 17
type input "56640957"
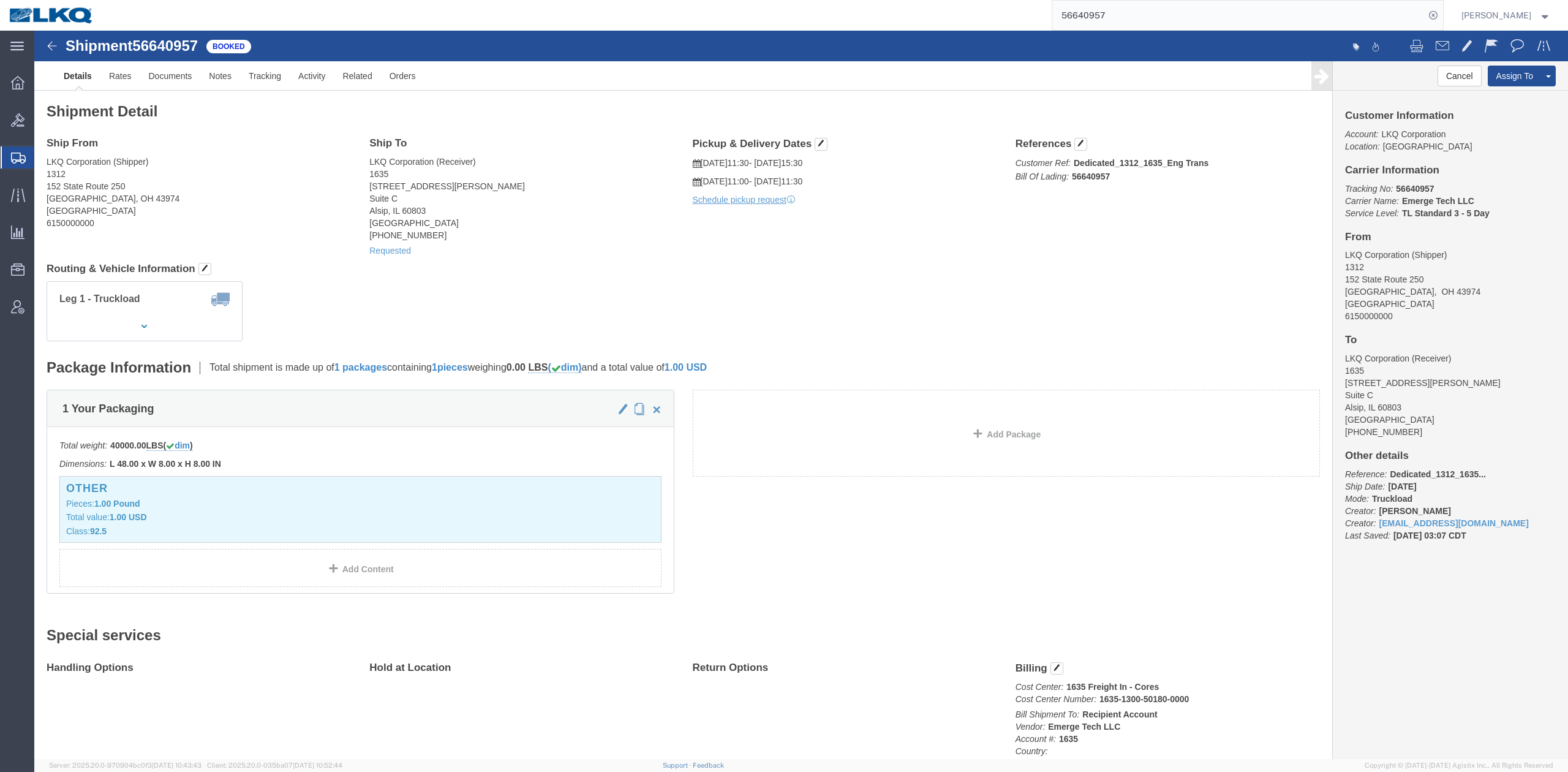
click div "Shipment Detail Ship From LKQ Corporation (Shipper) 1312 152 State Route 250 Ha…"
click button
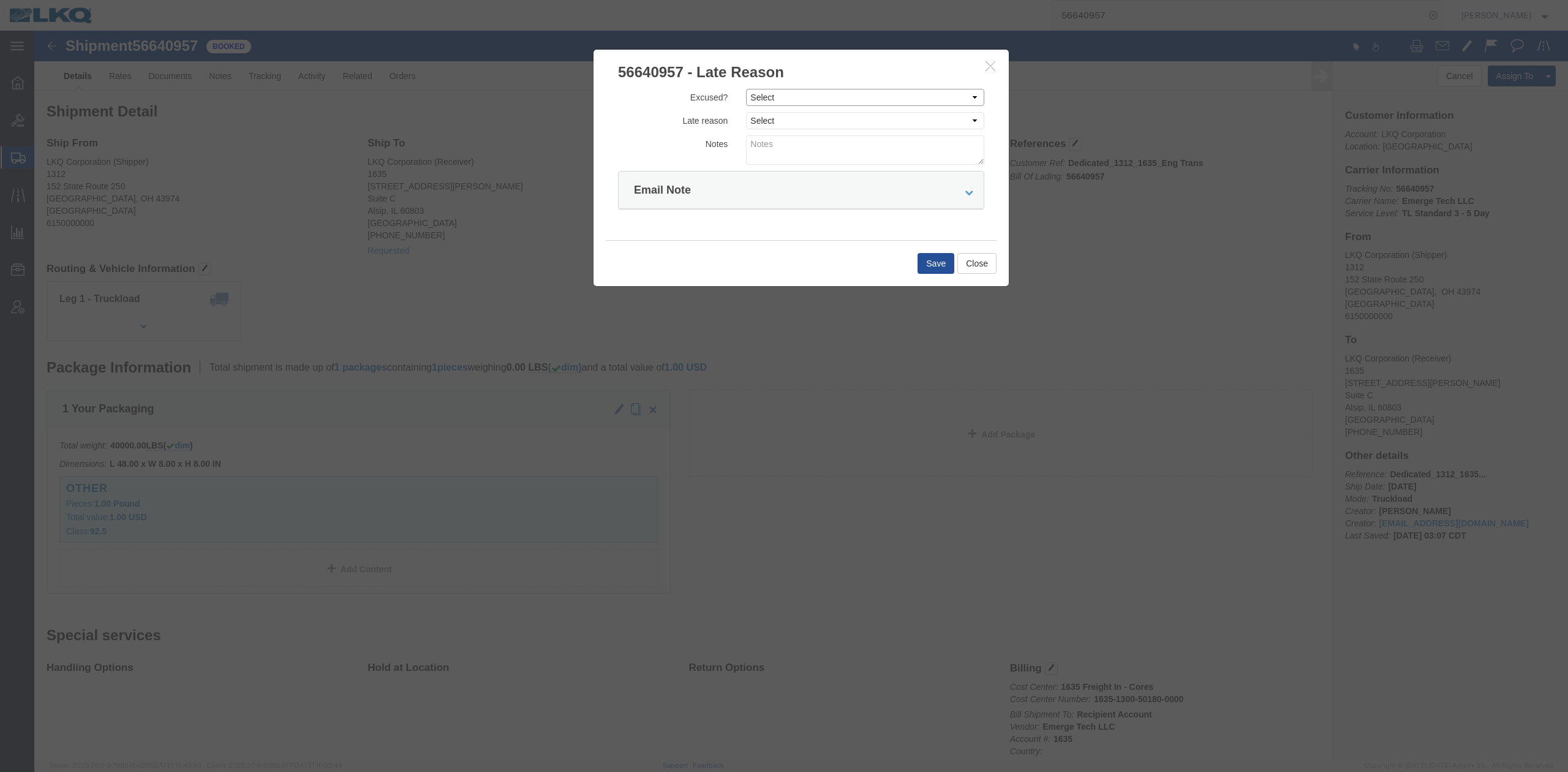
drag, startPoint x: 760, startPoint y: 66, endPoint x: 757, endPoint y: 71, distance: 5.8
click select "Select Excused Not Excused"
select select "NOT_EXCUSED"
click select "Select Excused Not Excused"
click div "Excused? Select Excused Not Excused Late reason Select Bad Carrier Data Carrier…"
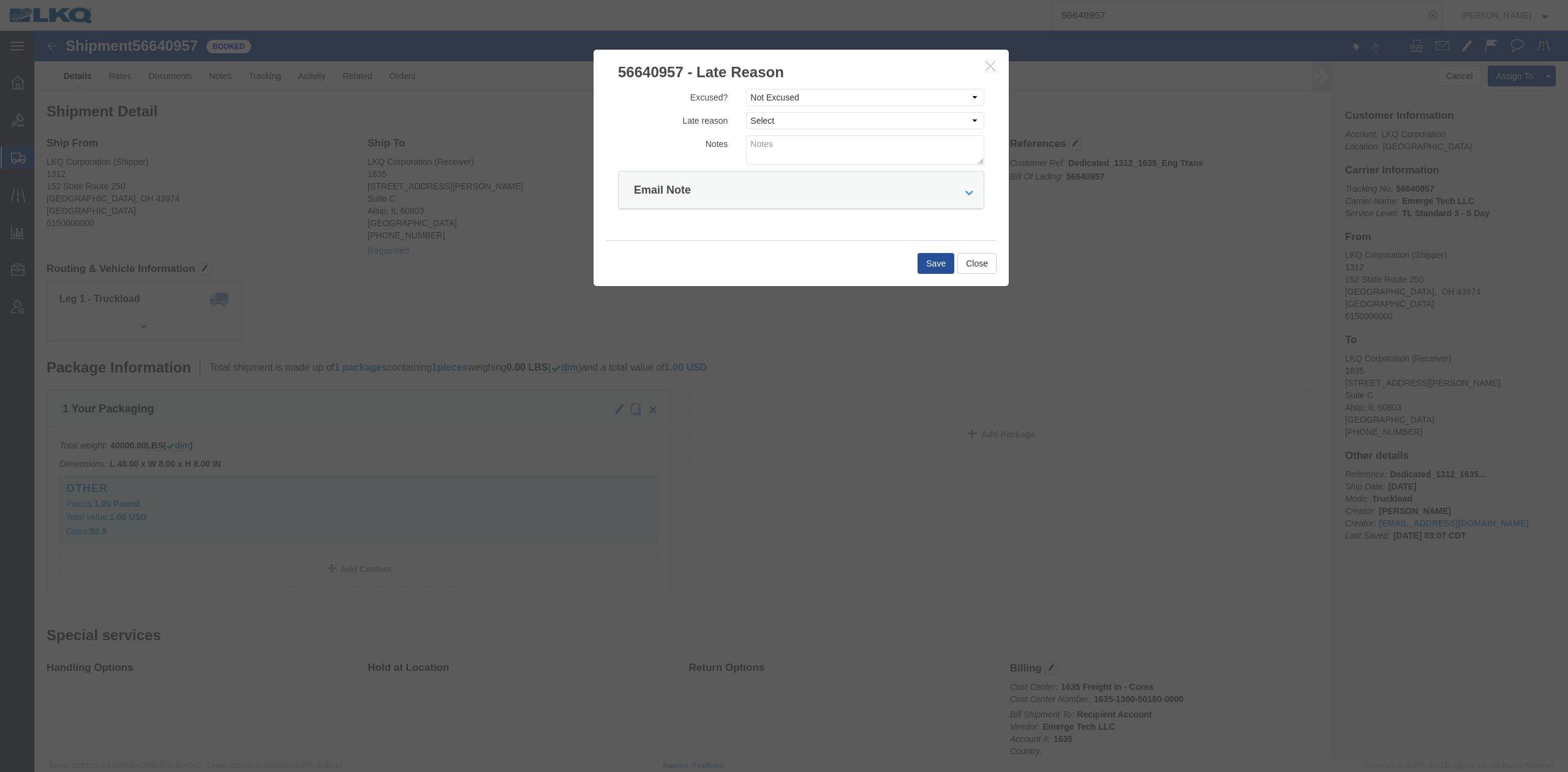
drag, startPoint x: 733, startPoint y: 99, endPoint x: 733, endPoint y: 89, distance: 10.0
click div "Excused? Select Excused Not Excused Late reason Select Bad Carrier Data Carrier…"
drag, startPoint x: 733, startPoint y: 88, endPoint x: 736, endPoint y: 97, distance: 9.5
click select "Select Bad Carrier Data Carrier Admin Error Delay Accident Driver Error Lack of…"
select select "DRIVER_ERROR"
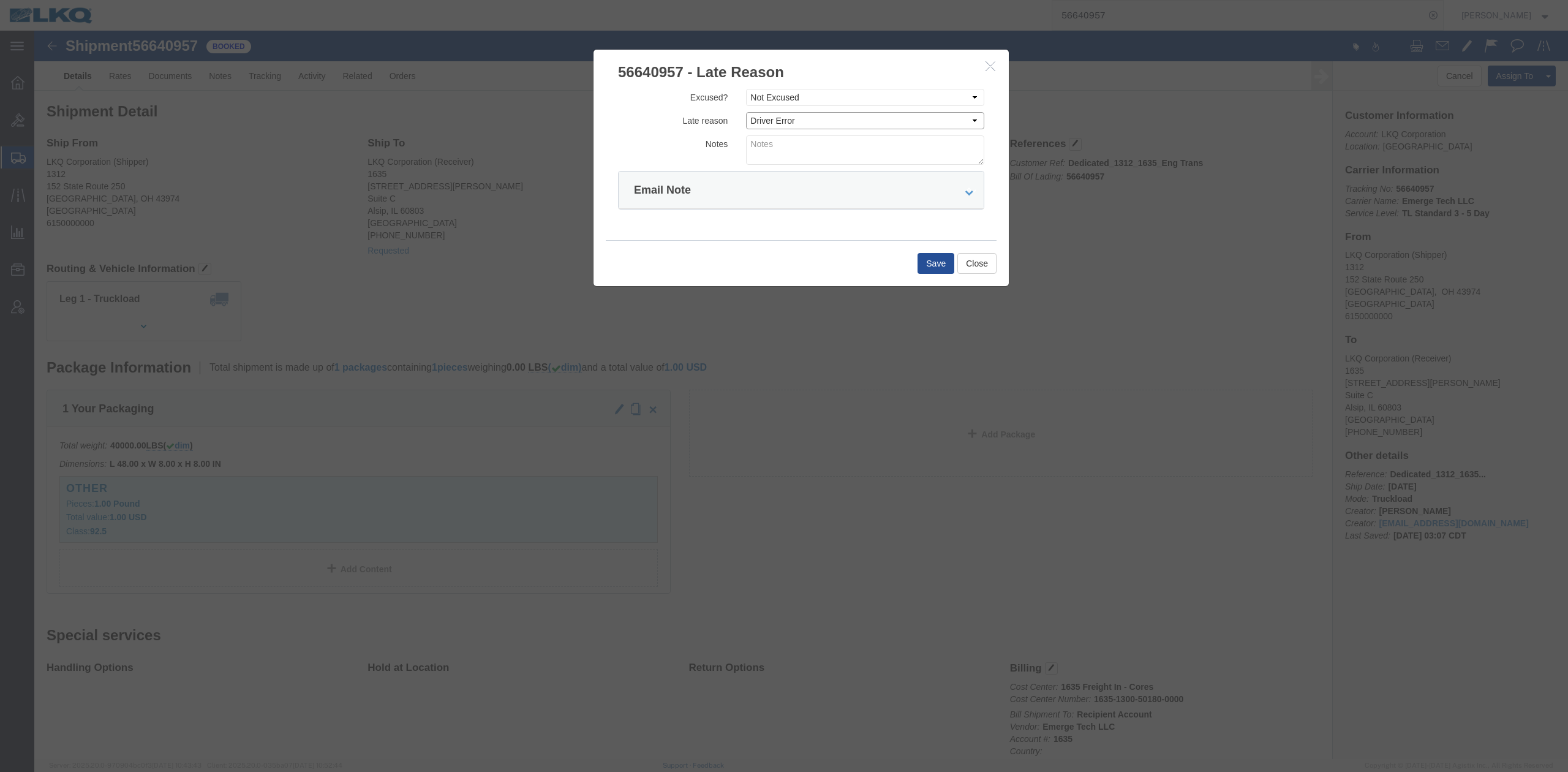
click select "Select Bad Carrier Data Carrier Admin Error Delay Accident Driver Error Lack of…"
click textarea
type textarea "Pickup 10/2"
click button "Save"
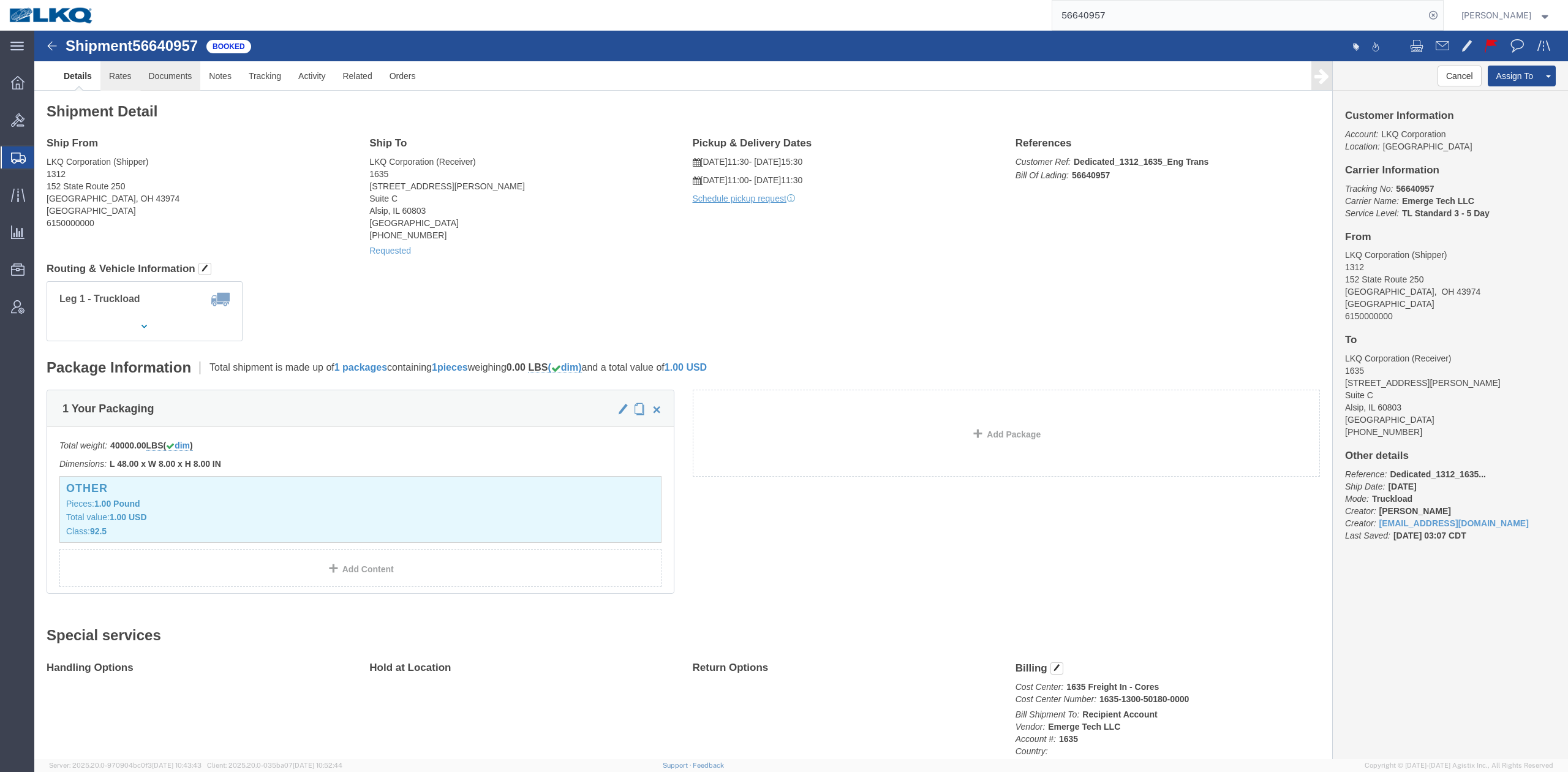
click link "Rates"
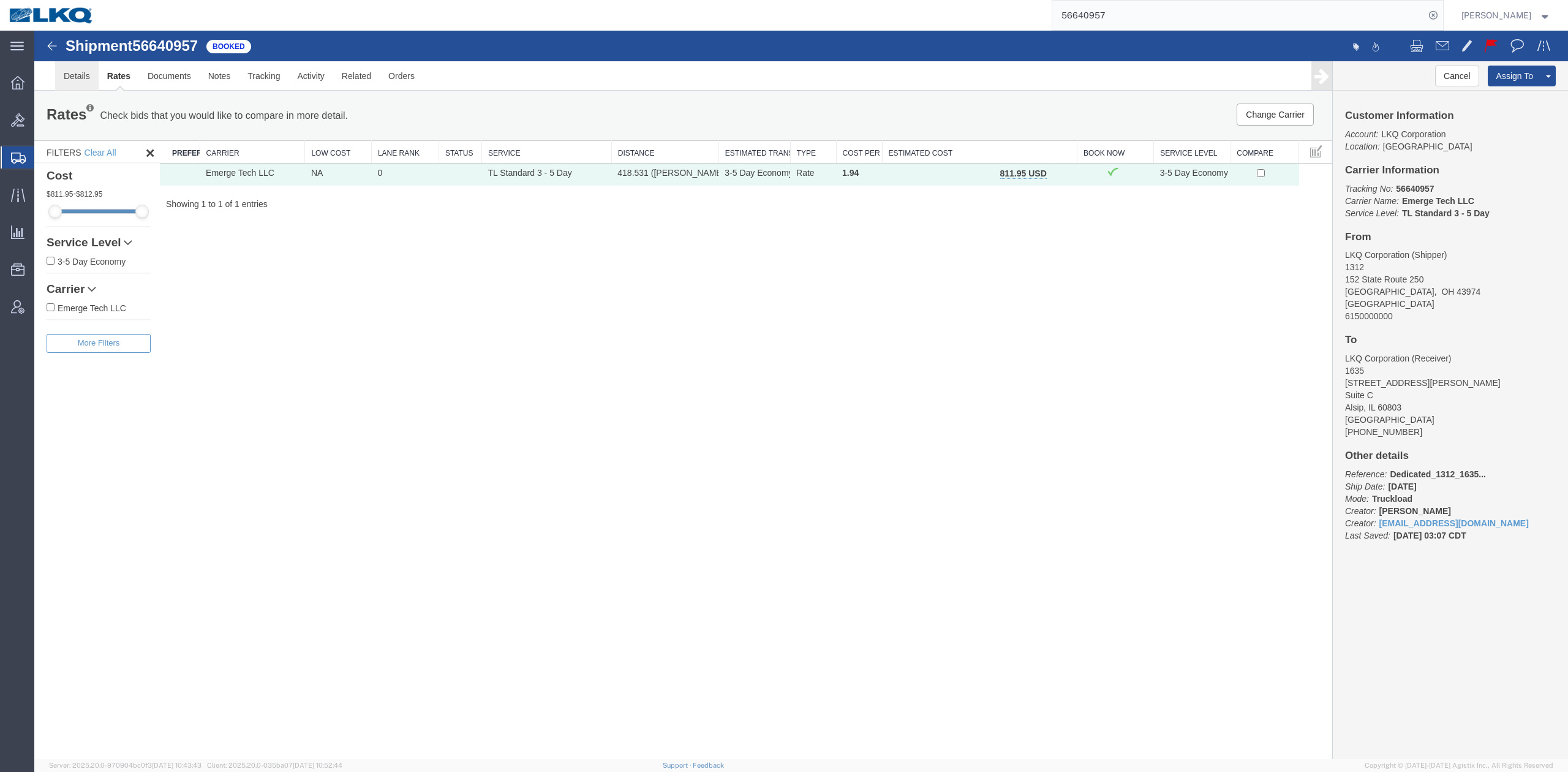
click at [87, 79] on link "Details" at bounding box center [77, 76] width 43 height 29
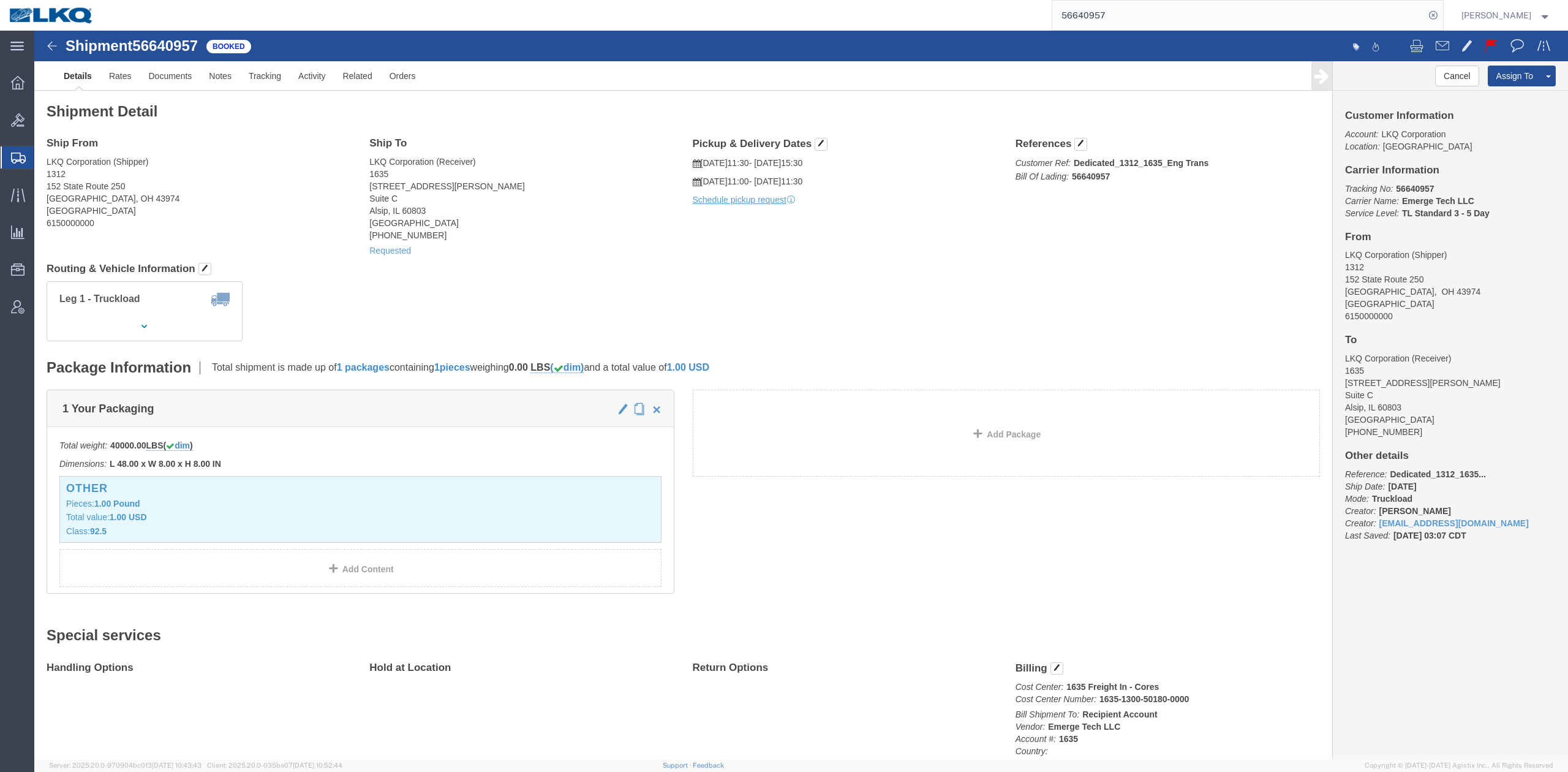
click at [1139, 23] on input "56640957" at bounding box center [1238, 15] width 372 height 29
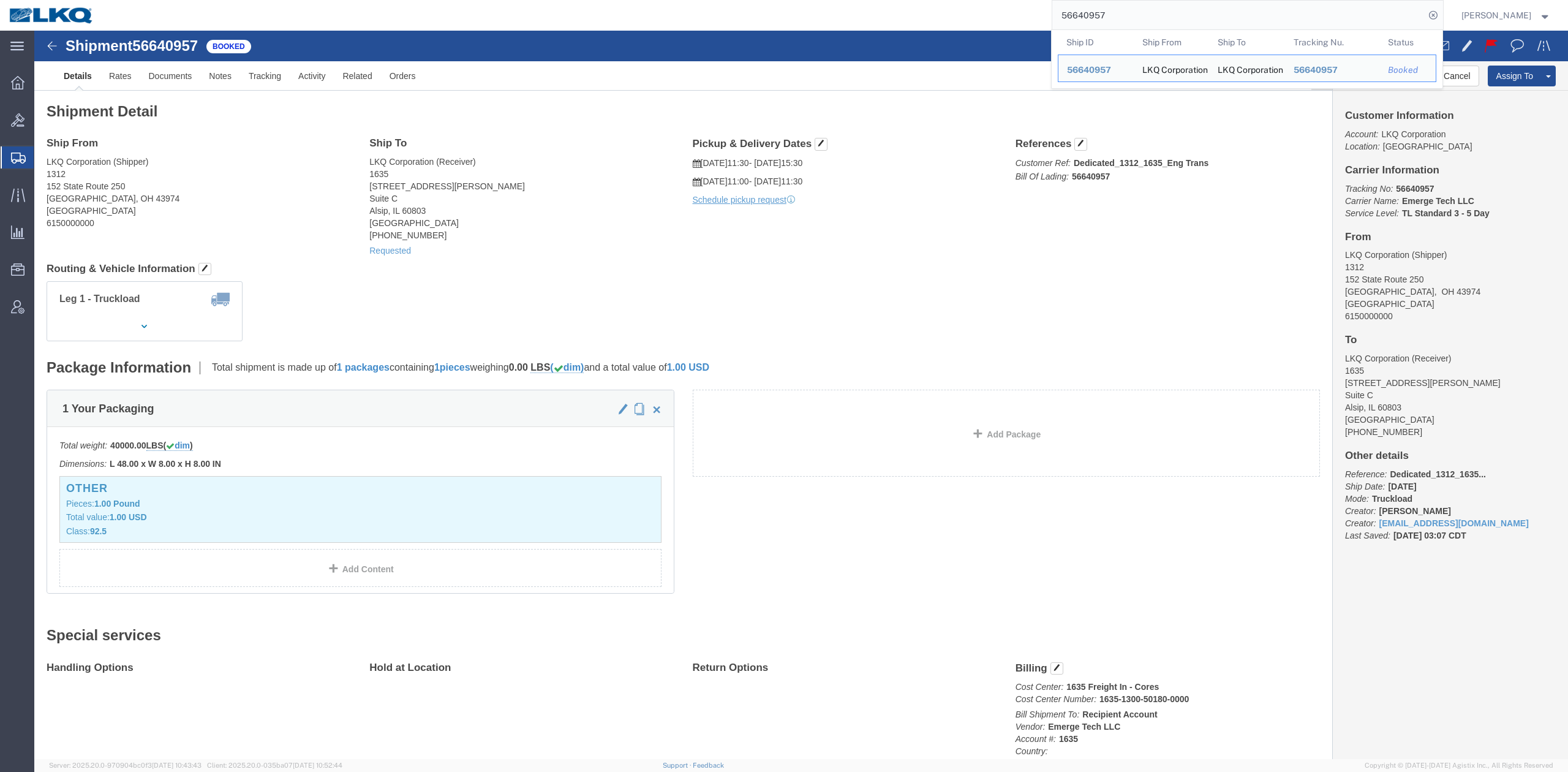
click at [1139, 23] on input "56640957" at bounding box center [1238, 15] width 372 height 29
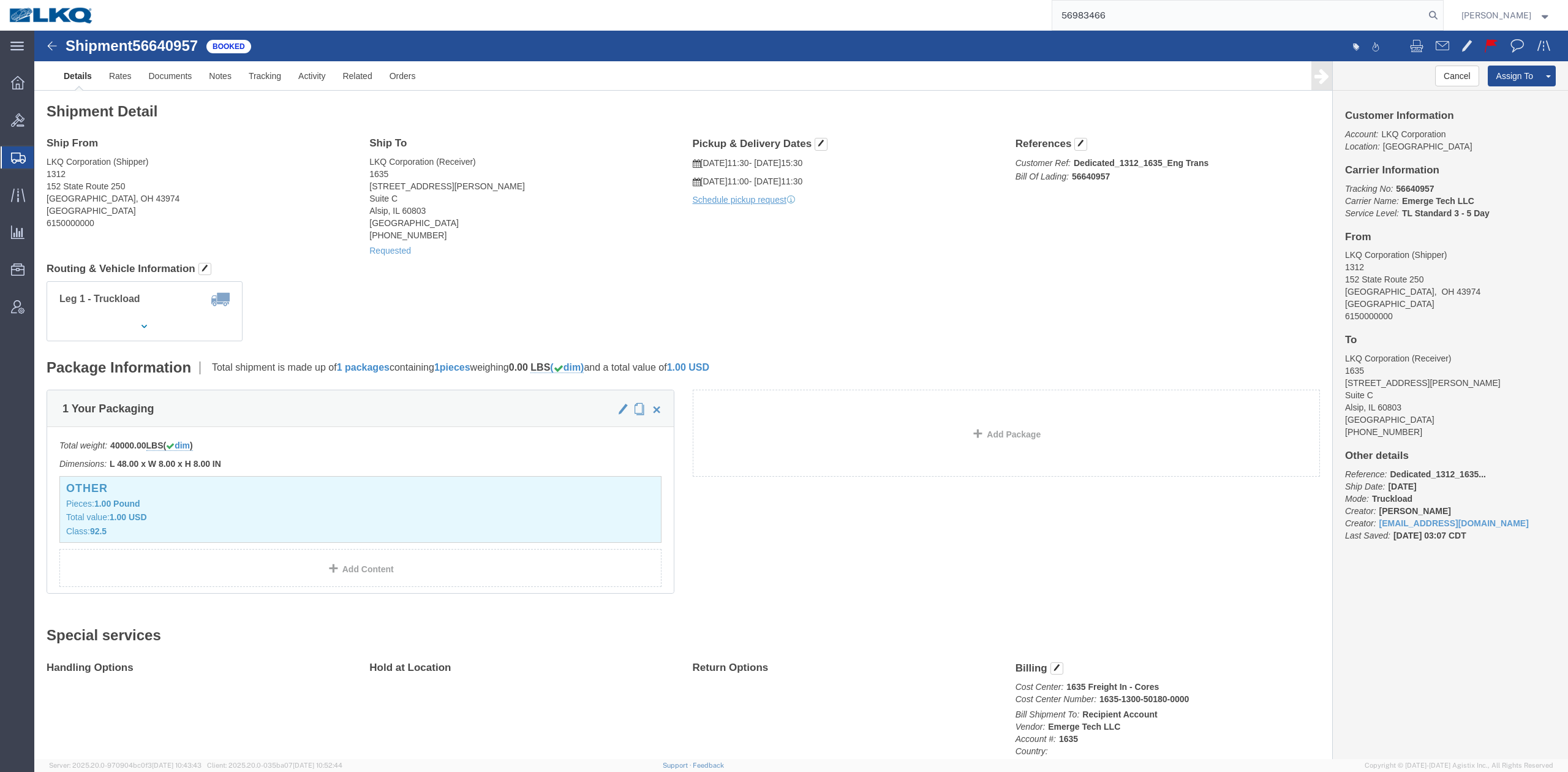
type input "56983466"
click at [1443, 21] on form "56983466" at bounding box center [1247, 15] width 392 height 31
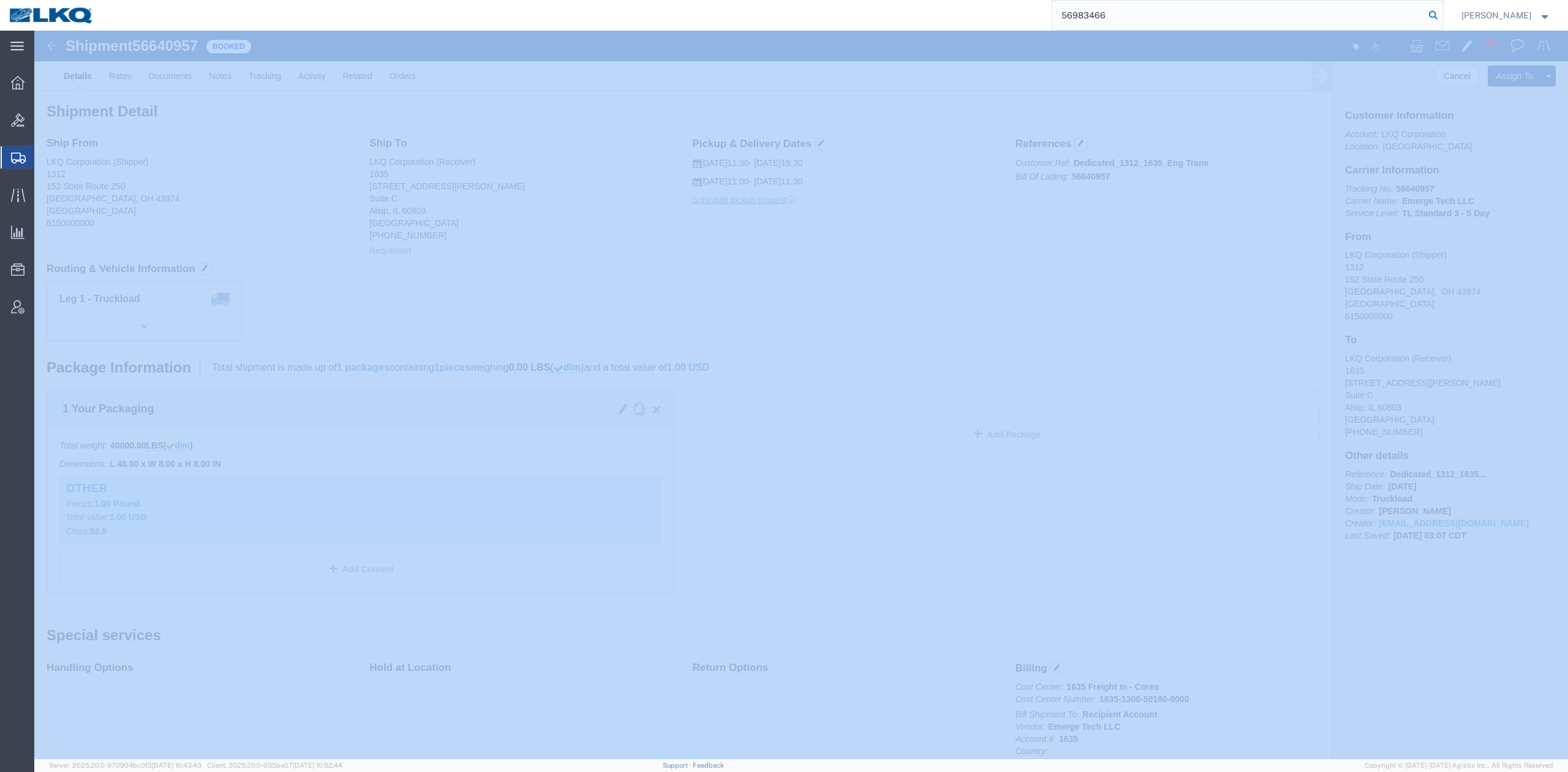
click at [1441, 20] on icon at bounding box center [1432, 15] width 17 height 17
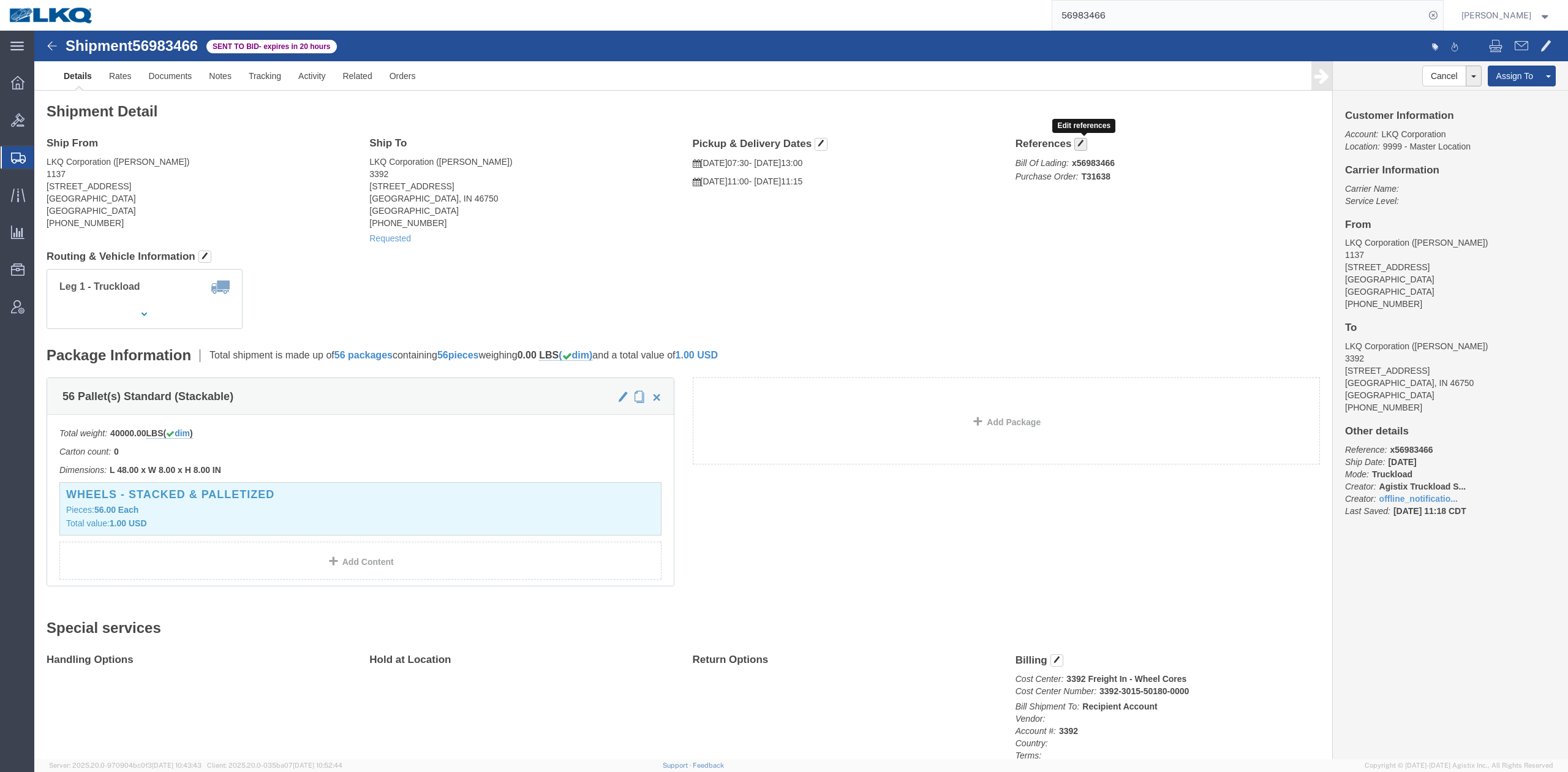
click span "button"
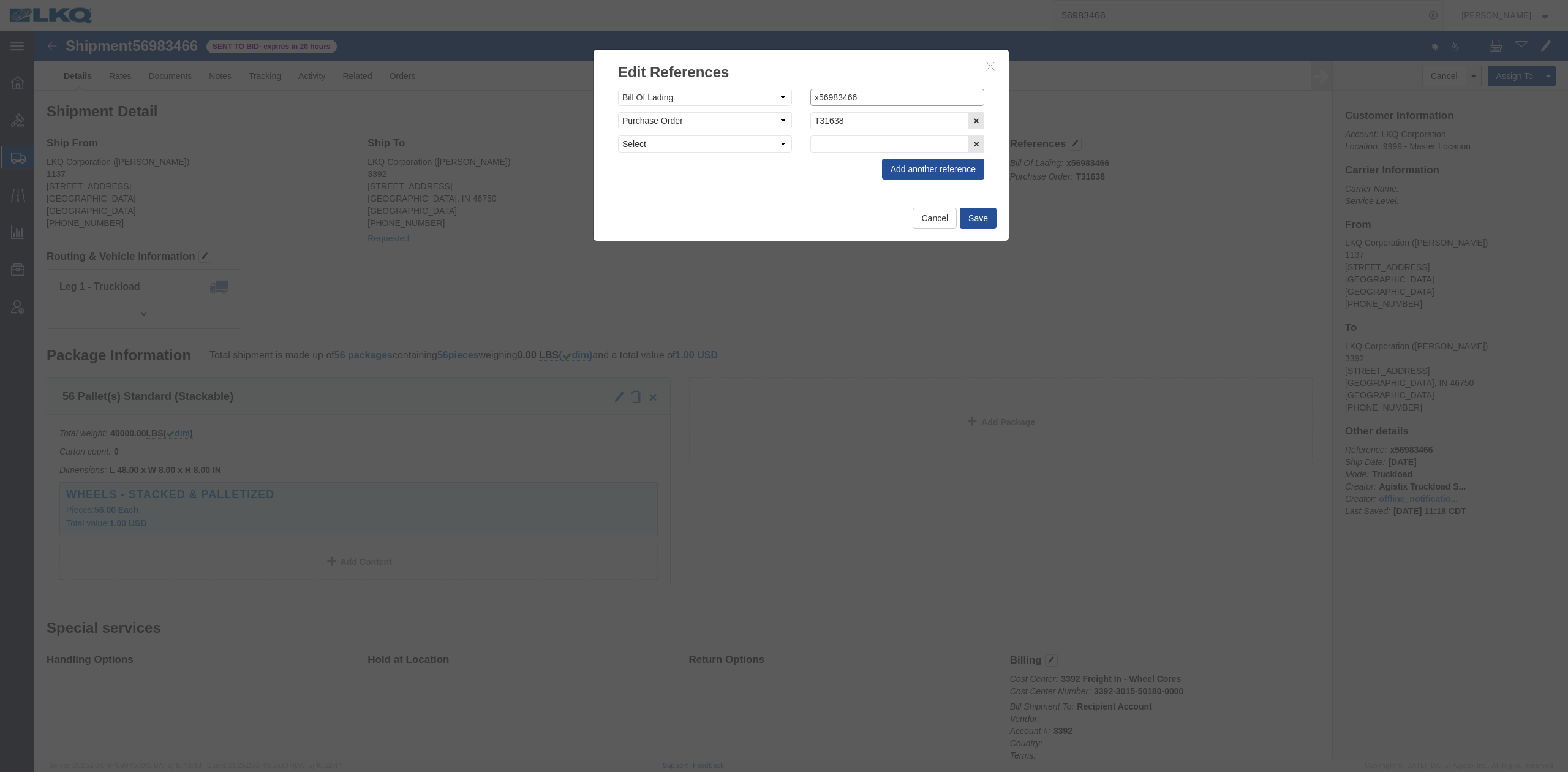
click input "x56983466"
type input "56983466"
click button "Save"
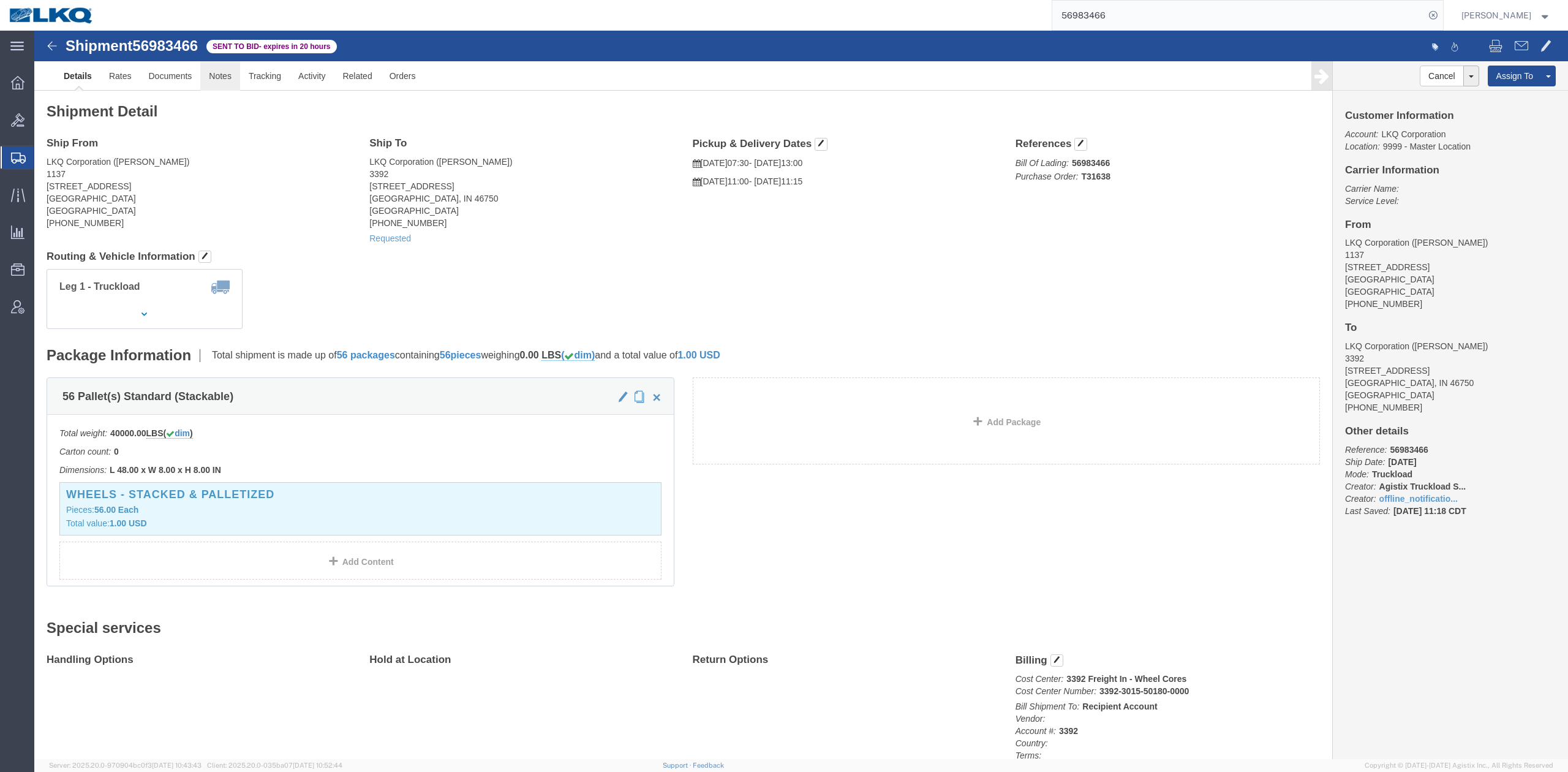
click link "Notes"
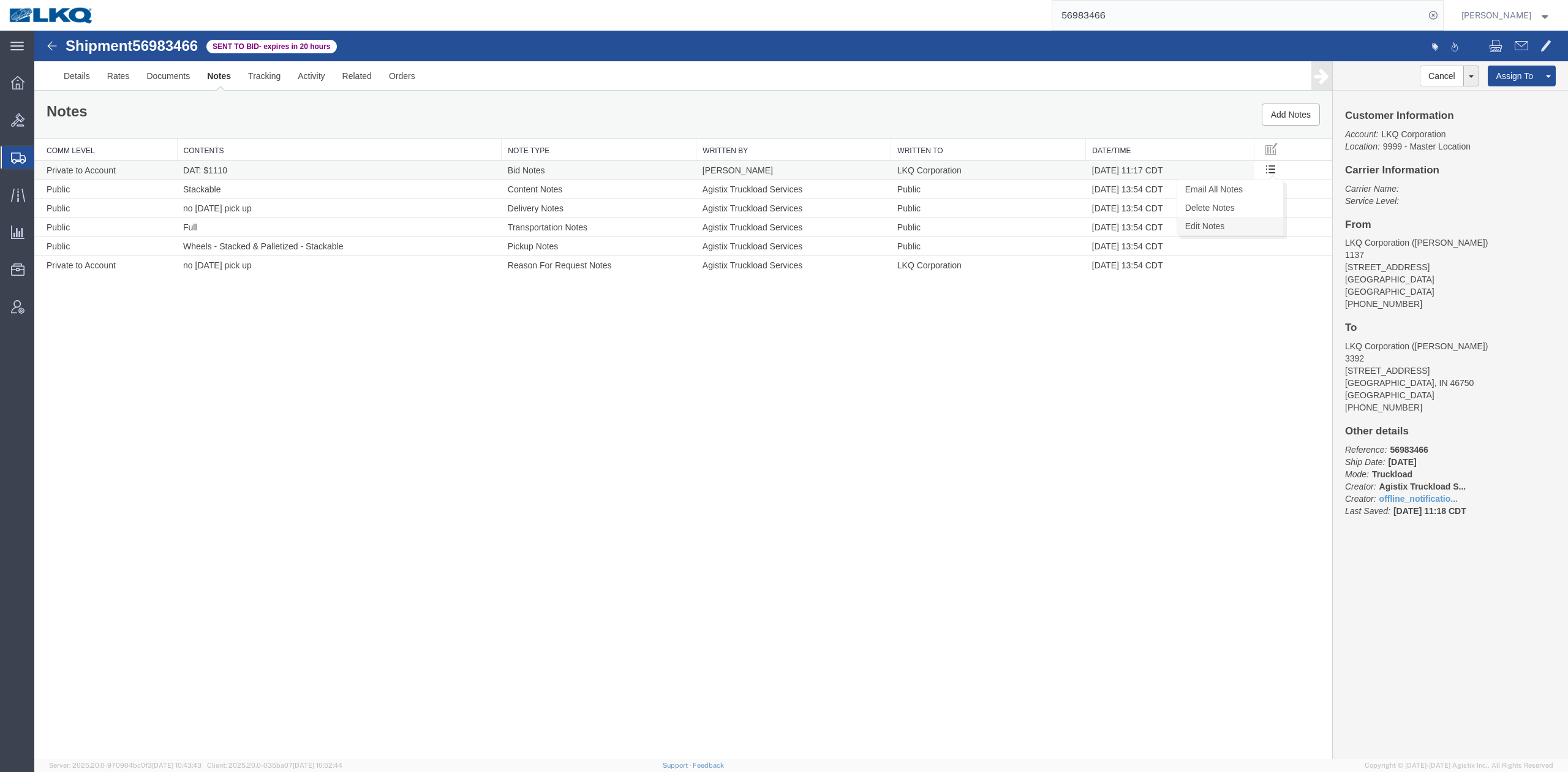
click at [1233, 227] on link "Edit Notes" at bounding box center [1229, 226] width 106 height 18
select select "BID_NOTES"
select select "PRIVATE_TO_ACCOUNT"
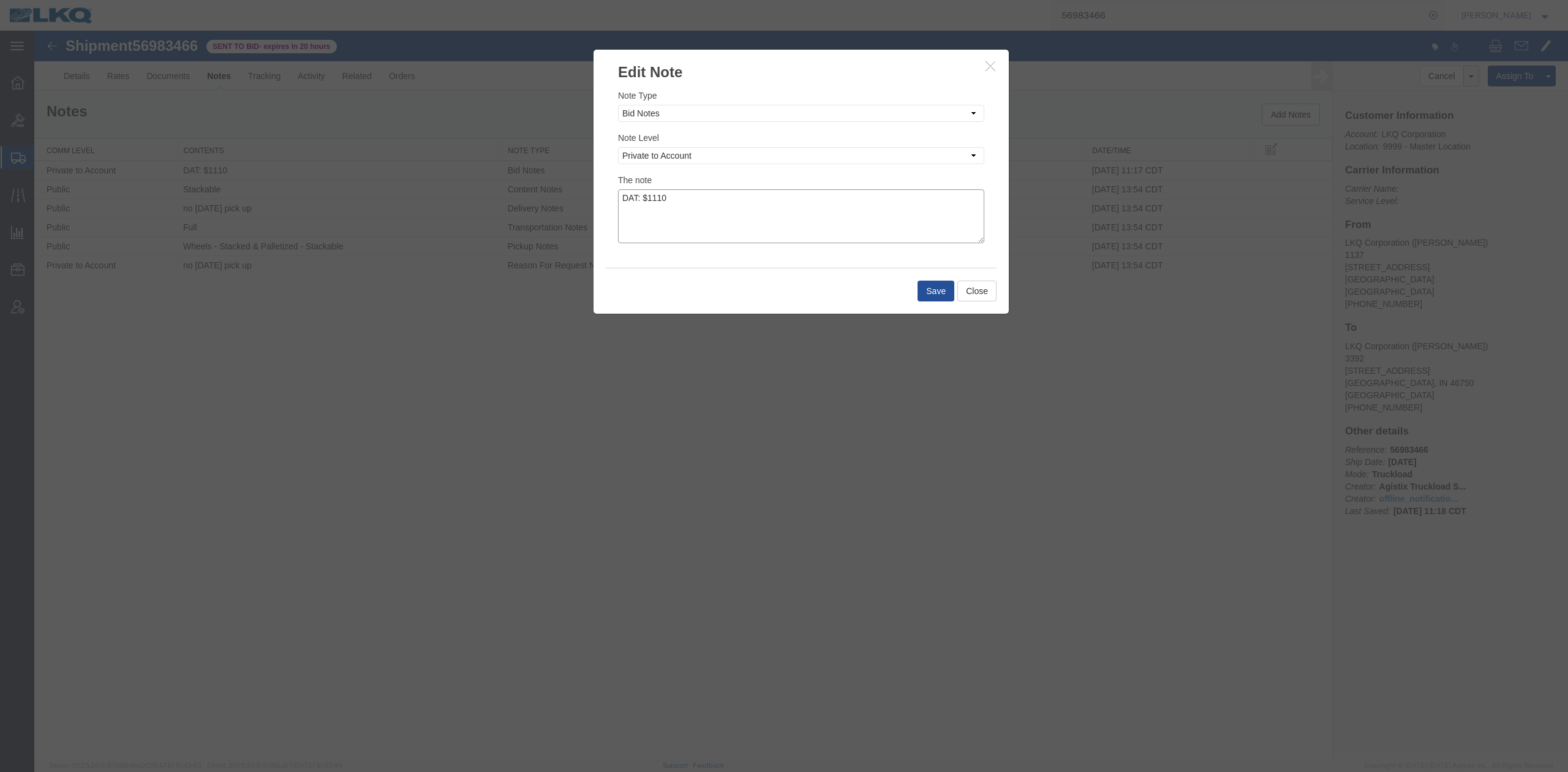
click at [806, 204] on textarea "DAT: $1110" at bounding box center [801, 216] width 366 height 54
type textarea "DAT: $1110, Original: $1225"
click at [925, 297] on button "Save" at bounding box center [935, 291] width 37 height 21
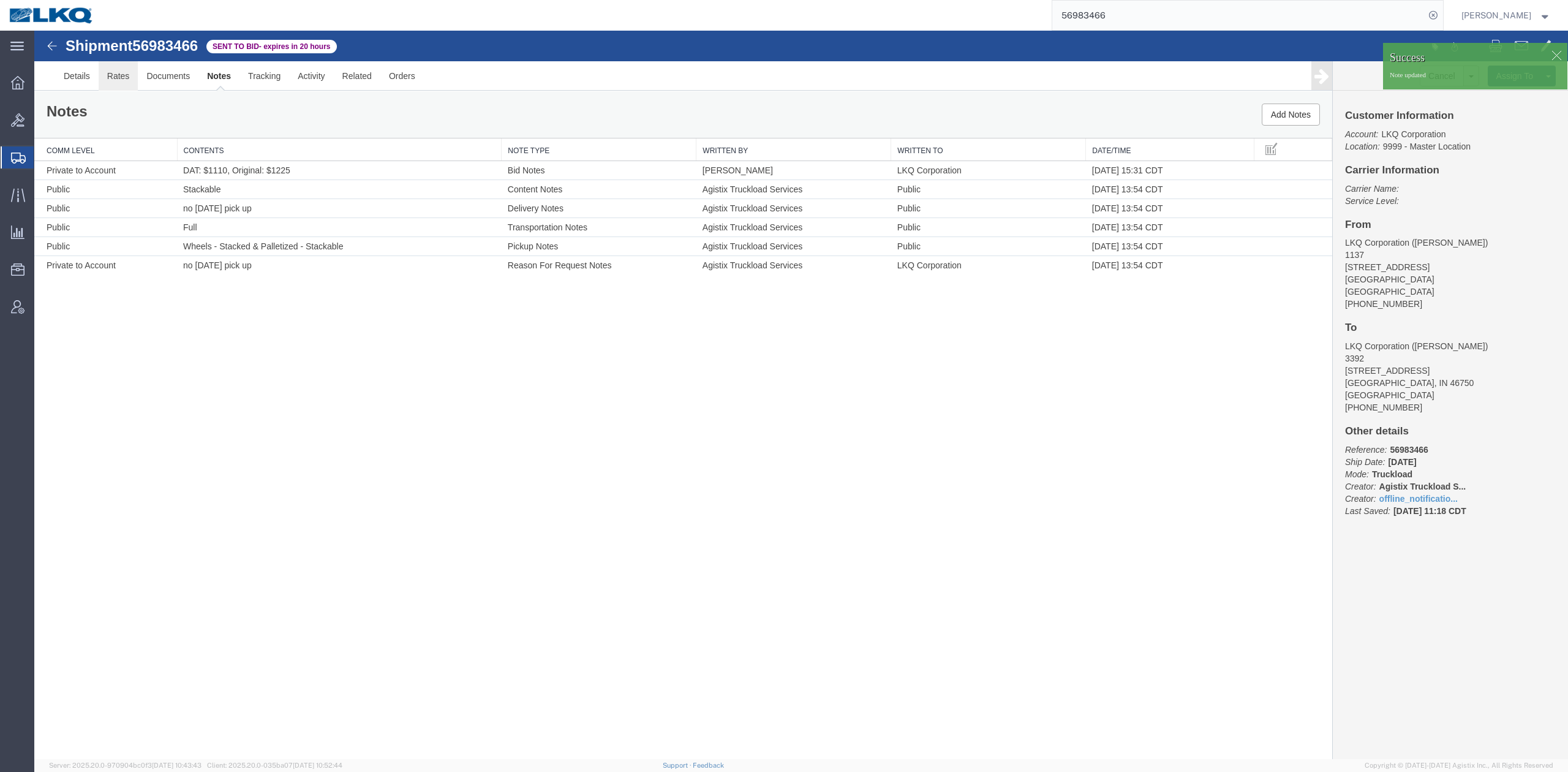
click at [119, 72] on link "Rates" at bounding box center [118, 76] width 40 height 29
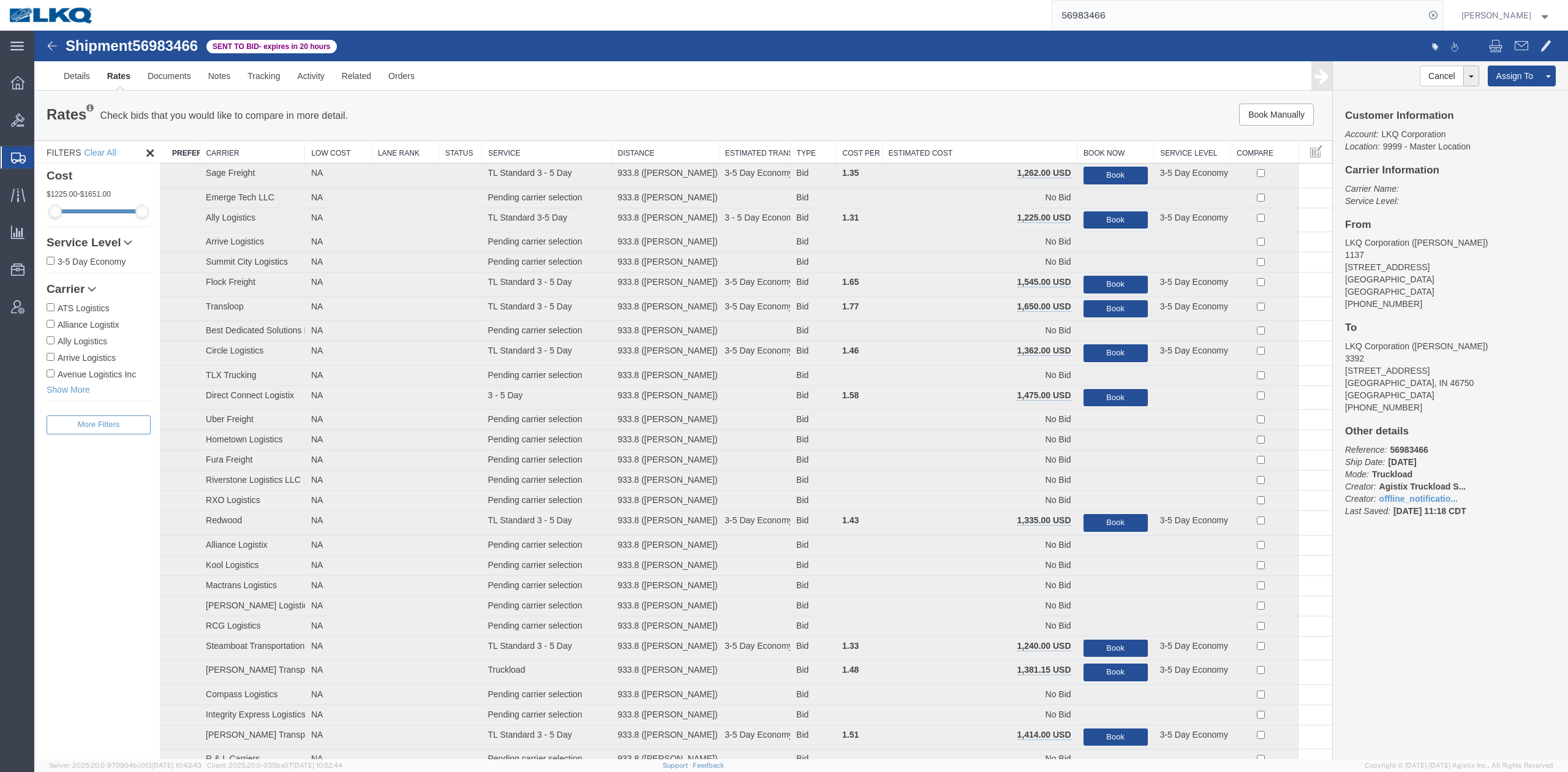
drag, startPoint x: 949, startPoint y: 137, endPoint x: 955, endPoint y: 145, distance: 10.0
click at [950, 138] on div "Rates Check bids that you would like to compare in more detail. Compare Filter …" at bounding box center [682, 116] width 1298 height 49
click at [955, 145] on th "Estimated Cost" at bounding box center [980, 152] width 196 height 22
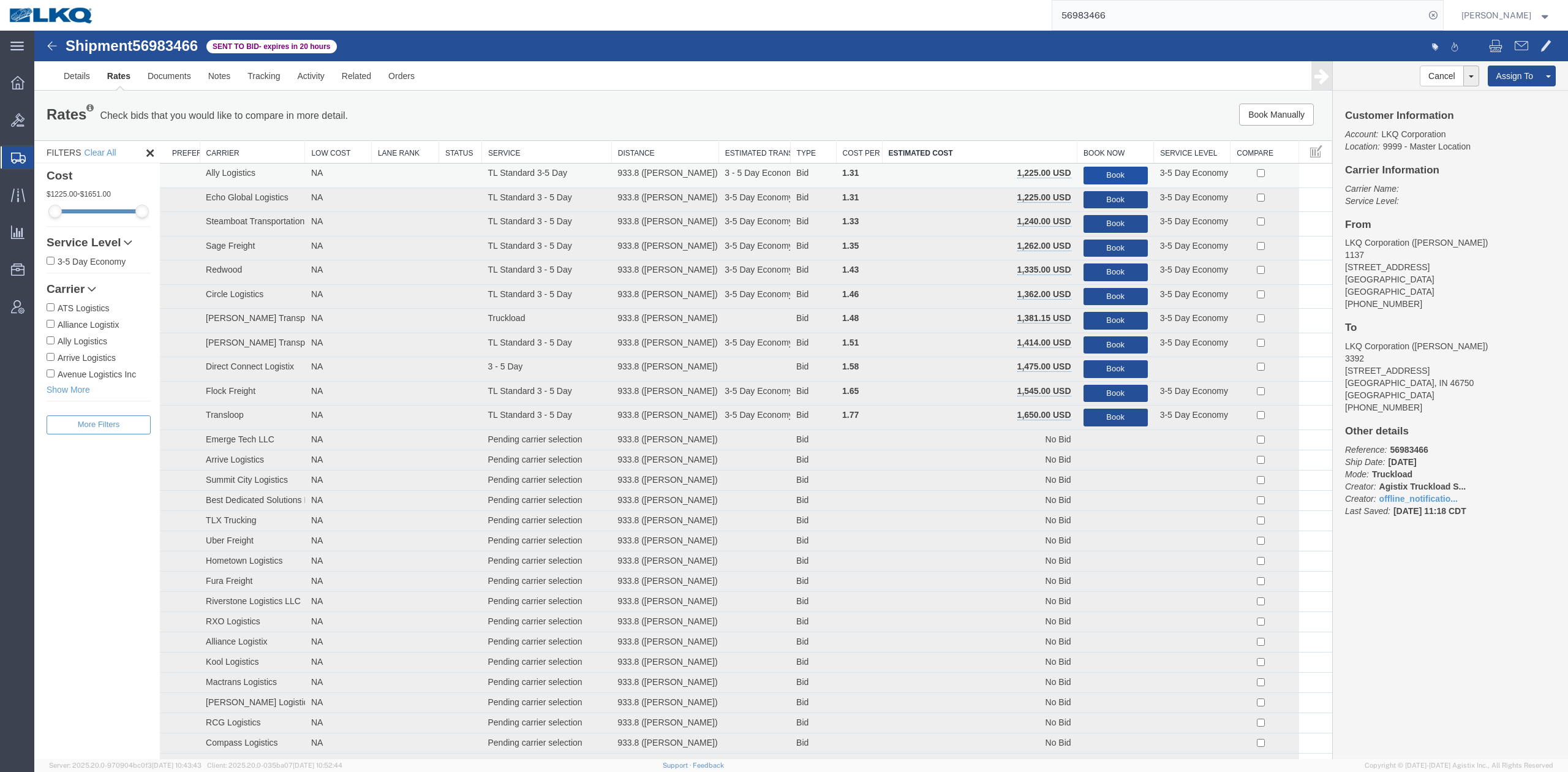
click at [1090, 171] on button "Book" at bounding box center [1115, 175] width 64 height 17
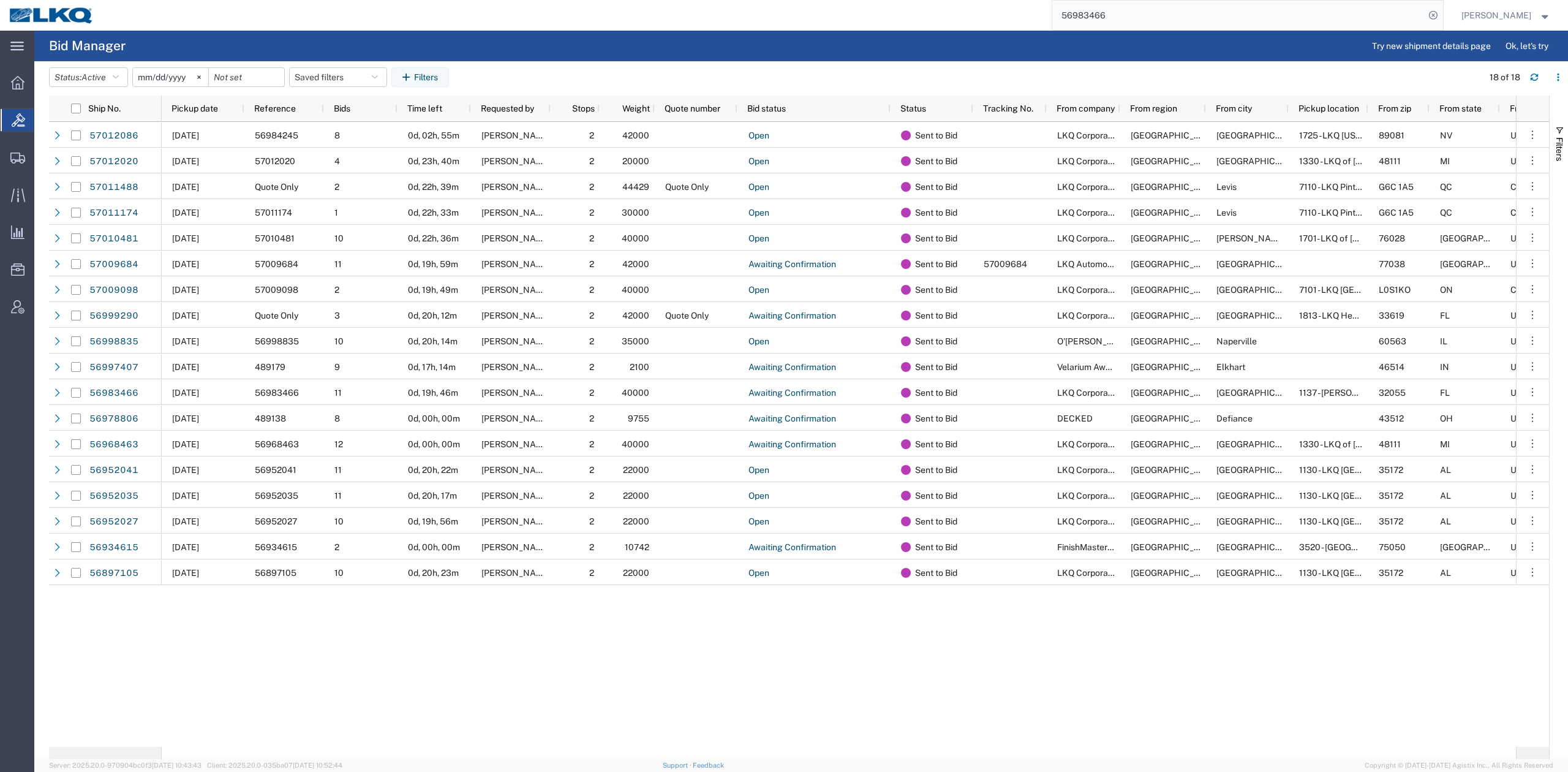
click at [1190, 28] on input "56983466" at bounding box center [1238, 15] width 372 height 29
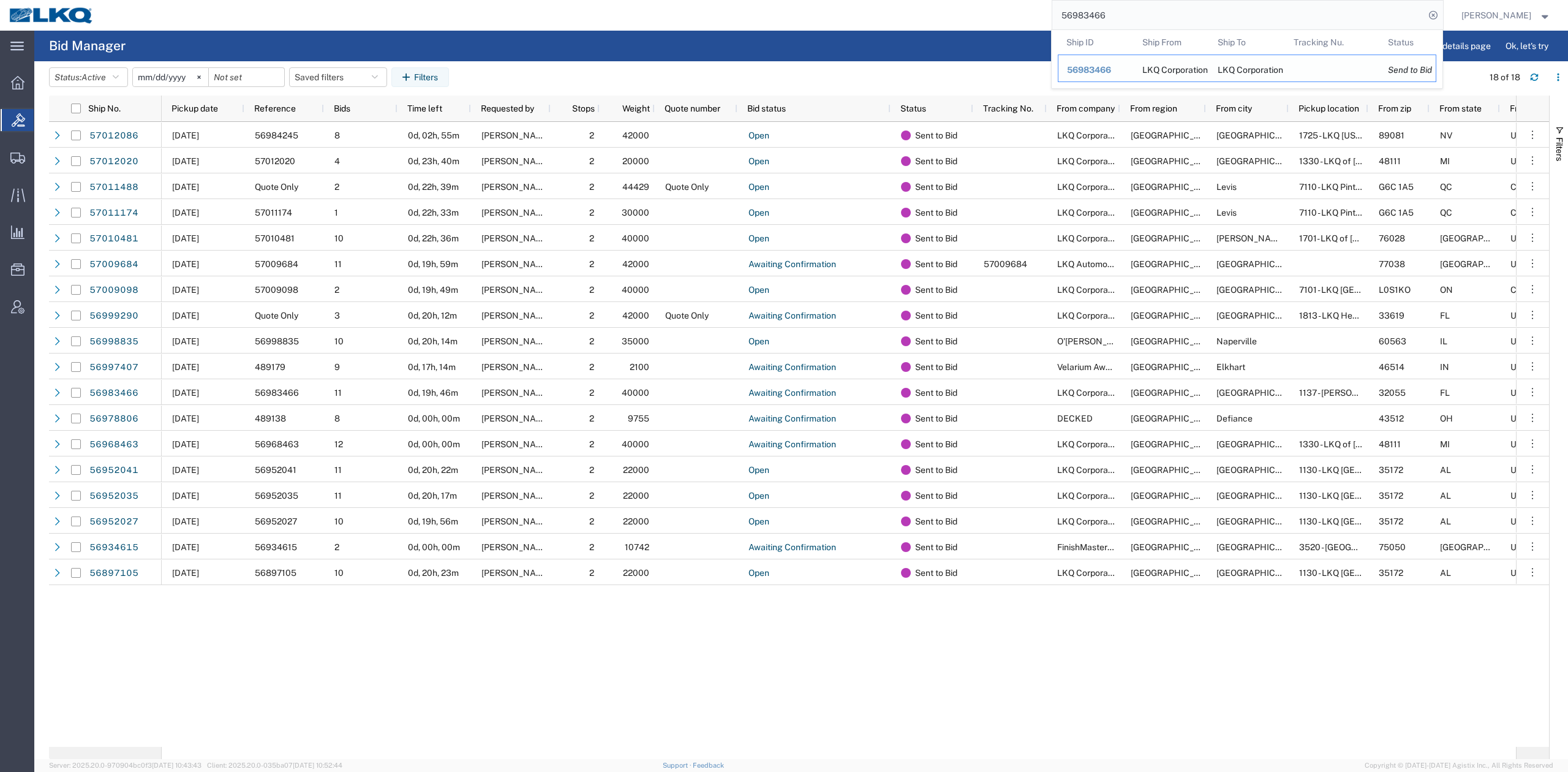
click at [1134, 68] on td "Ship ID 56983466" at bounding box center [1095, 67] width 76 height 27
click at [1111, 72] on span "56983466" at bounding box center [1089, 70] width 44 height 10
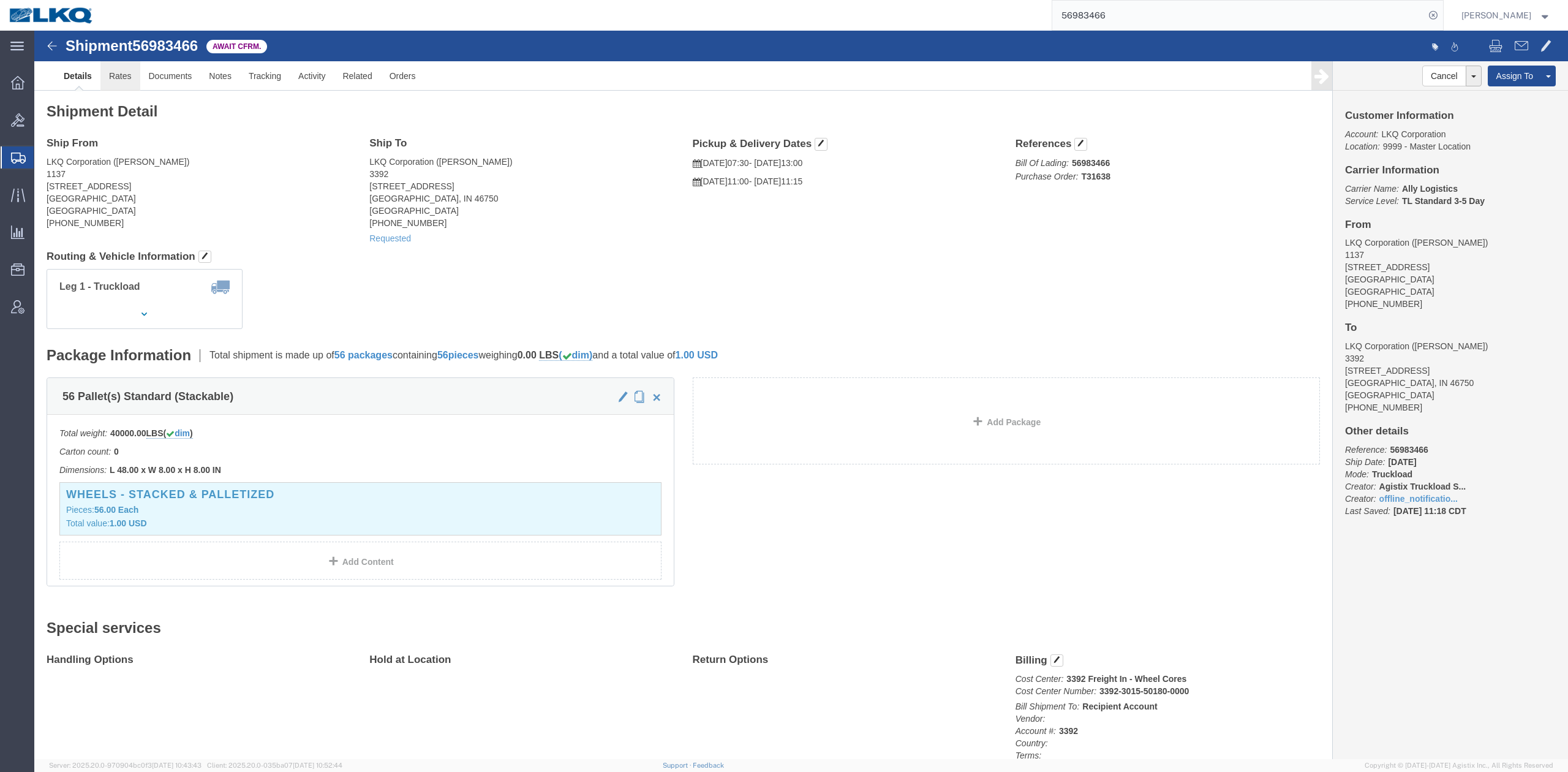
click link "Rates"
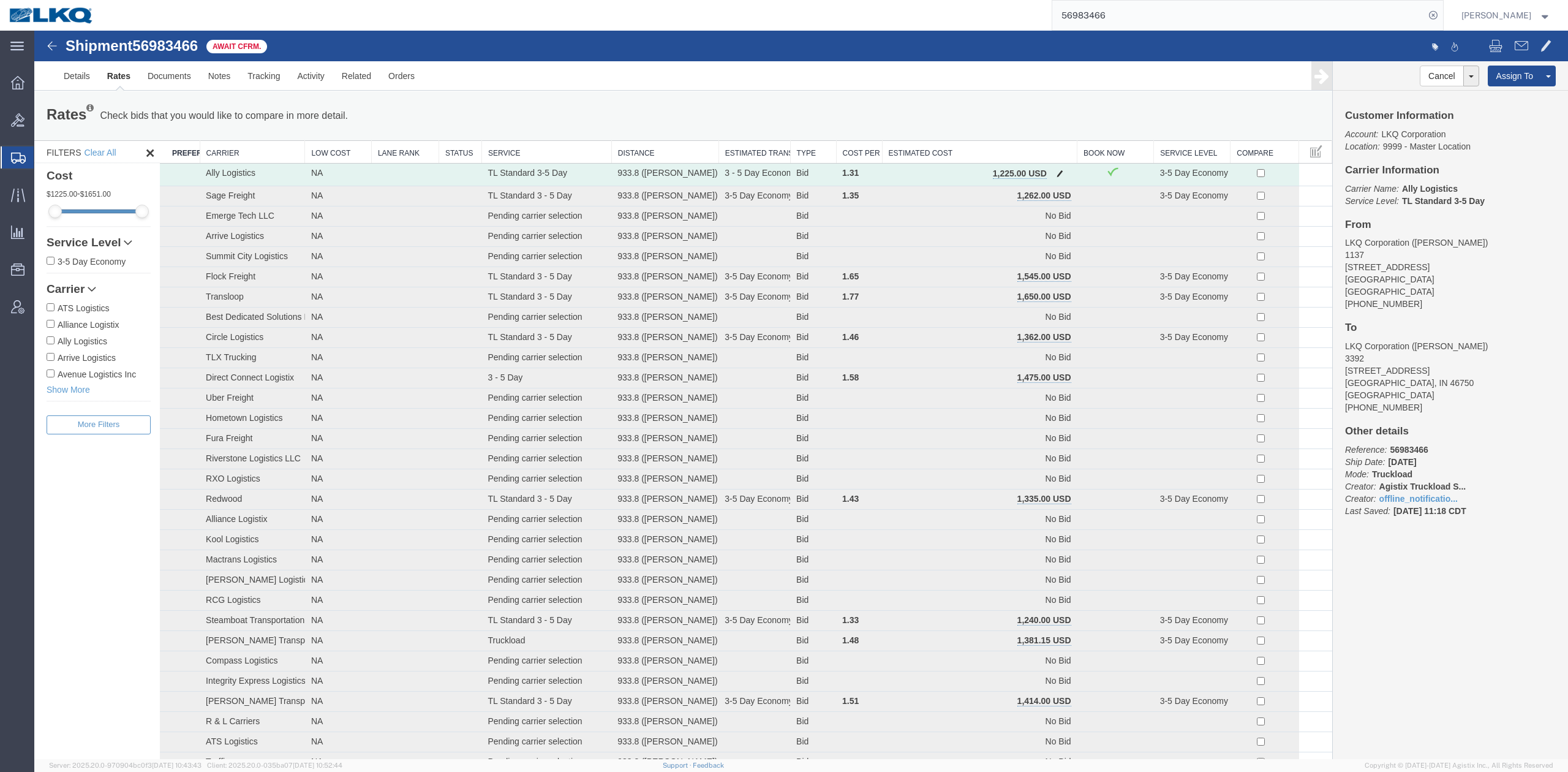
click at [1051, 177] on button "button" at bounding box center [1059, 174] width 17 height 16
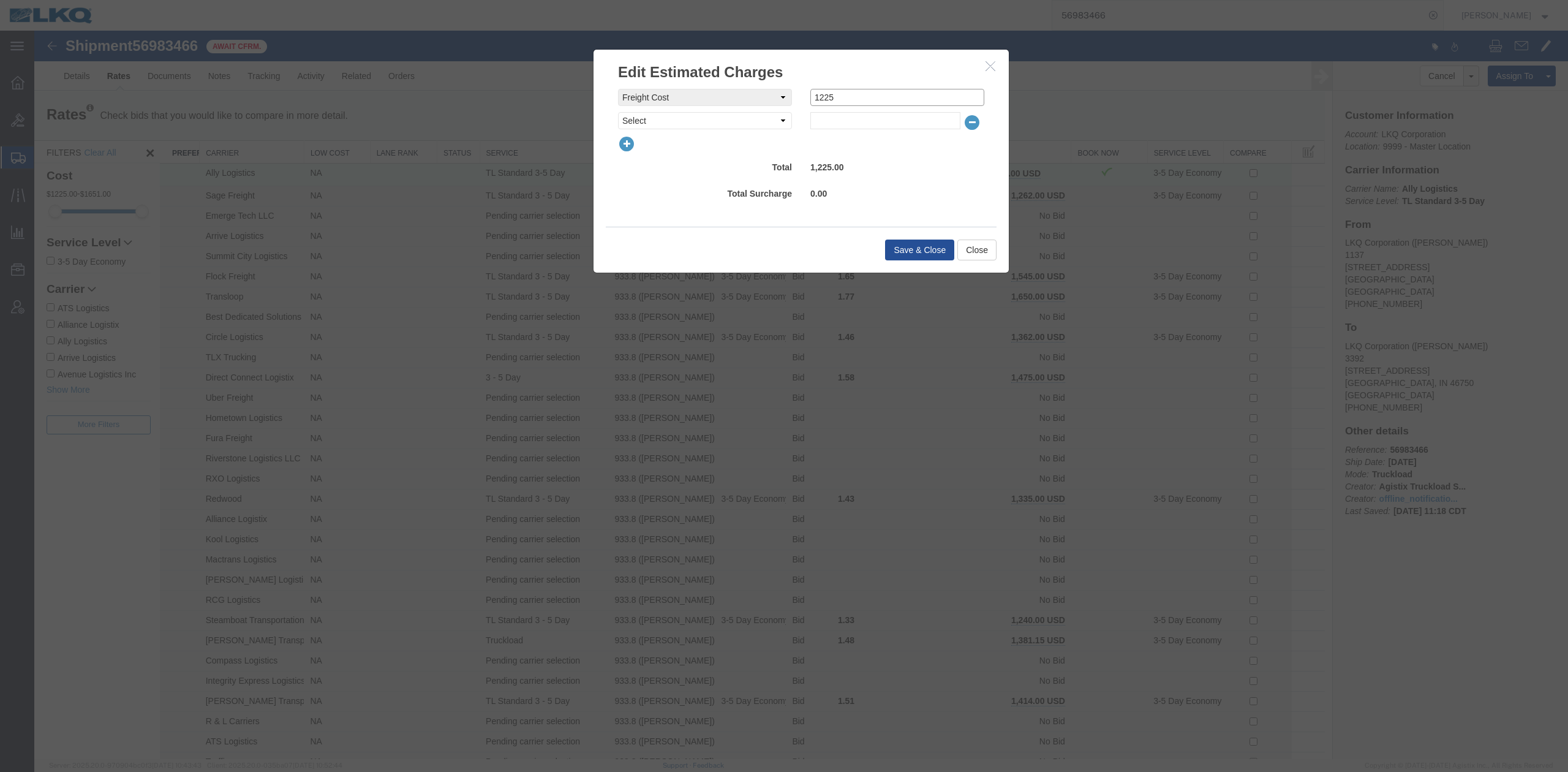
drag, startPoint x: 823, startPoint y: 98, endPoint x: 836, endPoint y: 106, distance: 15.3
click at [836, 106] on input "1225" at bounding box center [896, 97] width 174 height 17
drag, startPoint x: 819, startPoint y: 98, endPoint x: 848, endPoint y: 108, distance: 30.7
click at [848, 107] on div "freightCost Select AES Filing Accessorial Delivery Charge Additional Invoice De…" at bounding box center [801, 109] width 366 height 41
type input "1210"
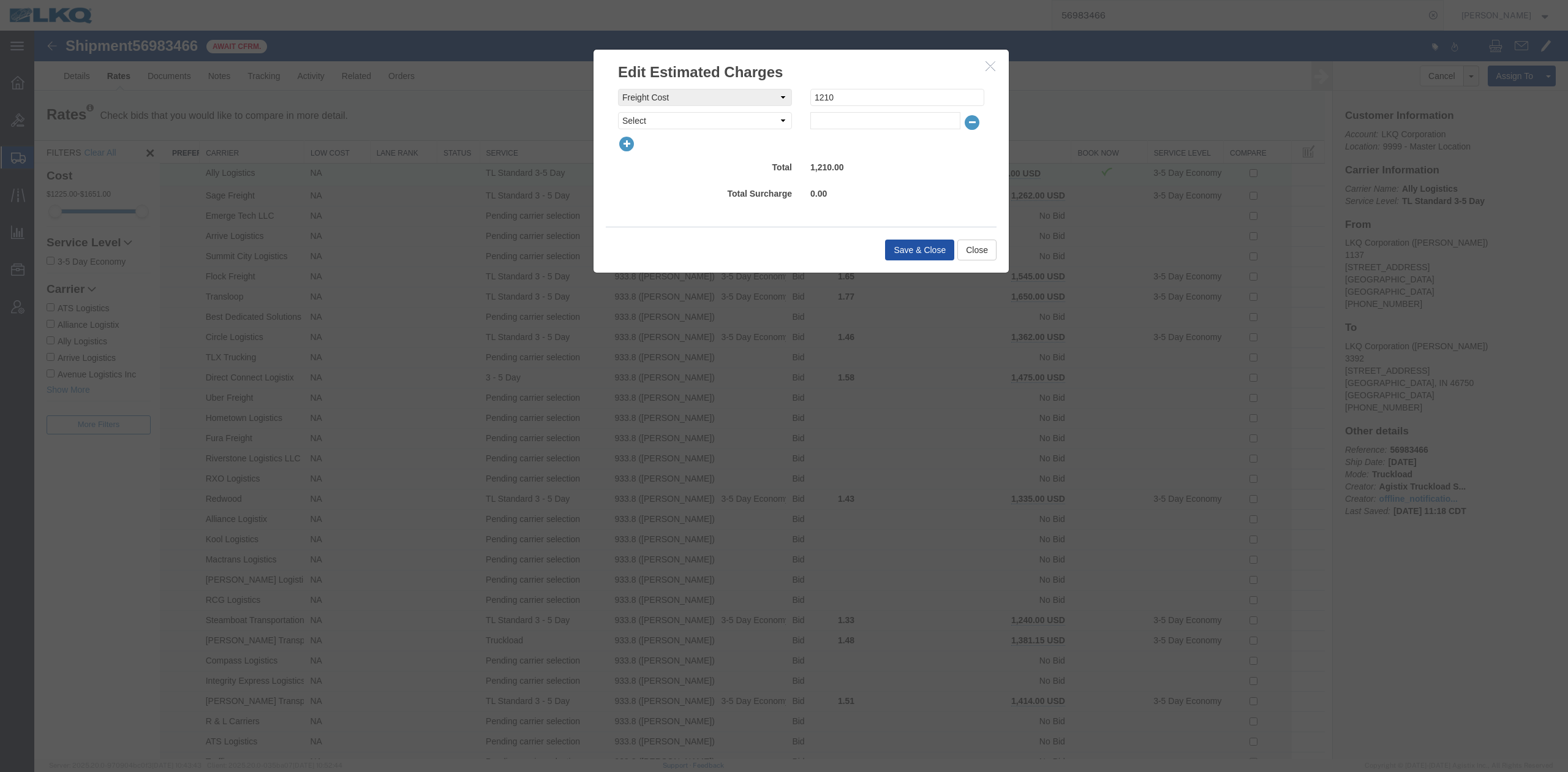
click at [914, 243] on button "Save & Close" at bounding box center [919, 250] width 69 height 21
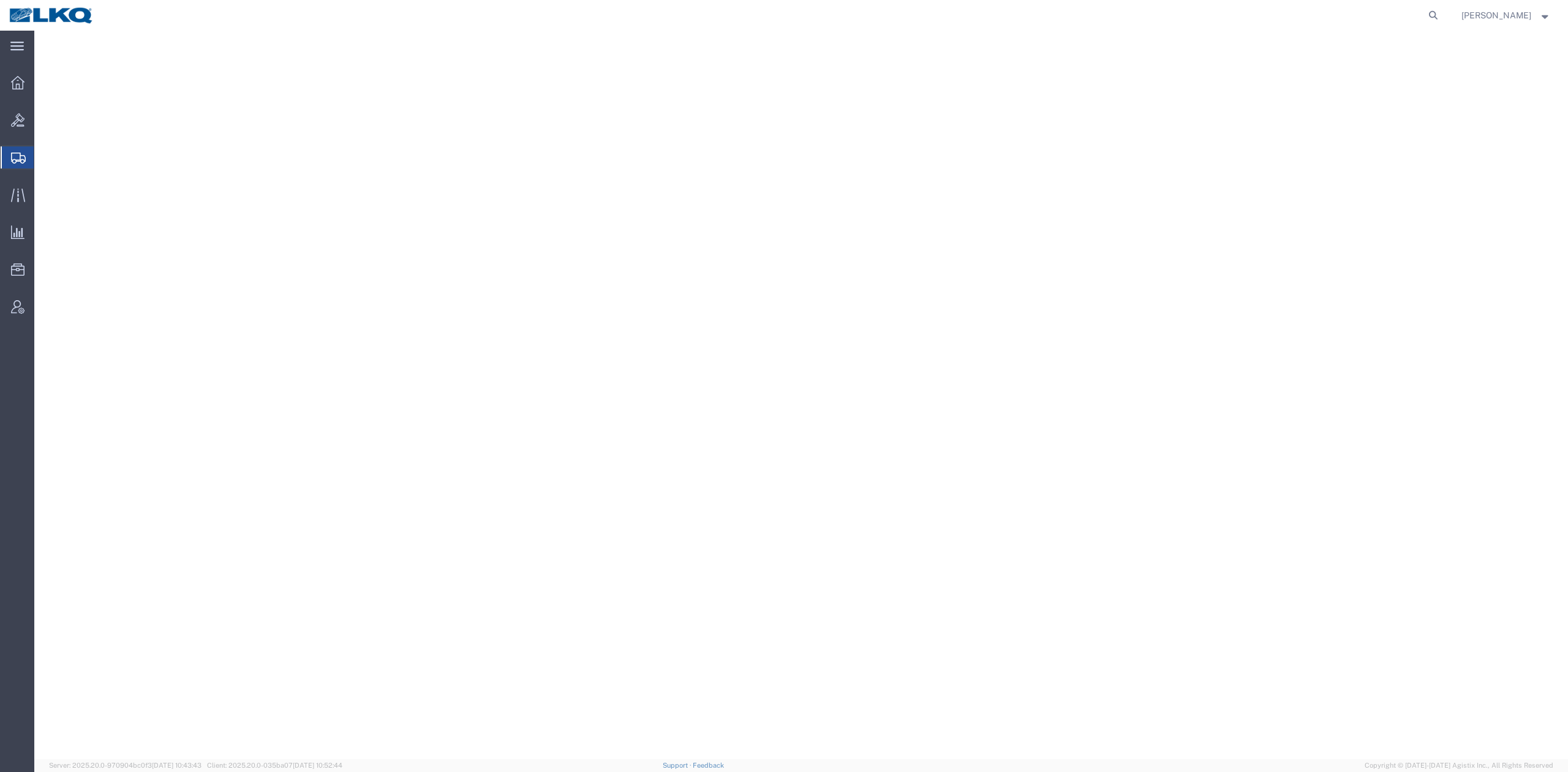
select select "28136"
select select "27578"
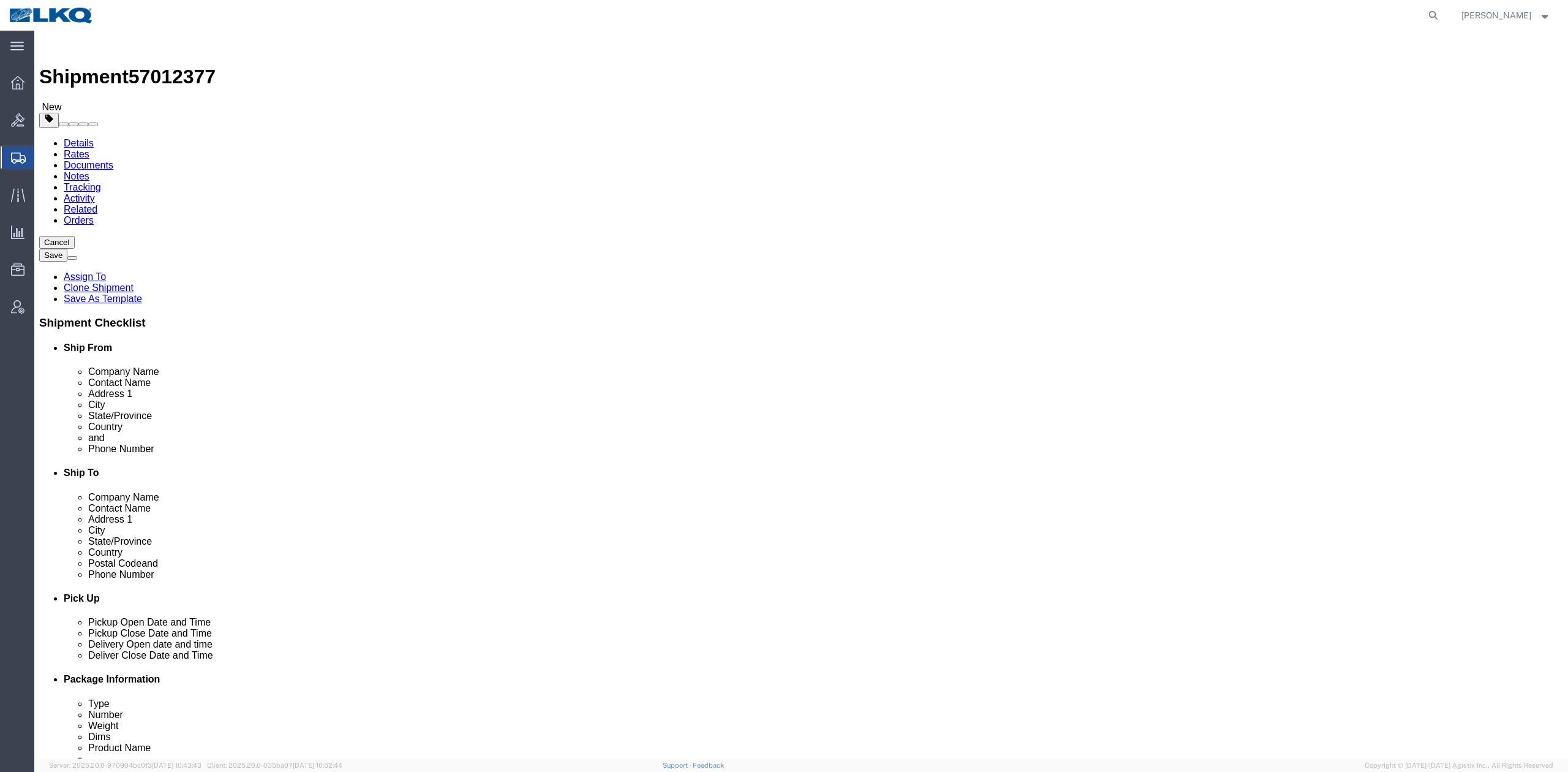
click span "57012377"
copy span "57012377"
click link "Notes"
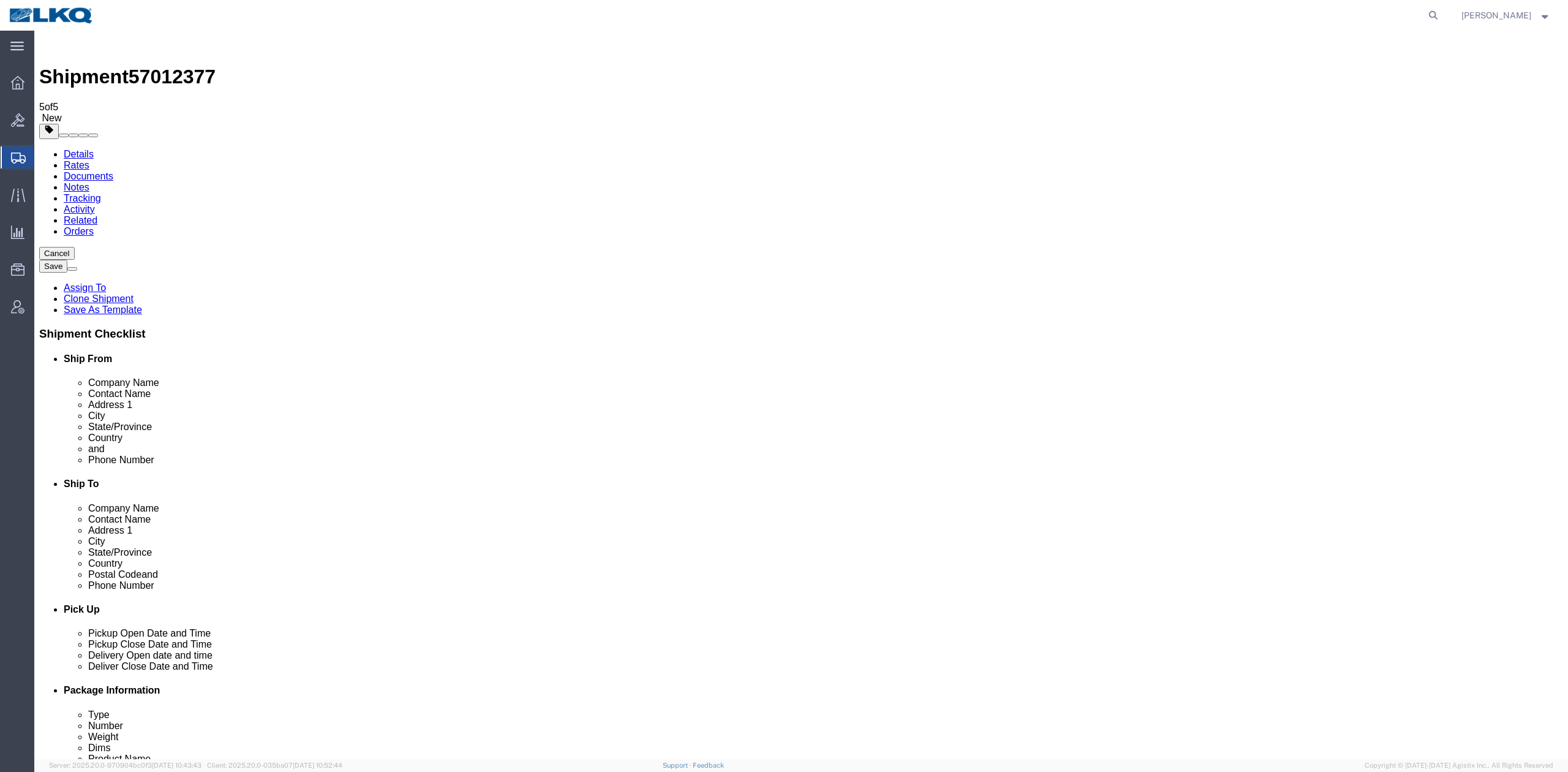
click at [177, 66] on span "57012377" at bounding box center [172, 77] width 87 height 22
copy span "57012377"
click at [82, 149] on link "Details" at bounding box center [79, 154] width 30 height 11
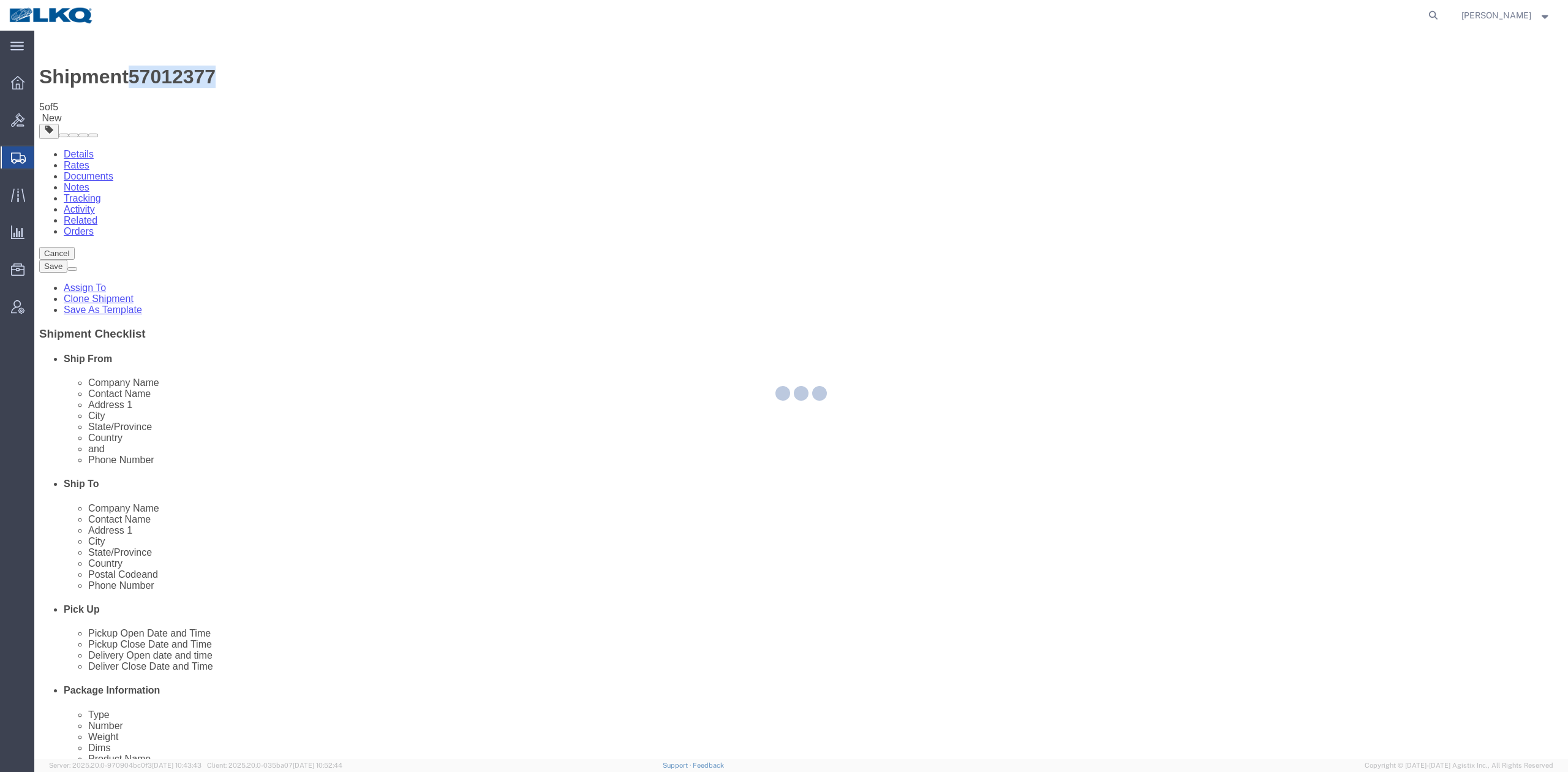
select select "28136"
select select "27578"
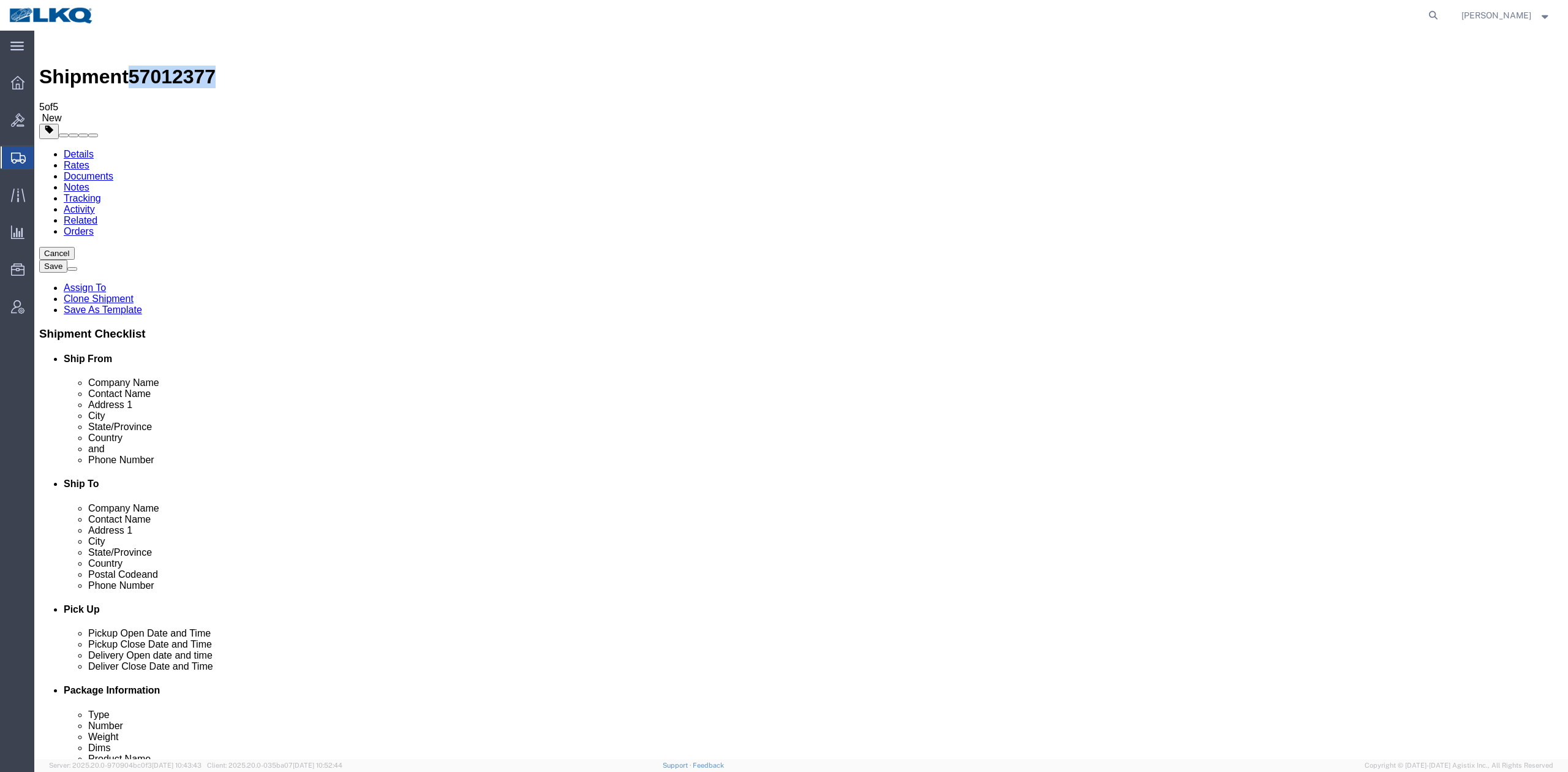
drag, startPoint x: 258, startPoint y: 78, endPoint x: 520, endPoint y: 162, distance: 275.1
click icon
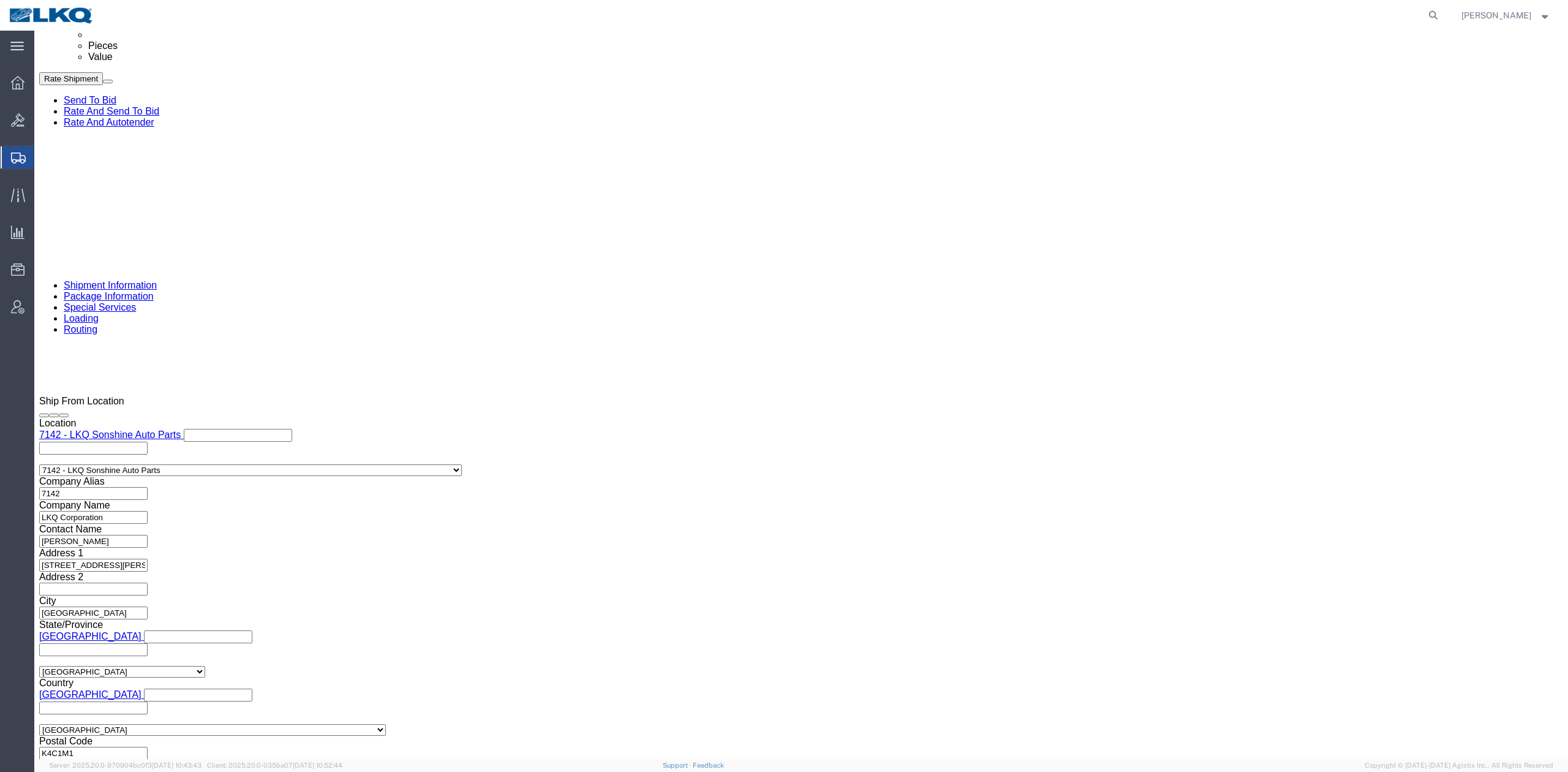
scroll to position [899, 0]
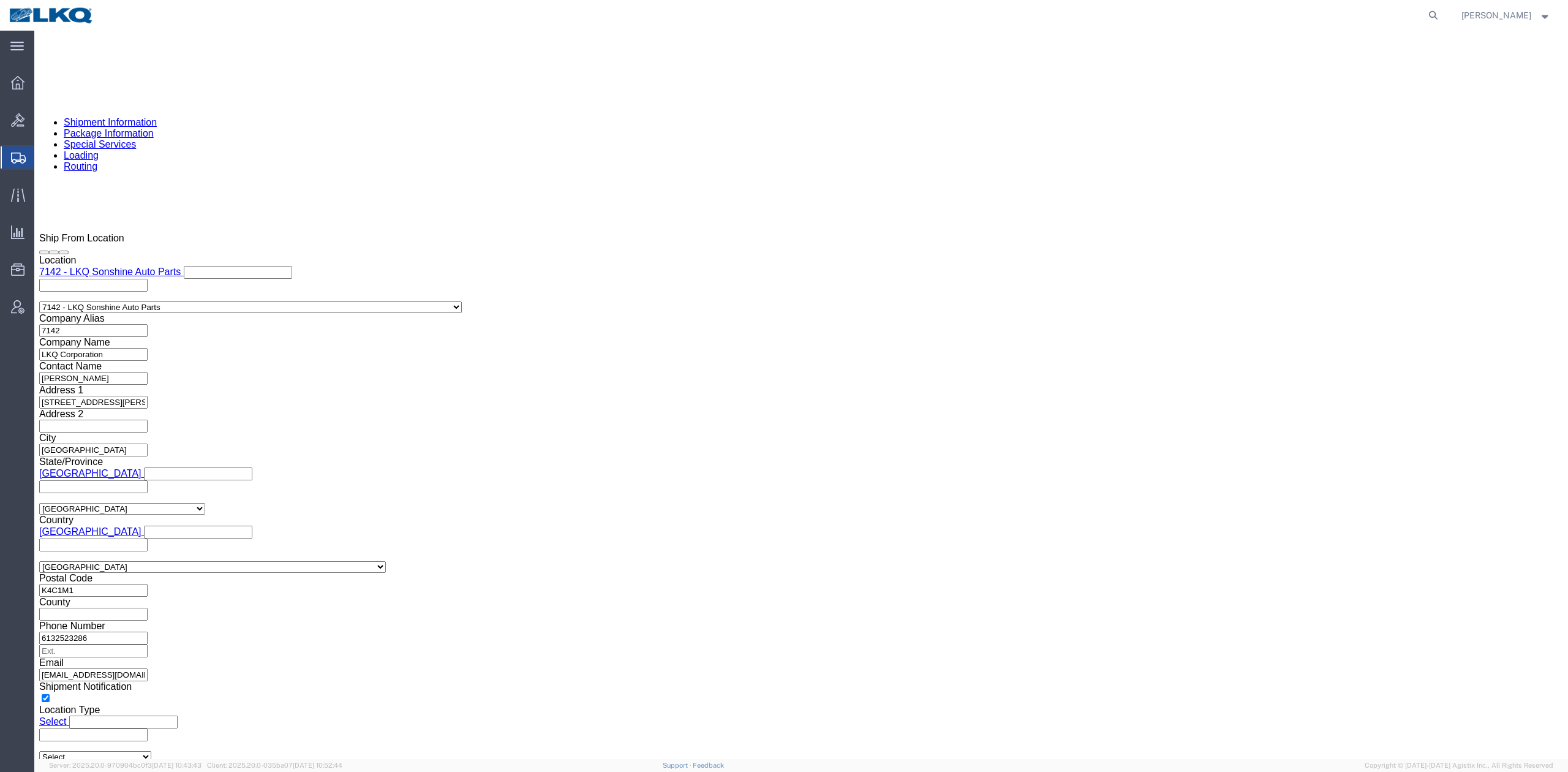
click icon
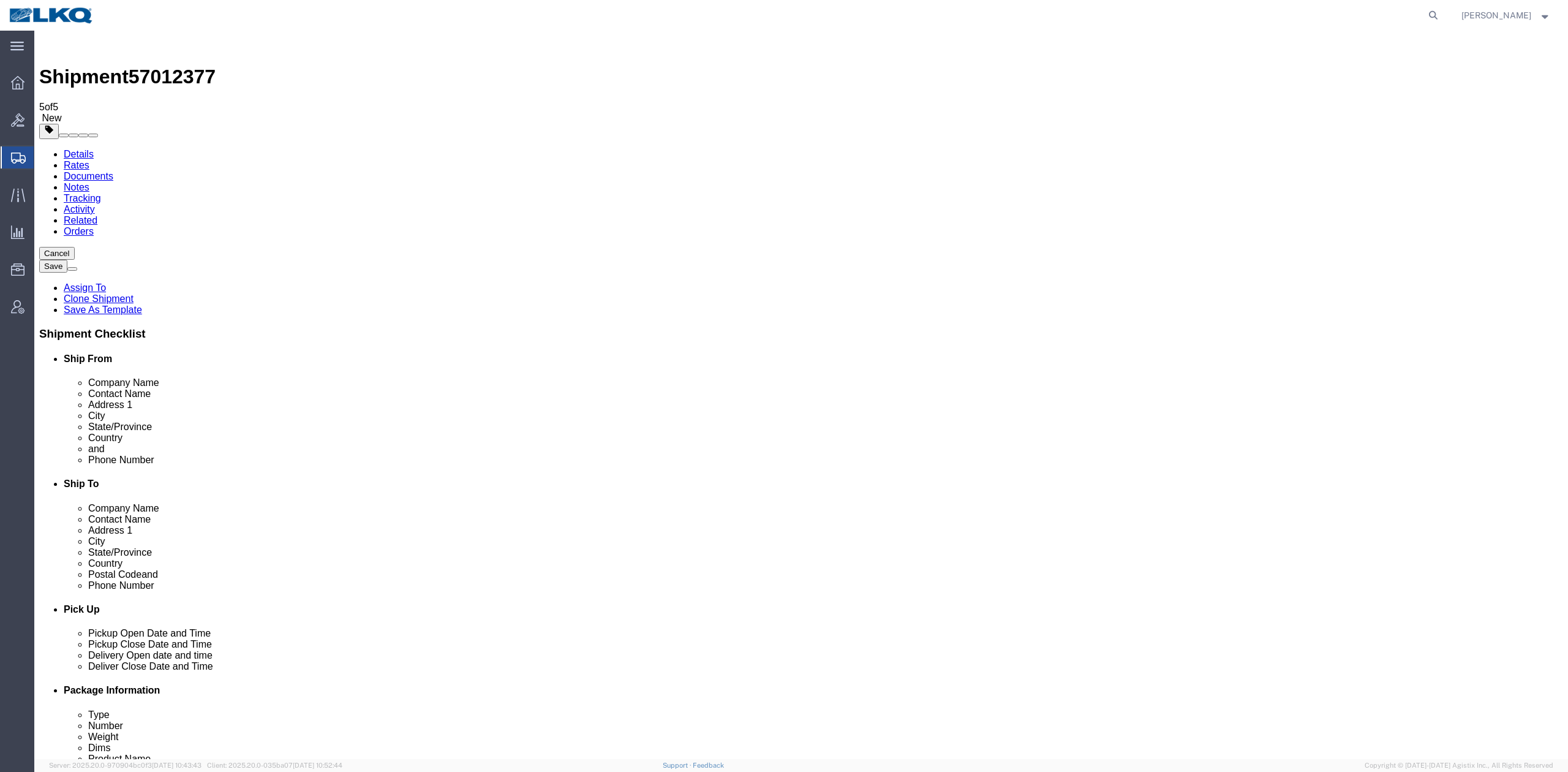
click link "Shipment Information"
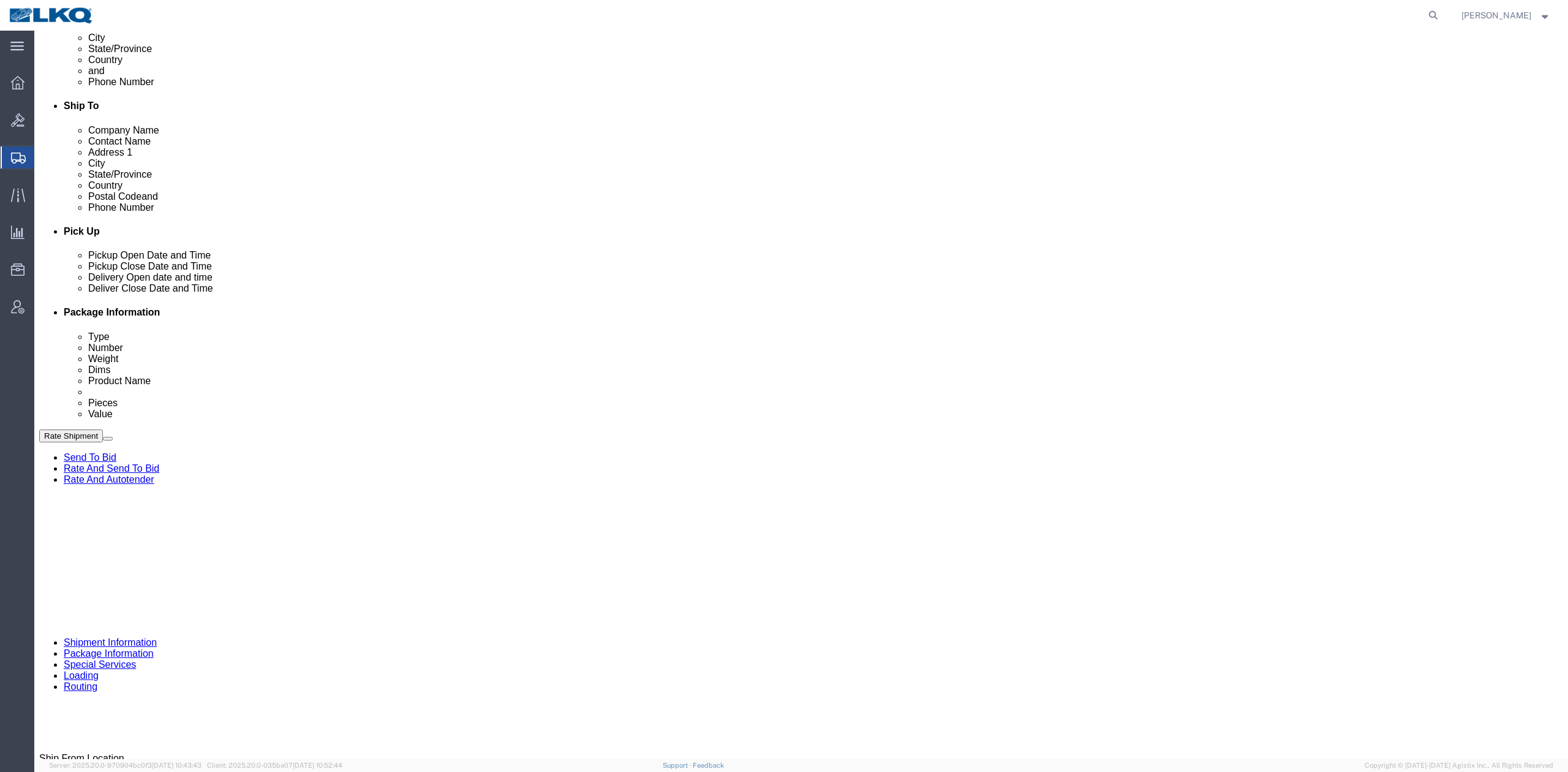
scroll to position [408, 0]
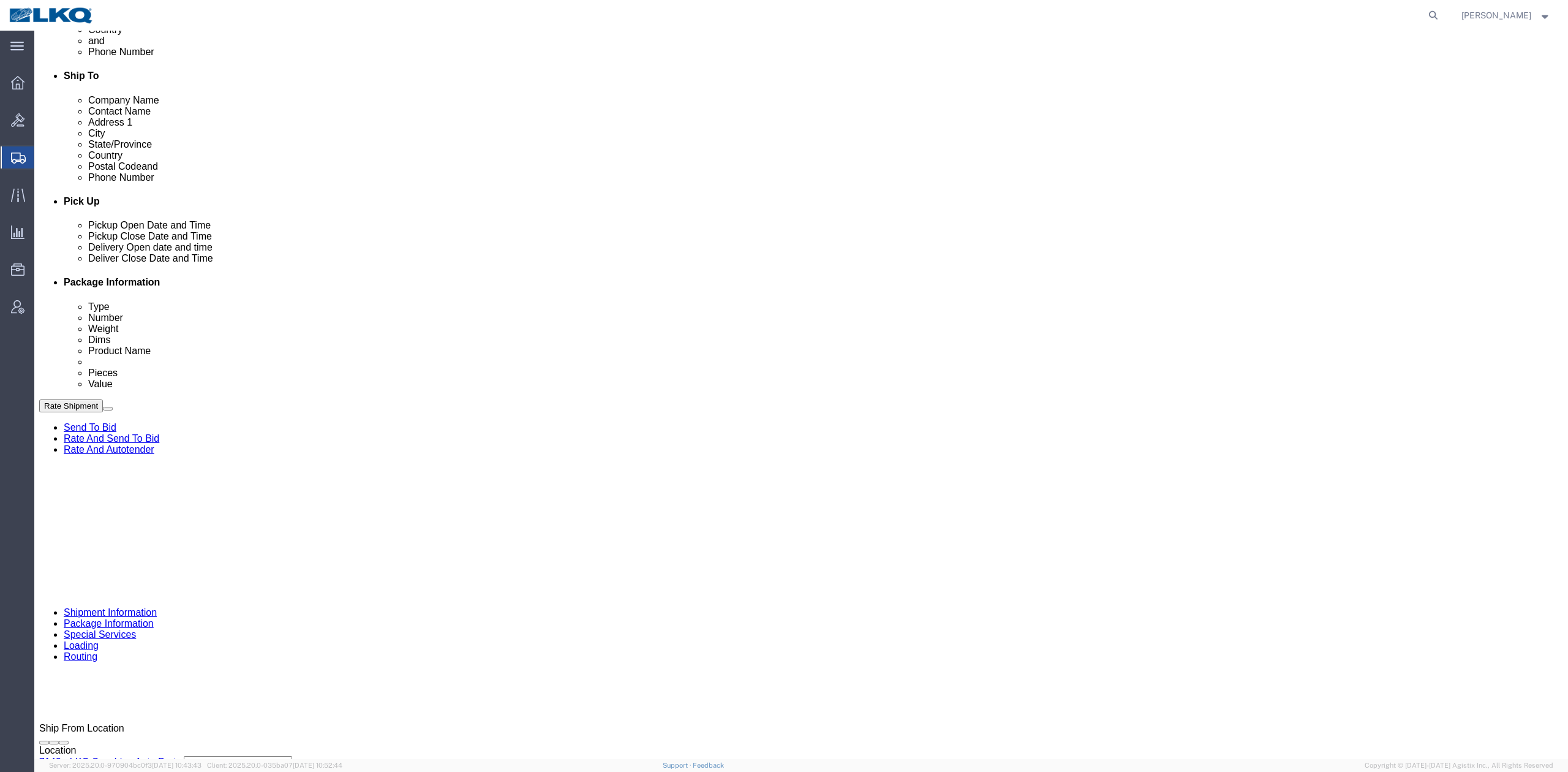
click div "[DATE] 8:00 AM"
click div "Ship From Location Location 7142 - LKQ Sonshine Auto Parts Select My Profile Lo…"
click div "[DATE] 3:00 PM"
click div "Ship From Location Location 7142 - LKQ Sonshine Auto Parts Select My Profile Lo…"
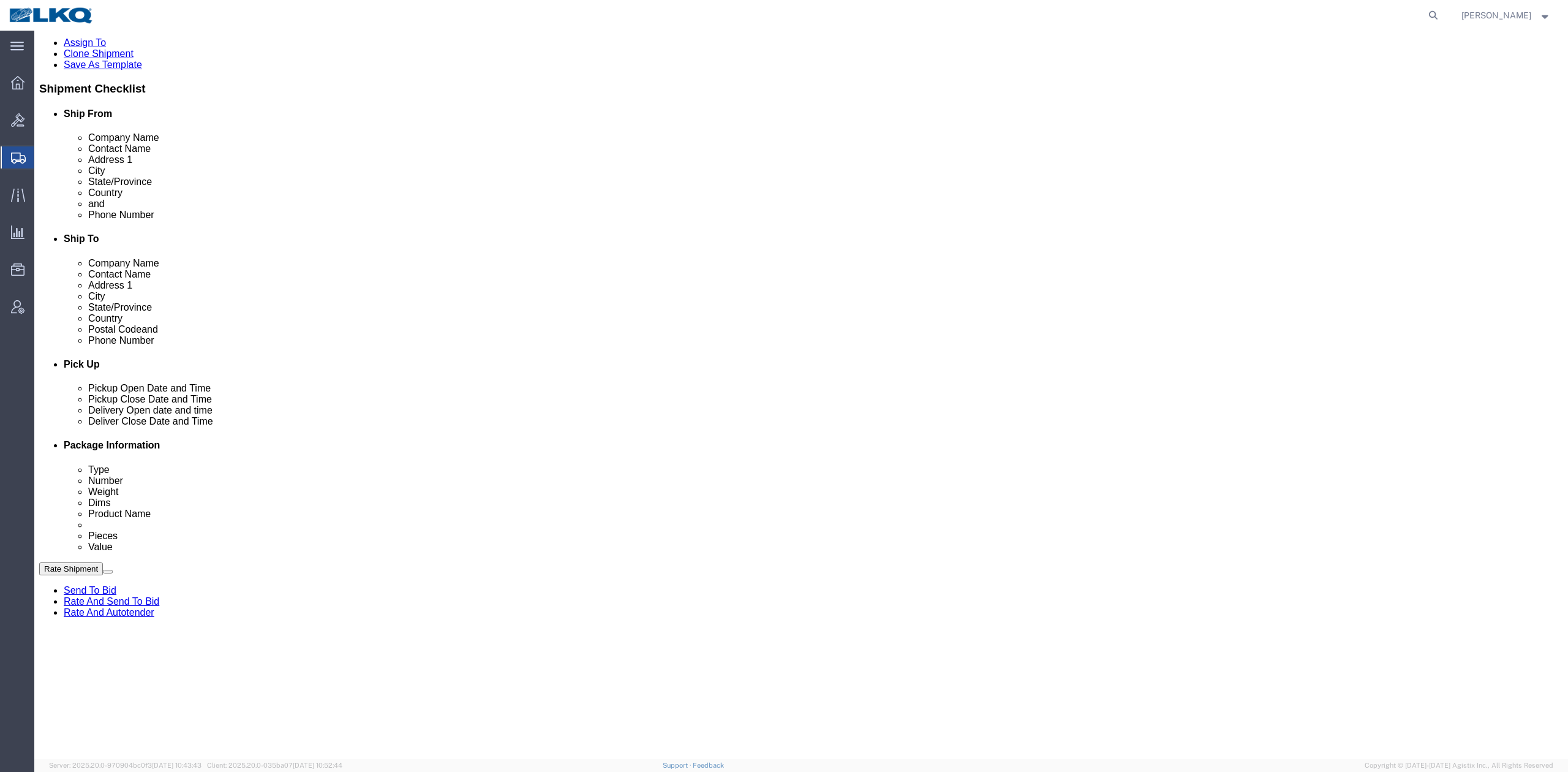
click link "Schedule appointment"
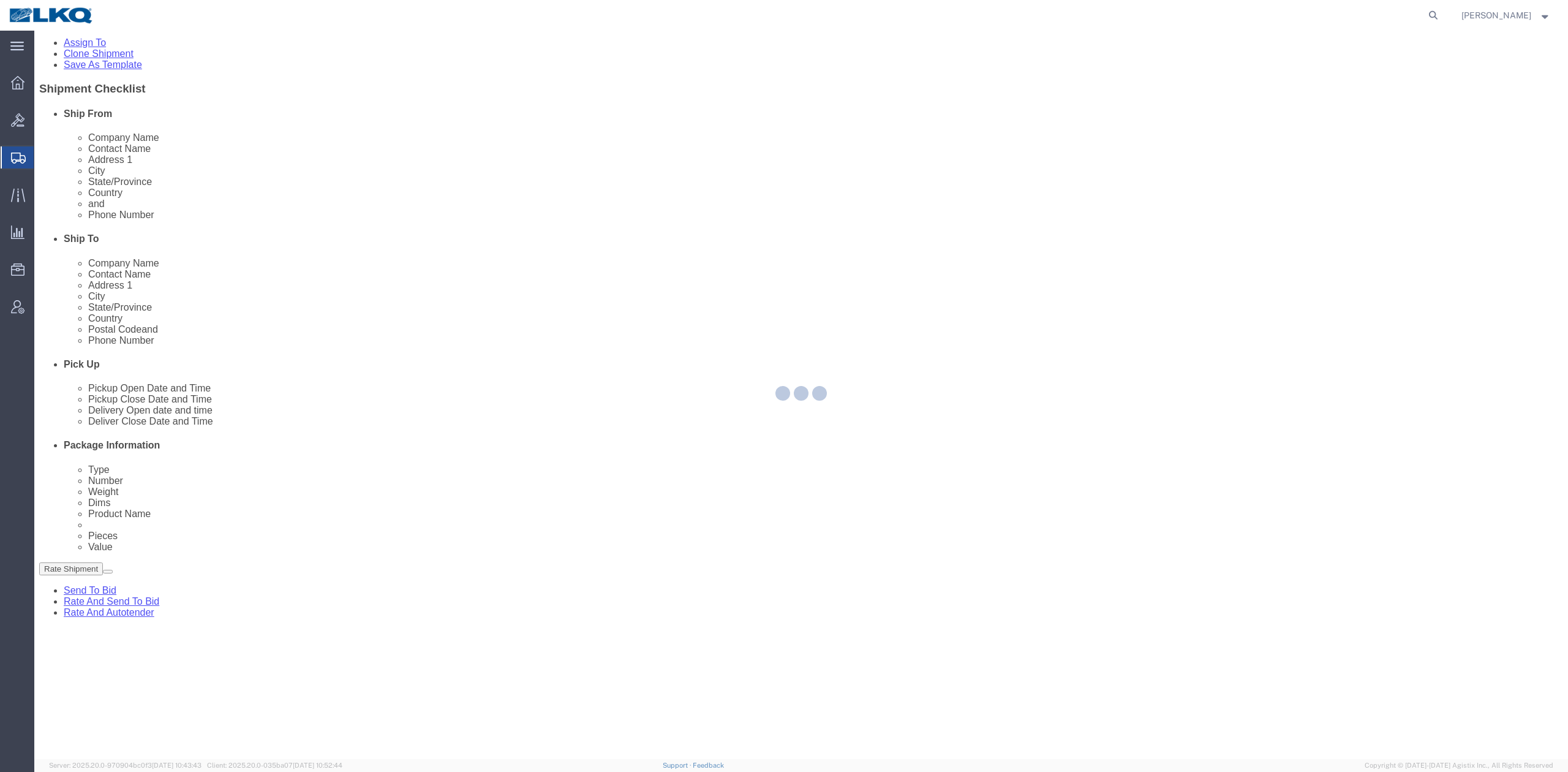
select select
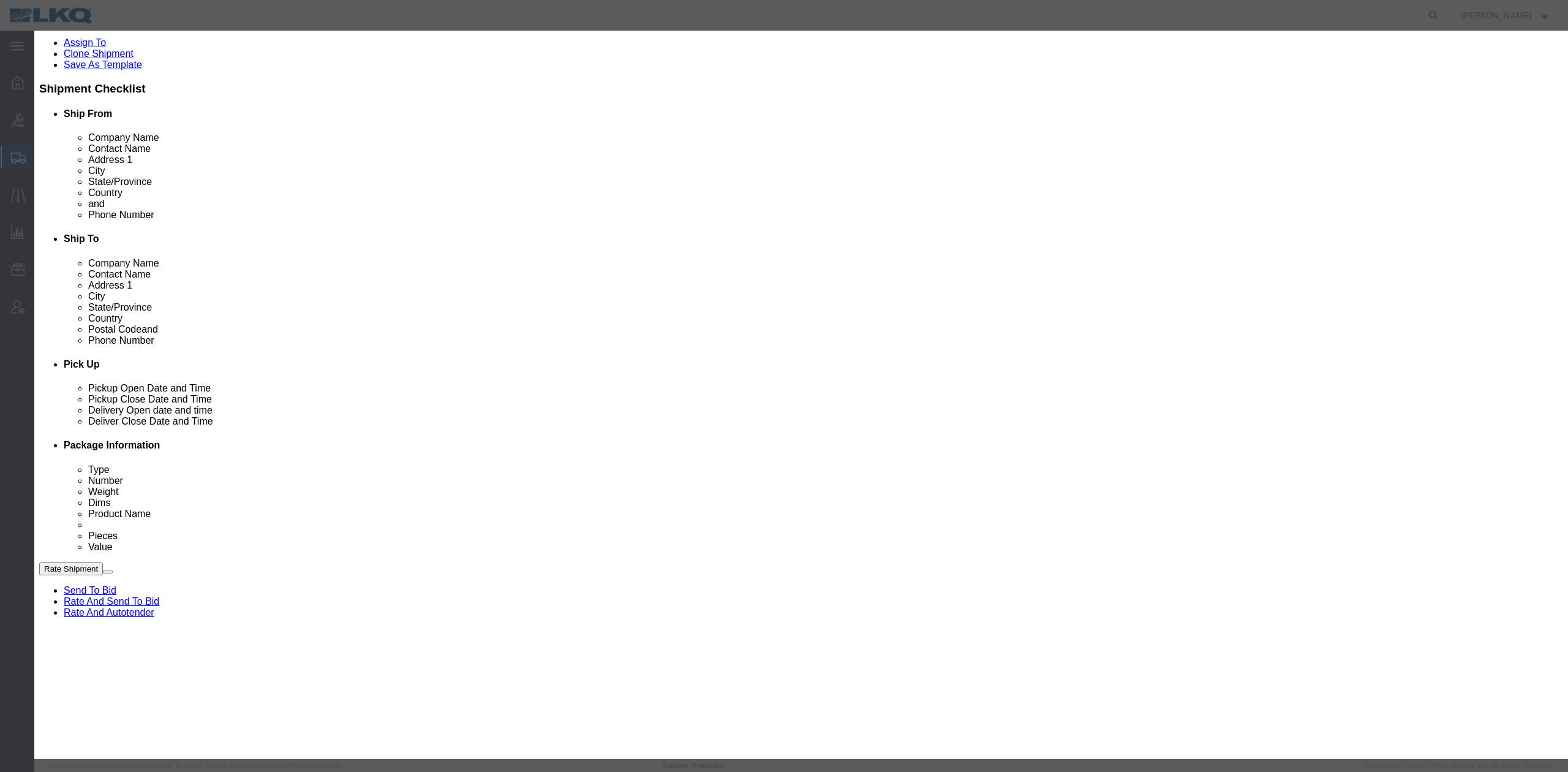
drag, startPoint x: 665, startPoint y: 198, endPoint x: 631, endPoint y: 167, distance: 46.0
click input "[DATE]"
click td "8"
type input "[DATE]"
drag, startPoint x: 893, startPoint y: 198, endPoint x: 859, endPoint y: 176, distance: 40.5
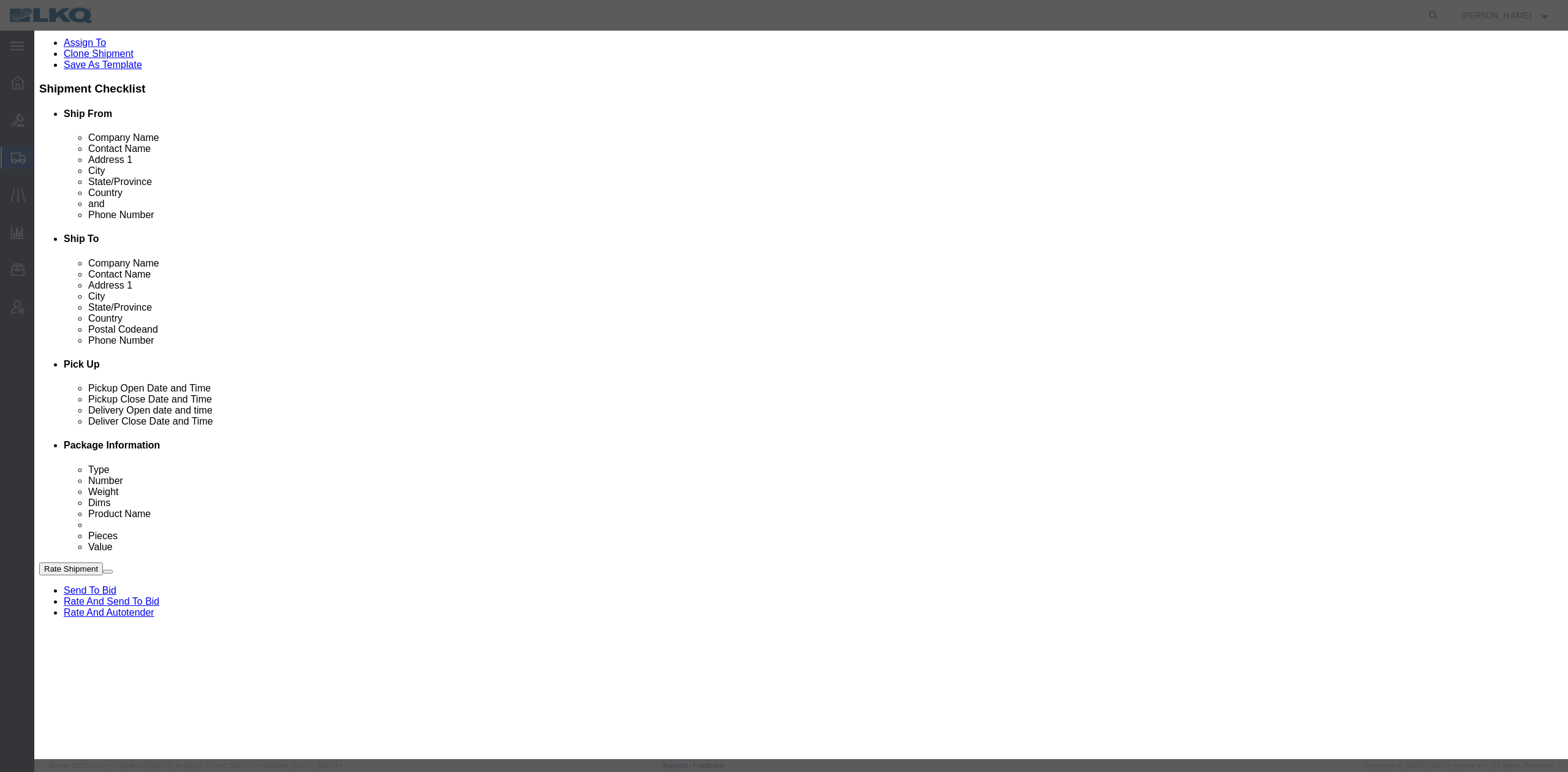
click select "Select 15 min 30 min 45 min 1 hr 2 hr 3 hr 4 hr"
select select "15"
click select "Select 15 min 30 min 45 min 1 hr 2 hr 3 hr 4 hr"
click link "Availability"
click icon "button"
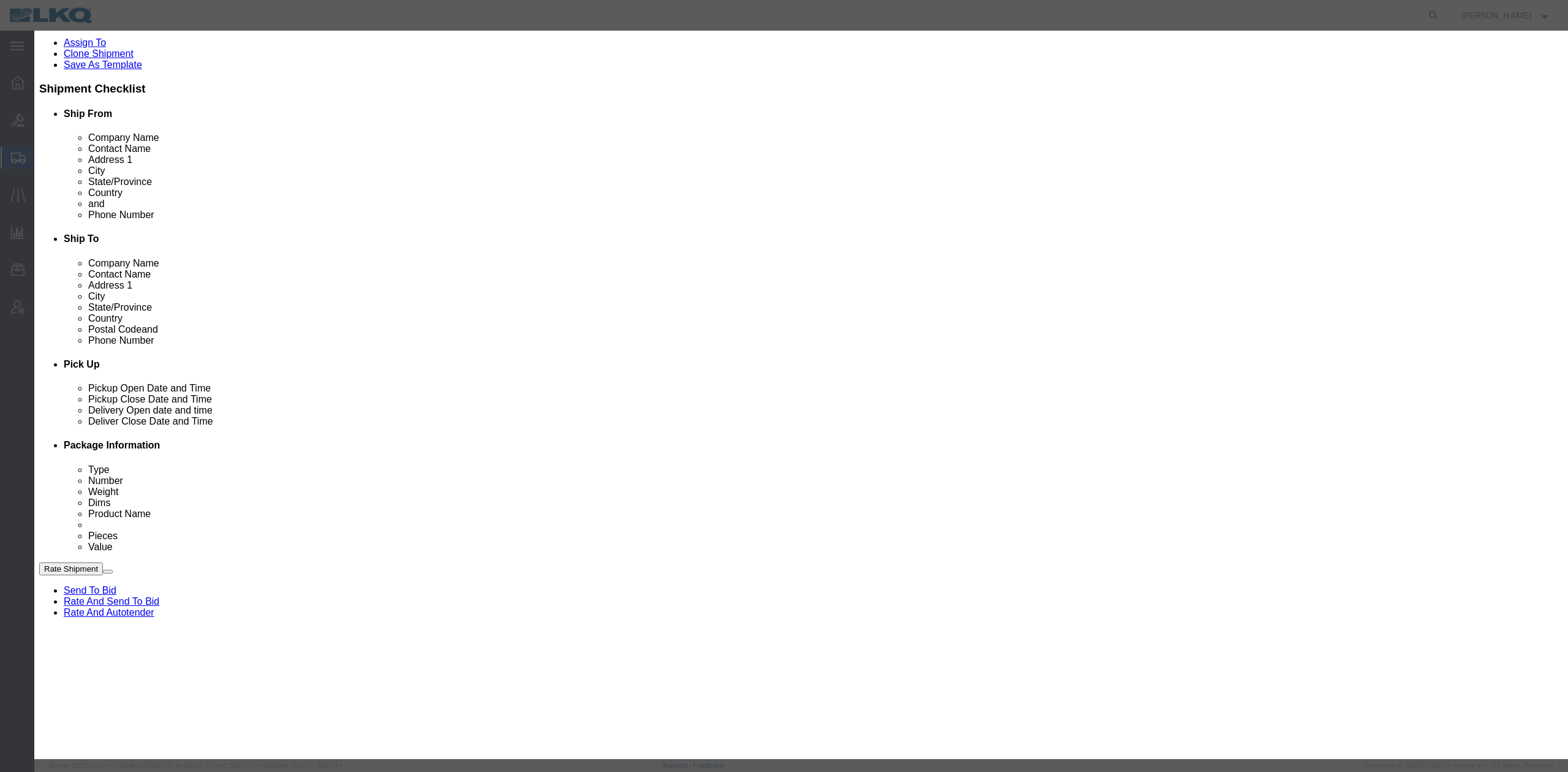
scroll to position [0, 0]
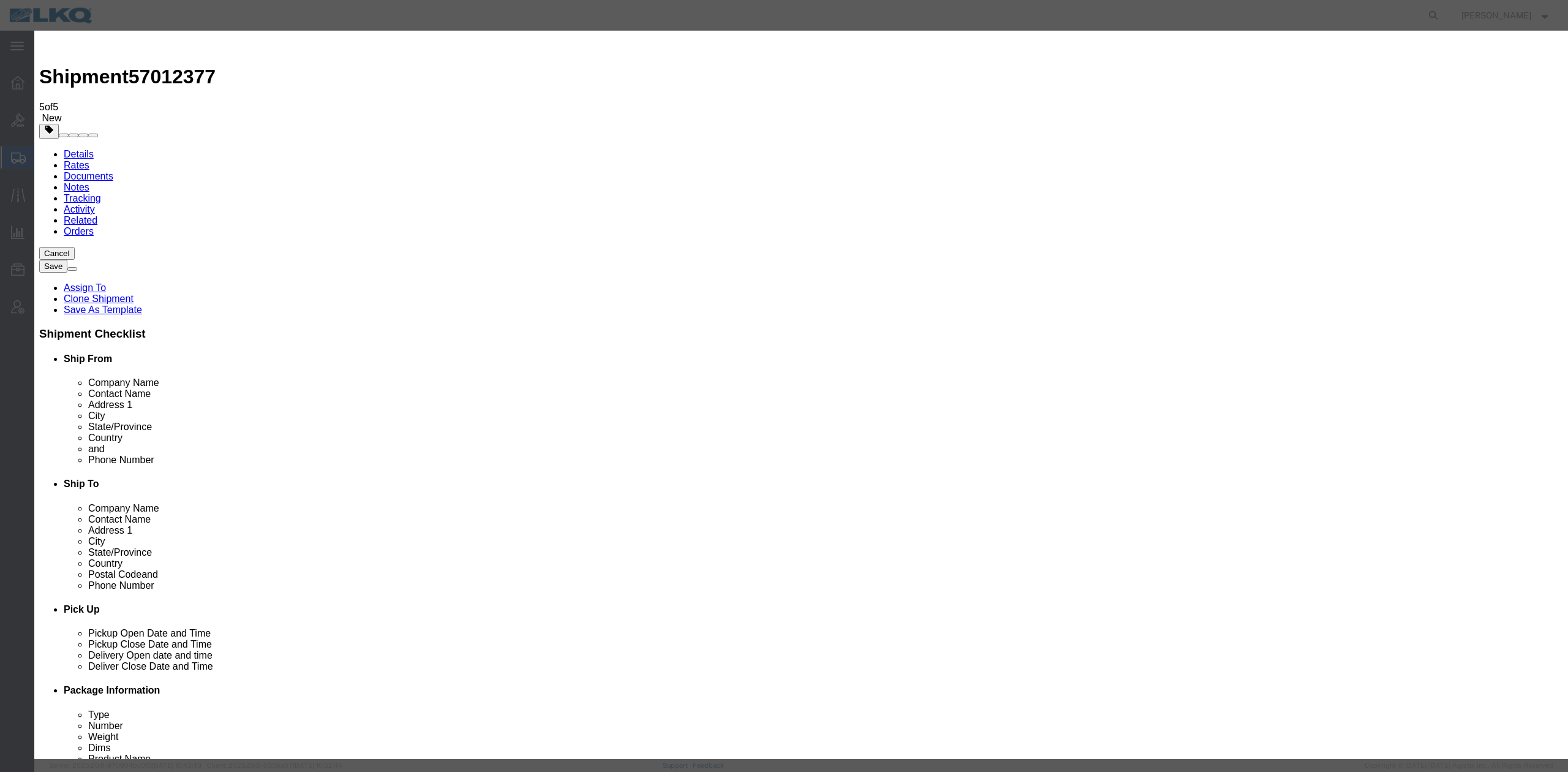
click input "4:00 PM"
type input "8:00 AM"
click button "Save"
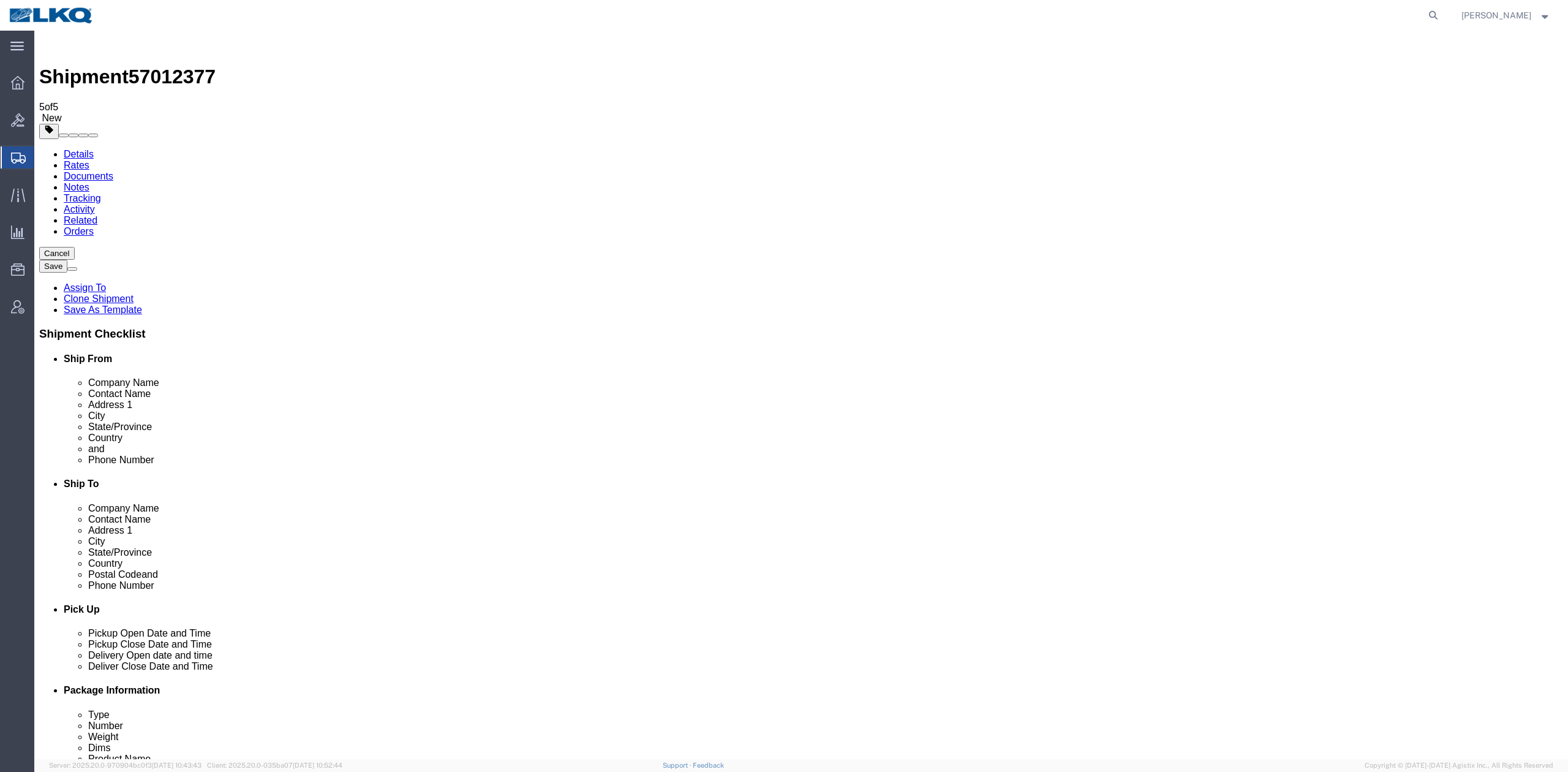
click label "Address 1"
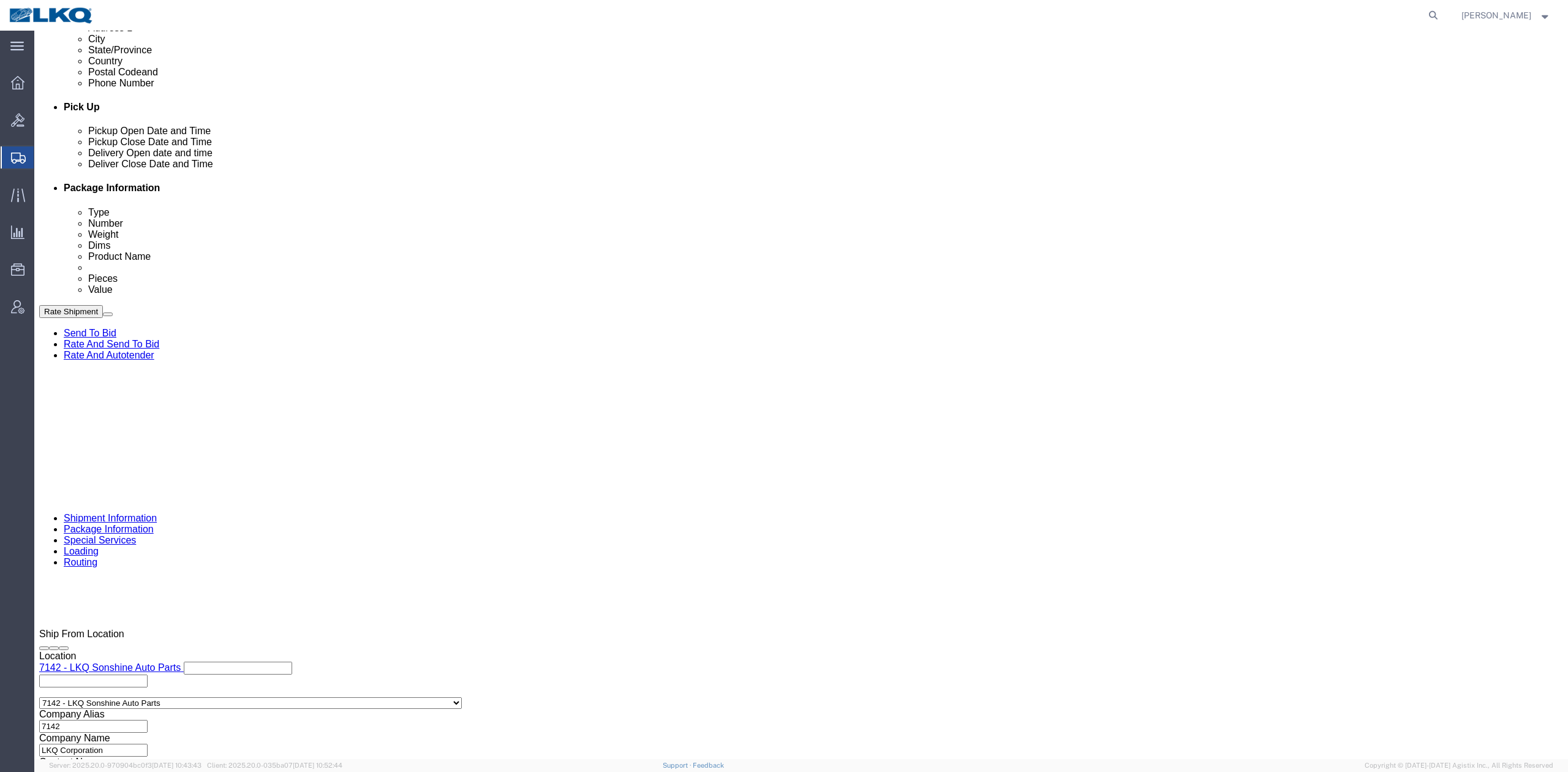
scroll to position [523, 0]
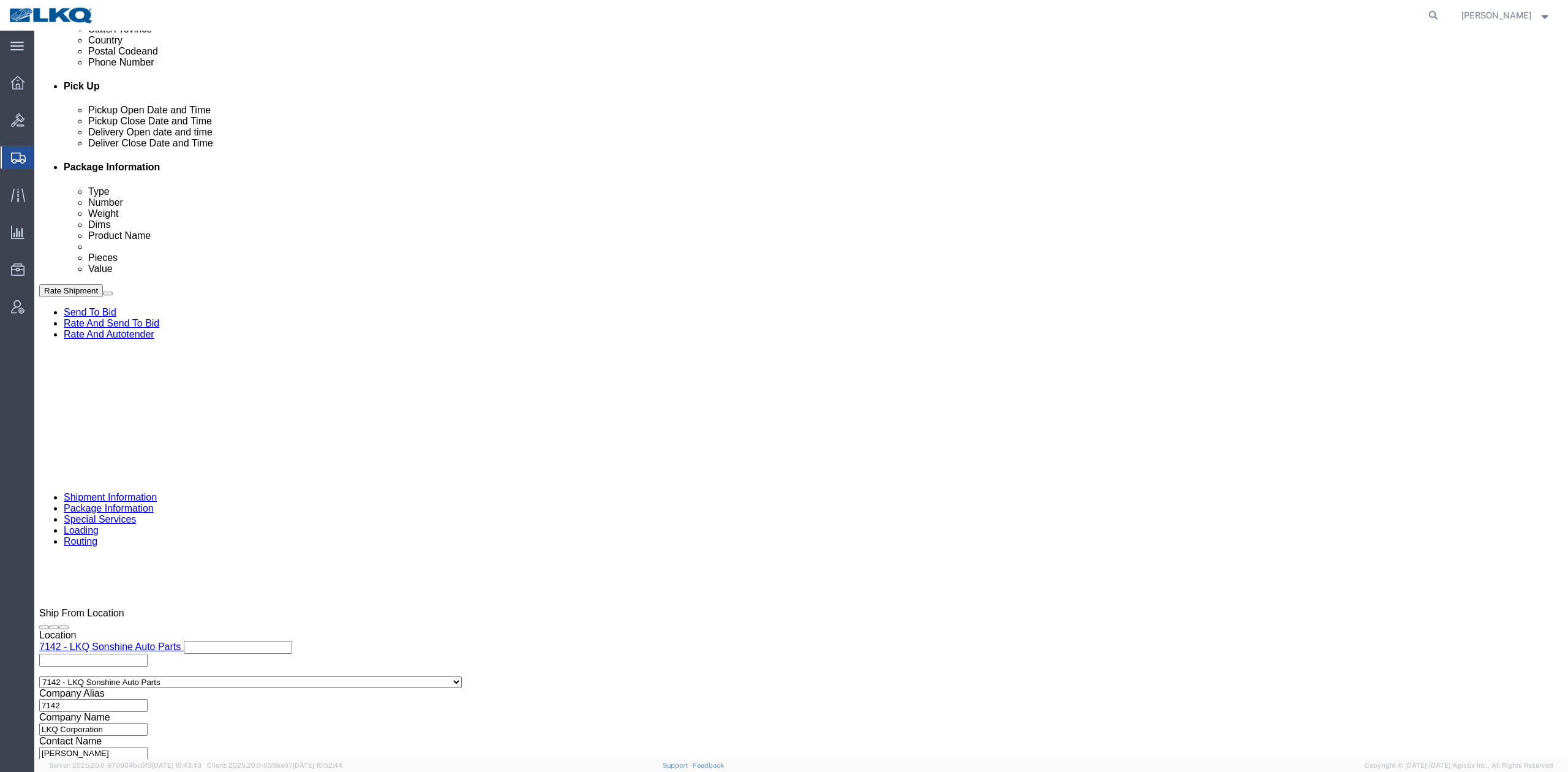
click button "Rate Shipment"
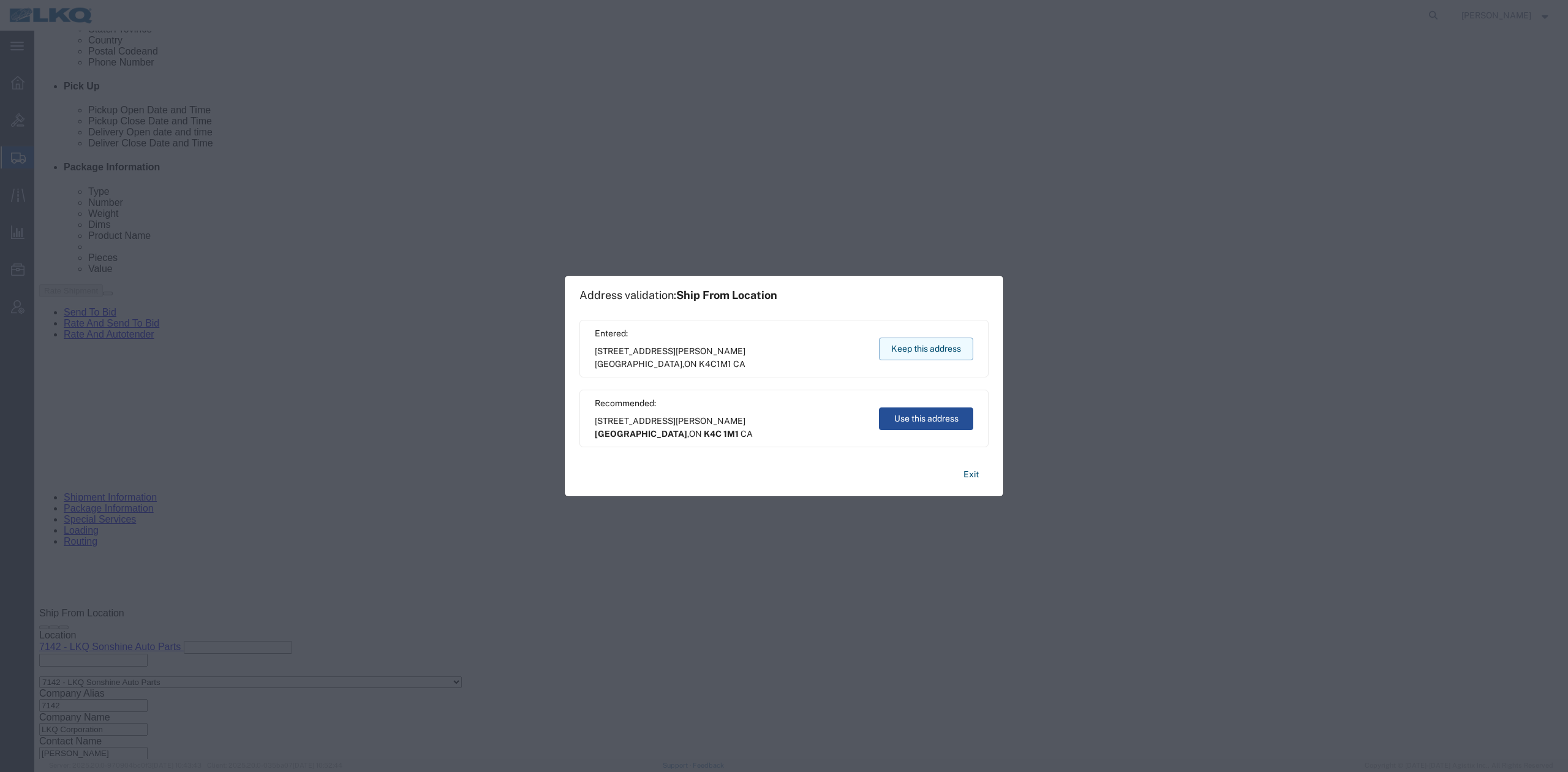
click at [921, 351] on button "Keep this address" at bounding box center [925, 348] width 94 height 22
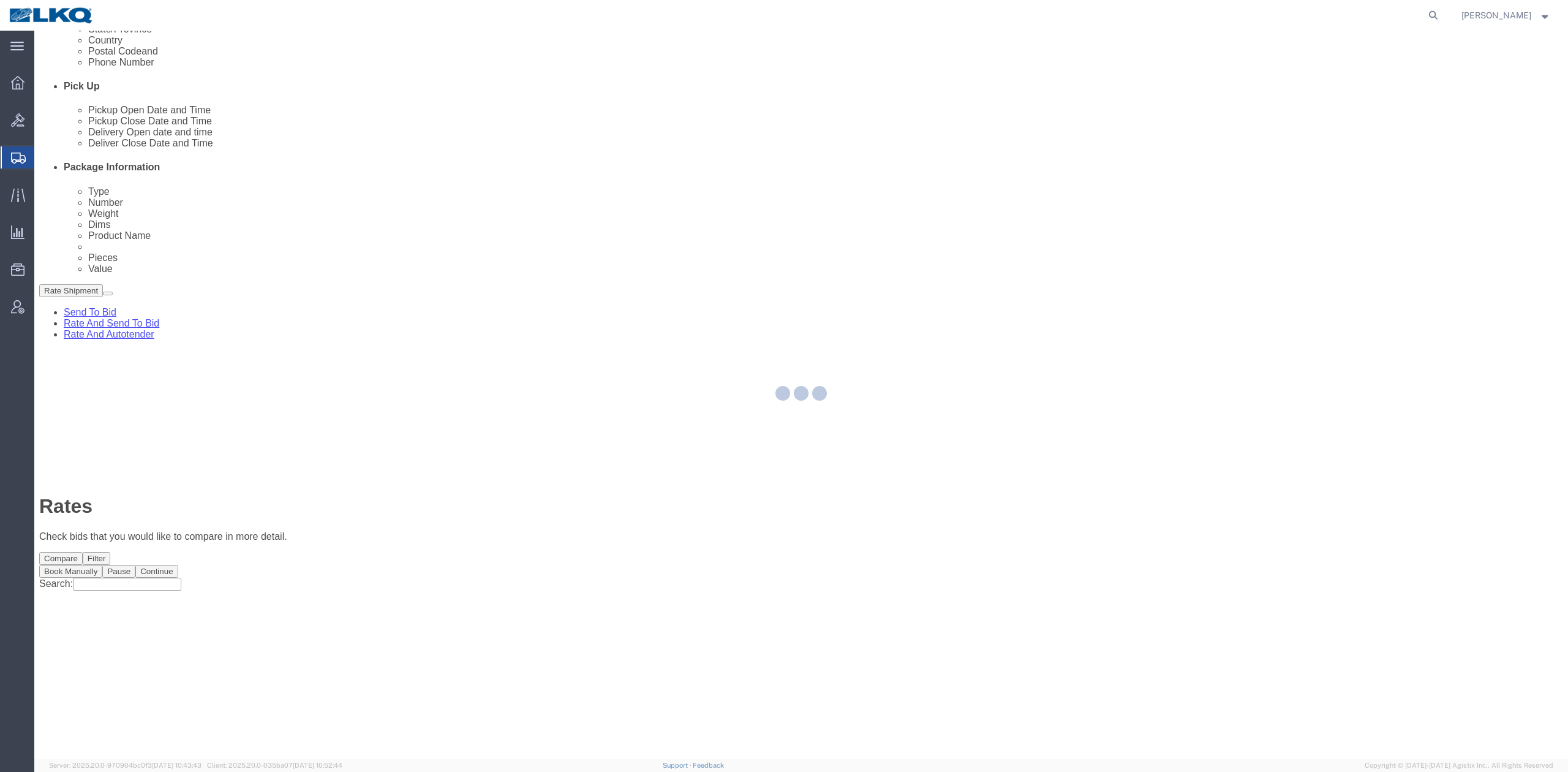
scroll to position [0, 0]
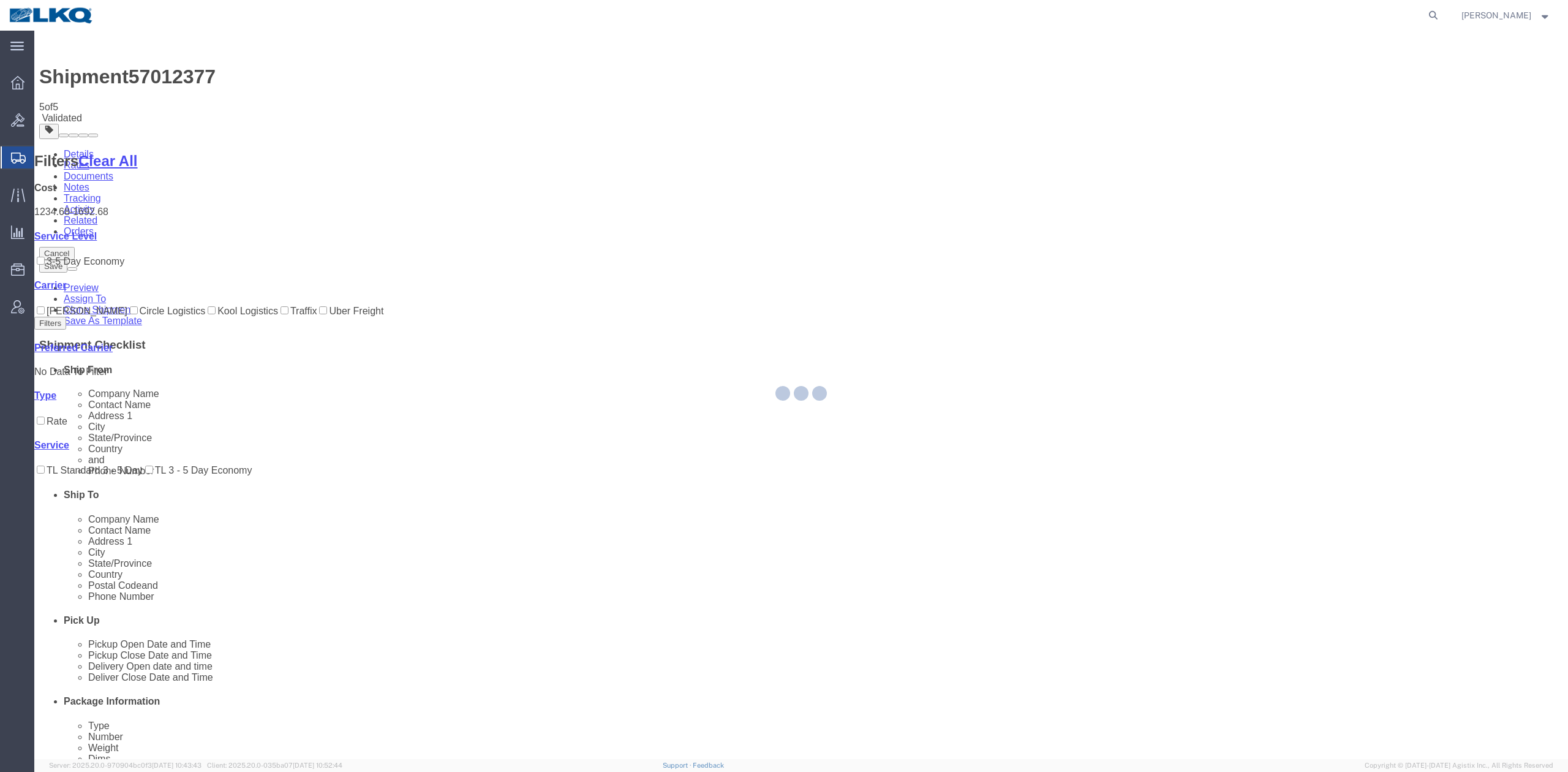
select select "28136"
select select "27578"
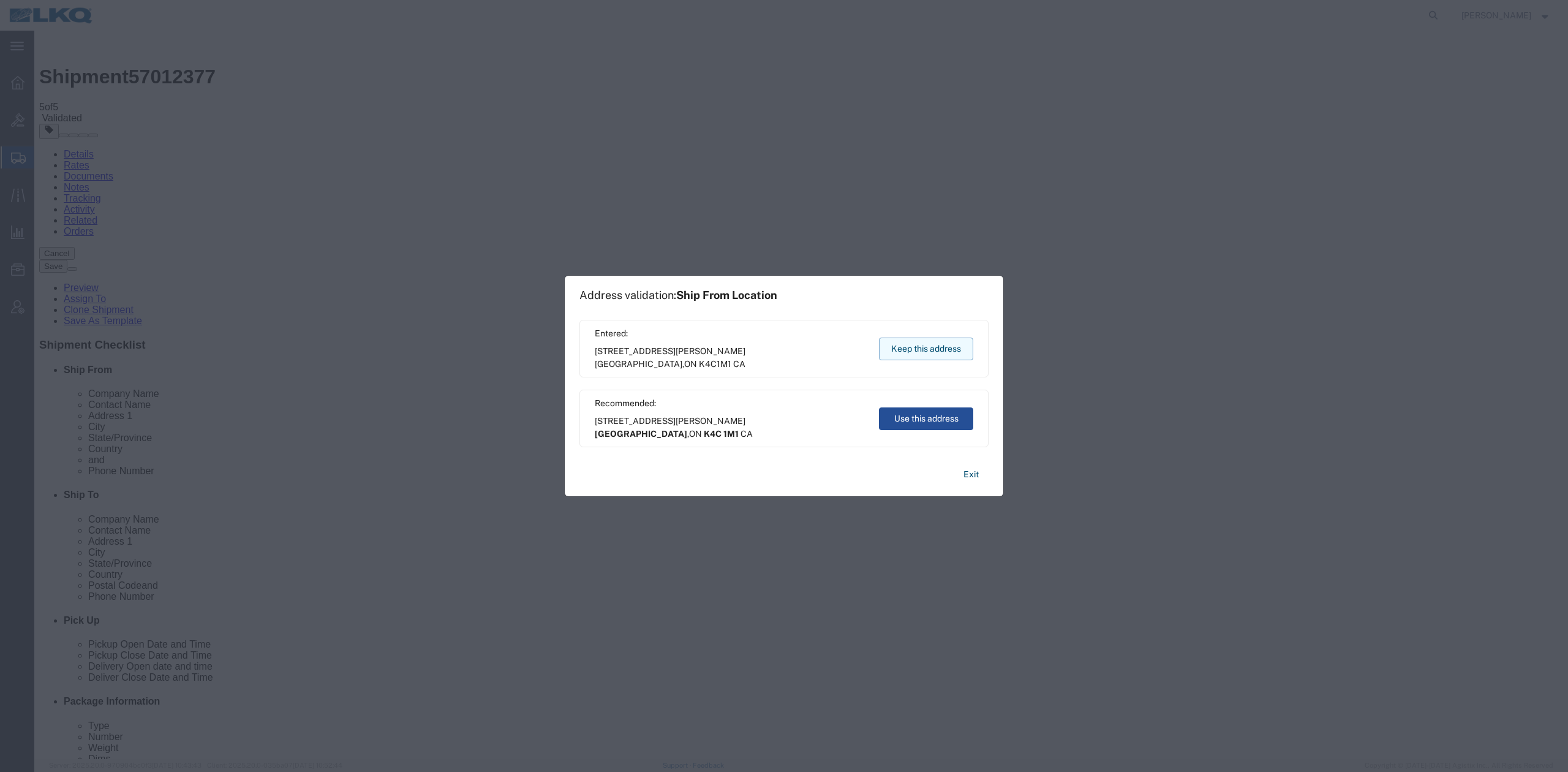
click at [940, 341] on button "Keep this address" at bounding box center [925, 348] width 94 height 22
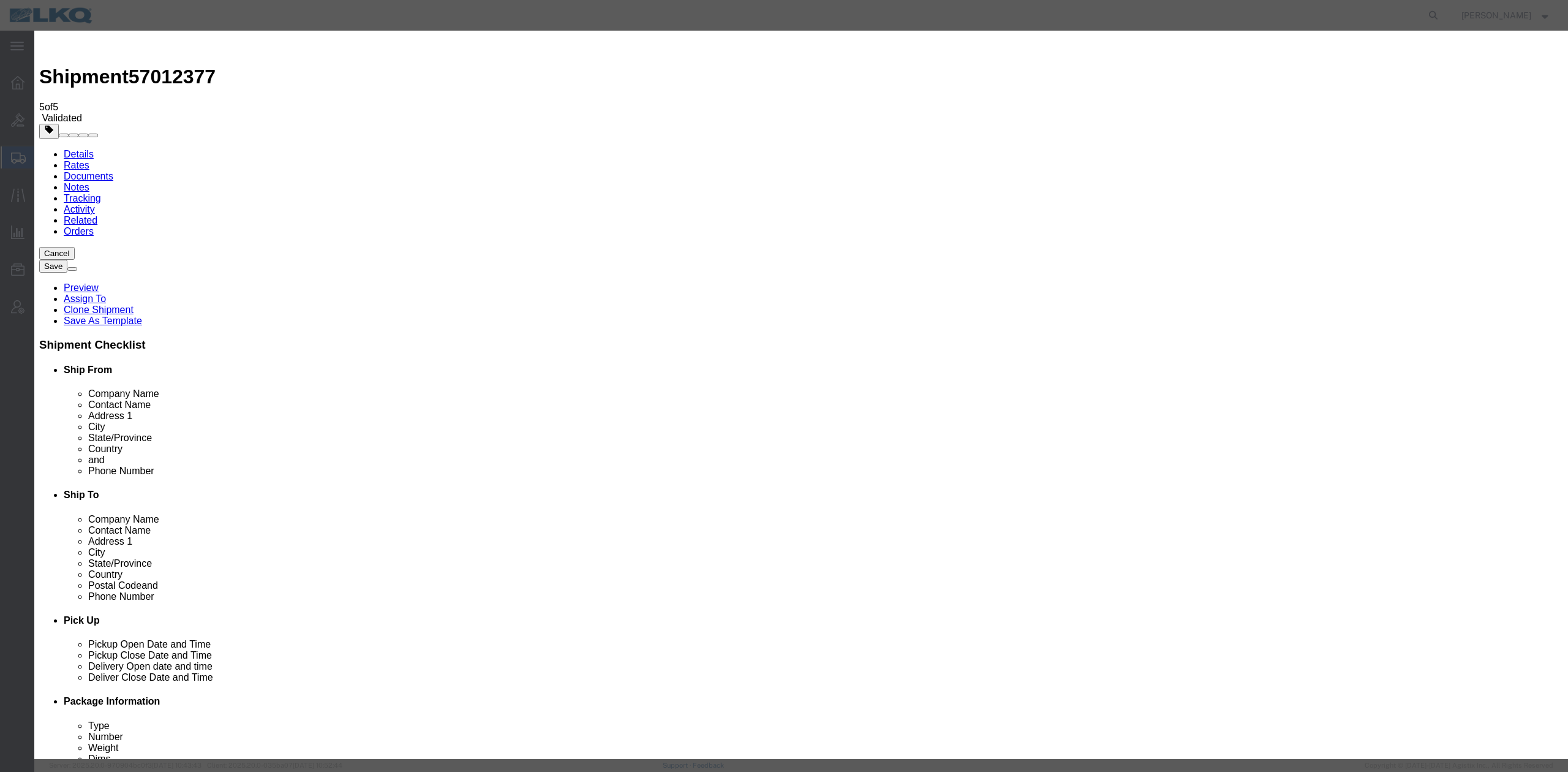
type input "2"
click input "2"
click select "Price Carrier Rank"
select select "LANE_RANK"
click select "Price Carrier Rank"
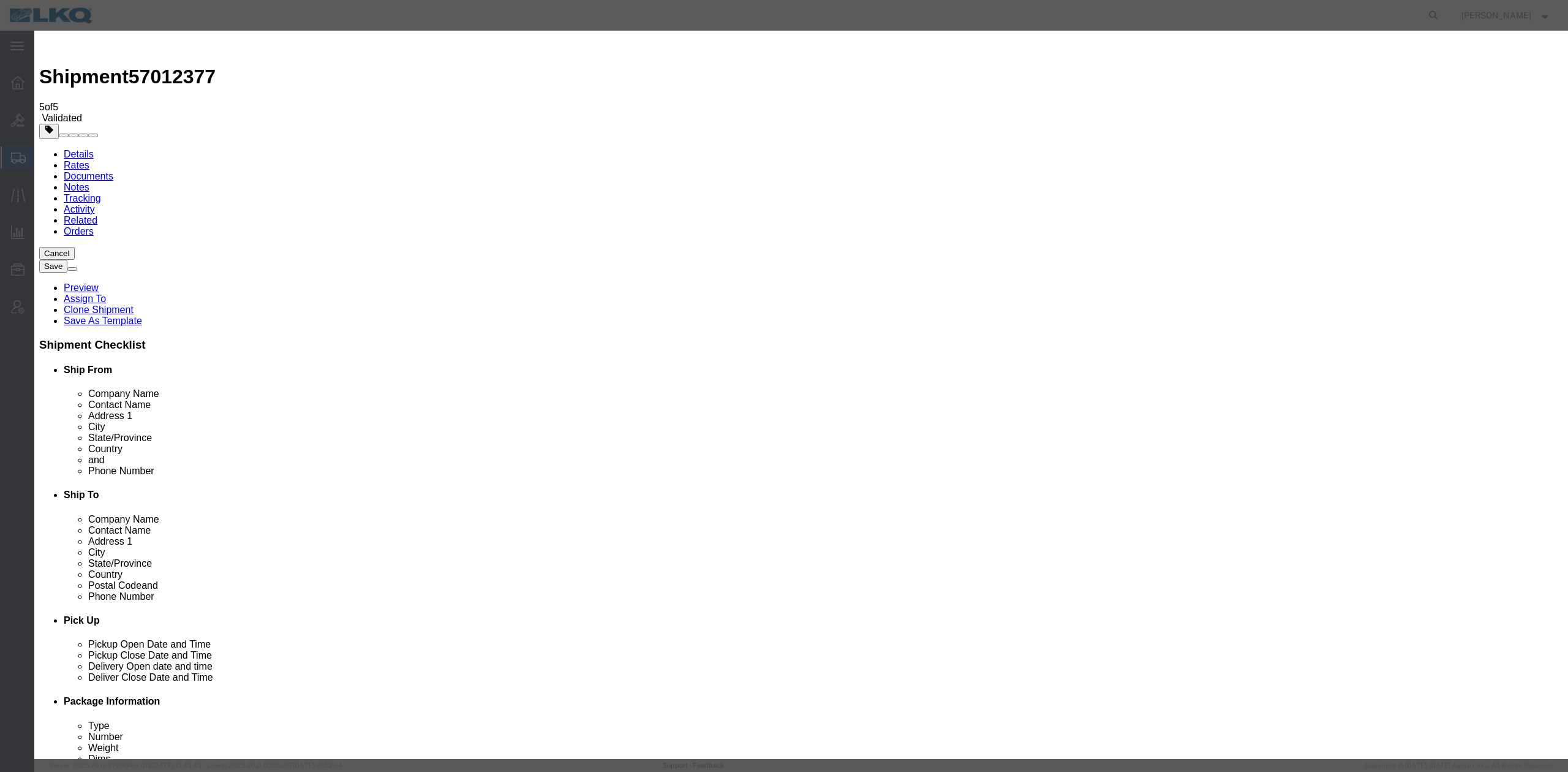
click button "Save Auto-Tender"
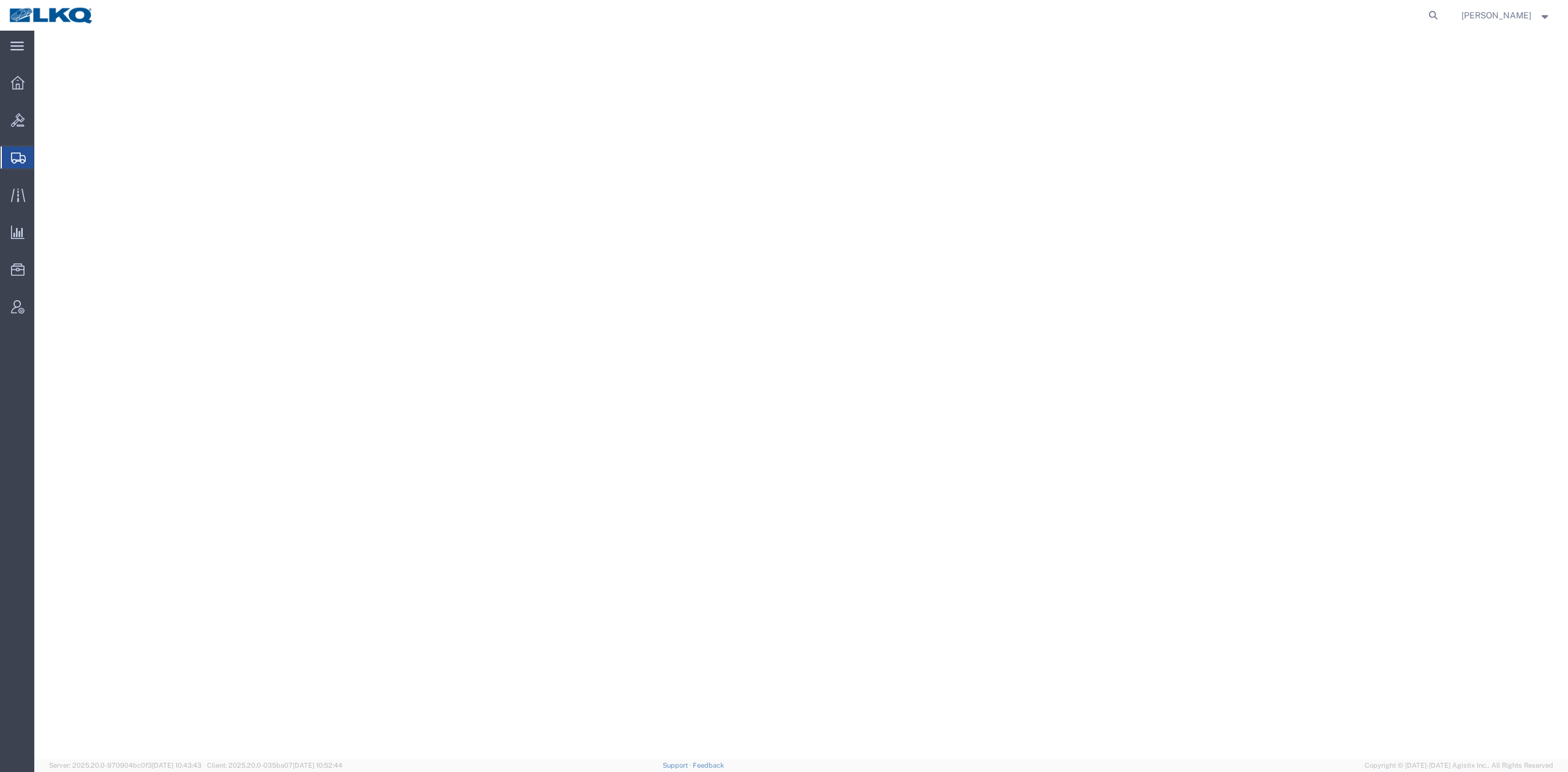
select select "27508"
select select "27592"
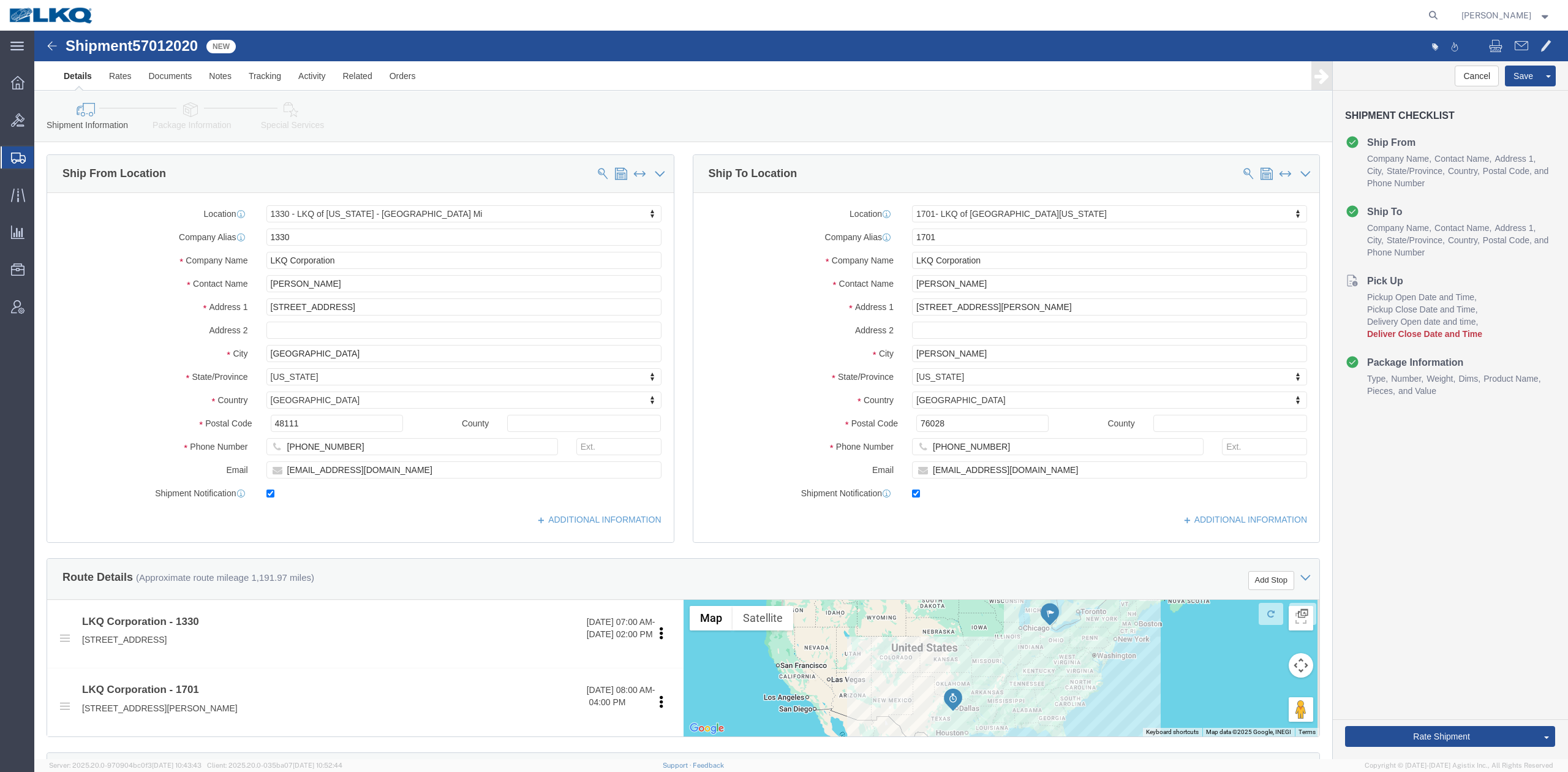
click span "57012020"
copy span "57012020"
click link "Notes"
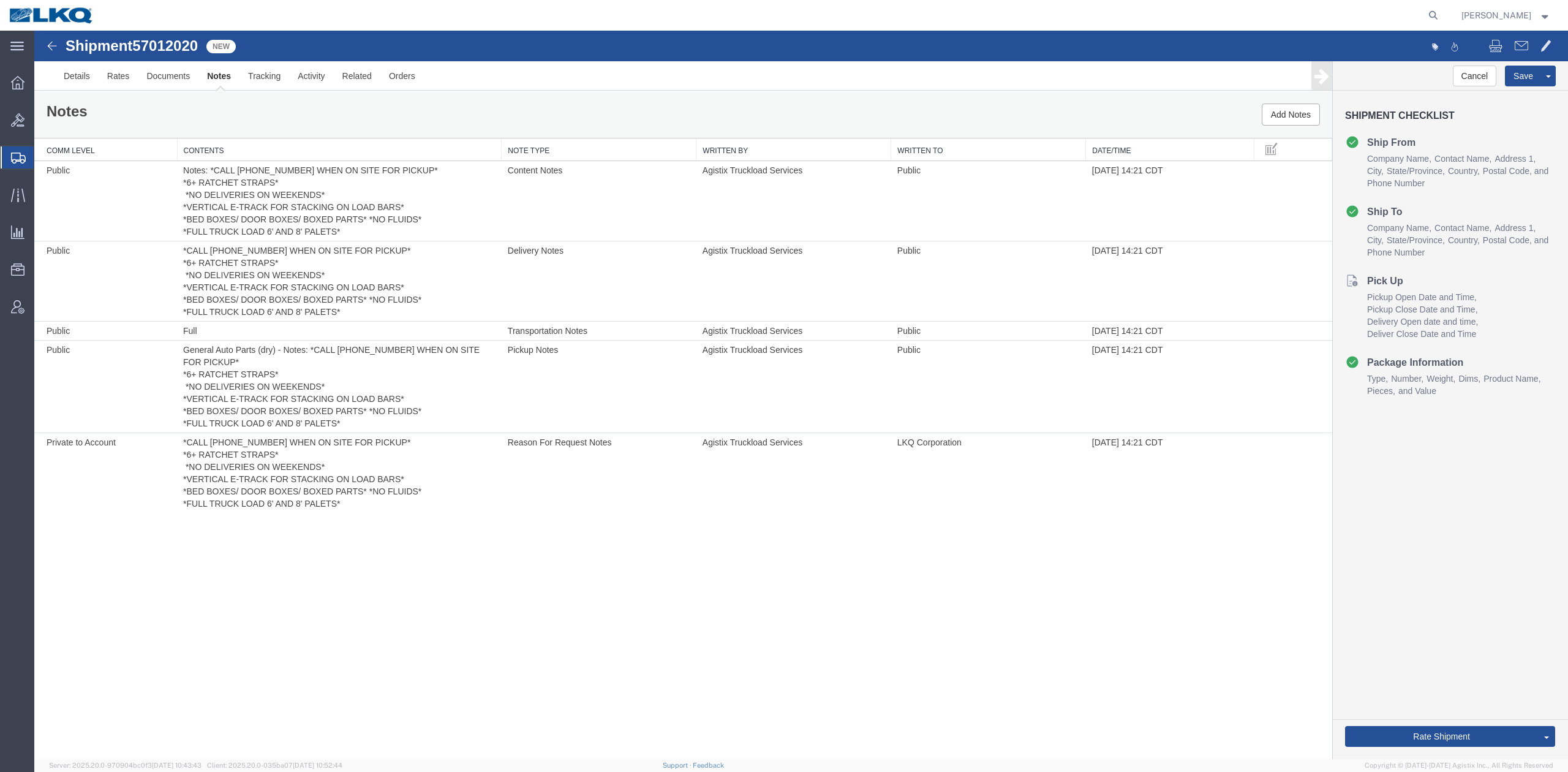
click at [172, 45] on span "57012020" at bounding box center [165, 46] width 66 height 17
copy span "57012020"
click at [81, 76] on link "Details" at bounding box center [77, 76] width 43 height 29
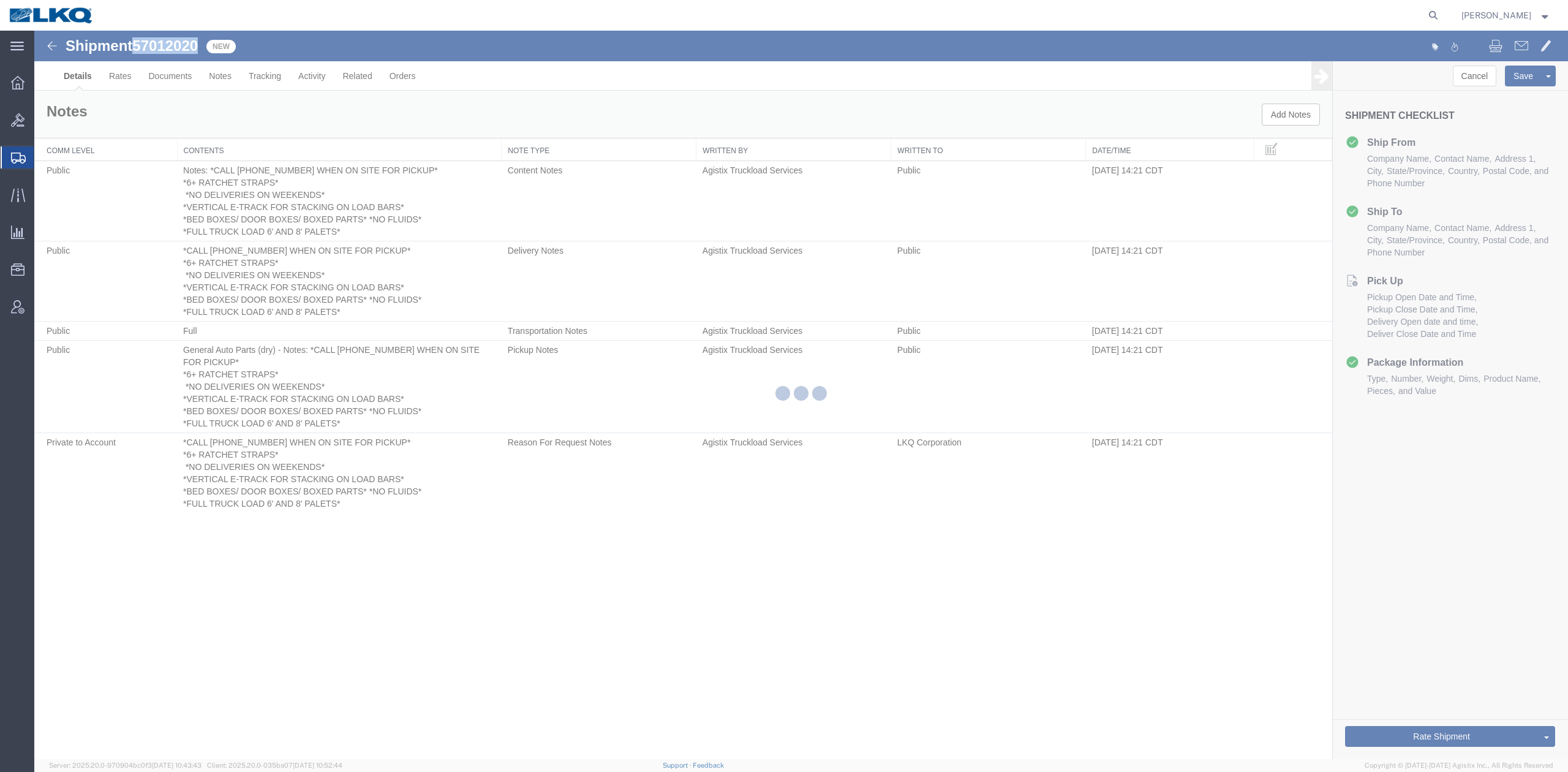
select select "27508"
select select "27592"
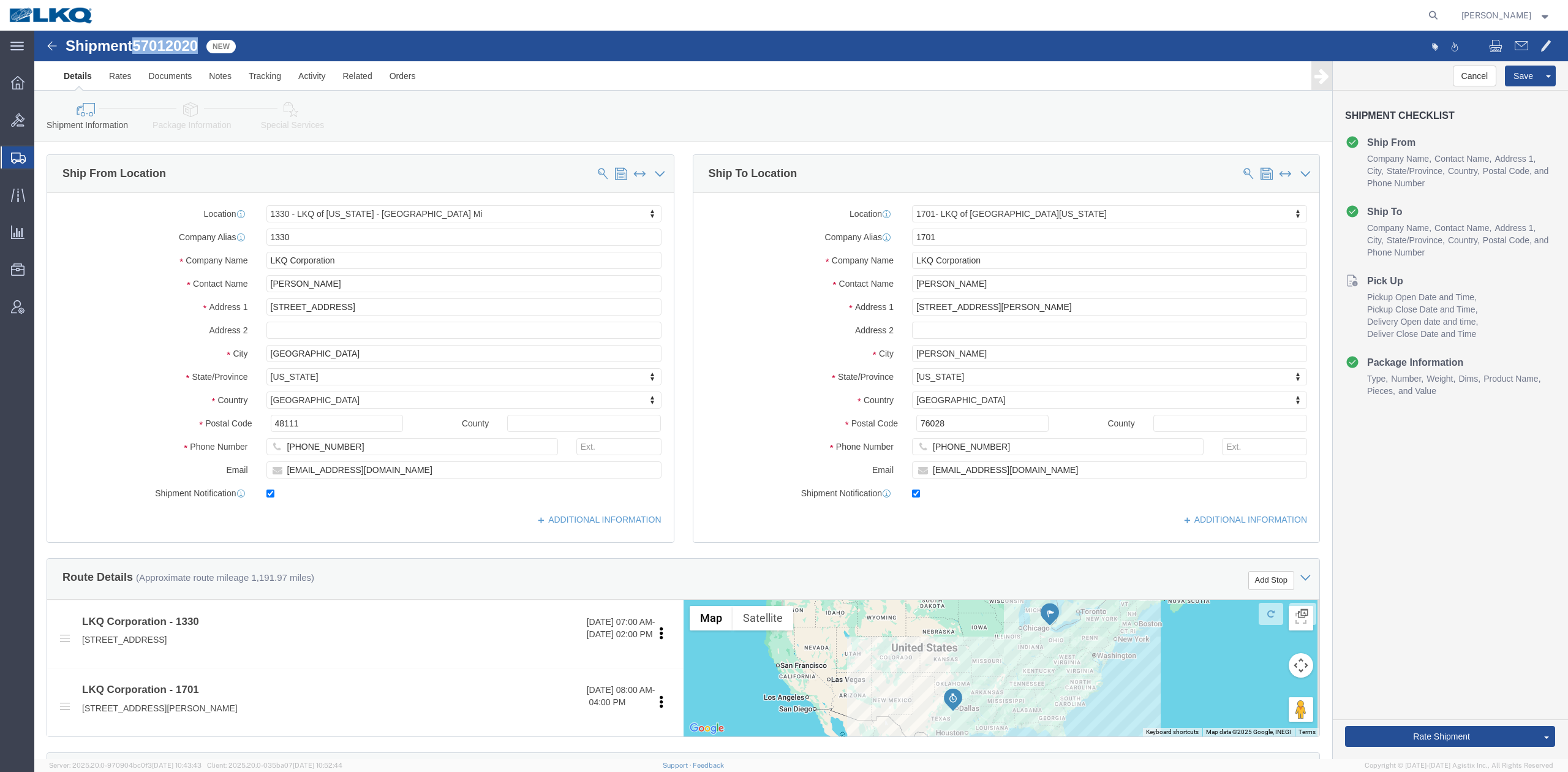
click link "Special Services"
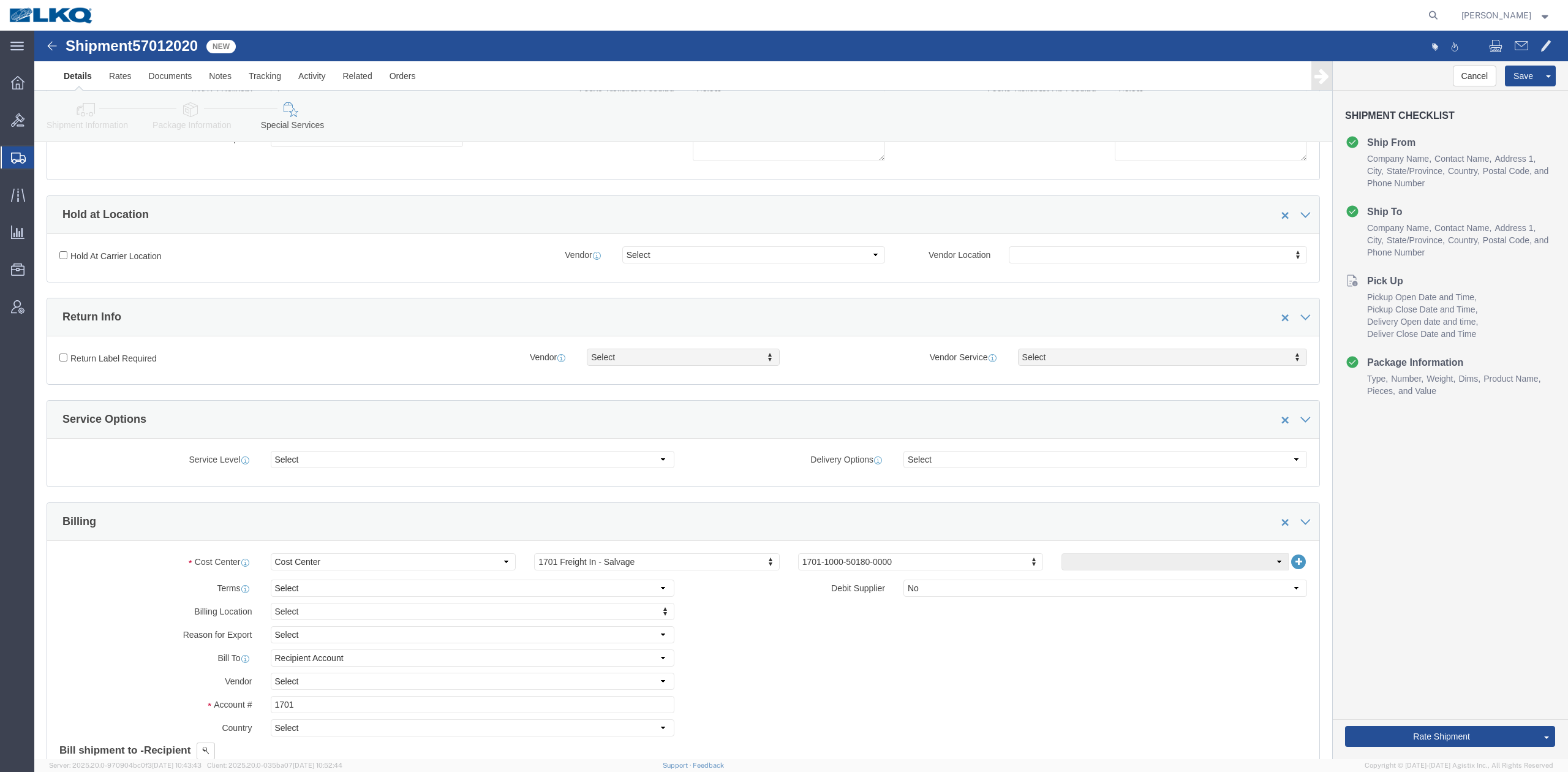
scroll to position [571, 0]
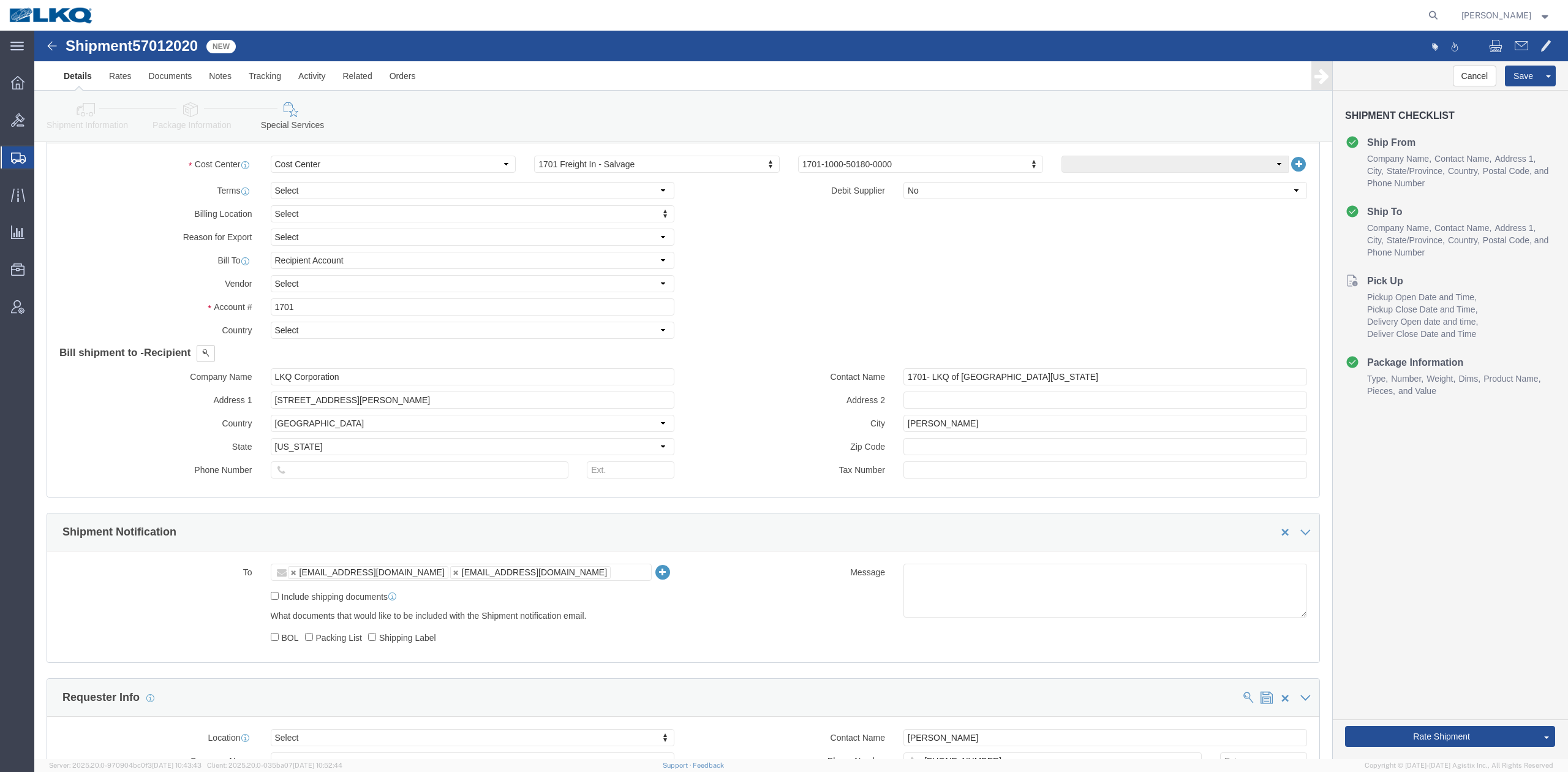
click icon
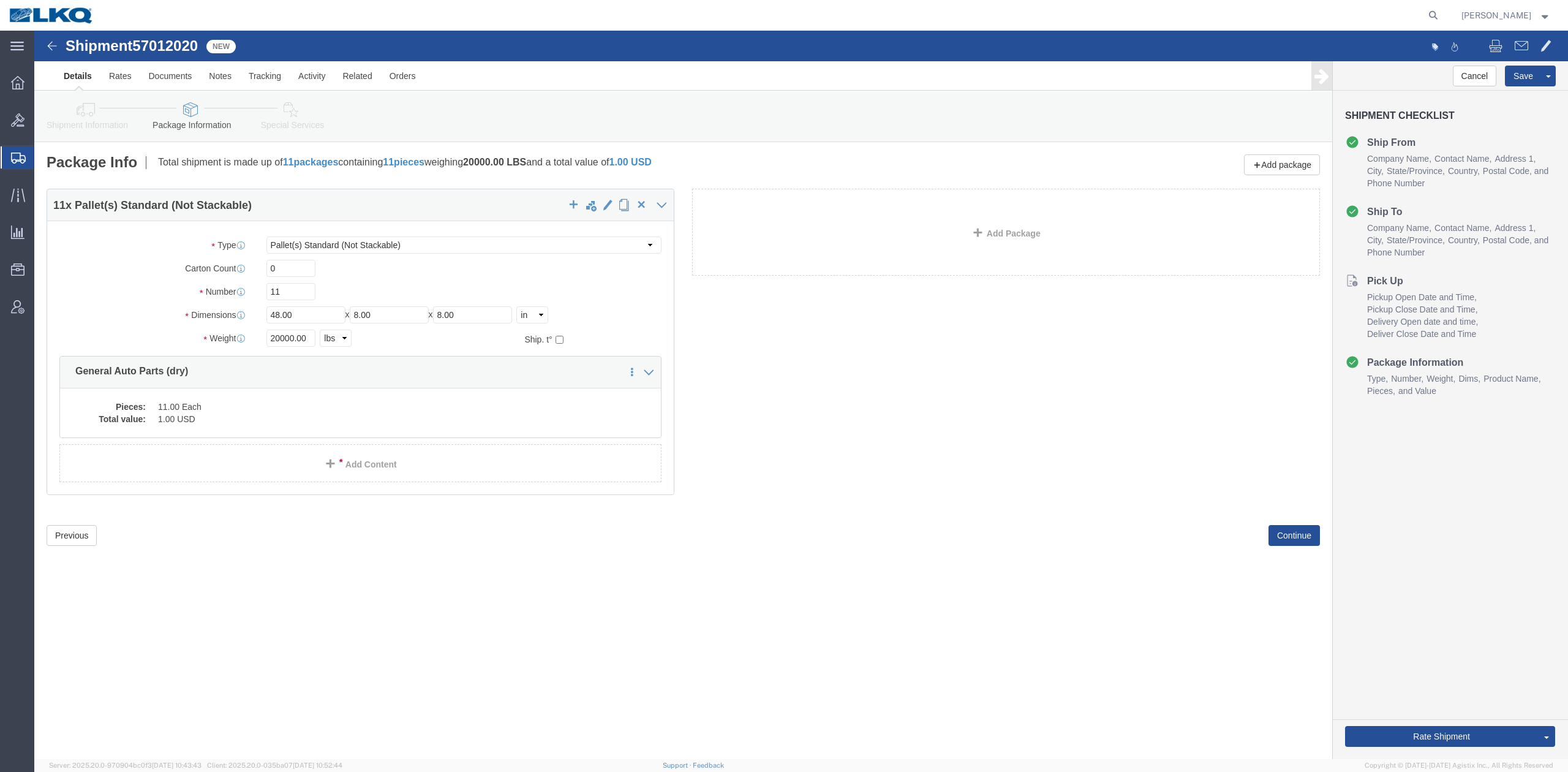
click link "Shipment Information"
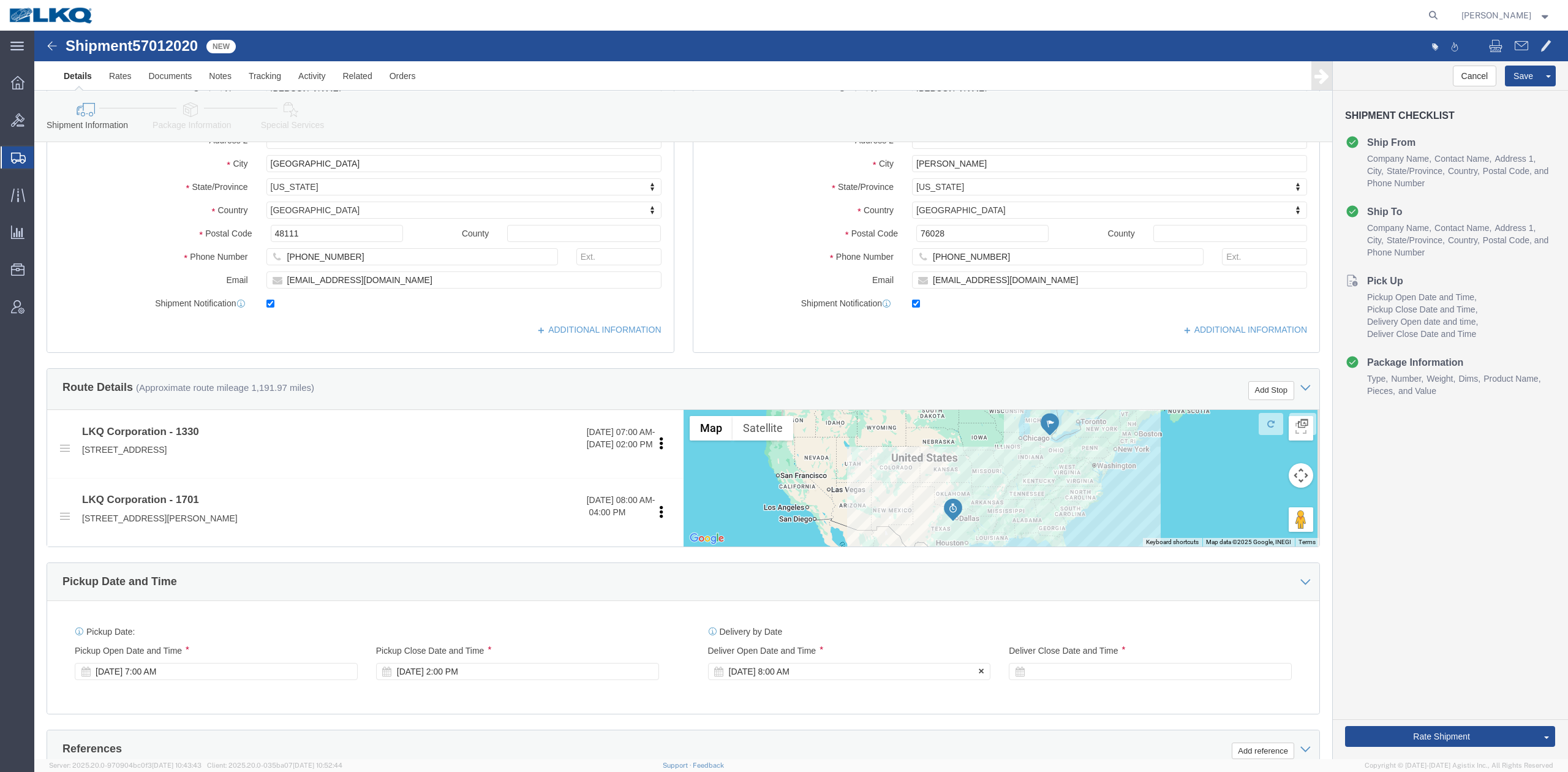
scroll to position [408, 0]
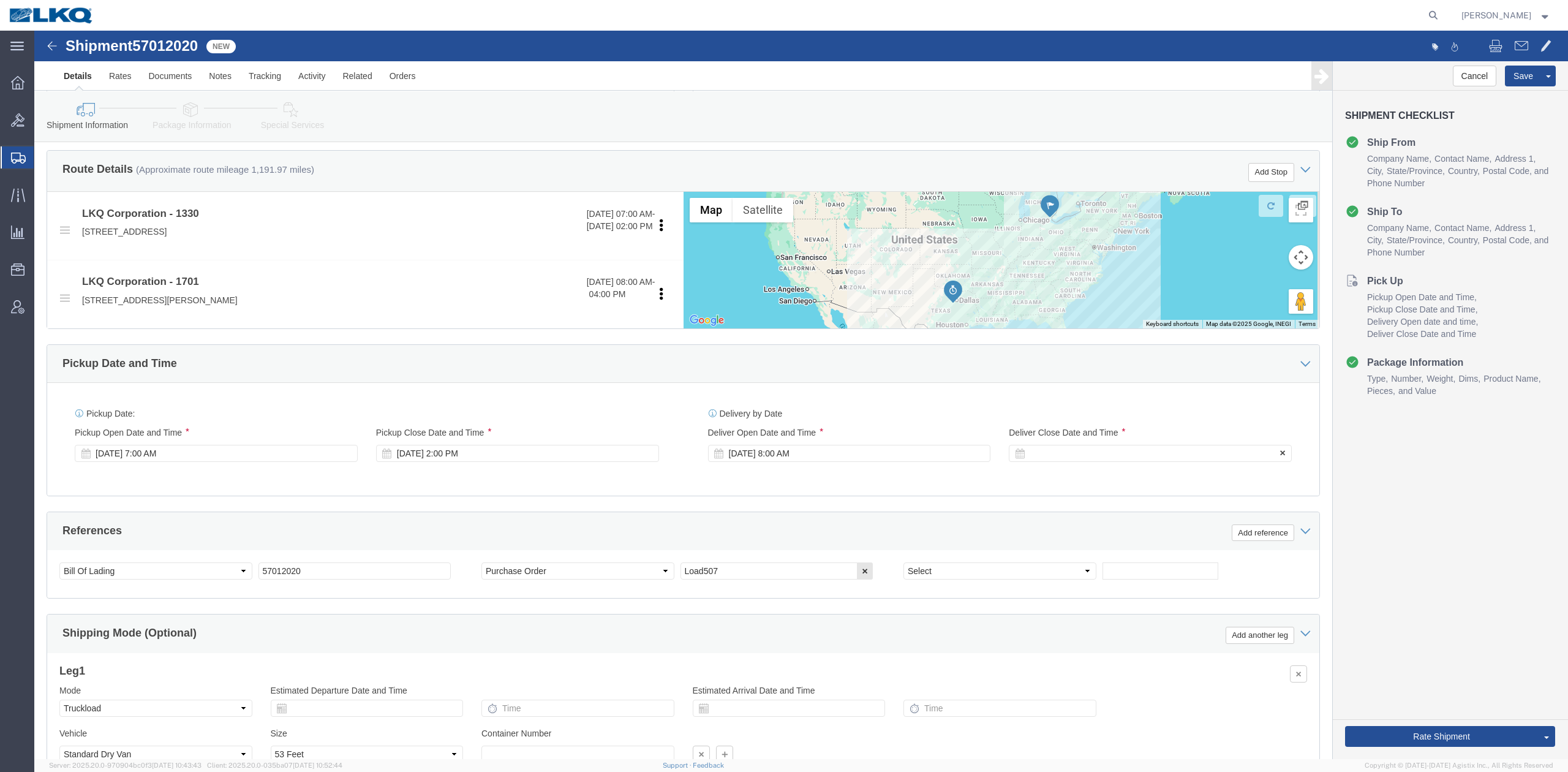
click div
type input "11:00 AM"
click button "Apply"
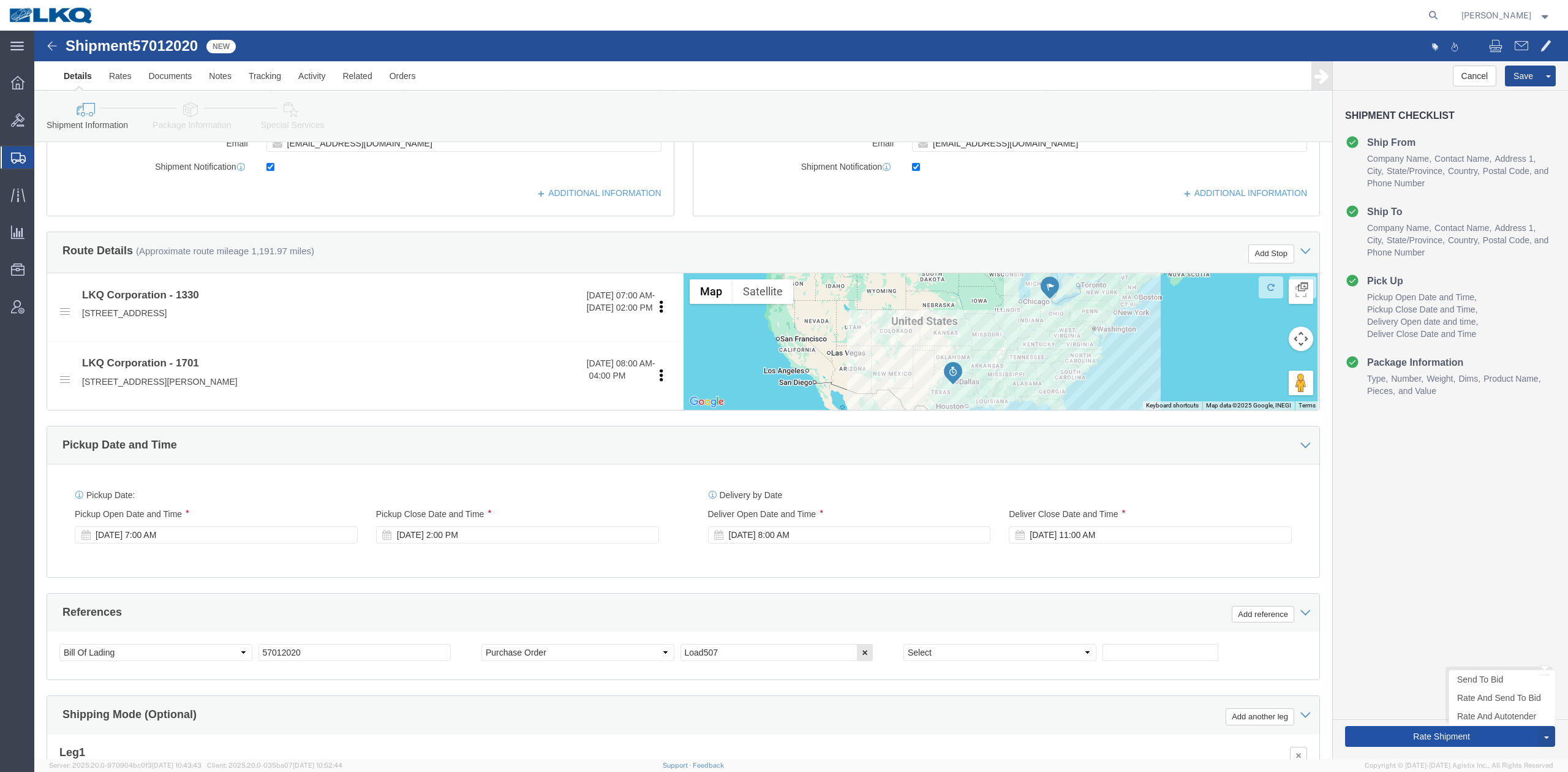
click button "Rate Shipment"
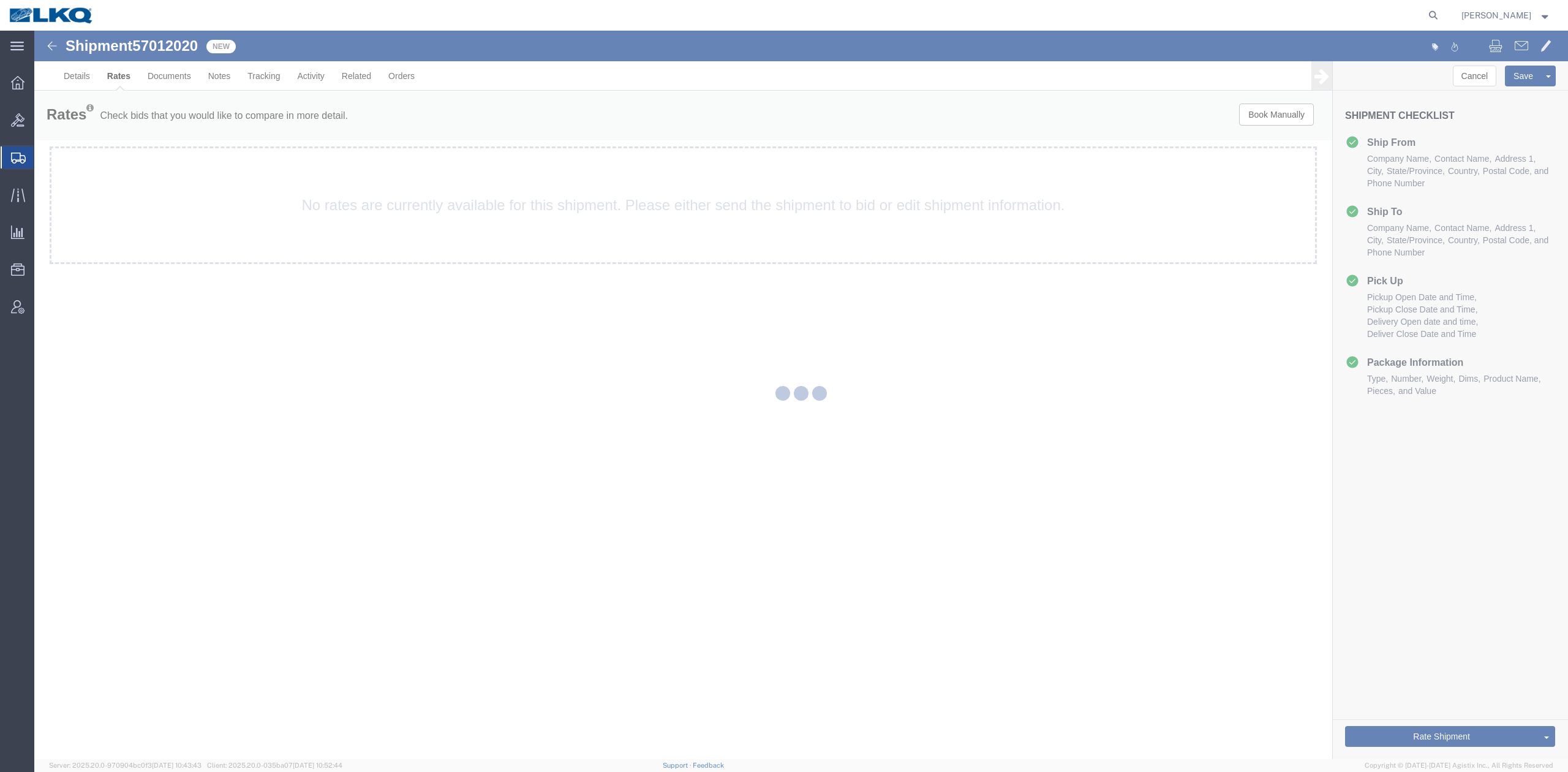
scroll to position [0, 0]
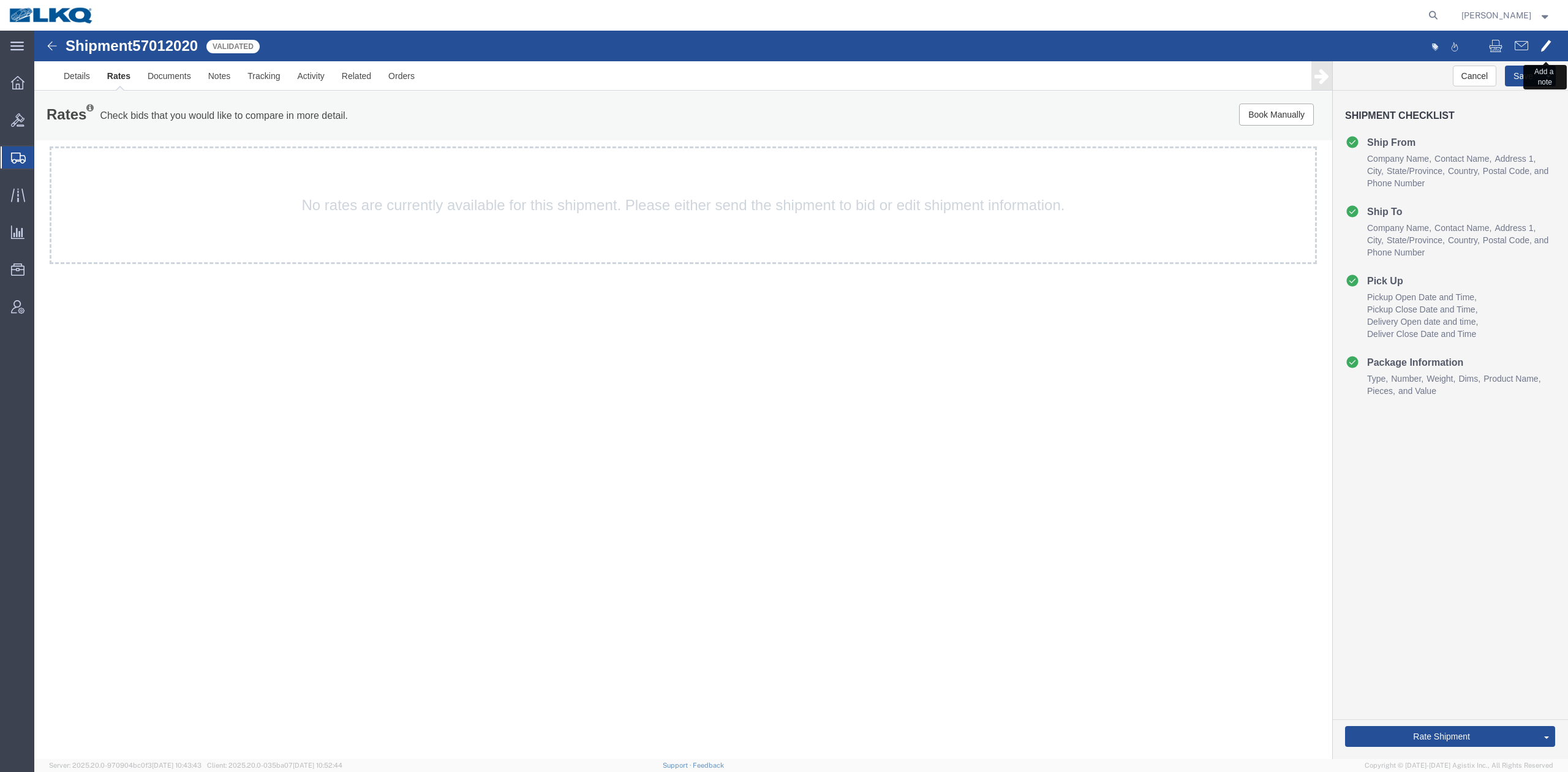
click at [1537, 47] on button at bounding box center [1546, 47] width 23 height 26
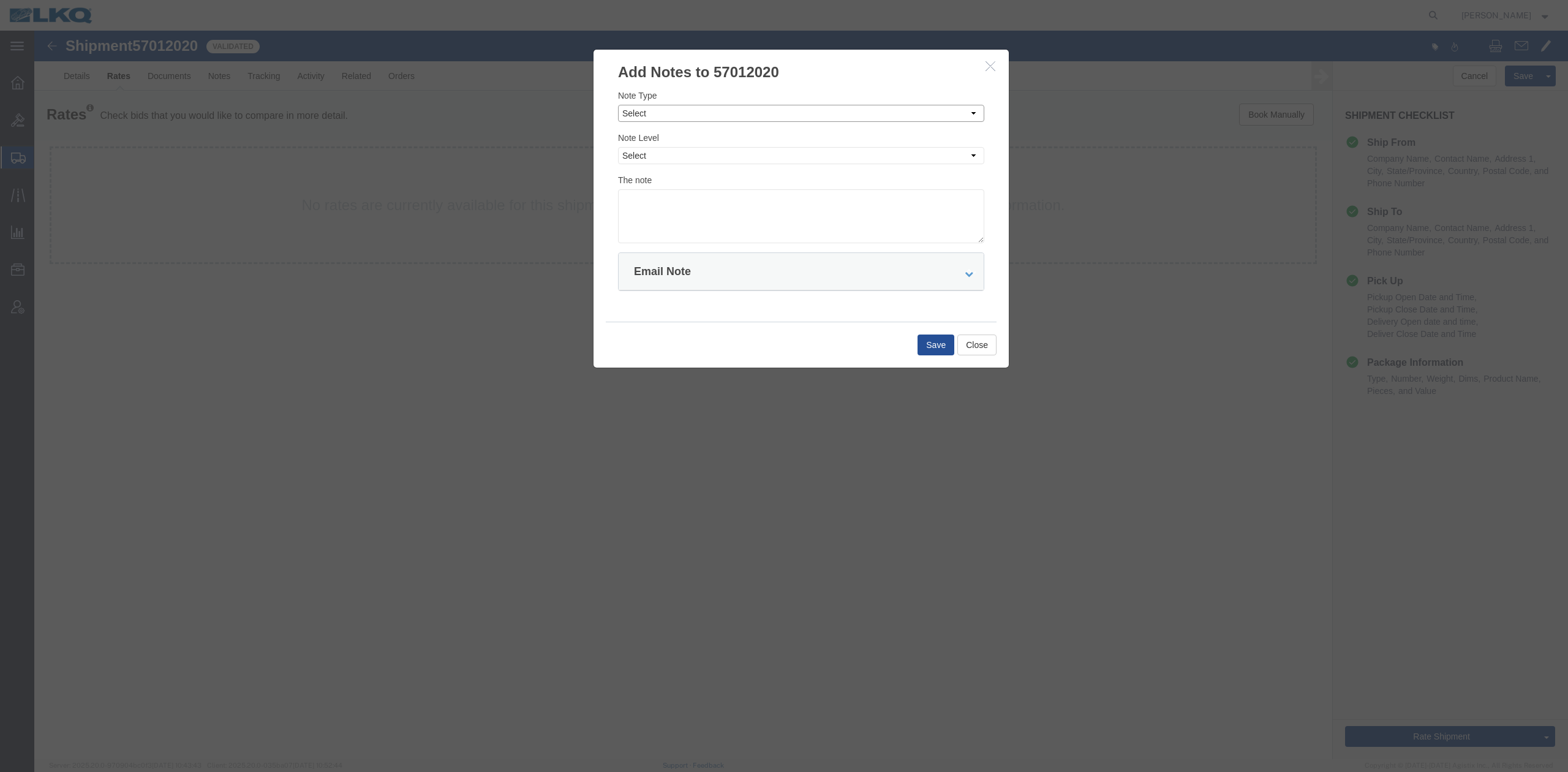
drag, startPoint x: 659, startPoint y: 108, endPoint x: 657, endPoint y: 119, distance: 11.2
click at [657, 108] on select "Select Approval Bid Notes Carrier Change Notes Claim Notes Content Hazmat Notes…" at bounding box center [801, 113] width 366 height 17
select select "BID_NOTES"
click at [618, 105] on select "Select Approval Bid Notes Carrier Change Notes Claim Notes Content Hazmat Notes…" at bounding box center [801, 113] width 366 height 17
click at [652, 152] on select "Select Private to Account Private to Vendor Public" at bounding box center [801, 156] width 366 height 17
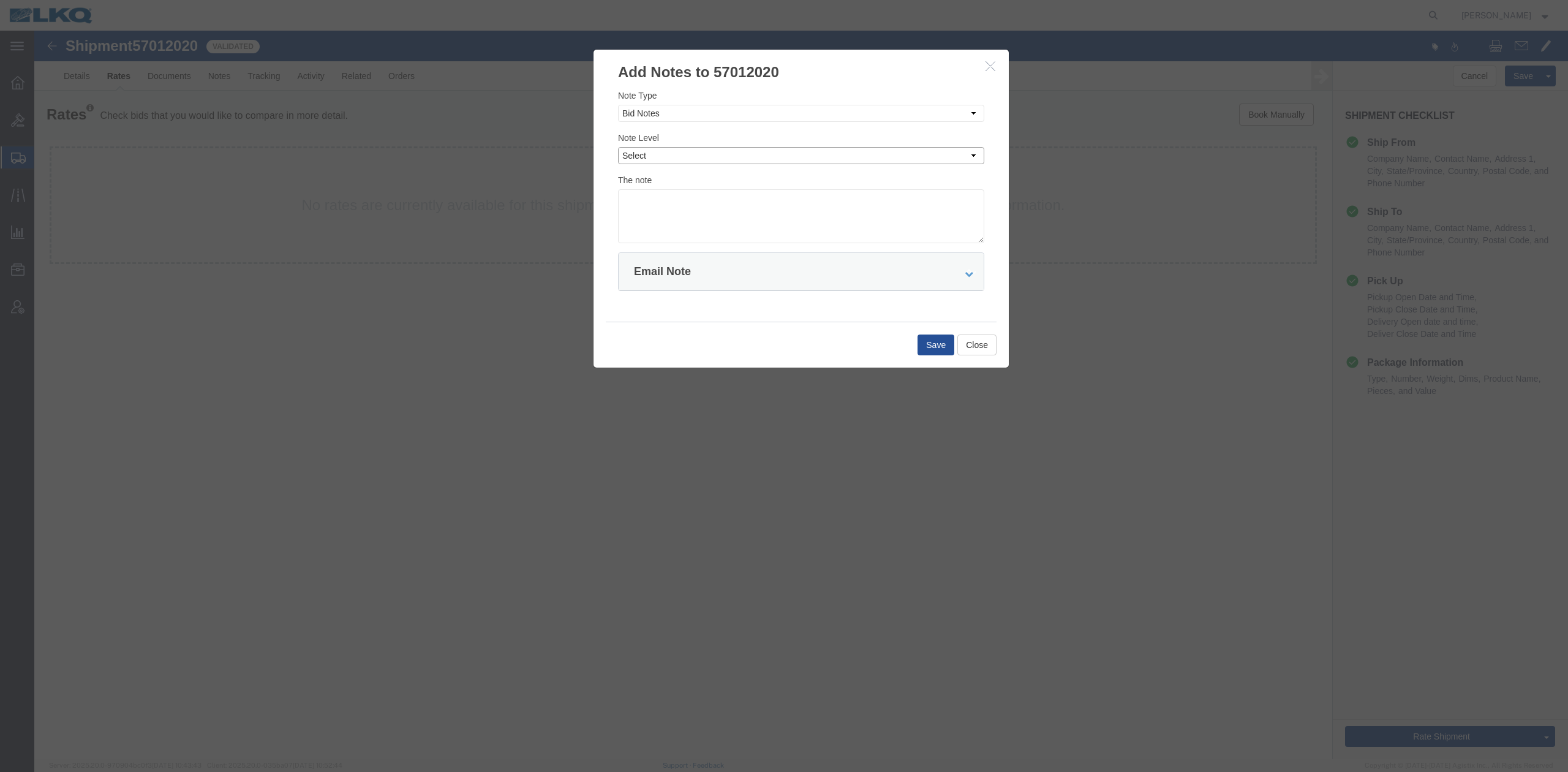
select select "PRIVATE_TO_ACCOUNT"
click at [618, 147] on select "Select Private to Account Private to Vendor Public" at bounding box center [801, 156] width 366 height 17
click at [654, 195] on textarea at bounding box center [801, 216] width 366 height 54
type textarea "DAT: $2259"
click at [943, 348] on button "Save" at bounding box center [935, 345] width 37 height 21
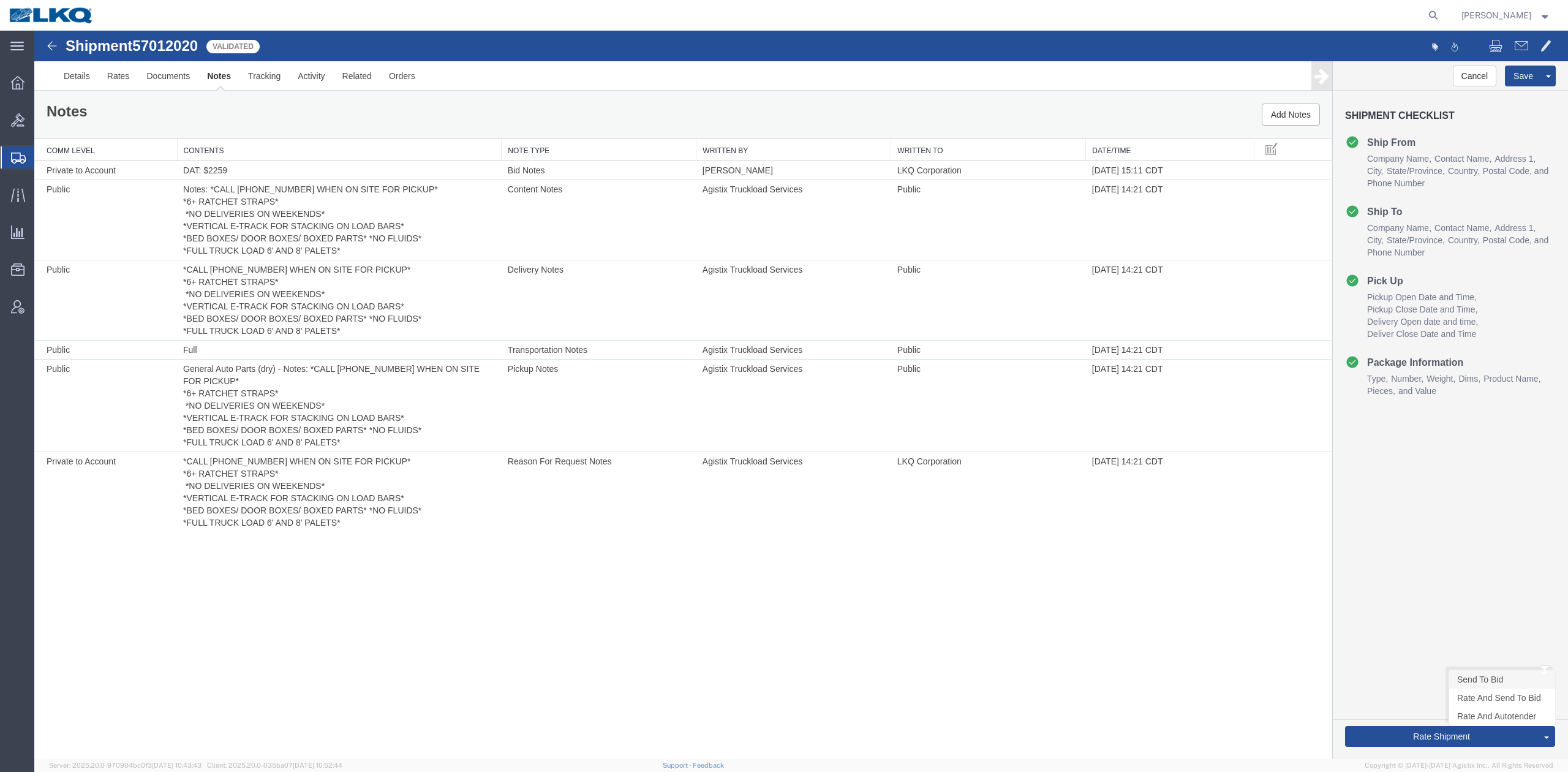
click at [1486, 670] on link "Send To Bid" at bounding box center [1501, 680] width 106 height 18
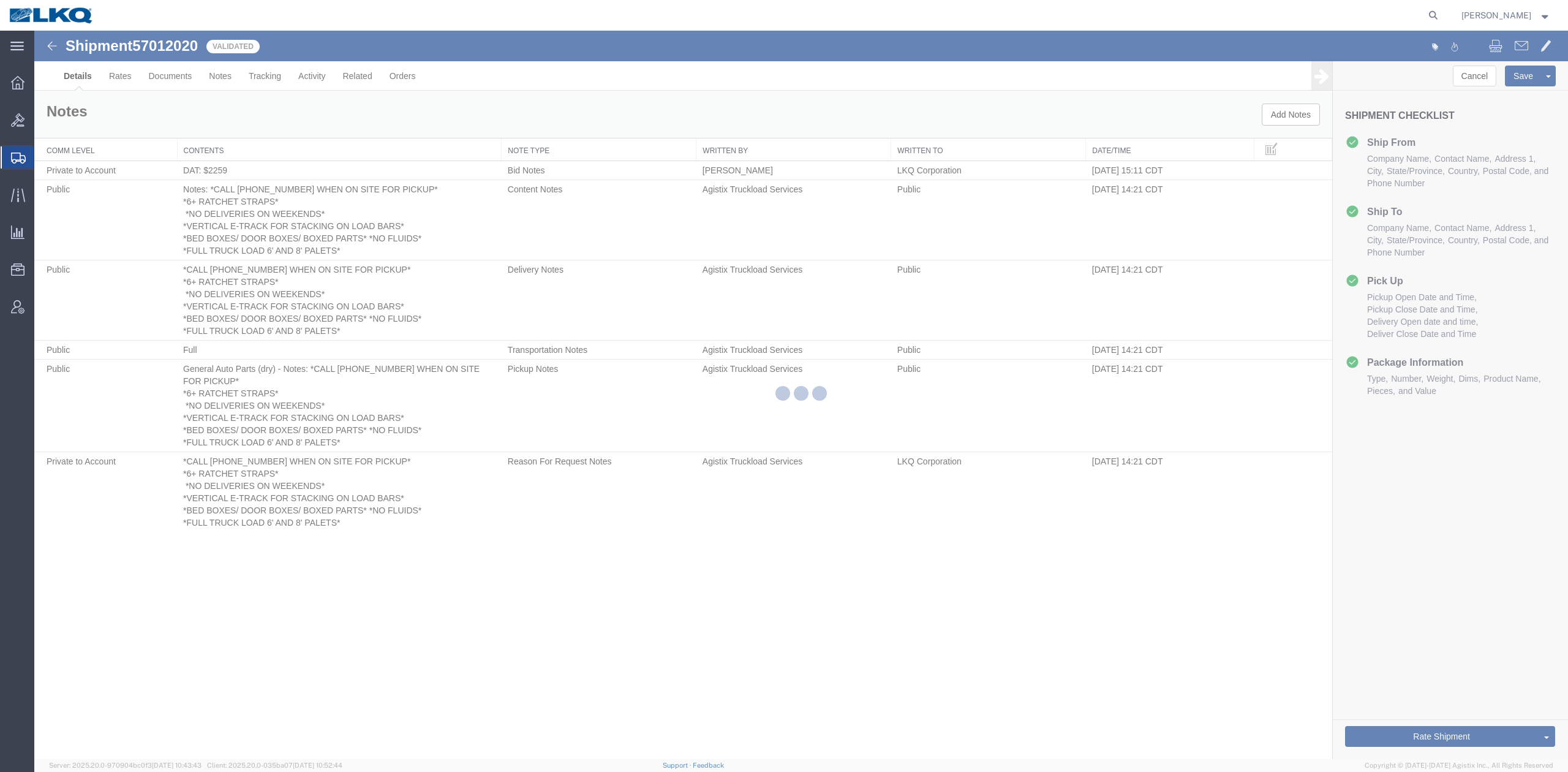
select select "27508"
select select "27592"
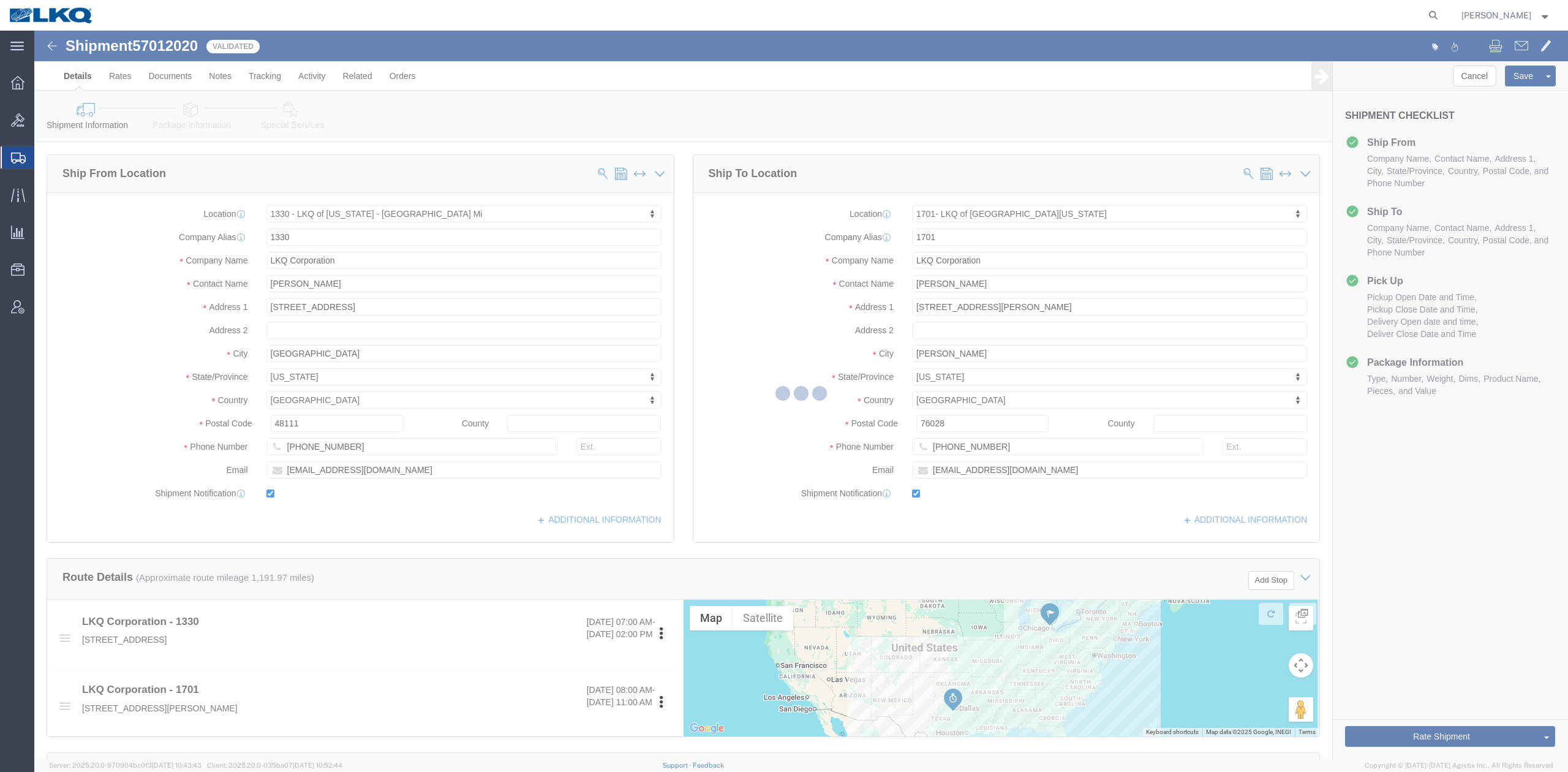
select select "TL"
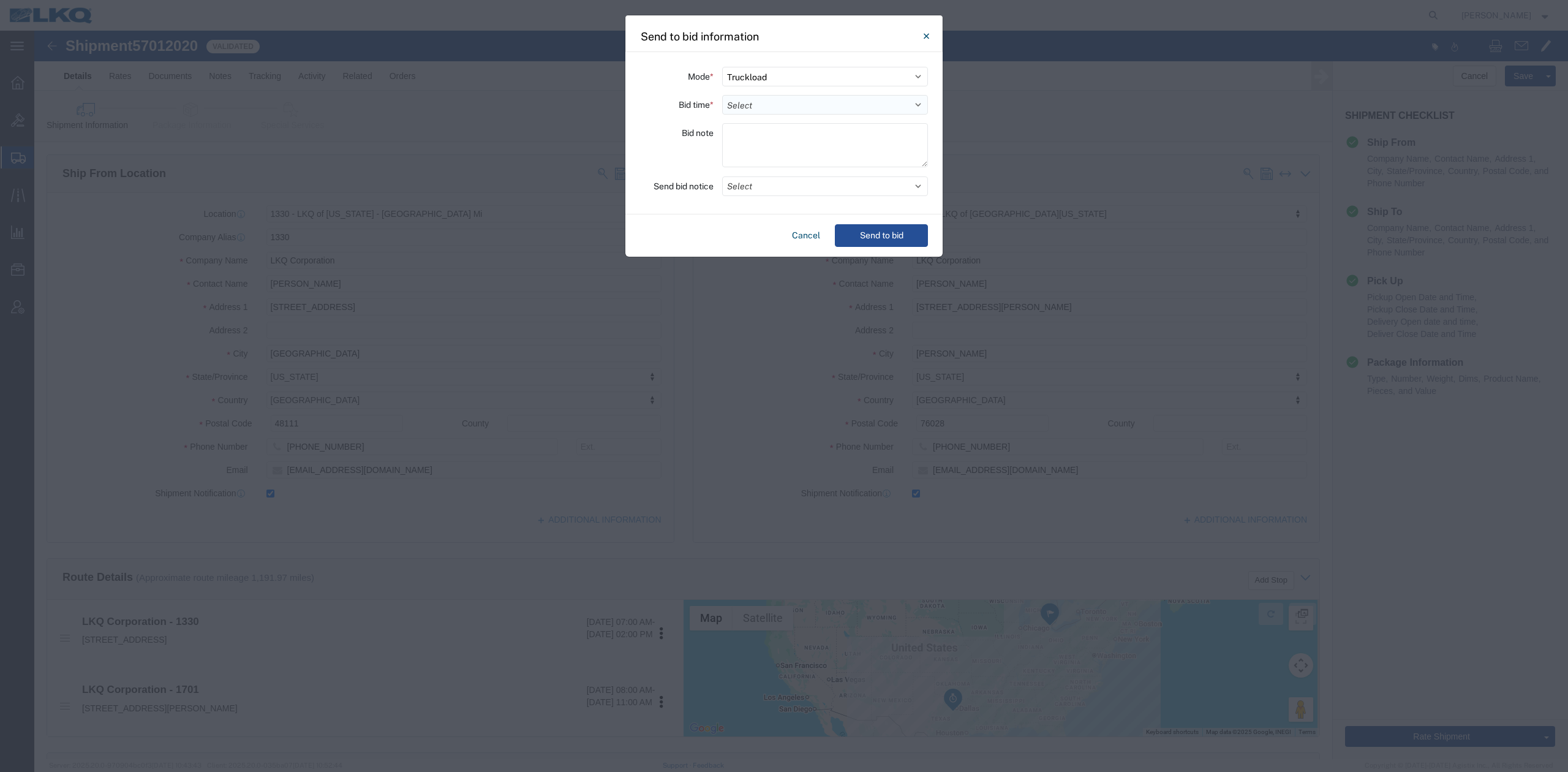
click at [745, 104] on select "Select 30 Min (Rush) 1 Hour (Rush) 2 Hours (Rush) 4 Hours (Rush) 8 Hours (Rush)…" at bounding box center [824, 105] width 206 height 20
select select "24"
click at [722, 95] on select "Select 30 Min (Rush) 1 Hour (Rush) 2 Hours (Rush) 4 Hours (Rush) 8 Hours (Rush)…" at bounding box center [824, 105] width 206 height 20
click at [786, 185] on button "Select" at bounding box center [824, 187] width 206 height 20
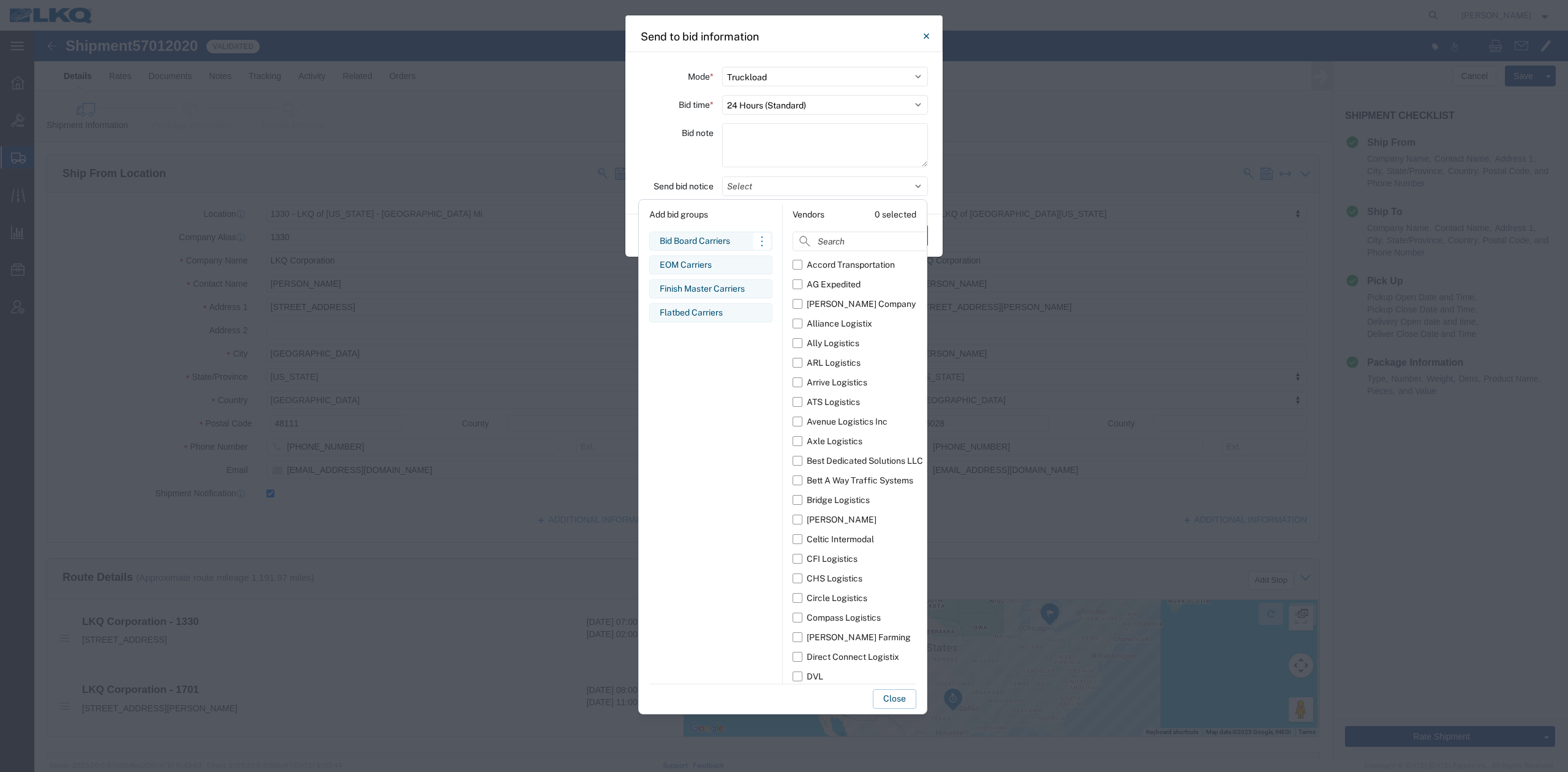
click at [676, 237] on div "Bid Board Carriers" at bounding box center [710, 241] width 102 height 12
click at [889, 701] on button "Close" at bounding box center [894, 700] width 43 height 20
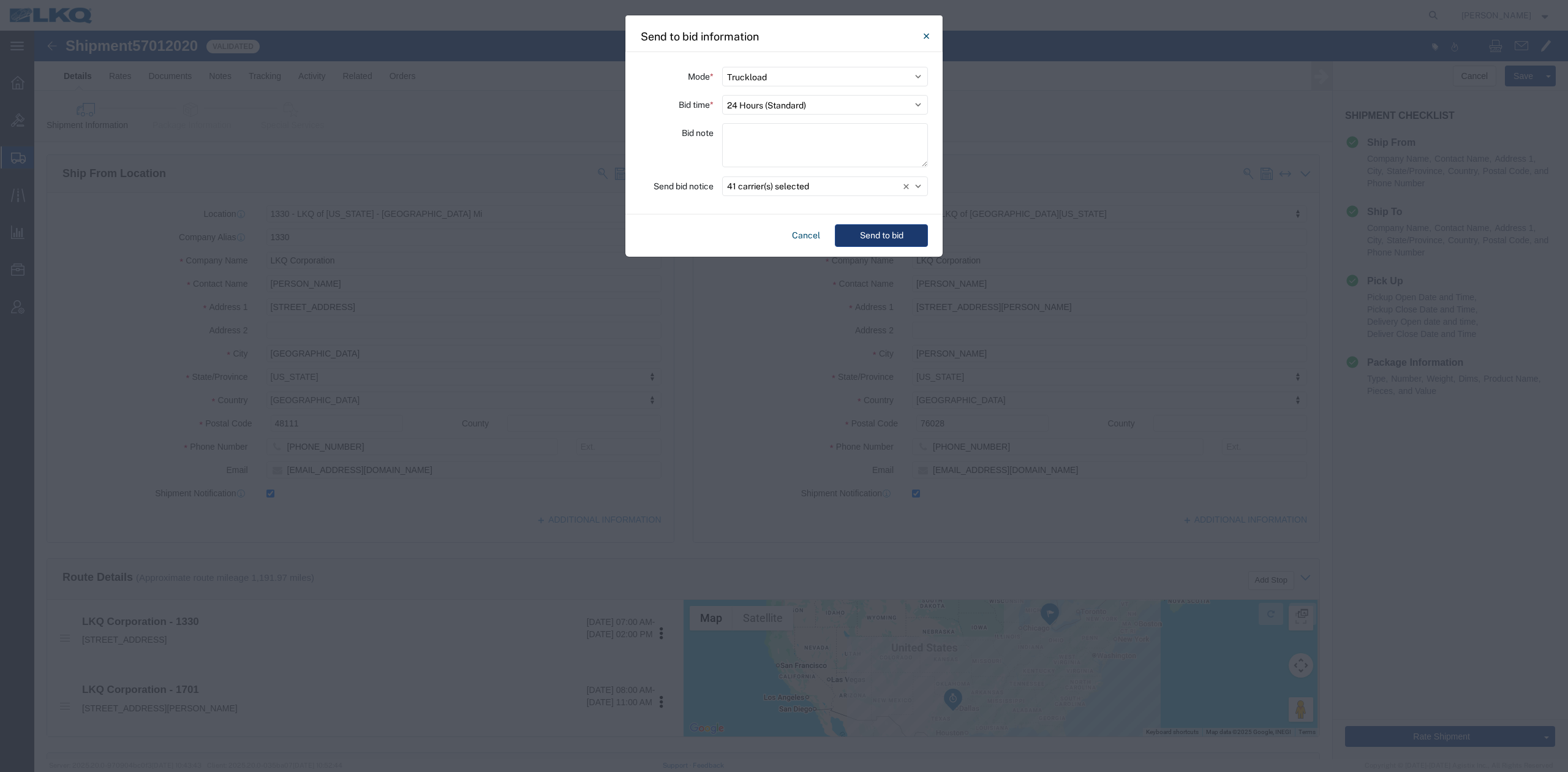
click at [868, 236] on button "Send to bid" at bounding box center [881, 235] width 93 height 22
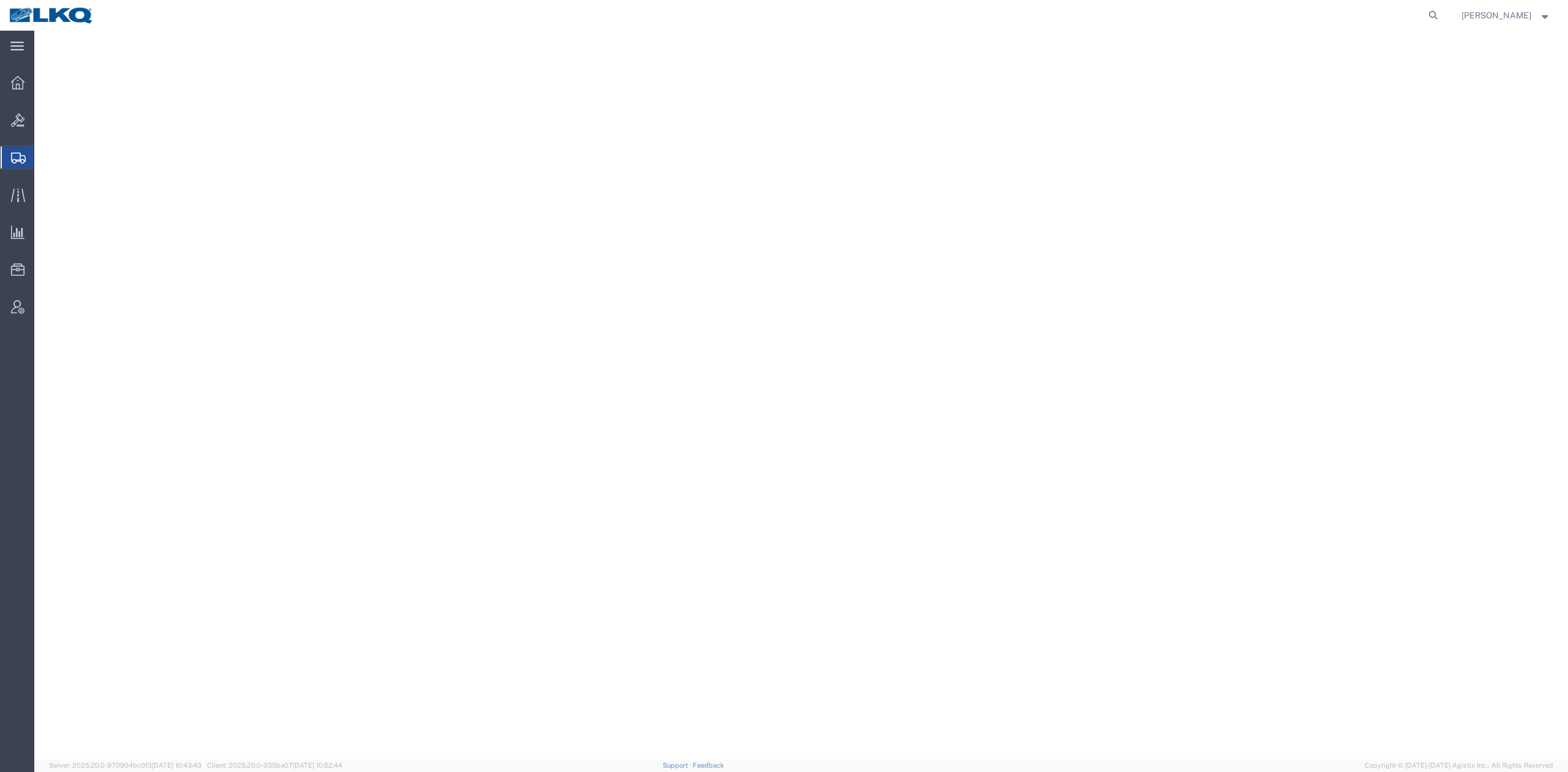
select select "27344"
select select
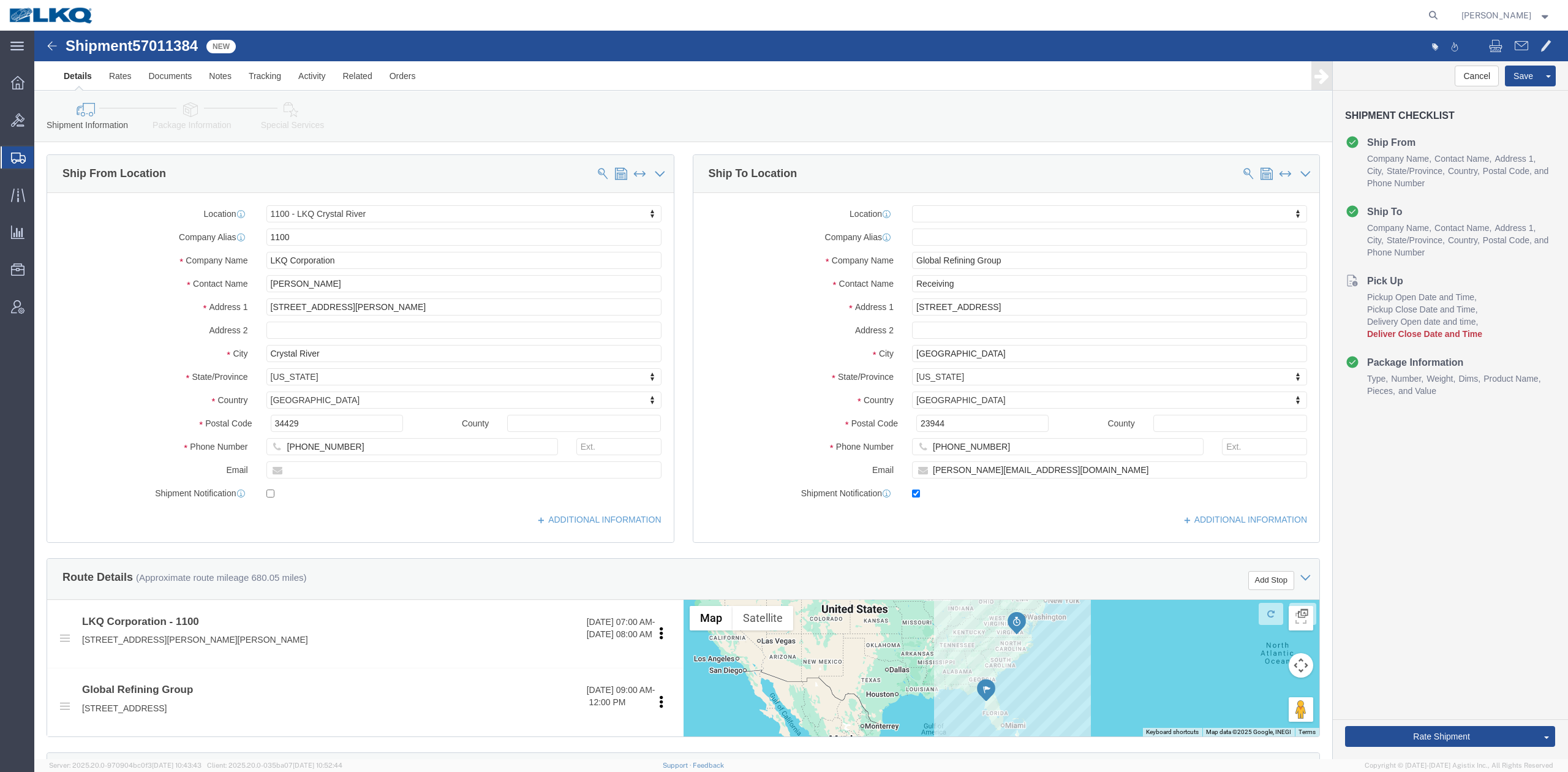
click span "57011384"
drag, startPoint x: 182, startPoint y: 41, endPoint x: 285, endPoint y: 173, distance: 167.4
click link "Notes"
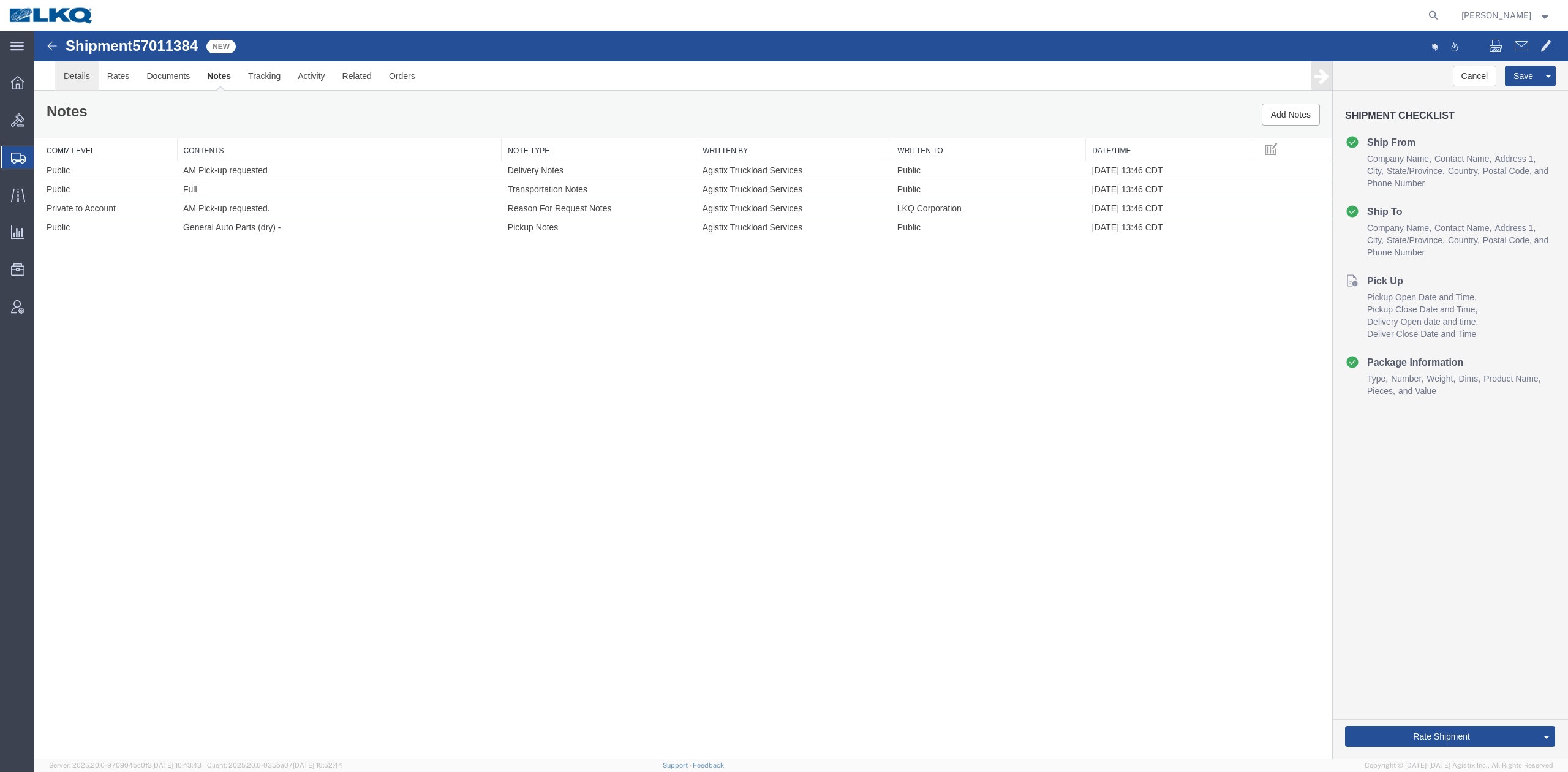
click at [87, 72] on link "Details" at bounding box center [77, 76] width 43 height 29
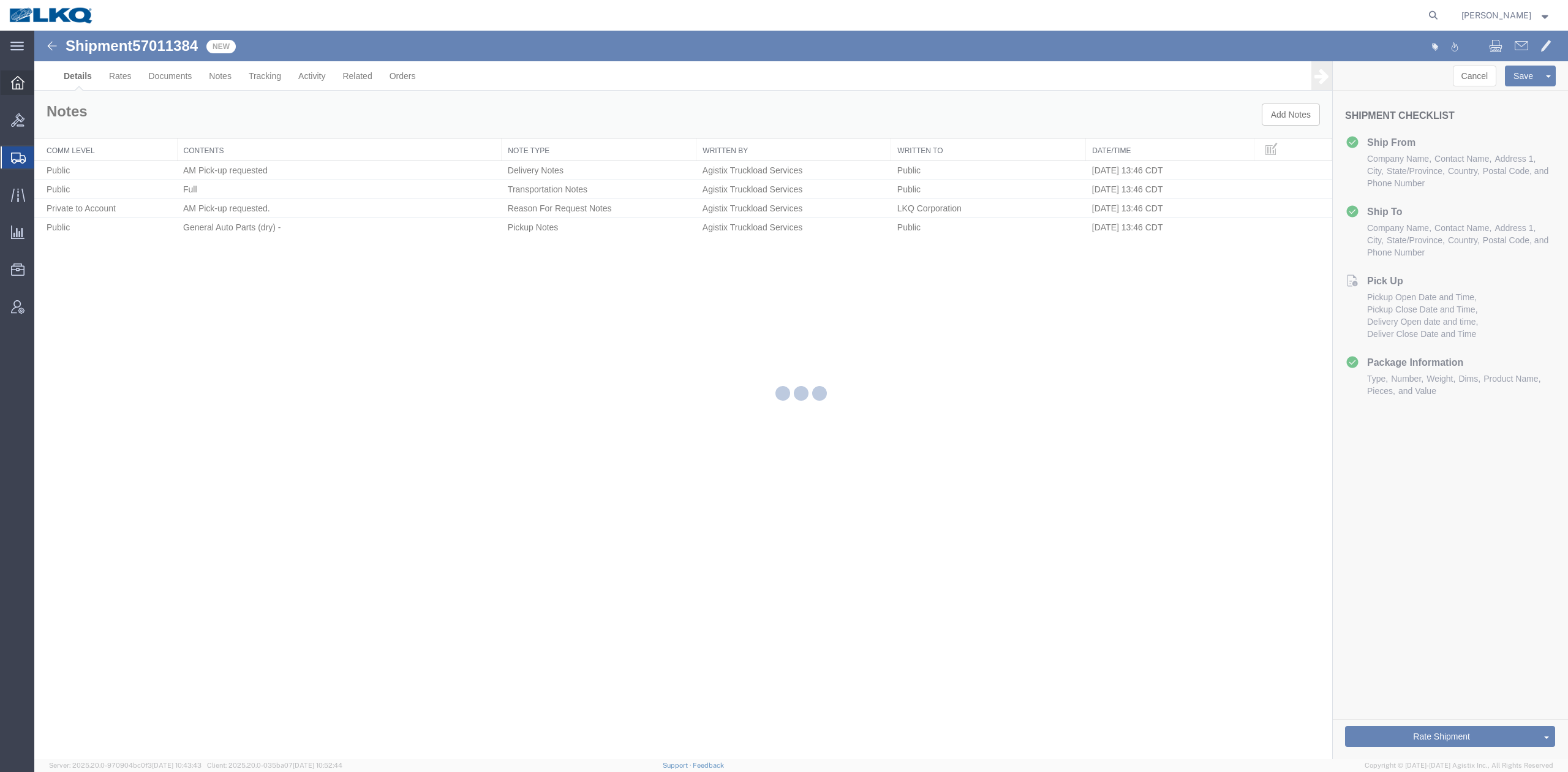
select select "27344"
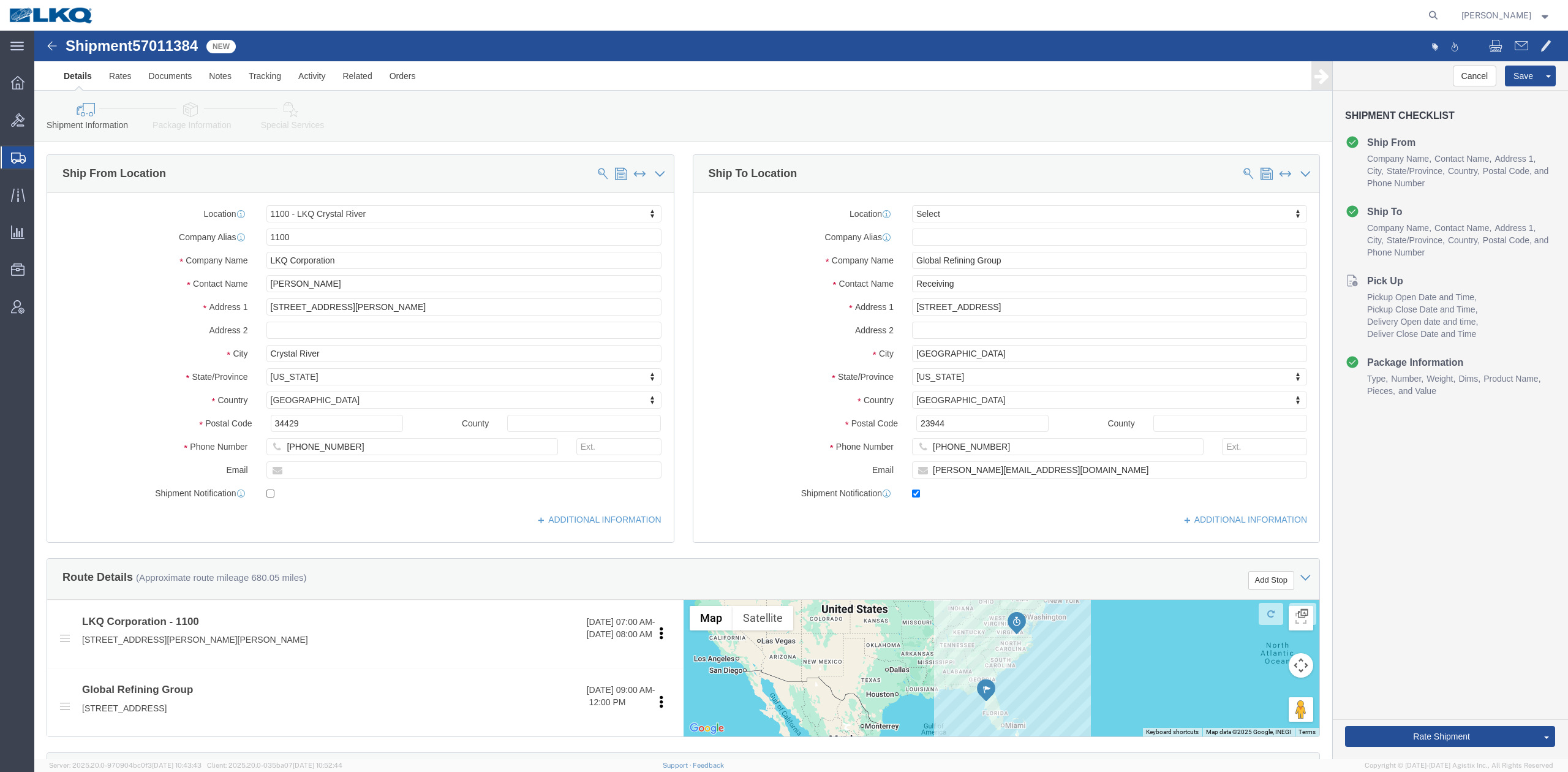
click span "57011384"
copy span "57011384"
click link "Special Services"
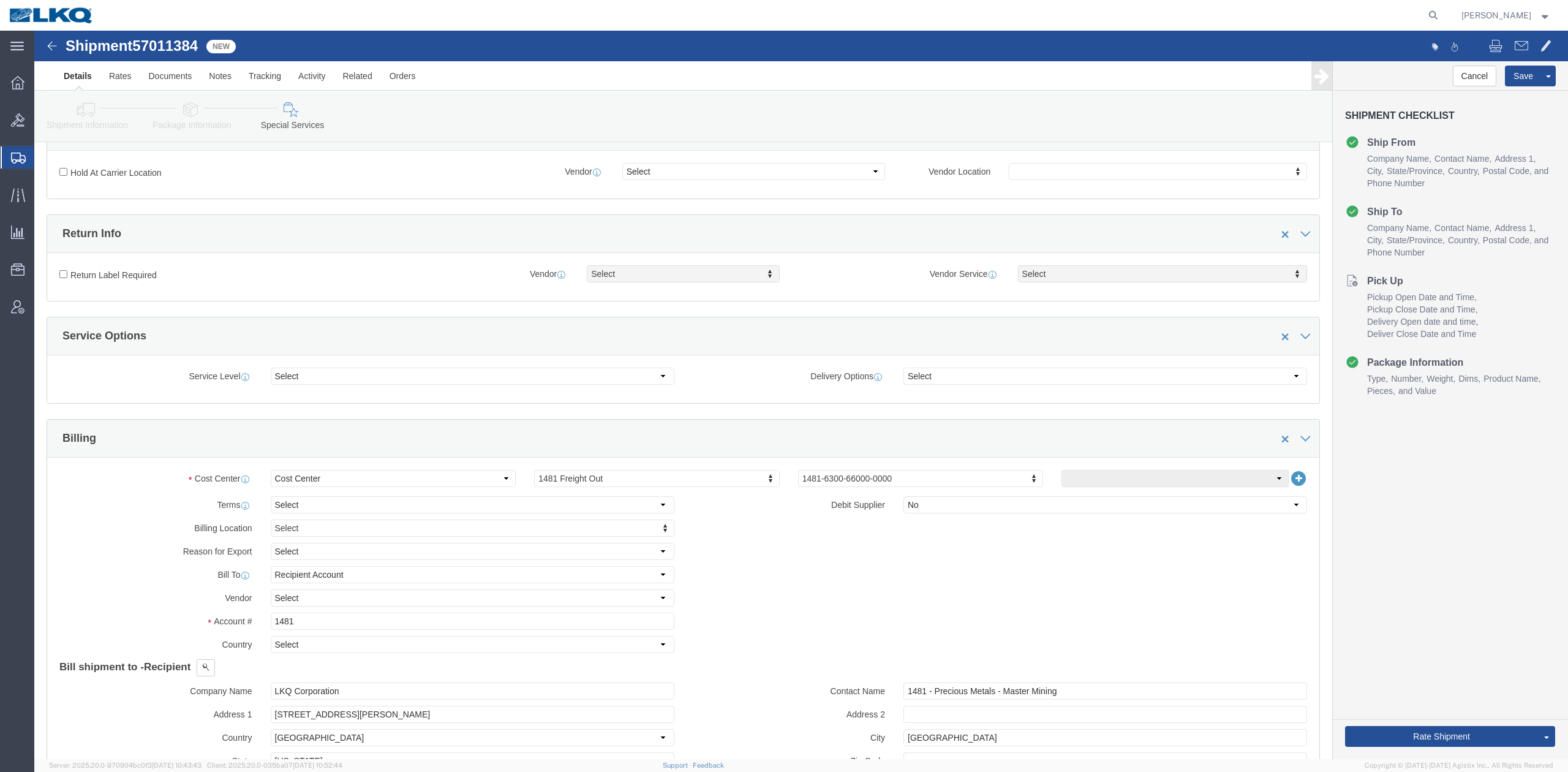
scroll to position [653, 0]
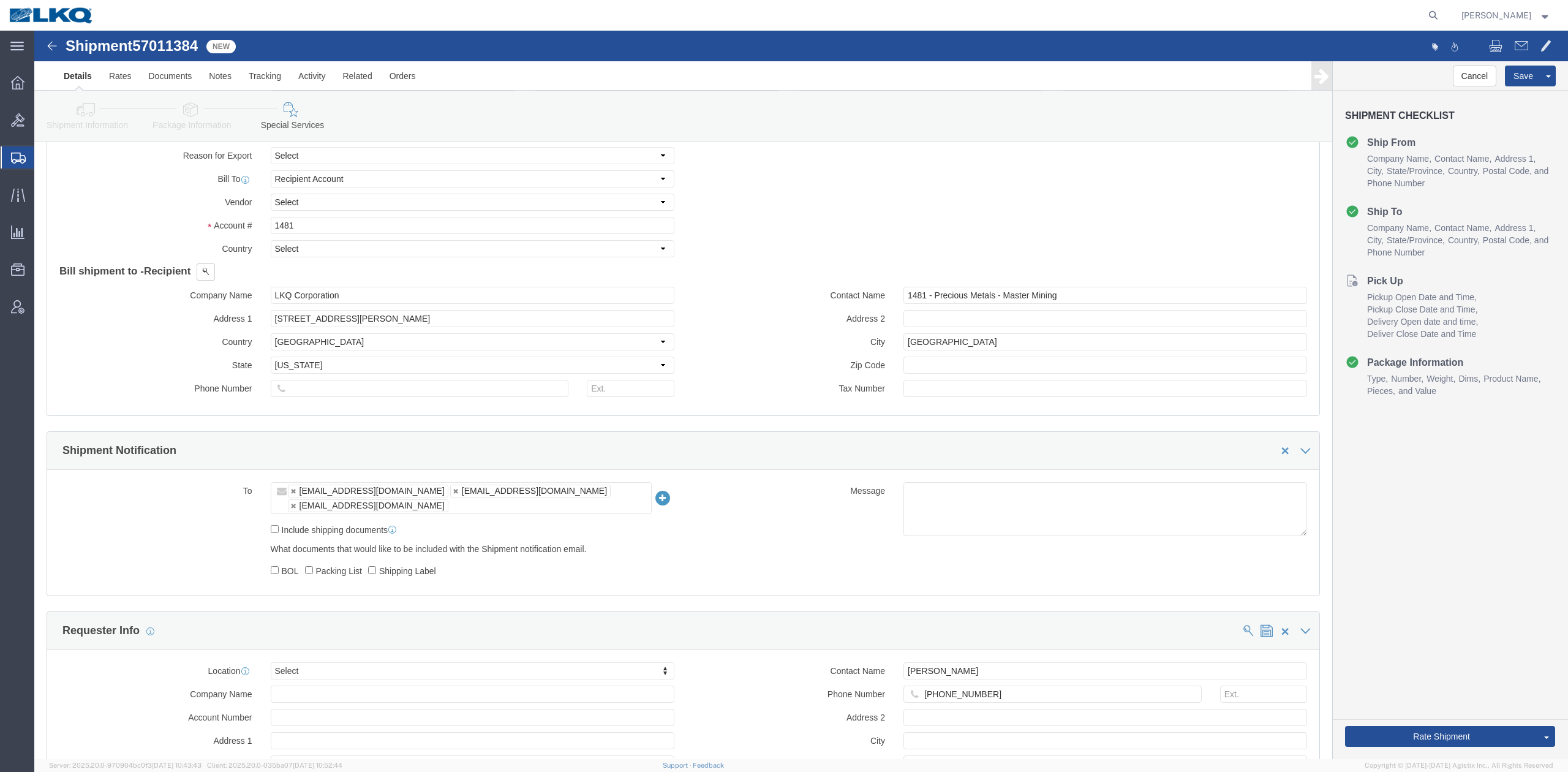
click icon
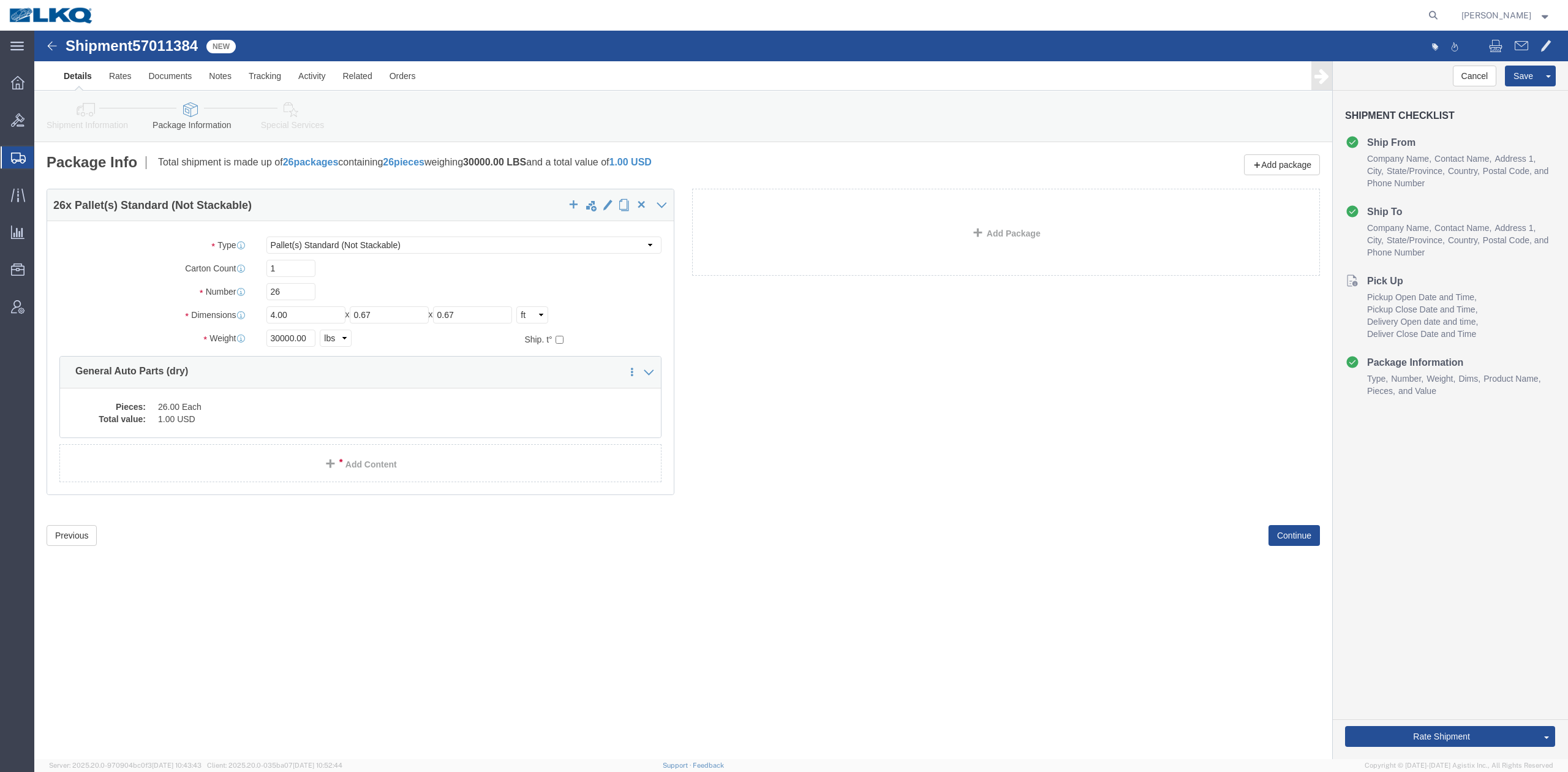
click link "Shipment Information"
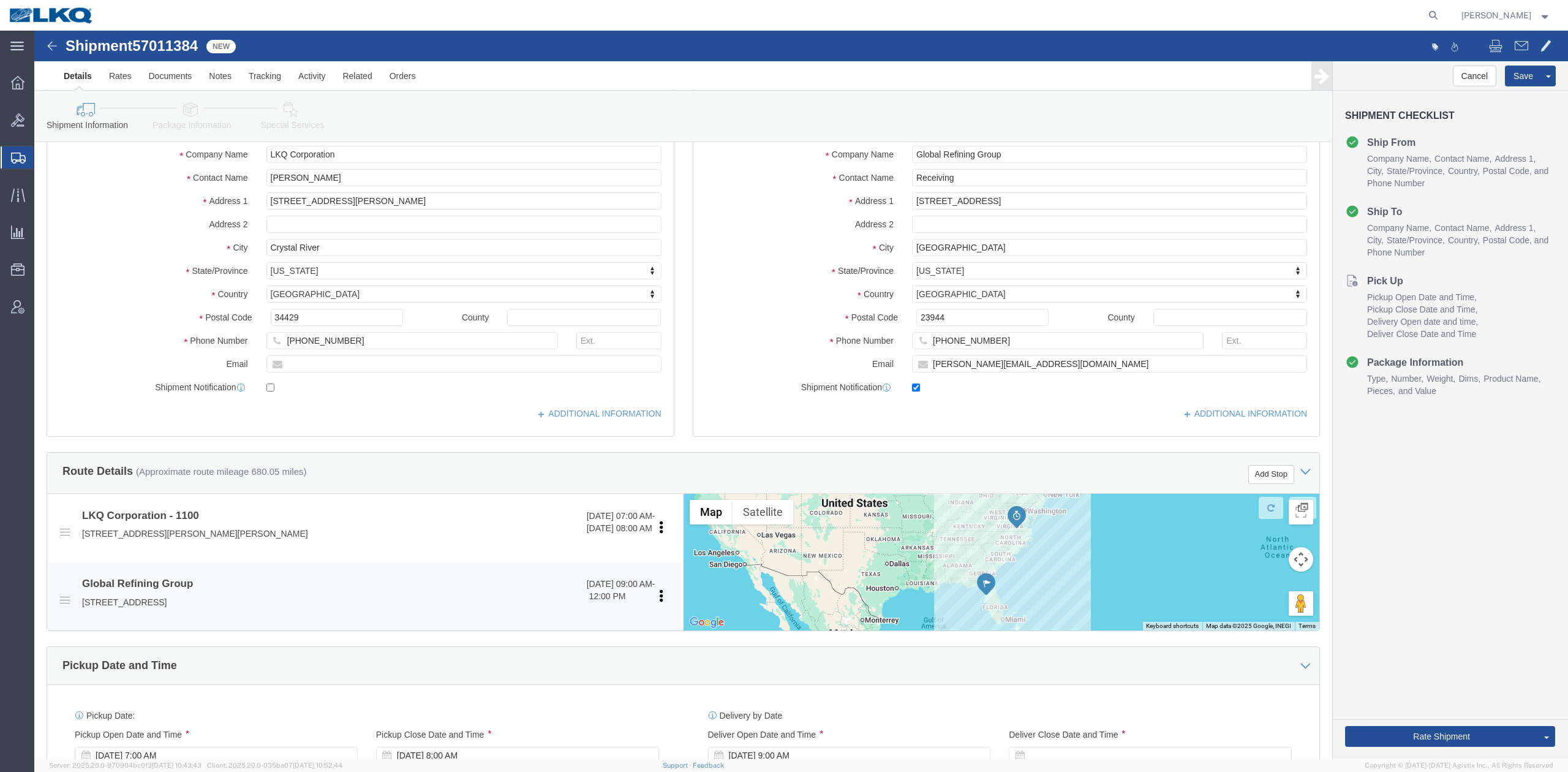
scroll to position [245, 0]
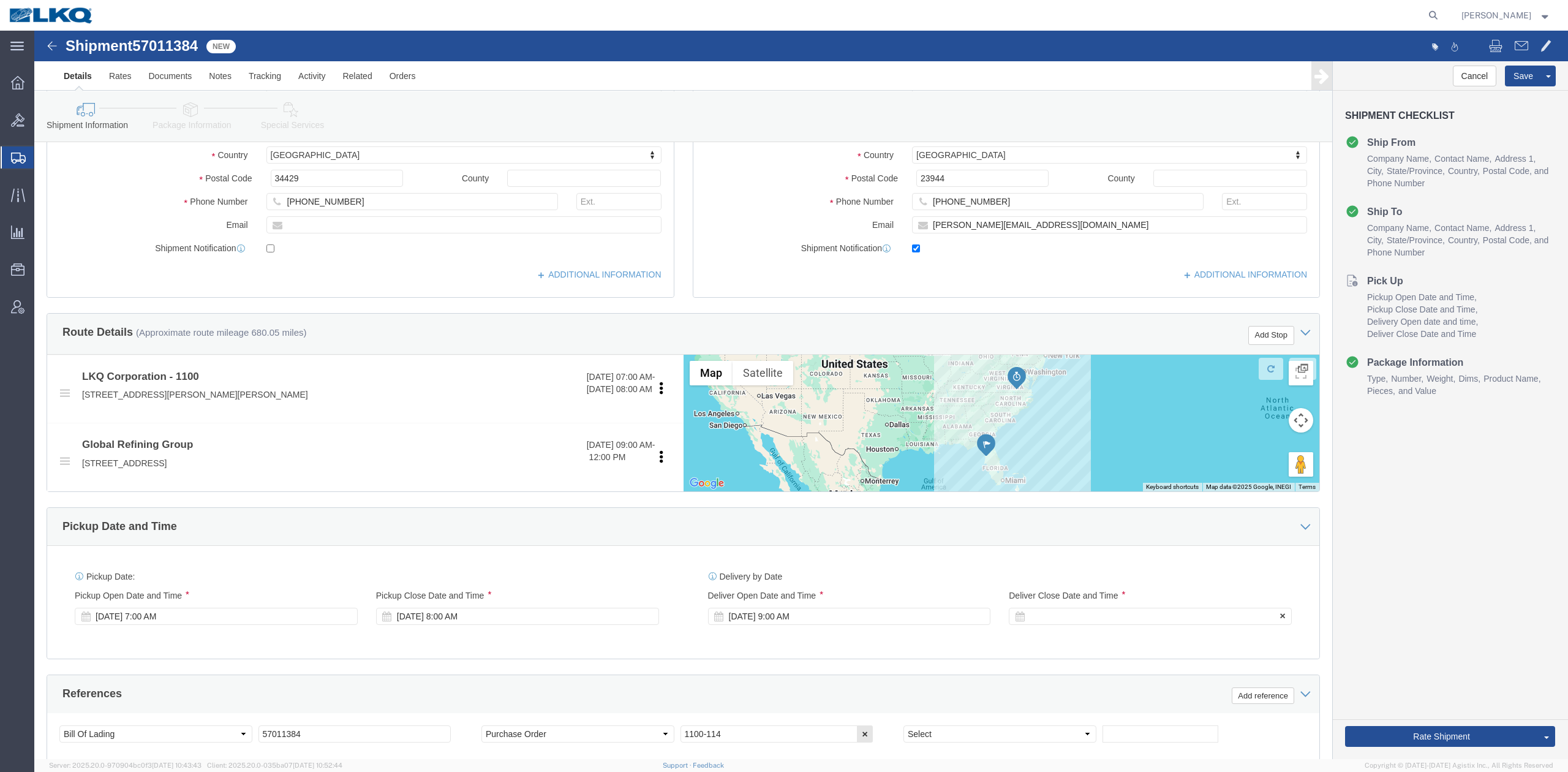
click div
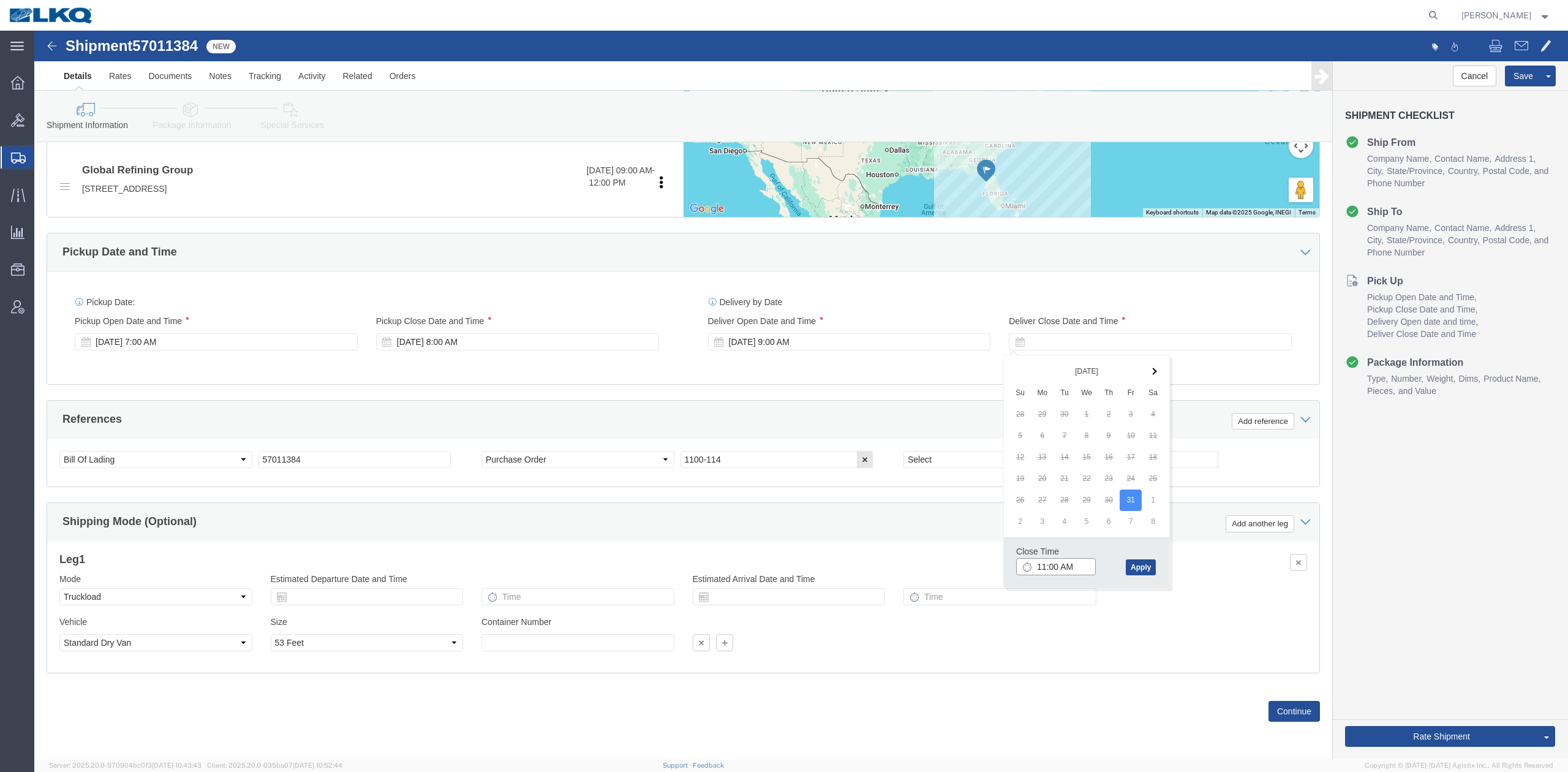
type input "12:00 PM"
click button "Apply"
click div "Ship From Location Location 1100 - LKQ Crystal River Select My Profile Location…"
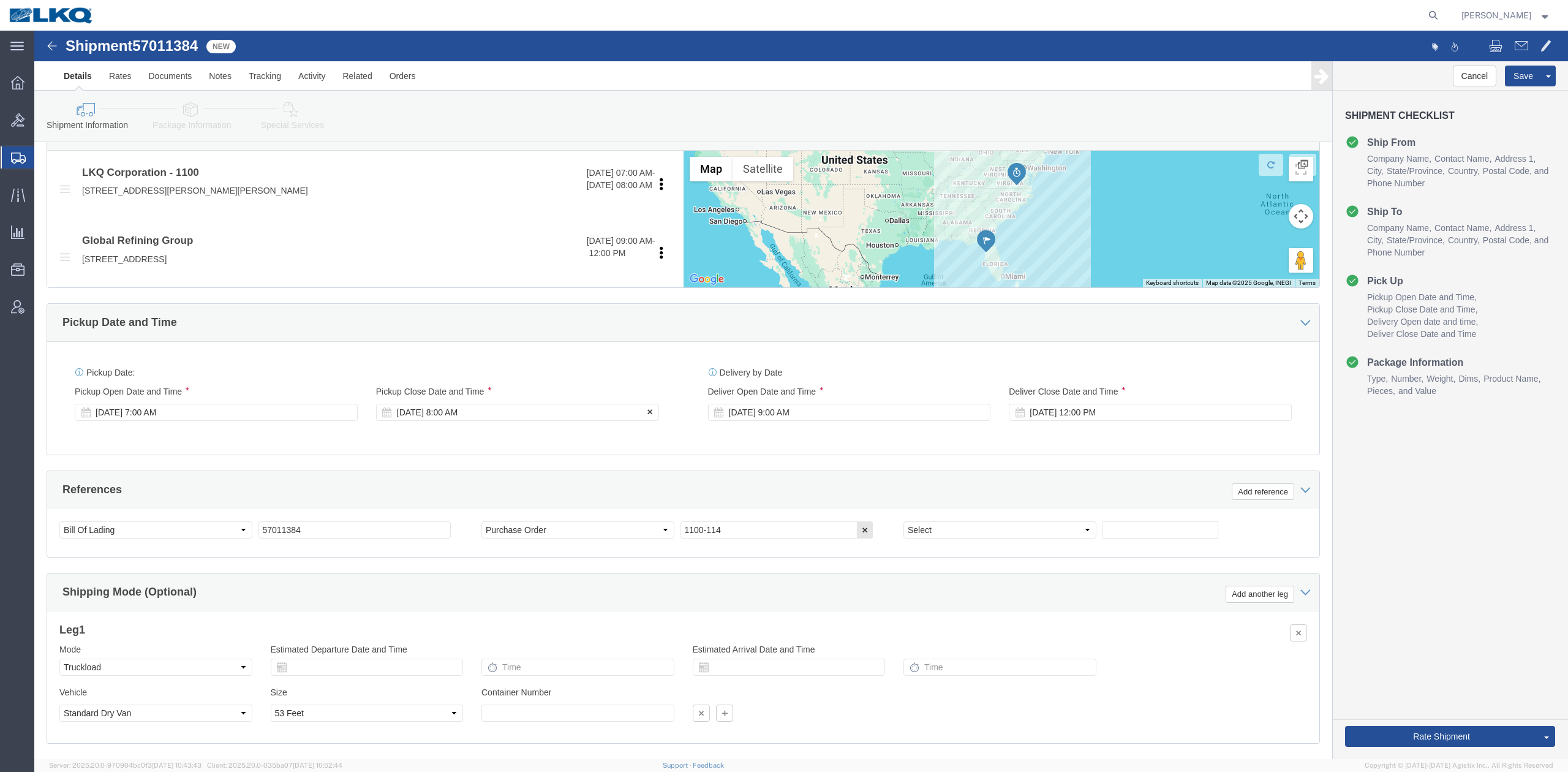
scroll to position [441, 0]
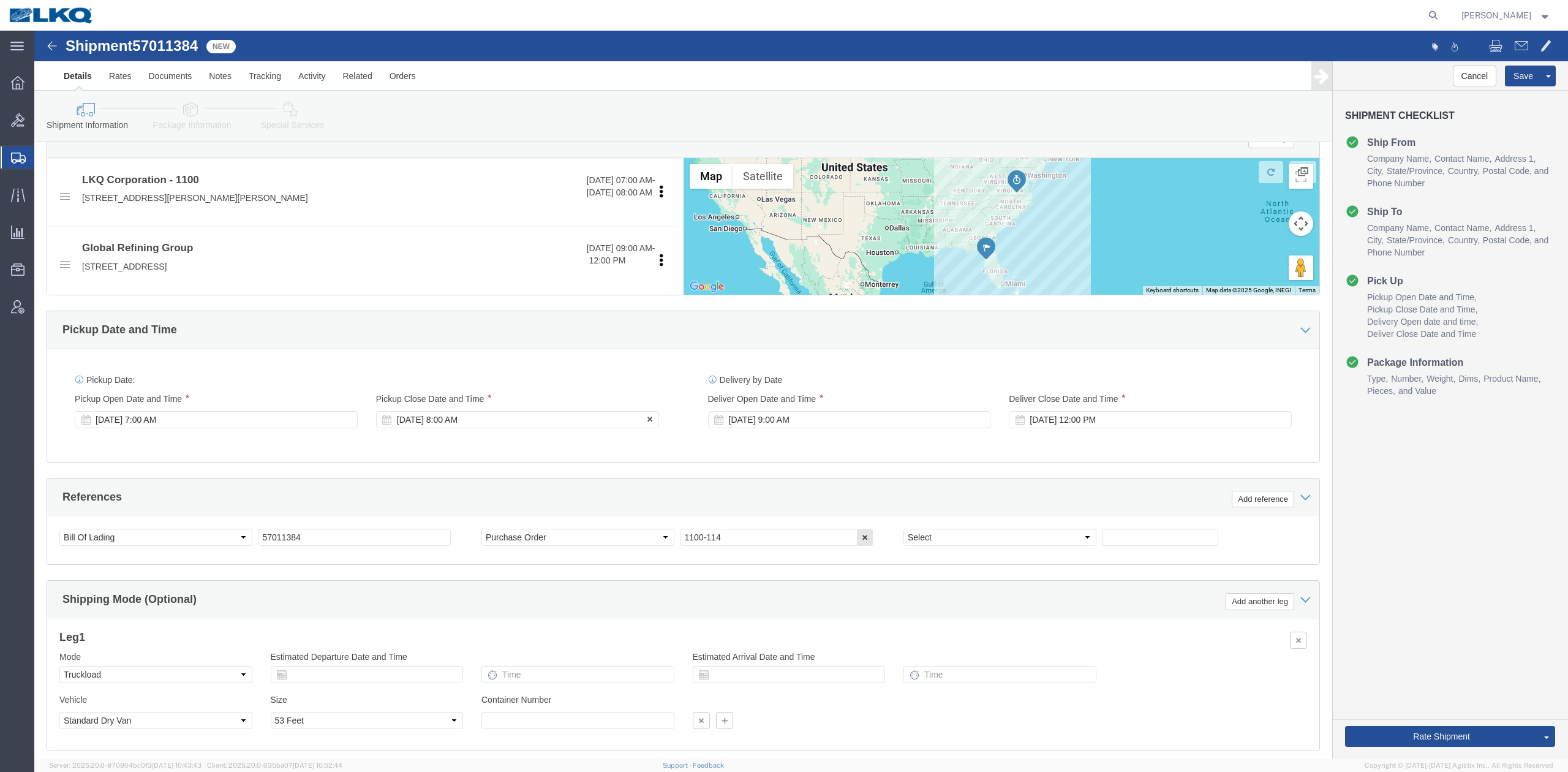
click div "Oct 29 2025 8:00 AM"
click div "References Add reference"
click input "57011384"
type input "Put out on 10/15"
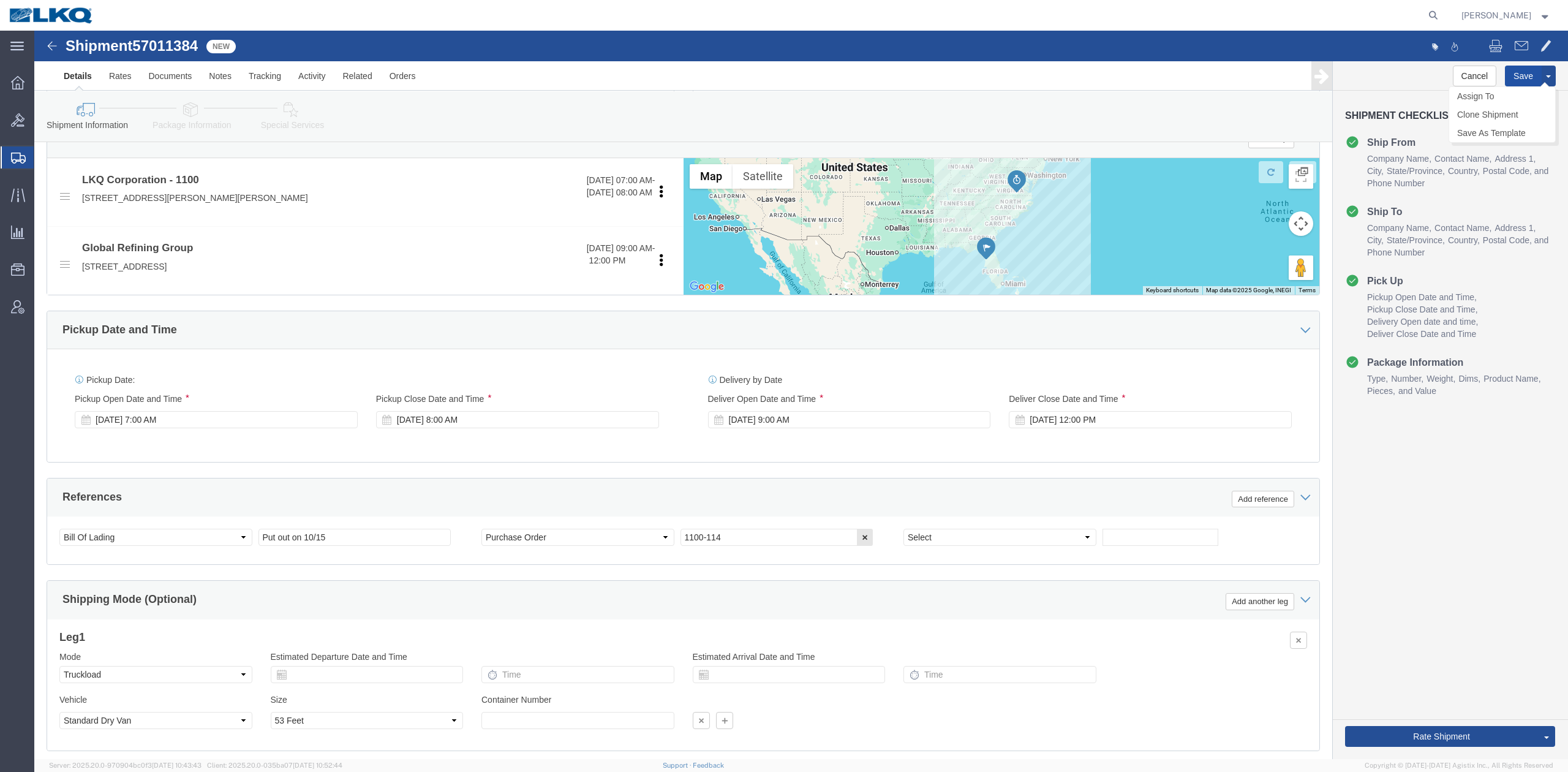
click button "Save"
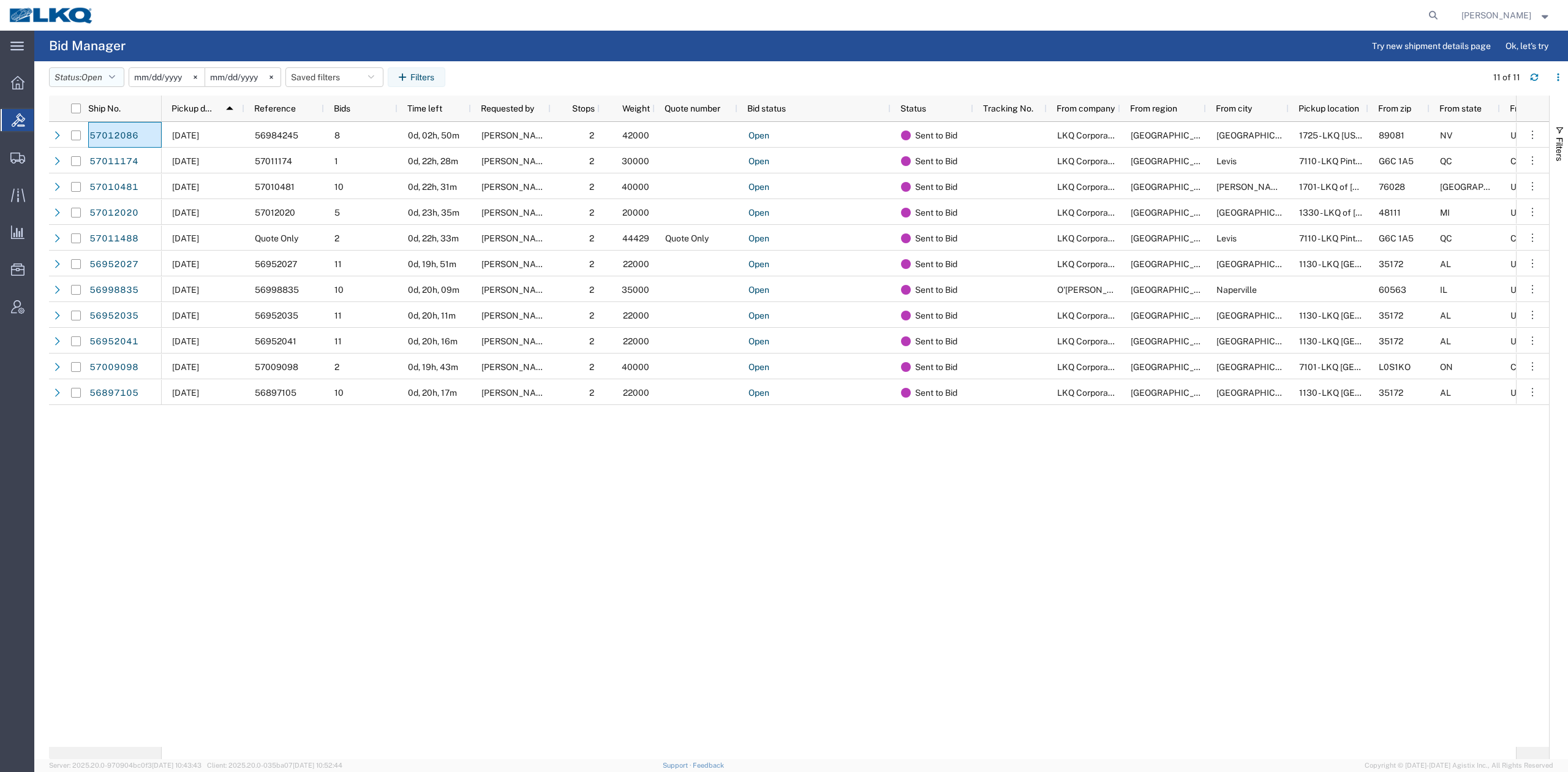
drag, startPoint x: 104, startPoint y: 76, endPoint x: 97, endPoint y: 131, distance: 55.4
click at [102, 76] on span "Open" at bounding box center [92, 77] width 21 height 10
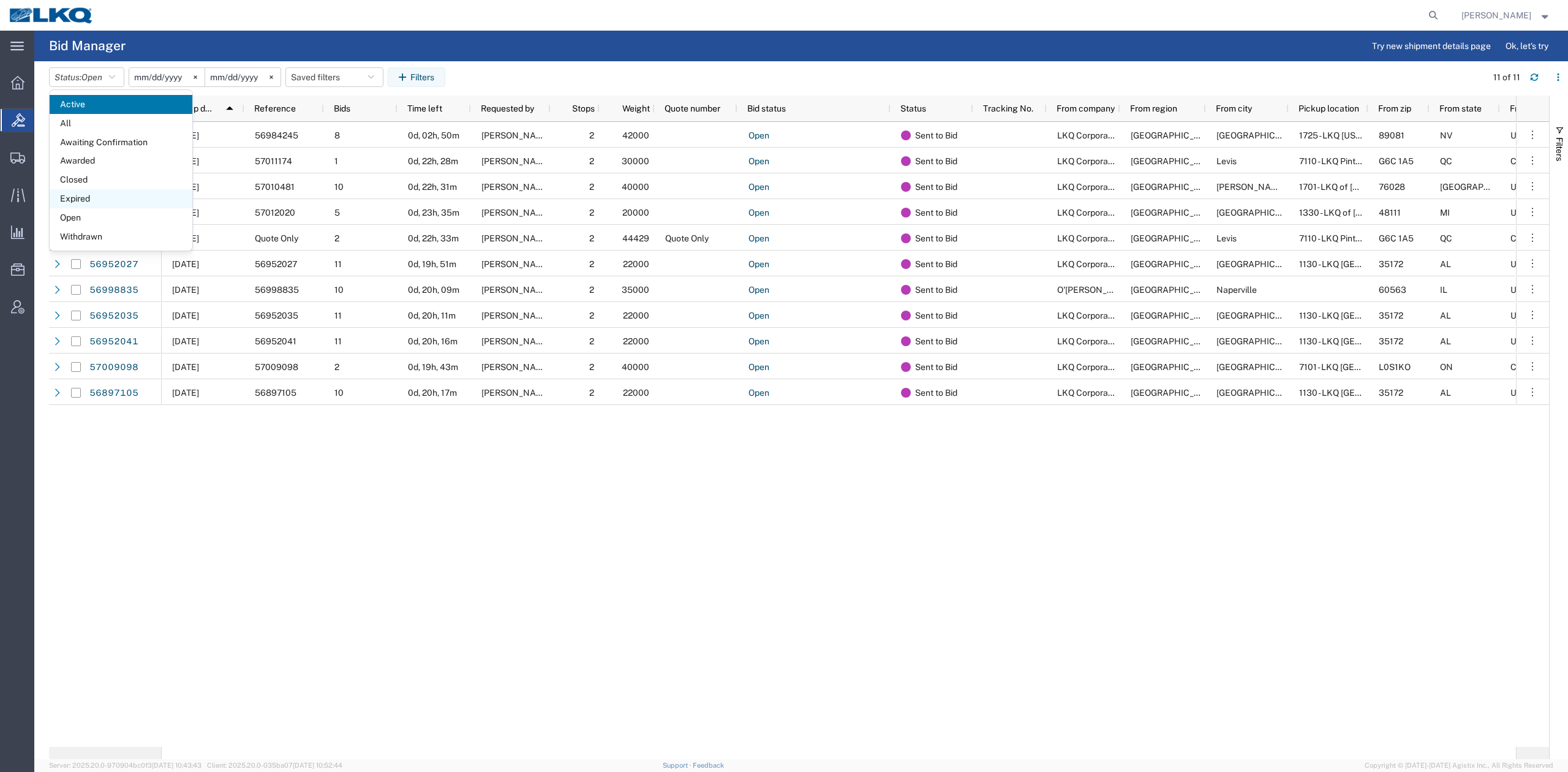
click at [98, 200] on span "Expired" at bounding box center [121, 198] width 142 height 19
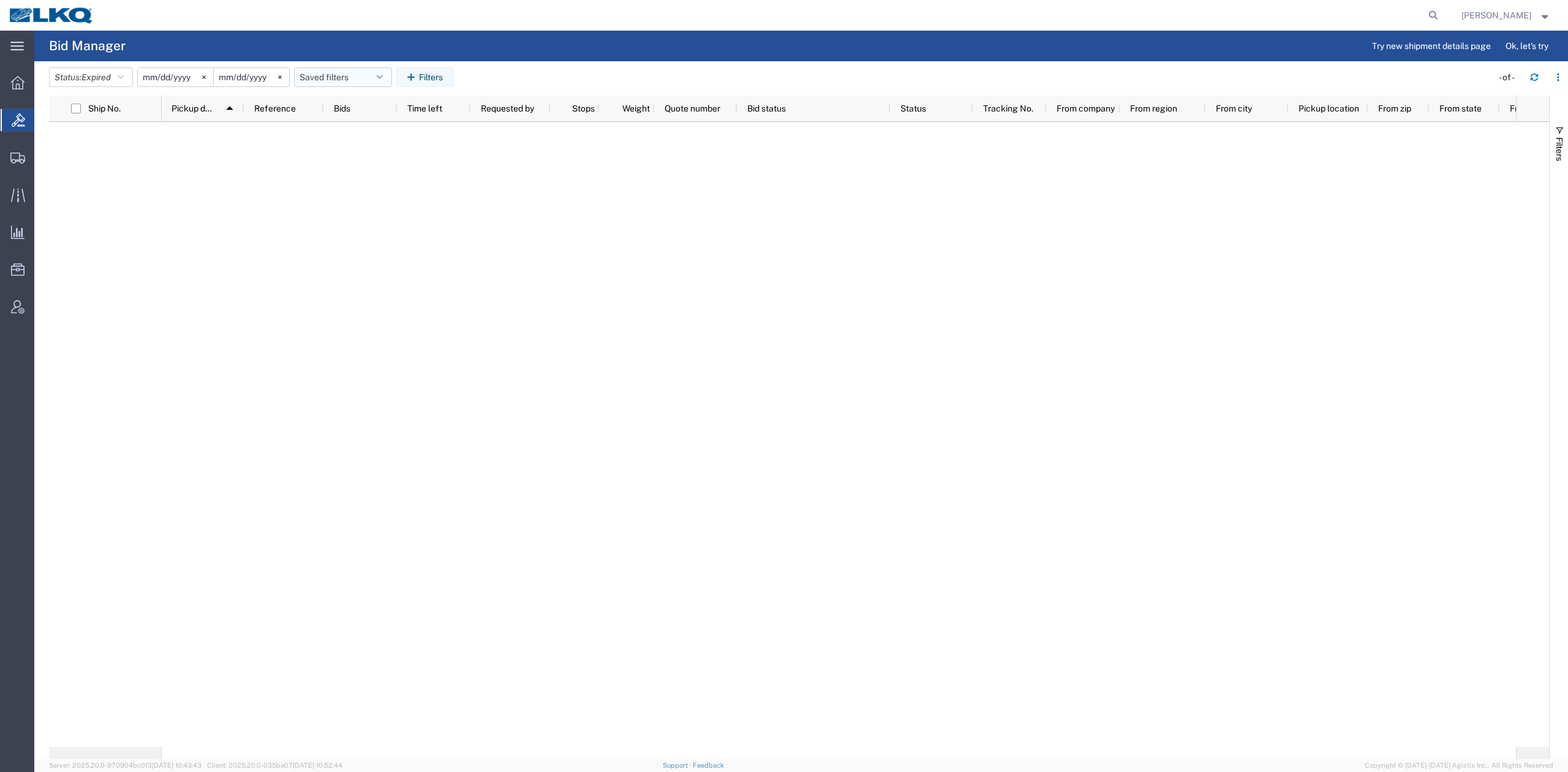
click at [355, 74] on button "Saved filters" at bounding box center [343, 77] width 98 height 20
click at [358, 133] on span "No PGW/LTL" at bounding box center [375, 130] width 161 height 22
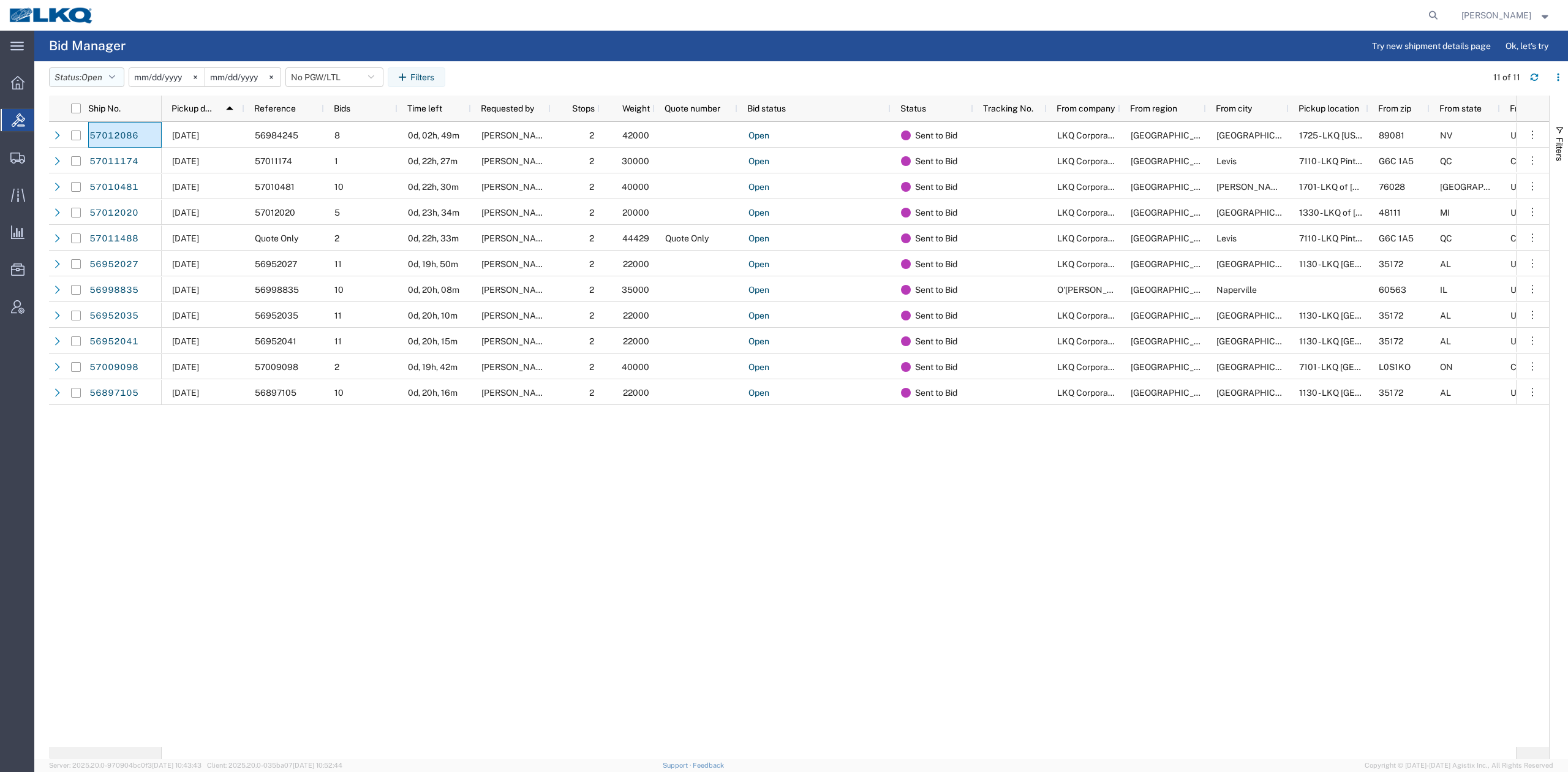
click at [88, 83] on button "Status: Open" at bounding box center [87, 77] width 76 height 20
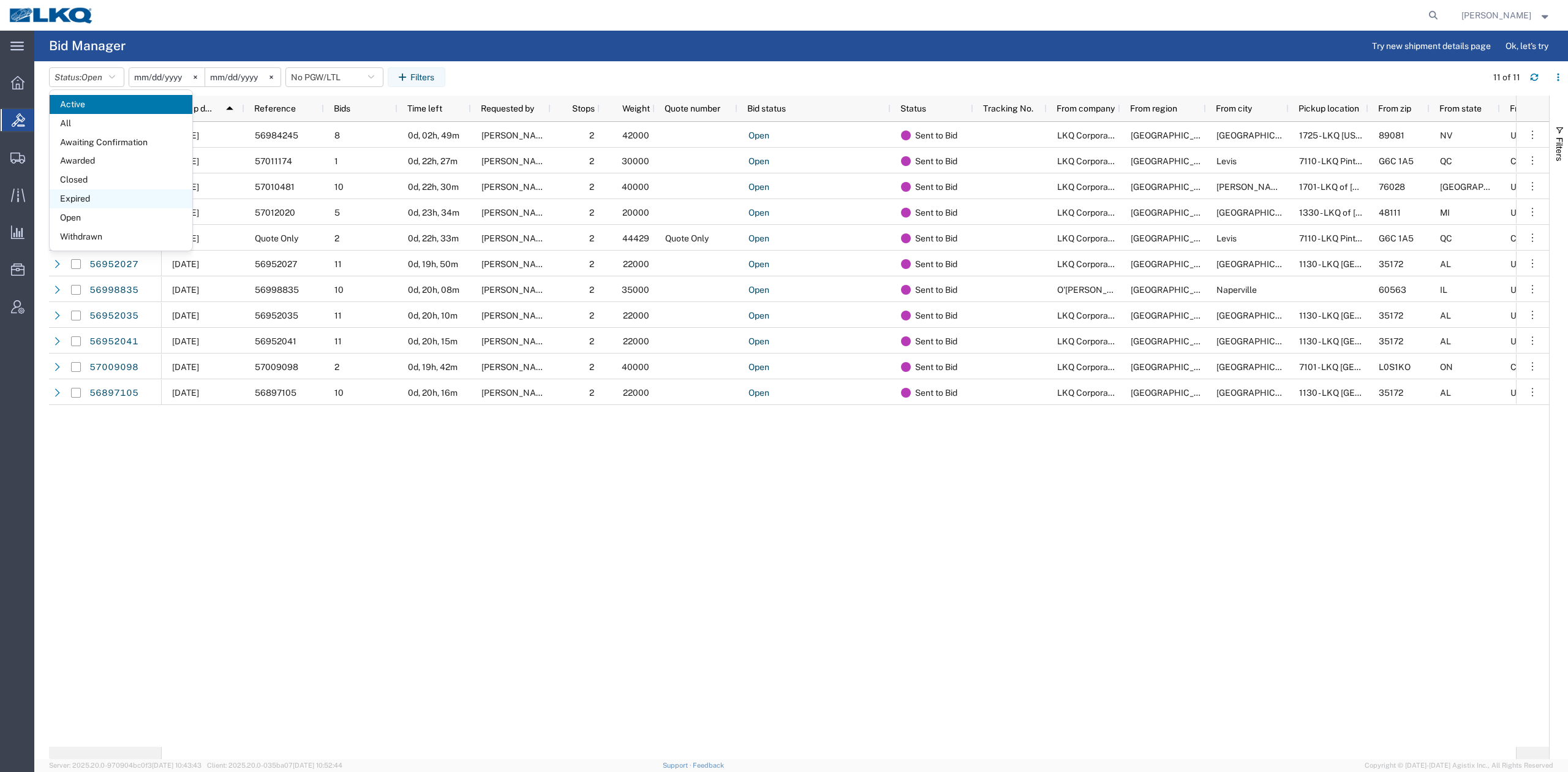
click at [103, 196] on span "Expired" at bounding box center [121, 198] width 142 height 19
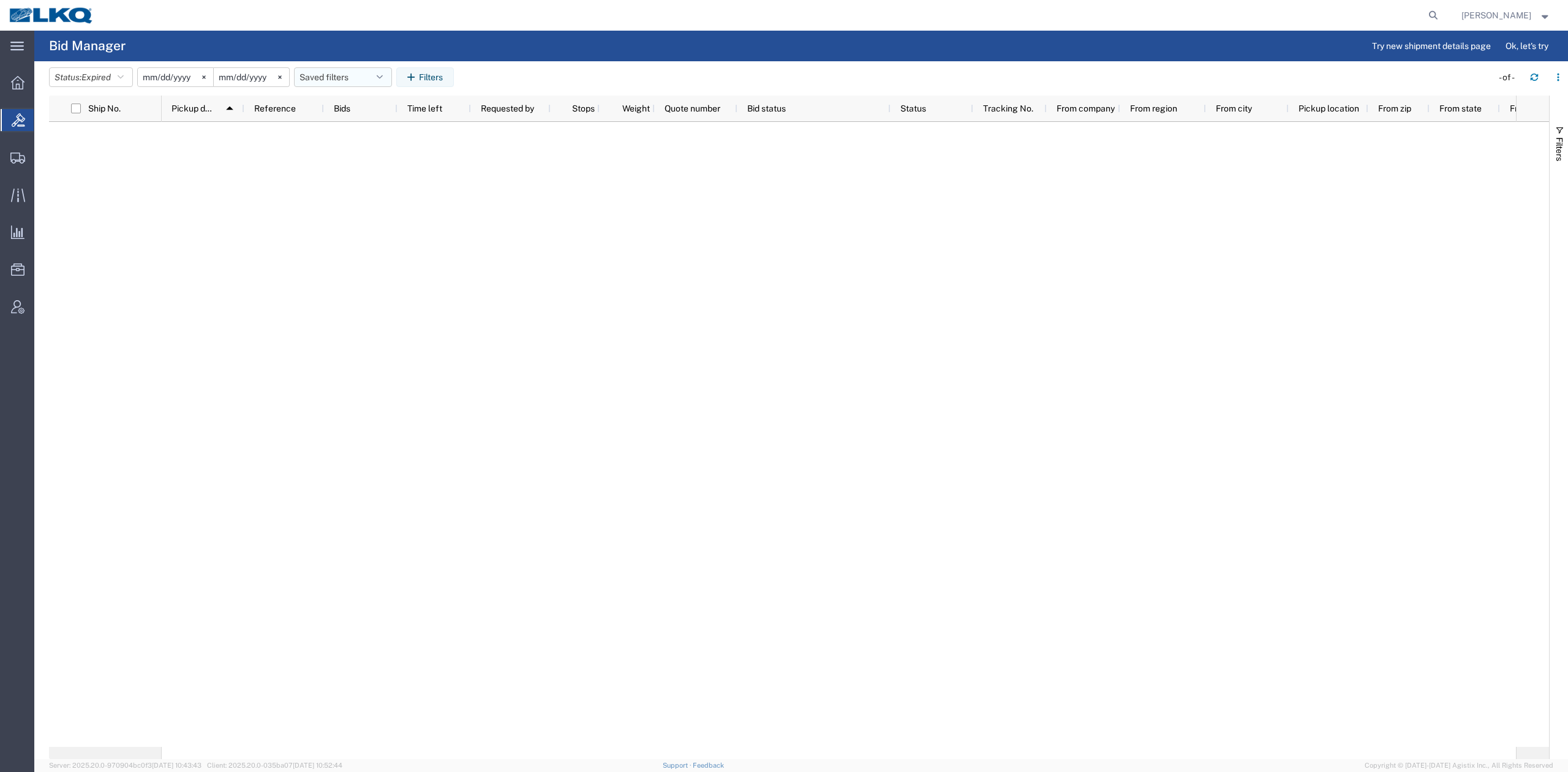
click at [366, 73] on button "Saved filters" at bounding box center [343, 77] width 98 height 20
click at [368, 136] on span "No PGW/LTL" at bounding box center [375, 130] width 161 height 22
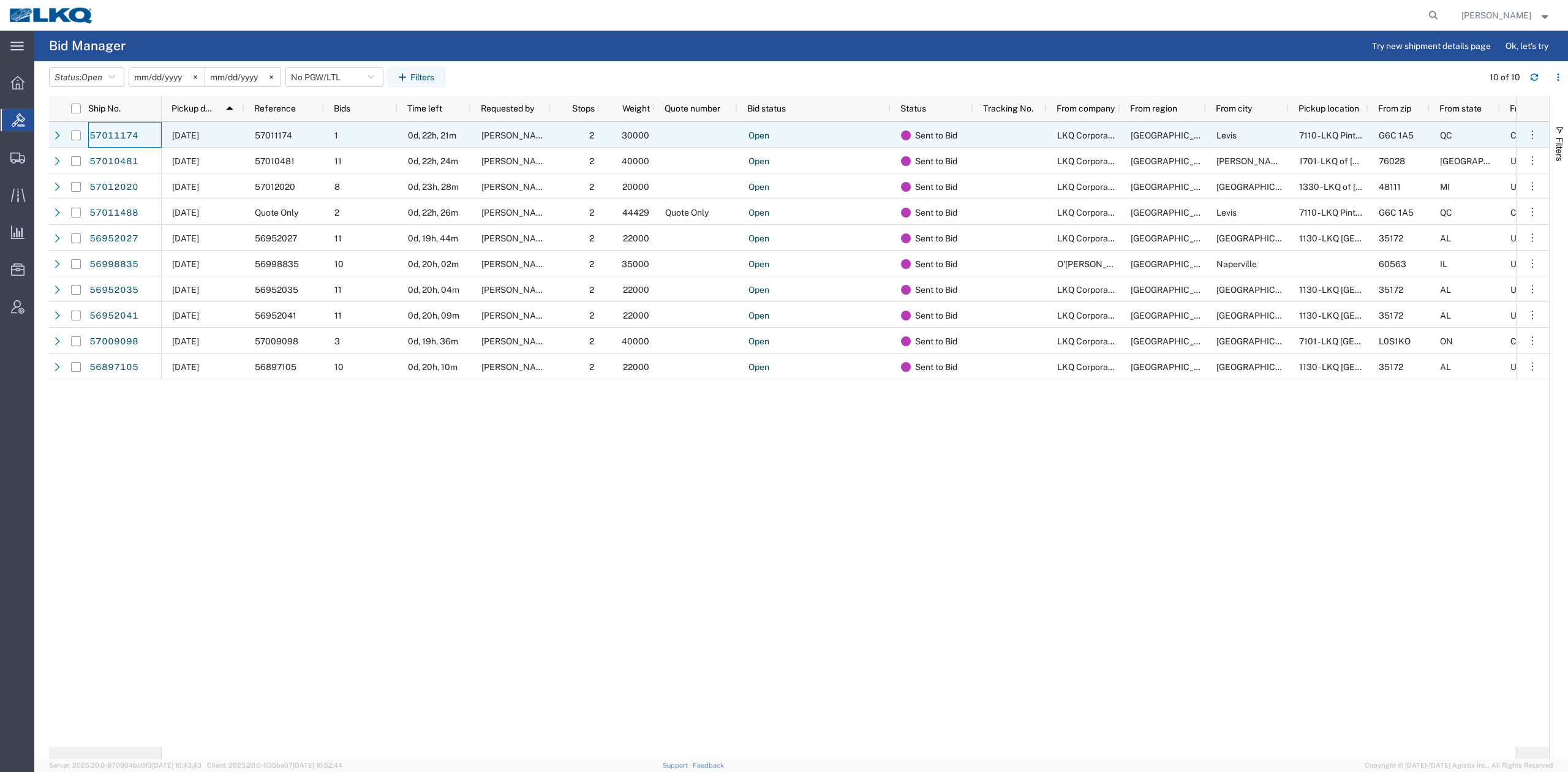
click at [275, 128] on div "57011174" at bounding box center [285, 134] width 80 height 26
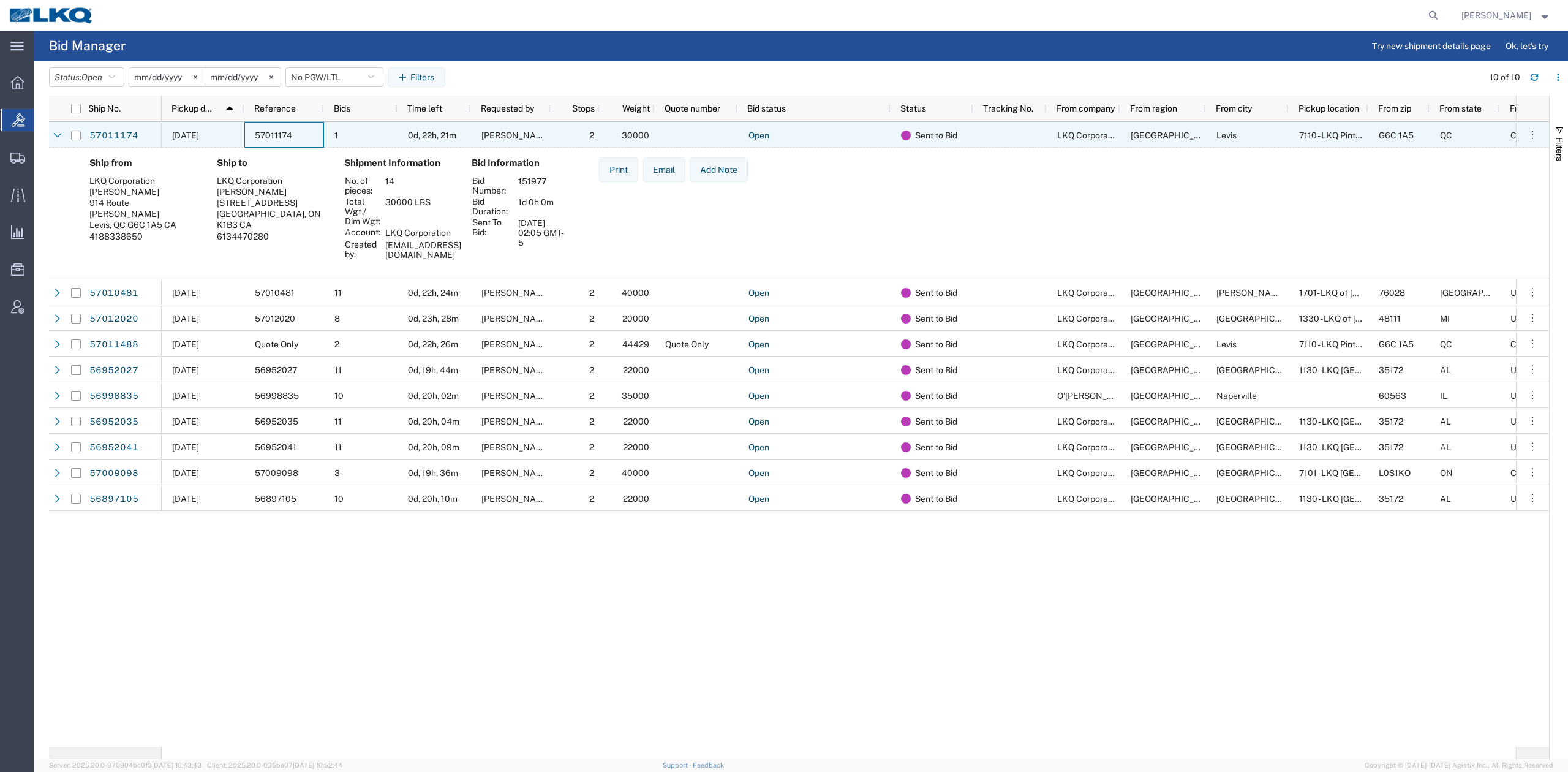
click at [275, 140] on span "57011174" at bounding box center [273, 136] width 37 height 10
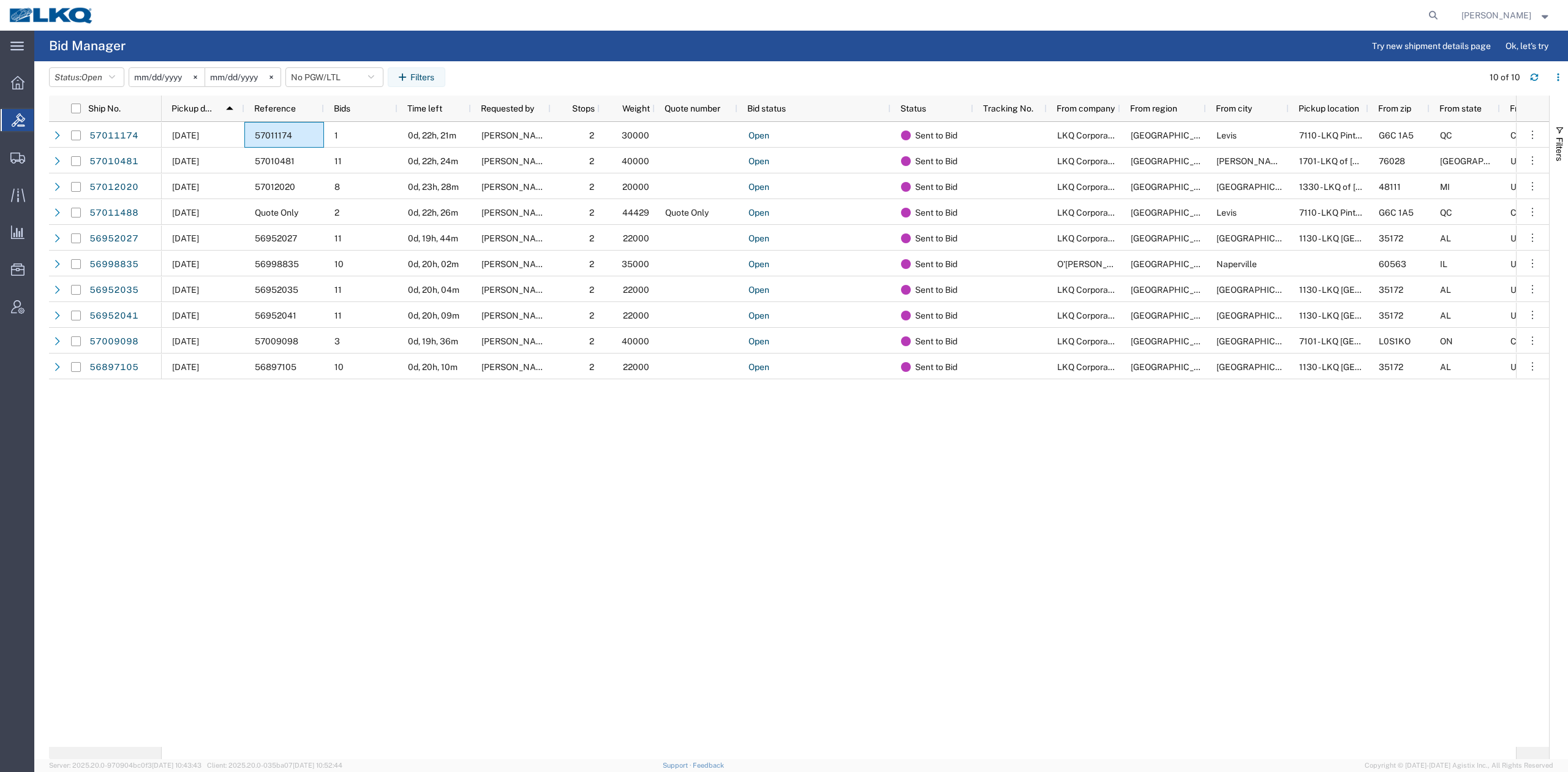
click at [453, 530] on div "10/06/2025 57011174 1 0d, 22h, 21m Eric Dube 2 30000 Open Sent to Bid LKQ Corpo…" at bounding box center [838, 434] width 1354 height 625
click at [720, 525] on div "10/06/2025 57011174 1 0d, 22h, 21m Eric Dube 2 30000 Open Sent to Bid LKQ Corpo…" at bounding box center [838, 434] width 1354 height 625
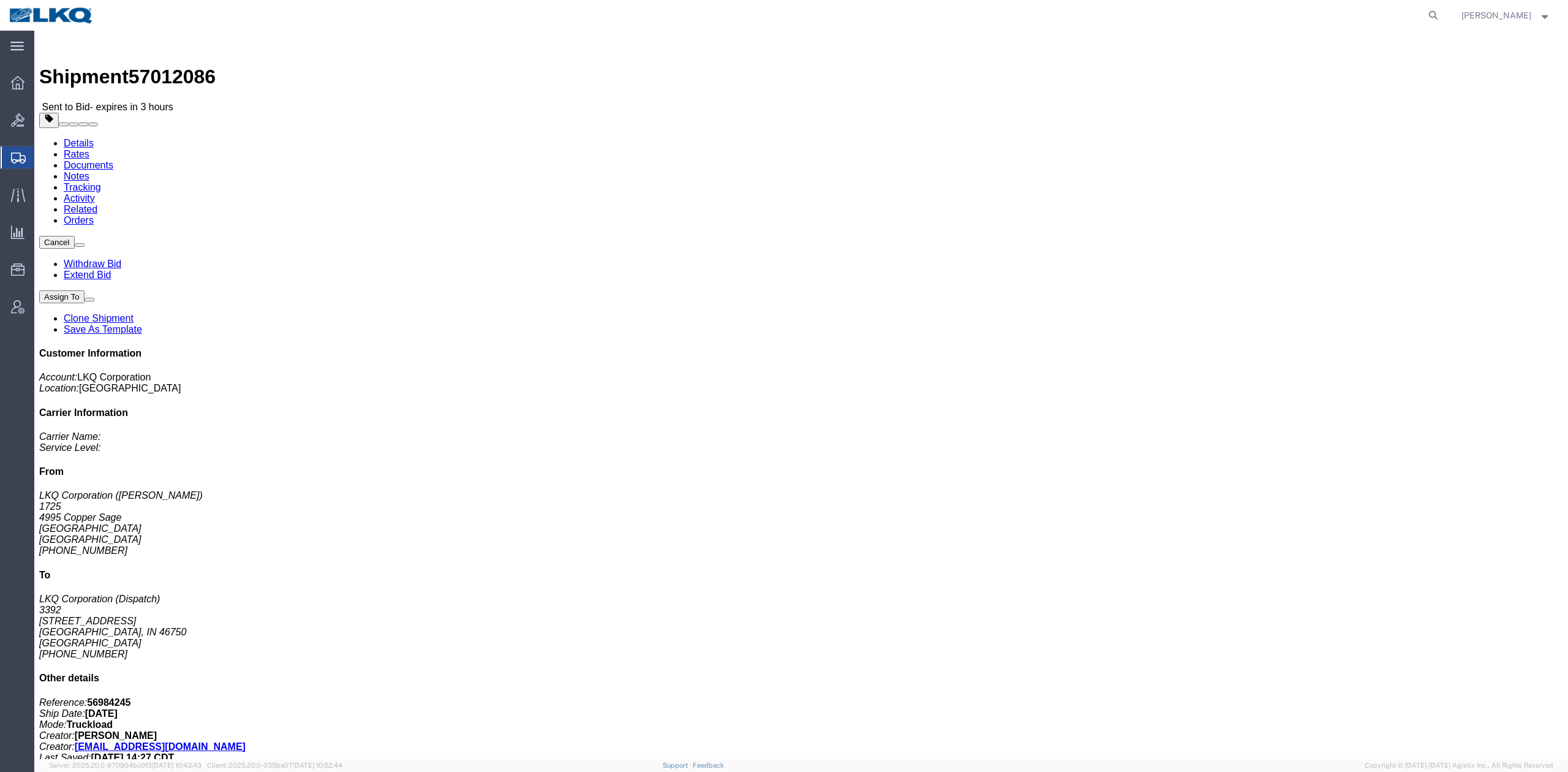
click span "57012086"
copy span "57012086"
click link "Rates"
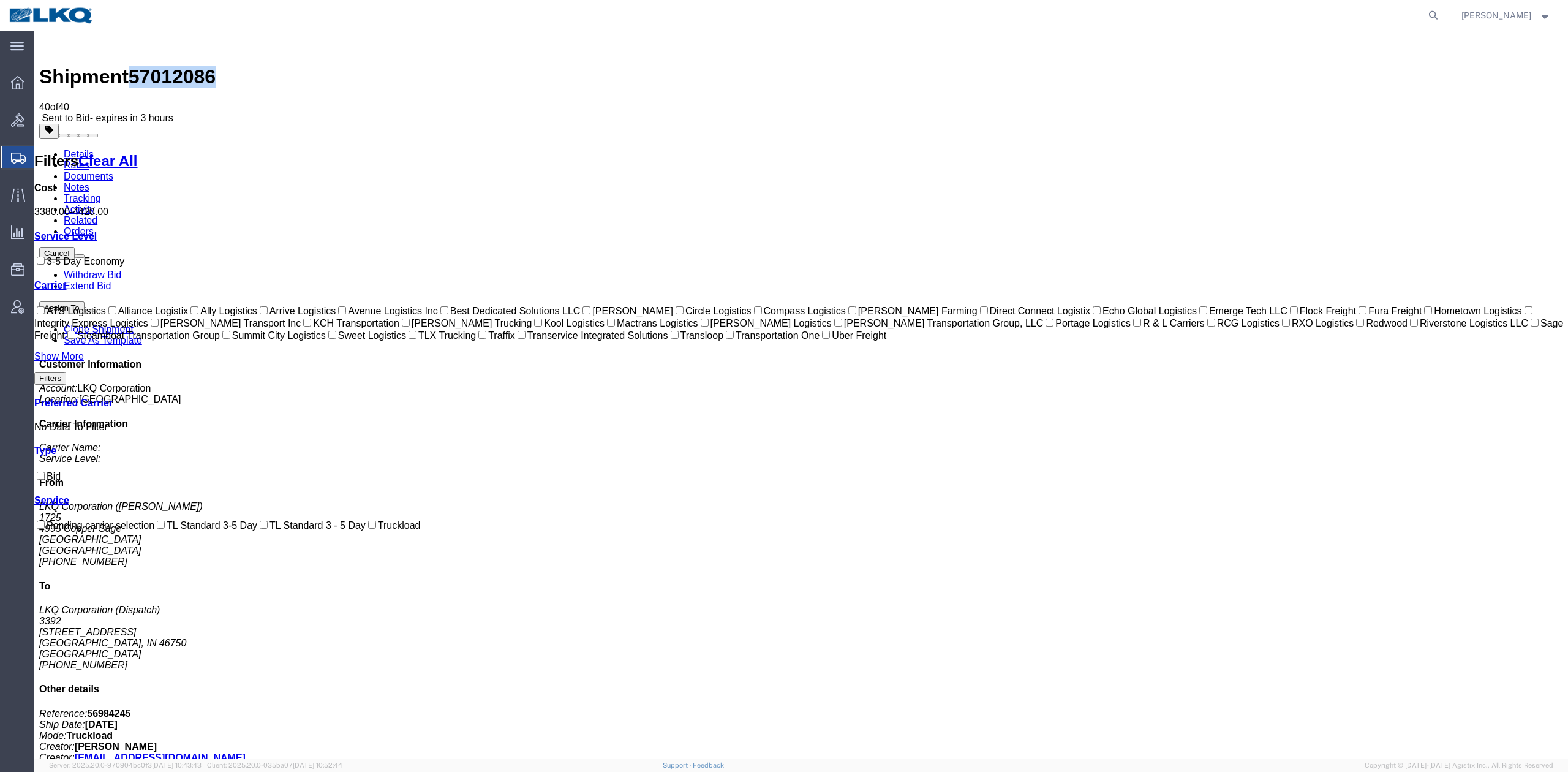
drag, startPoint x: 1108, startPoint y: 222, endPoint x: 895, endPoint y: 128, distance: 232.8
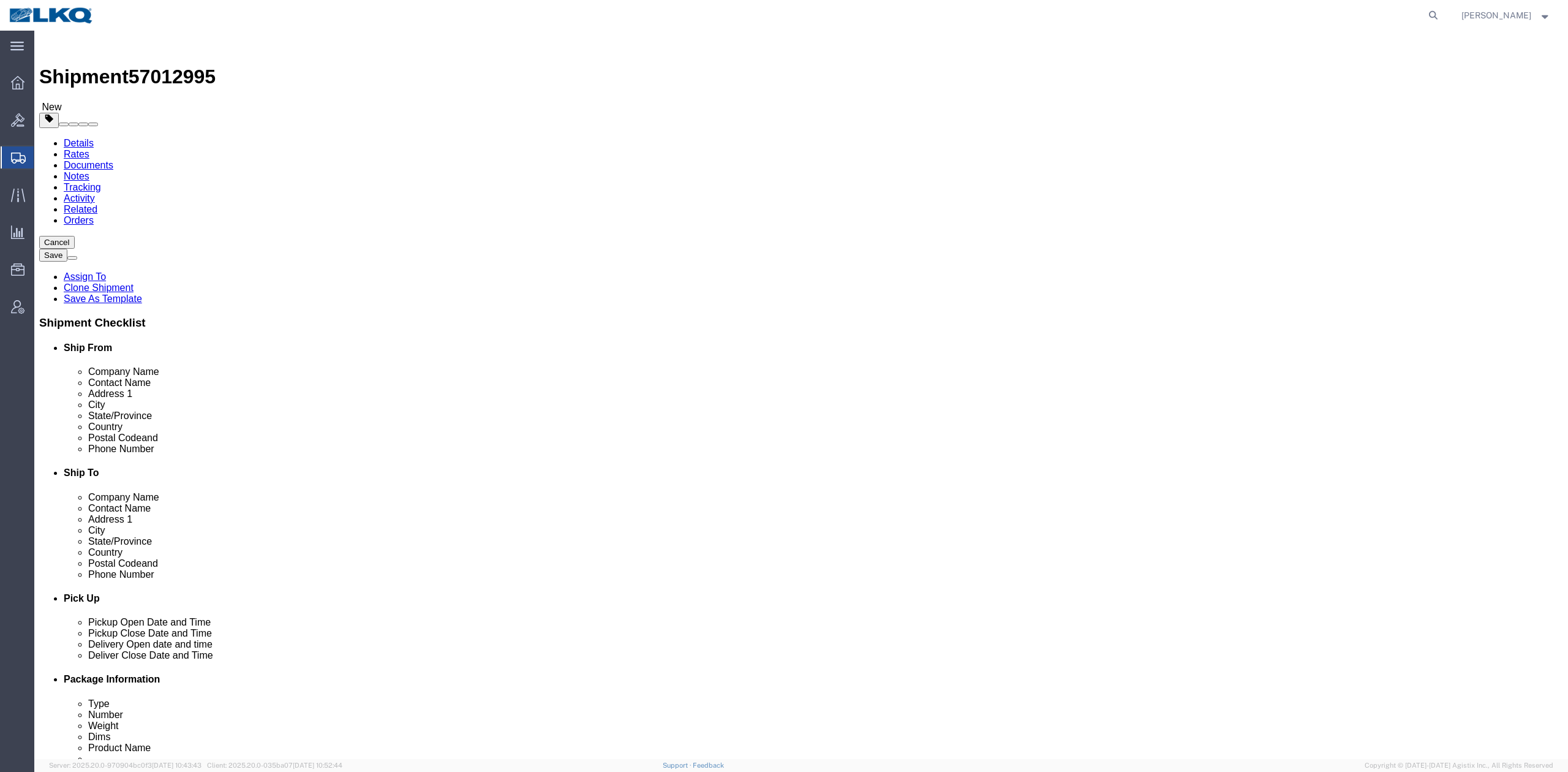
select select "27622"
select select "27634"
click span "57012995"
copy span "57012995"
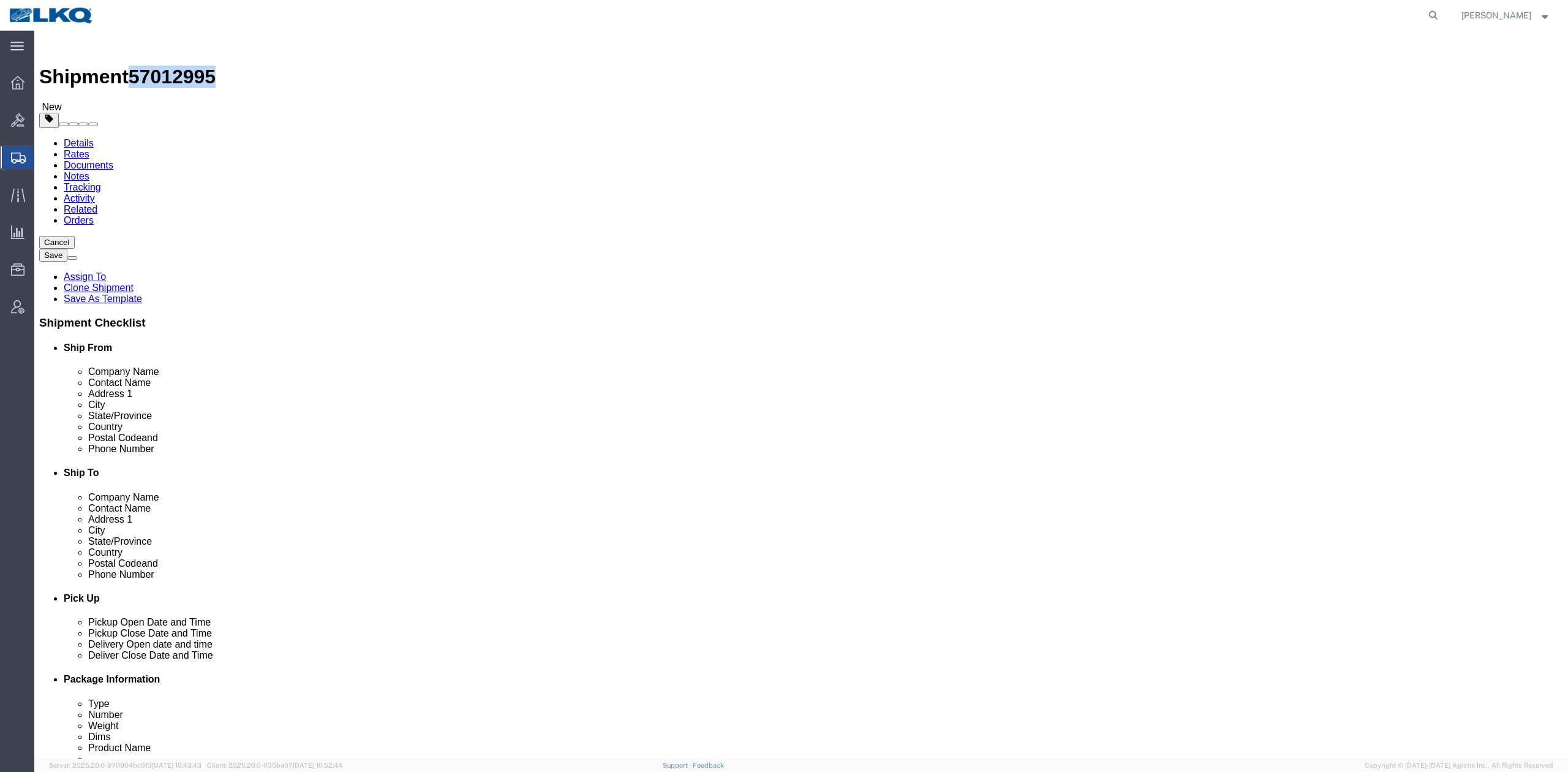
copy span "57012995"
click link "Notes"
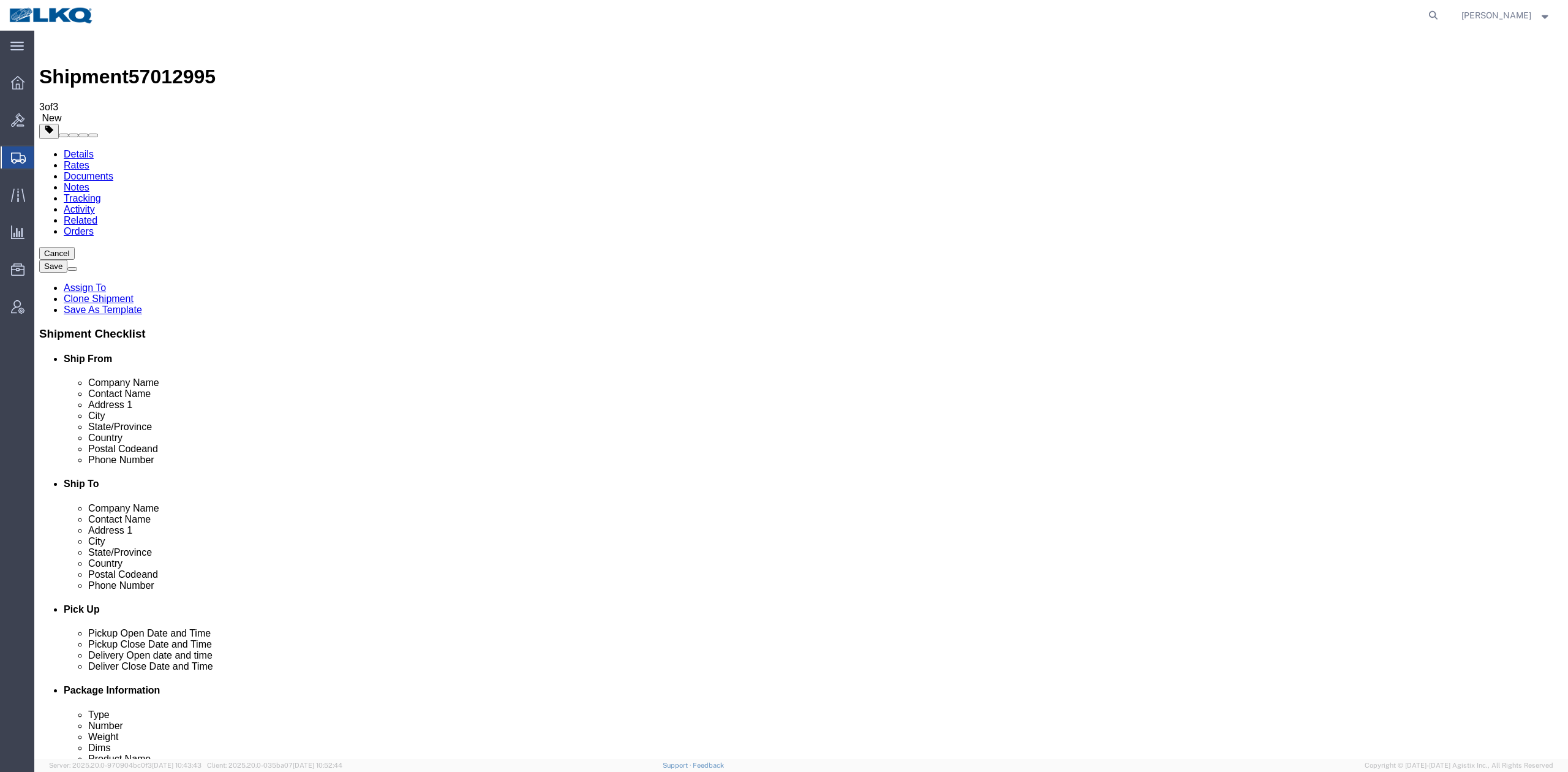
click at [72, 149] on link "Details" at bounding box center [79, 154] width 30 height 11
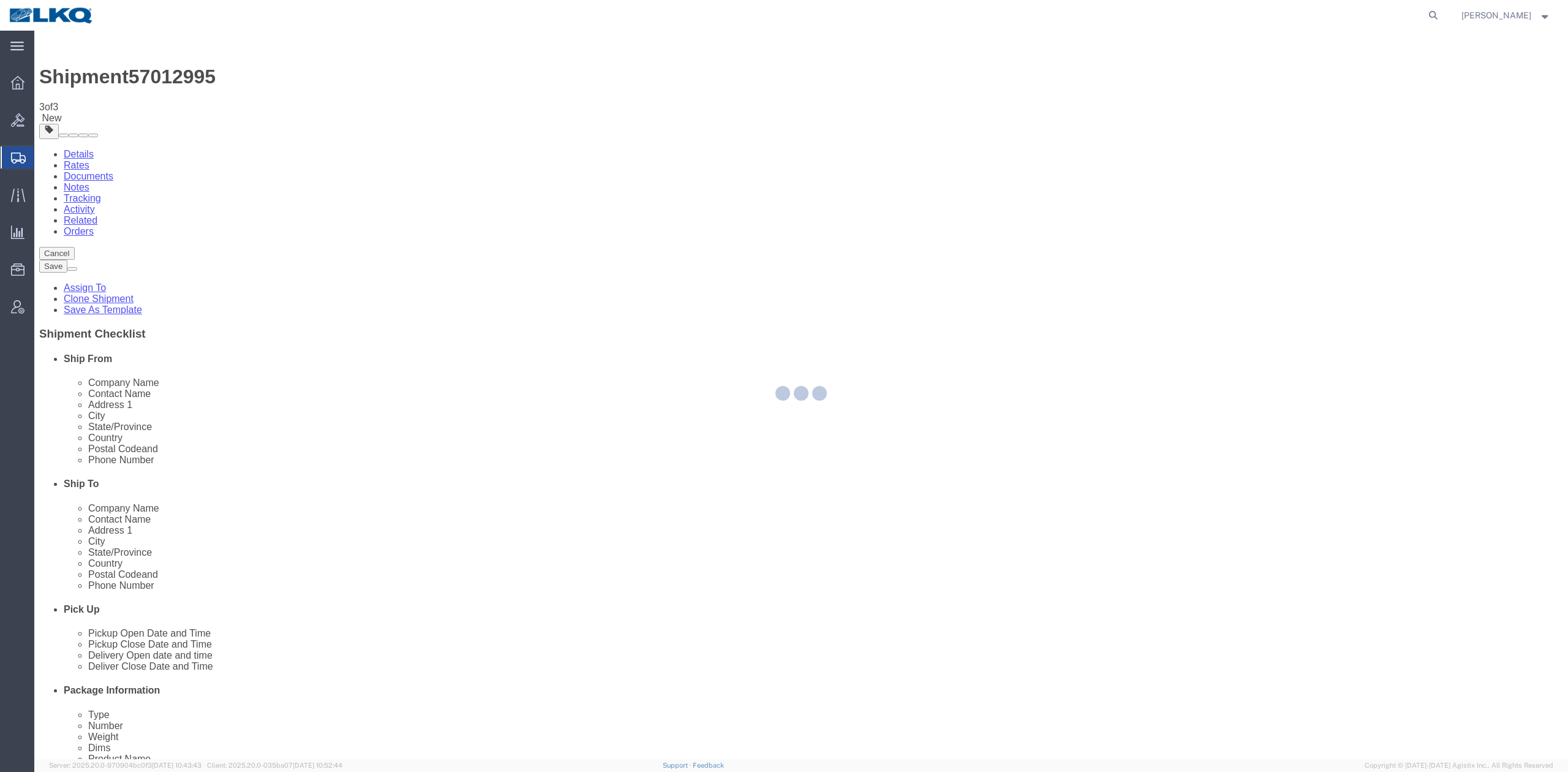
select select "27622"
select select "27634"
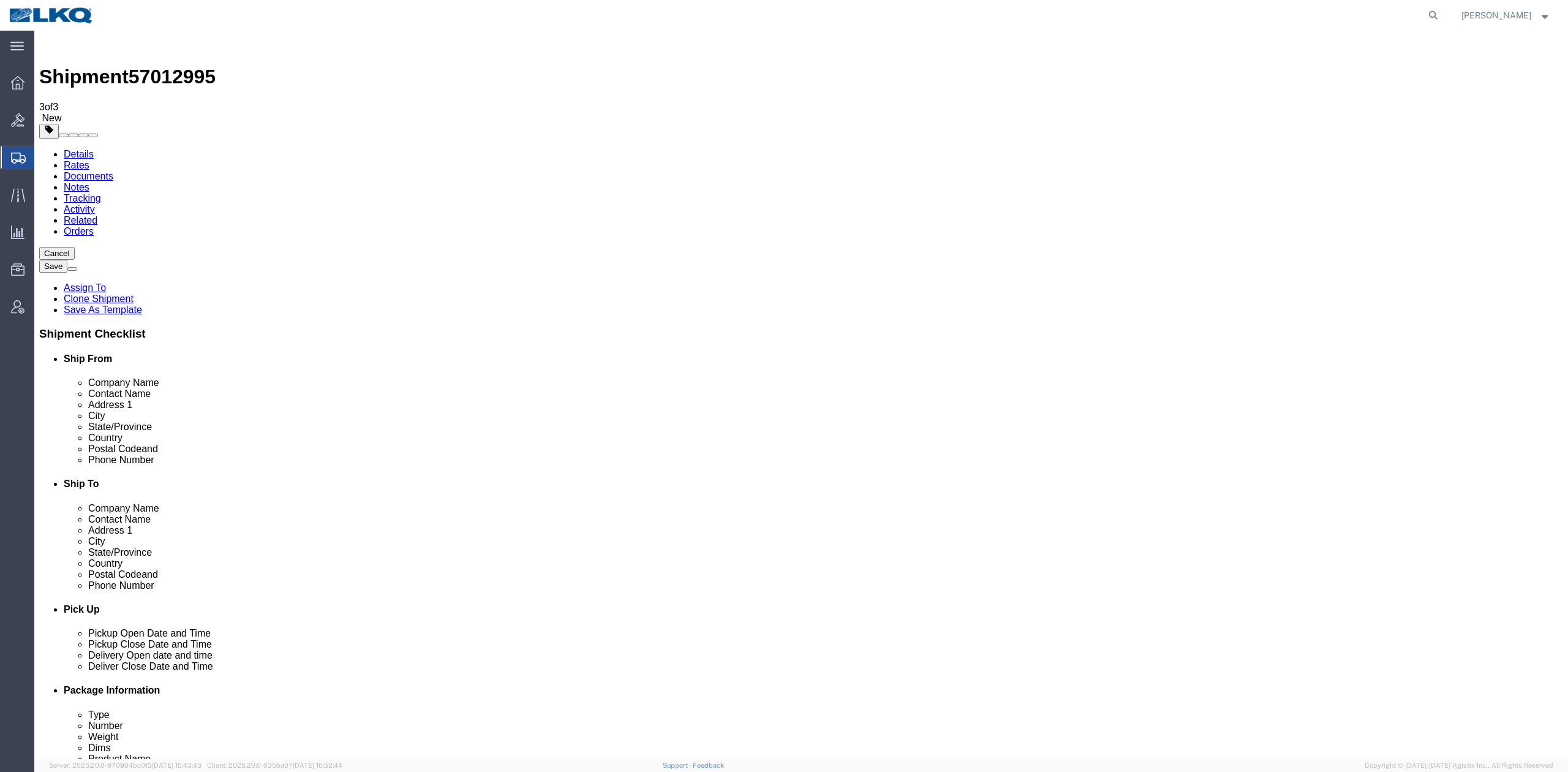
click icon
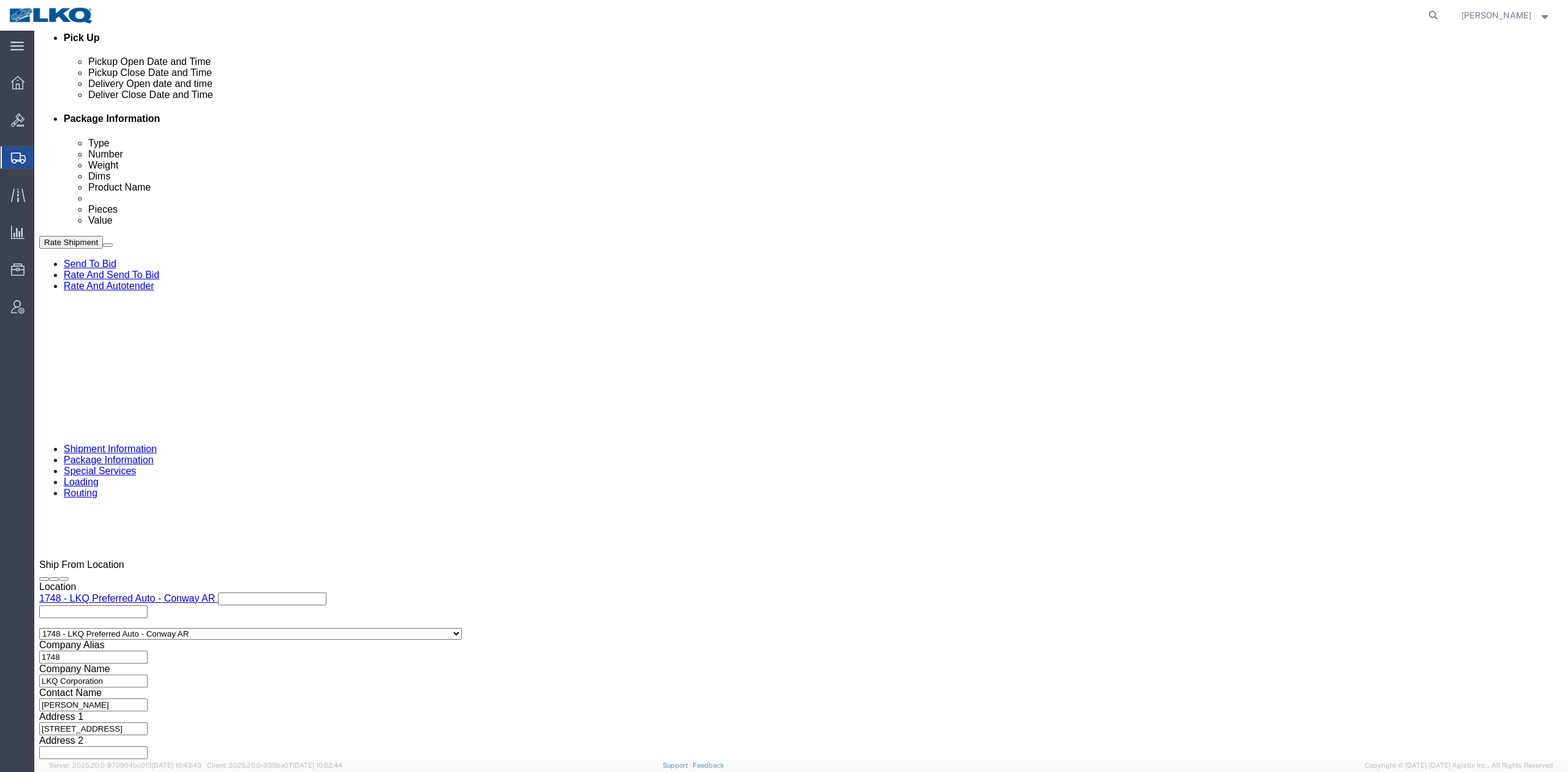
scroll to position [817, 0]
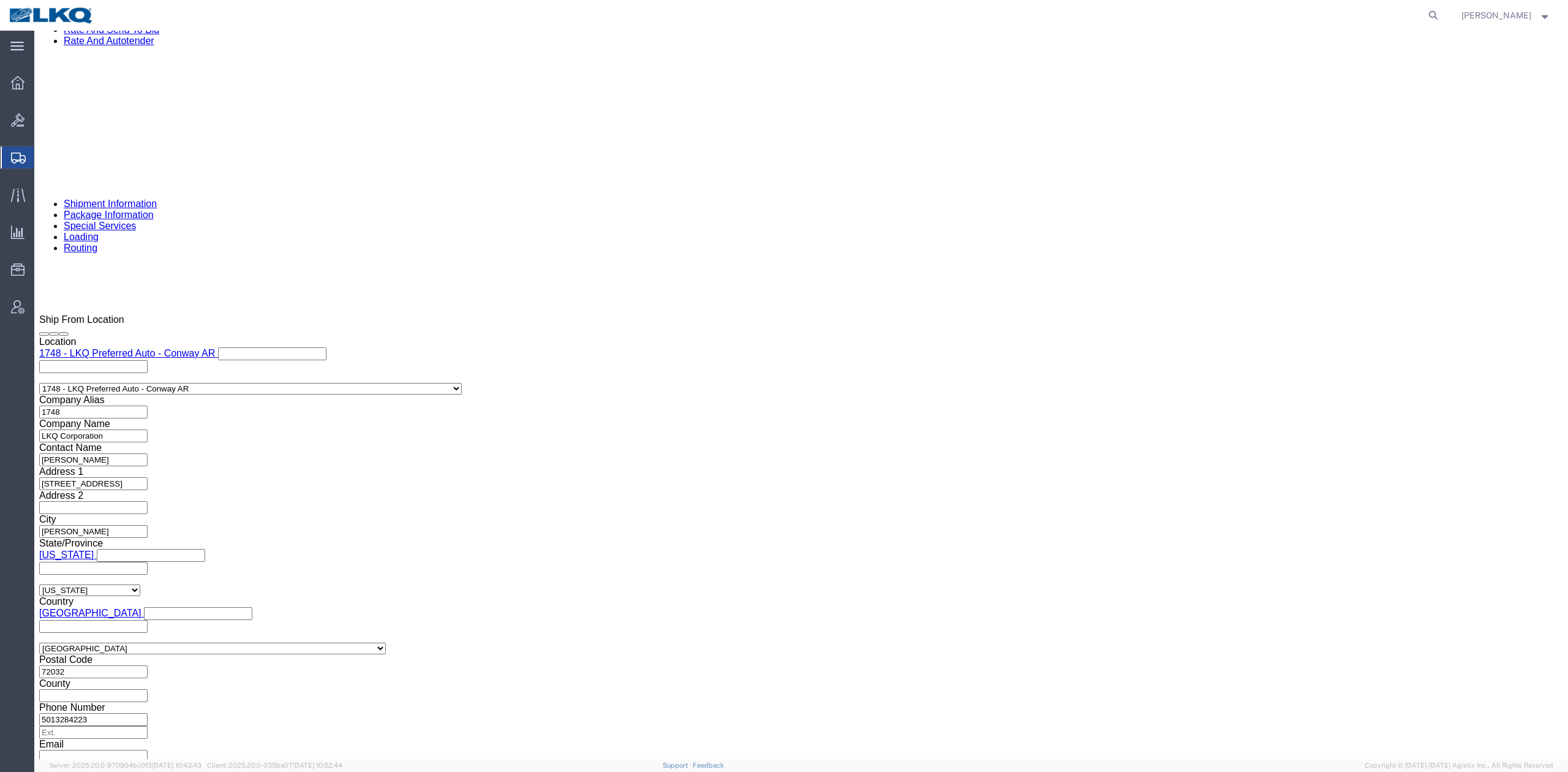
click icon
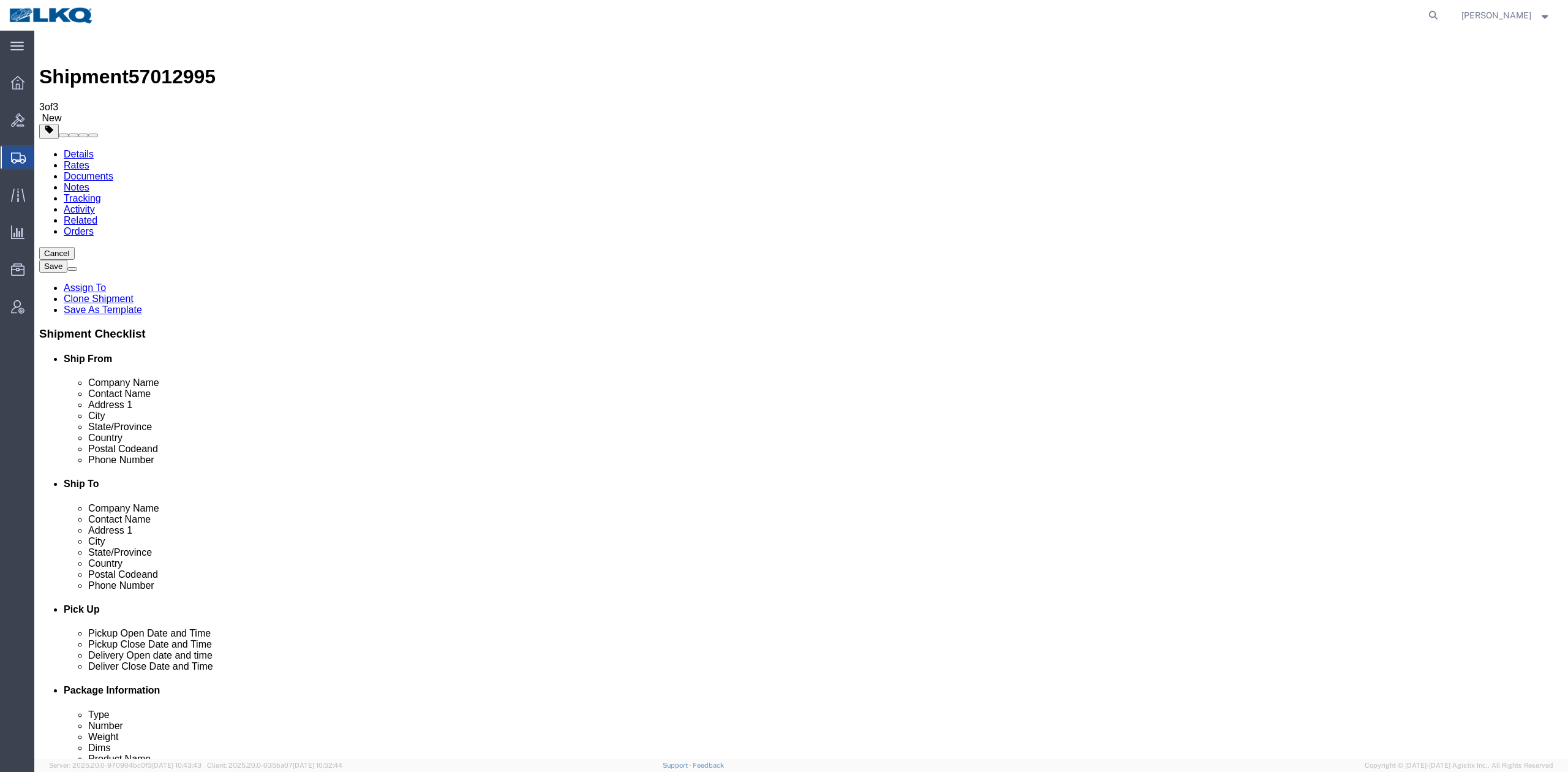
click link "Shipment Information"
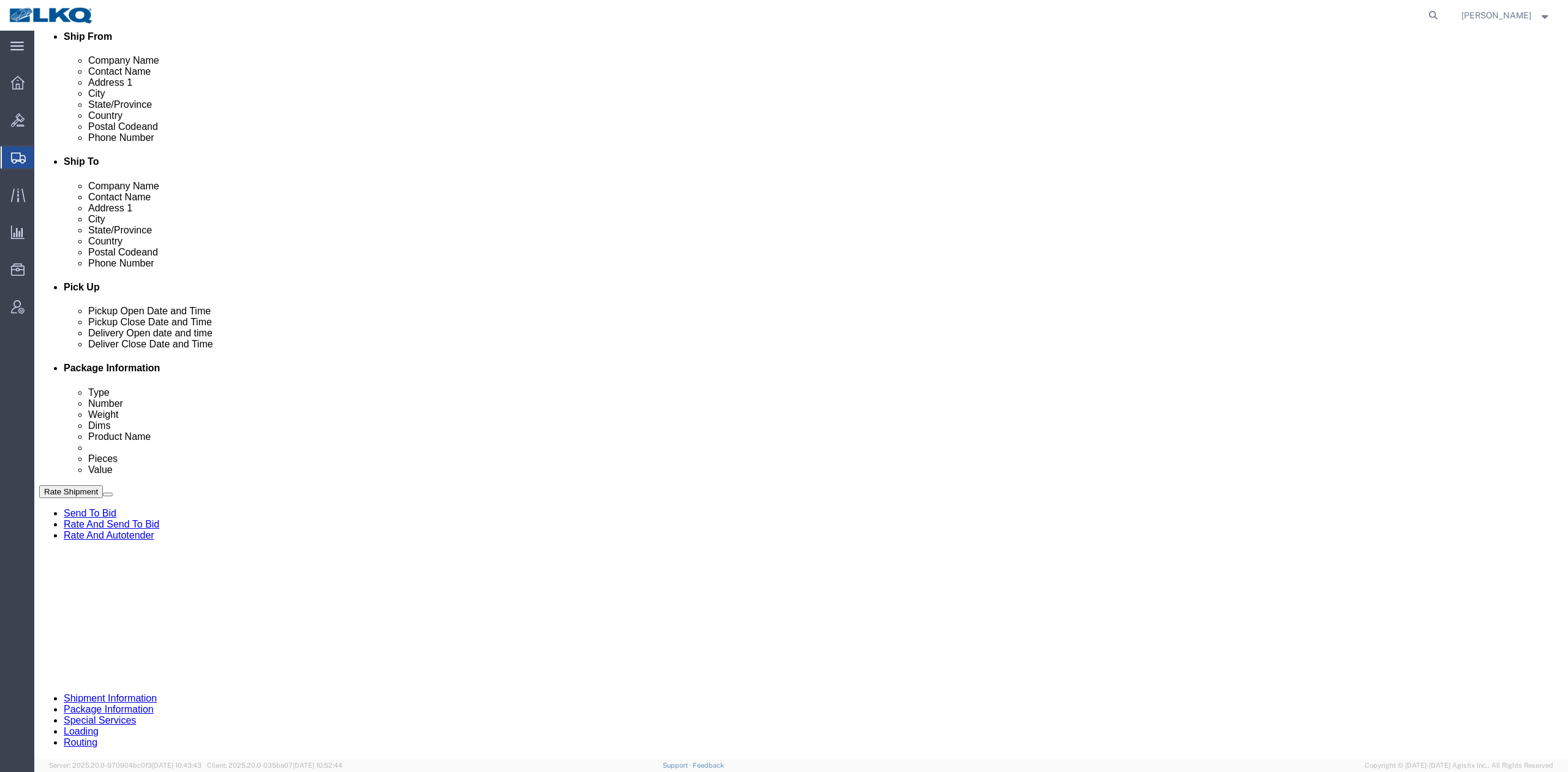
scroll to position [326, 0]
drag, startPoint x: 459, startPoint y: 507, endPoint x: 452, endPoint y: 468, distance: 39.6
click div "Oct 09 2025 4:00 PM"
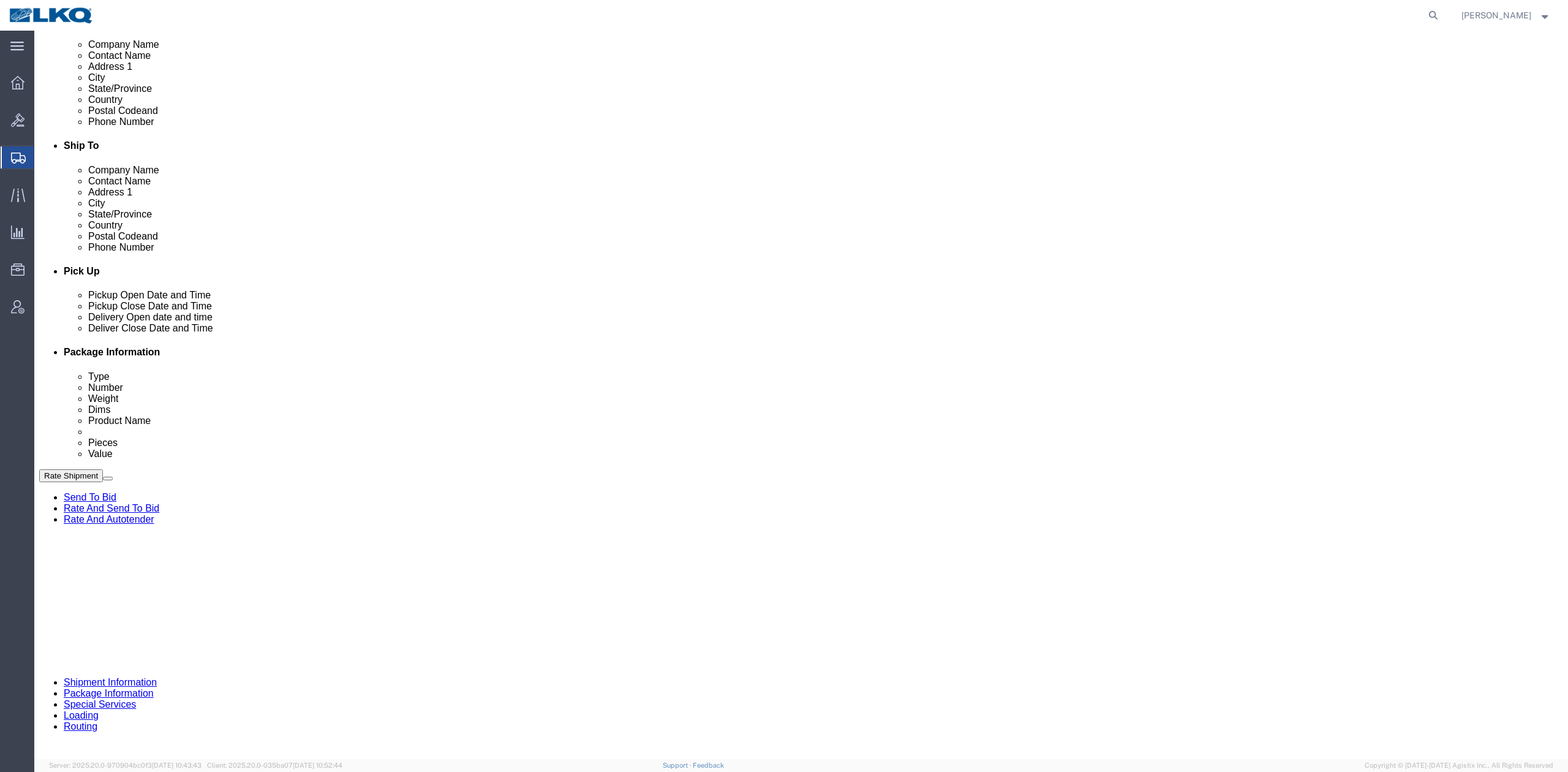
click div "References Add reference"
click link "Schedule appointment"
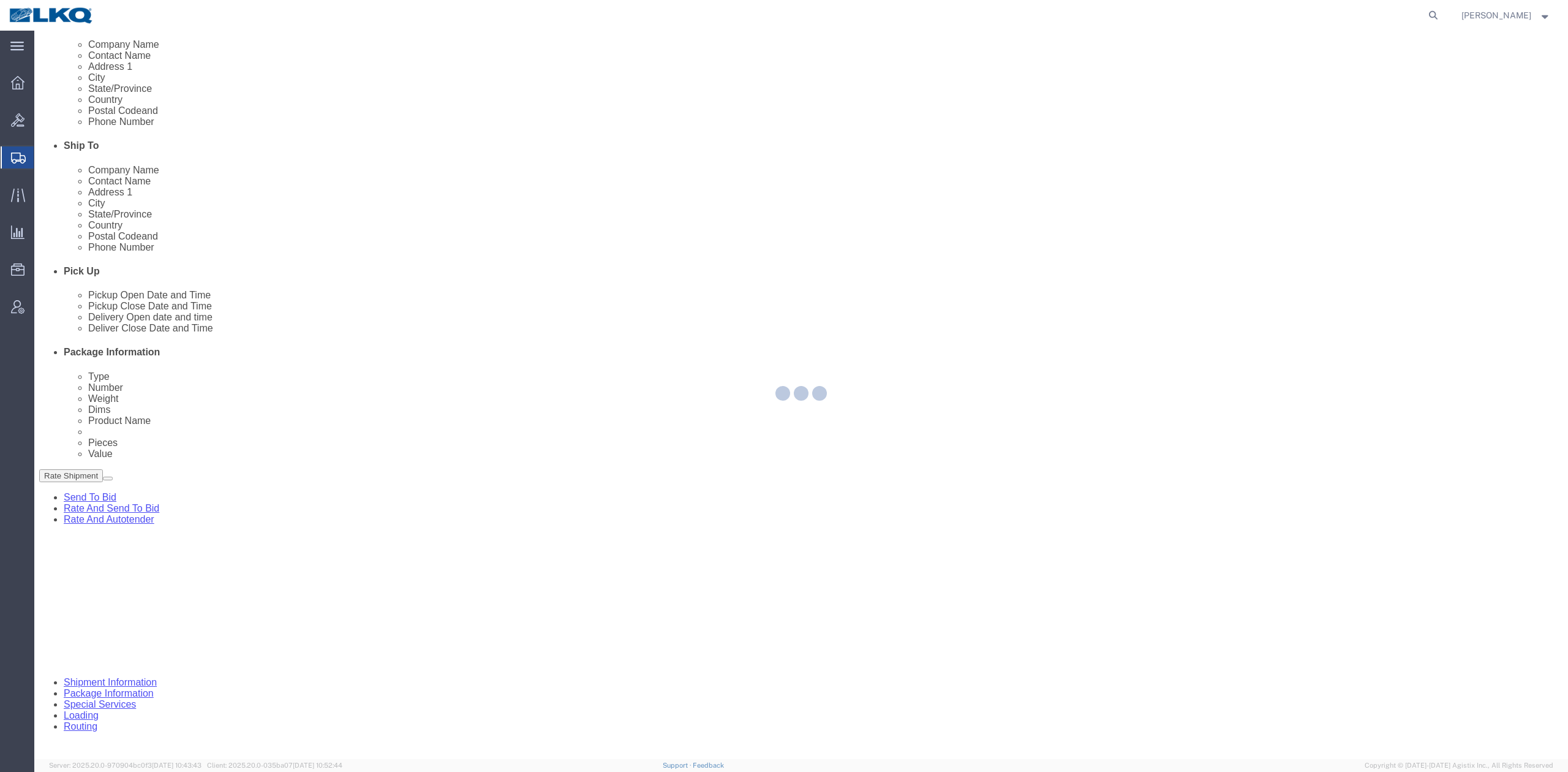
select select
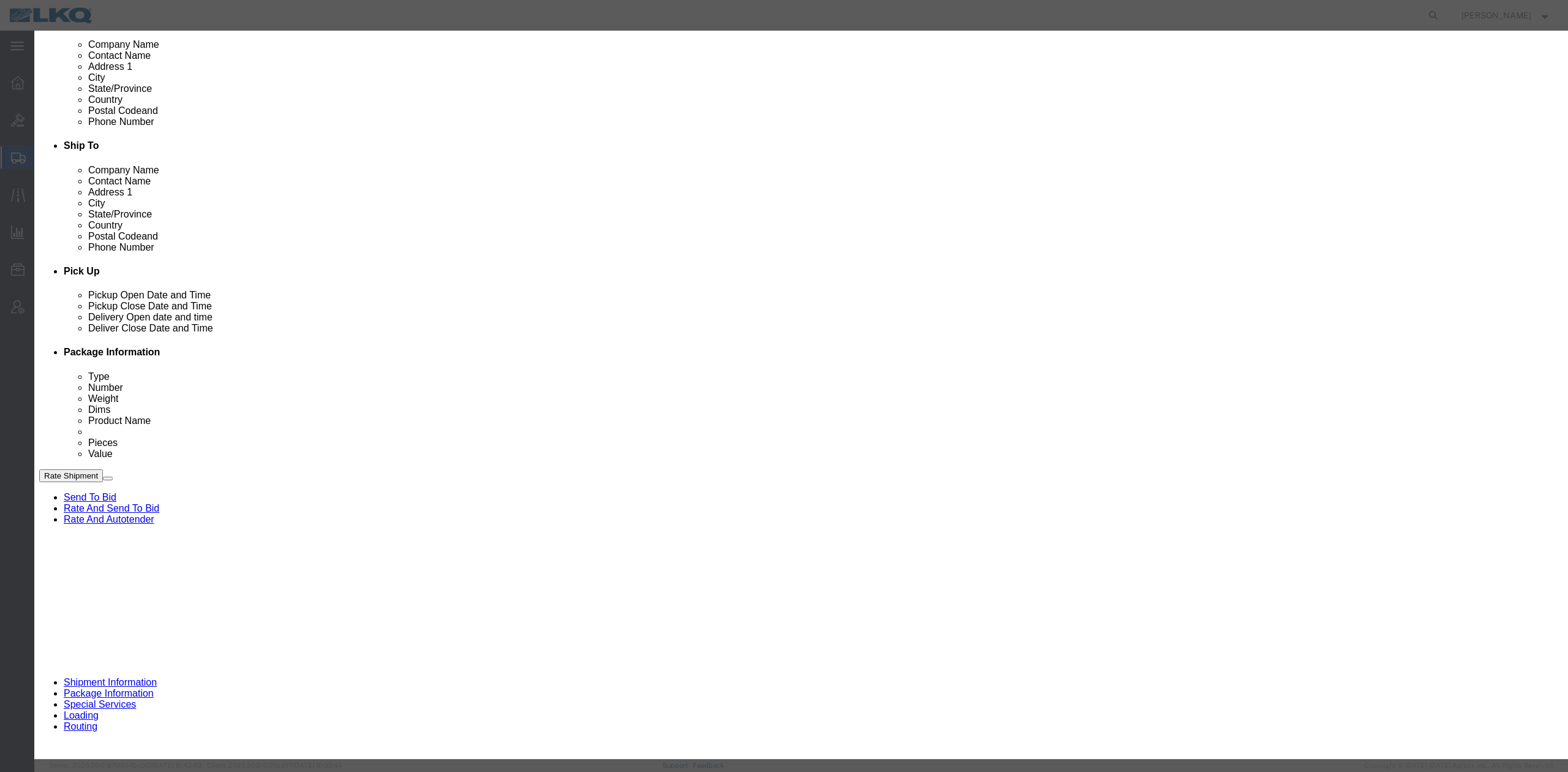
click select "Select 1760 - LKQ Best Core 1760 - Outbound Loads"
select select "1"
click select "Select 1760 - LKQ Best Core 1760 - Outbound Loads"
drag, startPoint x: 861, startPoint y: 163, endPoint x: 861, endPoint y: 174, distance: 11.0
click select "Select 15 min 30 min 45 min 1 hr 2 hr 3 hr 4 hr"
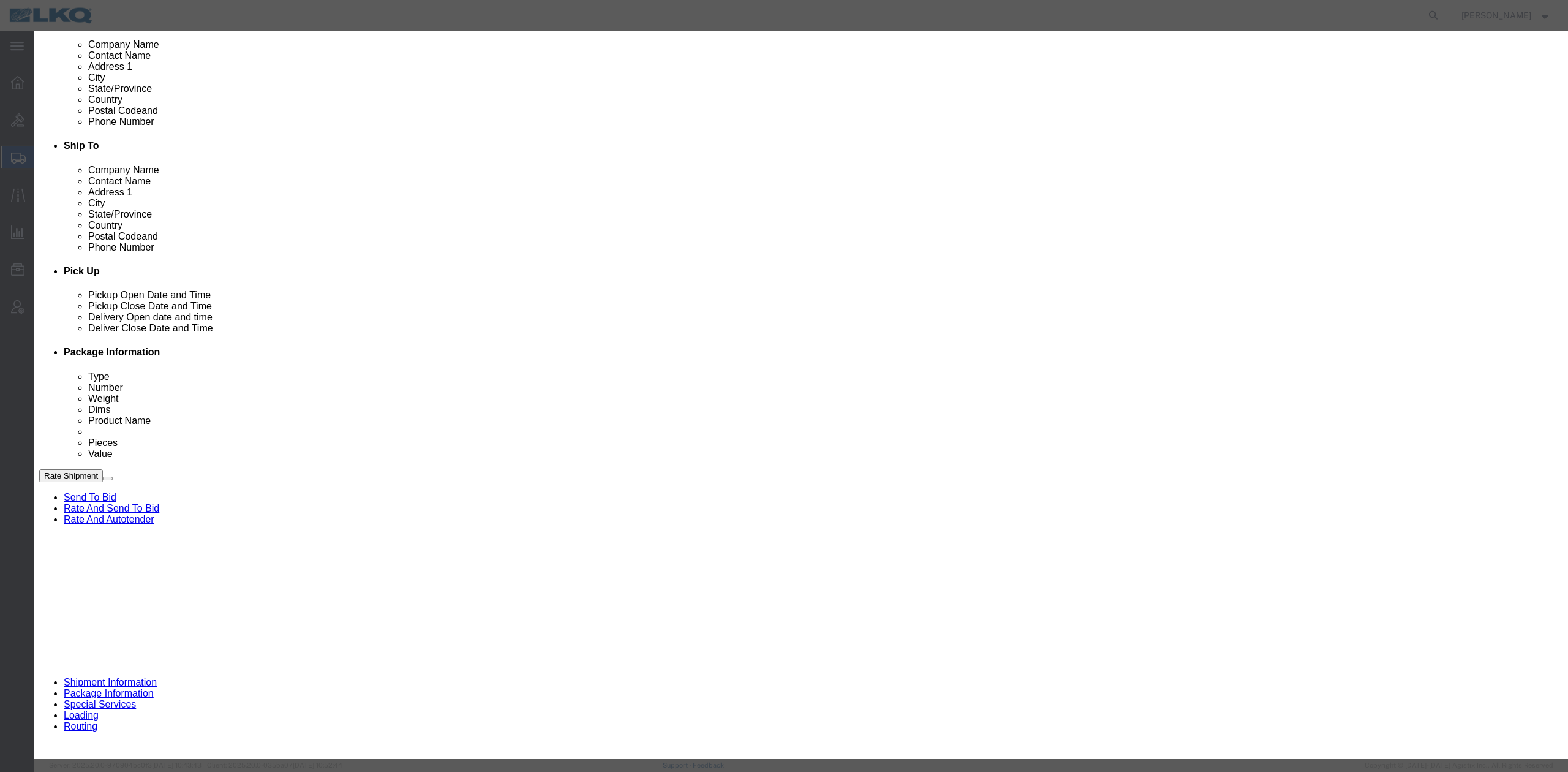
select select "15"
click select "Select 15 min 30 min 45 min 1 hr 2 hr 3 hr 4 hr"
drag, startPoint x: 900, startPoint y: 11, endPoint x: 798, endPoint y: 147, distance: 170.0
click link "Availability"
click icon "button"
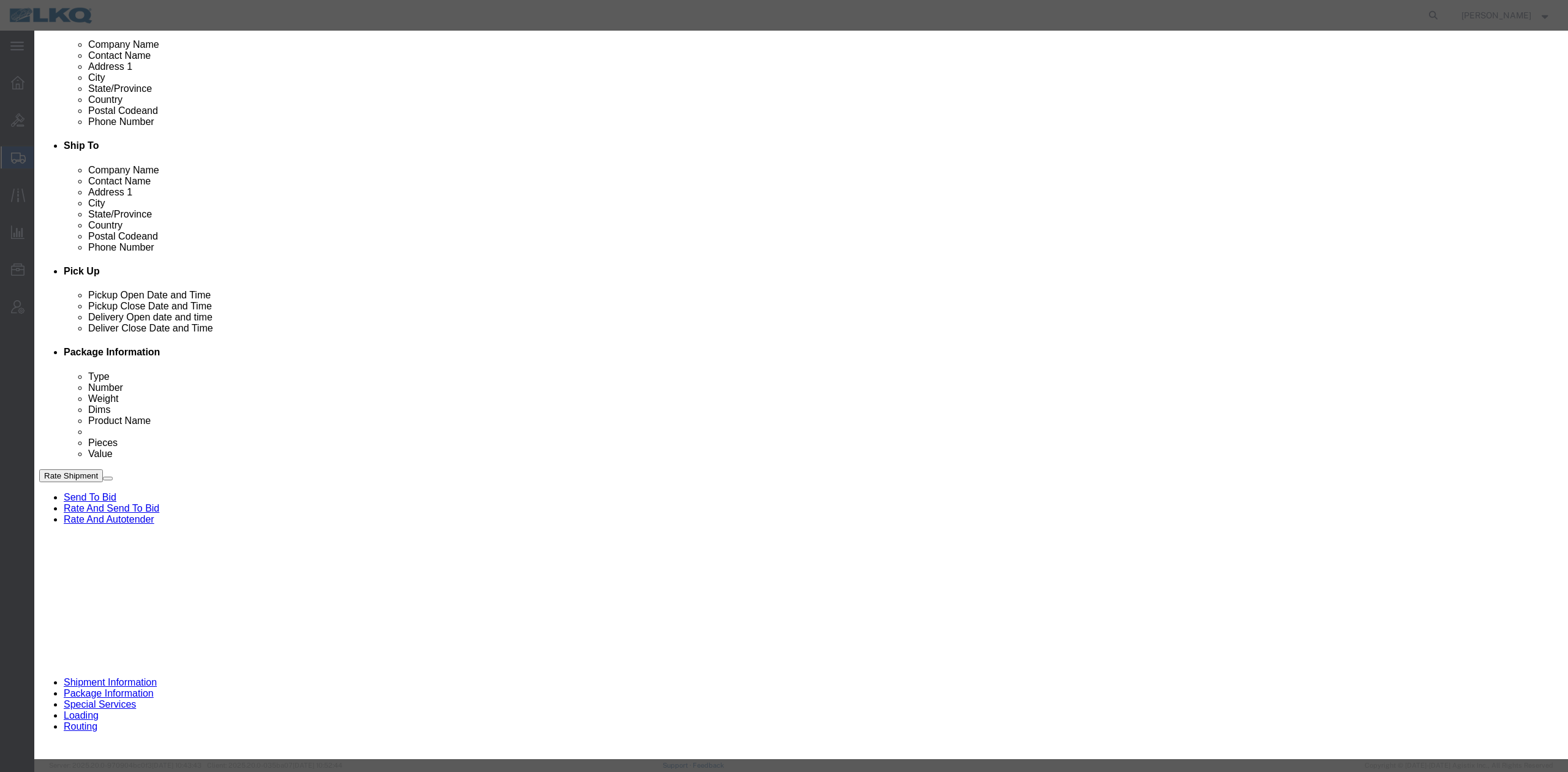
scroll to position [0, 0]
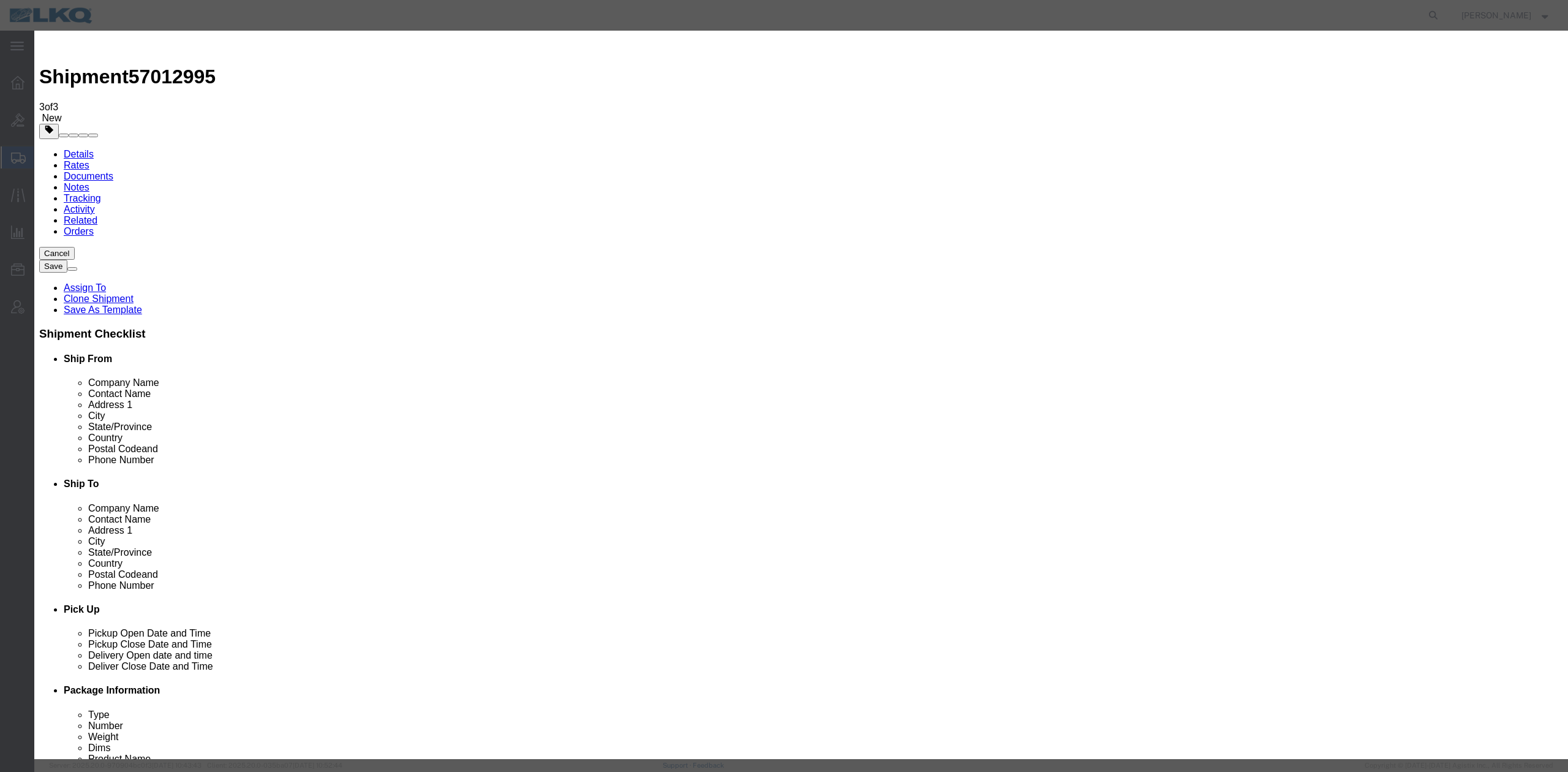
click input "[DATE]"
click td "7"
click link "Availability"
click icon "button"
click input "5:00 PM"
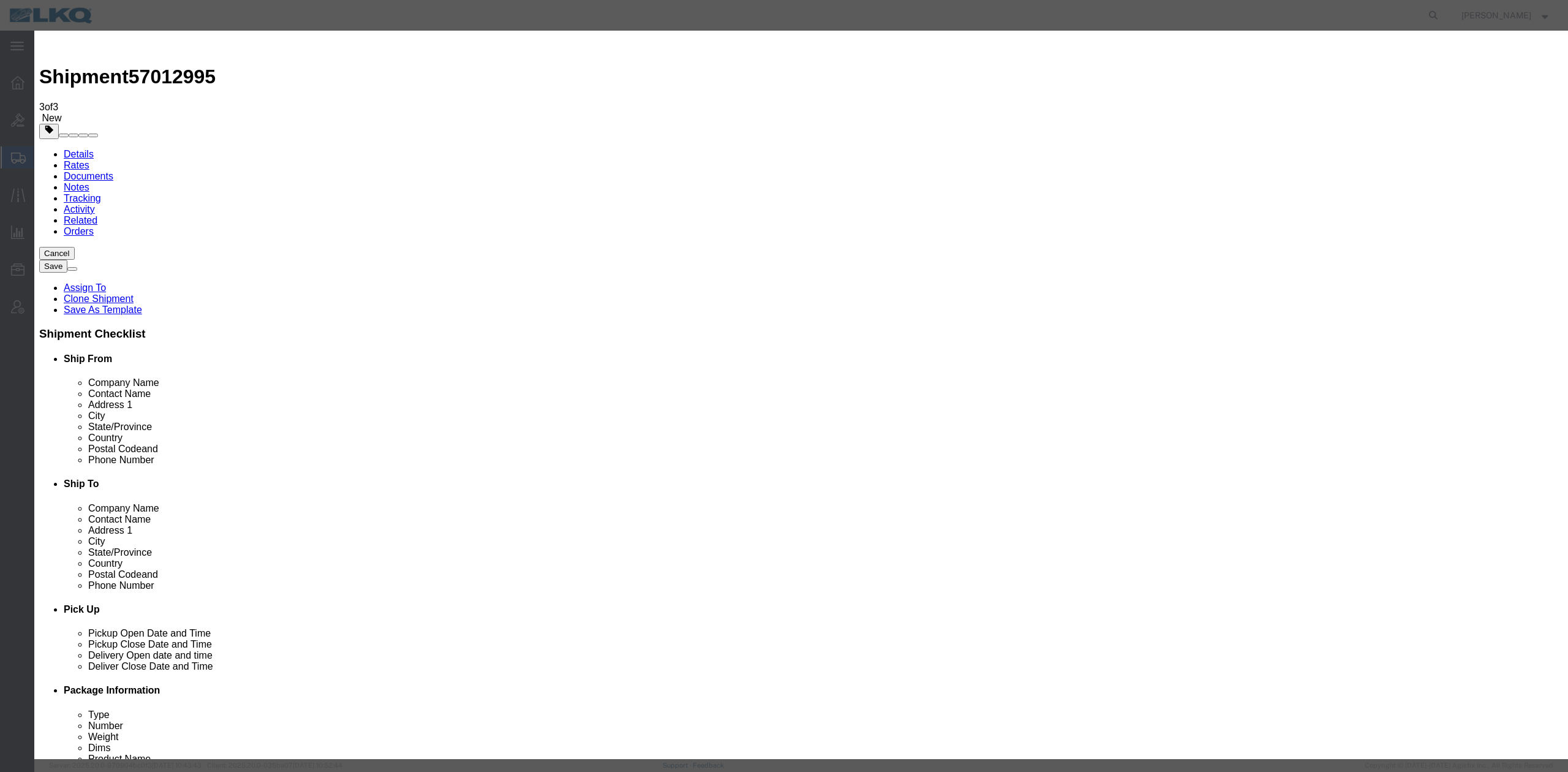
type input "9:30 AM"
click button "Save"
click button "Ok"
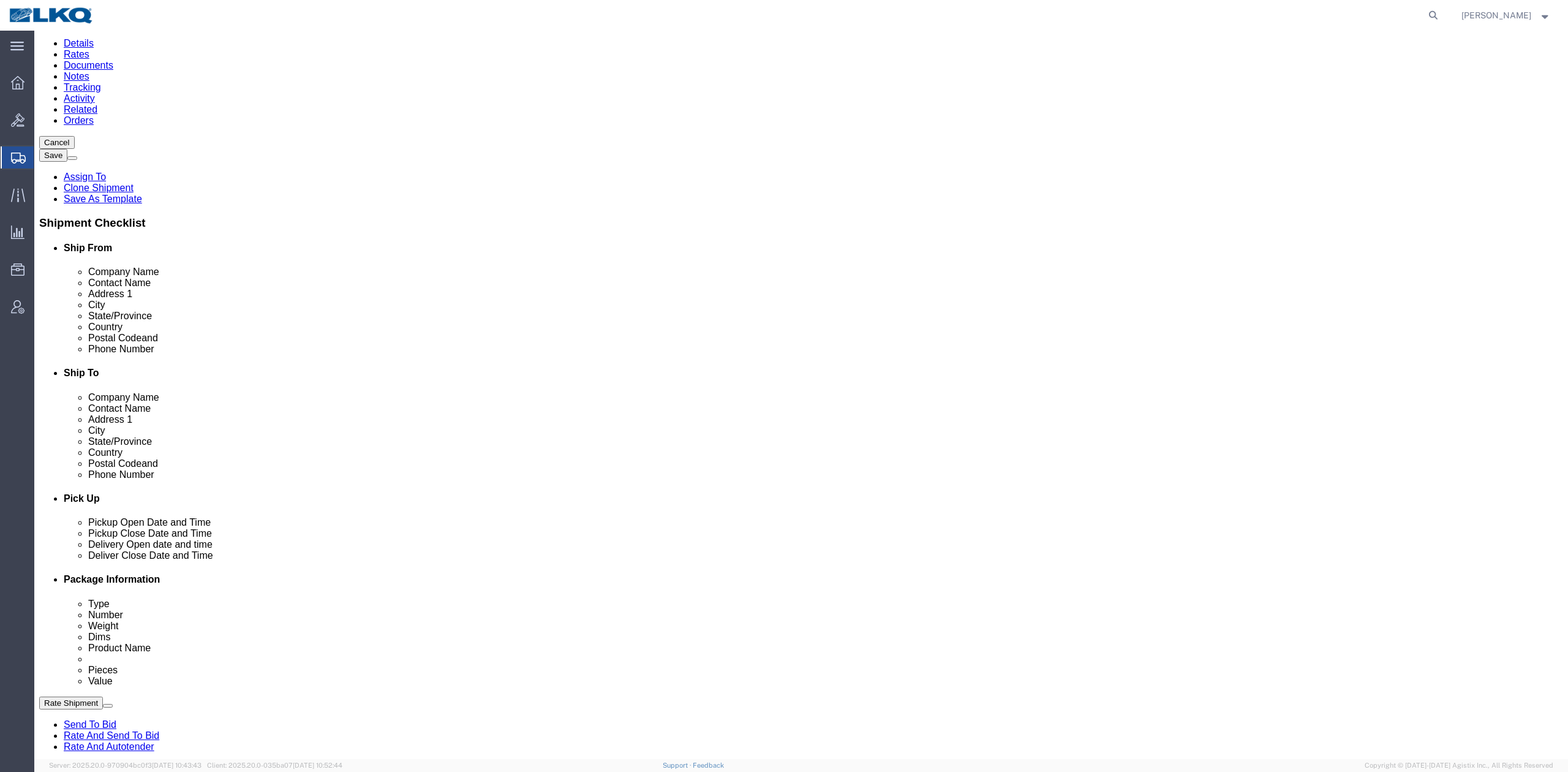
scroll to position [523, 0]
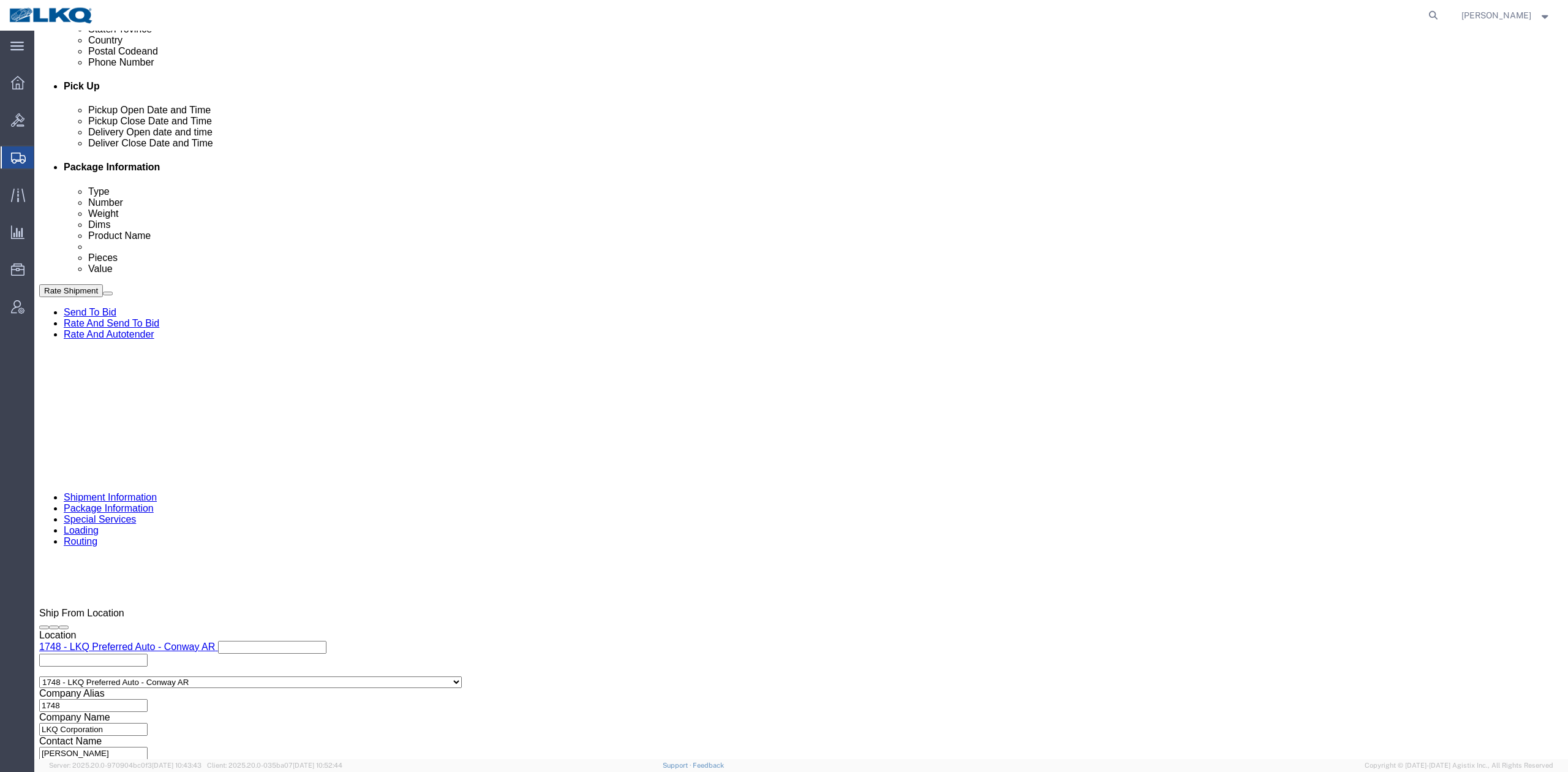
click button "Rate Shipment"
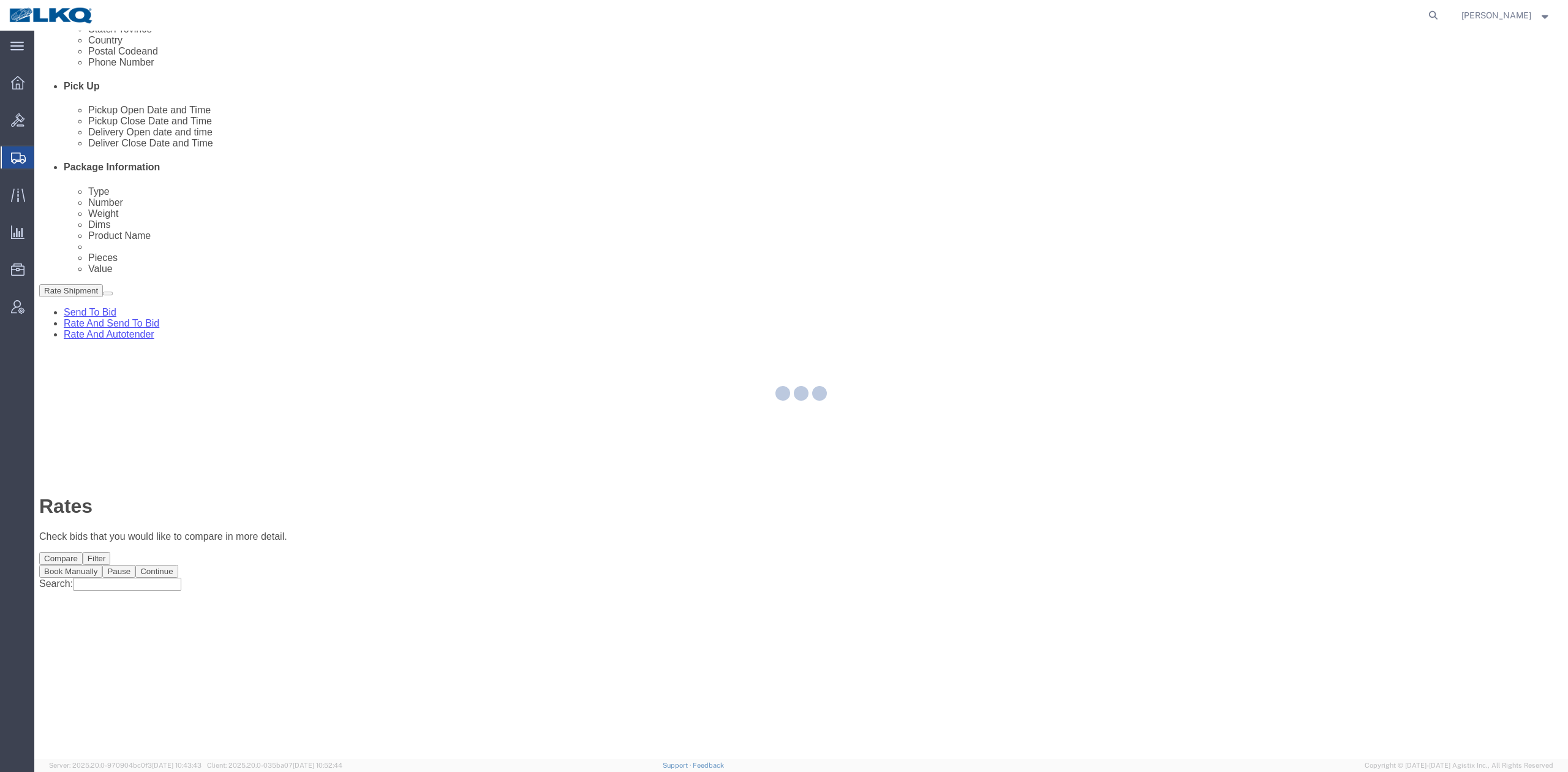
scroll to position [0, 0]
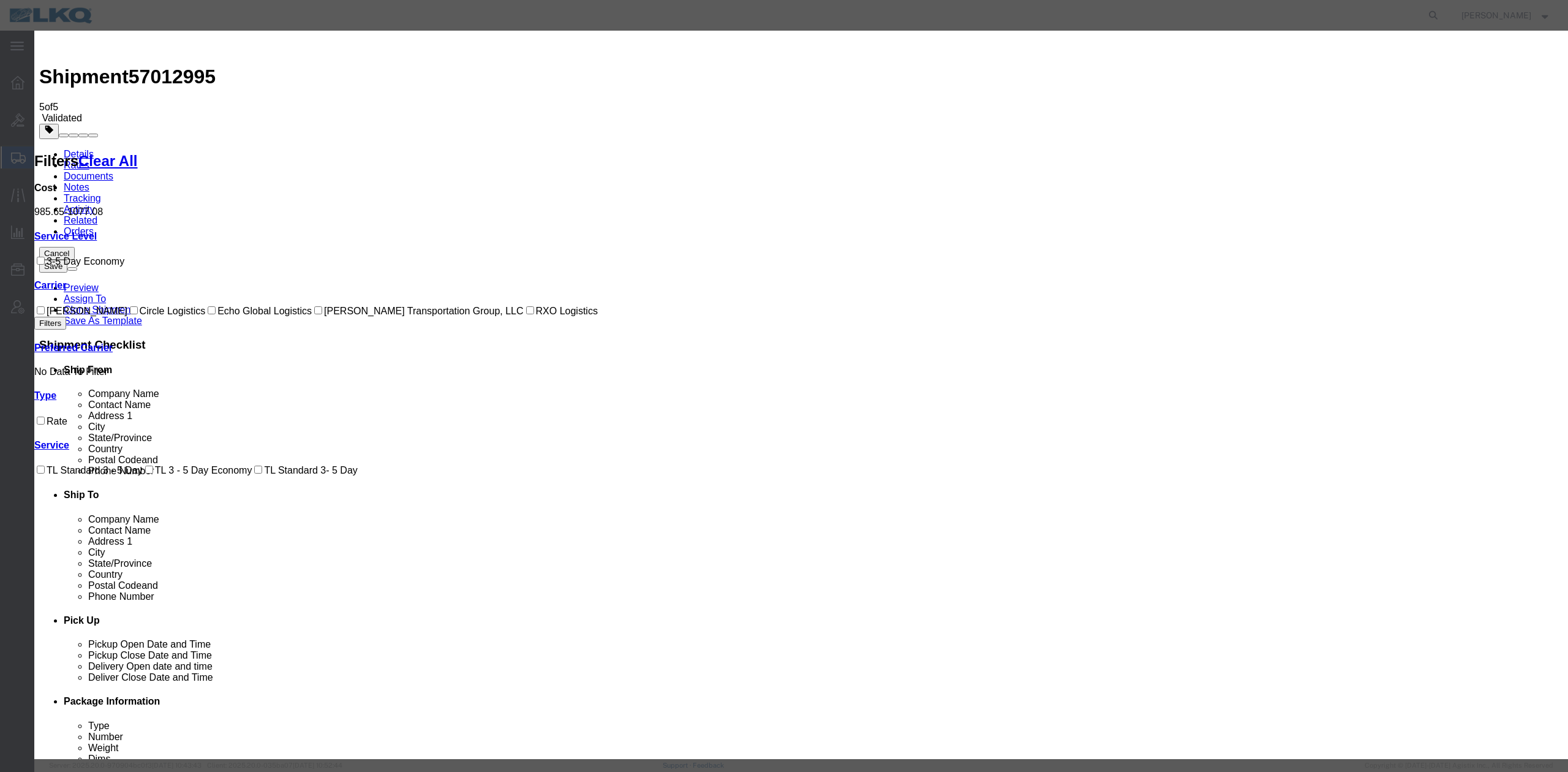
drag, startPoint x: 636, startPoint y: 152, endPoint x: 632, endPoint y: 162, distance: 10.8
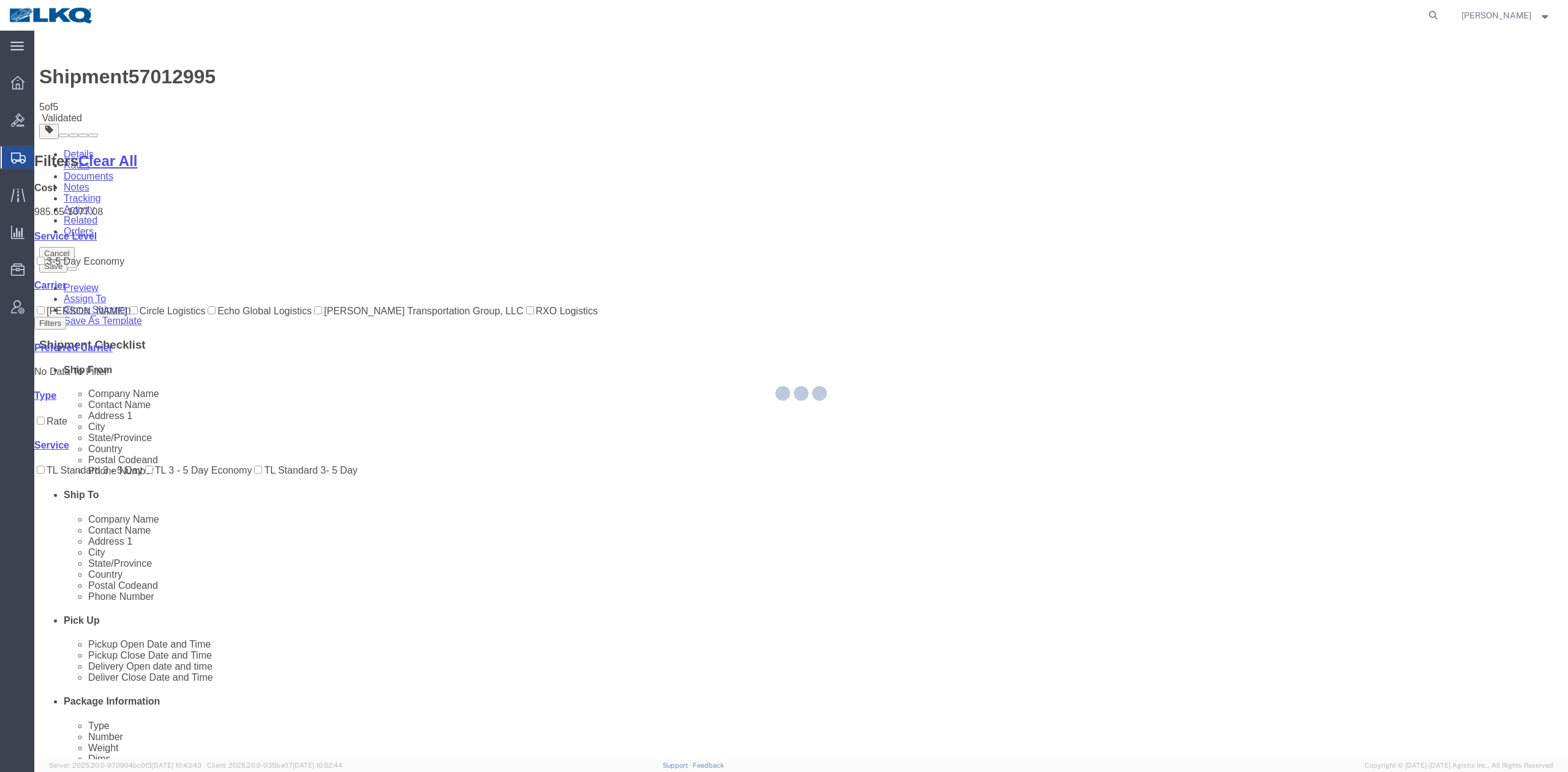
select select "27622"
select select "27634"
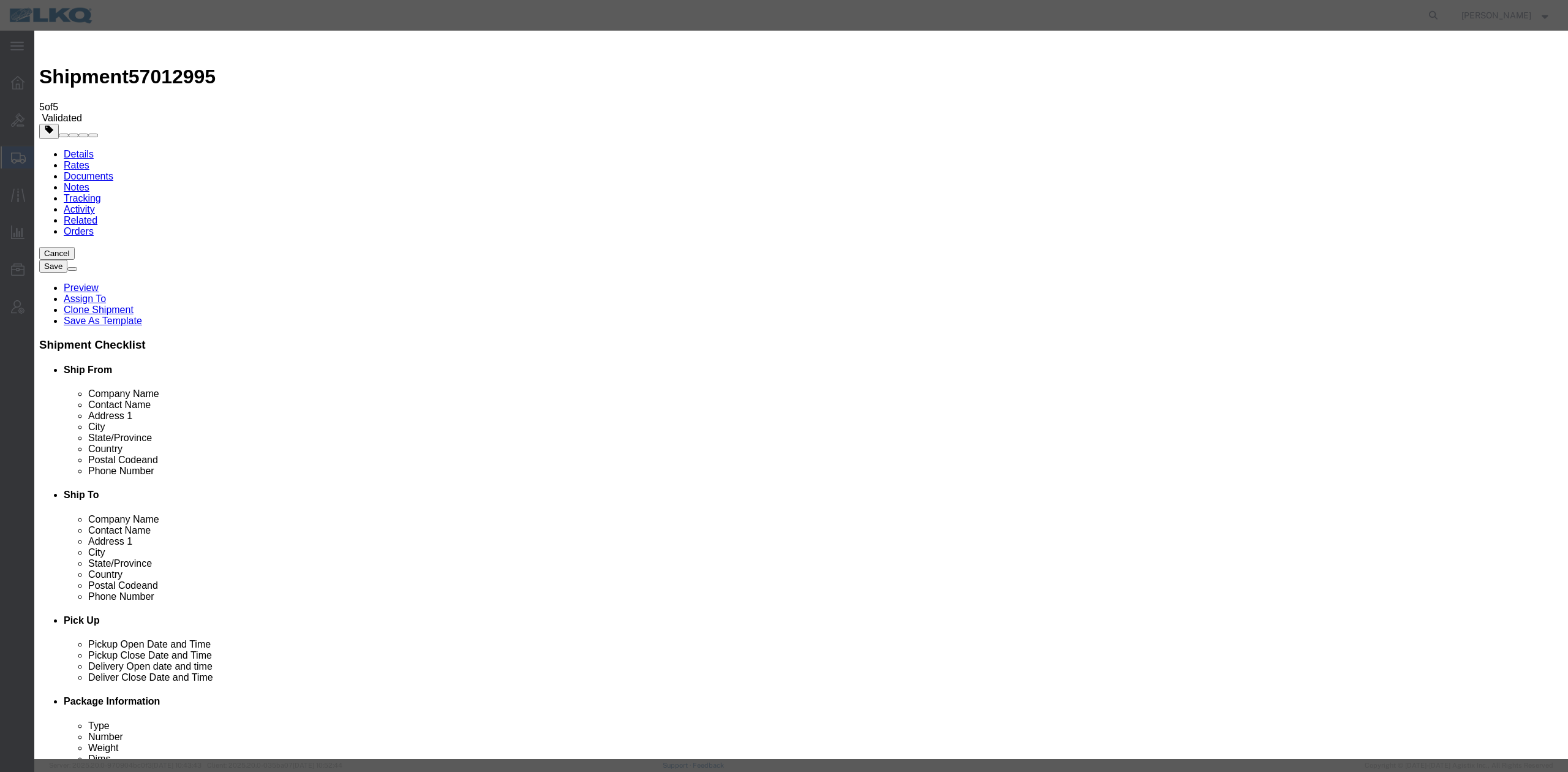
drag, startPoint x: 782, startPoint y: 82, endPoint x: 858, endPoint y: 66, distance: 77.7
type input "2"
click input "2"
drag, startPoint x: 858, startPoint y: 66, endPoint x: 858, endPoint y: 78, distance: 12.0
click label "Award Preference"
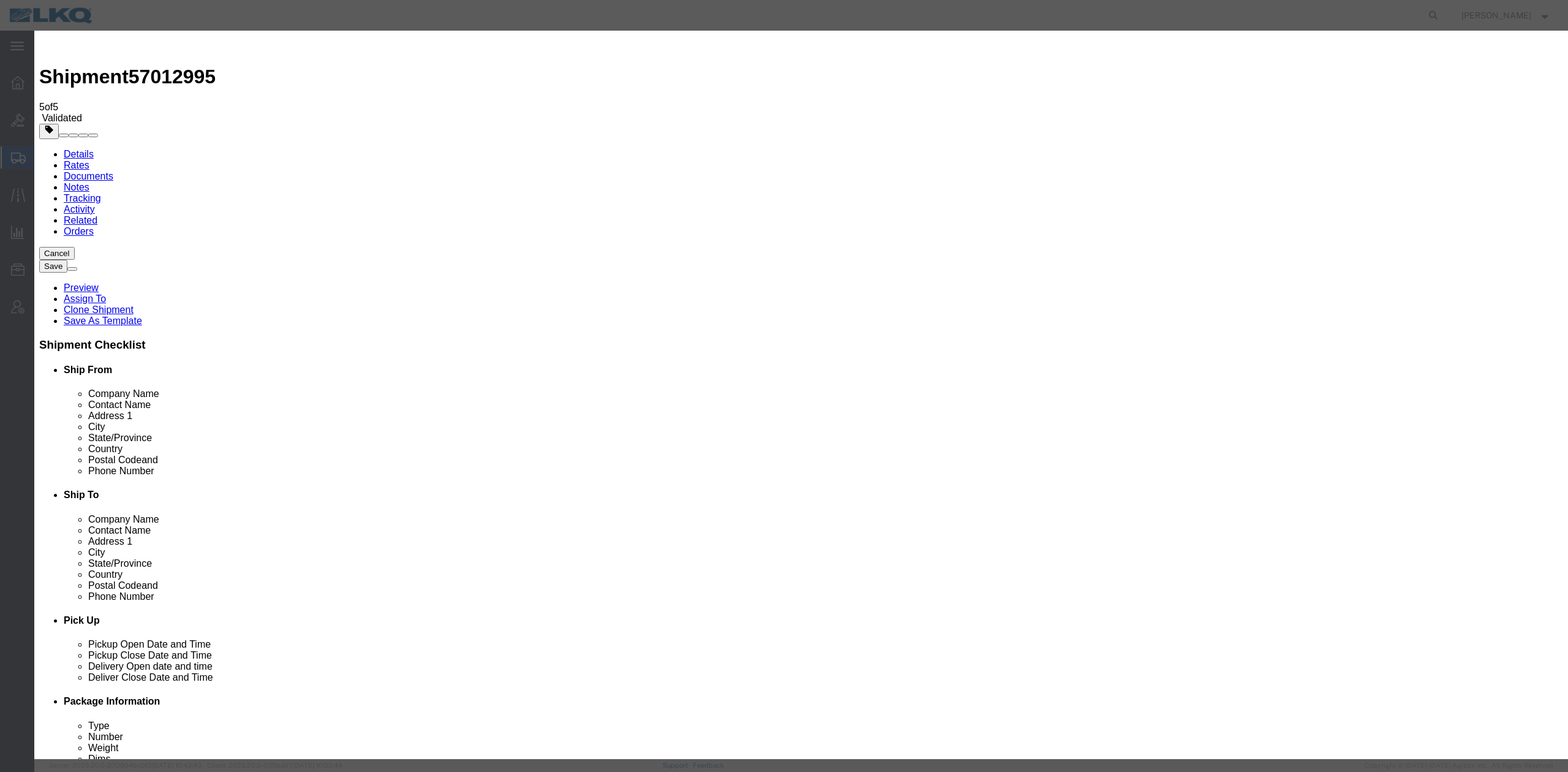
click select "Price Carrier Rank"
drag, startPoint x: 858, startPoint y: 78, endPoint x: 863, endPoint y: 90, distance: 13.0
click select "Price Carrier Rank"
select select "LANE_RANK"
click select "Price Carrier Rank"
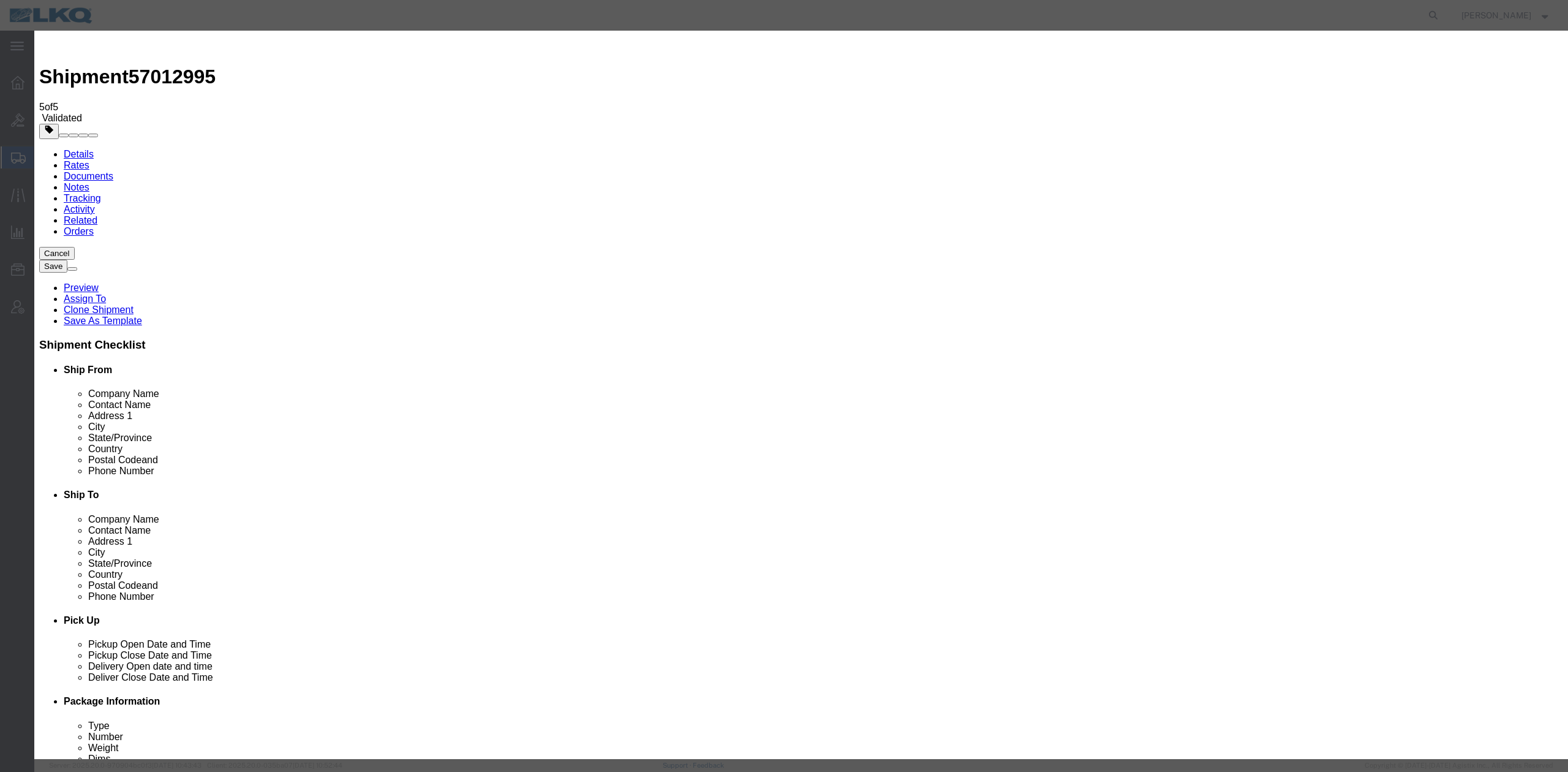
click input "4:00 PM"
type input "4:30 PM"
click button "Save Auto-Tender"
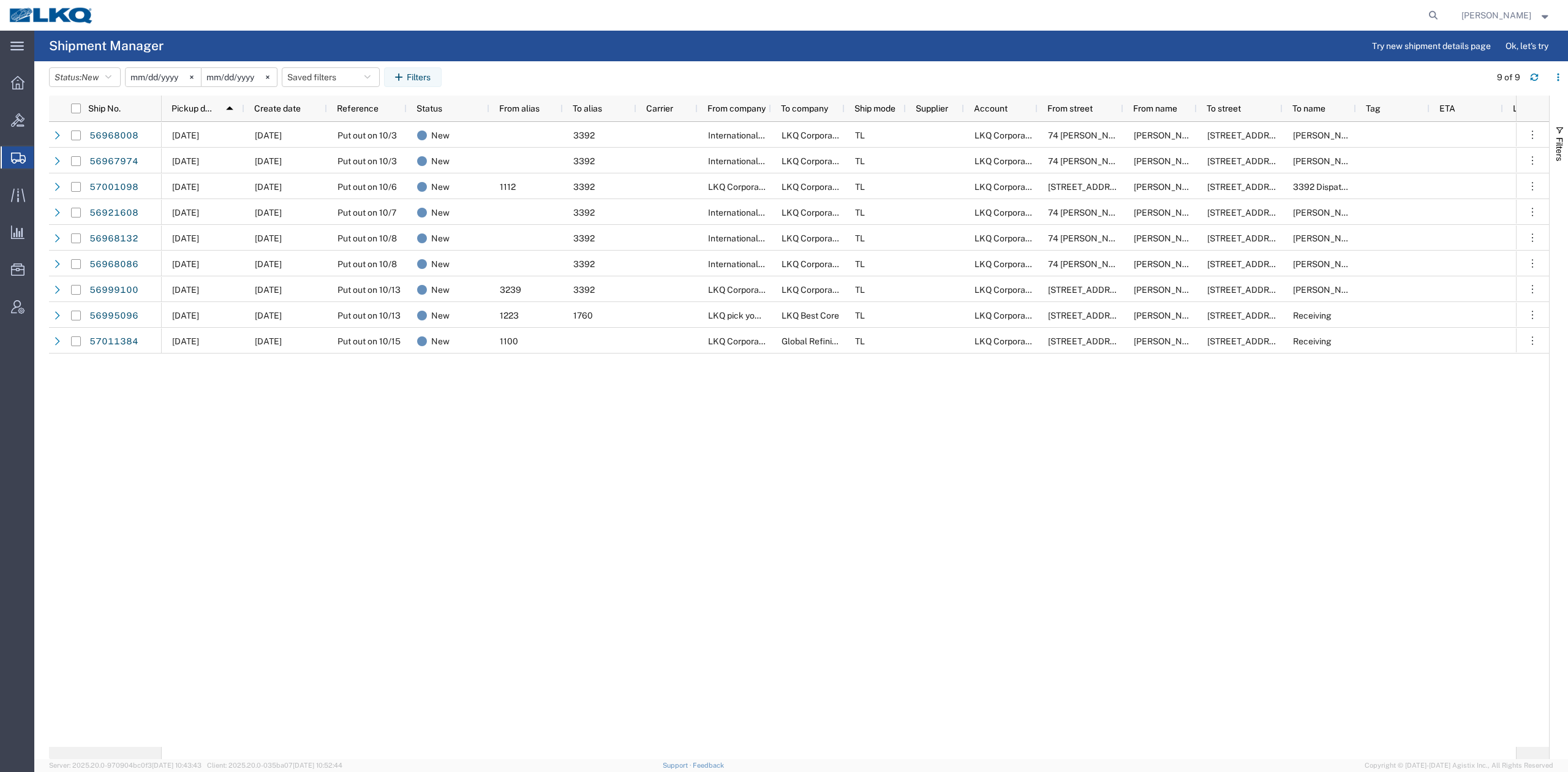
click at [489, 447] on div "[DATE] [DATE] Put out on 10/3 New 3392 International Auto Core LKQ Corporation …" at bounding box center [838, 434] width 1354 height 625
click at [370, 80] on icon "button" at bounding box center [367, 77] width 6 height 8
click at [338, 141] on span "Hot Shipments" at bounding box center [364, 130] width 161 height 22
type input "[DATE]"
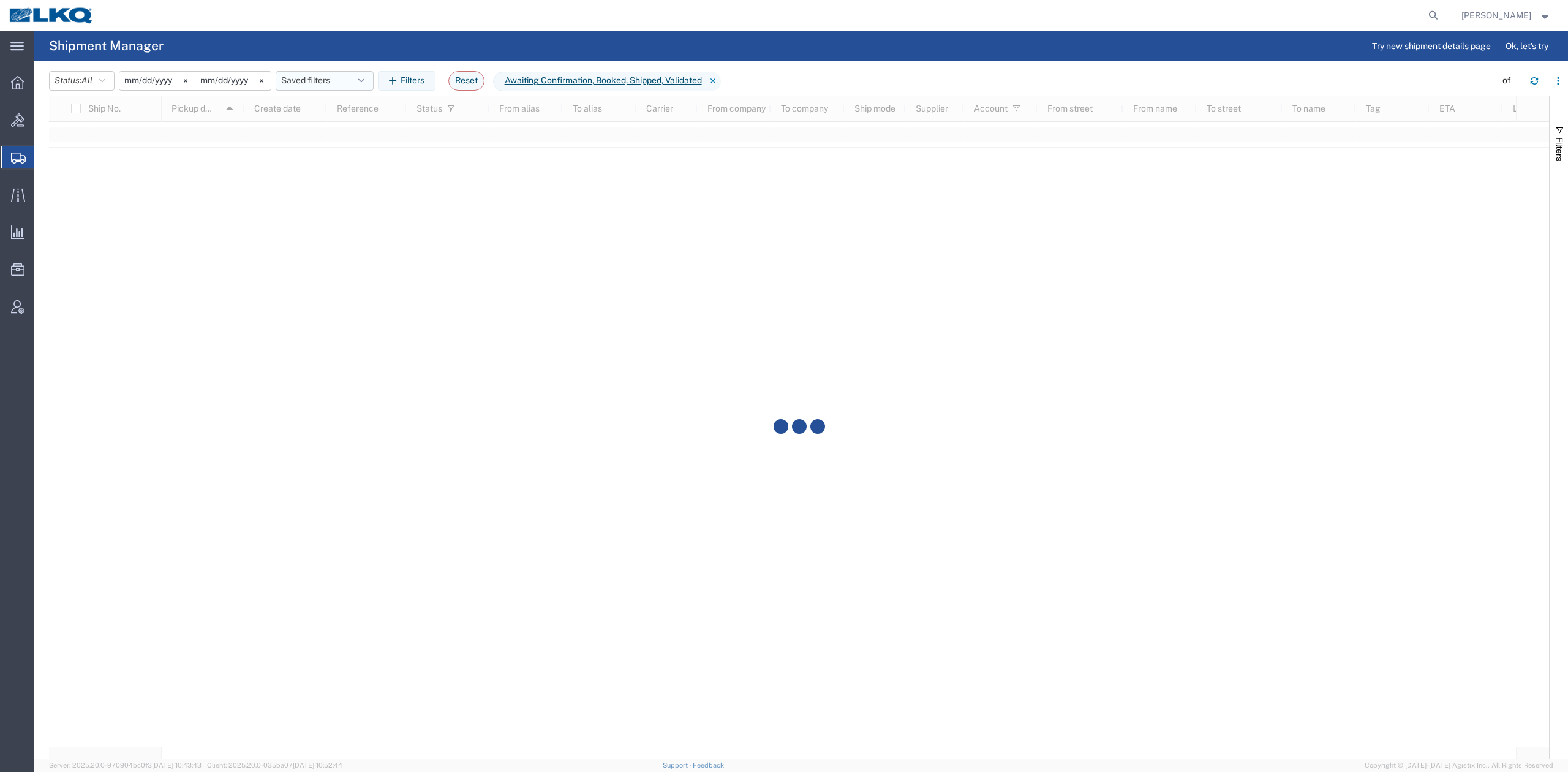
click at [373, 73] on button "Saved filters" at bounding box center [325, 81] width 98 height 20
click at [327, 159] on span "No PGW/LTL" at bounding box center [357, 157] width 161 height 22
type input "[DATE]"
click at [85, 77] on button "Status: New" at bounding box center [85, 77] width 72 height 20
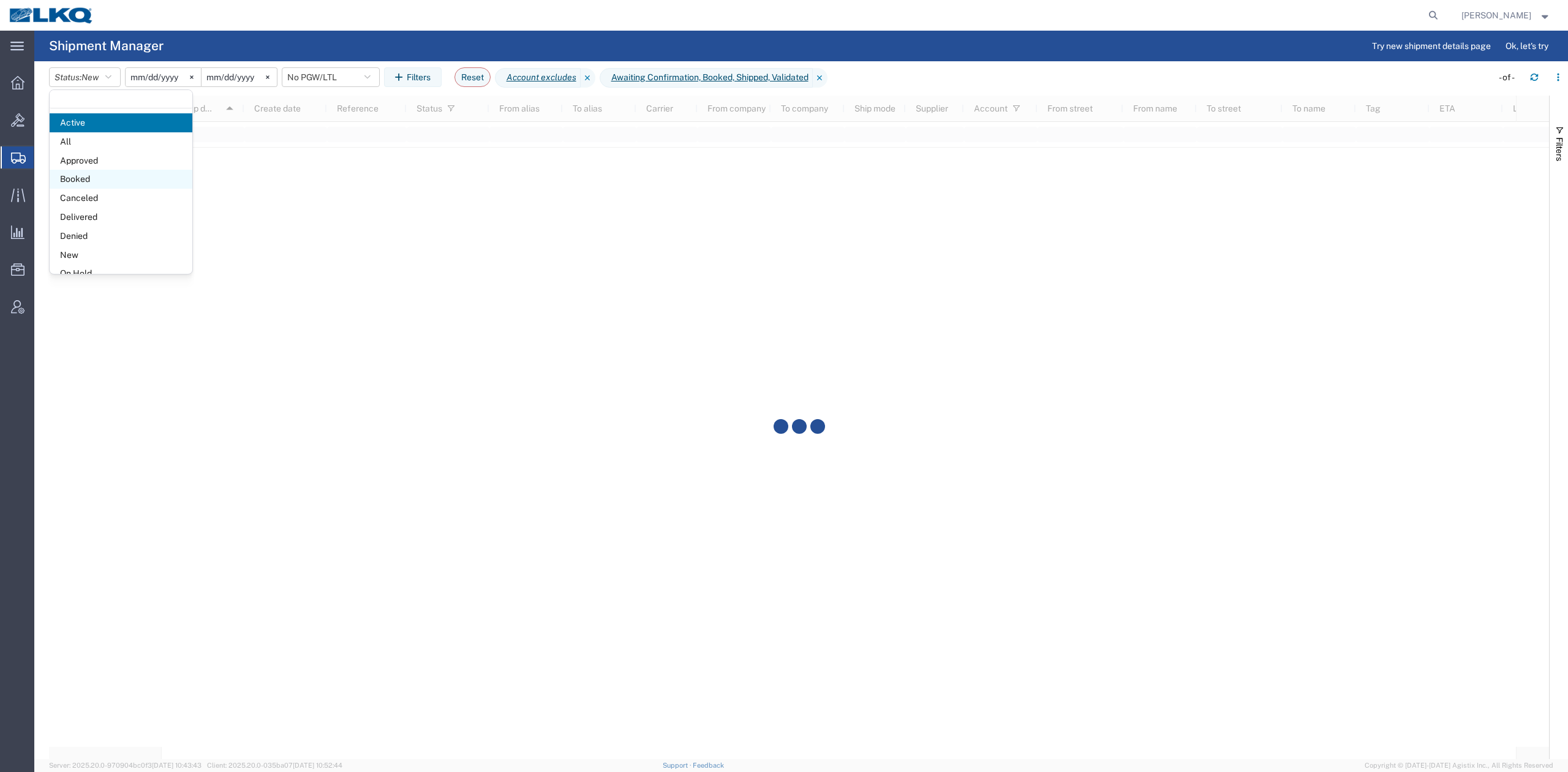
click at [89, 177] on span "Booked" at bounding box center [121, 179] width 142 height 19
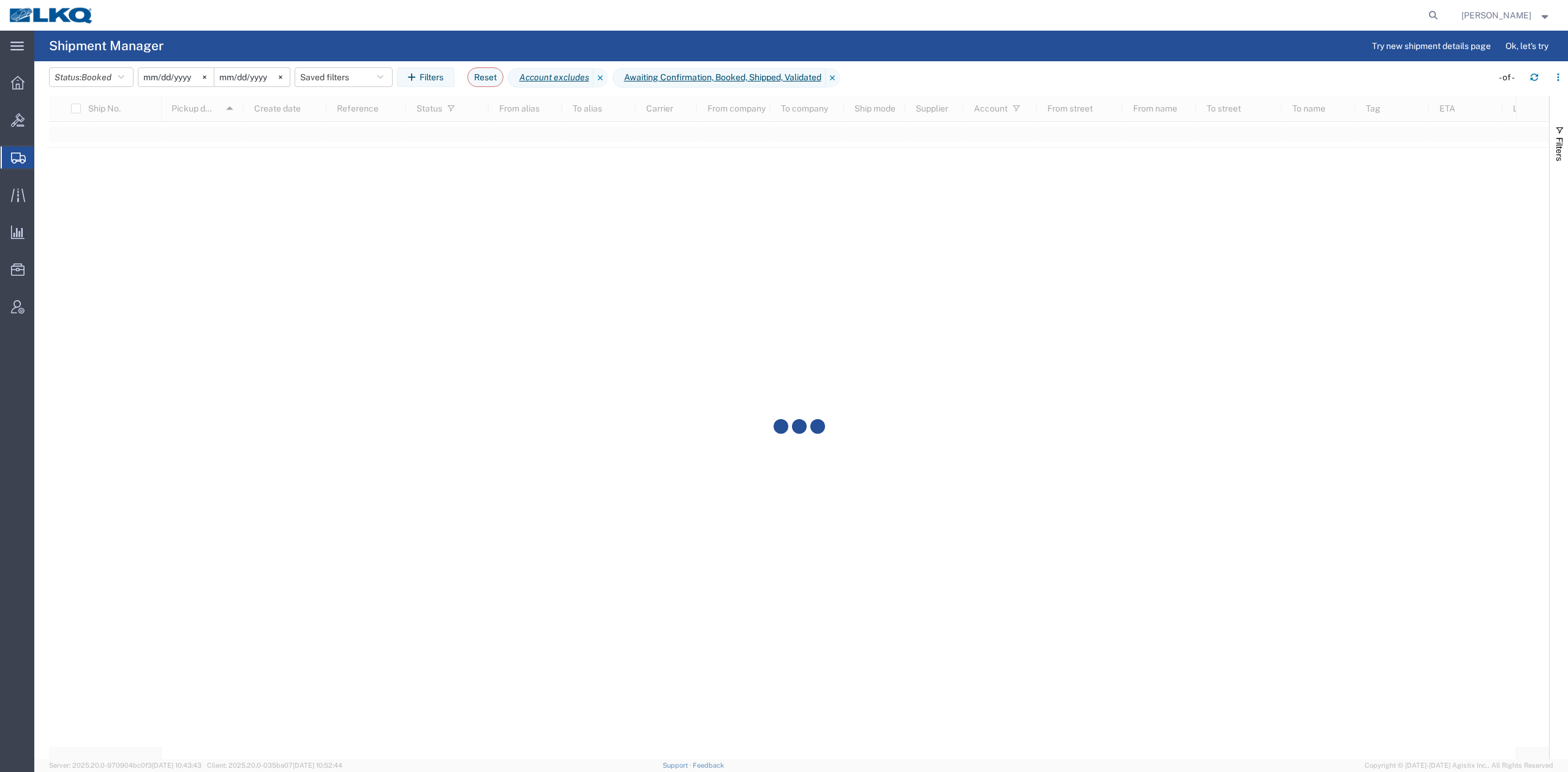
drag, startPoint x: 843, startPoint y: 77, endPoint x: 828, endPoint y: 89, distance: 19.2
click at [840, 77] on icon at bounding box center [833, 78] width 15 height 20
click at [608, 82] on icon at bounding box center [601, 78] width 15 height 20
click at [91, 72] on span "Booked" at bounding box center [97, 77] width 30 height 10
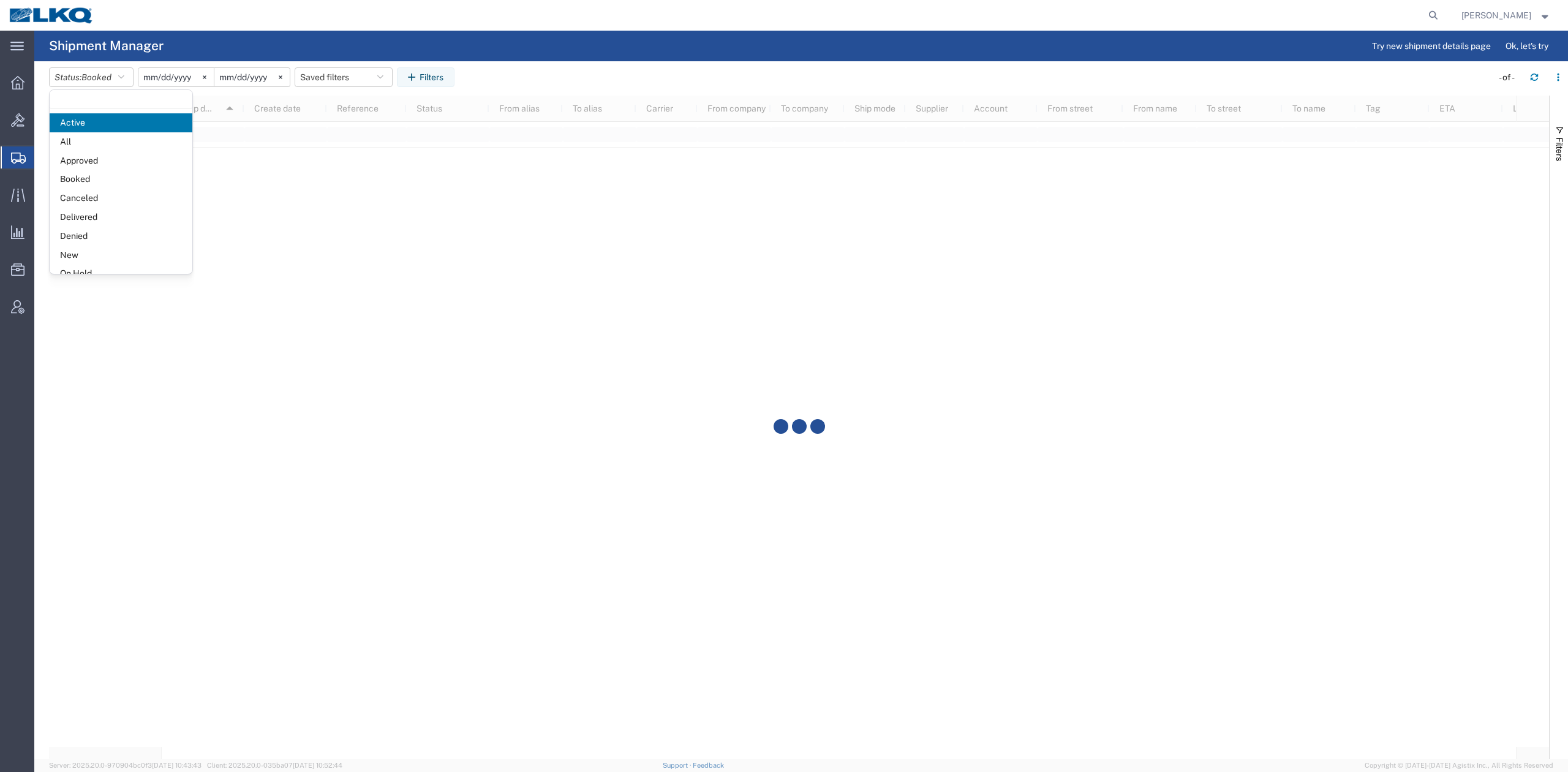
click at [94, 123] on span "Active" at bounding box center [121, 122] width 142 height 19
click at [337, 73] on button "Saved filters" at bounding box center [338, 77] width 98 height 20
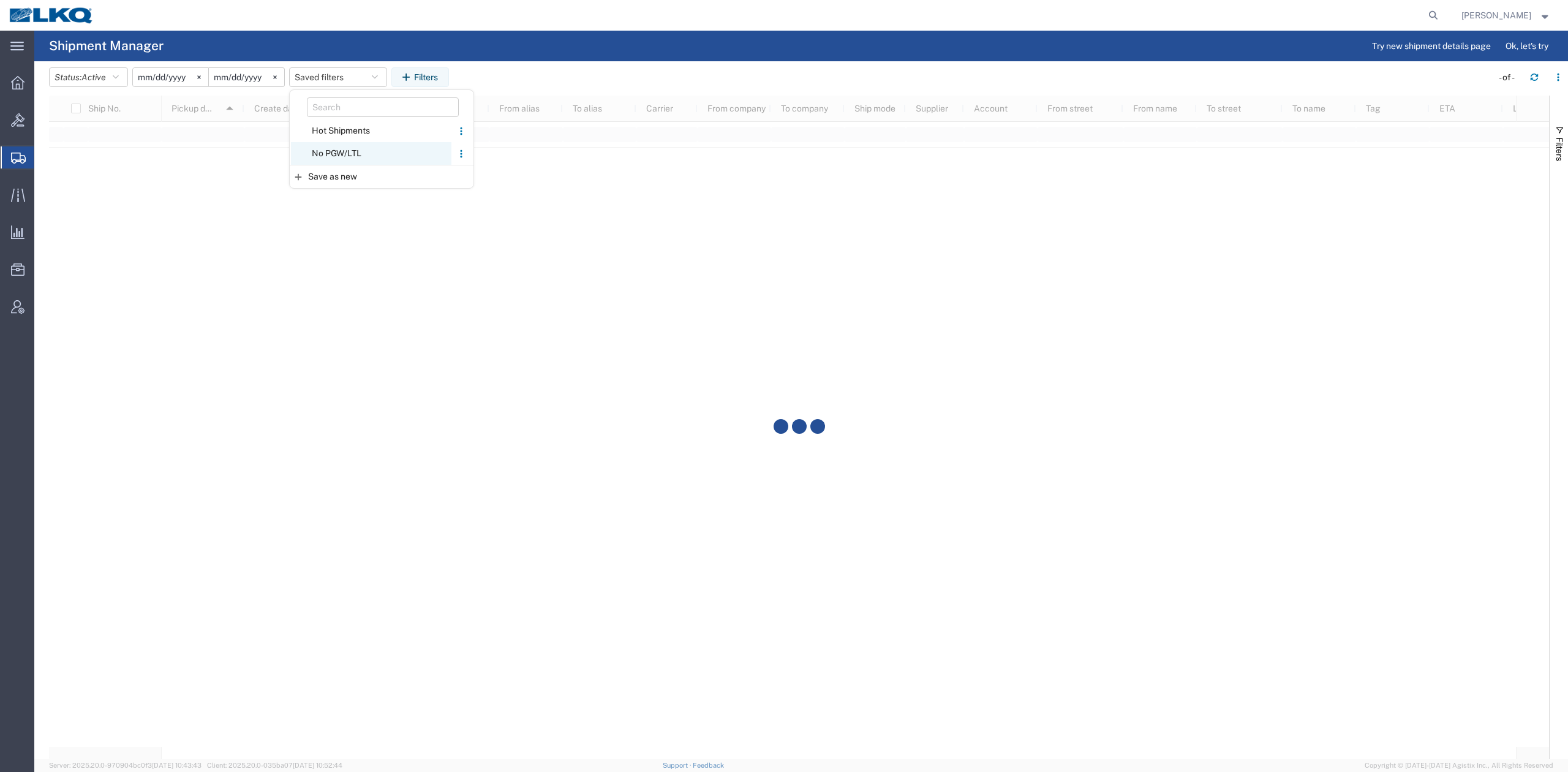
click at [341, 147] on span "No PGW/LTL" at bounding box center [370, 153] width 161 height 22
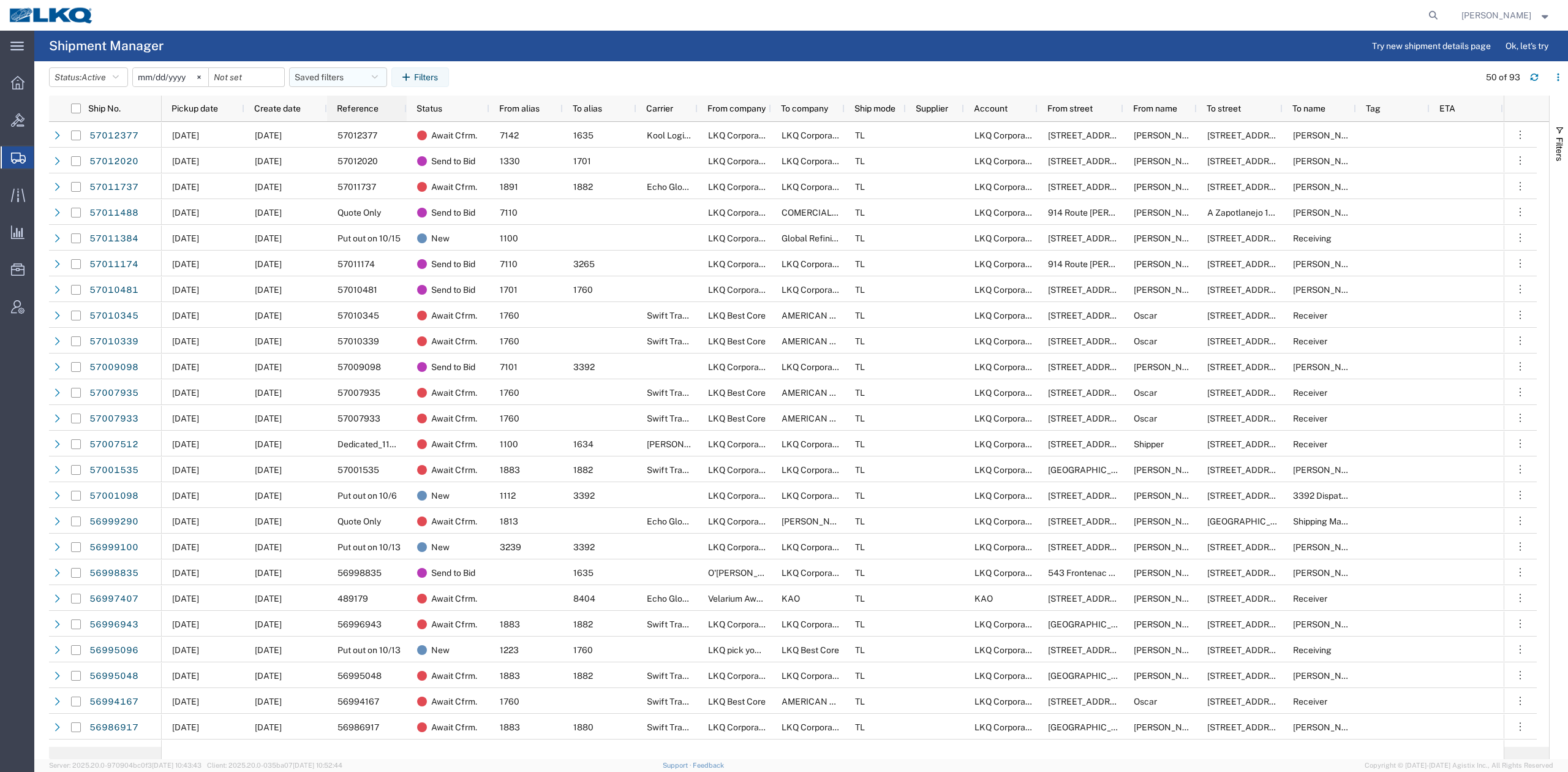
drag, startPoint x: 345, startPoint y: 73, endPoint x: 355, endPoint y: 119, distance: 47.1
click at [345, 73] on button "Saved filters" at bounding box center [338, 77] width 98 height 20
click at [353, 151] on span "No PGW/LTL" at bounding box center [370, 153] width 161 height 22
type input "[DATE]"
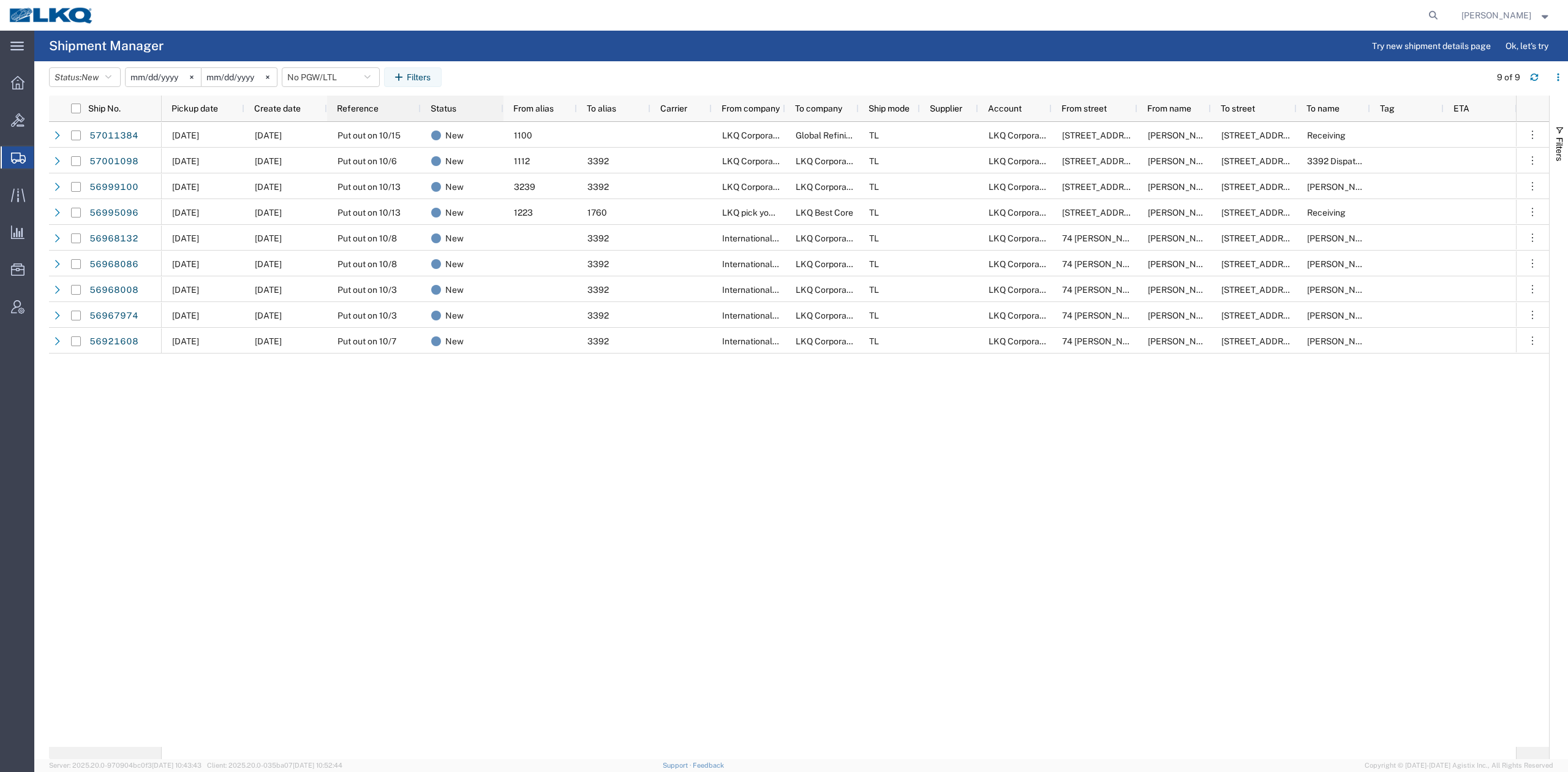
drag, startPoint x: 405, startPoint y: 108, endPoint x: 423, endPoint y: 109, distance: 18.0
click at [423, 109] on div at bounding box center [420, 108] width 5 height 26
click at [211, 106] on span "Pickup date" at bounding box center [195, 108] width 47 height 10
